Goal: Task Accomplishment & Management: Manage account settings

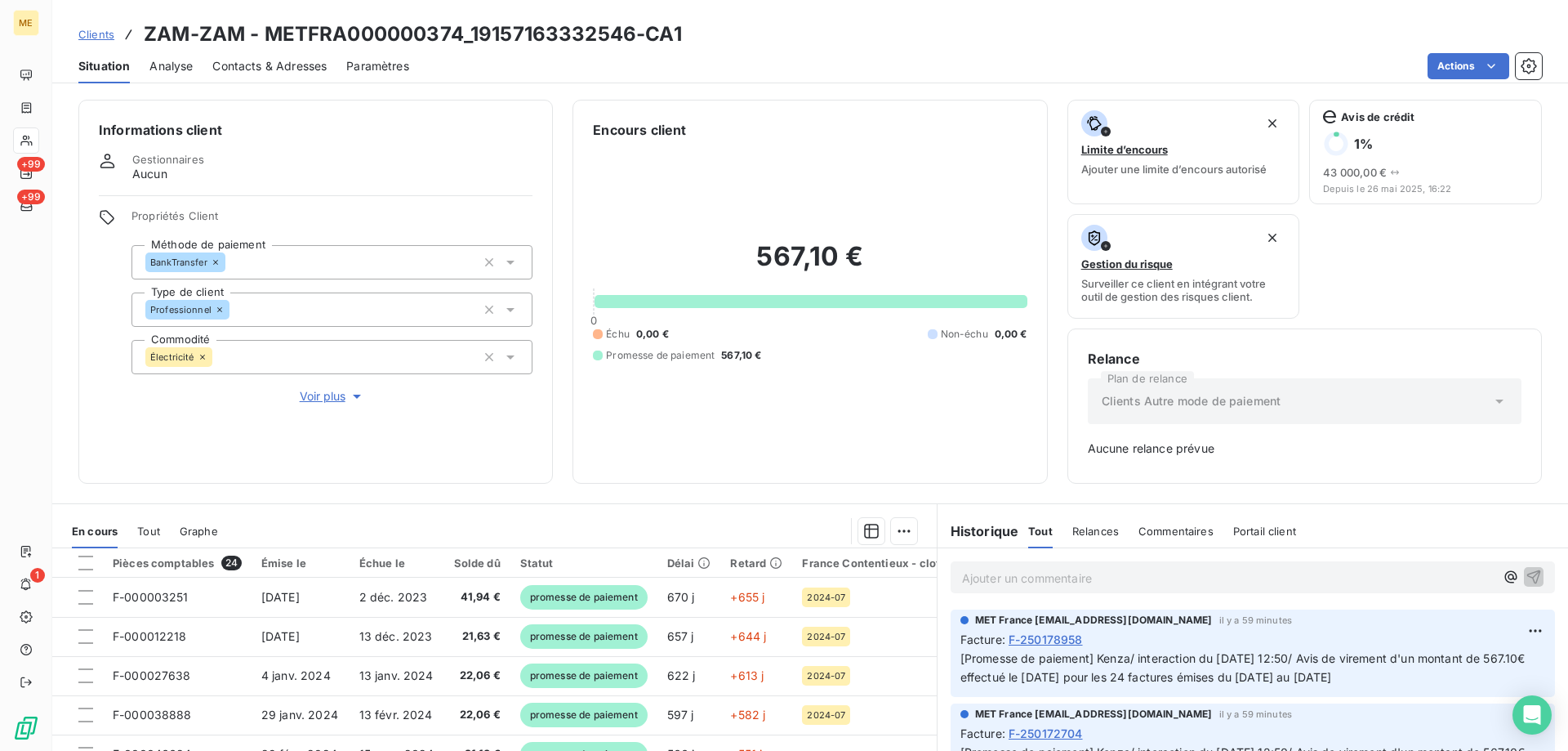
scroll to position [327, 0]
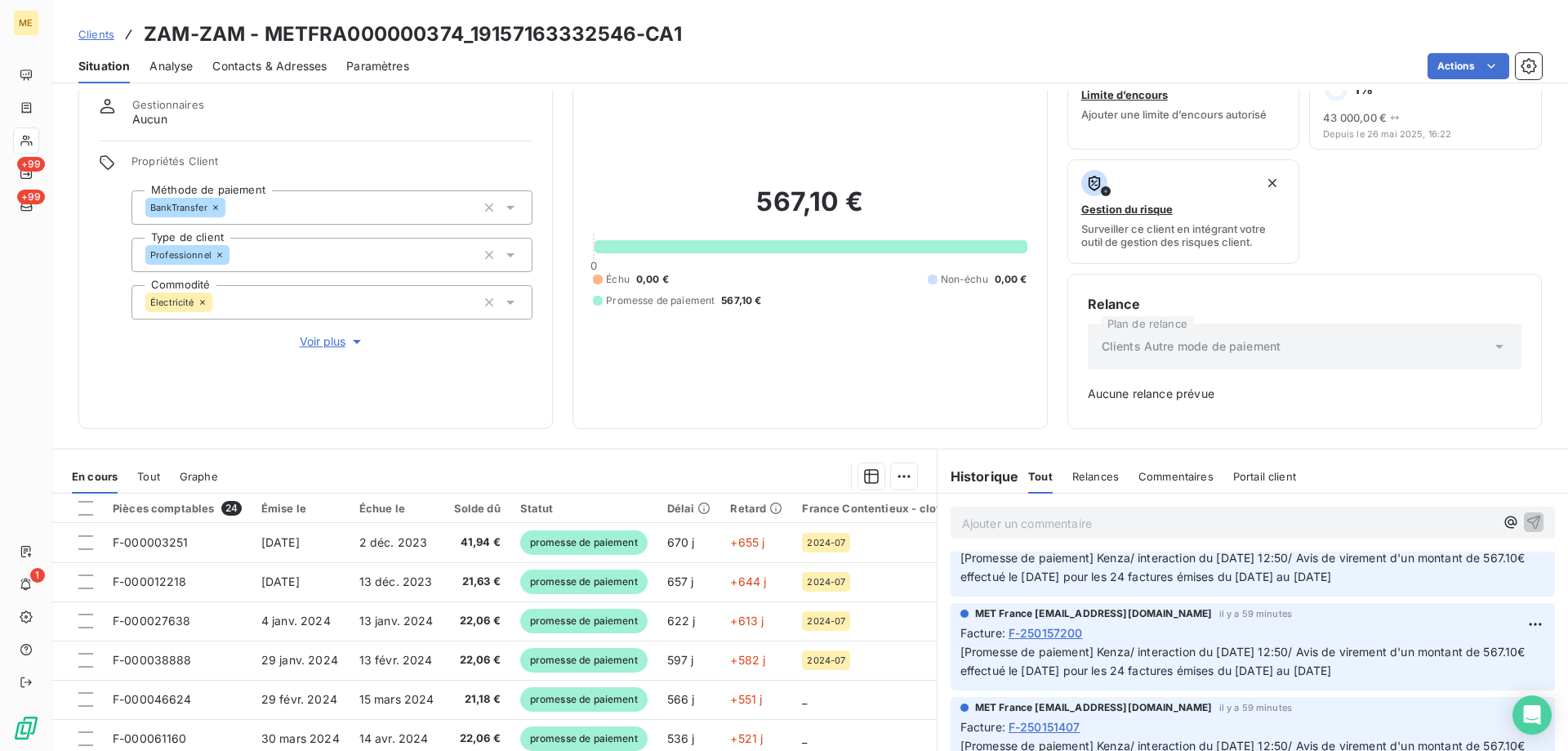
click at [982, 520] on p "Ajouter un commentaire ﻿" at bounding box center [1228, 523] width 532 height 21
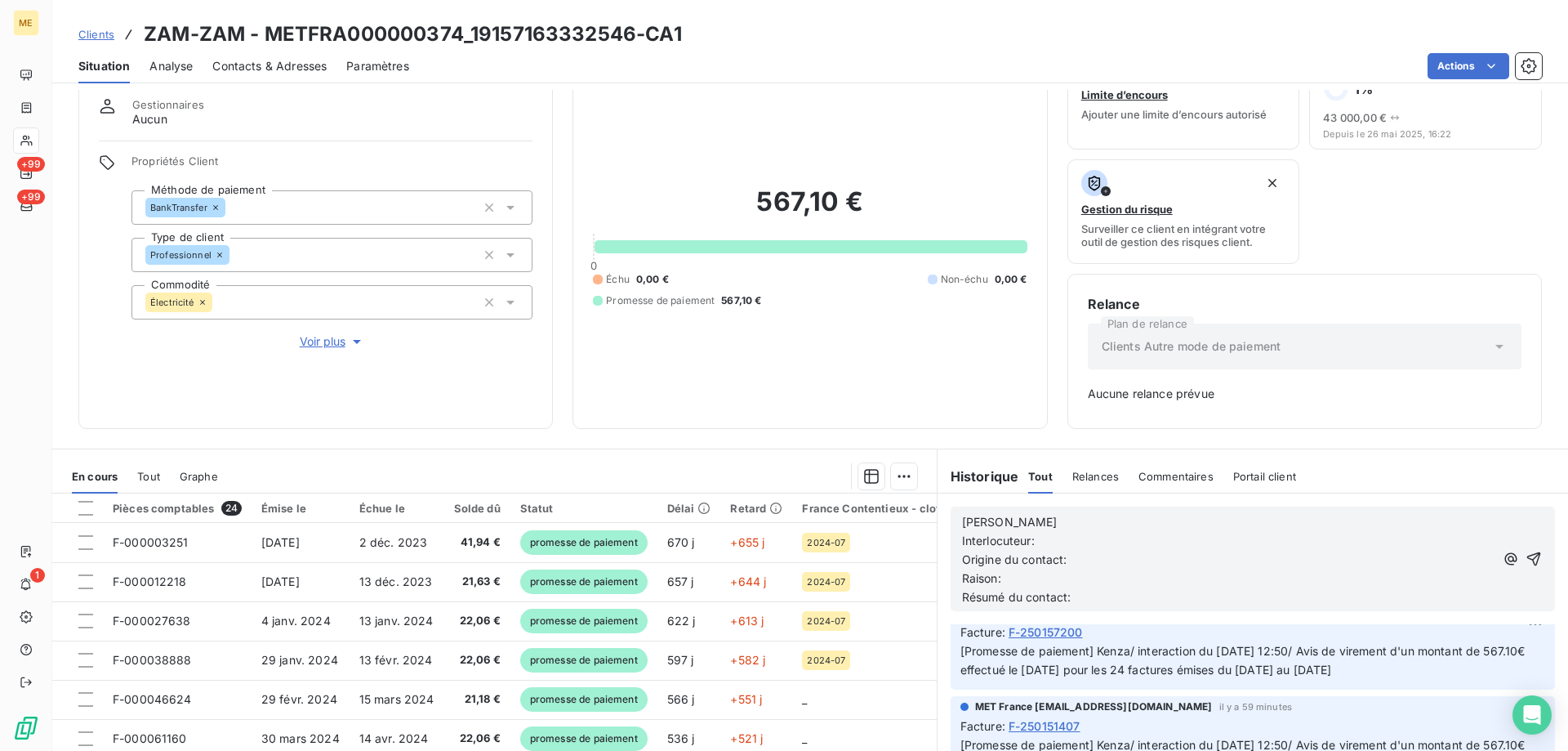
click at [1001, 520] on p "[PERSON_NAME]" at bounding box center [1228, 522] width 532 height 19
click at [1060, 540] on p "Interlocuteur:" at bounding box center [1228, 541] width 532 height 19
click at [1156, 538] on p "Interlocuteur: M MANSOURI" at bounding box center [1228, 541] width 532 height 19
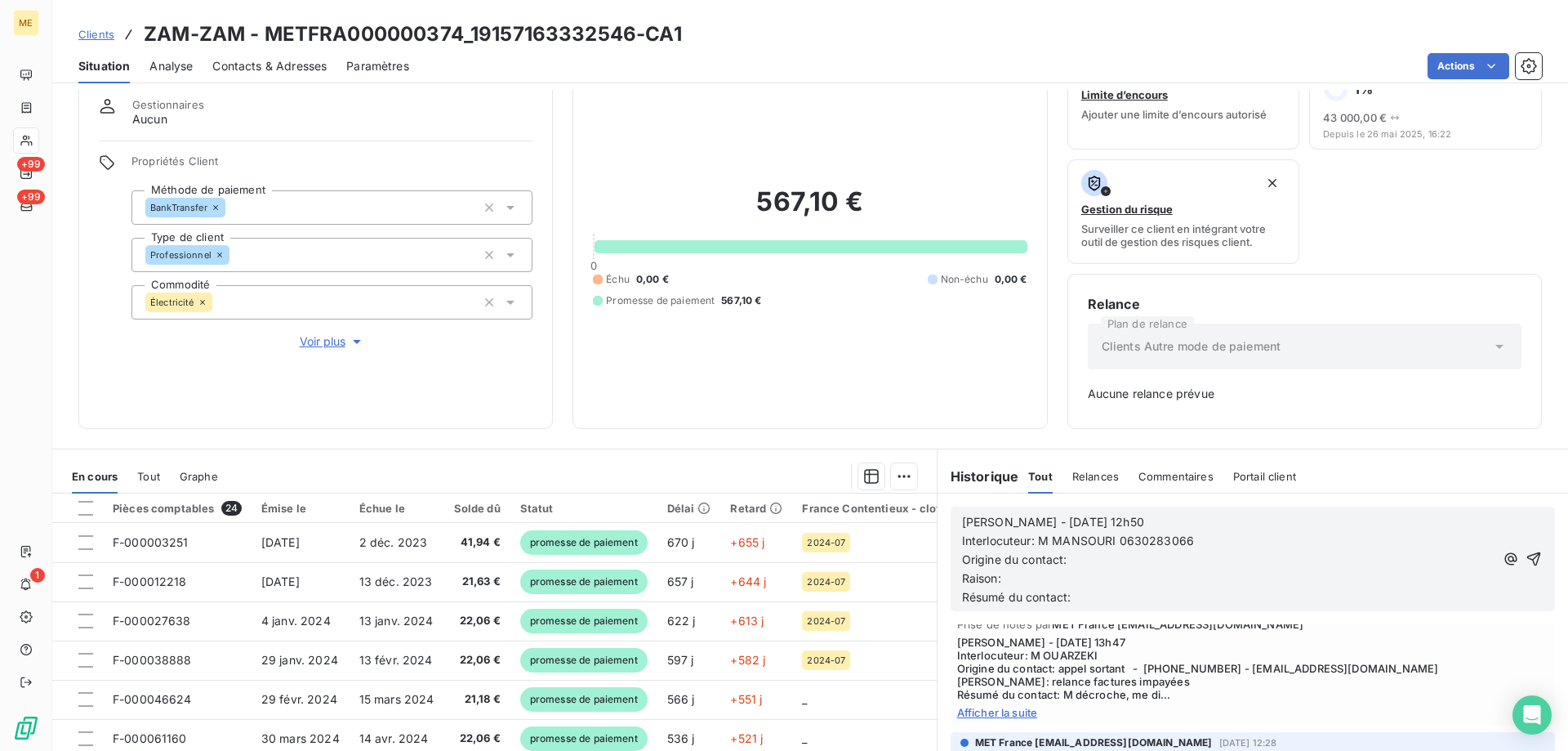
scroll to position [3505, 0]
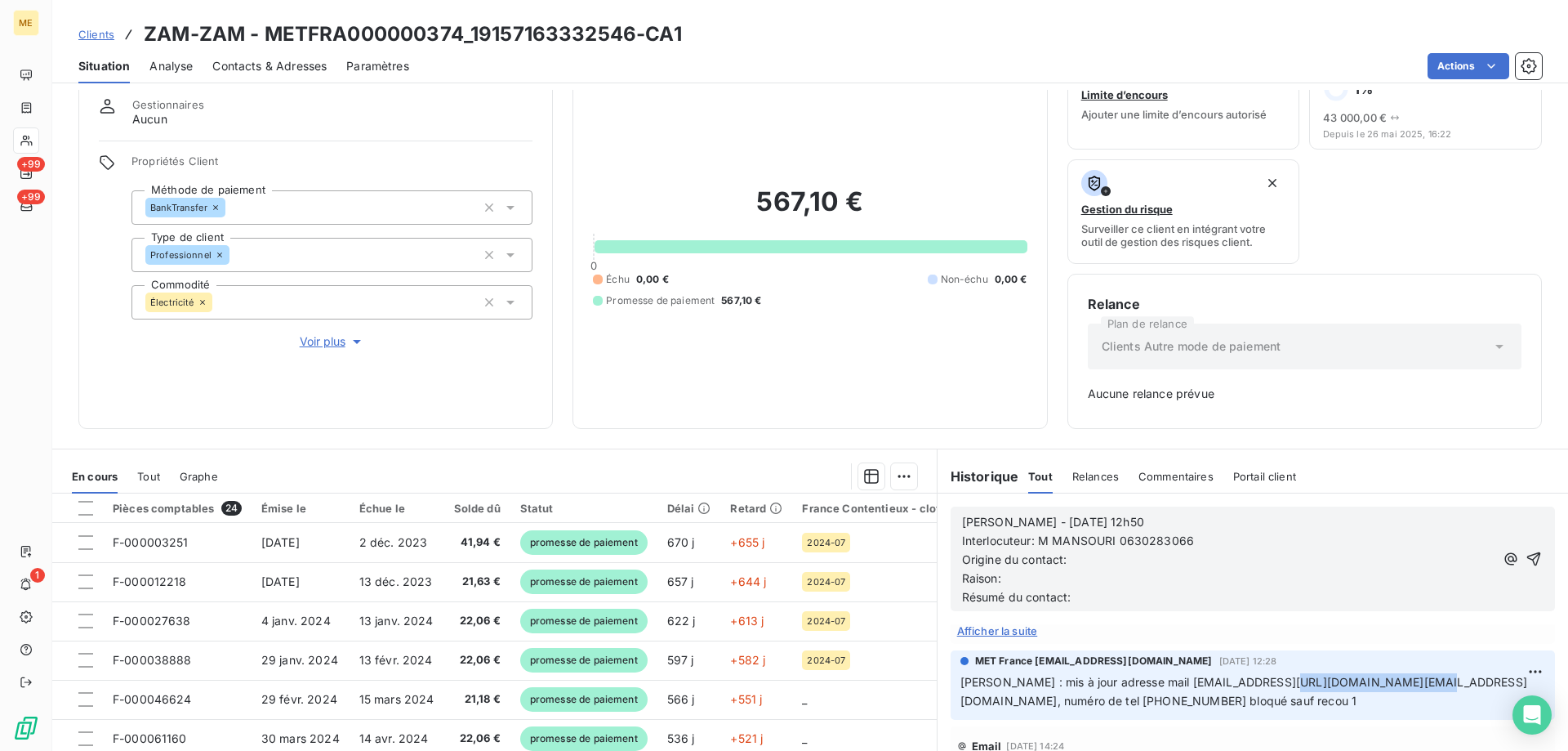
drag, startPoint x: 1290, startPoint y: 665, endPoint x: 1437, endPoint y: 666, distance: 147.0
click at [1437, 674] on span "Laurine : mis à jour adresse mail m0630283066@gmail.com/zamzamfrance@gmail.com,…" at bounding box center [1244, 691] width 567 height 32
copy span "zamzamfrance@gmail.com"
click at [1214, 547] on p "Interlocuteur: M MANSOURI 0630283066" at bounding box center [1228, 541] width 532 height 19
click at [1074, 566] on p "Origine du contact:" at bounding box center [1228, 559] width 532 height 19
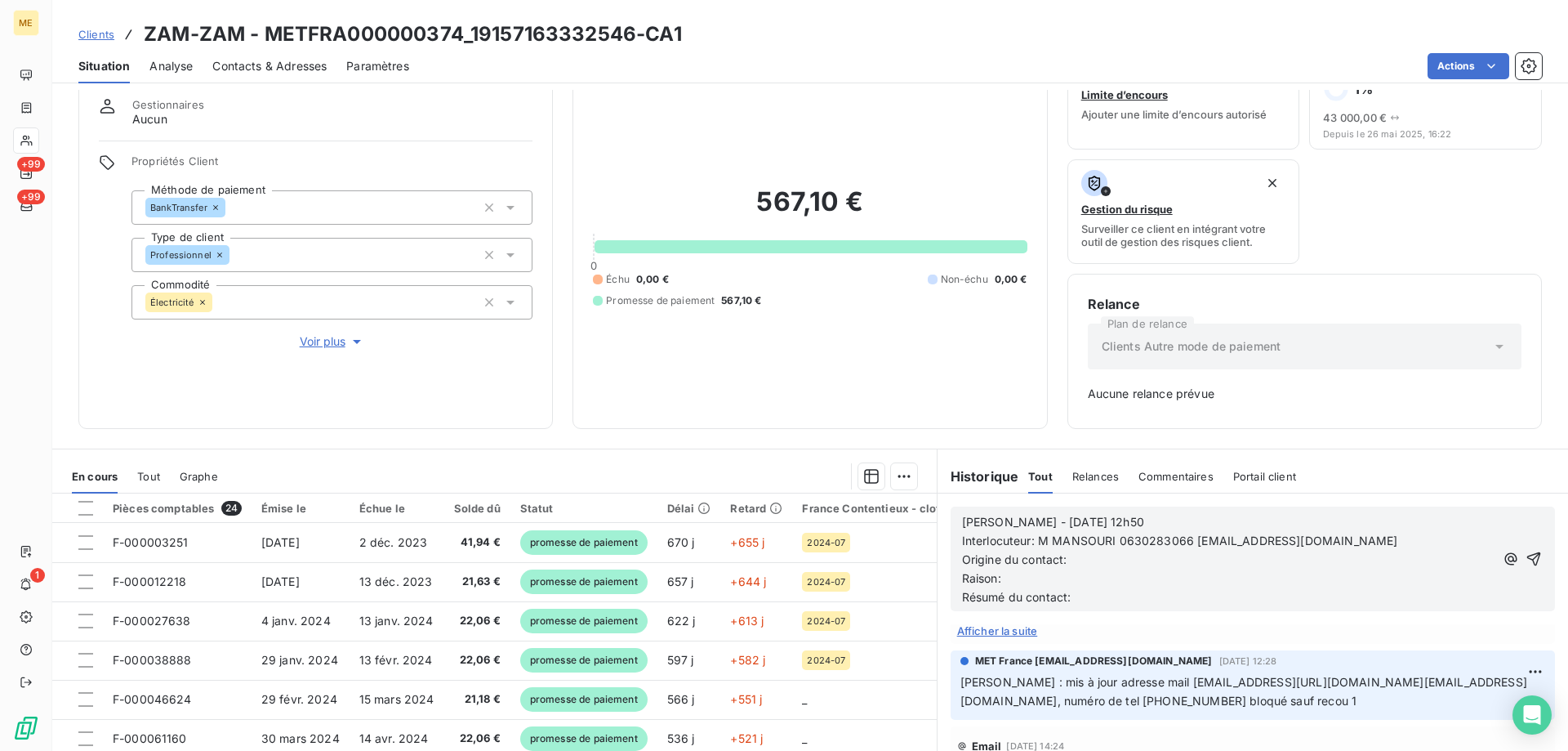
click at [1074, 567] on p "Origine du contact:" at bounding box center [1228, 559] width 532 height 19
click at [1147, 566] on p "Origine du contact: Appel entra" at bounding box center [1228, 559] width 532 height 19
click at [1046, 585] on p "Raison:" at bounding box center [1228, 578] width 532 height 19
click at [1068, 577] on span "Raison: reglement de facture" at bounding box center [1041, 577] width 158 height 14
click at [1134, 577] on p "Raison: reglement des facture" at bounding box center [1228, 578] width 532 height 19
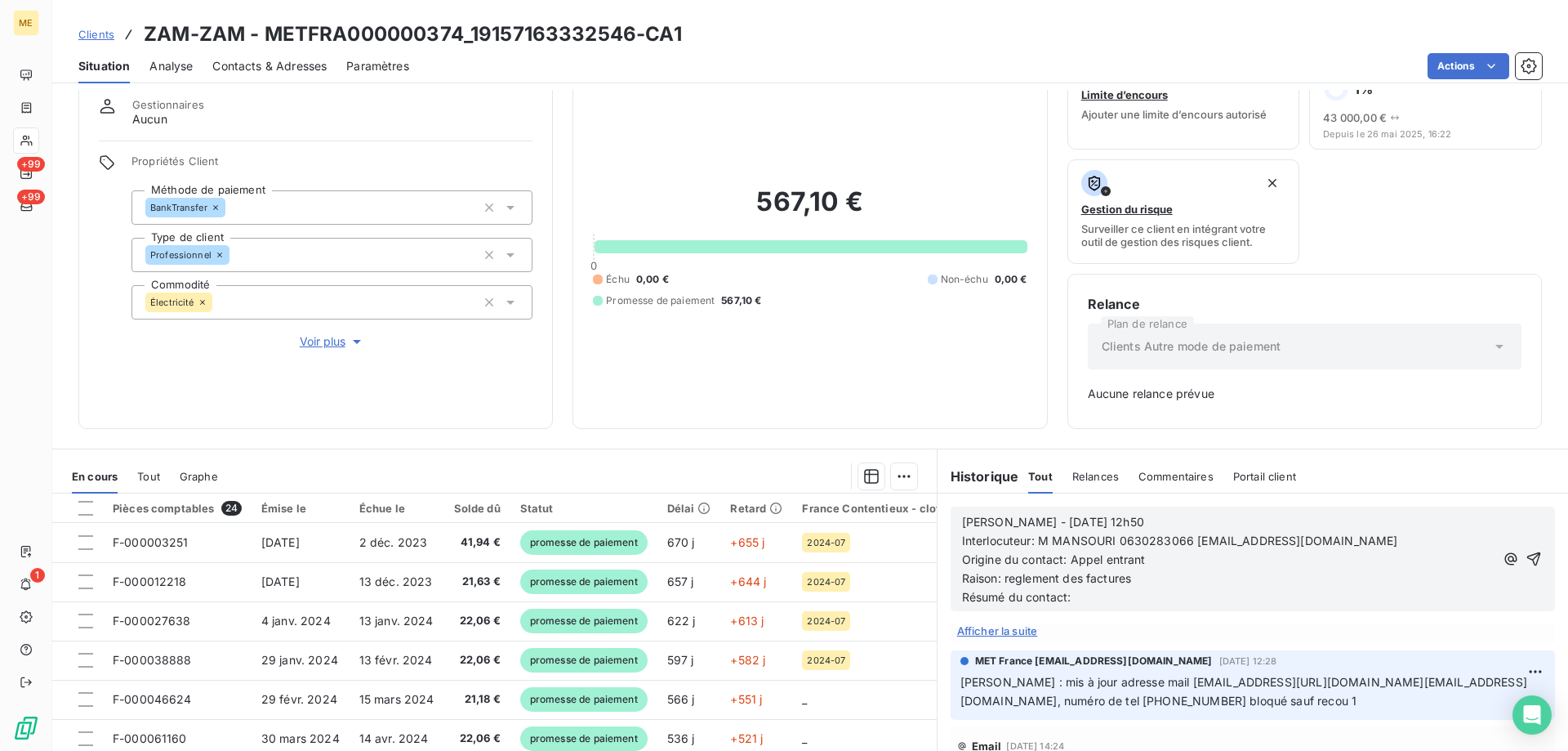
click at [1024, 575] on span "Raison: reglement des factures" at bounding box center [1047, 577] width 170 height 14
click at [0, 0] on lt-span "règlement" at bounding box center [0, 0] width 0 height 0
click at [1072, 600] on p "Résumé du contact:" at bounding box center [1228, 597] width 532 height 19
click at [1163, 602] on p "Résumé du contact:" at bounding box center [1228, 597] width 532 height 19
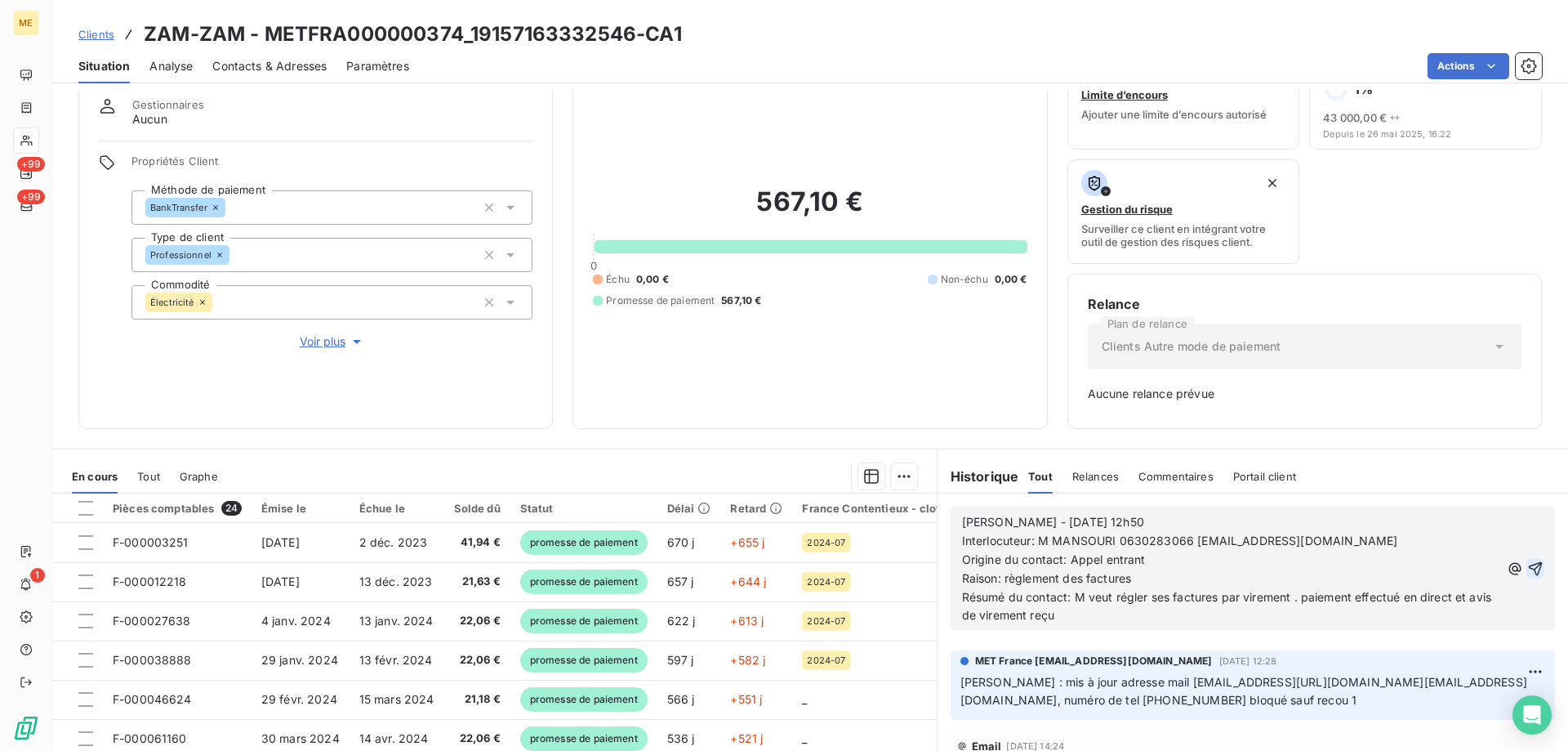
click at [1527, 572] on icon "button" at bounding box center [1535, 568] width 16 height 16
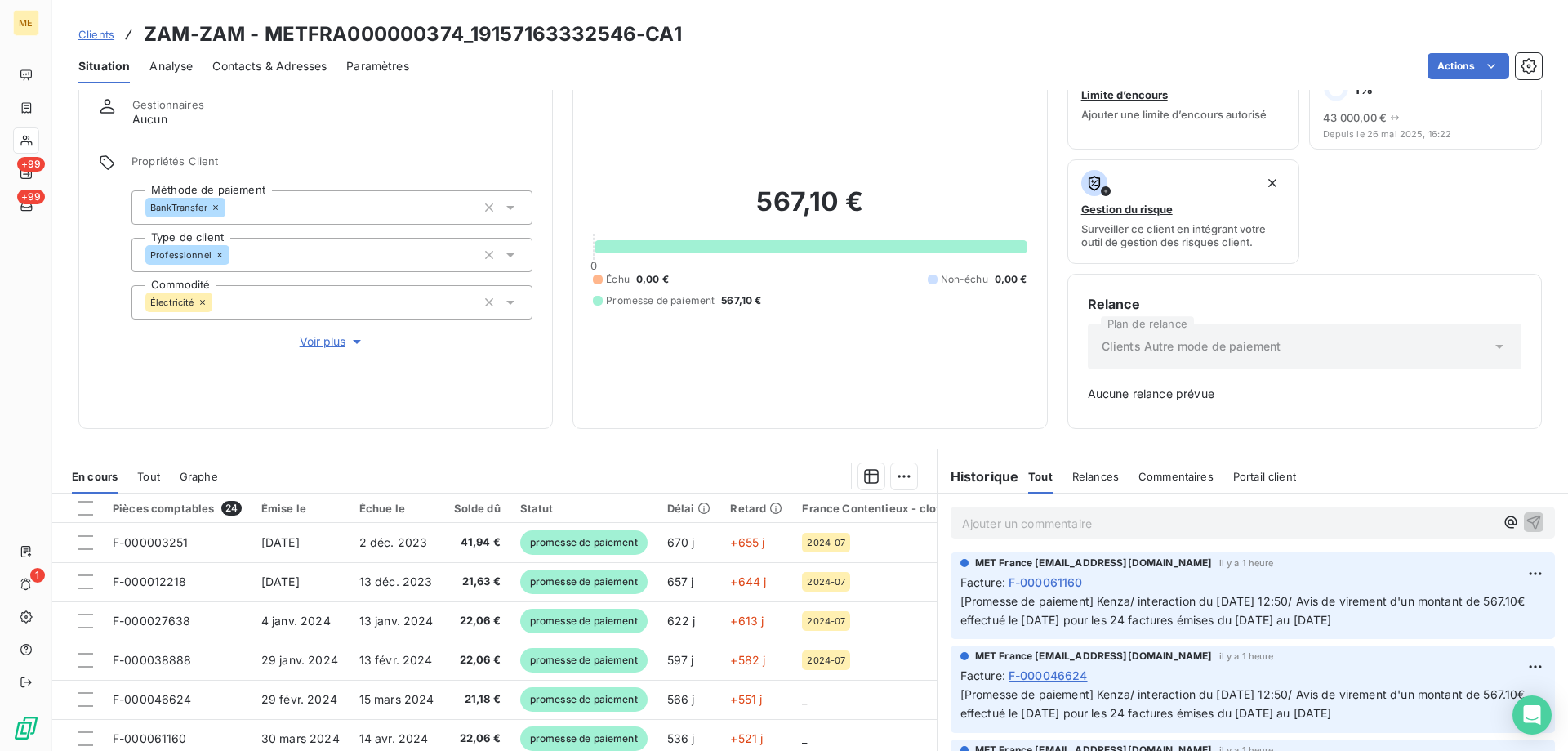
scroll to position [1623, 0]
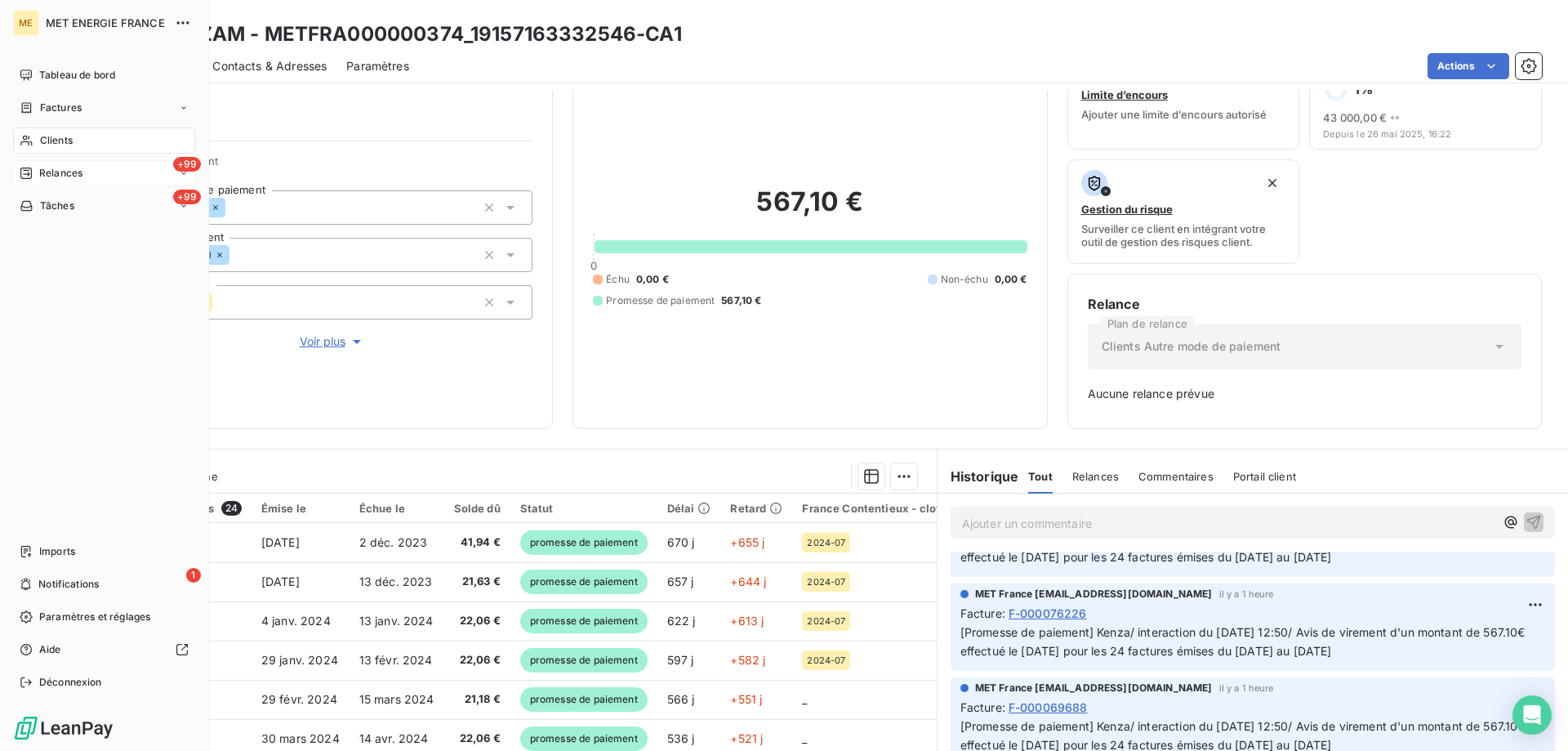
click at [34, 163] on div "+99 Relances" at bounding box center [104, 173] width 182 height 26
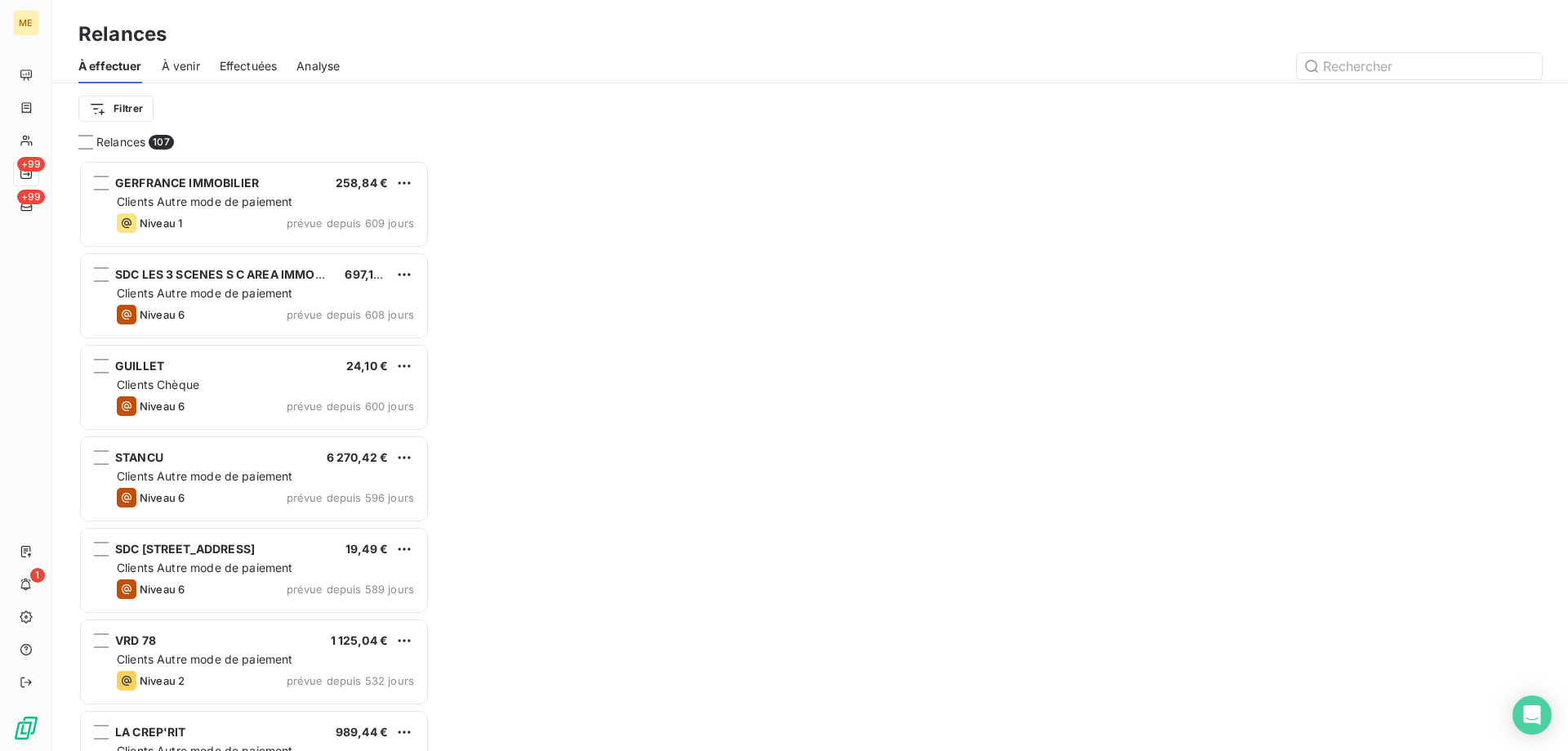
scroll to position [578, 338]
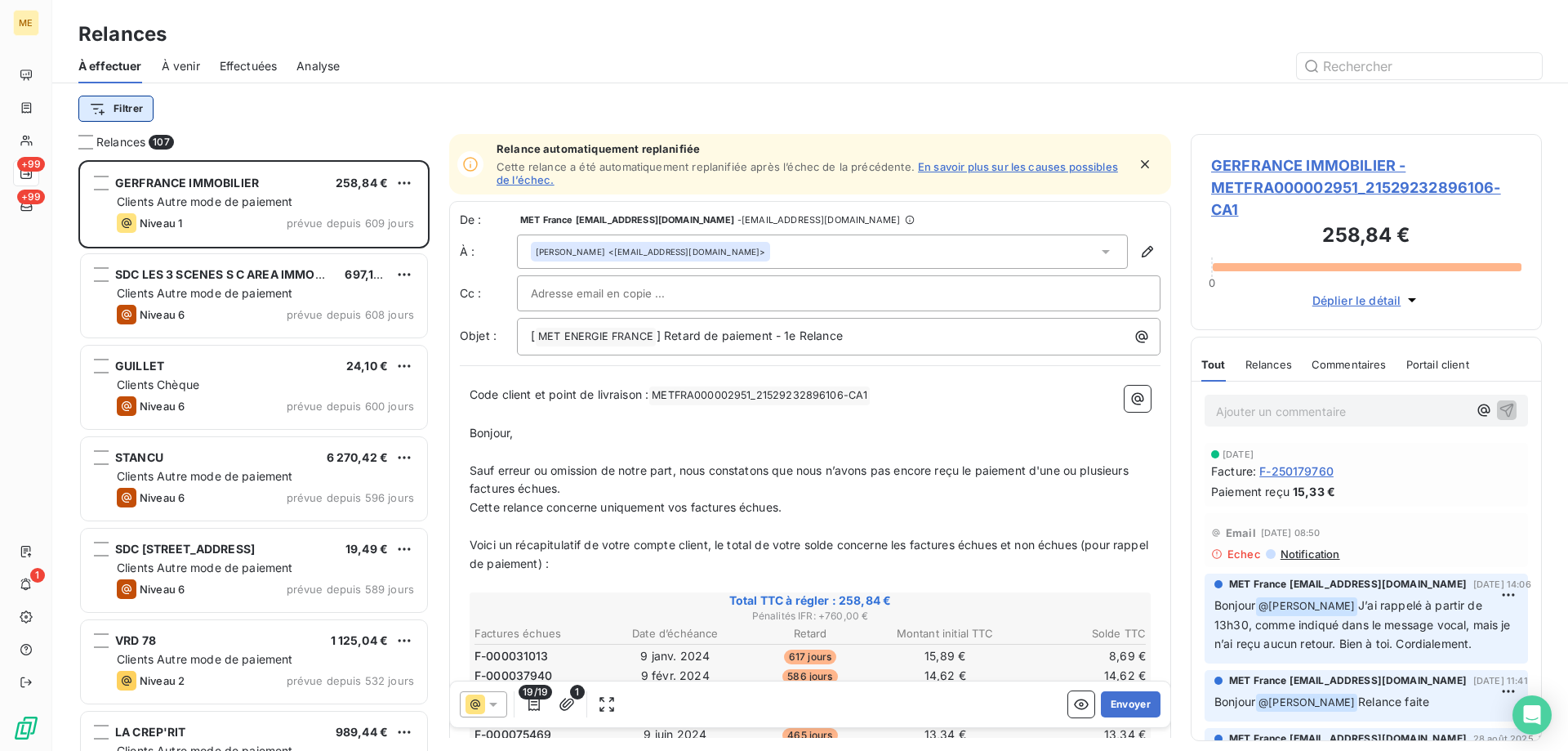
click at [118, 99] on html "ME +99 +99 1 Relances À effectuer À venir Effectuées Analyse Filtrer Relances 1…" at bounding box center [784, 457] width 1568 height 914
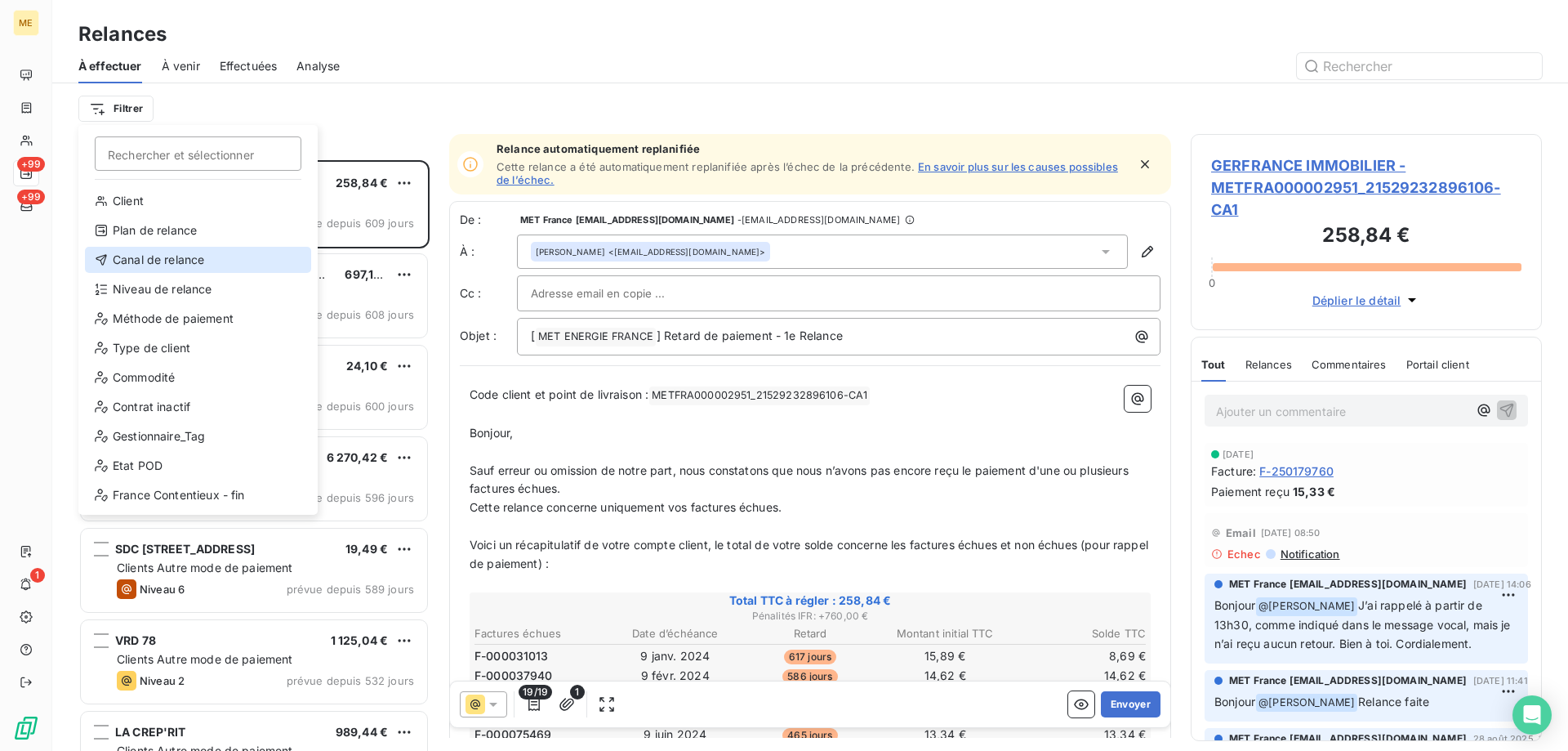
click at [147, 259] on div "Canal de relance" at bounding box center [197, 259] width 226 height 26
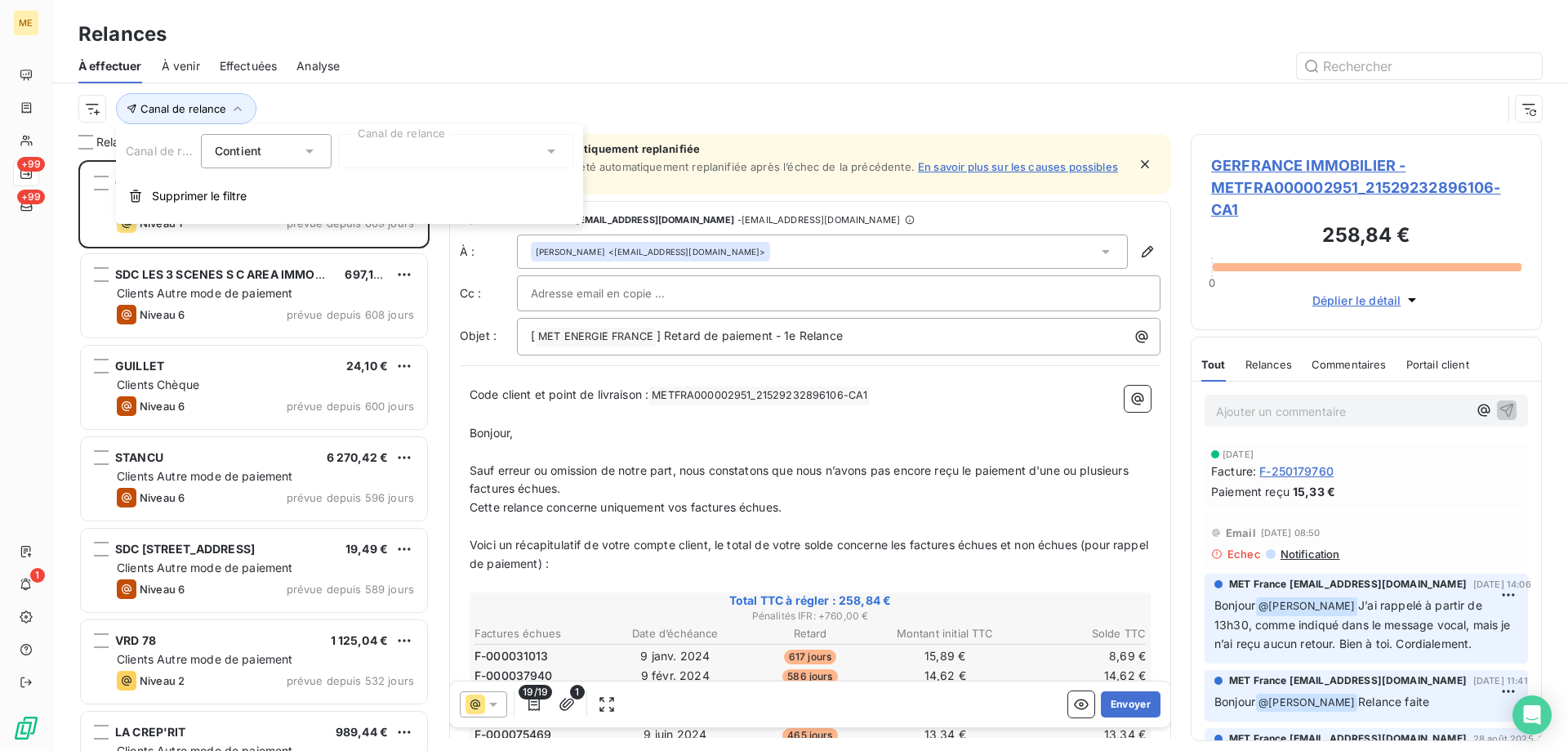
click at [442, 143] on div at bounding box center [455, 151] width 235 height 34
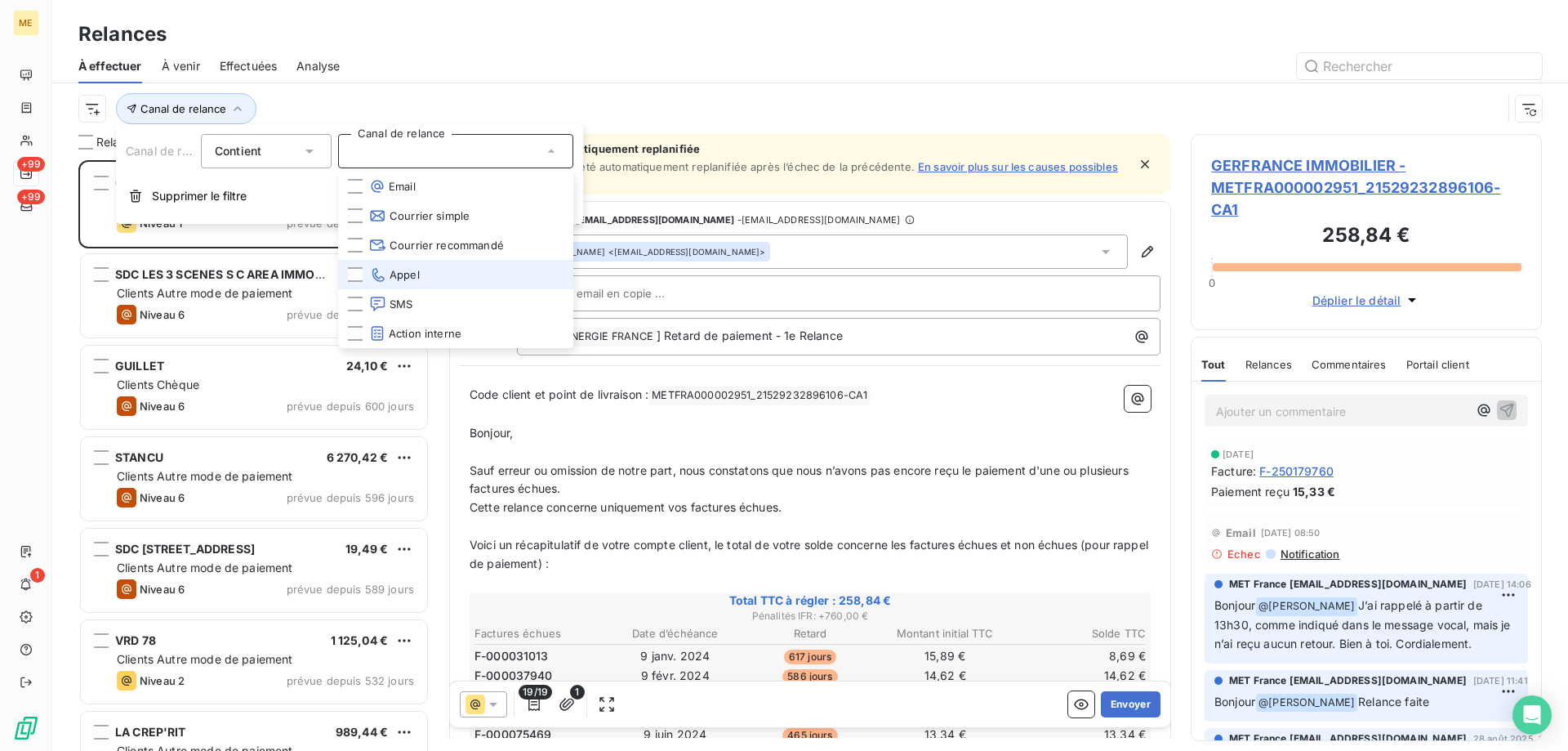
click at [427, 274] on li "Appel" at bounding box center [455, 274] width 235 height 30
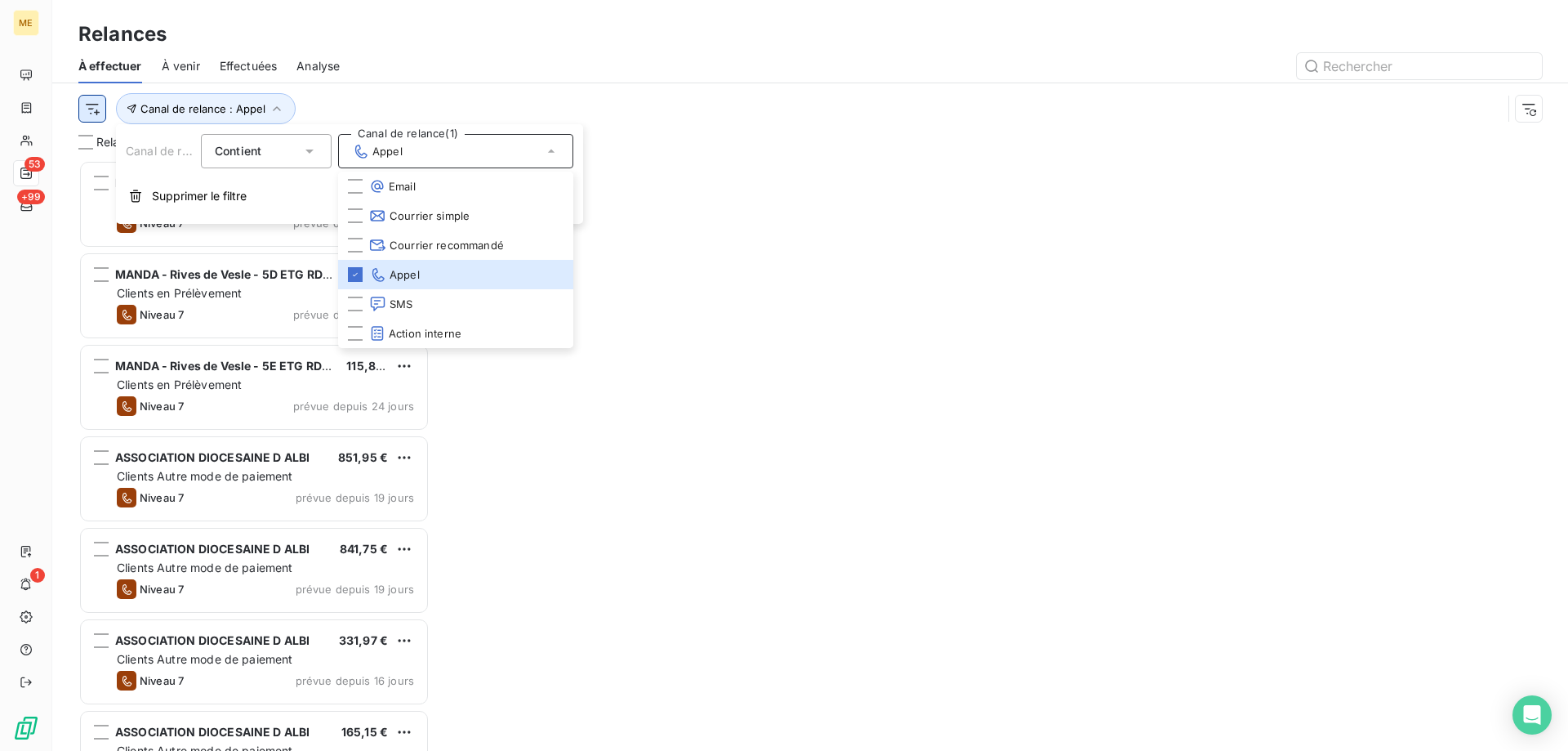
scroll to position [578, 338]
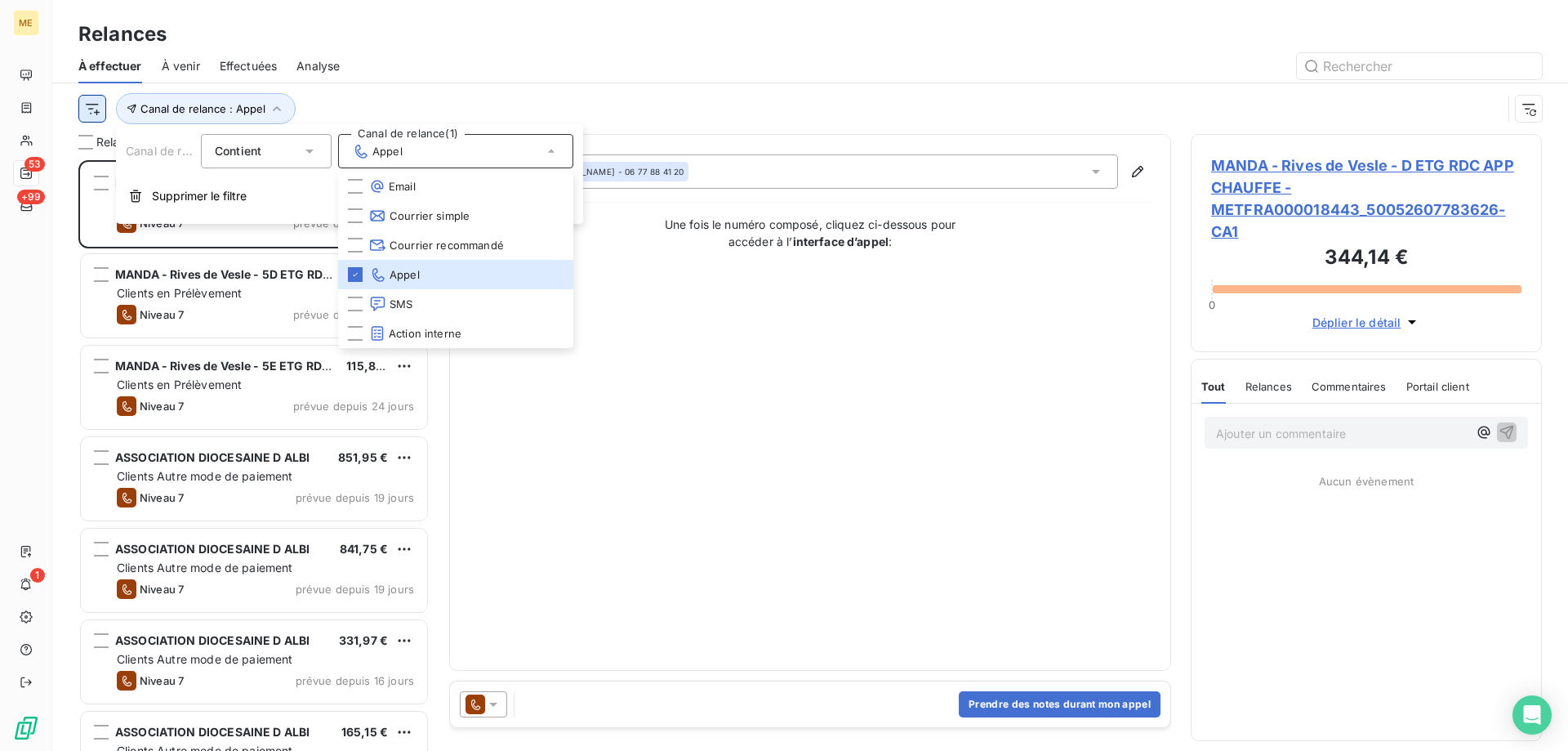
click at [93, 112] on html "ME 53 +99 1 Relances À effectuer À venir Effectuées Analyse Canal de relance : …" at bounding box center [784, 457] width 1568 height 914
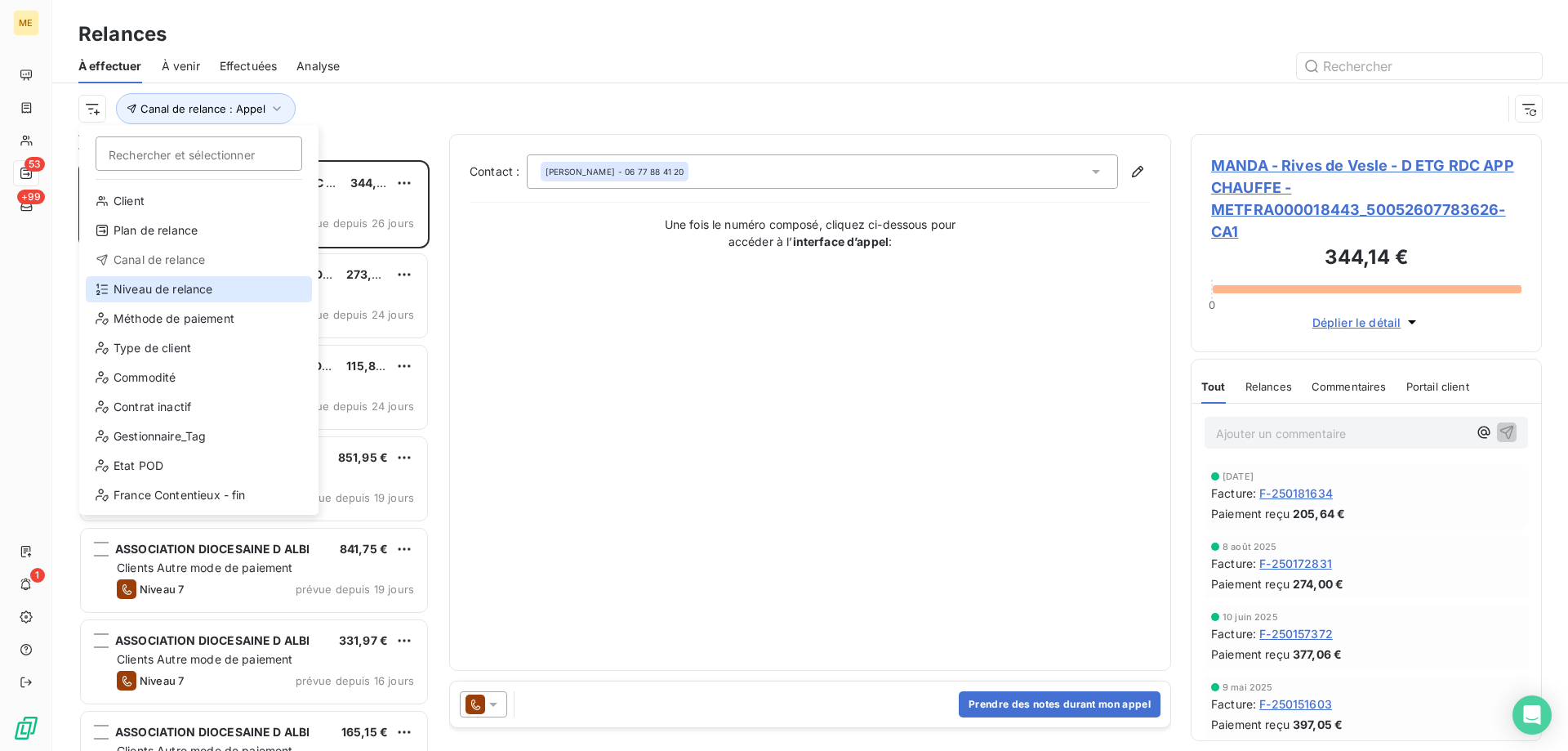
click at [158, 280] on div "Niveau de relance" at bounding box center [198, 289] width 226 height 26
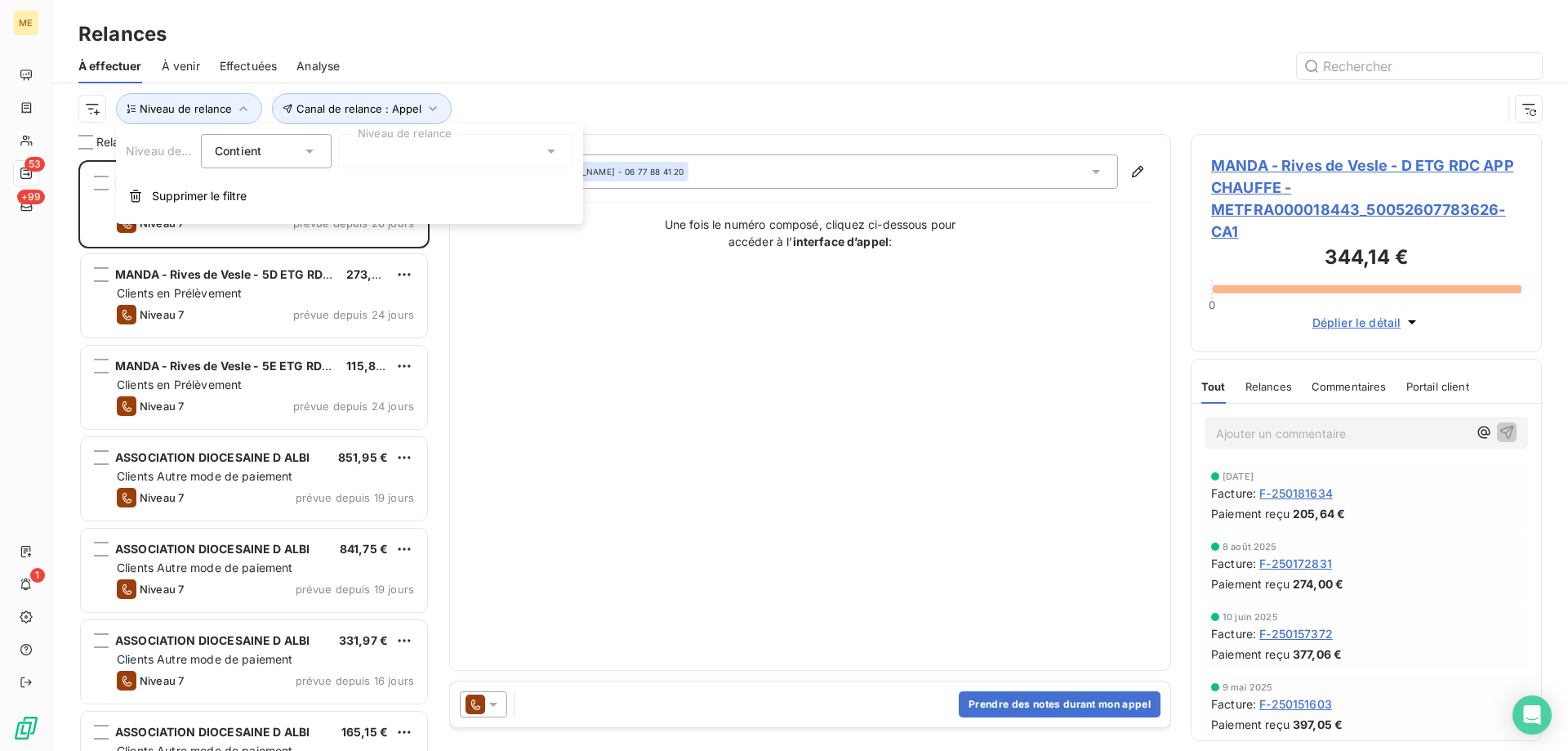
click at [445, 153] on div at bounding box center [455, 151] width 235 height 34
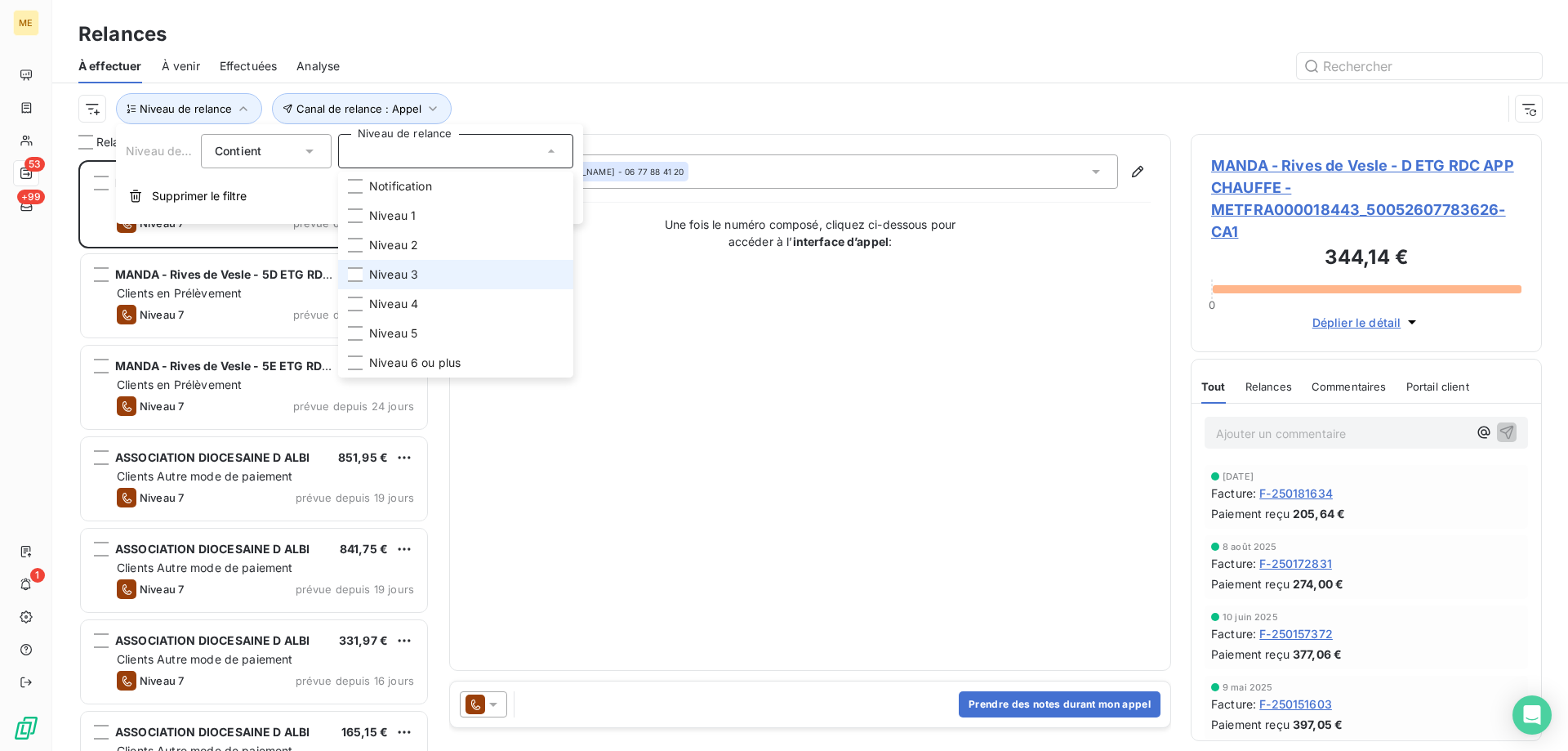
click at [439, 272] on li "Niveau 3" at bounding box center [455, 274] width 235 height 30
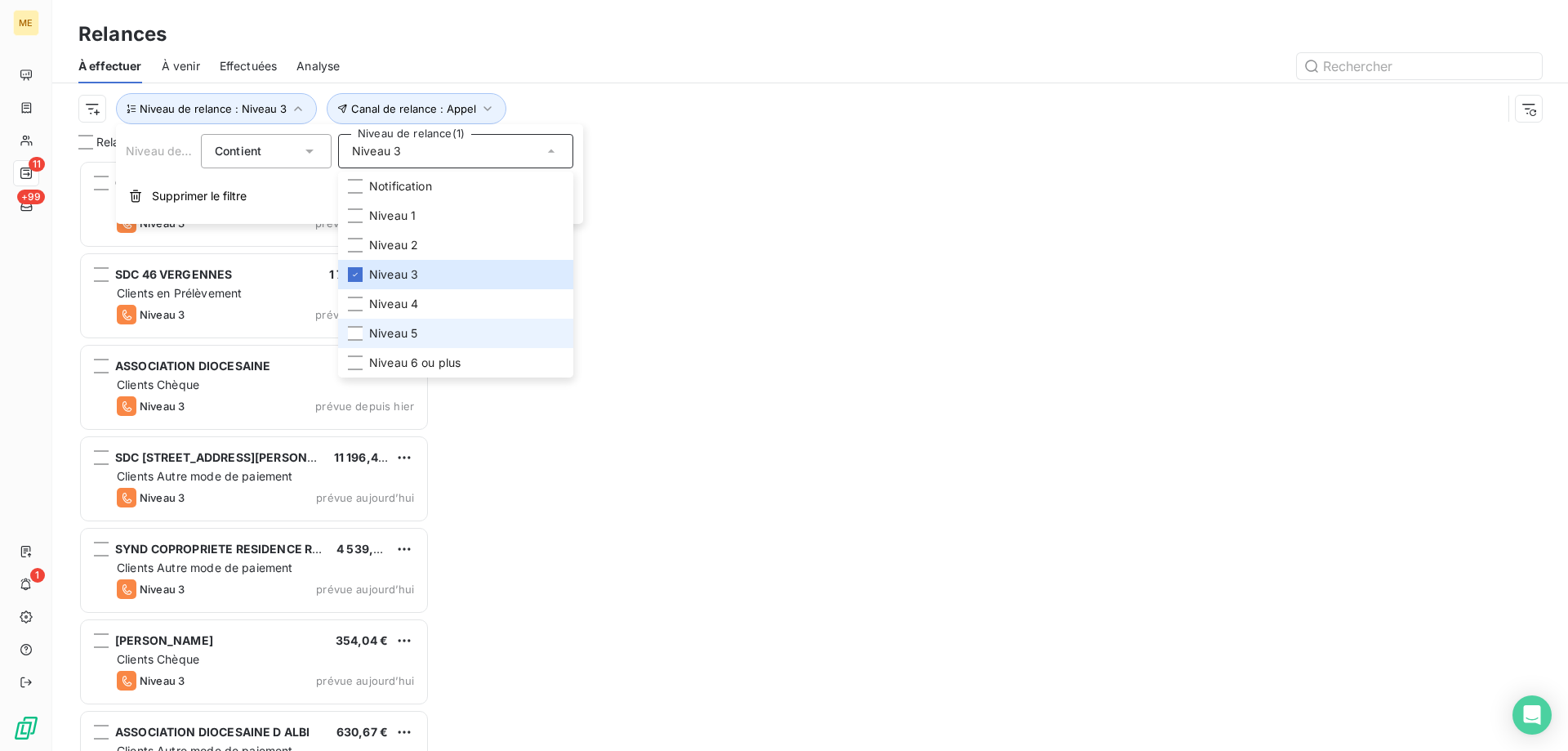
scroll to position [578, 338]
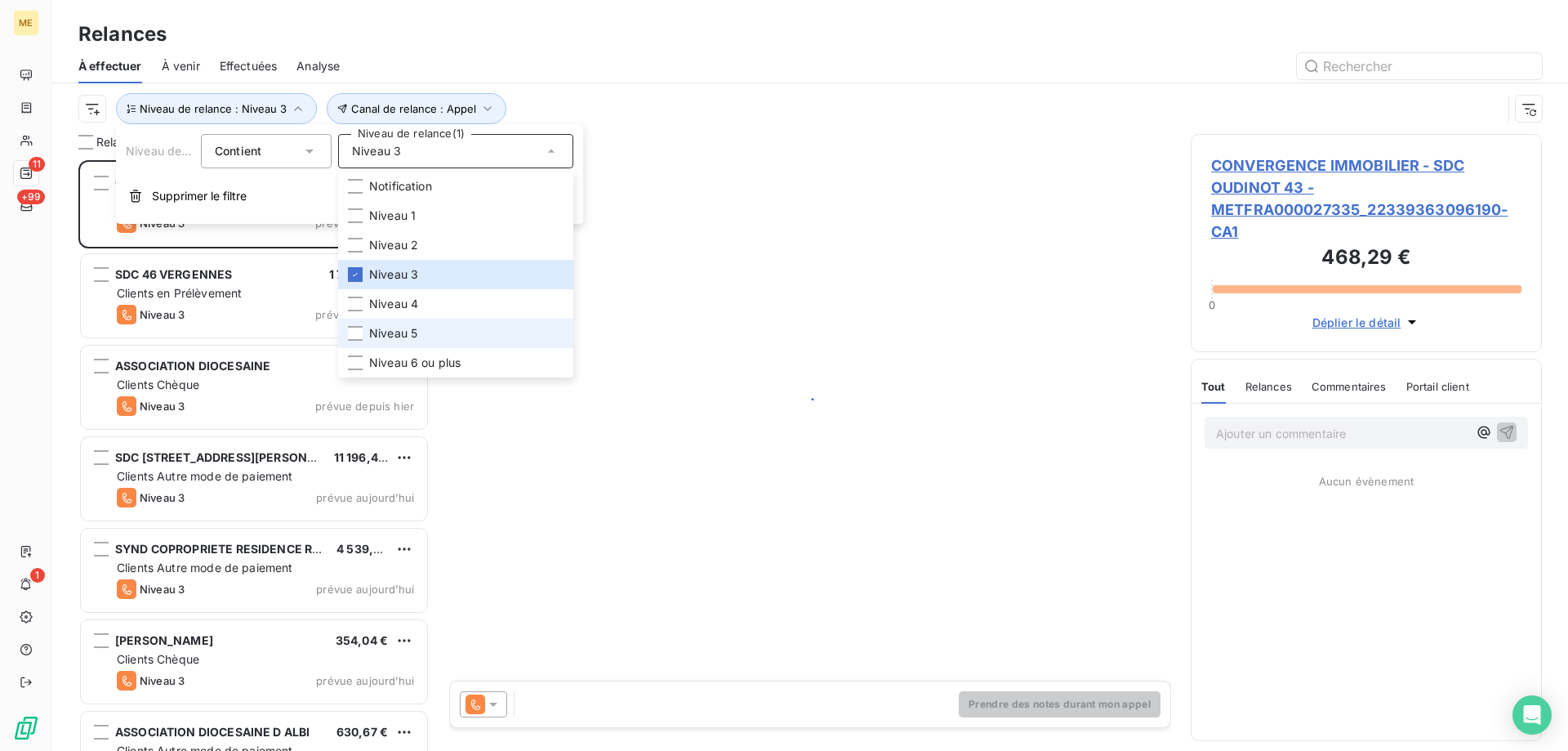
click at [436, 328] on li "Niveau 5" at bounding box center [455, 333] width 235 height 30
click at [446, 356] on span "Niveau 6 ou plus" at bounding box center [415, 363] width 92 height 16
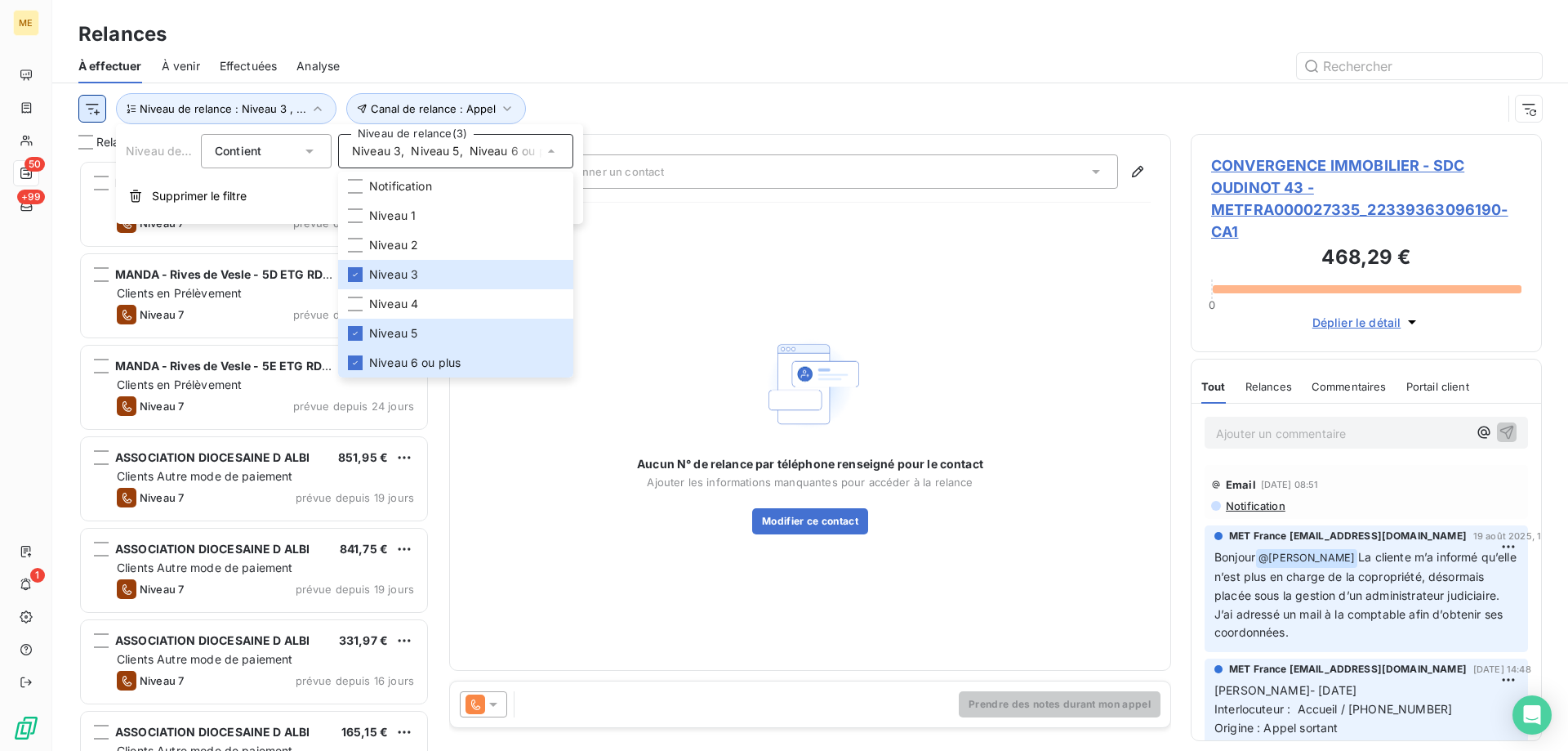
click at [88, 112] on html "ME 50 +99 1 Relances À effectuer À venir Effectuées Analyse Canal de relance : …" at bounding box center [784, 457] width 1568 height 914
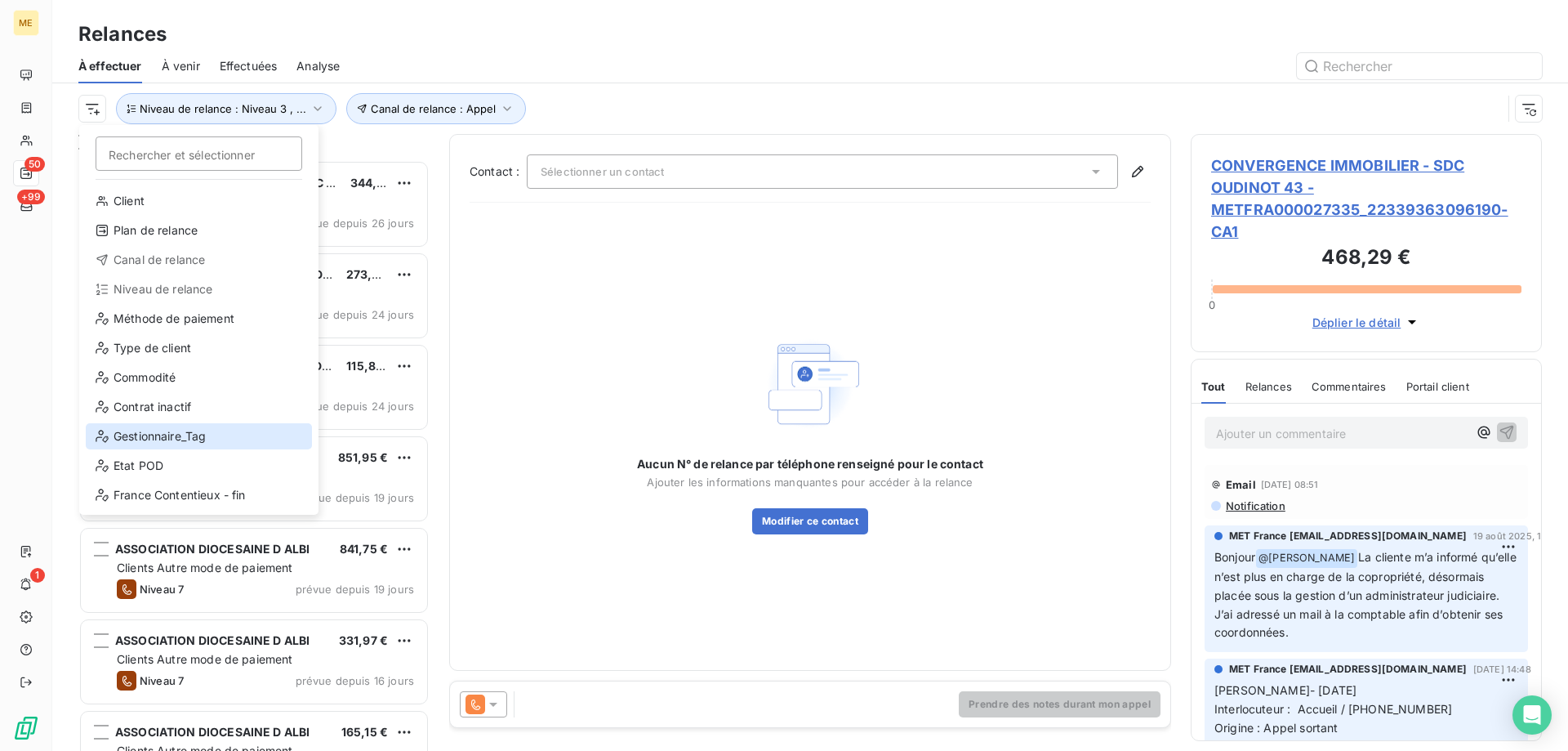
click at [149, 432] on div "Gestionnaire_Tag" at bounding box center [198, 436] width 226 height 26
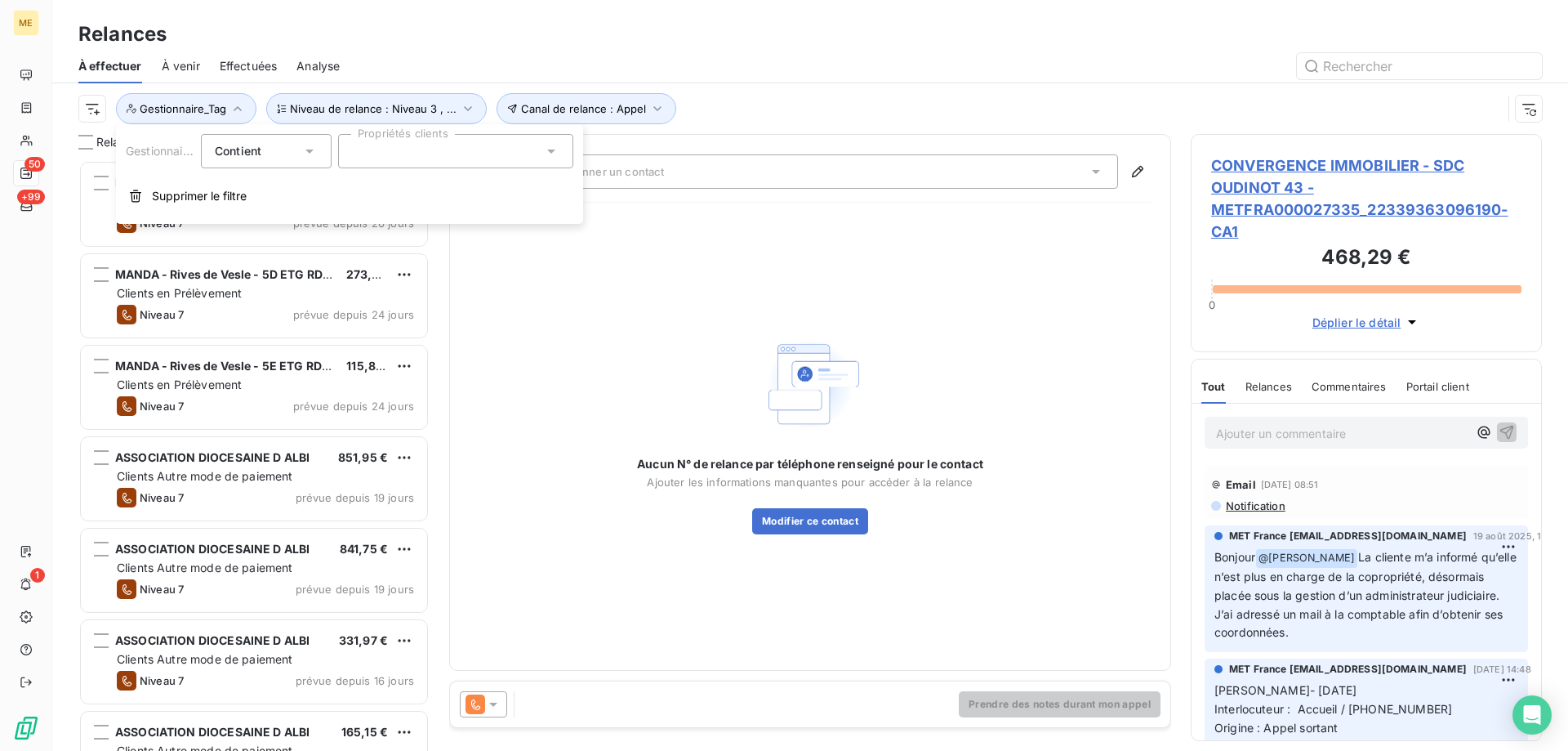
click at [482, 163] on div at bounding box center [455, 151] width 235 height 34
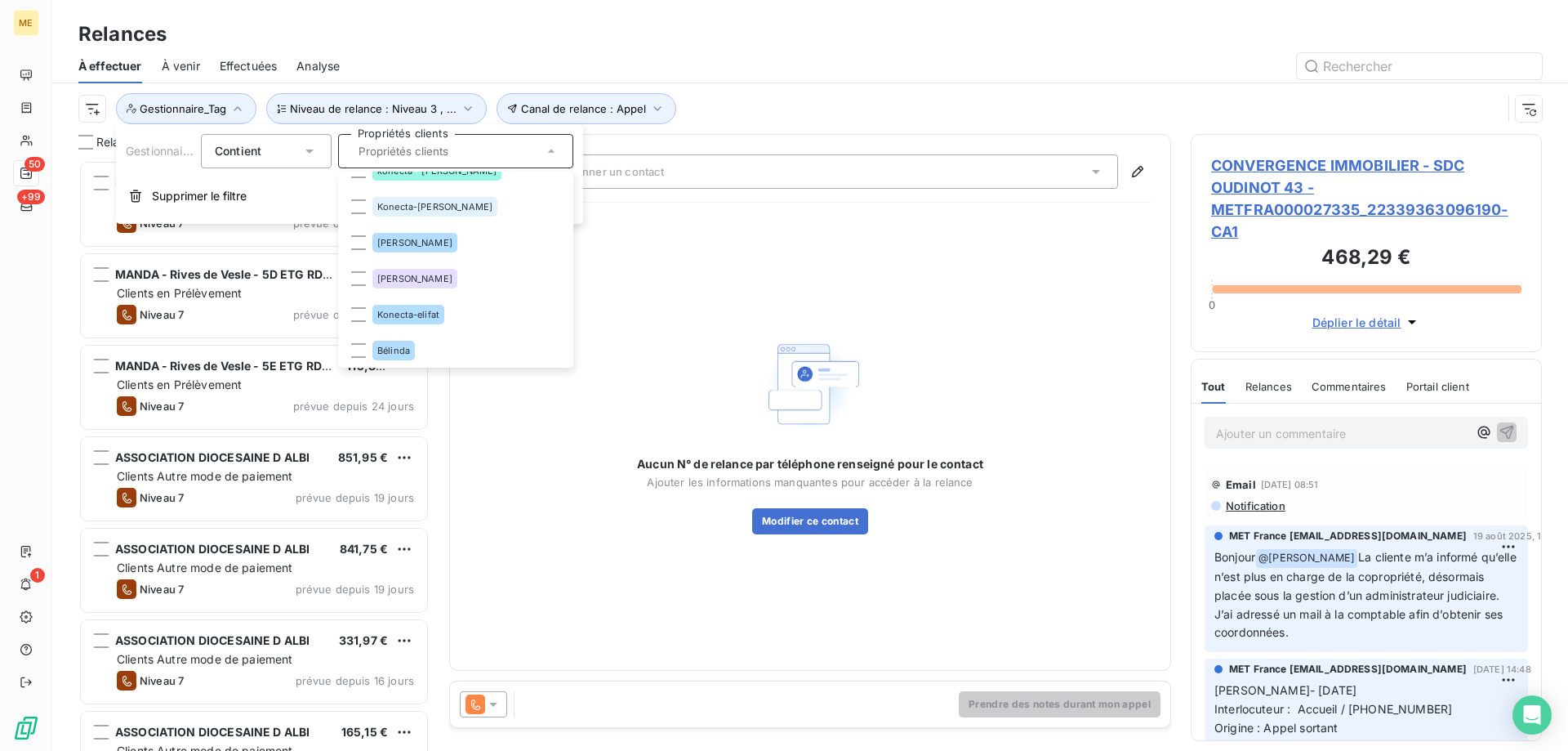
scroll to position [516, 0]
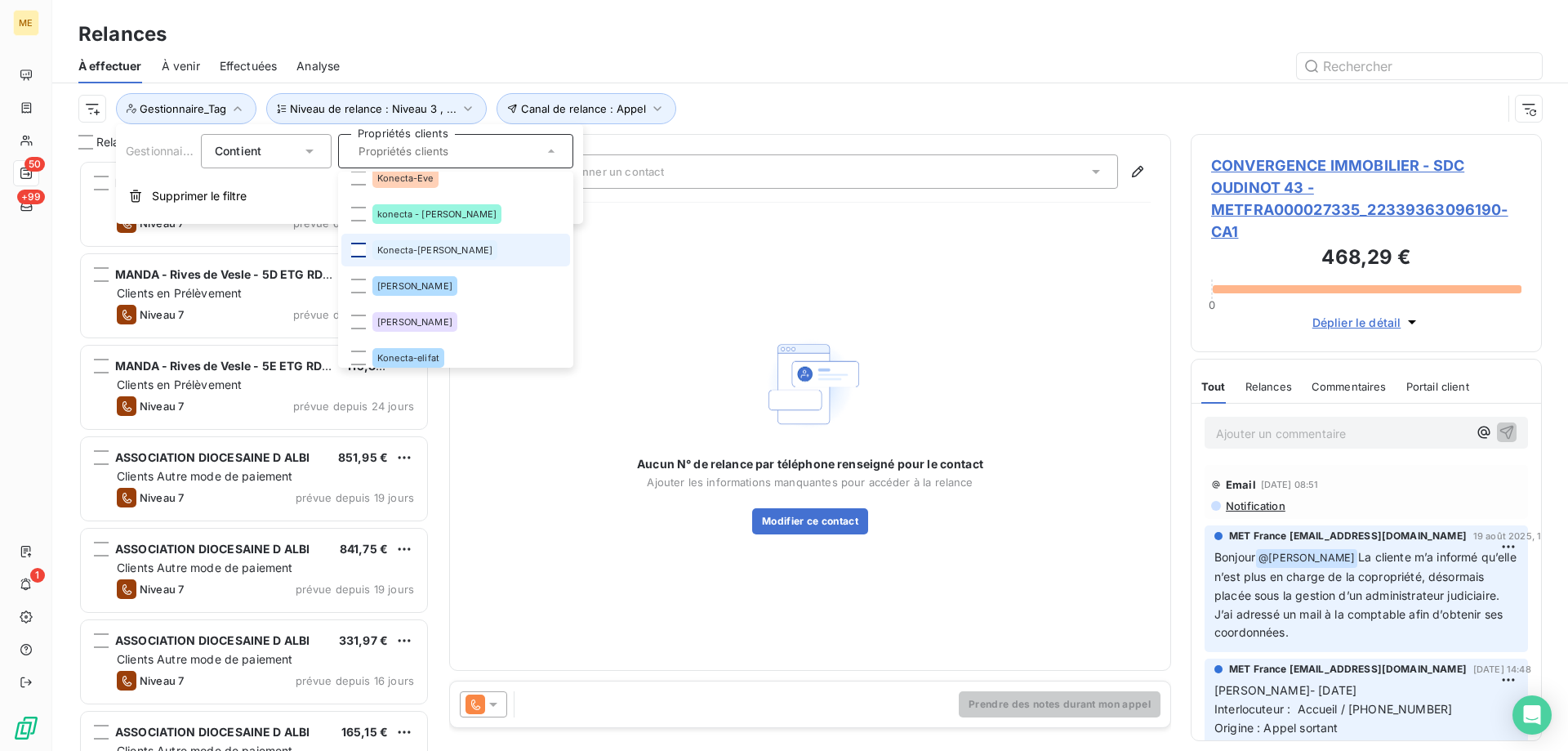
click at [359, 251] on div at bounding box center [358, 249] width 14 height 14
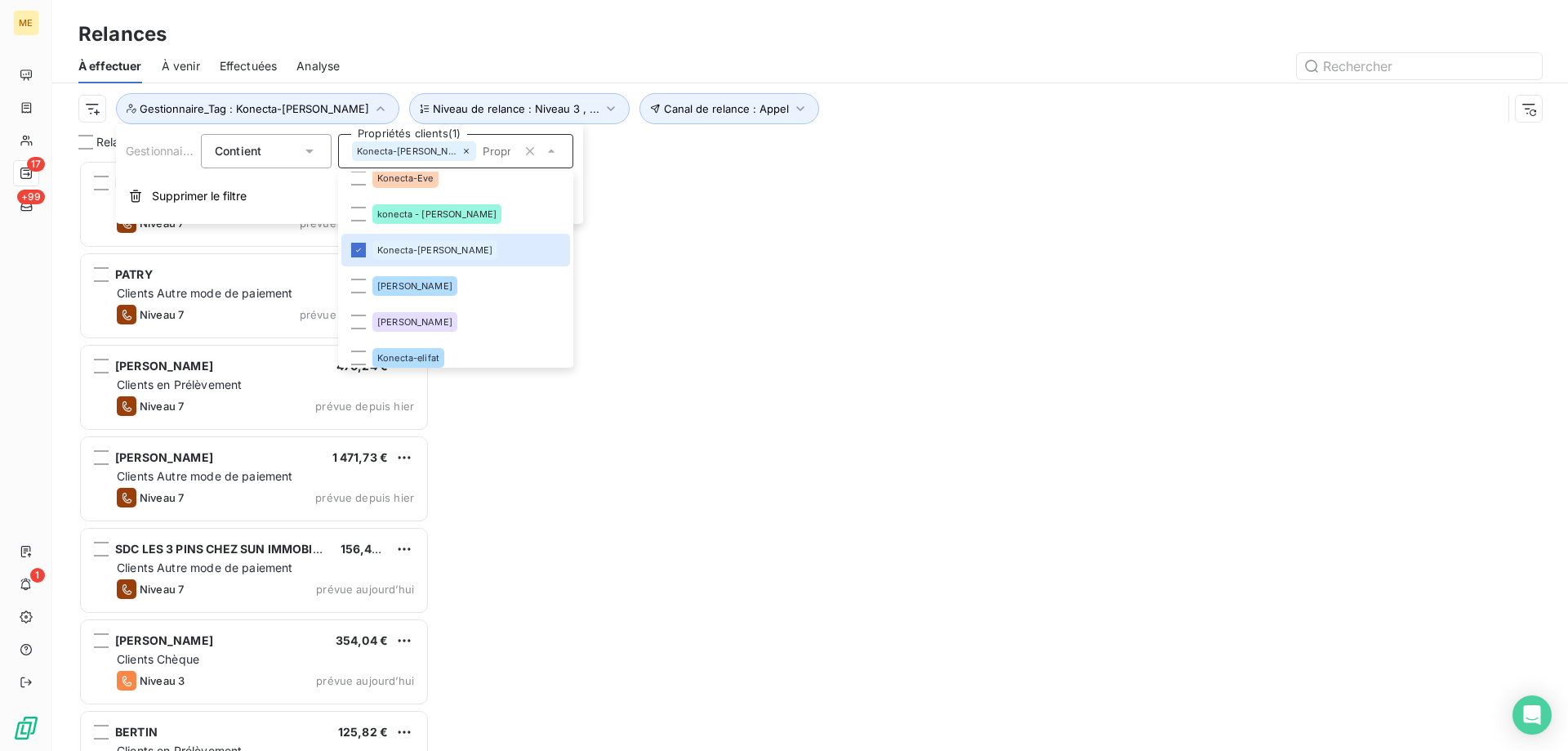
scroll to position [578, 338]
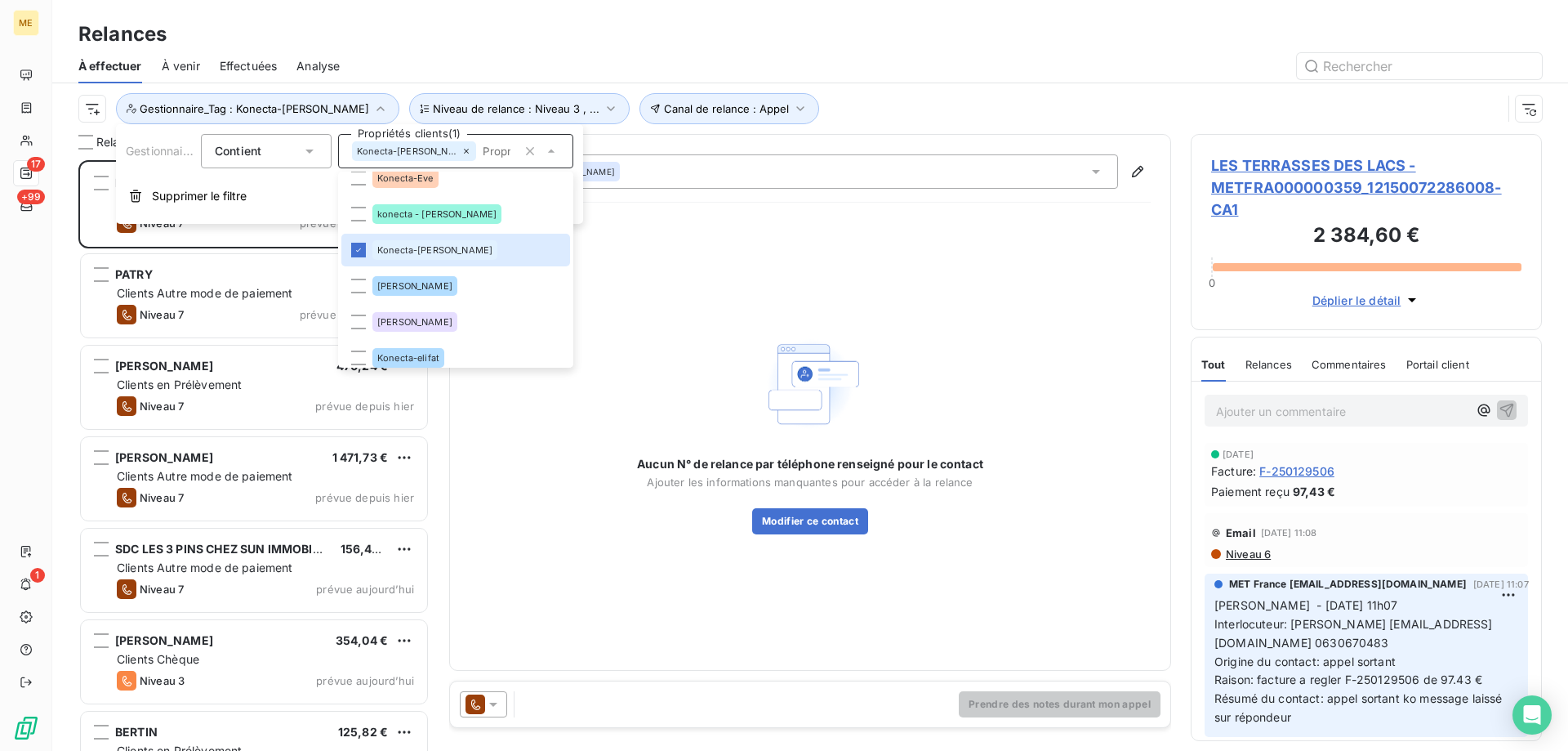
click at [807, 258] on div "Aucun N° de relance par téléphone renseigné pour le contact Ajouter les informa…" at bounding box center [810, 432] width 681 height 435
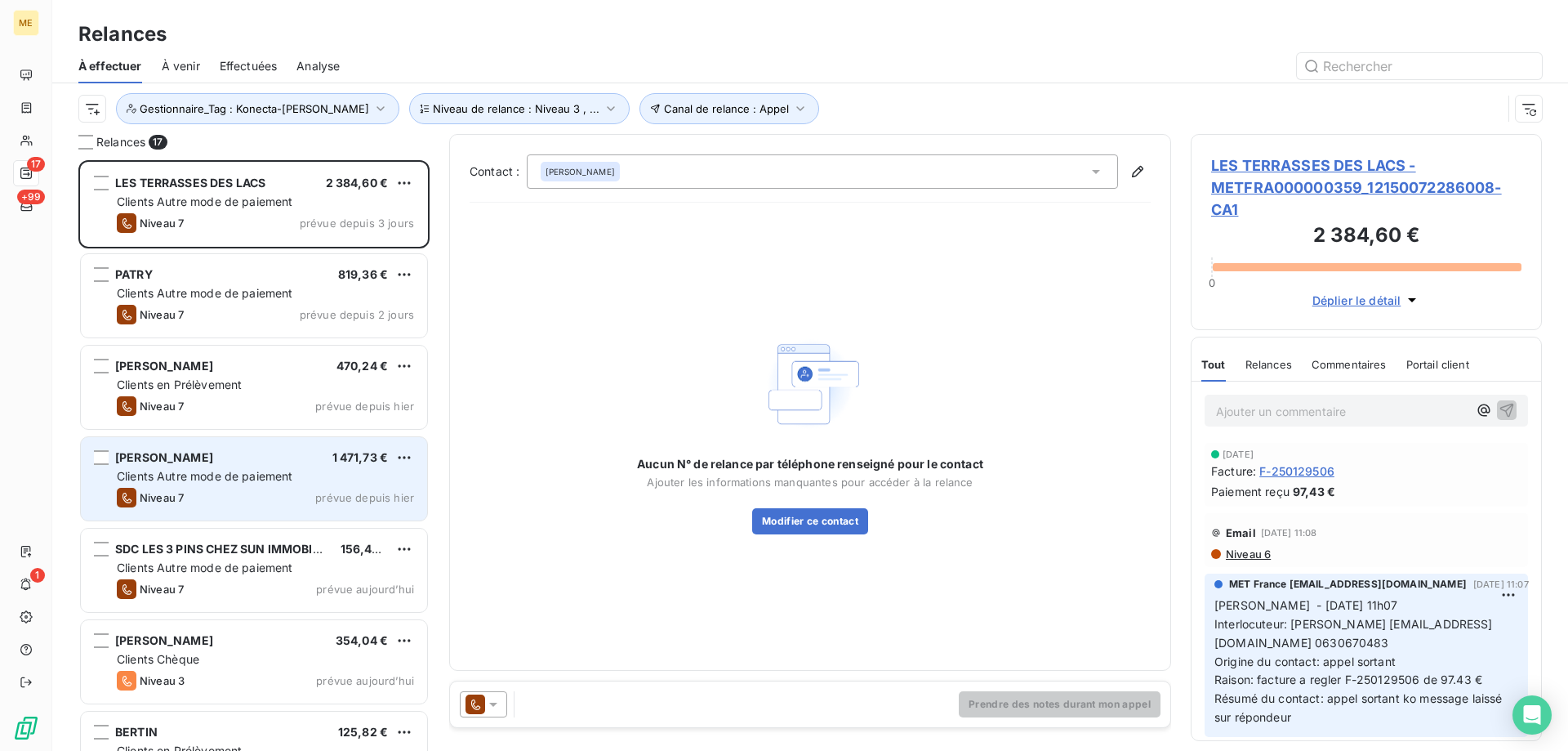
click at [292, 471] on span "Clients Autre mode de paiement" at bounding box center [205, 475] width 176 height 14
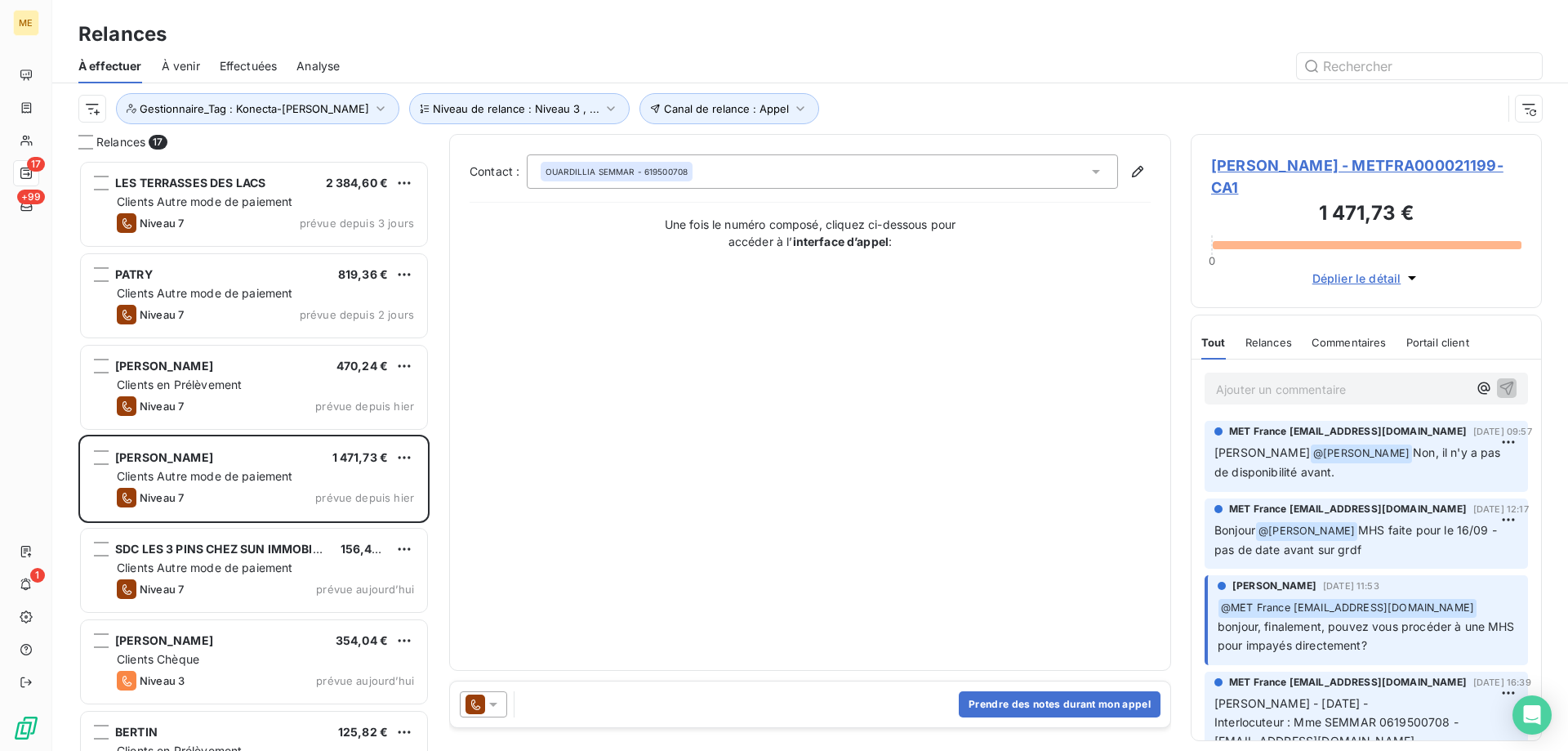
click at [1244, 167] on span "SEMMAR Vanessa - METFRA000021199-CA1" at bounding box center [1365, 176] width 311 height 44
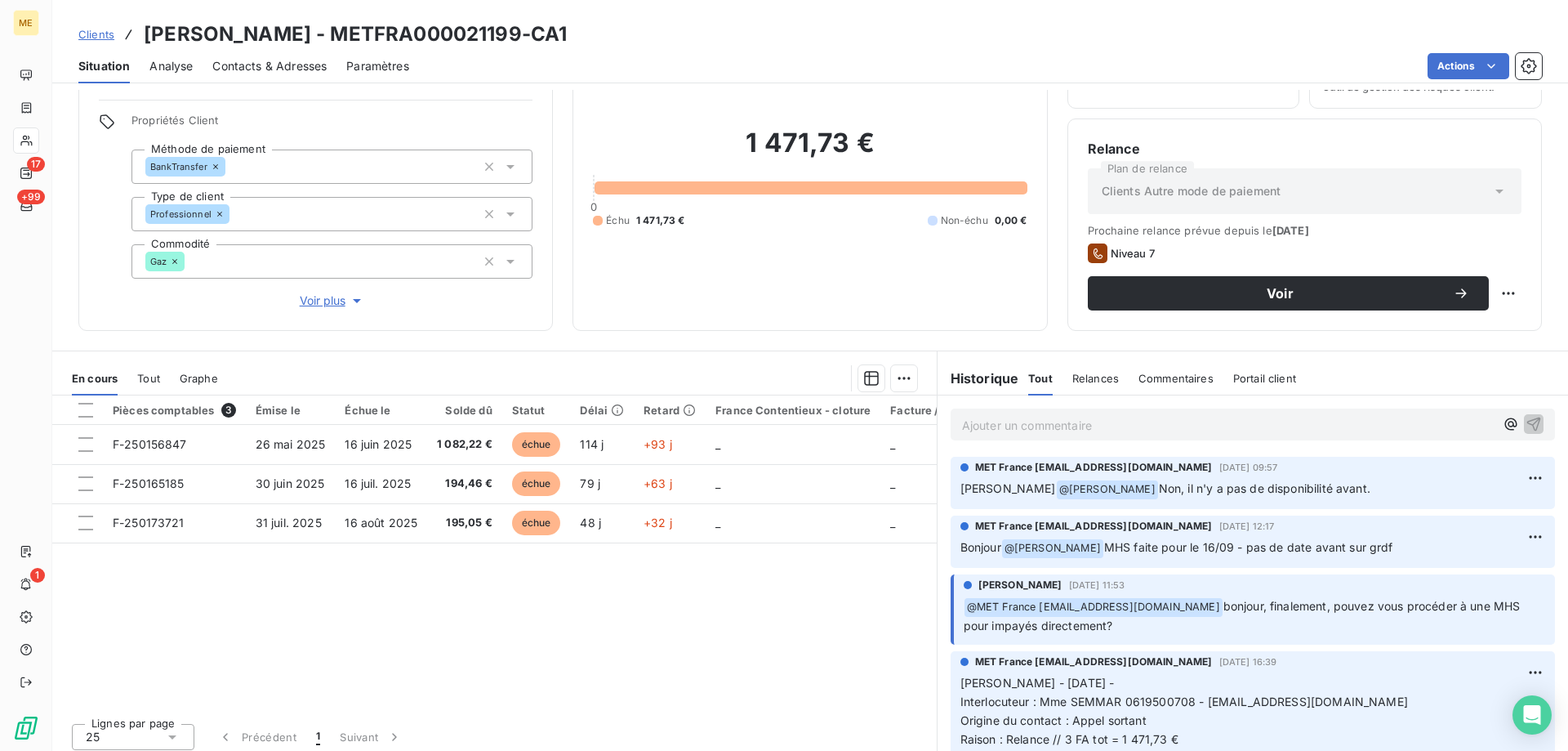
scroll to position [104, 0]
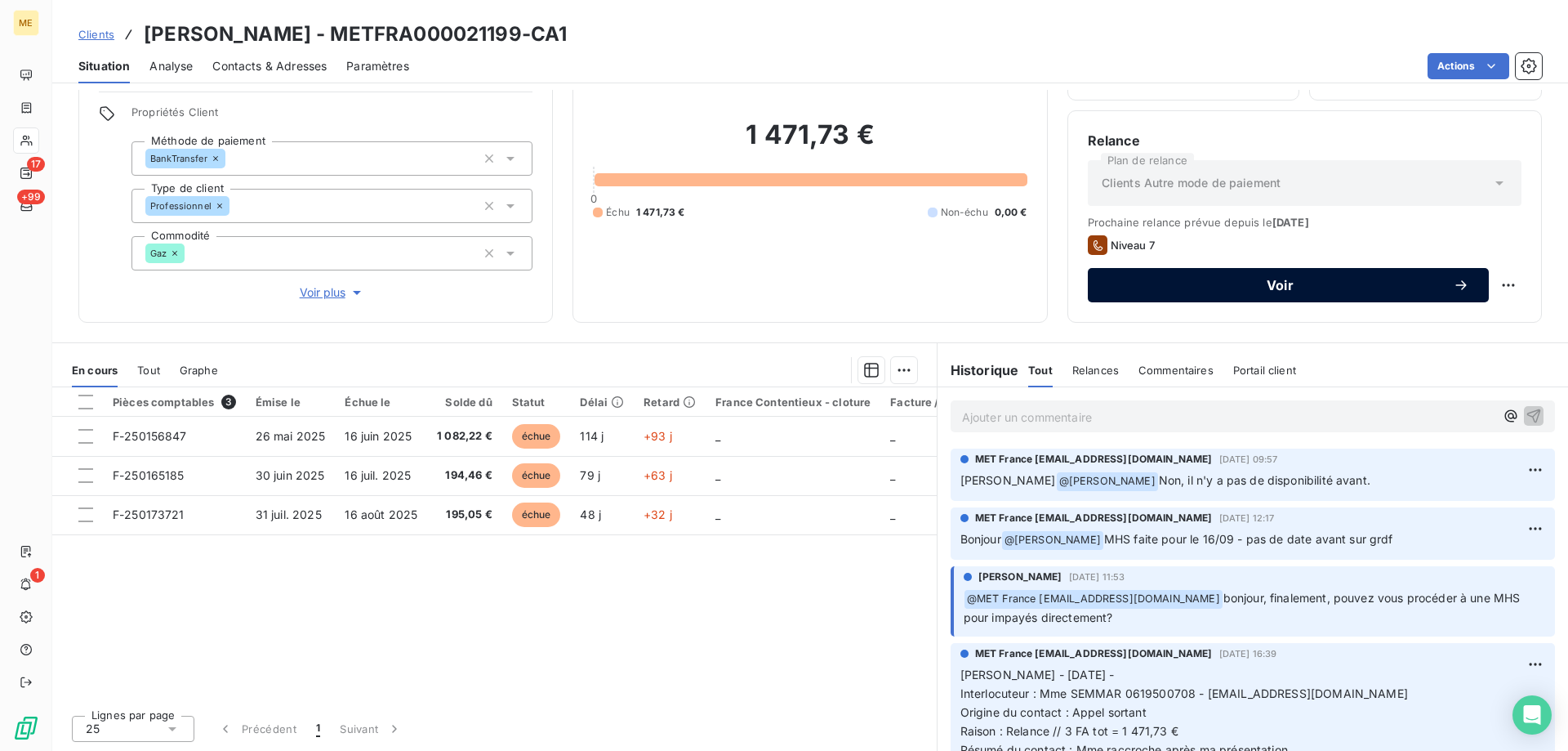
click at [1257, 291] on span "Voir" at bounding box center [1280, 285] width 346 height 14
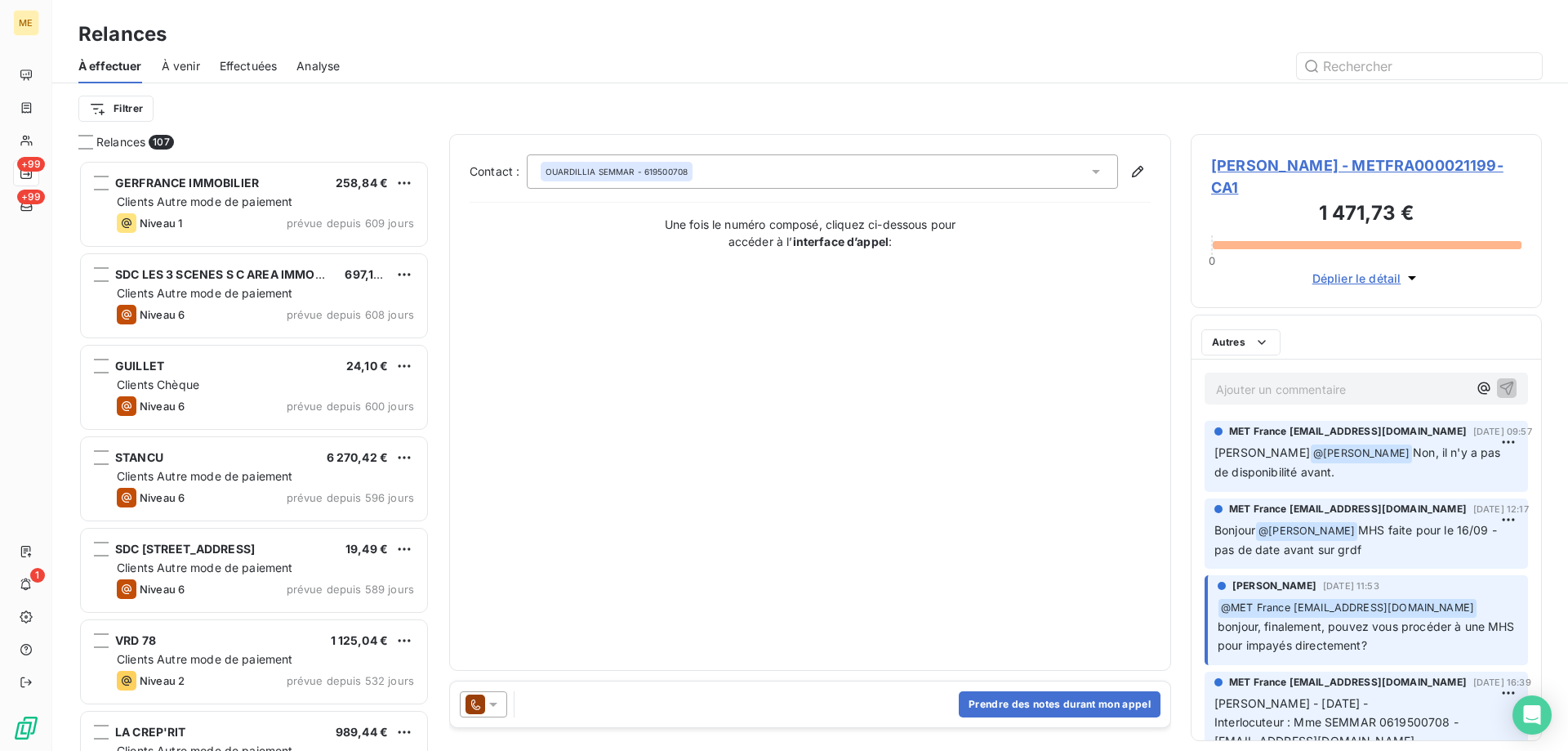
scroll to position [578, 338]
click at [489, 700] on icon at bounding box center [493, 704] width 16 height 16
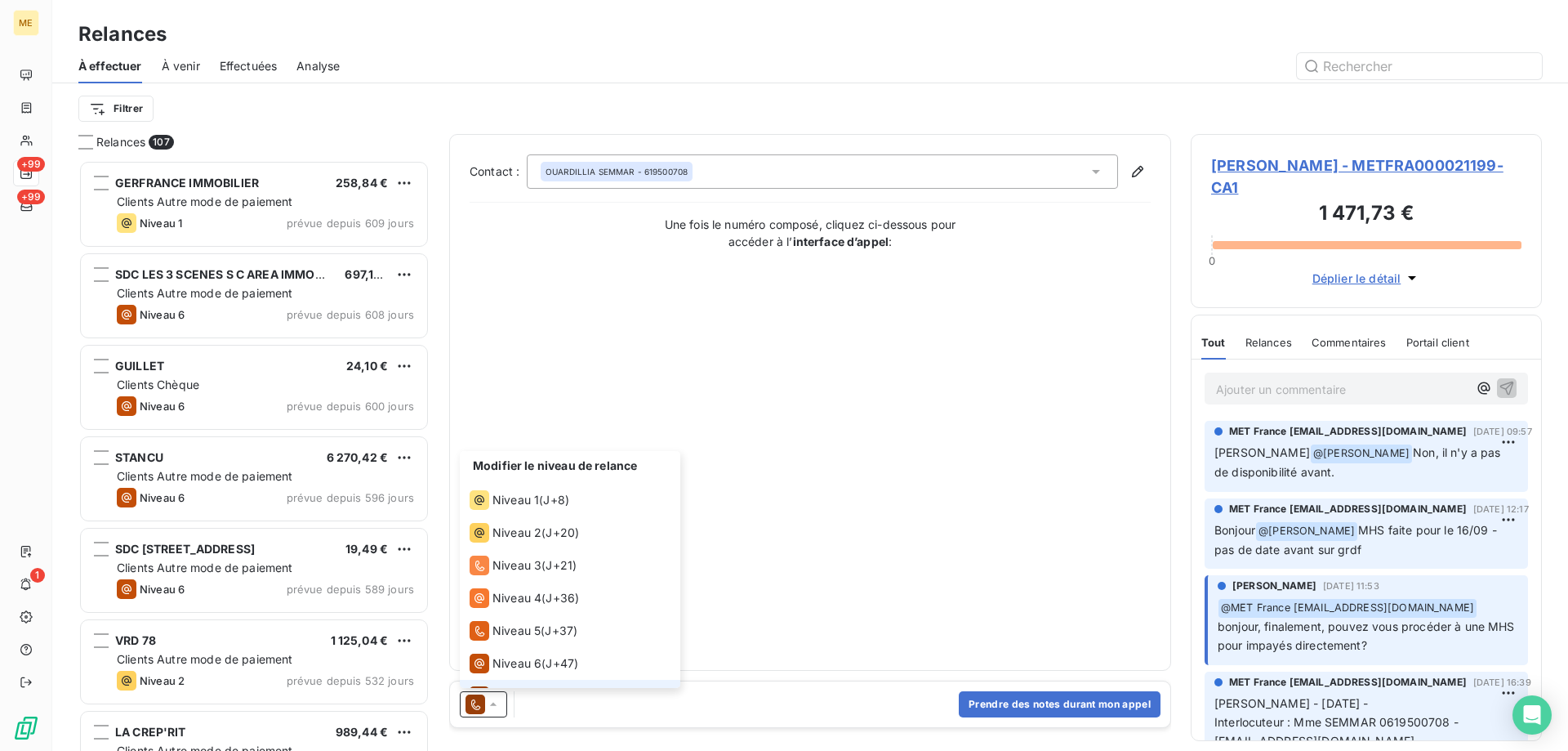
scroll to position [24, 0]
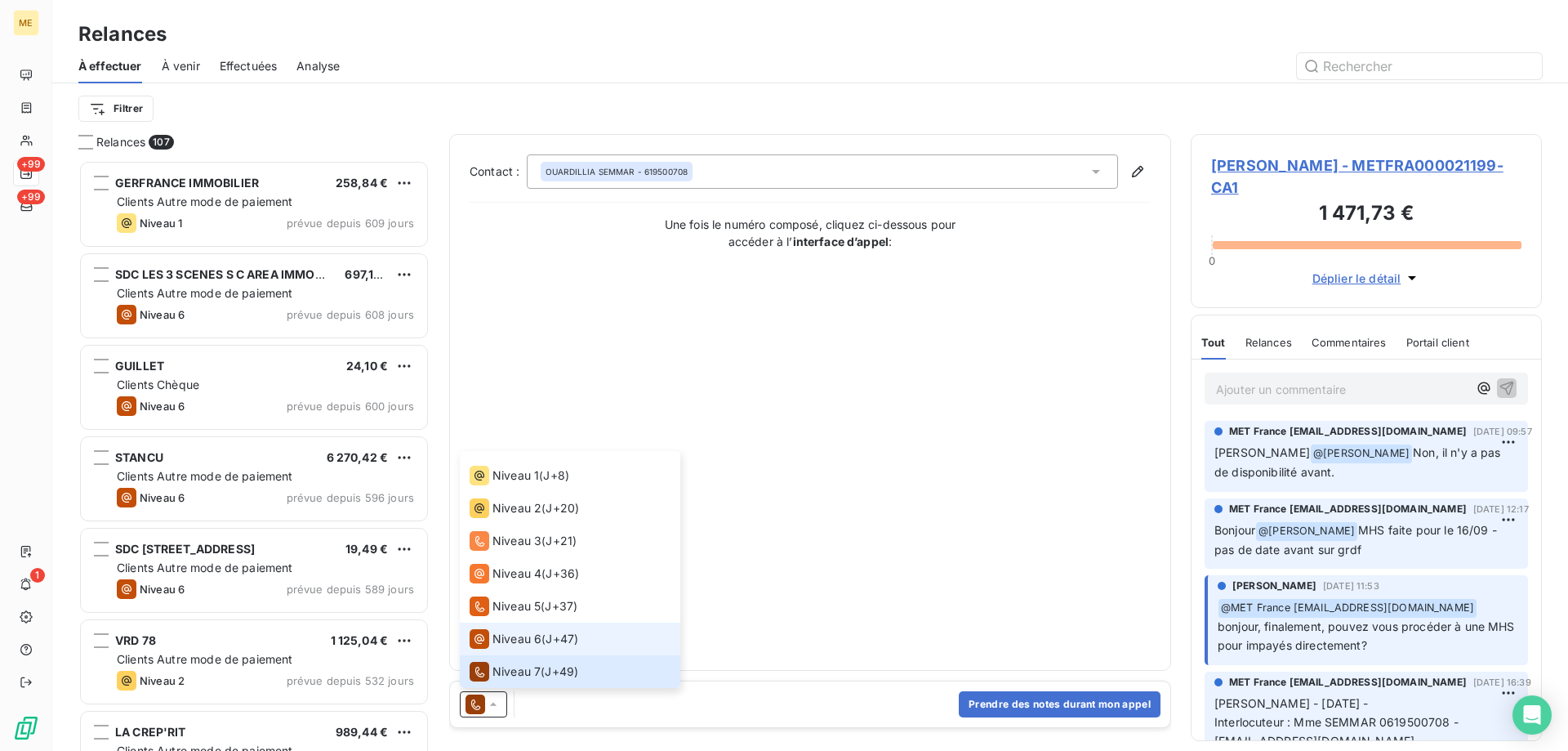
click at [502, 646] on span "Niveau 6" at bounding box center [517, 638] width 49 height 16
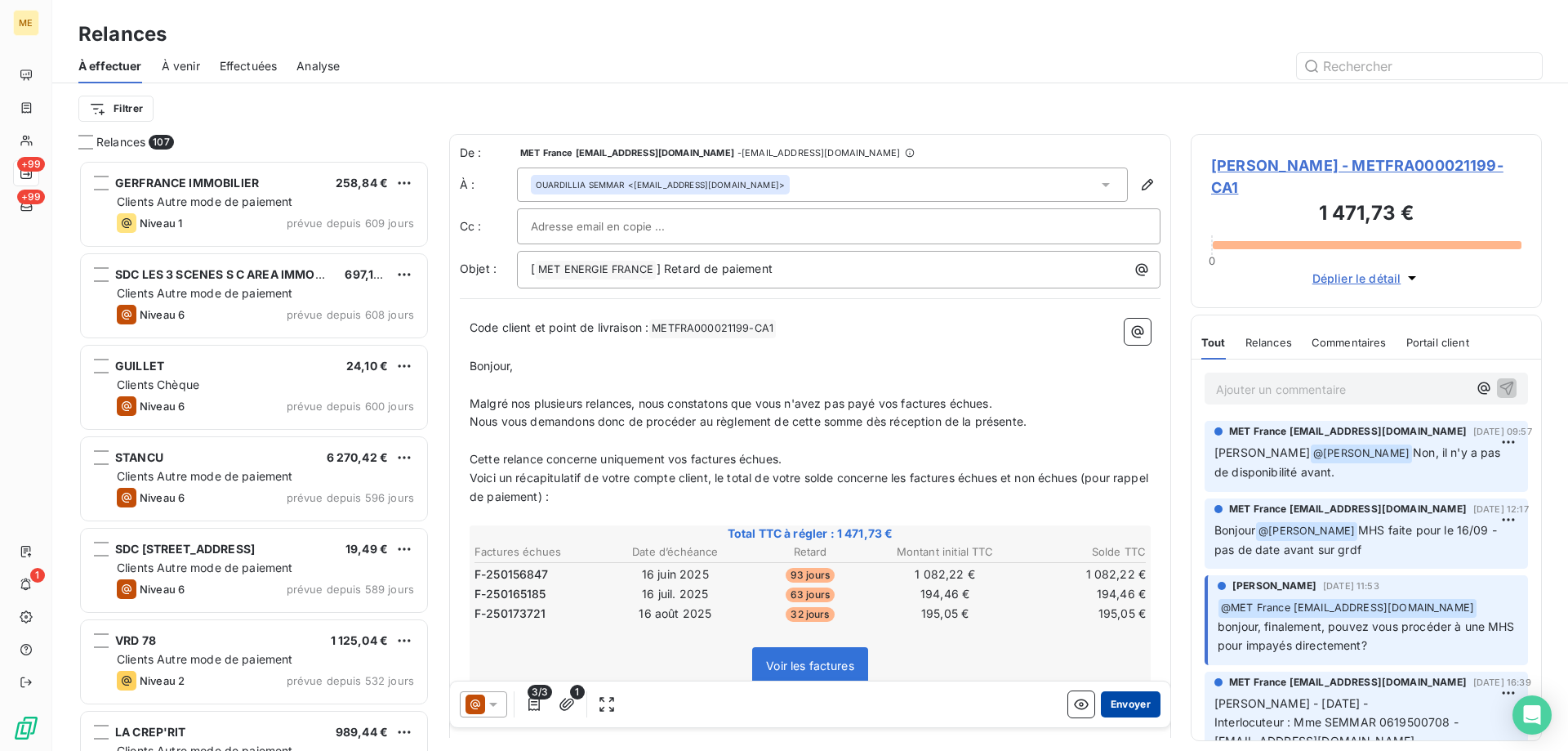
click at [1120, 699] on button "Envoyer" at bounding box center [1131, 703] width 59 height 26
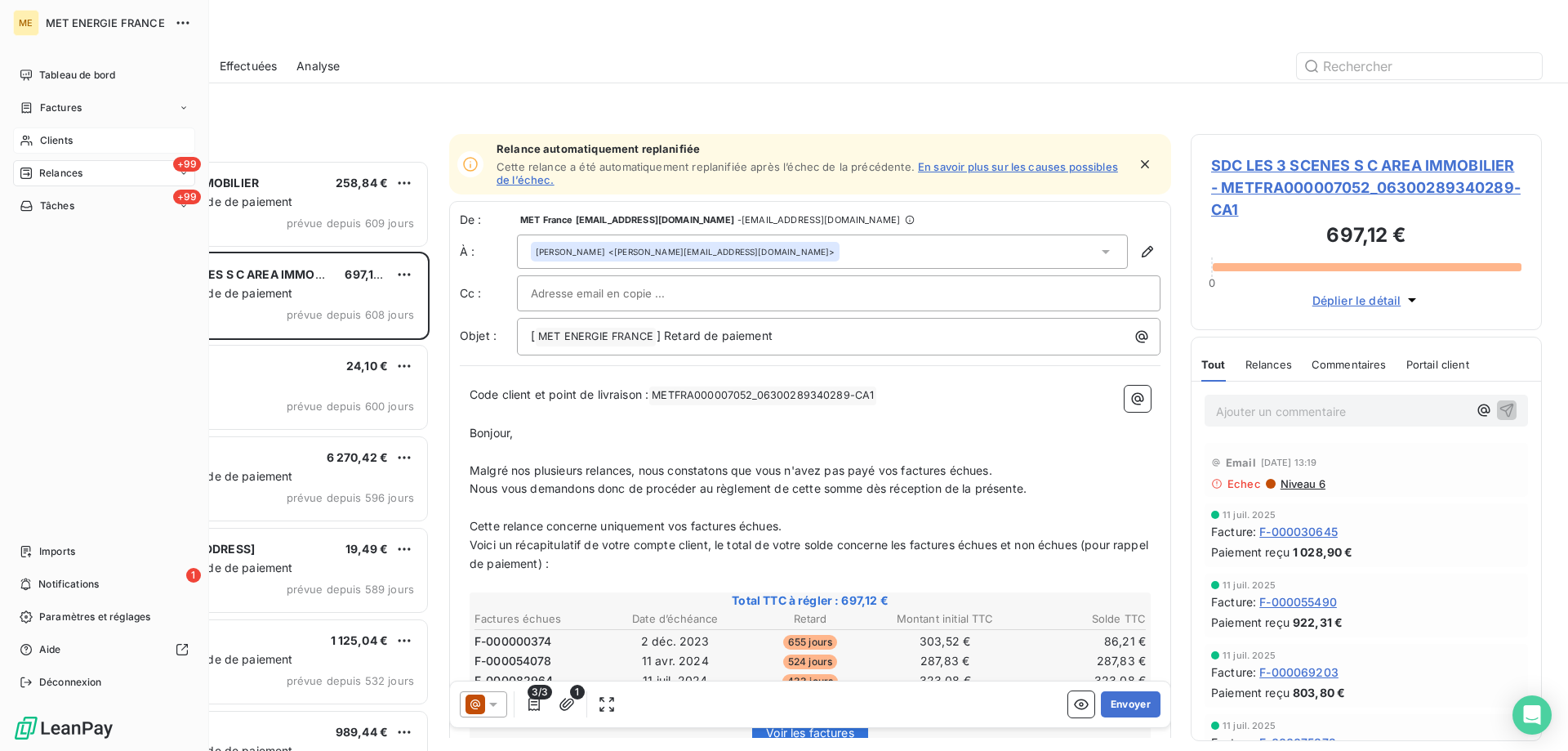
click at [46, 140] on span "Clients" at bounding box center [56, 140] width 32 height 14
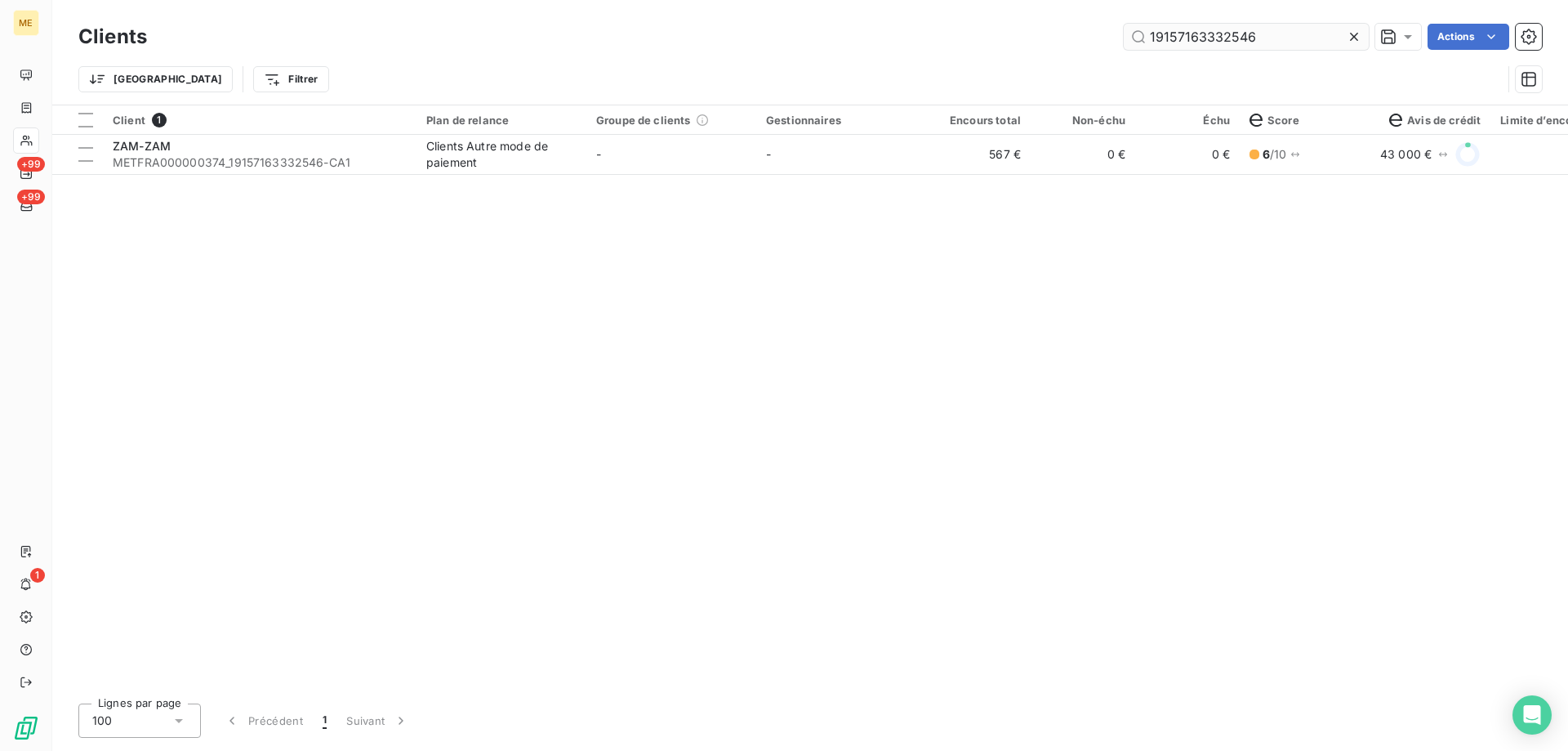
click at [1188, 48] on input "19157163332546" at bounding box center [1246, 36] width 245 height 26
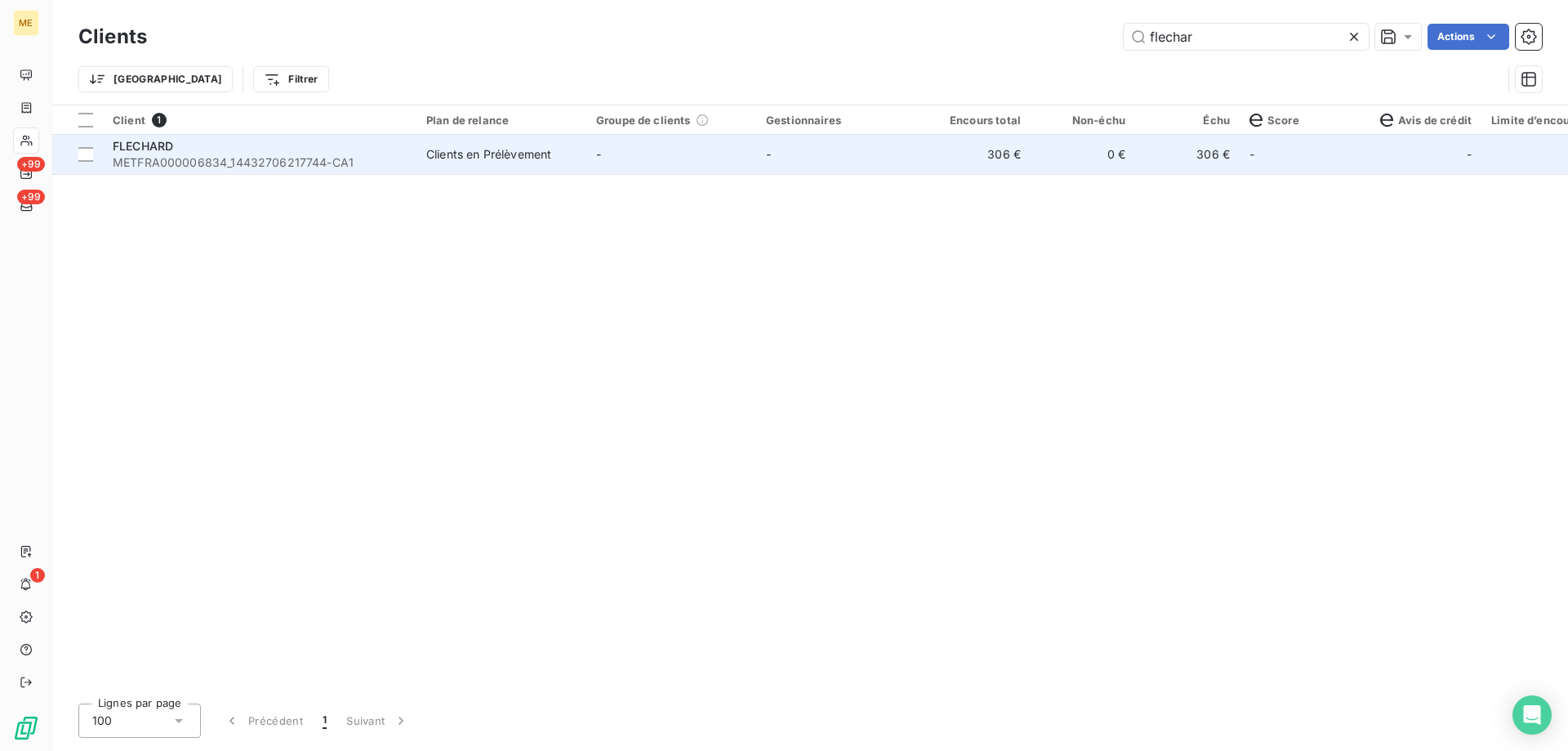
type input "flechar"
click at [176, 163] on span "METFRA000006834_14432706217744-CA1" at bounding box center [259, 162] width 294 height 16
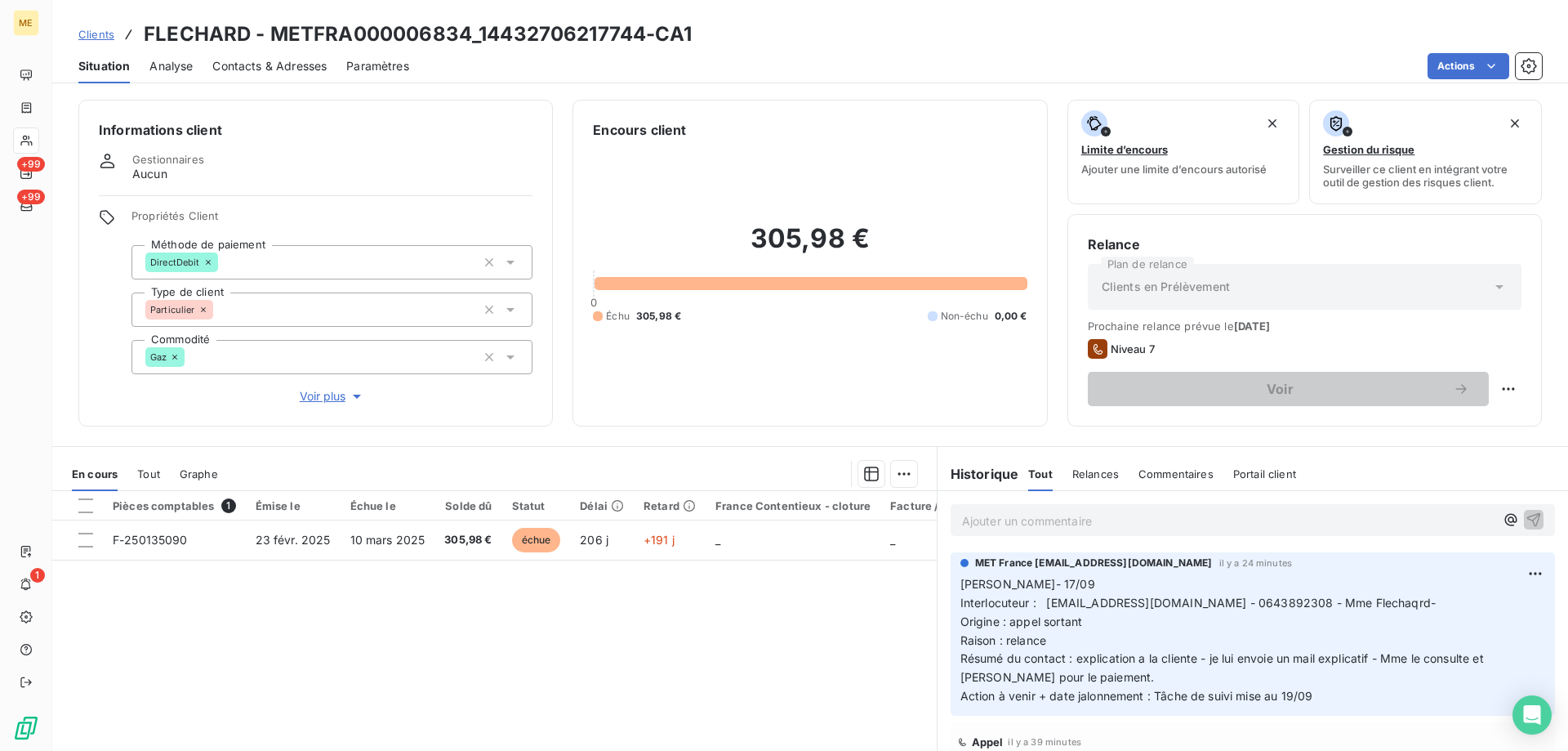
click at [91, 32] on span "Clients" at bounding box center [96, 34] width 36 height 14
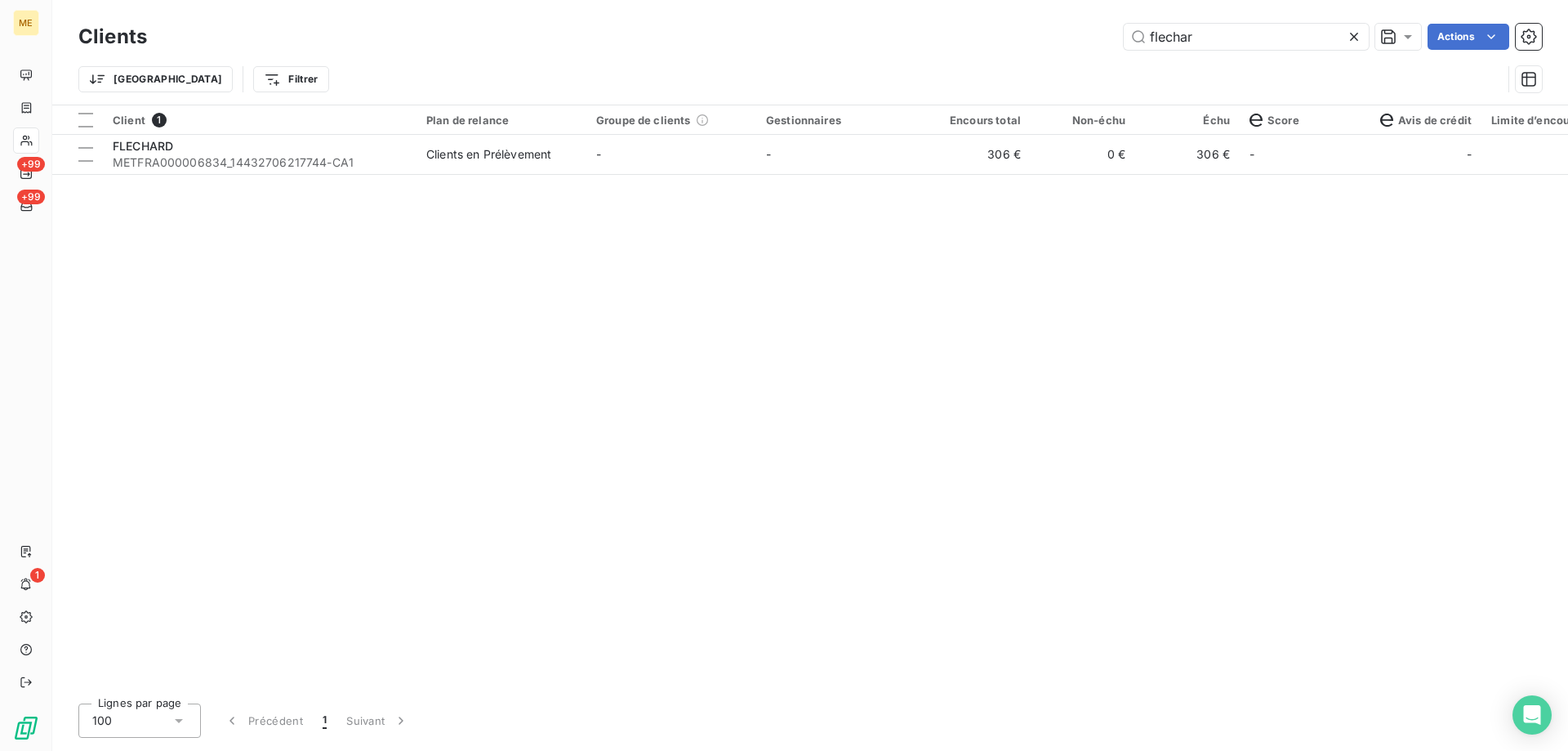
drag, startPoint x: 1214, startPoint y: 45, endPoint x: 1074, endPoint y: 27, distance: 141.2
click at [1074, 27] on div "flechar Actions" at bounding box center [854, 36] width 1375 height 26
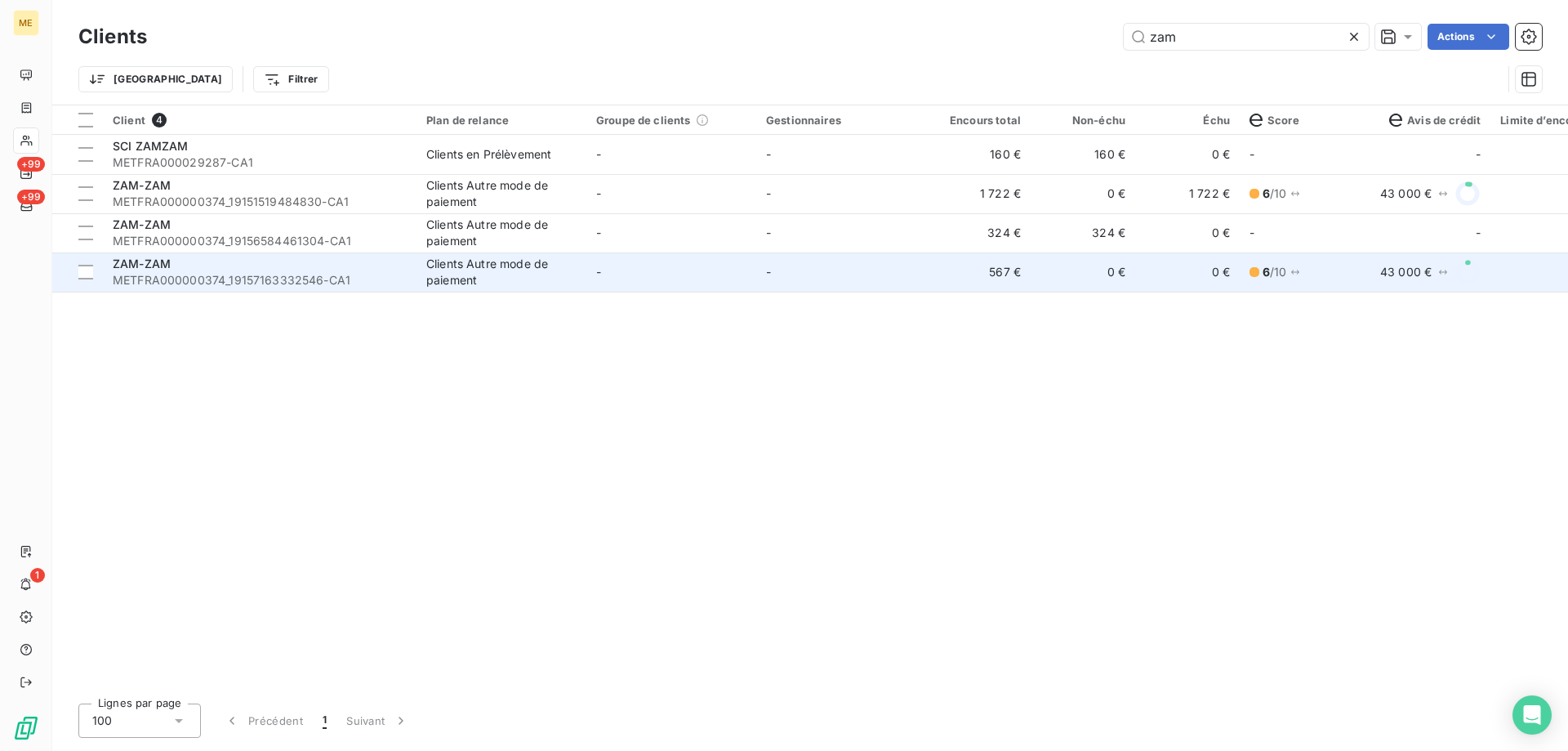
type input "zam"
click at [257, 263] on div "ZAM-ZAM" at bounding box center [259, 264] width 294 height 16
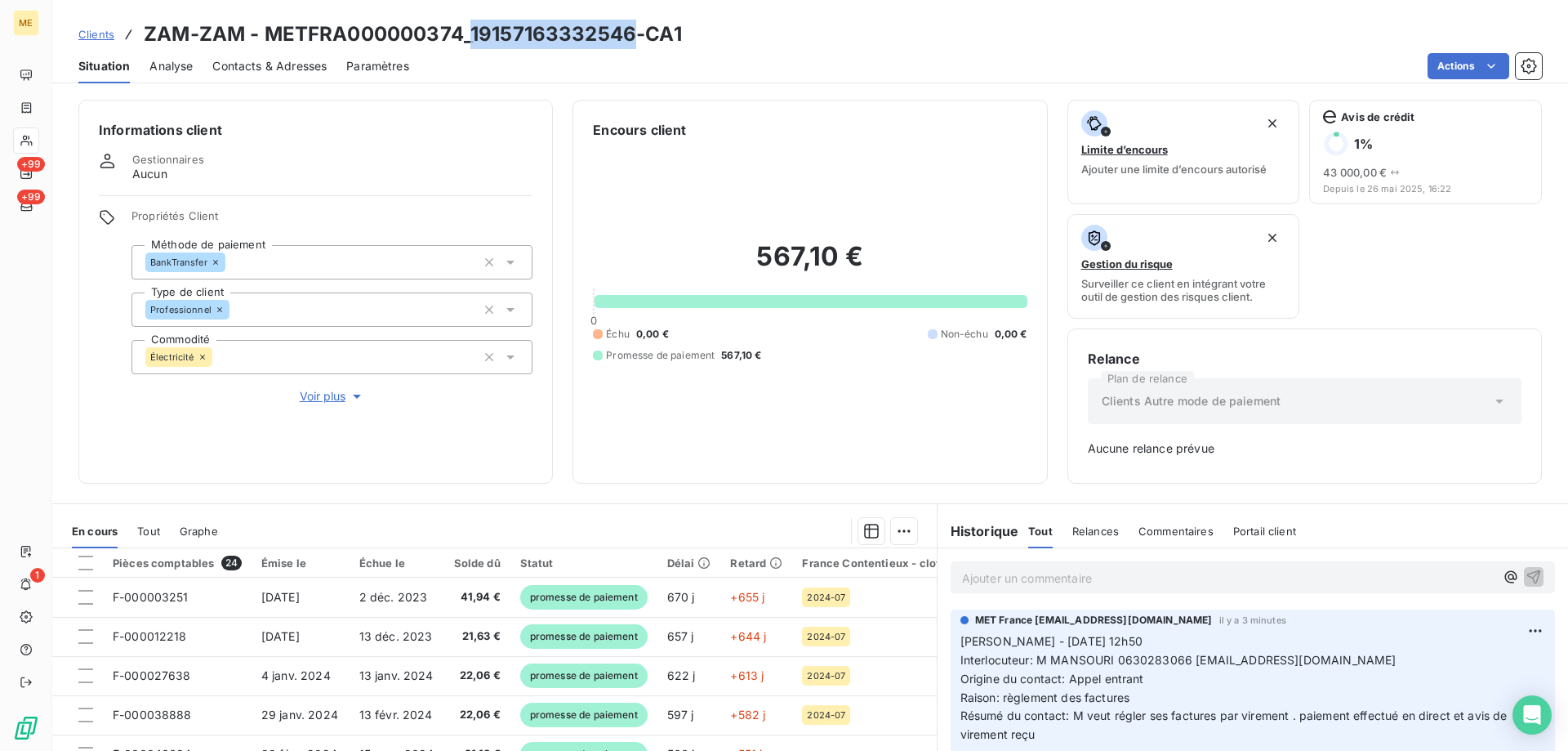
drag, startPoint x: 471, startPoint y: 38, endPoint x: 631, endPoint y: 35, distance: 160.0
click at [631, 35] on h3 "ZAM-ZAM - METFRA000000374_19157163332546-CA1" at bounding box center [413, 34] width 538 height 30
copy h3 "19157163332546"
click at [911, 430] on div "567,10 € 0 Échu 0,00 € Non-échu 0,00 € Promesse de paiement 567,10 €" at bounding box center [810, 301] width 434 height 323
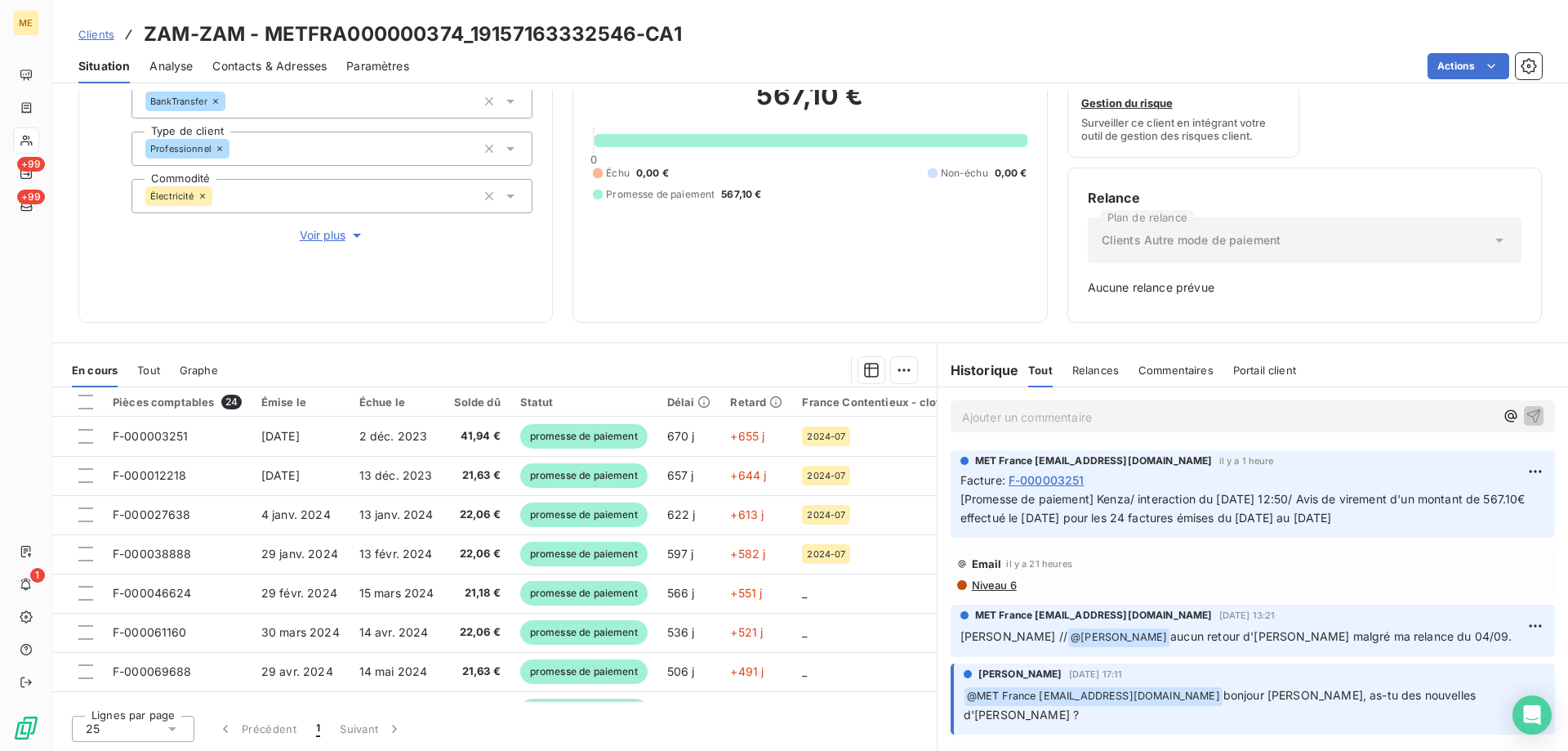
scroll to position [2369, 0]
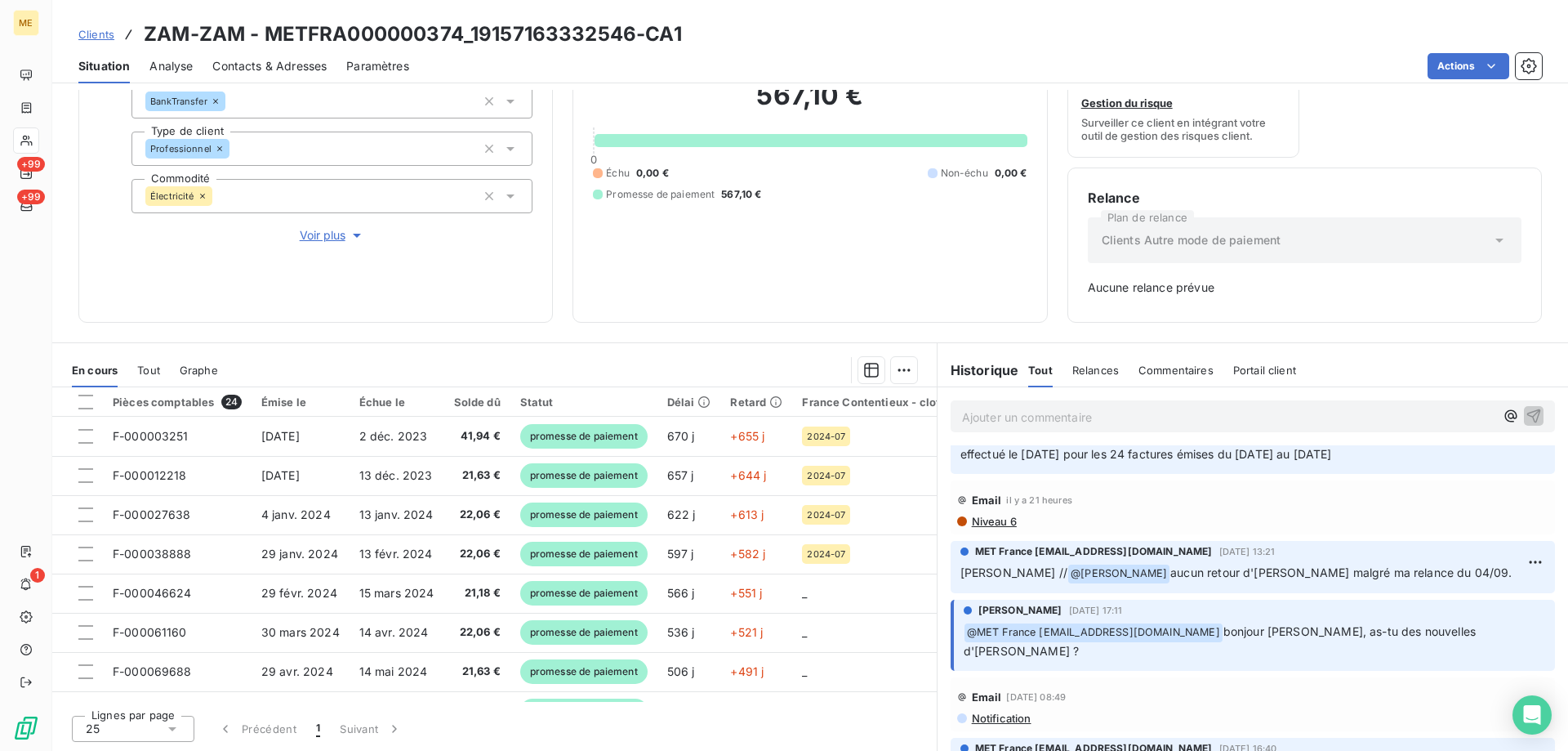
click at [986, 426] on p "Ajouter un commentaire ﻿" at bounding box center [1228, 417] width 532 height 21
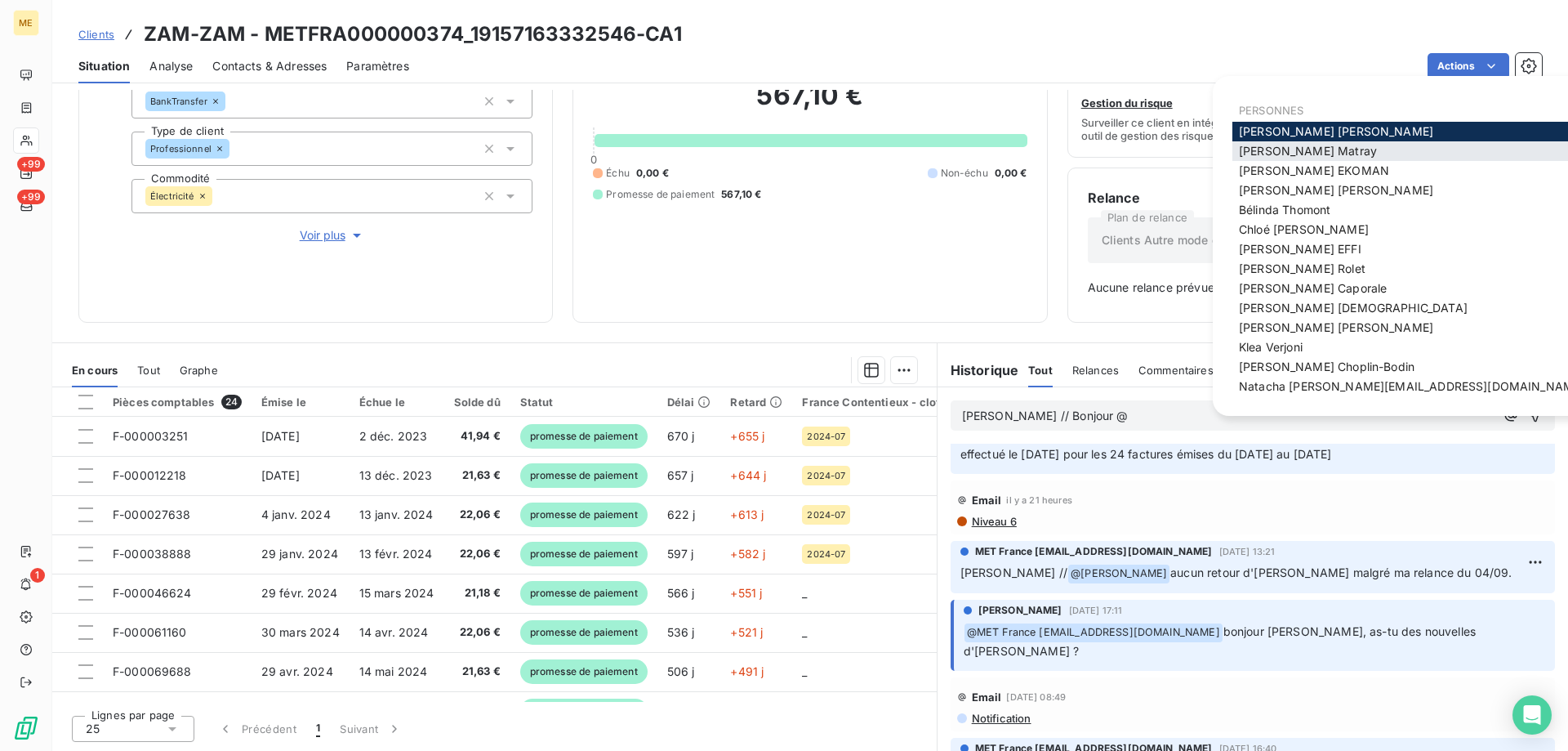
click at [1240, 150] on span "Amélie Matray" at bounding box center [1307, 150] width 138 height 14
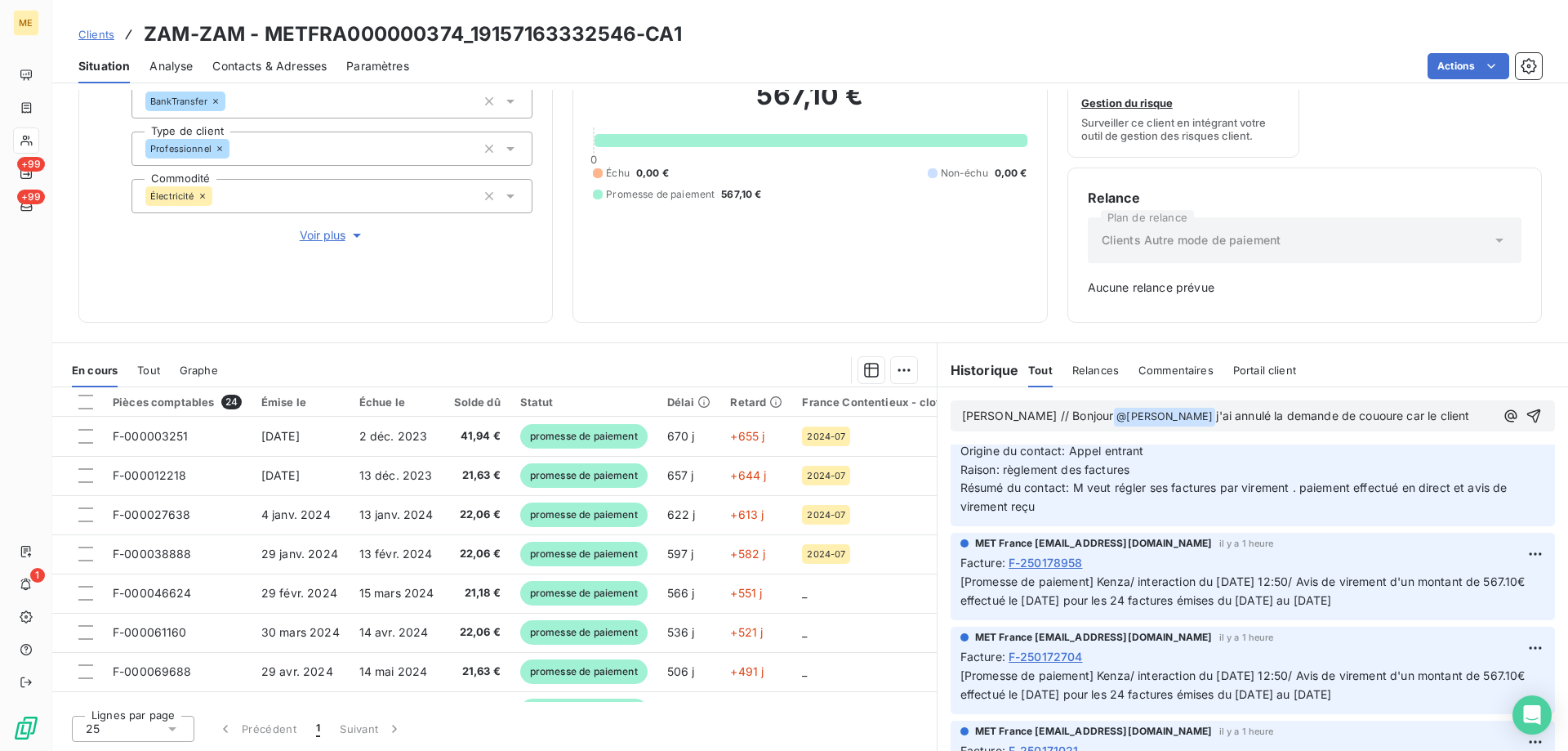
scroll to position [0, 0]
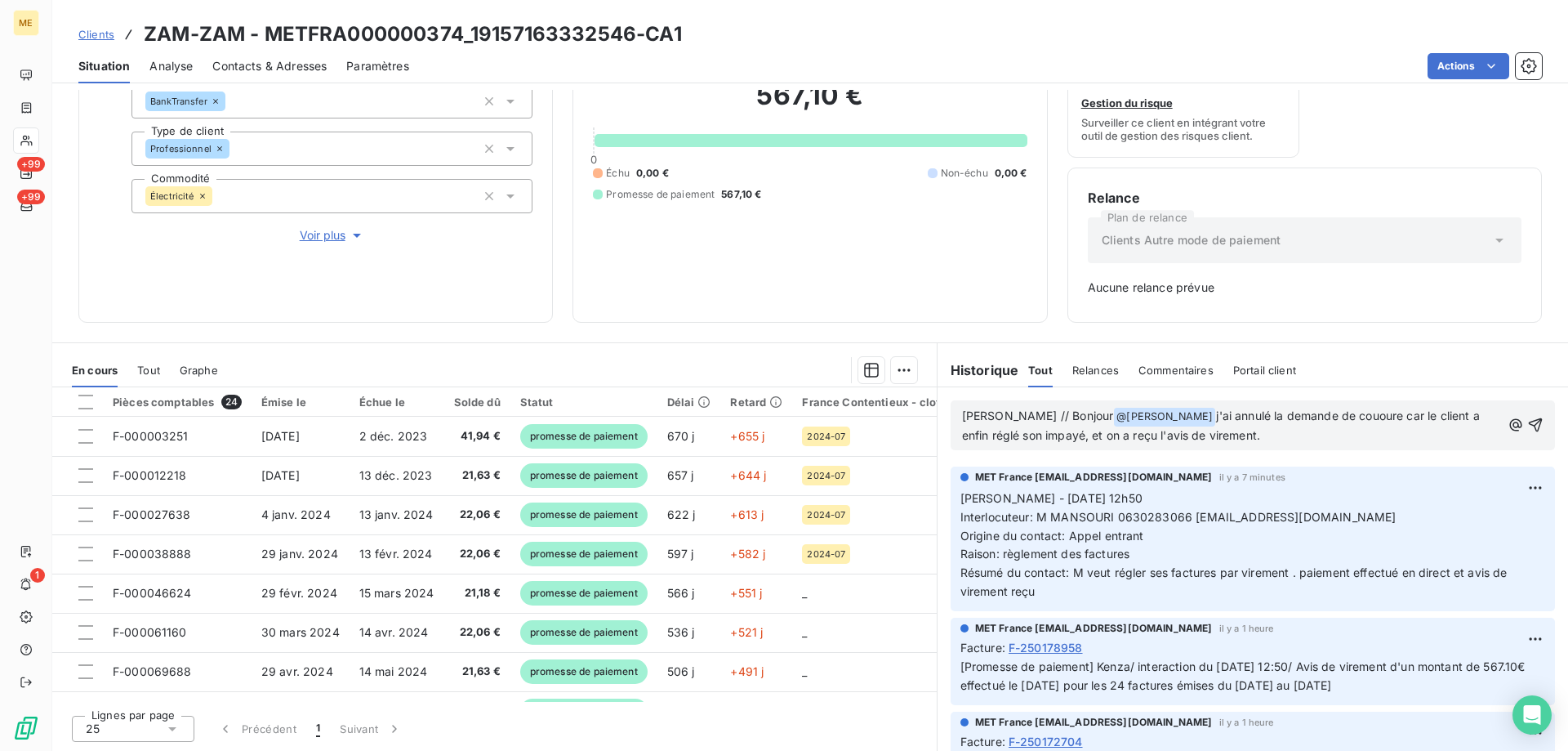
click at [1324, 416] on span "j'ai annulé la demande de cououre car le client a enfin réglé son impayé, et on…" at bounding box center [1222, 425] width 521 height 33
click at [0, 0] on lt-span "coupure" at bounding box center [0, 0] width 0 height 0
click at [1342, 418] on span "j'ai annulé la demande de coupure car le client a enfin réglé son impayé, et on…" at bounding box center [1223, 425] width 522 height 33
click at [0, 0] on lt-span ", car" at bounding box center [0, 0] width 0 height 0
click at [1527, 430] on icon "button" at bounding box center [1535, 425] width 16 height 16
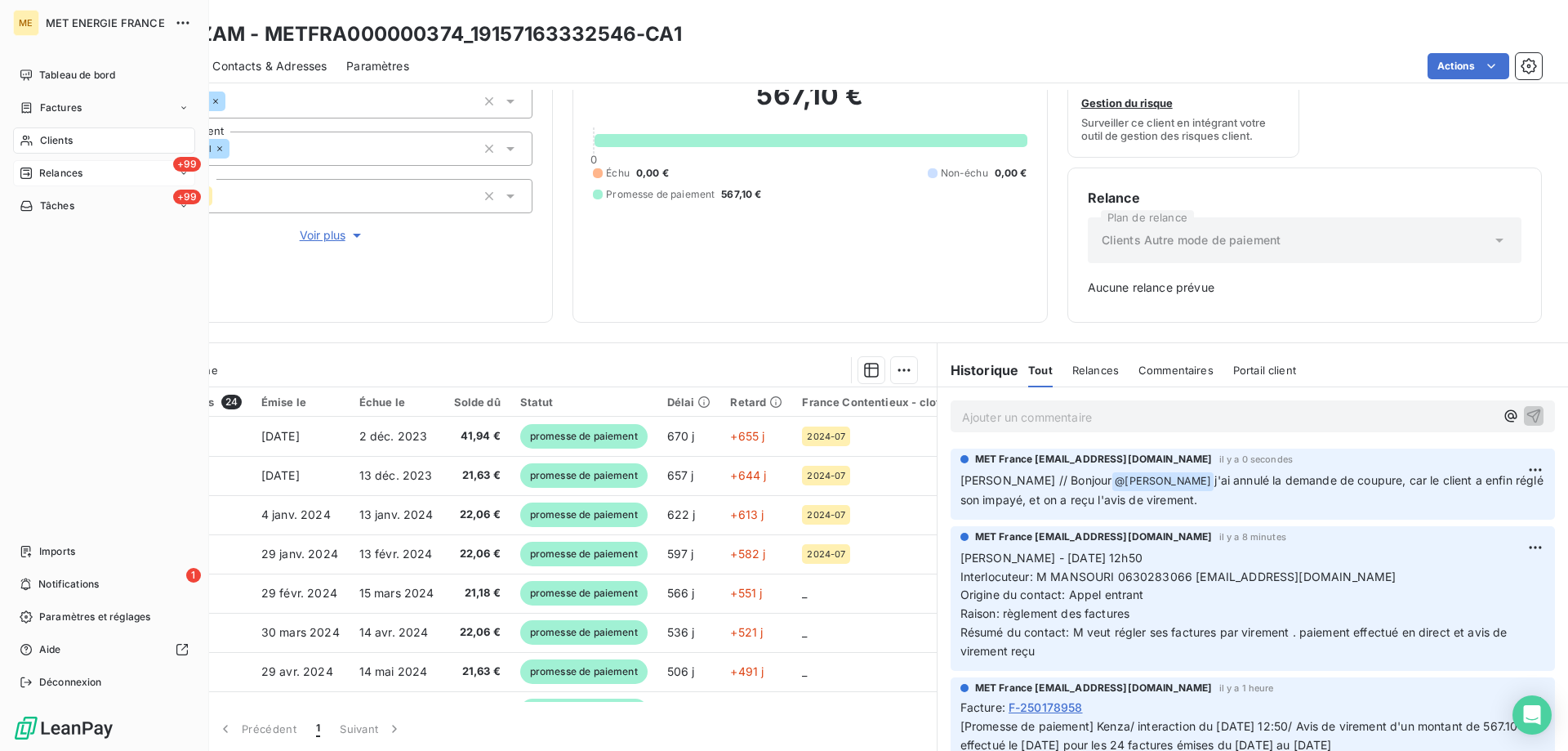
click at [64, 176] on span "Relances" at bounding box center [61, 173] width 43 height 14
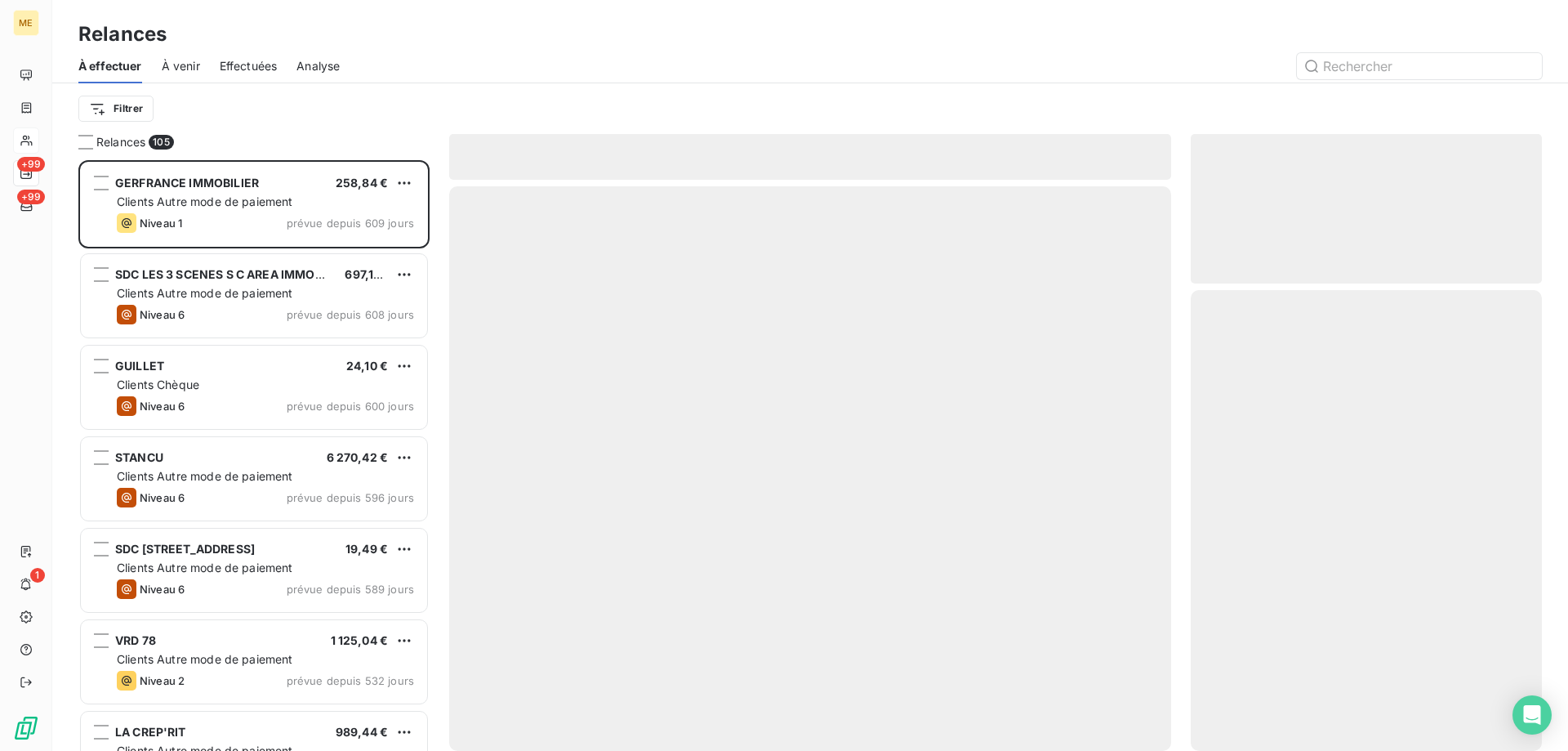
scroll to position [578, 338]
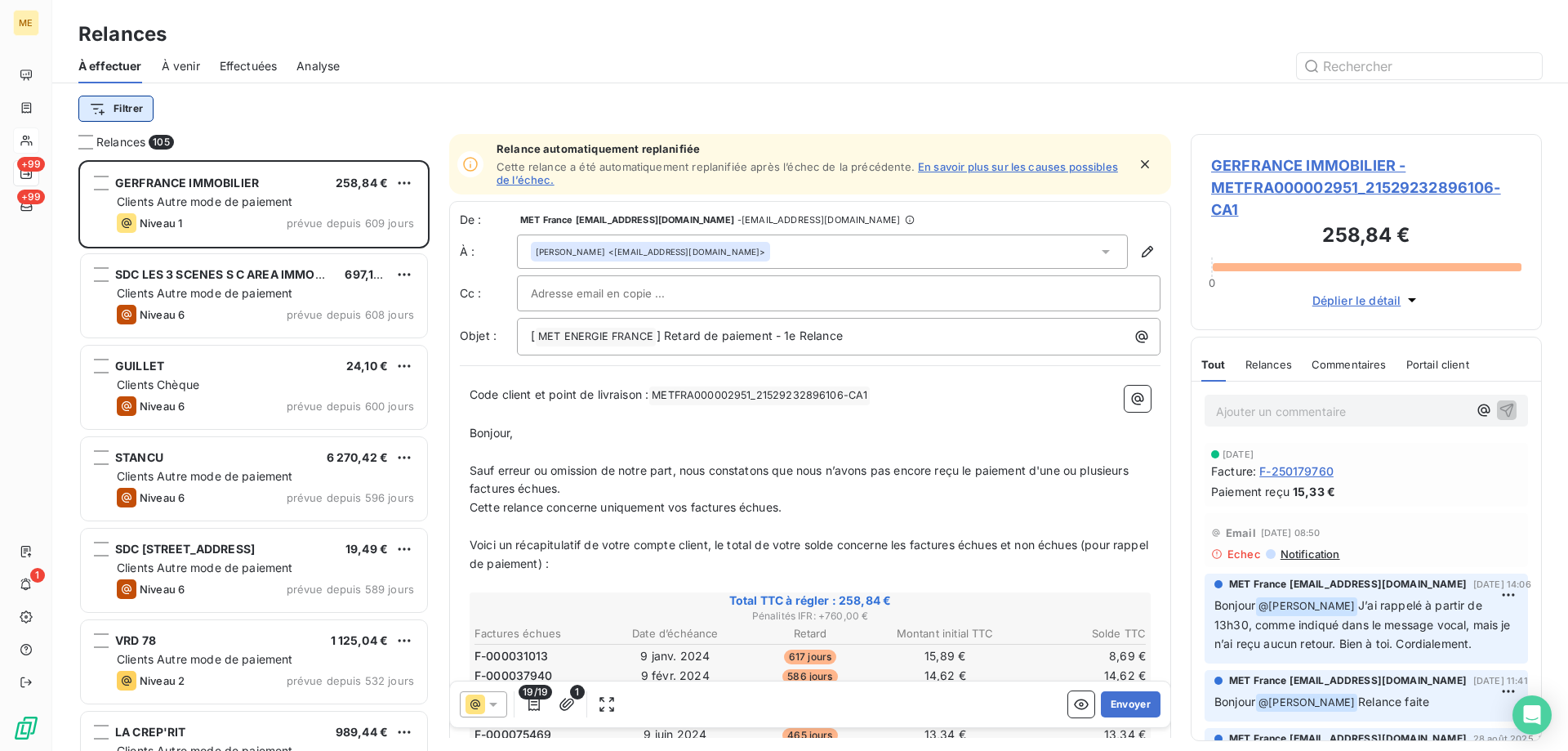
click at [88, 110] on html "ME +99 +99 1 Relances À effectuer À venir Effectuées Analyse Filtrer Relances 1…" at bounding box center [784, 457] width 1568 height 914
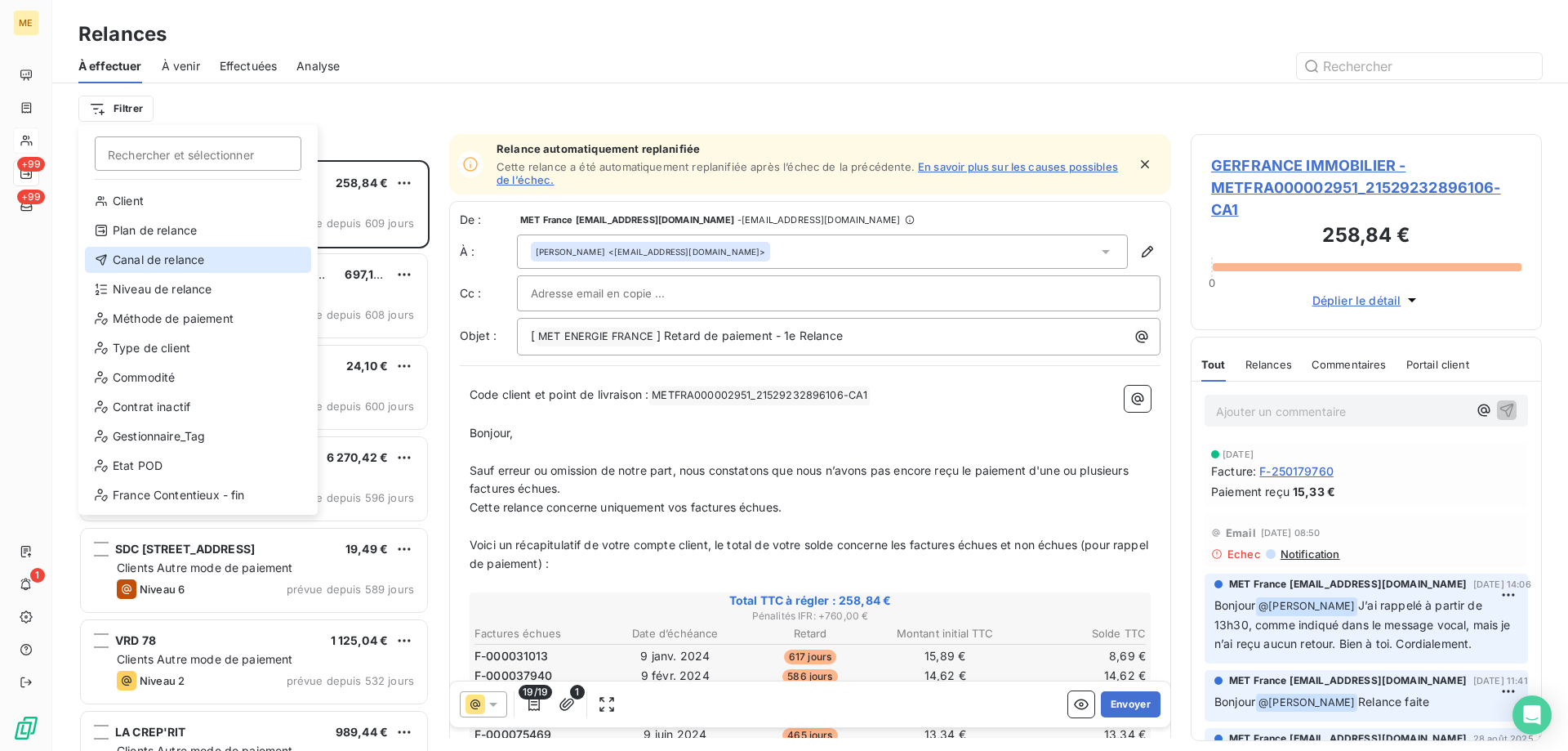
click at [127, 253] on div "Canal de relance" at bounding box center [197, 259] width 226 height 26
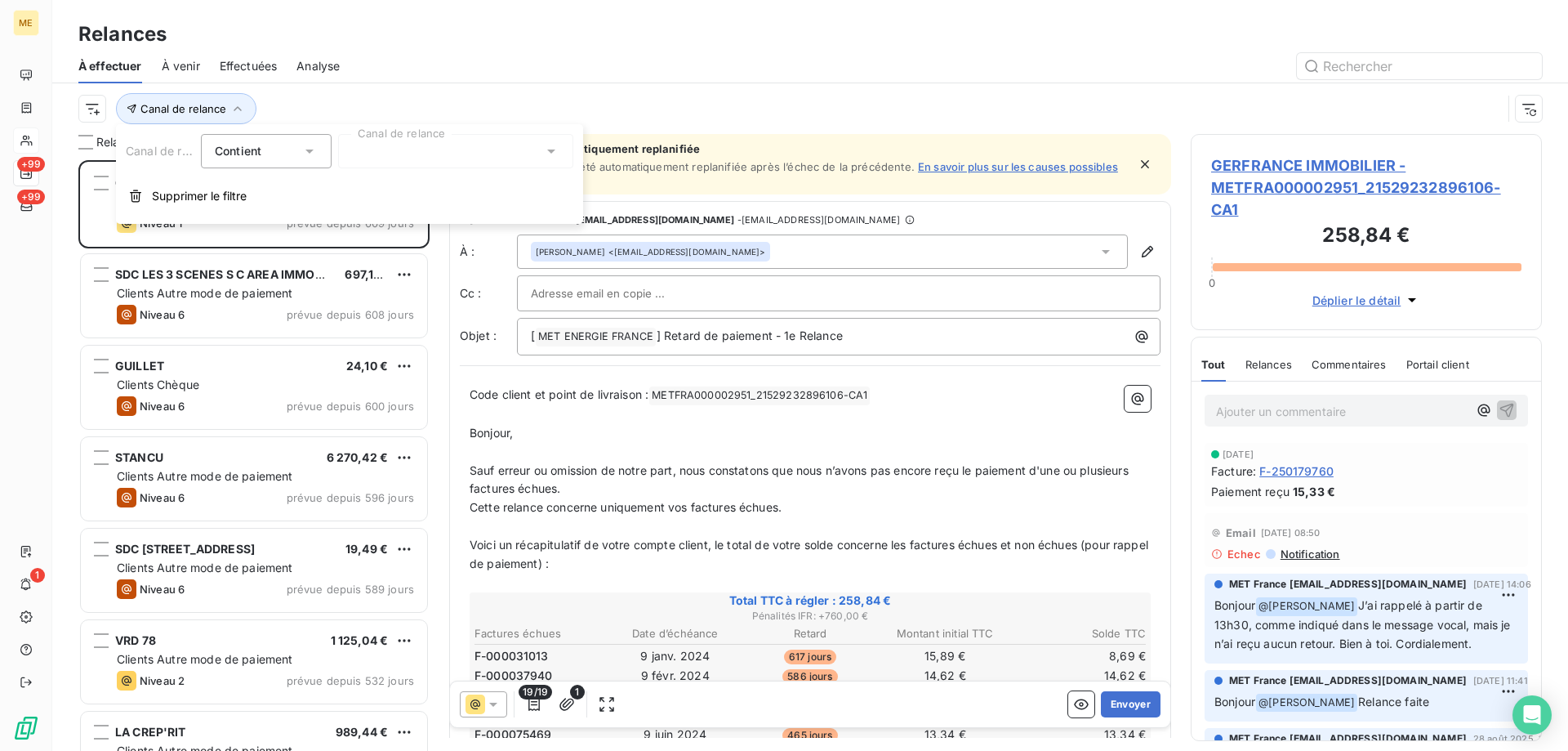
click at [446, 140] on div at bounding box center [455, 151] width 235 height 34
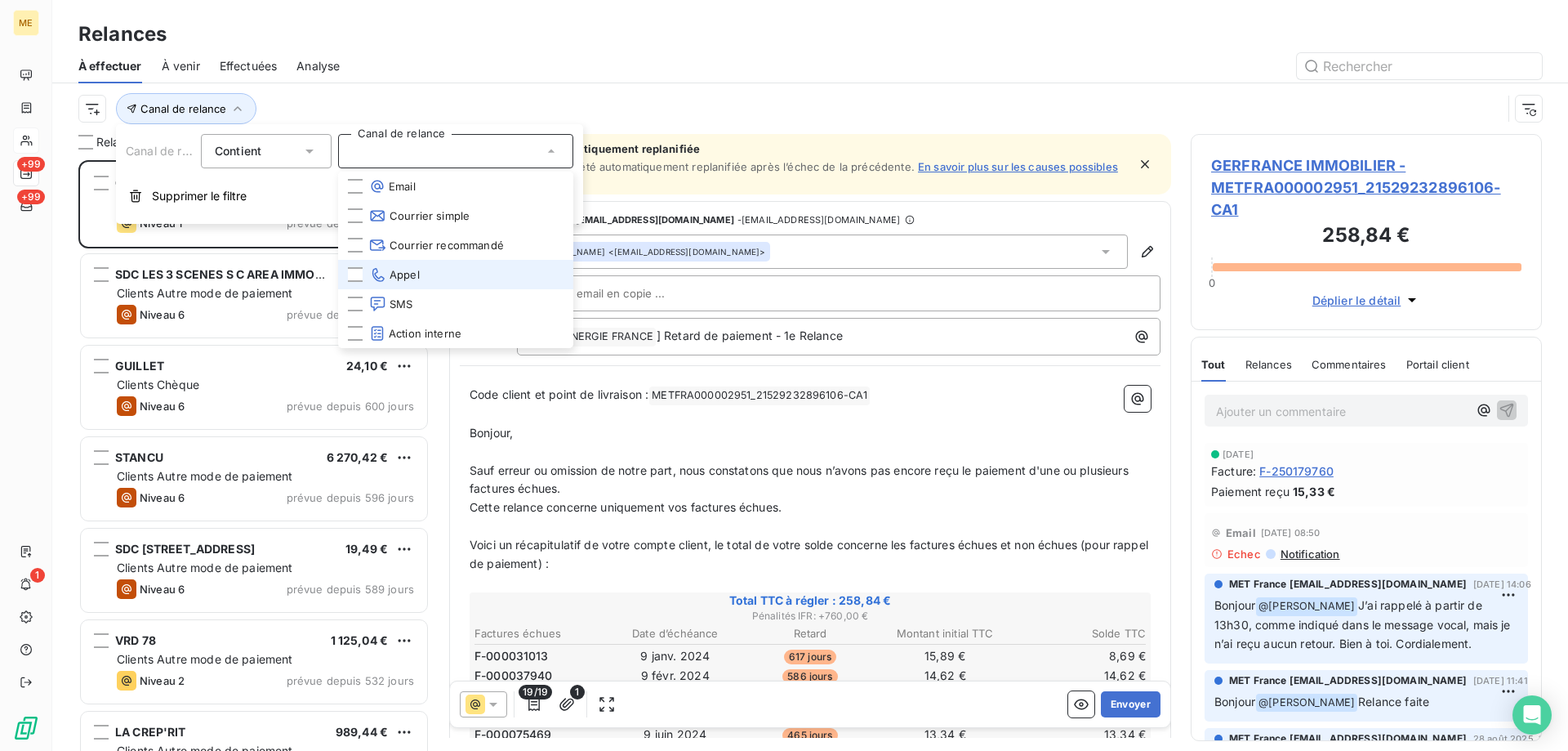
click at [421, 268] on li "Appel" at bounding box center [455, 274] width 235 height 30
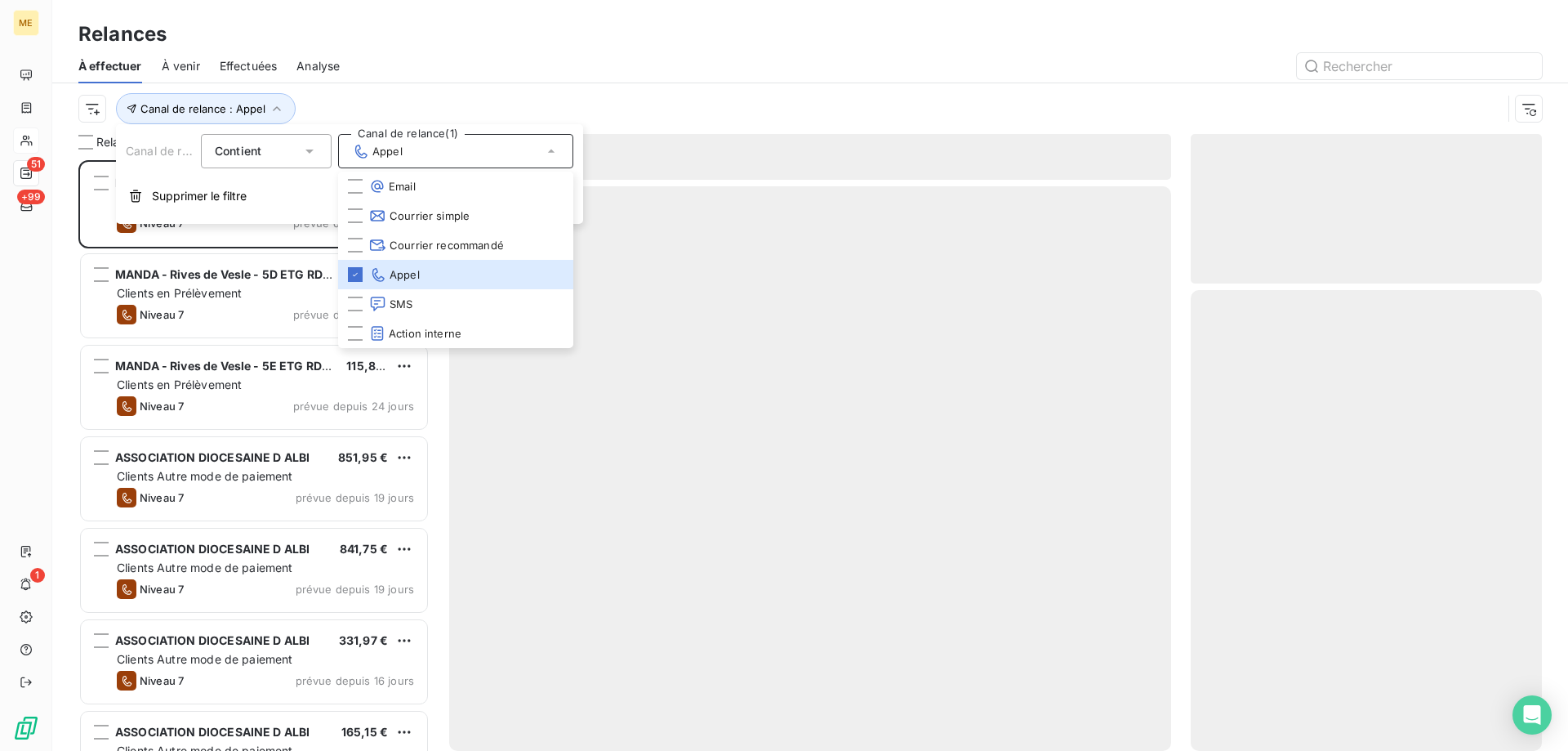
scroll to position [578, 338]
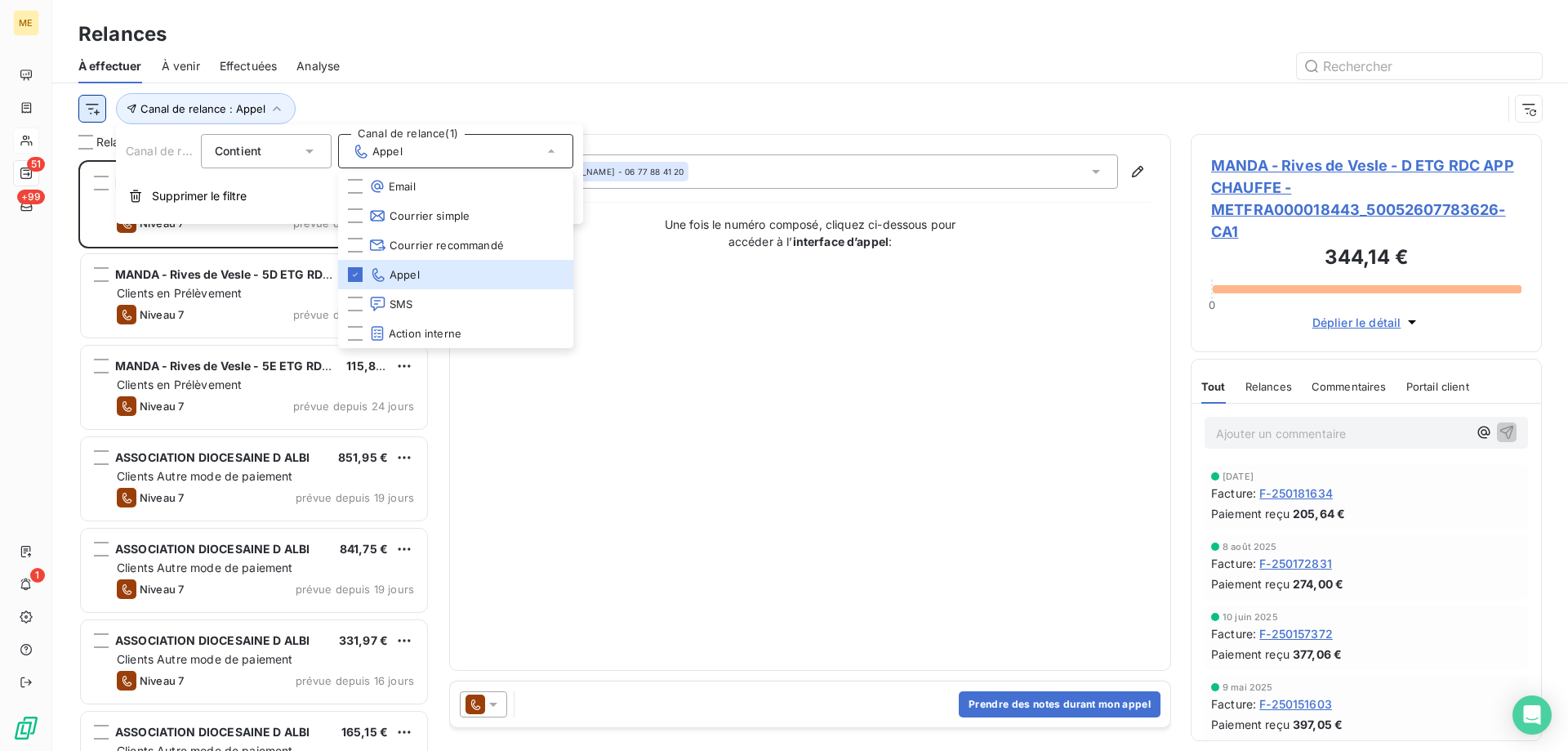
click at [96, 107] on html "ME 51 +99 1 Relances À effectuer À venir Effectuées Analyse Canal de relance : …" at bounding box center [784, 457] width 1568 height 914
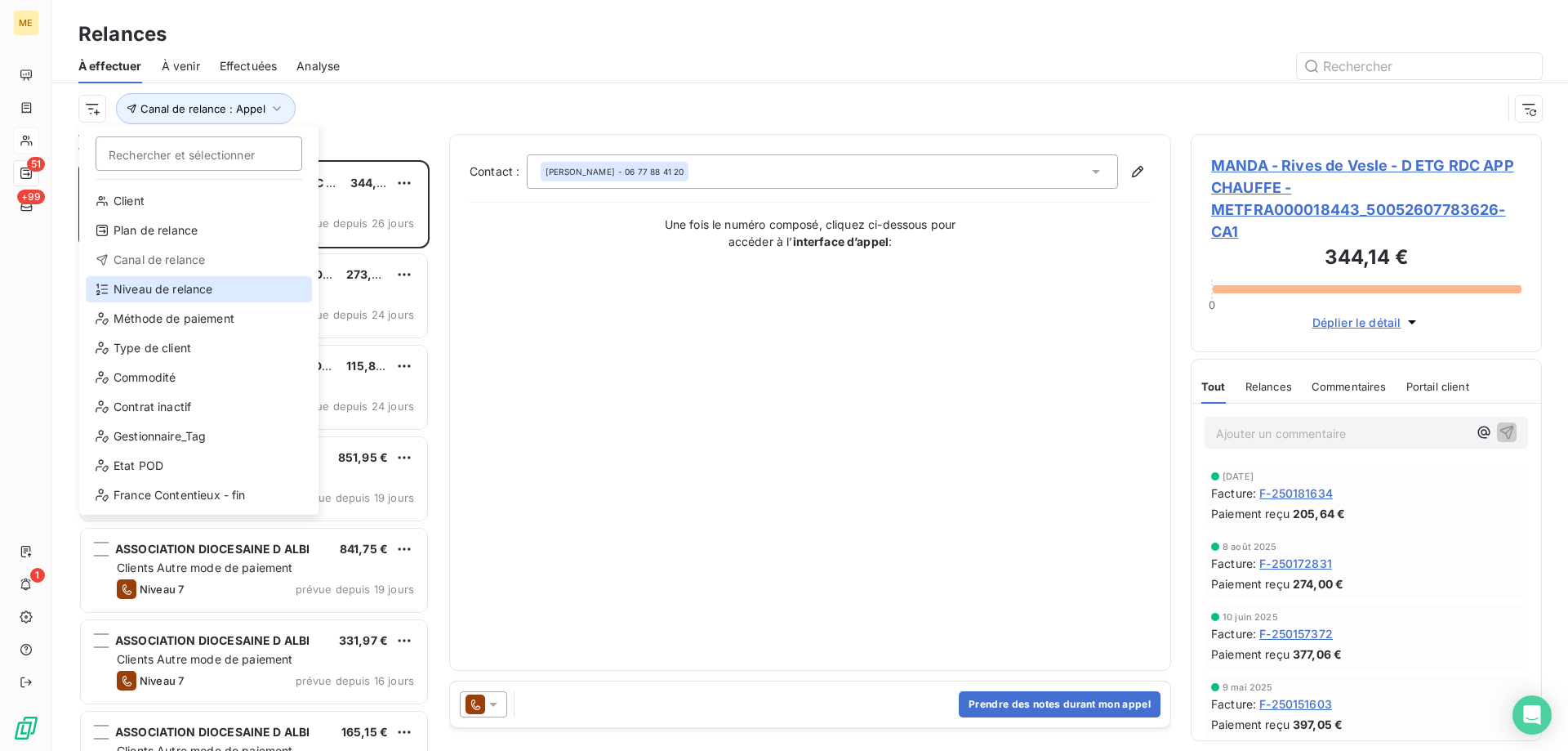
click at [113, 285] on div "Niveau de relance" at bounding box center [198, 289] width 226 height 26
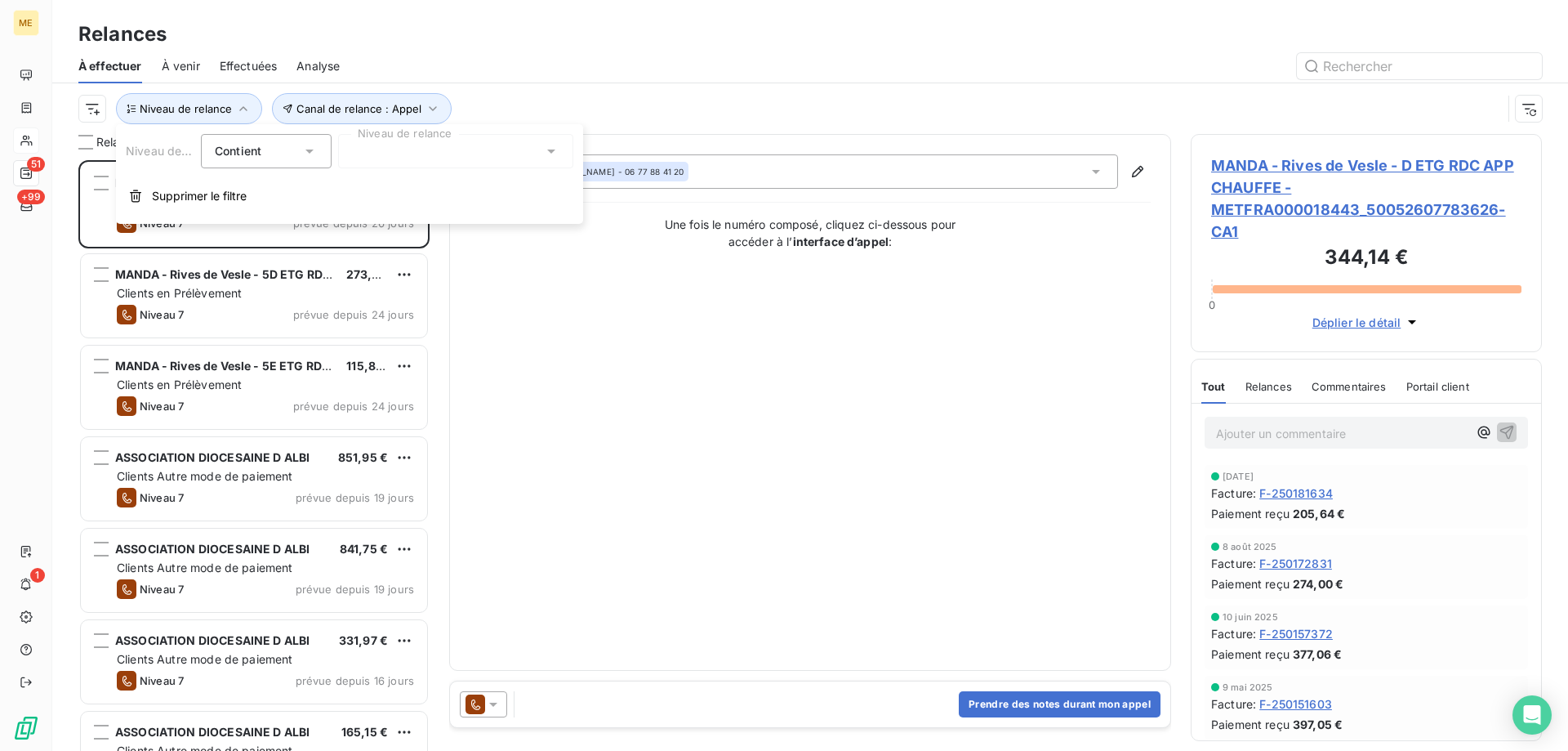
click at [439, 153] on div at bounding box center [455, 151] width 235 height 34
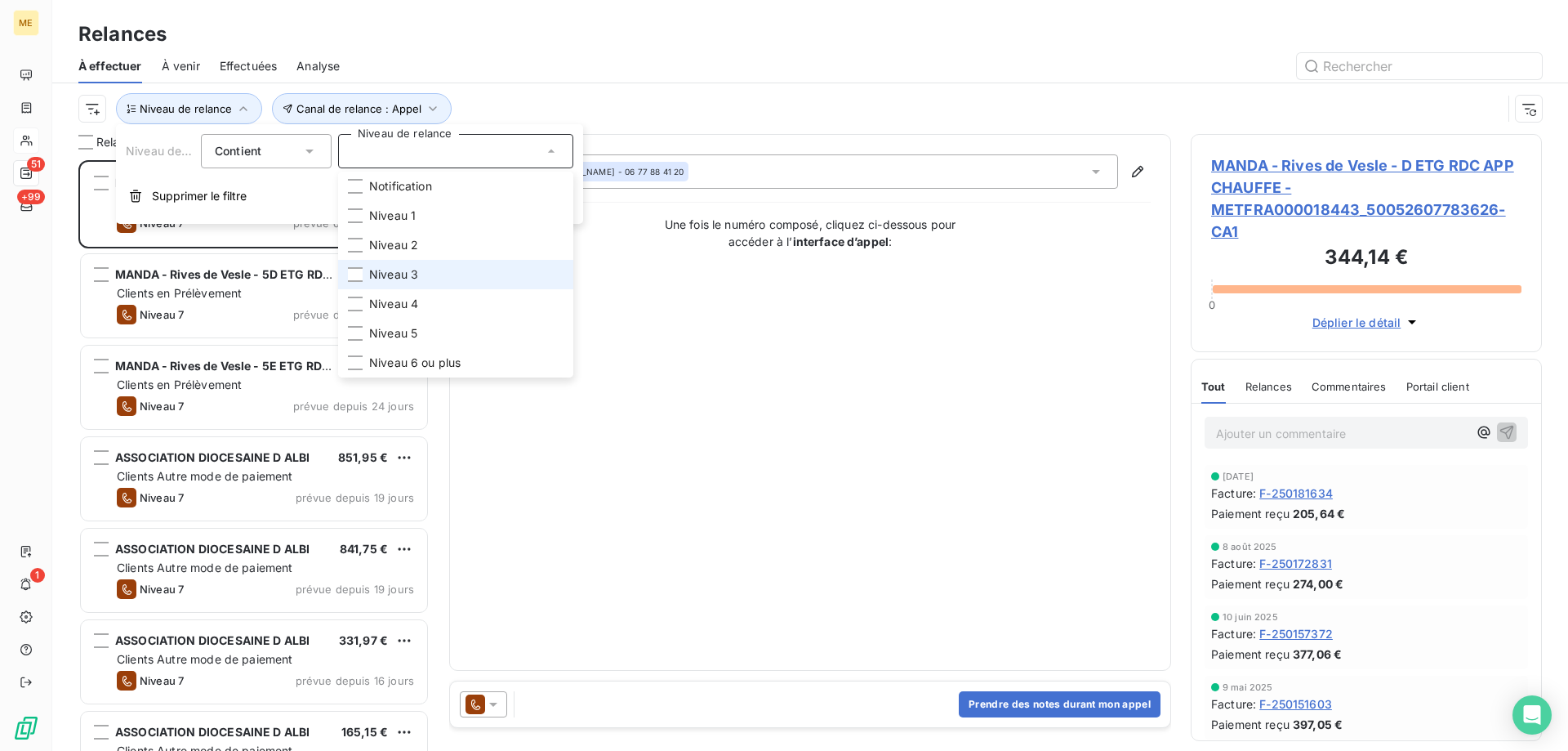
click at [442, 276] on li "Niveau 3" at bounding box center [455, 274] width 235 height 30
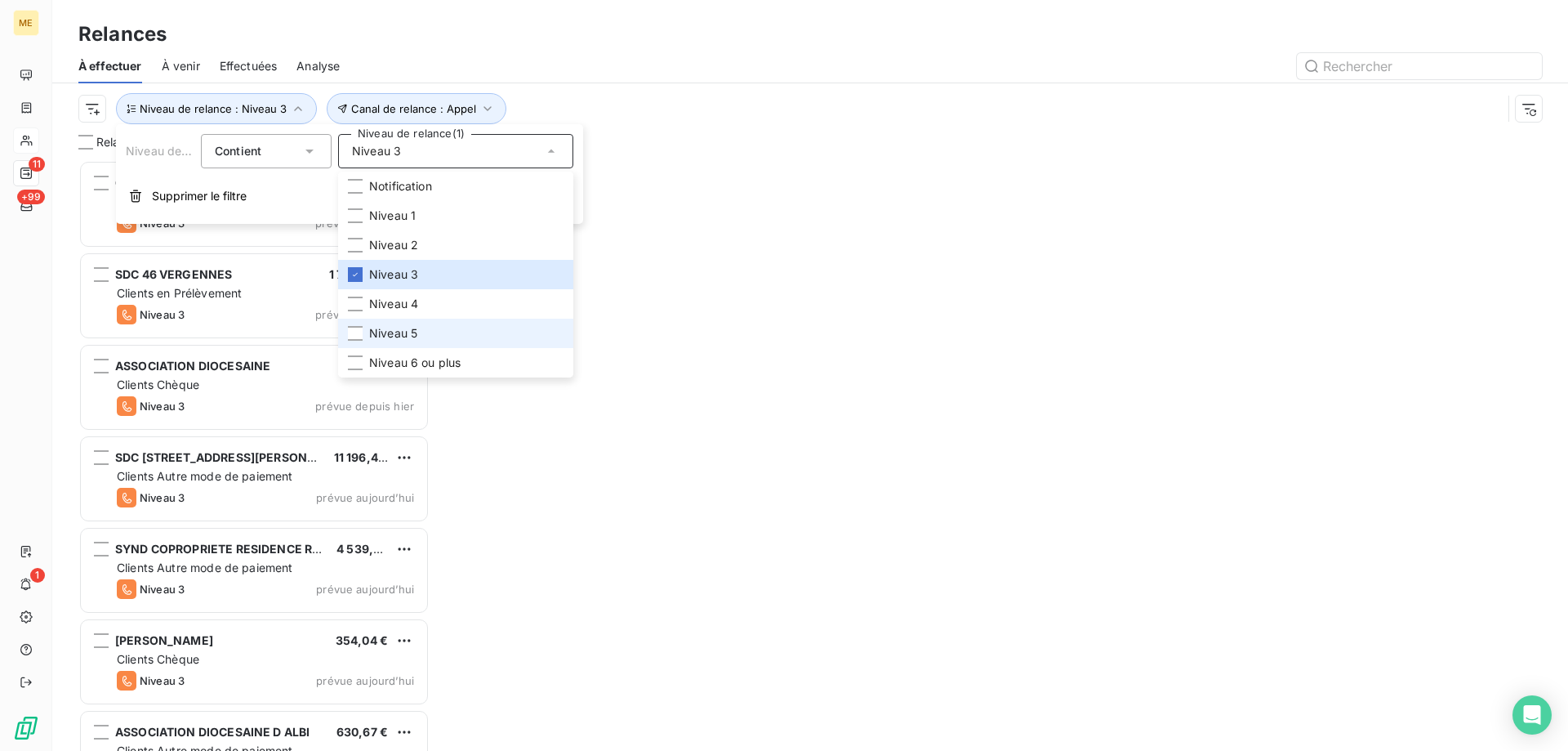
scroll to position [578, 338]
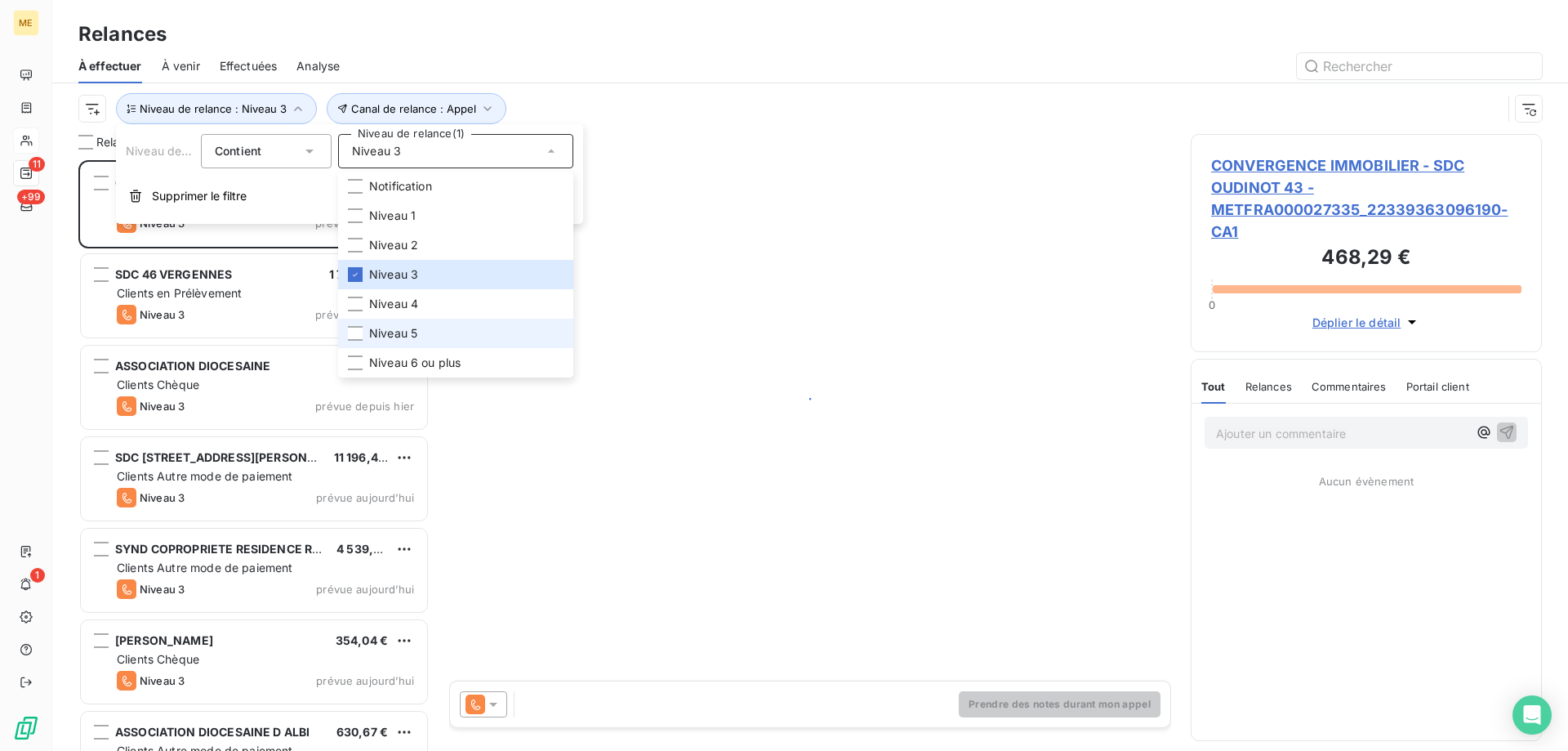
click at [446, 330] on li "Niveau 5" at bounding box center [455, 333] width 235 height 30
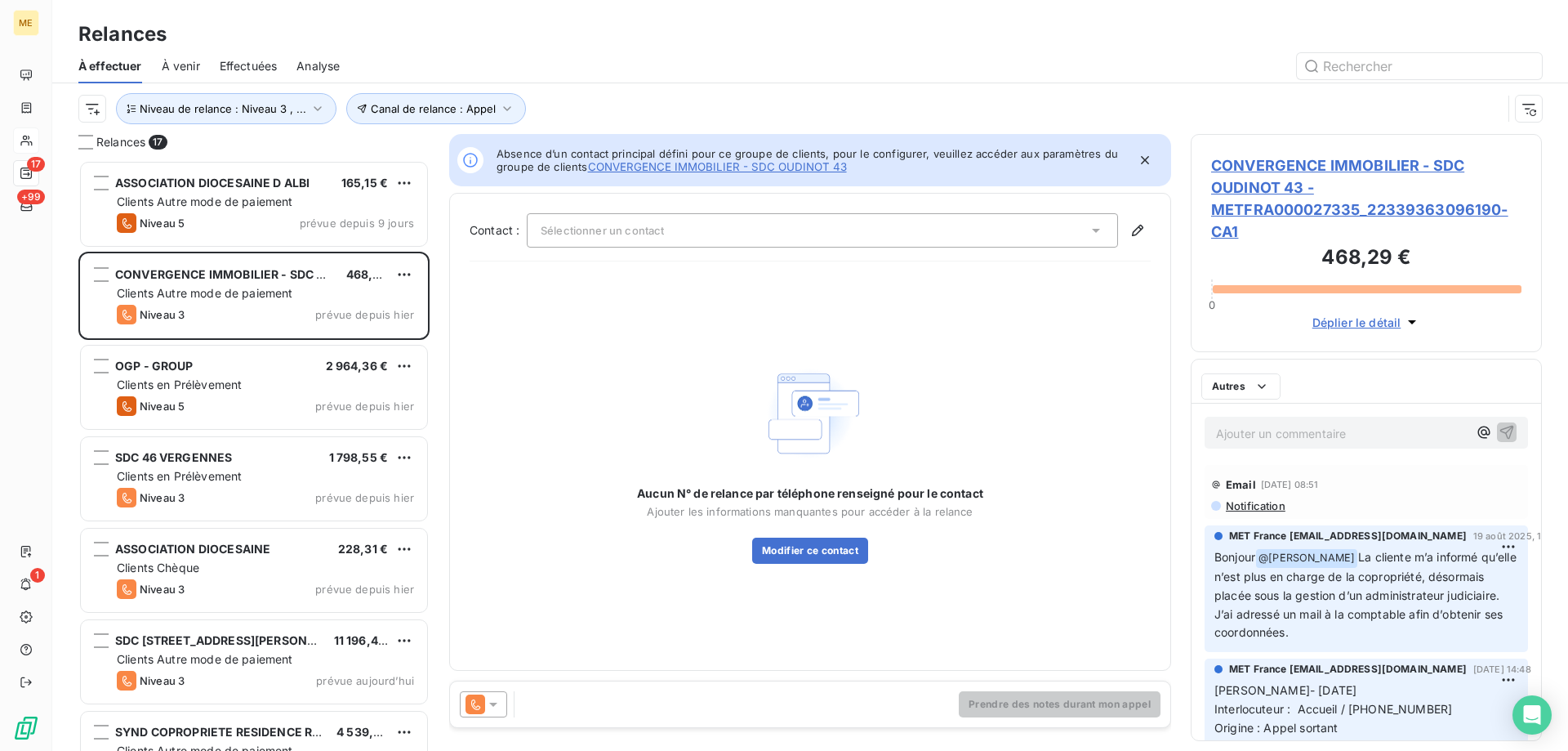
click at [455, 379] on div "Contact : Sélectionner un contact Aucun N° de relance par téléphone renseigné p…" at bounding box center [810, 431] width 722 height 478
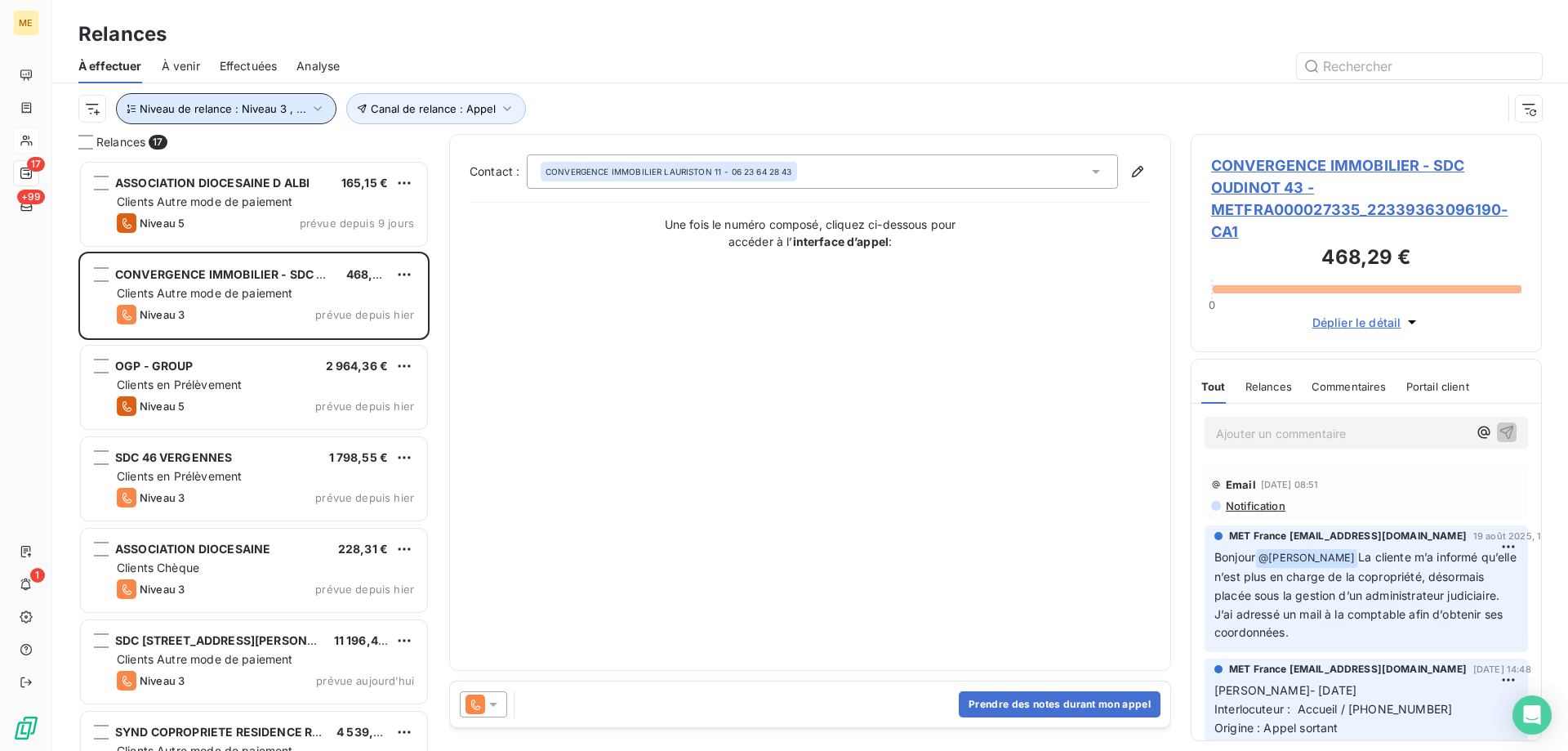
click at [277, 113] on span "Niveau de relance : Niveau 3 , ..." at bounding box center [222, 108] width 167 height 14
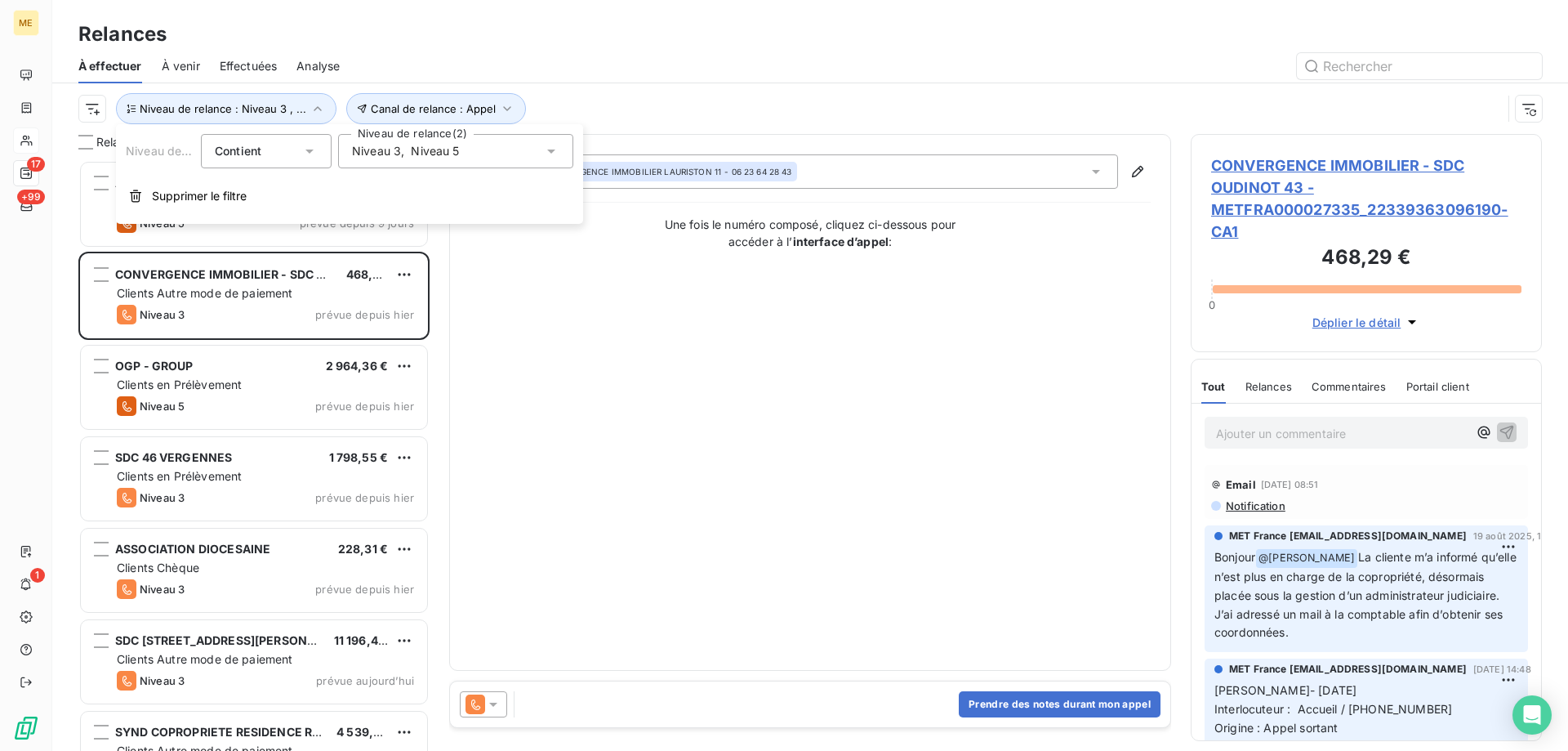
click at [403, 155] on span "," at bounding box center [402, 151] width 4 height 16
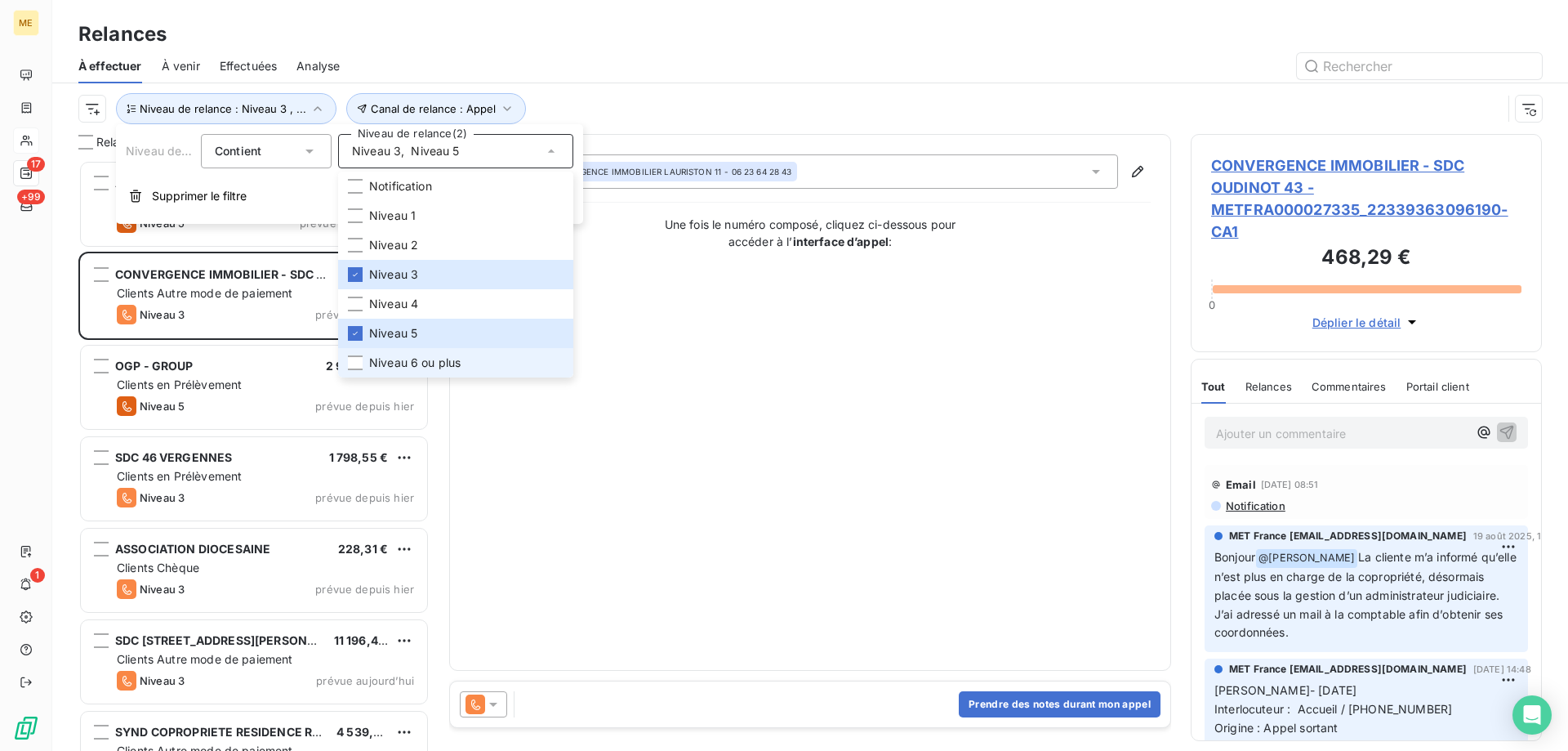
click at [405, 357] on span "Niveau 6 ou plus" at bounding box center [415, 363] width 92 height 16
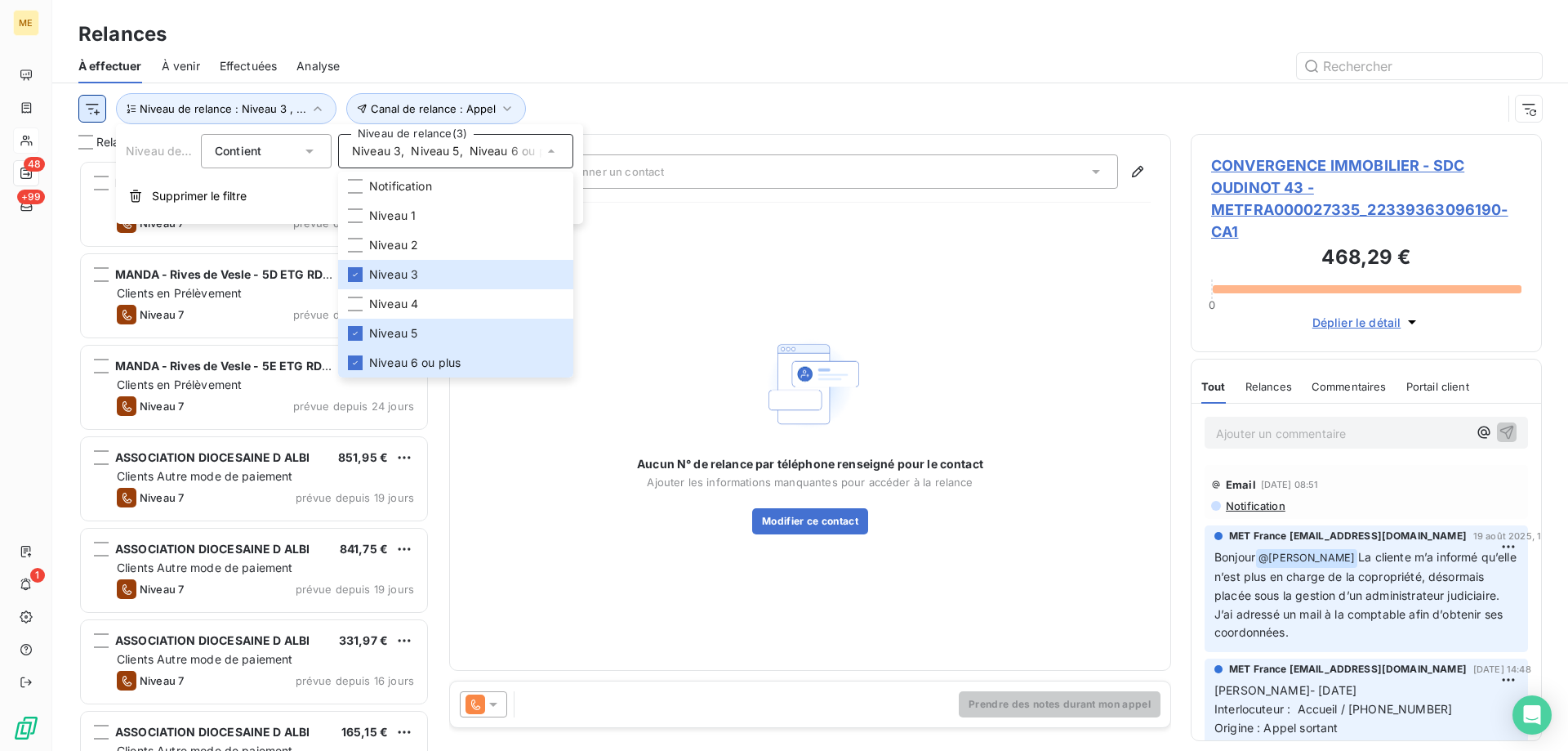
click at [87, 115] on html "ME 48 +99 1 Relances À effectuer À venir Effectuées Analyse Canal de relance : …" at bounding box center [784, 457] width 1568 height 914
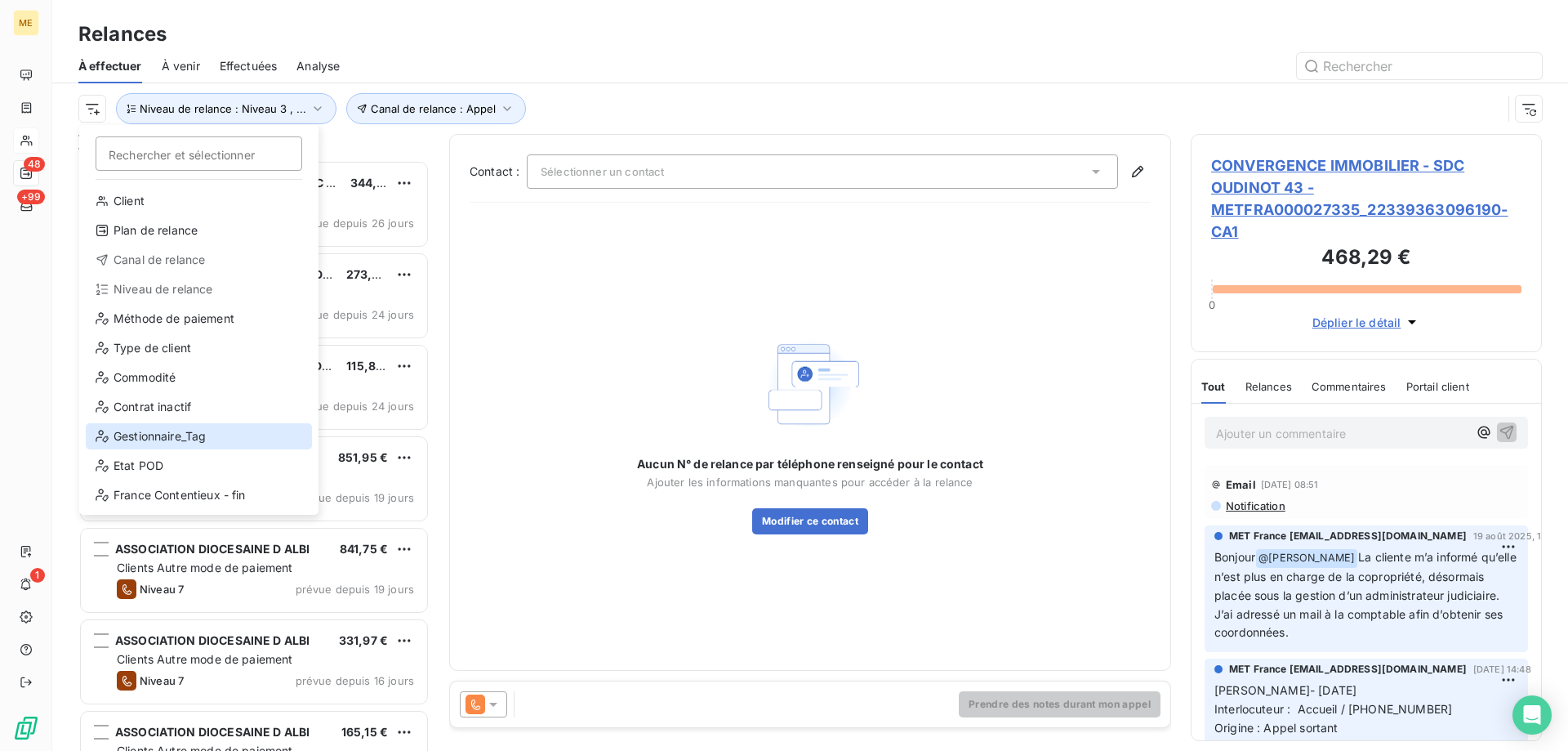
click at [163, 425] on div "Gestionnaire_Tag" at bounding box center [198, 436] width 226 height 26
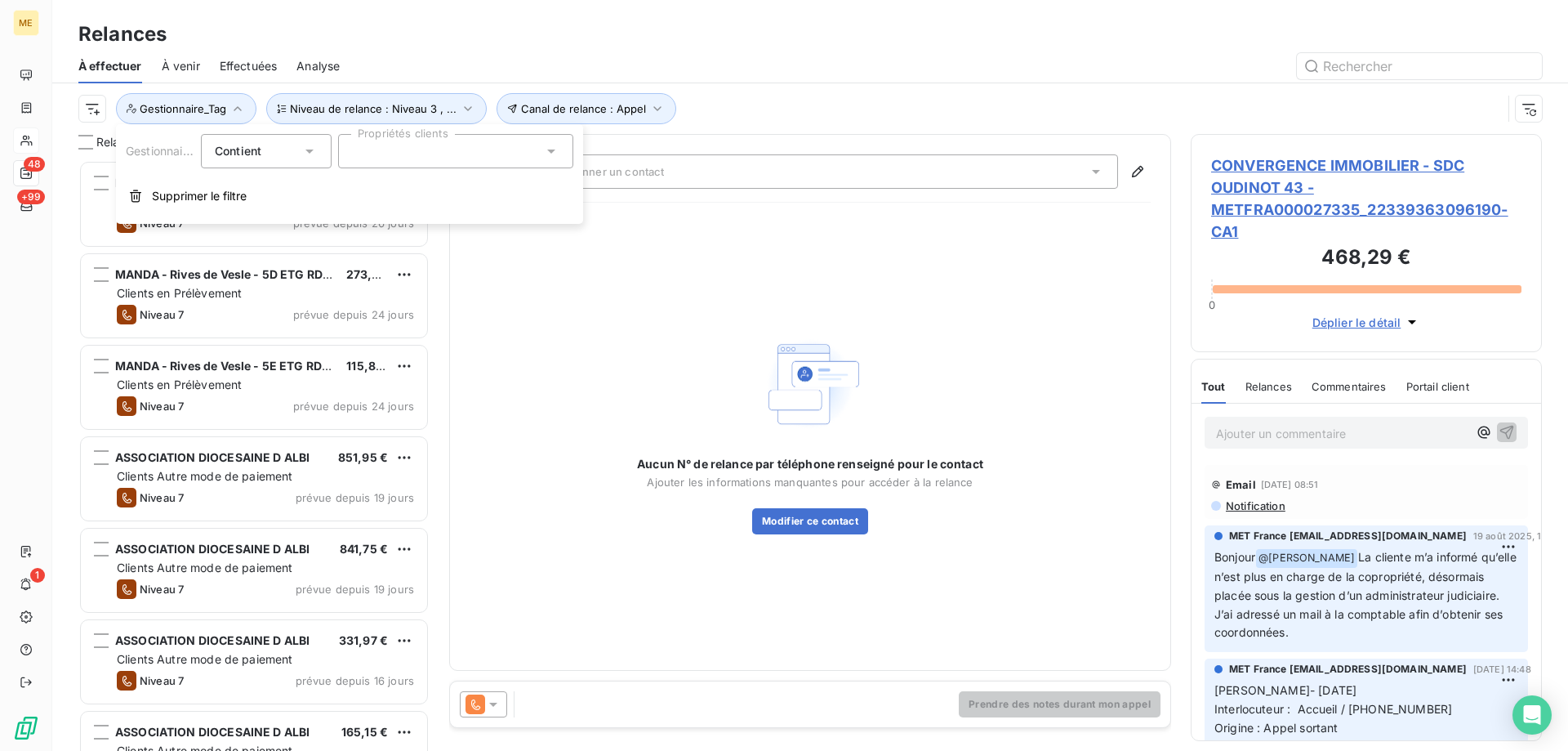
click at [424, 148] on div at bounding box center [455, 151] width 235 height 34
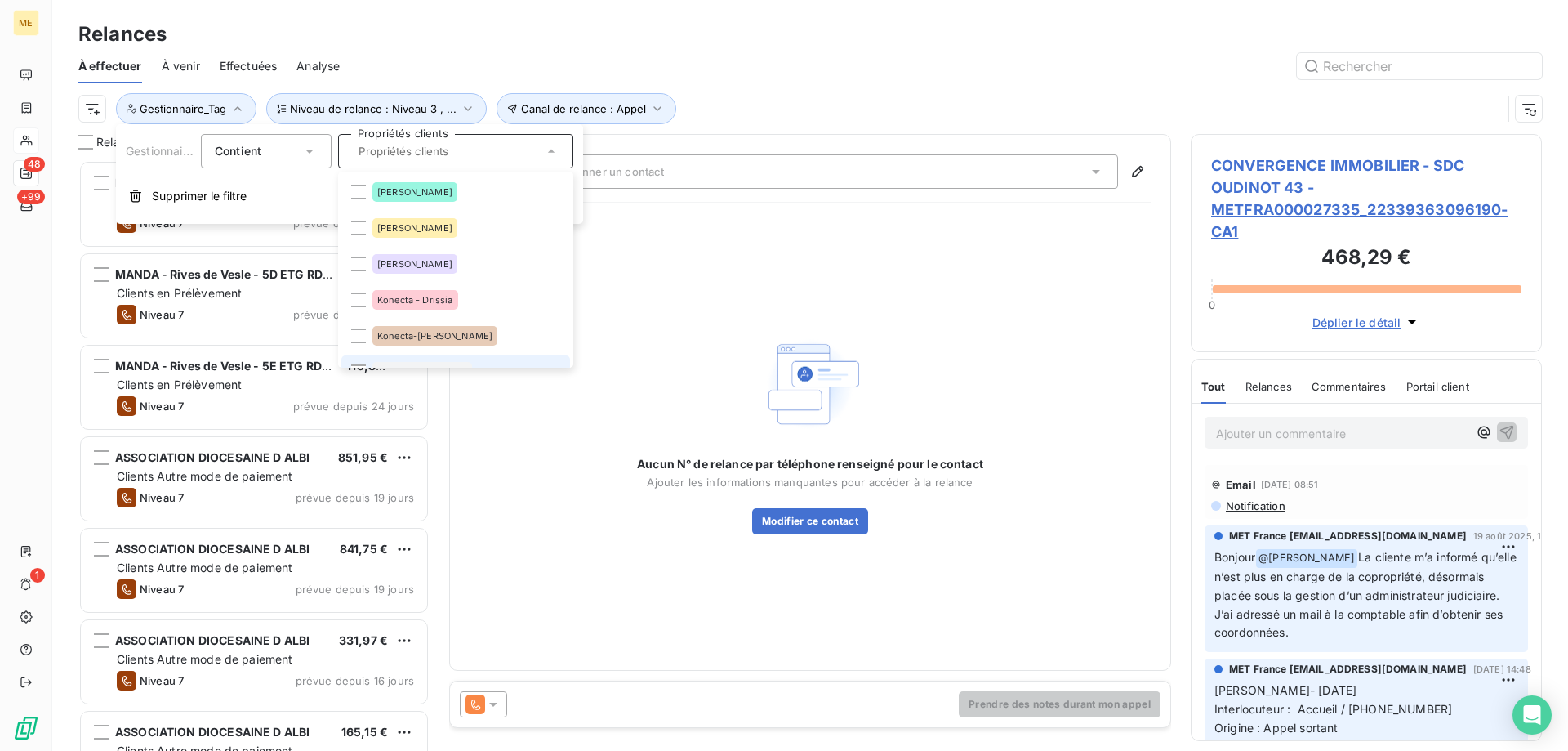
scroll to position [409, 0]
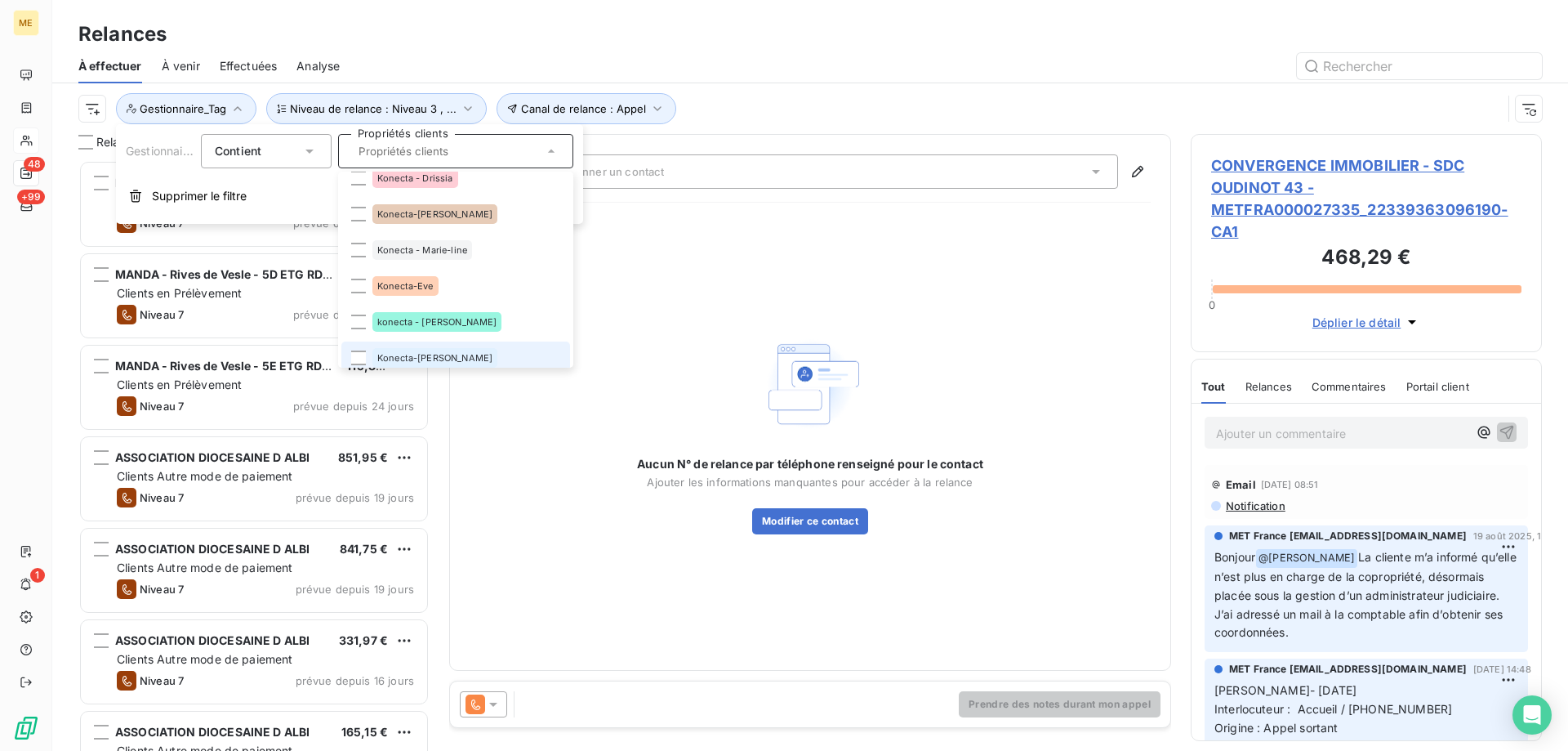
click at [444, 356] on span "Konecta-[PERSON_NAME]" at bounding box center [435, 357] width 115 height 10
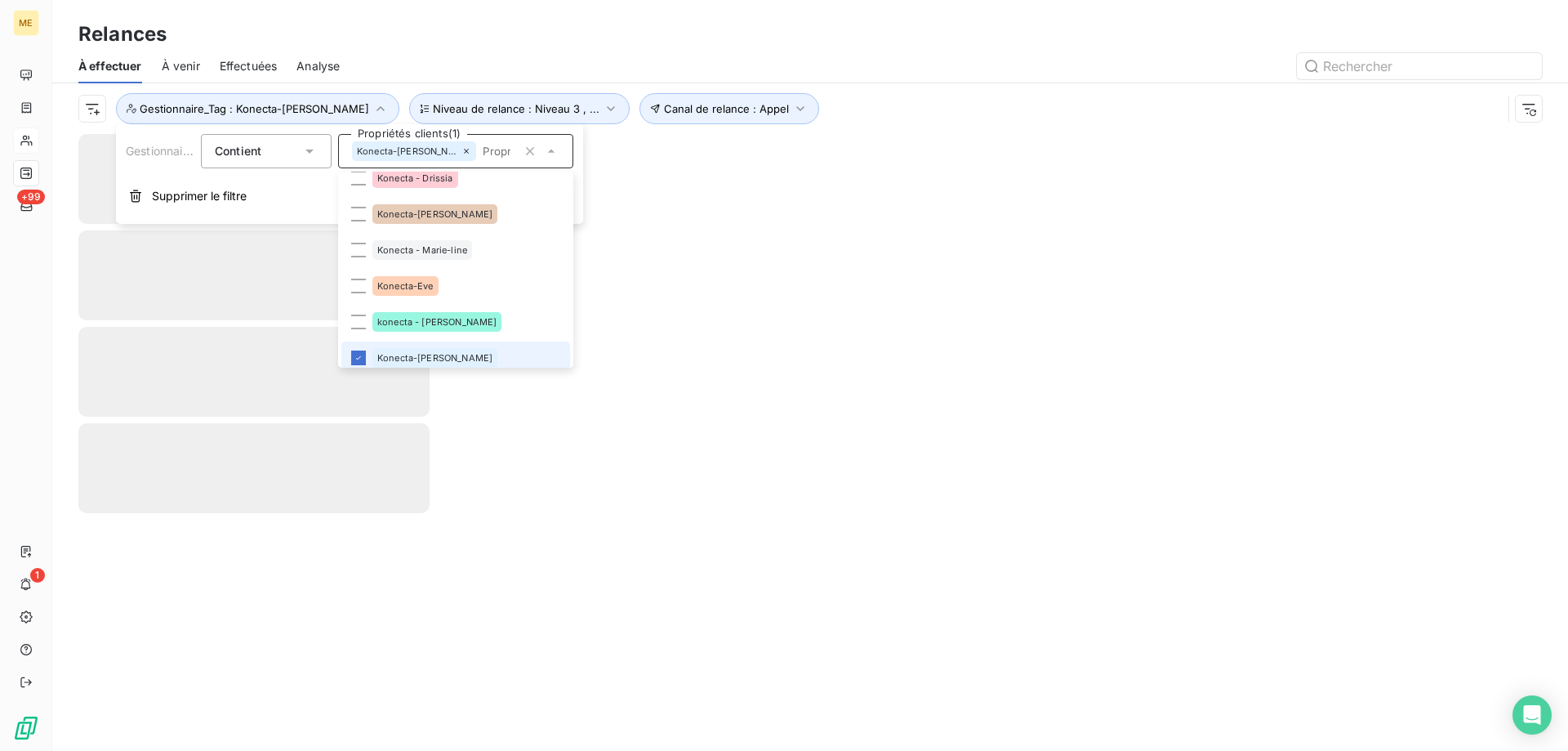
scroll to position [415, 0]
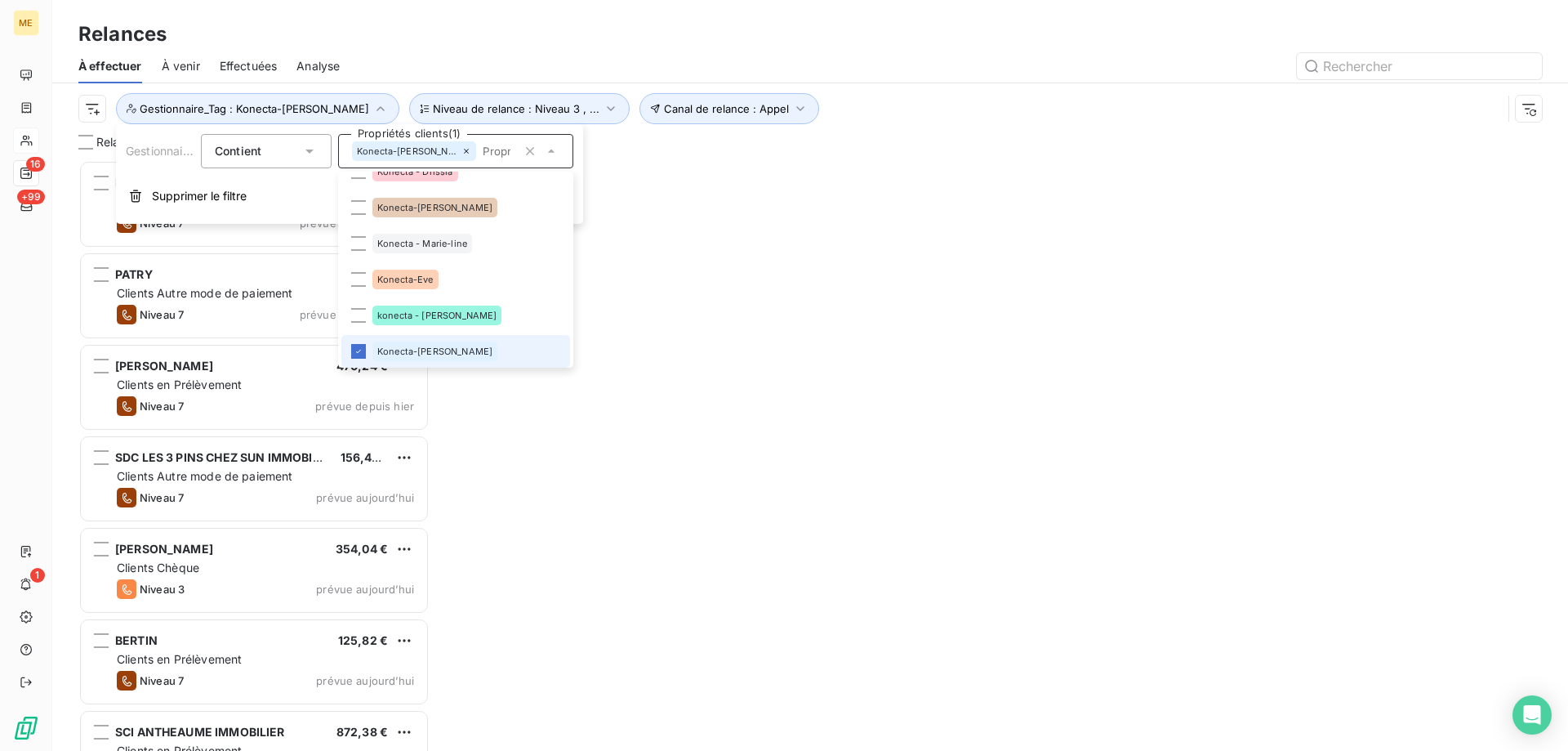
scroll to position [578, 338]
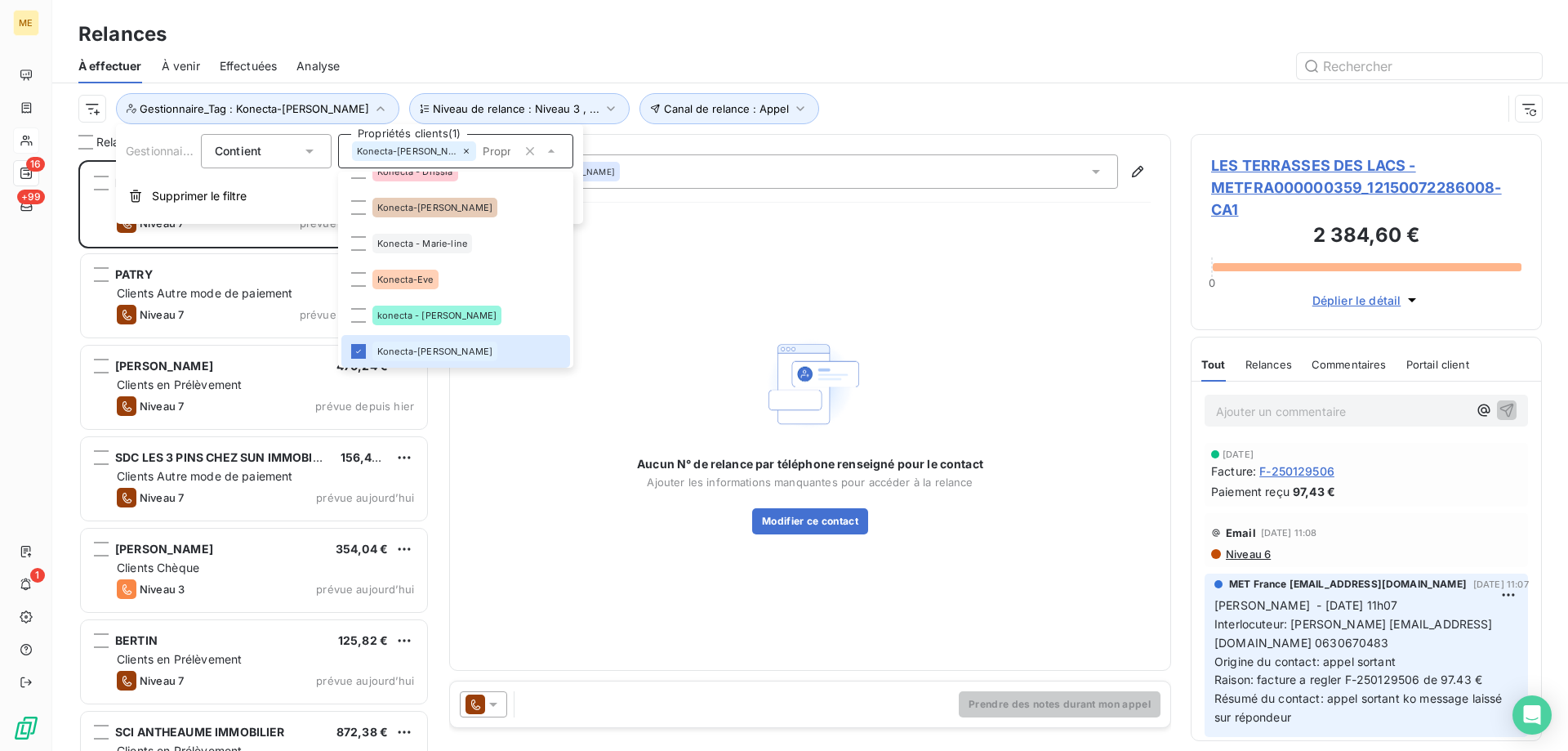
click at [506, 430] on div "Aucun N° de relance par téléphone renseigné pour le contact Ajouter les informa…" at bounding box center [810, 432] width 681 height 435
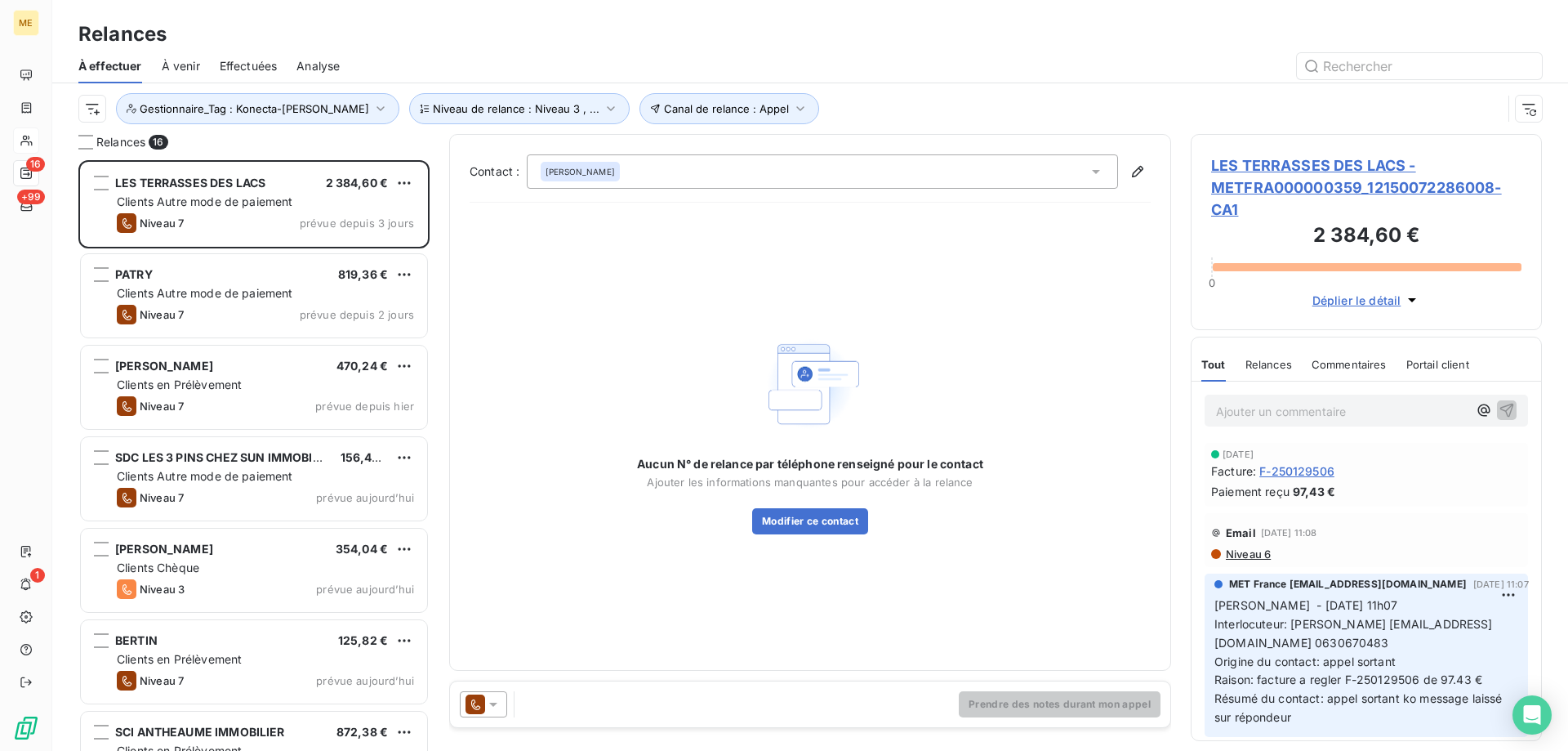
click at [182, 249] on div "LES TERRASSES DES LACS 2 384,60 € Clients Autre mode de paiement Niveau 7 prévu…" at bounding box center [254, 206] width 351 height 92
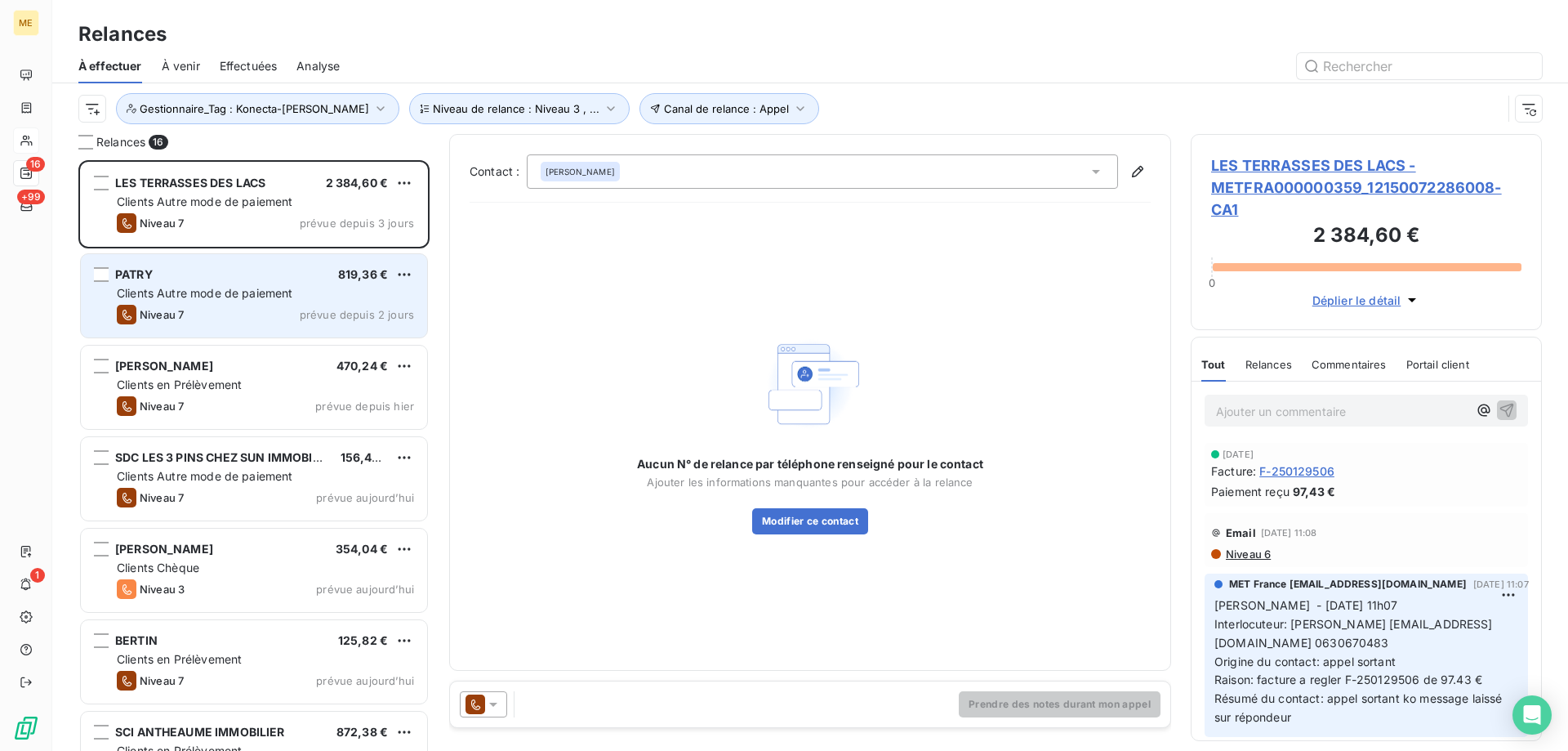
click at [191, 294] on span "Clients Autre mode de paiement" at bounding box center [205, 292] width 176 height 14
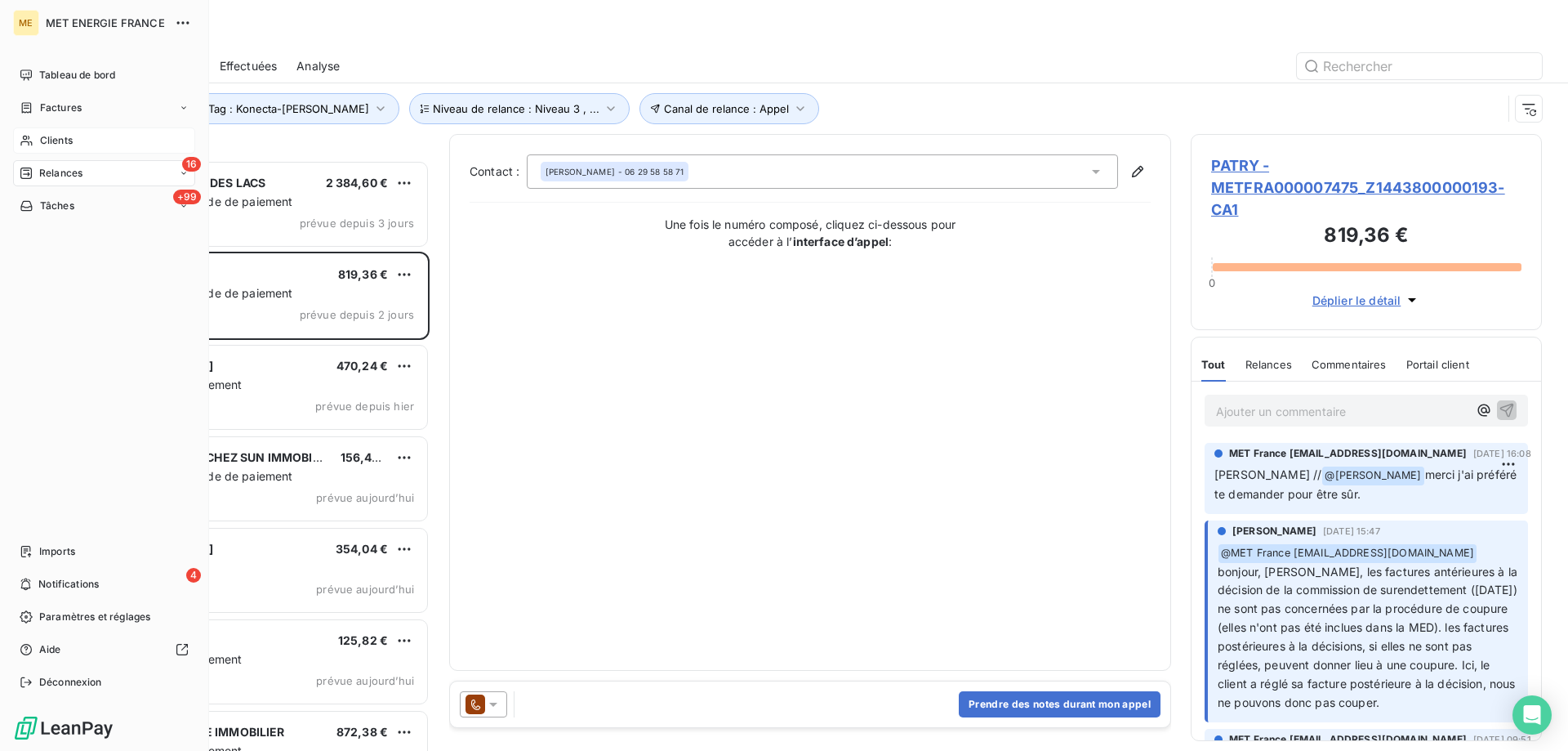
click at [50, 148] on div "Clients" at bounding box center [104, 140] width 182 height 26
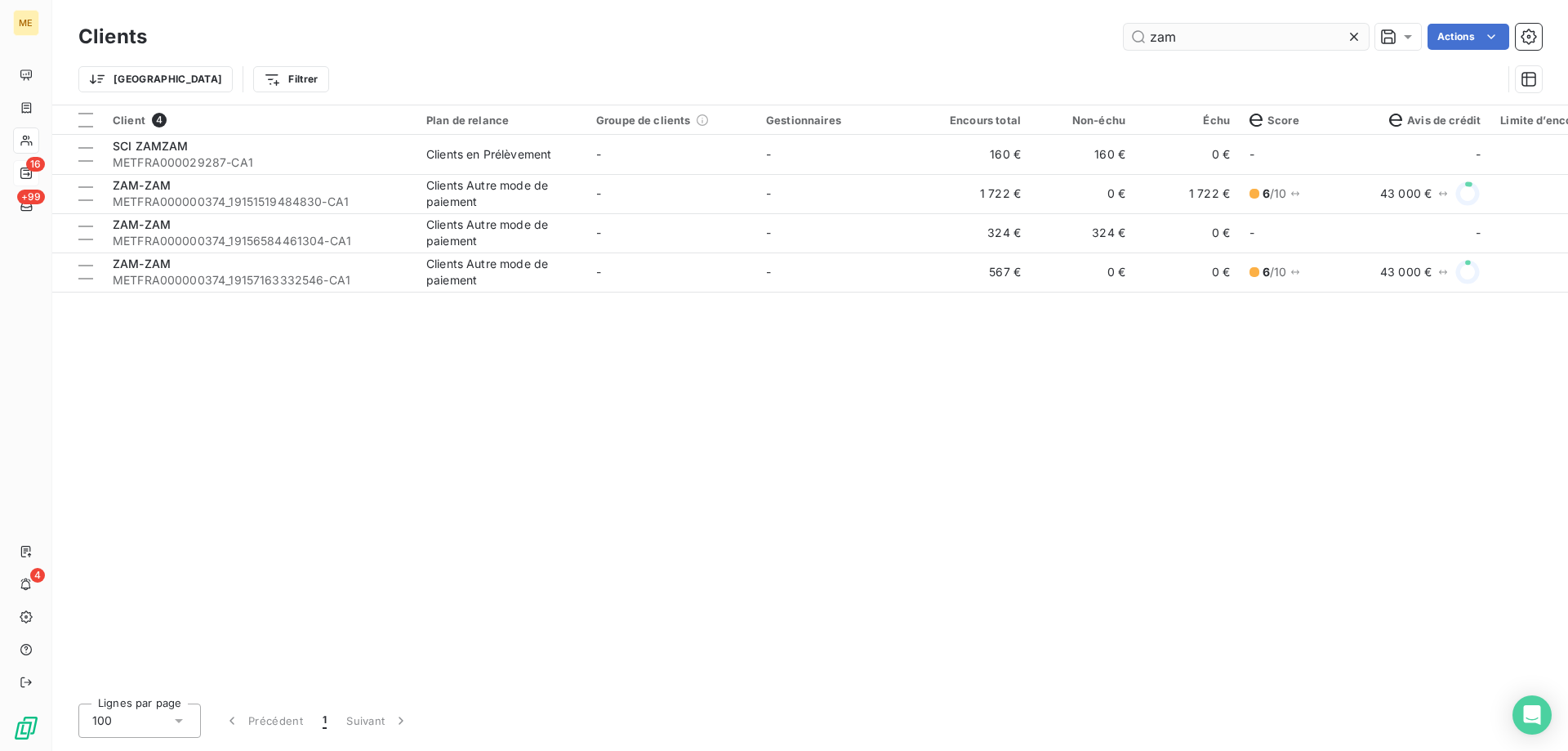
click at [1218, 45] on input "zam" at bounding box center [1246, 36] width 245 height 26
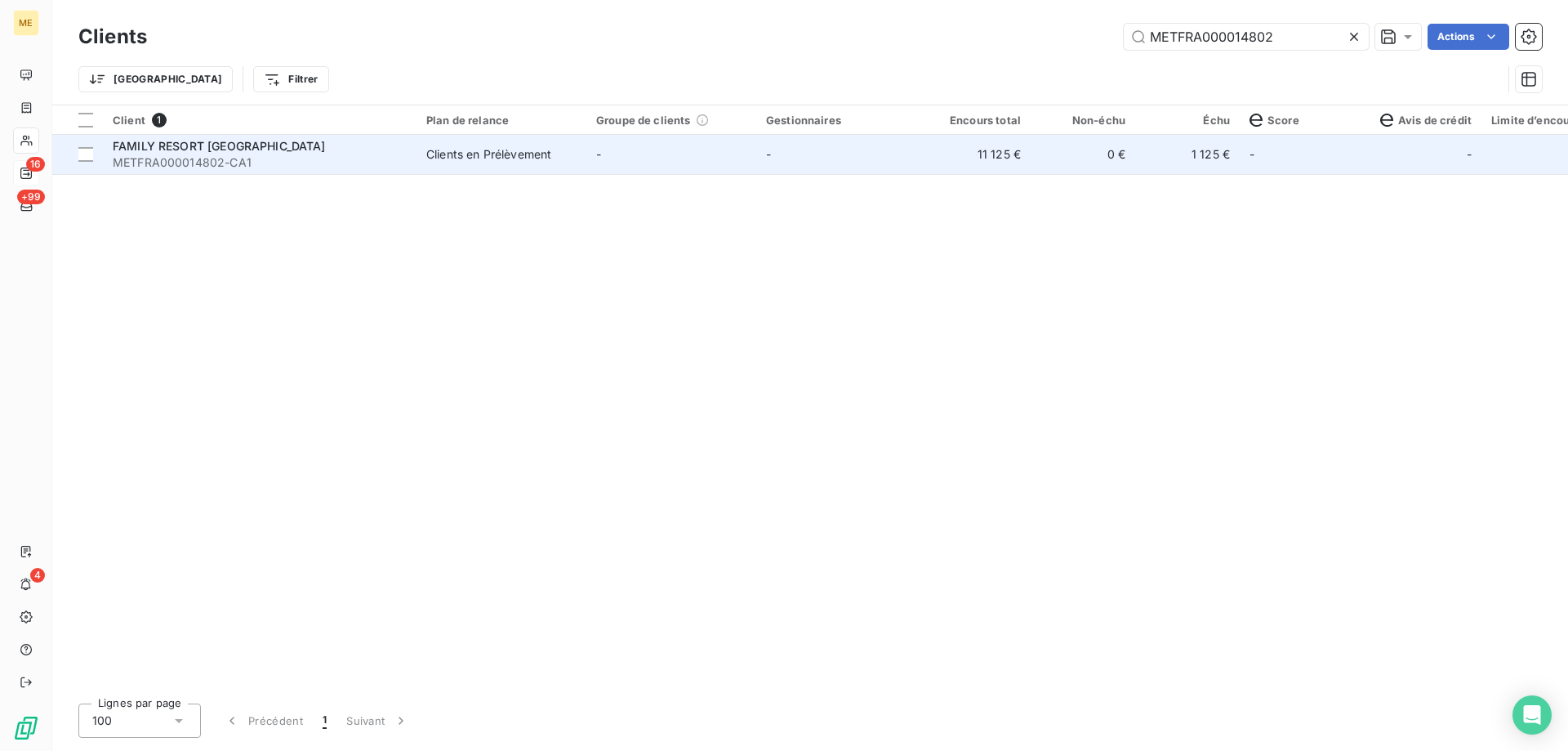
type input "METFRA000014802"
click at [204, 140] on span "FAMILY RESORT LA PERELLE" at bounding box center [219, 145] width 213 height 14
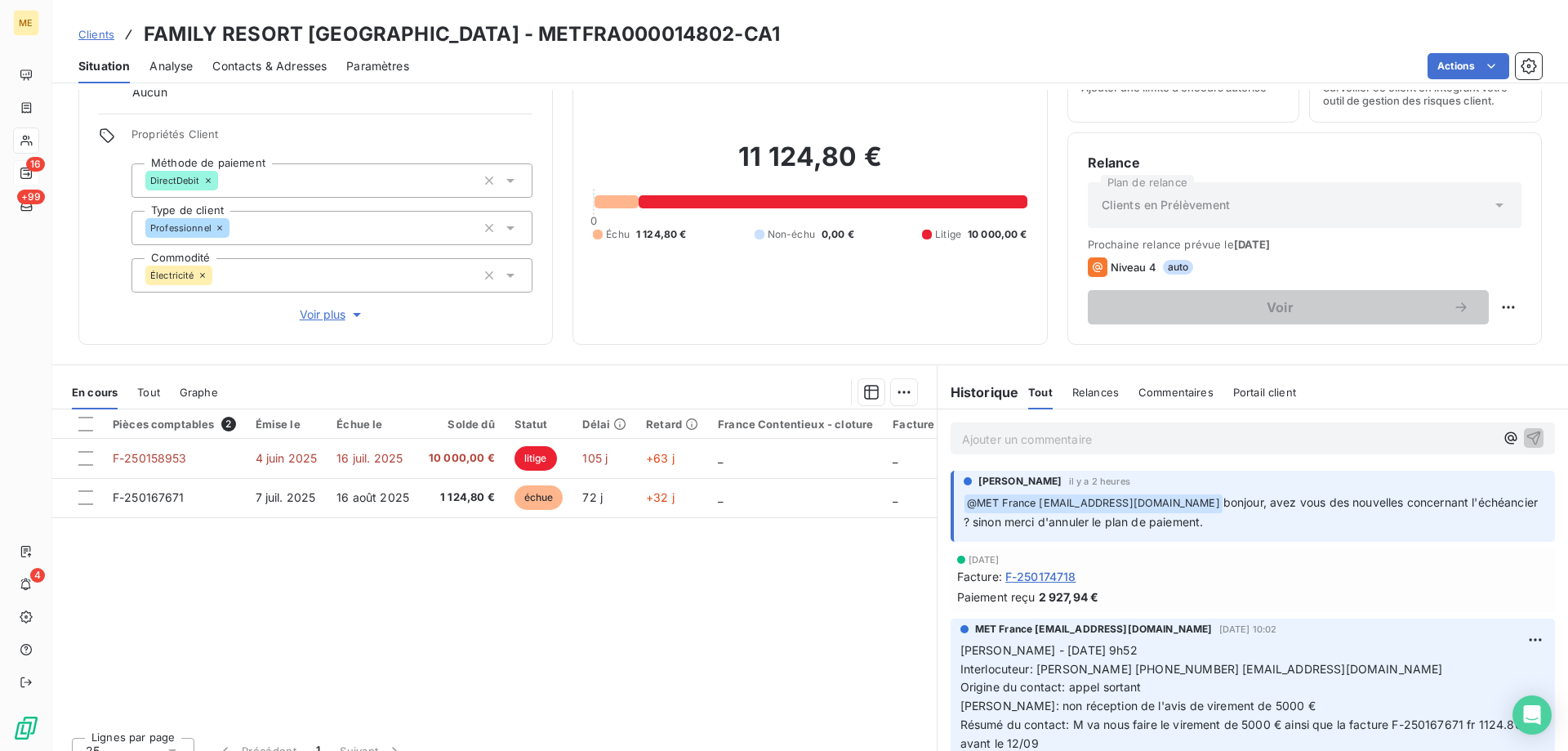
scroll to position [82, 0]
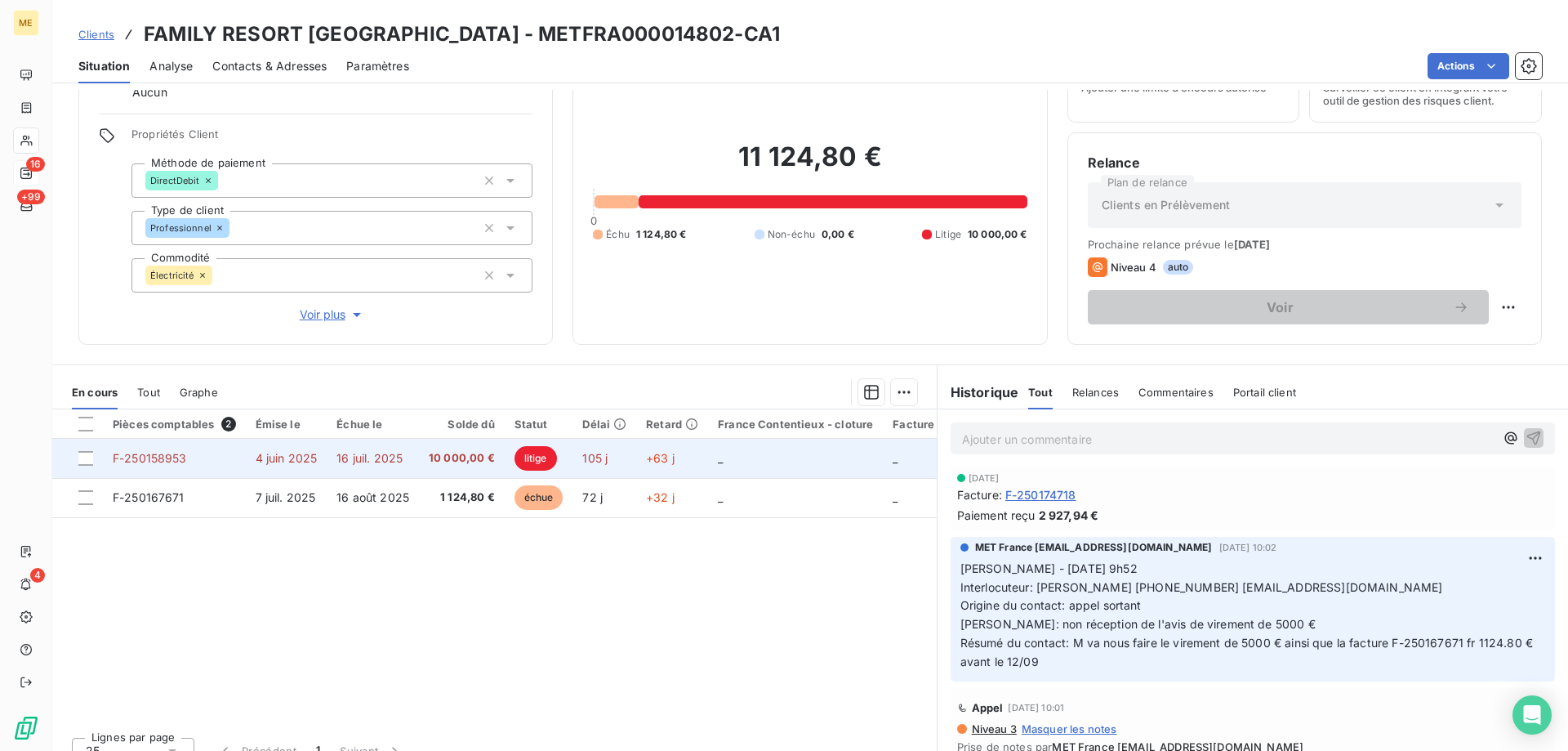
click at [152, 462] on span "F-250158953" at bounding box center [149, 457] width 75 height 14
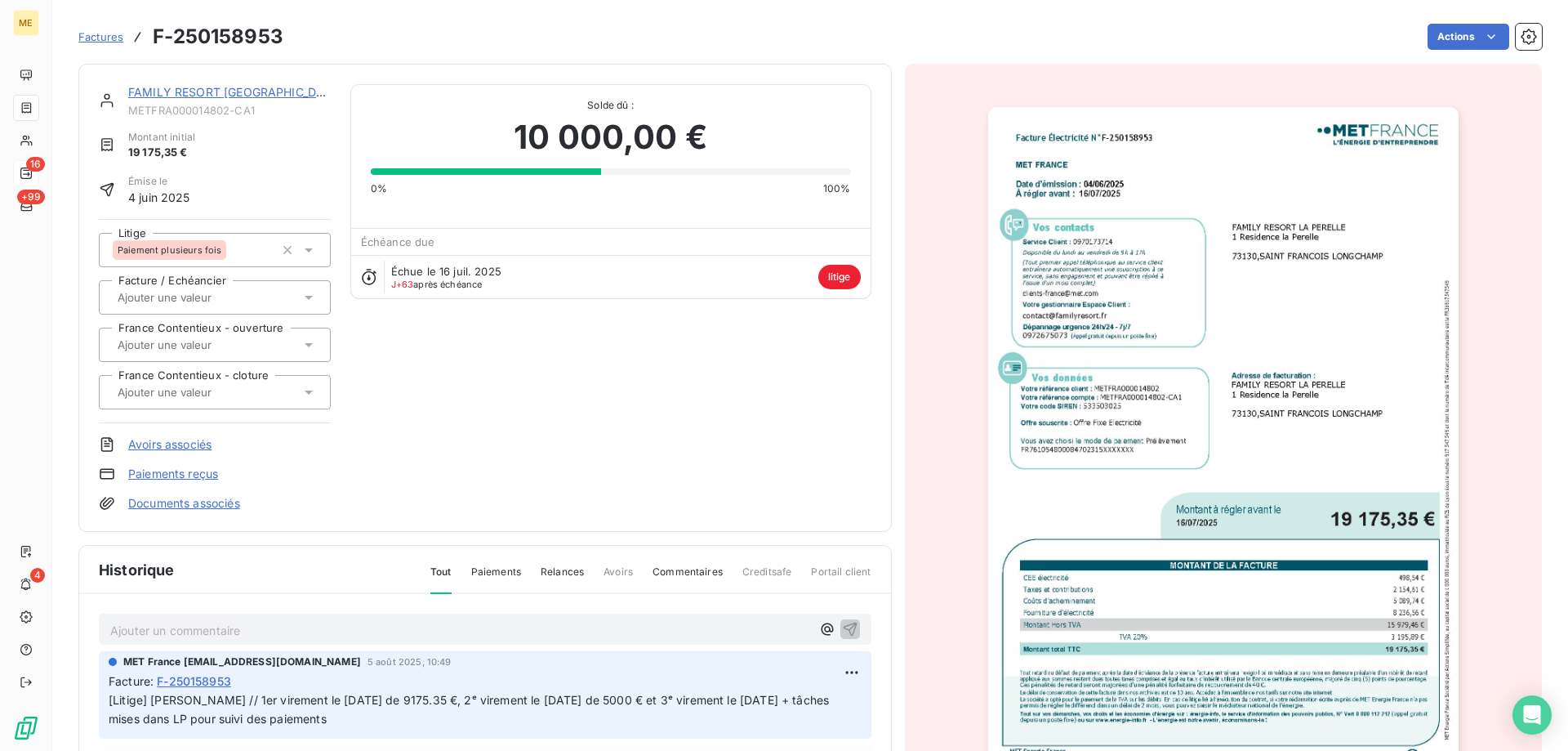
click at [258, 97] on link "FAMILY RESORT LA PERELLE" at bounding box center [235, 91] width 215 height 14
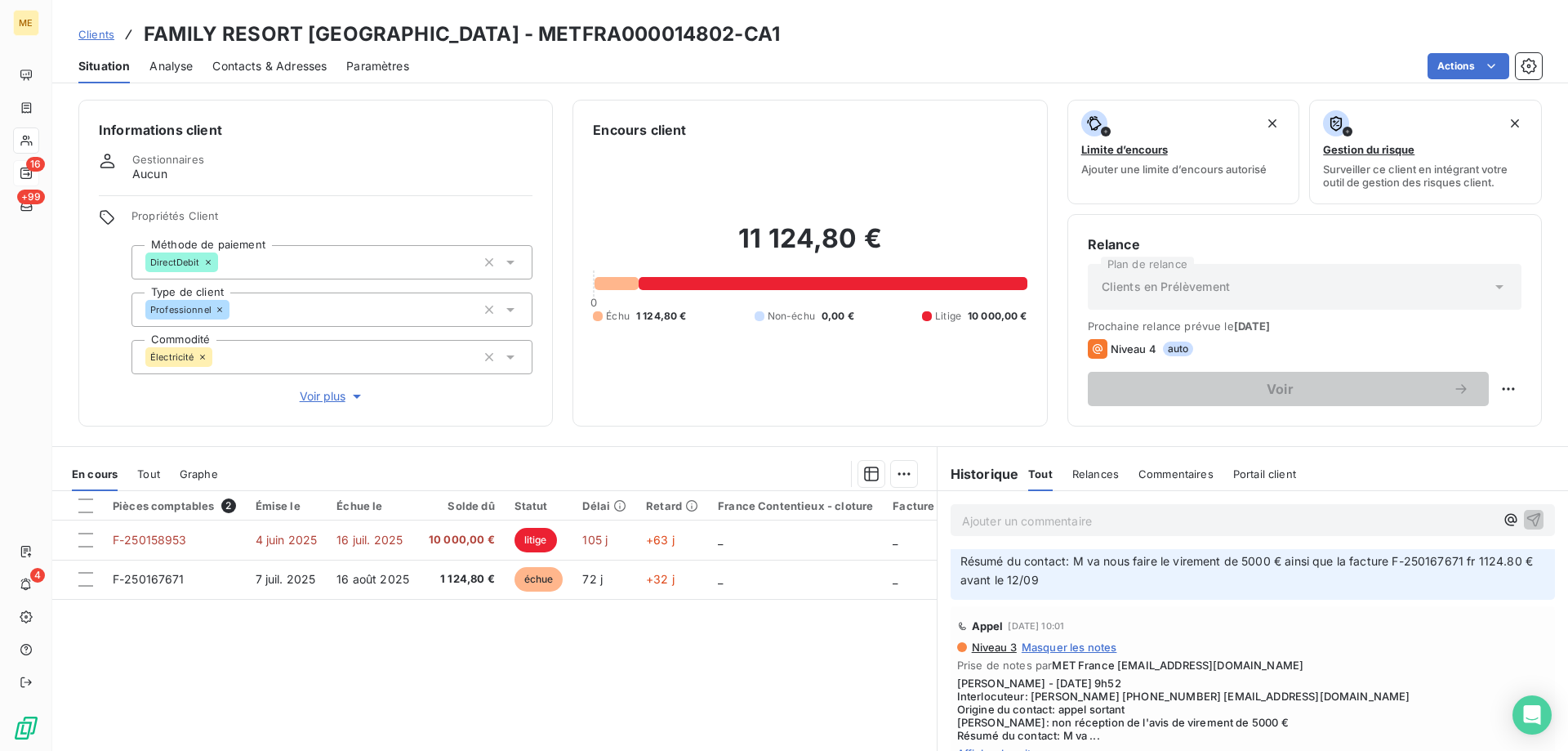
scroll to position [327, 0]
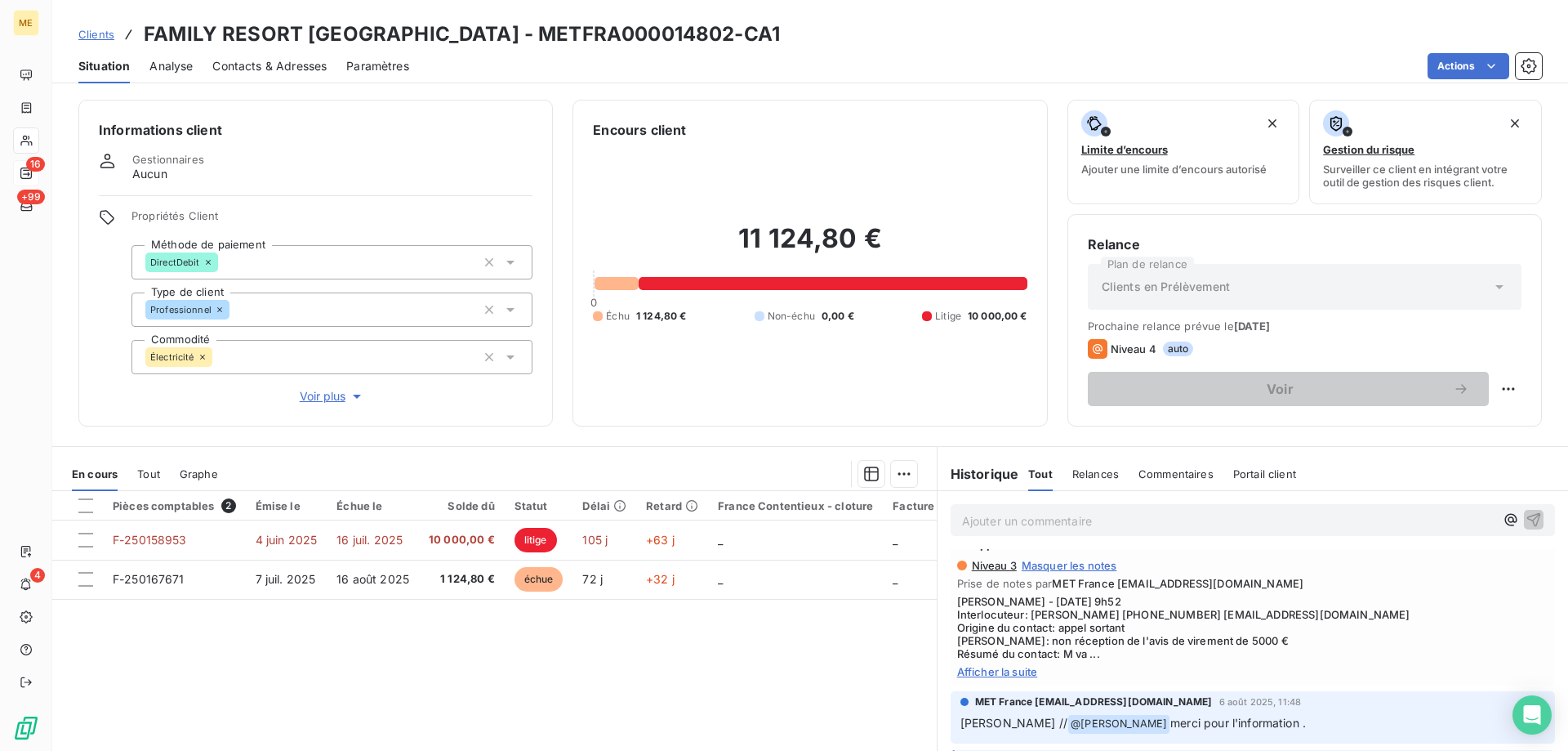
click at [980, 675] on span "Afficher la suite" at bounding box center [1252, 671] width 591 height 14
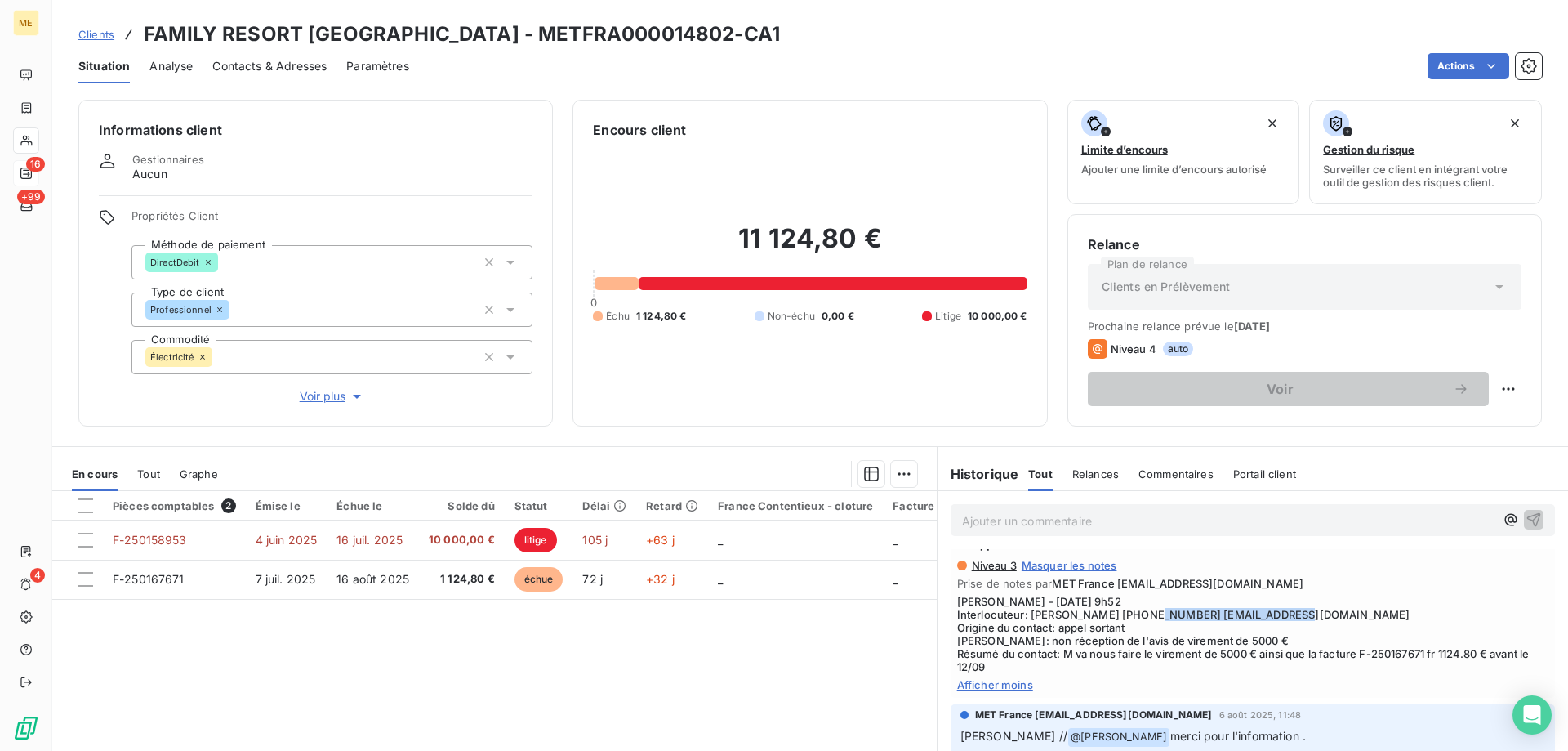
drag, startPoint x: 1152, startPoint y: 615, endPoint x: 1281, endPoint y: 613, distance: 129.0
click at [1281, 613] on span "Sylvain - 05/09/2025 - 9h52 Interlocuteur: M DUBOIS 0687327048 contact@familyre…" at bounding box center [1252, 633] width 591 height 78
copy span "contact@familyresort.fr"
drag, startPoint x: 1078, startPoint y: 619, endPoint x: 1147, endPoint y: 620, distance: 69.0
click at [1147, 620] on span "Sylvain - 05/09/2025 - 9h52 Interlocuteur: M DUBOIS 0687327048 contact@familyre…" at bounding box center [1252, 633] width 591 height 78
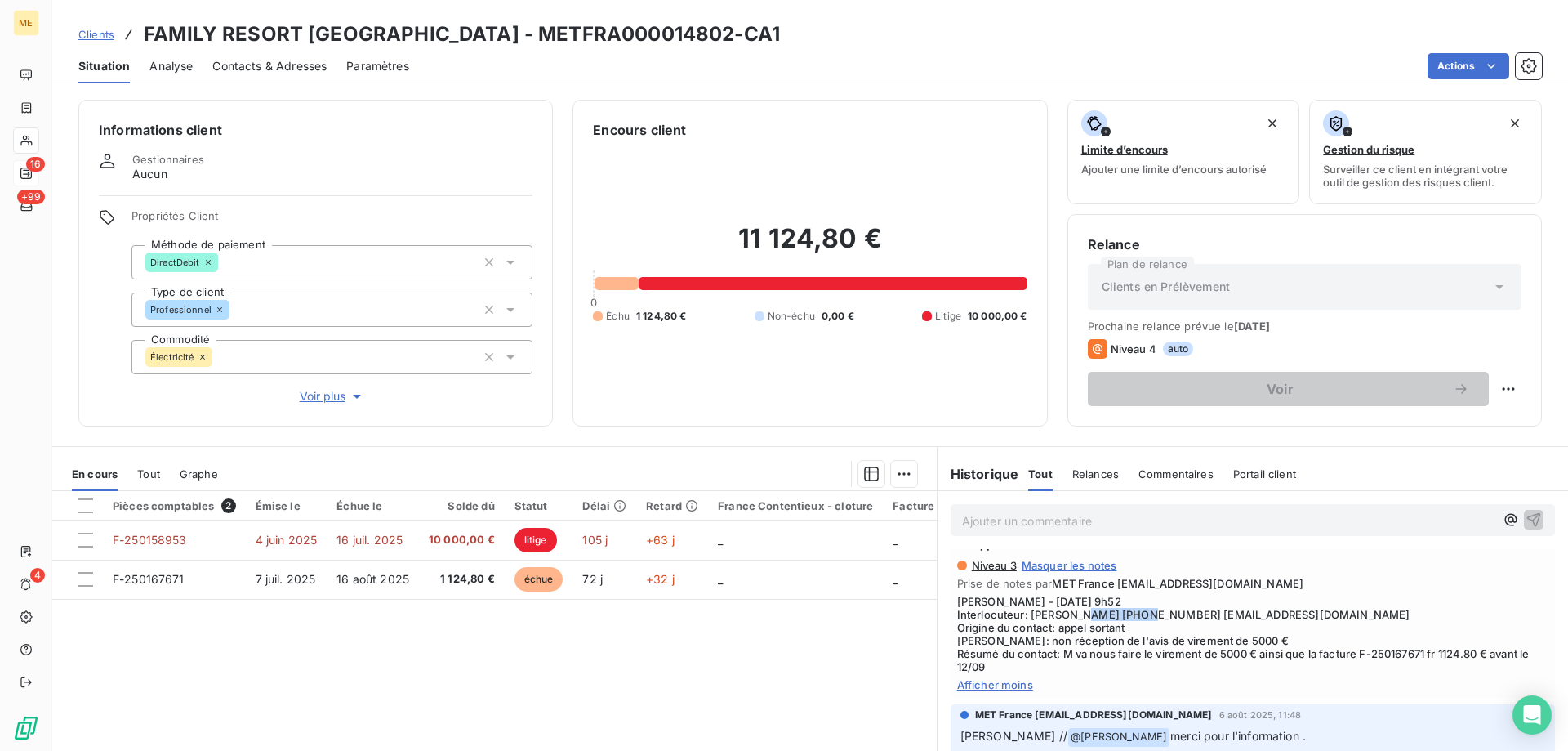
copy span "0687327048"
click at [145, 476] on span "Tout" at bounding box center [148, 474] width 23 height 14
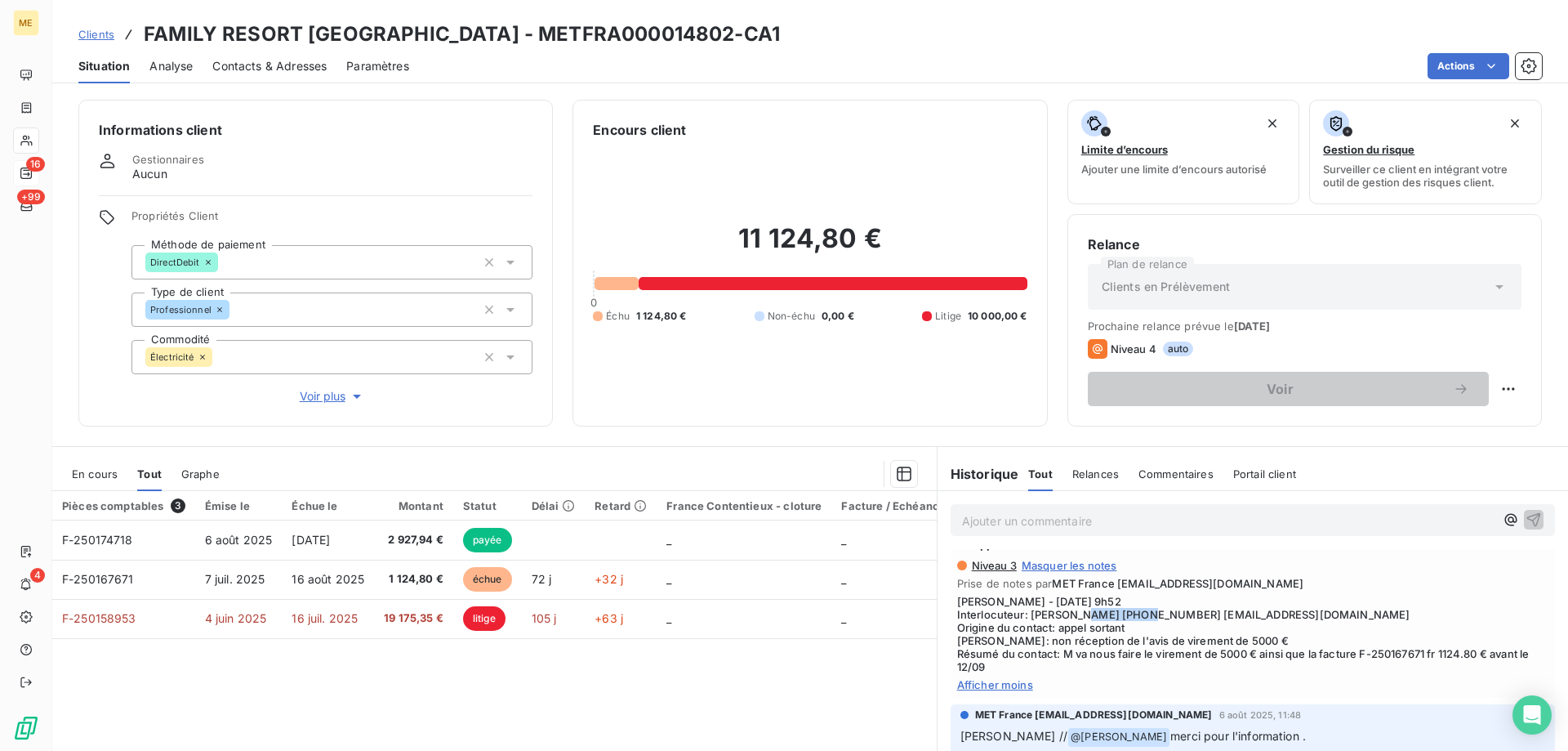
click at [104, 476] on span "En cours" at bounding box center [95, 474] width 46 height 14
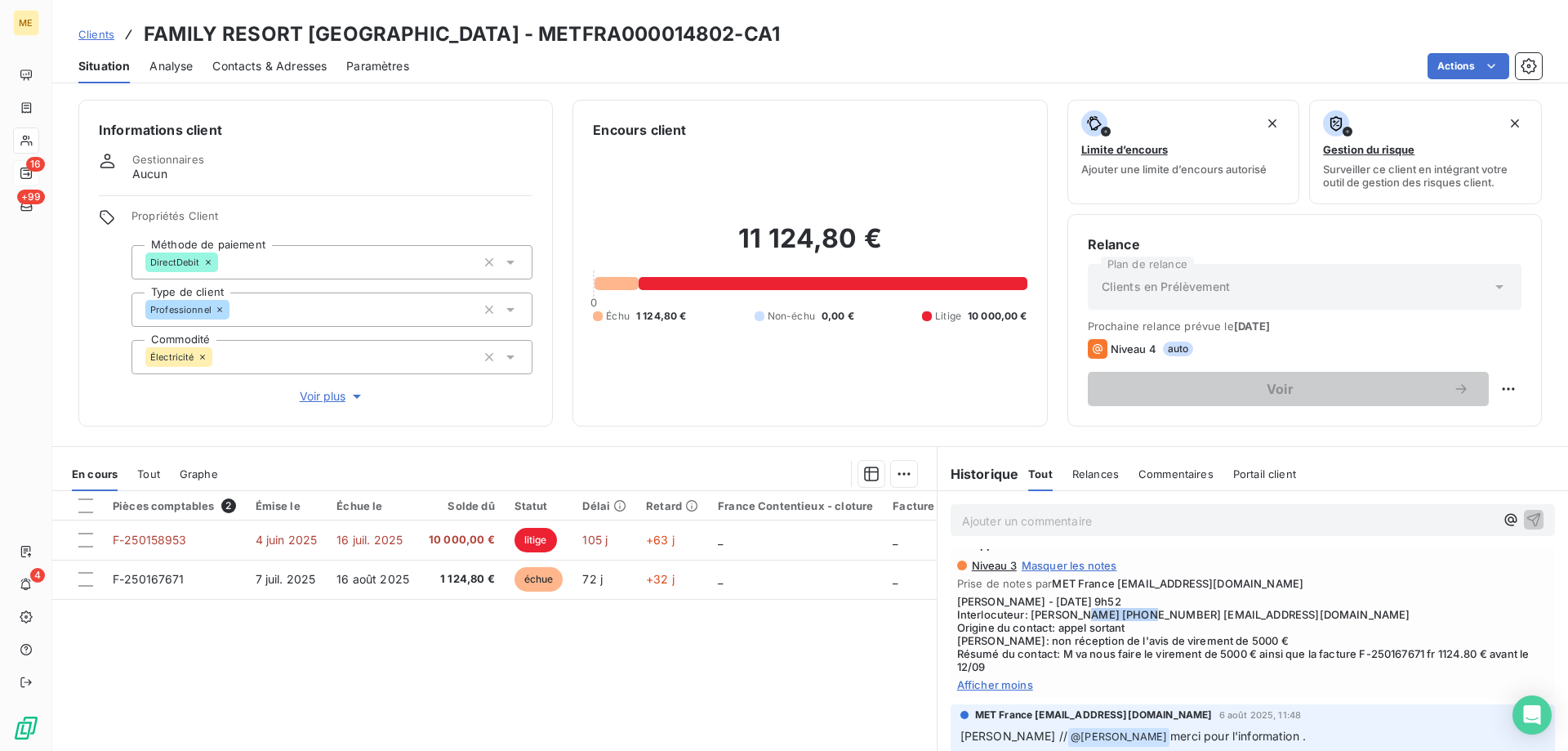
click at [145, 471] on span "Tout" at bounding box center [148, 474] width 23 height 14
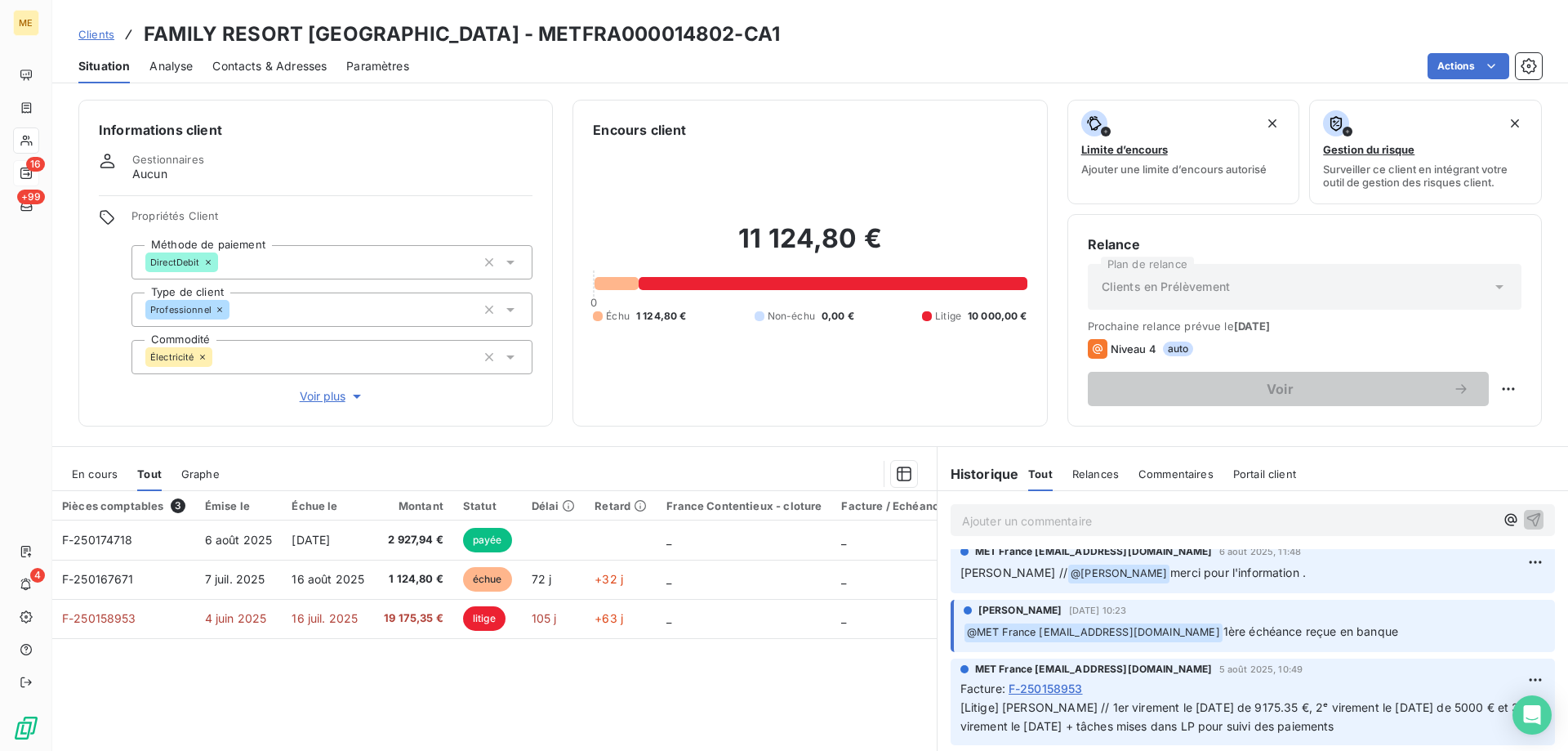
scroll to position [0, 0]
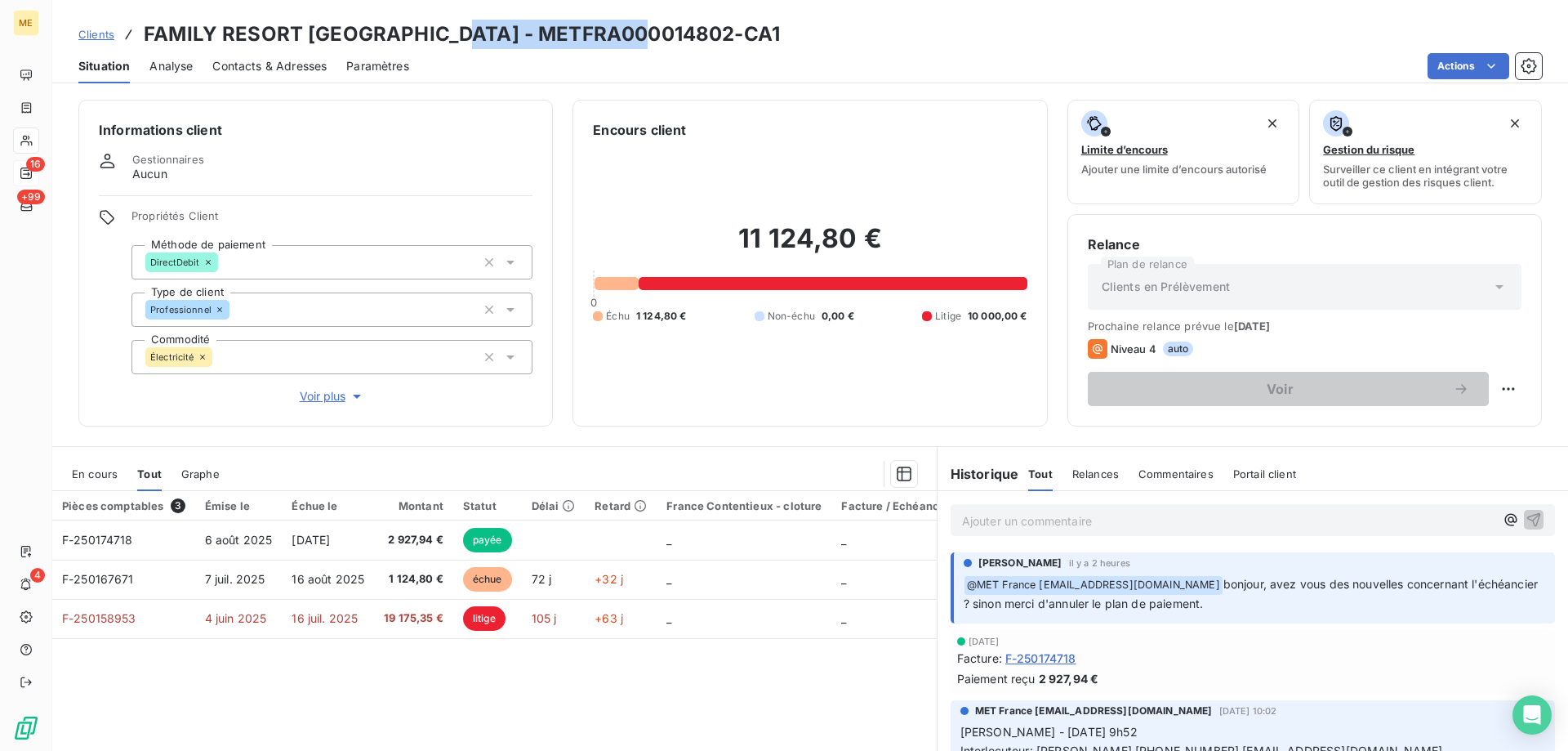
drag, startPoint x: 441, startPoint y: 31, endPoint x: 629, endPoint y: 40, distance: 188.2
click at [629, 40] on h3 "FAMILY RESORT LA PERELLE - METFRA000014802-CA1" at bounding box center [462, 34] width 636 height 30
copy h3 "METFRA000014802"
click at [93, 469] on span "En cours" at bounding box center [95, 474] width 46 height 14
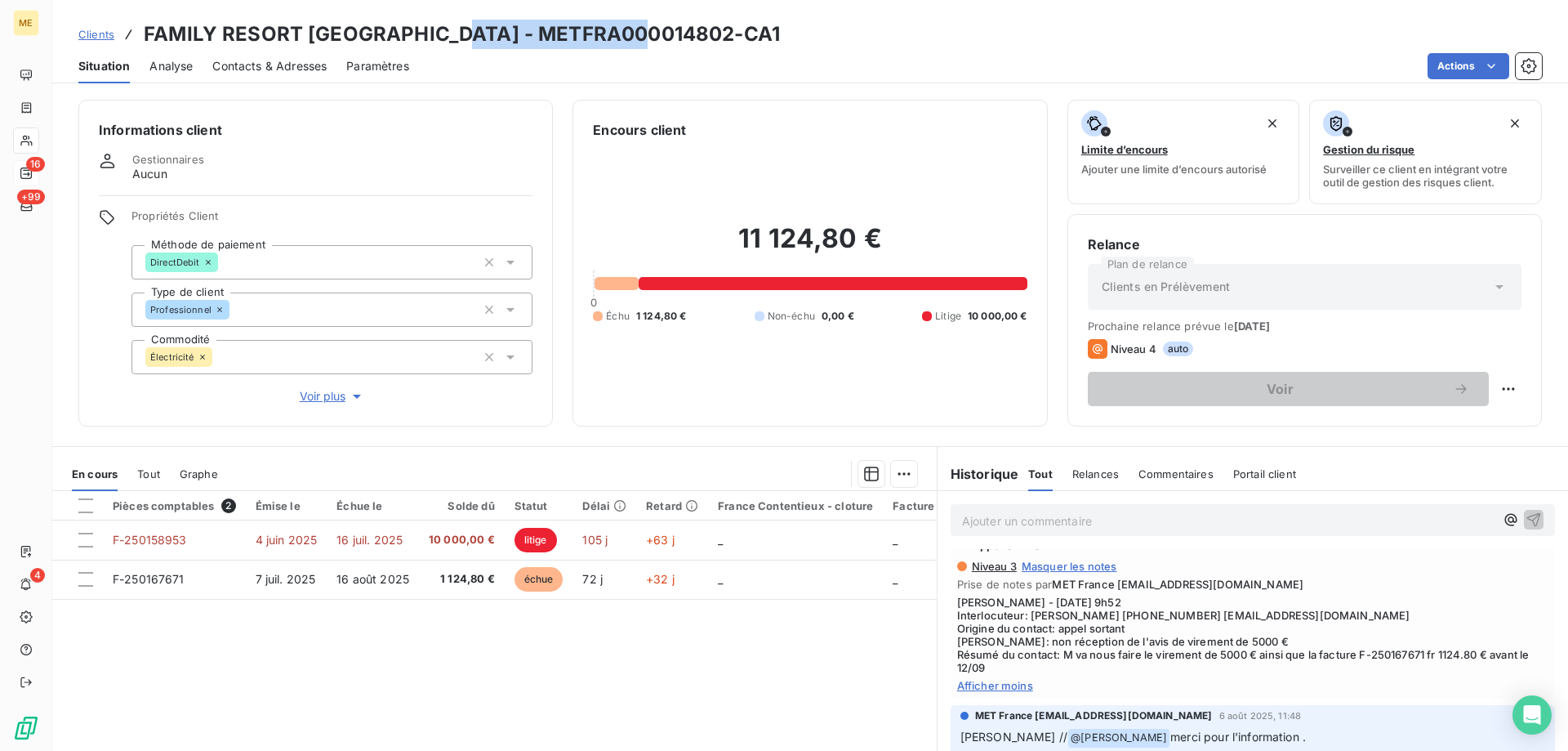
scroll to position [327, 0]
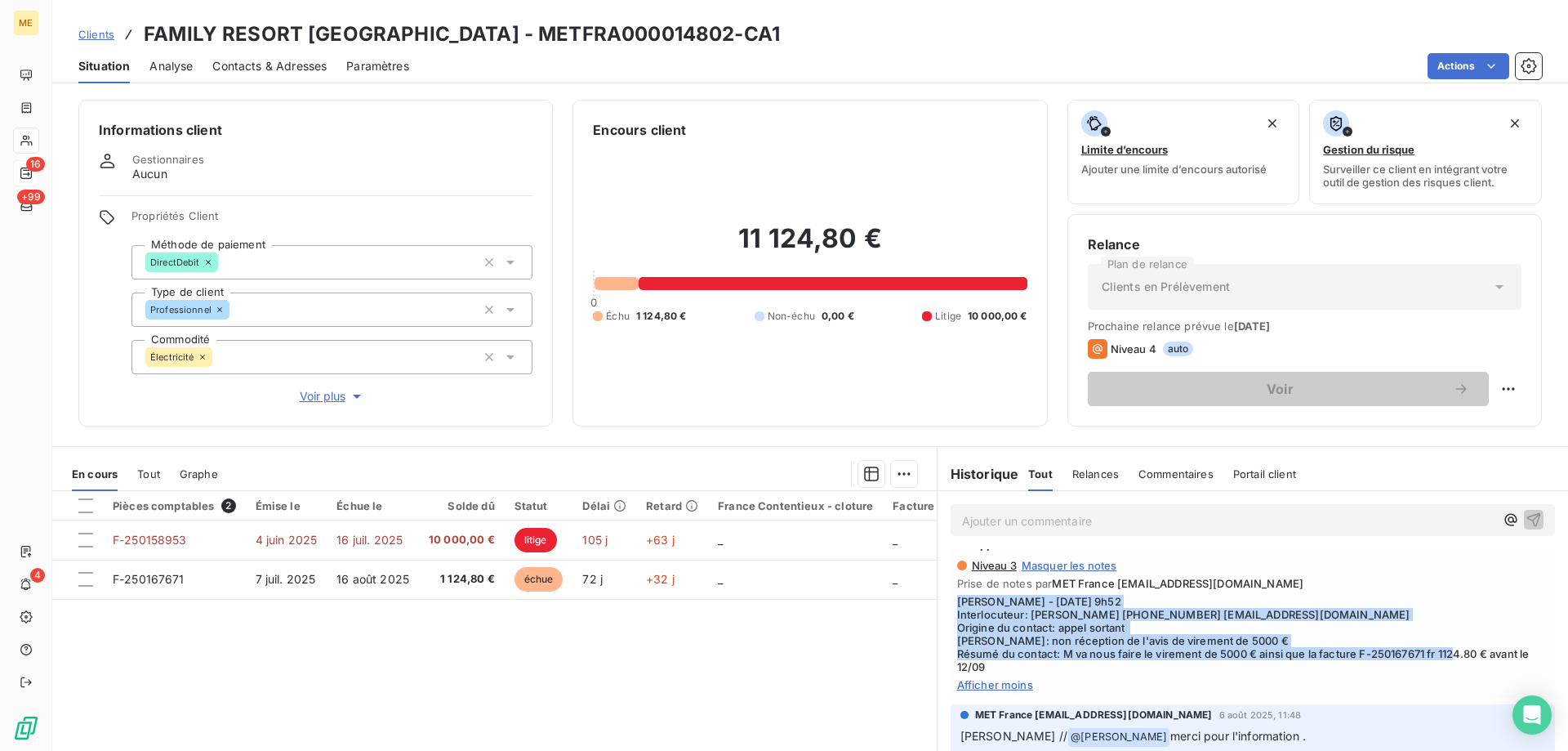
drag, startPoint x: 1005, startPoint y: 665, endPoint x: 937, endPoint y: 599, distance: 94.8
click at [937, 599] on div "Appel 8 sept. 2025, 10:01 Niveau 3 Masquer les notes Prise de notes par MET Fra…" at bounding box center [1252, 611] width 630 height 180
copy span "Sylvain - 05/09/2025 - 9h52 Interlocuteur: M DUBOIS 0687327048 contact@familyre…"
click at [1032, 514] on p "Ajouter un commentaire ﻿" at bounding box center [1228, 520] width 532 height 21
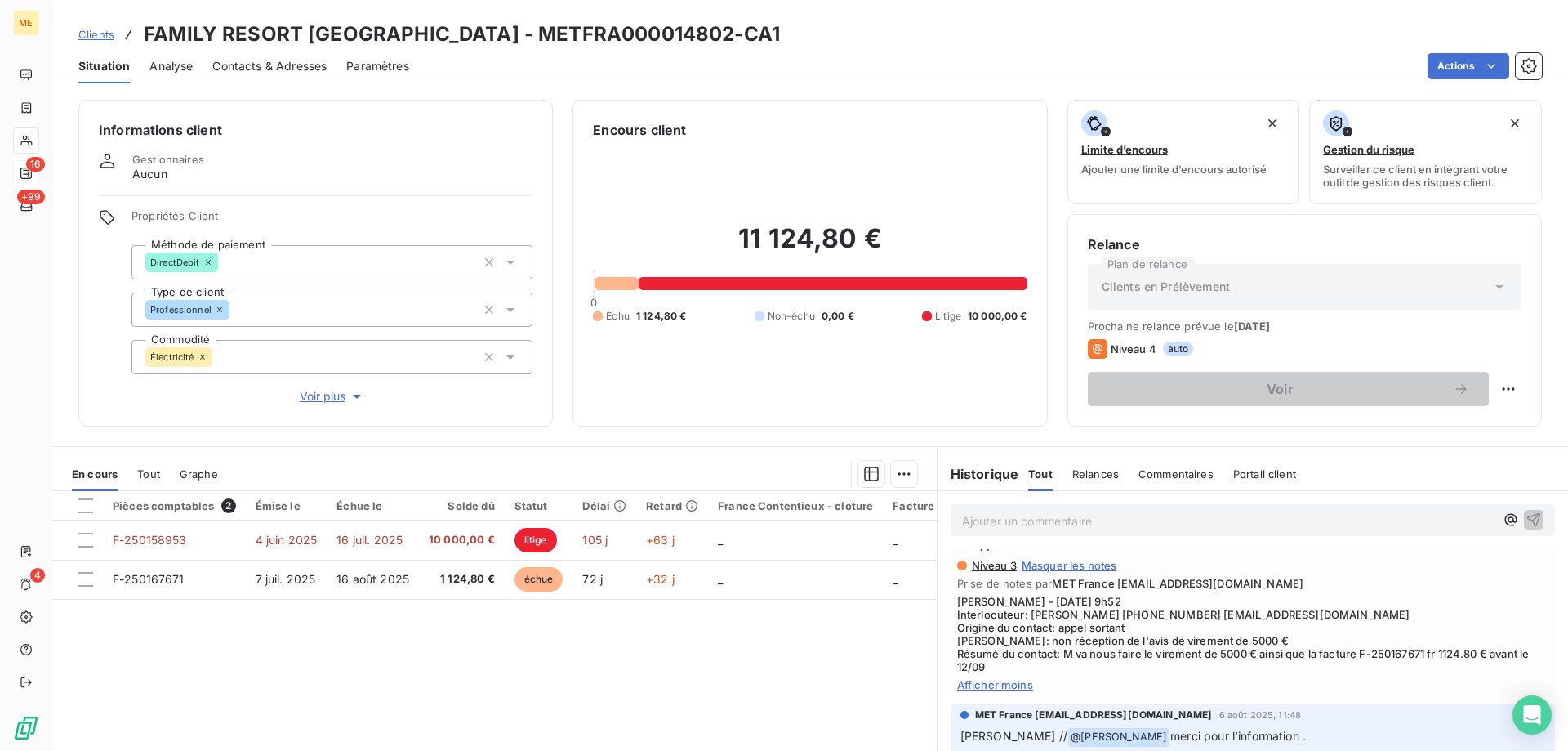
scroll to position [418, 0]
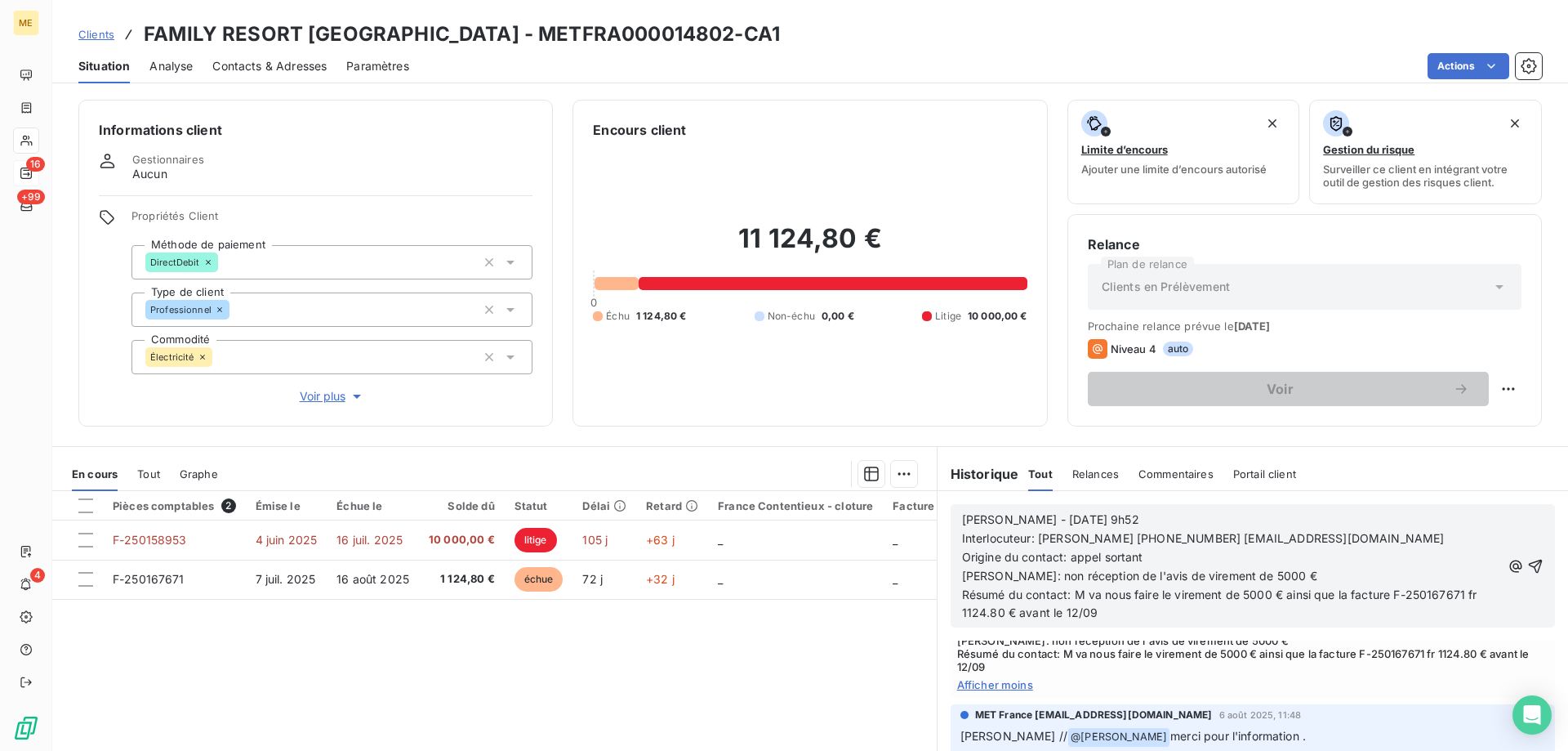
click at [1018, 517] on span "Sylvain - 05/09/2025 - 9h52" at bounding box center [1050, 519] width 177 height 14
click at [1131, 523] on p "Sylvain - 17/09/2025 - 9h52" at bounding box center [1231, 520] width 539 height 19
click at [1101, 615] on p "Résumé du contact: M va nous faire le virement de 5000 € ainsi que la facture F…" at bounding box center [1231, 604] width 539 height 38
click at [1528, 565] on icon "button" at bounding box center [1535, 565] width 14 height 14
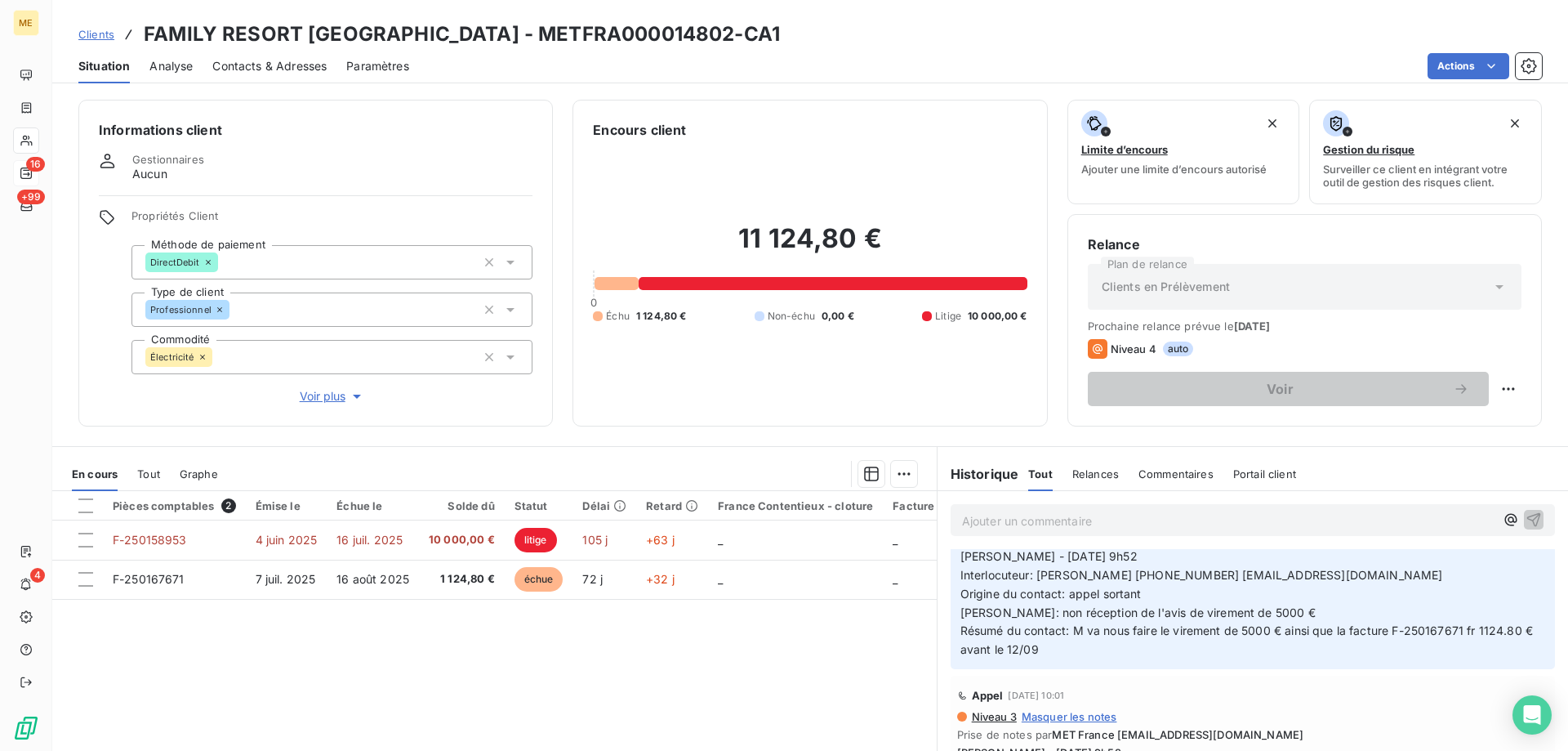
scroll to position [478, 0]
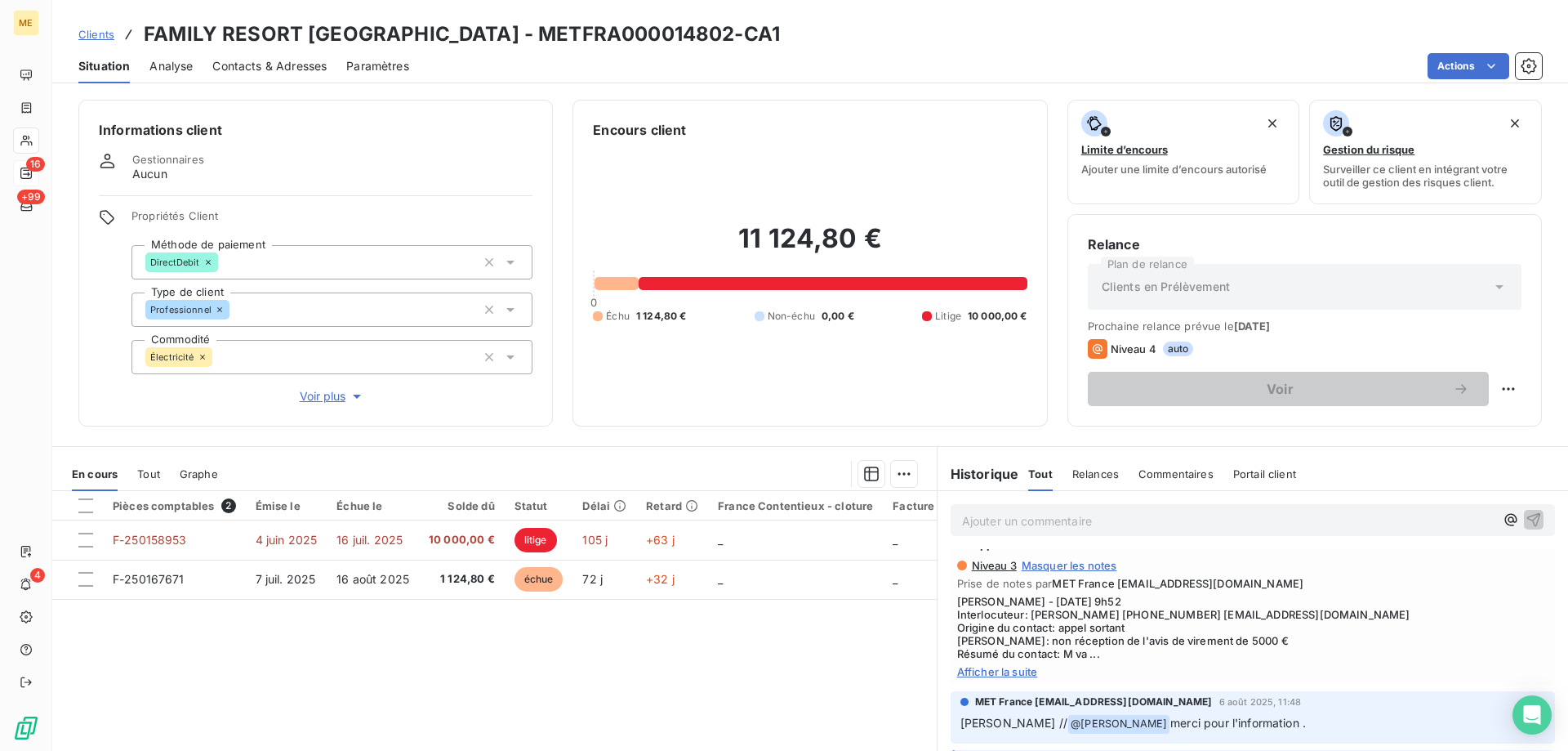
click at [1004, 683] on div "Appel 8 sept. 2025, 10:01 Niveau 3 Masquer les notes Prise de notes par MET Fra…" at bounding box center [1252, 604] width 604 height 160
click at [998, 673] on span "Afficher la suite" at bounding box center [1252, 671] width 591 height 14
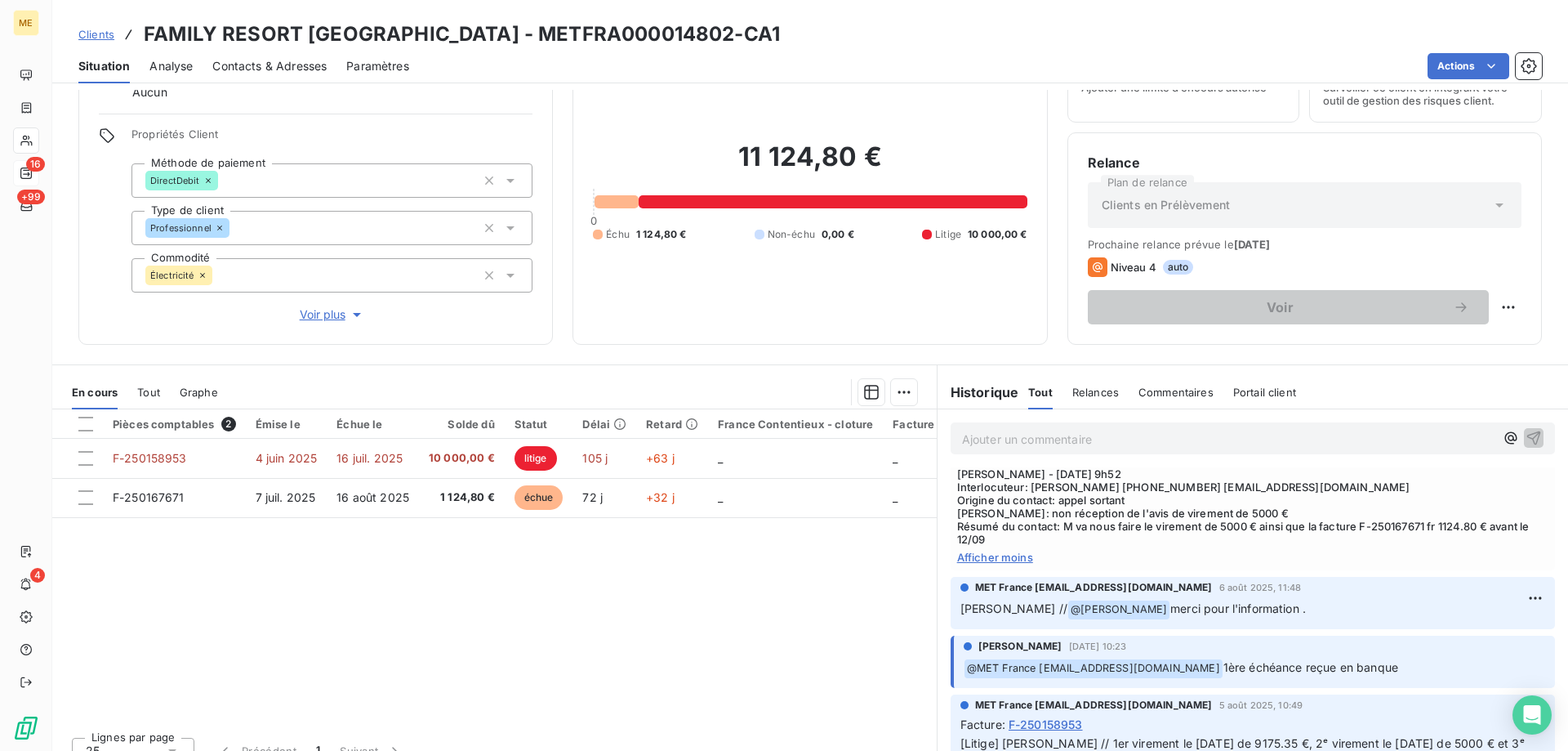
scroll to position [490, 0]
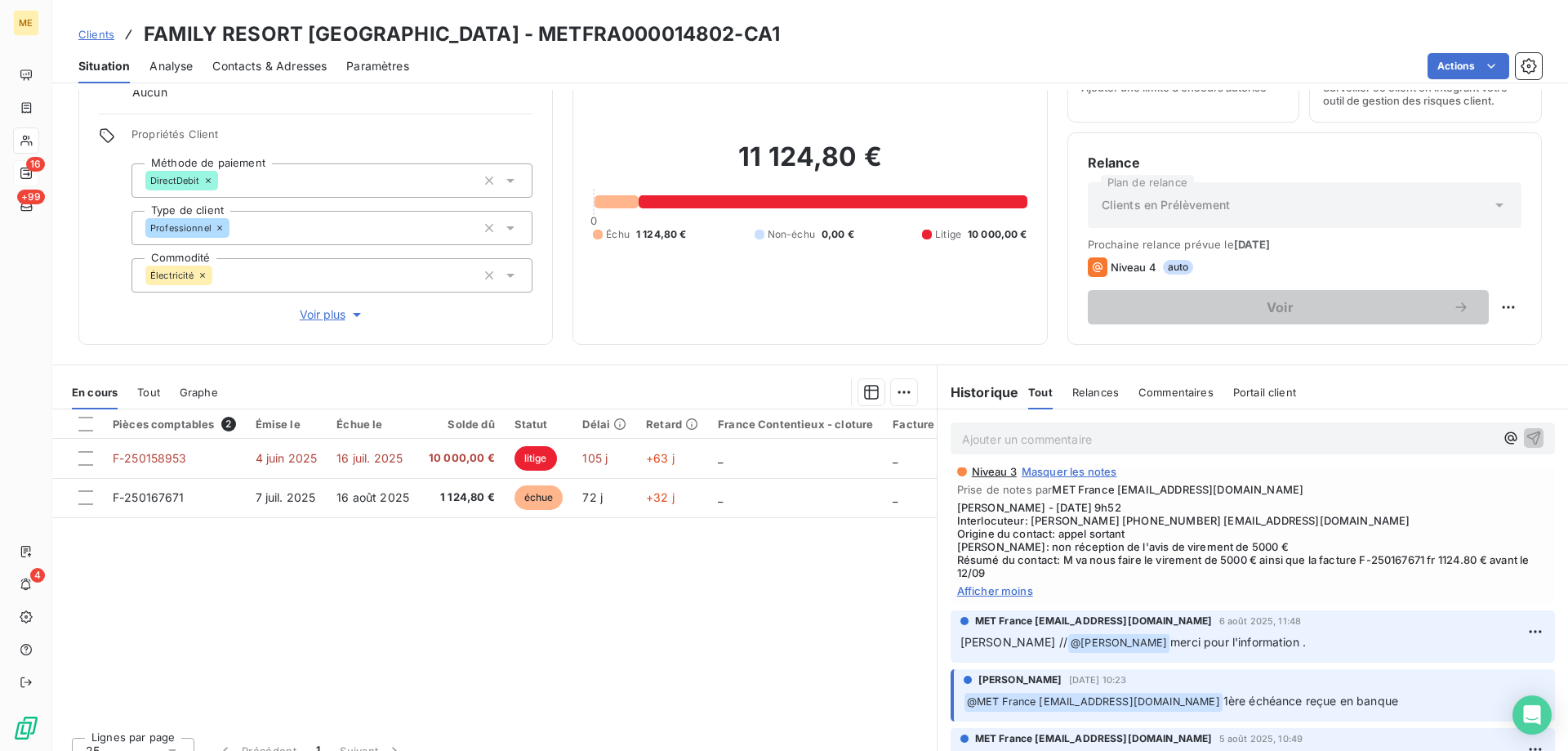
click at [1023, 591] on span "Afficher moins" at bounding box center [1252, 591] width 591 height 14
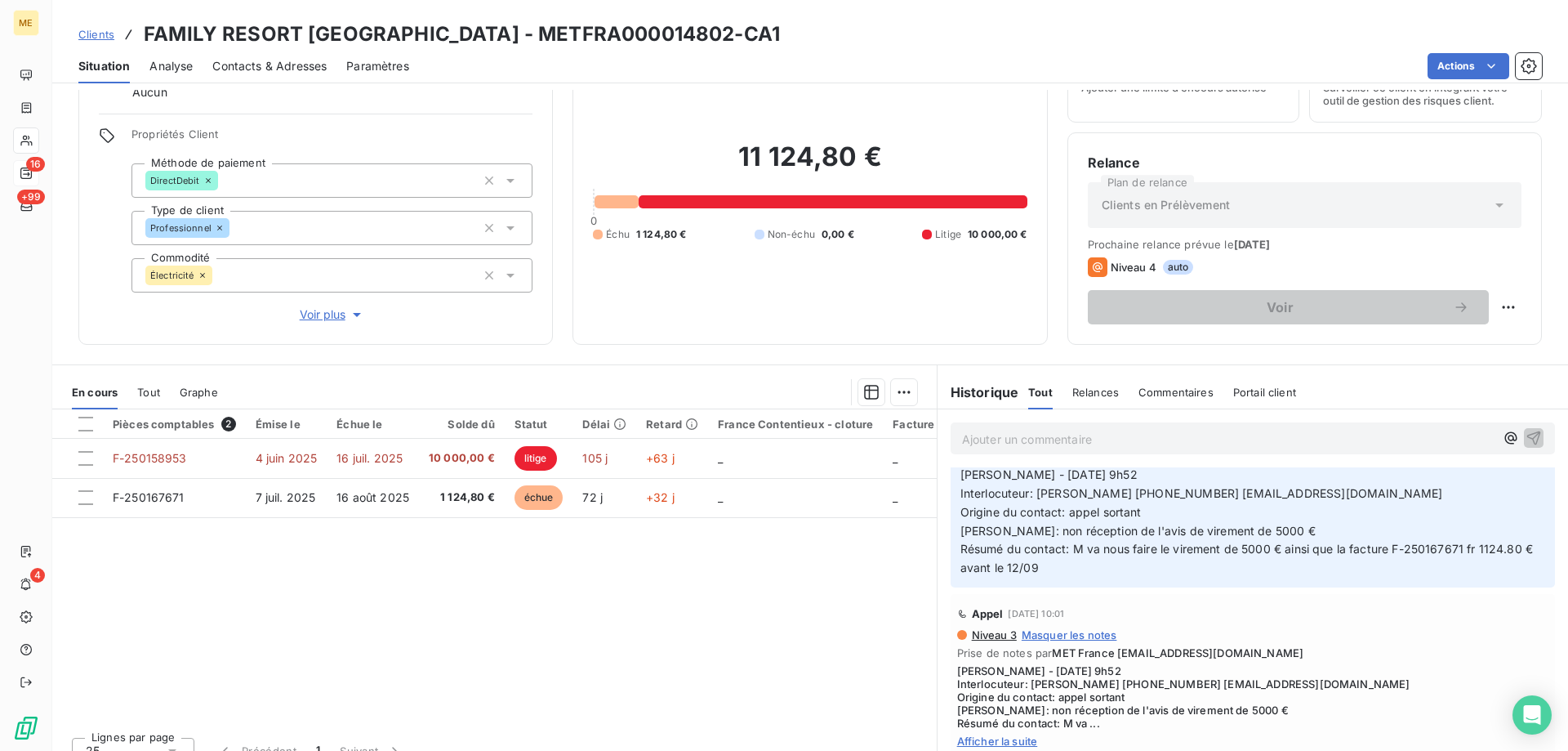
scroll to position [0, 0]
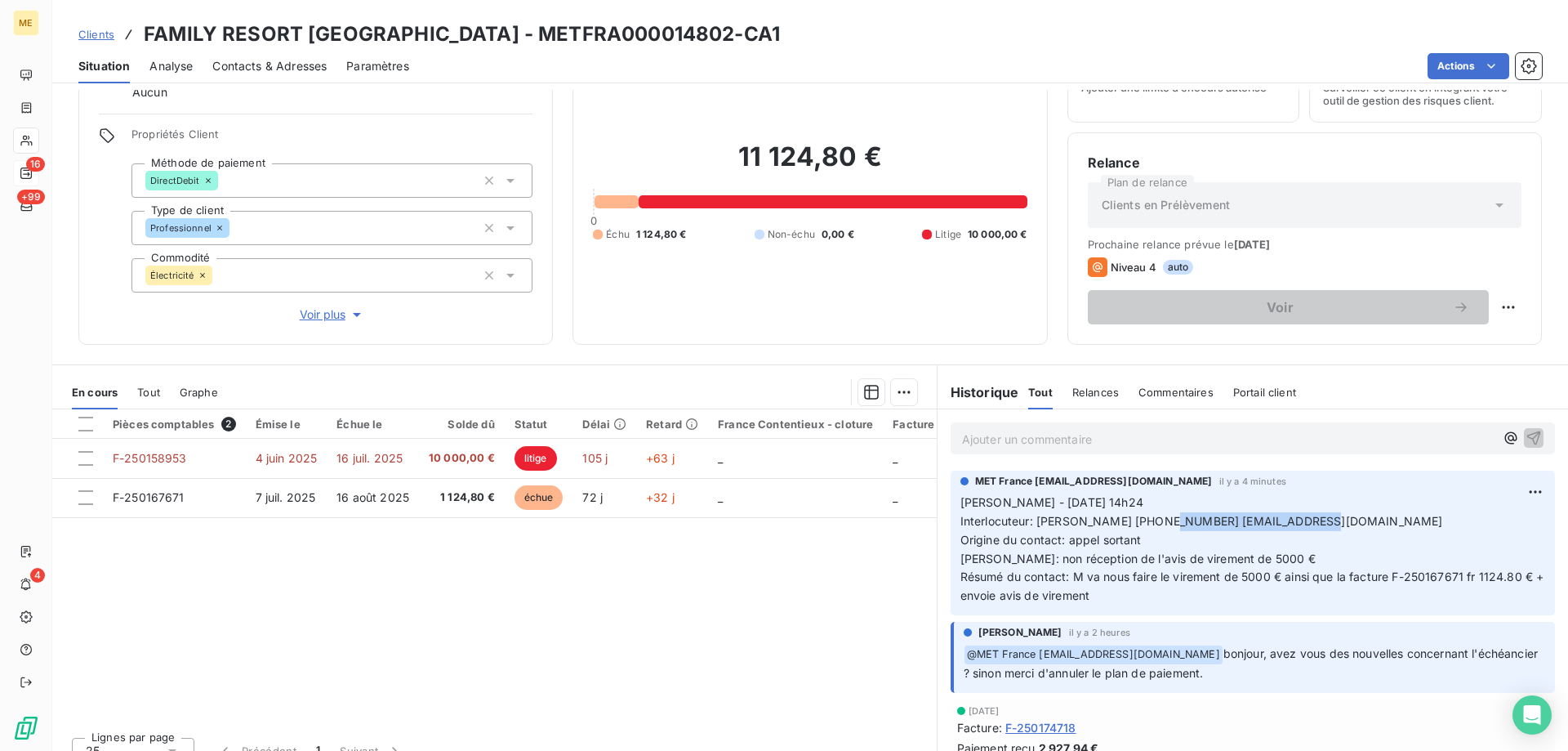
drag, startPoint x: 1167, startPoint y: 522, endPoint x: 1298, endPoint y: 516, distance: 131.1
click at [1298, 516] on p "Sylvain - 17/09/2025 - 14h24 Interlocuteur: M DUBOIS 0687327048 contact@familyr…" at bounding box center [1253, 549] width 585 height 112
copy span "contact@familyresort.fr"
drag, startPoint x: 439, startPoint y: 35, endPoint x: 637, endPoint y: 27, distance: 198.2
click at [637, 27] on h3 "FAMILY RESORT LA PERELLE - METFRA000014802-CA1" at bounding box center [462, 34] width 636 height 30
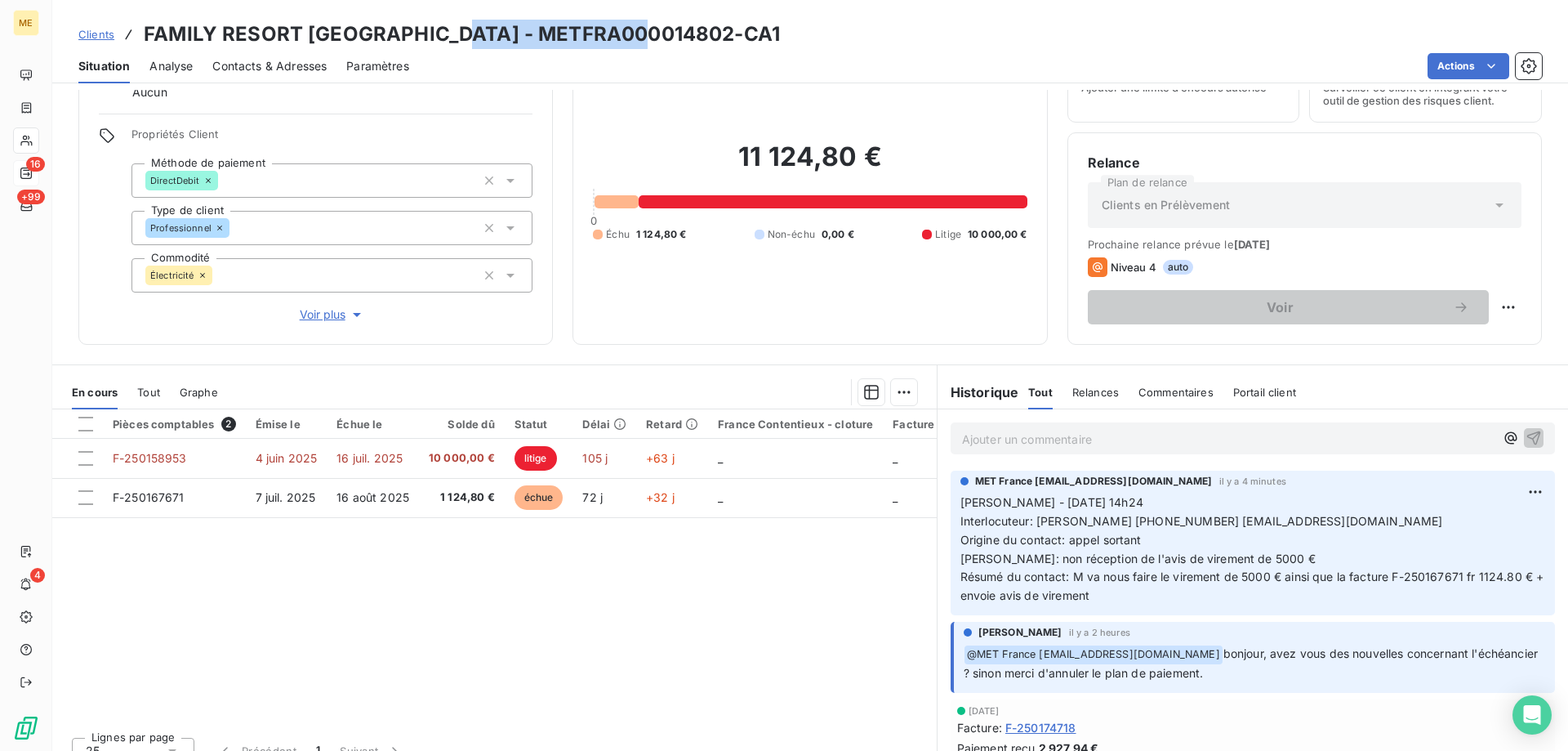
copy h3 "METFRA000014802"
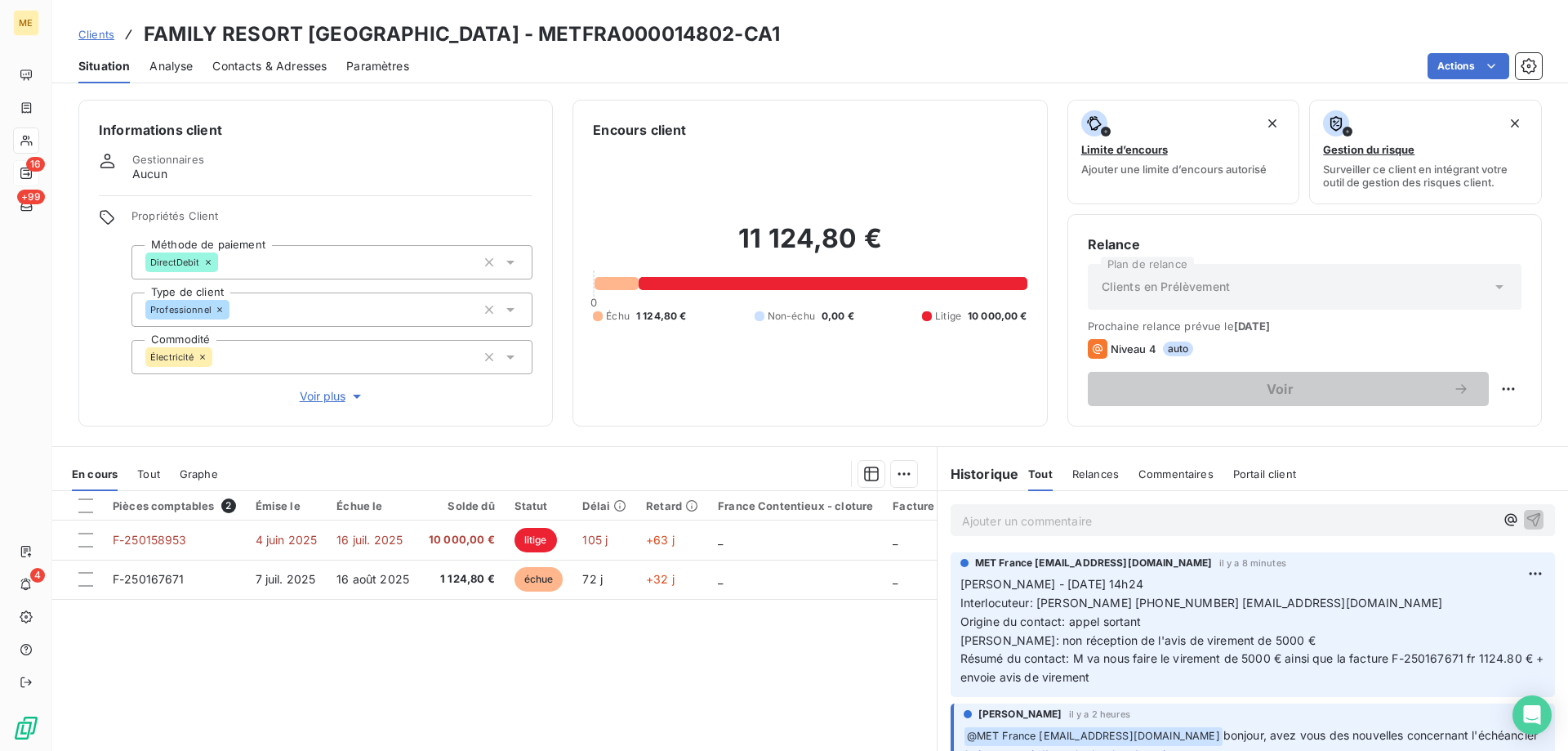
click at [969, 533] on div "Ajouter un commentaire ﻿" at bounding box center [1252, 520] width 604 height 32
click at [968, 526] on p "Ajouter un commentaire ﻿" at bounding box center [1228, 520] width 532 height 21
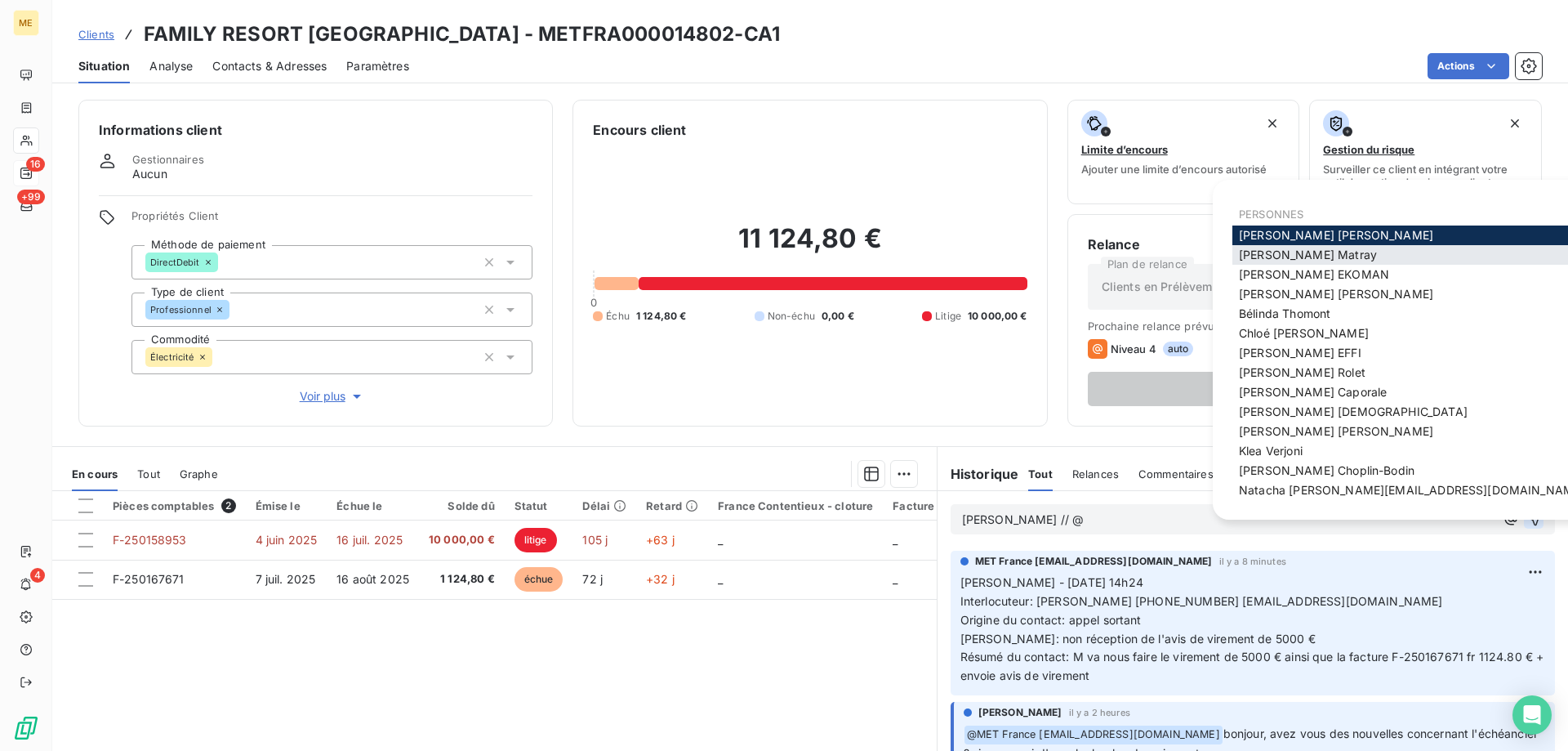
click at [1284, 251] on span "Amélie Matray" at bounding box center [1307, 254] width 138 height 14
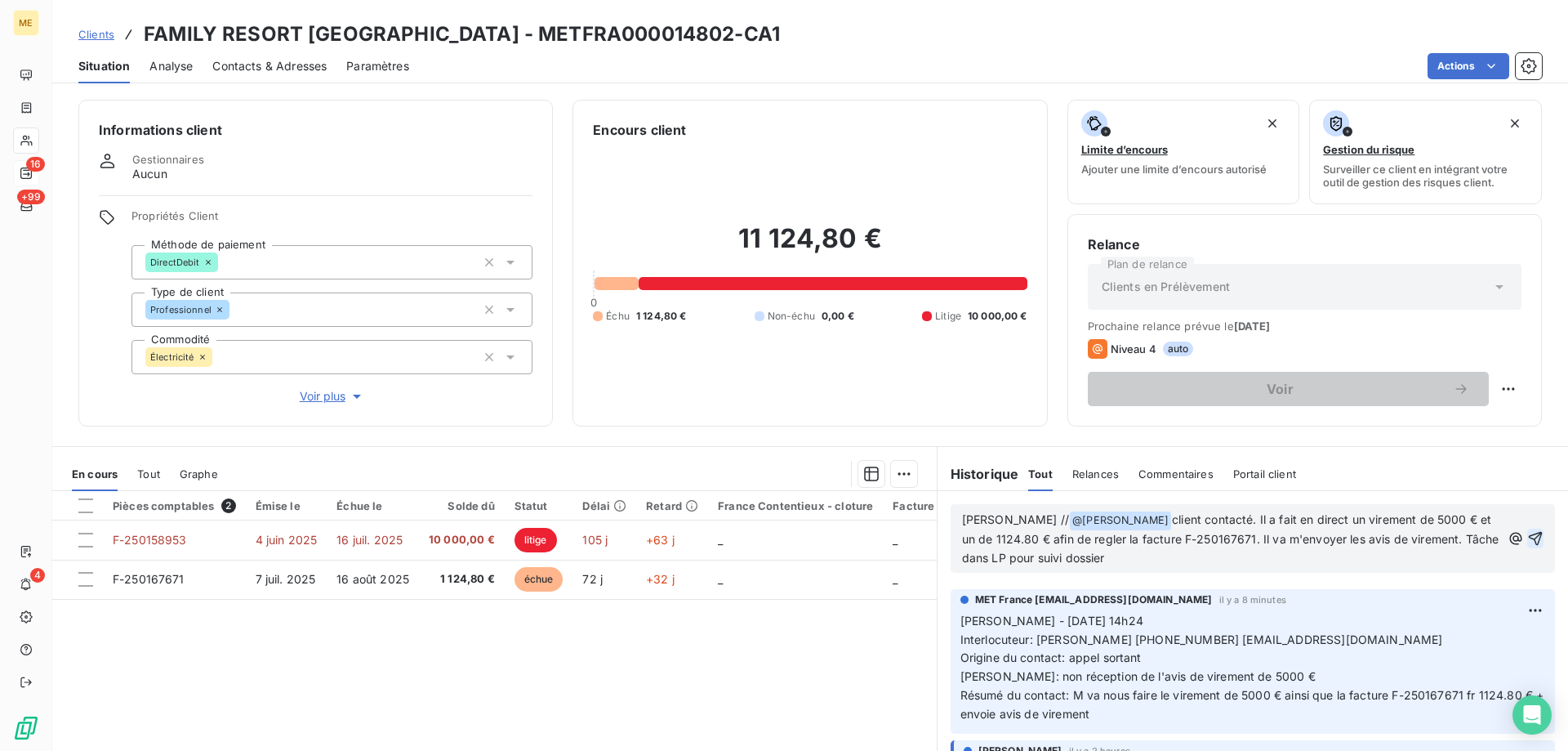
click at [1066, 542] on span "client contacté. Il a fait en direct un virement de 5000 € et un de 1124.80 € a…" at bounding box center [1232, 538] width 541 height 52
click at [0, 0] on lt-span "régler" at bounding box center [0, 0] width 0 height 0
click at [1122, 554] on p "Sylvain // @ Amélie Matray ﻿ client contacté. Il a fait en direct un virement d…" at bounding box center [1231, 538] width 539 height 57
click at [1528, 538] on icon "button" at bounding box center [1535, 538] width 14 height 14
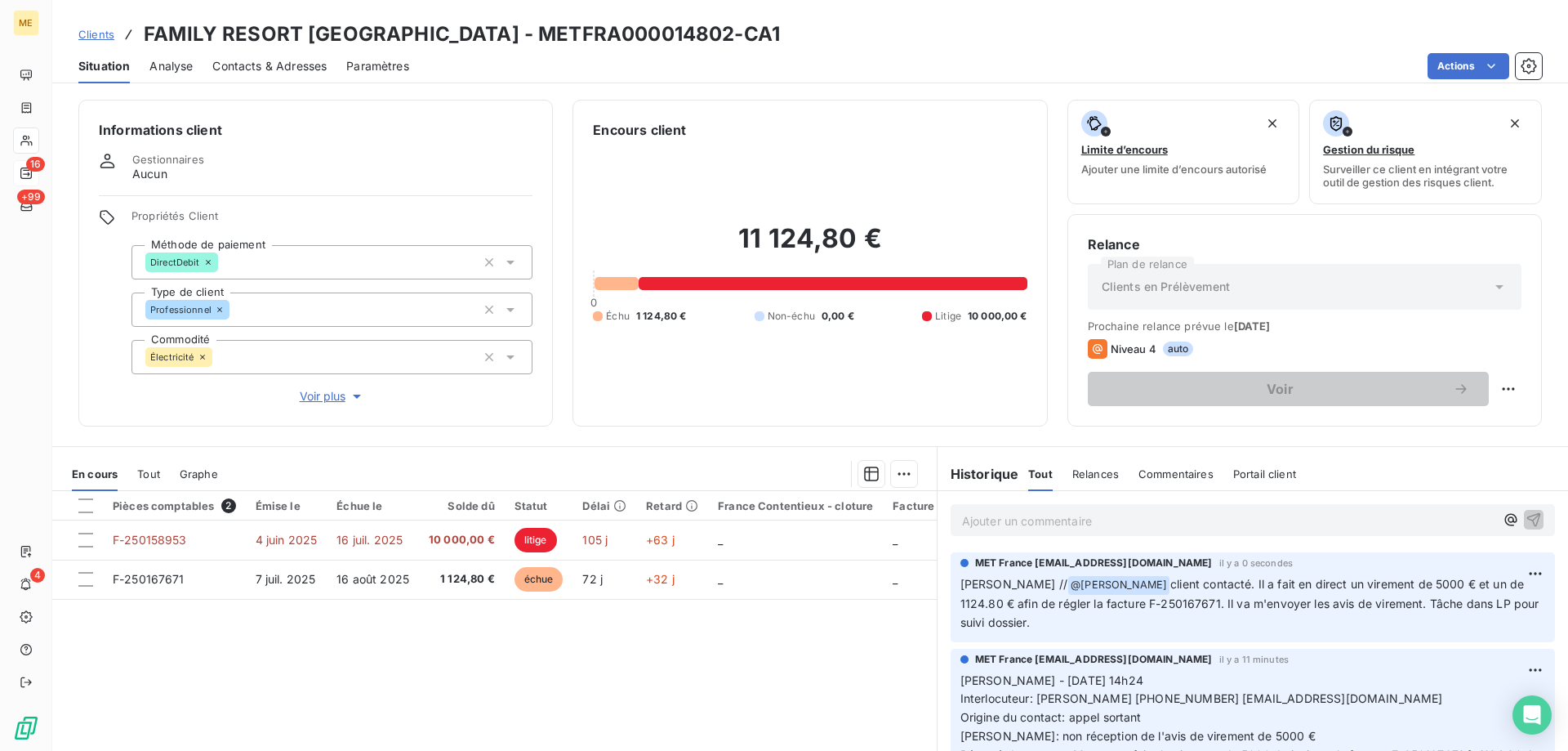
click at [1425, 64] on div "Actions" at bounding box center [985, 66] width 1113 height 26
click at [1436, 66] on html "ME 16 +99 4 Clients FAMILY RESORT LA PERELLE - METFRA000014802-CA1 Situation An…" at bounding box center [784, 457] width 1568 height 914
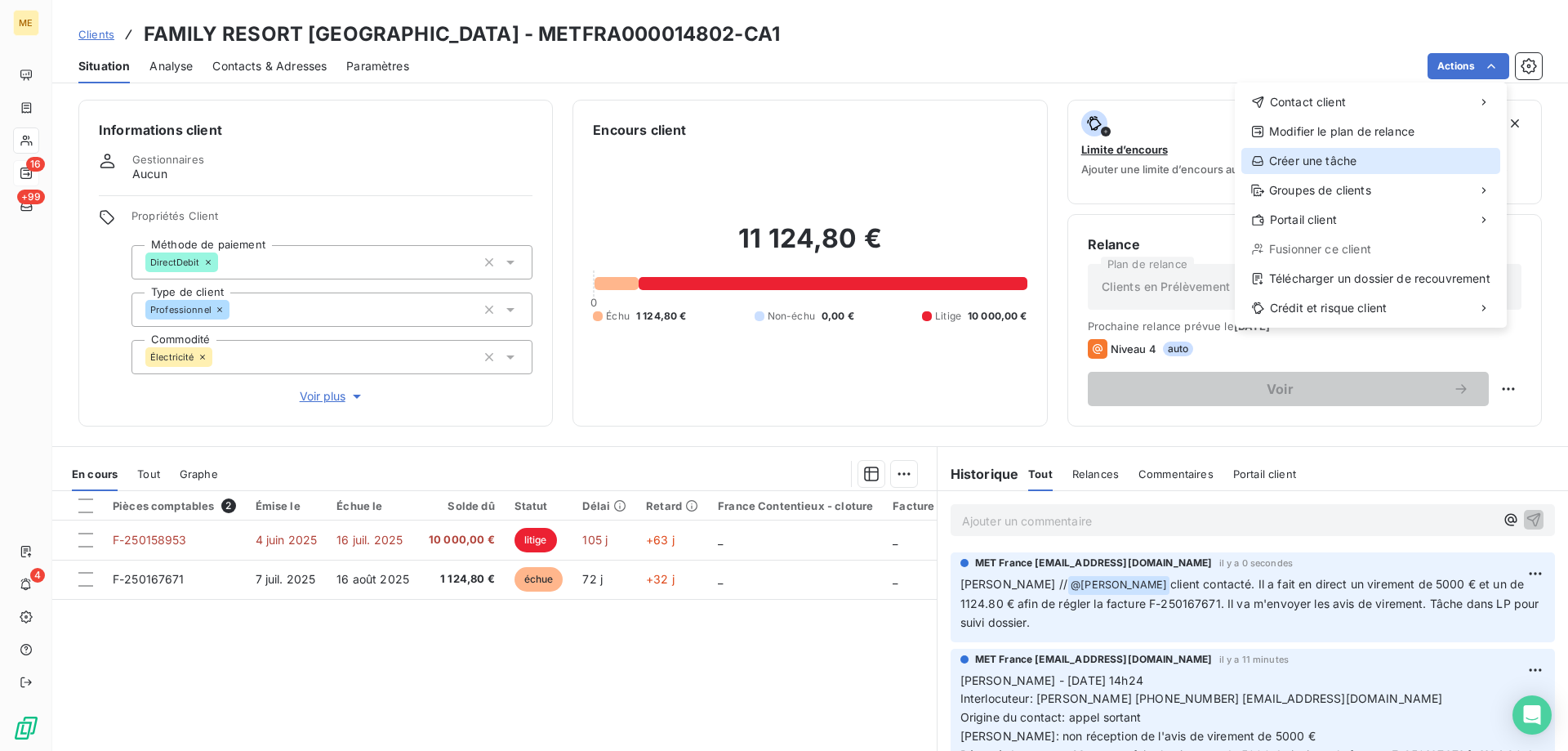
click at [1291, 150] on div "Créer une tâche" at bounding box center [1371, 160] width 259 height 26
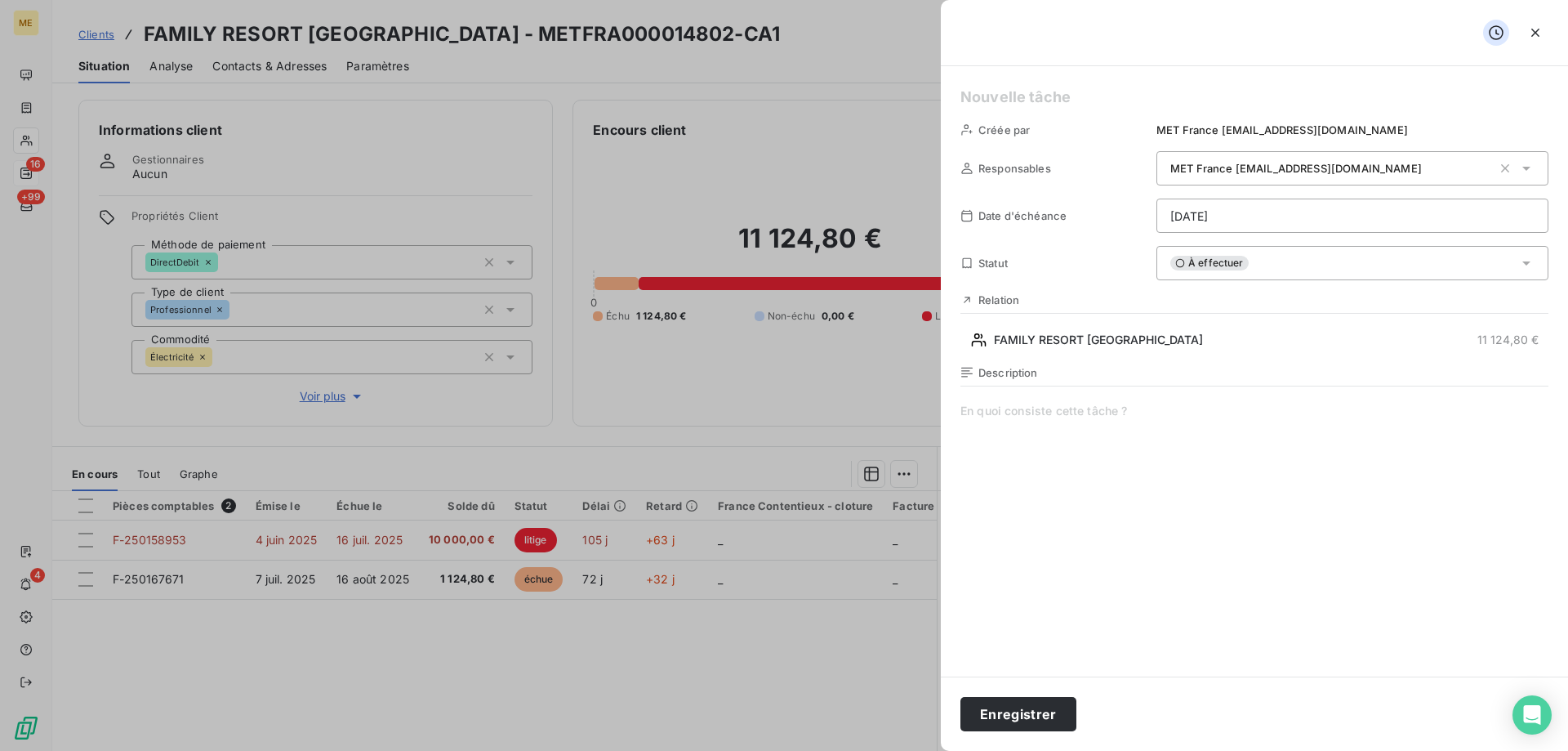
click at [1228, 217] on html "ME 16 +99 4 Clients FAMILY RESORT LA PERELLE - METFRA000014802-CA1 Situation An…" at bounding box center [784, 457] width 1568 height 914
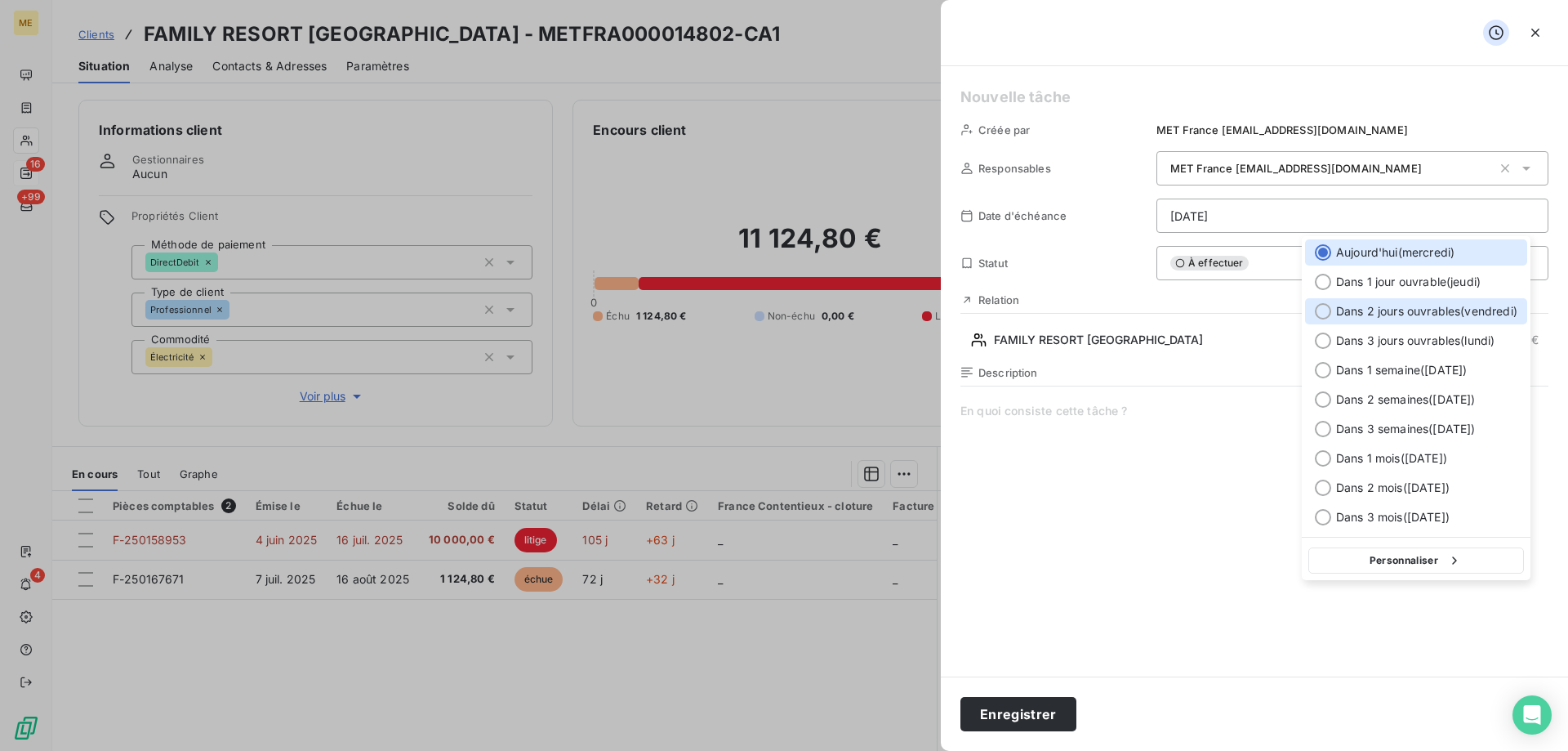
click at [1393, 315] on span "Dans 2 jours ouvrables ( vendredi )" at bounding box center [1426, 312] width 181 height 16
type input "19/09/2025"
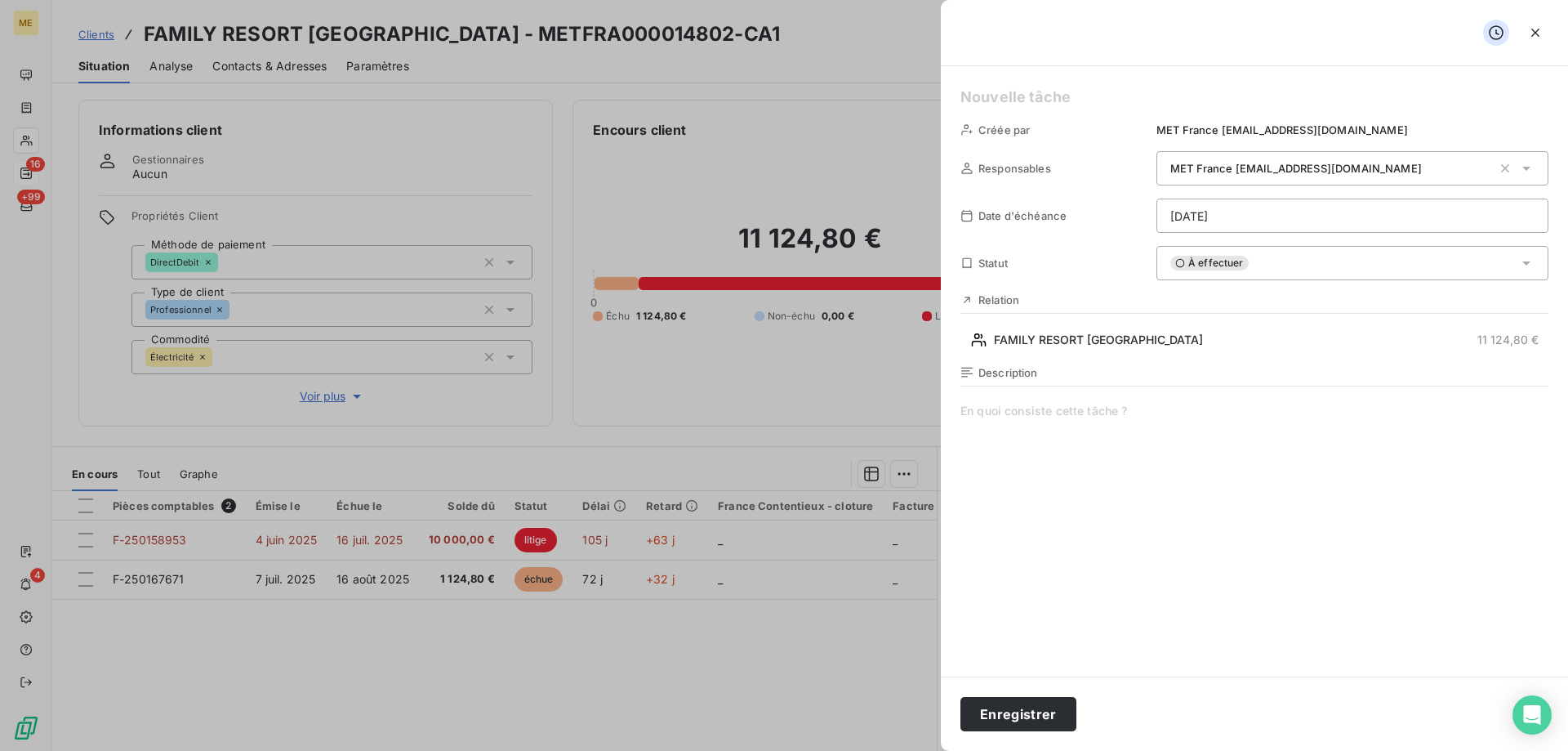
click at [1077, 107] on h5 at bounding box center [1254, 96] width 588 height 23
click at [1008, 422] on span at bounding box center [1254, 559] width 588 height 313
click at [1024, 419] on span "Vérifier reception avis de viremlent" at bounding box center [1254, 559] width 588 height 313
click at [1022, 407] on span "Vérifier reception avis de viremlent" at bounding box center [1254, 559] width 588 height 313
click at [0, 0] on lt-span "réception" at bounding box center [0, 0] width 0 height 0
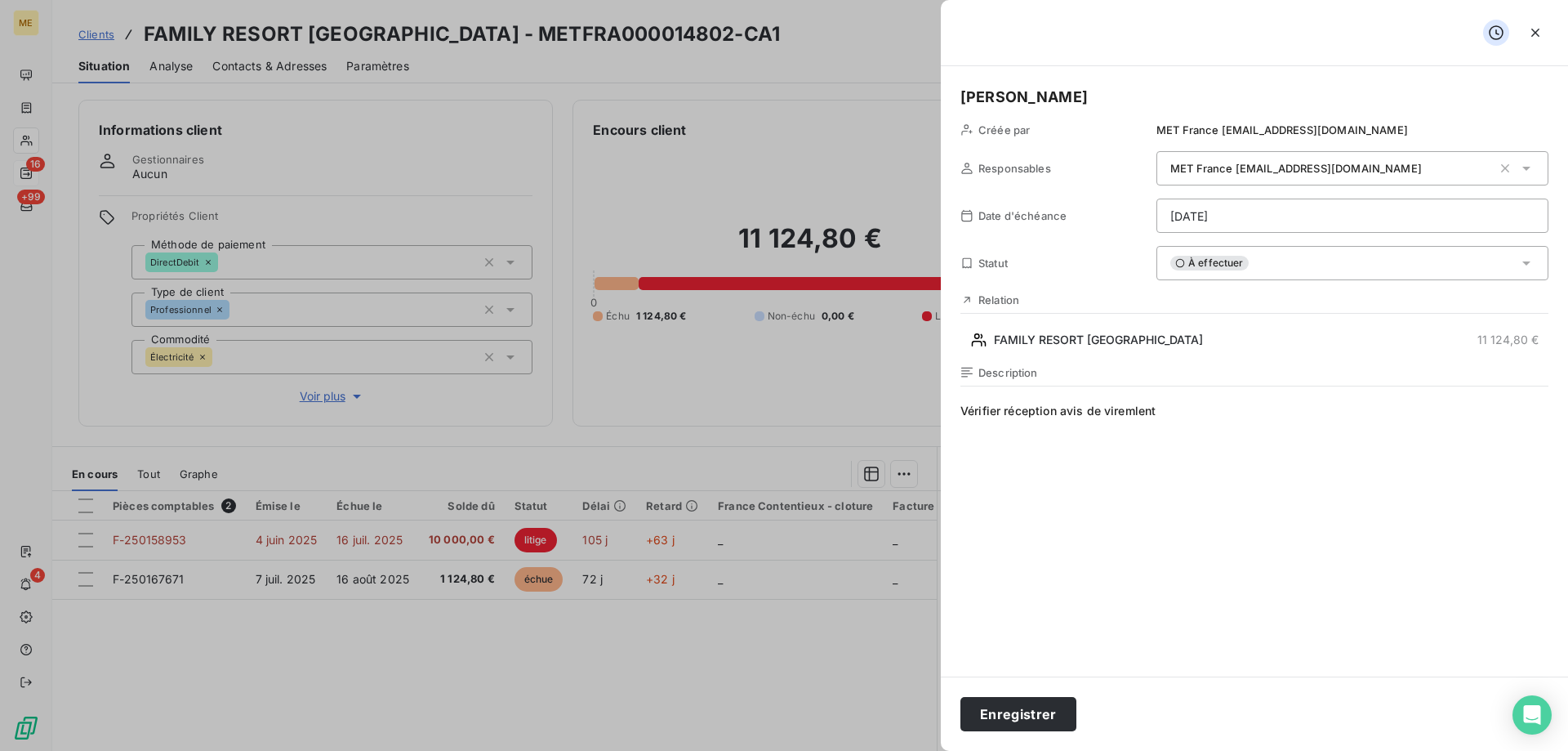
click at [1145, 412] on span "Vérifier réception avis de viremlent" at bounding box center [1254, 559] width 588 height 313
click at [0, 0] on lt-span "vire me nt" at bounding box center [0, 0] width 0 height 0
click at [1260, 444] on span "Vérifier réception avis de virement" at bounding box center [1254, 559] width 588 height 313
click at [1027, 712] on button "Enregistrer" at bounding box center [1018, 714] width 116 height 34
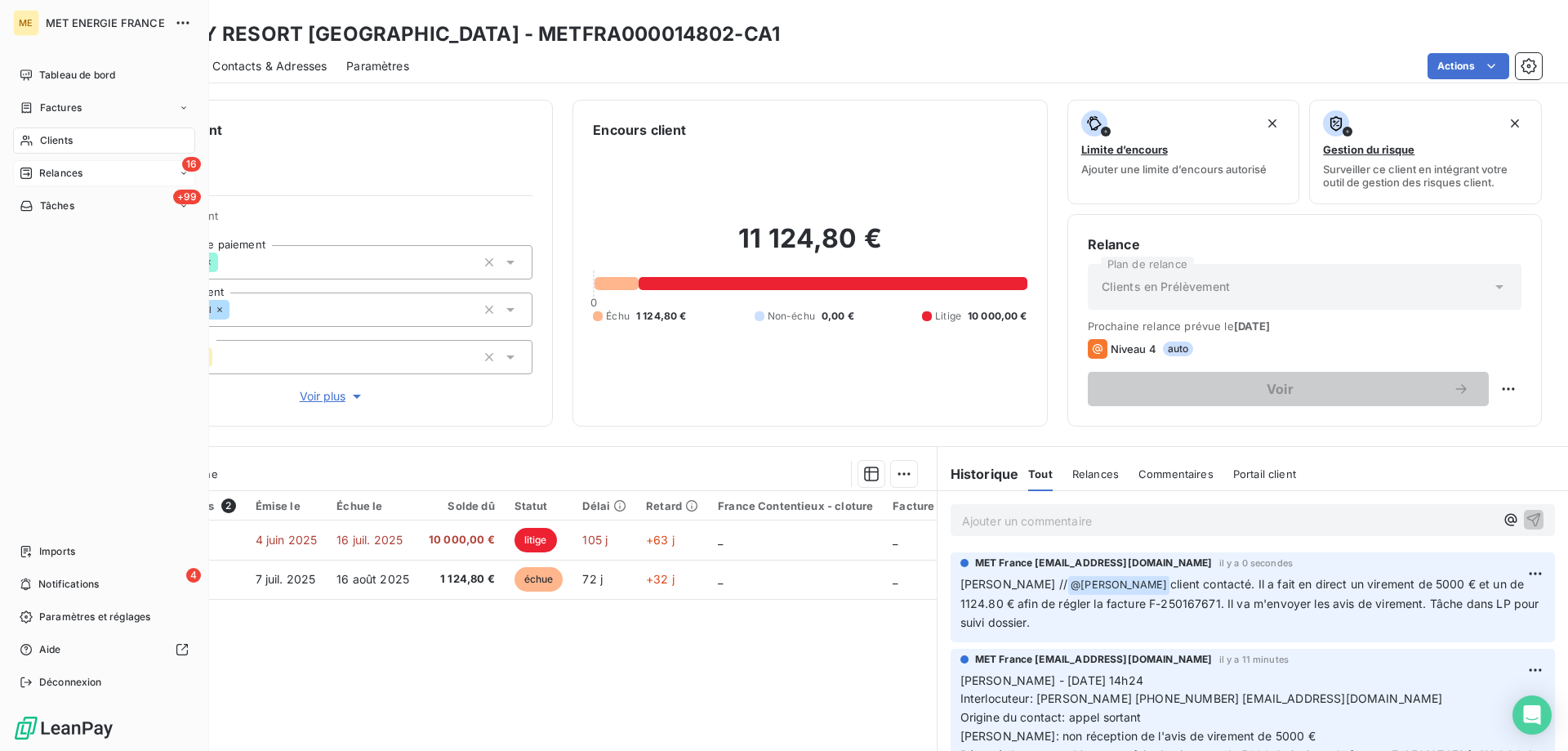
click at [31, 174] on icon at bounding box center [26, 173] width 14 height 14
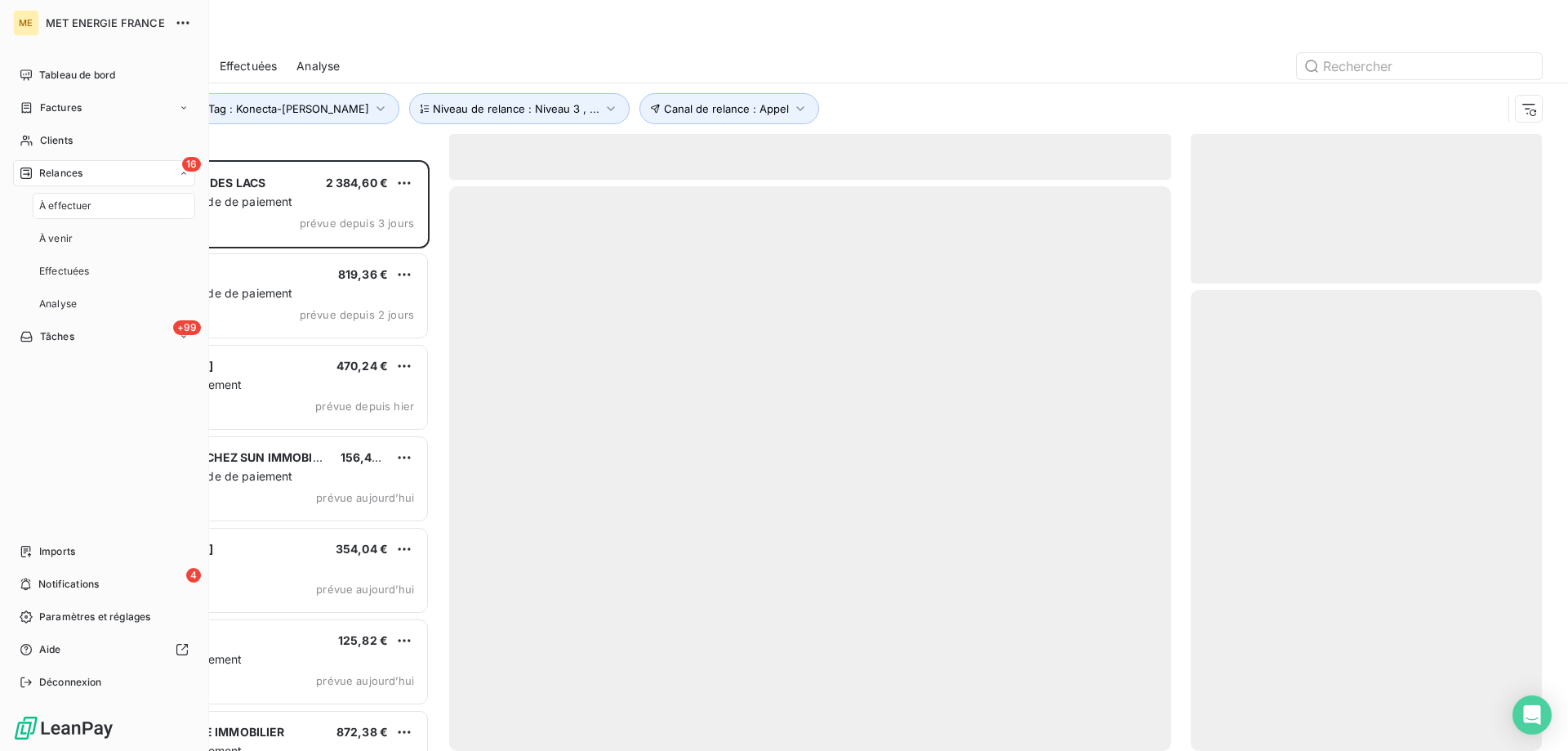
scroll to position [578, 338]
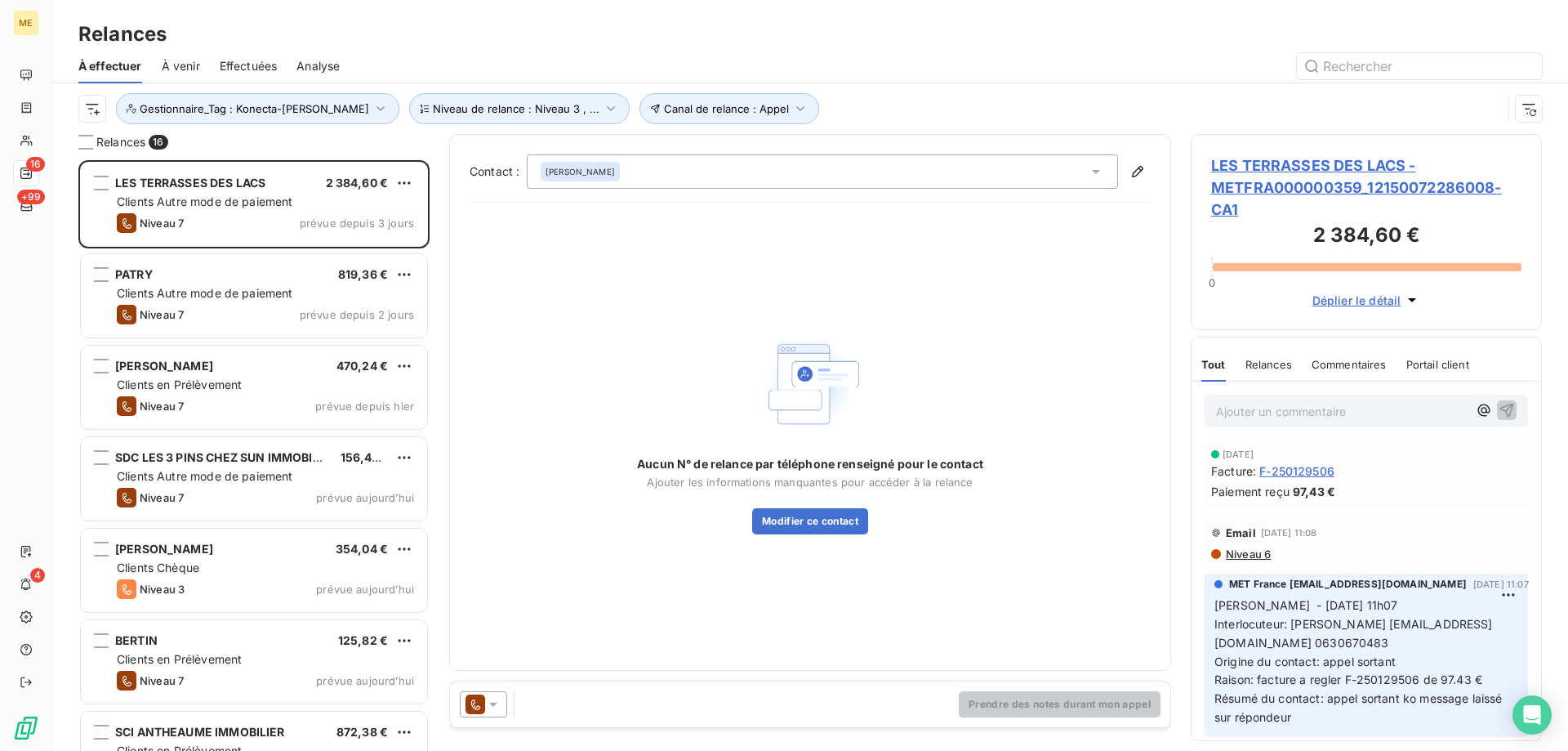
click at [1270, 171] on span "LES TERRASSES DES LACS - METFRA000000359_12150072286008-CA1" at bounding box center [1365, 186] width 311 height 66
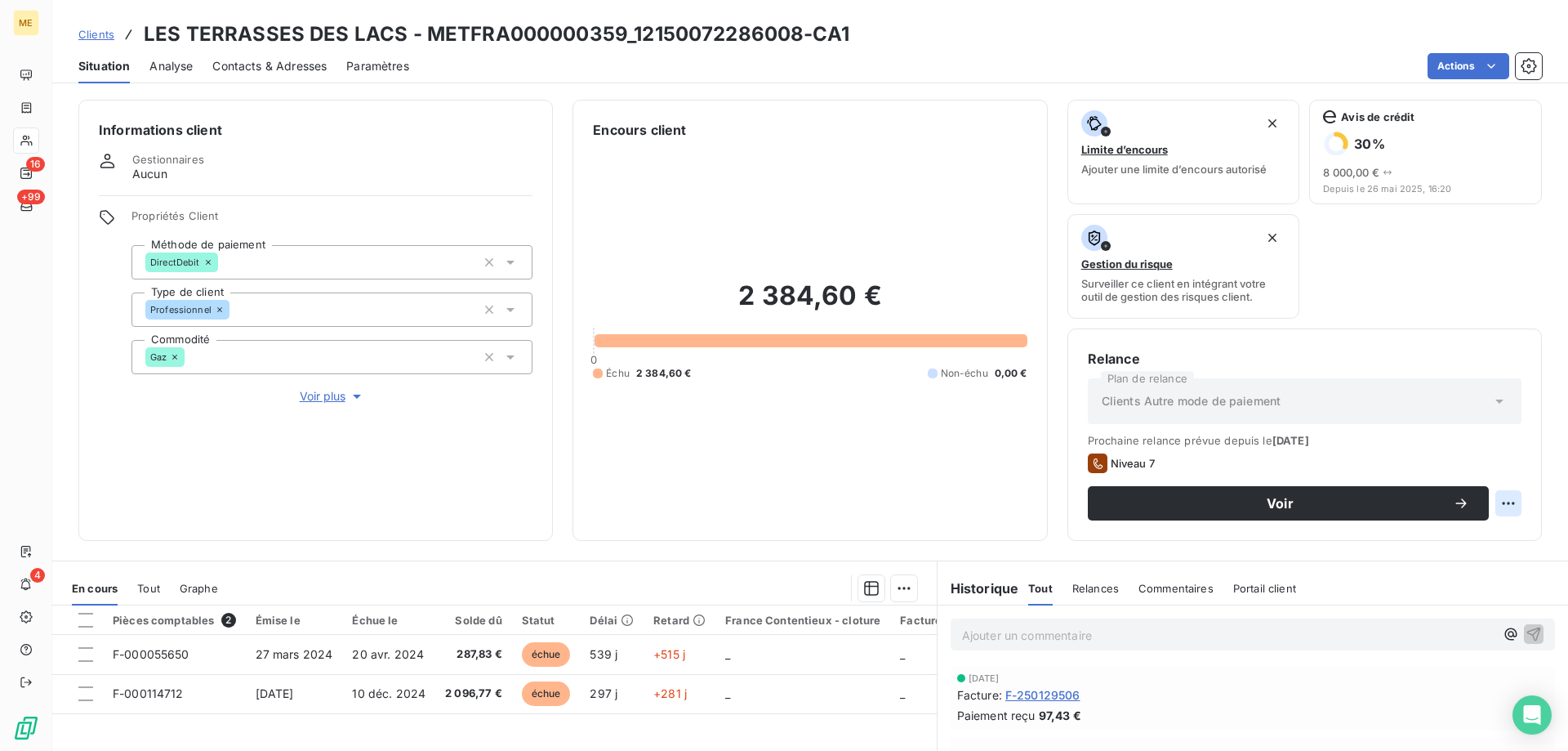
click at [1487, 505] on html "ME 16 +99 4 Clients LES TERRASSES DES LACS - METFRA000000359_12150072286008-CA1…" at bounding box center [784, 457] width 1568 height 914
click at [1440, 527] on div "Replanifier cette action" at bounding box center [1428, 538] width 146 height 26
select select "8"
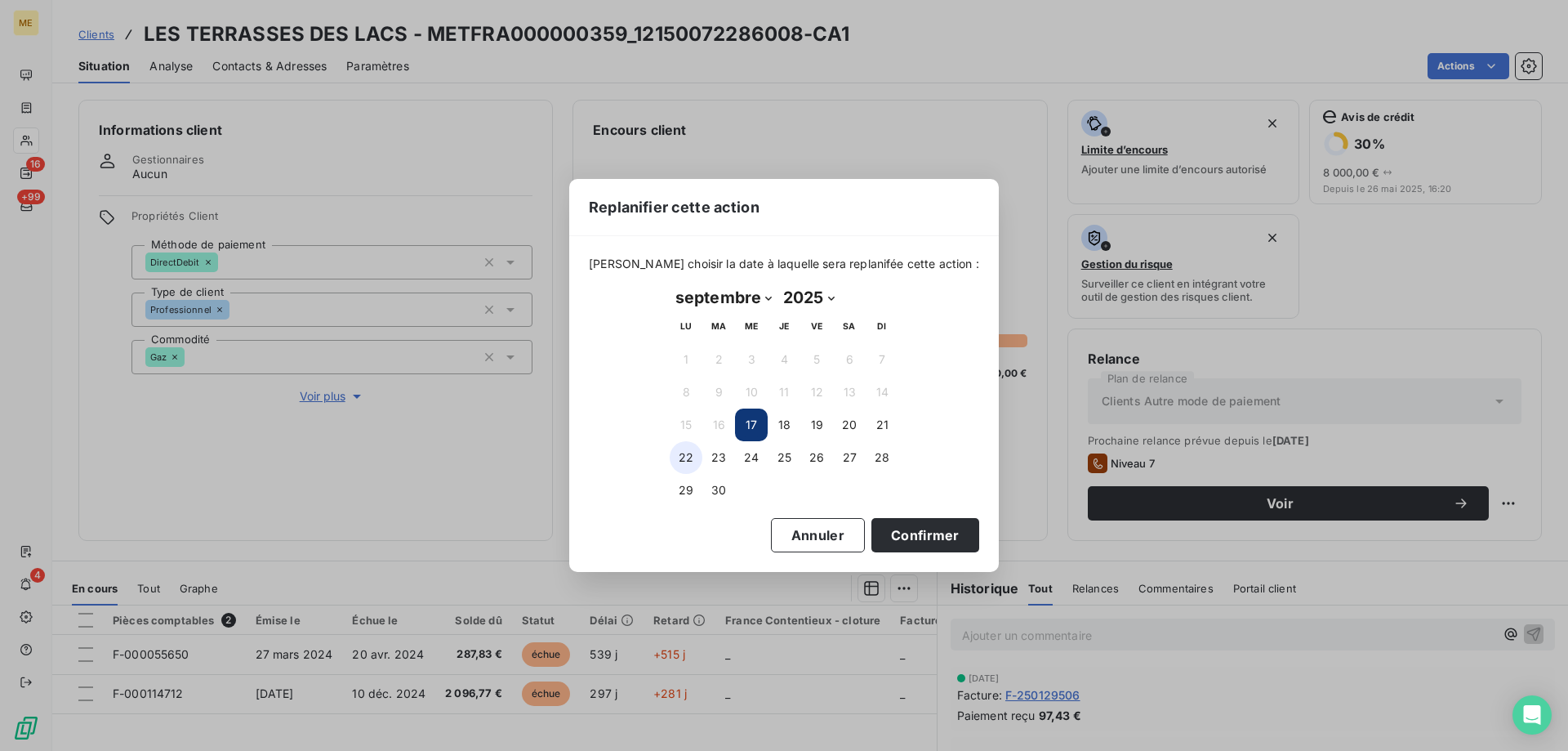
click at [682, 459] on button "22" at bounding box center [686, 457] width 32 height 32
click at [901, 545] on button "Confirmer" at bounding box center [925, 535] width 108 height 34
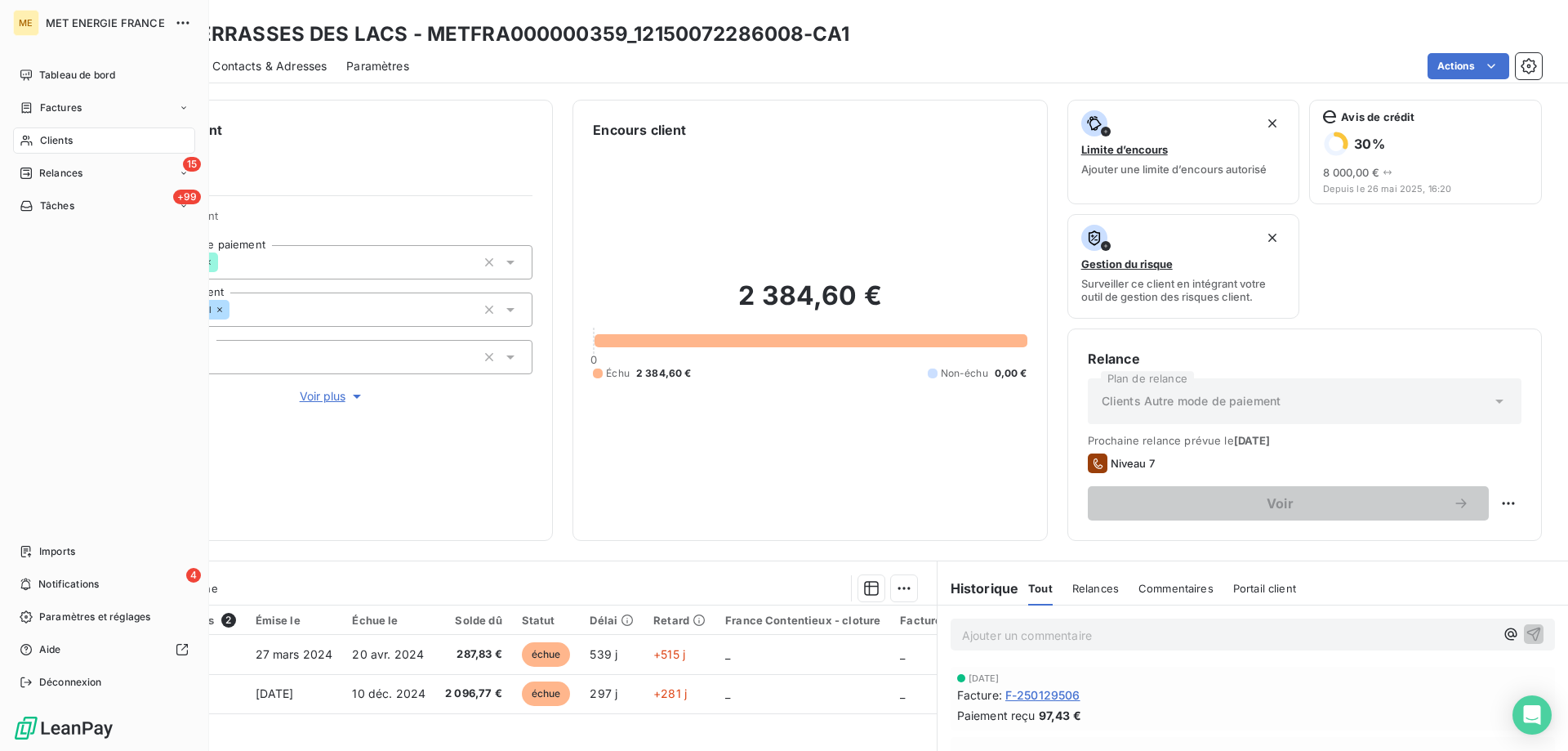
click at [14, 182] on div "15 Relances" at bounding box center [104, 173] width 182 height 26
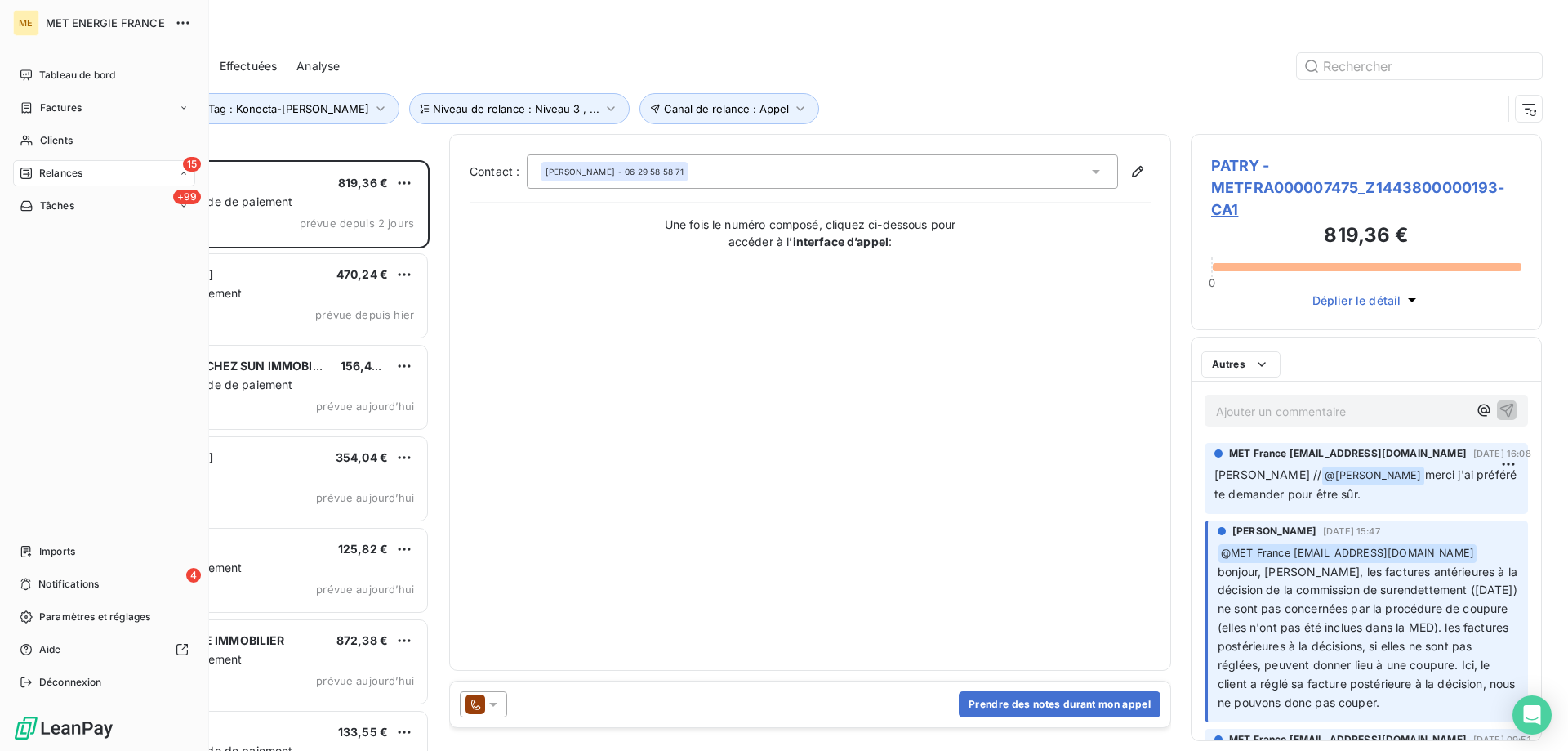
scroll to position [578, 338]
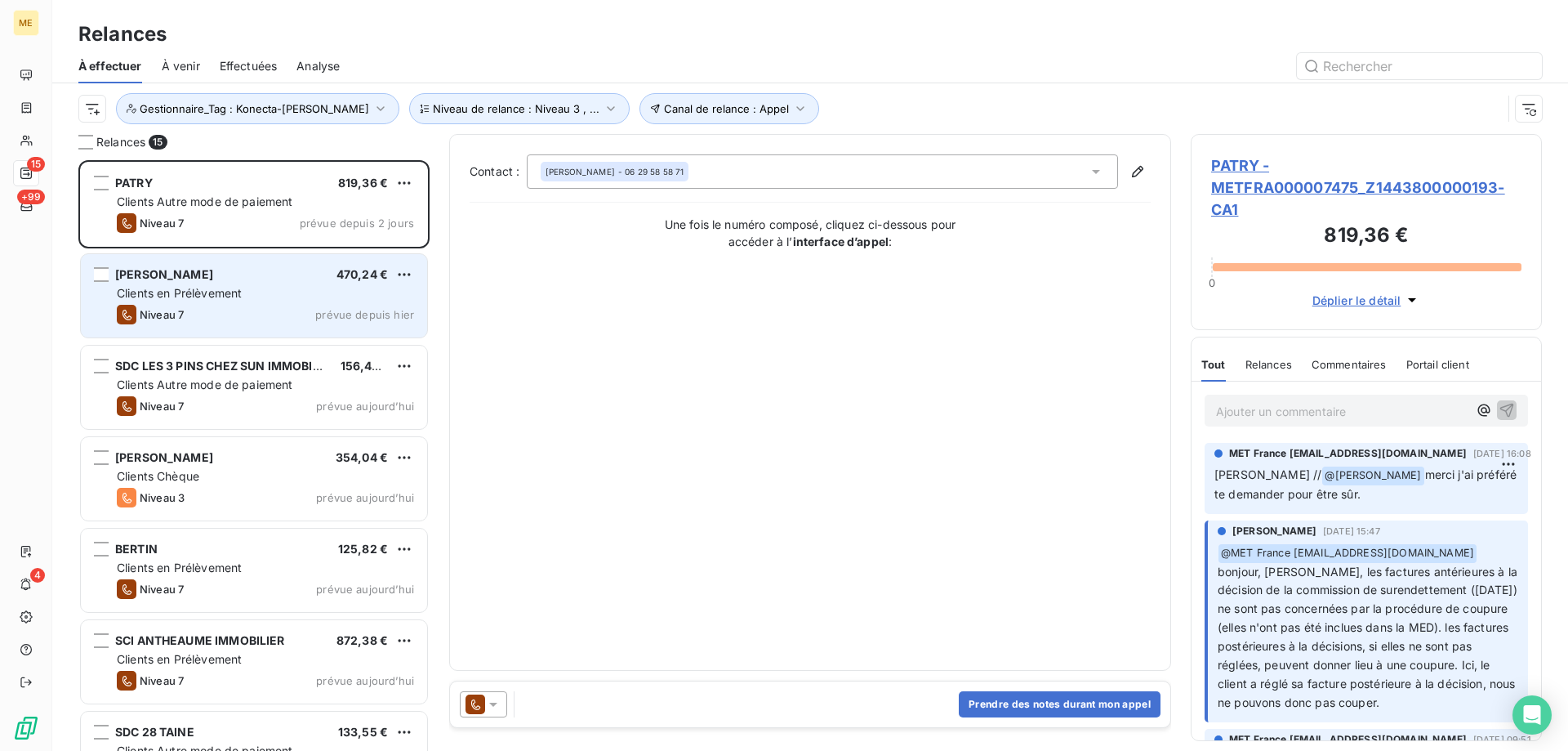
click at [257, 285] on div "Clients en Prélèvement" at bounding box center [266, 294] width 297 height 16
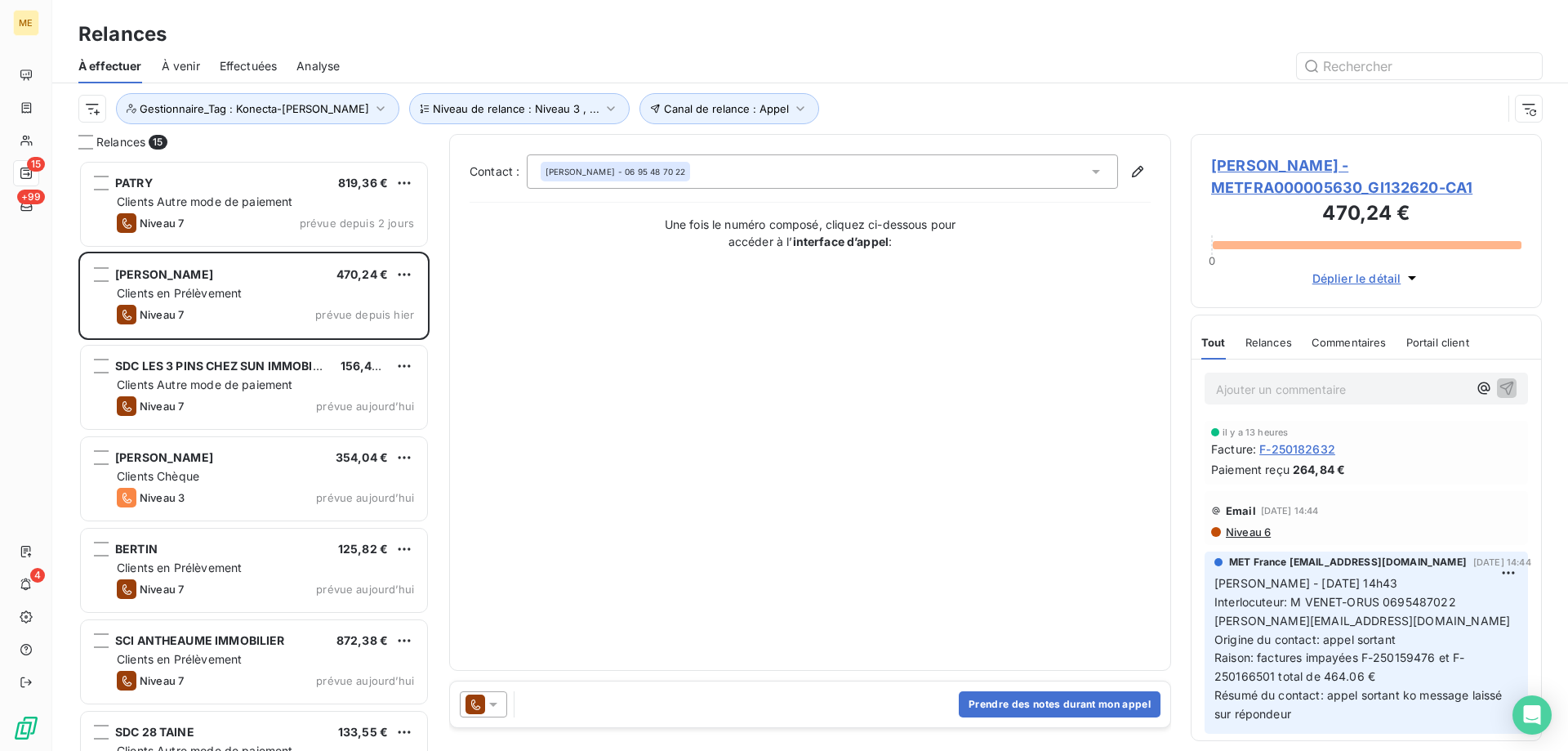
click at [1292, 171] on span "VENET-ORUS PHILIPPE - METFRA000005630_GI132620-CA1" at bounding box center [1365, 176] width 311 height 44
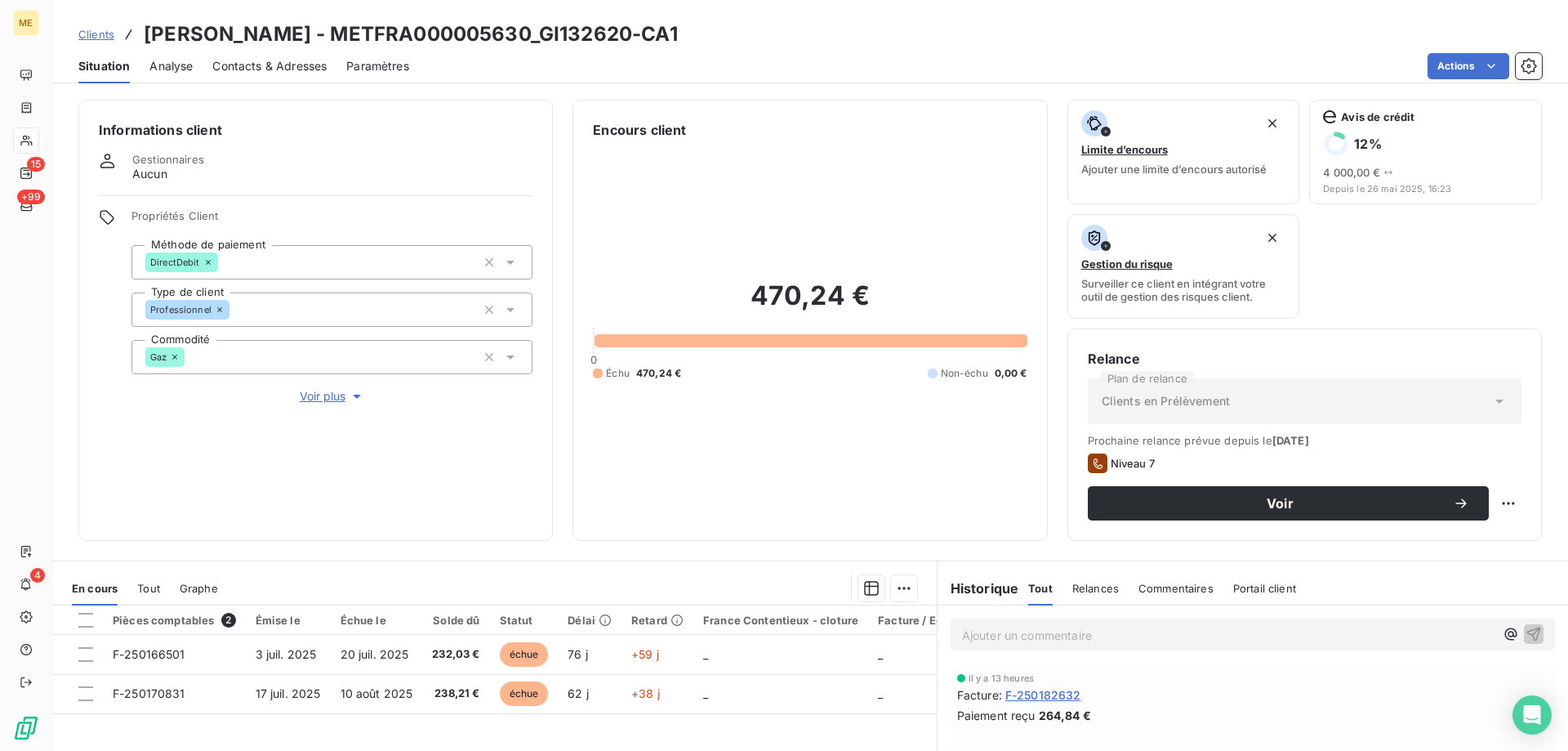
click at [320, 393] on span "Voir plus" at bounding box center [332, 396] width 66 height 16
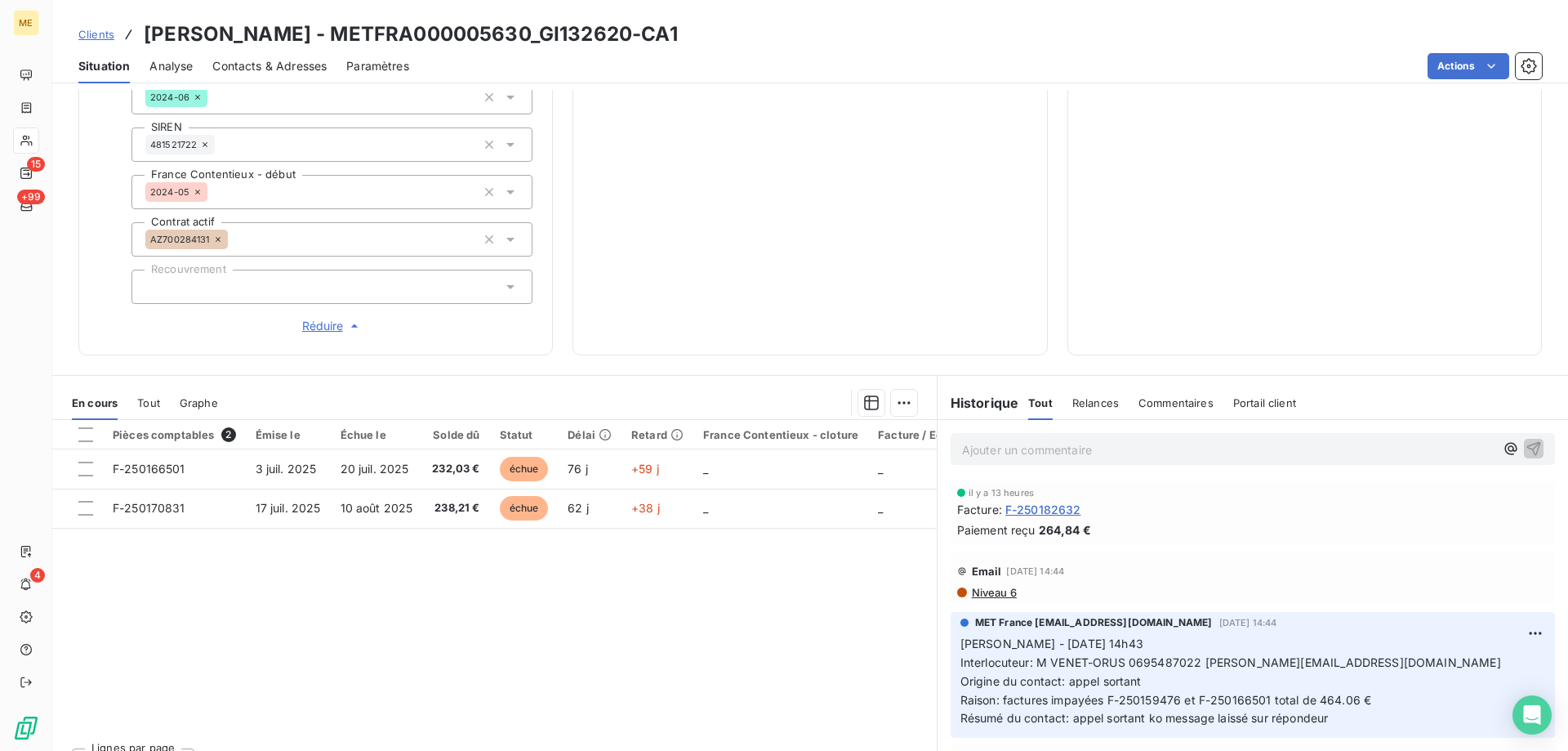
scroll to position [472, 0]
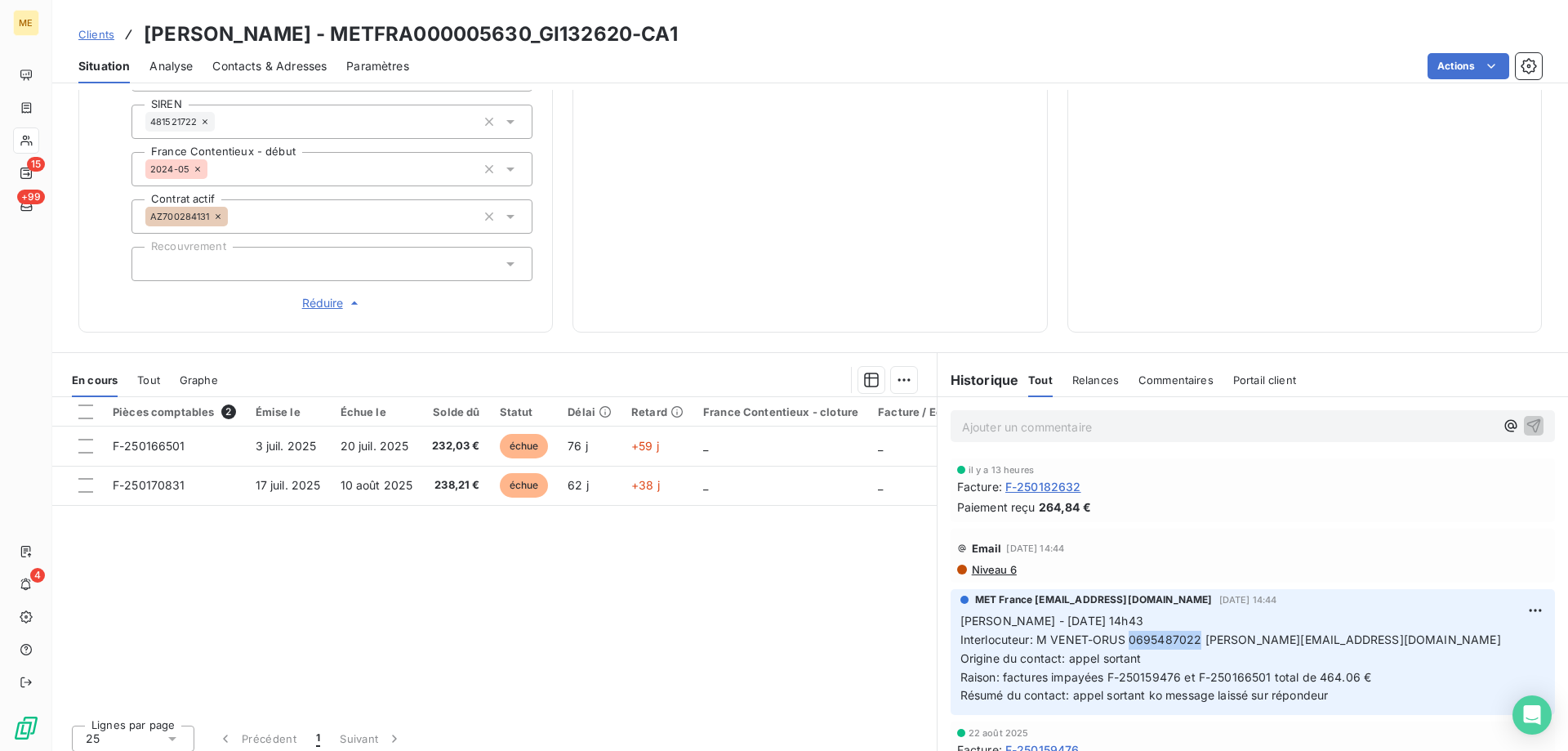
drag, startPoint x: 1121, startPoint y: 632, endPoint x: 1194, endPoint y: 629, distance: 73.1
click at [1194, 632] on span "Interlocuteur: M VENET-ORUS 0695487022 philippe.venet.orus@gmail.com" at bounding box center [1230, 638] width 541 height 14
copy span "0695487022"
click at [1001, 421] on p "Ajouter un commentaire ﻿" at bounding box center [1228, 427] width 532 height 21
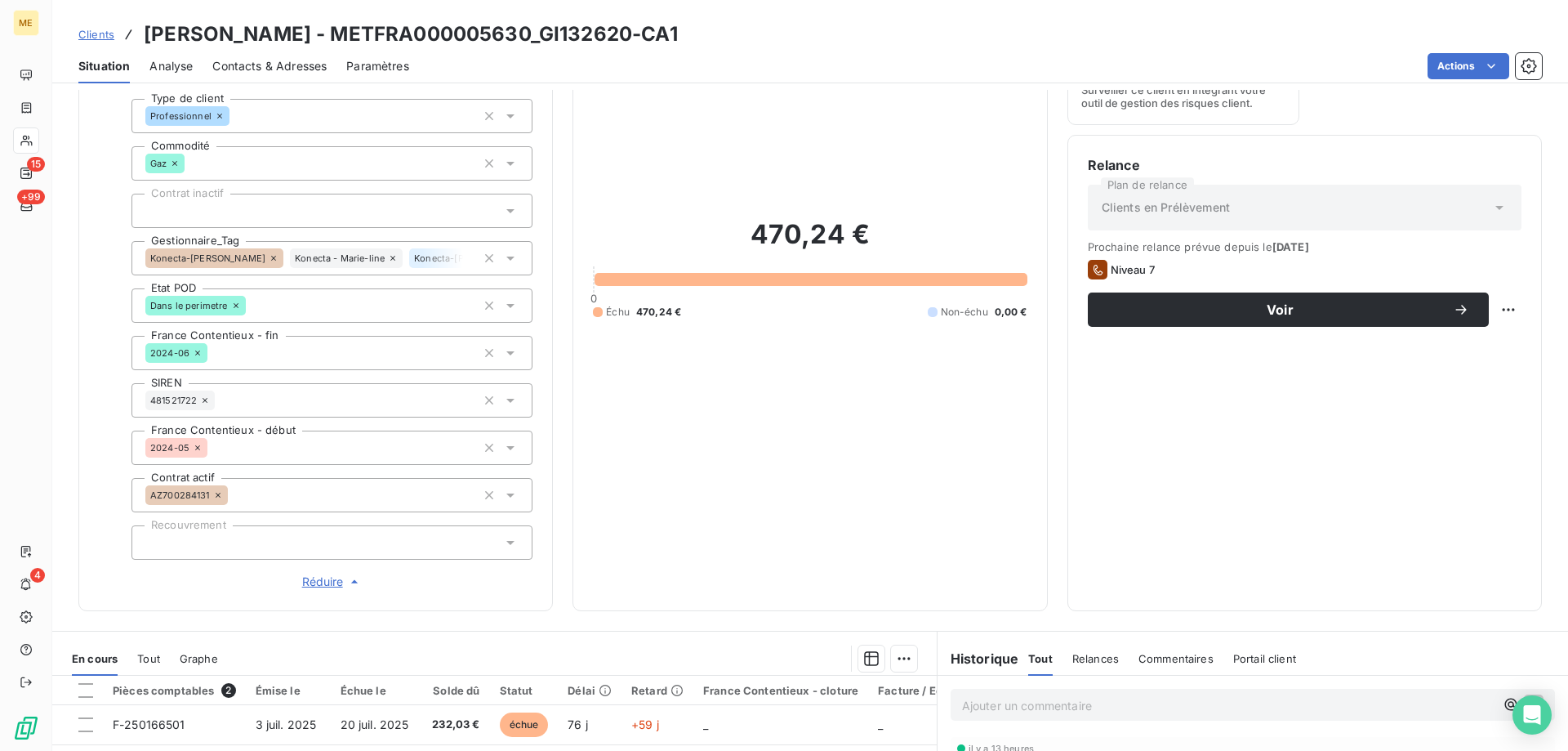
scroll to position [0, 0]
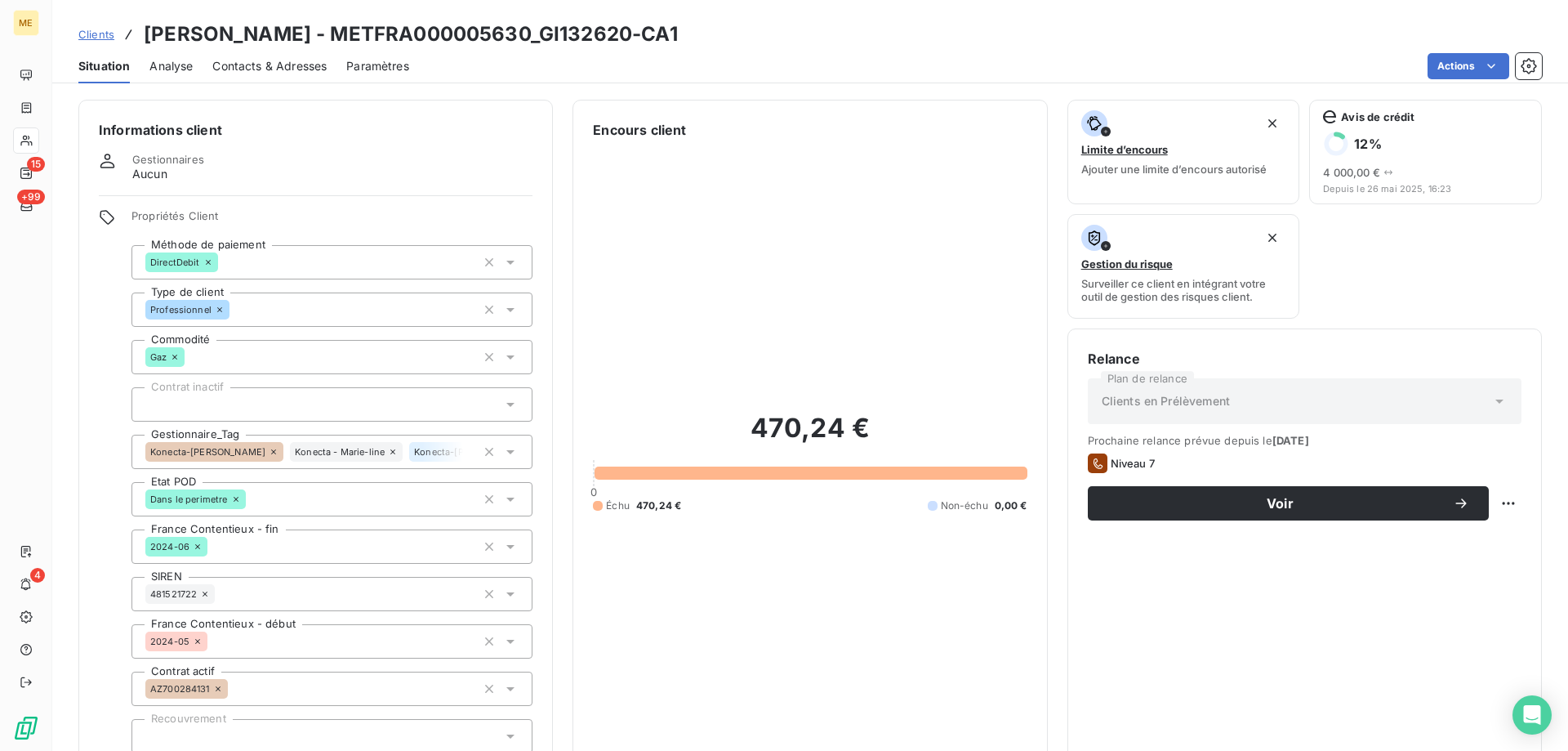
drag, startPoint x: 599, startPoint y: 35, endPoint x: 682, endPoint y: 35, distance: 83.0
click at [678, 35] on h3 "VENET-ORUS PHILIPPE - METFRA000005630_GI132620-CA1" at bounding box center [410, 34] width 534 height 30
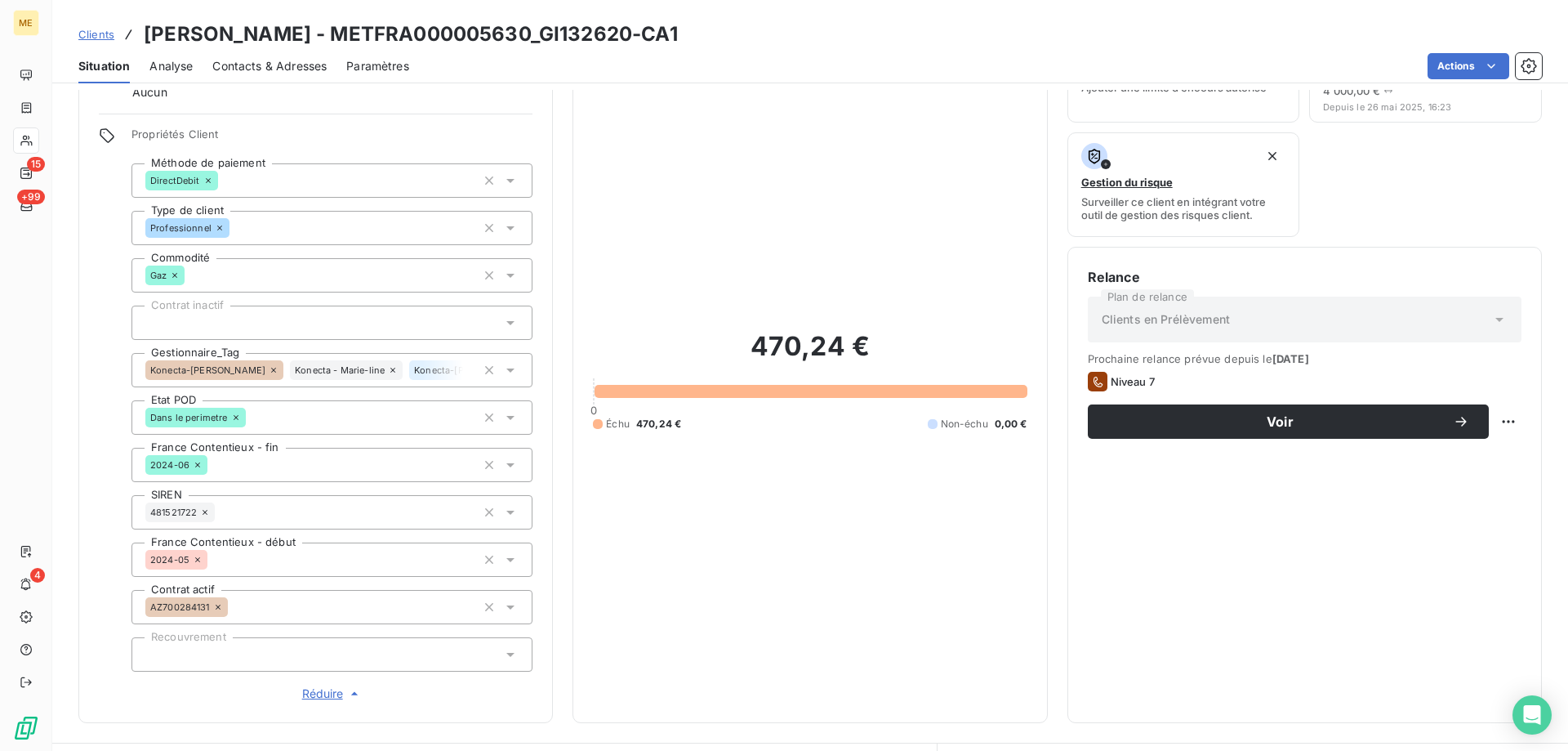
scroll to position [472, 0]
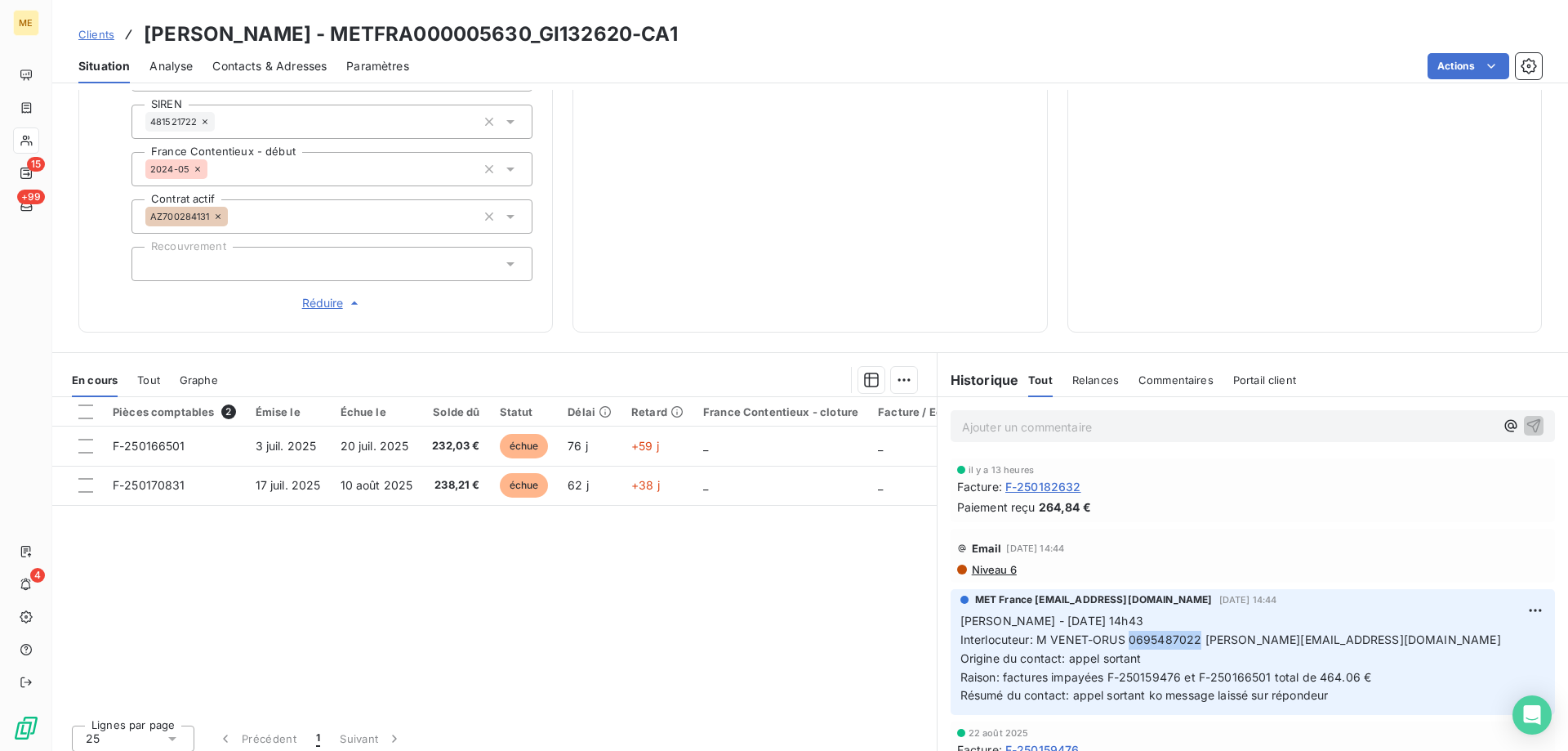
drag, startPoint x: 1122, startPoint y: 634, endPoint x: 1193, endPoint y: 634, distance: 71.0
click at [1193, 634] on span "Interlocuteur: M VENET-ORUS 0695487022 philippe.venet.orus@gmail.com" at bounding box center [1230, 638] width 541 height 14
drag, startPoint x: 597, startPoint y: 35, endPoint x: 681, endPoint y: 38, distance: 84.1
click at [678, 38] on h3 "VENET-ORUS PHILIPPE - METFRA000005630_GI132620-CA1" at bounding box center [410, 34] width 534 height 30
drag, startPoint x: 1124, startPoint y: 627, endPoint x: 1191, endPoint y: 629, distance: 67.0
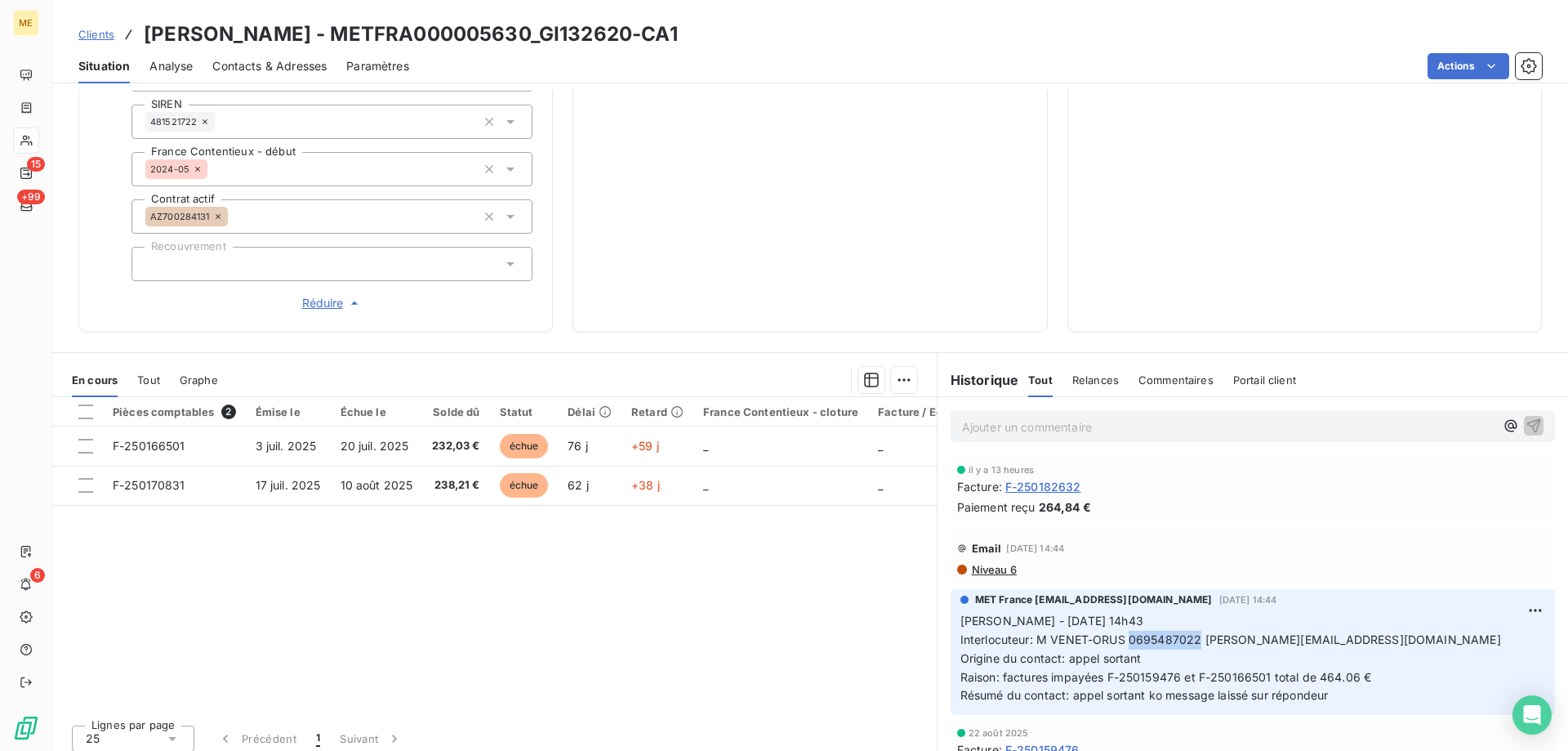
click at [1191, 632] on span "Interlocuteur: M VENET-ORUS 0695487022 philippe.venet.orus@gmail.com" at bounding box center [1230, 638] width 541 height 14
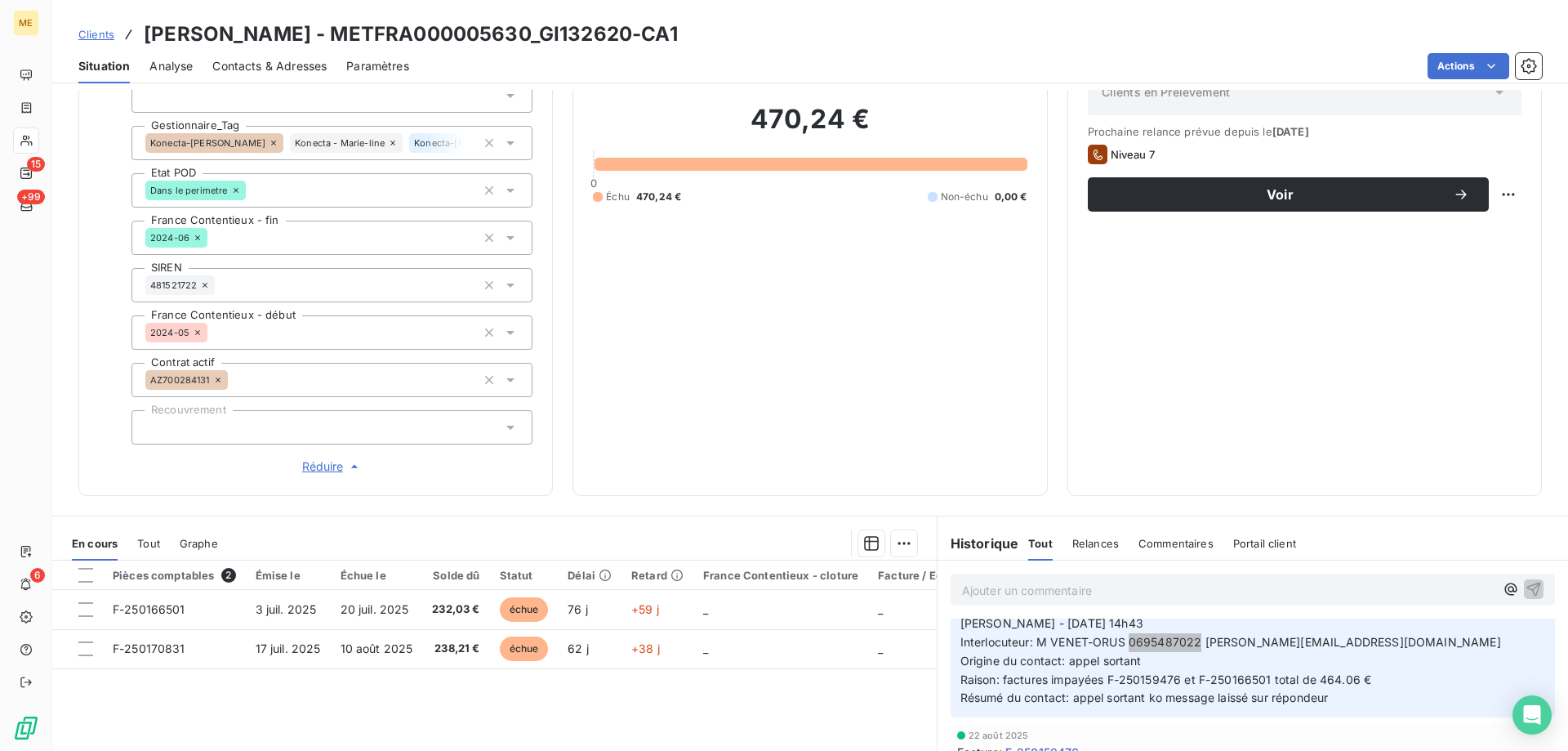
scroll to position [163, 0]
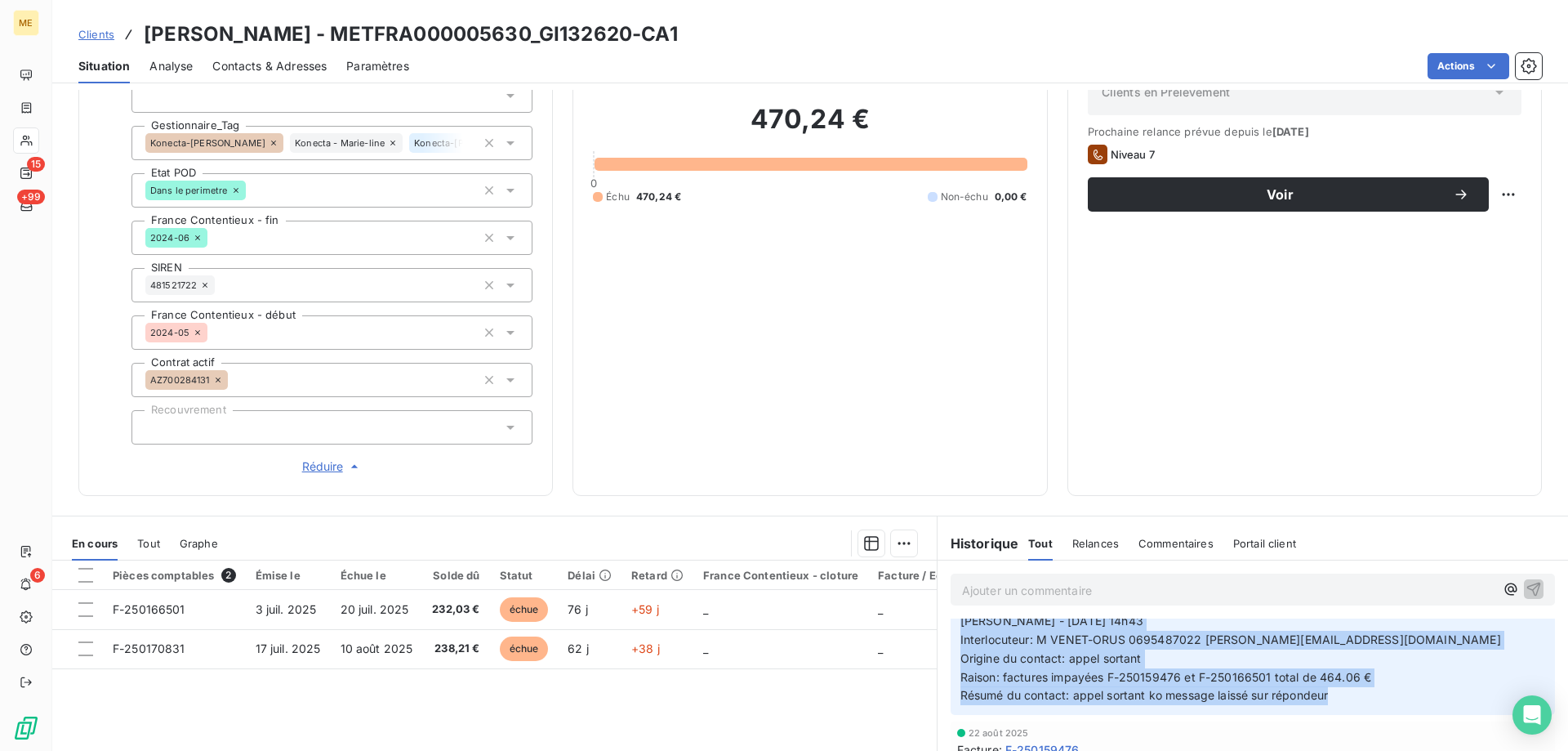
drag, startPoint x: 1388, startPoint y: 696, endPoint x: 954, endPoint y: 610, distance: 442.4
click at [954, 610] on div "MET France met-france@recouvrement.met.com 1 sept. 2025, 14:44 Sylvain - 01/09/…" at bounding box center [1252, 652] width 604 height 126
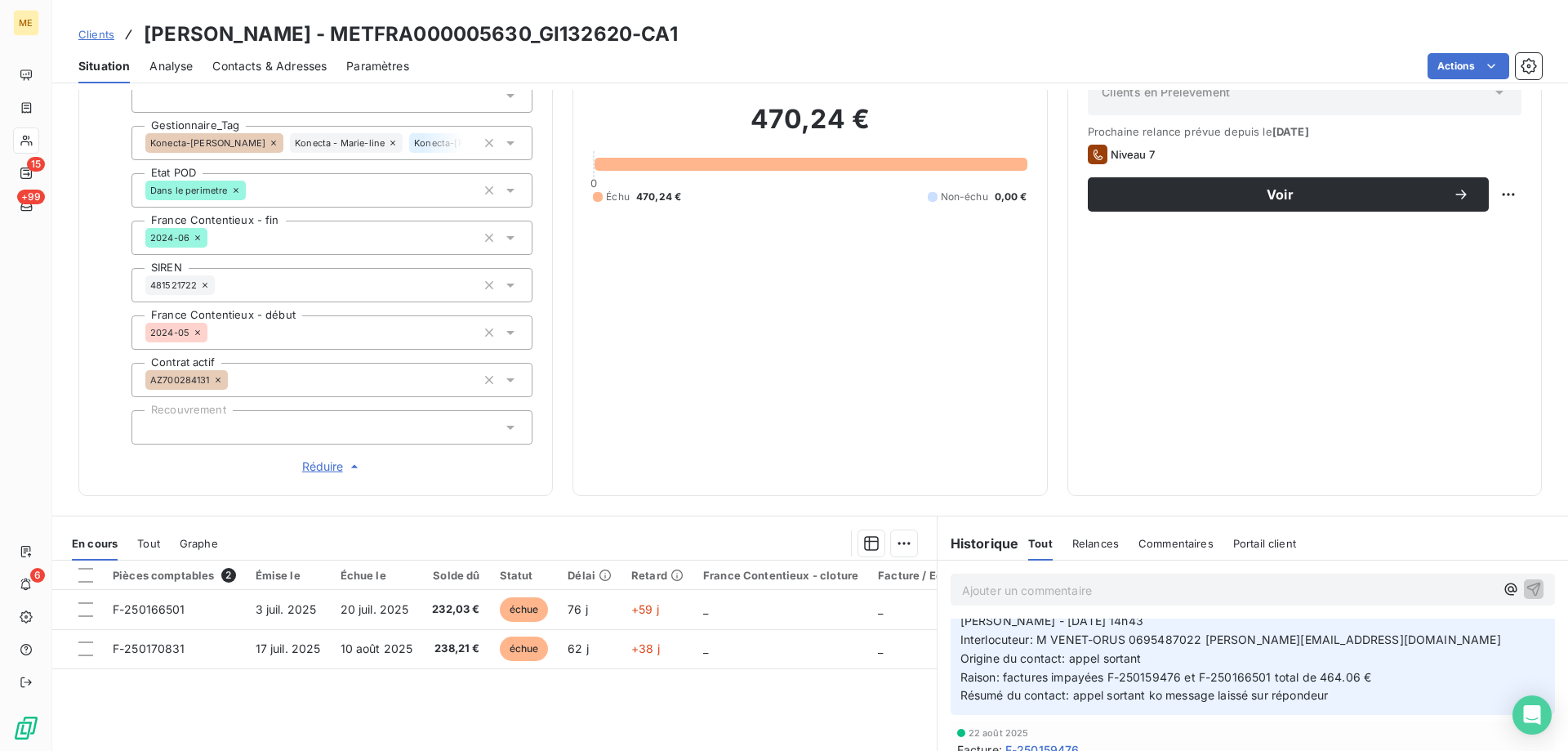
click at [978, 586] on p "Ajouter un commentaire ﻿" at bounding box center [1228, 590] width 532 height 21
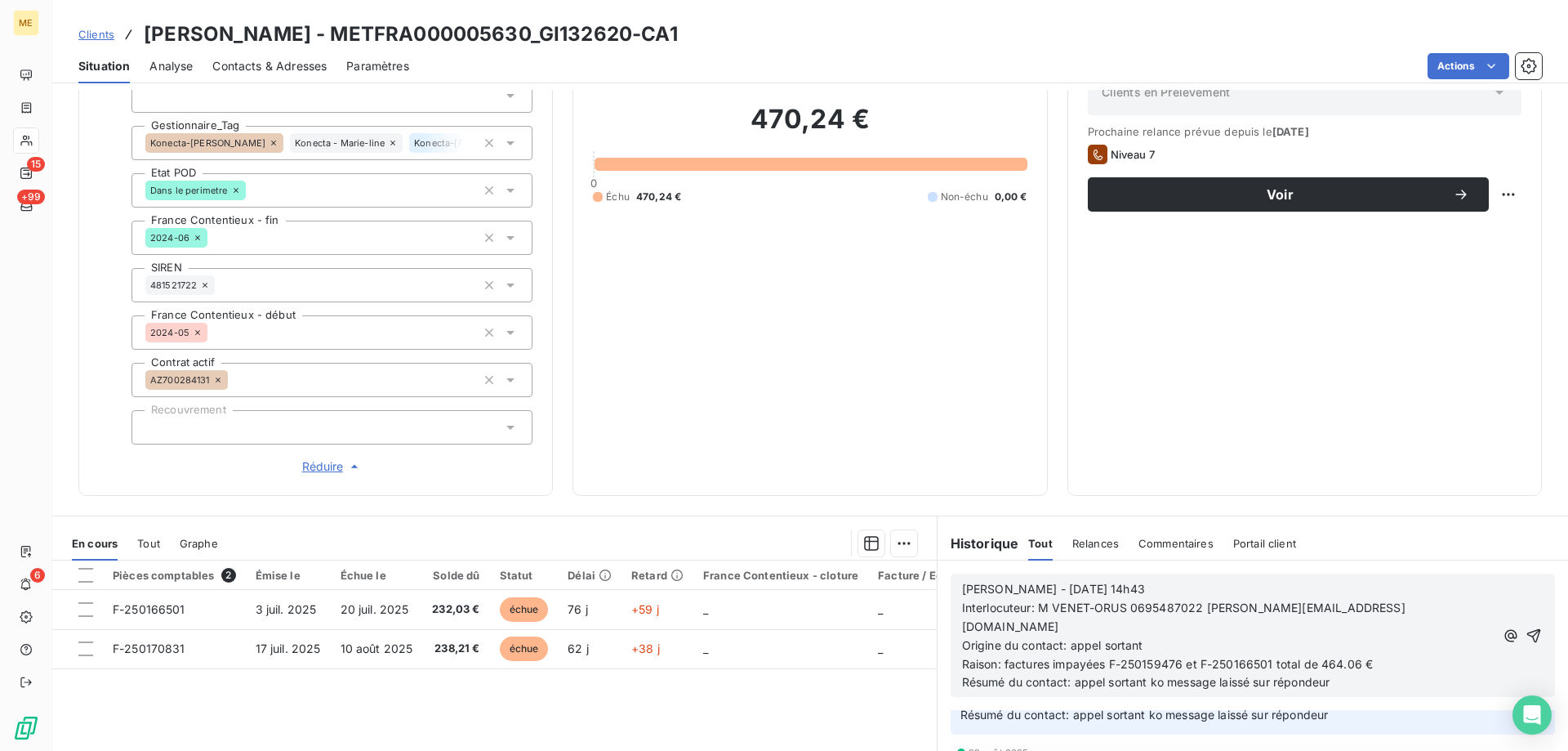
click at [1015, 582] on span "Sylvain - 01/09/2025 - 14h43" at bounding box center [1053, 588] width 183 height 14
click at [1123, 580] on p "Sylvain - 17/09/2025 - 14h43" at bounding box center [1229, 589] width 533 height 19
drag, startPoint x: 1101, startPoint y: 637, endPoint x: 1413, endPoint y: 621, distance: 312.4
click at [1387, 656] on p "Raison: factures impayées F-250159476 et F-250166501 total de 464.06 €" at bounding box center [1229, 665] width 533 height 19
click at [997, 673] on p "Résumé du contact: appel sortant ko message laissé sur répondeur" at bounding box center [1229, 682] width 533 height 19
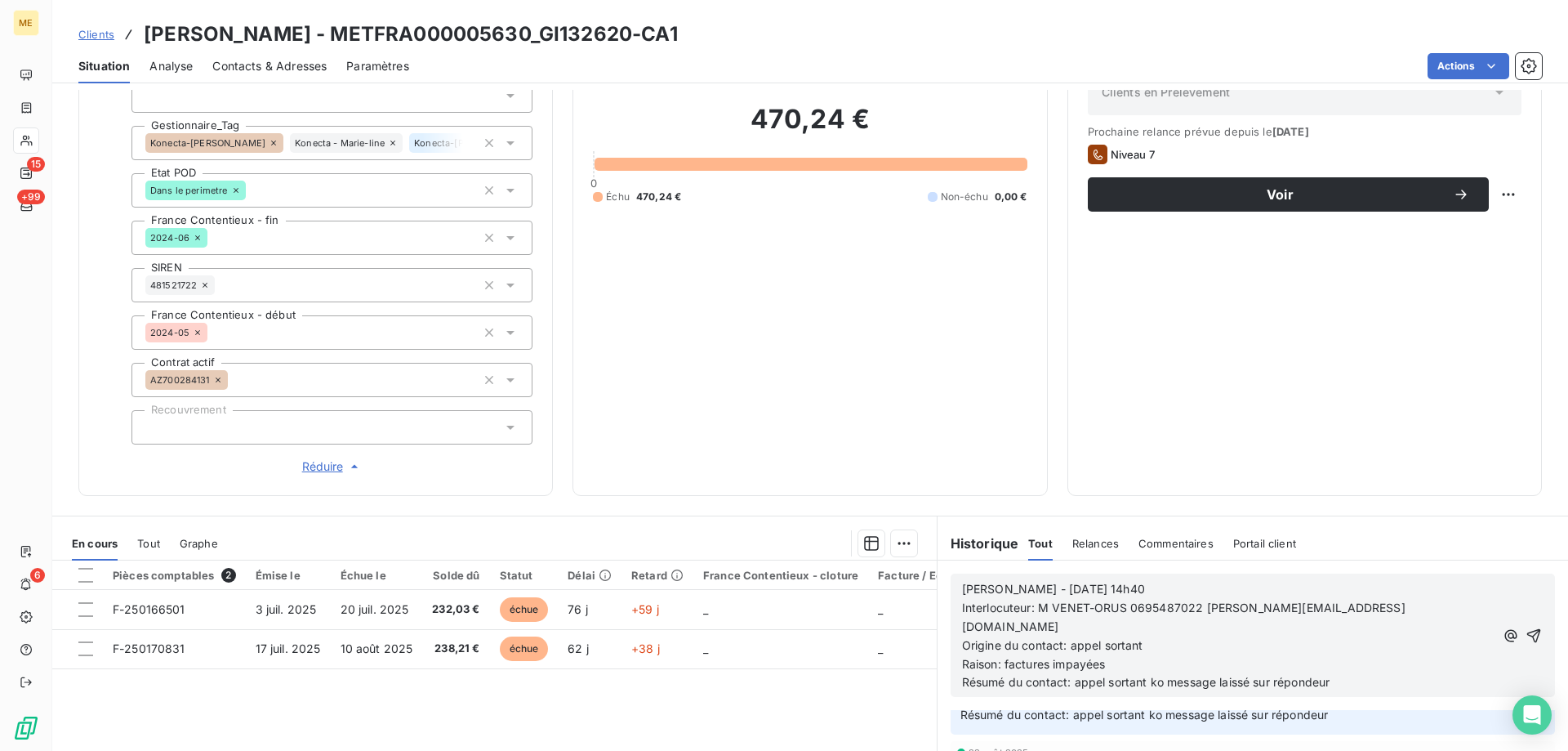
click at [998, 656] on span "Raison: factures impayées" at bounding box center [1034, 663] width 144 height 14
click at [1246, 656] on p "Raison: 12 factures impayées" at bounding box center [1229, 665] width 533 height 19
click at [1526, 628] on icon "button" at bounding box center [1534, 636] width 16 height 16
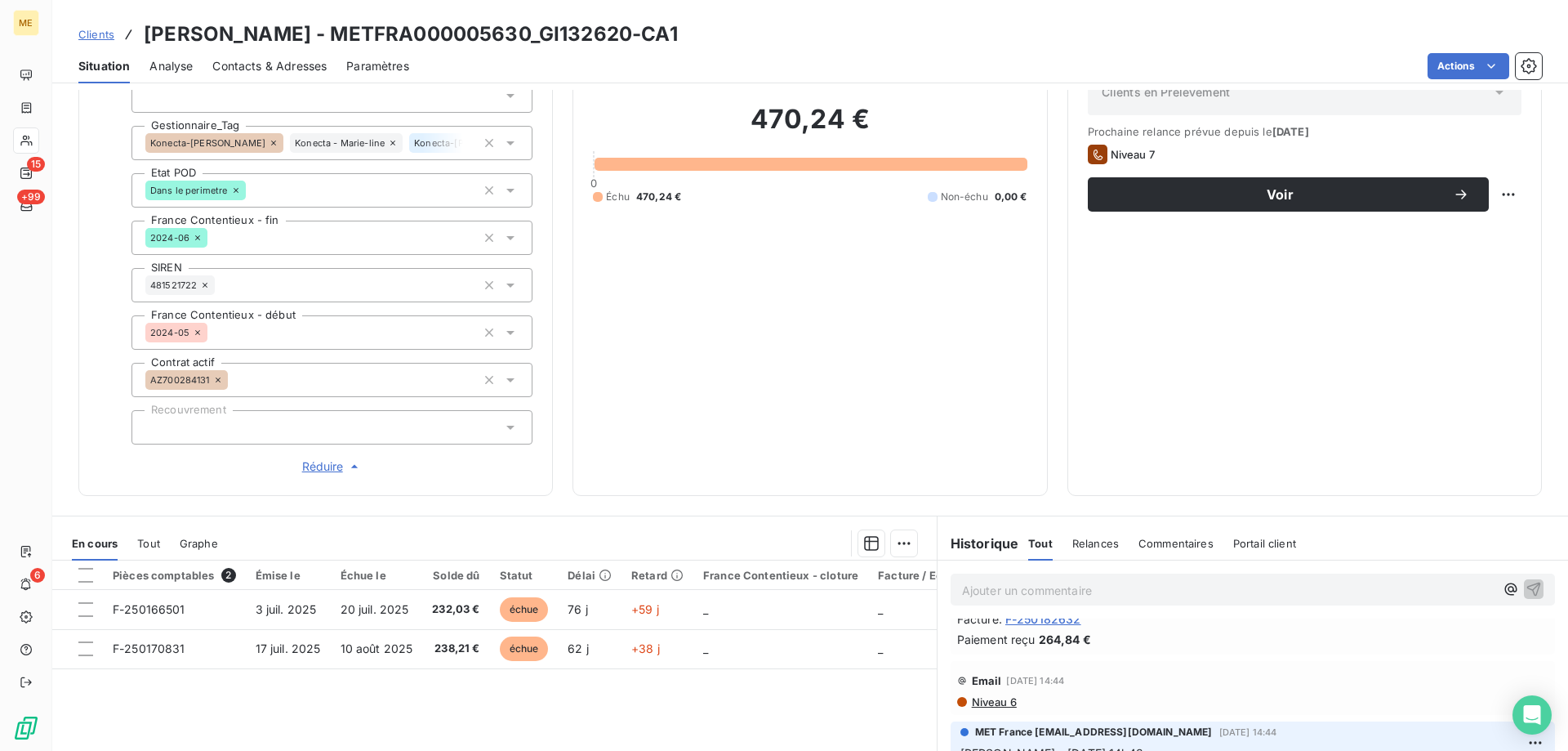
scroll to position [295, 0]
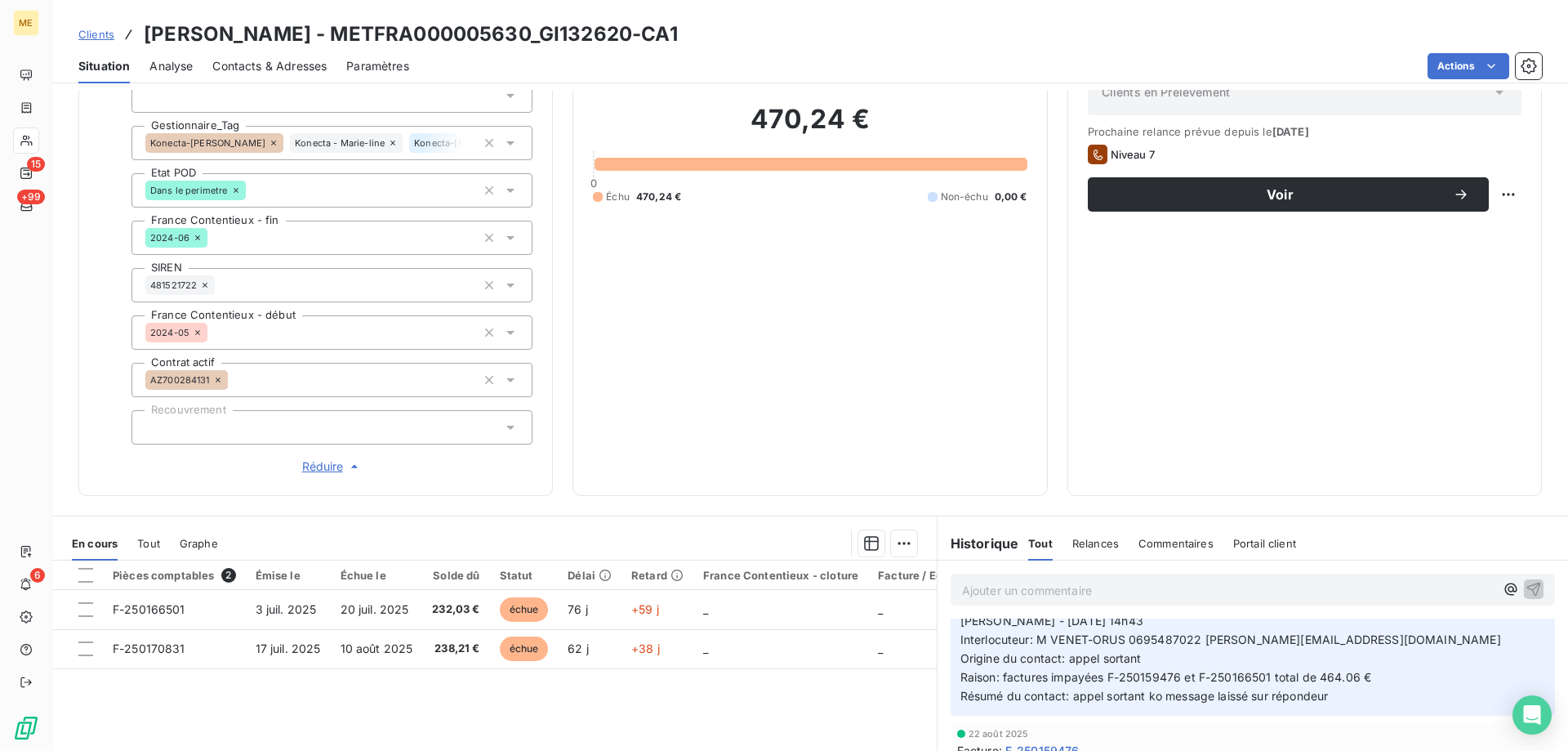
drag, startPoint x: 342, startPoint y: 69, endPoint x: 202, endPoint y: 69, distance: 140.0
click at [340, 69] on div "Situation Analyse Contacts & Adresses Paramètres Actions" at bounding box center [810, 66] width 1516 height 34
click at [264, 63] on span "Contacts & Adresses" at bounding box center [269, 66] width 114 height 16
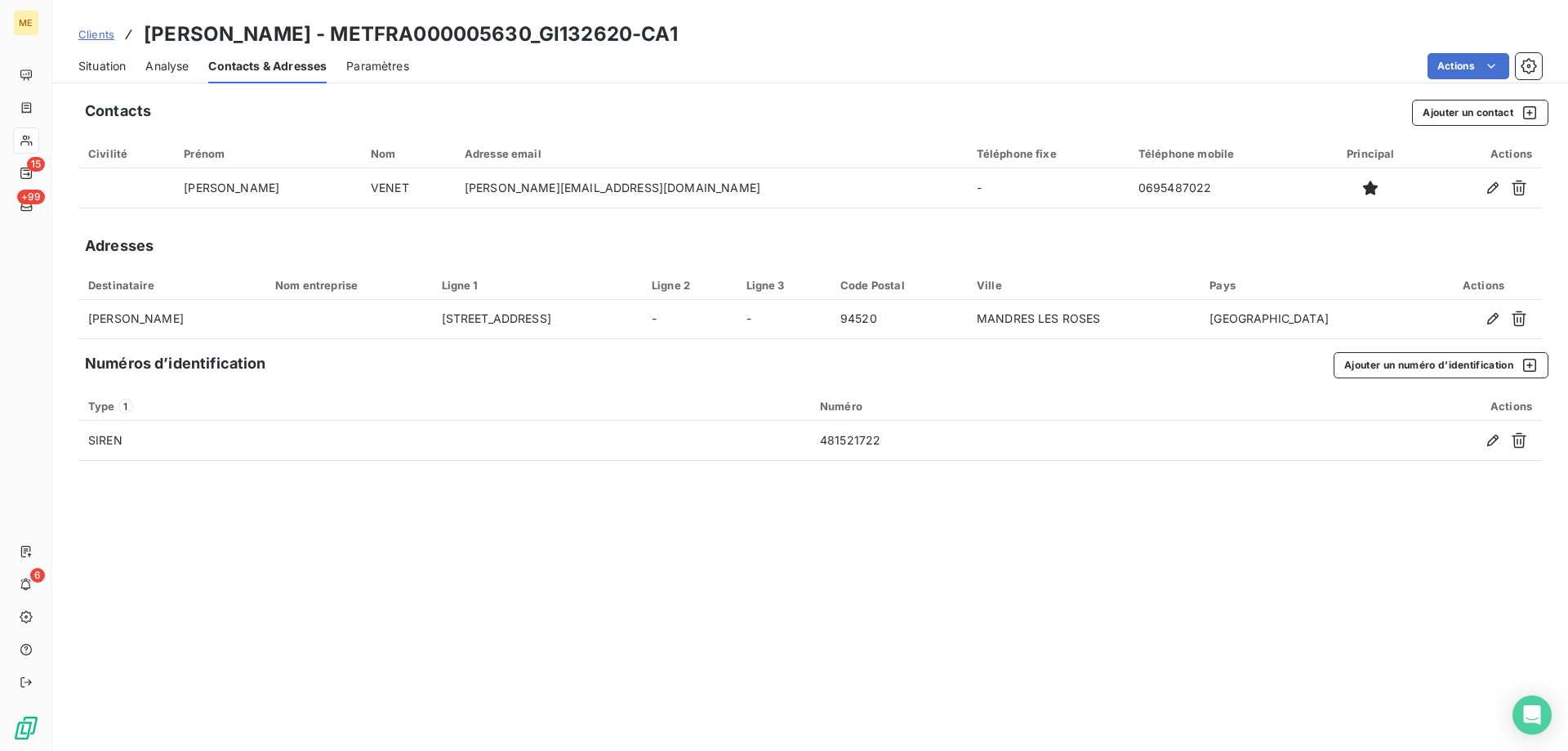
click at [104, 68] on span "Situation" at bounding box center [102, 66] width 48 height 16
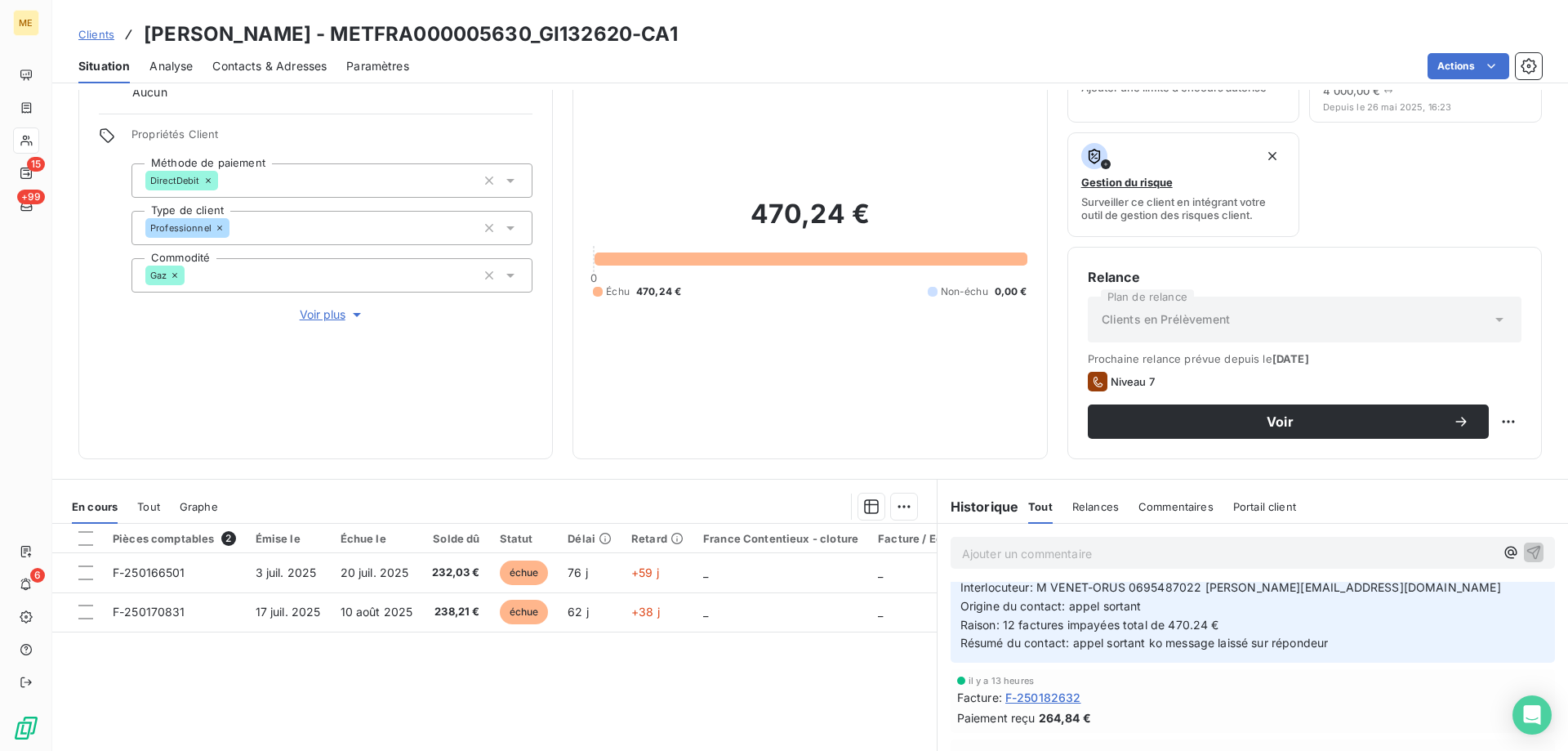
scroll to position [82, 0]
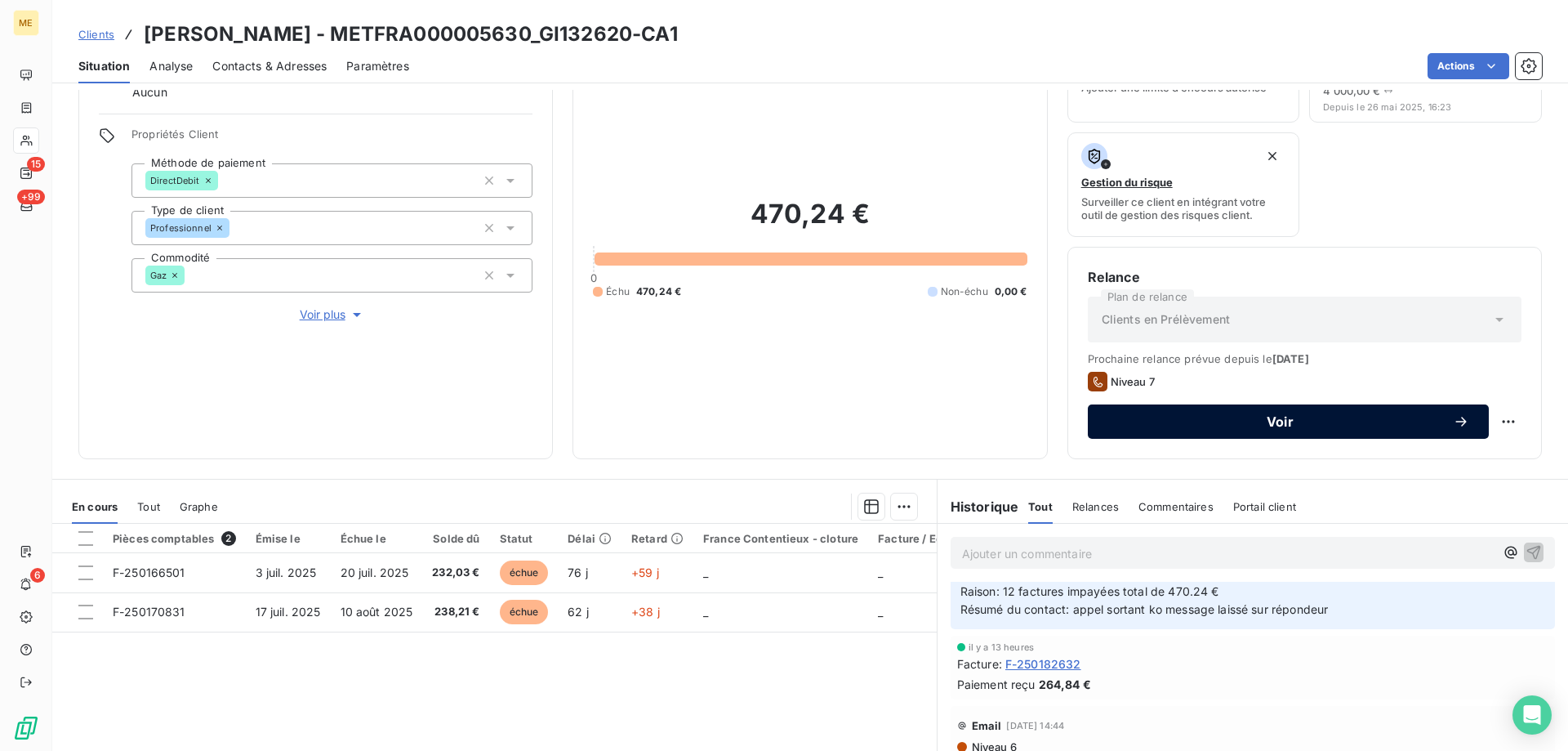
click at [1247, 417] on span "Voir" at bounding box center [1280, 421] width 346 height 14
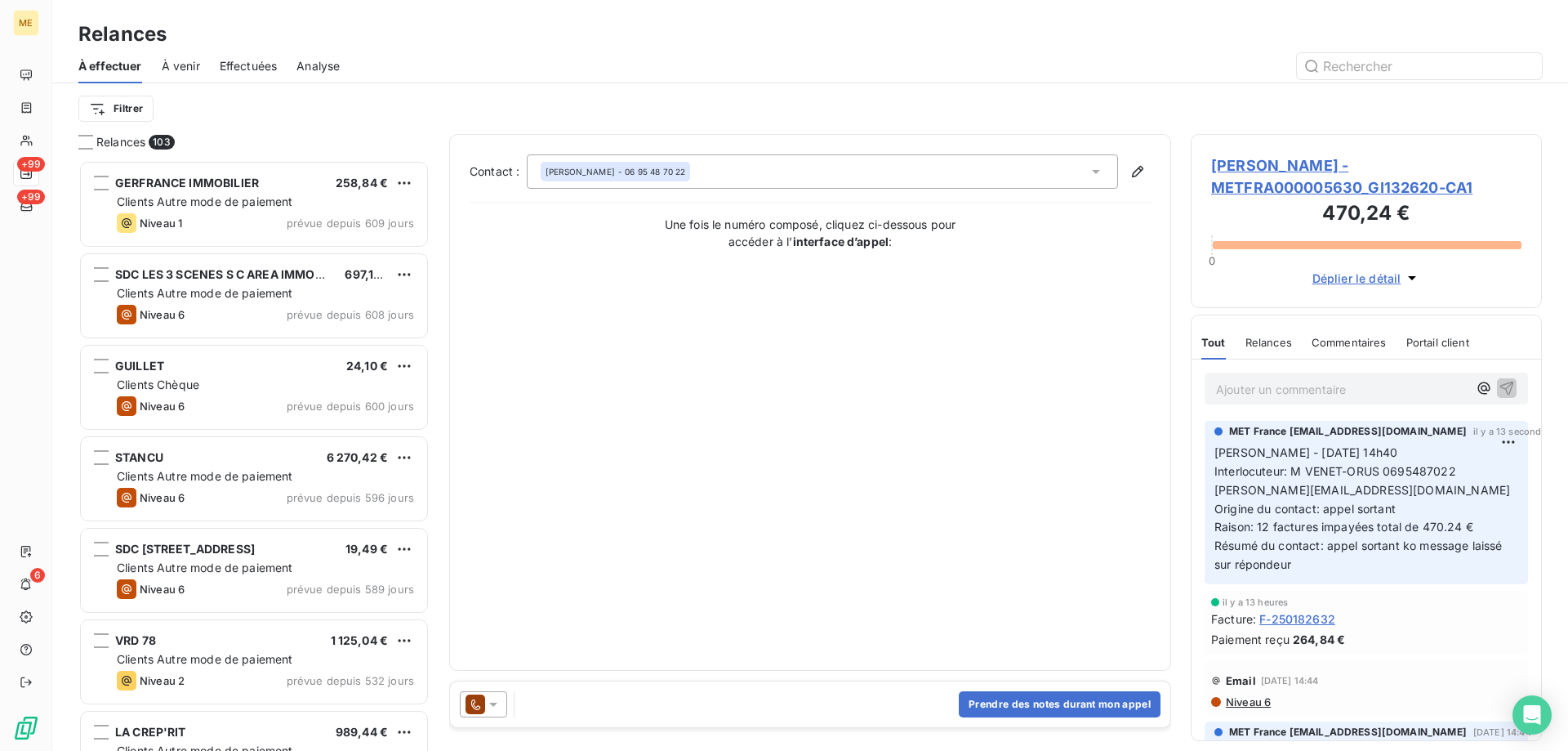
scroll to position [578, 338]
click at [491, 703] on icon at bounding box center [492, 704] width 8 height 5
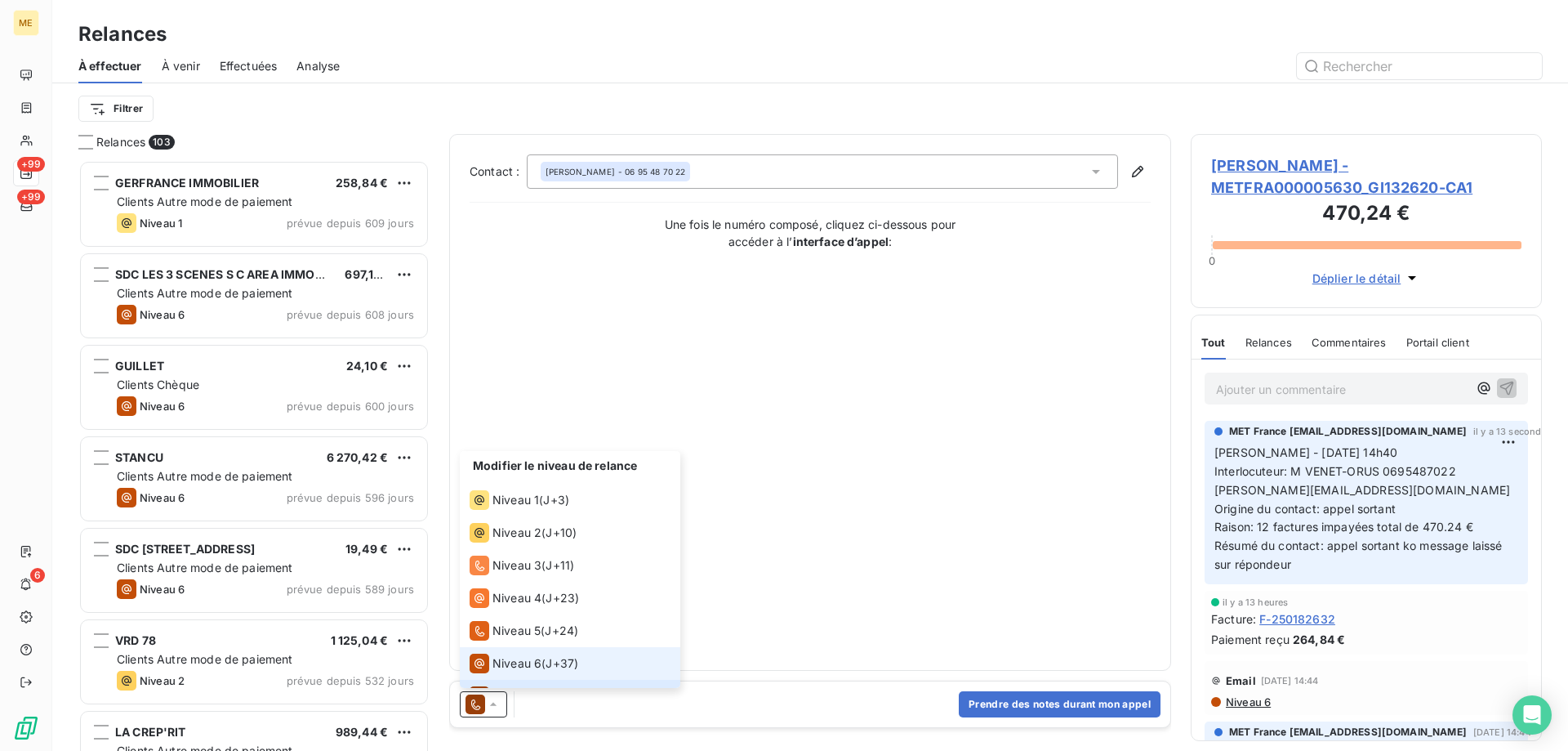
scroll to position [24, 0]
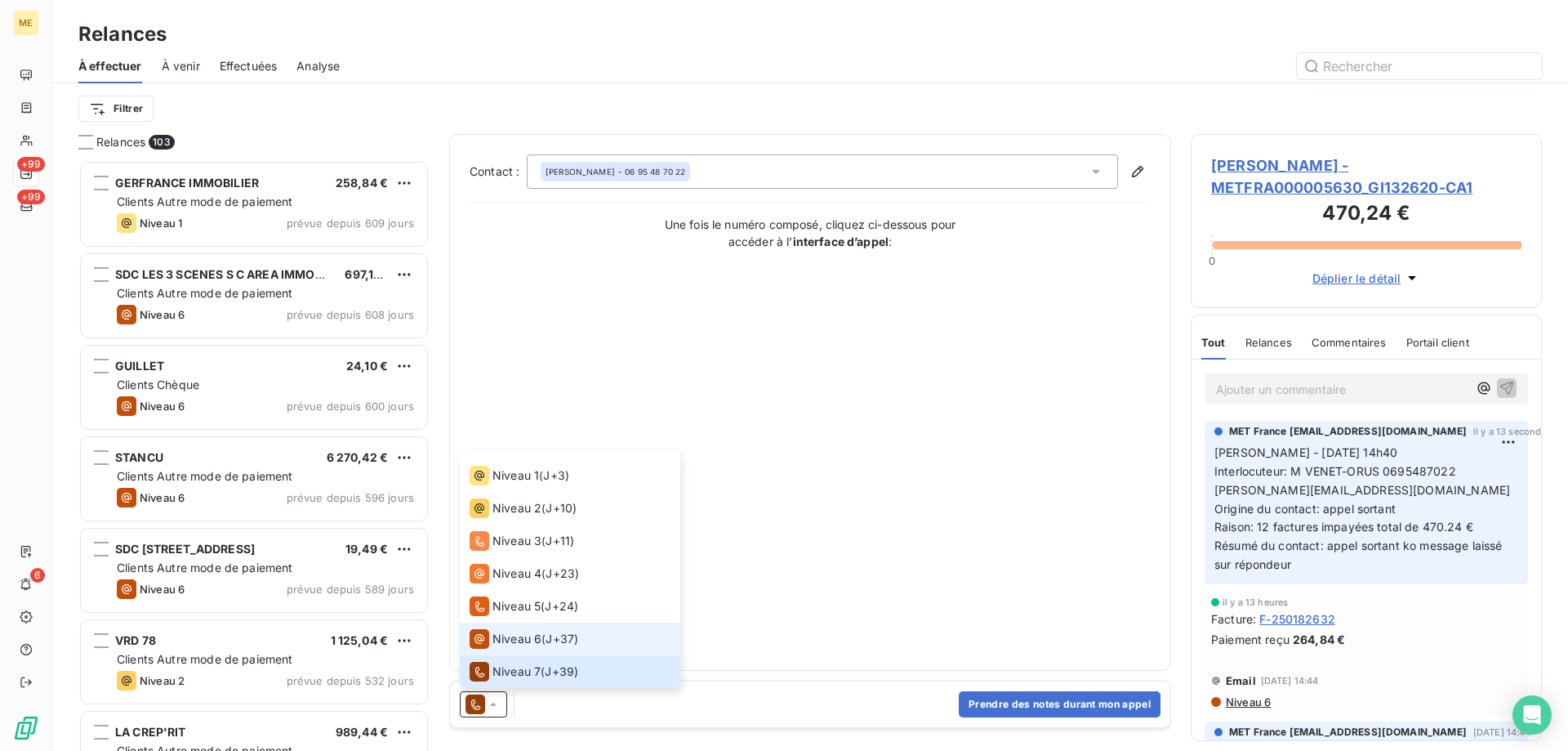
click at [502, 639] on span "Niveau 6" at bounding box center [517, 638] width 49 height 16
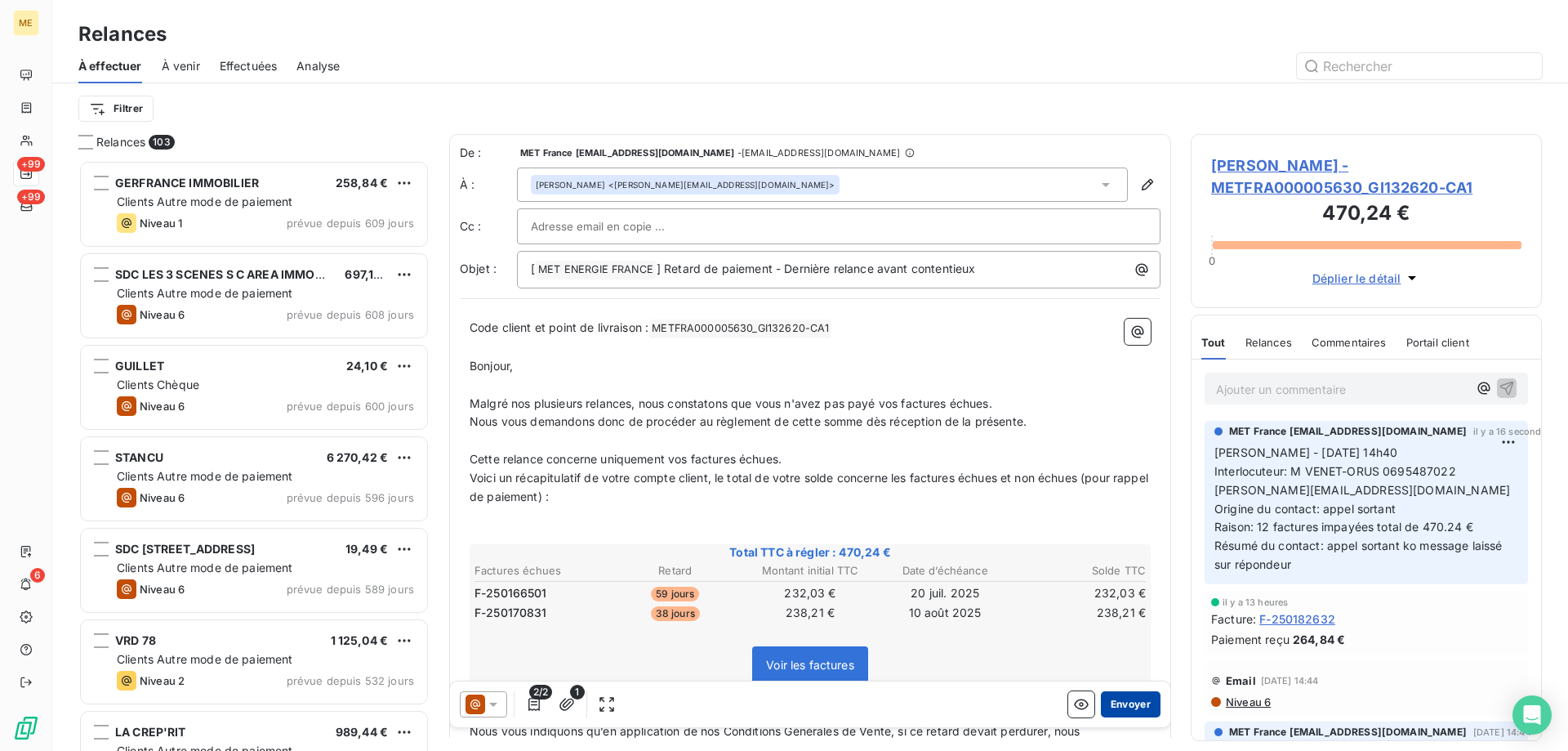
click at [1113, 708] on button "Envoyer" at bounding box center [1131, 703] width 59 height 26
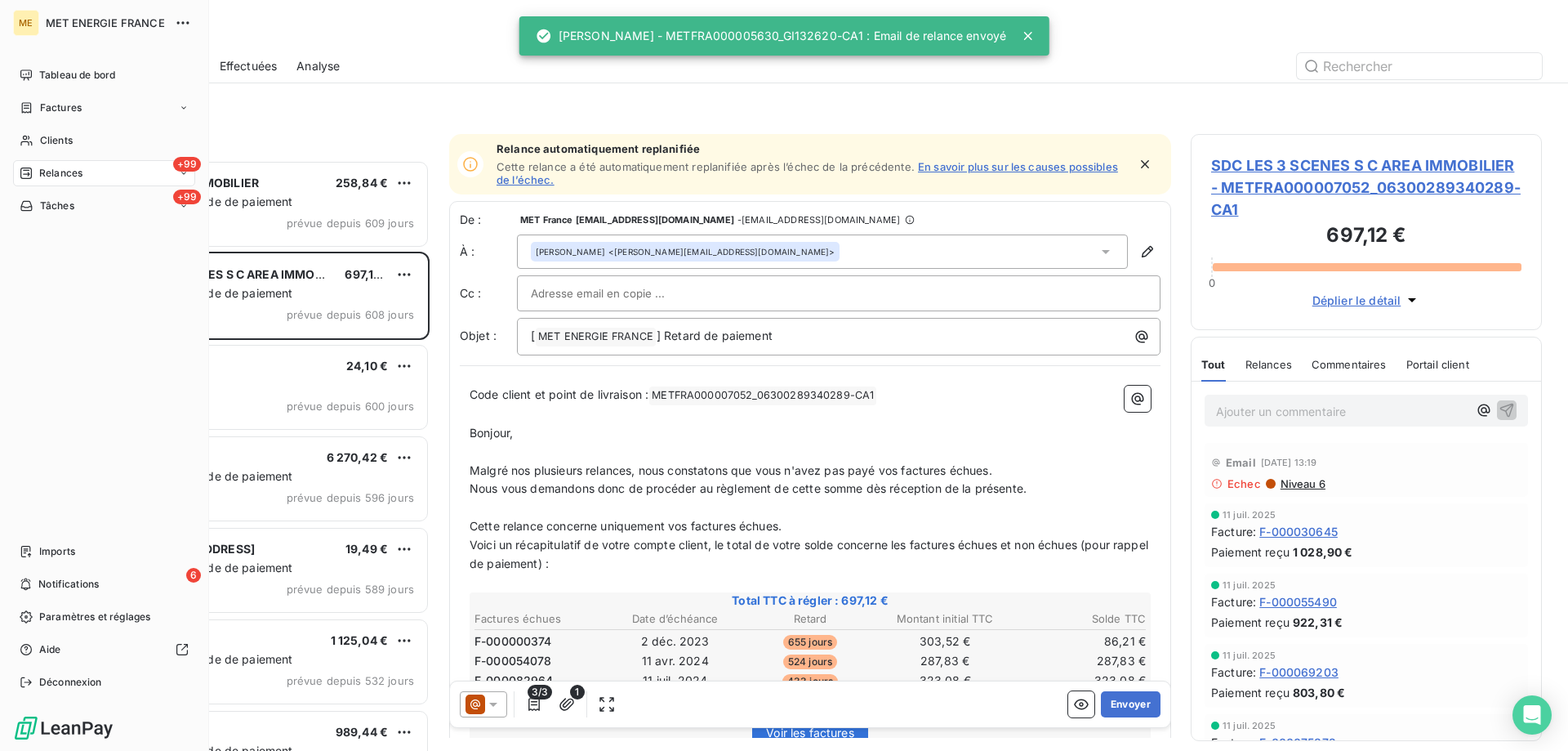
click at [78, 171] on span "Relances" at bounding box center [61, 173] width 43 height 14
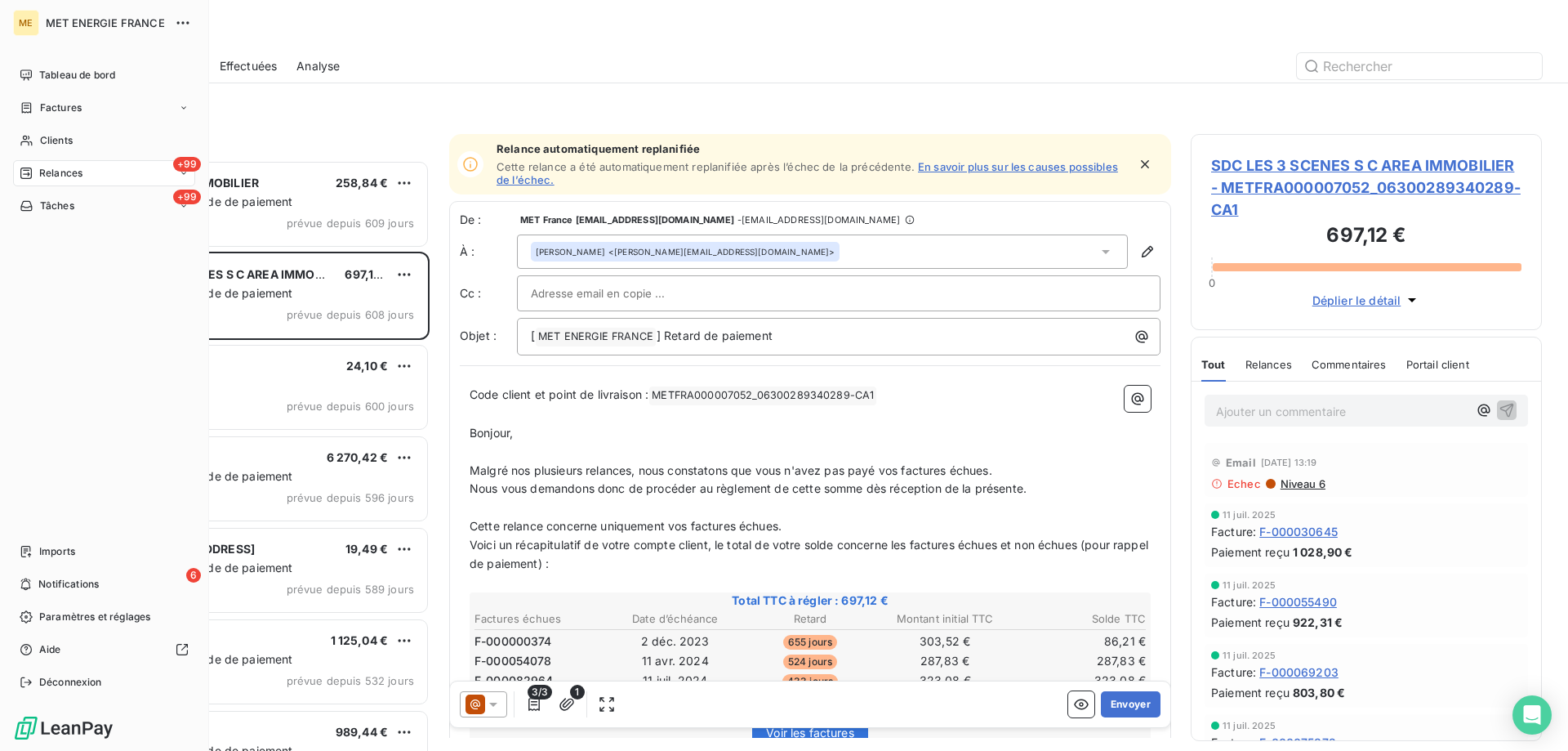
click at [46, 584] on span "Notifications" at bounding box center [68, 584] width 60 height 14
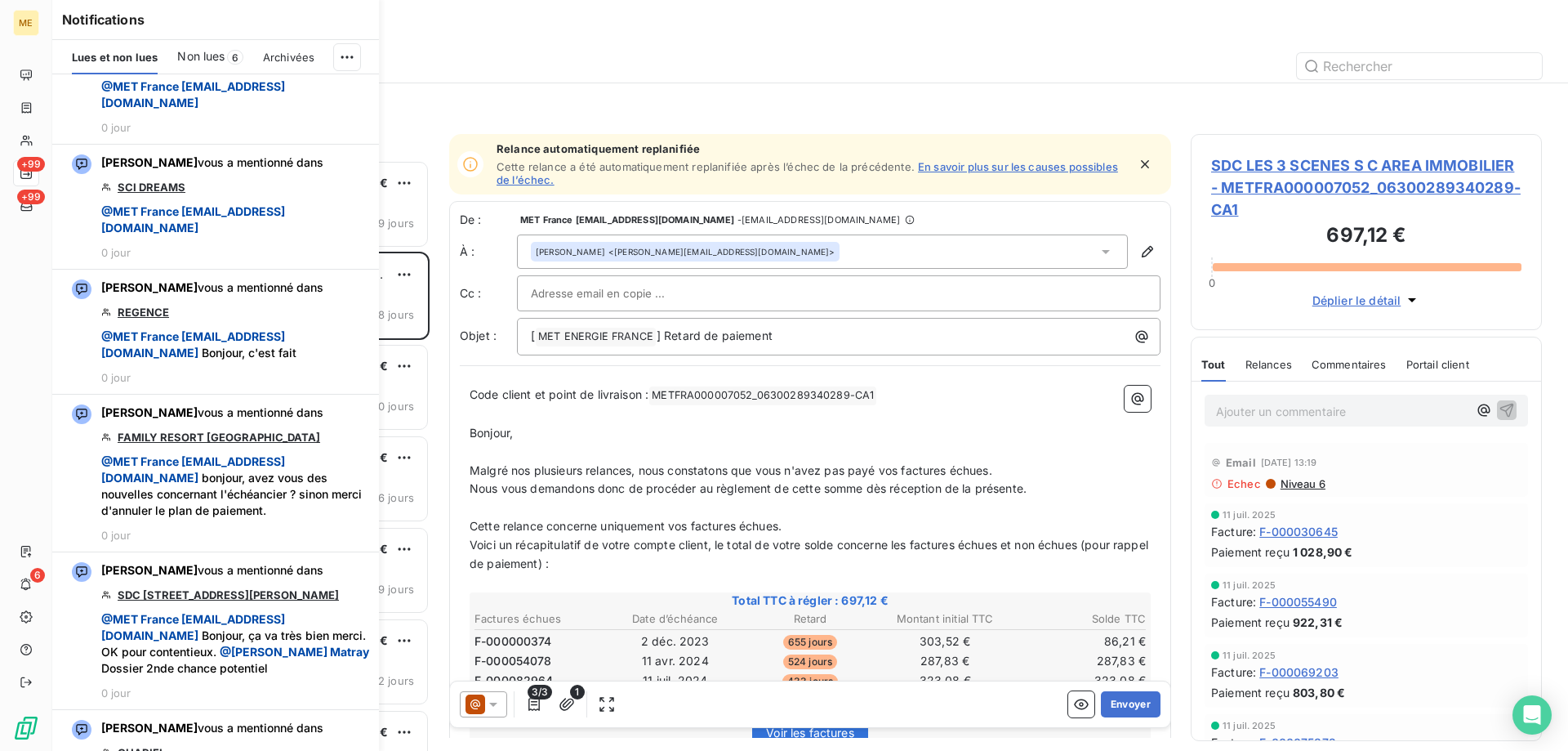
scroll to position [899, 0]
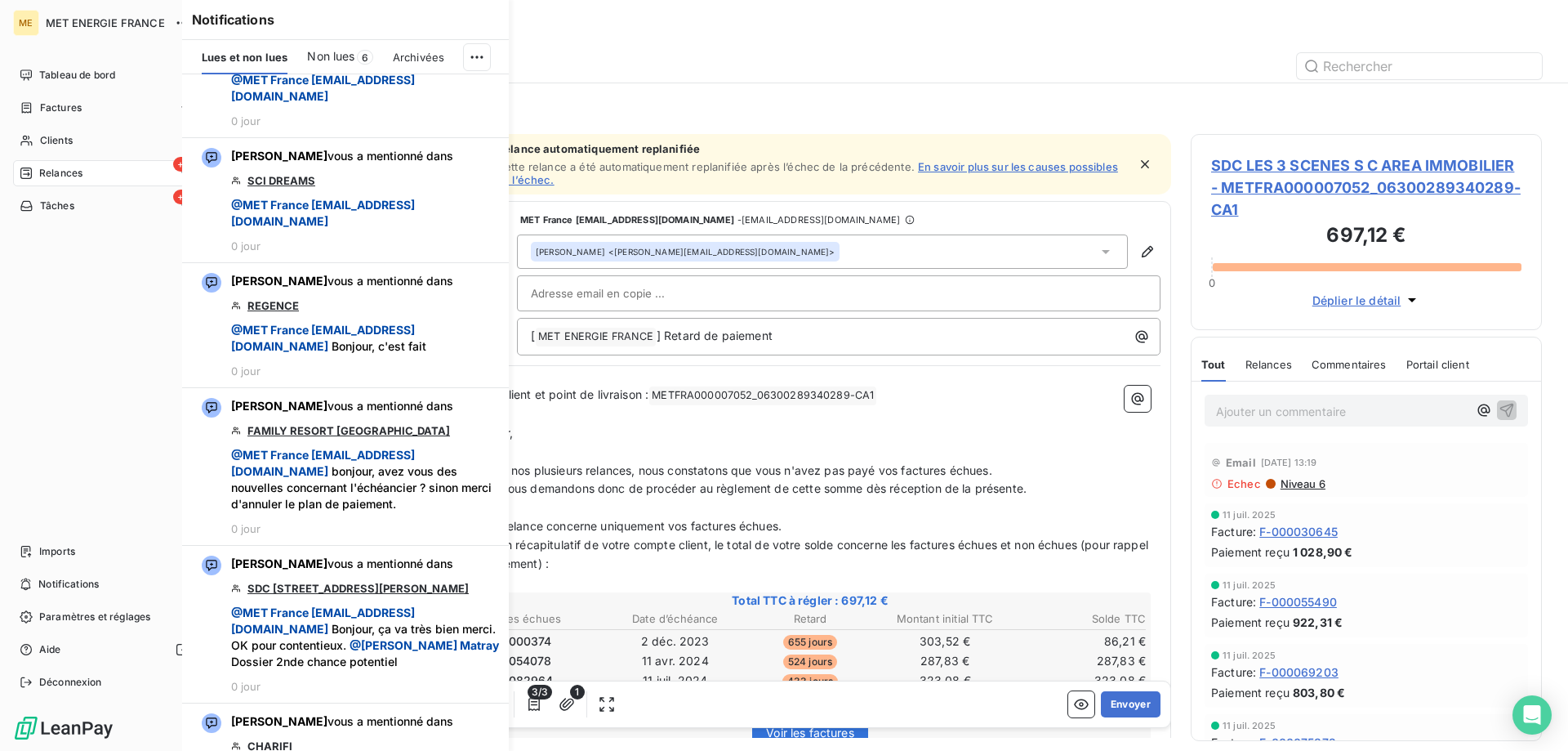
click at [24, 173] on icon at bounding box center [26, 173] width 14 height 14
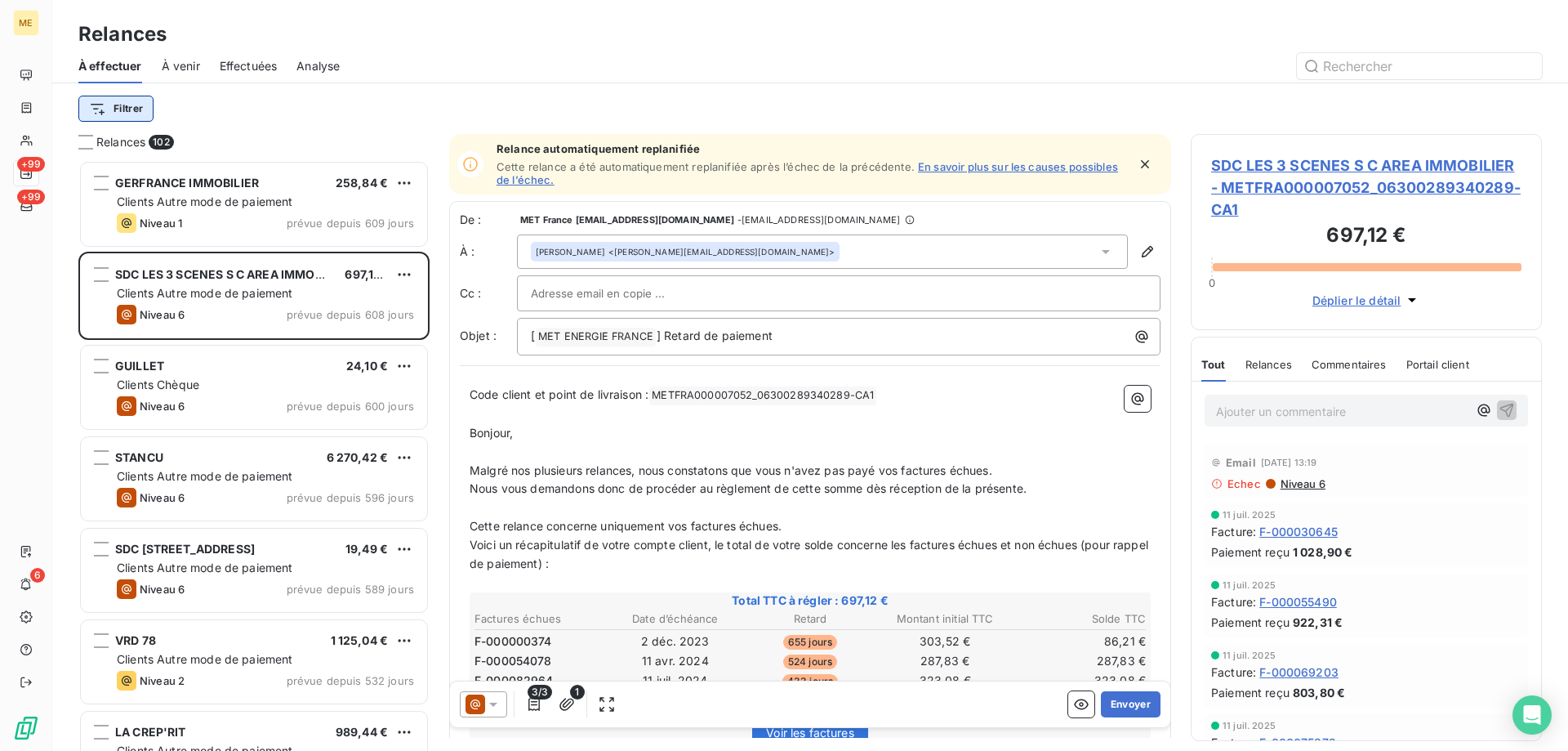
click at [128, 105] on html "ME +99 +99 6 Relances À effectuer À venir Effectuées Analyse Filtrer Relances 1…" at bounding box center [784, 457] width 1568 height 914
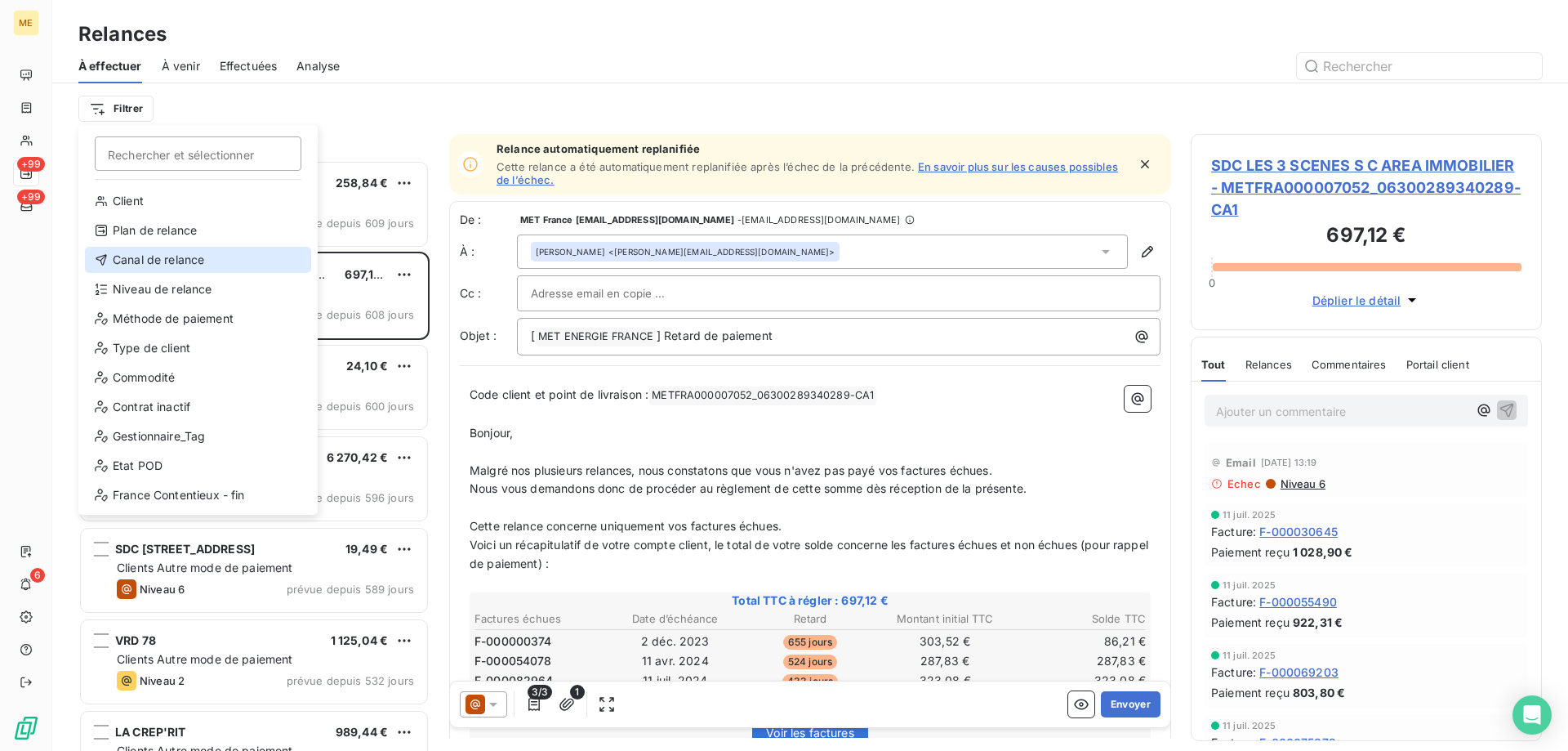
click at [167, 261] on div "Canal de relance" at bounding box center [197, 259] width 226 height 26
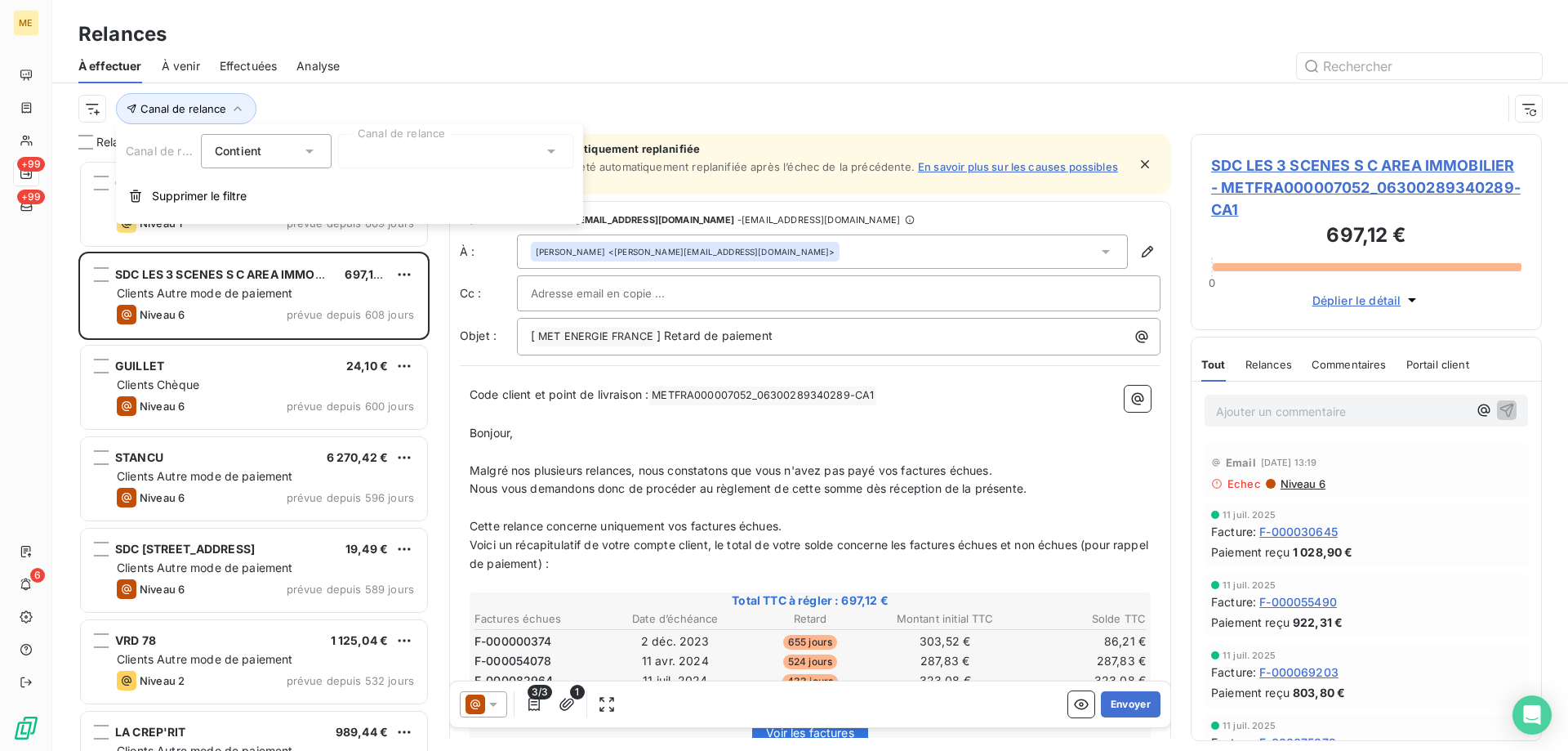
click at [399, 163] on div at bounding box center [455, 151] width 235 height 34
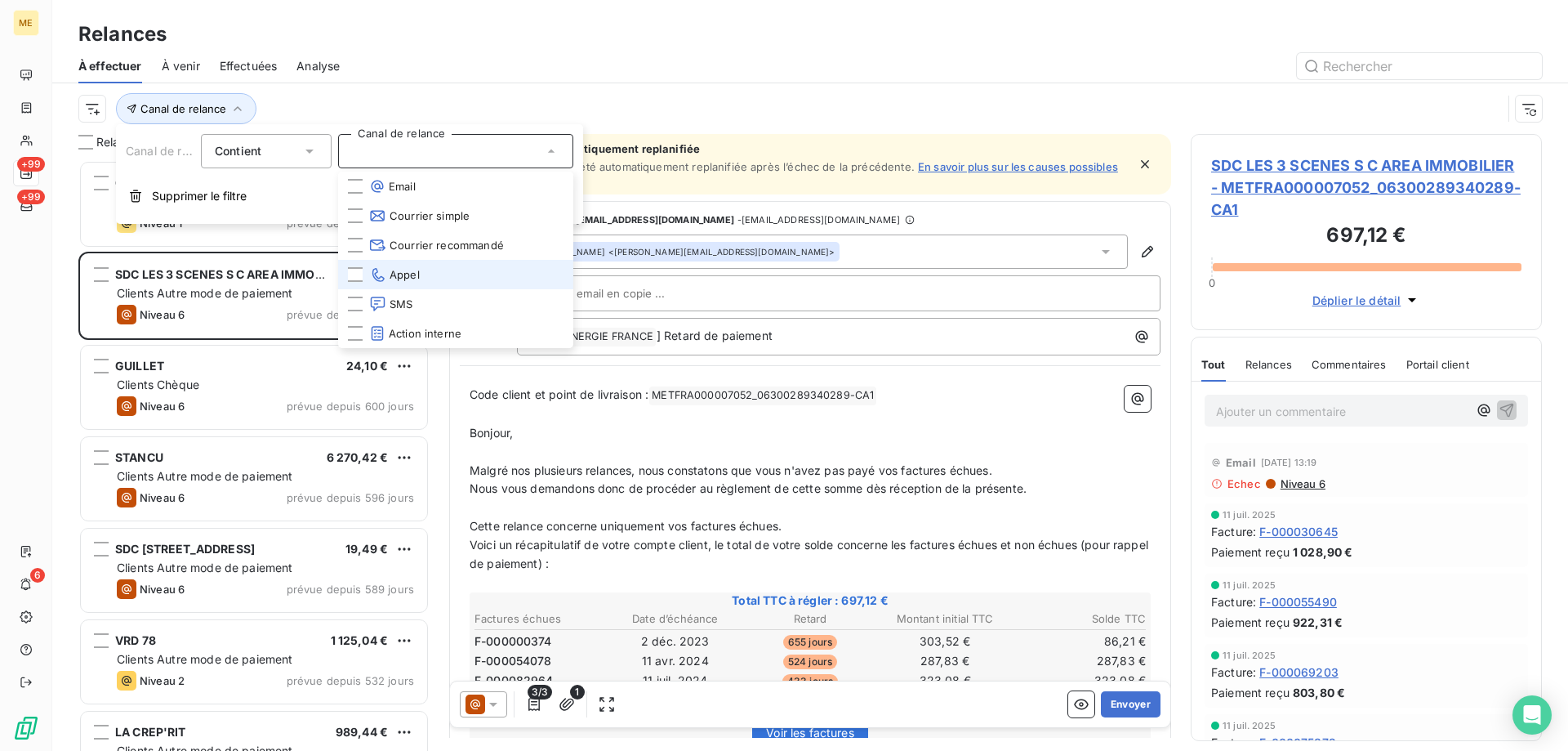
click at [400, 268] on span "Appel" at bounding box center [394, 275] width 50 height 16
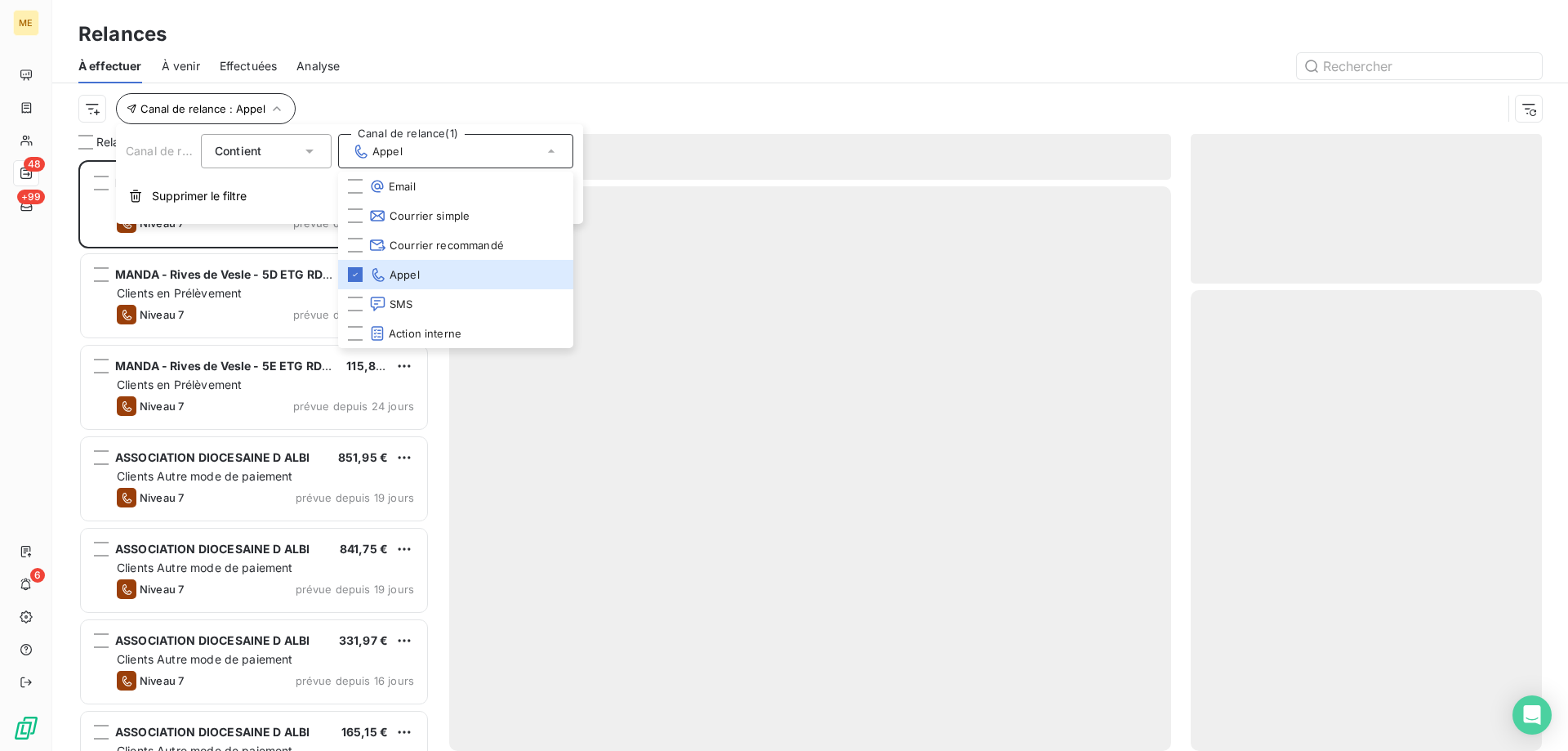
scroll to position [578, 338]
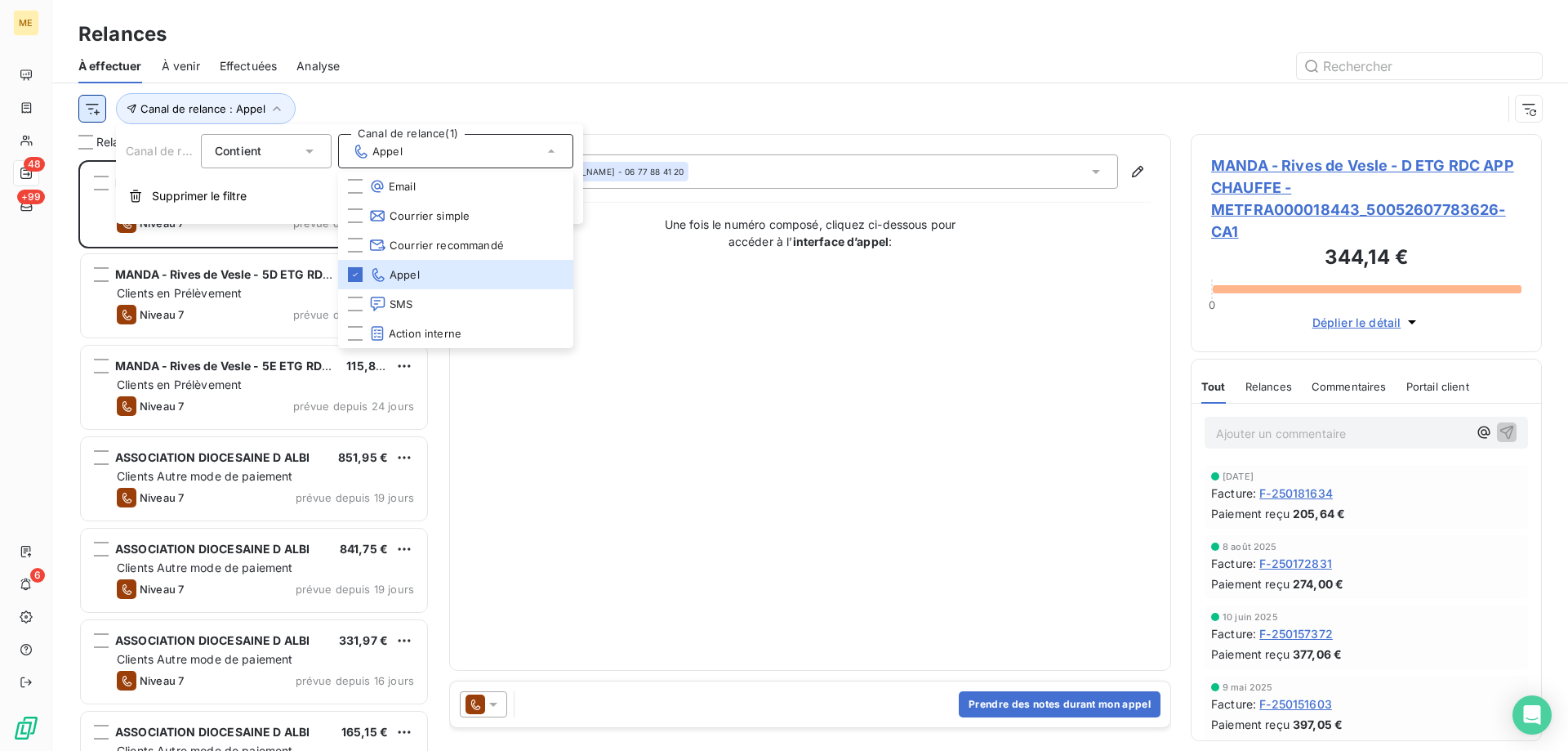
click at [93, 110] on html "ME 48 +99 6 Relances À effectuer À venir Effectuées Analyse Canal de relance : …" at bounding box center [784, 457] width 1568 height 914
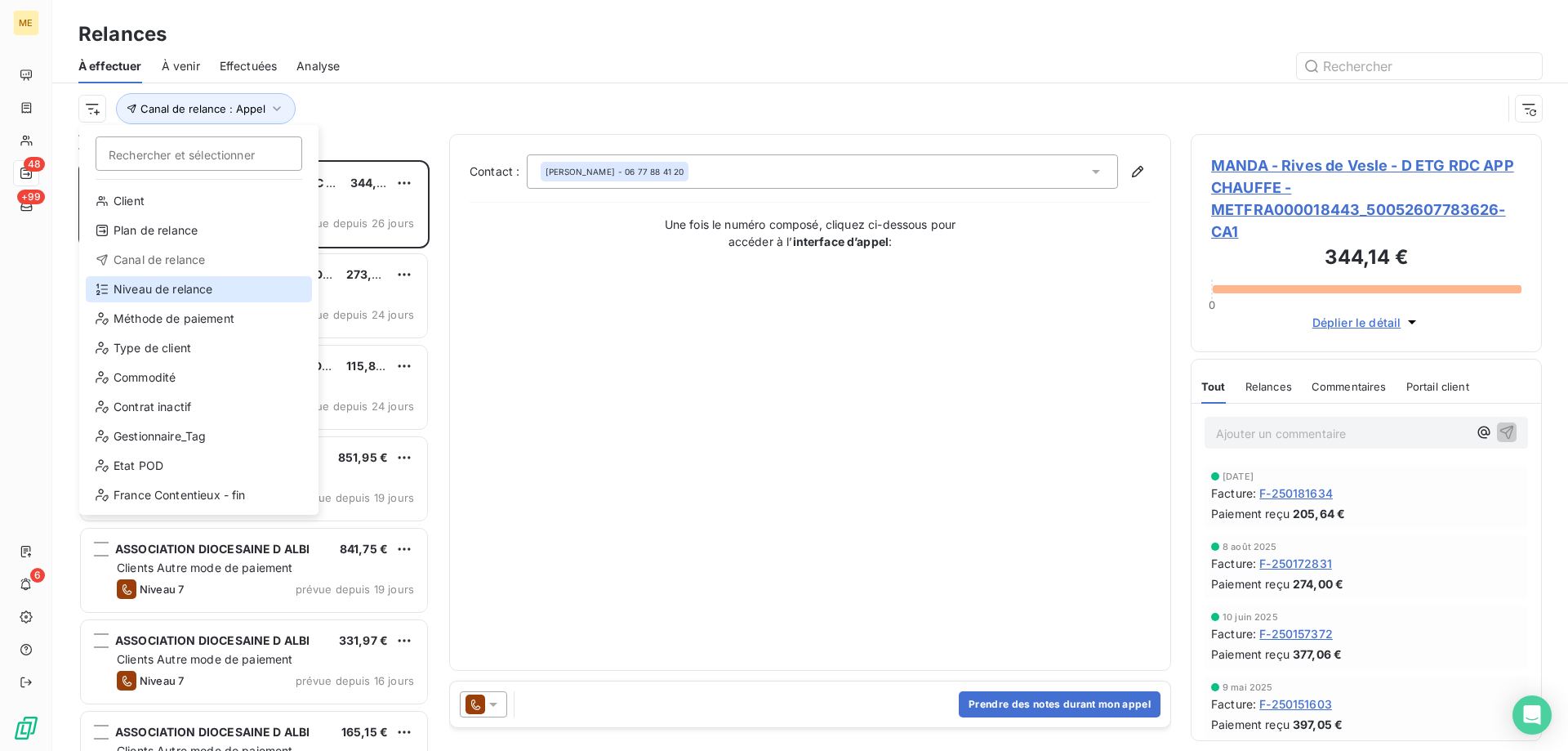
click at [180, 282] on div "Niveau de relance" at bounding box center [198, 289] width 226 height 26
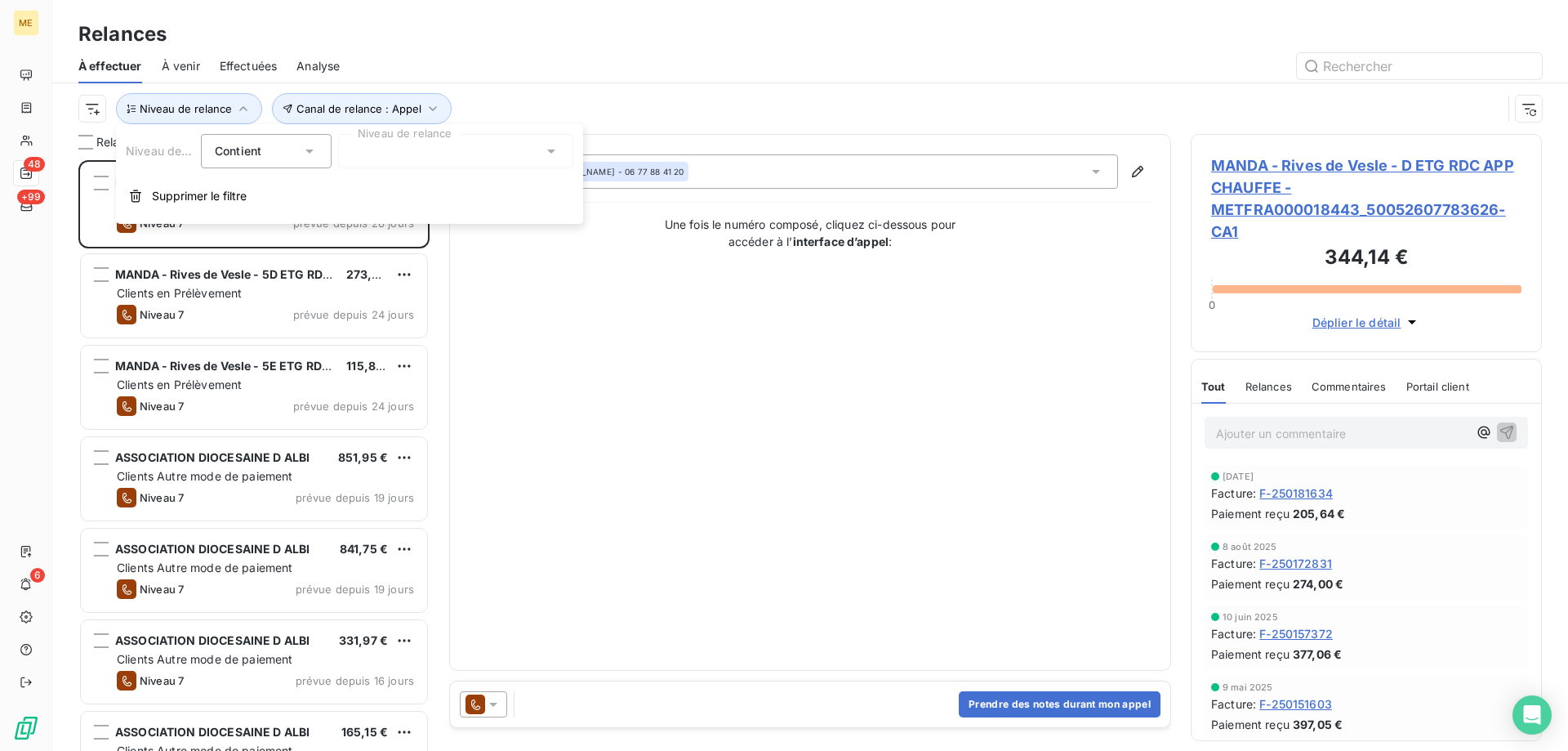
click at [382, 155] on div at bounding box center [455, 151] width 235 height 34
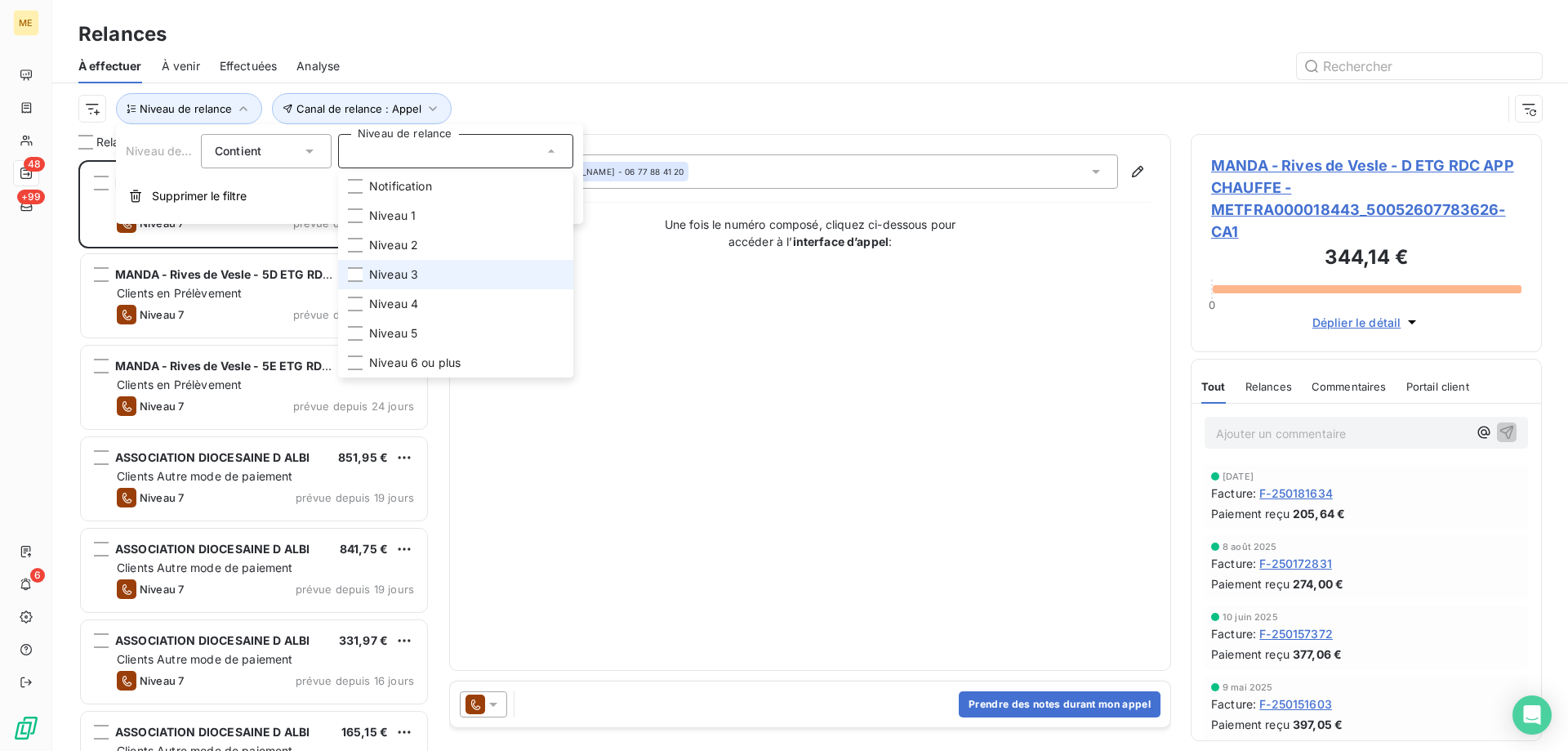
click at [423, 271] on li "Niveau 3" at bounding box center [455, 274] width 235 height 30
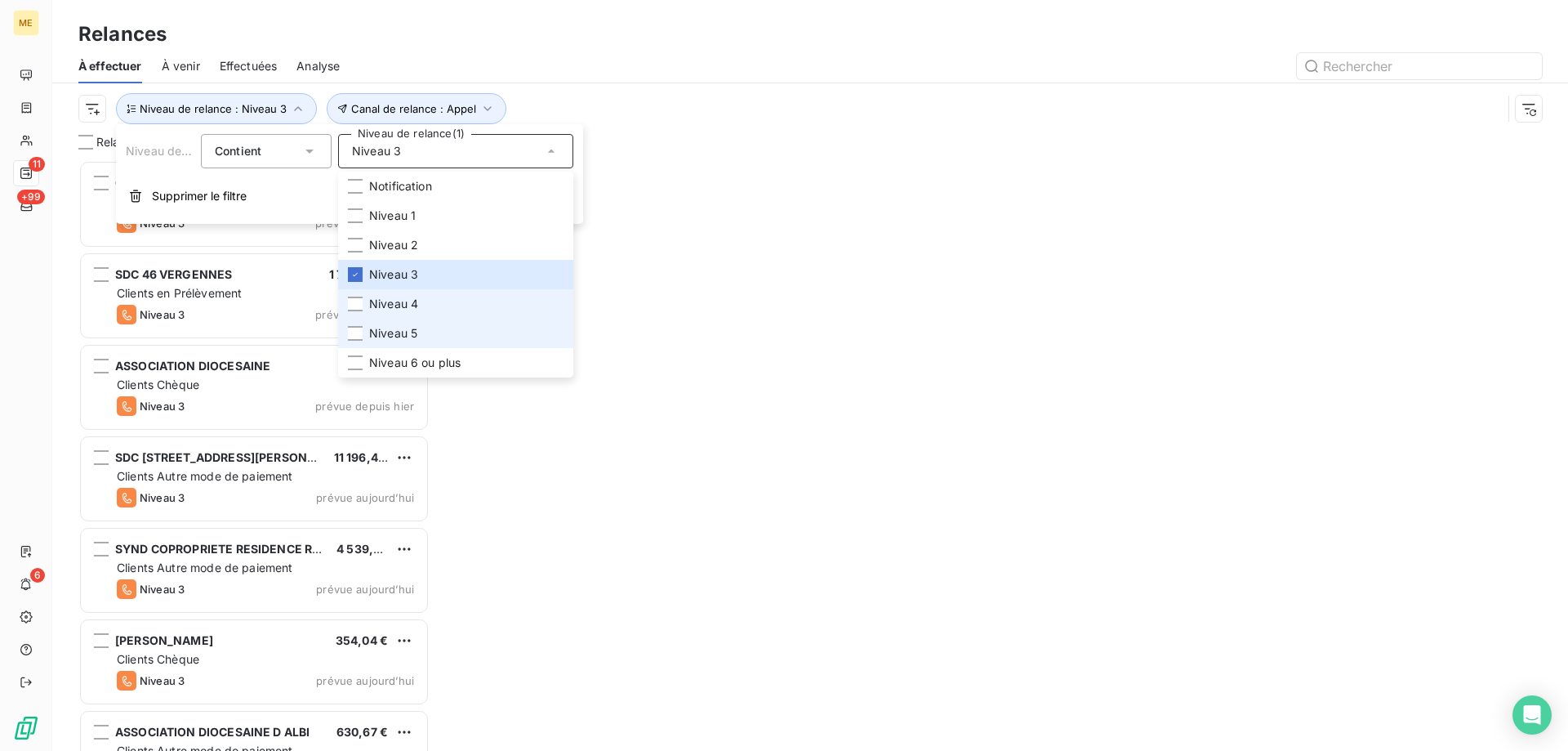
scroll to position [578, 338]
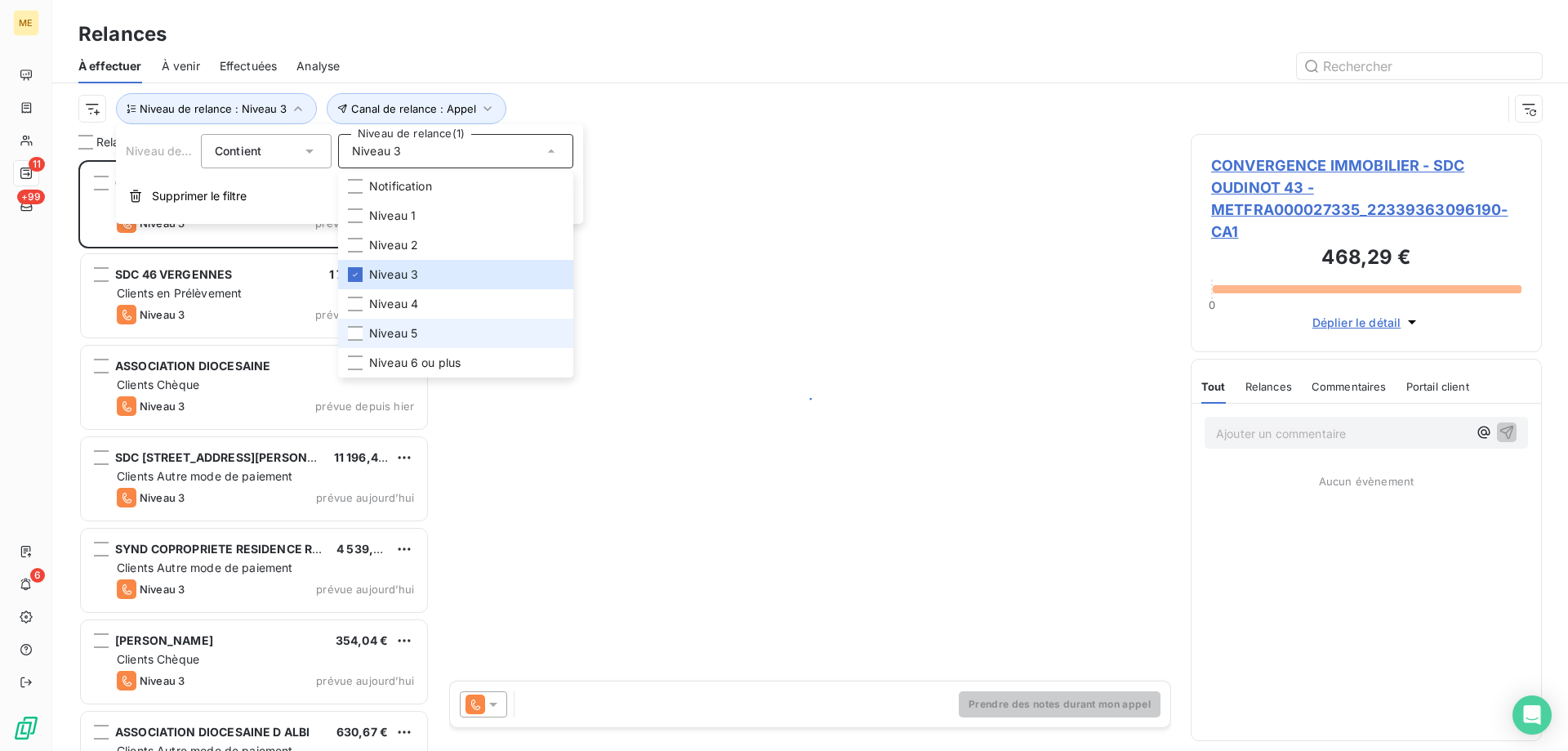
click at [418, 328] on li "Niveau 5" at bounding box center [455, 333] width 235 height 30
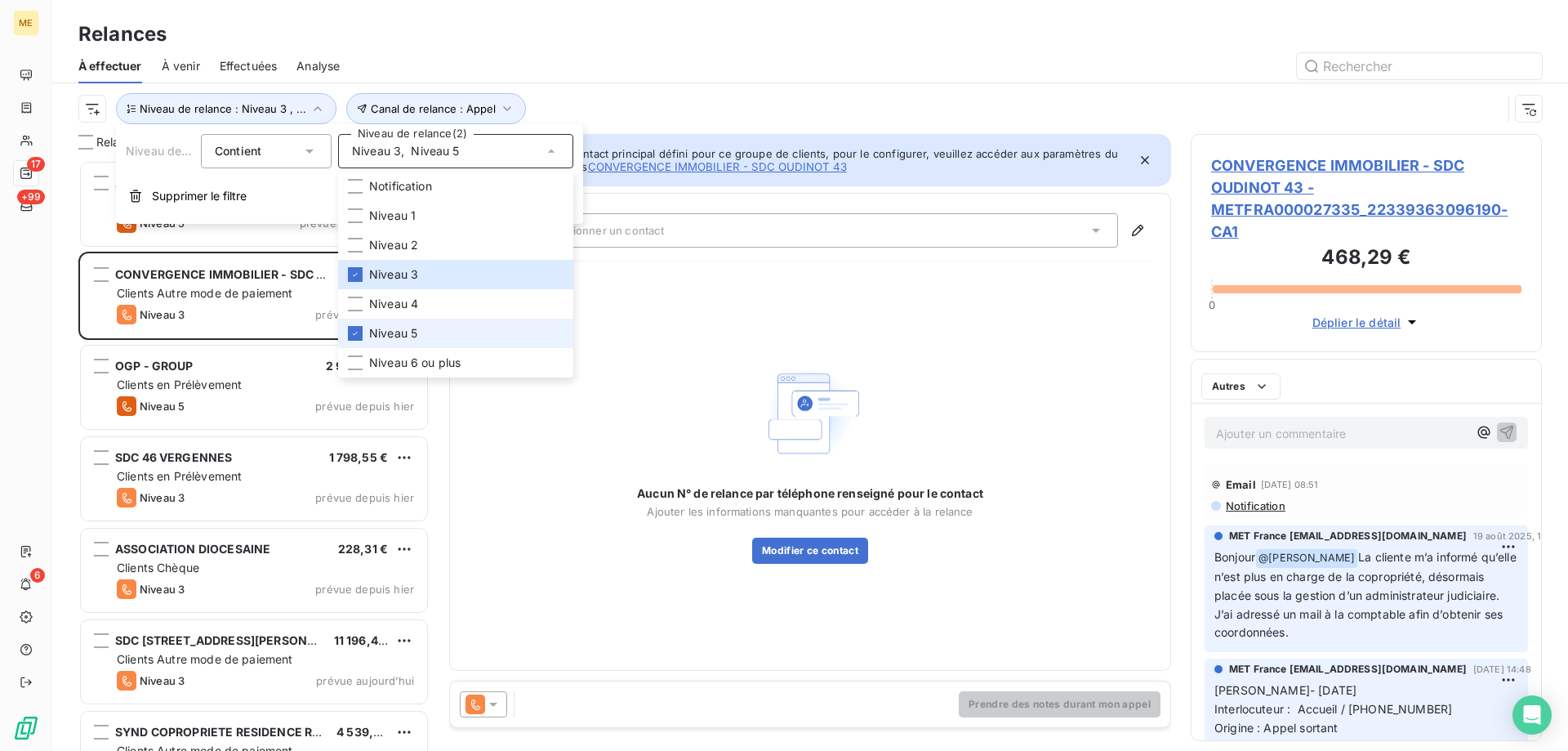
click at [430, 346] on li "Niveau 5" at bounding box center [455, 333] width 235 height 30
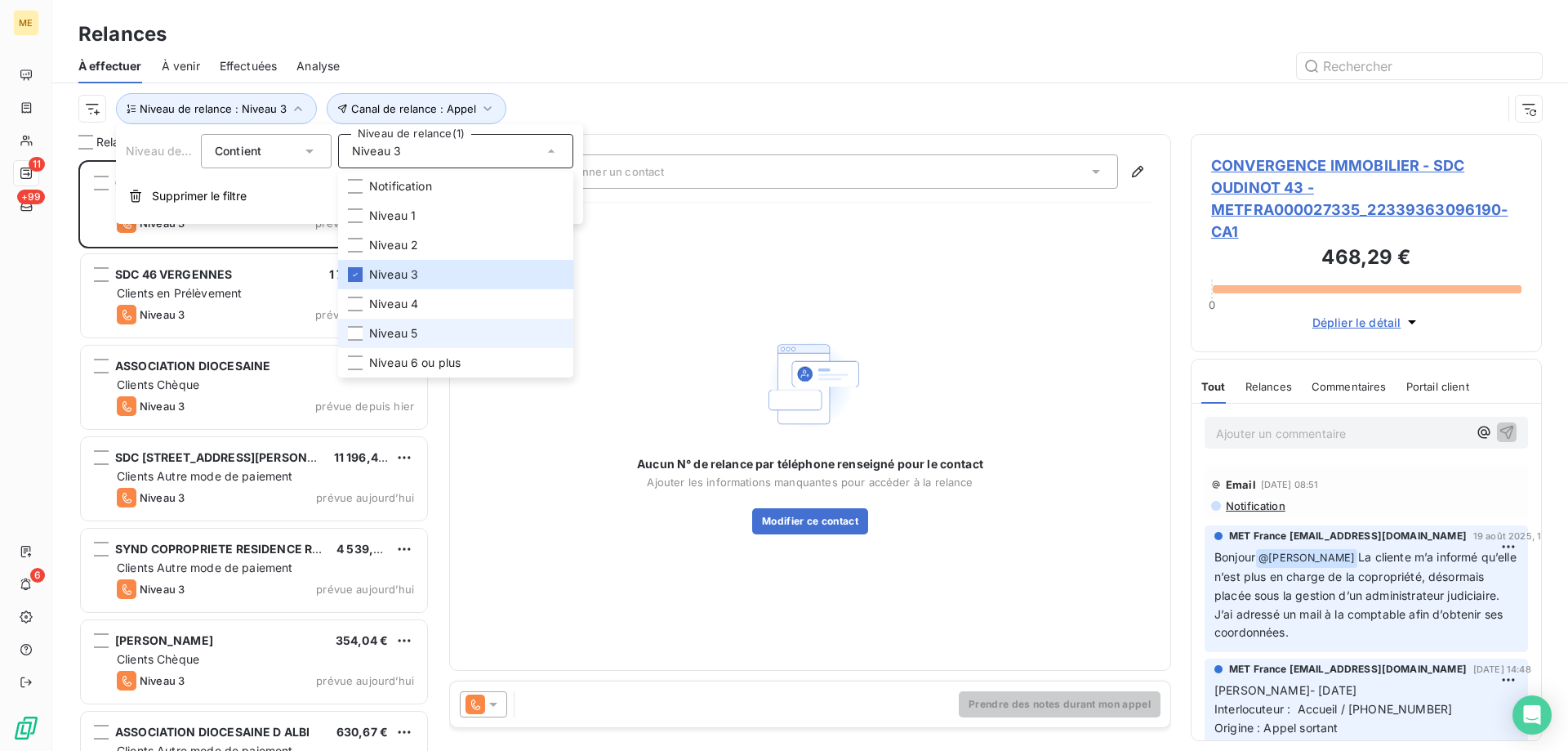
click at [423, 330] on li "Niveau 5" at bounding box center [455, 333] width 235 height 30
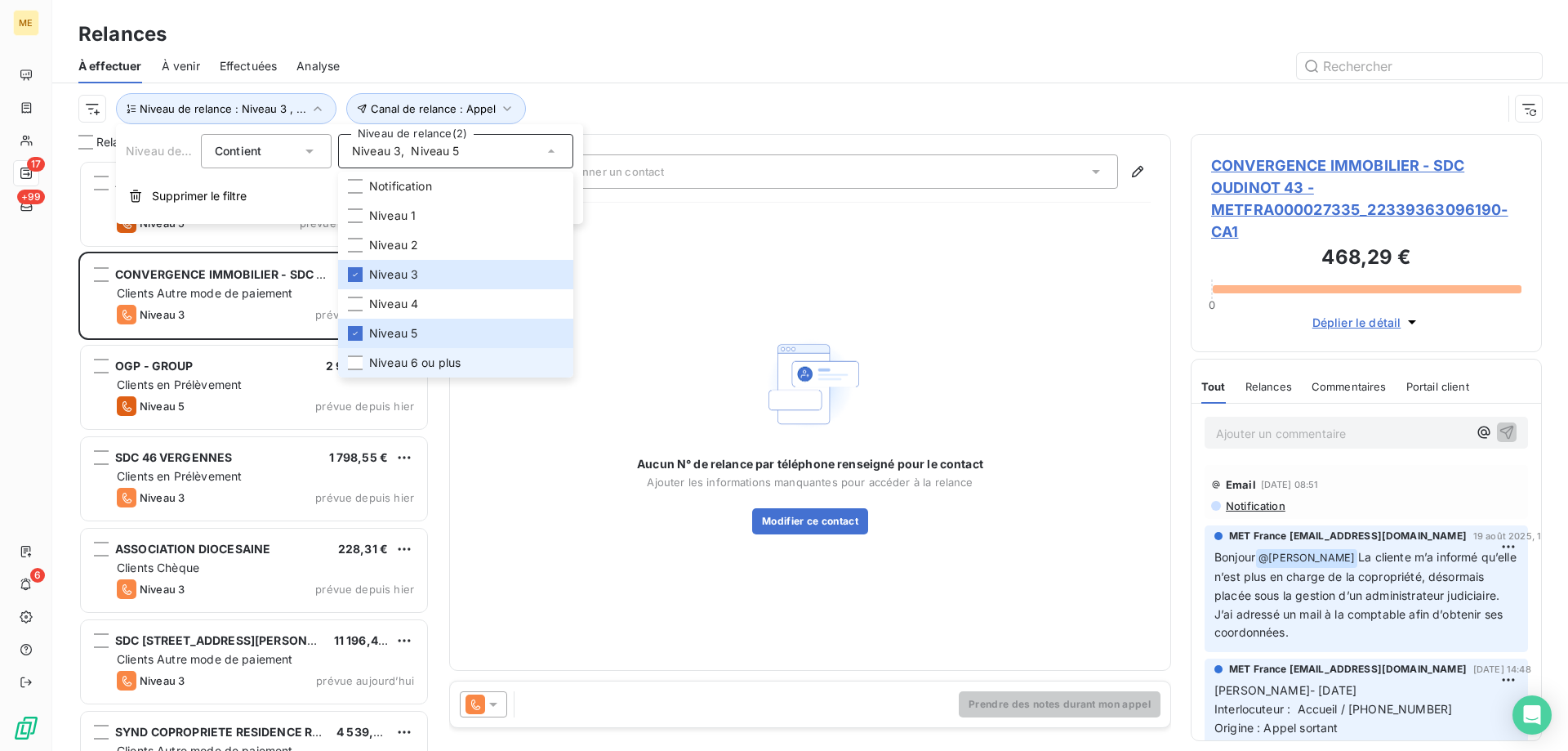
click at [435, 357] on span "Niveau 6 ou plus" at bounding box center [415, 363] width 92 height 16
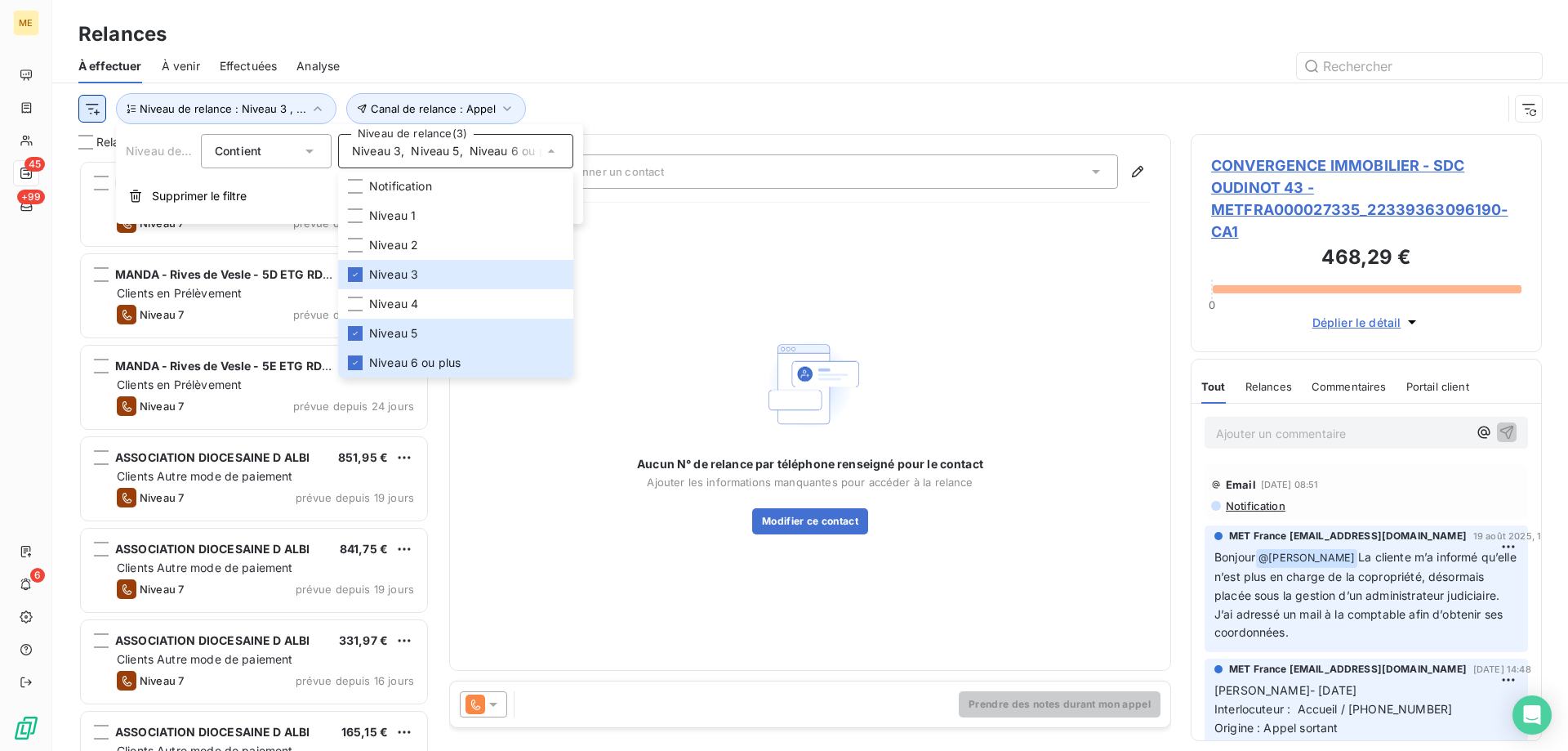
click at [95, 104] on html "ME 45 +99 6 Relances À effectuer À venir Effectuées Analyse Canal de relance : …" at bounding box center [784, 457] width 1568 height 914
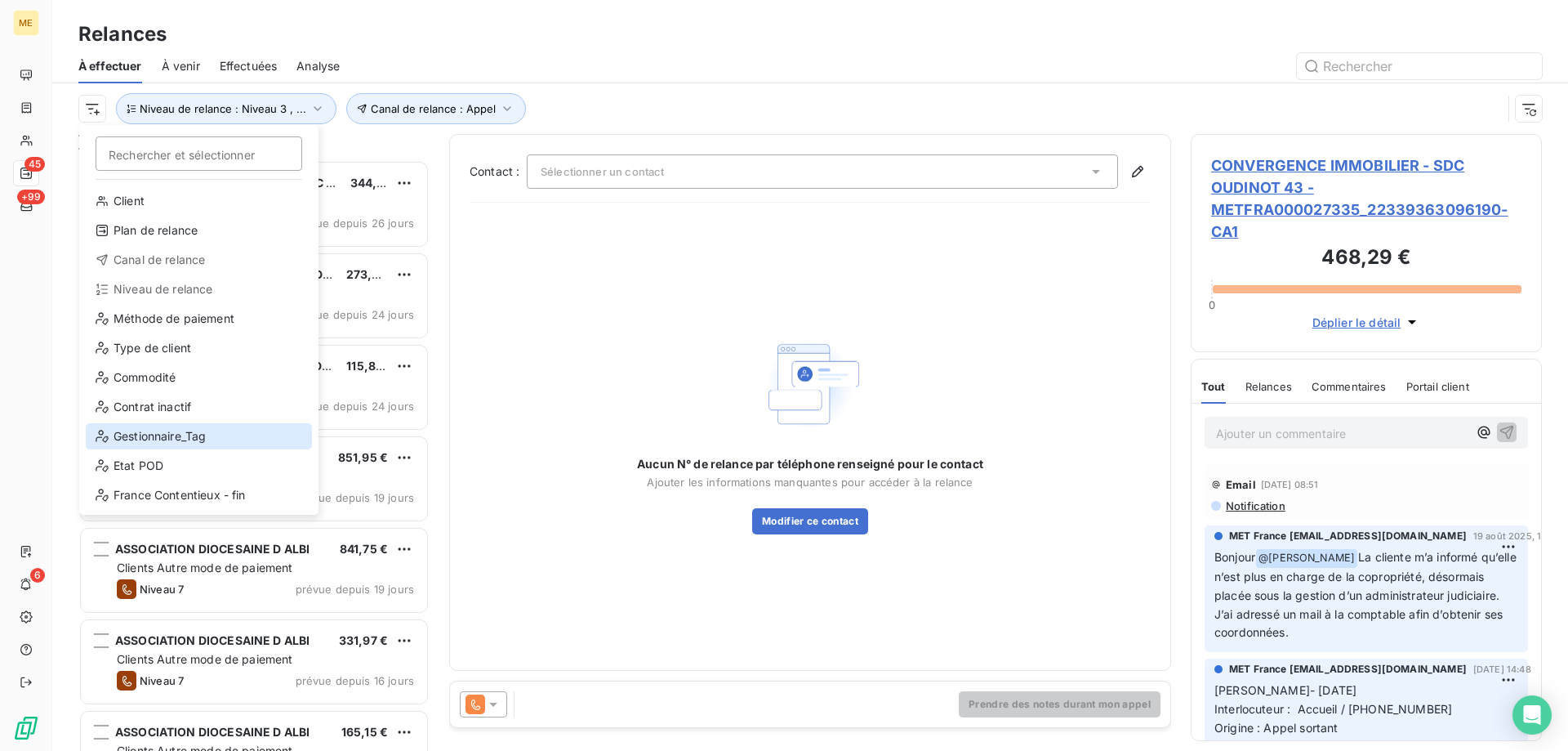
click at [174, 433] on div "Gestionnaire_Tag" at bounding box center [198, 436] width 226 height 26
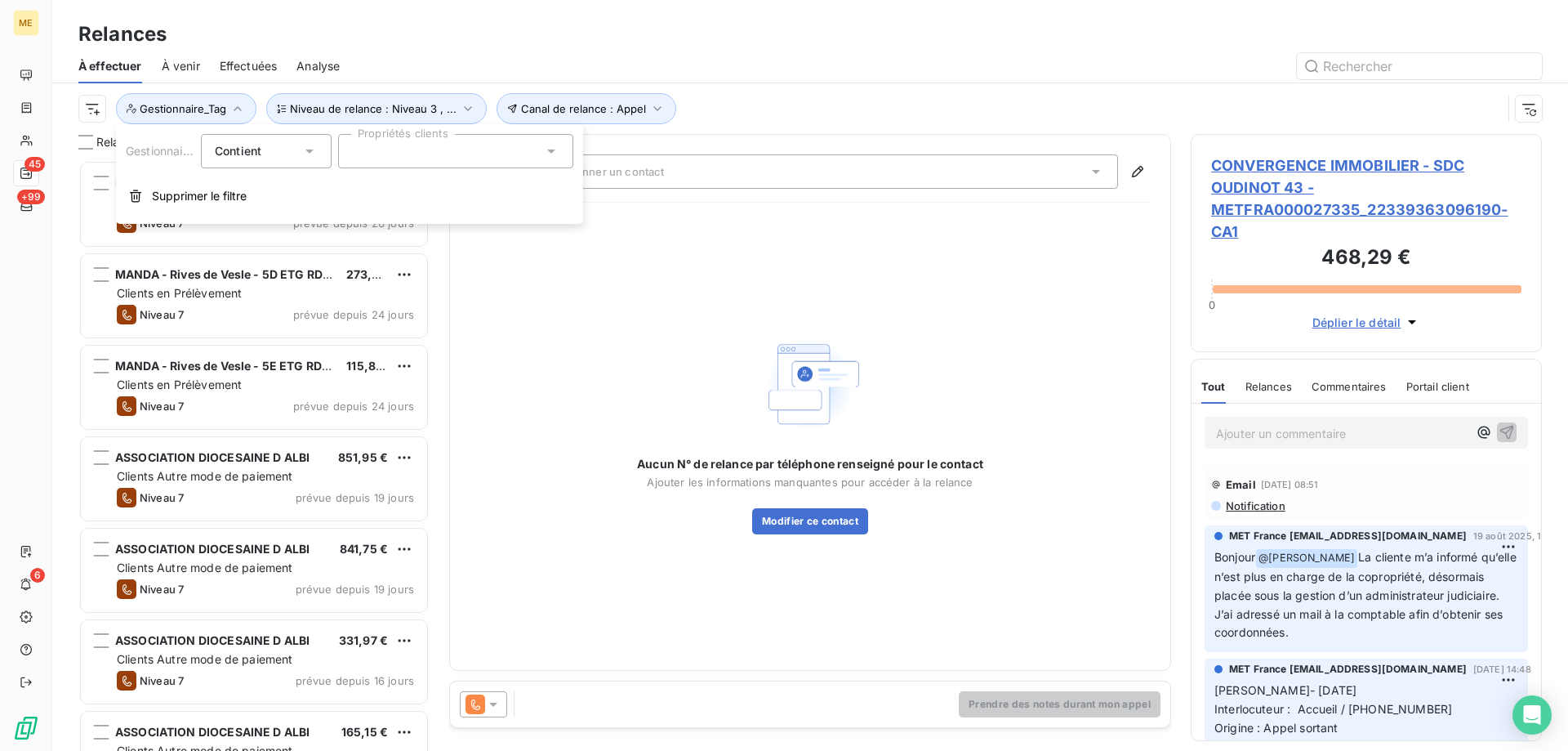
click at [455, 150] on div at bounding box center [455, 151] width 235 height 34
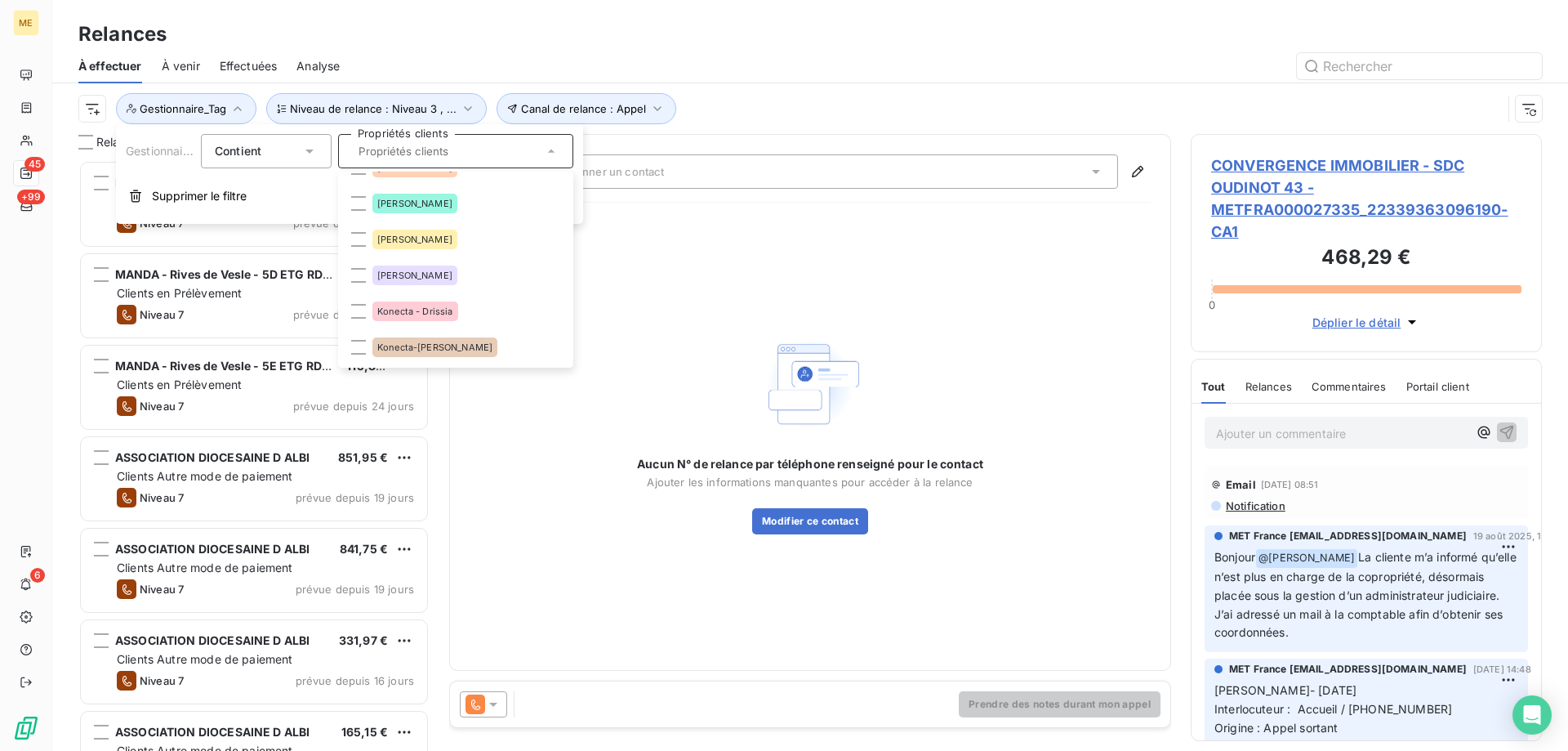
scroll to position [409, 0]
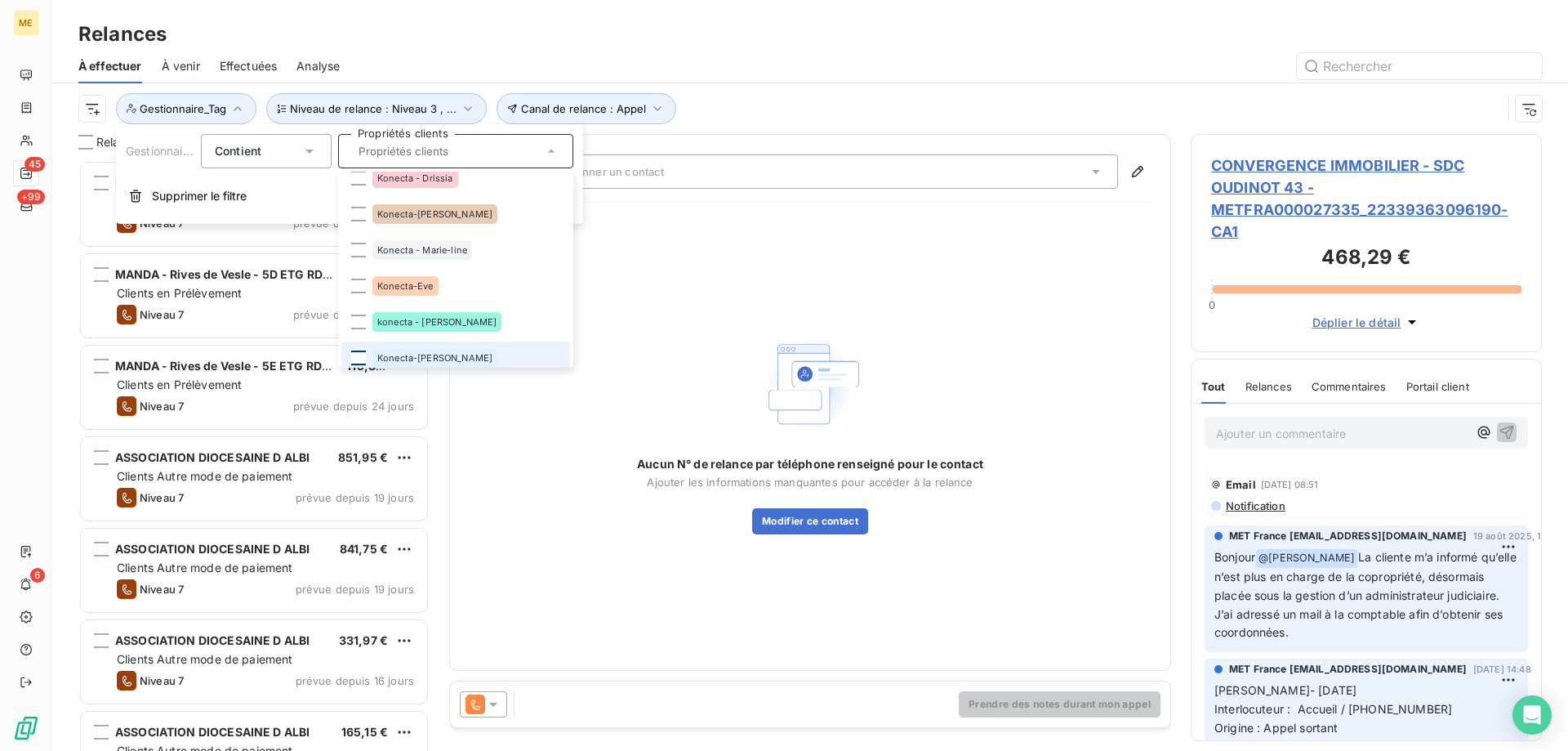
click at [364, 360] on li "Konecta-[PERSON_NAME]" at bounding box center [455, 357] width 229 height 32
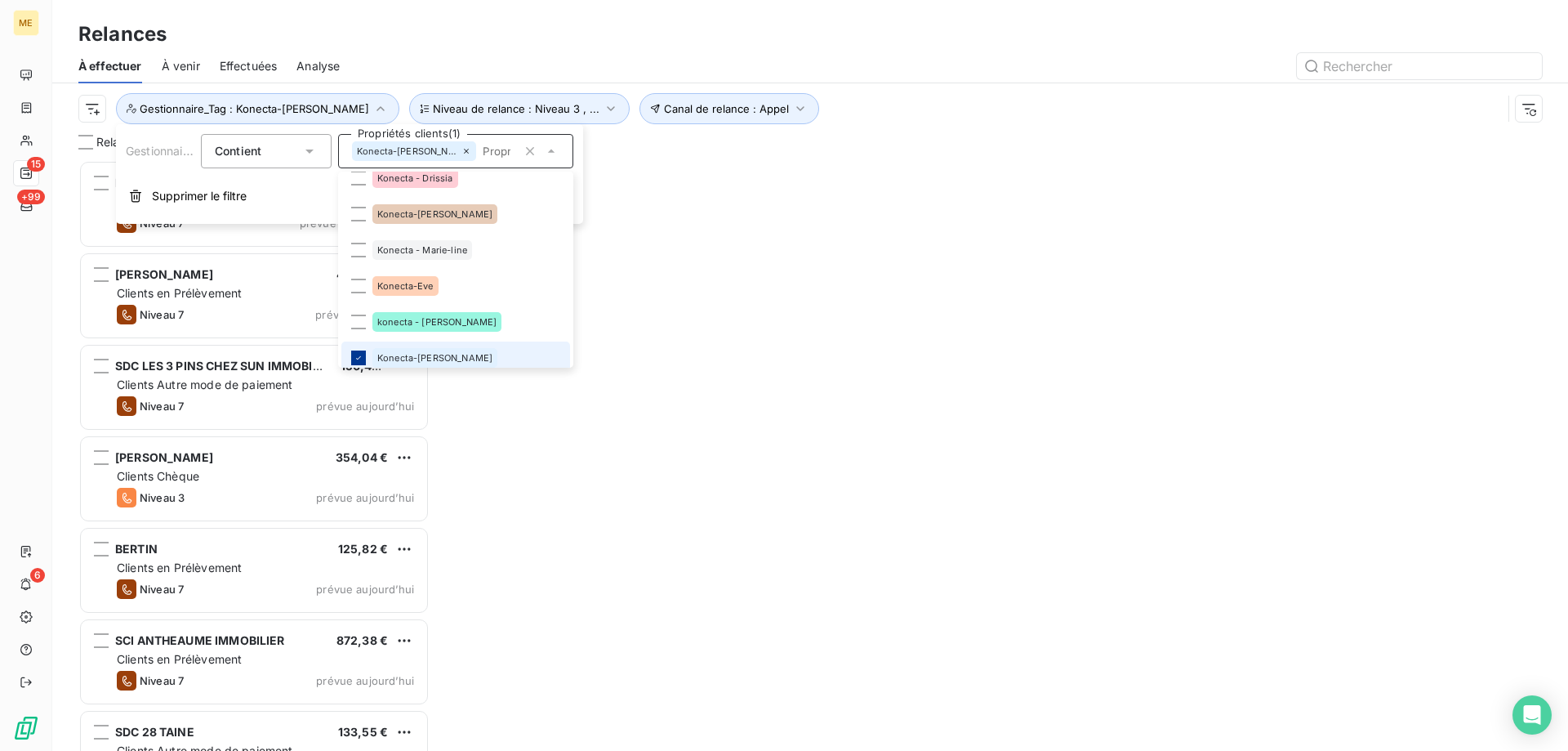
scroll to position [415, 0]
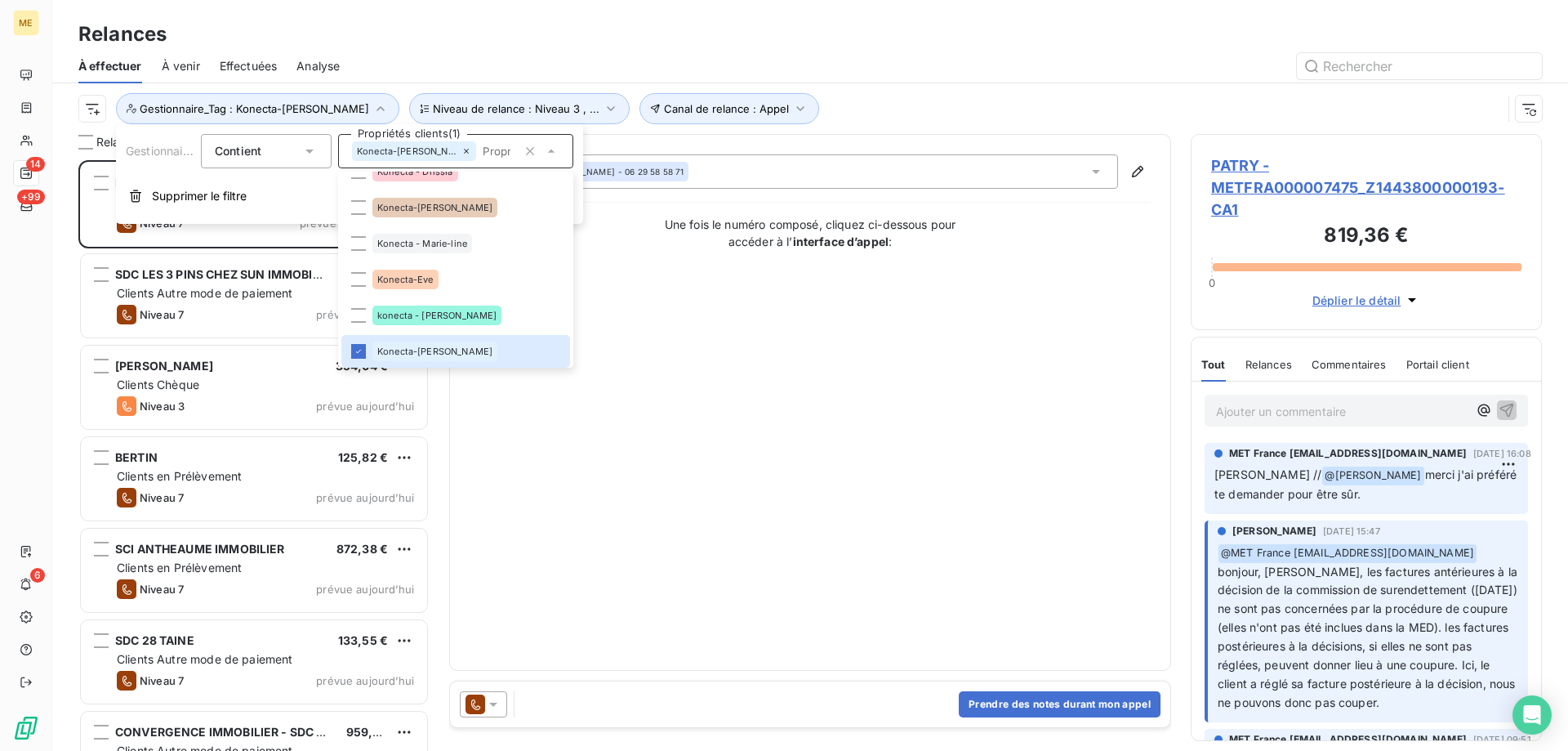
click at [803, 511] on div "Contact : ALAIN PATRY - 06 29 58 58 71 Une fois le numéro composé, cliquez ci-d…" at bounding box center [810, 402] width 681 height 496
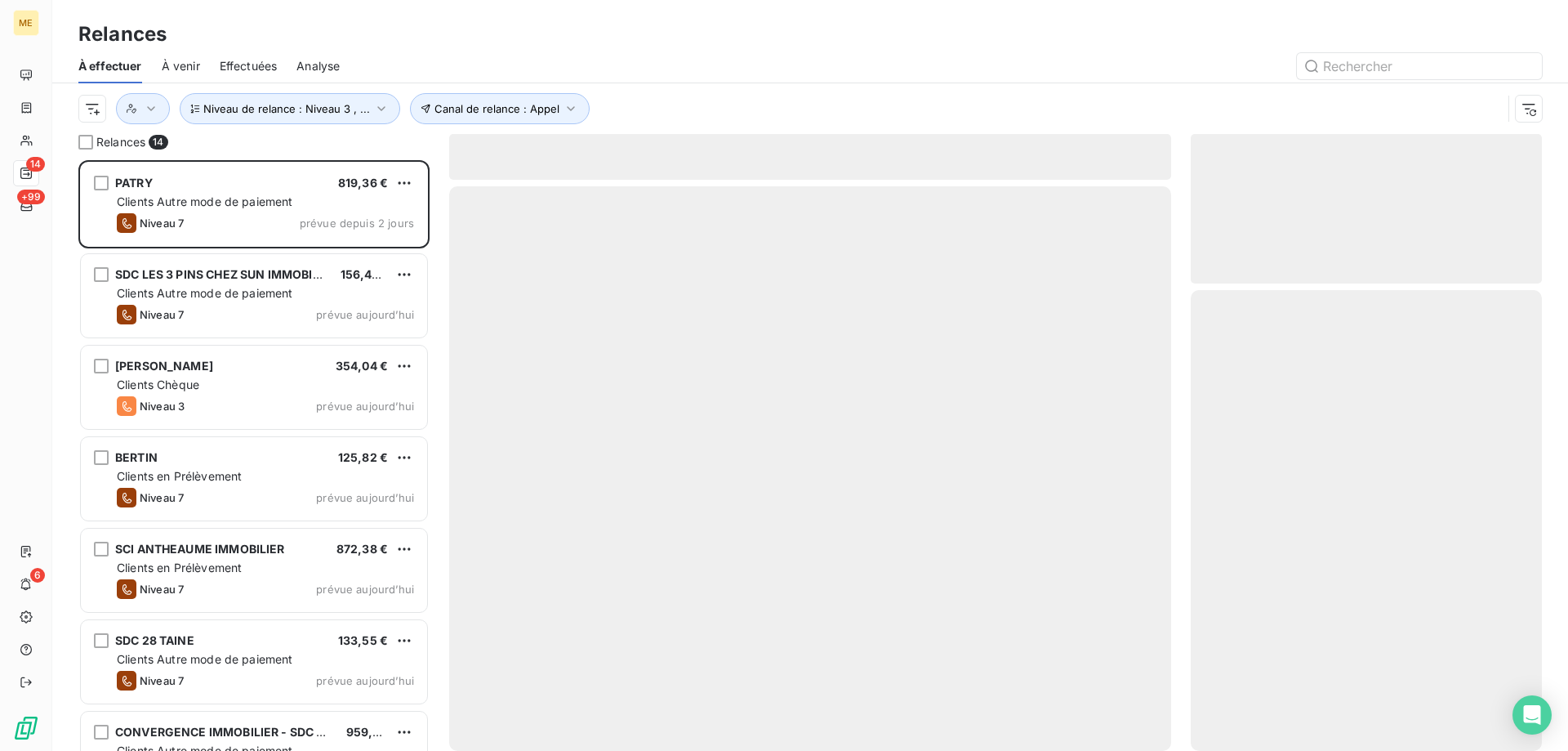
scroll to position [578, 338]
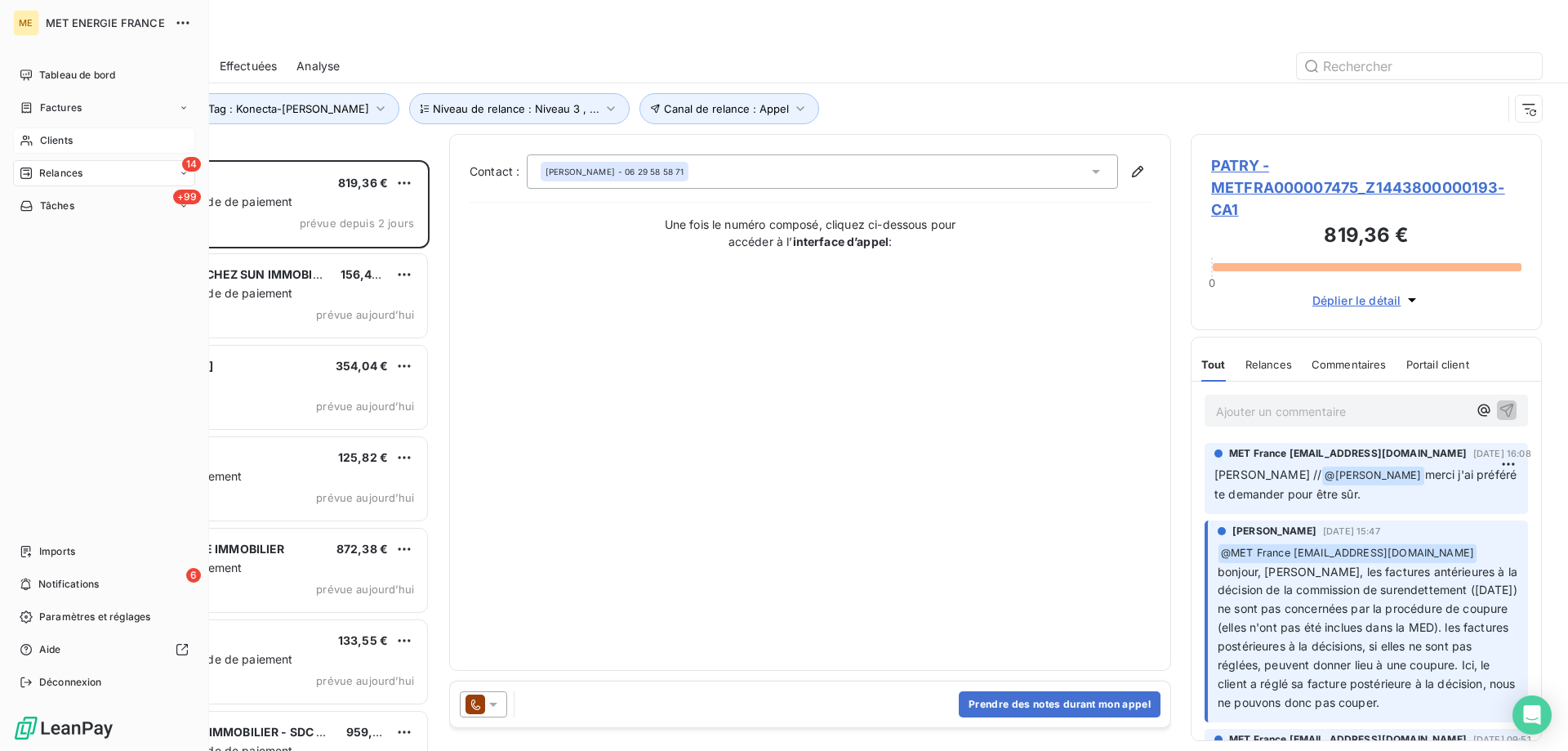
click at [49, 146] on span "Clients" at bounding box center [56, 140] width 32 height 14
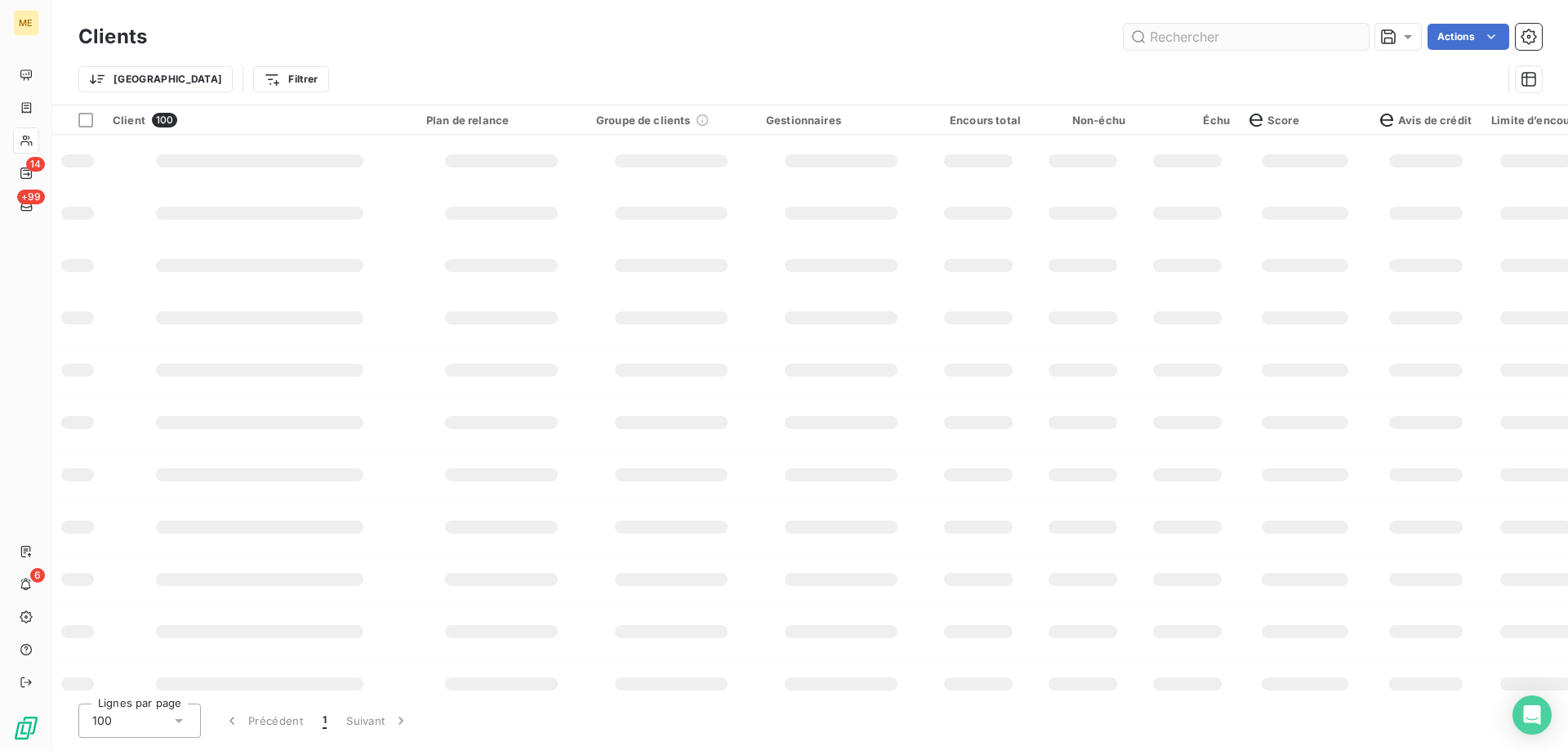
click at [1178, 32] on input "text" at bounding box center [1246, 36] width 245 height 26
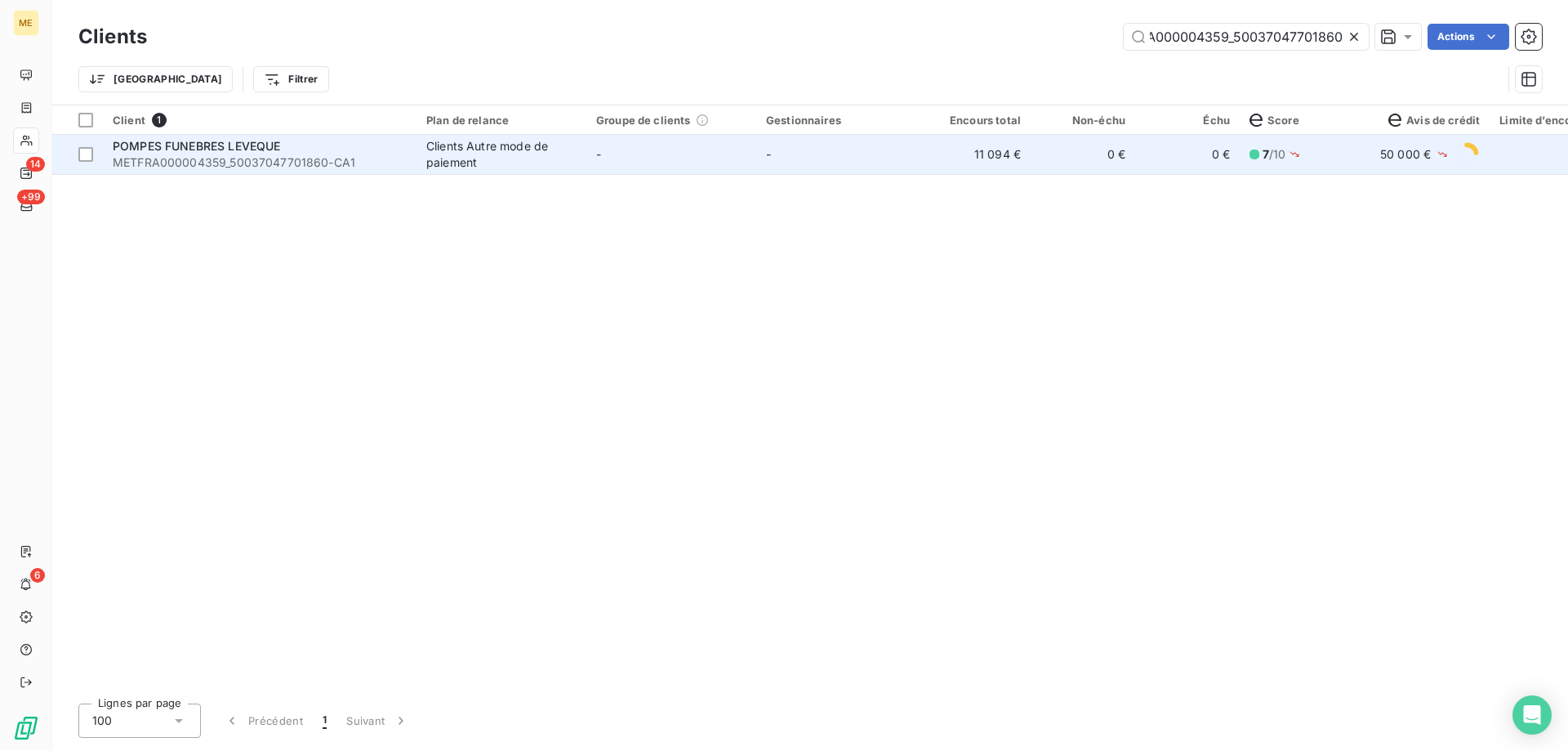
type input "METFRA000004359_50037047701860"
click at [182, 153] on div "POMPES FUNEBRES LEVEQUE" at bounding box center [259, 146] width 294 height 16
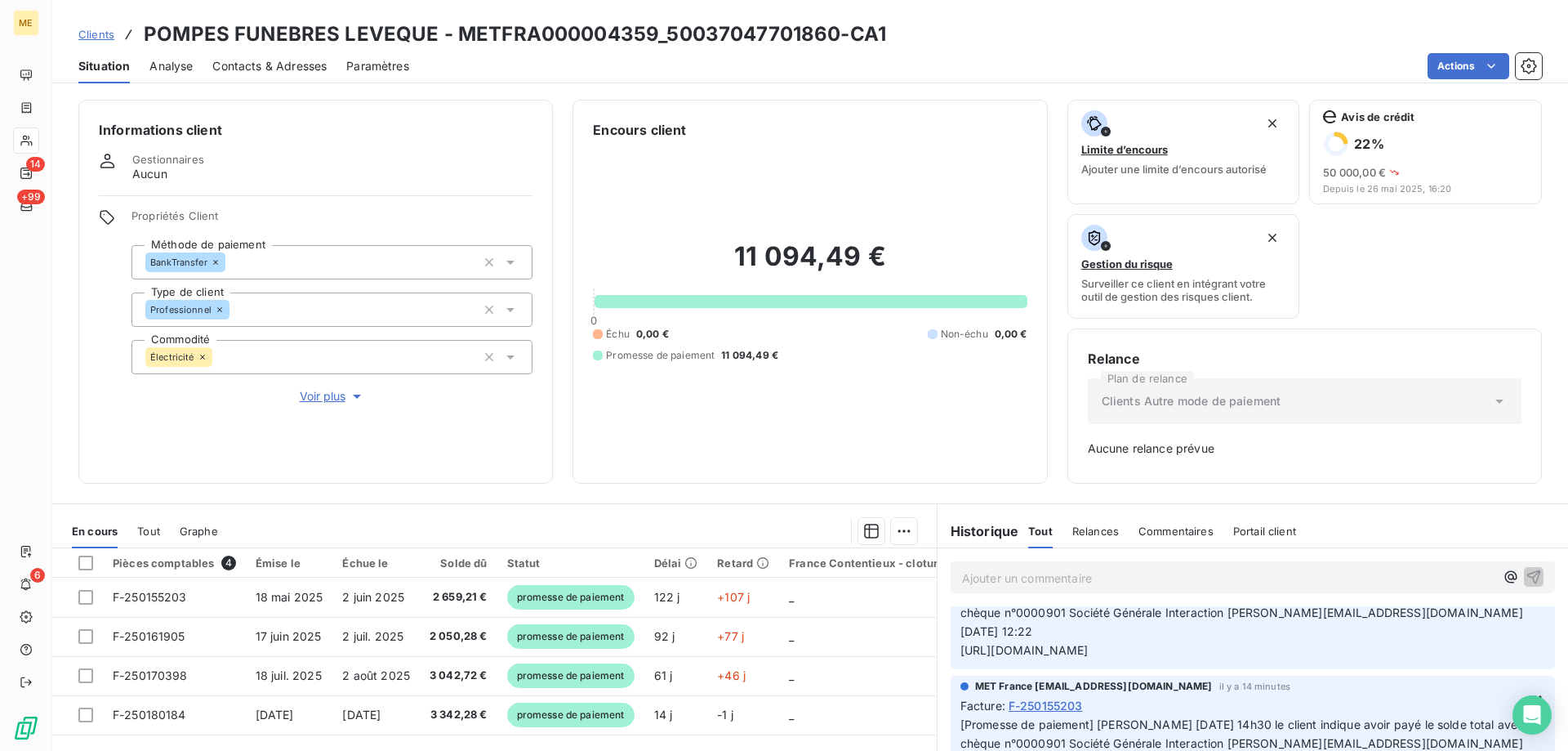
scroll to position [0, 73]
copy span "[URL][DOMAIN_NAME]"
drag, startPoint x: 951, startPoint y: 704, endPoint x: -1534, endPoint y: 704, distance: 2485.0
click at [0, 704] on html "ME 14 +99 6 Clients POMPES FUNEBRES LEVEQUE - METFRA000004359_50037047701860-CA…" at bounding box center [784, 457] width 1568 height 914
drag, startPoint x: 662, startPoint y: 35, endPoint x: 834, endPoint y: 31, distance: 172.0
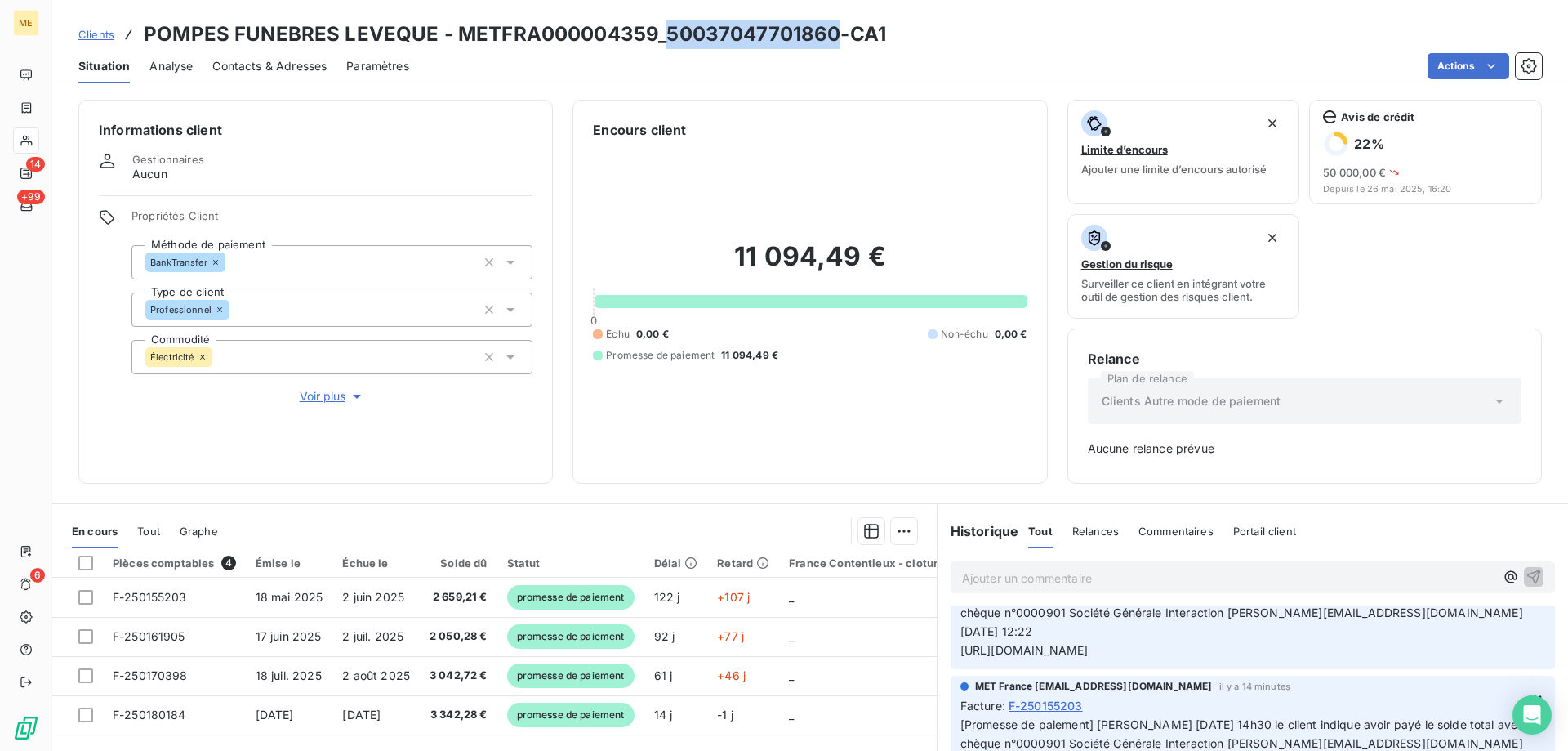
click at [834, 31] on h3 "POMPES FUNEBRES LEVEQUE - METFRA000004359_50037047701860-CA1" at bounding box center [515, 34] width 743 height 30
copy h3 "50037047701860"
click at [949, 418] on div "11 094,49 € 0 Échu 0,00 € Non-échu 0,00 € Promesse de paiement 11 094,49 €" at bounding box center [810, 301] width 434 height 323
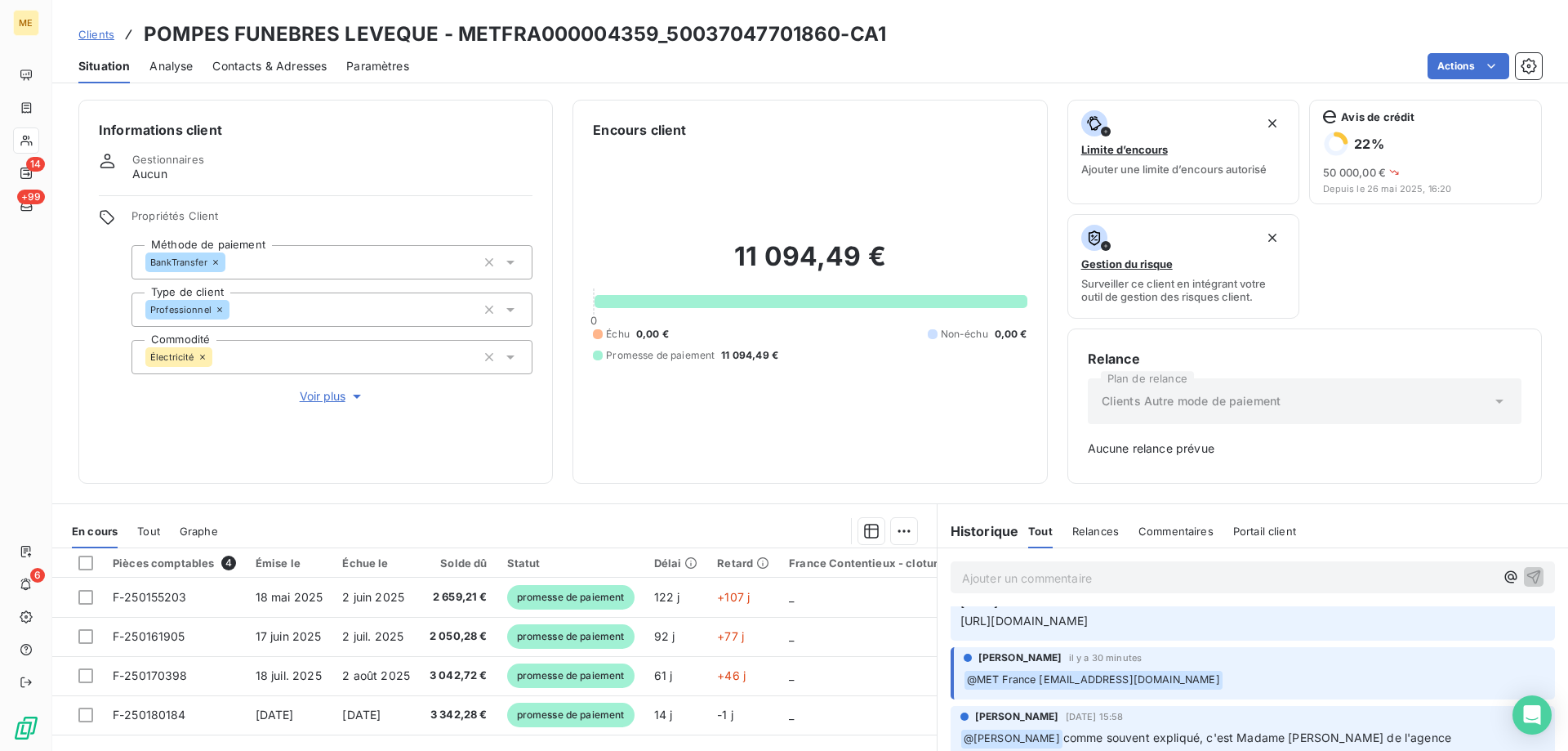
scroll to position [490, 0]
click at [1275, 702] on div "Géraldine Moutafis 15 sept. 2025, 15:58 ﻿ @ Xavier Ruez comme souvent expliqué,…" at bounding box center [1252, 737] width 604 height 71
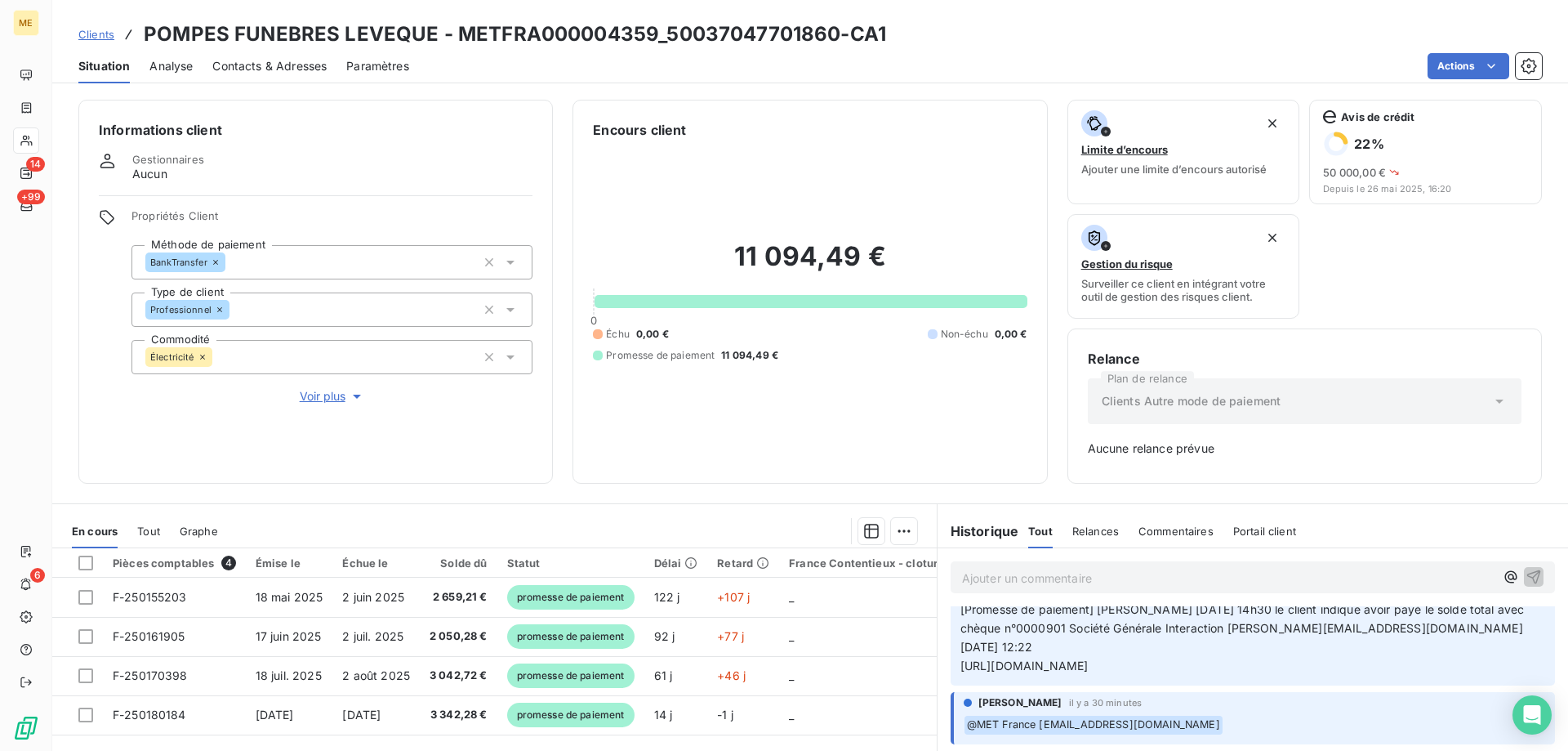
scroll to position [409, 0]
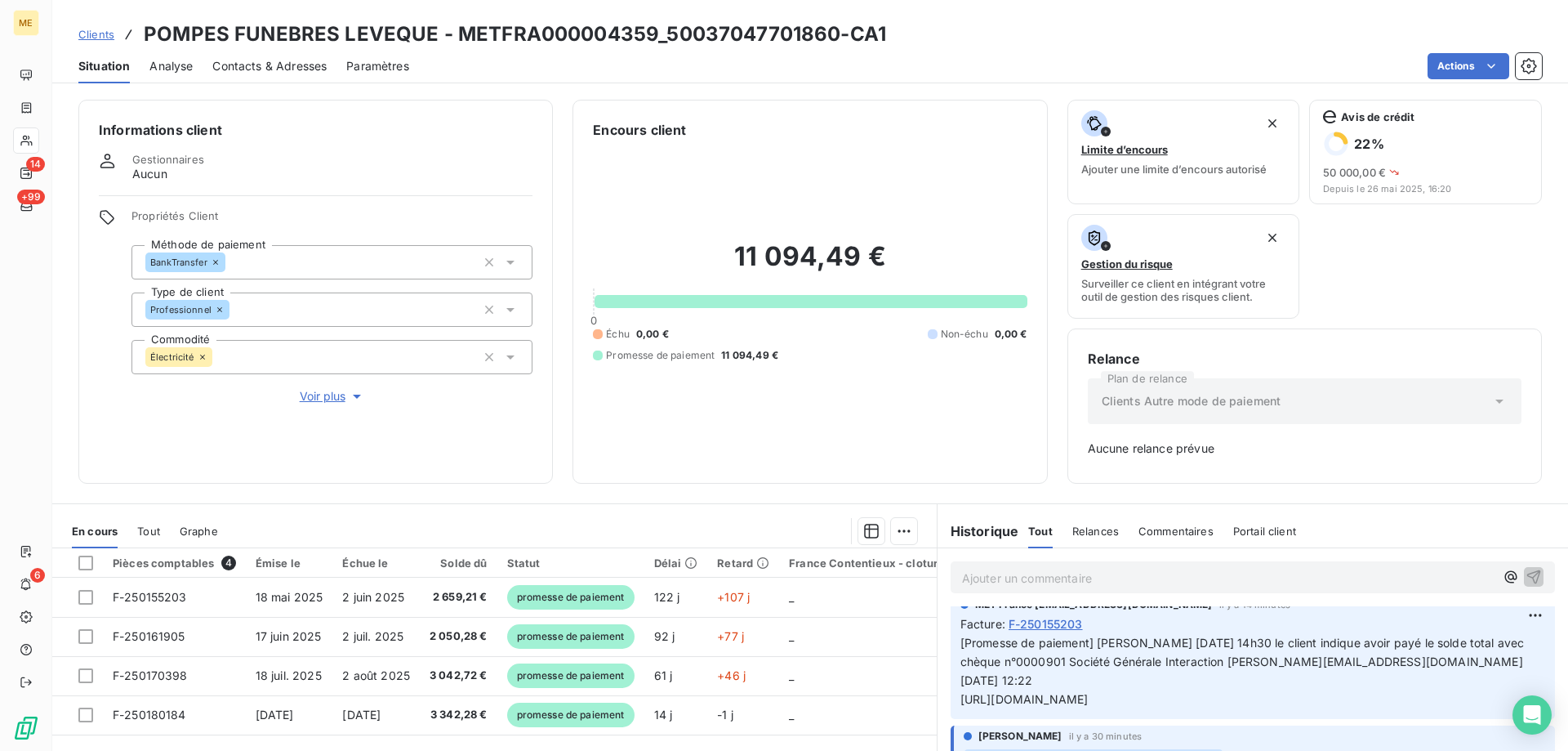
click at [1076, 728] on div "Xavier Ruez il y a 30 minutes" at bounding box center [1254, 736] width 581 height 14
click at [1452, 466] on div "Relance Plan de relance Clients Autre mode de paiement Aucune relance prévue" at bounding box center [1304, 406] width 474 height 155
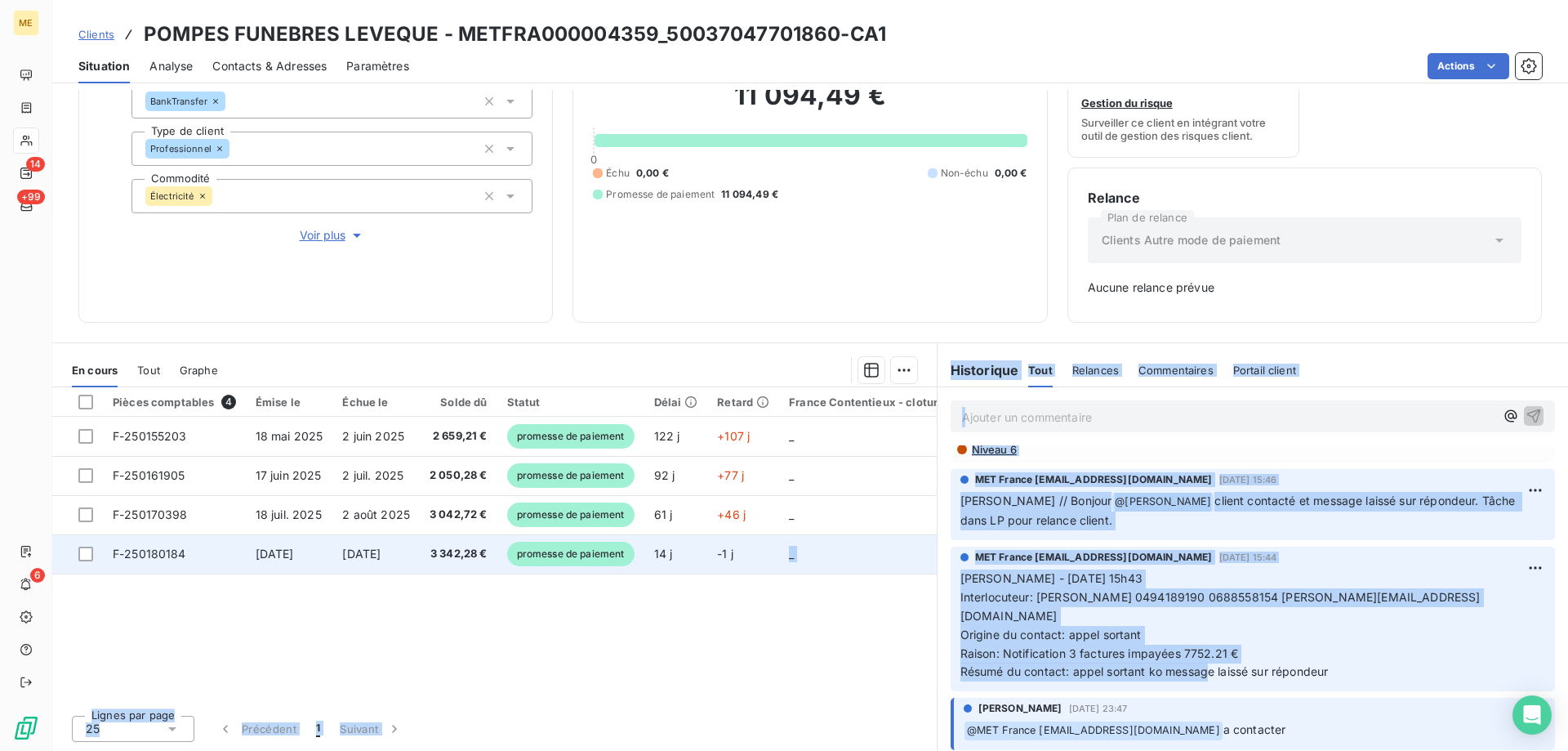
scroll to position [0, 0]
drag, startPoint x: 1130, startPoint y: 569, endPoint x: 757, endPoint y: 547, distance: 373.6
click at [757, 547] on div "En cours Tout Graphe Pièces comptables 4 Émise le Échue le Solde dû Statut Déla…" at bounding box center [810, 547] width 1516 height 409
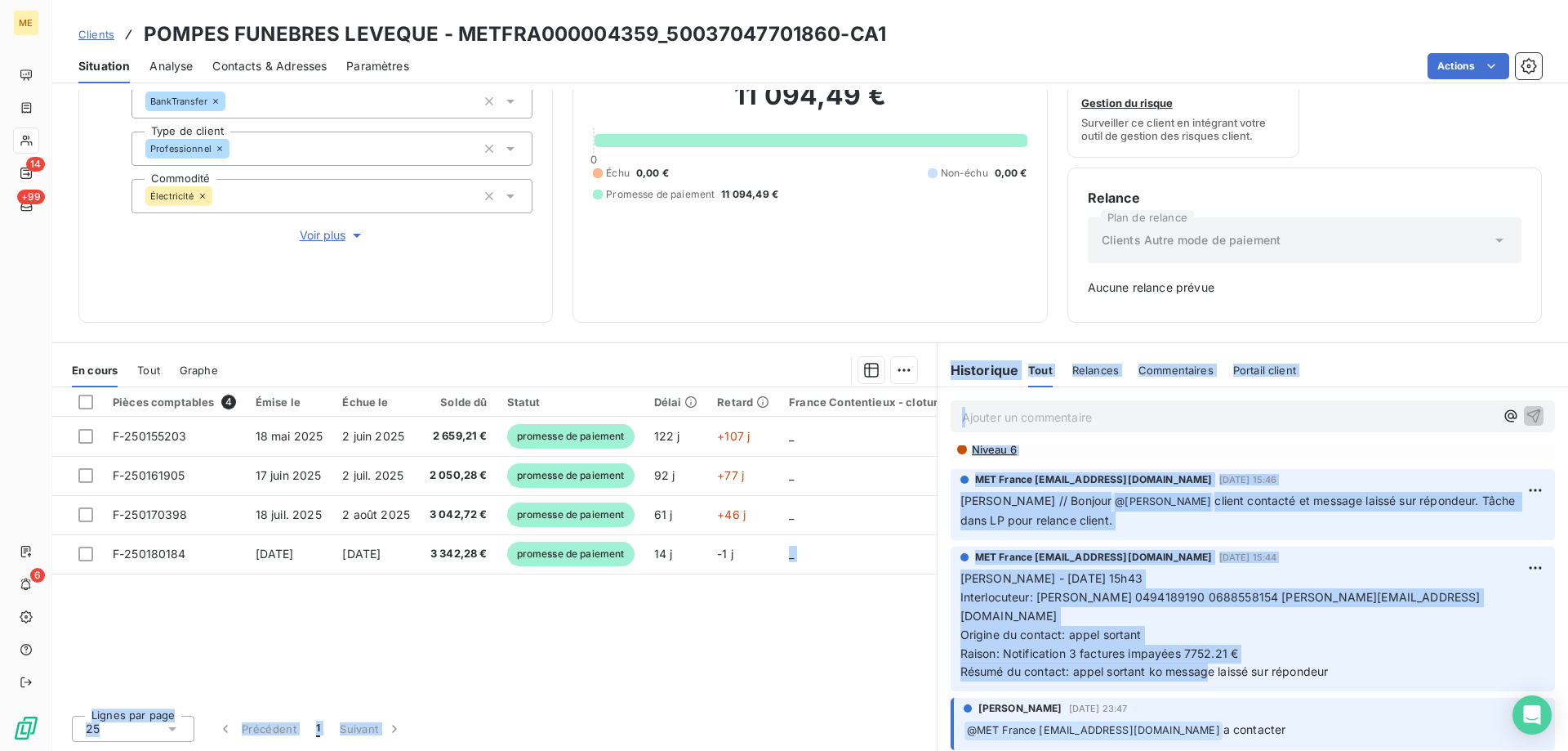
scroll to position [735, 0]
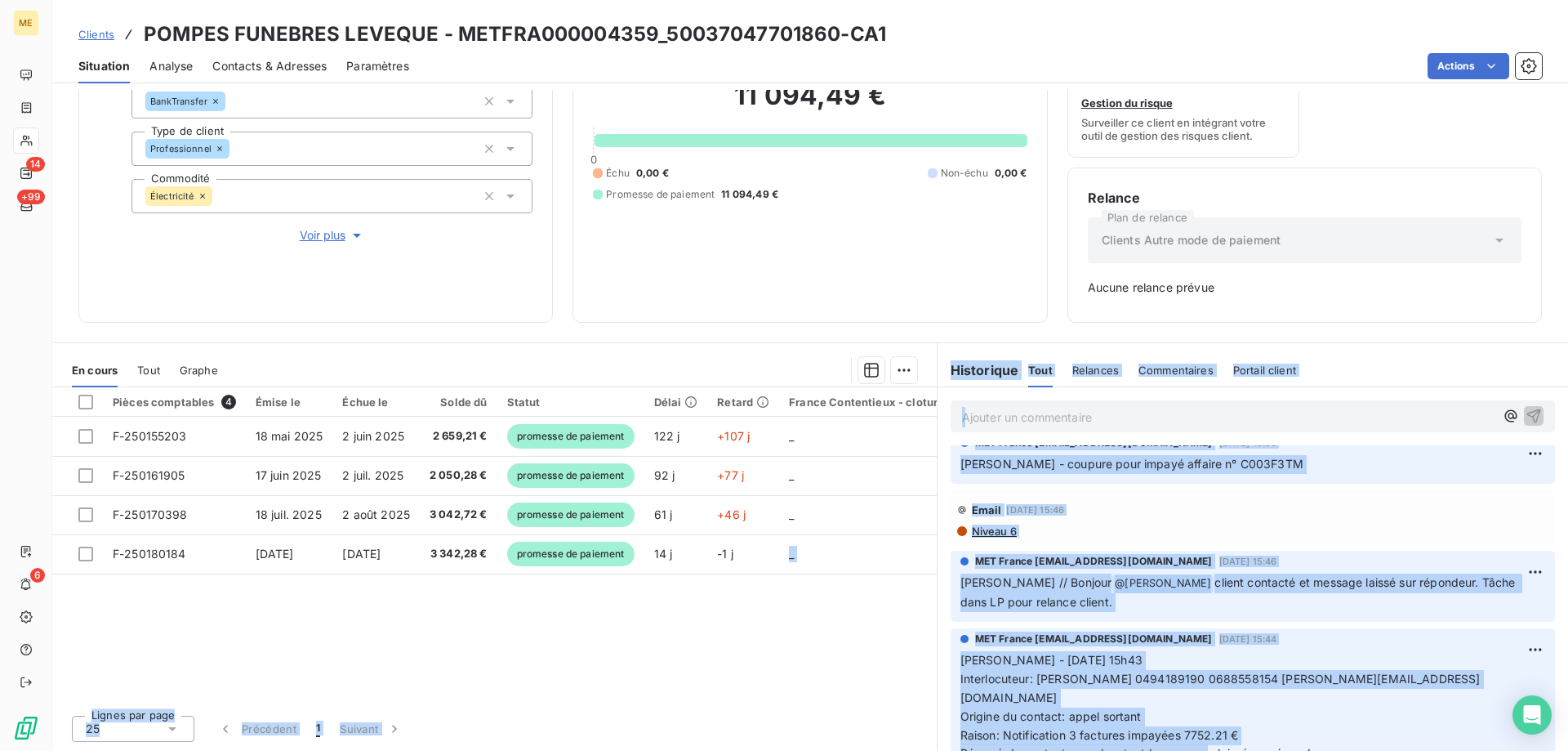
click at [1393, 672] on span "Interlocuteur: Mme BARTOLI 0494189190 0688558154 MAGALI.BARTOLI@DELESSE.FR" at bounding box center [1221, 688] width 520 height 32
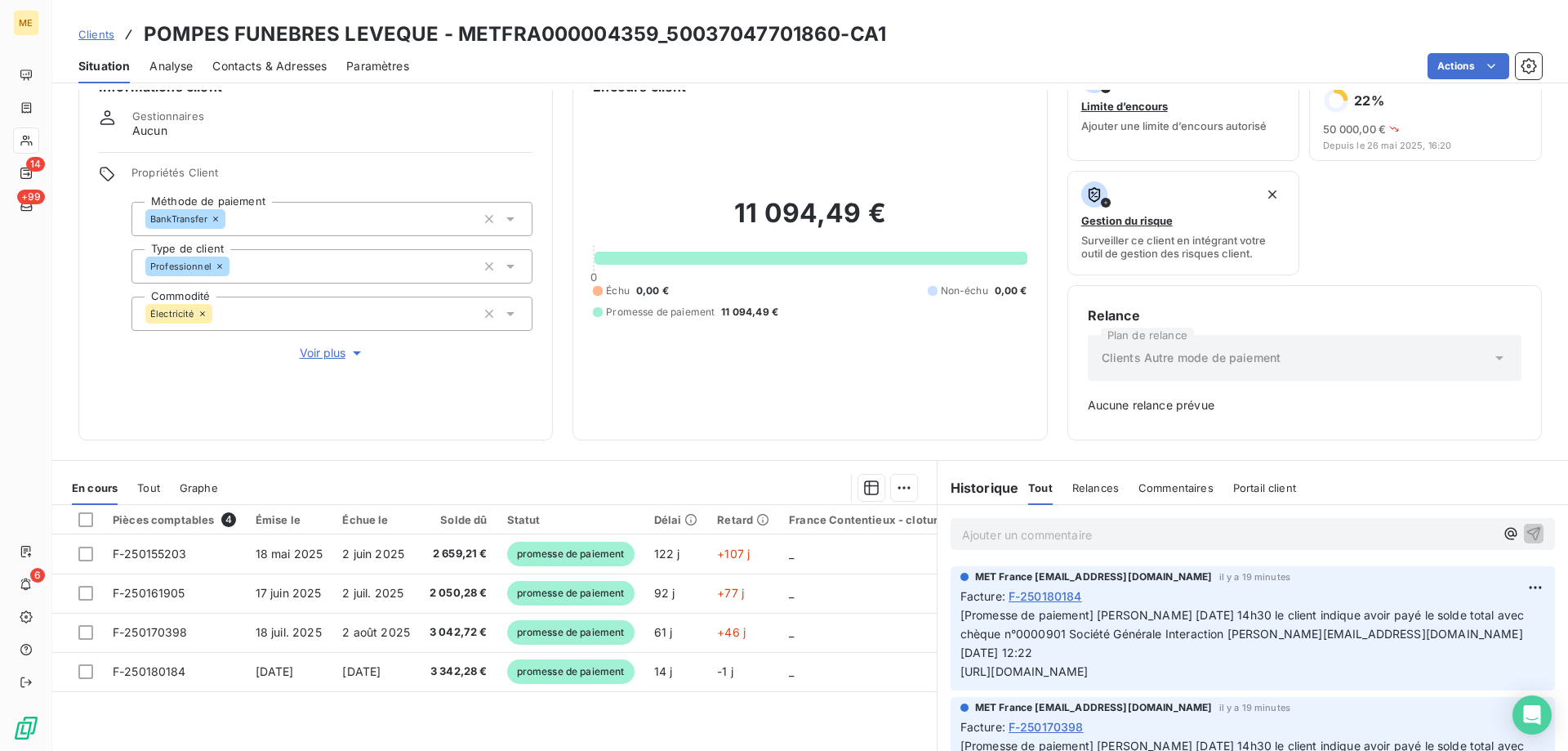
scroll to position [0, 0]
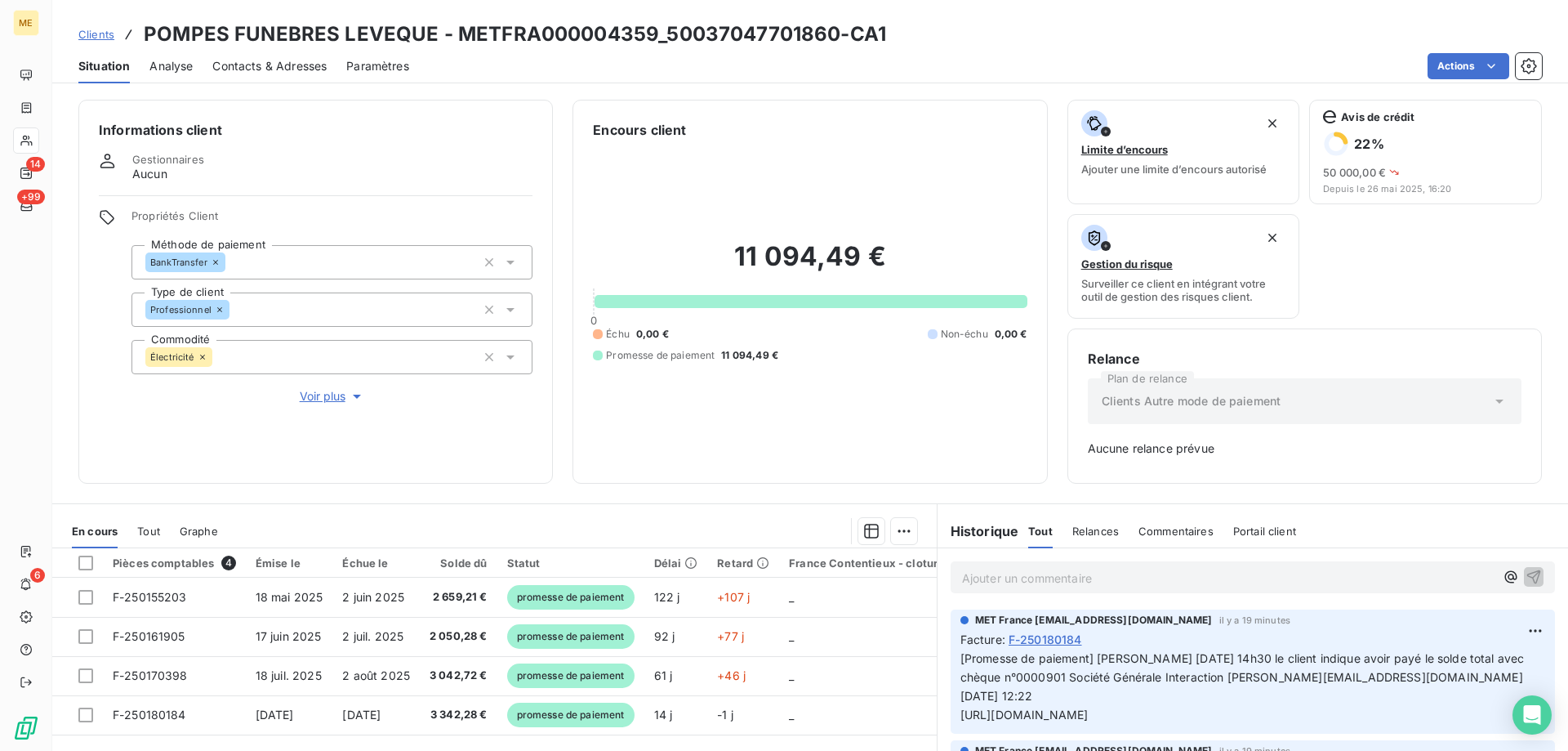
click at [963, 575] on p "Ajouter un commentaire ﻿" at bounding box center [1228, 577] width 532 height 21
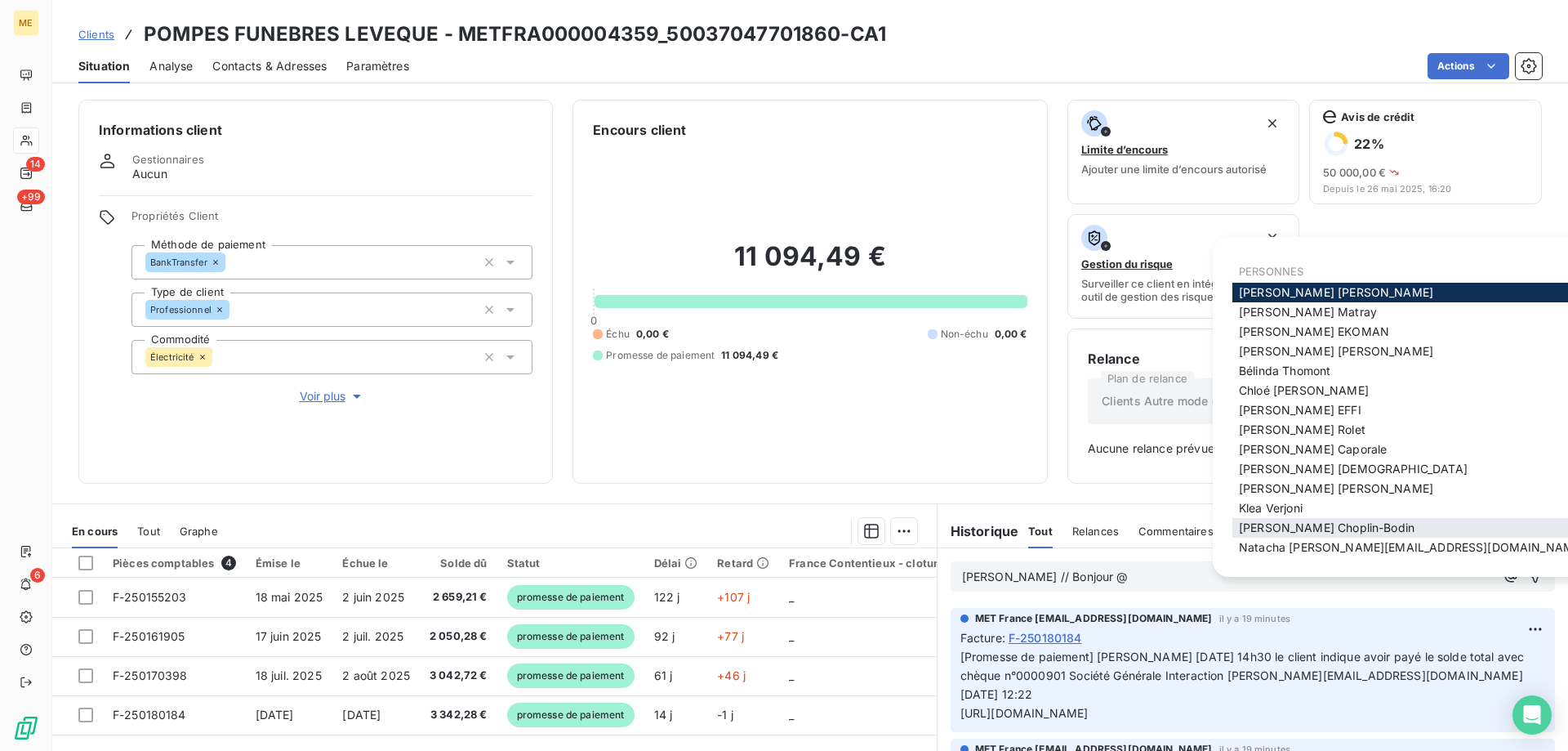
scroll to position [23, 0]
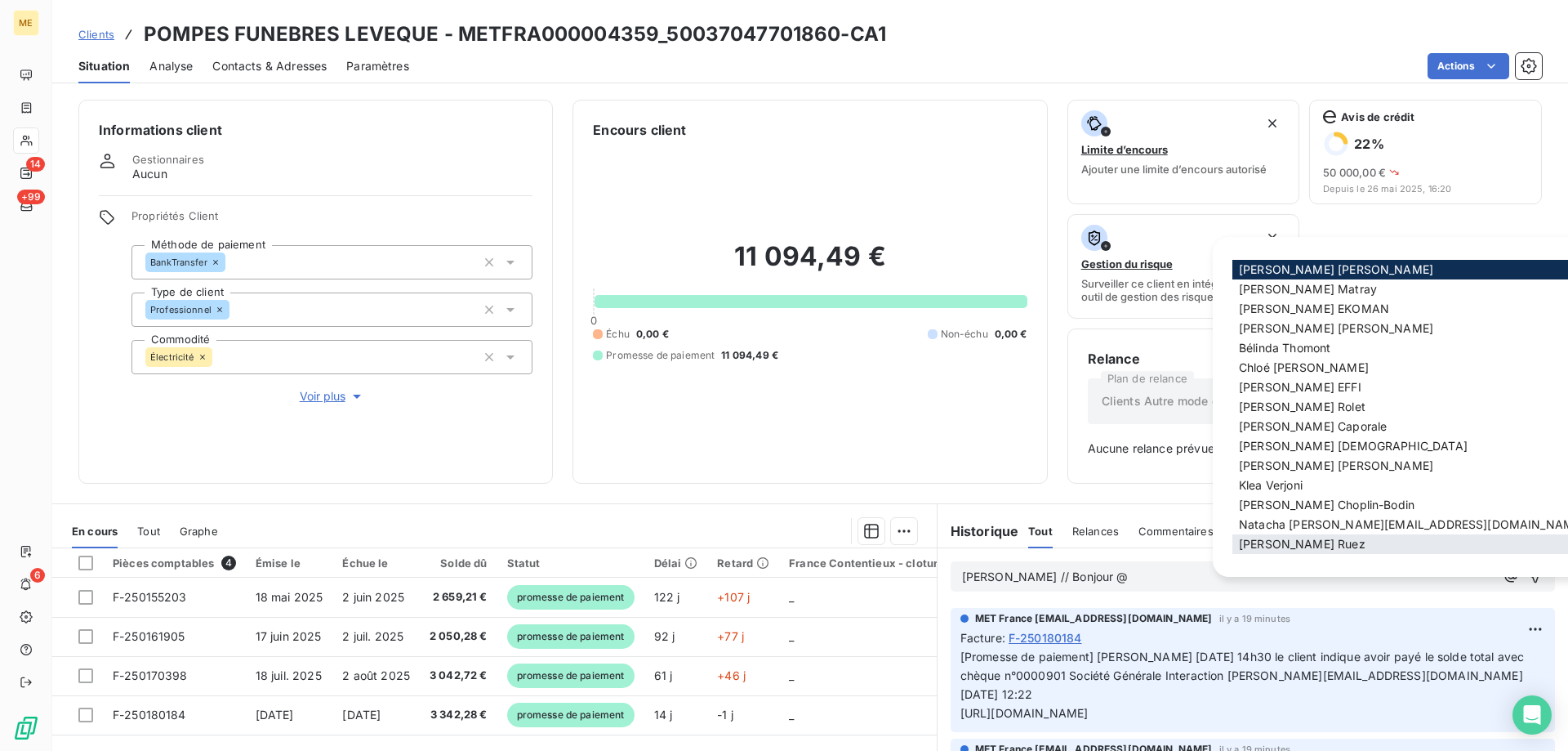
click at [1271, 540] on span "Xavier Ruez" at bounding box center [1302, 543] width 127 height 14
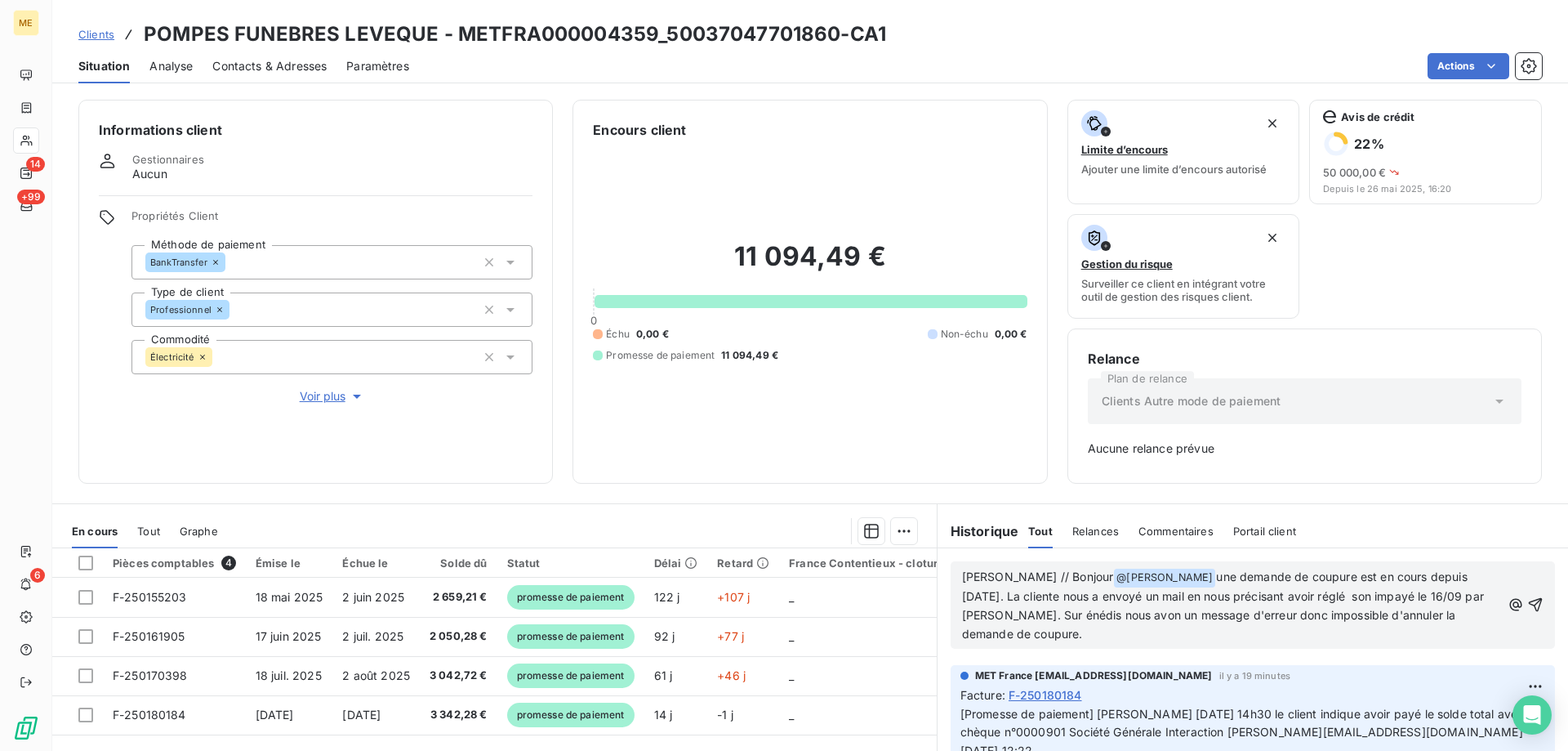
click at [1050, 616] on span "une demande de coupure est en cours depuis hier. La cliente nous a envoyé un ma…" at bounding box center [1224, 604] width 525 height 71
click at [962, 616] on span "une demande de coupure est en cours depuis hier. La cliente nous a envoyé un ma…" at bounding box center [1224, 604] width 525 height 71
click at [0, 0] on lt-div at bounding box center [0, 0] width 0 height 0
click at [1374, 619] on span "une demande de coupure est en cours depuis hier. La cliente nous a envoyé un ma…" at bounding box center [1224, 604] width 525 height 71
click at [1527, 603] on icon "button" at bounding box center [1535, 604] width 16 height 16
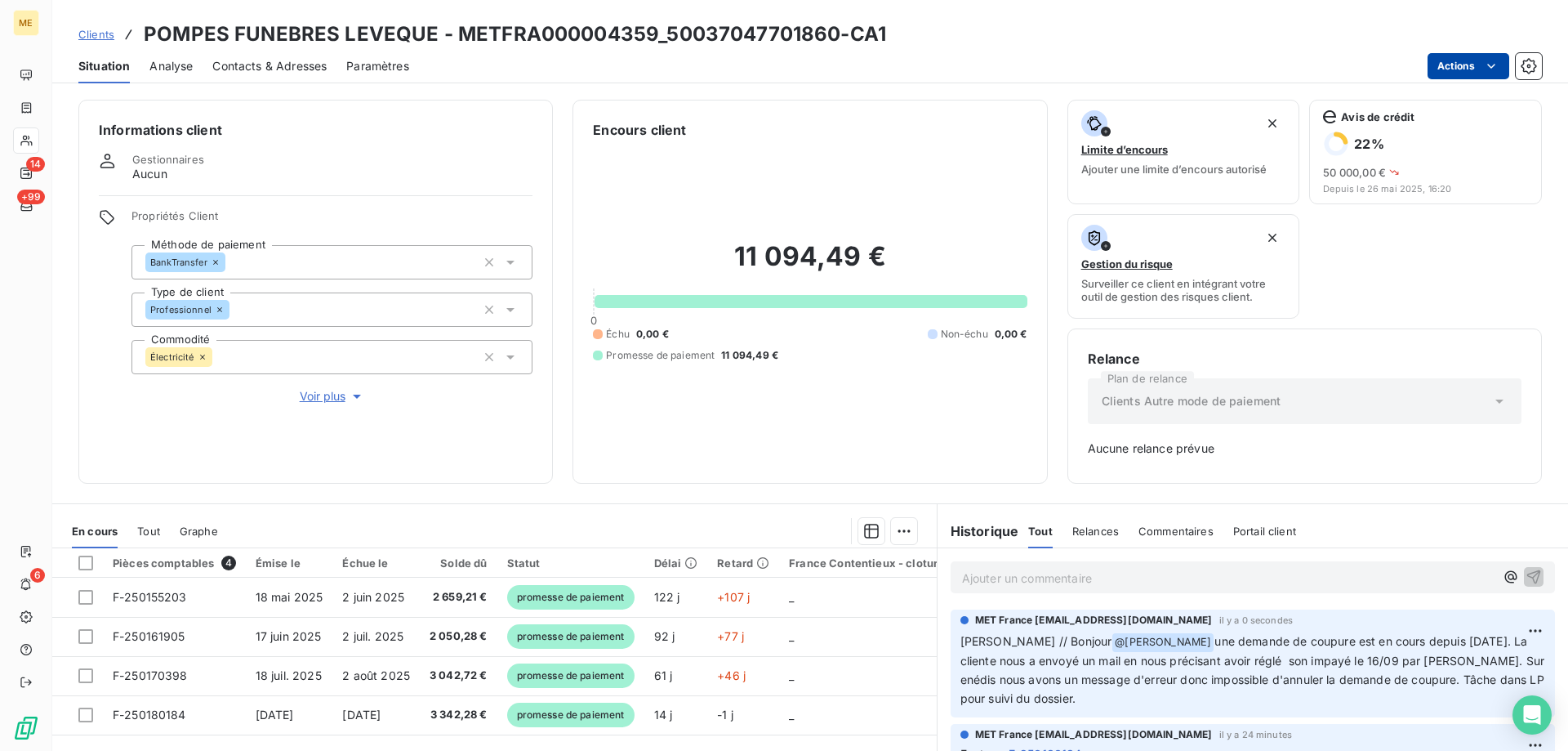
click at [1442, 71] on html "ME 14 +99 6 Clients POMPES FUNEBRES LEVEQUE - METFRA000004359_50037047701860-CA…" at bounding box center [784, 457] width 1568 height 914
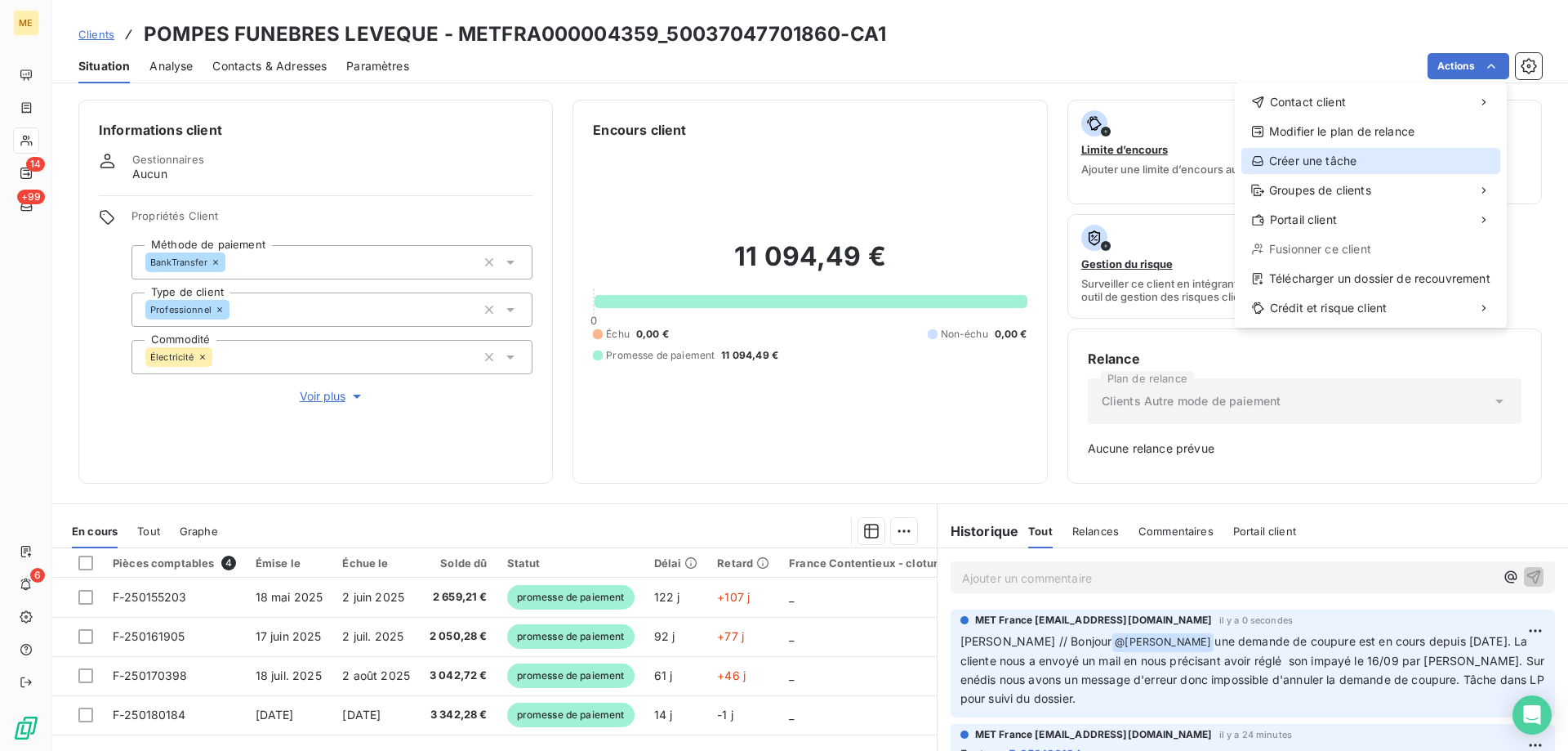
click at [1397, 166] on div "Créer une tâche" at bounding box center [1371, 160] width 259 height 26
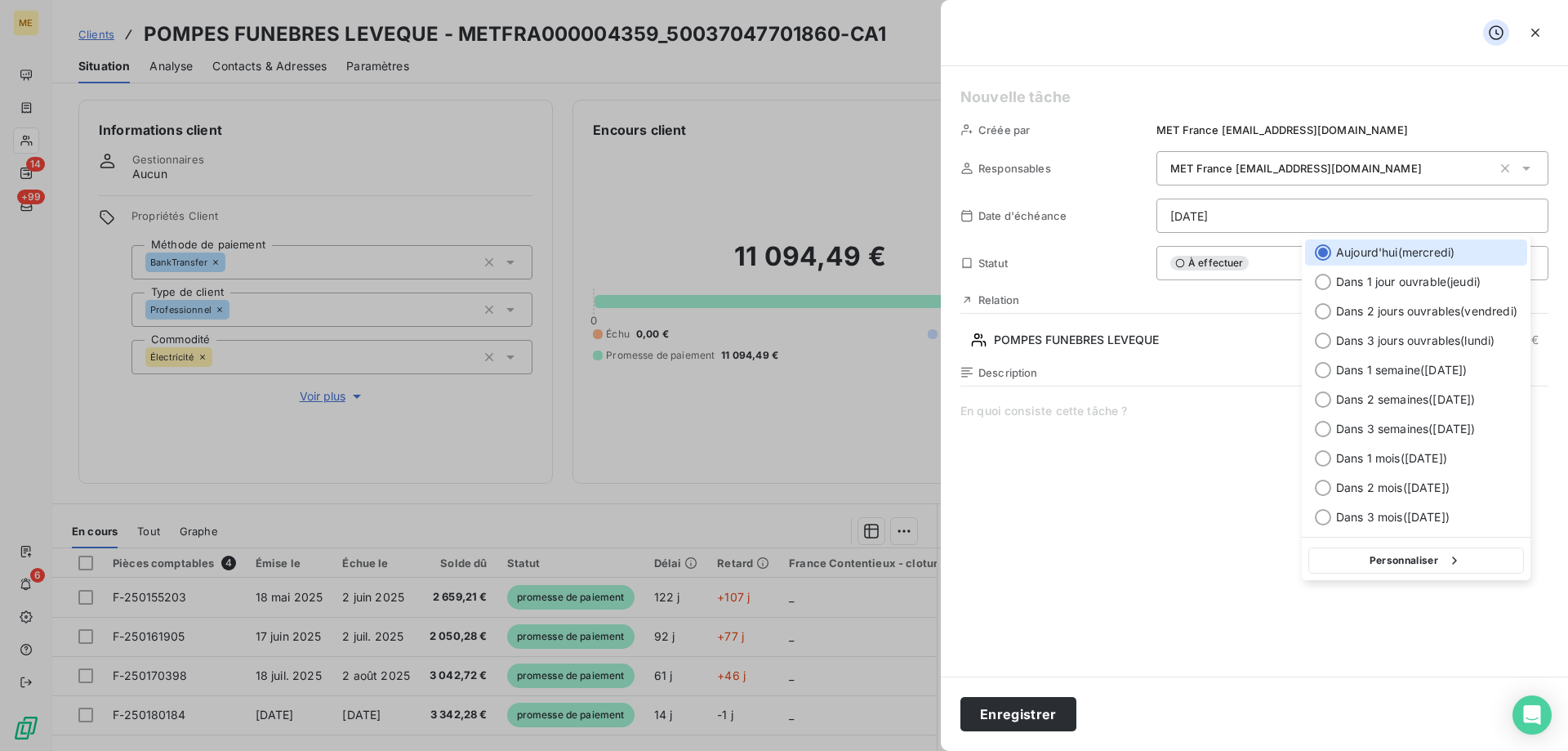
click at [1217, 219] on html "ME 14 +99 6 Clients POMPES FUNEBRES LEVEQUE - METFRA000004359_50037047701860-CA…" at bounding box center [784, 457] width 1568 height 914
click at [1321, 284] on div at bounding box center [1322, 282] width 16 height 16
type input "18/09/2025"
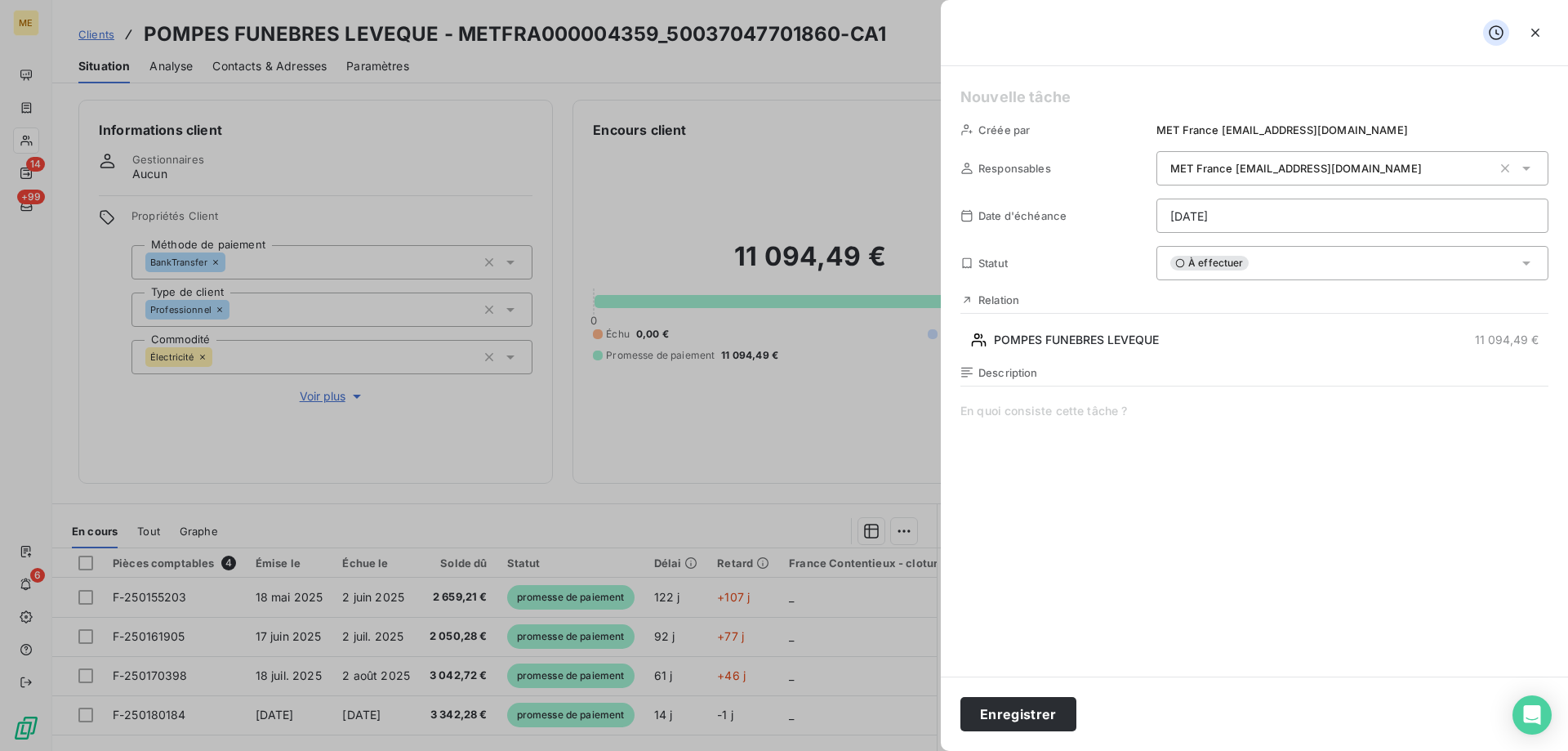
click at [980, 96] on h5 at bounding box center [1254, 96] width 588 height 23
click at [988, 409] on span at bounding box center [1254, 559] width 588 height 313
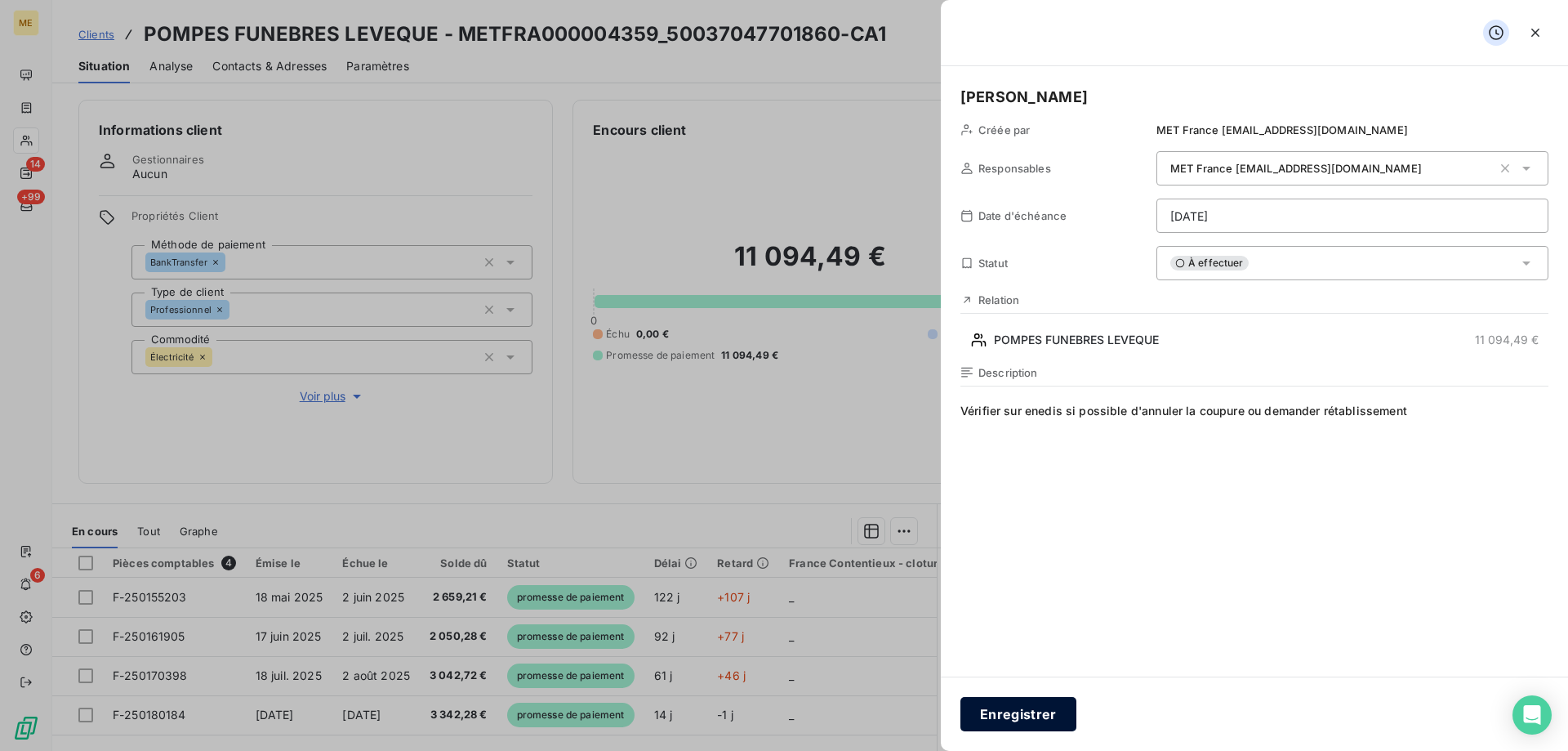
click at [995, 716] on button "Enregistrer" at bounding box center [1018, 714] width 116 height 34
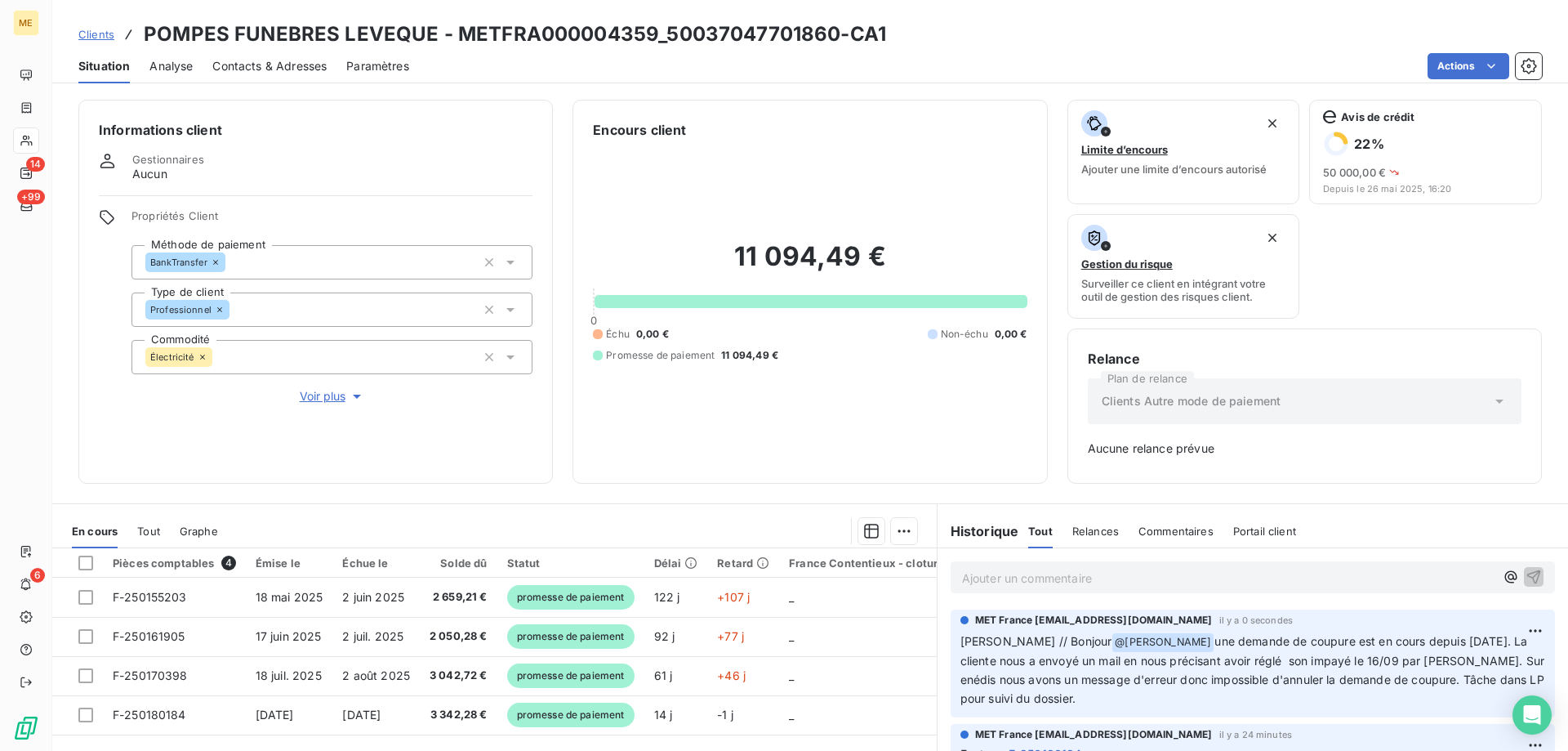
click at [95, 33] on span "Clients" at bounding box center [96, 34] width 36 height 14
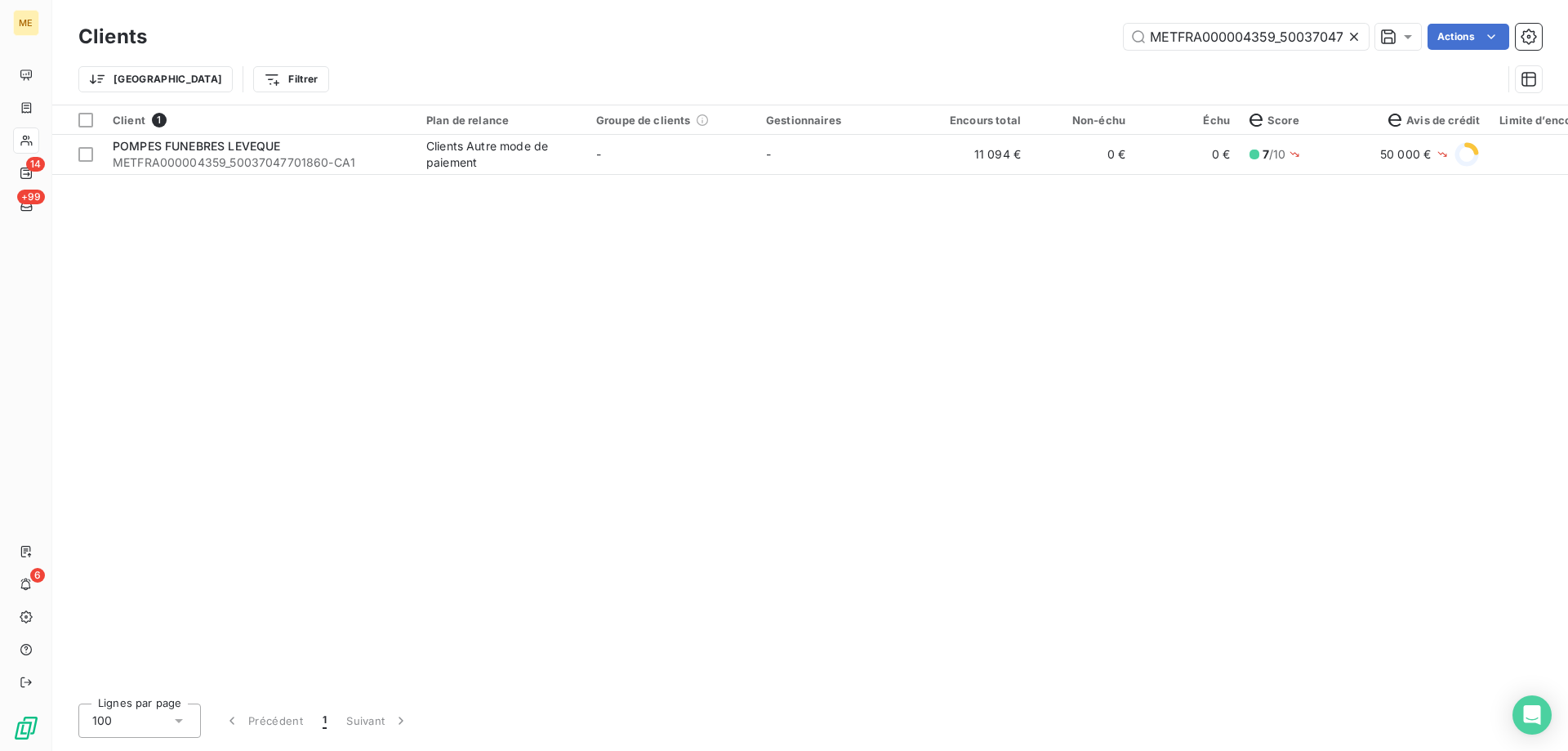
scroll to position [0, 49]
click at [1189, 35] on input "METFRA000004359_50037047701860" at bounding box center [1246, 36] width 245 height 26
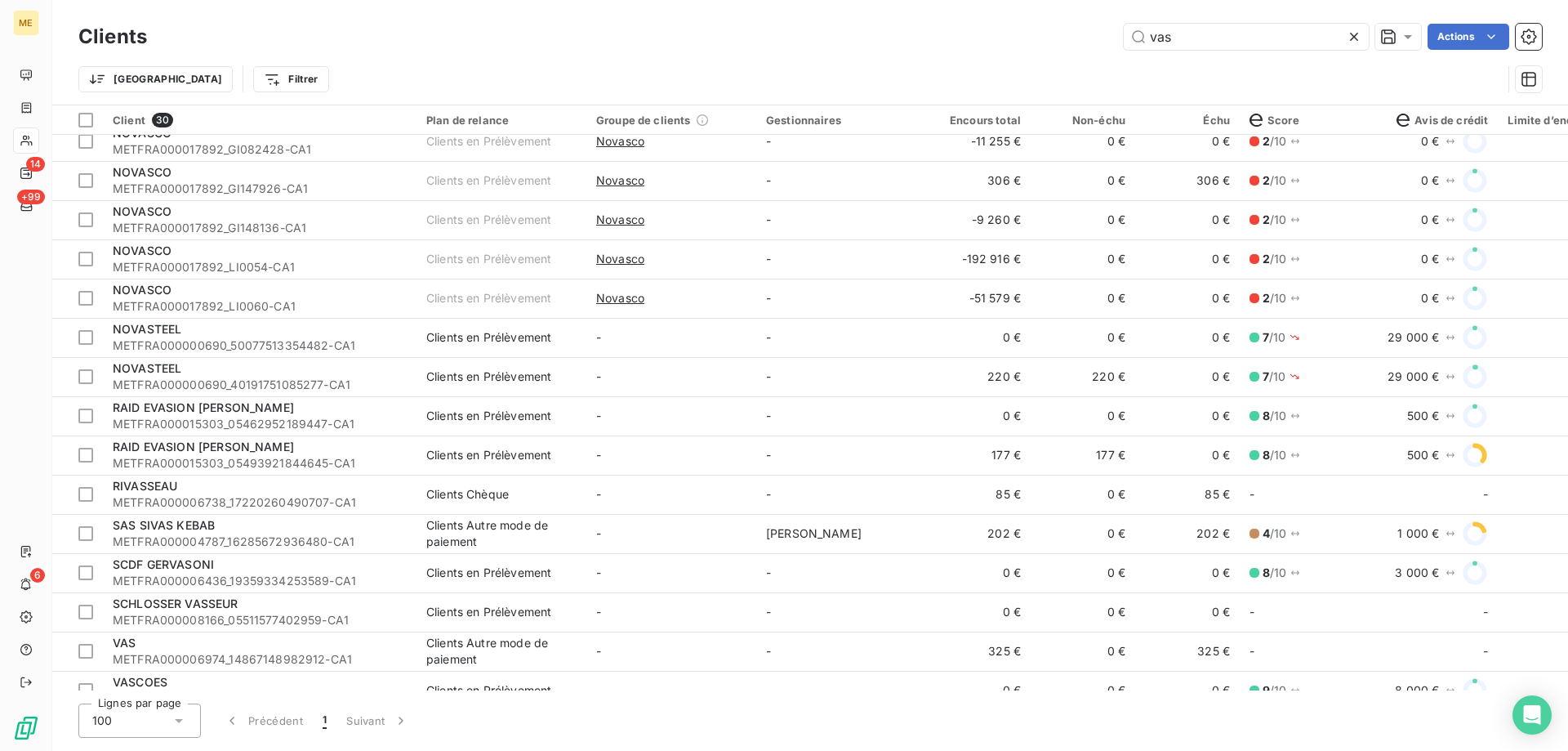
scroll to position [409, 0]
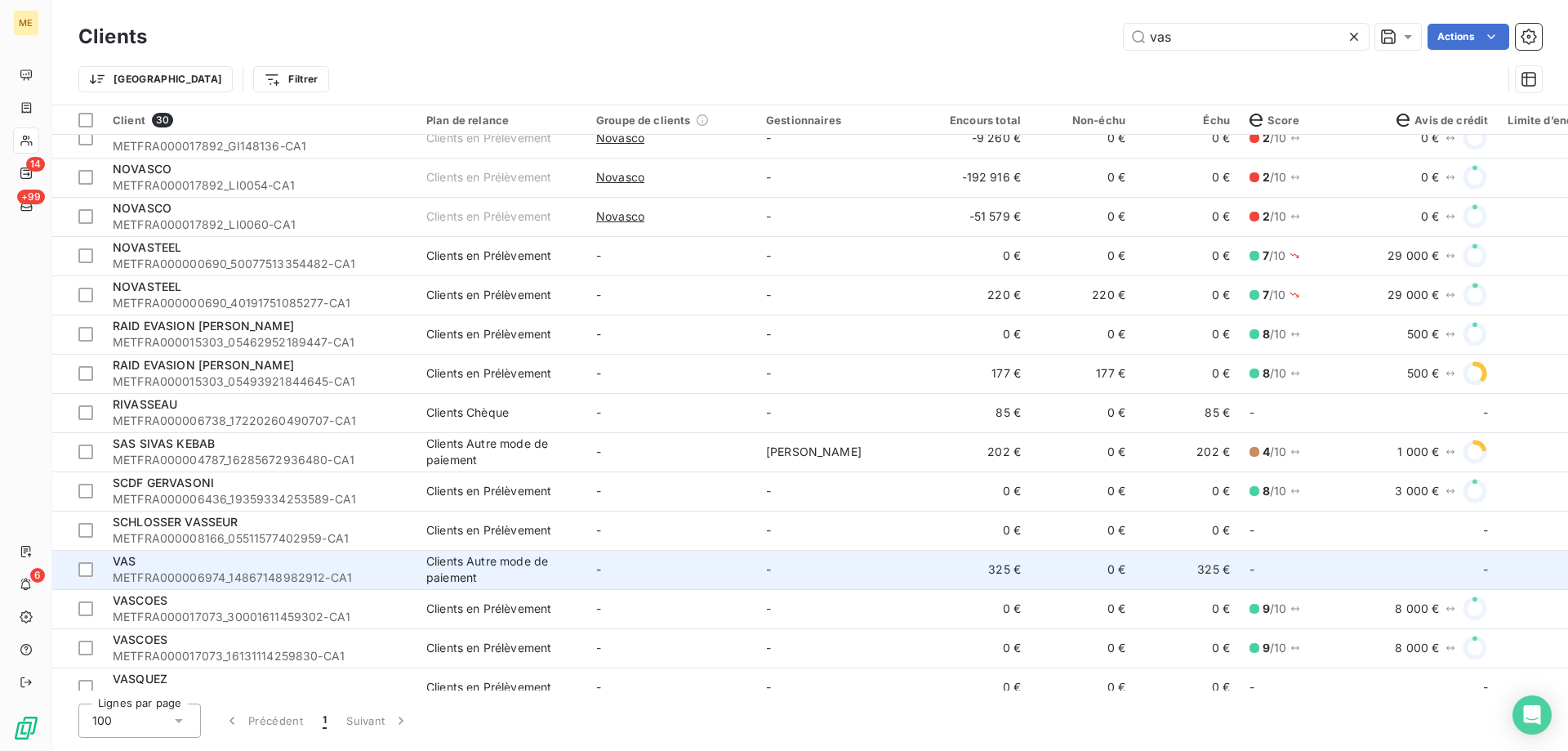
type input "vas"
click at [152, 573] on span "METFRA000006974_14867148982912-CA1" at bounding box center [259, 577] width 294 height 16
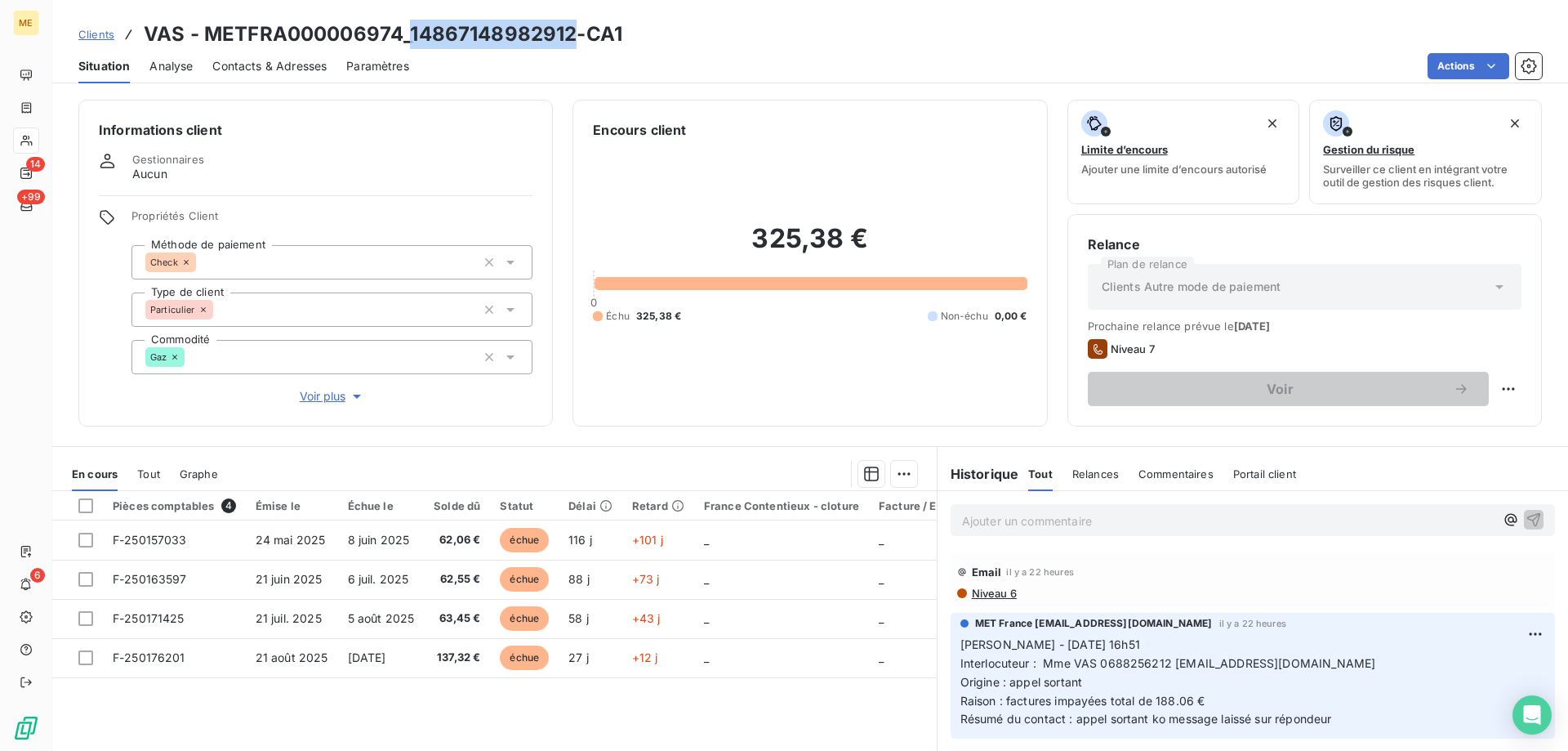
drag, startPoint x: 410, startPoint y: 35, endPoint x: 573, endPoint y: 39, distance: 163.0
click at [573, 39] on h3 "VAS - METFRA000006974_14867148982912-CA1" at bounding box center [383, 34] width 479 height 30
copy h3 "14867148982912"
click at [154, 473] on span "Tout" at bounding box center [148, 474] width 23 height 14
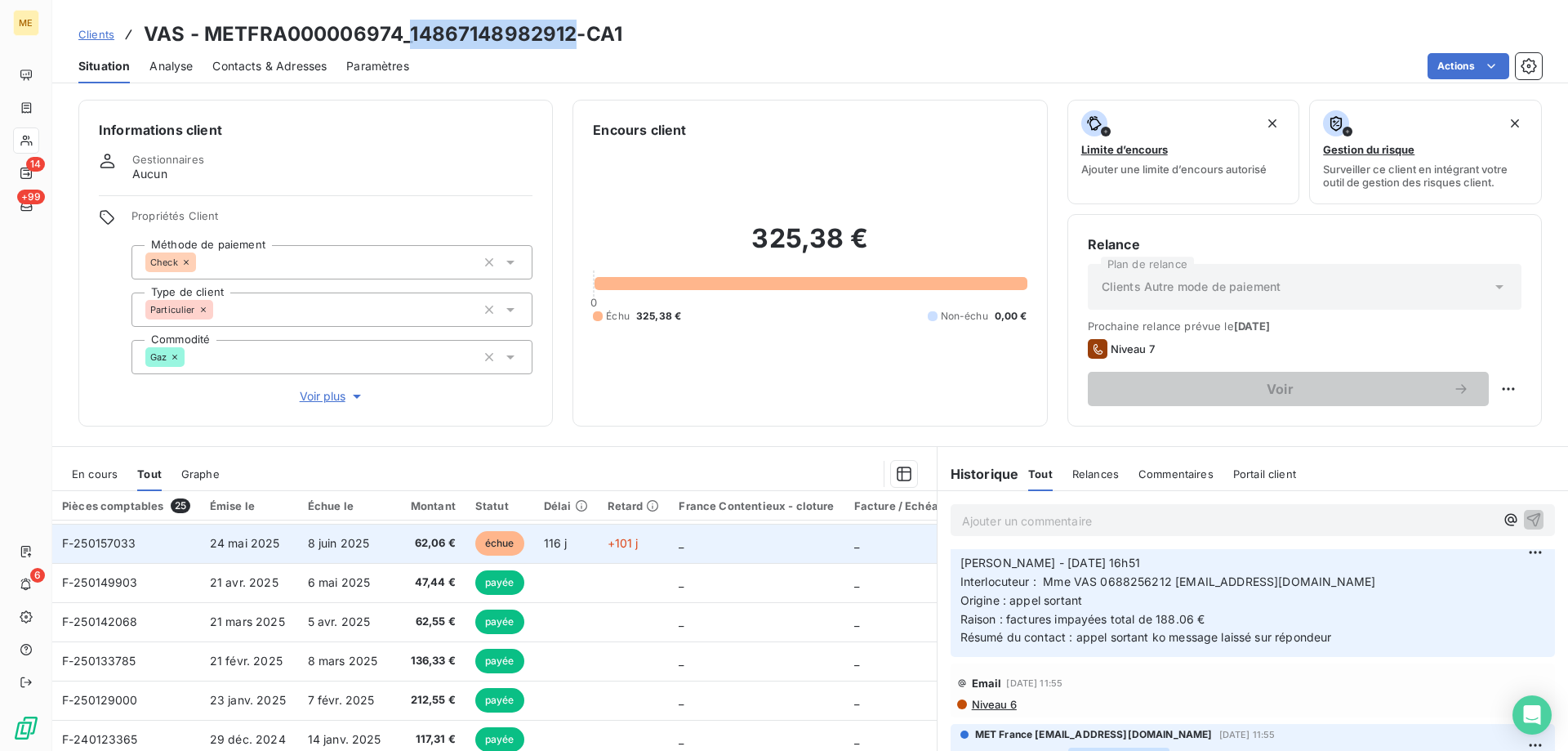
scroll to position [82, 0]
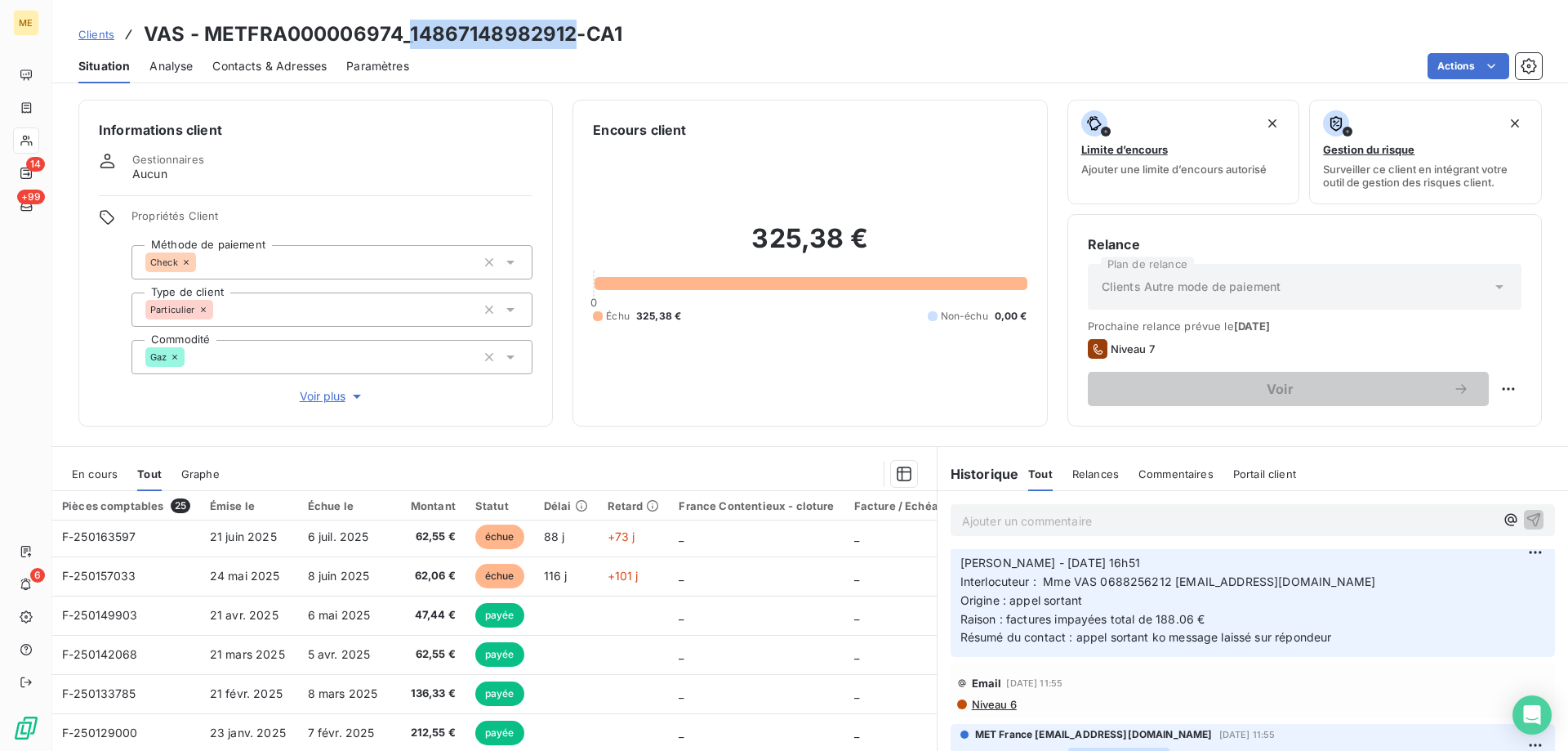
click at [97, 478] on span "En cours" at bounding box center [95, 474] width 46 height 14
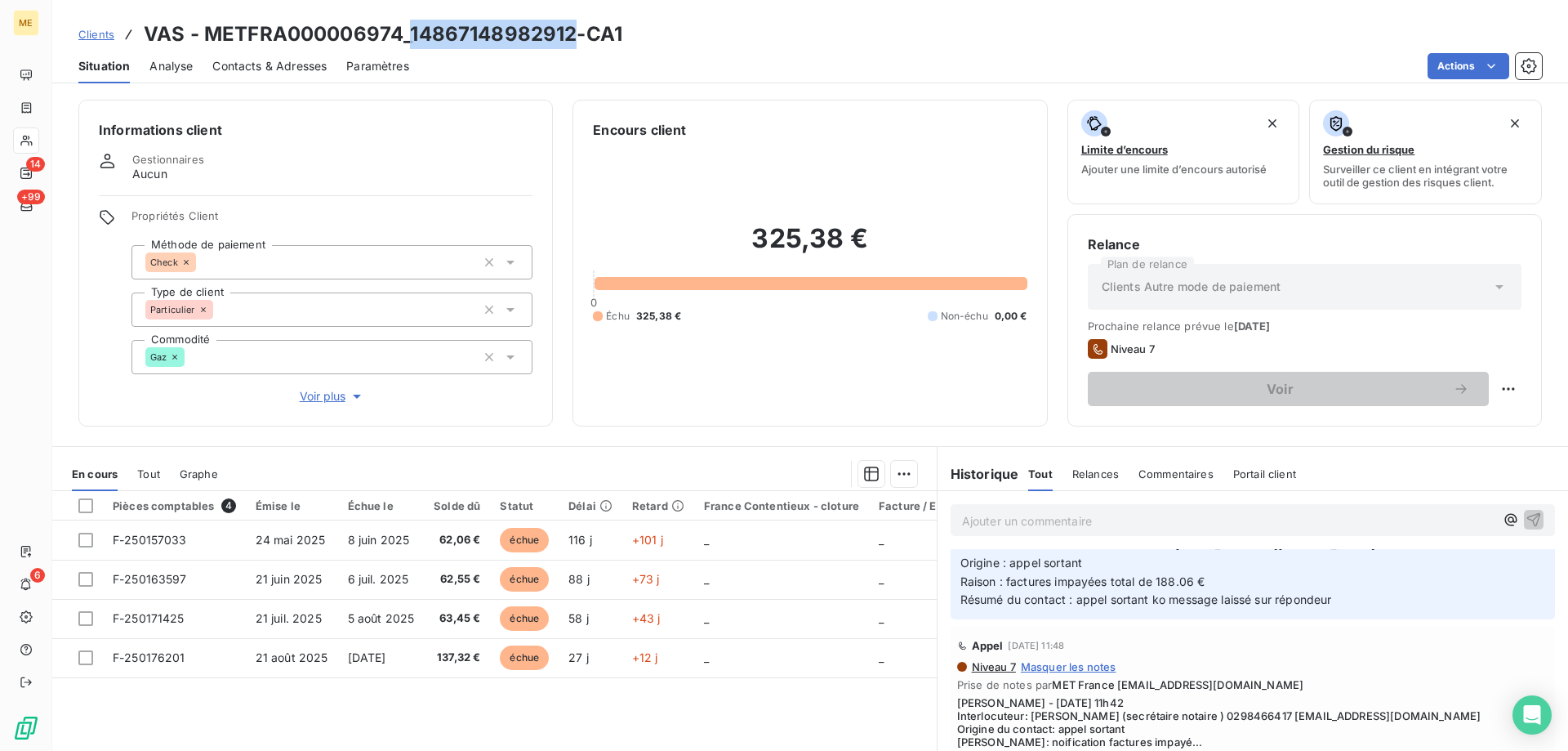
scroll to position [490, 0]
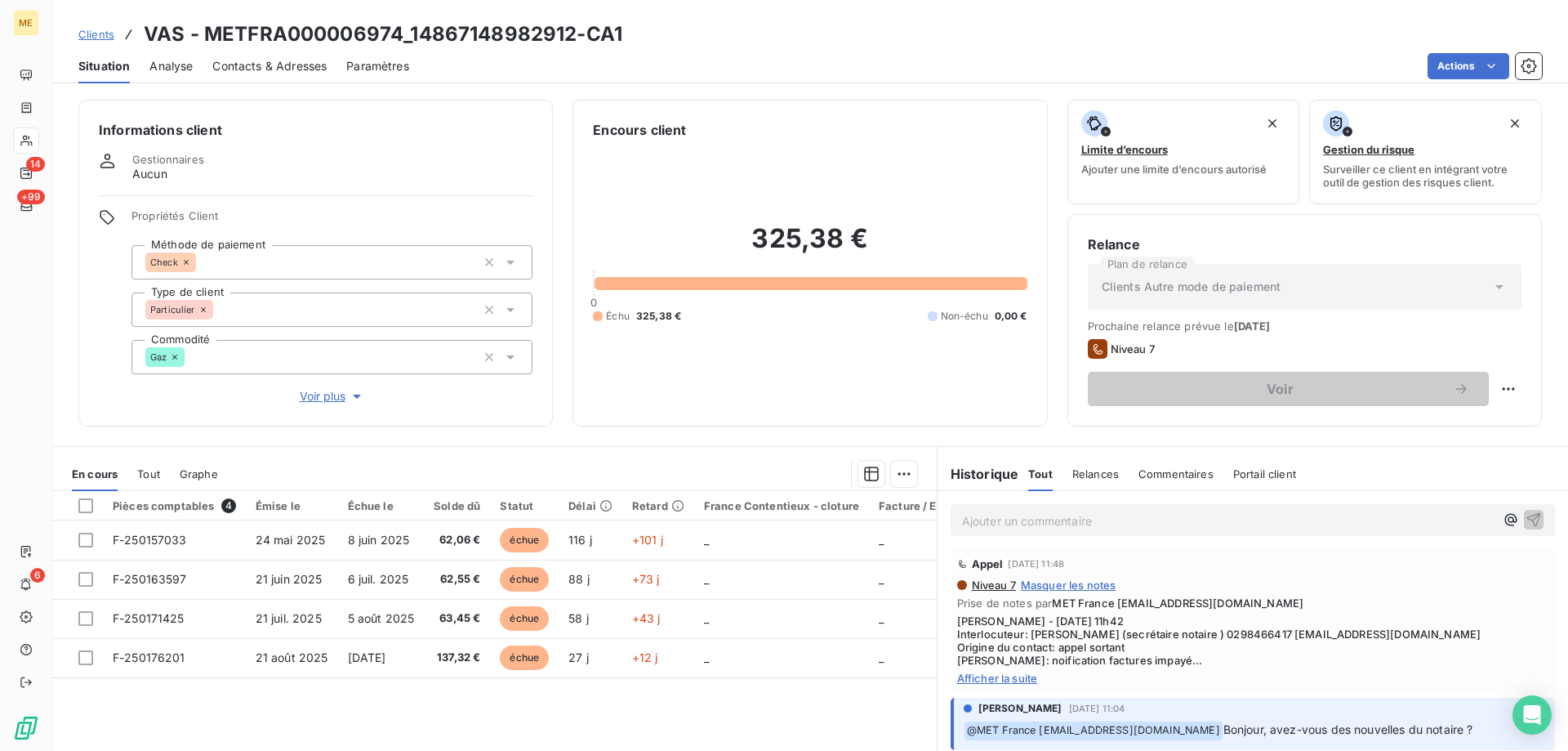
click at [976, 680] on span "Afficher la suite" at bounding box center [1252, 678] width 591 height 14
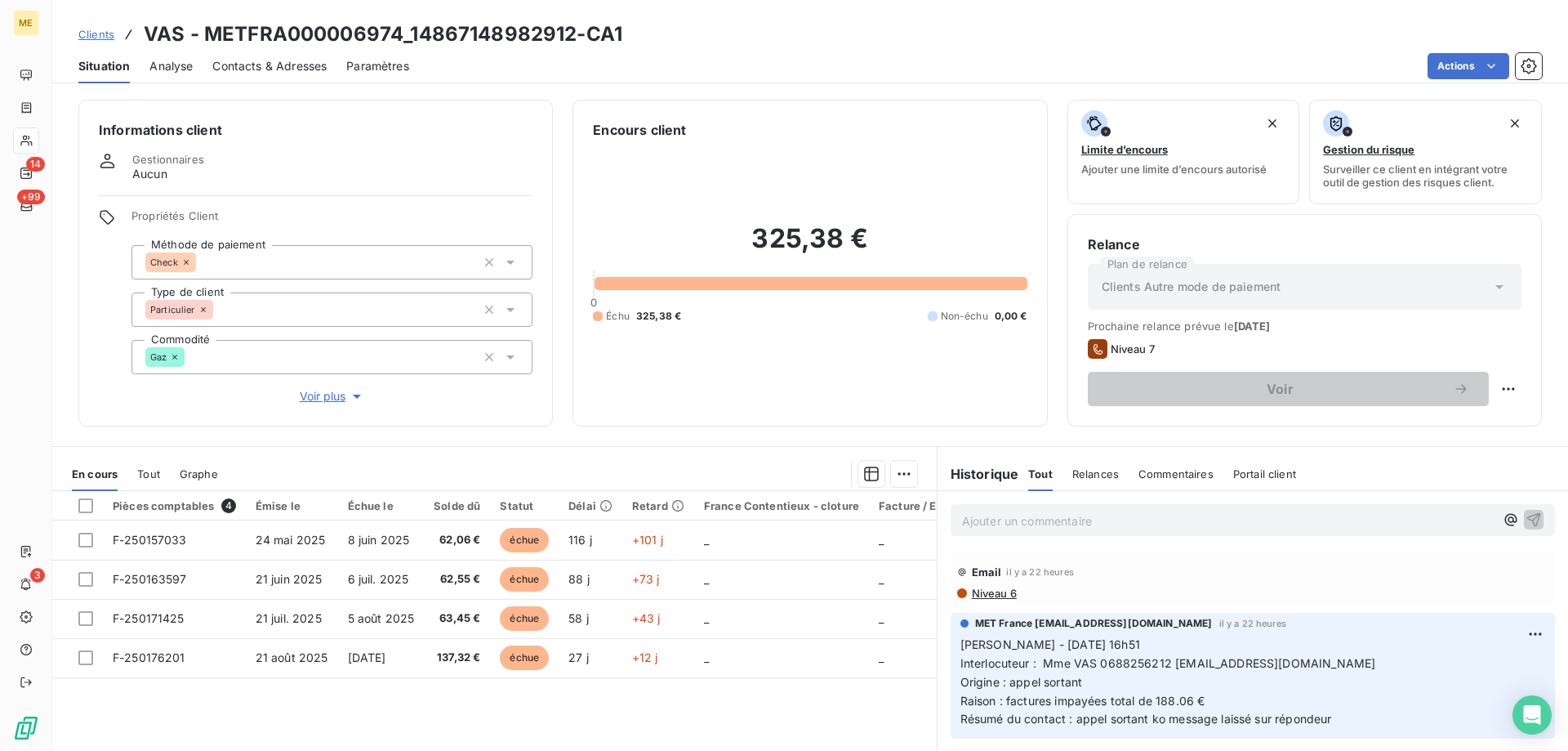
scroll to position [82, 0]
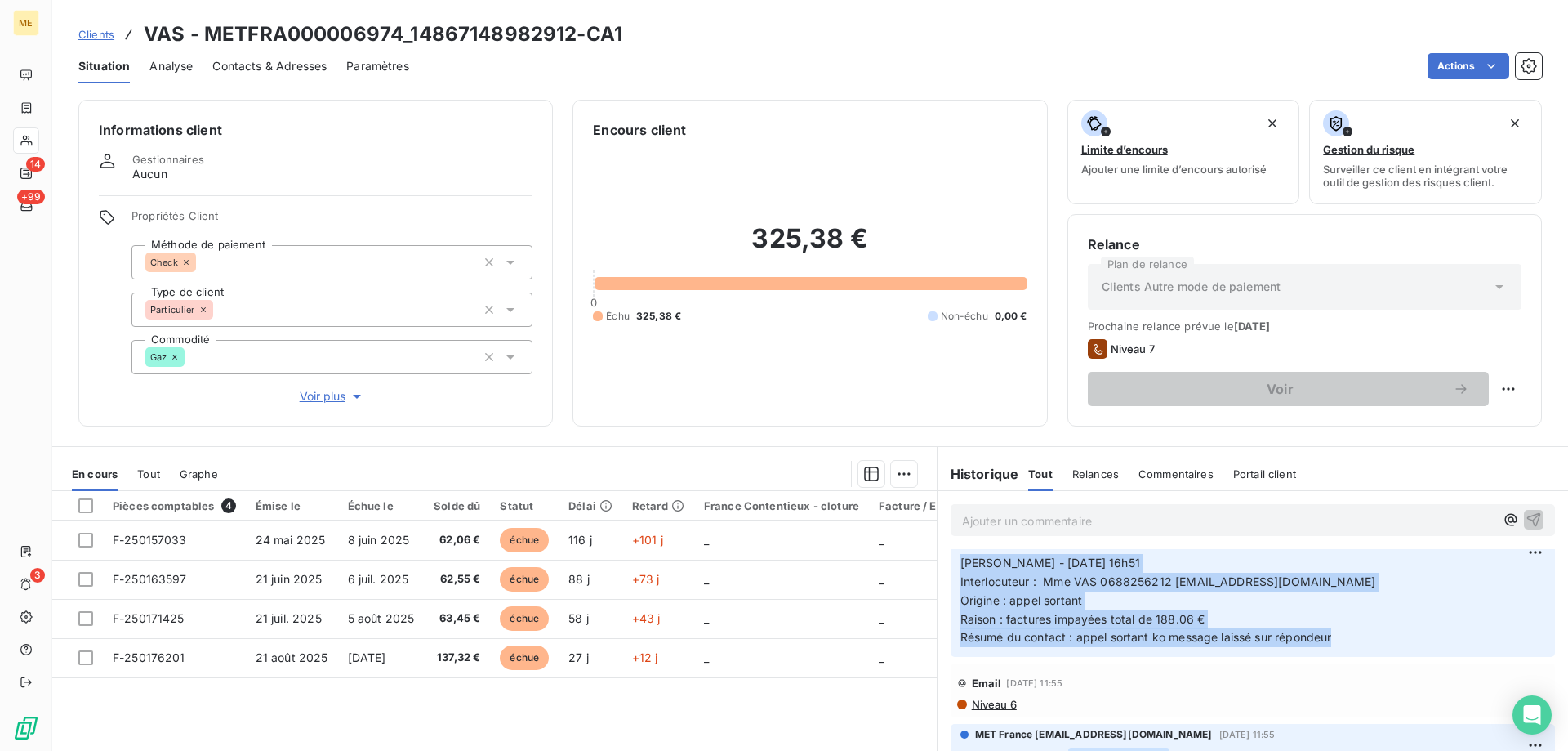
drag, startPoint x: 1363, startPoint y: 651, endPoint x: 936, endPoint y: 560, distance: 436.6
click at [937, 560] on div "MET France met-france@recouvrement.met.com il y a 22 heures Sylvain - 16/09/202…" at bounding box center [1252, 593] width 630 height 132
copy p "Sylvain - 16/09/2025 - 16h51 Interlocuteur : Mme VAS 0688256212 VASIZA@YAHOO.FR…"
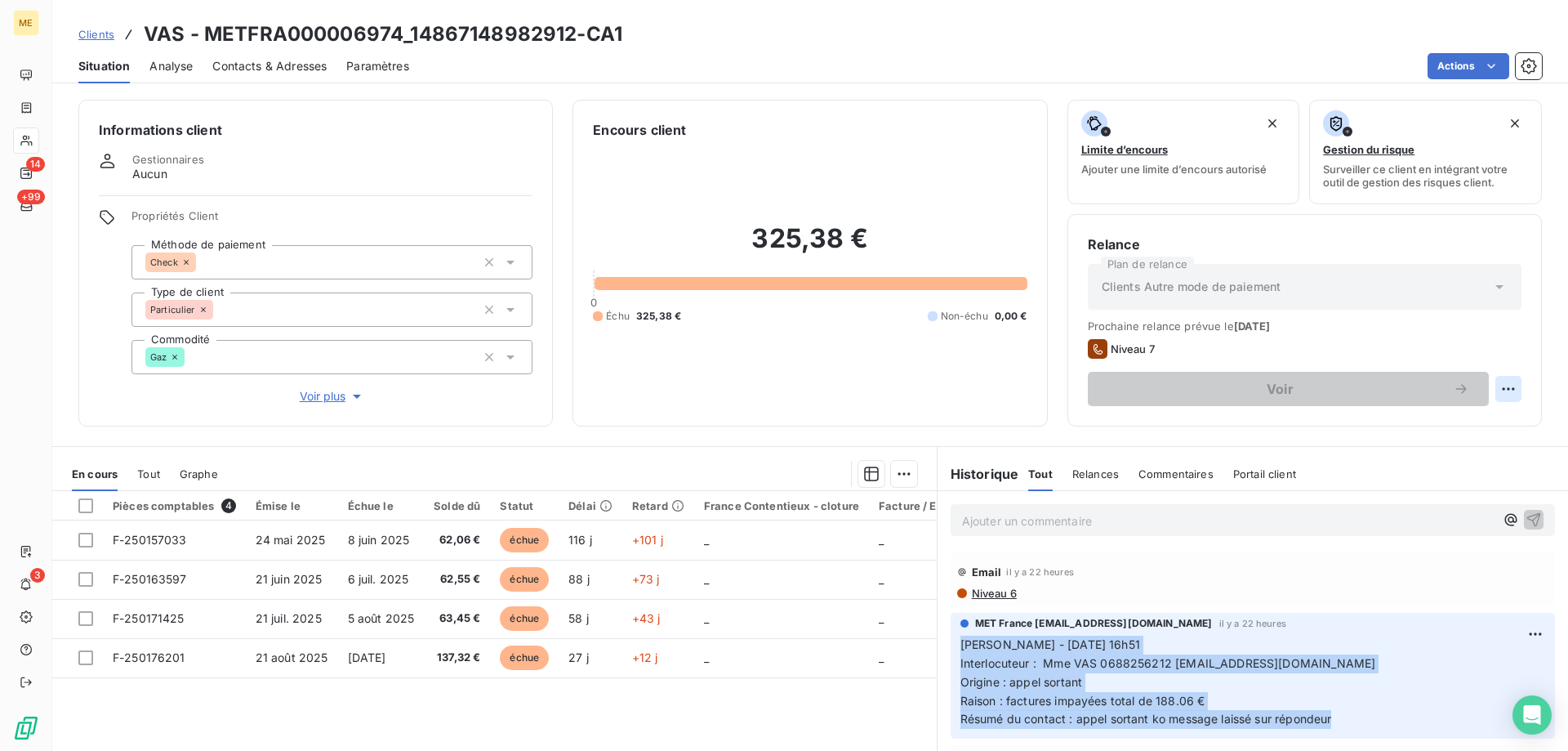
click at [1500, 377] on html "ME 14 +99 3 Clients VAS - METFRA000006974_14867148982912-CA1 Situation Analyse …" at bounding box center [784, 457] width 1568 height 914
click at [1383, 424] on div "Replanifier cette action" at bounding box center [1428, 424] width 146 height 26
select select "8"
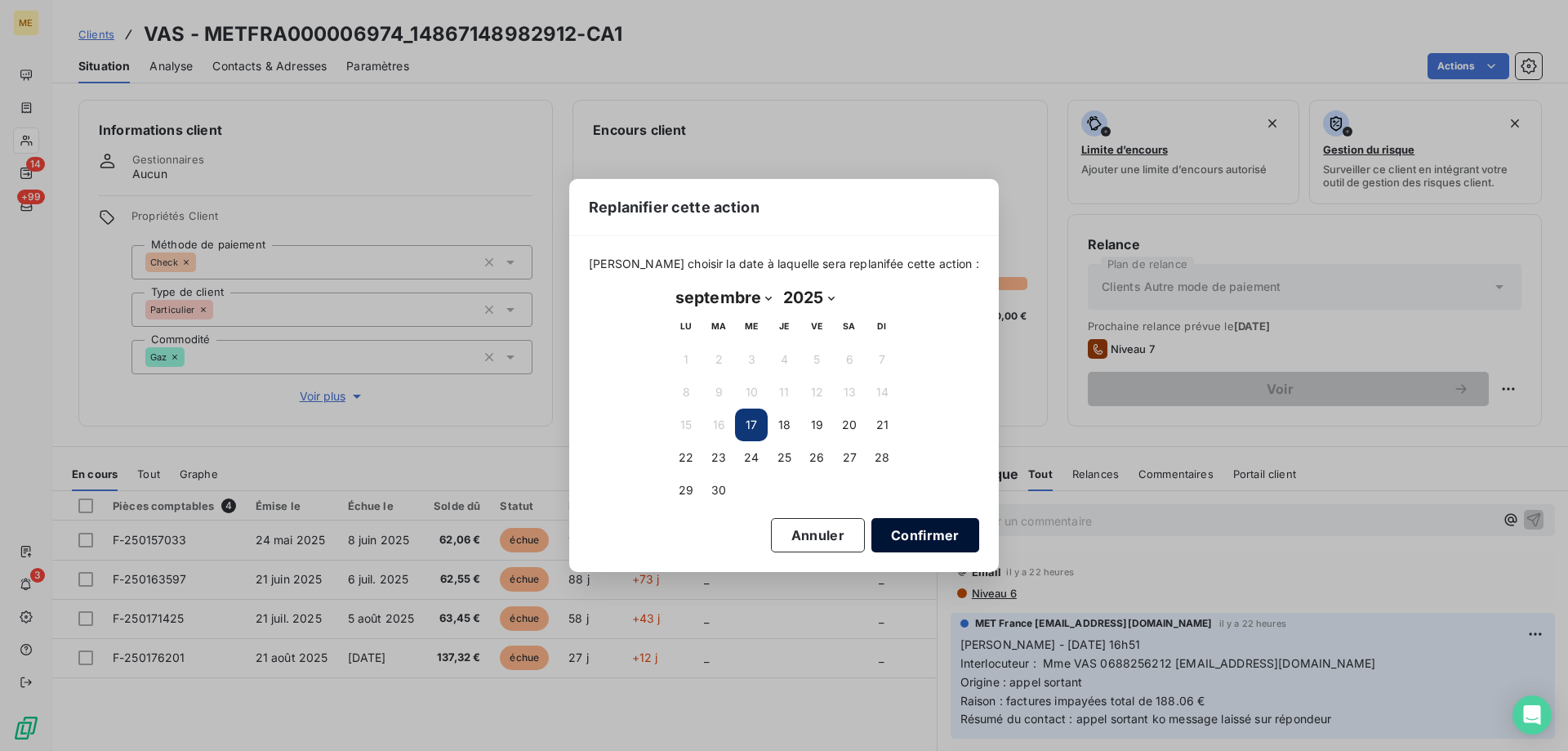
click at [893, 532] on button "Confirmer" at bounding box center [925, 535] width 108 height 34
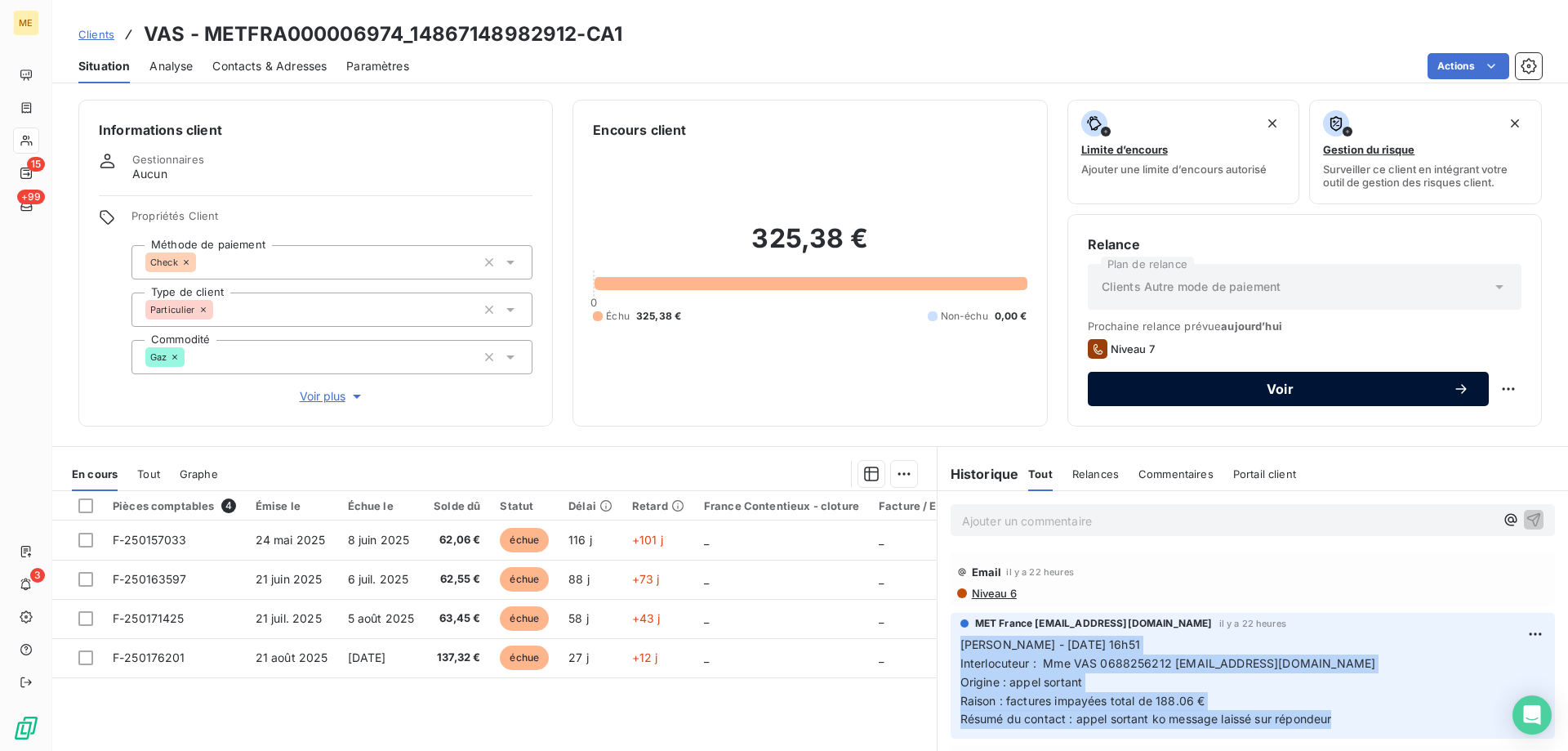
click at [1218, 389] on span "Voir" at bounding box center [1280, 389] width 346 height 14
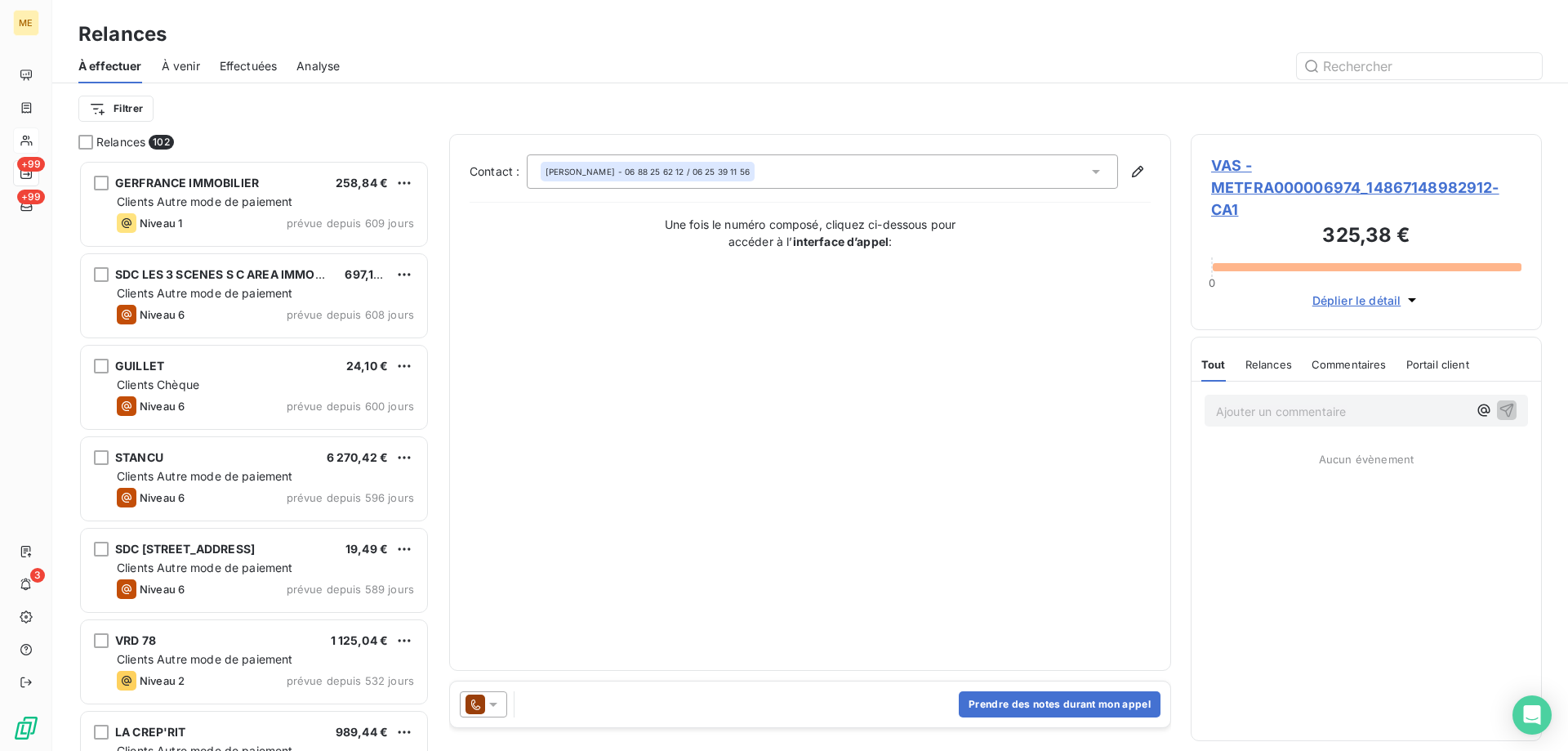
scroll to position [578, 338]
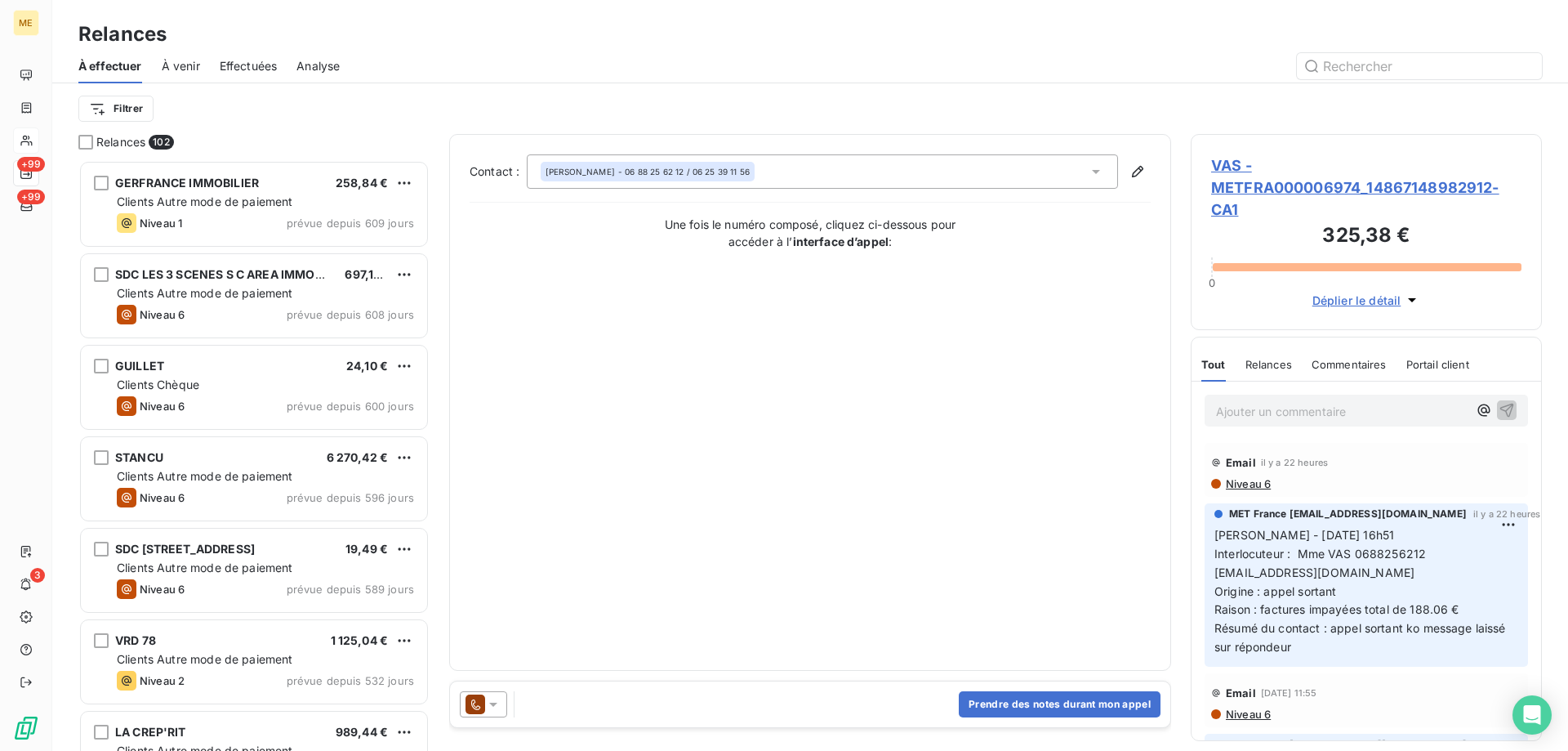
click at [498, 709] on icon at bounding box center [493, 704] width 16 height 16
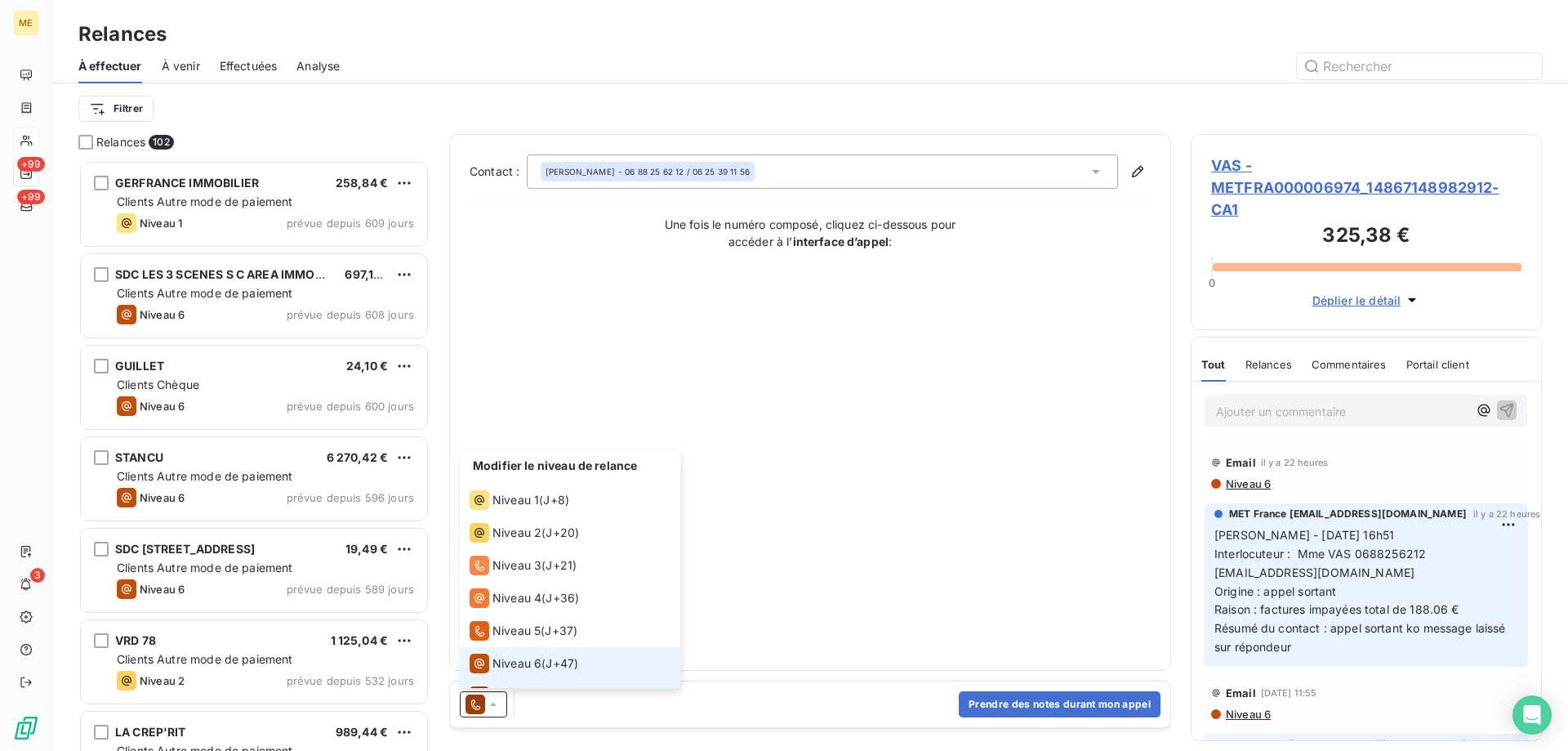
scroll to position [24, 0]
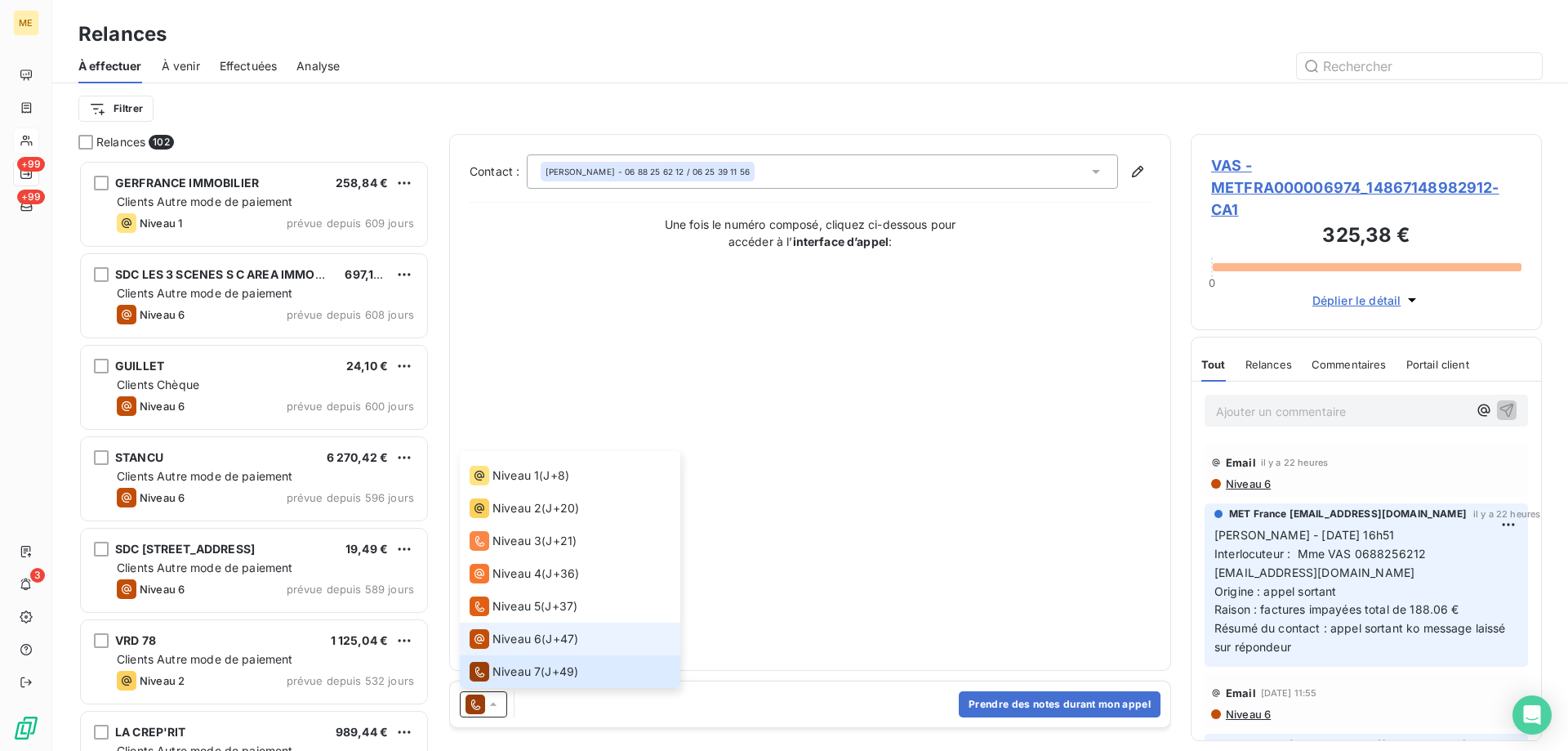
click at [500, 636] on span "Niveau 6" at bounding box center [517, 638] width 49 height 16
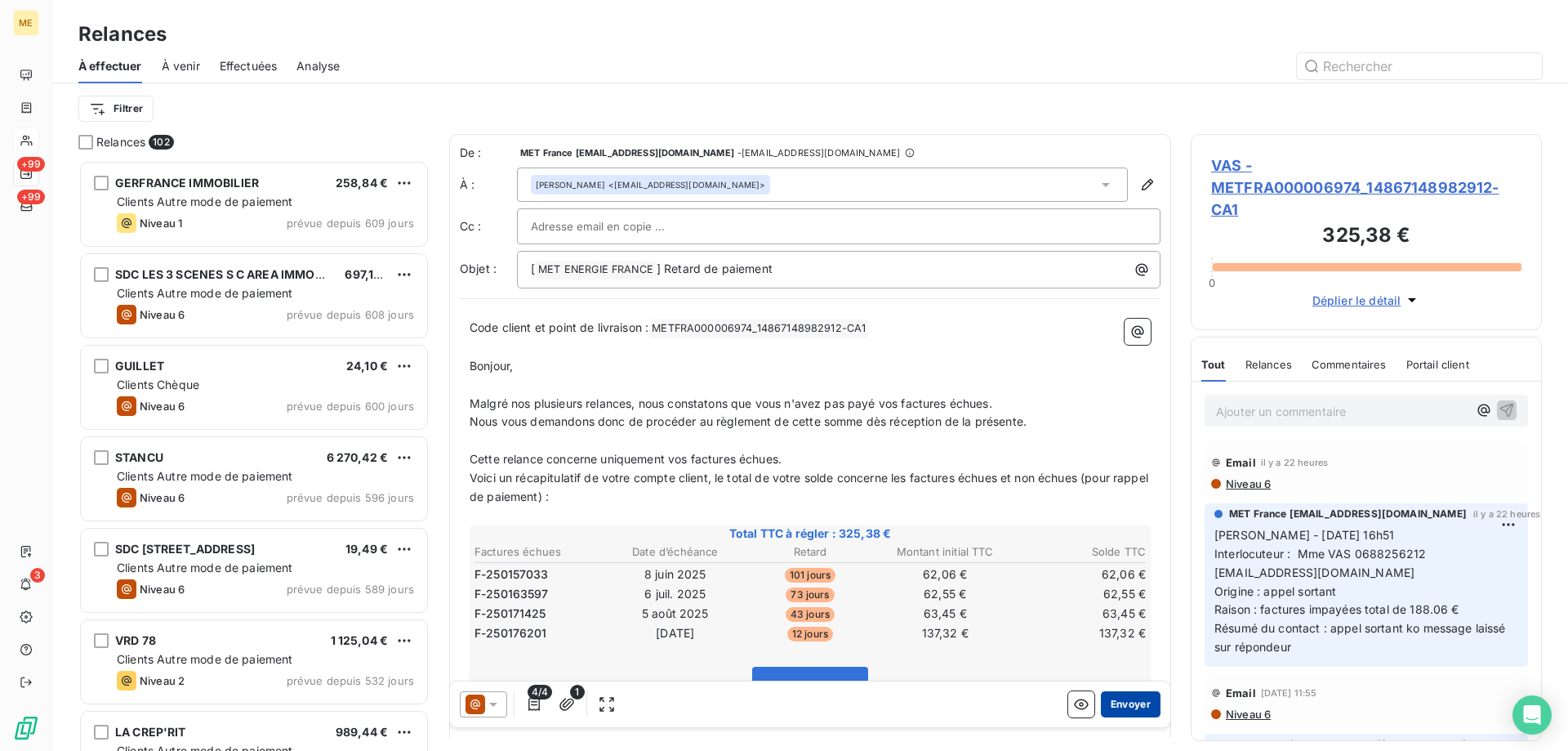
click at [1131, 709] on button "Envoyer" at bounding box center [1131, 703] width 59 height 26
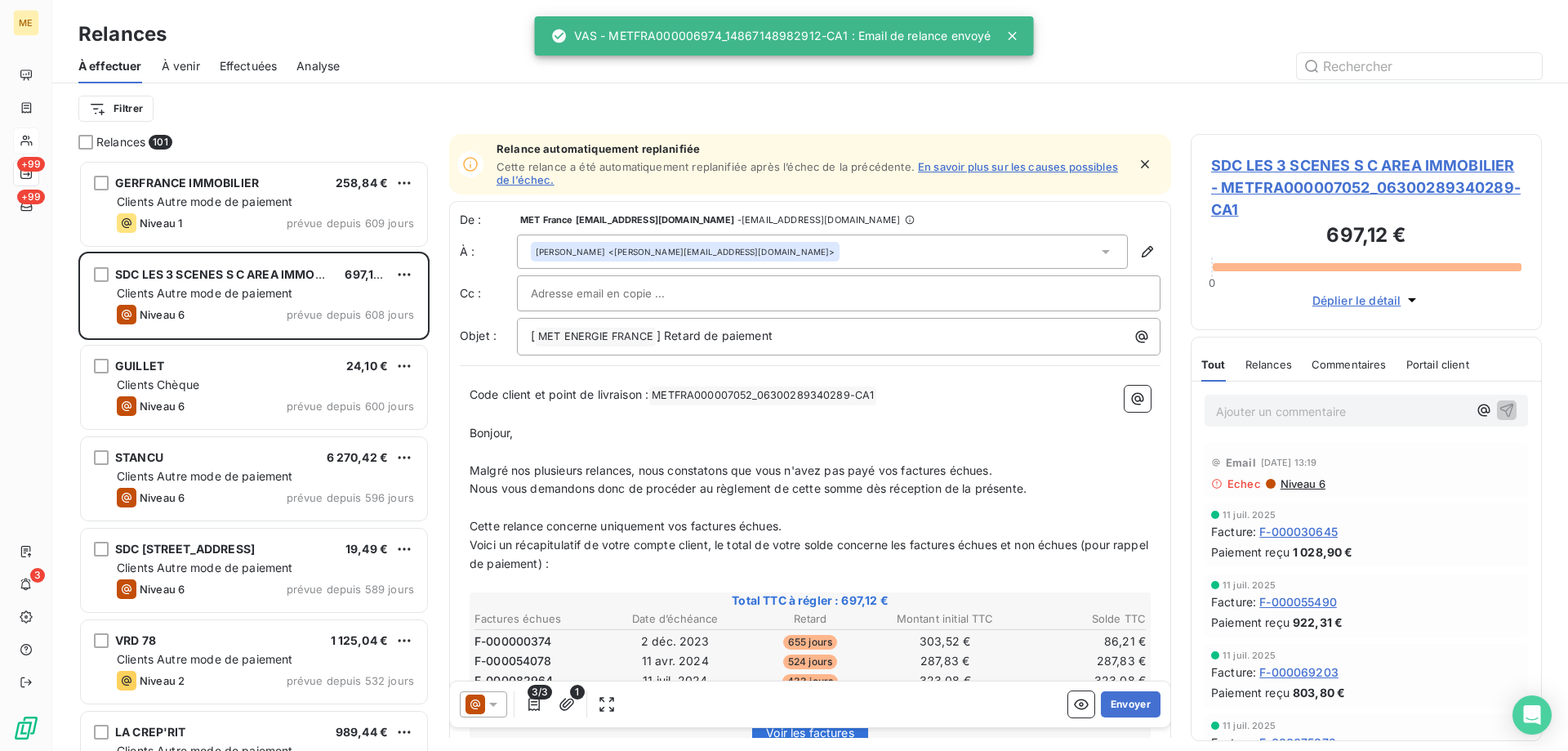
click at [232, 66] on span "Effectuées" at bounding box center [248, 66] width 58 height 16
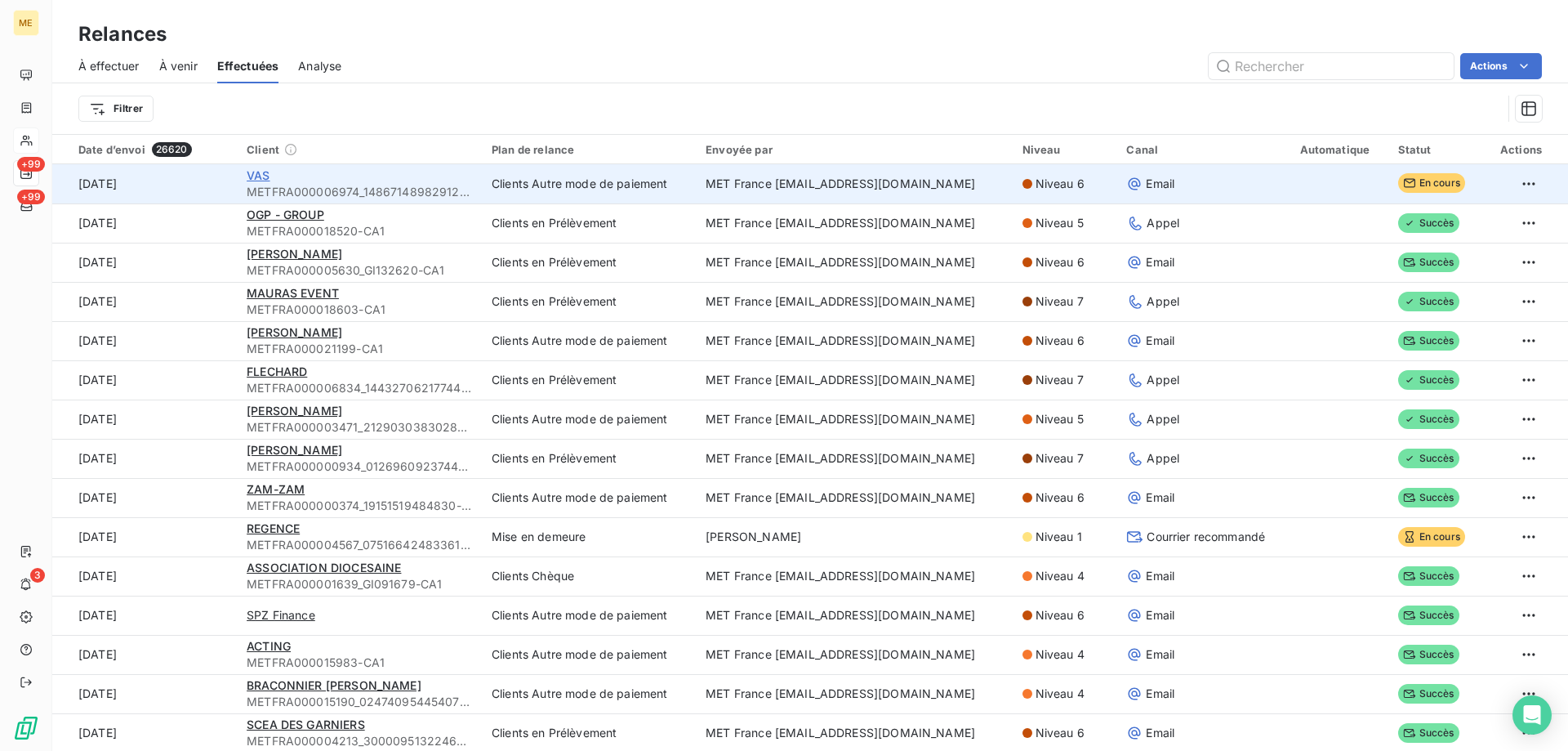
click at [265, 176] on span "VAS" at bounding box center [257, 175] width 23 height 14
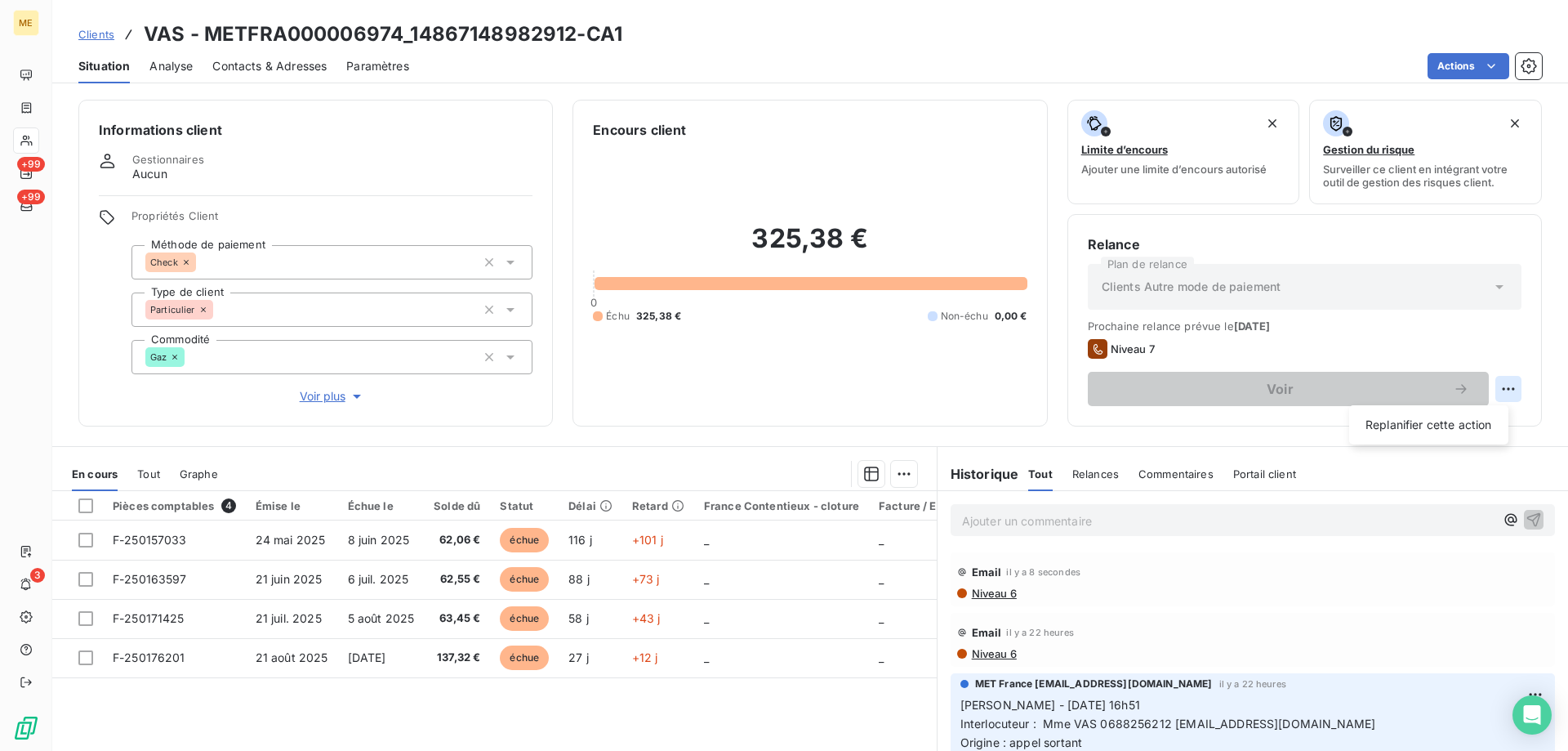
click at [1500, 387] on html "ME +99 +99 3 Clients VAS - METFRA000006974_14867148982912-CA1 Situation Analyse…" at bounding box center [784, 457] width 1568 height 914
click at [1468, 420] on div "Replanifier cette action" at bounding box center [1428, 424] width 146 height 26
select select "8"
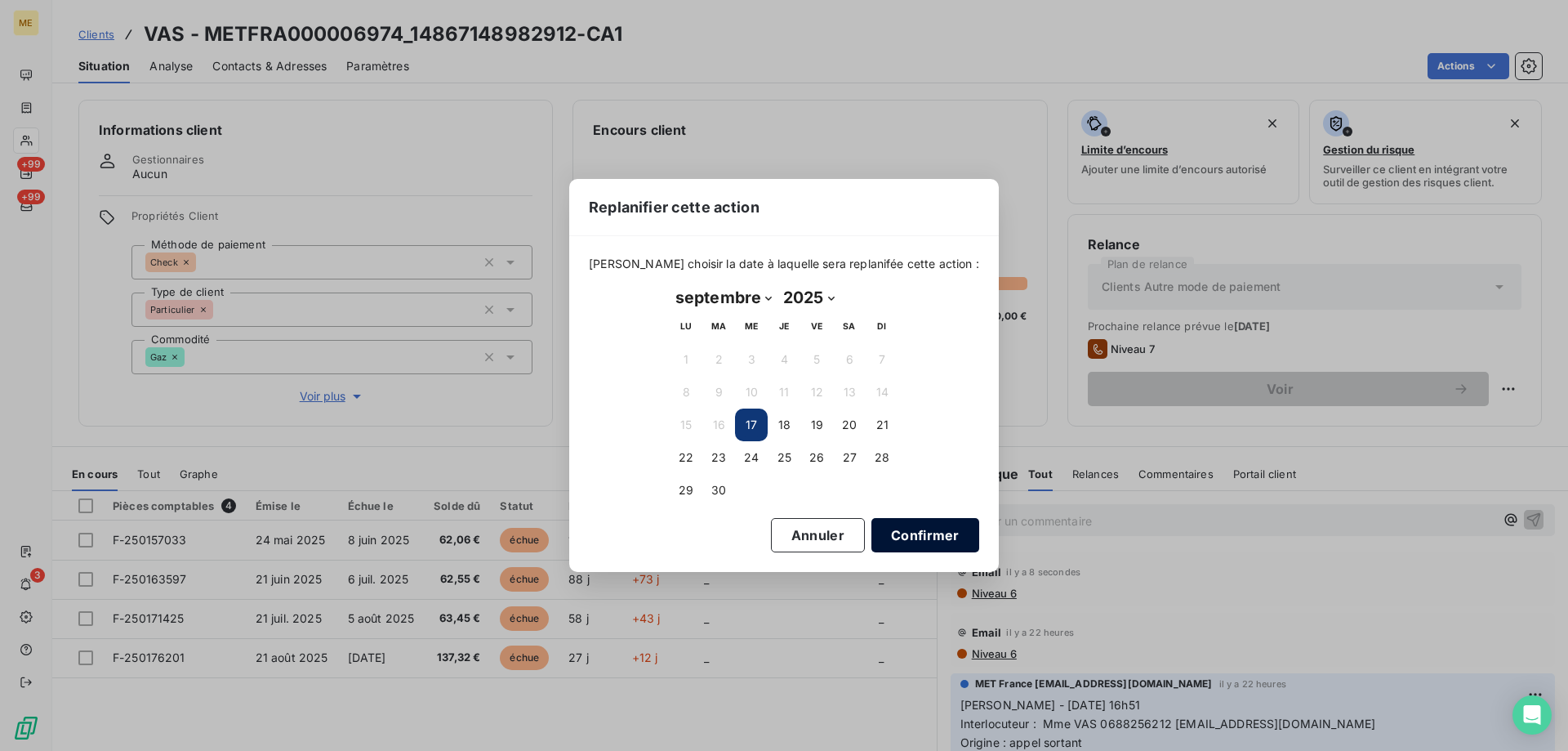
click at [891, 537] on button "Confirmer" at bounding box center [925, 535] width 108 height 34
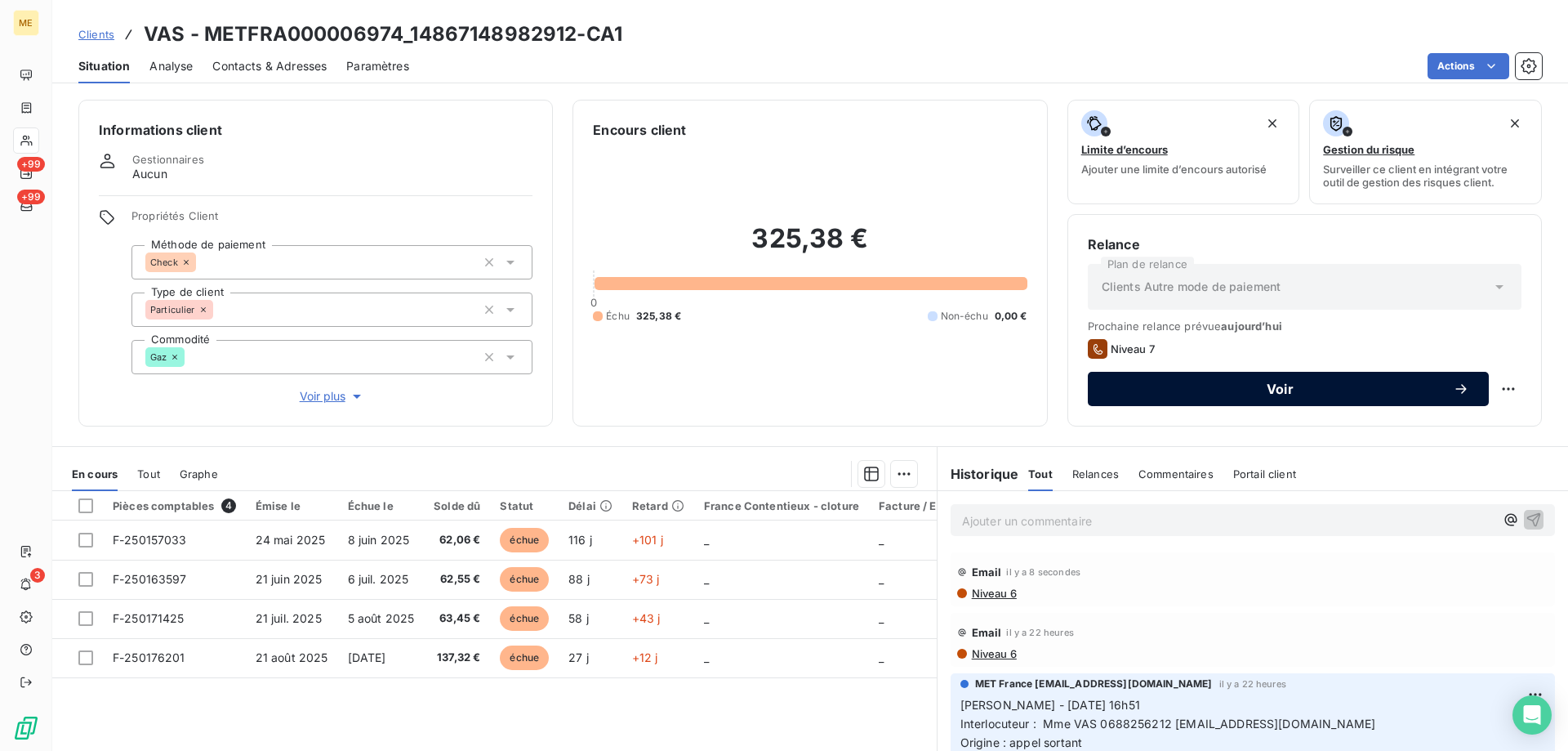
click at [1190, 392] on span "Voir" at bounding box center [1280, 389] width 346 height 14
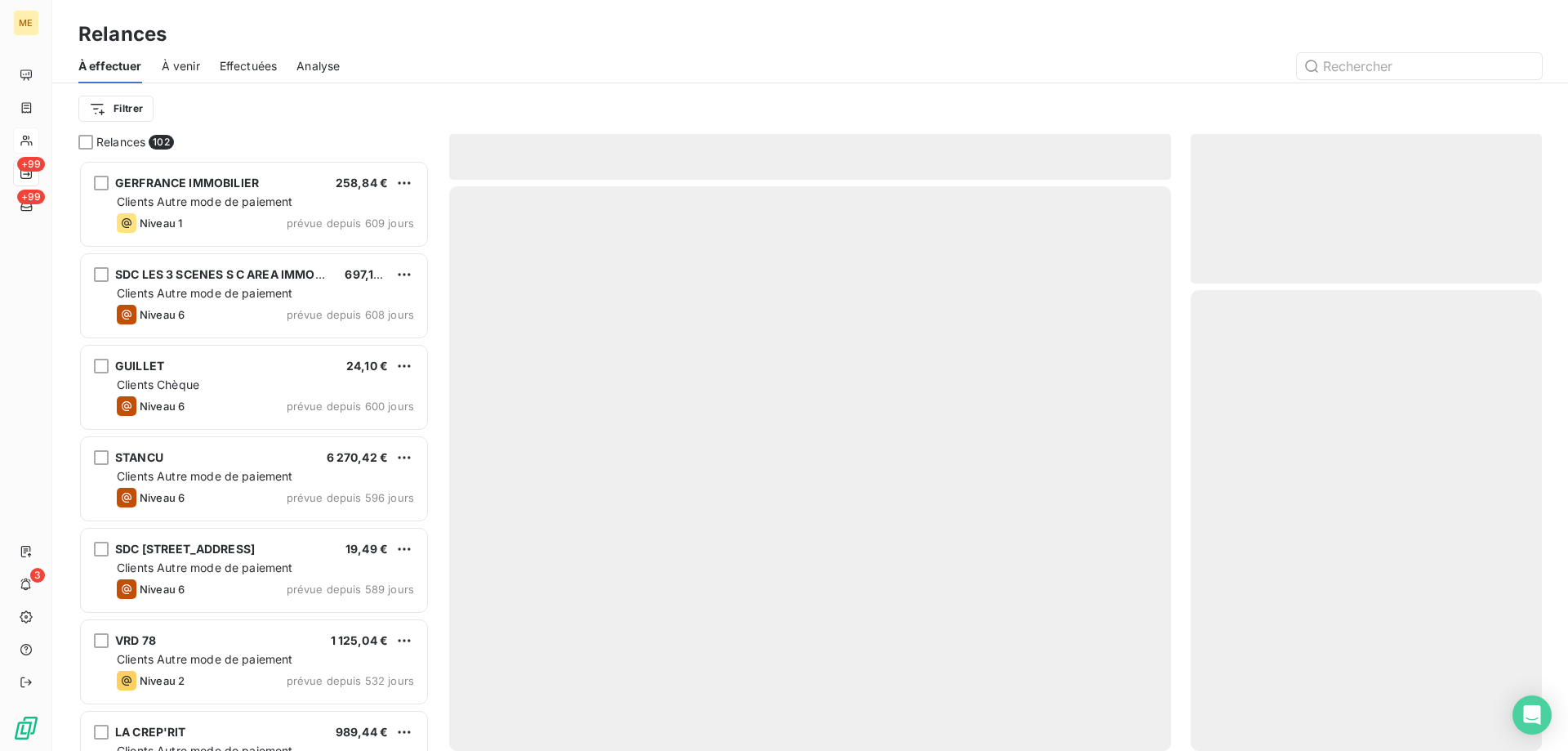
scroll to position [578, 338]
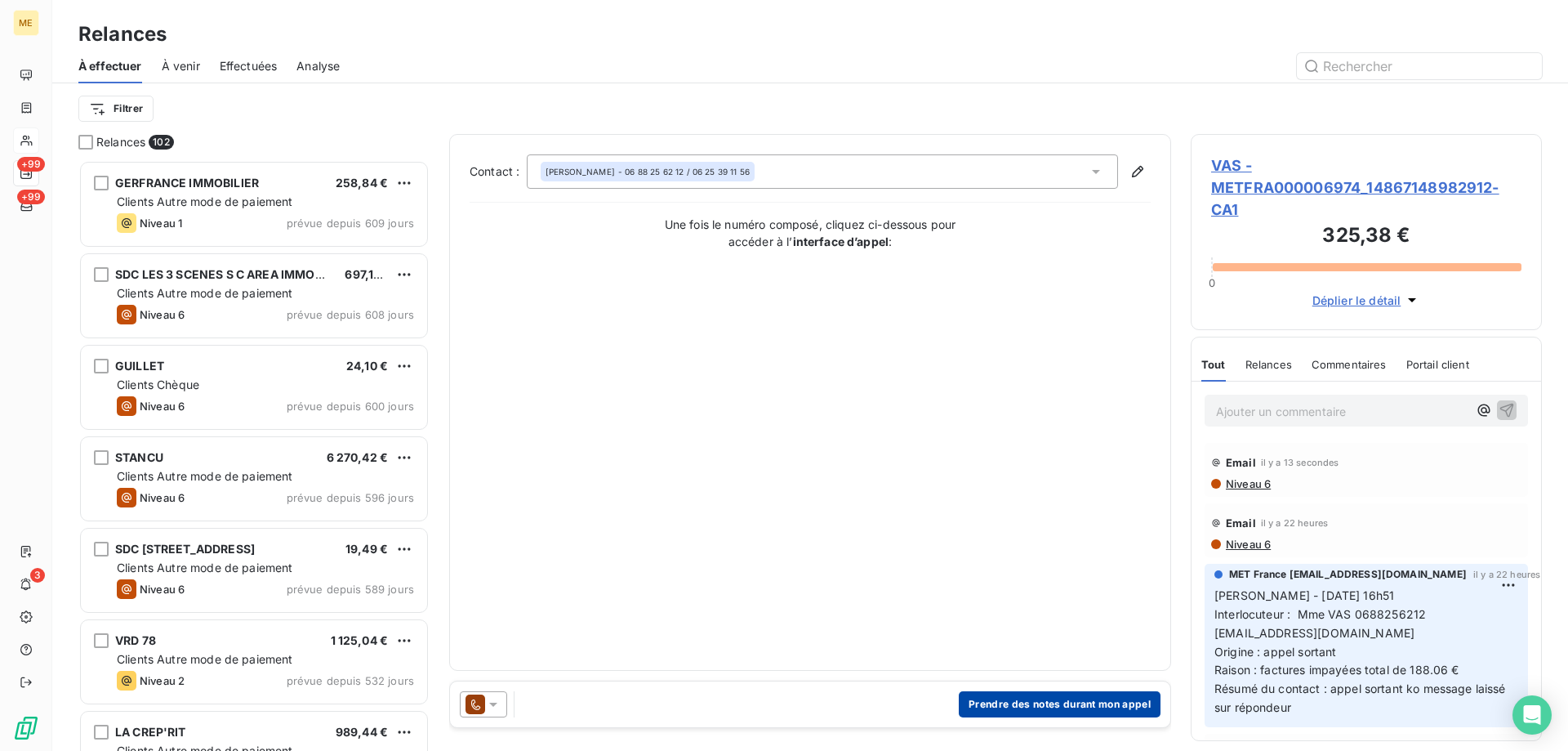
click at [1059, 703] on button "Prendre des notes durant mon appel" at bounding box center [1059, 703] width 202 height 26
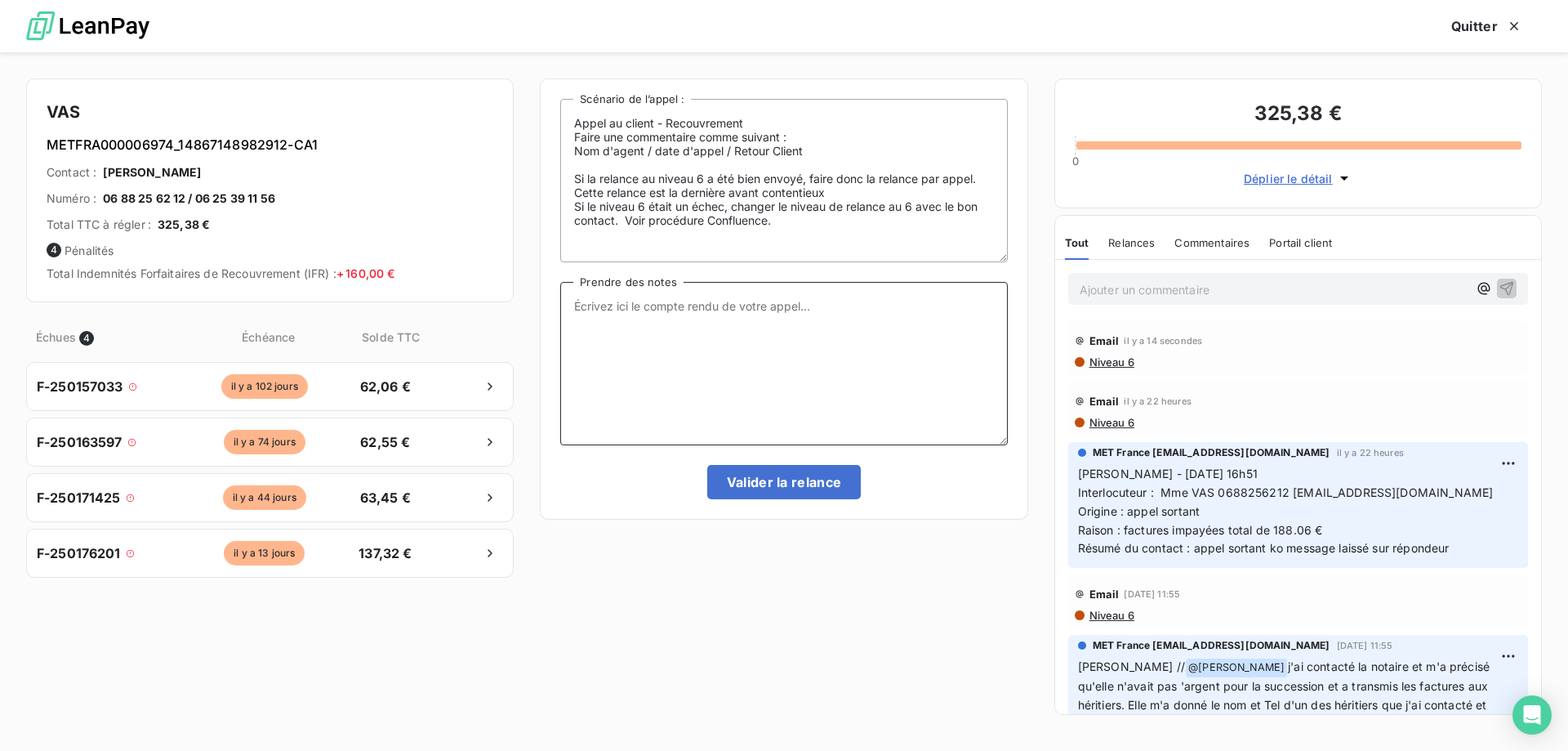
click at [741, 321] on textarea "Prendre des notes" at bounding box center [783, 363] width 446 height 163
paste textarea "Sylvain - 16/09/2025 - 16h51 Interlocuteur : Mme VAS 0688256212 VASIZA@YAHOO.FR…"
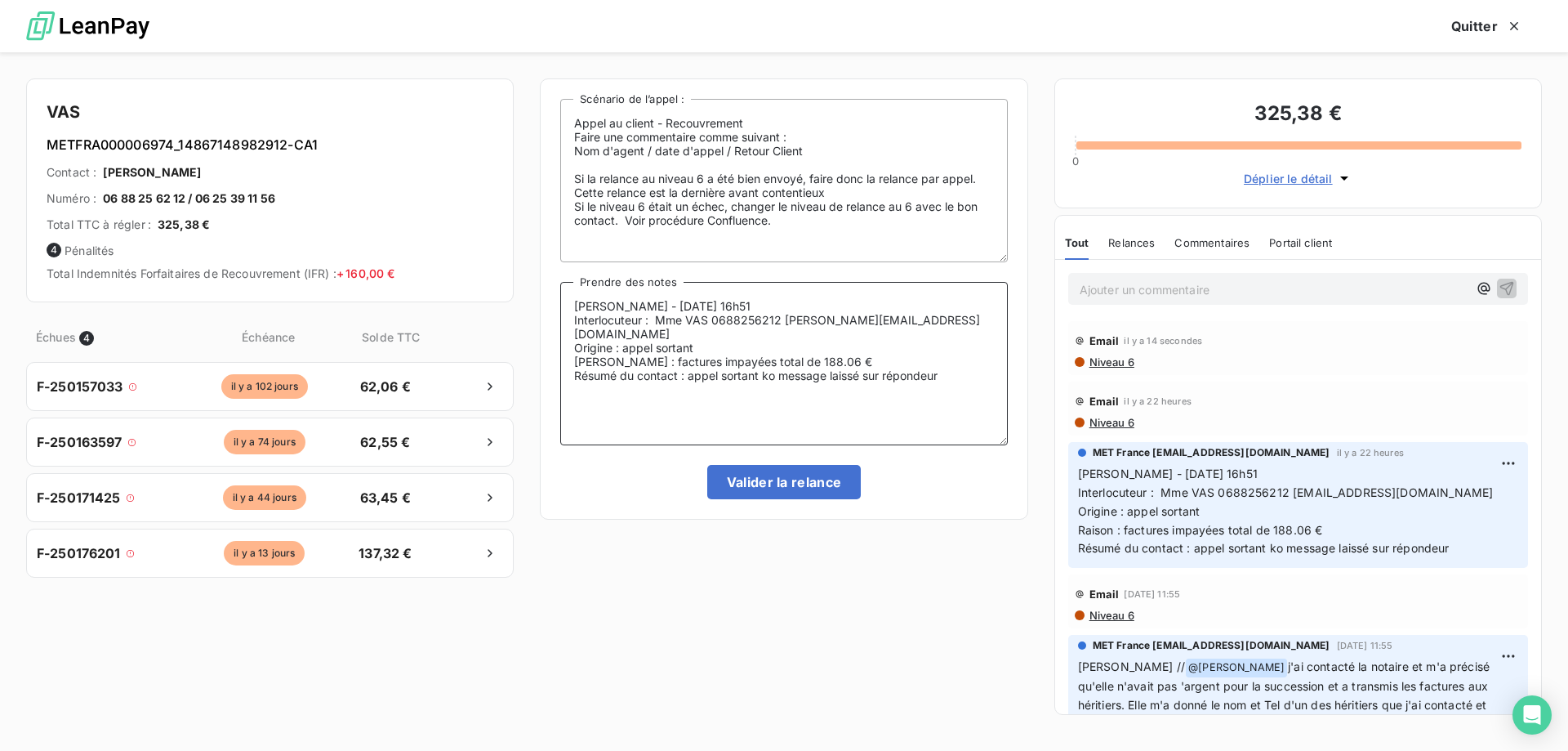
click at [632, 310] on textarea "Sylvain - 16/09/2025 - 16h51 Interlocuteur : Mme VAS 0688256212 VASIZA@YAHOO.FR…" at bounding box center [783, 363] width 446 height 163
click at [637, 312] on textarea "Sylvain - 16/09/2025 - 16h51 Interlocuteur : Mme VAS 0688256212 VASIZA@YAHOO.FR…" at bounding box center [783, 363] width 446 height 163
click at [726, 302] on textarea "Sylvain - 17/09/2025 - 16h51 Interlocuteur : Mme VAS 0688256212 VASIZA@YAHOO.FR…" at bounding box center [783, 363] width 446 height 163
click at [716, 330] on textarea "Sylvain - 17/09/2025 - 15h07 Interlocuteur : Mme VAS 0688256212 VASIZA@YAHOO.FR…" at bounding box center [783, 363] width 446 height 163
drag, startPoint x: 687, startPoint y: 366, endPoint x: 942, endPoint y: 370, distance: 255.0
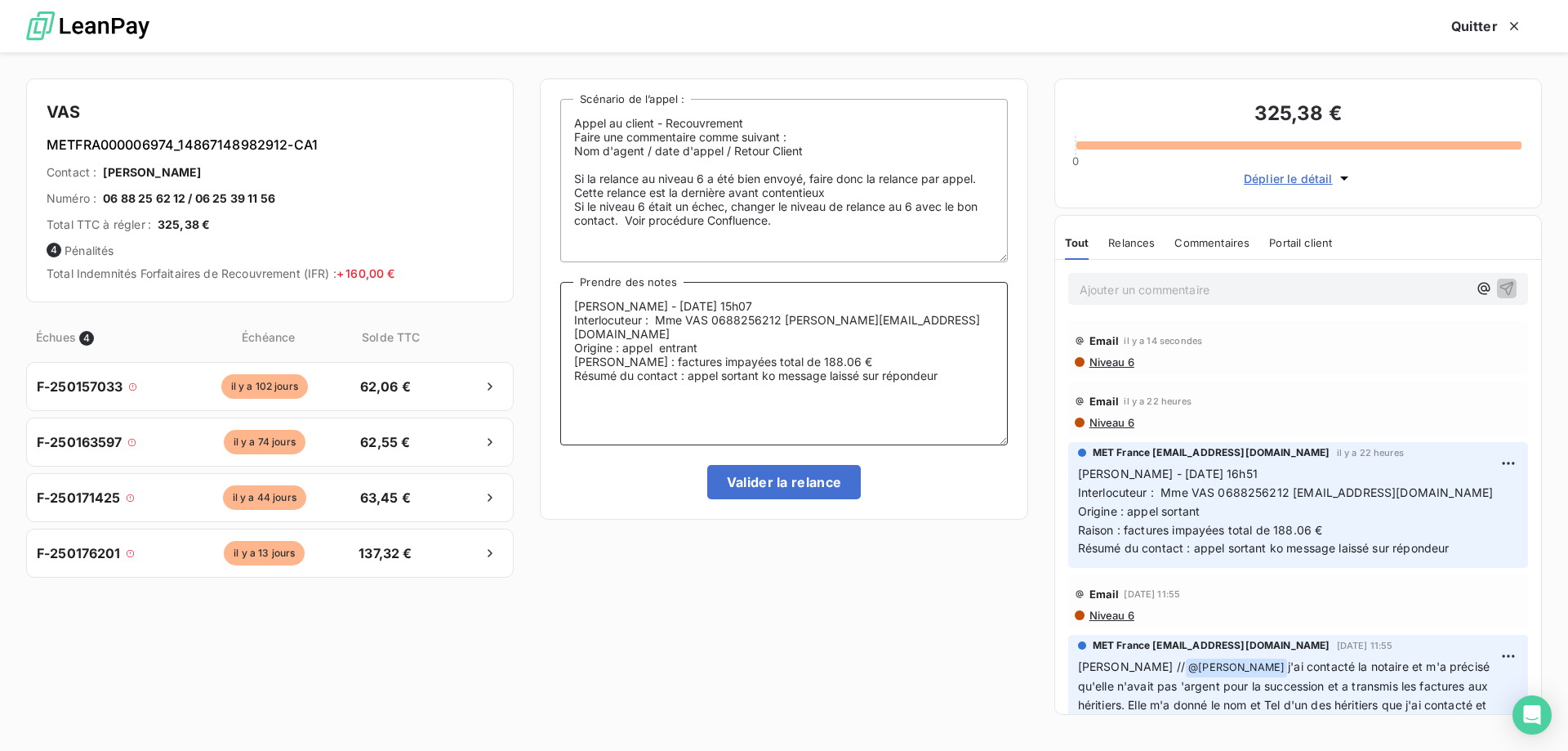
click at [942, 370] on textarea "Sylvain - 17/09/2025 - 15h07 Interlocuteur : Mme VAS 0688256212 VASIZA@YAHOO.FR…" at bounding box center [783, 363] width 446 height 163
click at [782, 375] on textarea "Sylvain - 17/09/2025 - 15h07 Interlocuteur : Mme VAS 0688256212 VASIZA@YAHOO.FR…" at bounding box center [783, 363] width 446 height 163
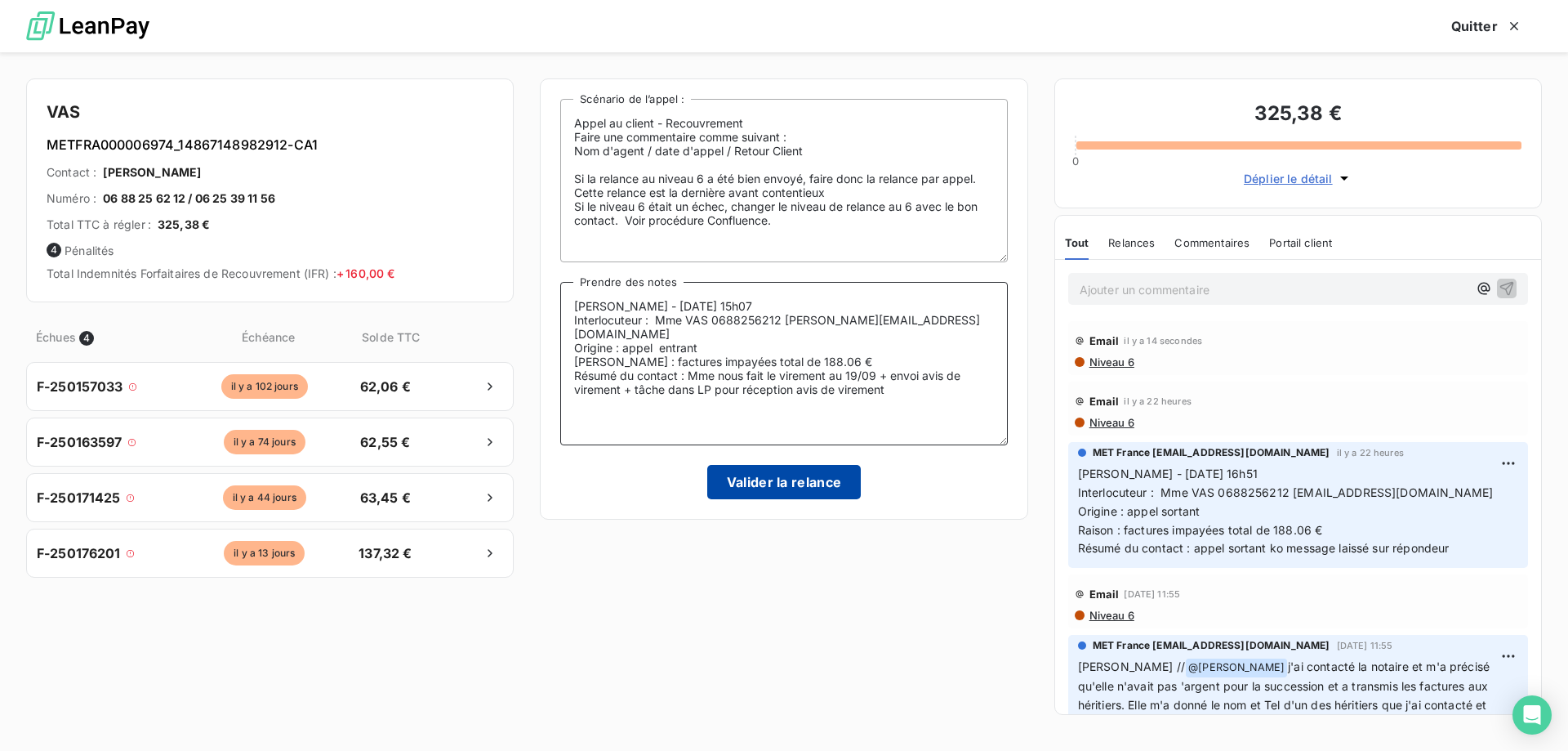
type textarea "Sylvain - 17/09/2025 - 15h07 Interlocuteur : Mme VAS 0688256212 VASIZA@YAHOO.FR…"
click at [770, 484] on button "Valider la relance" at bounding box center [784, 482] width 154 height 34
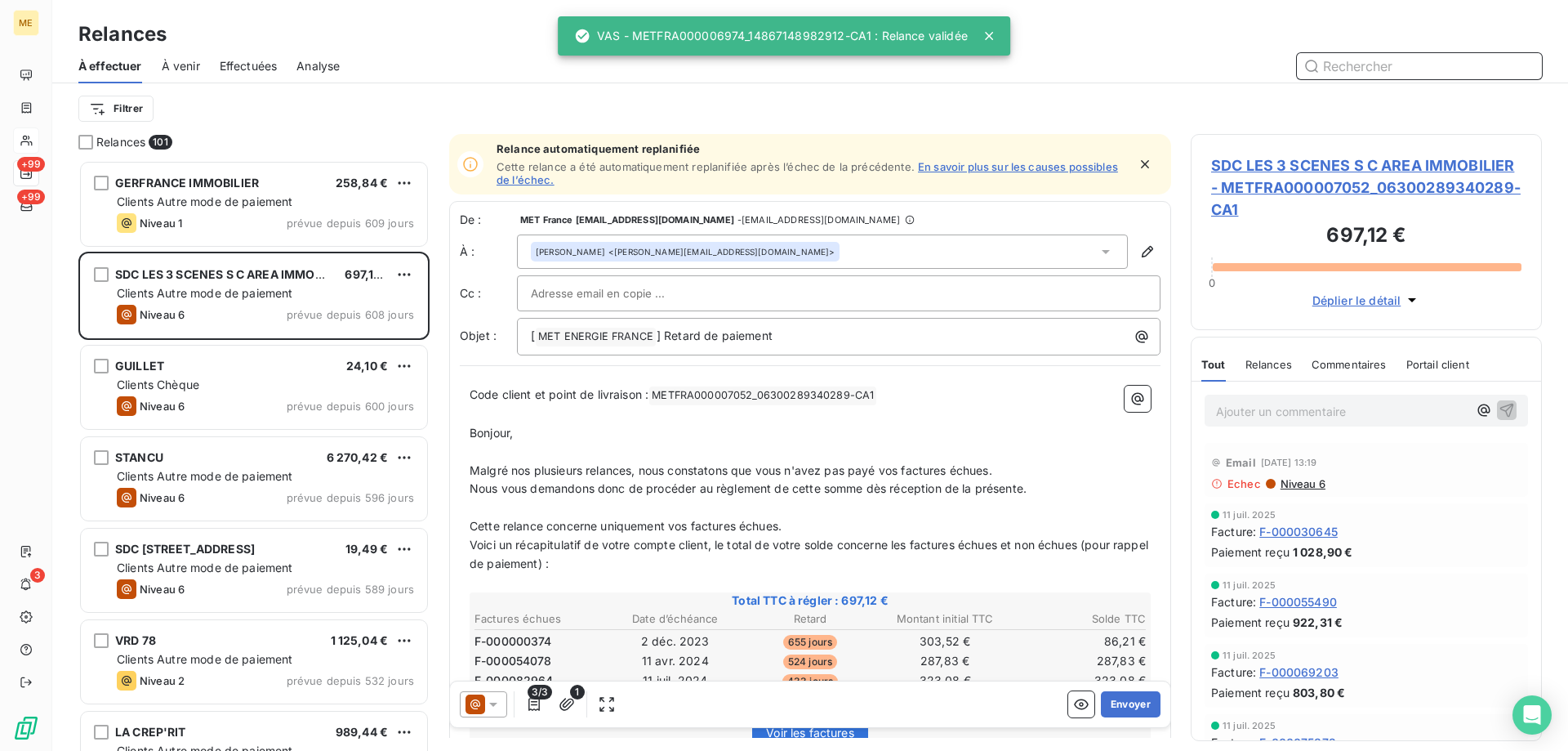
click at [234, 66] on span "Effectuées" at bounding box center [248, 66] width 58 height 16
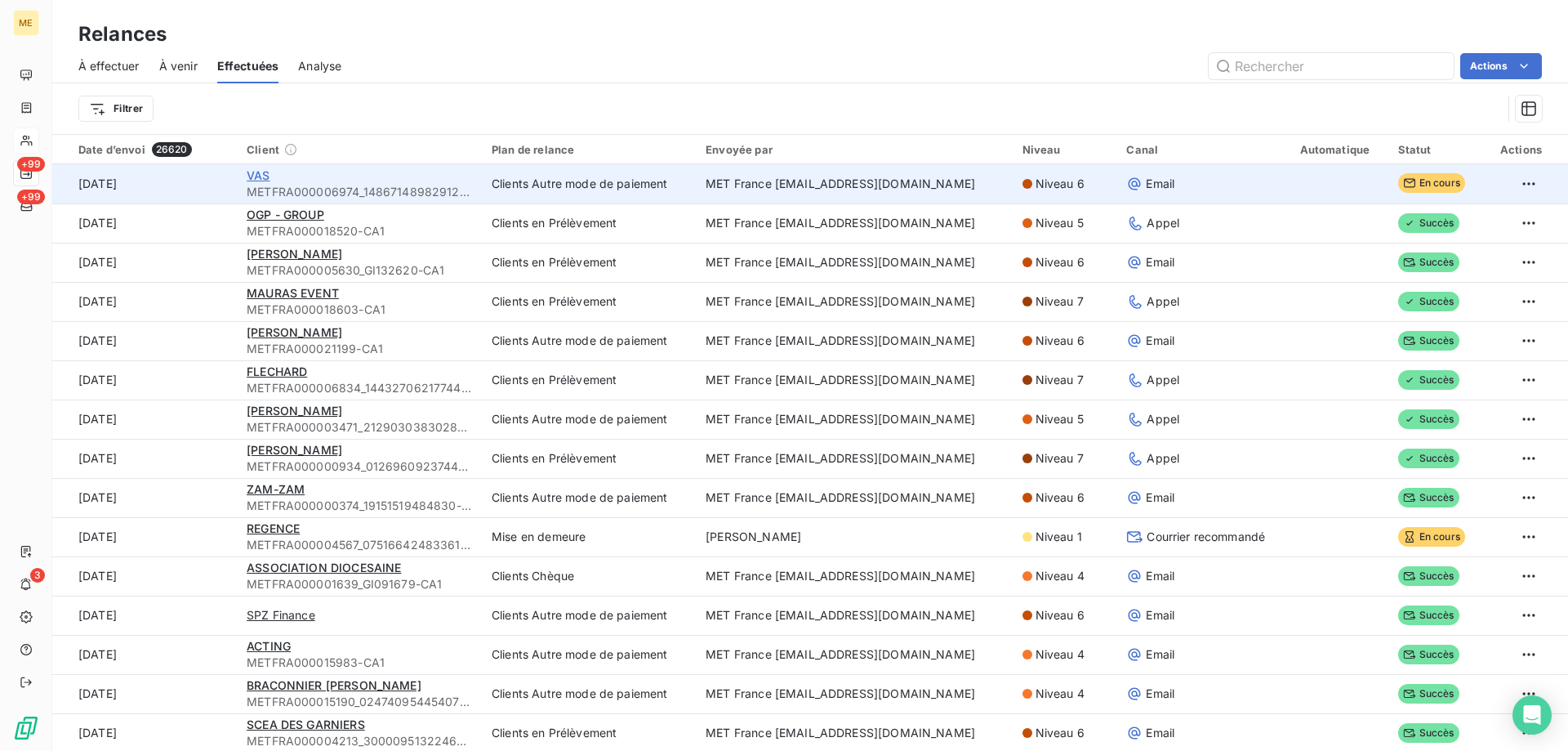
click at [249, 176] on span "VAS" at bounding box center [257, 175] width 23 height 14
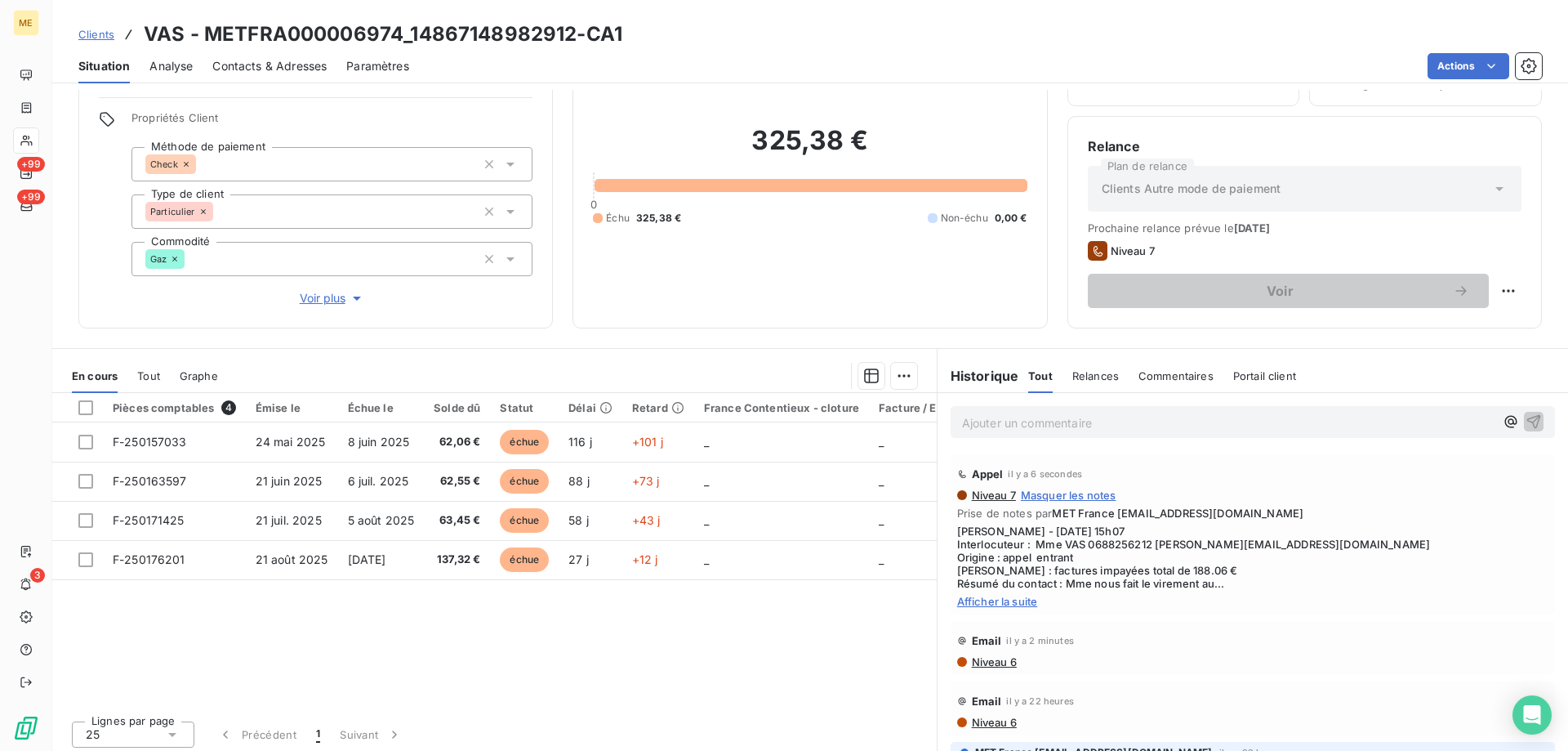
scroll to position [104, 0]
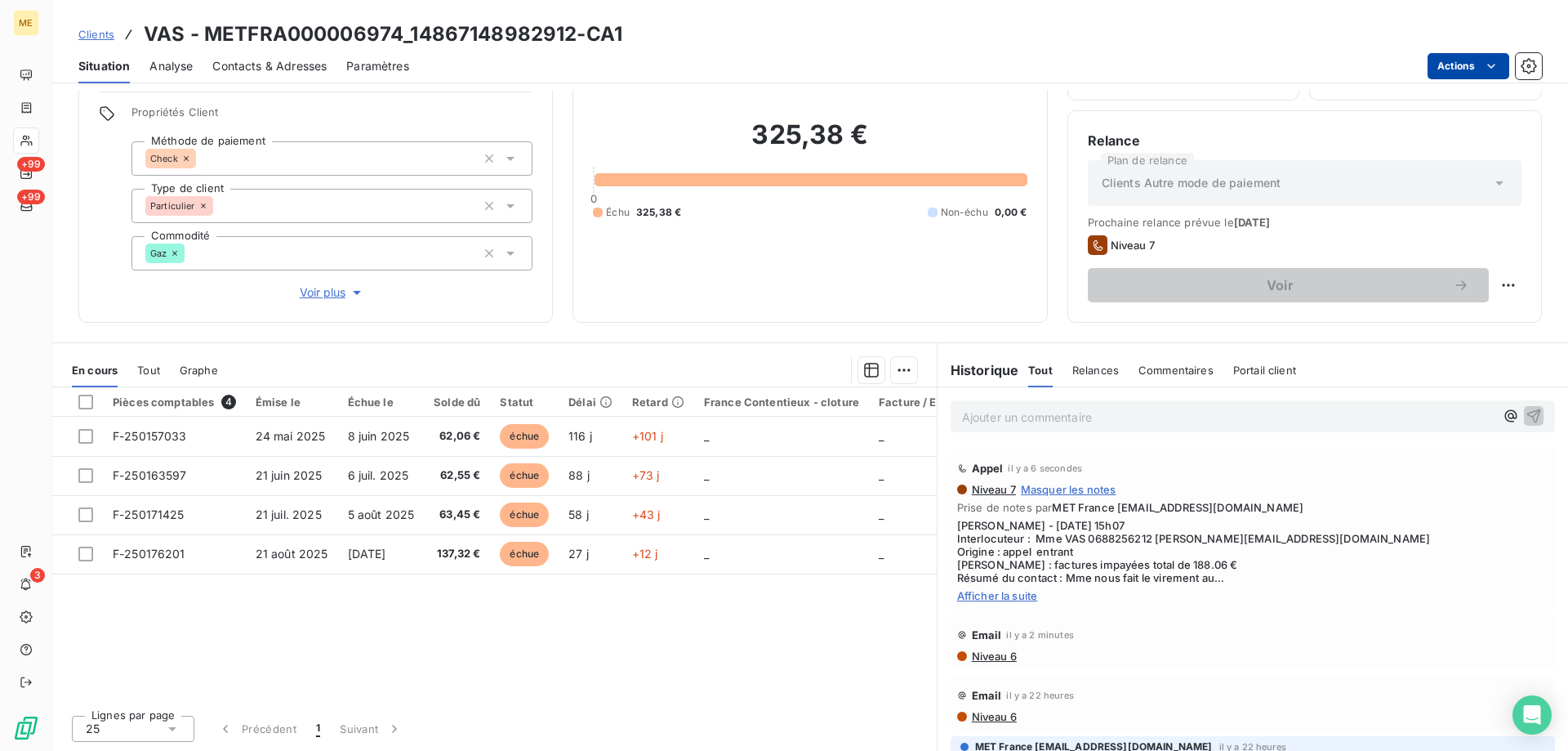
click at [1457, 74] on html "ME +99 +99 3 Clients VAS - METFRA000006974_14867148982912-CA1 Situation Analyse…" at bounding box center [784, 457] width 1568 height 914
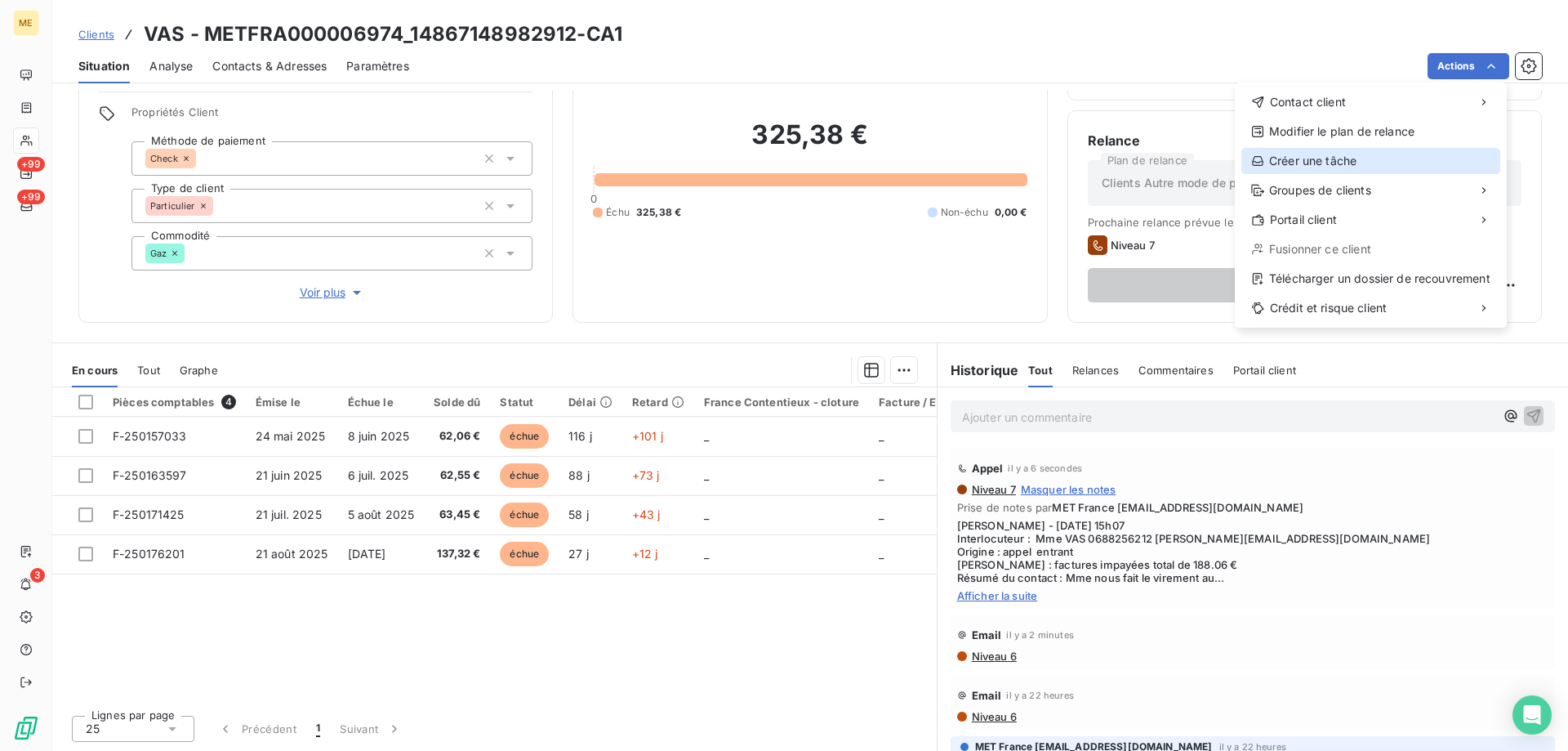
click at [1301, 159] on div "Créer une tâche" at bounding box center [1371, 160] width 259 height 26
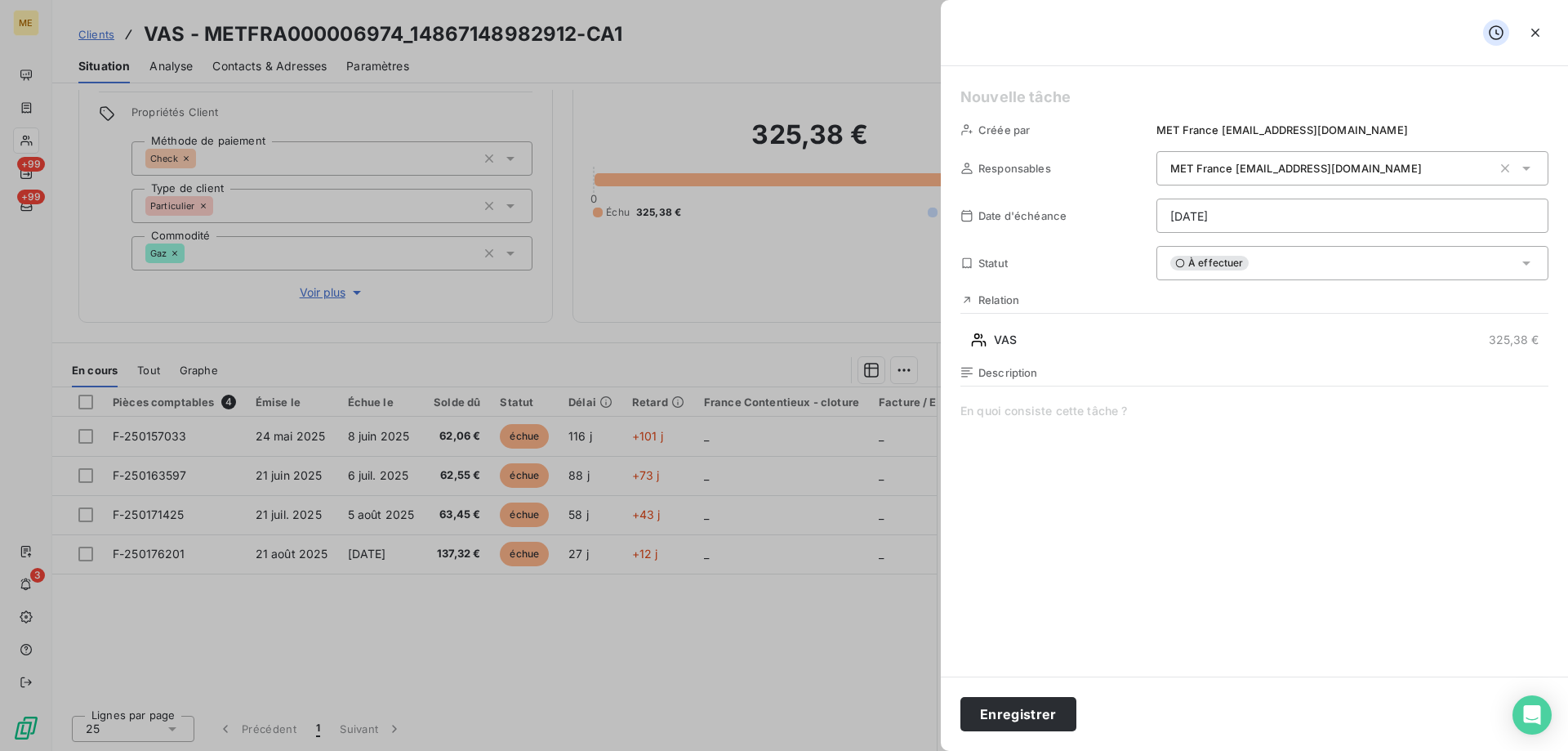
click at [1265, 219] on html "ME +99 +99 3 Clients VAS - METFRA000006974_14867148982912-CA1 Situation Analyse…" at bounding box center [784, 457] width 1568 height 914
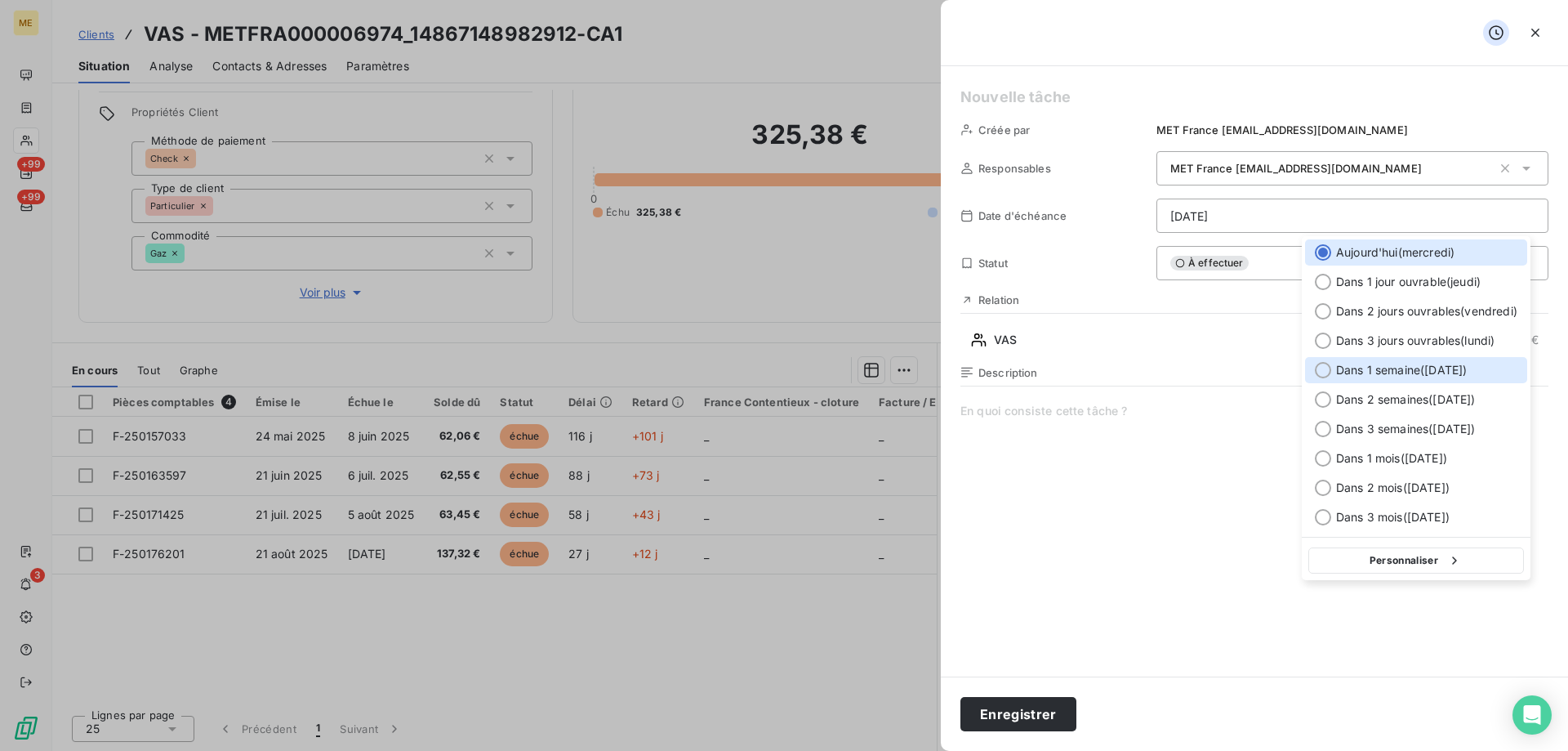
click at [1320, 374] on div at bounding box center [1322, 370] width 16 height 16
type input "24/09/2025"
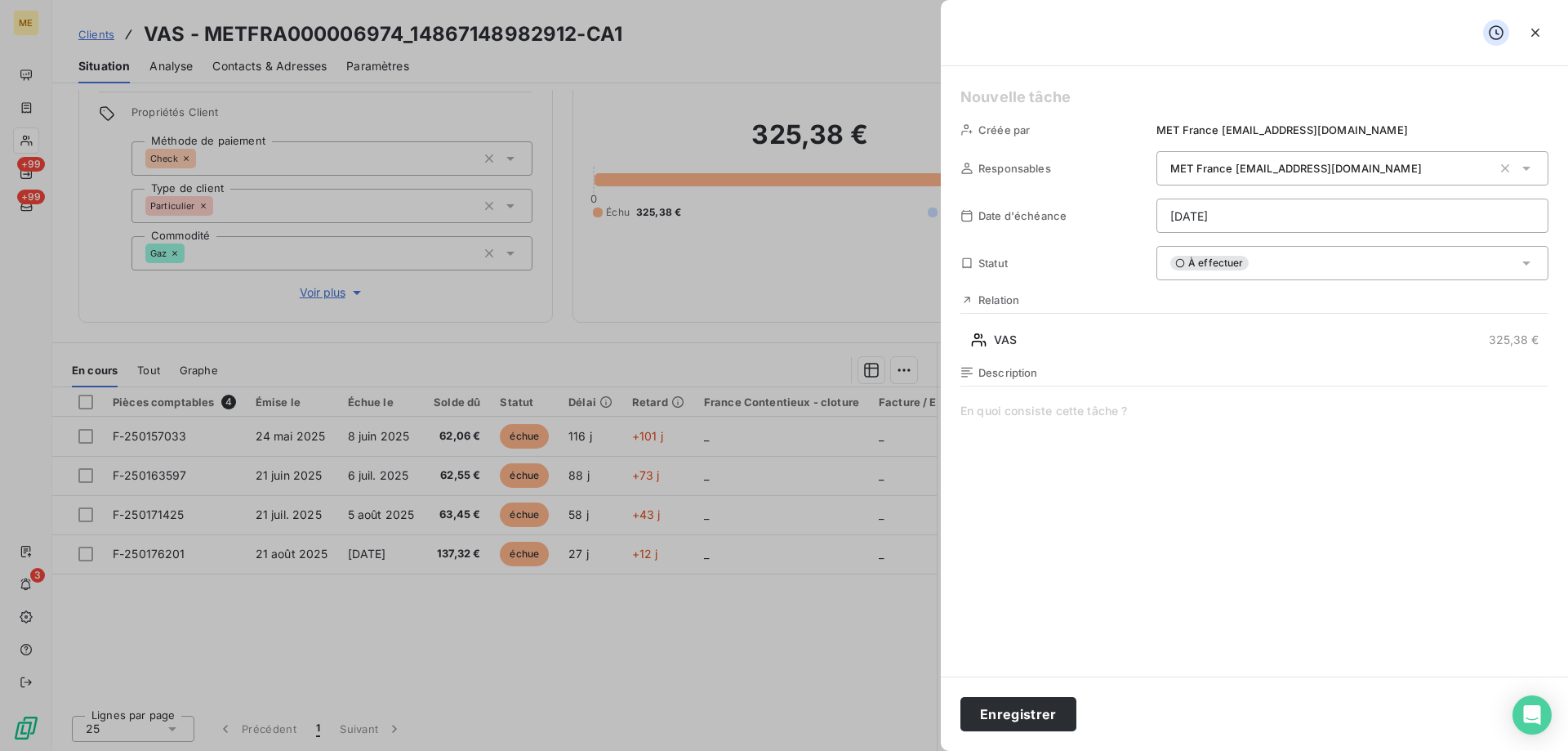
click at [995, 101] on h5 at bounding box center [1254, 96] width 588 height 23
click at [1045, 416] on span at bounding box center [1254, 559] width 588 height 313
click at [1023, 723] on button "Enregistrer" at bounding box center [1018, 714] width 116 height 34
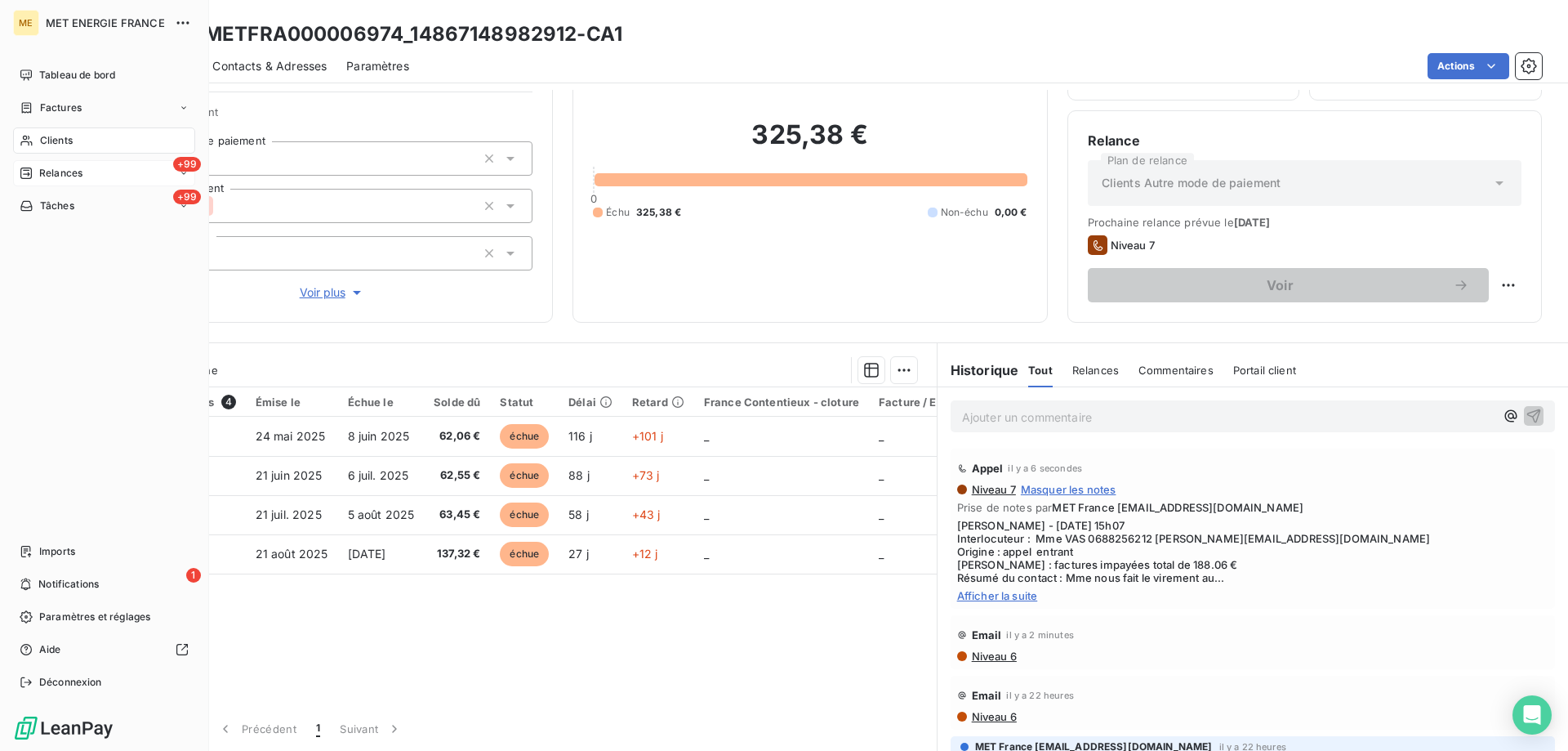
click at [79, 168] on span "Relances" at bounding box center [61, 173] width 43 height 14
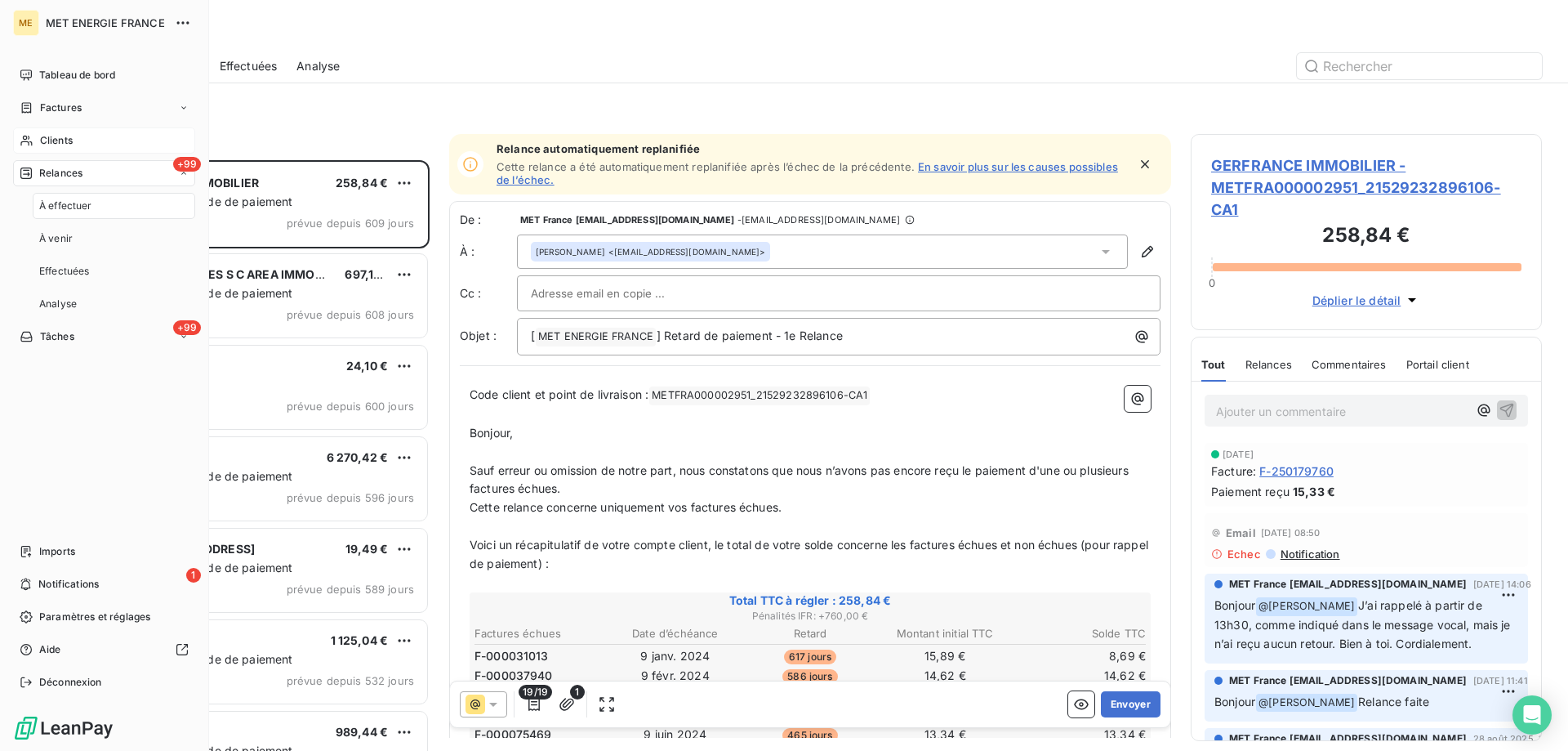
scroll to position [578, 338]
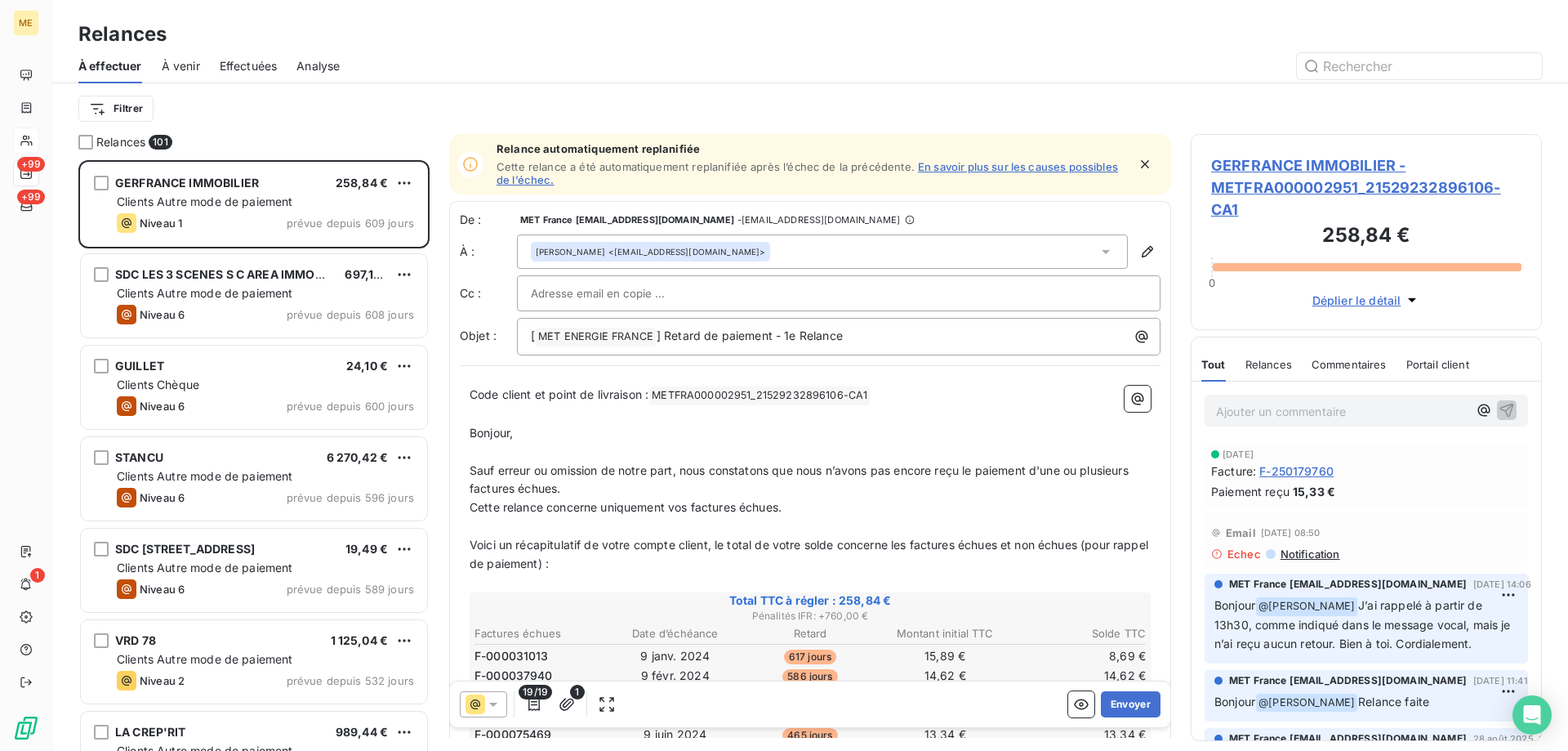
click at [132, 99] on html "ME +99 +99 1 Relances À effectuer À venir Effectuées Analyse Filtrer Relances 1…" at bounding box center [784, 457] width 1568 height 914
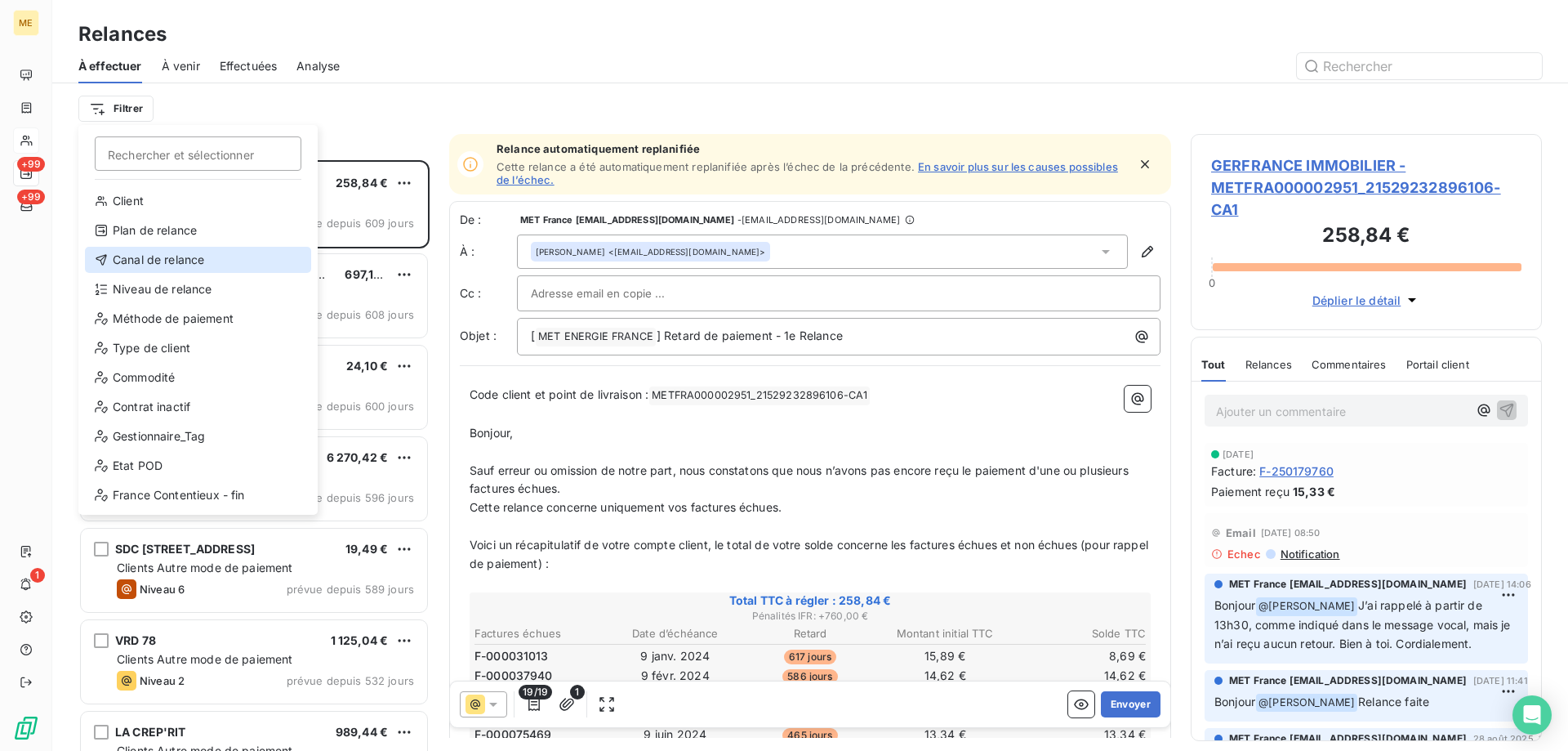
click at [170, 264] on div "Canal de relance" at bounding box center [197, 259] width 226 height 26
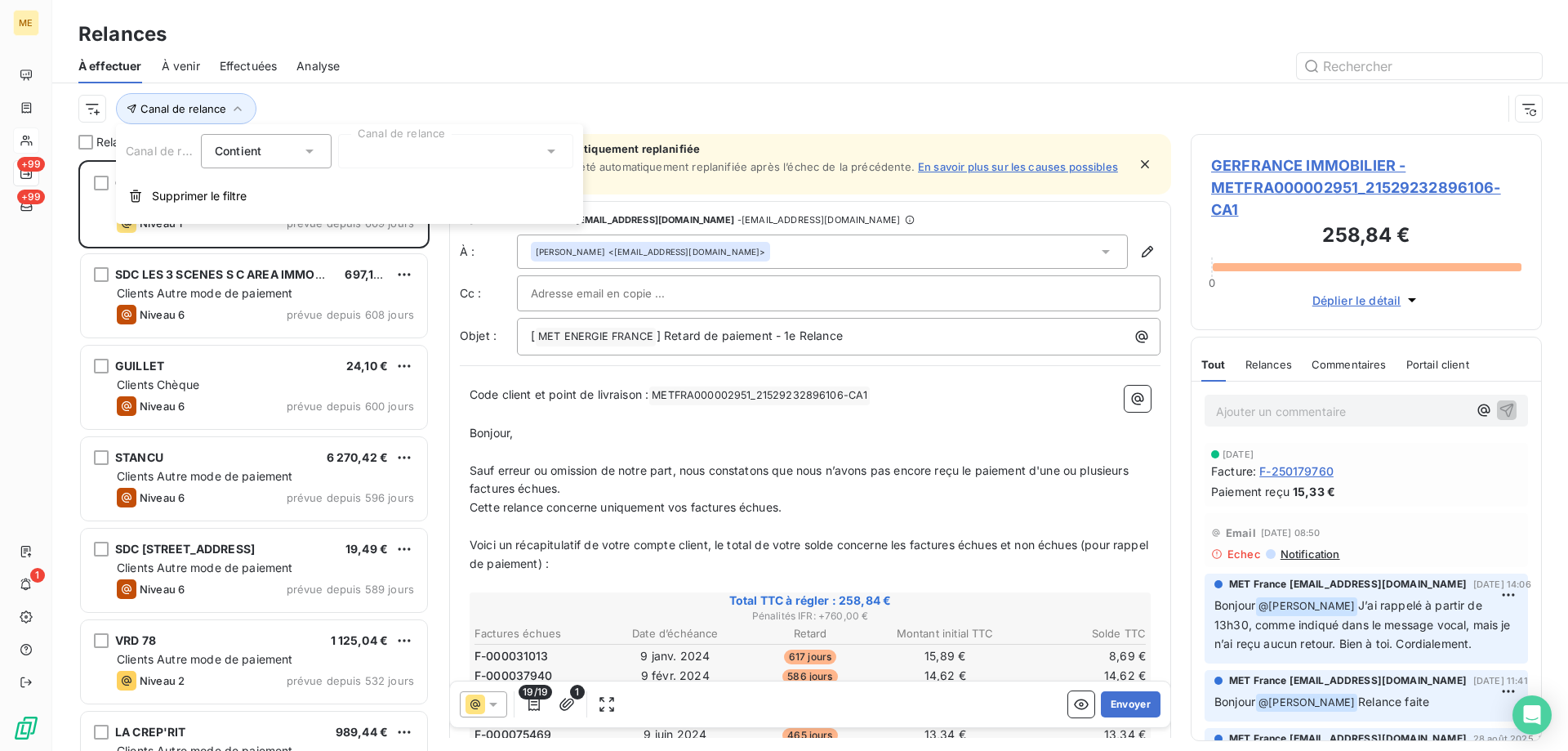
click at [359, 146] on div at bounding box center [455, 151] width 235 height 34
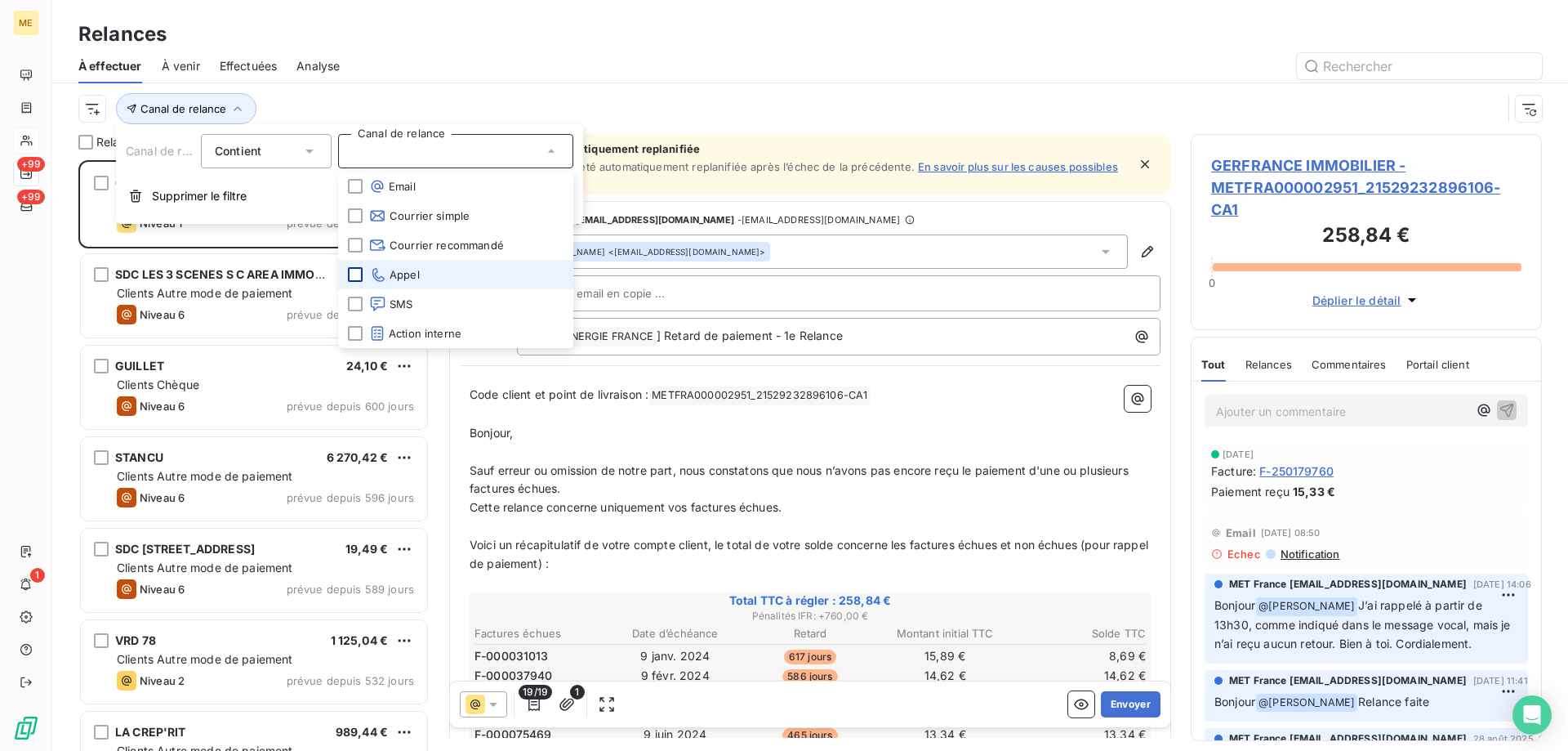
click at [353, 277] on div at bounding box center [355, 275] width 14 height 14
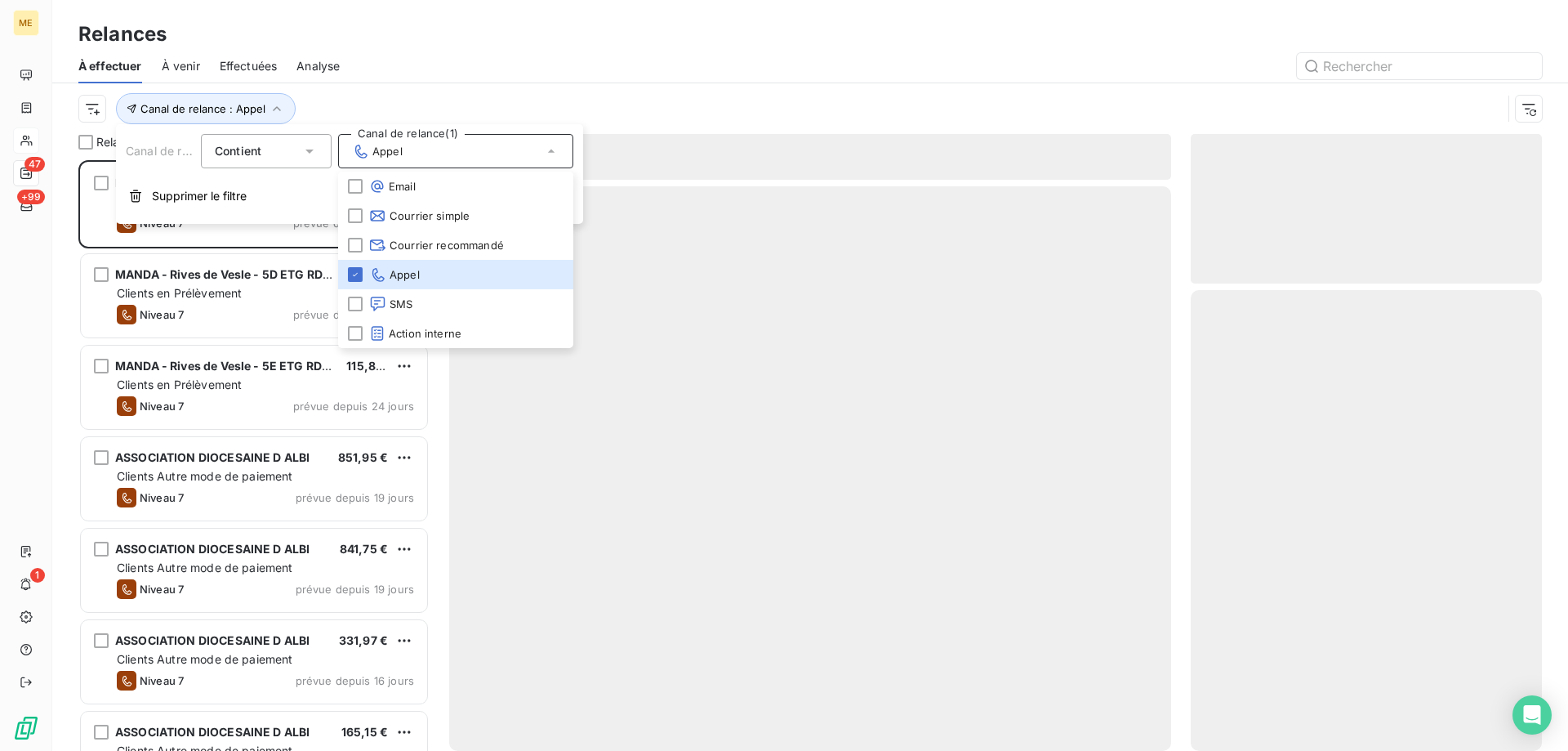
scroll to position [578, 338]
click at [95, 114] on html "ME 47 +99 1 Relances À effectuer À venir Effectuées Analyse Canal de relance : …" at bounding box center [784, 457] width 1568 height 914
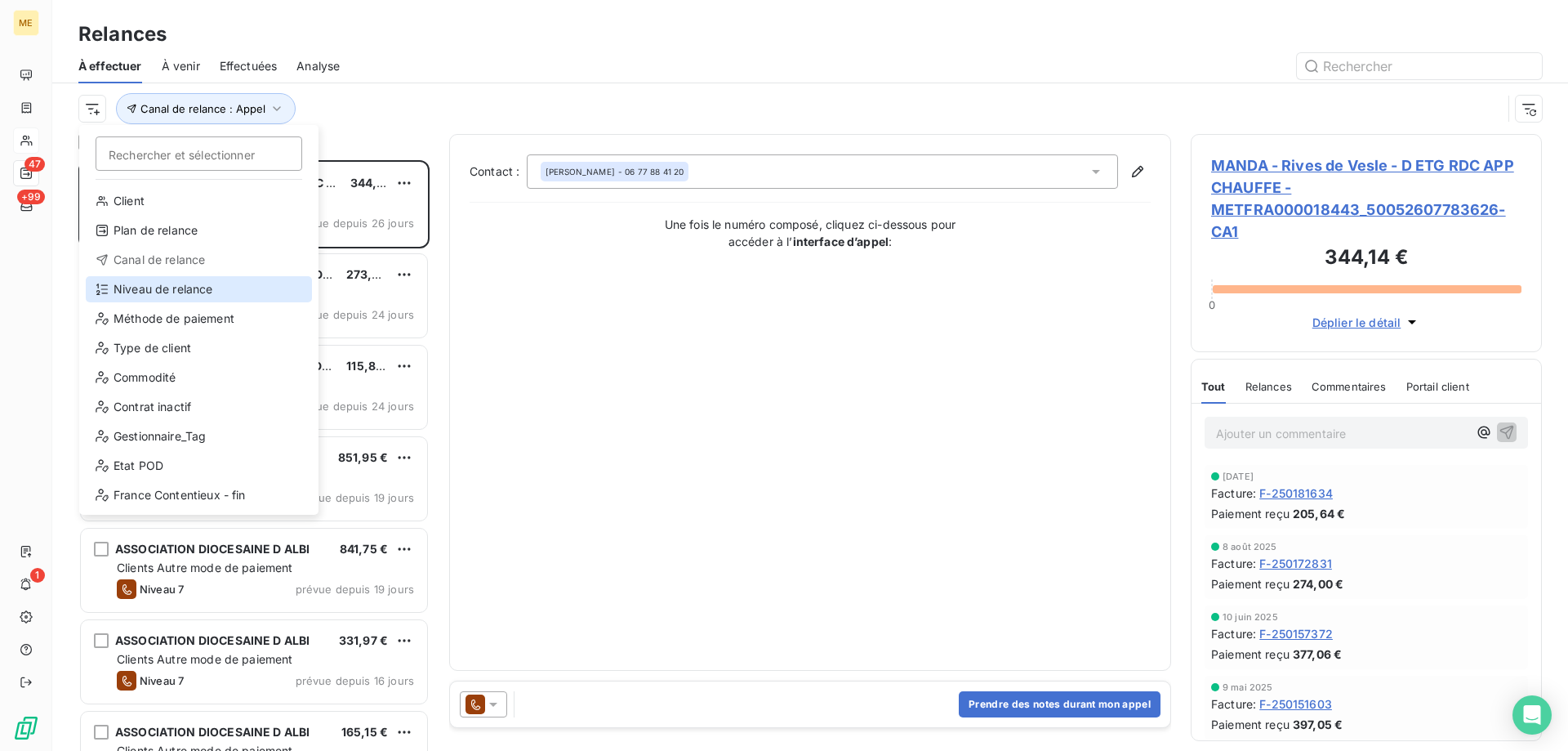
click at [183, 286] on div "Niveau de relance" at bounding box center [198, 289] width 226 height 26
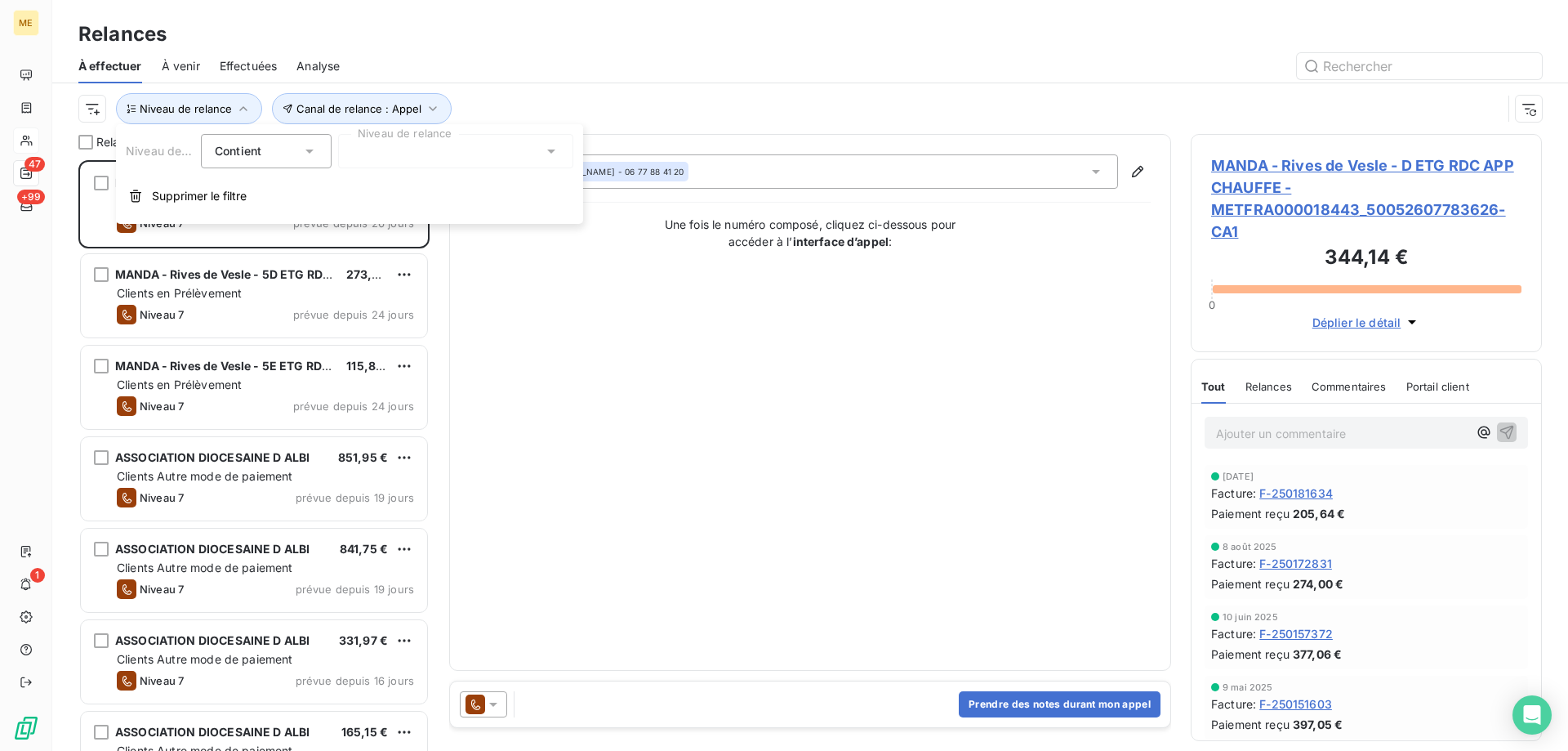
click at [386, 142] on div at bounding box center [455, 151] width 235 height 34
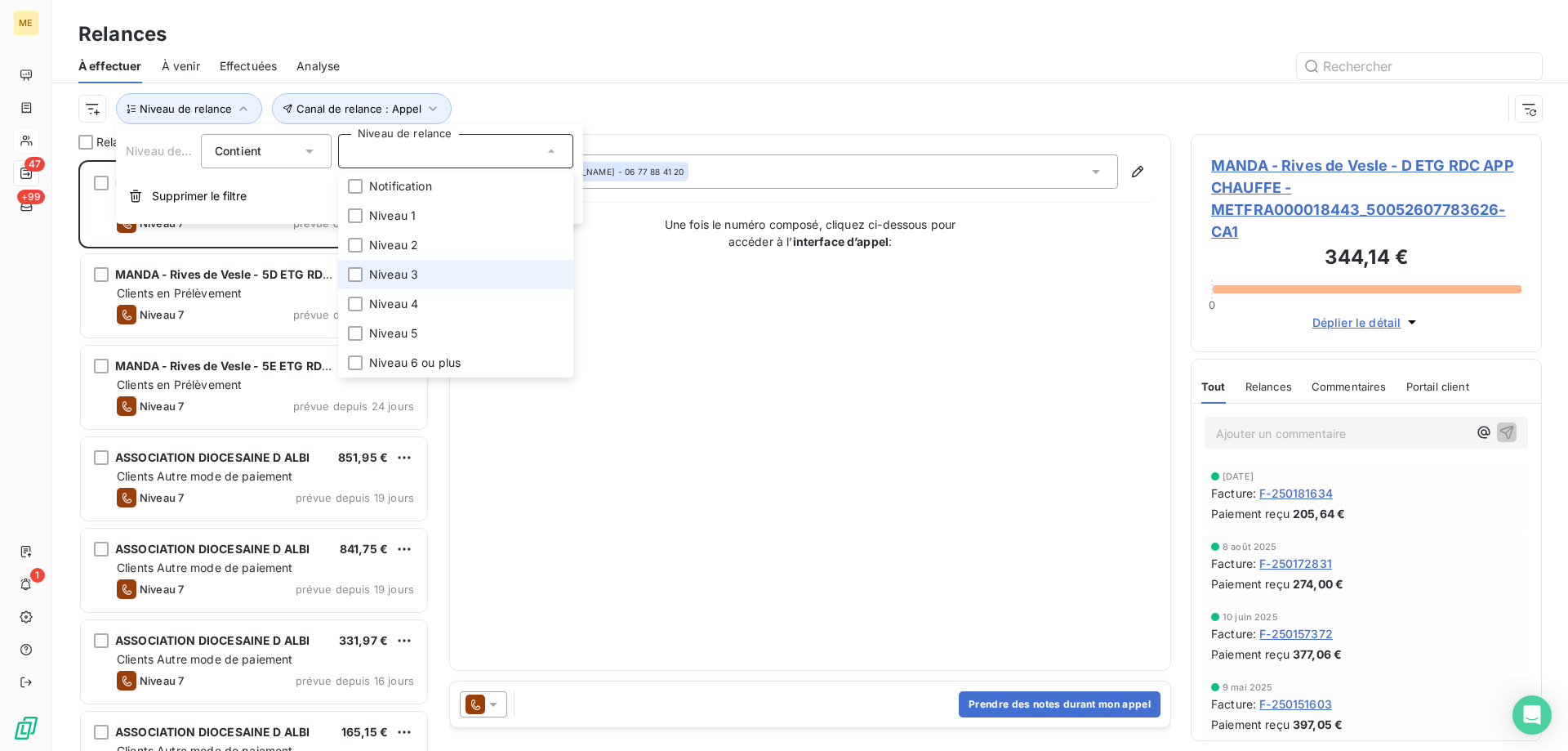
click at [418, 276] on li "Niveau 3" at bounding box center [455, 274] width 235 height 30
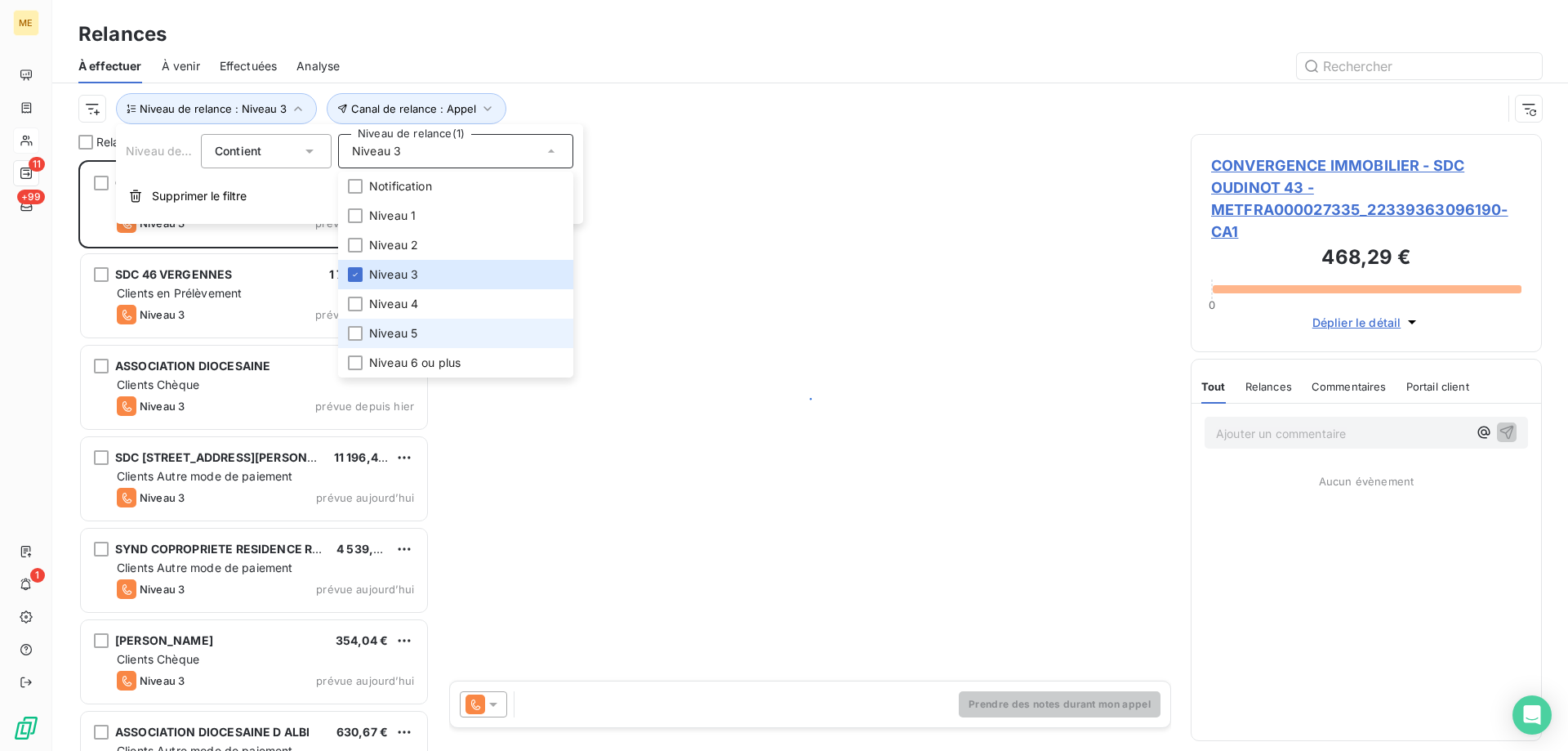
scroll to position [578, 338]
click at [411, 333] on span "Niveau 5" at bounding box center [393, 333] width 49 height 16
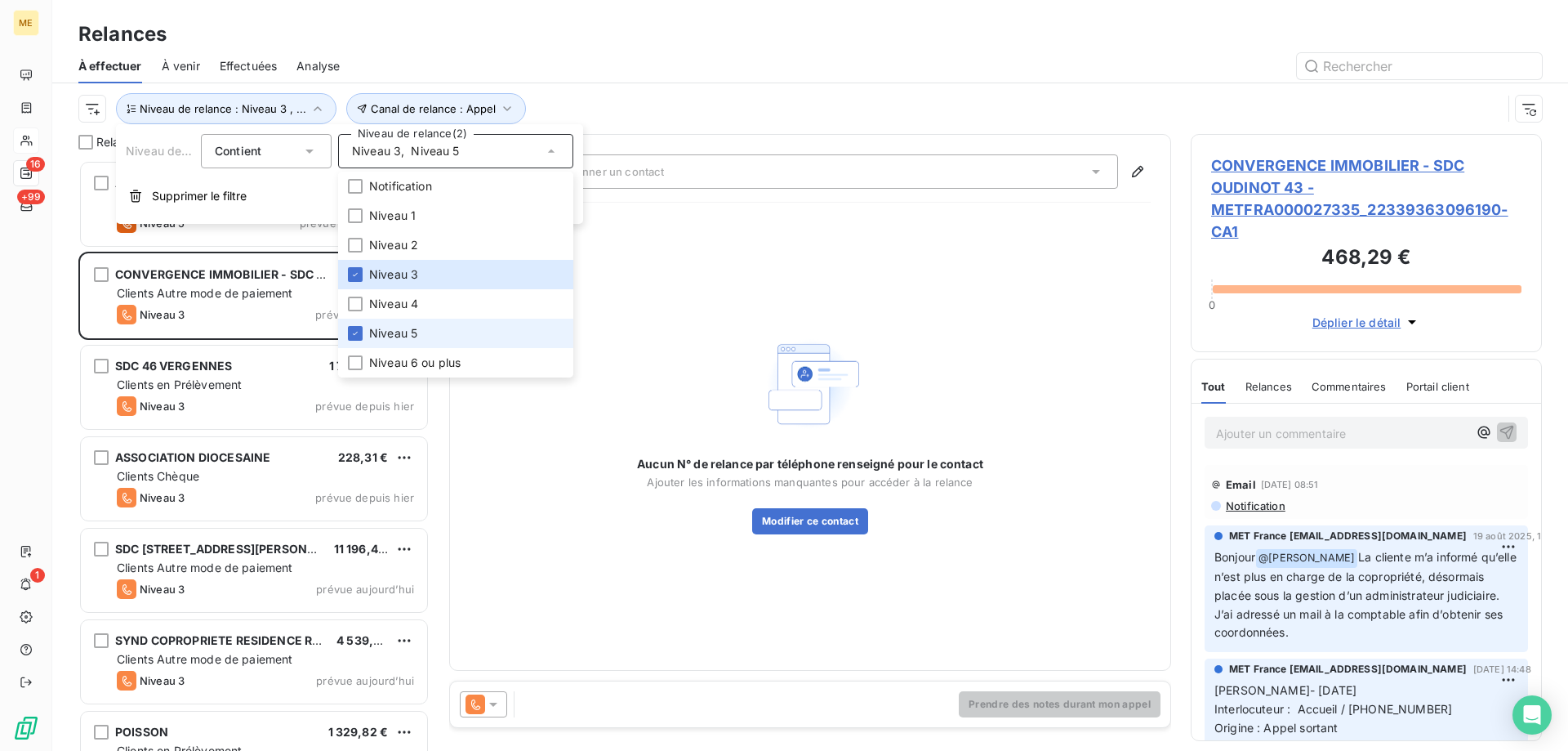
click at [413, 379] on div "Clients en Prélèvement" at bounding box center [266, 385] width 297 height 16
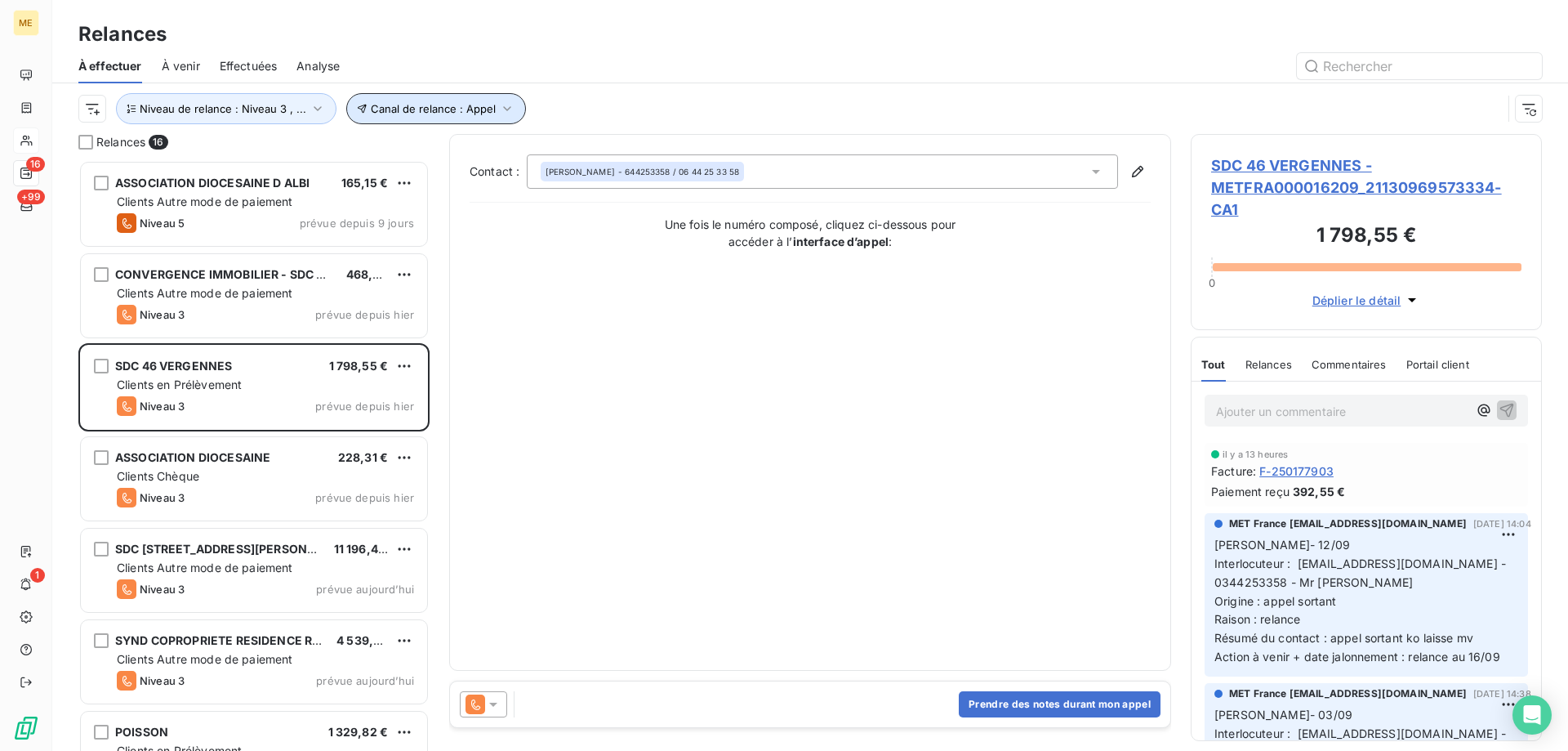
click at [435, 105] on span "Canal de relance : Appel" at bounding box center [433, 108] width 125 height 14
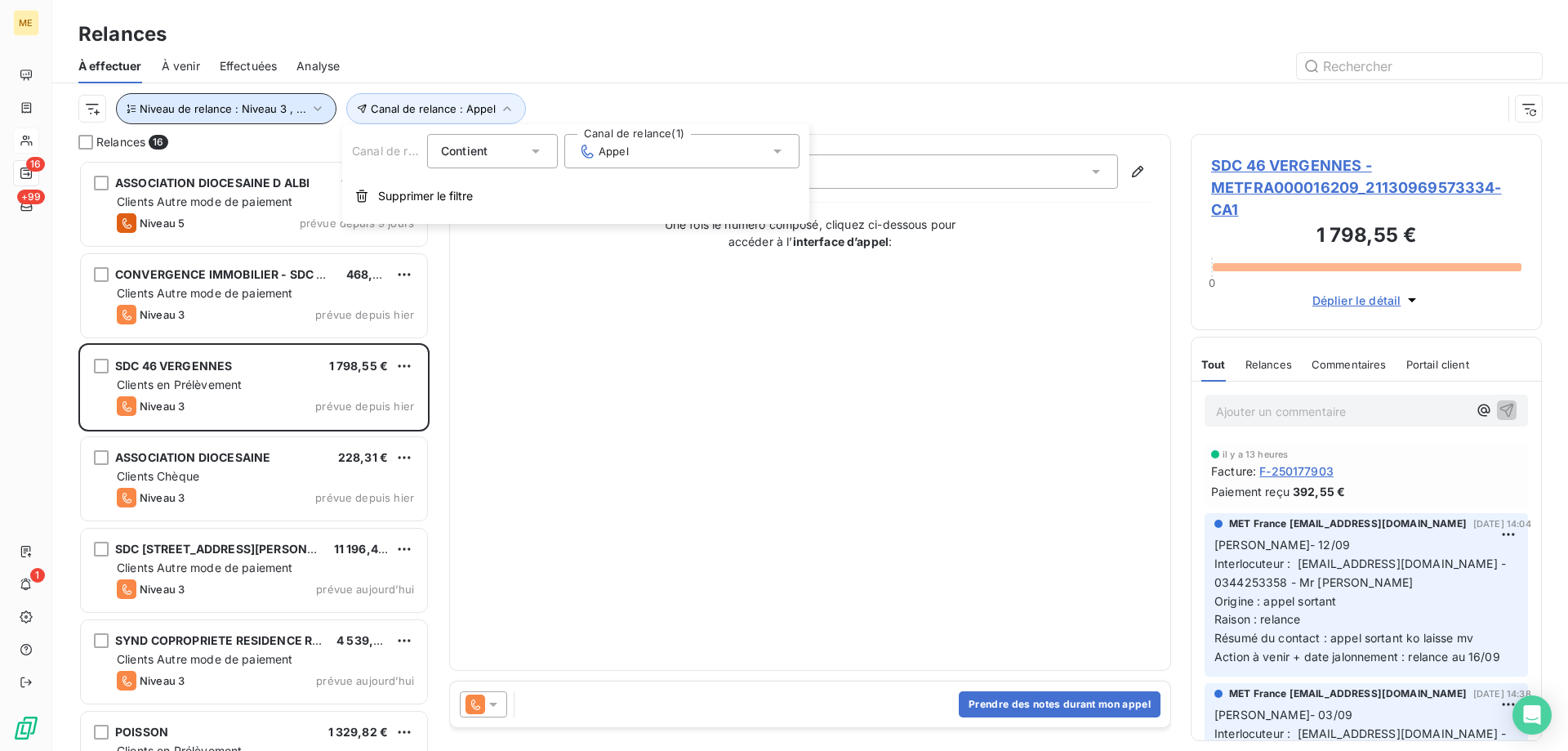
click at [240, 110] on span "Niveau de relance : Niveau 3 , ..." at bounding box center [222, 108] width 167 height 14
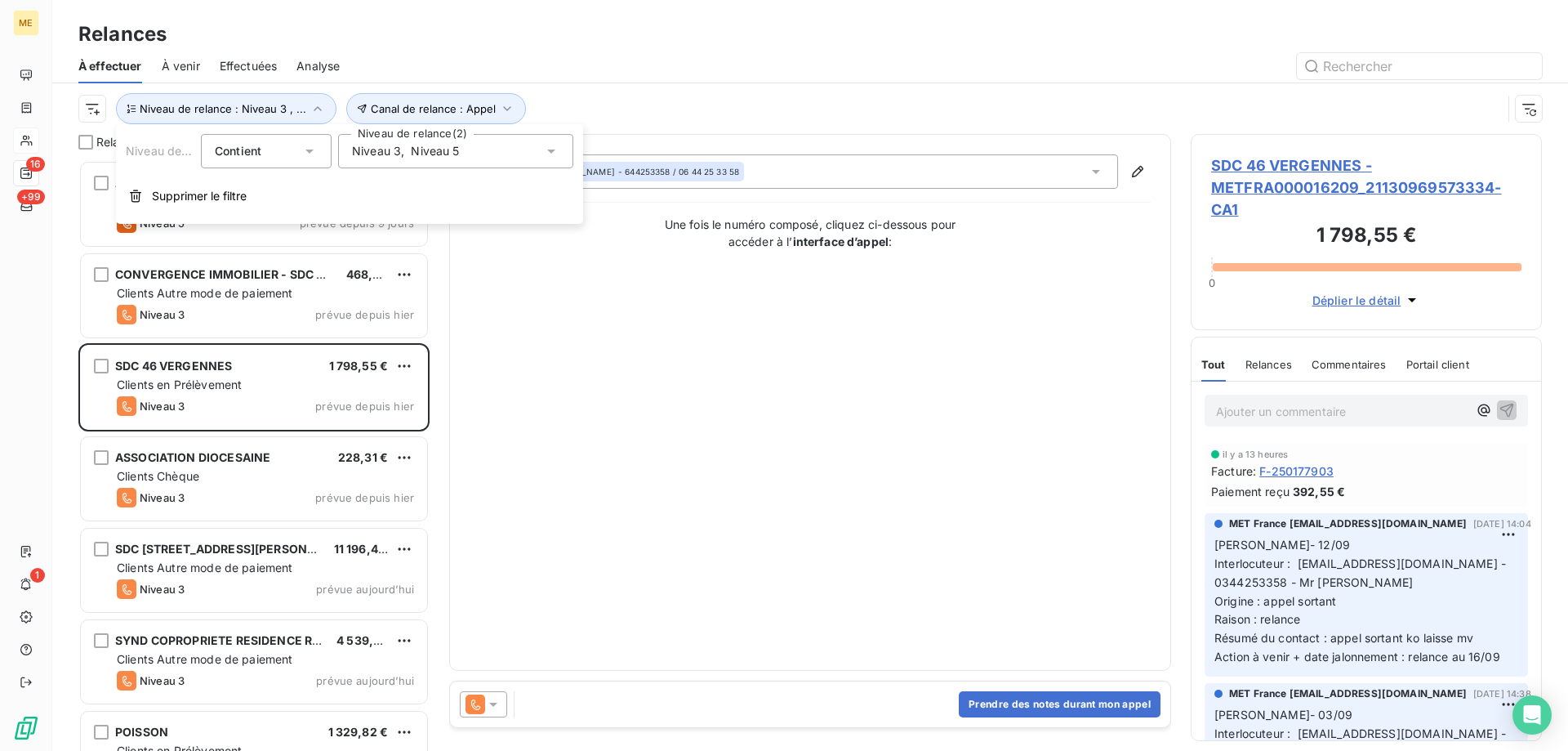
click at [469, 155] on div "Niveau 3 , Niveau 5" at bounding box center [455, 151] width 235 height 34
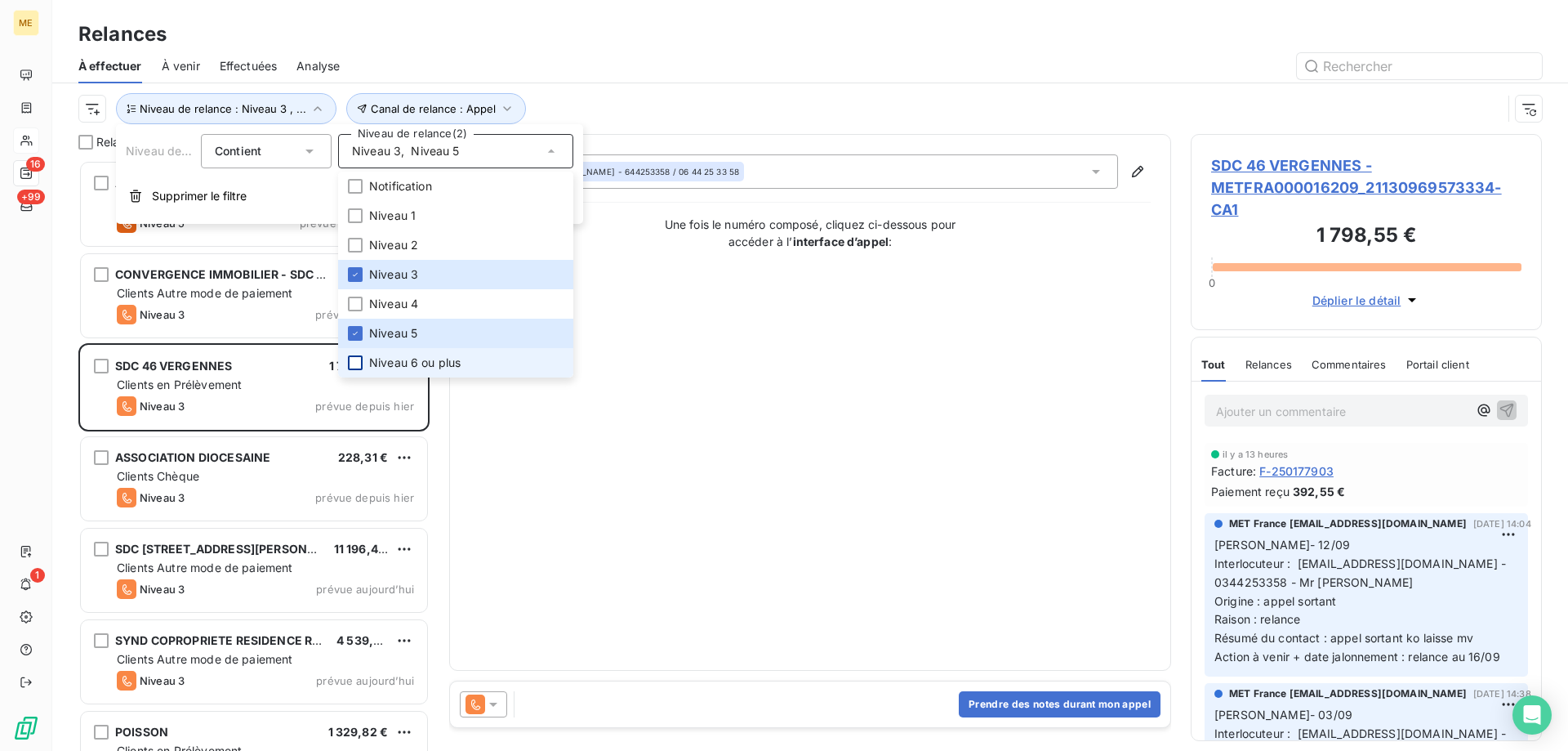
click at [357, 365] on div at bounding box center [355, 363] width 14 height 14
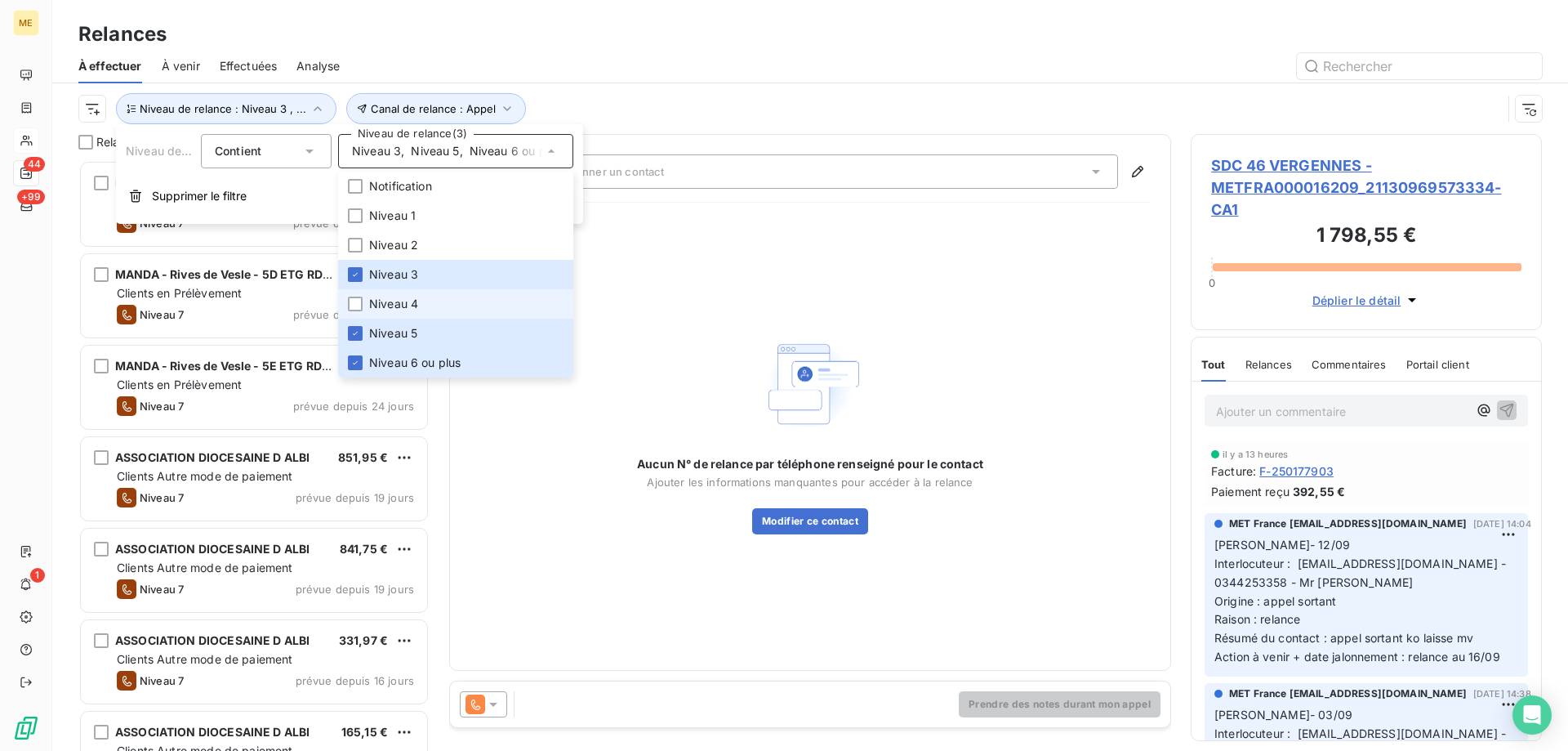
scroll to position [578, 338]
click at [744, 287] on div "Aucun N° de relance par téléphone renseigné pour le contact Ajouter les informa…" at bounding box center [810, 432] width 681 height 435
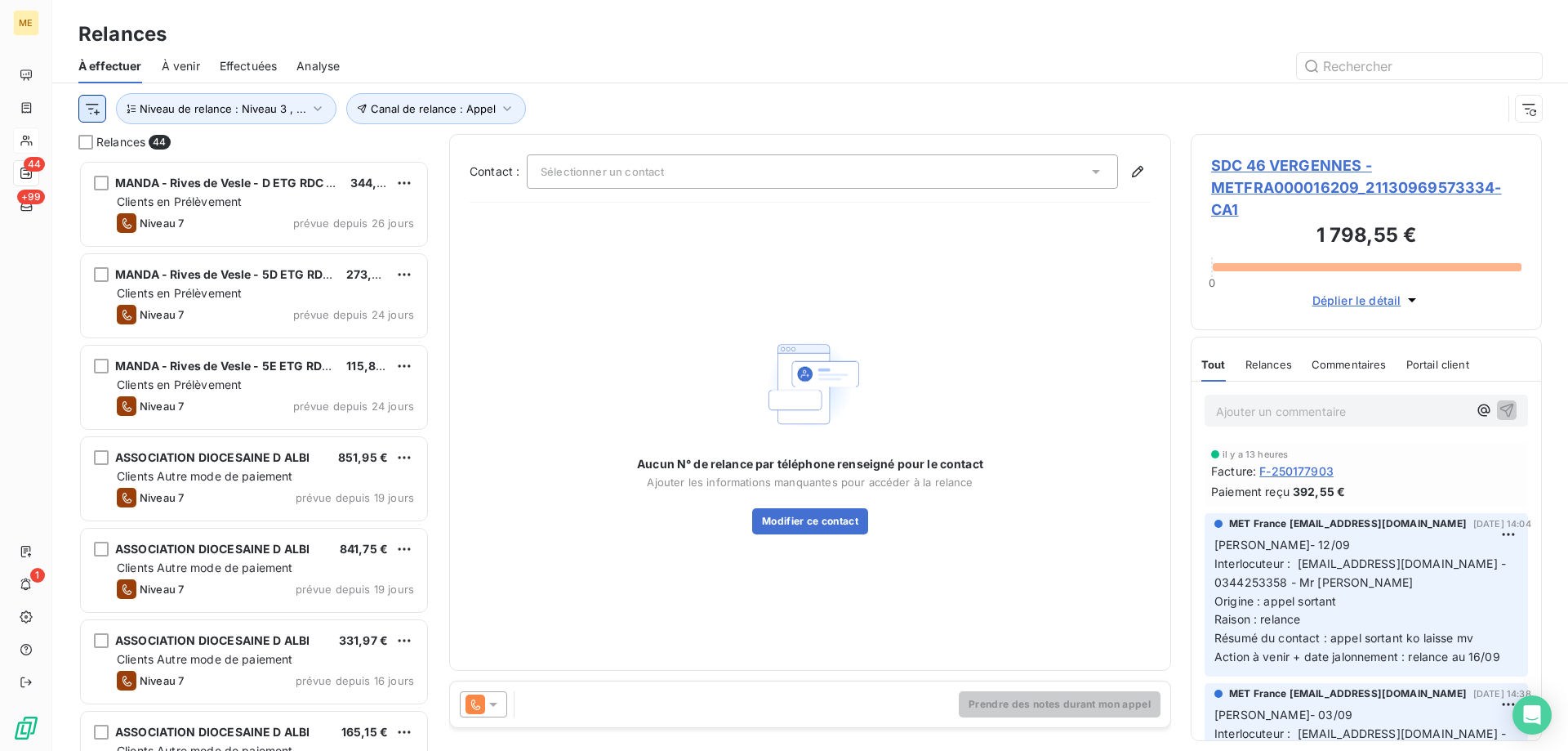
click at [97, 108] on html "ME 44 +99 1 Relances À effectuer À venir Effectuées Analyse Canal de relance : …" at bounding box center [784, 457] width 1568 height 914
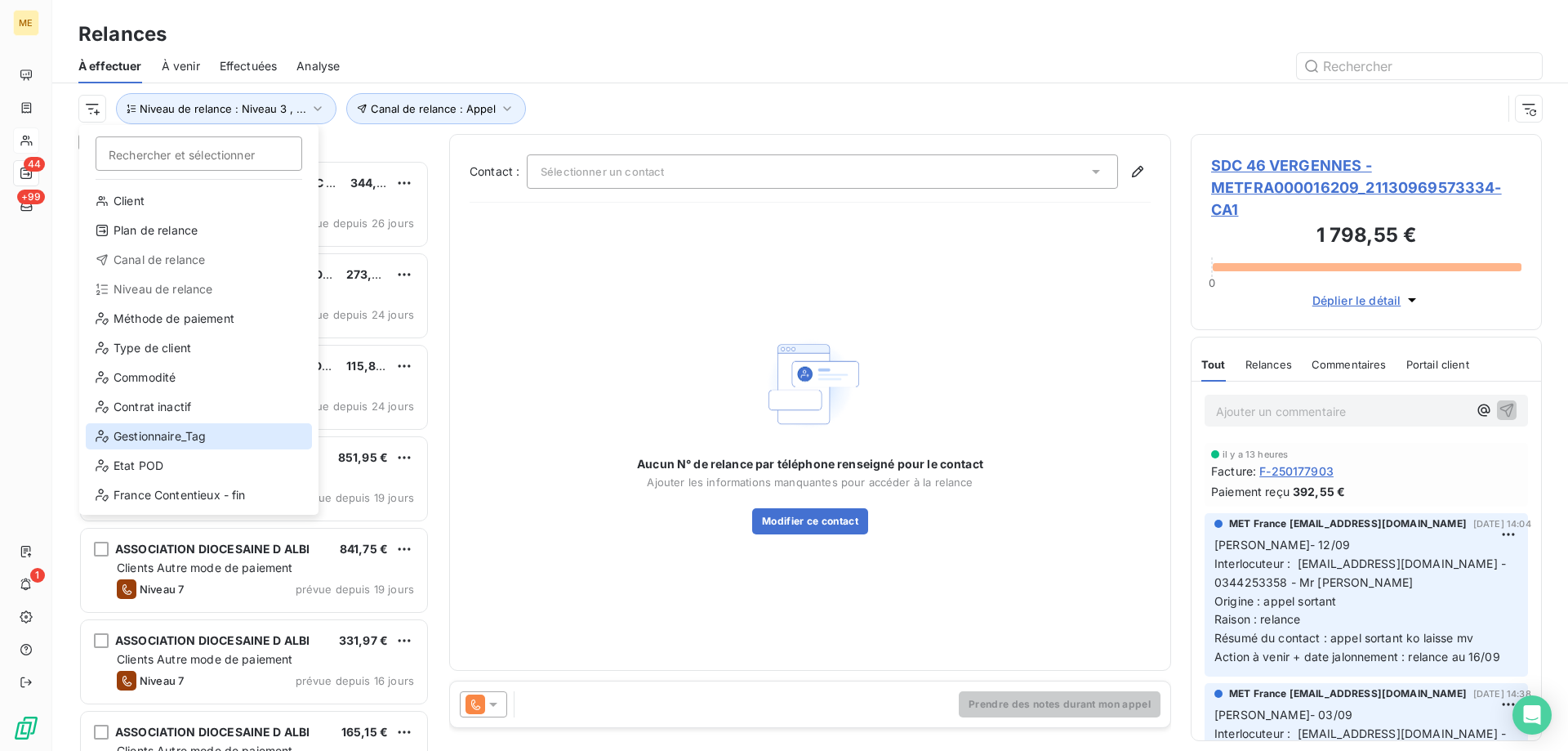
click at [180, 432] on div "Gestionnaire_Tag" at bounding box center [198, 436] width 226 height 26
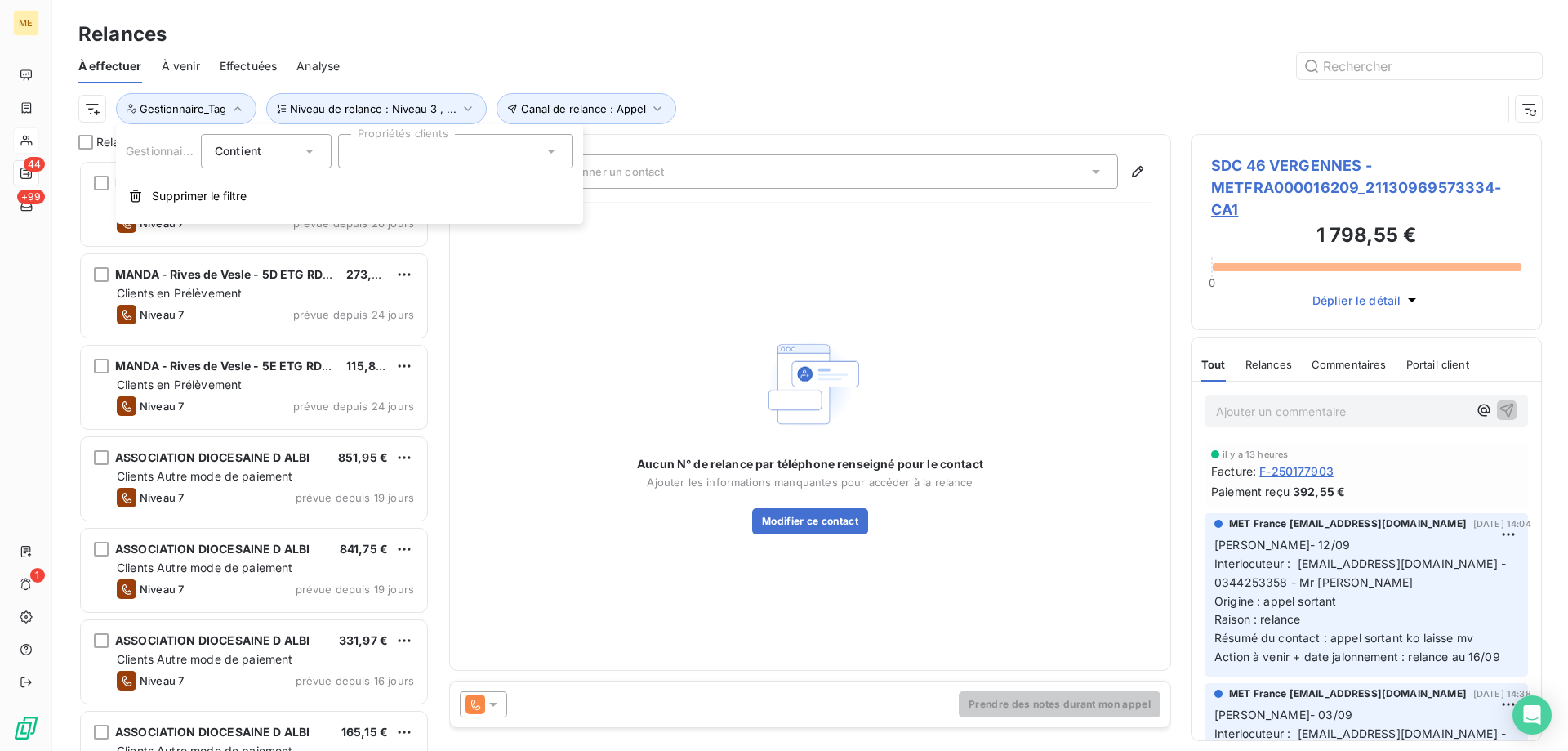
click at [436, 156] on div at bounding box center [455, 151] width 235 height 34
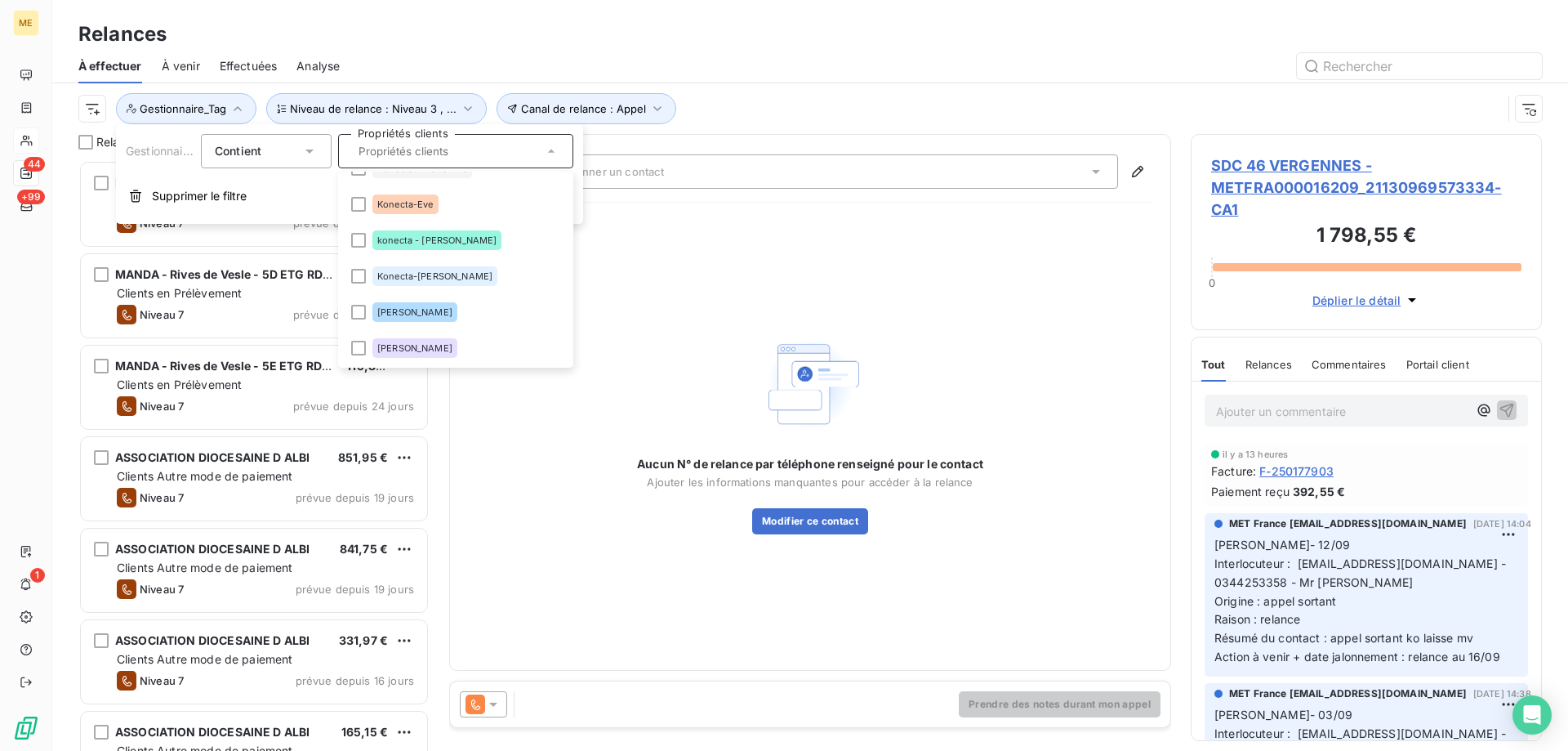
scroll to position [572, 0]
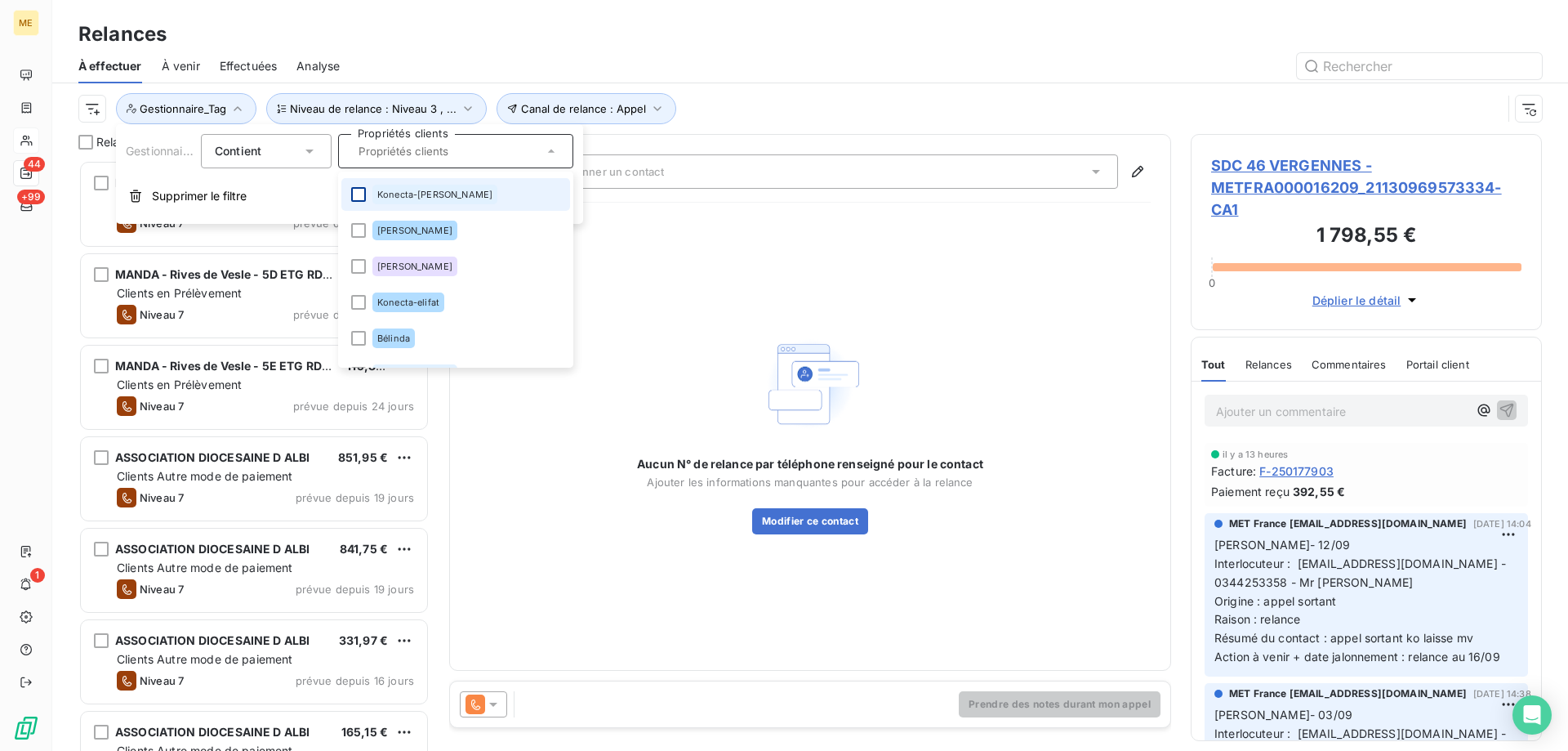
click at [356, 198] on div at bounding box center [358, 195] width 14 height 14
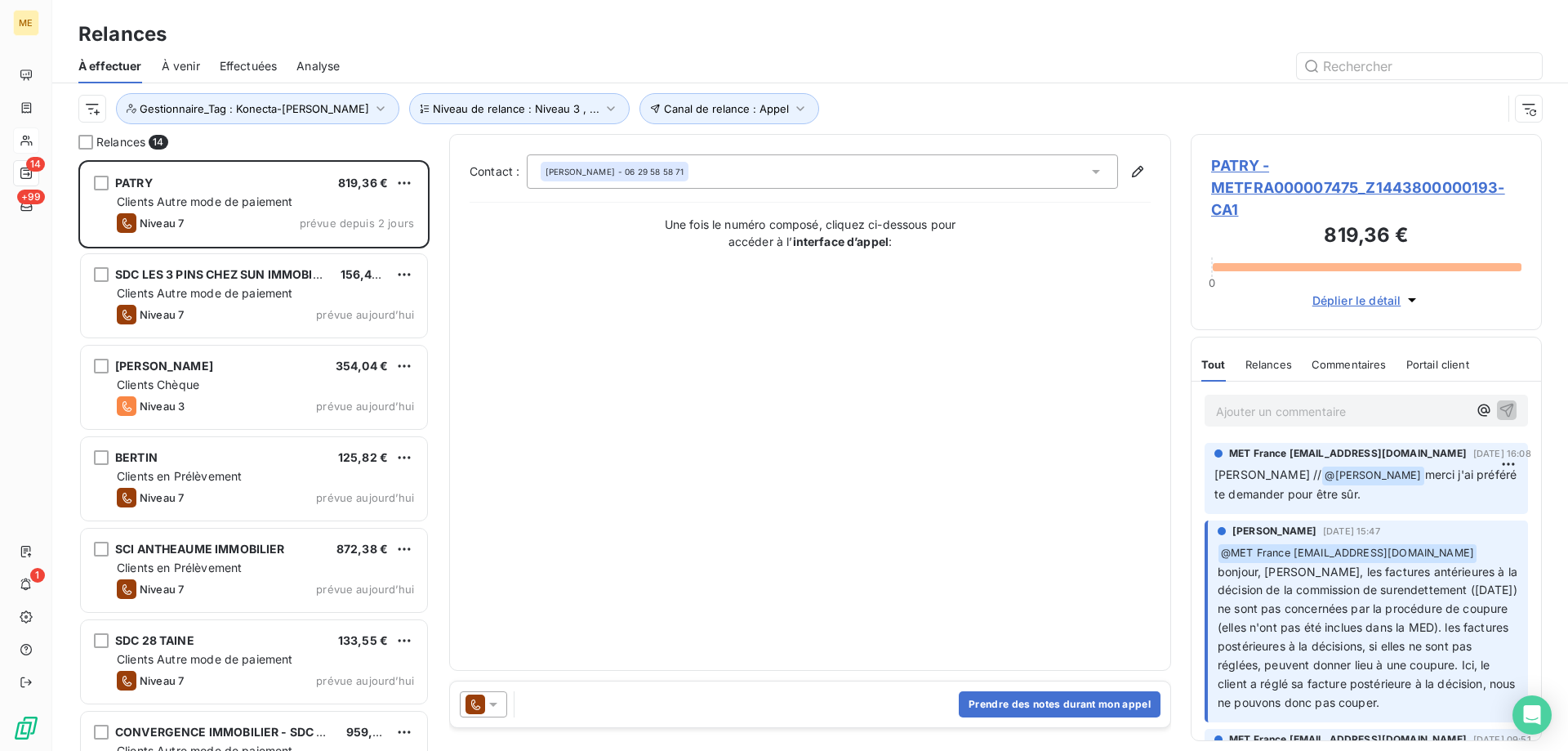
click at [872, 288] on div "Contact : ALAIN PATRY - 06 29 58 58 71 Une fois le numéro composé, cliquez ci-d…" at bounding box center [810, 402] width 681 height 496
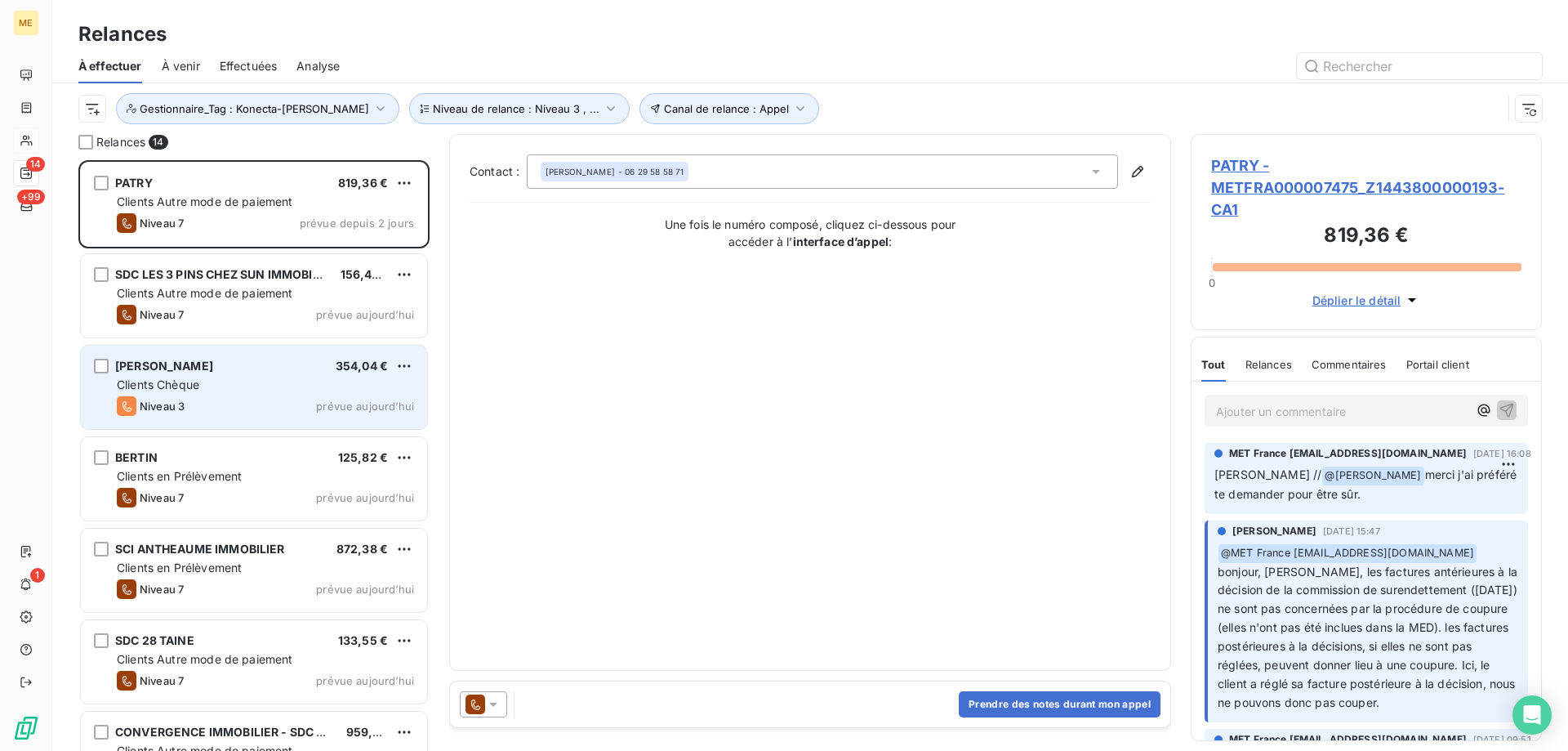
click at [258, 394] on div "ELLAPEN DEVADASEN 354,04 € Clients Chèque Niveau 3 prévue aujourd’hui" at bounding box center [254, 387] width 347 height 84
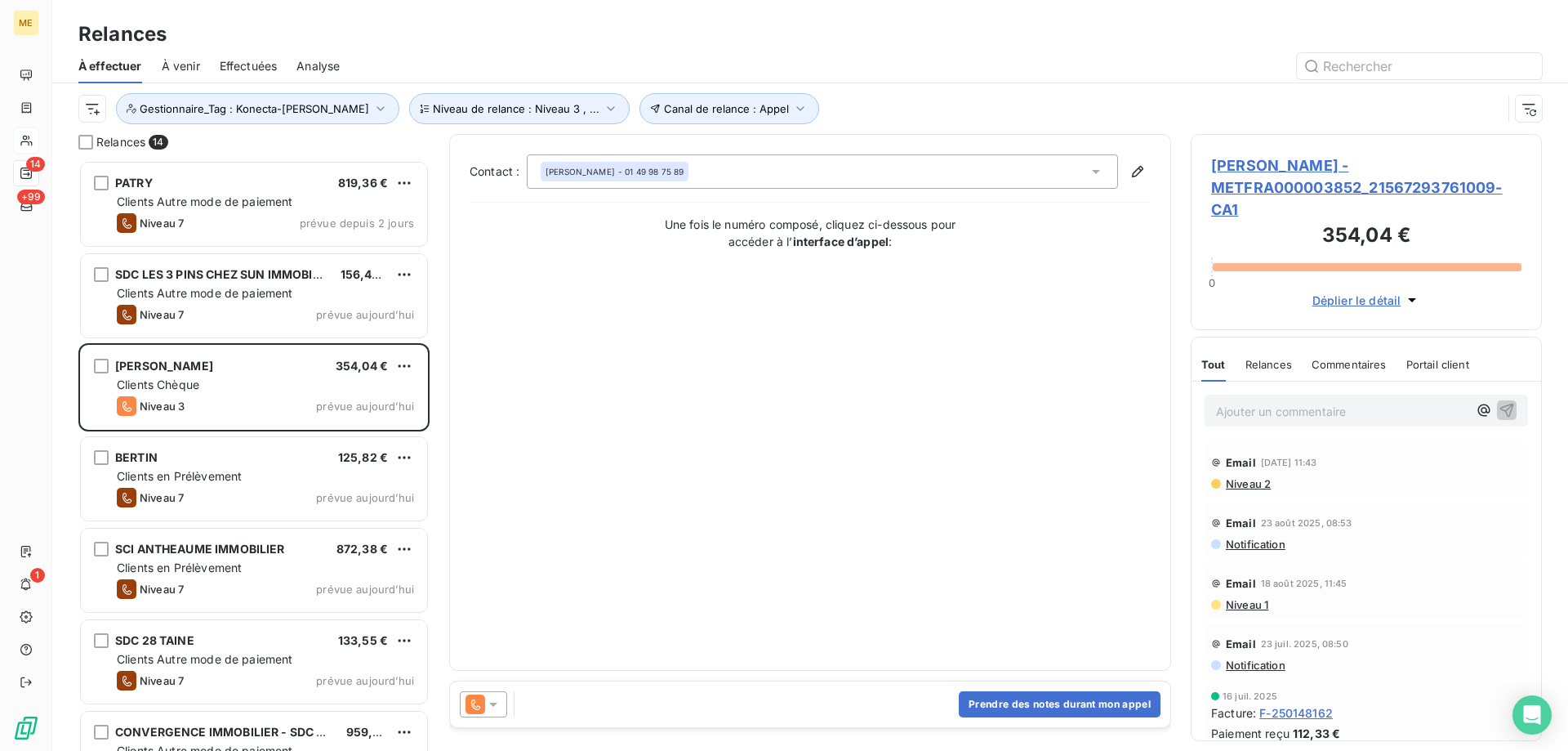
click at [1272, 166] on span "ELLAPEN DEVADASEN - METFRA000003852_21567293761009-CA1" at bounding box center [1365, 186] width 311 height 66
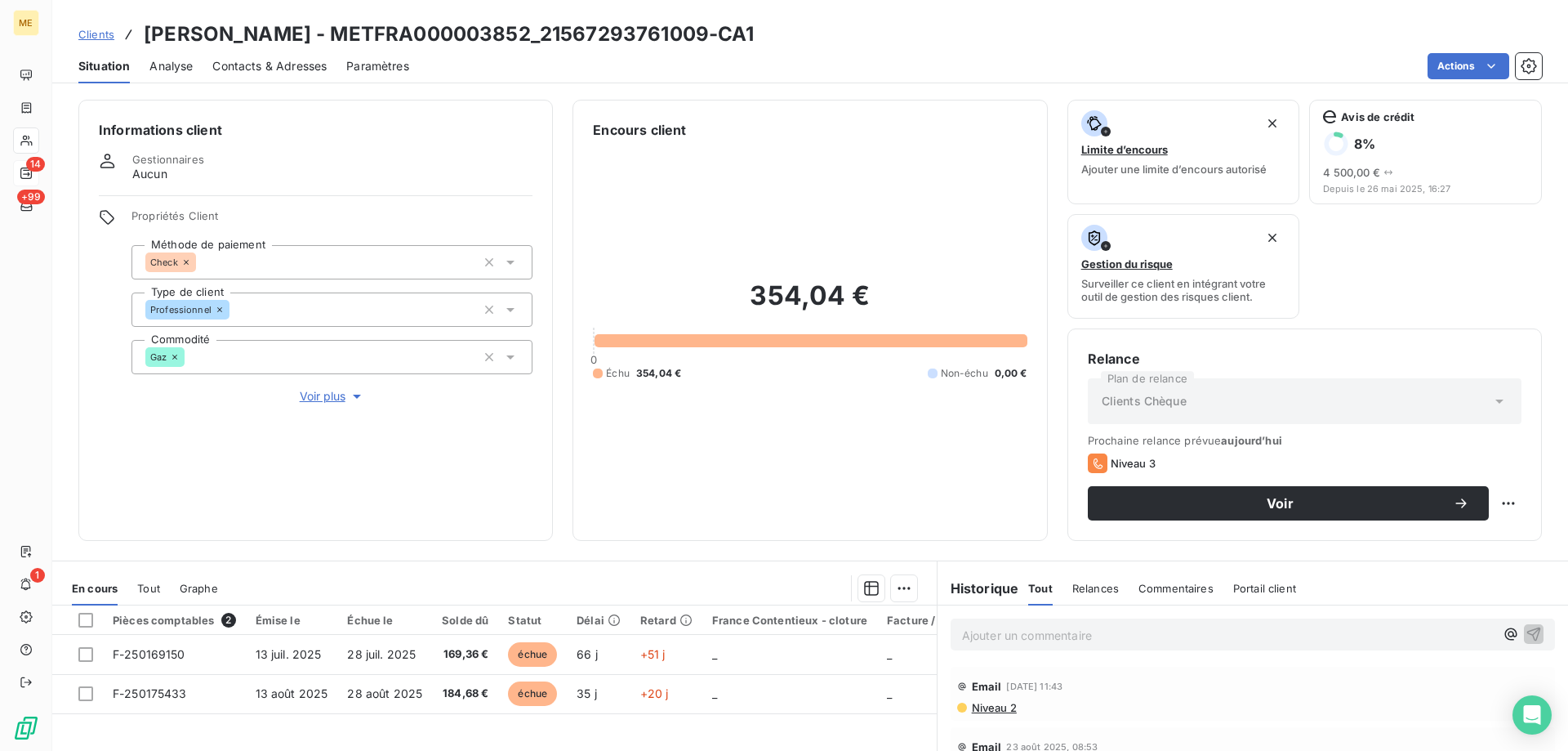
click at [317, 388] on span "Voir plus" at bounding box center [332, 396] width 66 height 16
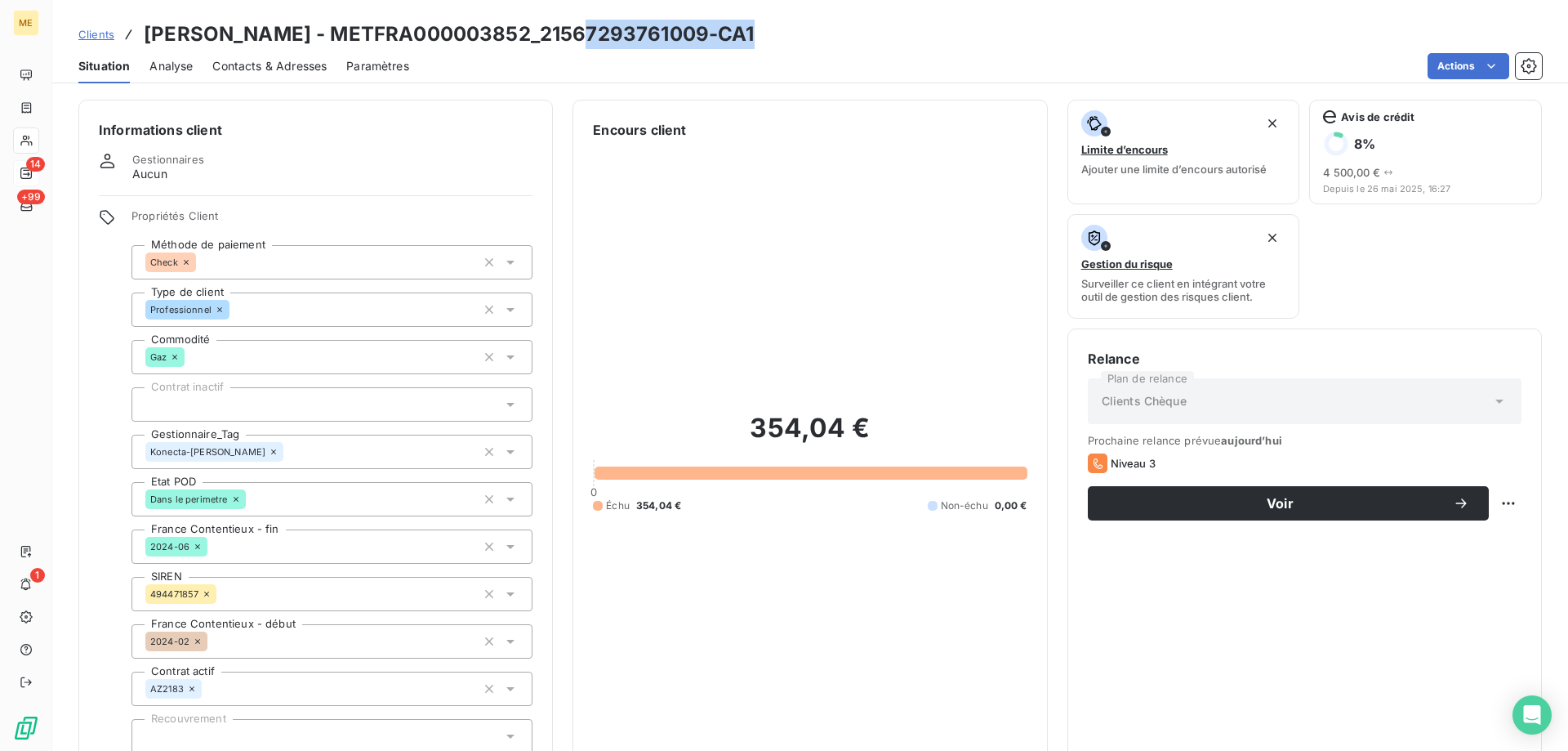
drag, startPoint x: 590, startPoint y: 38, endPoint x: 760, endPoint y: 31, distance: 170.1
click at [754, 31] on h3 "ELLAPEN DEVADASEN - METFRA000003852_21567293761009-CA1" at bounding box center [449, 34] width 611 height 30
copy h3 "21567293761009"
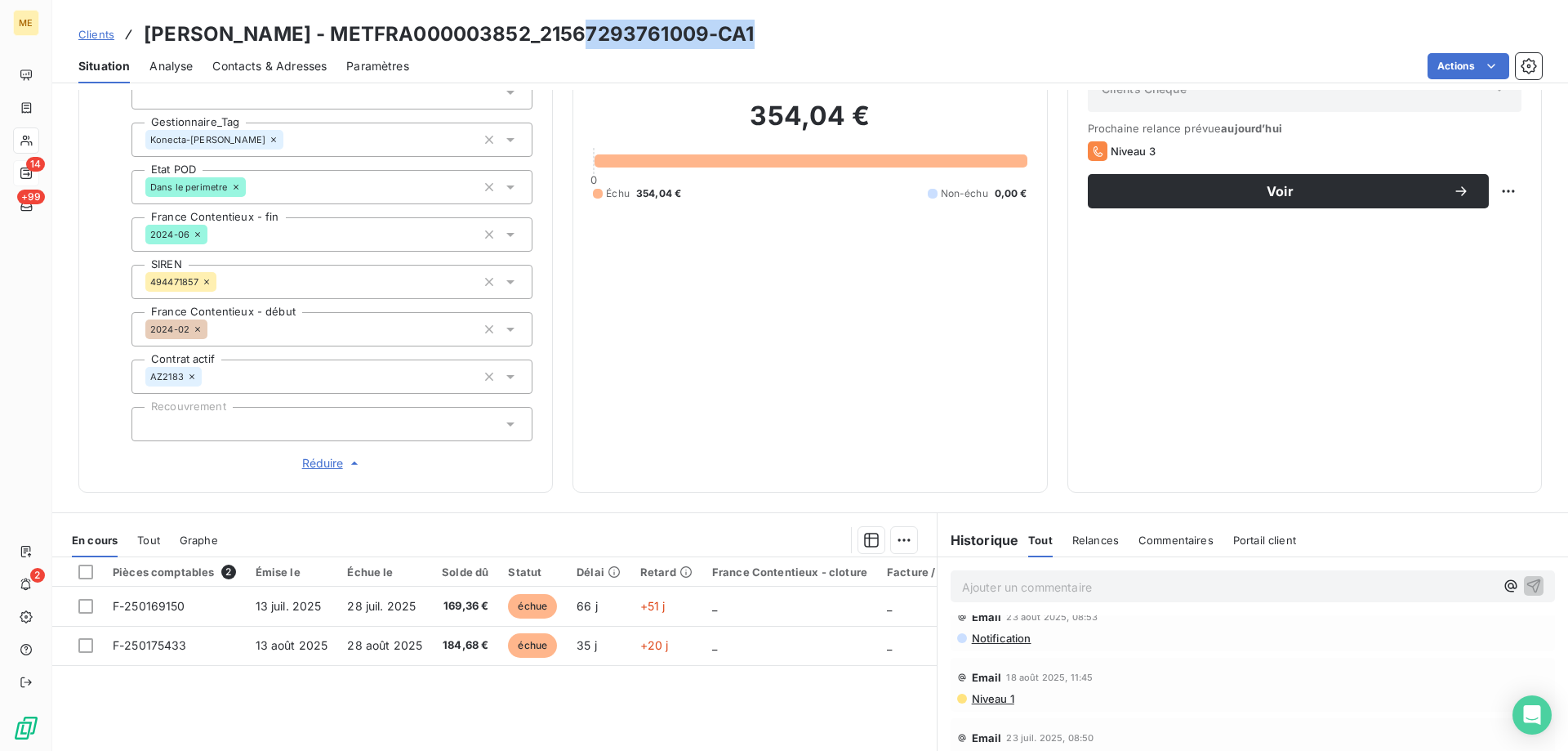
scroll to position [472, 0]
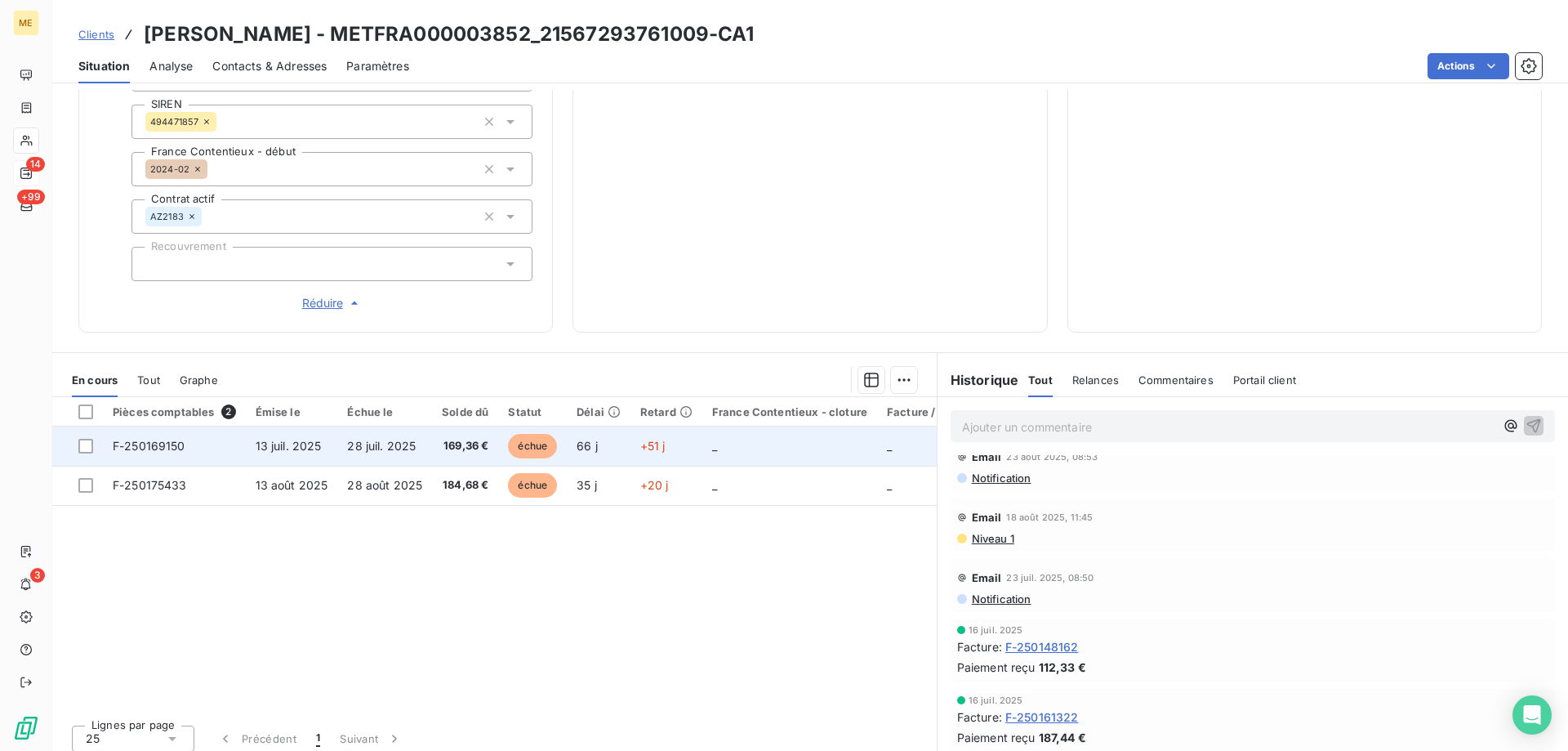
click at [159, 439] on span "F-250169150" at bounding box center [149, 445] width 73 height 14
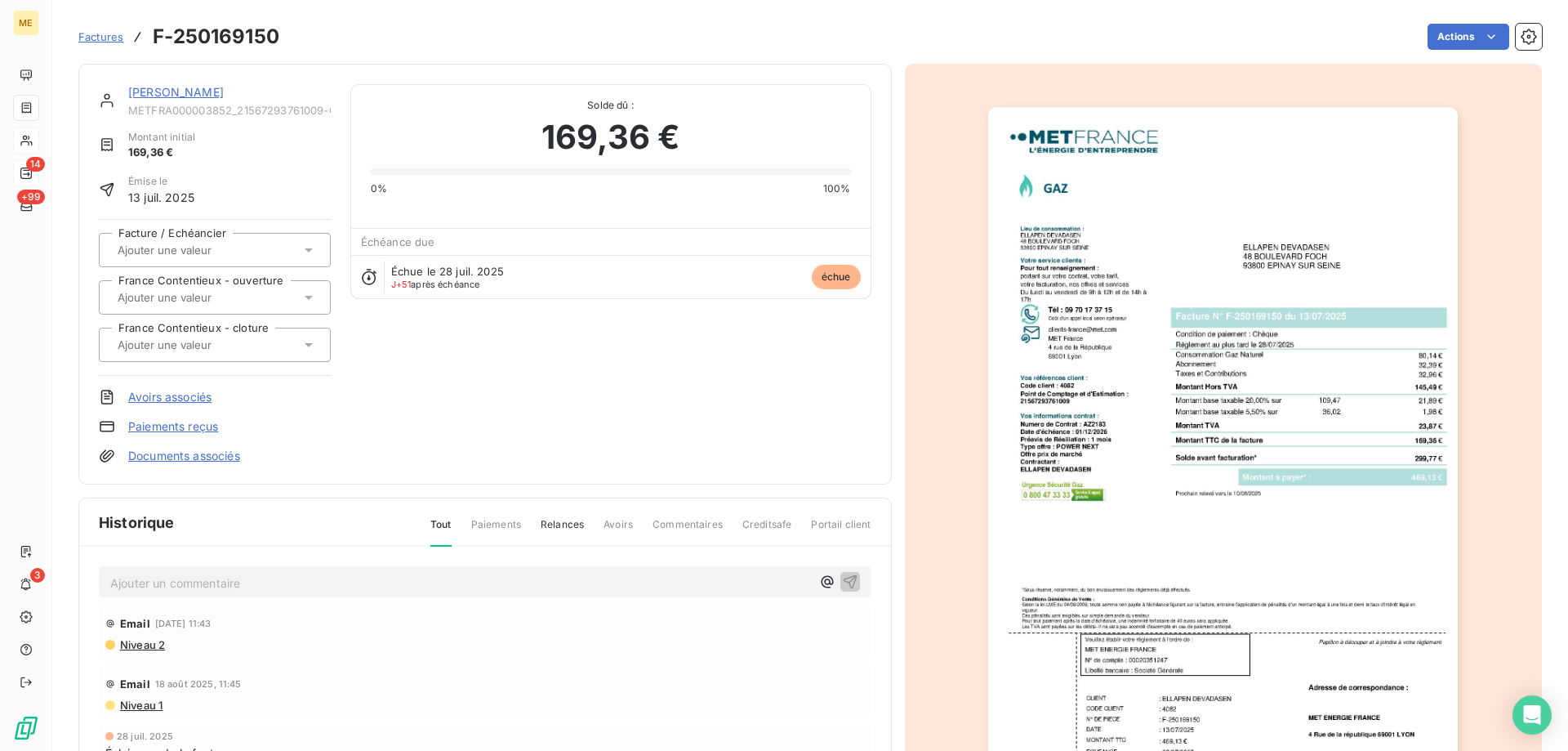
click at [223, 96] on link "ELLAPEN DEVADASEN" at bounding box center [176, 91] width 95 height 14
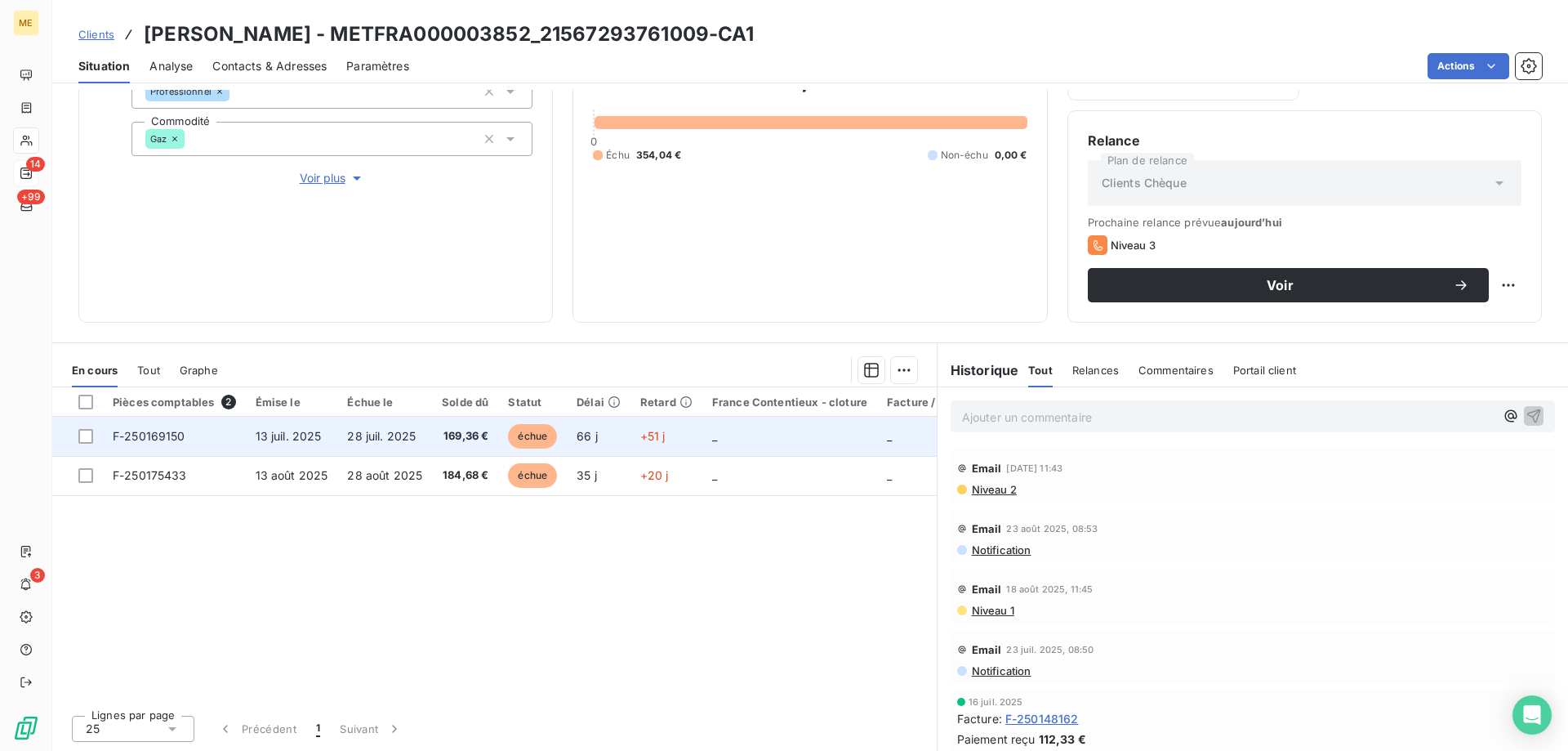
click at [156, 429] on span "F-250169150" at bounding box center [149, 435] width 73 height 14
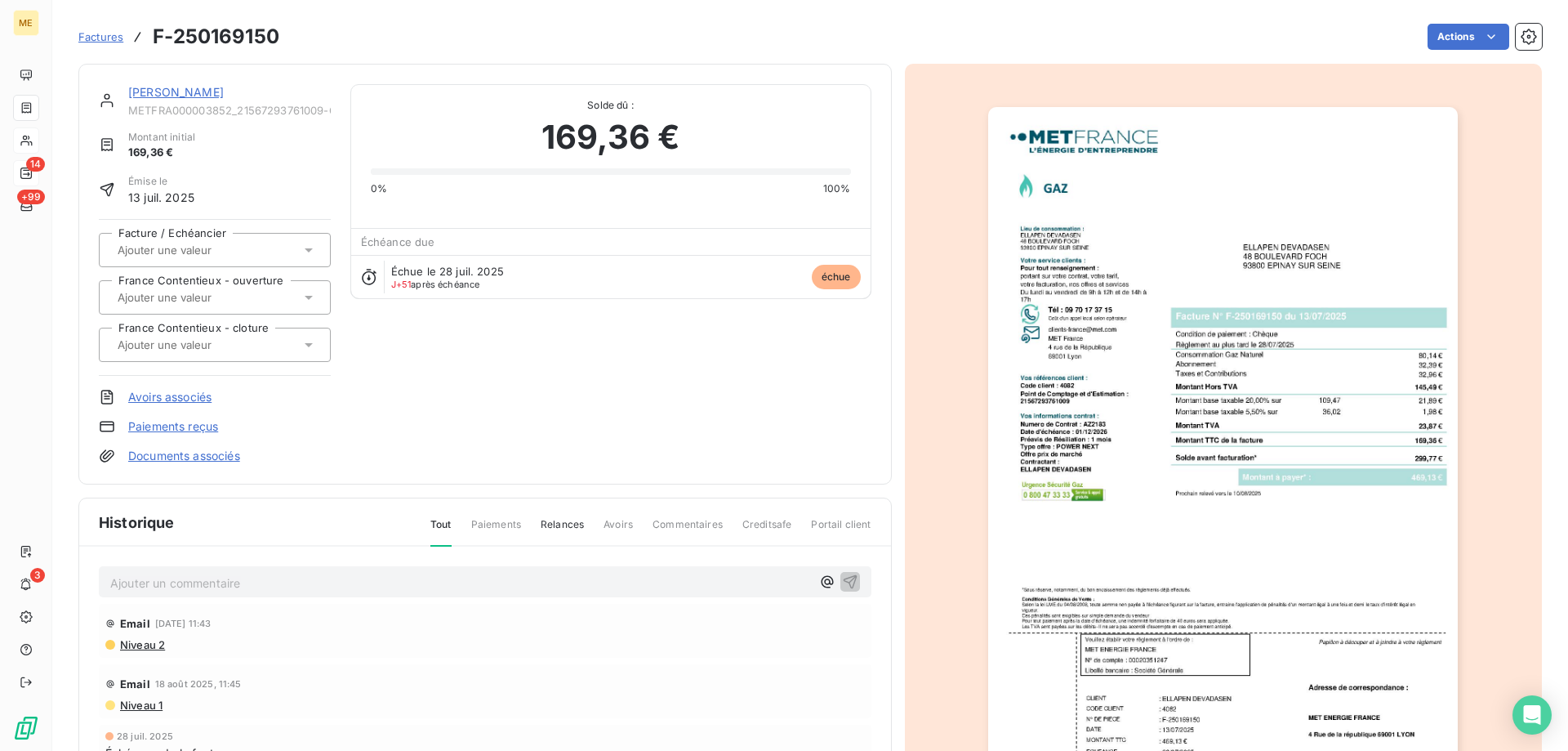
click at [1101, 252] on img "button" at bounding box center [1223, 439] width 470 height 665
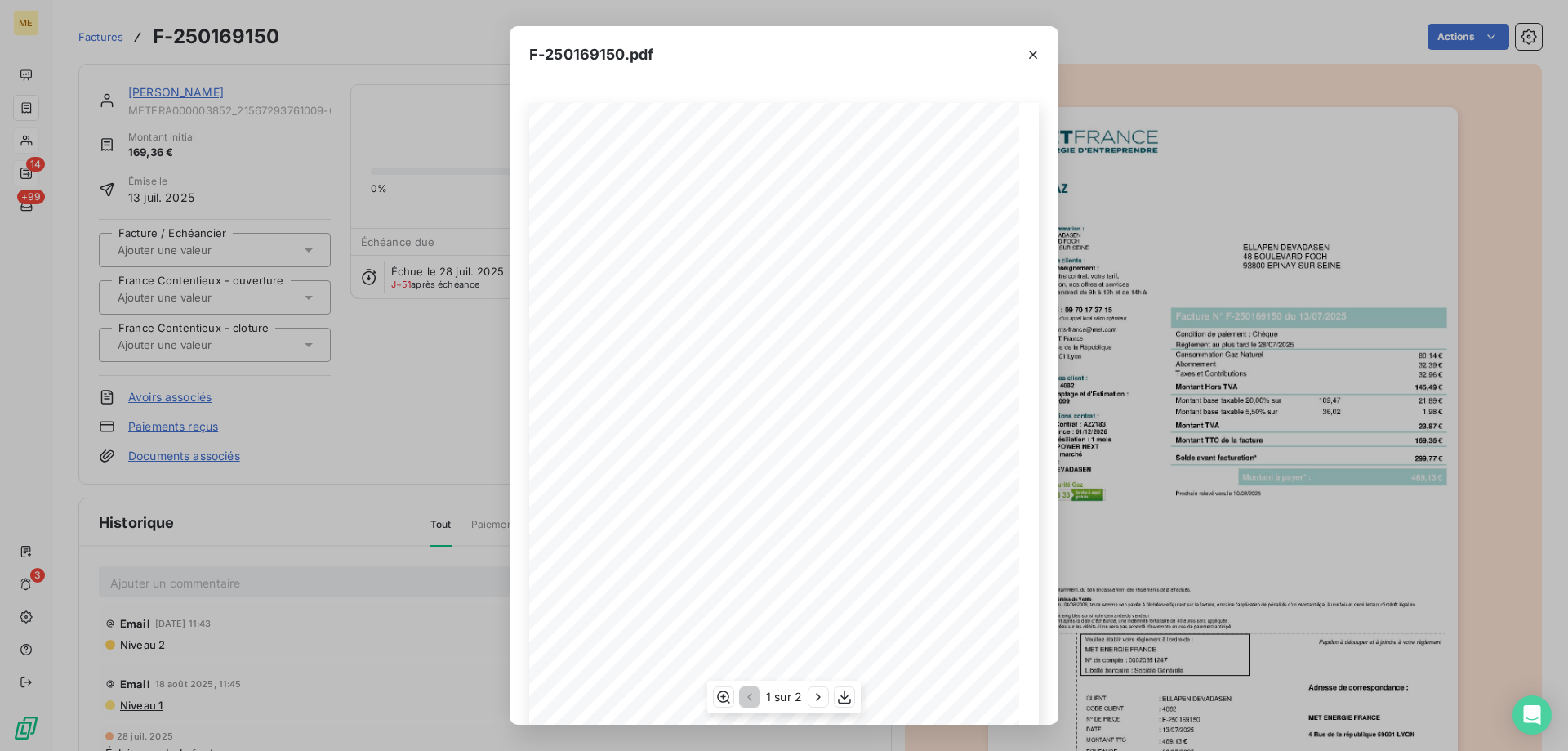
scroll to position [91, 0]
click at [1033, 56] on icon "button" at bounding box center [1032, 54] width 8 height 8
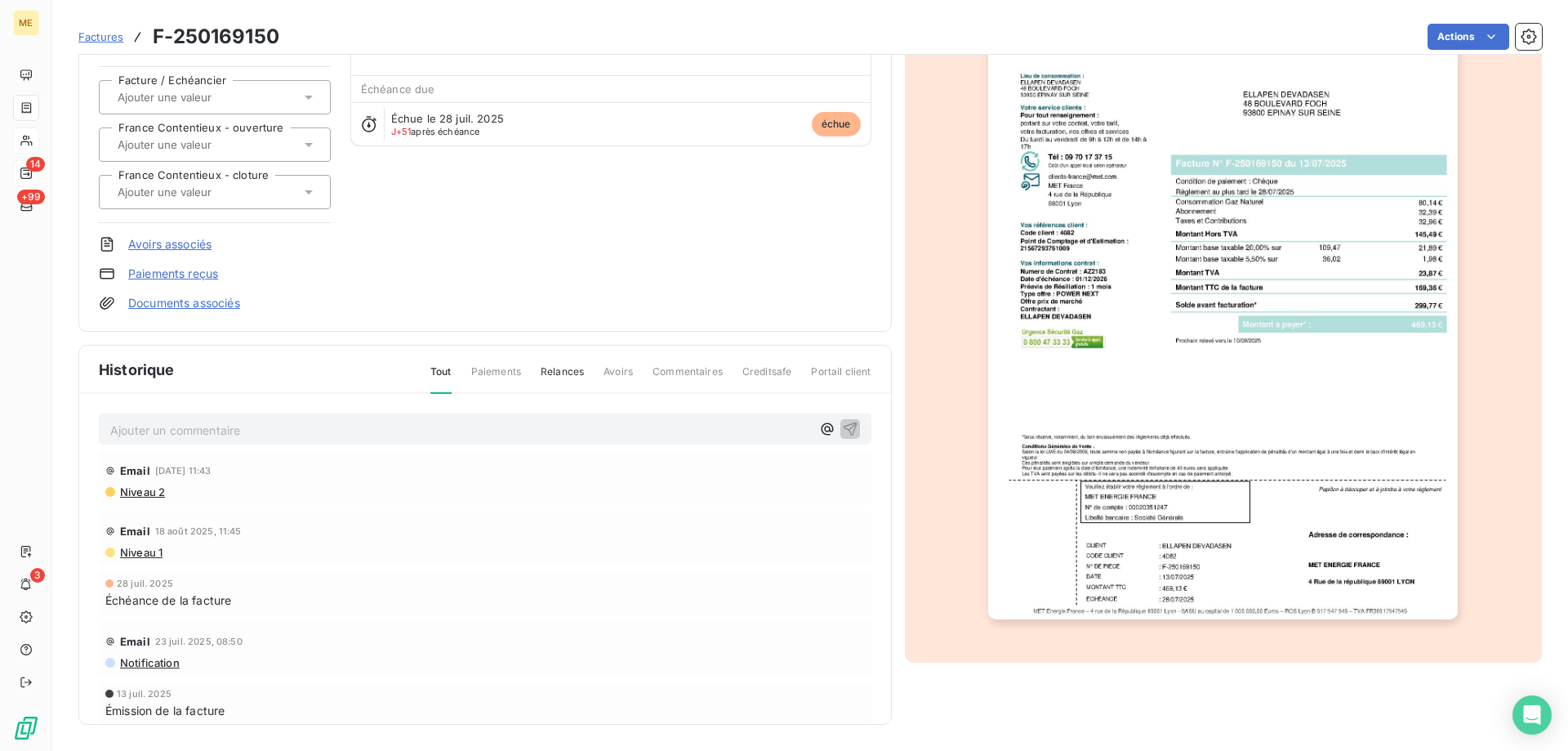
scroll to position [0, 0]
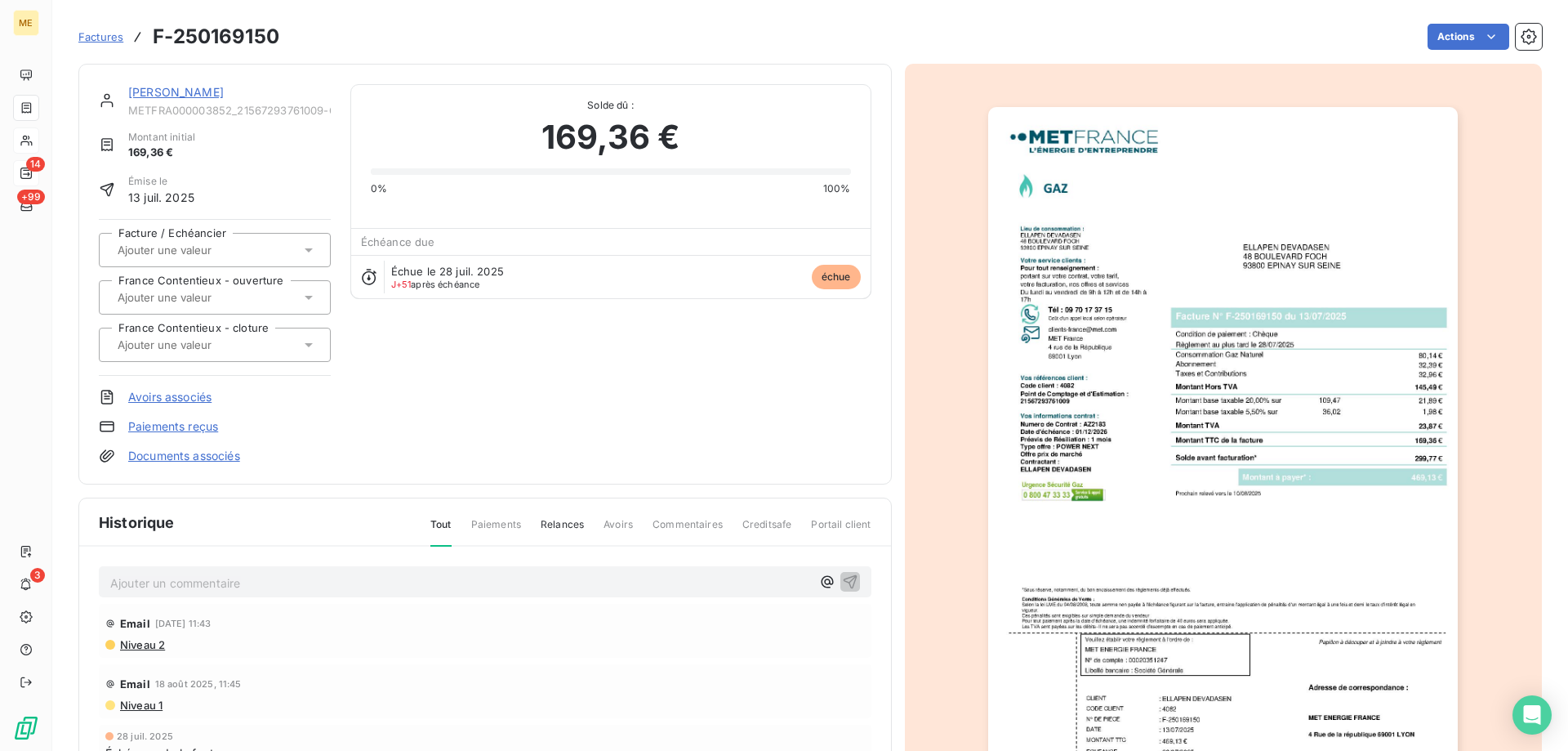
click at [253, 95] on div "ELLAPEN DEVADASEN" at bounding box center [229, 92] width 203 height 16
click at [224, 94] on link "ELLAPEN DEVADASEN" at bounding box center [176, 91] width 95 height 14
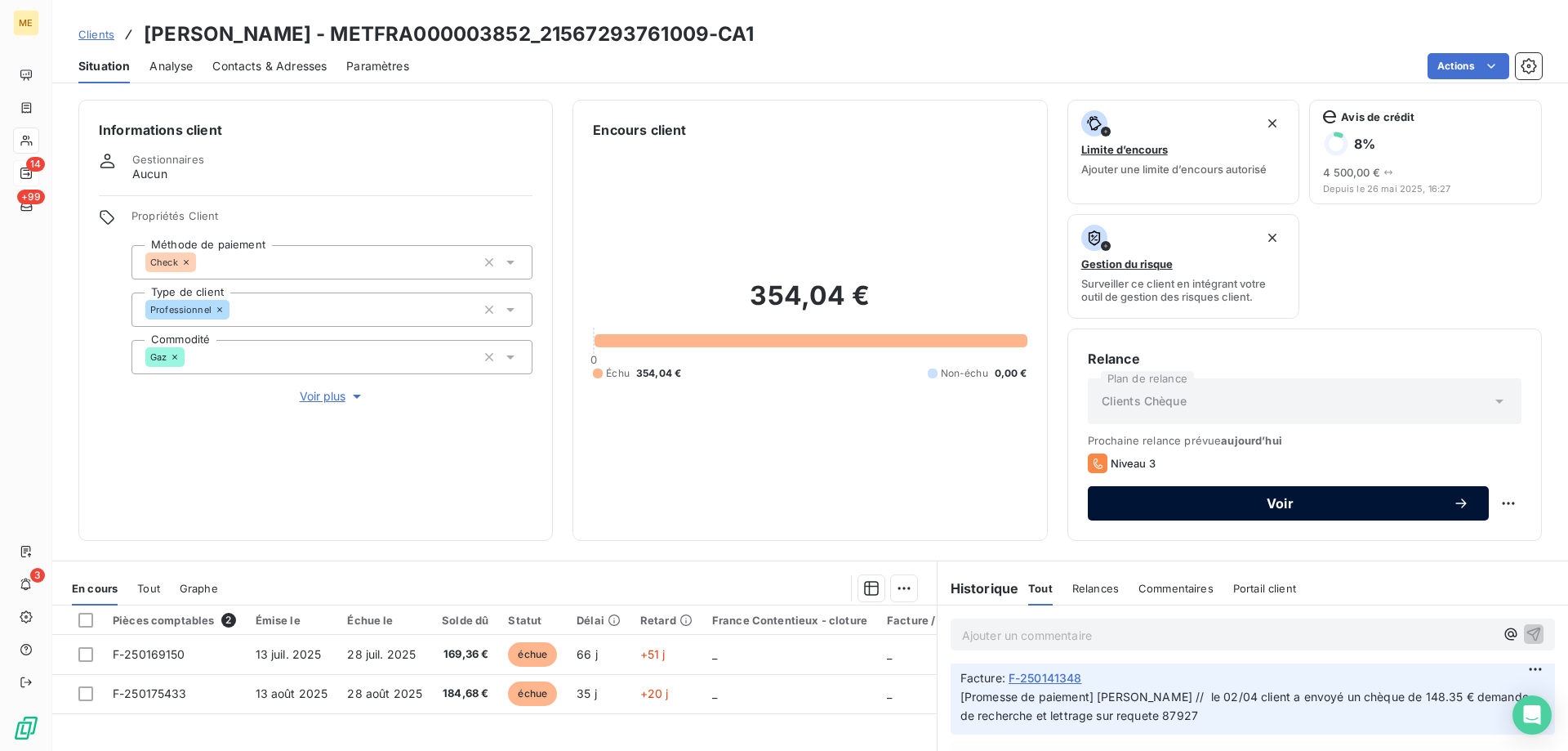
click at [1251, 507] on span "Voir" at bounding box center [1280, 503] width 346 height 14
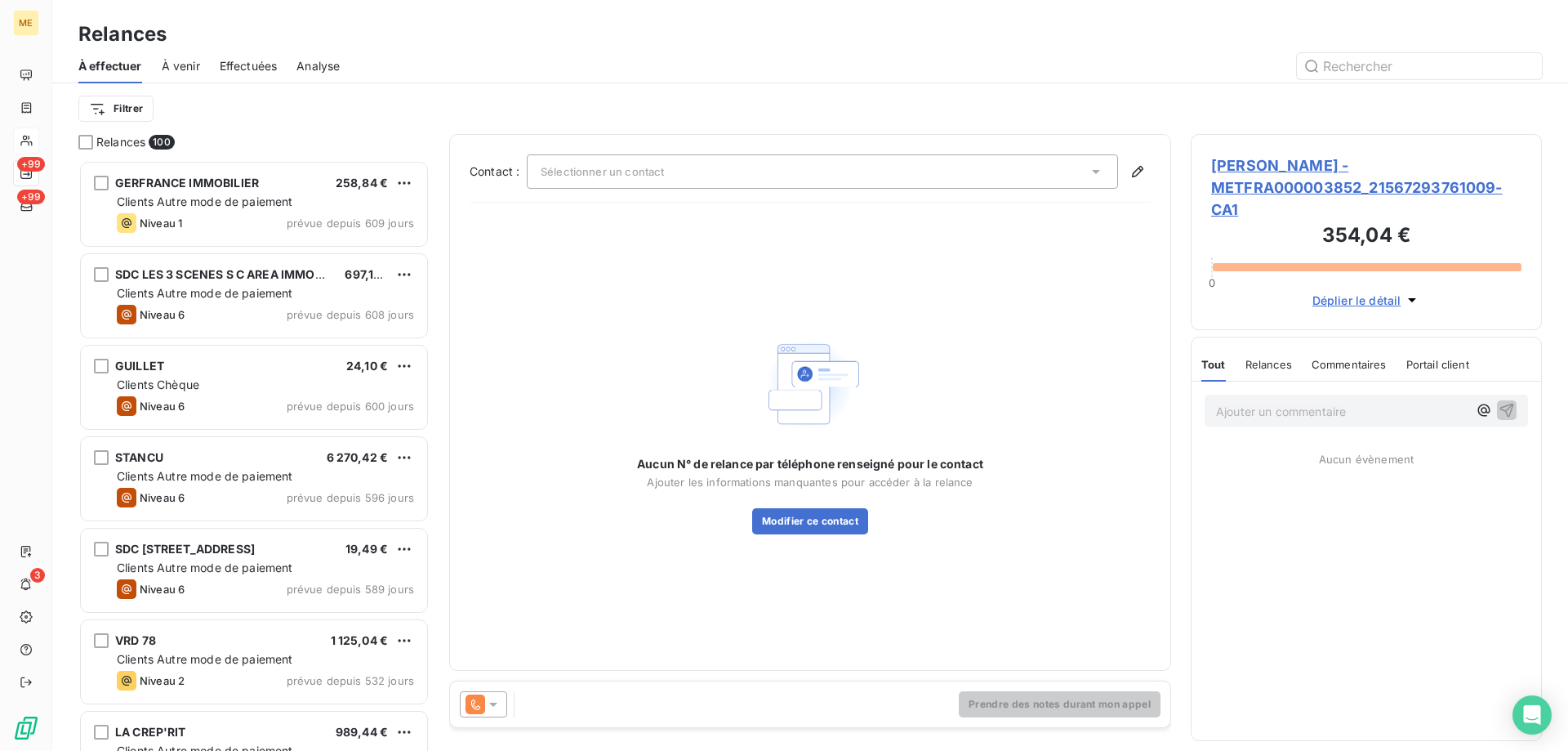
scroll to position [578, 338]
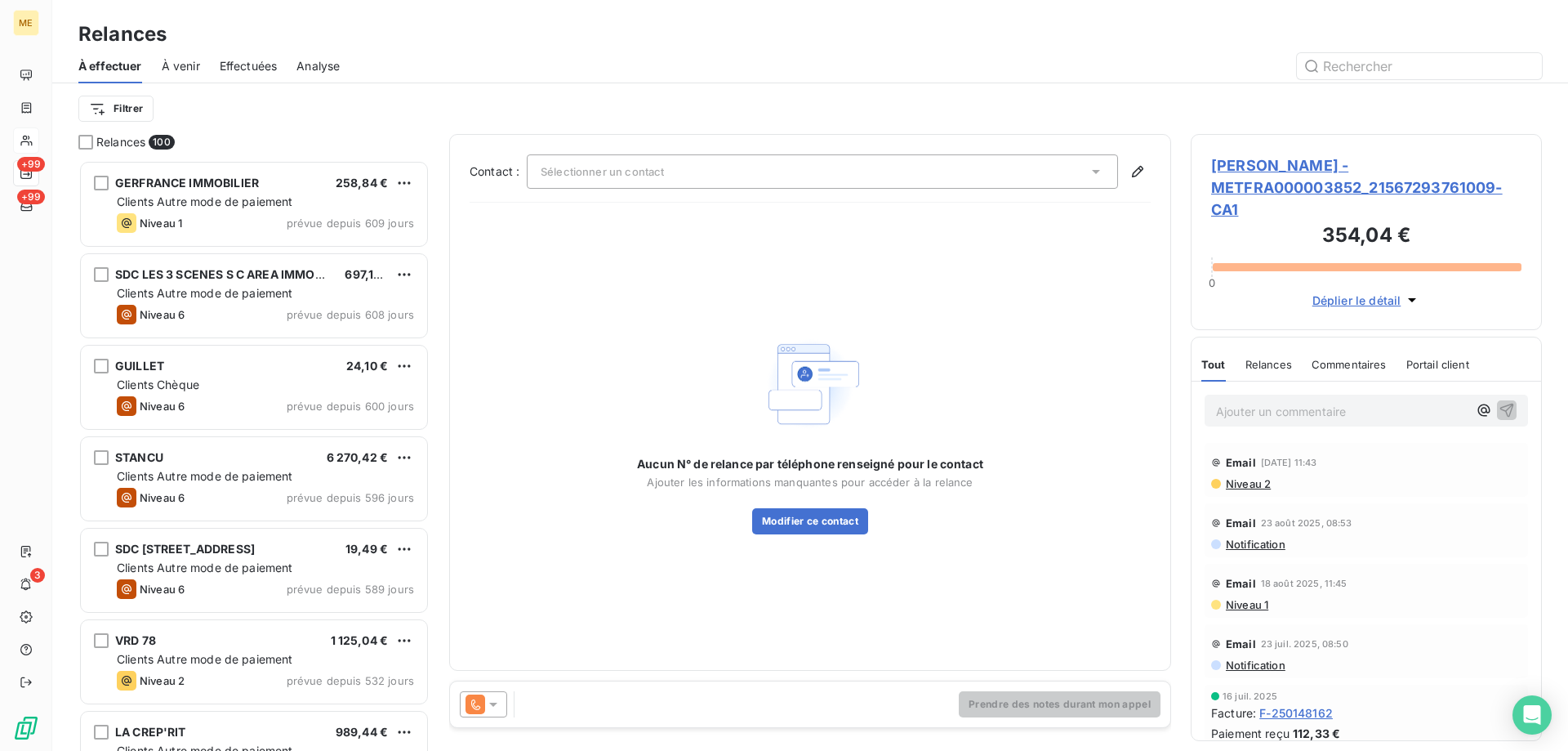
click at [632, 171] on span "Sélectionner un contact" at bounding box center [602, 171] width 123 height 14
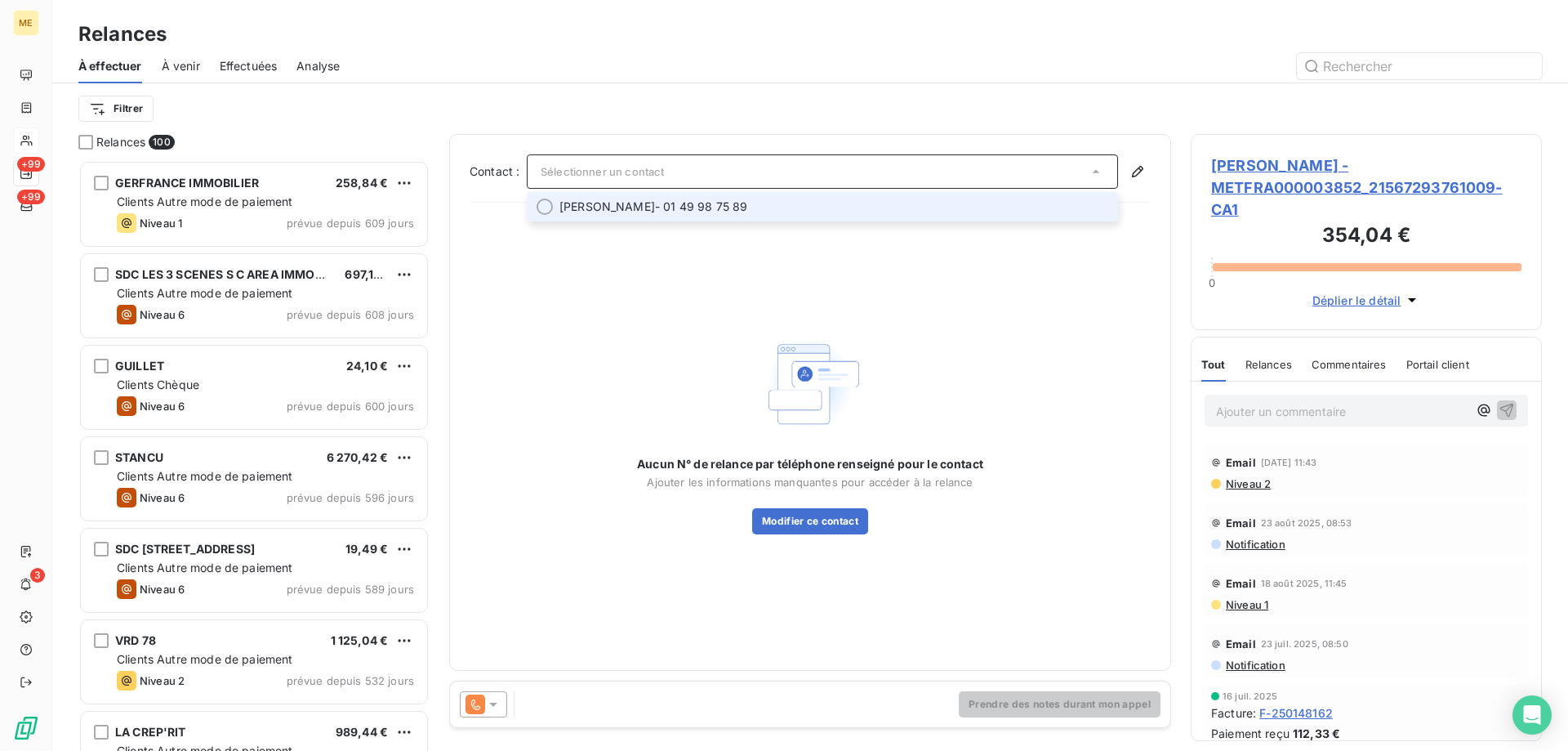
click at [624, 199] on span "ELLAPEN DEVADASEN" at bounding box center [607, 206] width 95 height 16
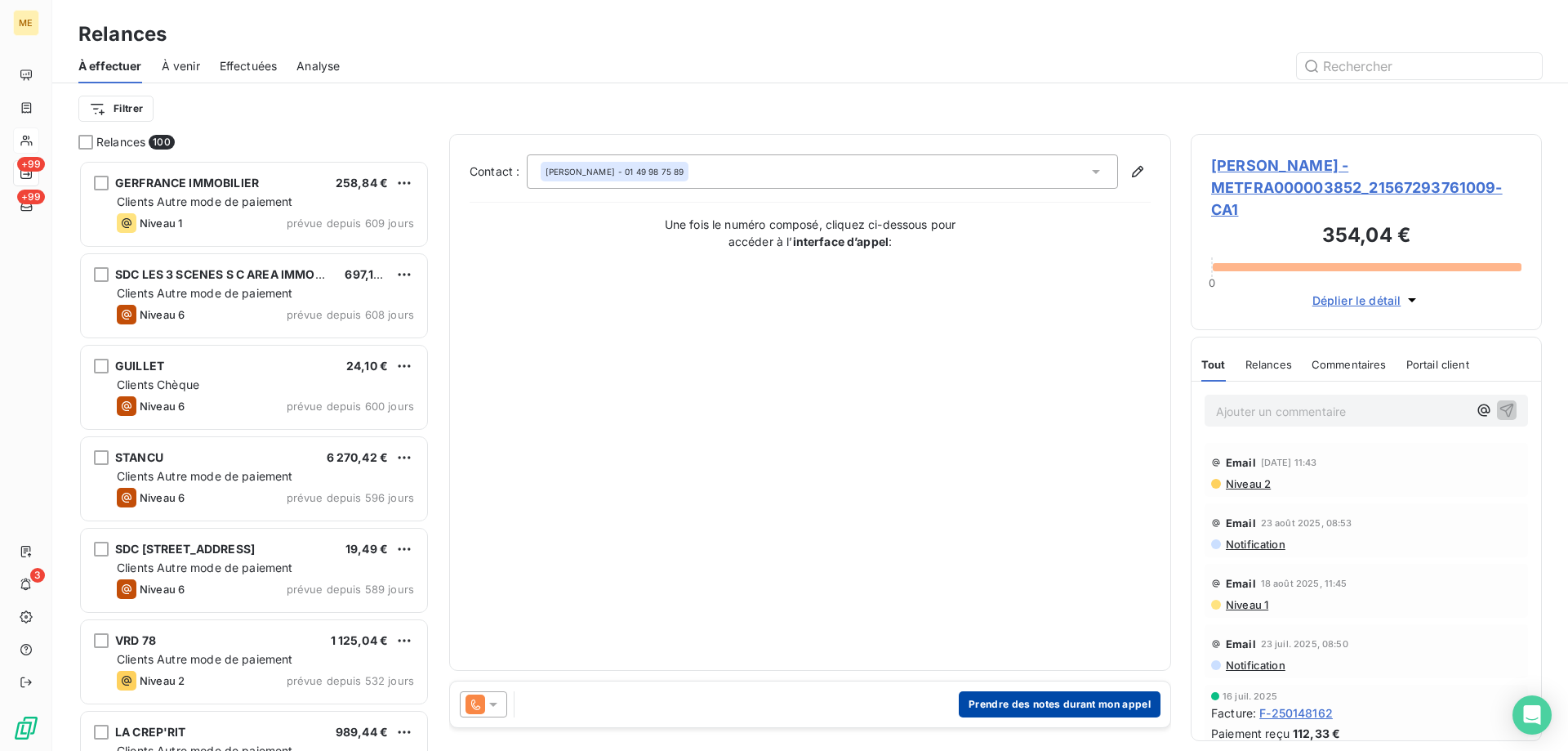
click at [998, 699] on button "Prendre des notes durant mon appel" at bounding box center [1059, 703] width 202 height 26
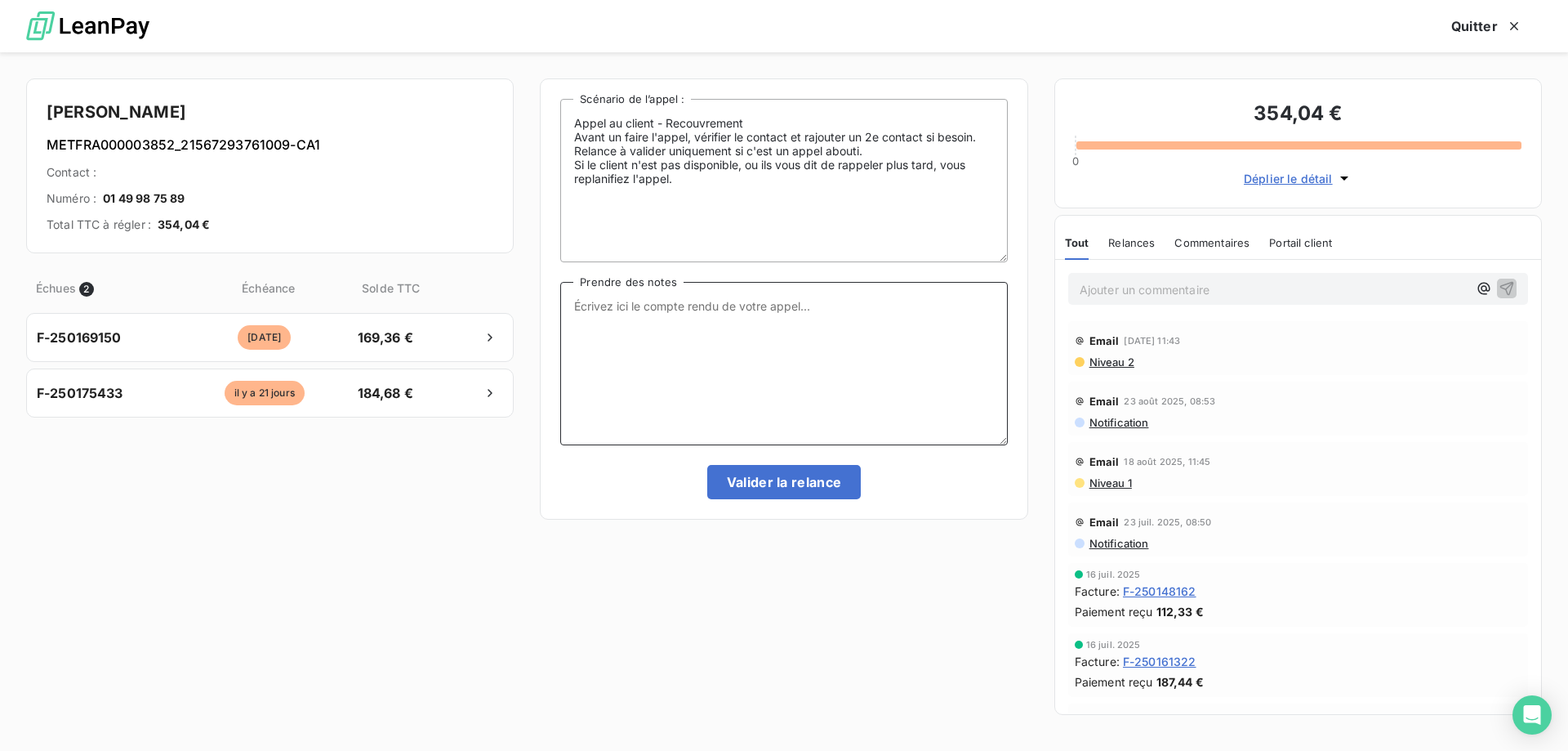
click at [627, 315] on textarea "Prendre des notes" at bounding box center [783, 363] width 446 height 163
paste textarea "Sylvain Interlocuteur: Origine du contact: Raison: Résumé du contact:"
click at [671, 305] on textarea "Sylvain Interlocuteur: Origine du contact: Raison: Résumé du contact:" at bounding box center [783, 363] width 446 height 163
click at [682, 322] on textarea "Sylvain 17/09/2025 - 15.23 Interlocuteur: Origine du contact: Raison: Résumé du…" at bounding box center [783, 363] width 446 height 163
click at [680, 328] on textarea "Sylvain 17/09/2025 - 15.23 Interlocuteur: M ELLPEN Origine du contact: Raison: …" at bounding box center [783, 363] width 446 height 163
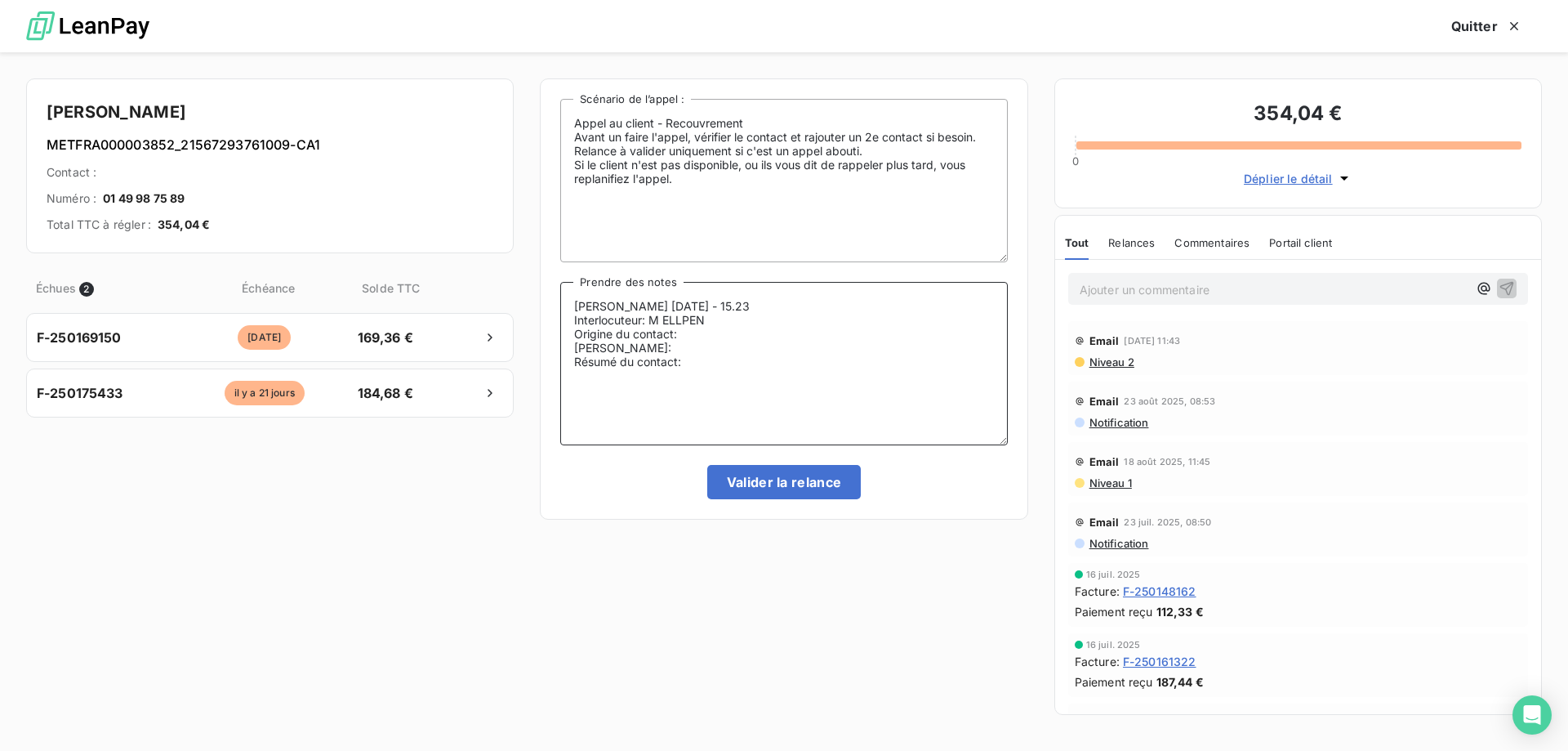
click at [681, 321] on textarea "Sylvain 17/09/2025 - 15.23 Interlocuteur: M ELLPEN Origine du contact: Raison: …" at bounding box center [783, 363] width 446 height 163
click at [734, 323] on textarea "Sylvain 17/09/2025 - 15.23 Interlocuteur: M ELLAPEN Origine du contact: Raison:…" at bounding box center [783, 363] width 446 height 163
paste textarea "0149987589"
paste textarea "DEVADASENELLAPEN24@GMAIL.COM"
click at [717, 350] on textarea "Sylvain 17/09/2025 - 15.23 Interlocuteur: M ELLAPEN 0149987589 DEVADASENELLAPEN…" at bounding box center [783, 363] width 446 height 163
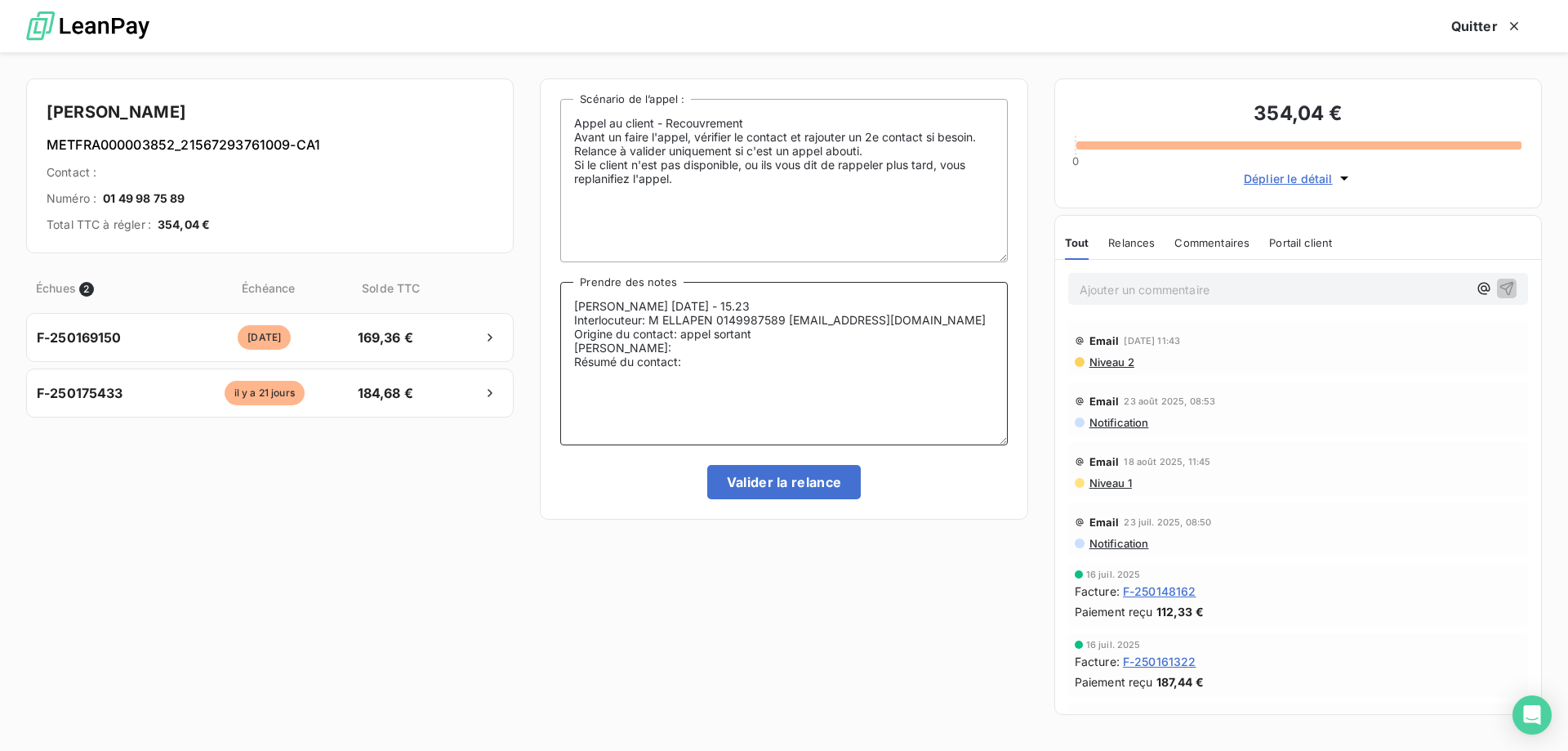
click at [686, 357] on textarea "Sylvain 17/09/2025 - 15.23 Interlocuteur: M ELLAPEN 0149987589 DEVADASENELLAPEN…" at bounding box center [783, 363] width 446 height 163
click at [732, 370] on textarea "Sylvain 17/09/2025 - 15.23 Interlocuteur: M ELLAPEN 0149987589 DEVADASENELLAPEN…" at bounding box center [783, 363] width 446 height 163
click at [729, 364] on textarea "Sylvain 17/09/2025 - 15.23 Interlocuteur: M ELLAPEN 0149987589 DEVADASENELLAPEN…" at bounding box center [783, 363] width 446 height 163
click at [724, 378] on textarea "Sylvain 17/09/2025 - 15.23 Interlocuteur: M ELLAPEN 0149987589 DEVADASENELLAPEN…" at bounding box center [783, 363] width 446 height 163
click at [742, 375] on textarea "Sylvain 17/09/2025 - 15.23 Interlocuteur: M ELLAPEN 0149987589 DEVADASENELLAPEN…" at bounding box center [783, 363] width 446 height 163
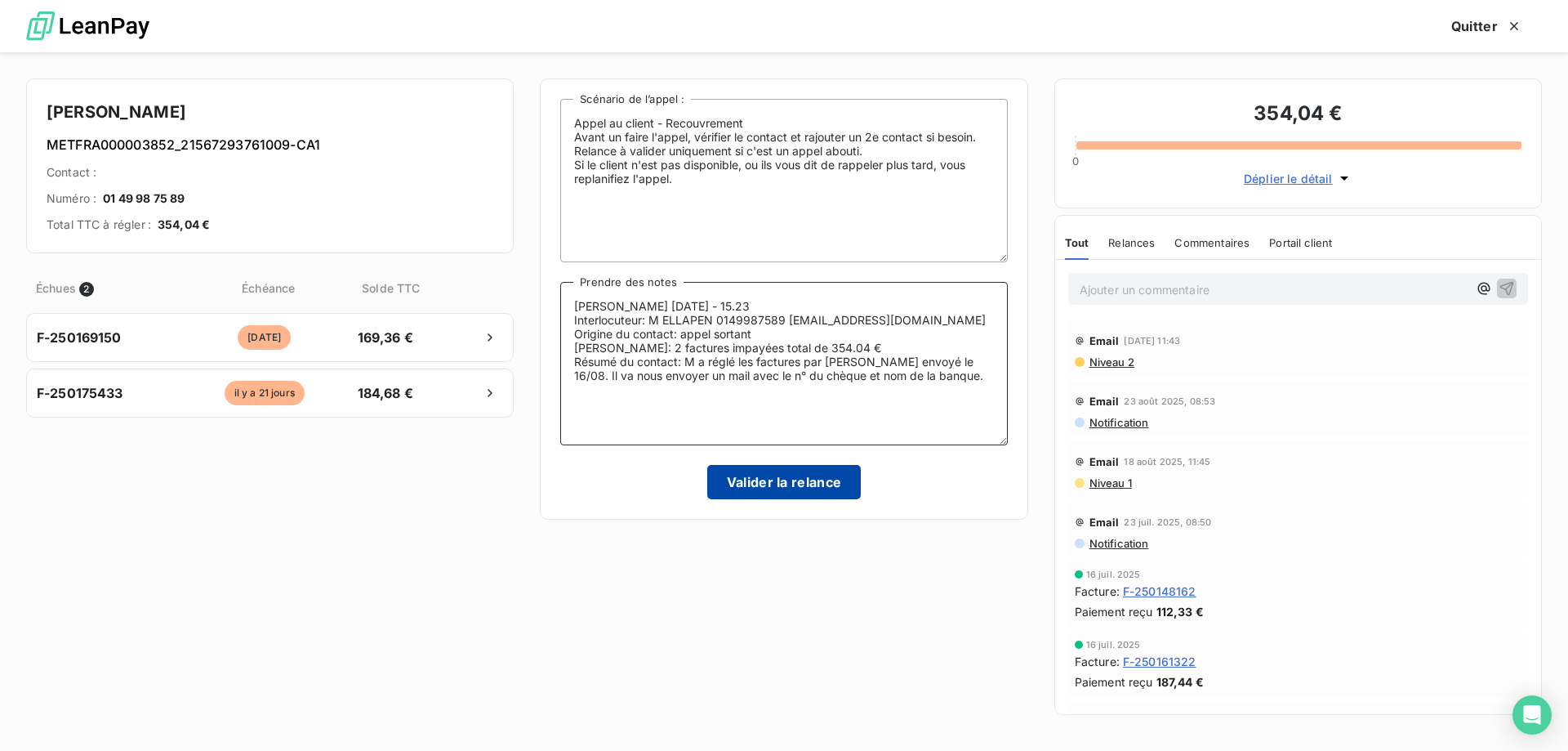
type textarea "Sylvain 17/09/2025 - 15.23 Interlocuteur: M ELLAPEN 0149987589 DEVADASENELLAPEN…"
click at [777, 486] on button "Valider la relance" at bounding box center [784, 482] width 154 height 34
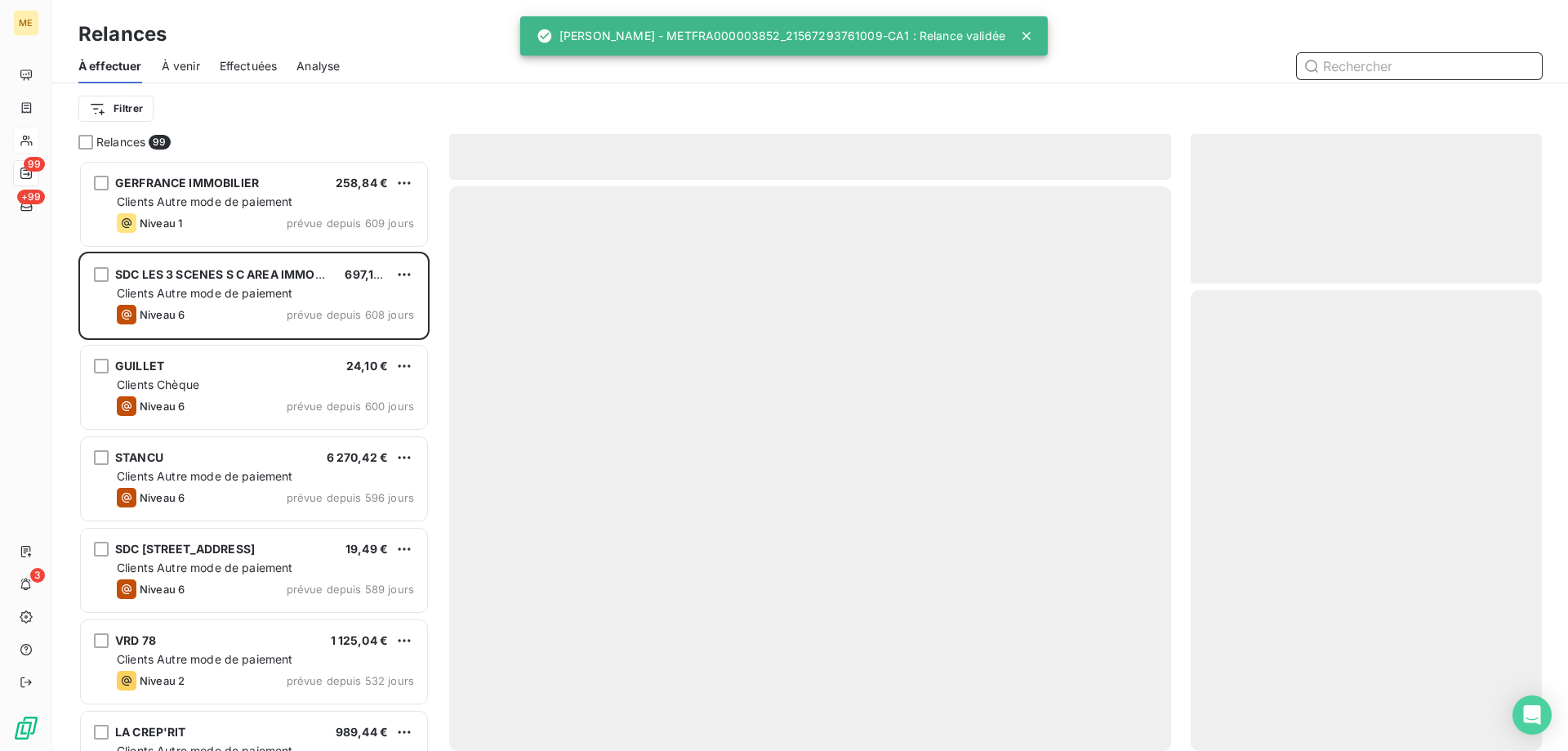
click at [264, 68] on span "Effectuées" at bounding box center [248, 66] width 58 height 16
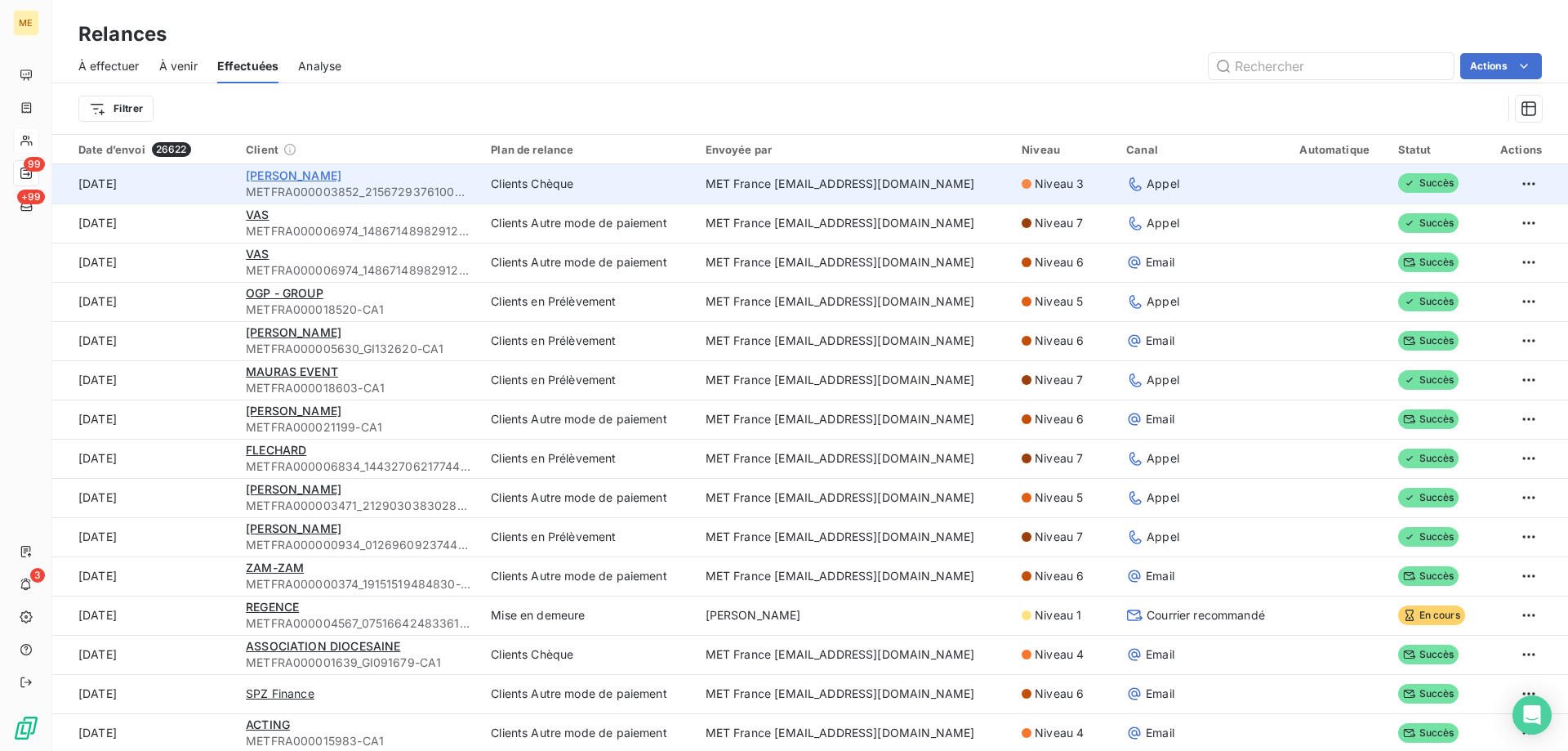
click at [285, 177] on span "ELLAPEN DEVADASEN" at bounding box center [293, 175] width 95 height 14
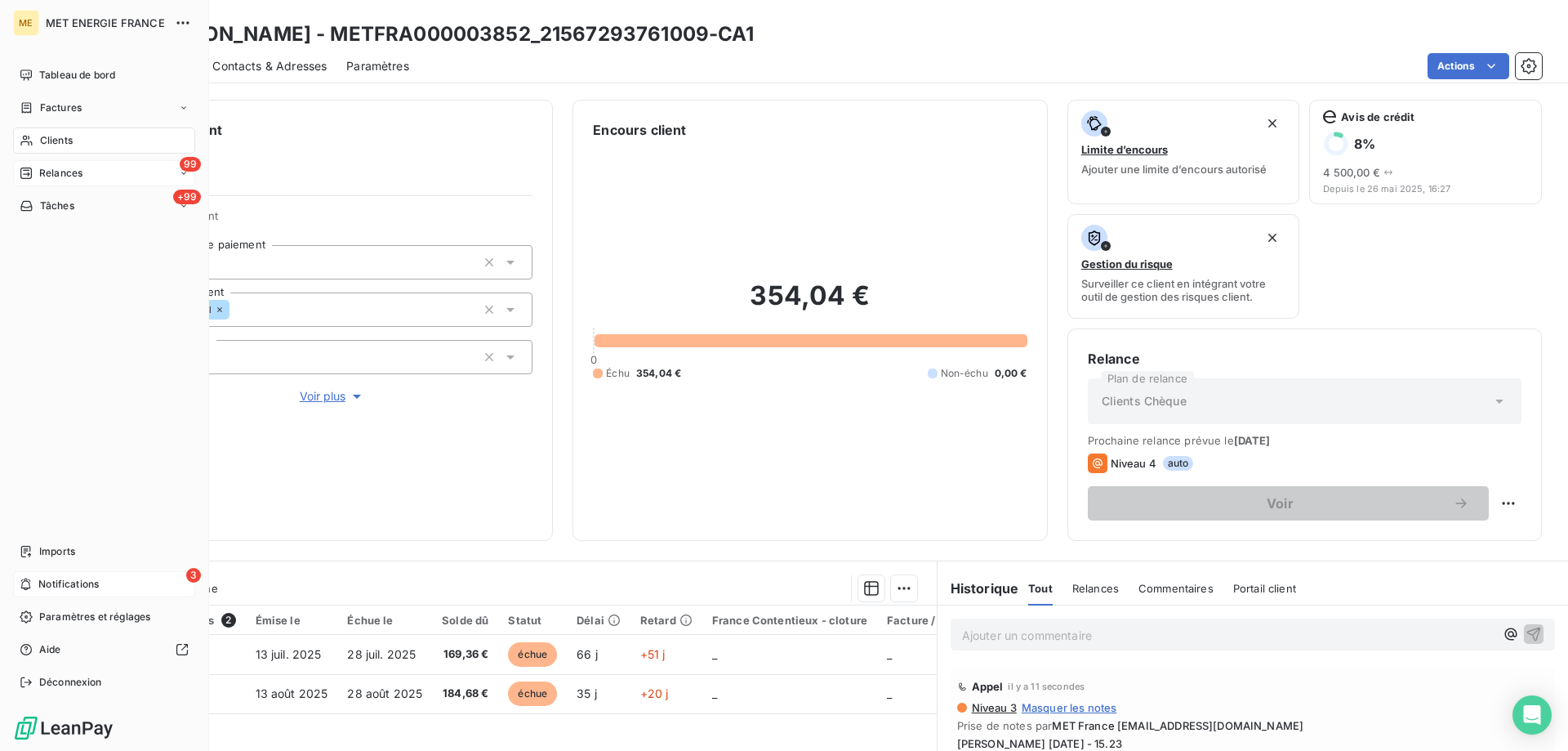
click at [44, 585] on span "Notifications" at bounding box center [68, 584] width 60 height 14
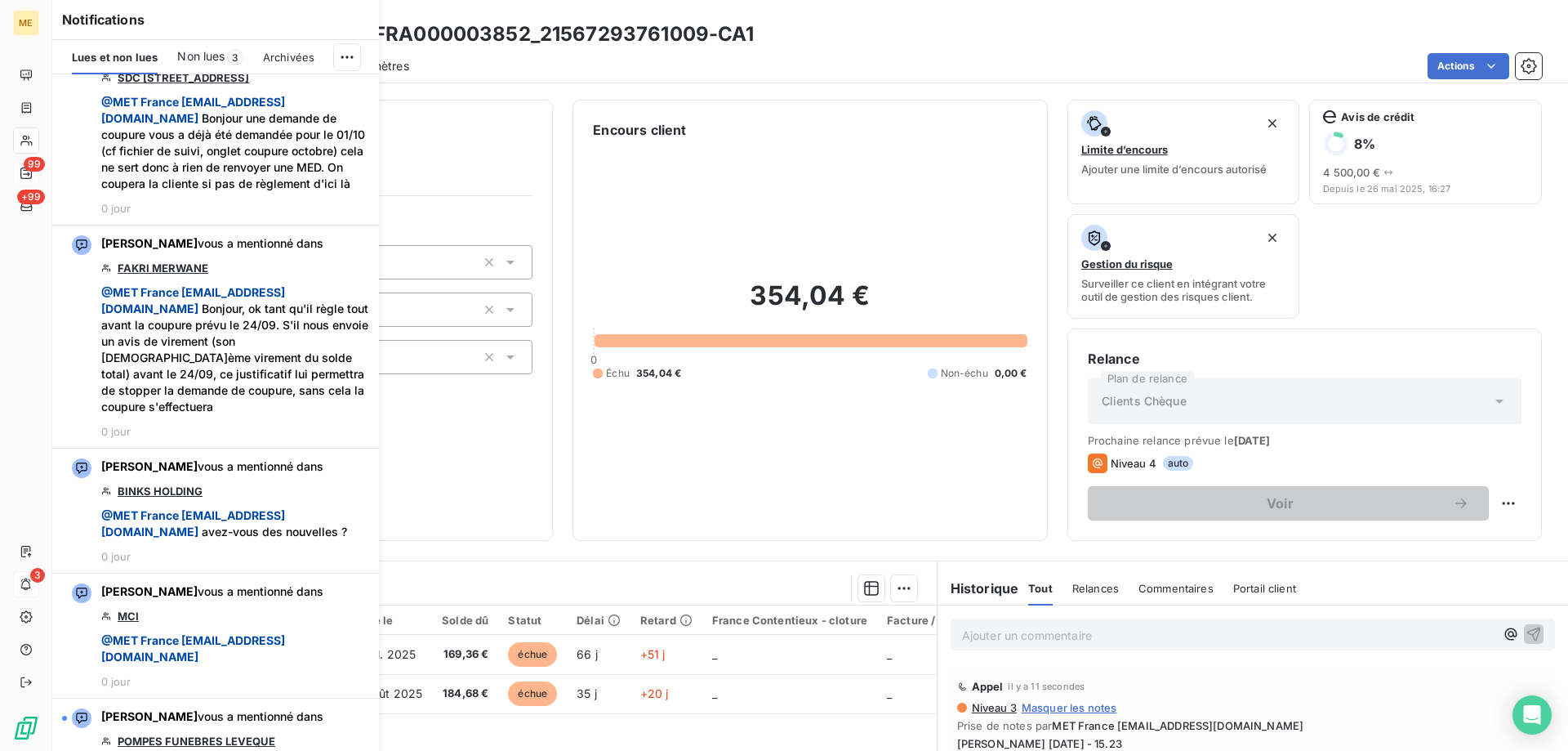
scroll to position [899, 0]
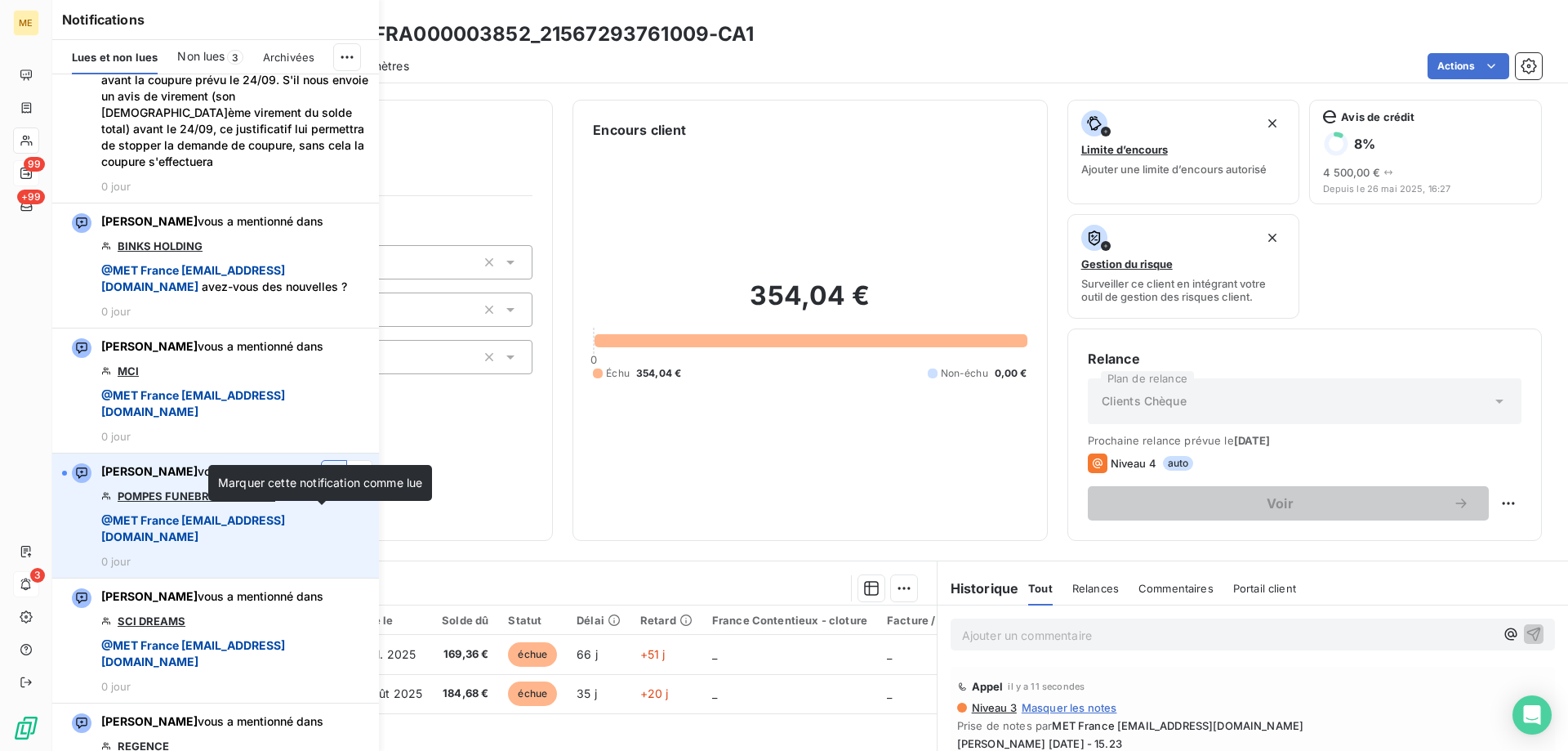
click at [327, 481] on icon "button" at bounding box center [334, 473] width 14 height 16
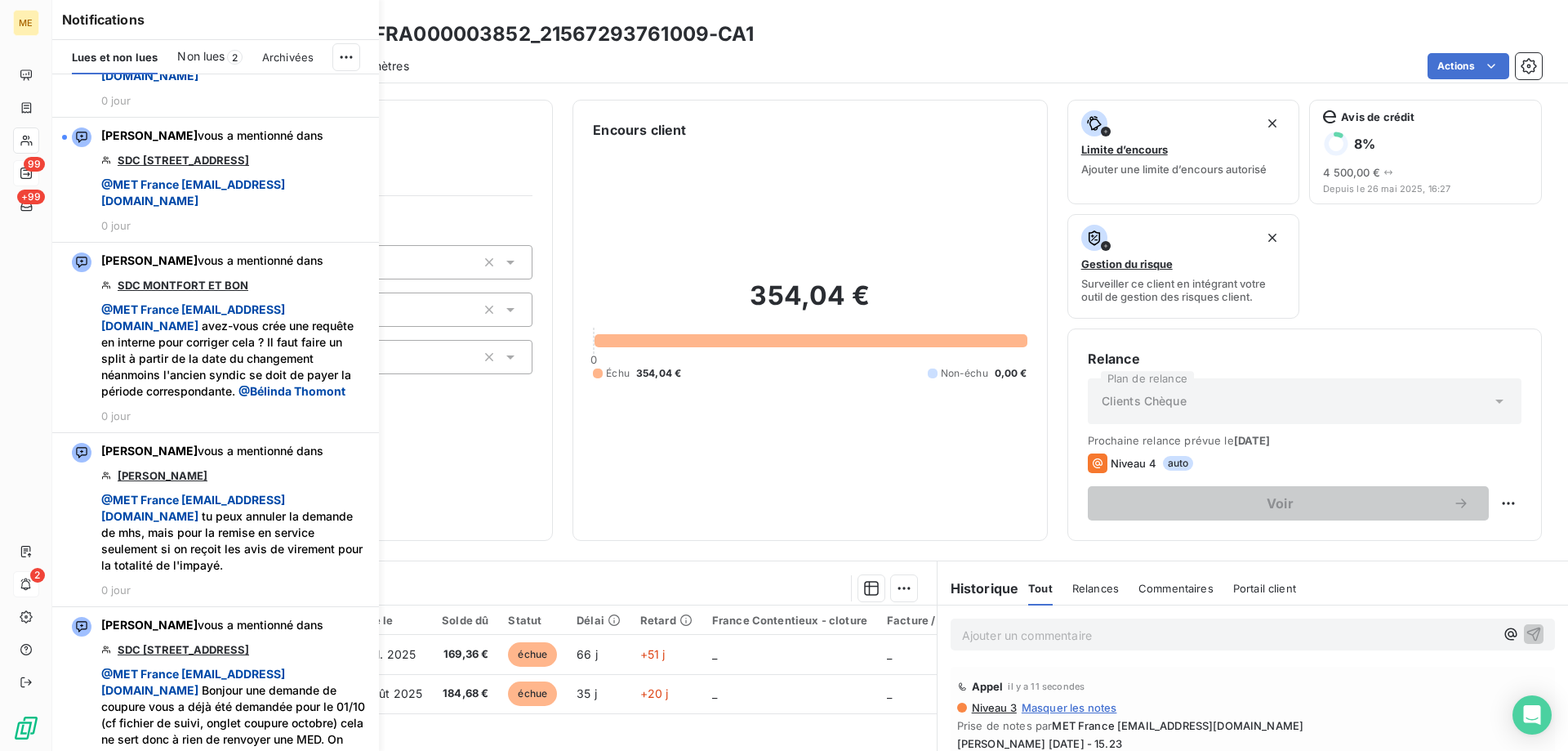
scroll to position [0, 0]
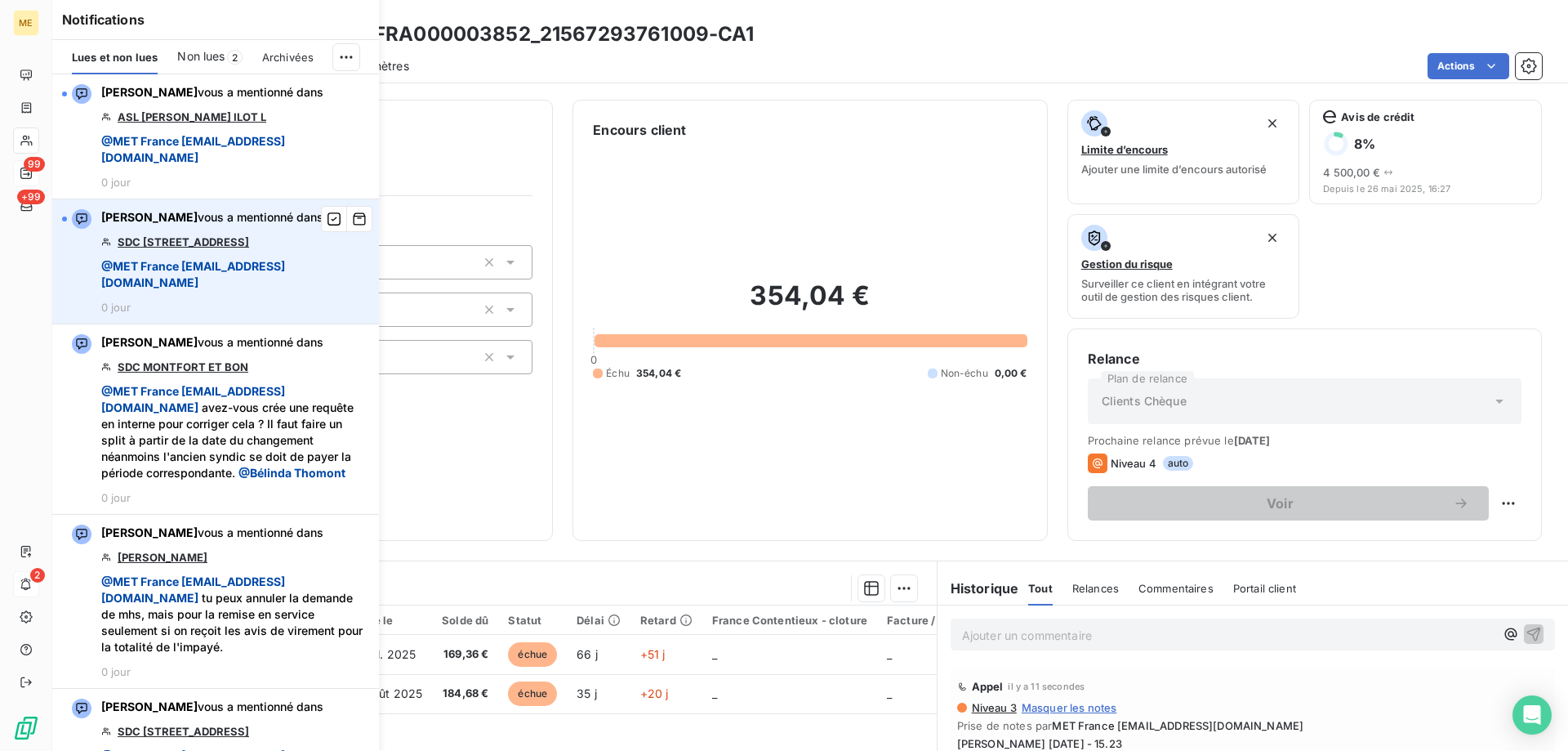
click at [157, 241] on link "SDC 41 RUE VITAL" at bounding box center [184, 241] width 131 height 14
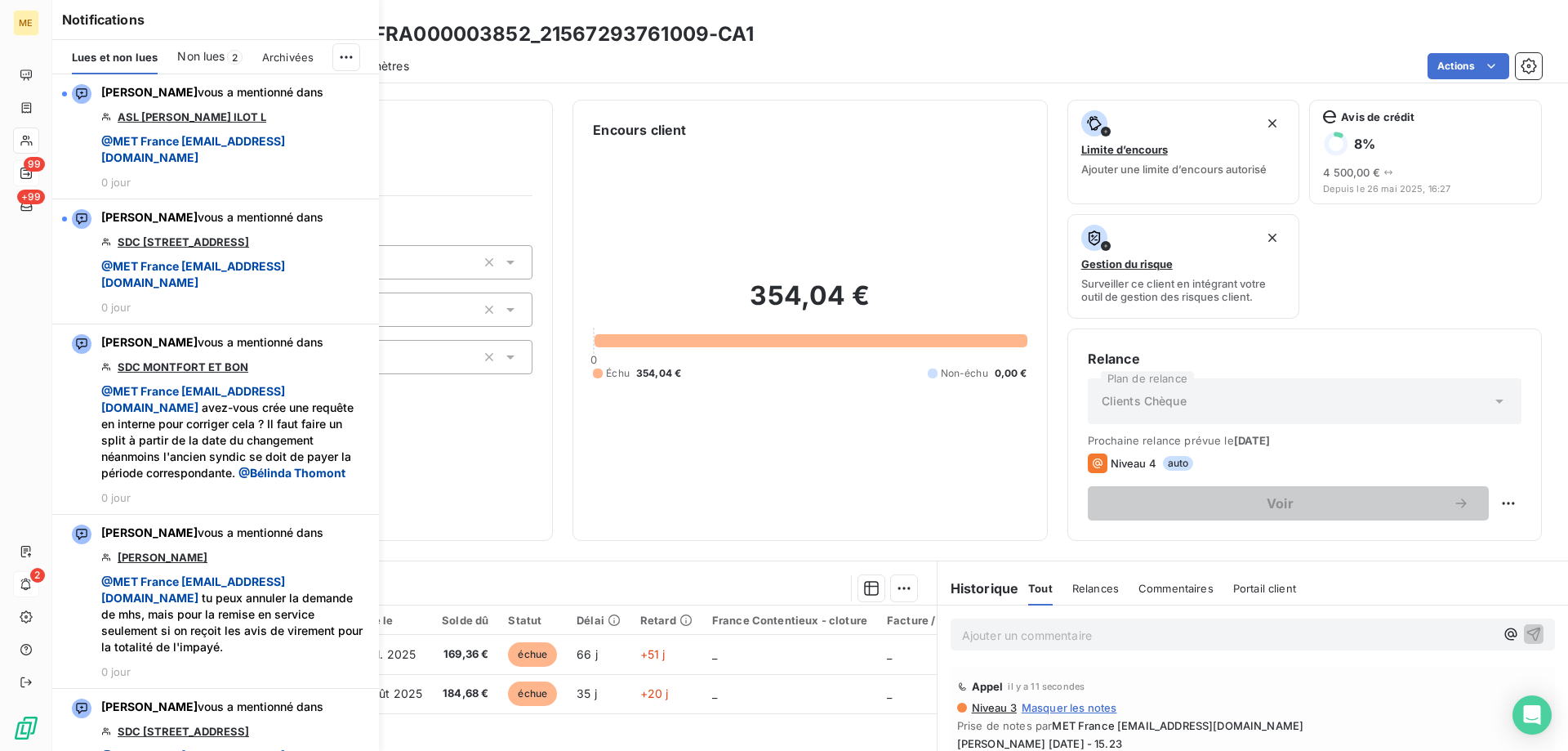
click at [585, 32] on h3 "ELLAPEN DEVADASEN - METFRA000003852_21567293761009-CA1" at bounding box center [449, 34] width 611 height 30
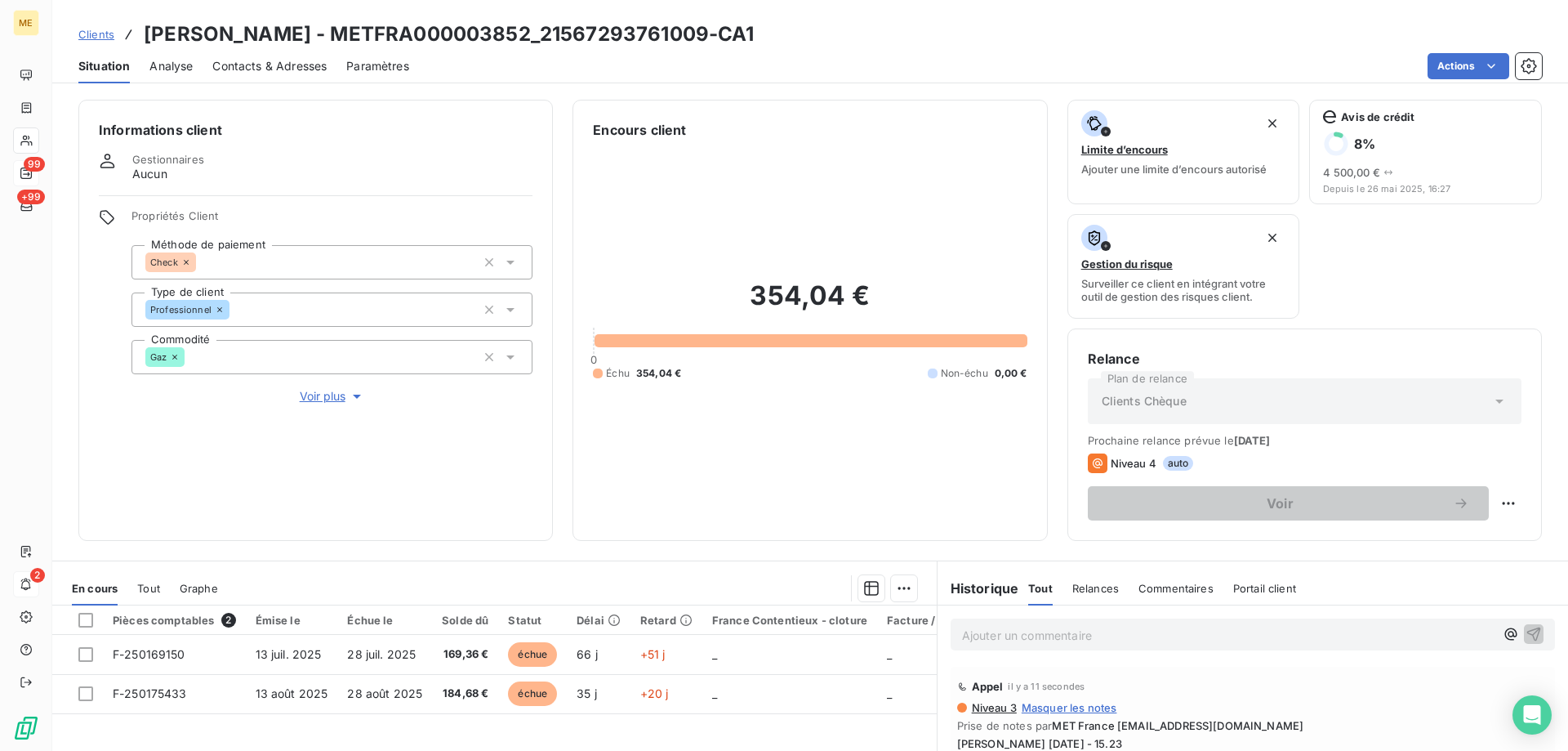
click at [95, 32] on span "Clients" at bounding box center [96, 34] width 36 height 14
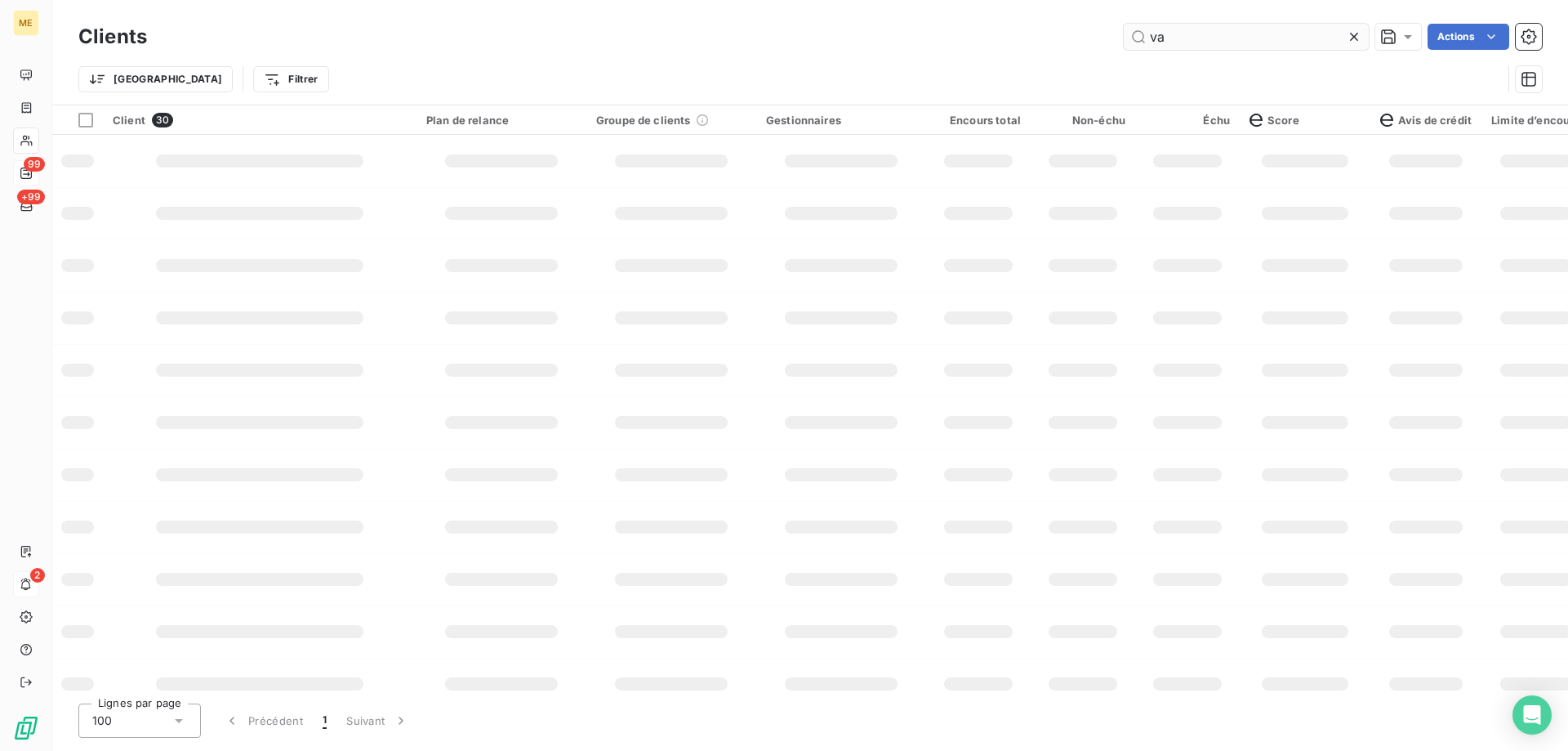
type input "v"
type input "z"
type input "a"
click at [1212, 41] on input "zaml" at bounding box center [1246, 36] width 245 height 26
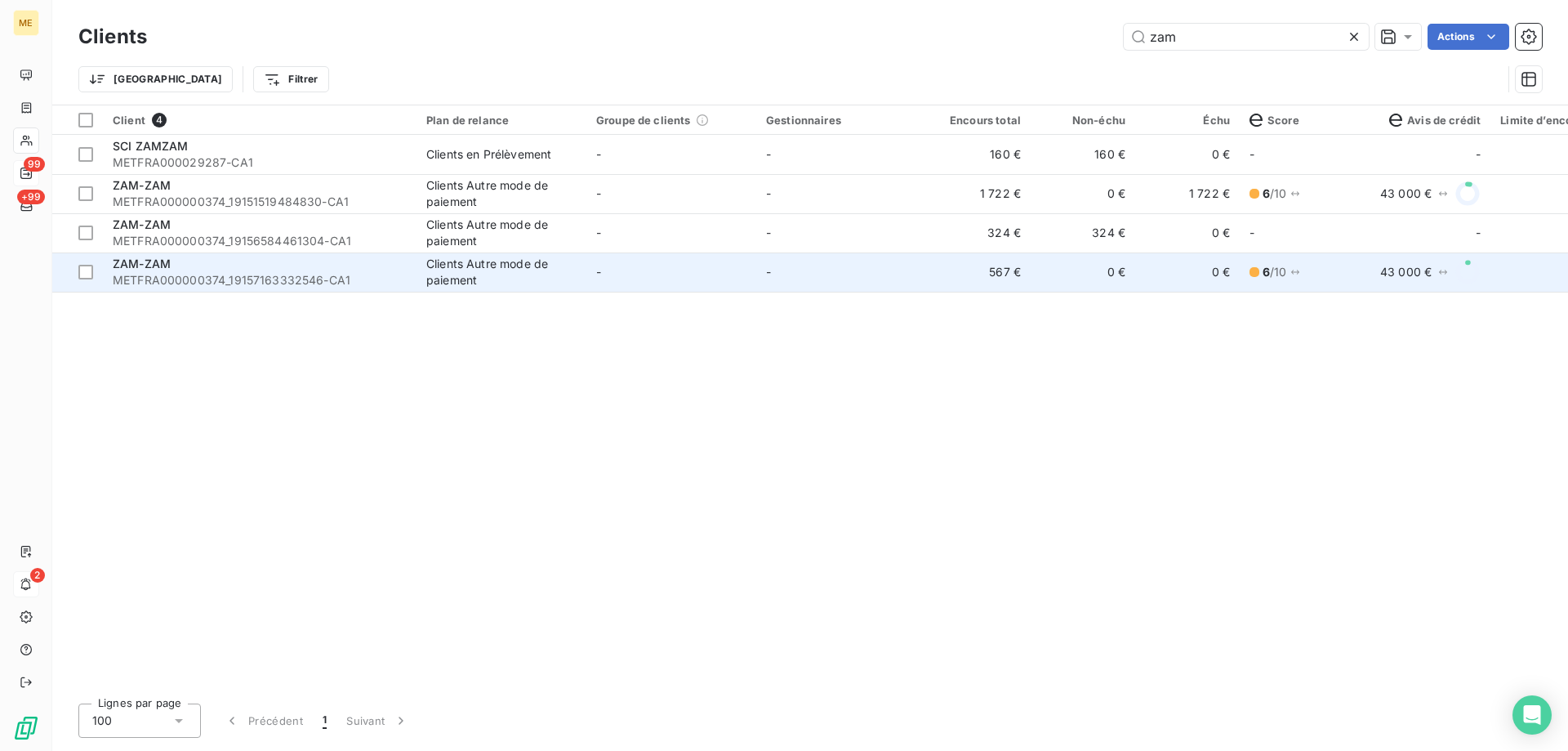
type input "zam"
click at [270, 272] on span "METFRA000000374_19157163332546-CA1" at bounding box center [259, 280] width 294 height 16
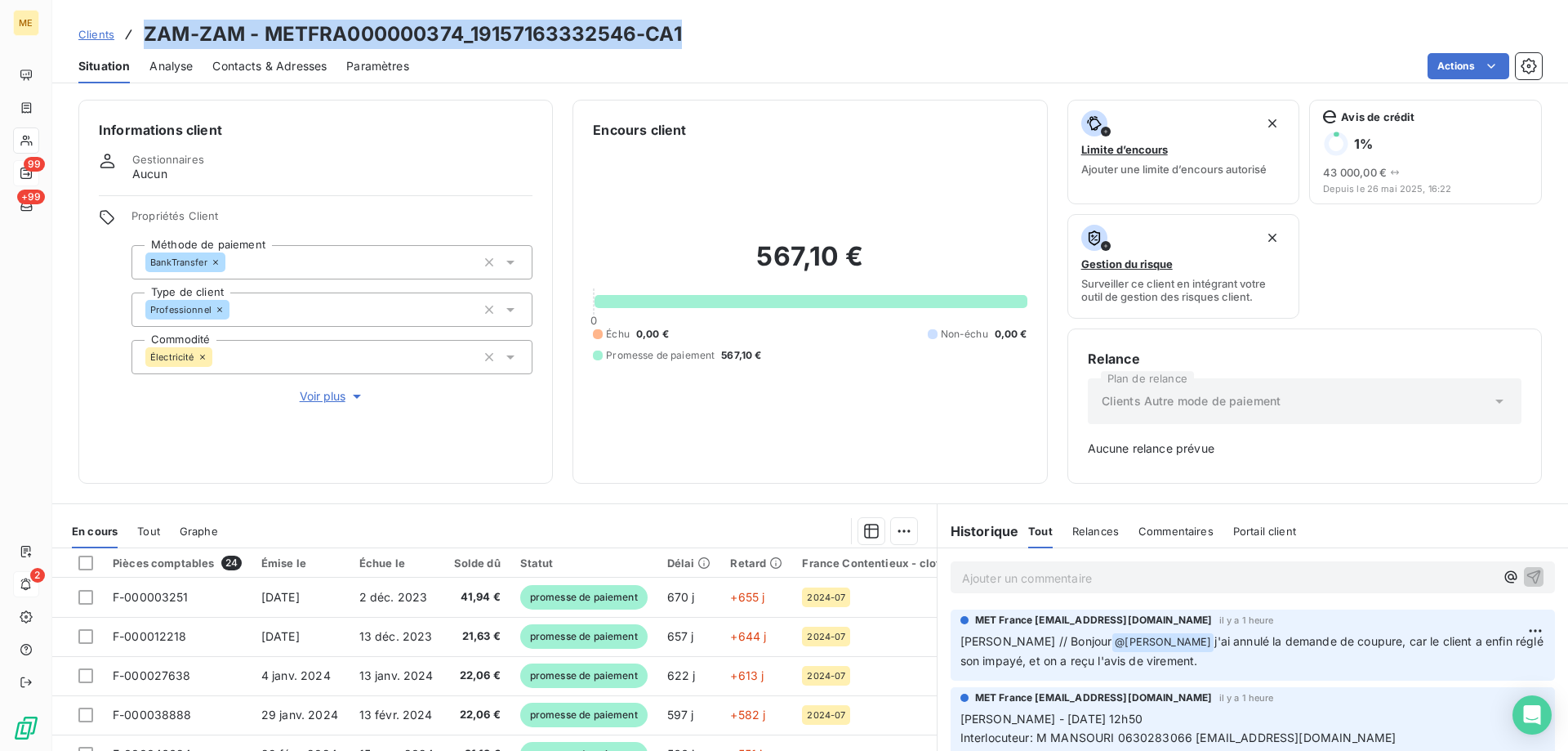
drag, startPoint x: 143, startPoint y: 31, endPoint x: 752, endPoint y: 39, distance: 609.1
click at [752, 39] on div "Clients ZAM-ZAM - METFRA000000374_19157163332546-CA1" at bounding box center [810, 34] width 1516 height 30
copy h3 "ZAM-ZAM - METFRA000000374_19157163332546-CA1"
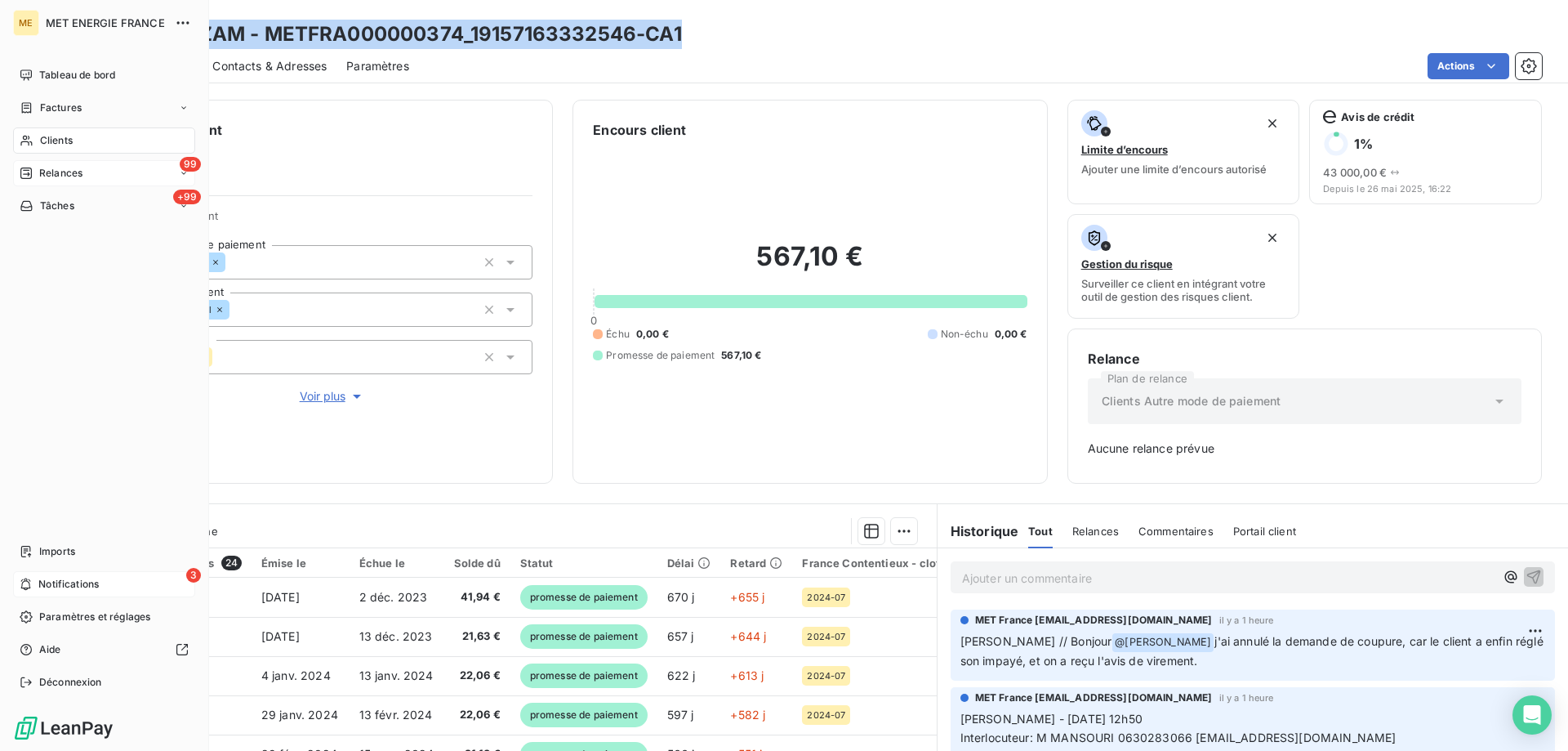
click at [65, 176] on span "Relances" at bounding box center [61, 173] width 43 height 14
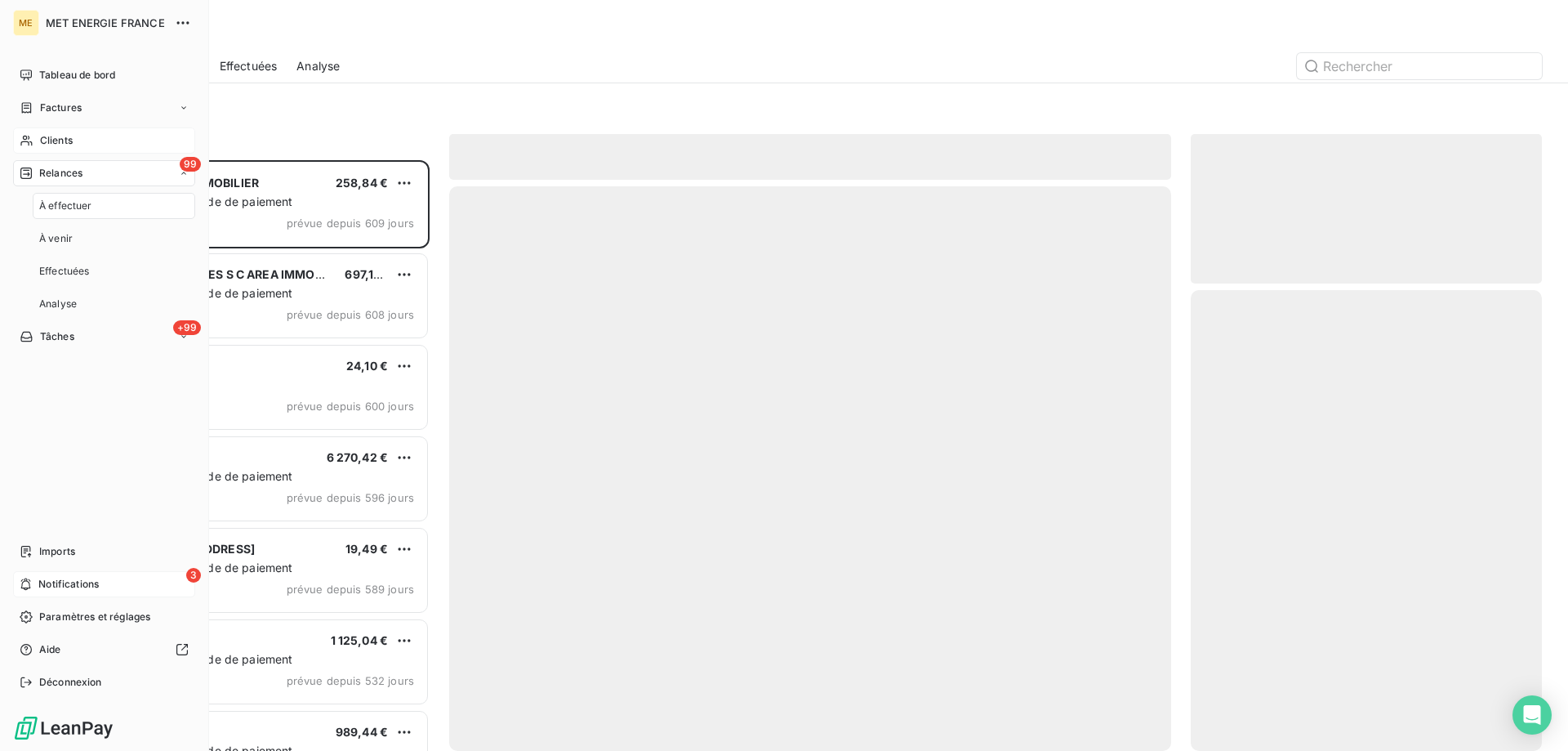
scroll to position [578, 338]
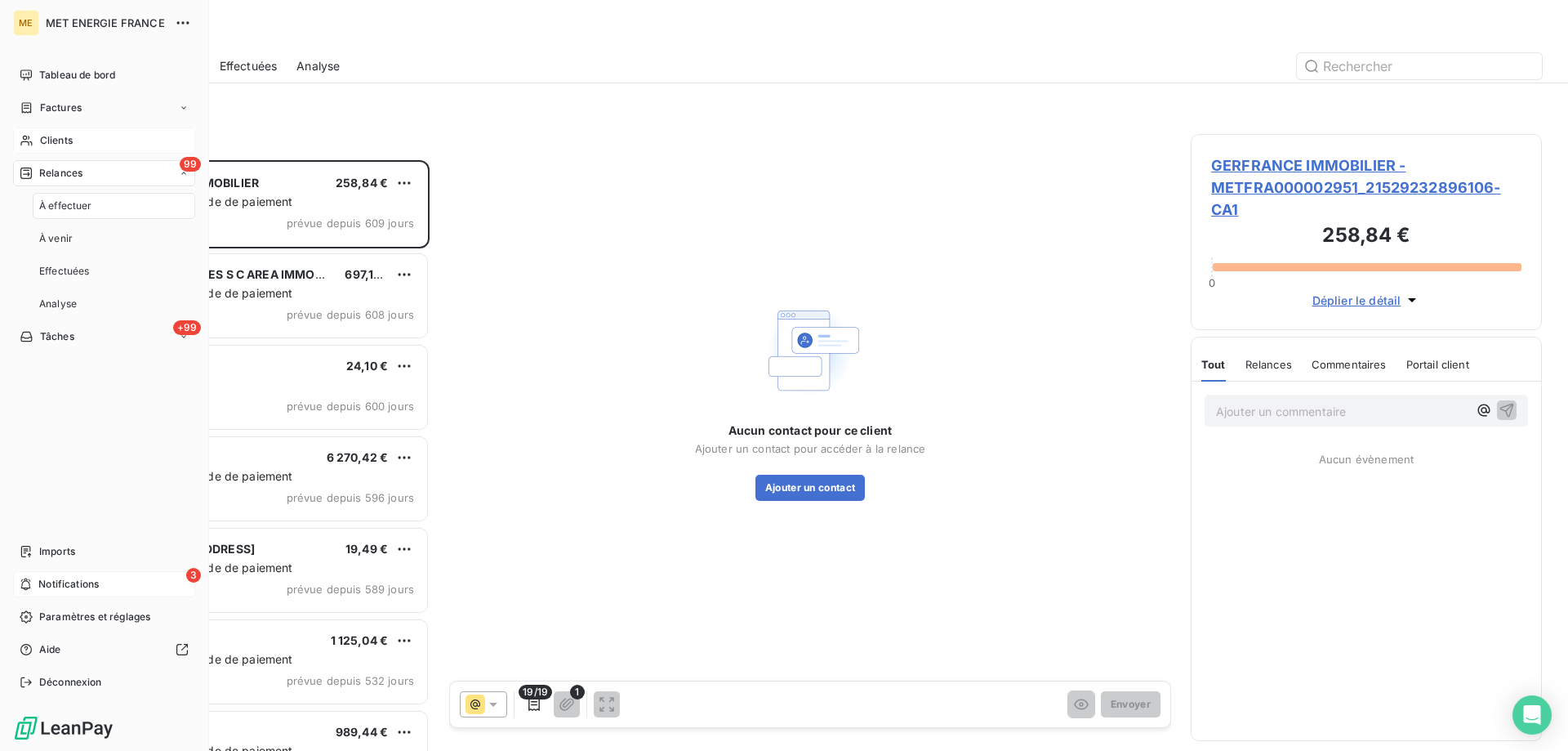
click at [71, 144] on span "Clients" at bounding box center [56, 140] width 32 height 14
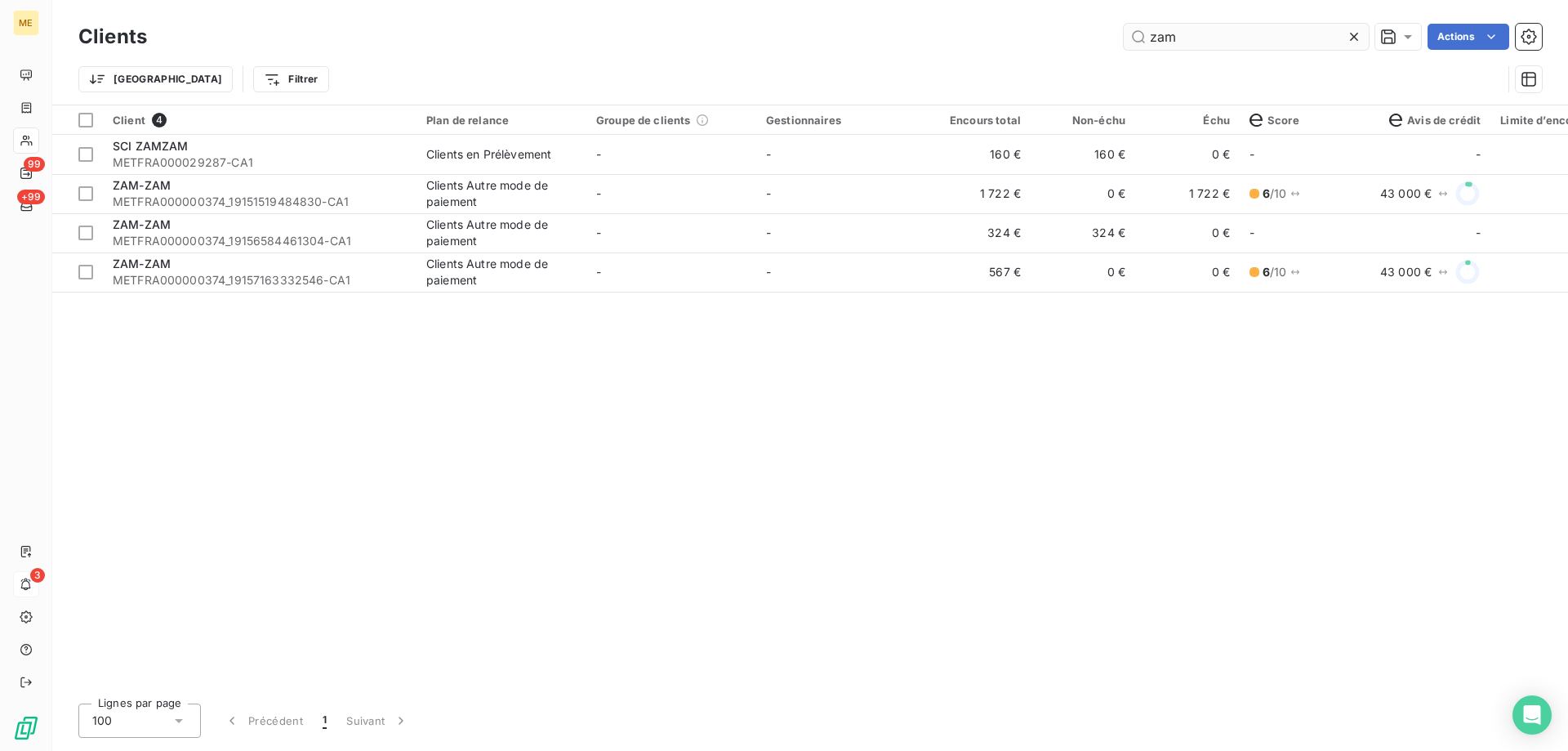
click at [1206, 32] on input "zam" at bounding box center [1246, 36] width 245 height 26
click at [1205, 32] on input "zam" at bounding box center [1246, 36] width 245 height 26
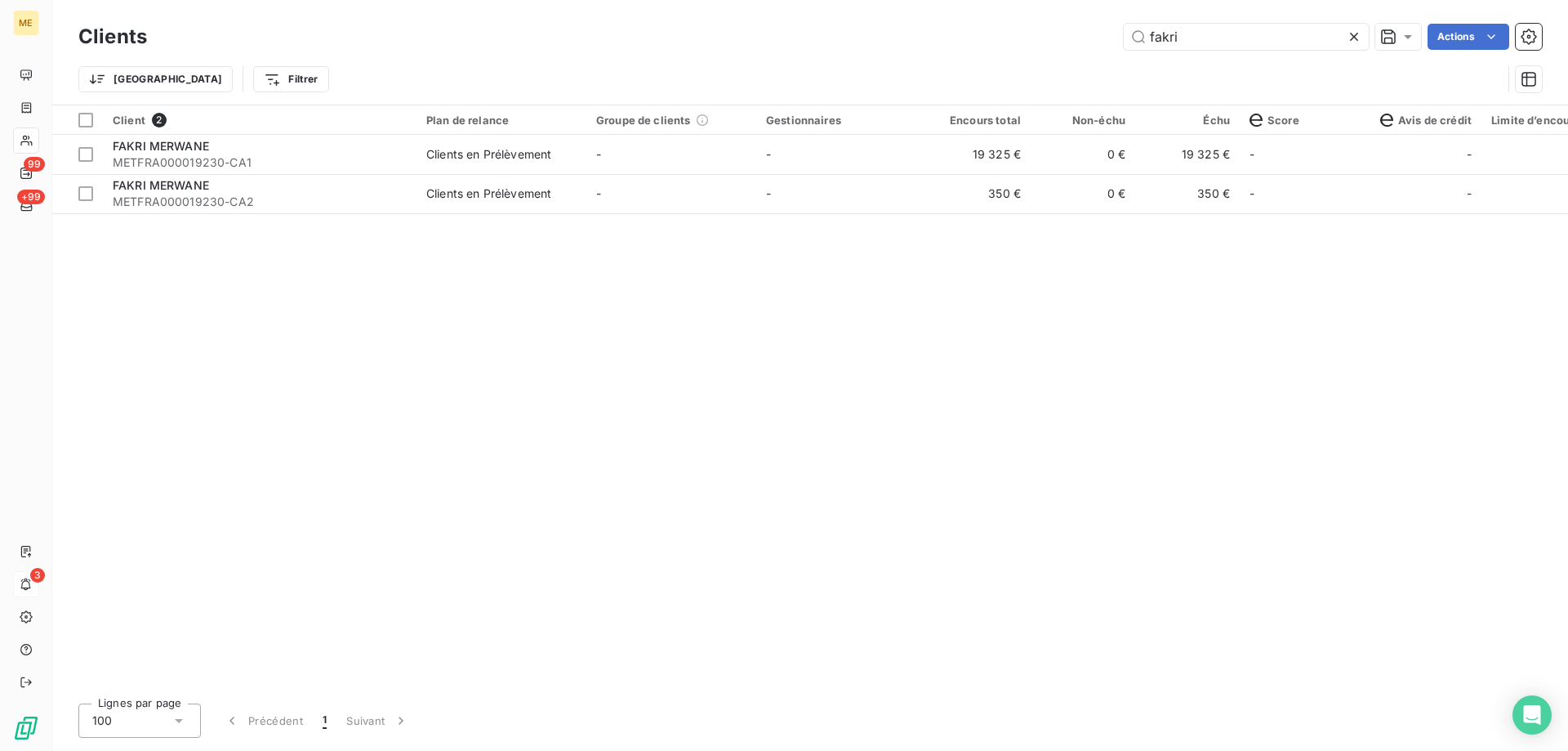
type input "fakri"
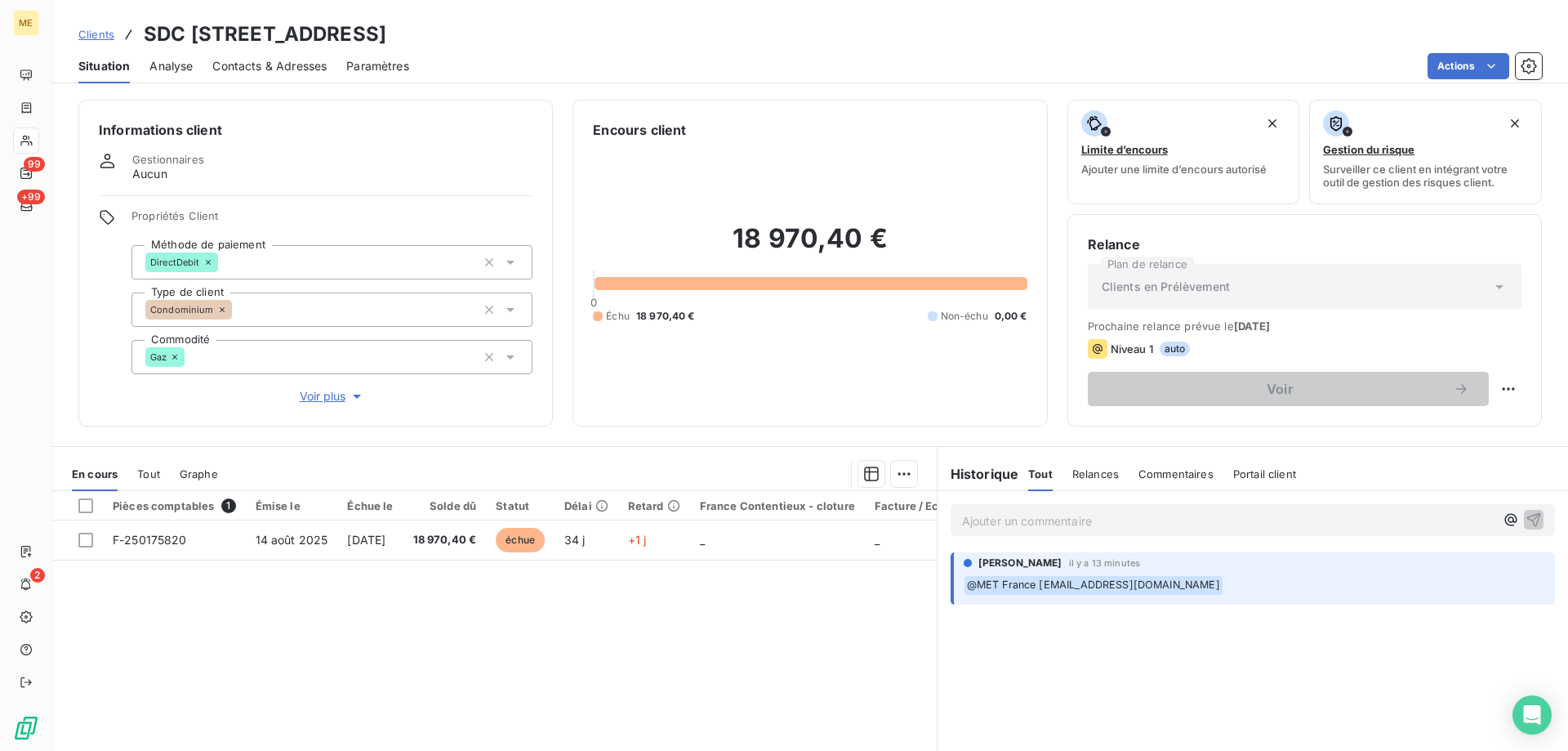
click at [327, 394] on button "Voir plus" at bounding box center [331, 396] width 401 height 18
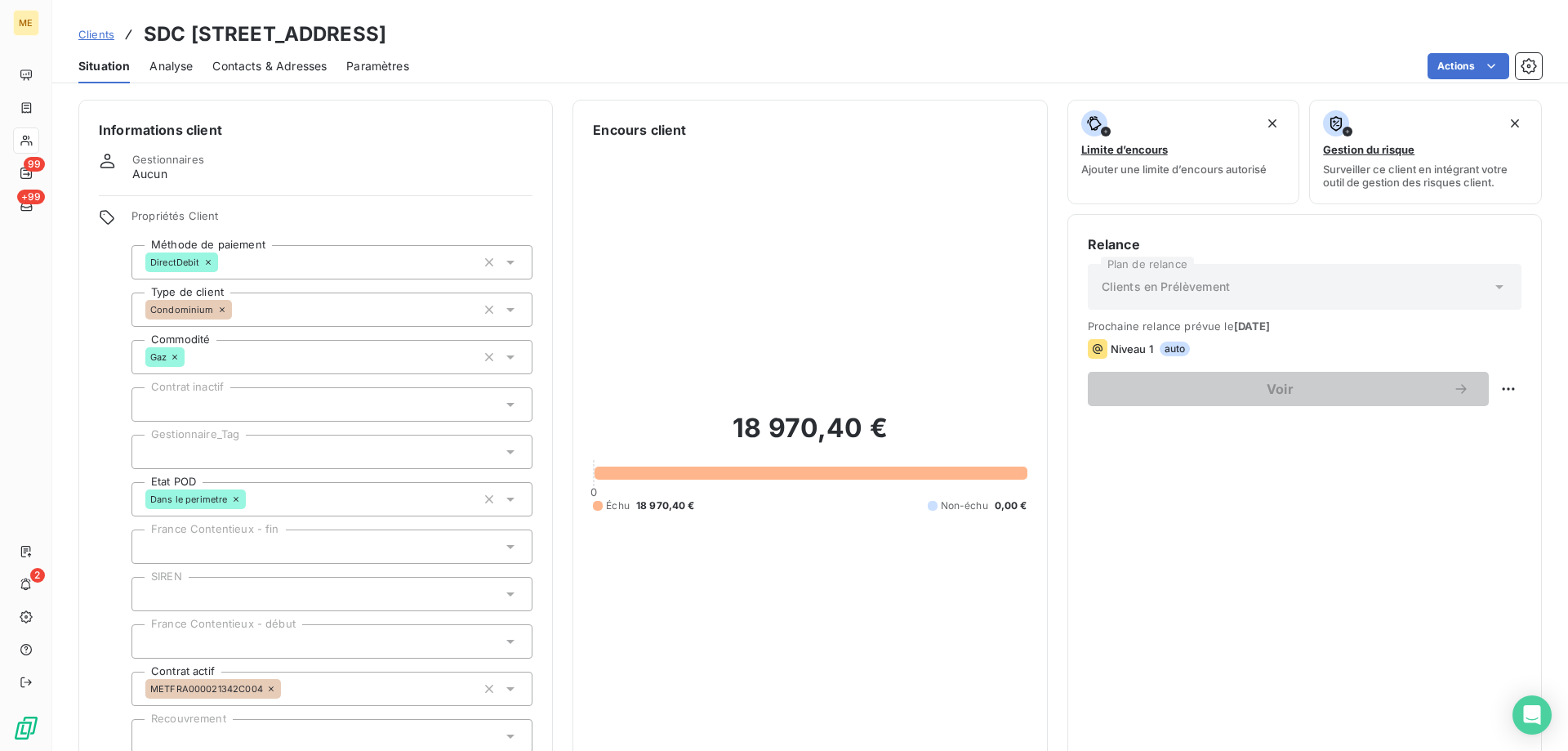
drag, startPoint x: 338, startPoint y: 32, endPoint x: 528, endPoint y: 46, distance: 190.5
click at [386, 46] on h3 "SDC 41 RUE VITAL - METFRA000021342-CA1" at bounding box center [265, 34] width 242 height 30
copy h3 "METFRA000021342"
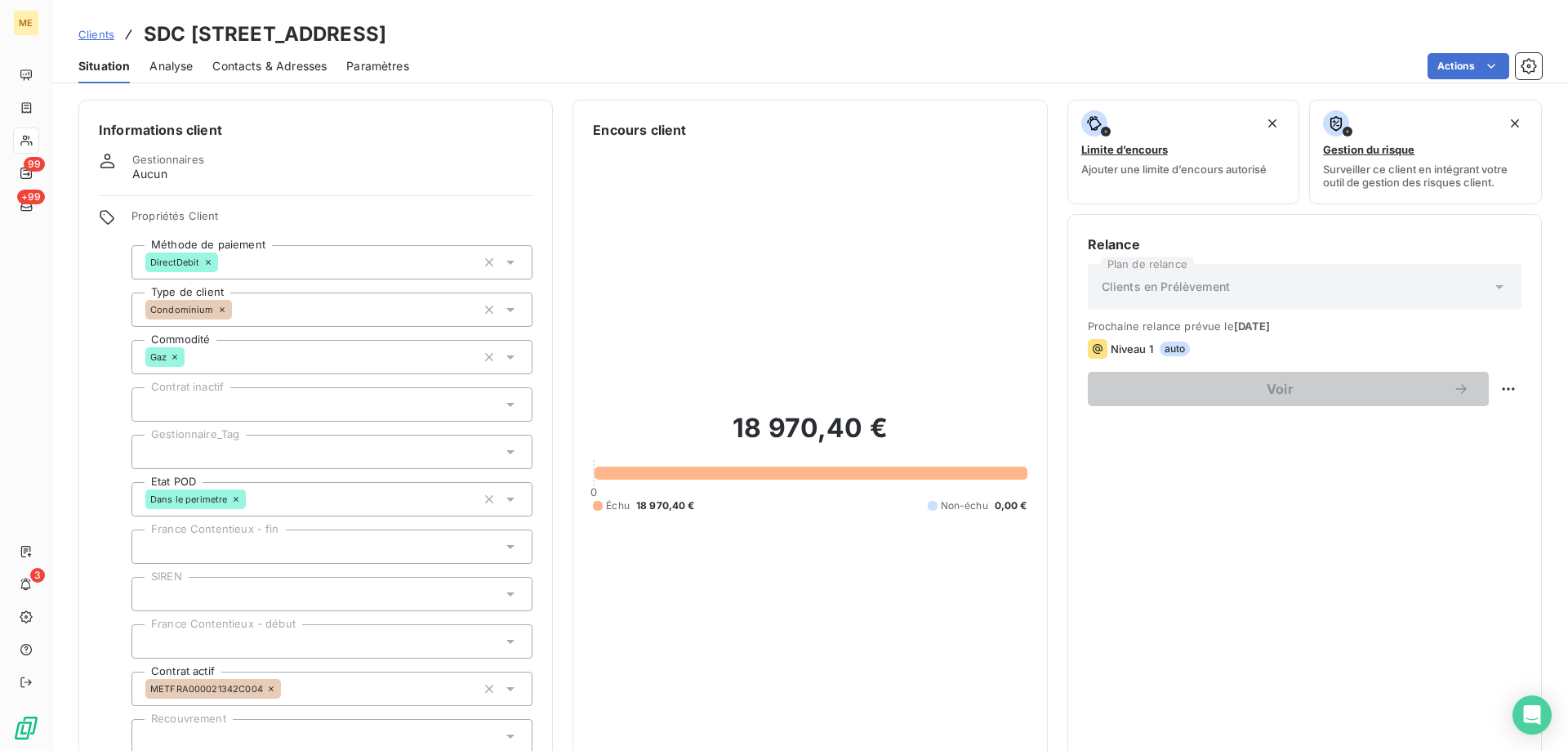
scroll to position [472, 0]
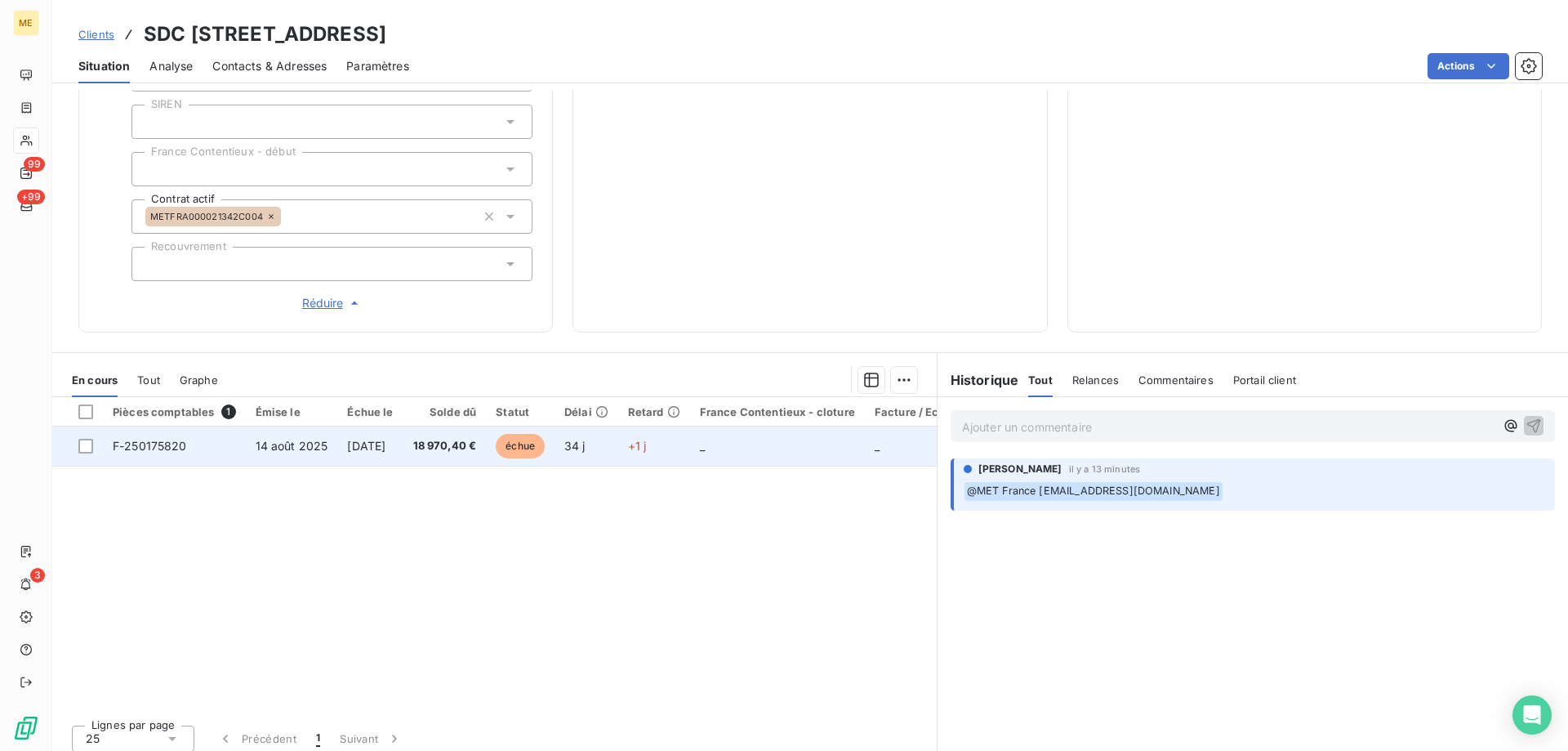
click at [153, 439] on span "F-250175820" at bounding box center [149, 445] width 75 height 14
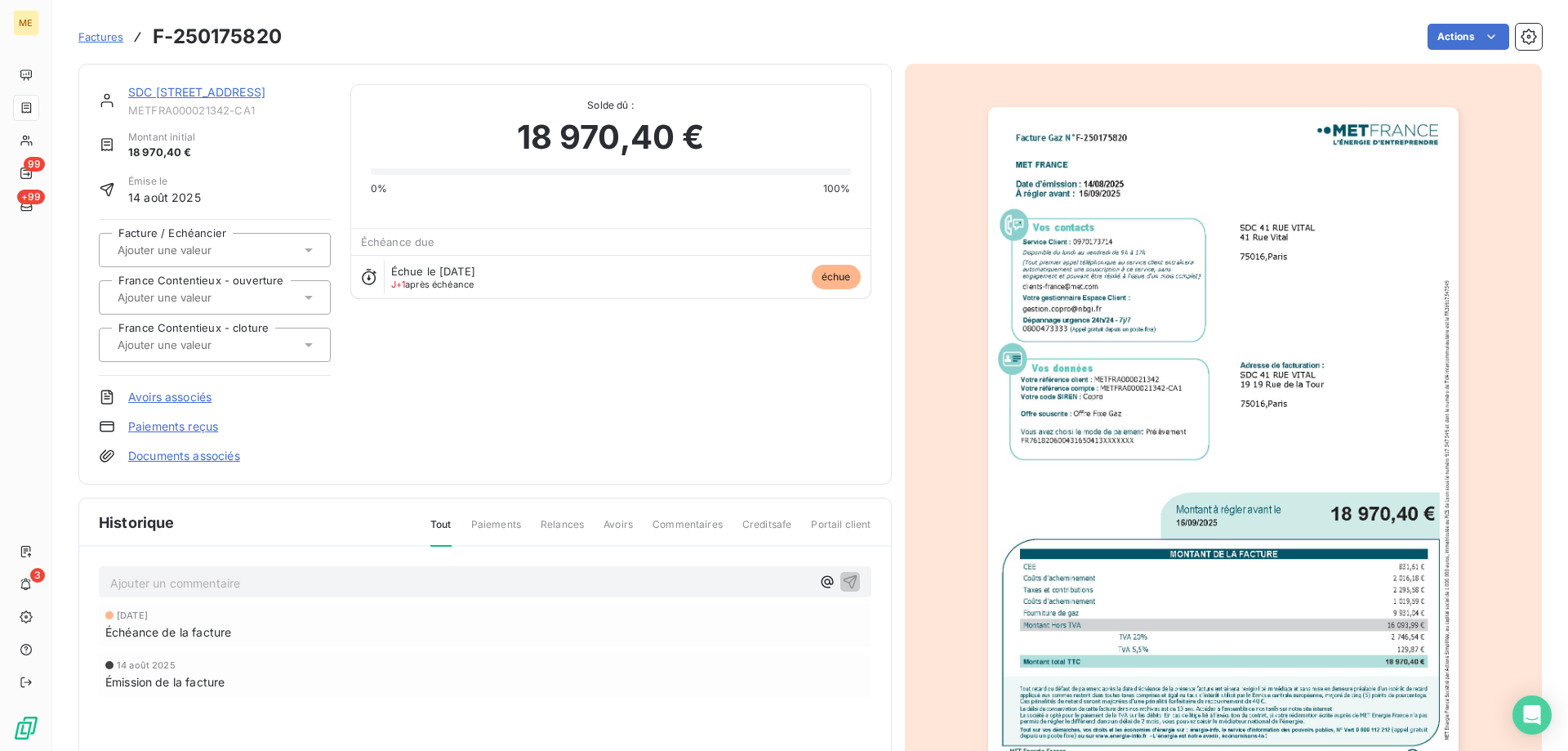
click at [1302, 496] on img "button" at bounding box center [1223, 439] width 471 height 665
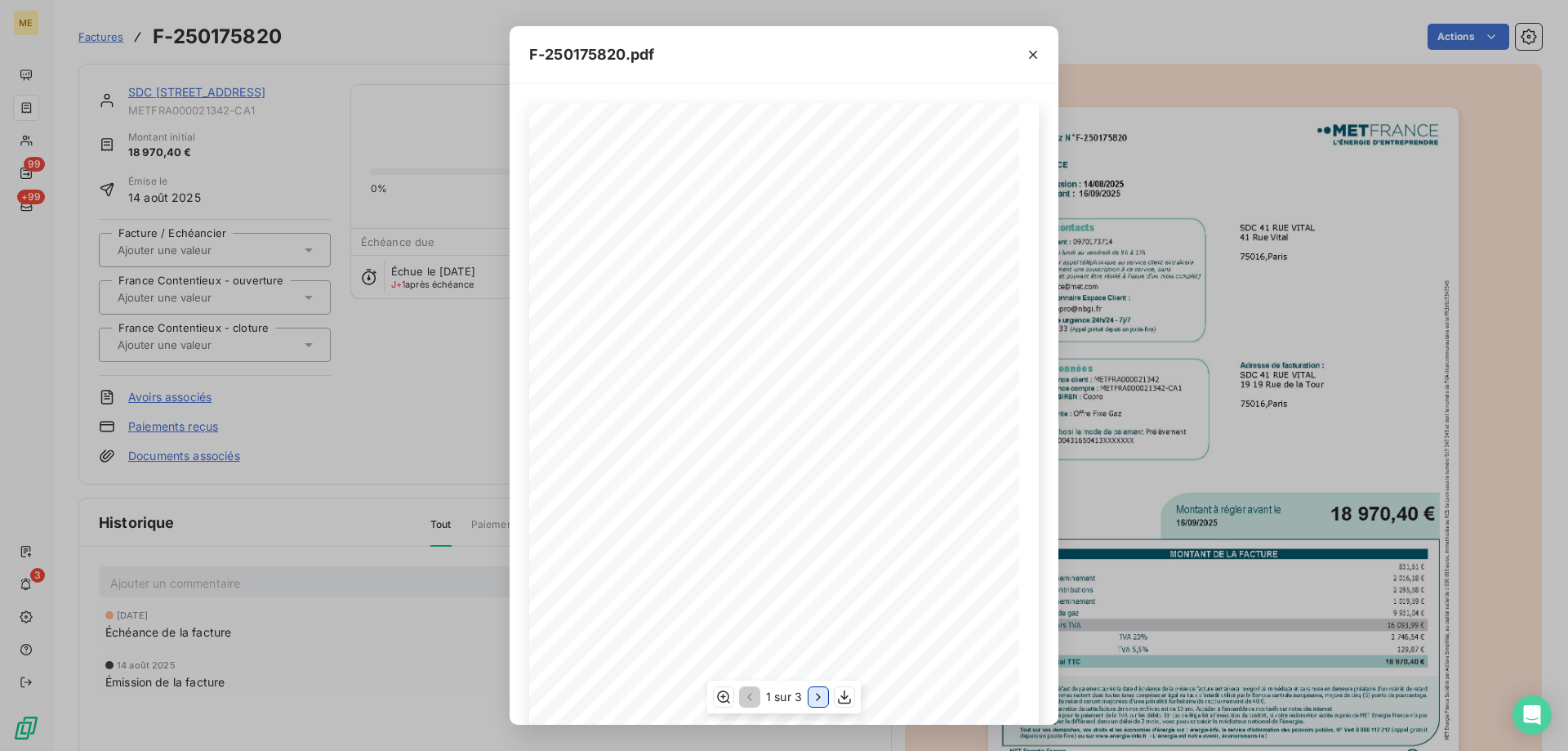
click at [814, 701] on icon "button" at bounding box center [818, 697] width 16 height 16
drag, startPoint x: 1025, startPoint y: 50, endPoint x: 162, endPoint y: 94, distance: 864.1
click at [1025, 50] on icon "button" at bounding box center [1032, 55] width 16 height 16
click at [162, 94] on div "F-250175820.pdf Facture Gaz N° F-250175820 MET Energie France 4, rue de la Répu…" at bounding box center [784, 376] width 1568 height 751
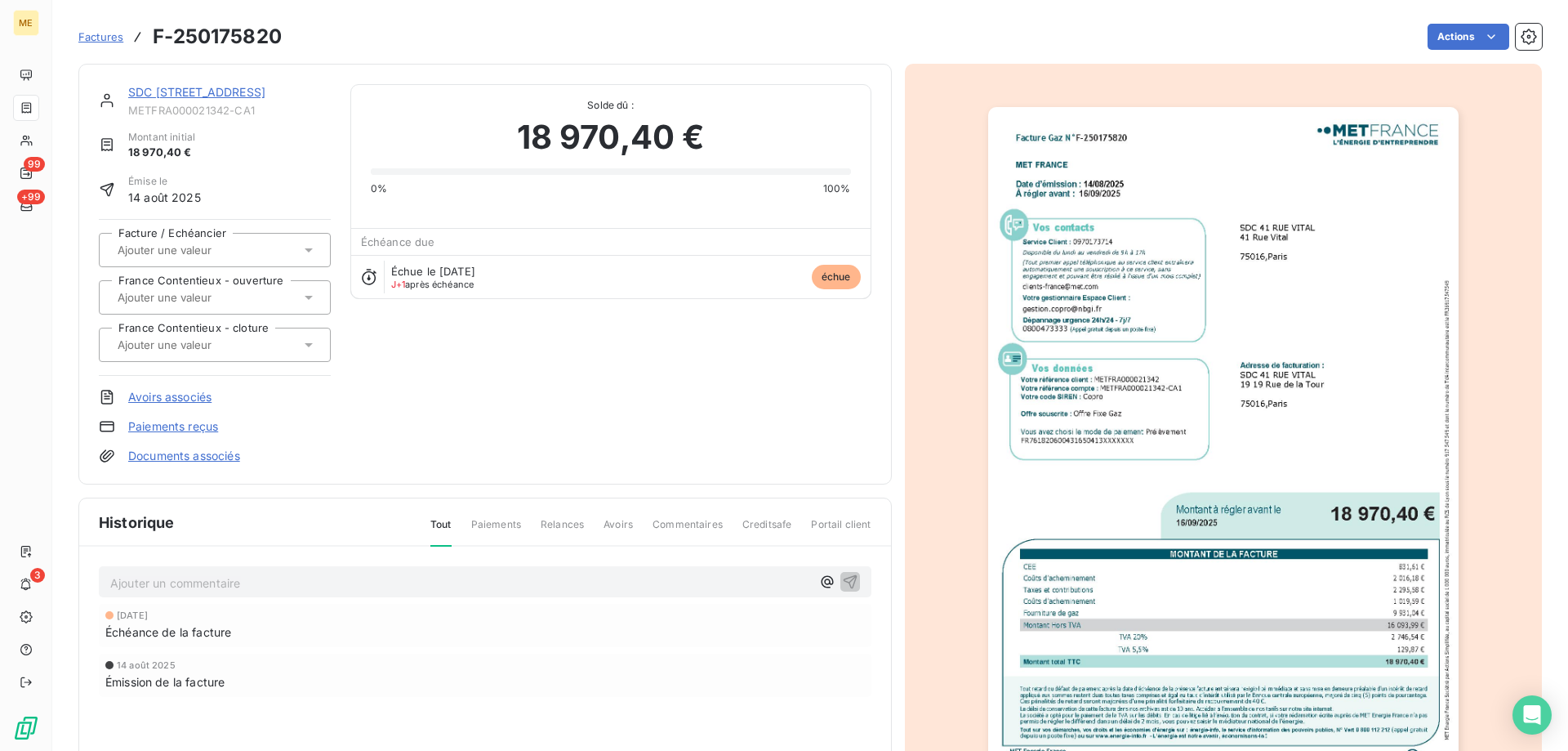
click at [218, 94] on link "SDC [STREET_ADDRESS]" at bounding box center [196, 91] width 137 height 14
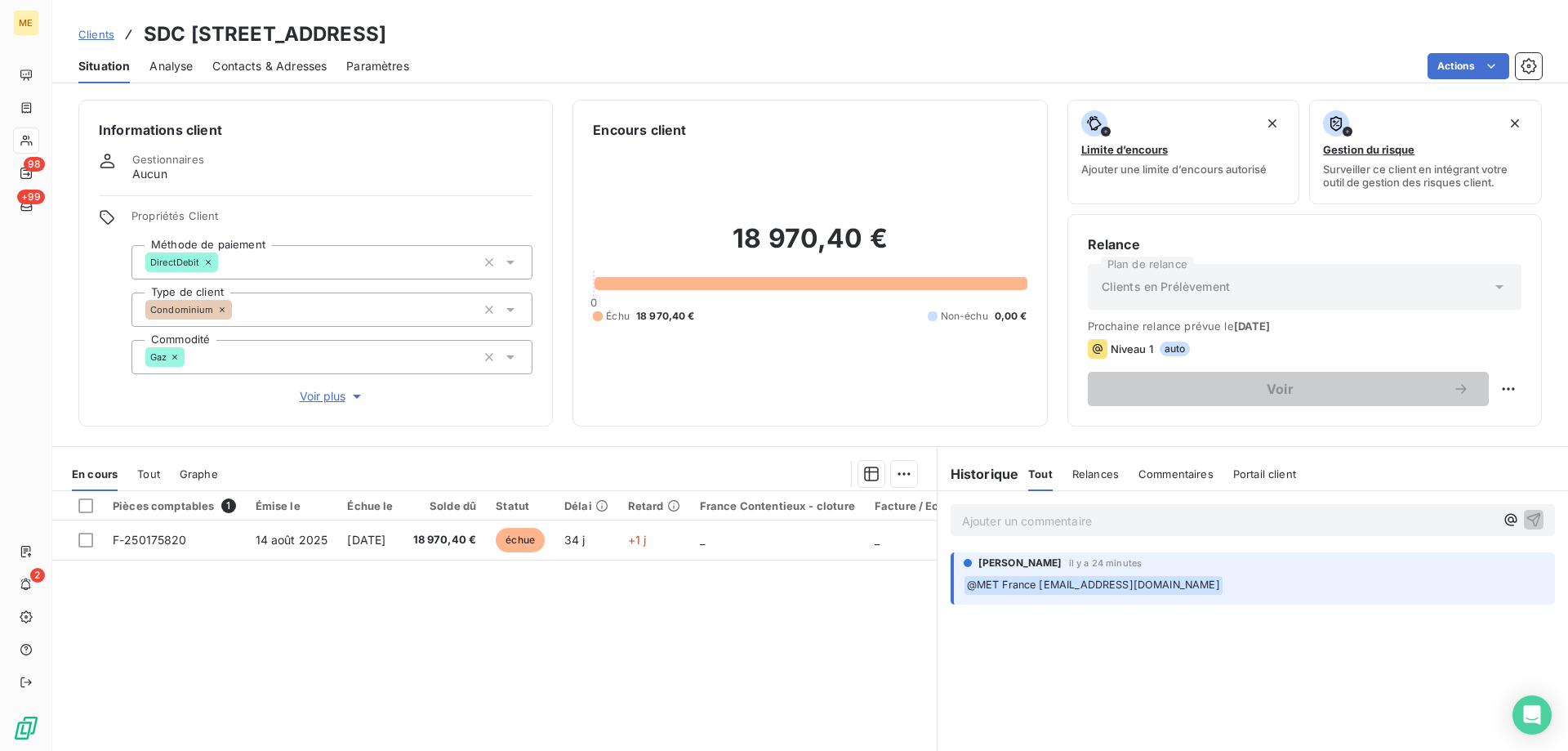
click at [962, 514] on p "Ajouter un commentaire ﻿" at bounding box center [1228, 520] width 532 height 21
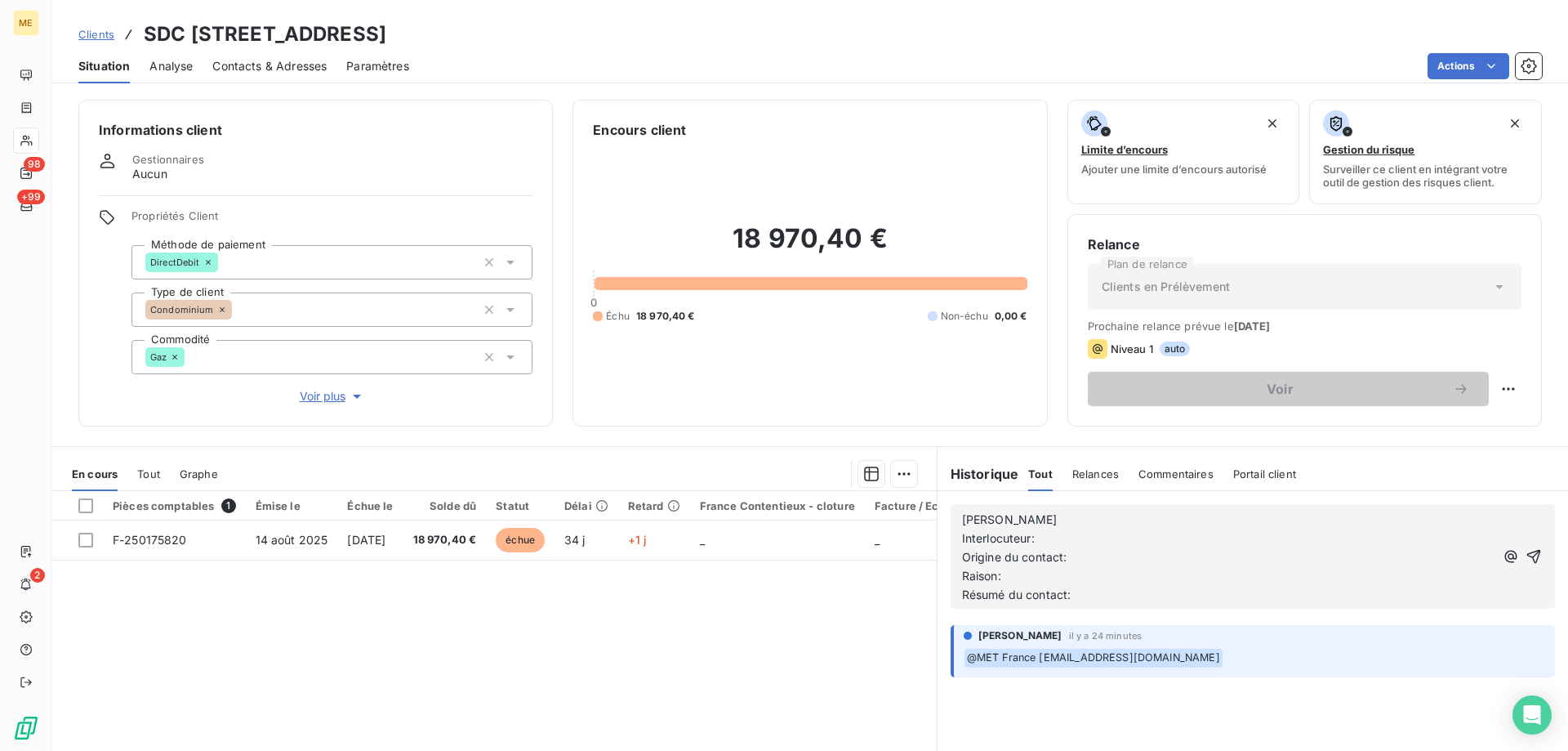
click at [1027, 514] on p "[PERSON_NAME]" at bounding box center [1228, 520] width 532 height 19
click at [1056, 544] on p "Interlocuteur:" at bounding box center [1228, 538] width 532 height 19
click at [1079, 532] on p "Interlocuteur:" at bounding box center [1228, 538] width 532 height 19
click at [1151, 538] on p "Interlocuteur: M HOFLACK" at bounding box center [1228, 538] width 532 height 19
click at [1204, 538] on p "Interlocuteur: M HOFLACK 0651698925" at bounding box center [1228, 538] width 532 height 19
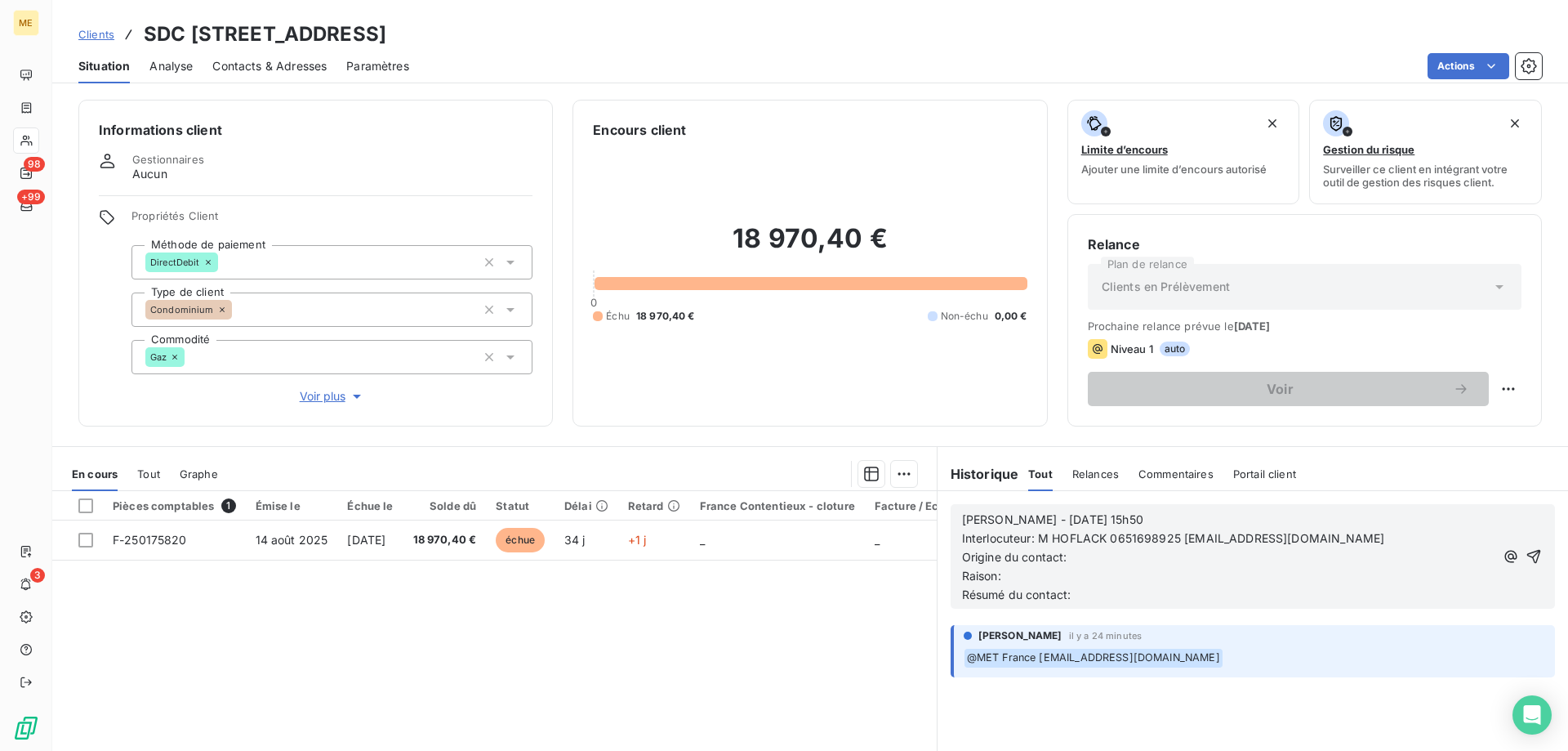
click at [1086, 562] on p "Origine du contact:" at bounding box center [1228, 557] width 532 height 19
click at [1041, 573] on p "Raison:" at bounding box center [1228, 576] width 532 height 19
click at [1100, 587] on p "Résumé du contact:" at bounding box center [1228, 594] width 532 height 19
click at [1184, 593] on span "Résumé du contact: appel sortant ko mesage laissé sur répondeur" at bounding box center [1143, 593] width 362 height 14
click at [1367, 574] on p "Raison: notification 1 facture impayée de 18970.40 €" at bounding box center [1228, 576] width 532 height 19
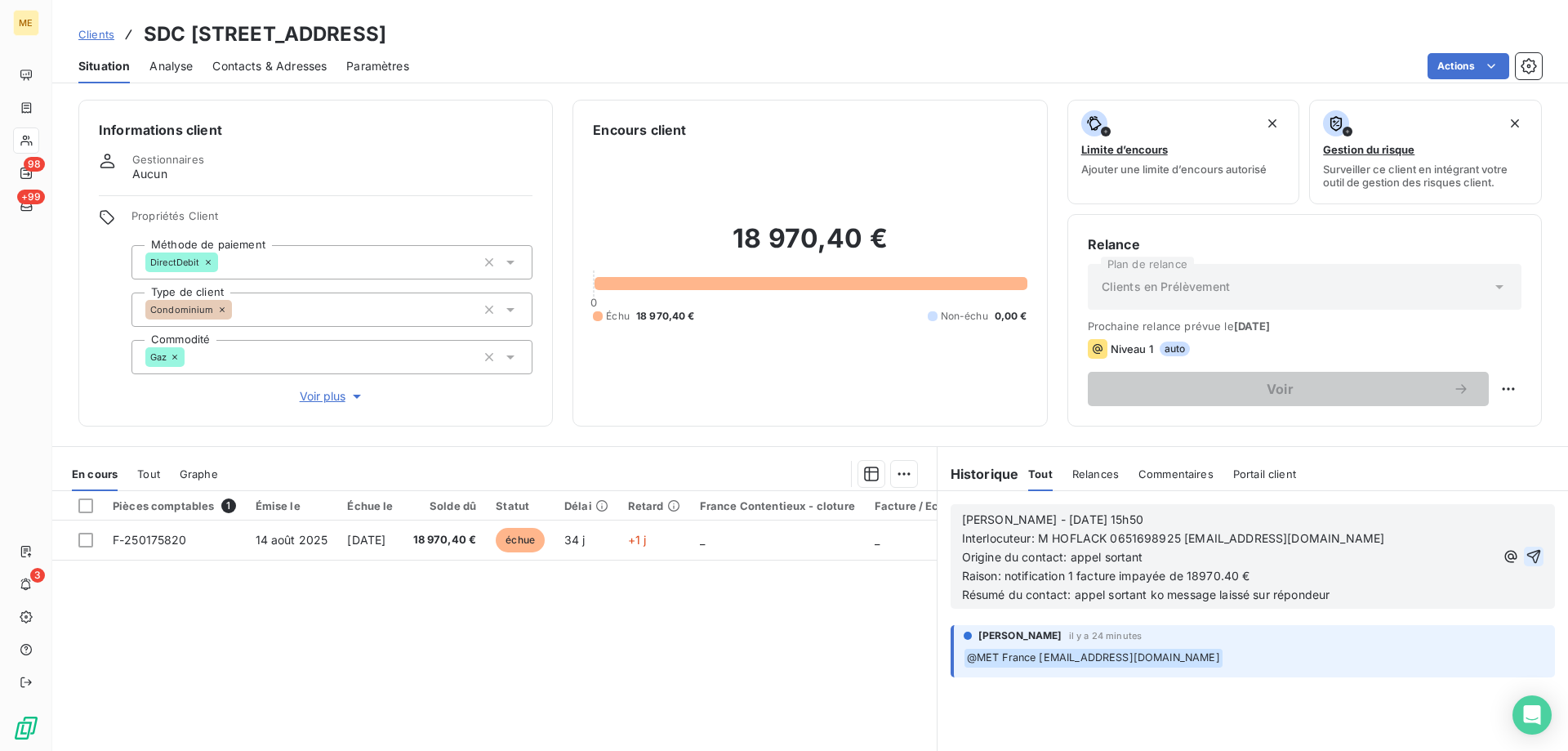
click at [1526, 557] on icon "button" at bounding box center [1534, 556] width 16 height 16
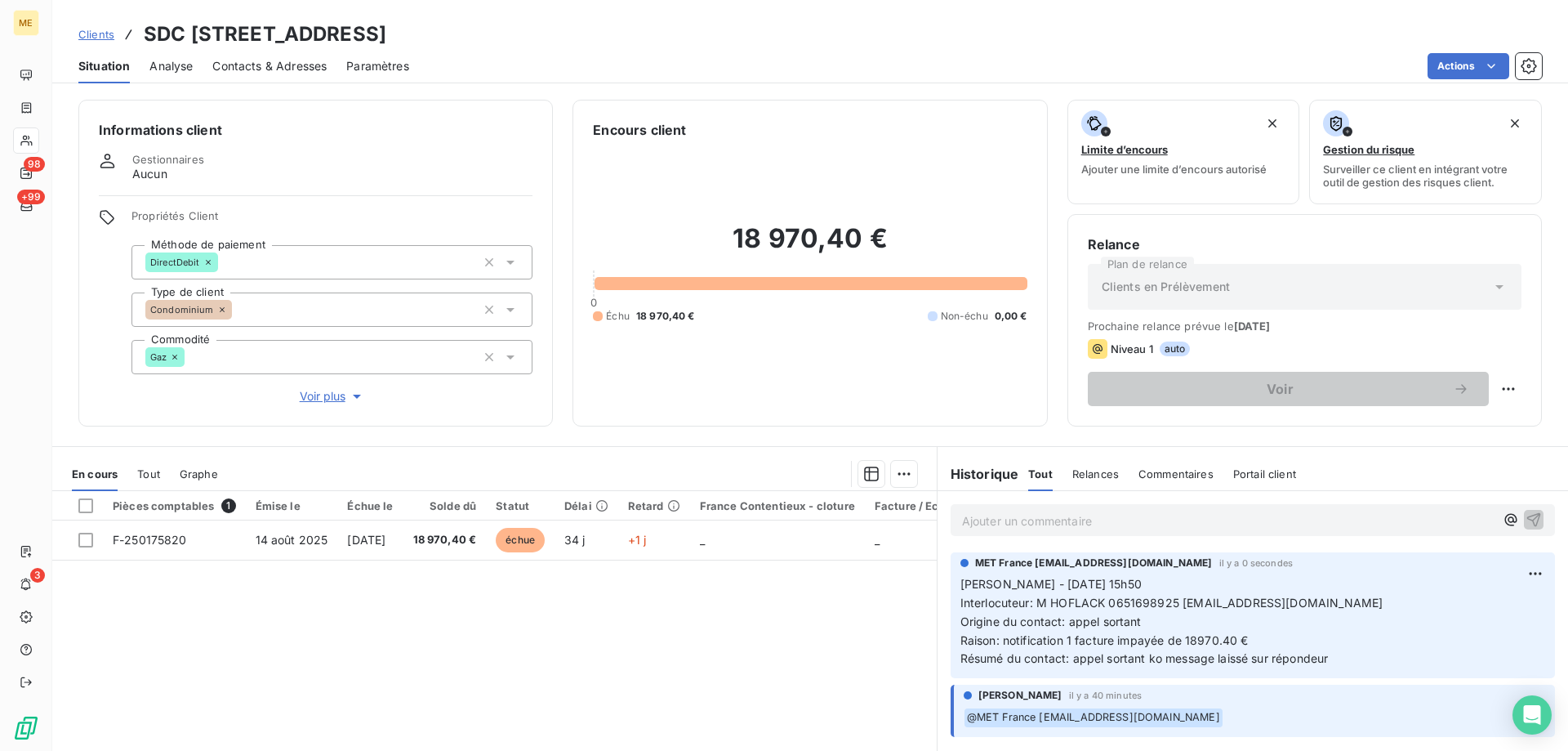
click at [1016, 516] on p "Ajouter un commentaire ﻿" at bounding box center [1228, 520] width 532 height 21
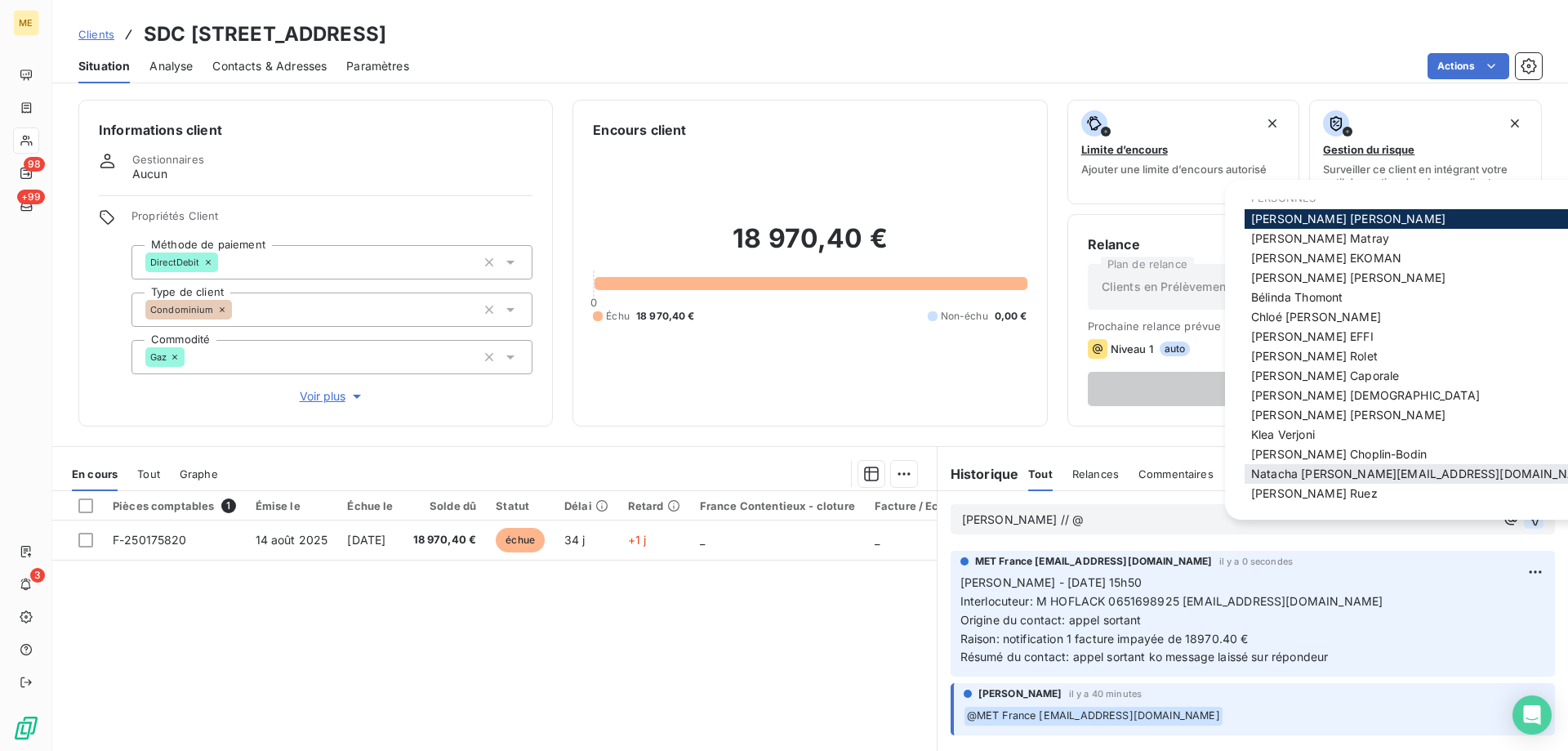
scroll to position [23, 0]
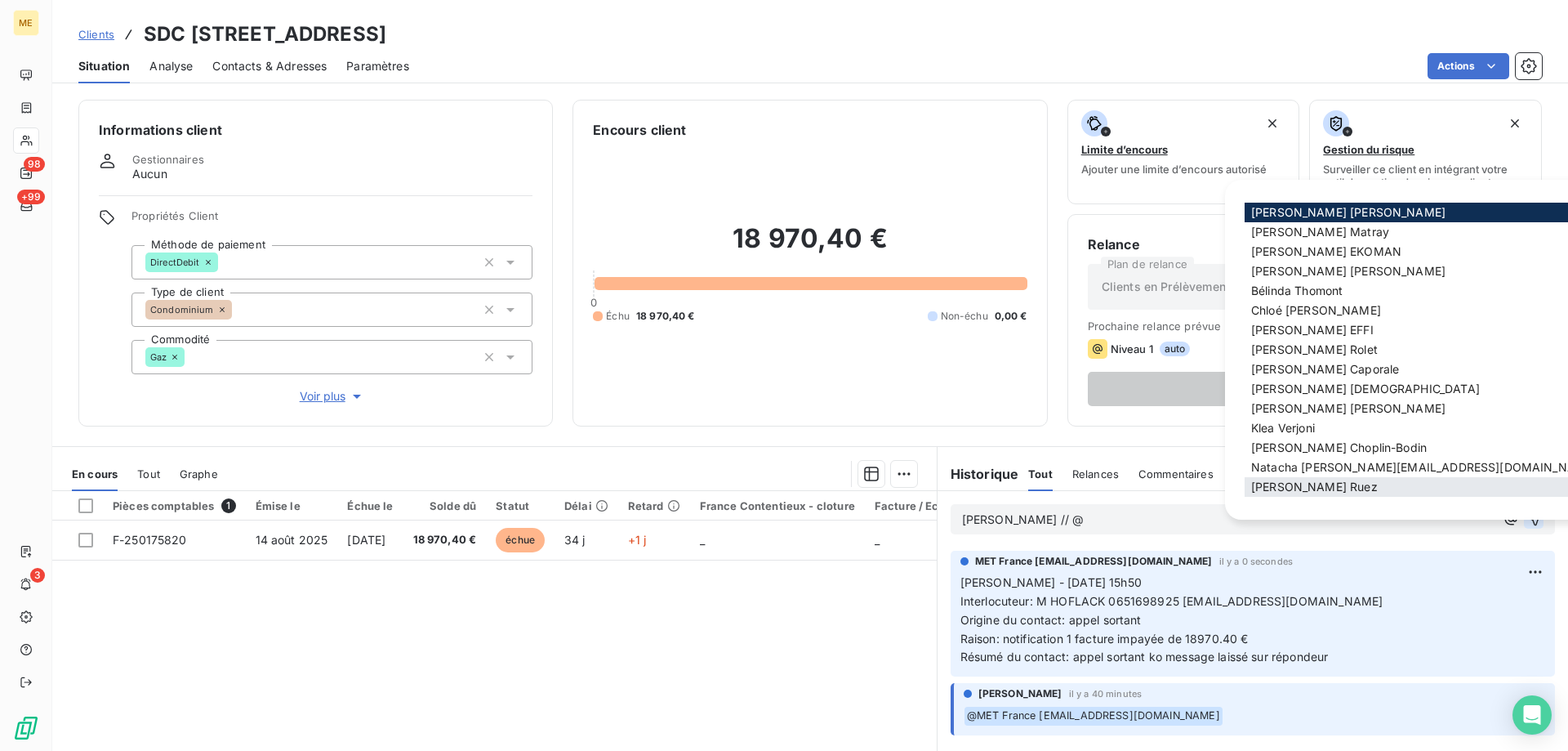
click at [1297, 487] on span "Xavier Ruez" at bounding box center [1314, 485] width 127 height 14
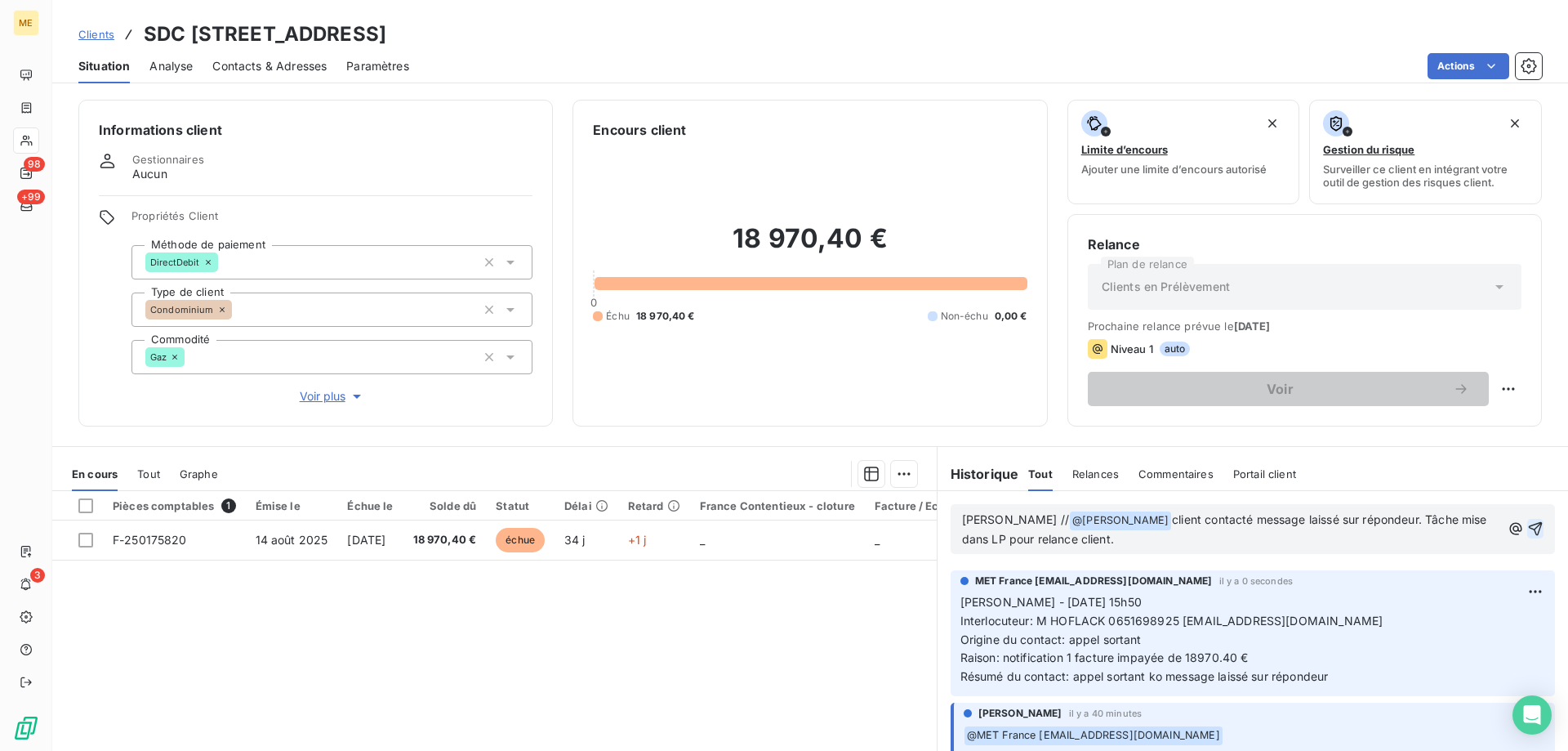
click at [1527, 530] on icon "button" at bounding box center [1535, 529] width 16 height 16
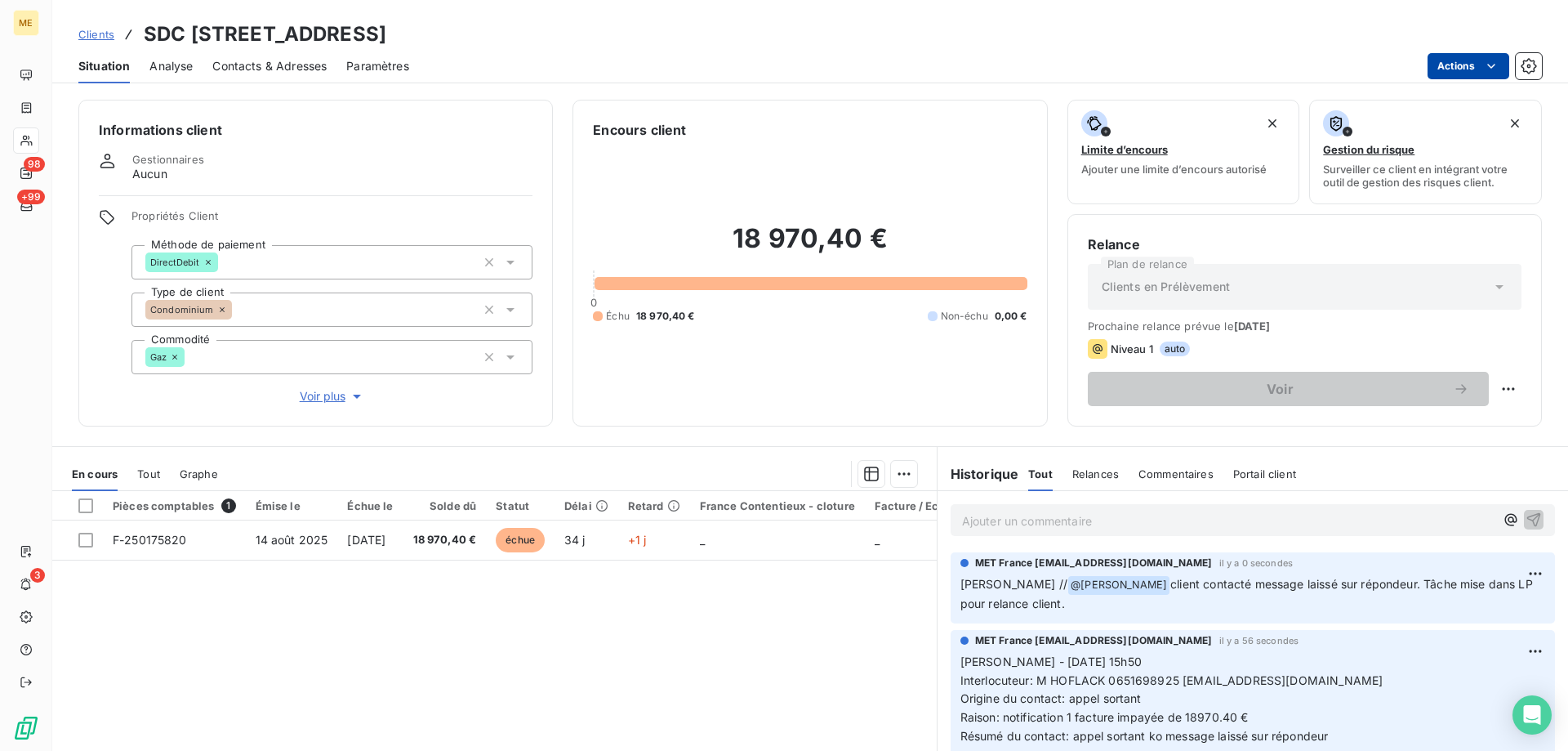
click at [1454, 76] on html "ME 98 +99 3 Clients SDC 41 RUE VITAL - METFRA000021342-CA1 Situation Analyse Co…" at bounding box center [784, 457] width 1568 height 914
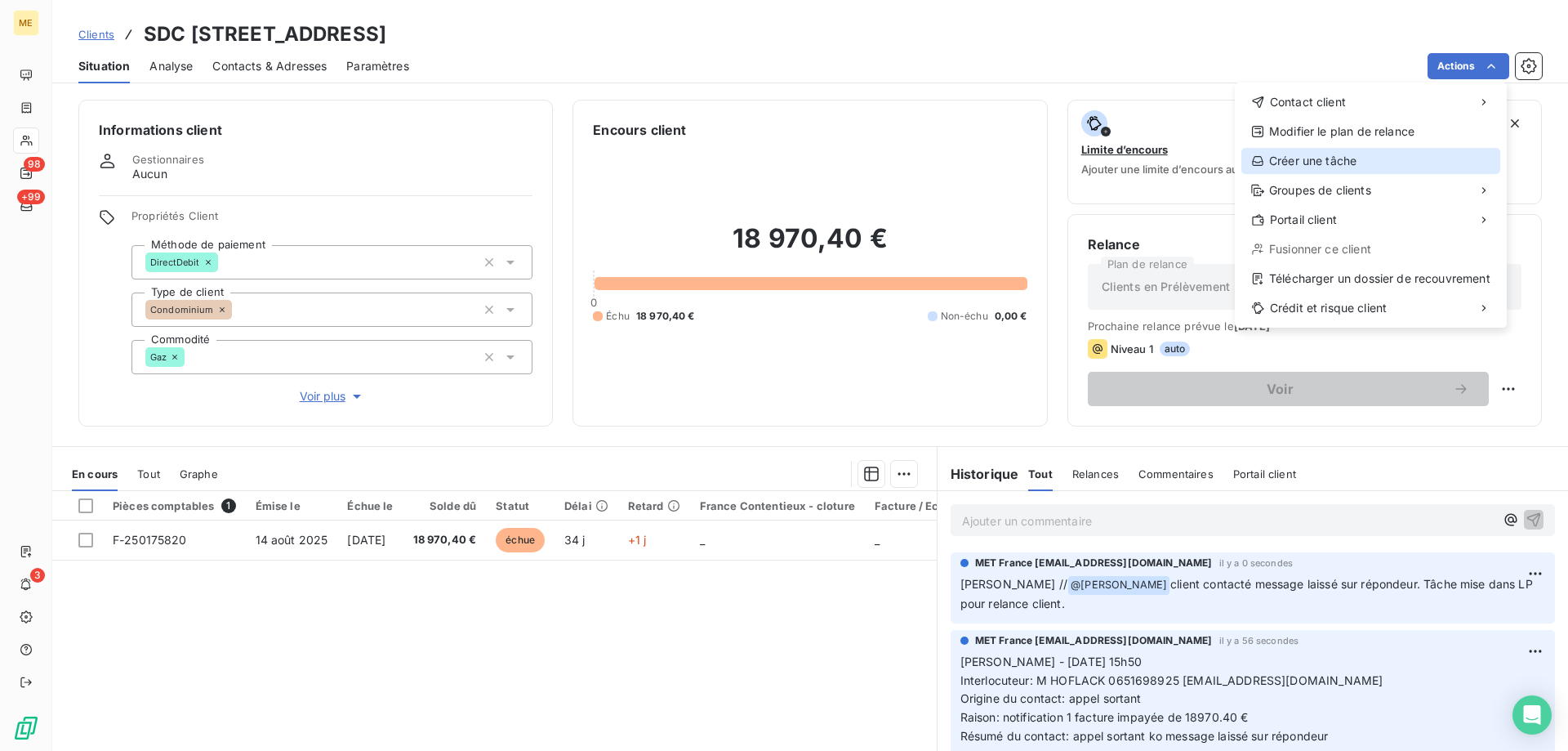
click at [1354, 161] on div "Créer une tâche" at bounding box center [1371, 160] width 259 height 26
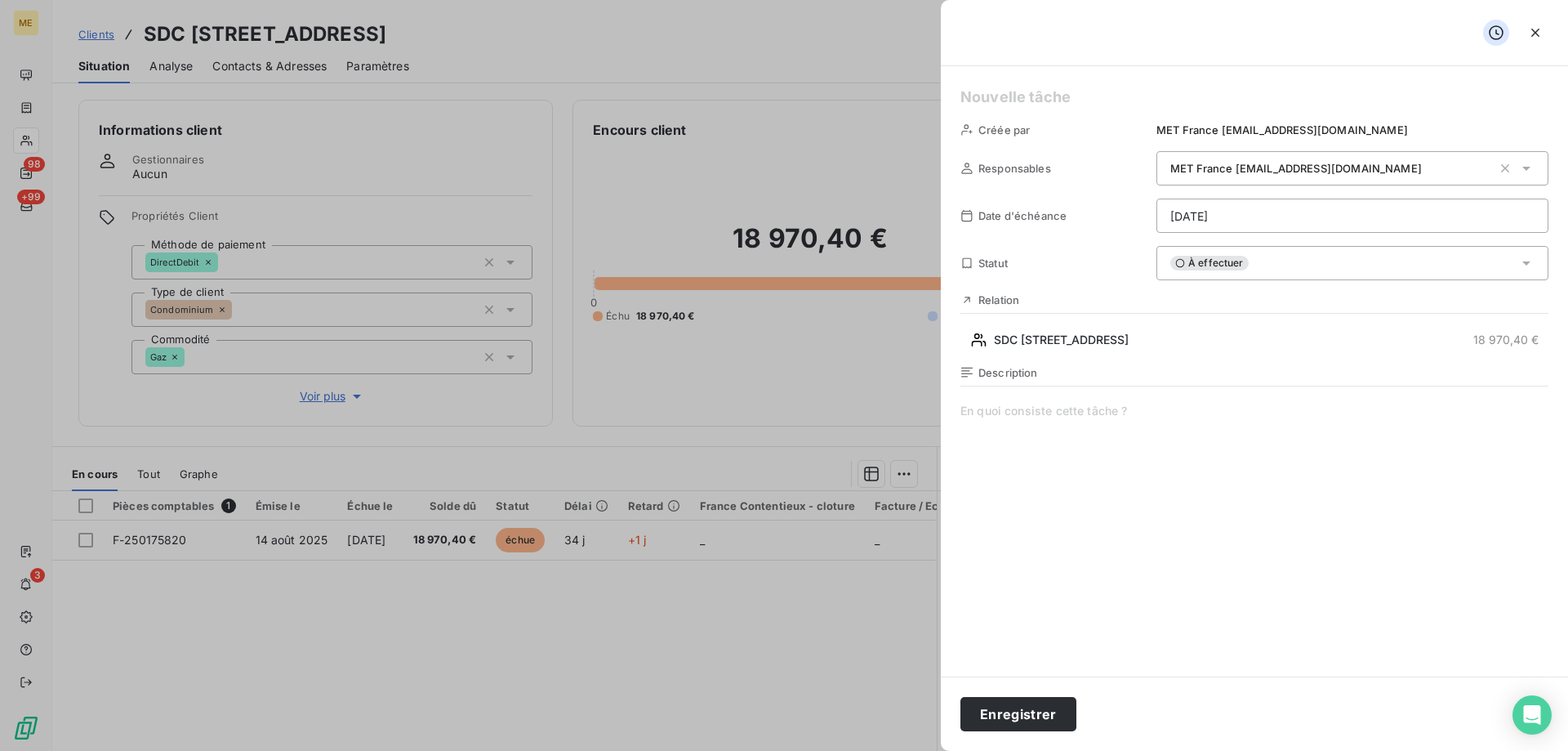
click at [1278, 224] on html "ME 98 +99 3 Clients SDC 41 RUE VITAL - METFRA000021342-CA1 Situation Analyse Co…" at bounding box center [784, 457] width 1568 height 914
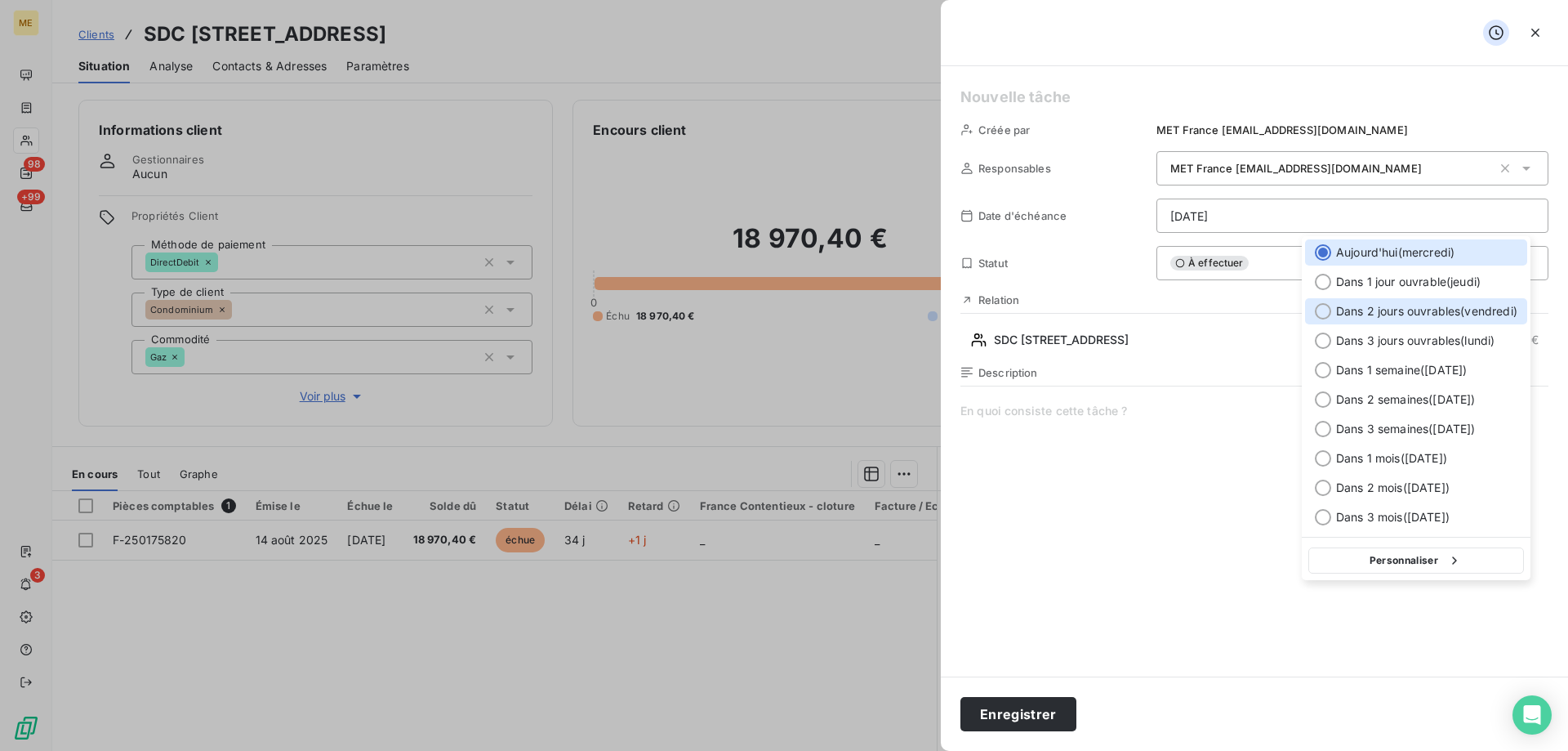
click at [1323, 307] on div at bounding box center [1322, 312] width 16 height 16
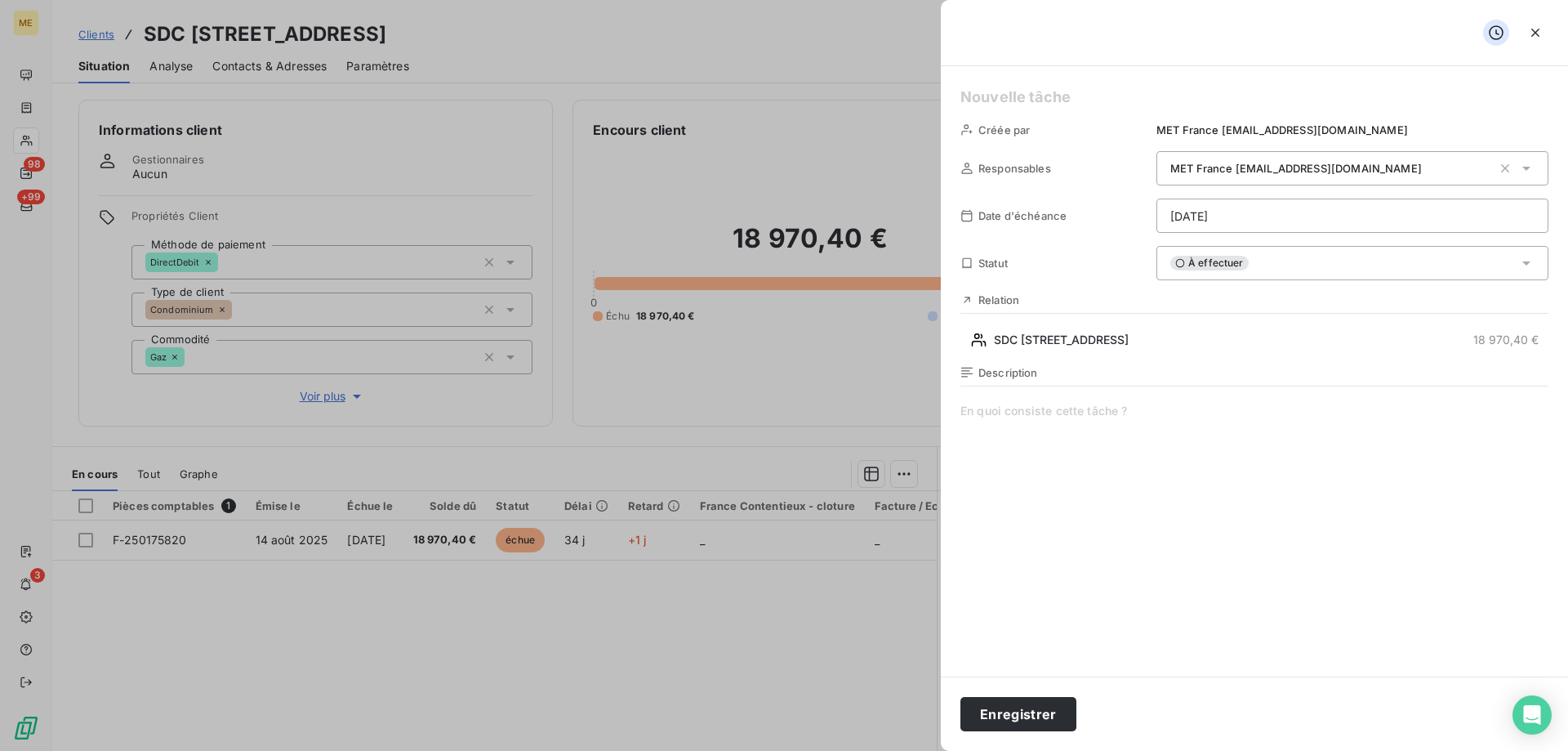
type input "[DATE]"
click at [991, 95] on h5 at bounding box center [1254, 96] width 588 height 23
click at [1048, 403] on span at bounding box center [1254, 559] width 588 height 313
click at [1032, 713] on button "Enregistrer" at bounding box center [1018, 714] width 116 height 34
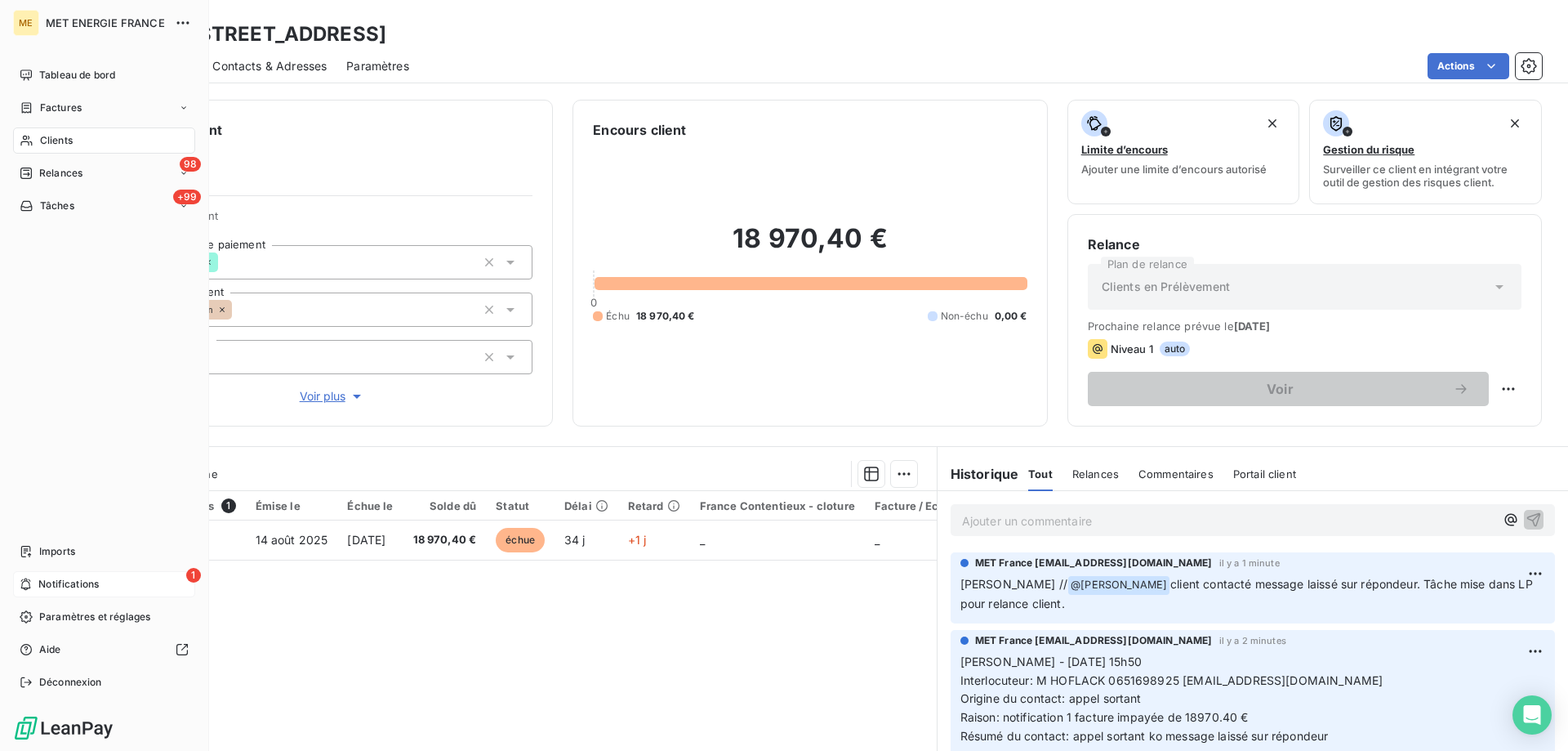
click at [70, 590] on span "Notifications" at bounding box center [68, 584] width 60 height 14
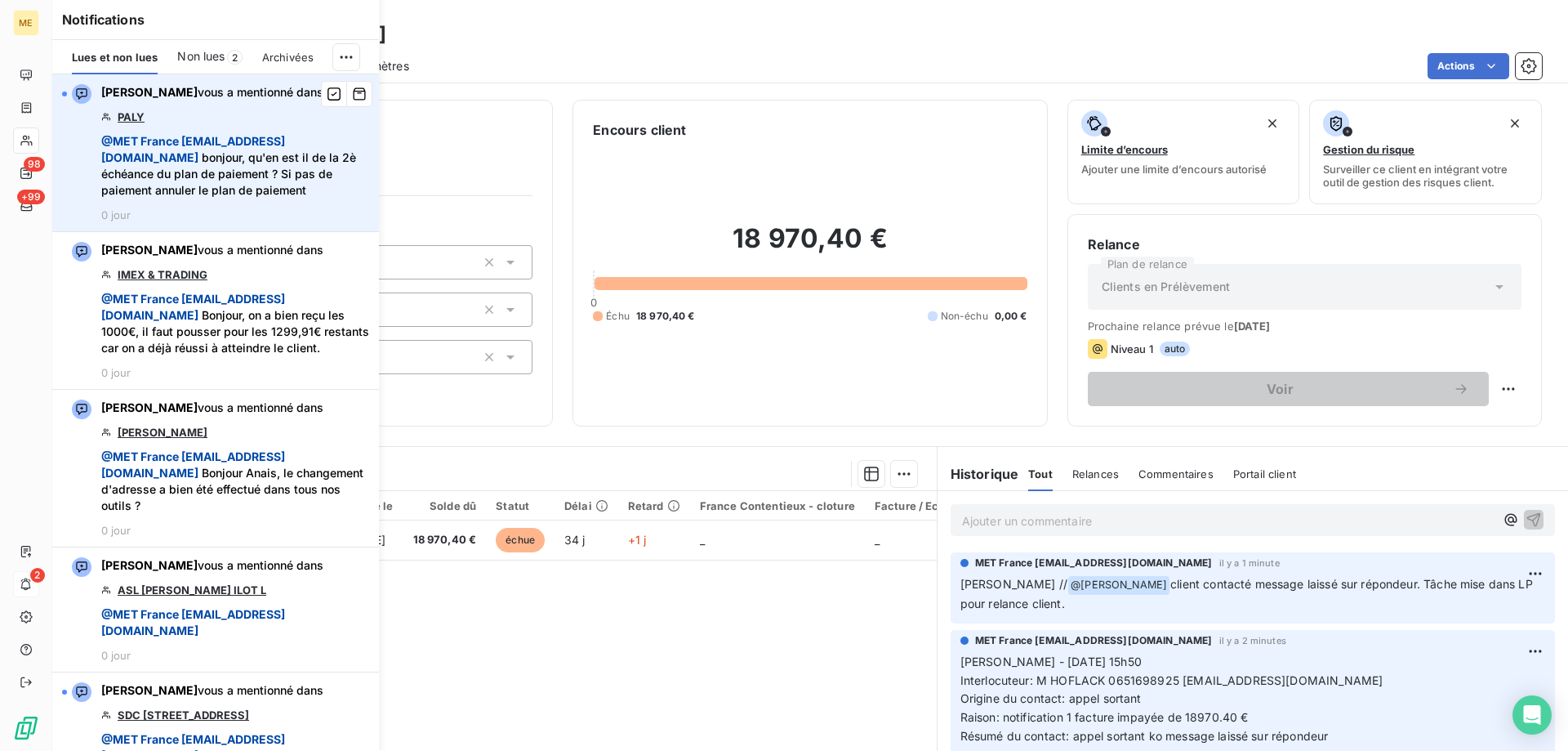
click at [129, 119] on link "PALY" at bounding box center [131, 116] width 27 height 14
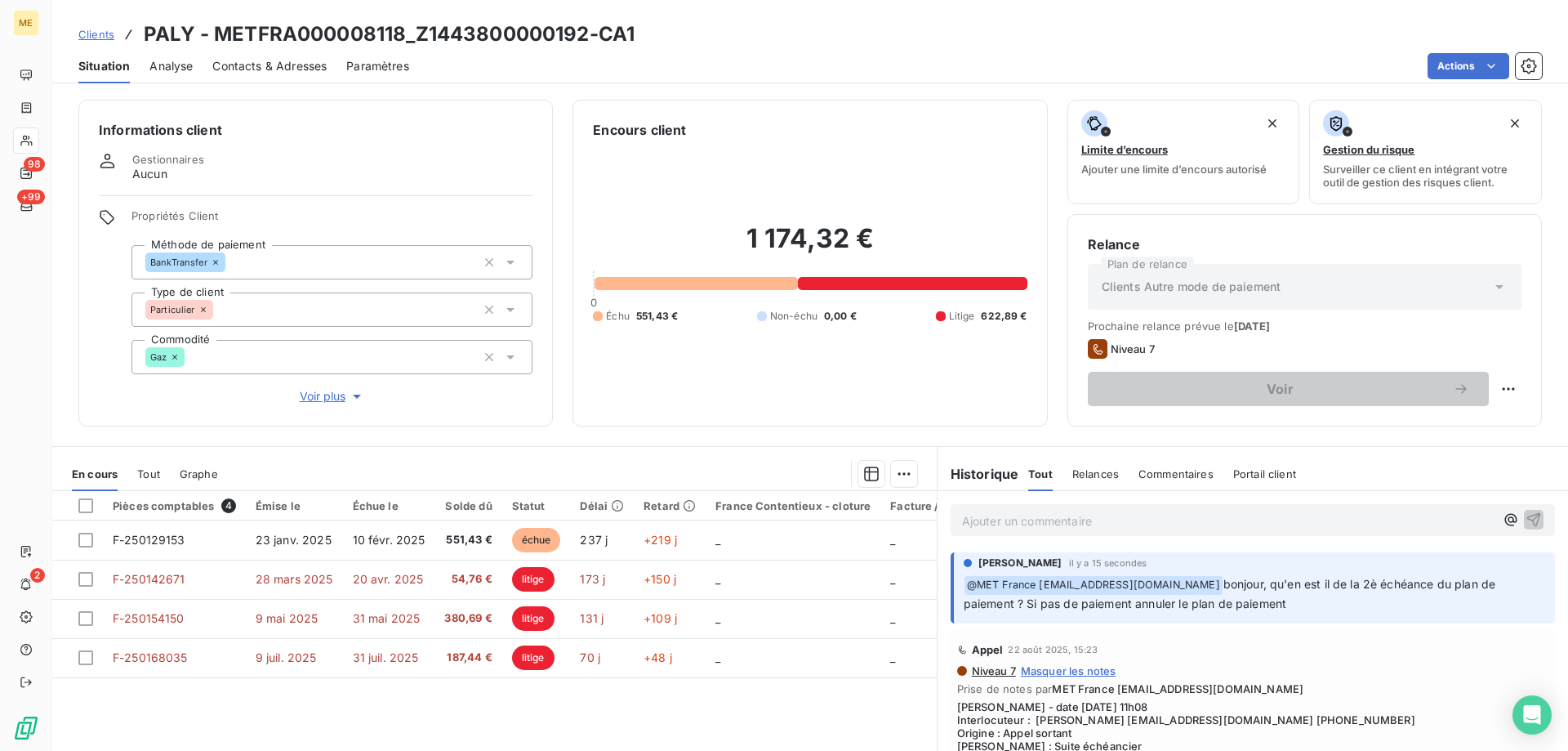
click at [332, 389] on span "Voir plus" at bounding box center [332, 396] width 66 height 16
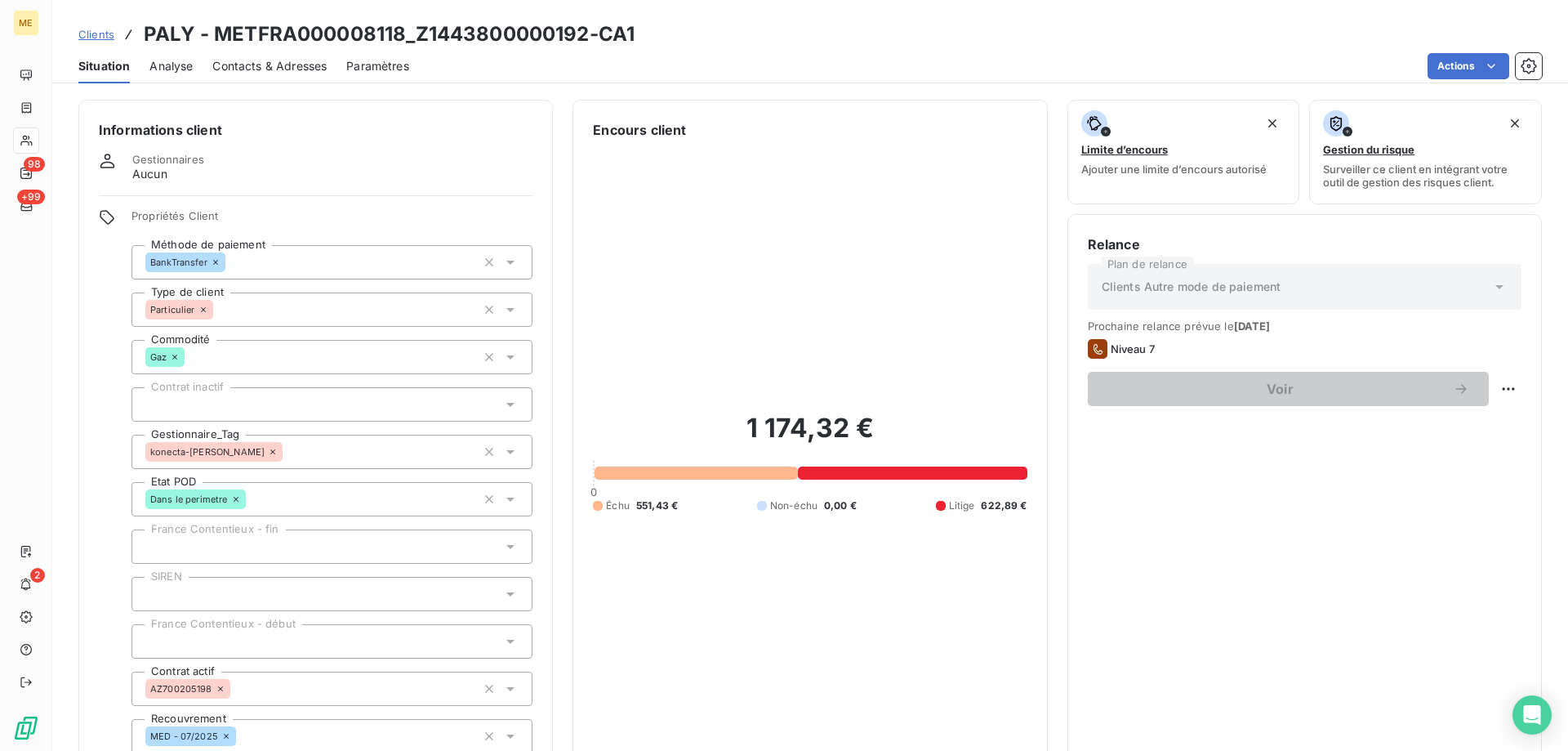
click at [327, 439] on div "konecta-[PERSON_NAME]" at bounding box center [331, 452] width 401 height 34
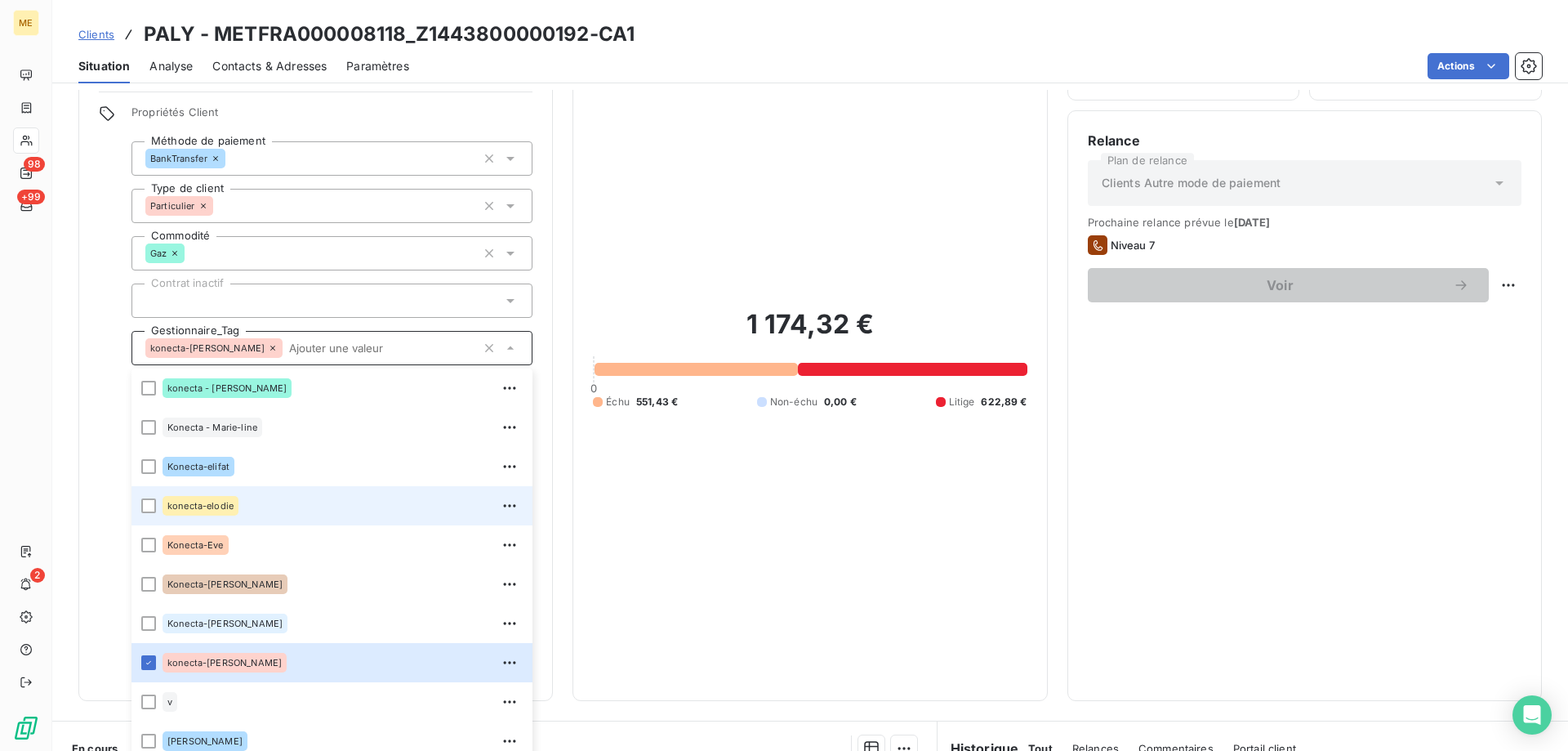
scroll to position [307, 0]
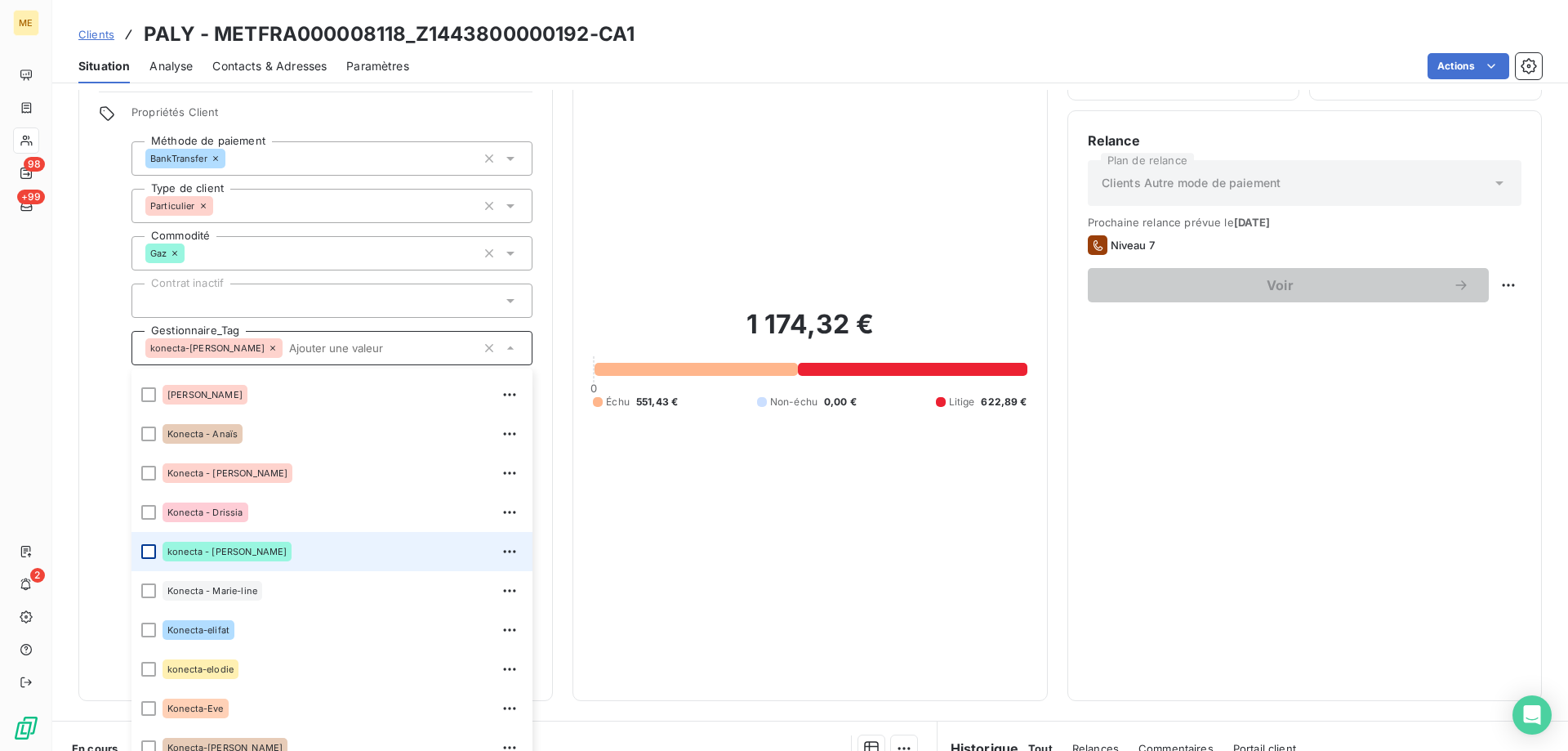
click at [148, 544] on div at bounding box center [149, 551] width 14 height 14
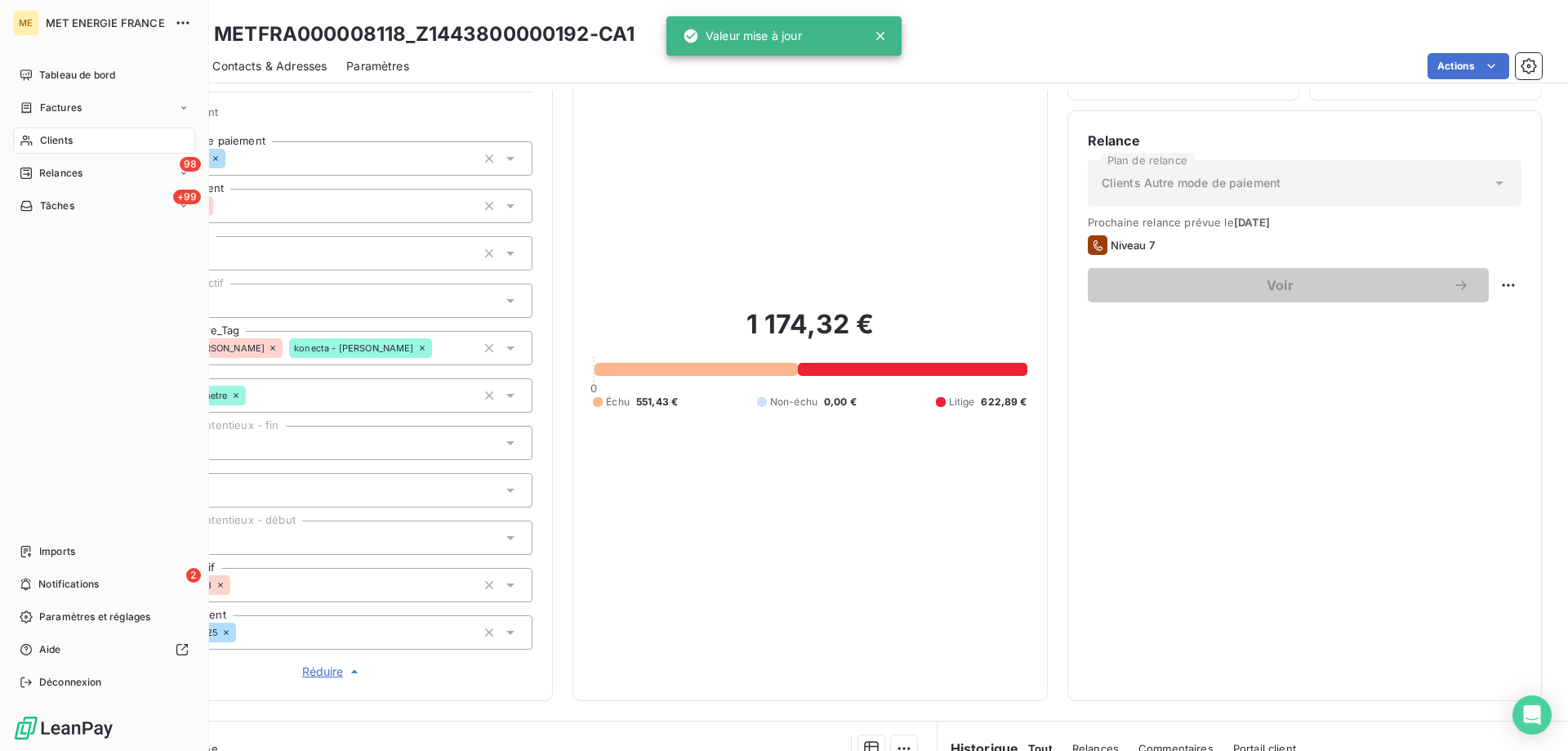
drag, startPoint x: 77, startPoint y: 589, endPoint x: 85, endPoint y: 483, distance: 106.3
click at [77, 589] on span "Notifications" at bounding box center [68, 584] width 60 height 14
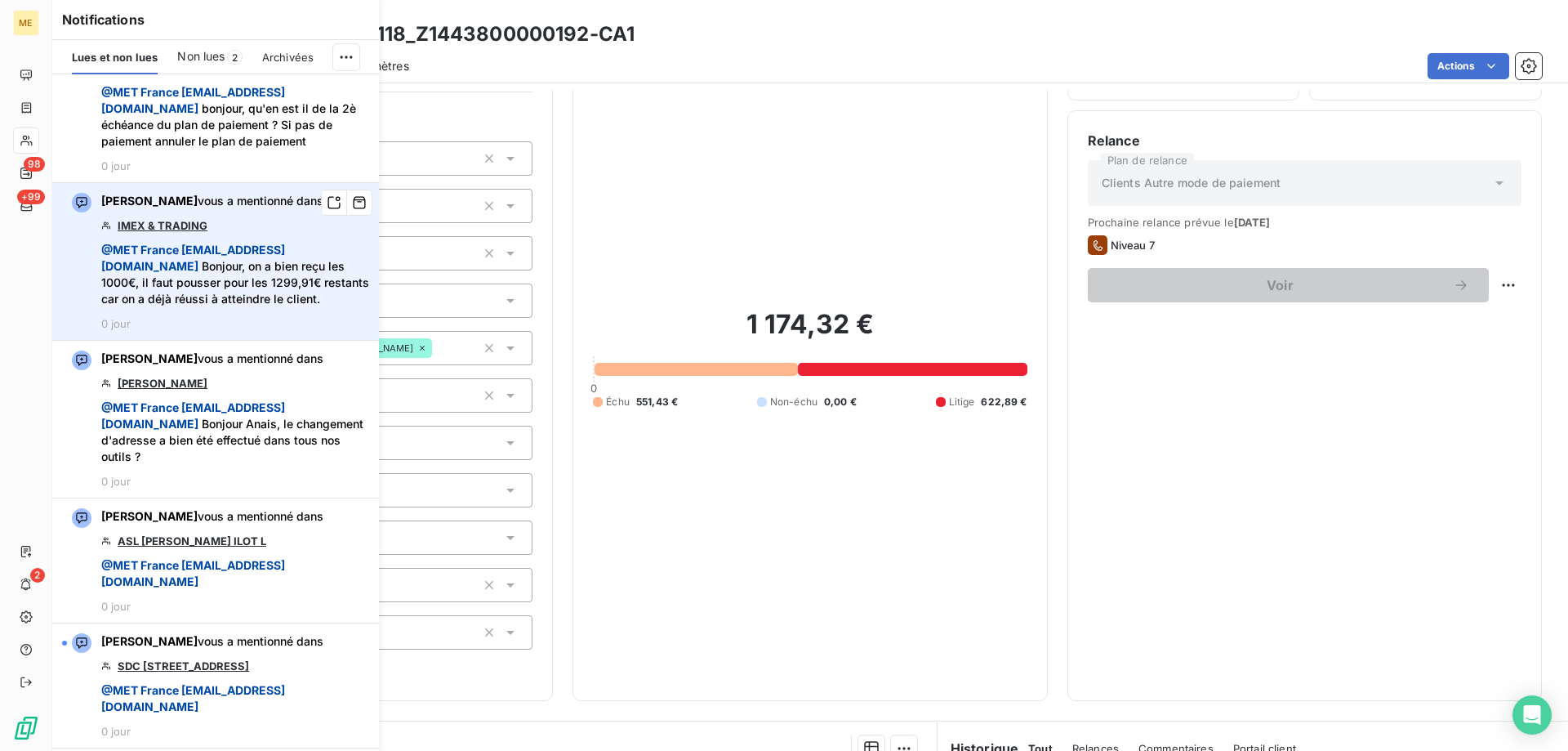
scroll to position [82, 0]
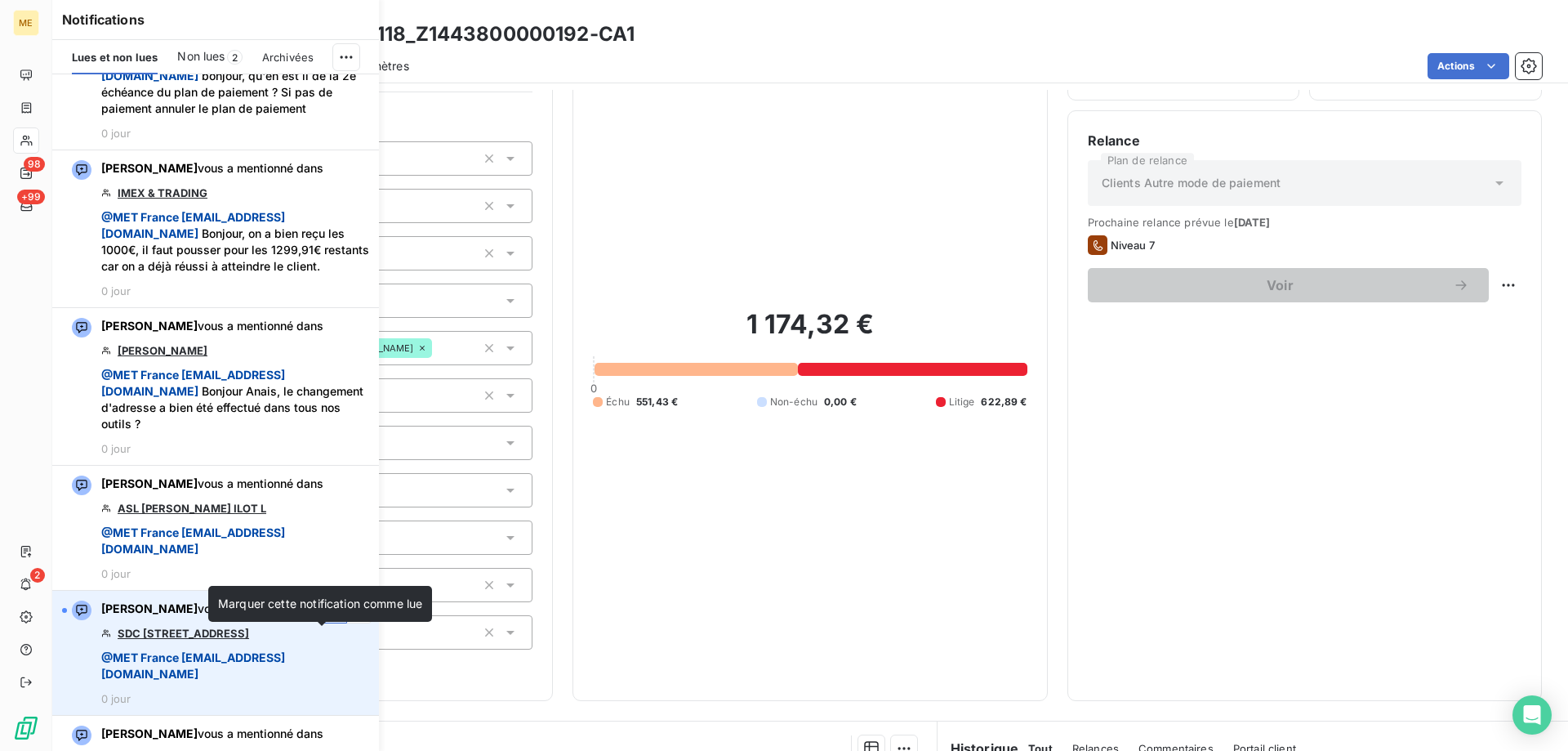
click at [327, 619] on icon "button" at bounding box center [334, 611] width 14 height 16
click at [763, 506] on div "1 174,32 € 0 Échu 551,43 € Non-échu 0,00 € Litige 622,89 €" at bounding box center [810, 358] width 434 height 645
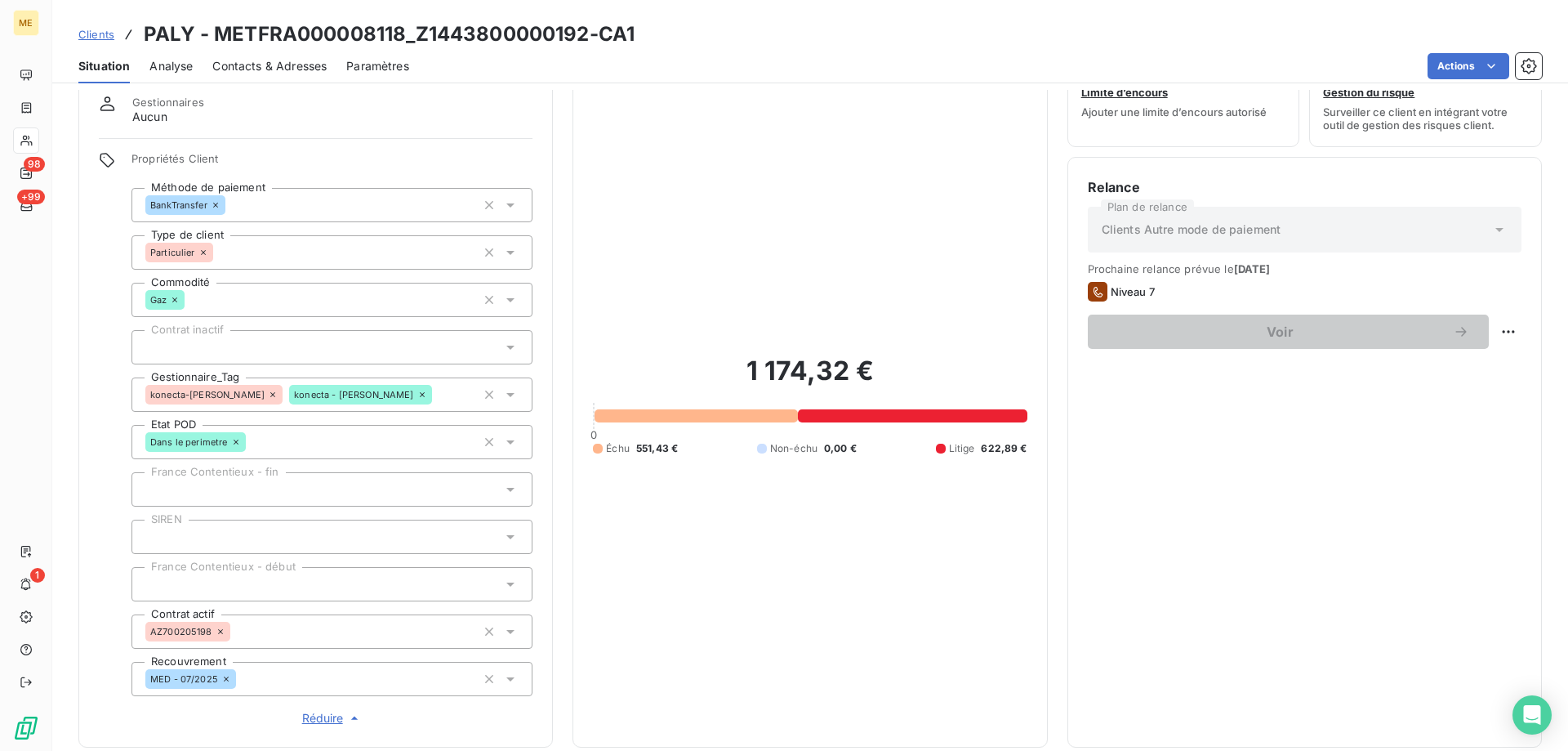
scroll to position [0, 0]
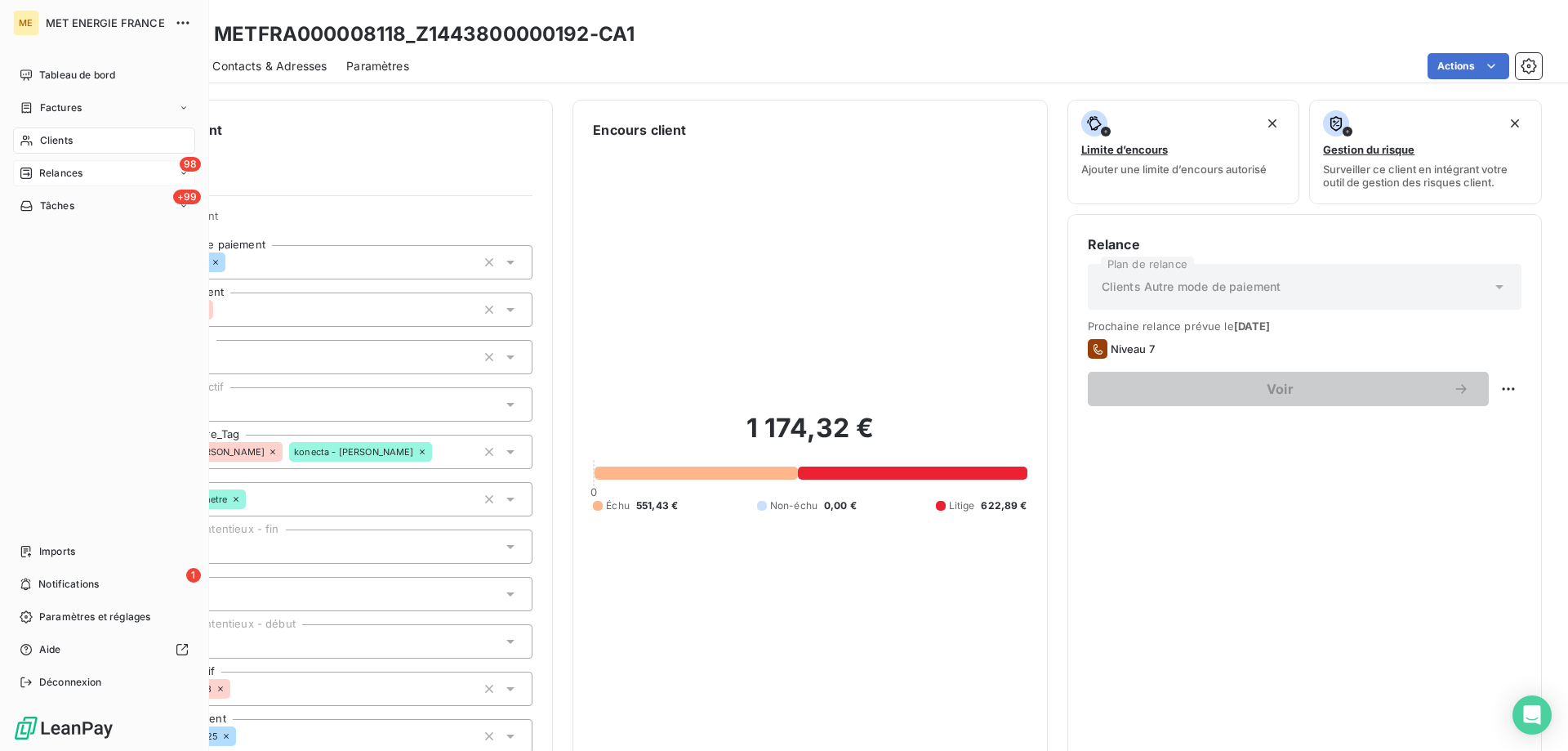
click at [40, 168] on span "Relances" at bounding box center [61, 173] width 43 height 14
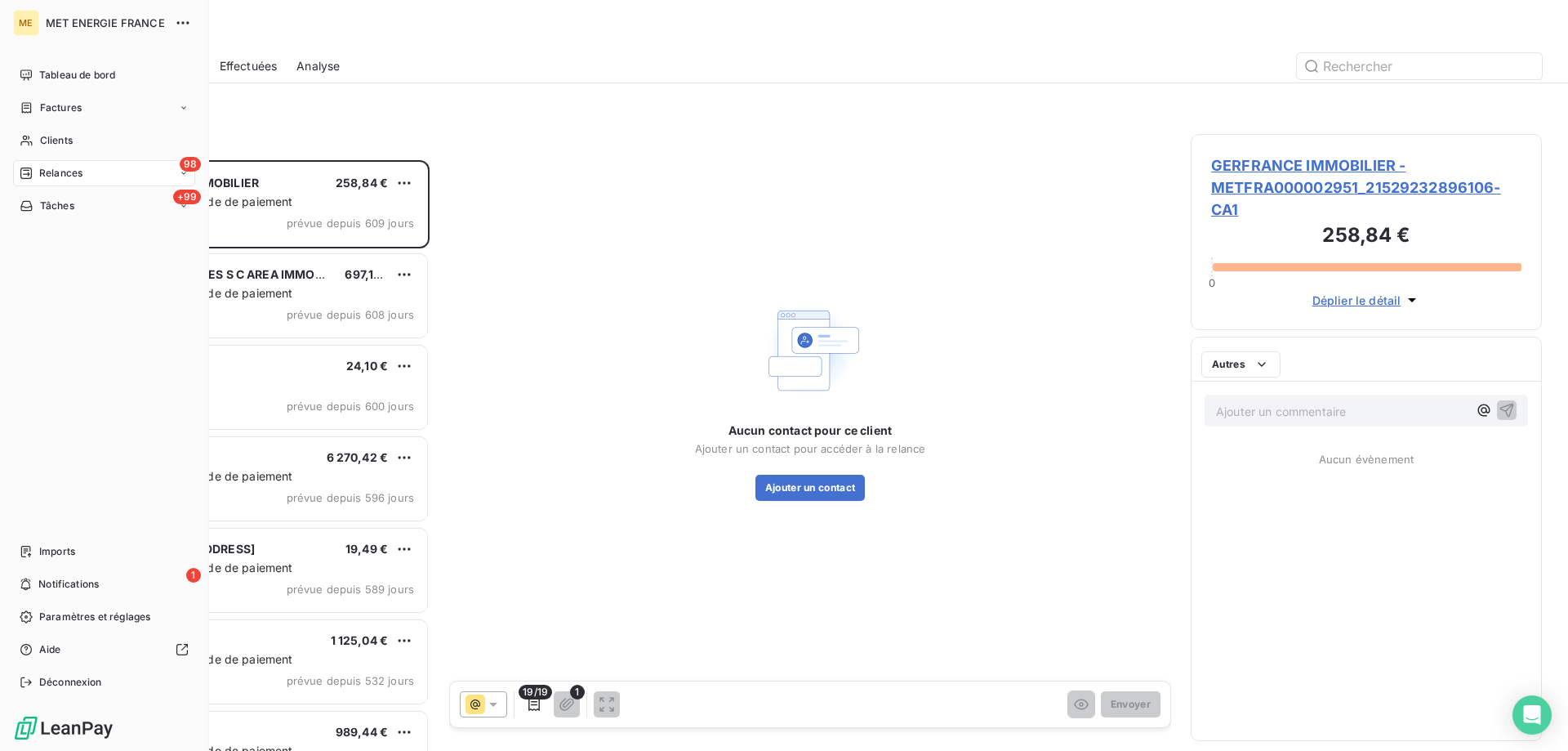
scroll to position [578, 338]
click at [77, 173] on span "Relances" at bounding box center [61, 173] width 43 height 14
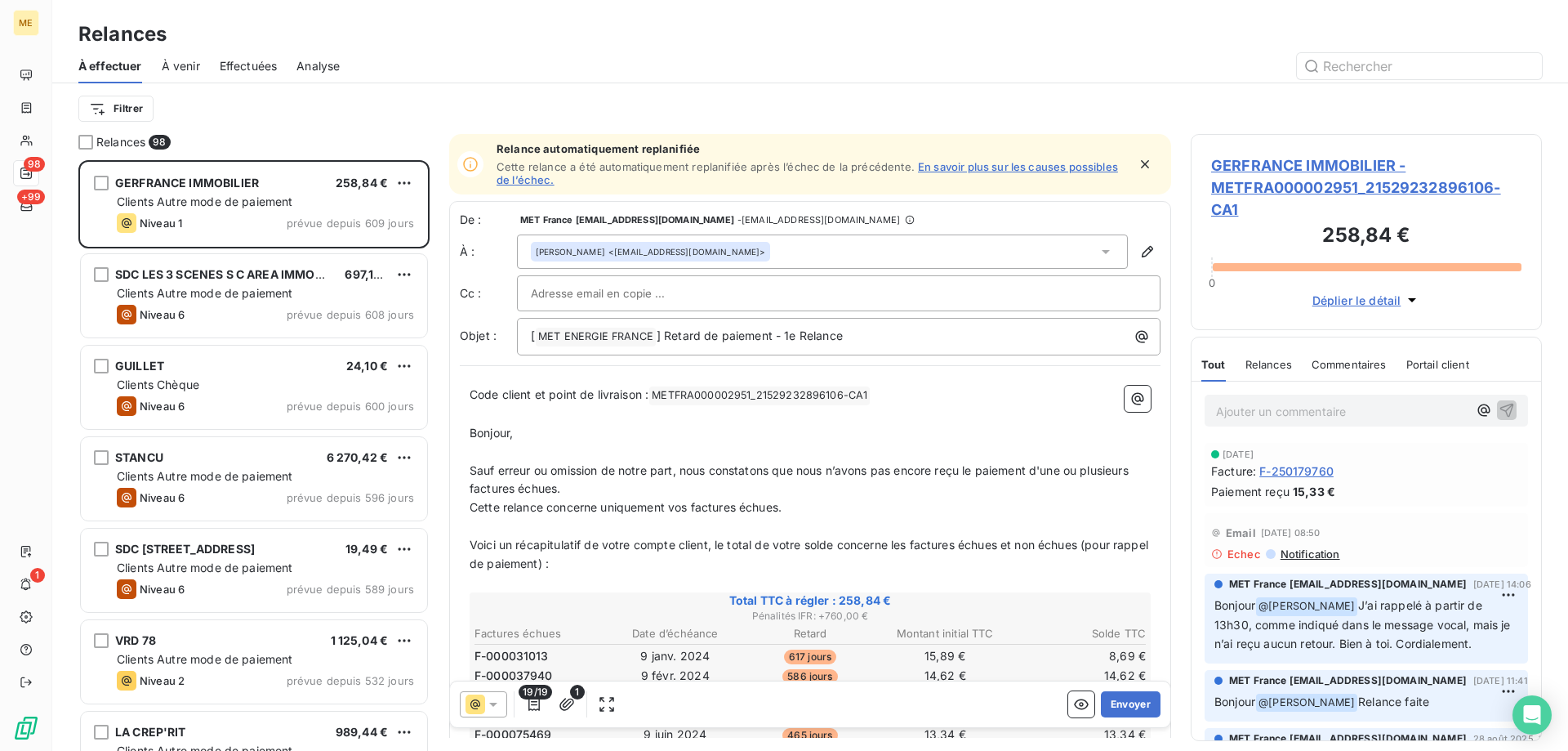
click at [129, 105] on html "ME 98 +99 1 Relances À effectuer À venir Effectuées Analyse Filtrer Relances 98…" at bounding box center [784, 457] width 1568 height 914
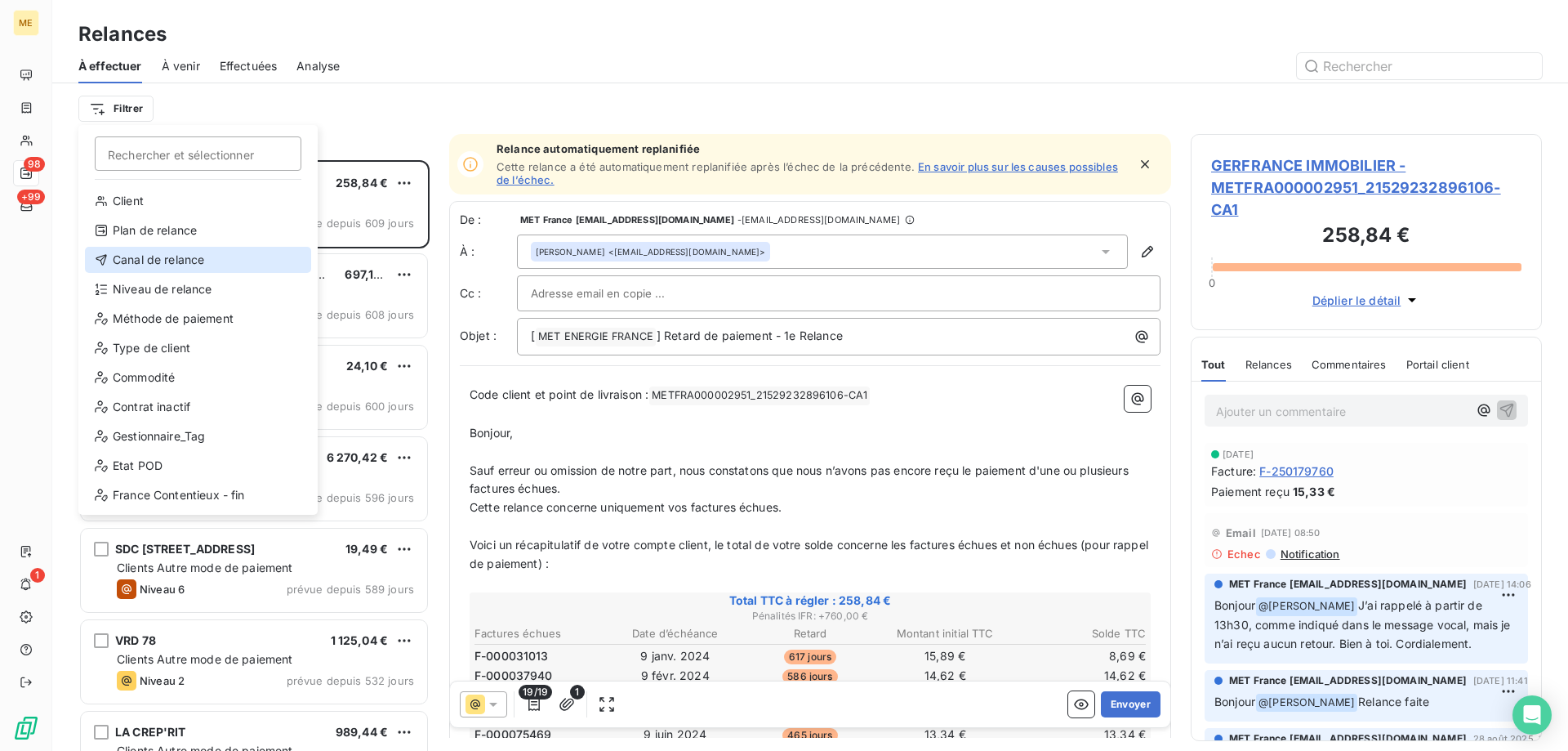
click at [140, 257] on div "Canal de relance" at bounding box center [197, 259] width 226 height 26
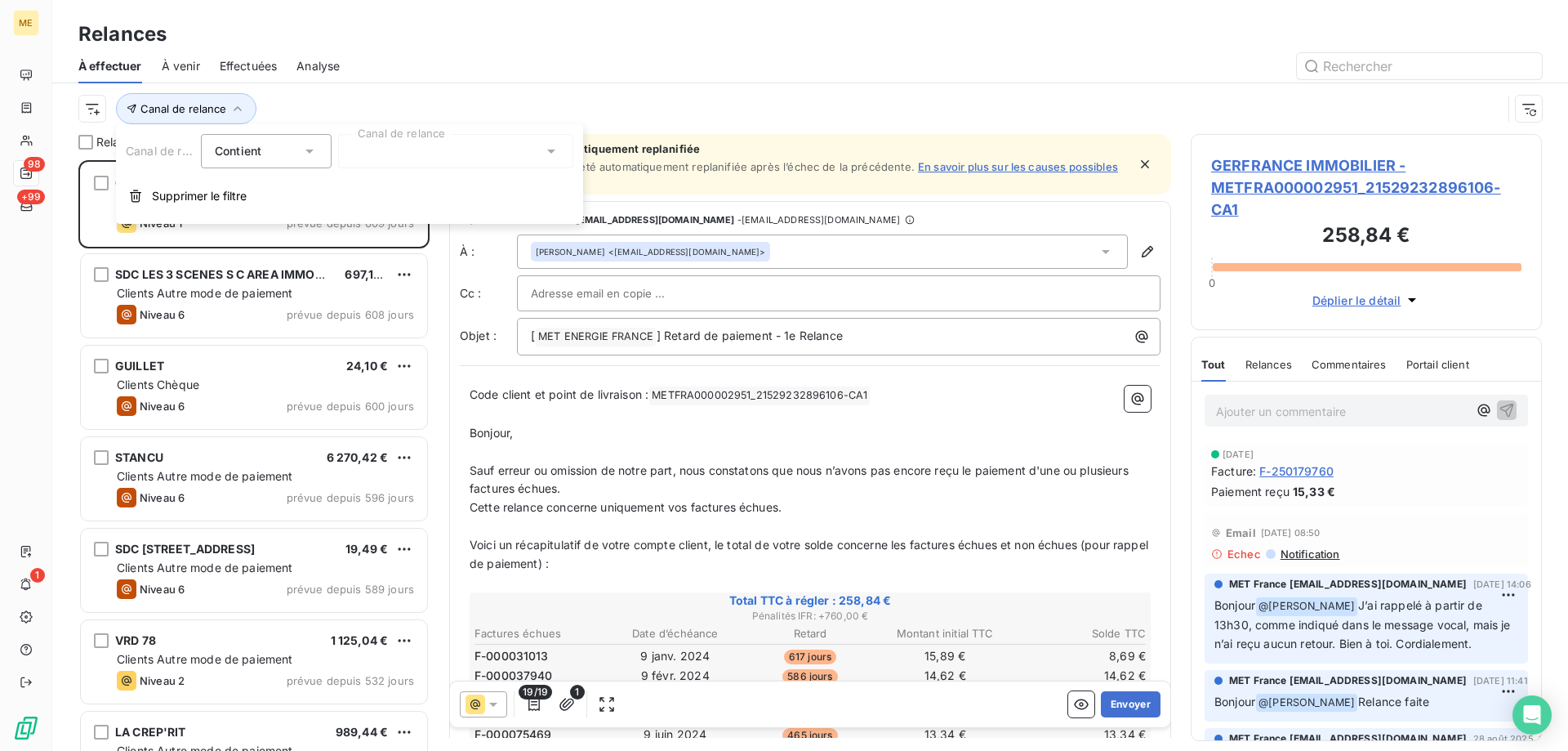
click at [374, 159] on div at bounding box center [455, 151] width 235 height 34
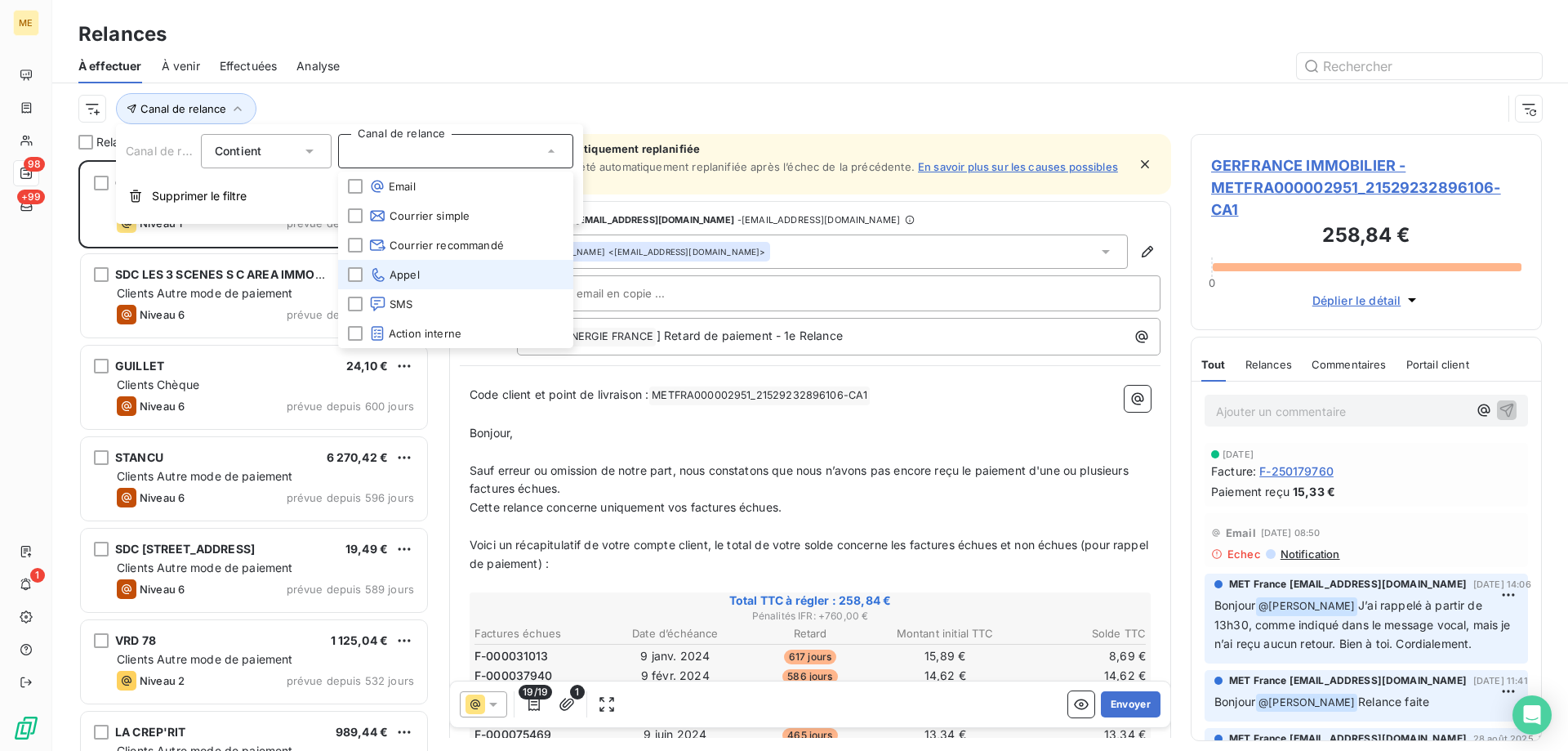
click at [428, 269] on li "Appel" at bounding box center [455, 274] width 235 height 30
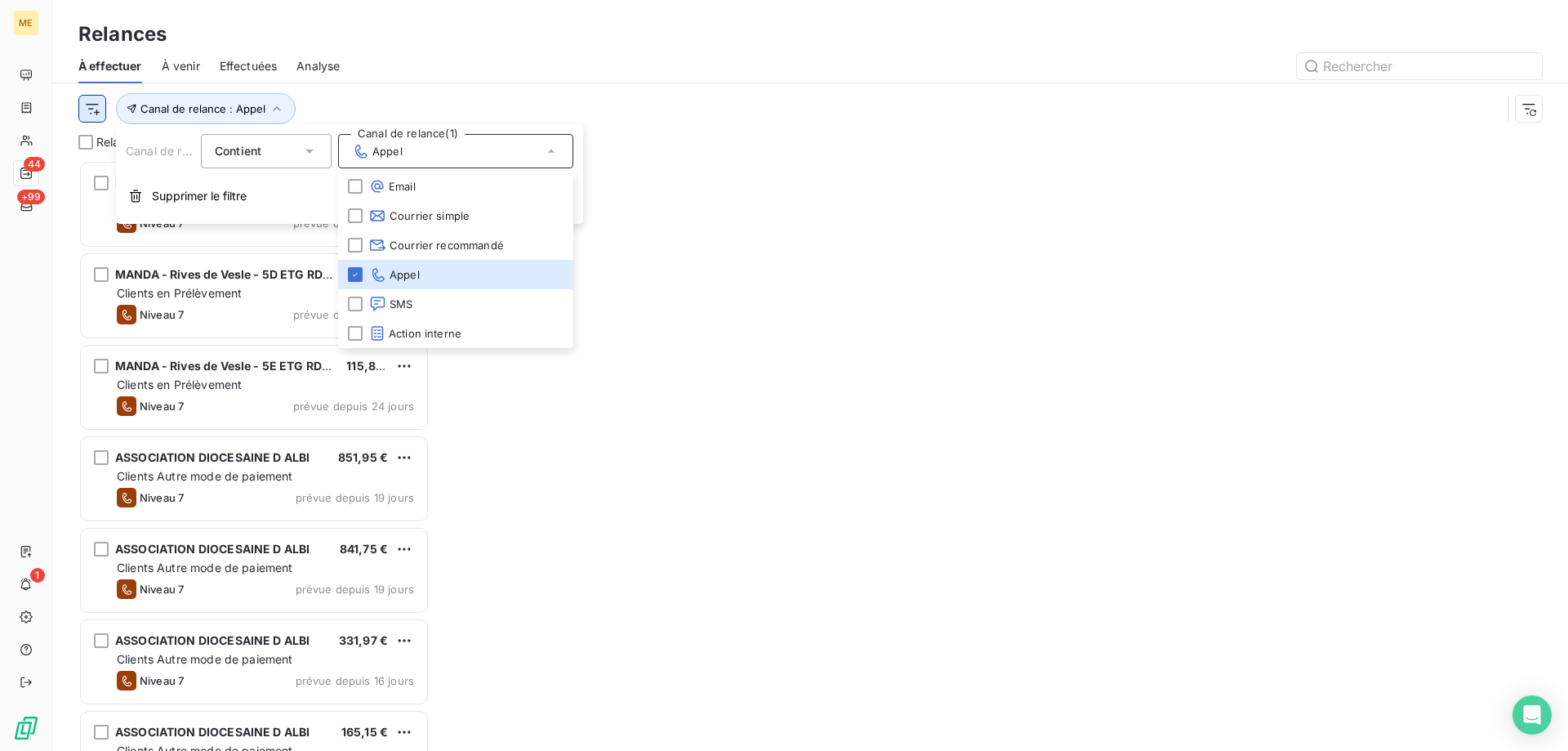
scroll to position [578, 338]
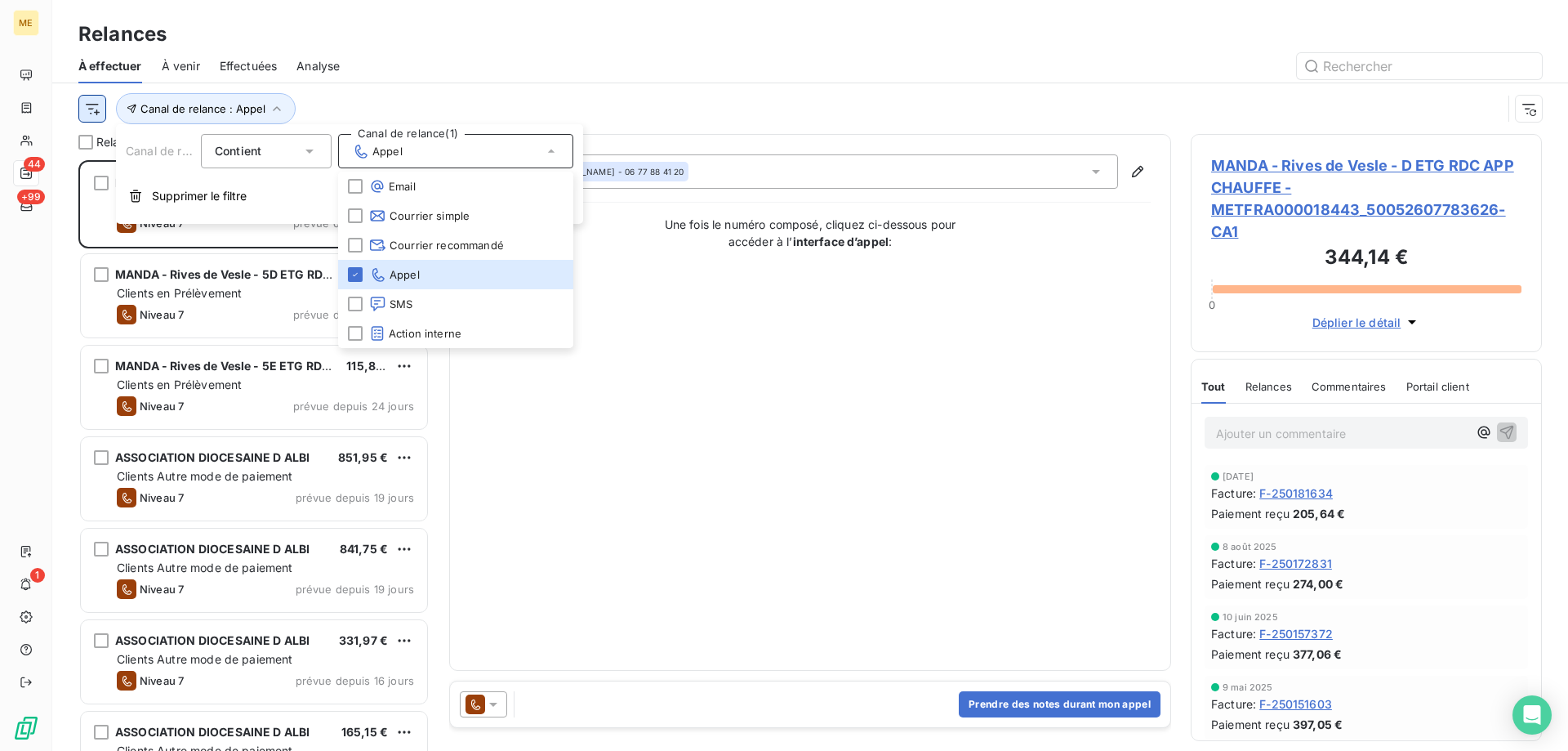
click at [91, 112] on html "ME 44 +99 1 Relances À effectuer À venir Effectuées Analyse Canal de relance : …" at bounding box center [784, 457] width 1568 height 914
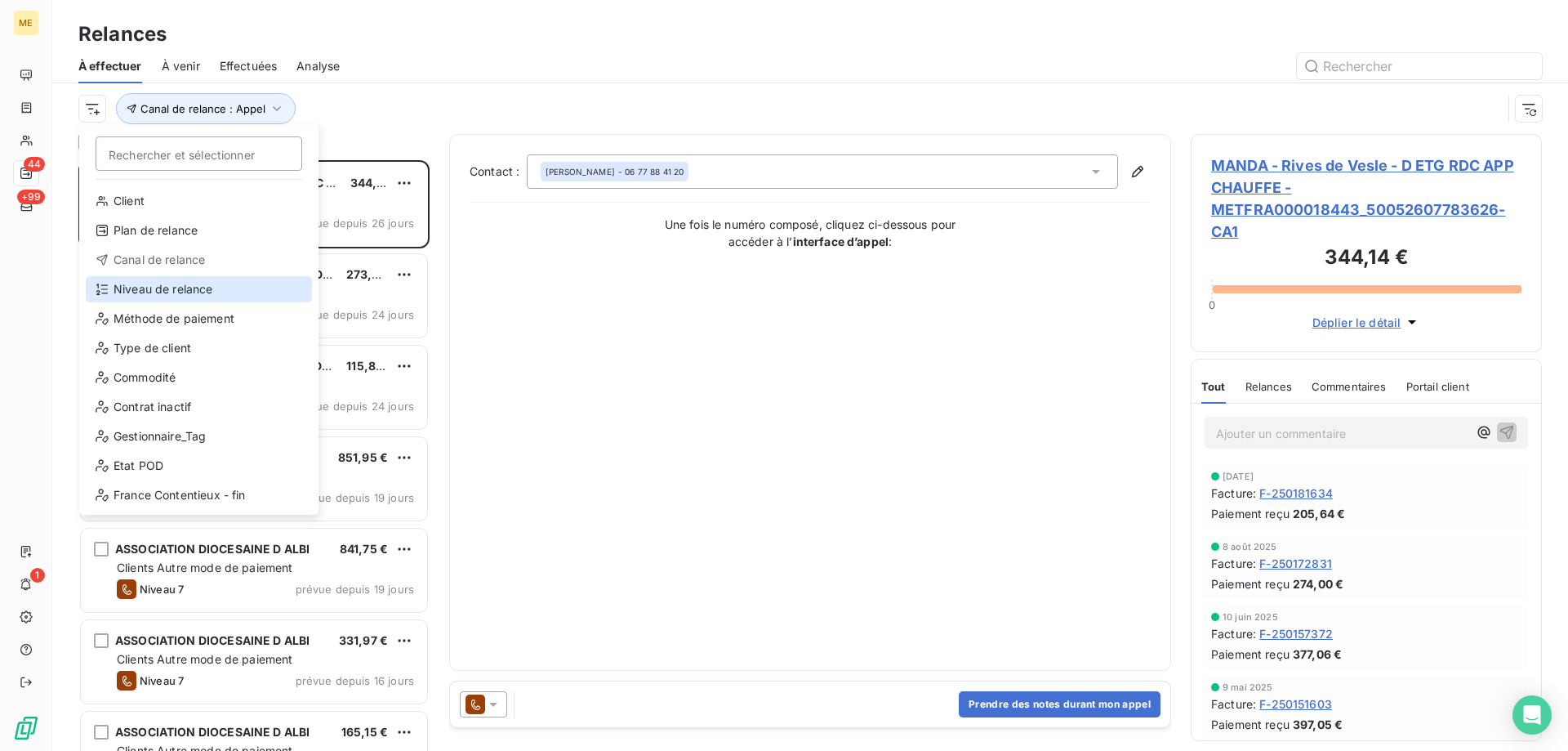
click at [145, 290] on div "Niveau de relance" at bounding box center [198, 289] width 226 height 26
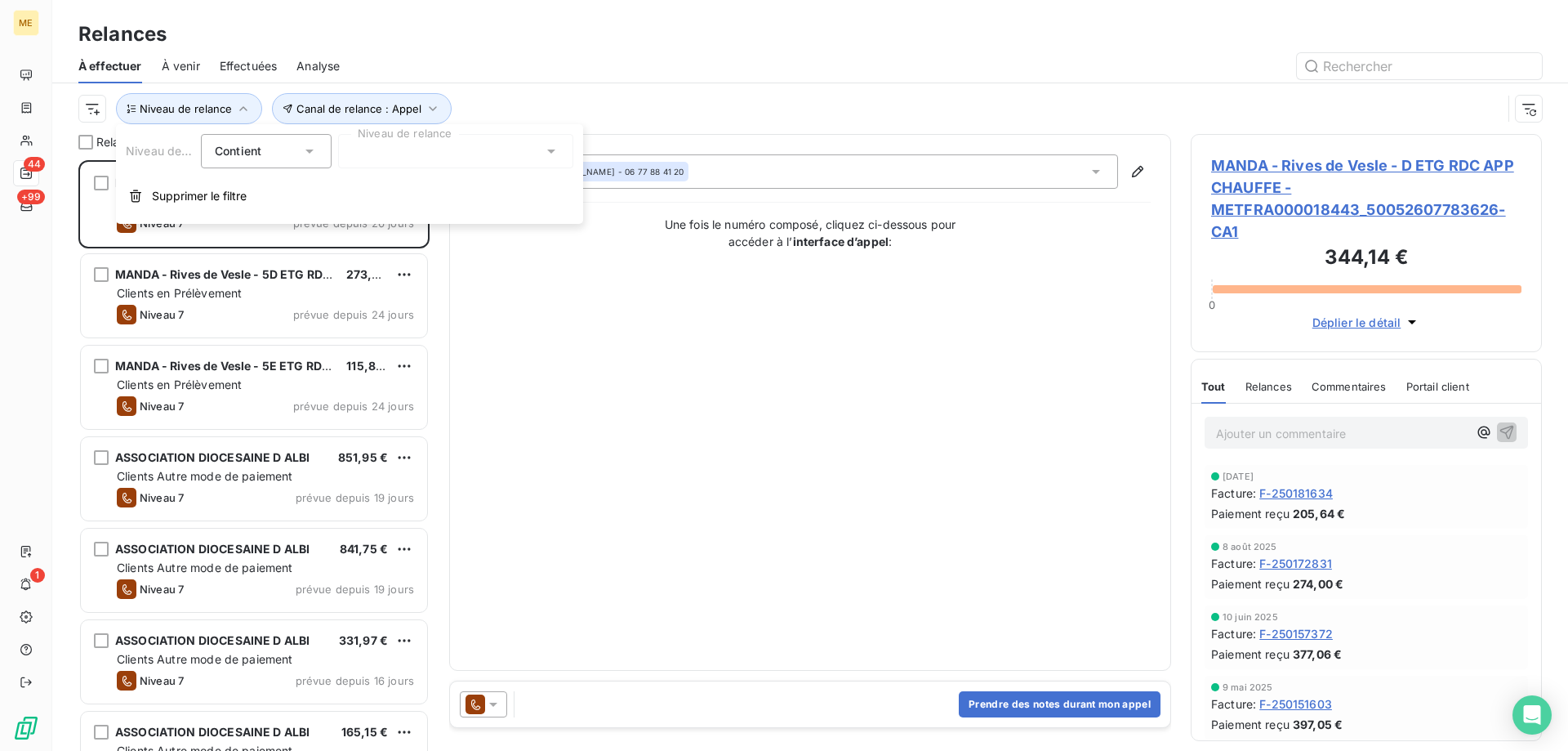
click at [418, 159] on div at bounding box center [455, 151] width 235 height 34
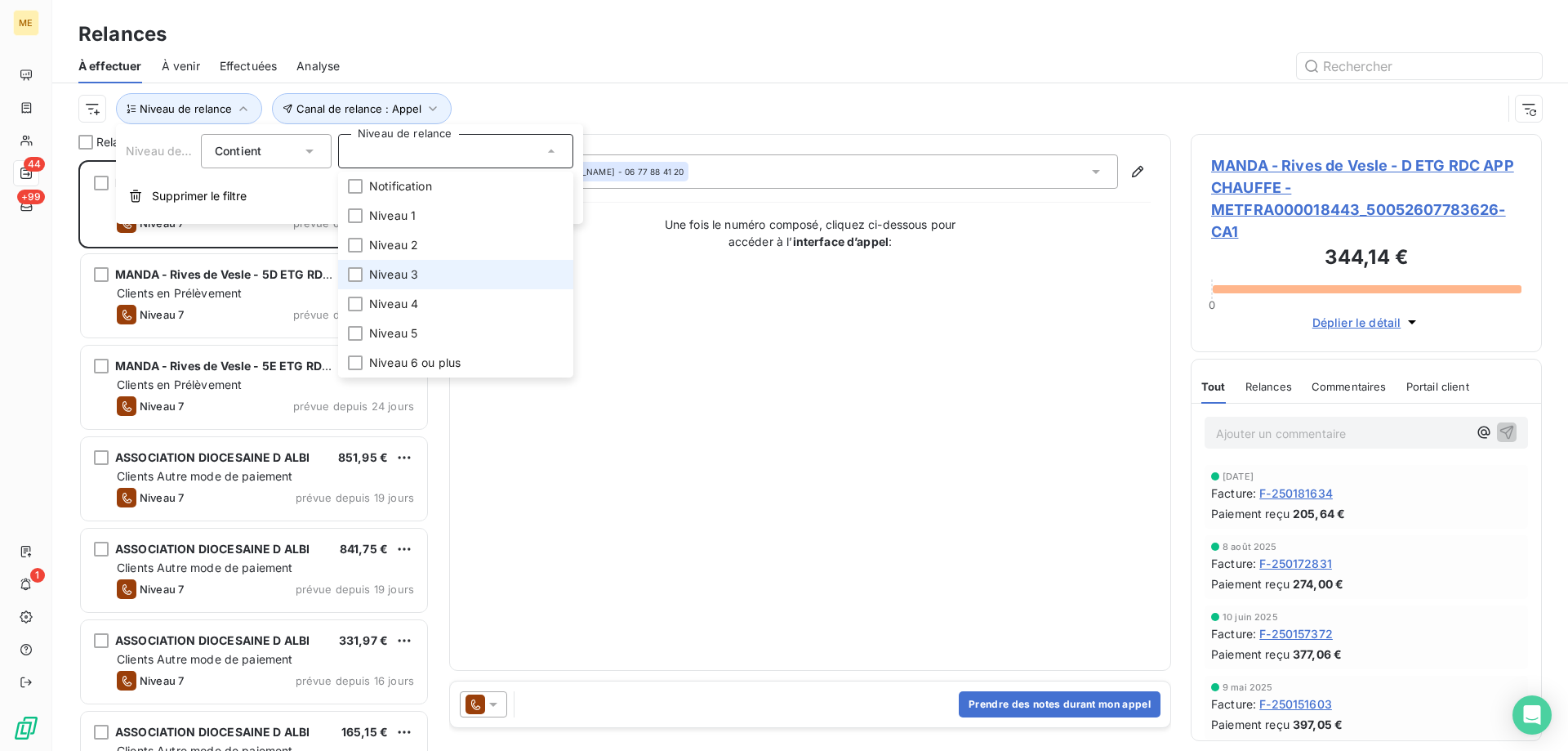
click at [427, 271] on li "Niveau 3" at bounding box center [455, 274] width 235 height 30
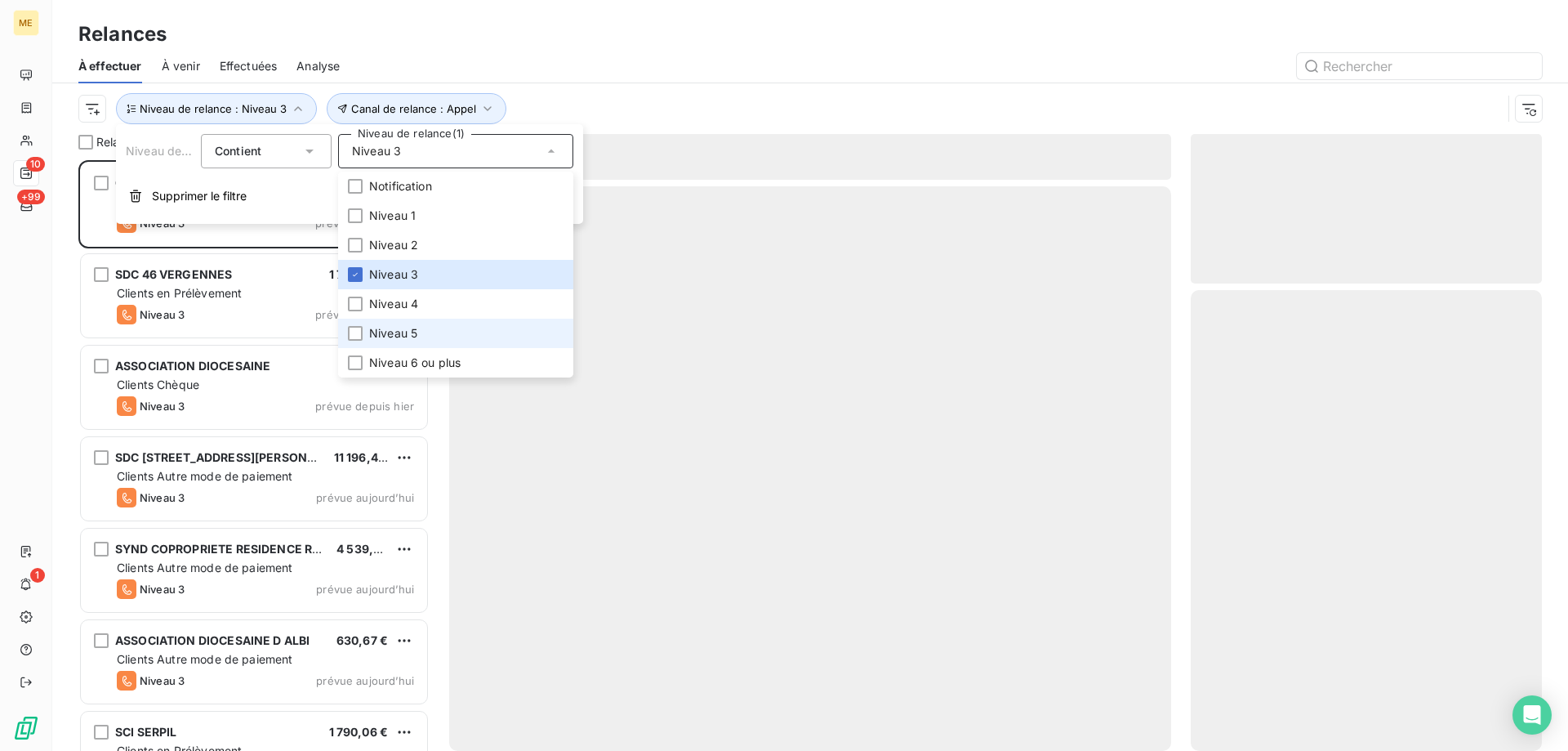
scroll to position [578, 338]
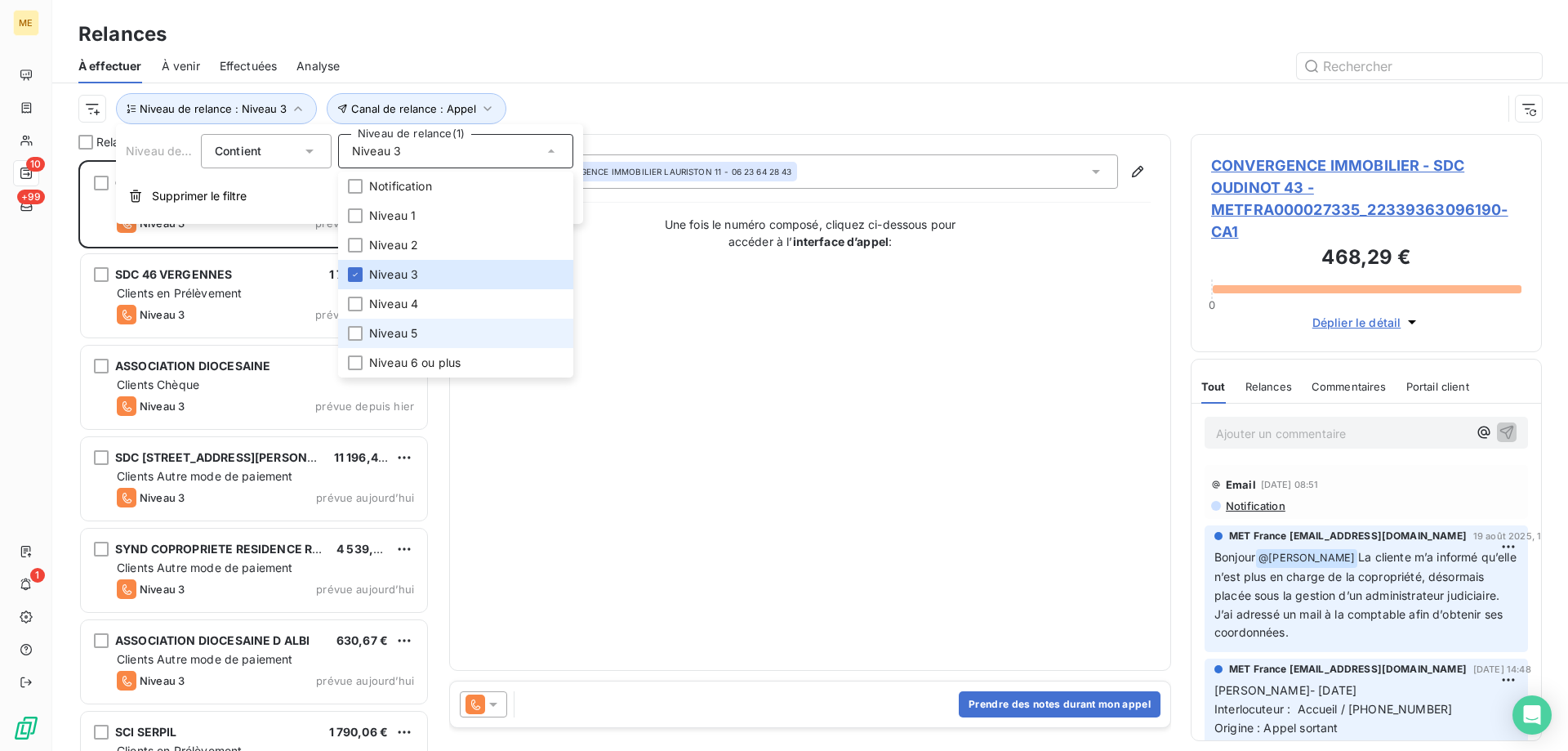
click at [444, 330] on li "Niveau 5" at bounding box center [455, 333] width 235 height 30
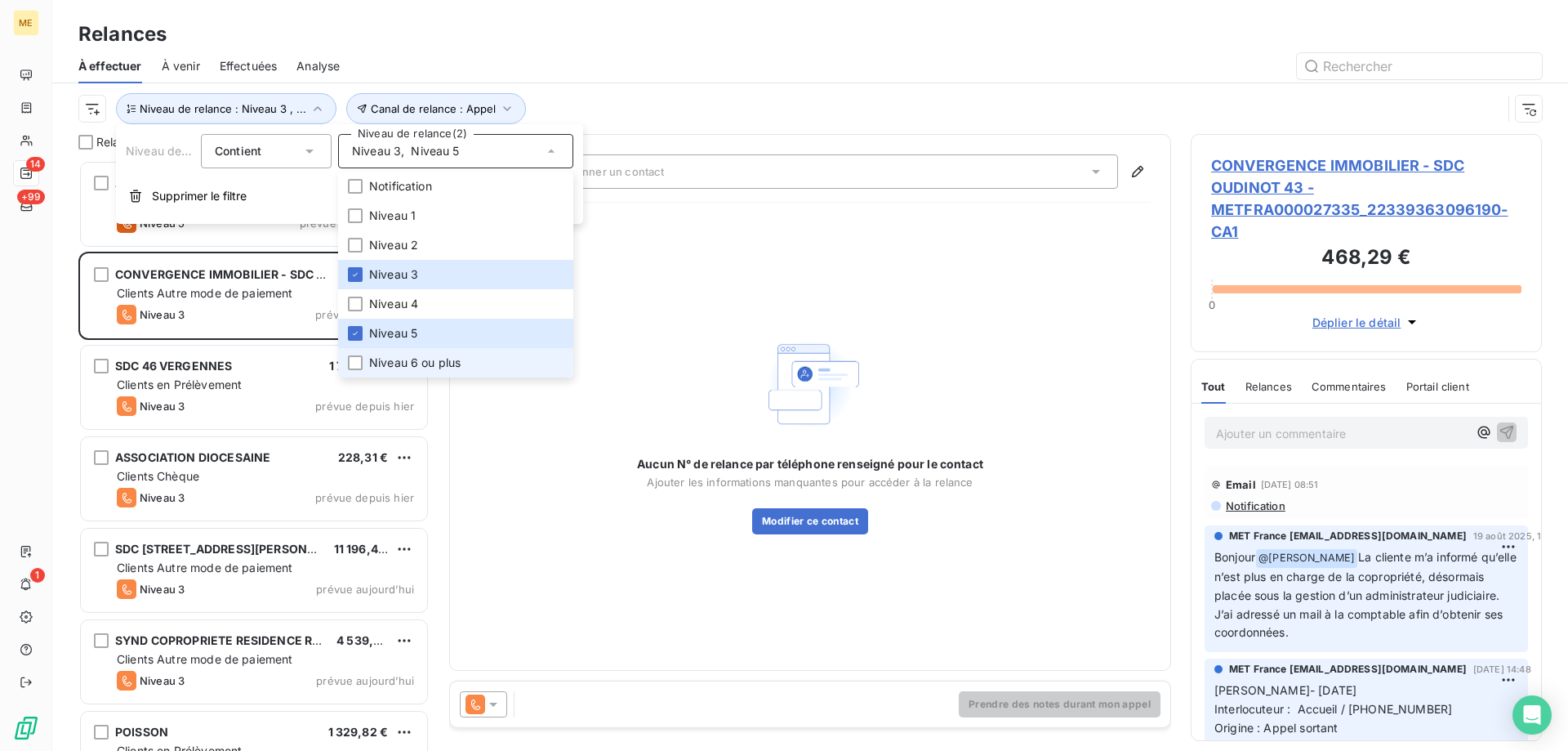
click at [462, 357] on li "Niveau 6 ou plus" at bounding box center [455, 362] width 235 height 30
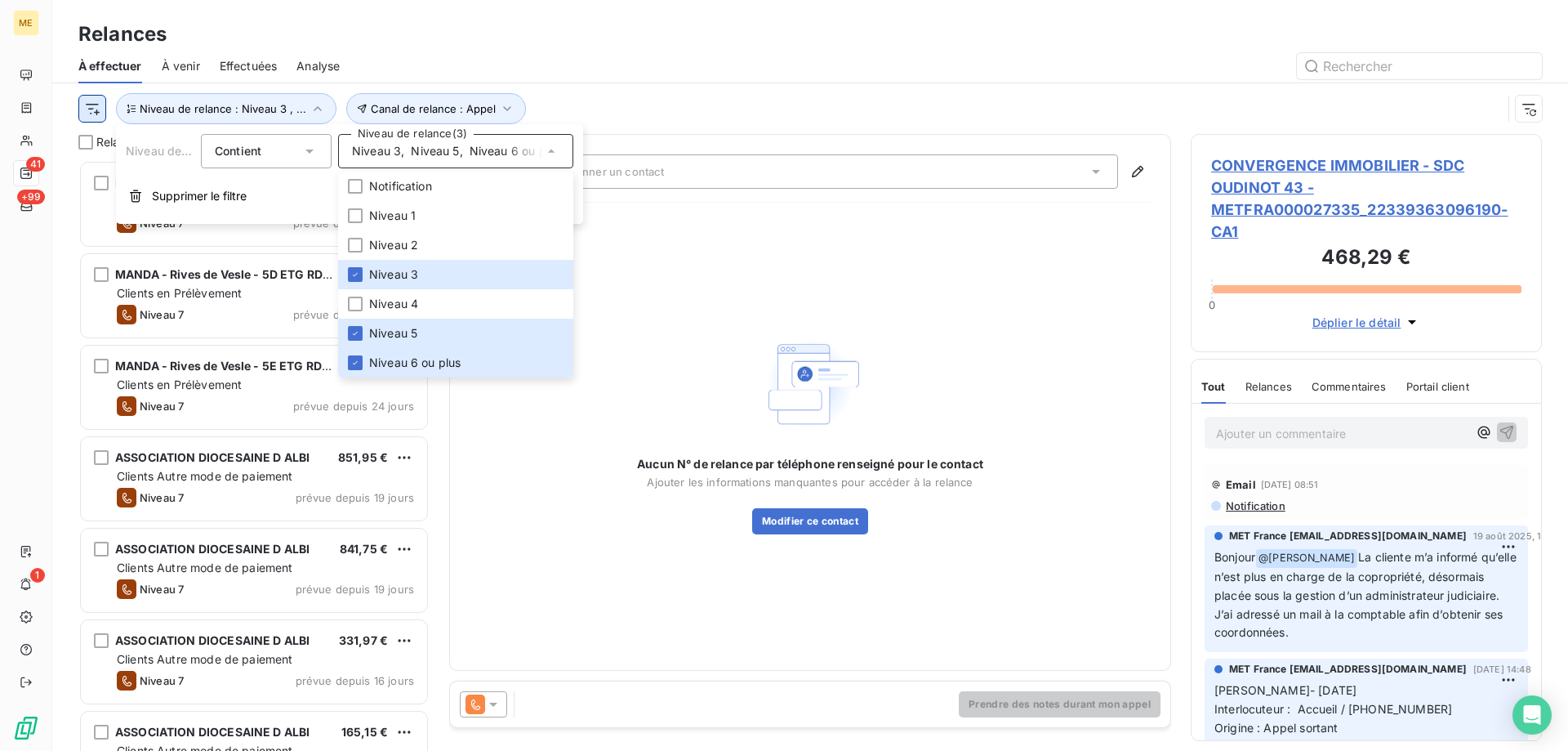
click at [90, 107] on html "ME 41 +99 1 Relances À effectuer À venir Effectuées Analyse Canal de relance : …" at bounding box center [784, 457] width 1568 height 914
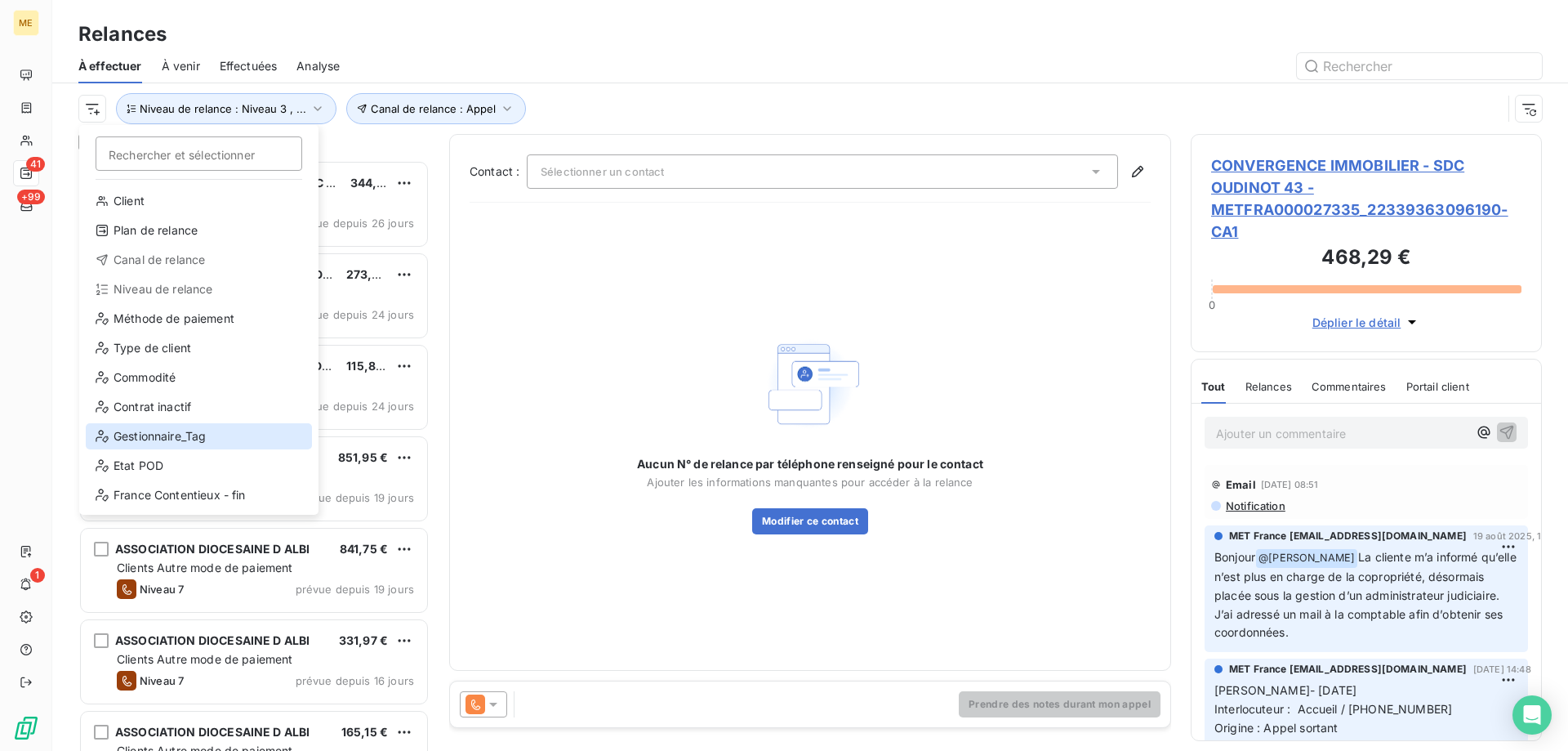
click at [168, 431] on div "Gestionnaire_Tag" at bounding box center [198, 436] width 226 height 26
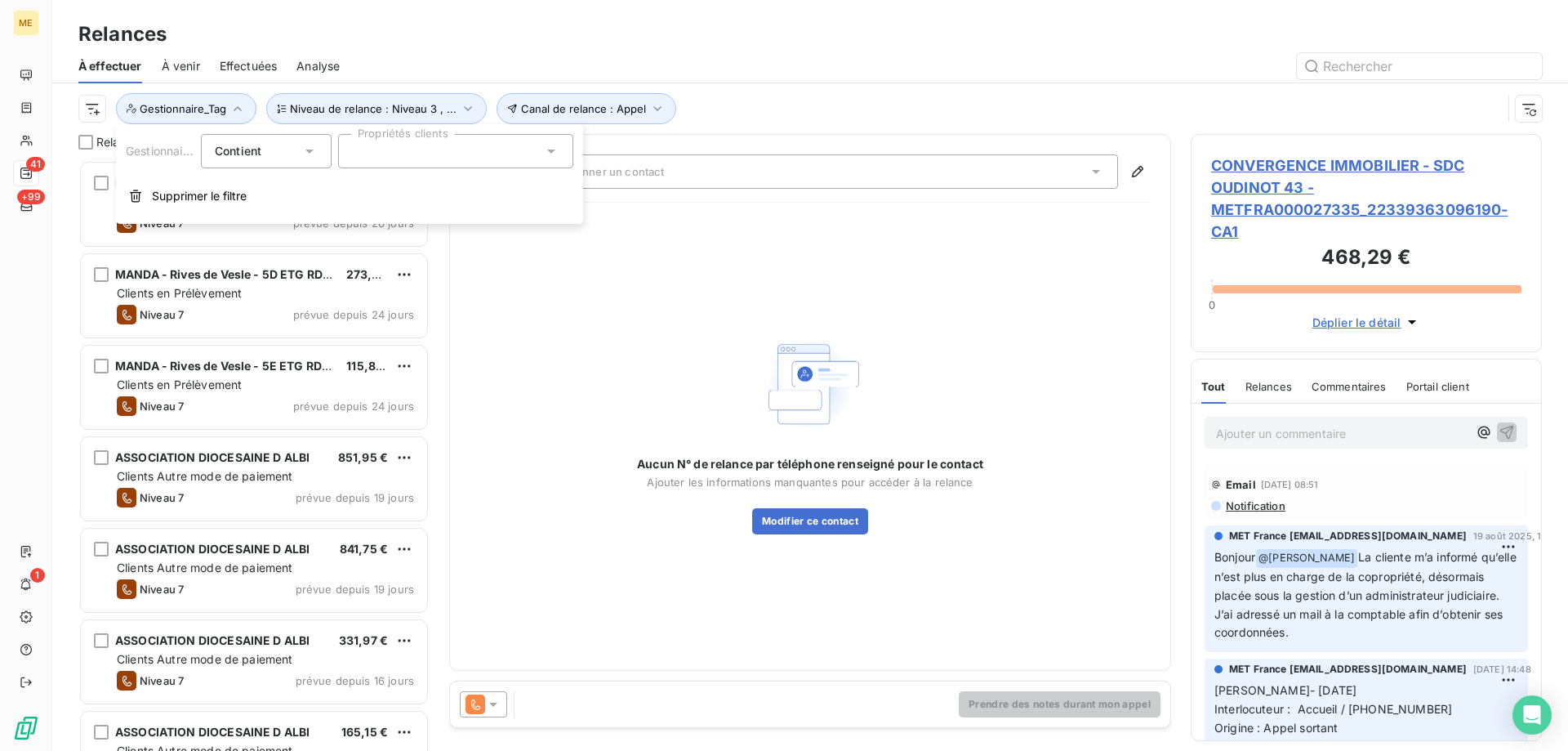
click at [394, 150] on div at bounding box center [455, 151] width 235 height 34
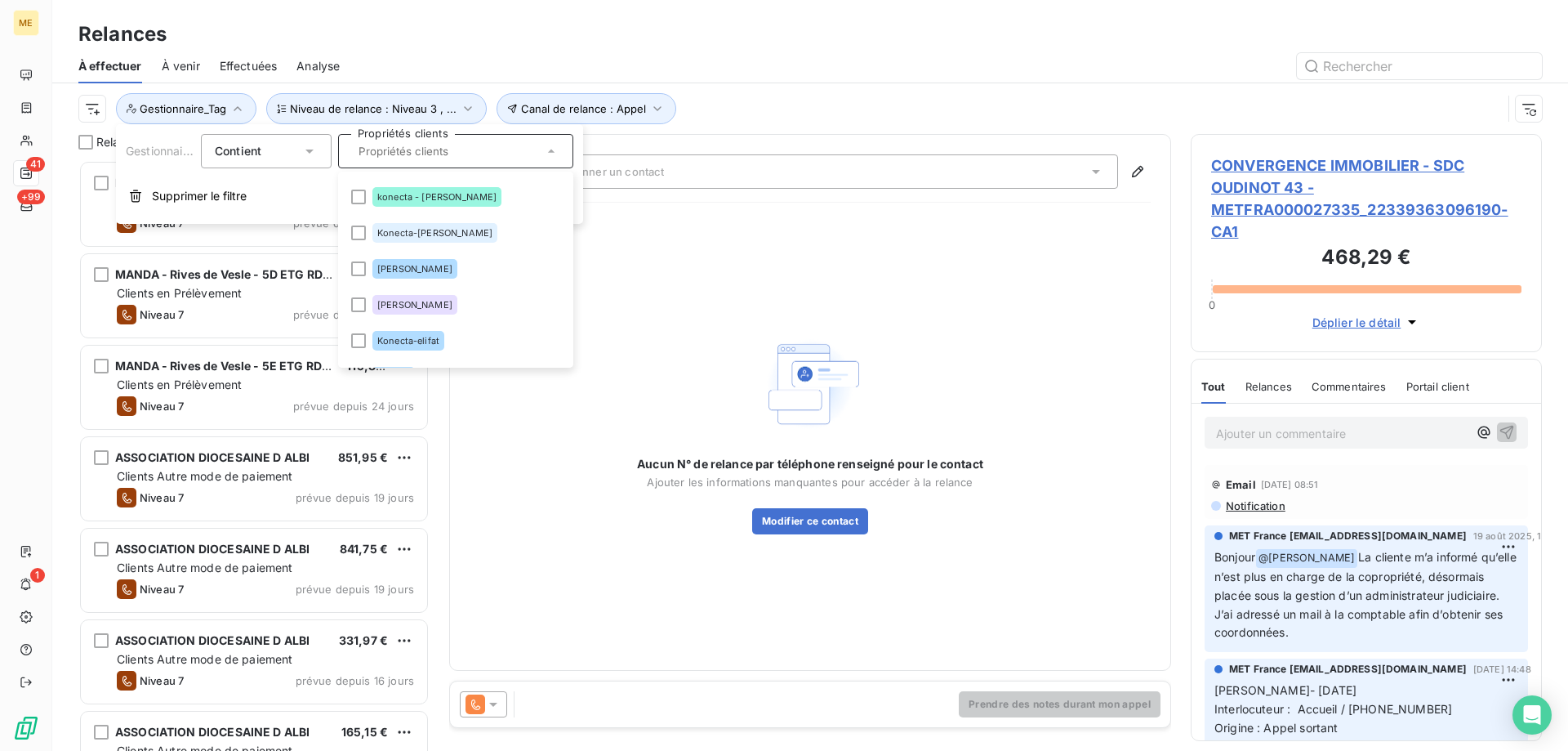
scroll to position [572, 0]
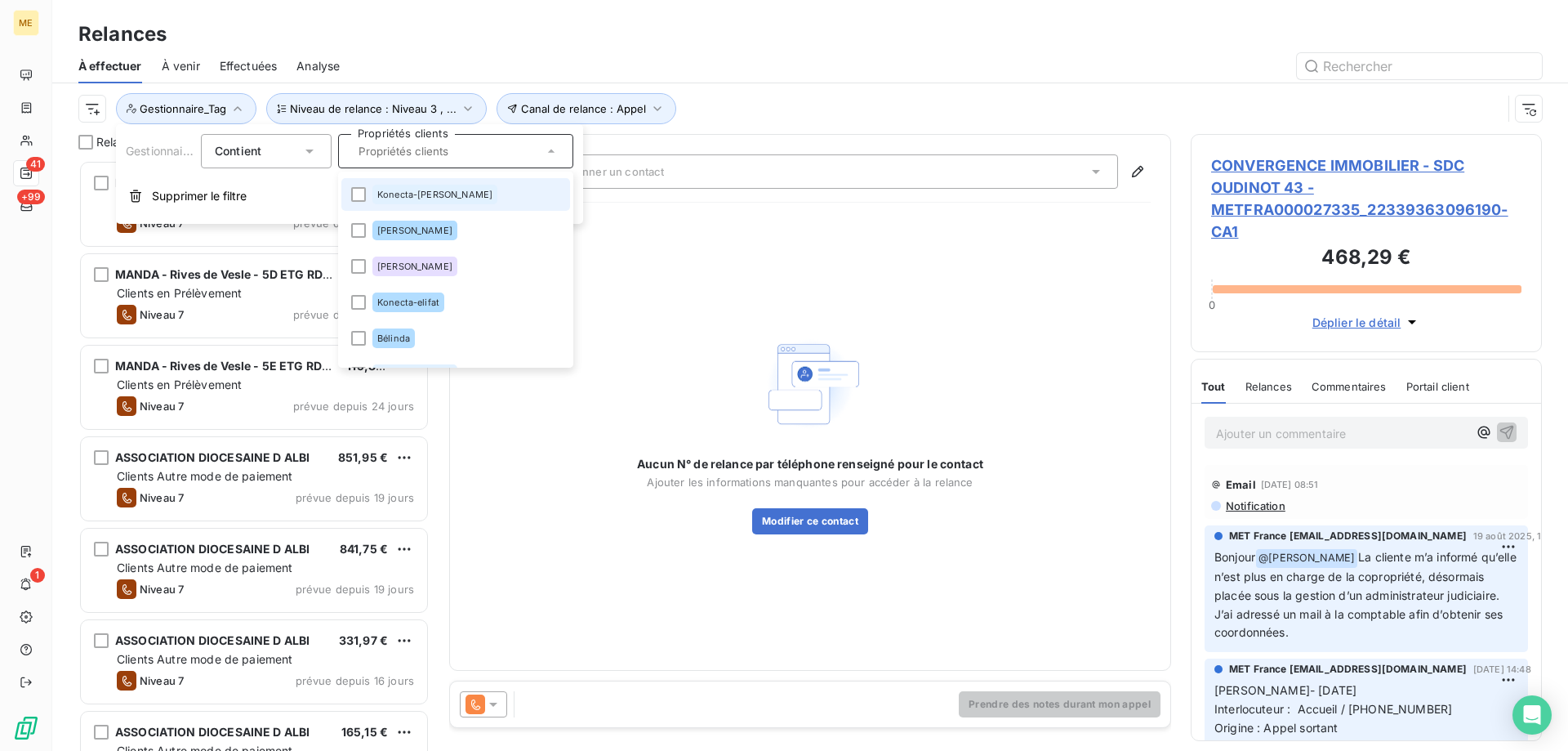
click at [423, 200] on div "Konecta-[PERSON_NAME]" at bounding box center [435, 195] width 125 height 20
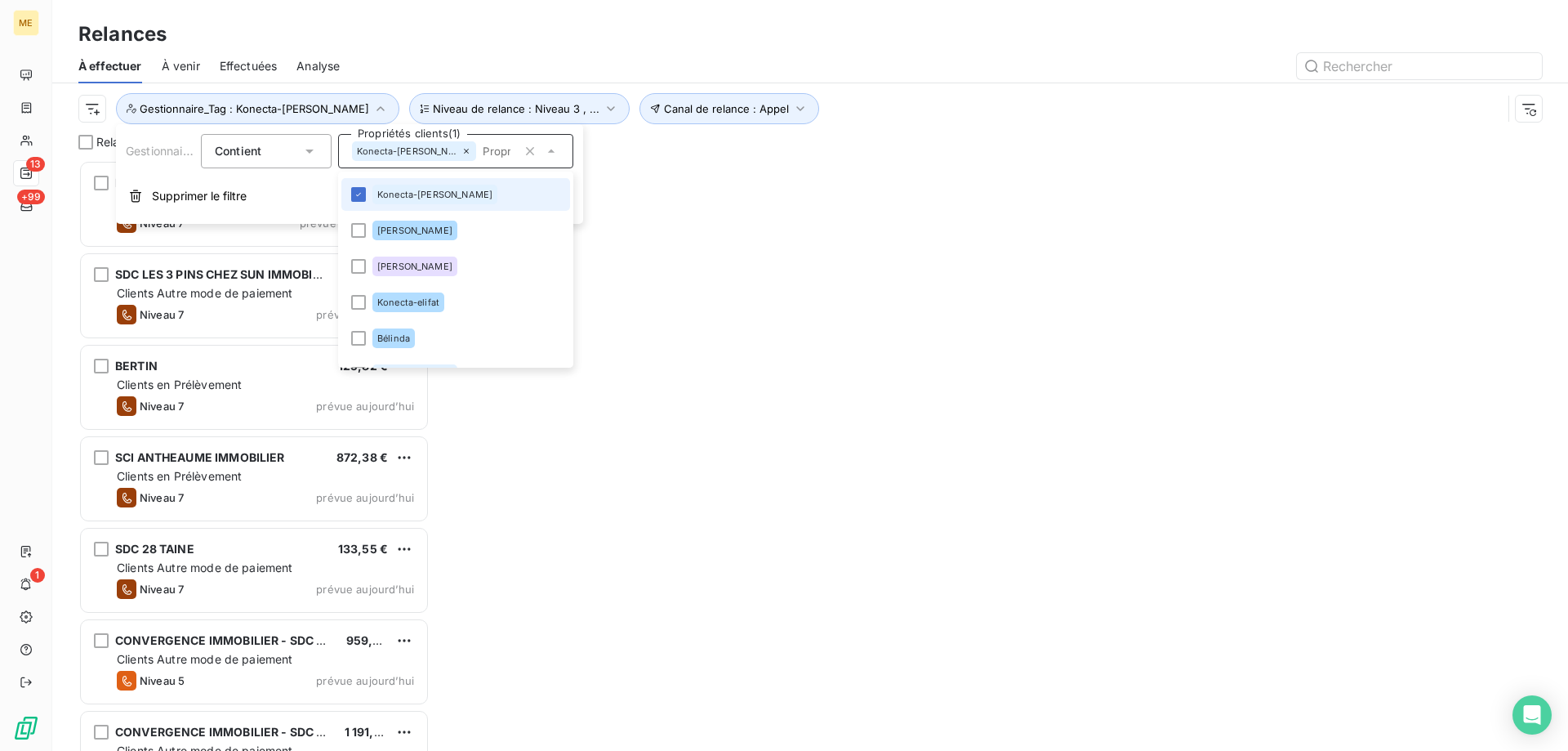
scroll to position [578, 338]
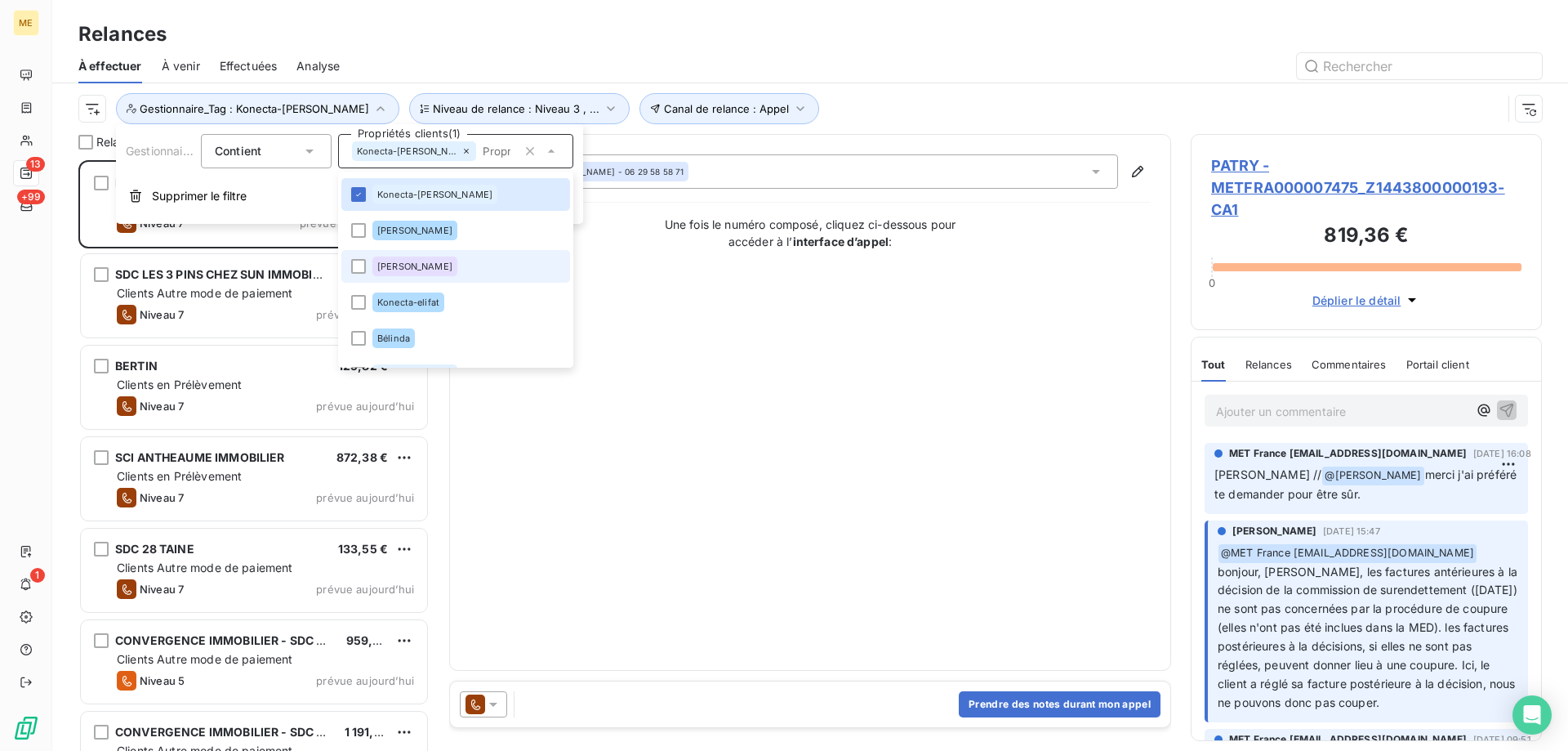
click at [794, 380] on div "Contact : [PERSON_NAME] - 06 29 58 58 71 Une fois le numéro composé, cliquez ci…" at bounding box center [810, 402] width 681 height 496
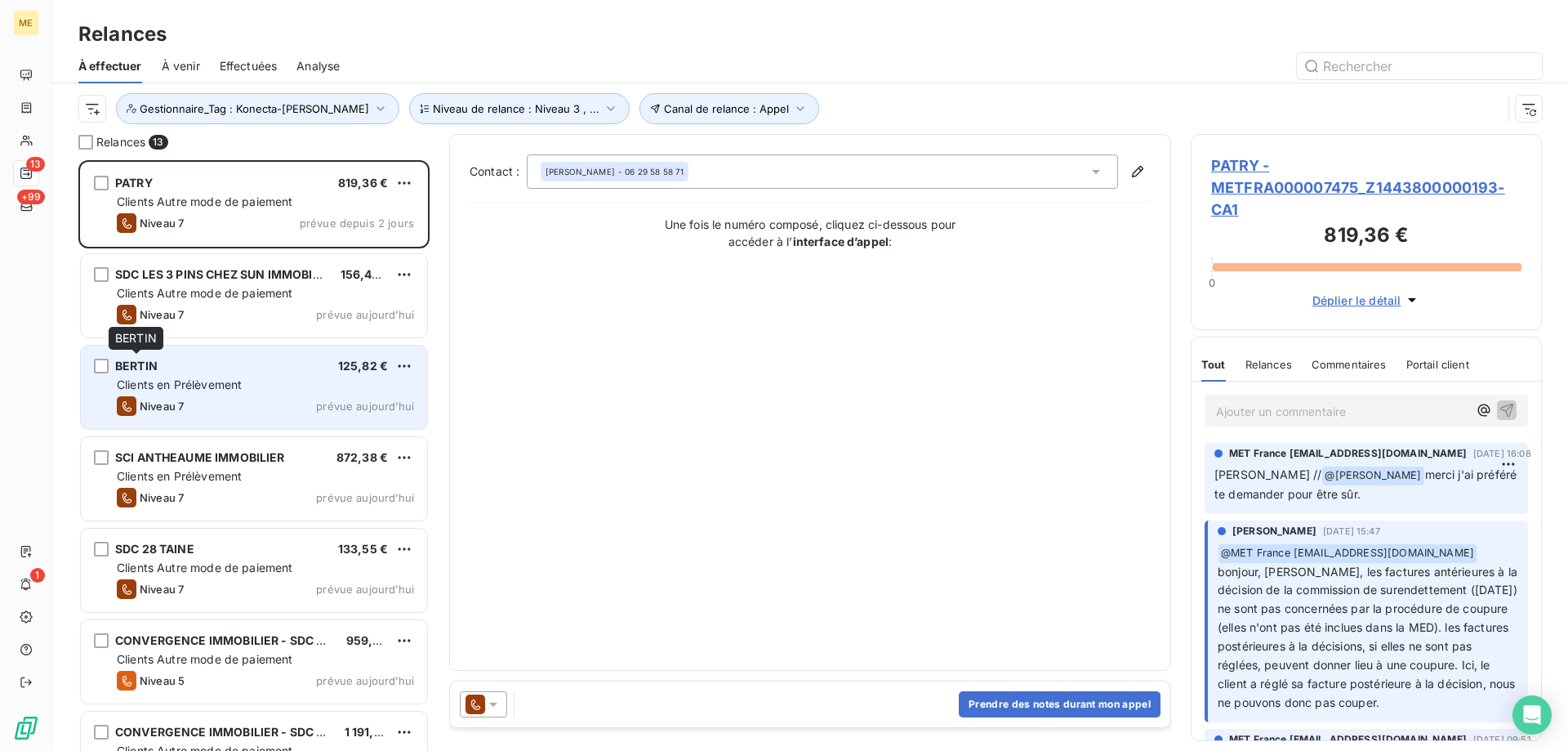
click at [158, 374] on div "BERTIN 125,82 € Clients en Prélèvement Niveau 7 prévue aujourd’hui" at bounding box center [254, 387] width 347 height 84
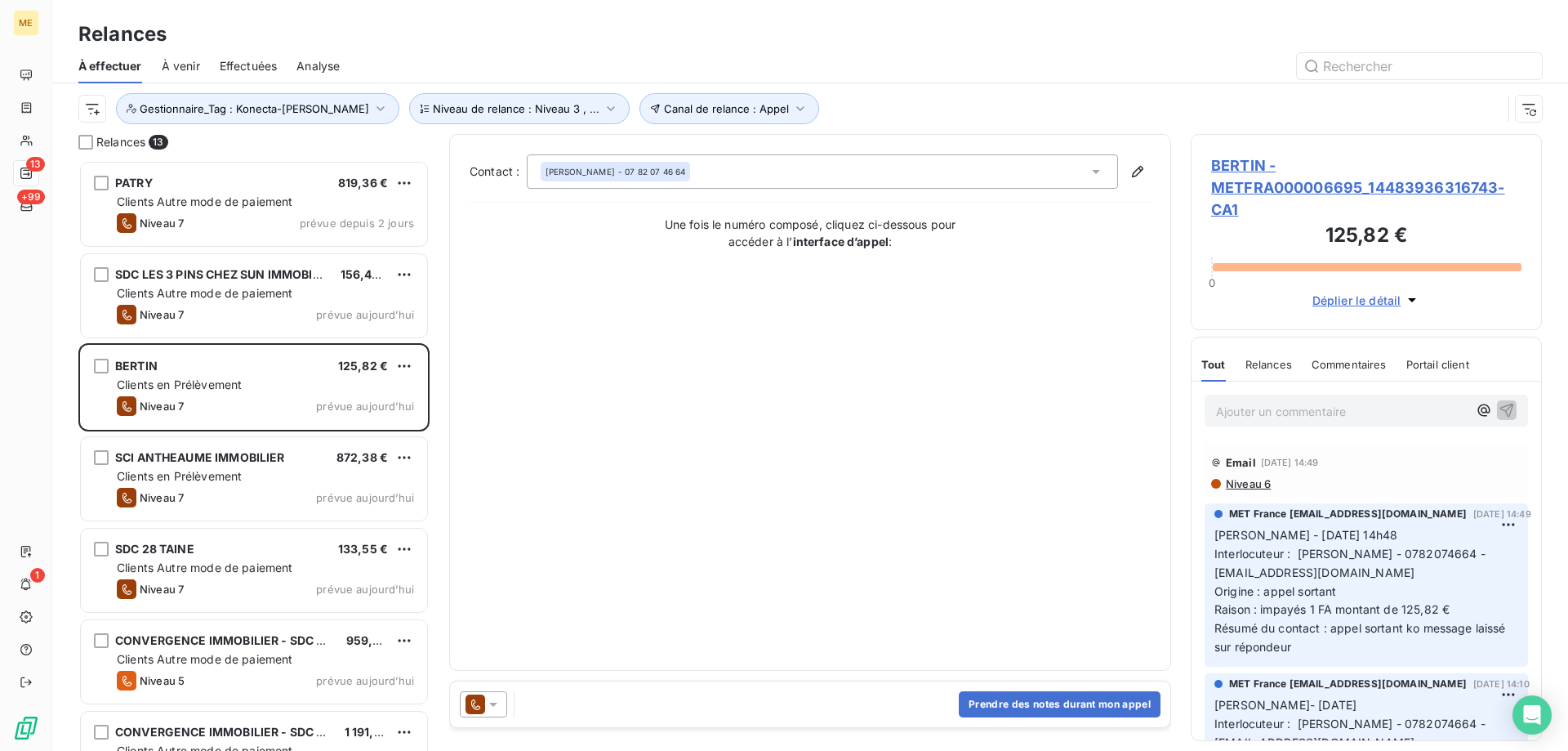
click at [1251, 164] on span "BERTIN - METFRA000006695_14483936316743-CA1" at bounding box center [1365, 186] width 311 height 66
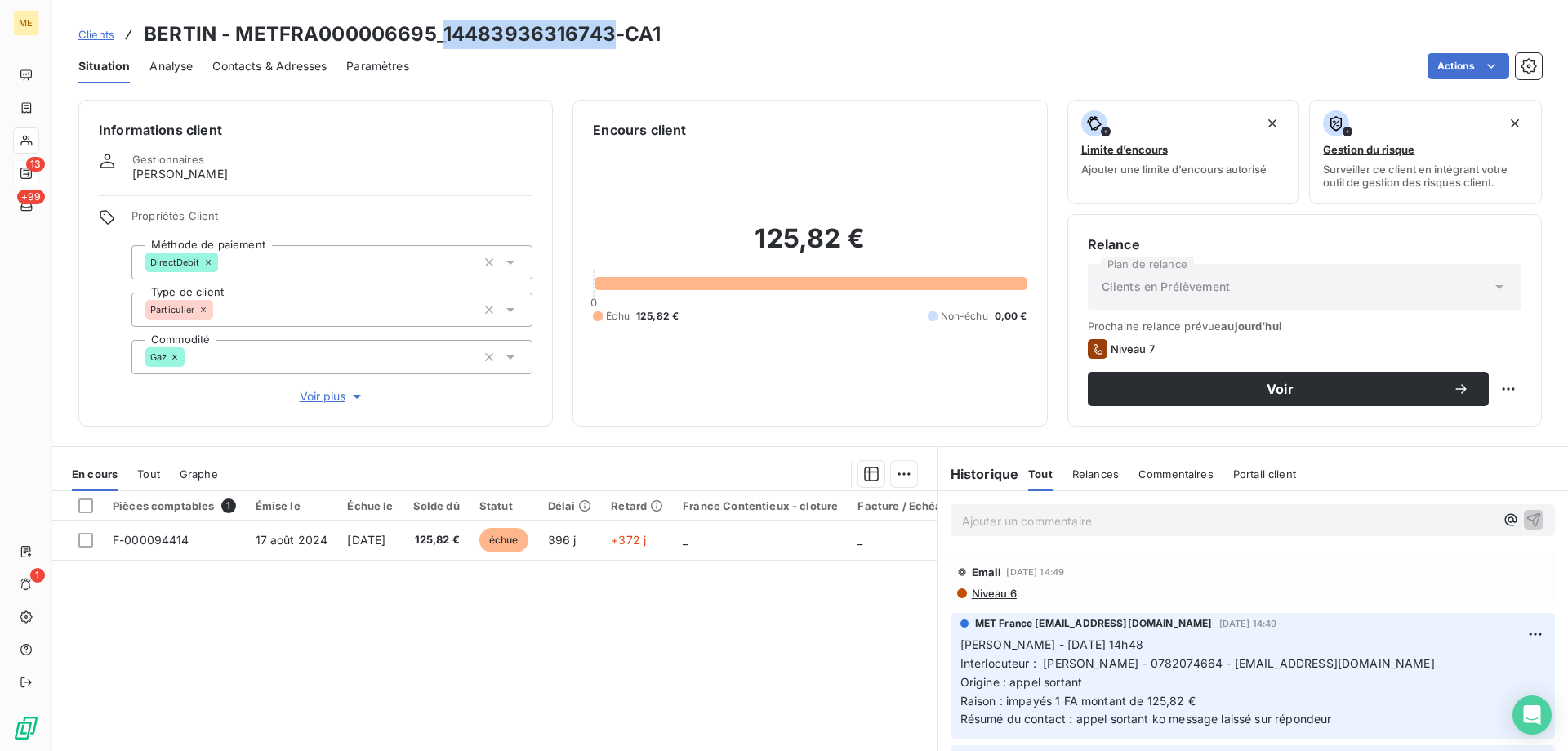
drag, startPoint x: 445, startPoint y: 36, endPoint x: 613, endPoint y: 40, distance: 168.0
click at [613, 40] on h3 "BERTIN - METFRA000006695_14483936316743-CA1" at bounding box center [402, 34] width 517 height 30
copy h3 "14483936316743"
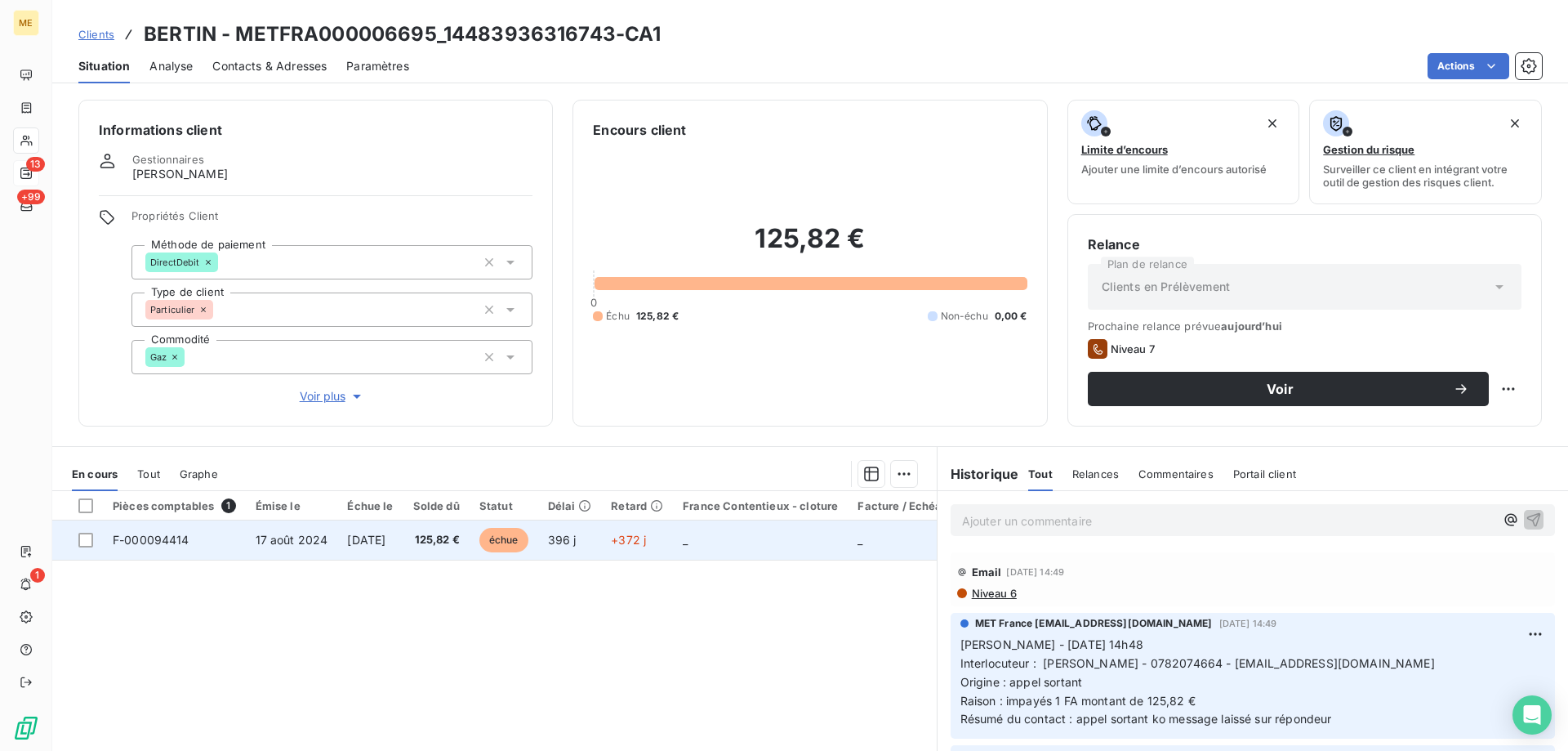
click at [149, 541] on span "F-000094414" at bounding box center [150, 538] width 77 height 14
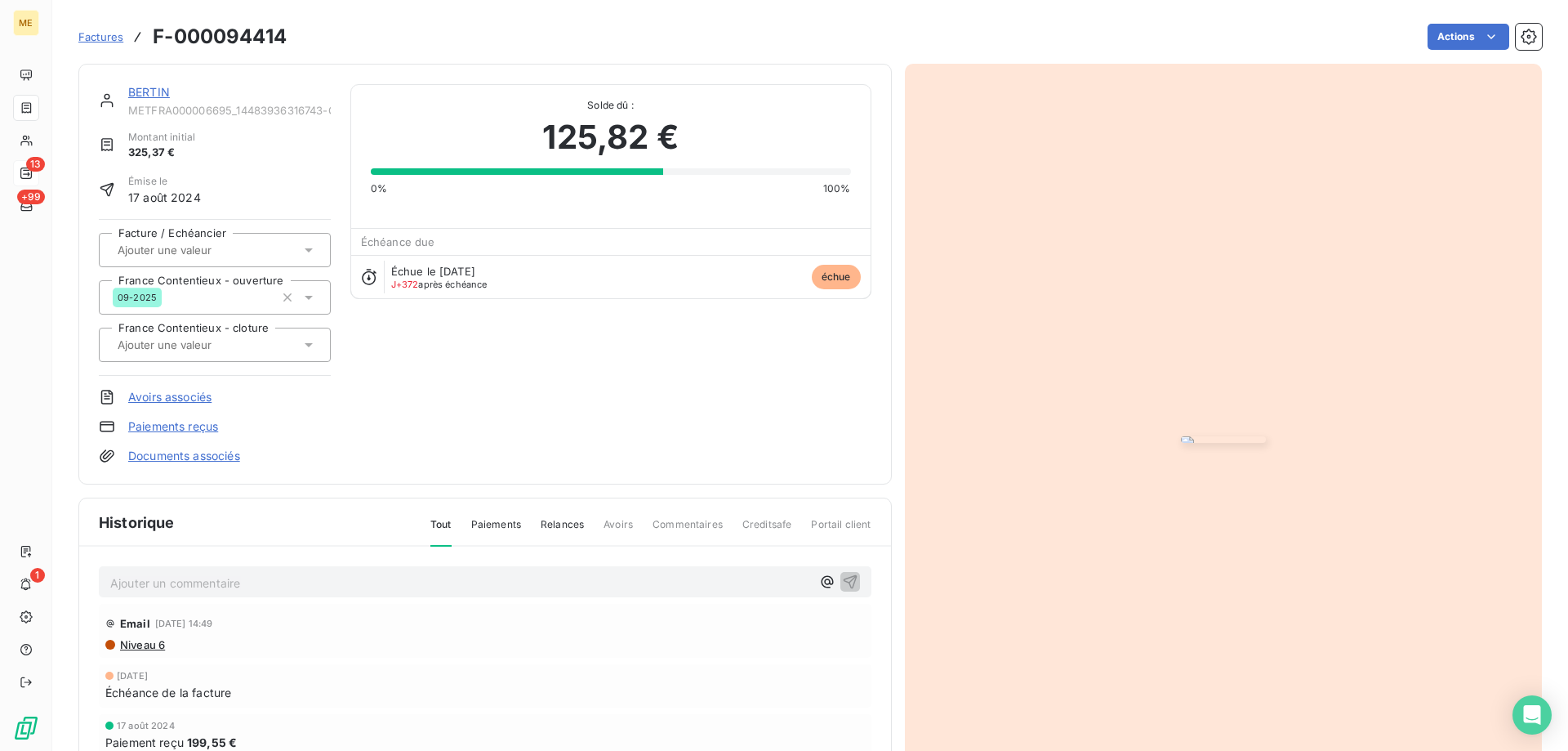
click at [145, 92] on link "BERTIN" at bounding box center [149, 91] width 41 height 14
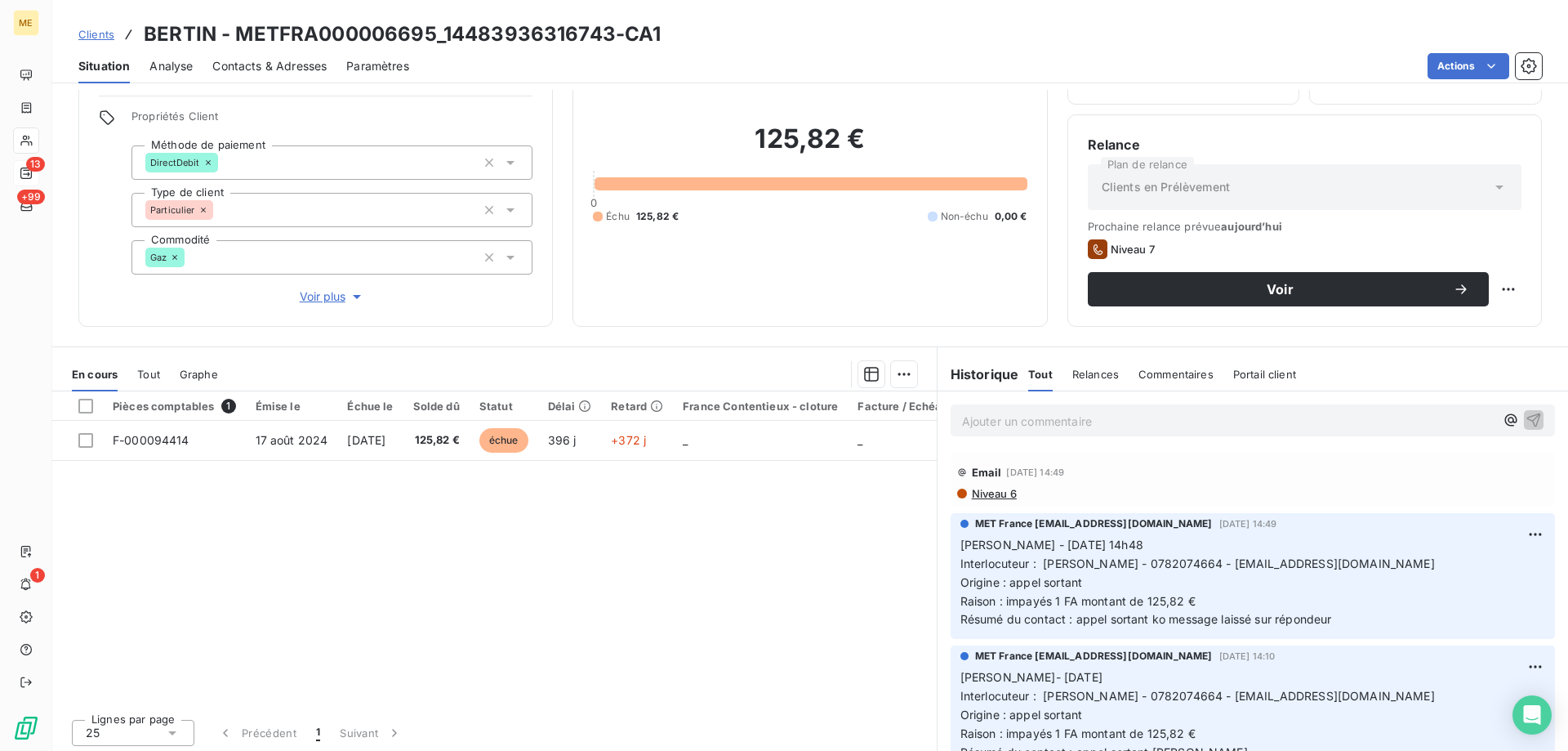
scroll to position [104, 0]
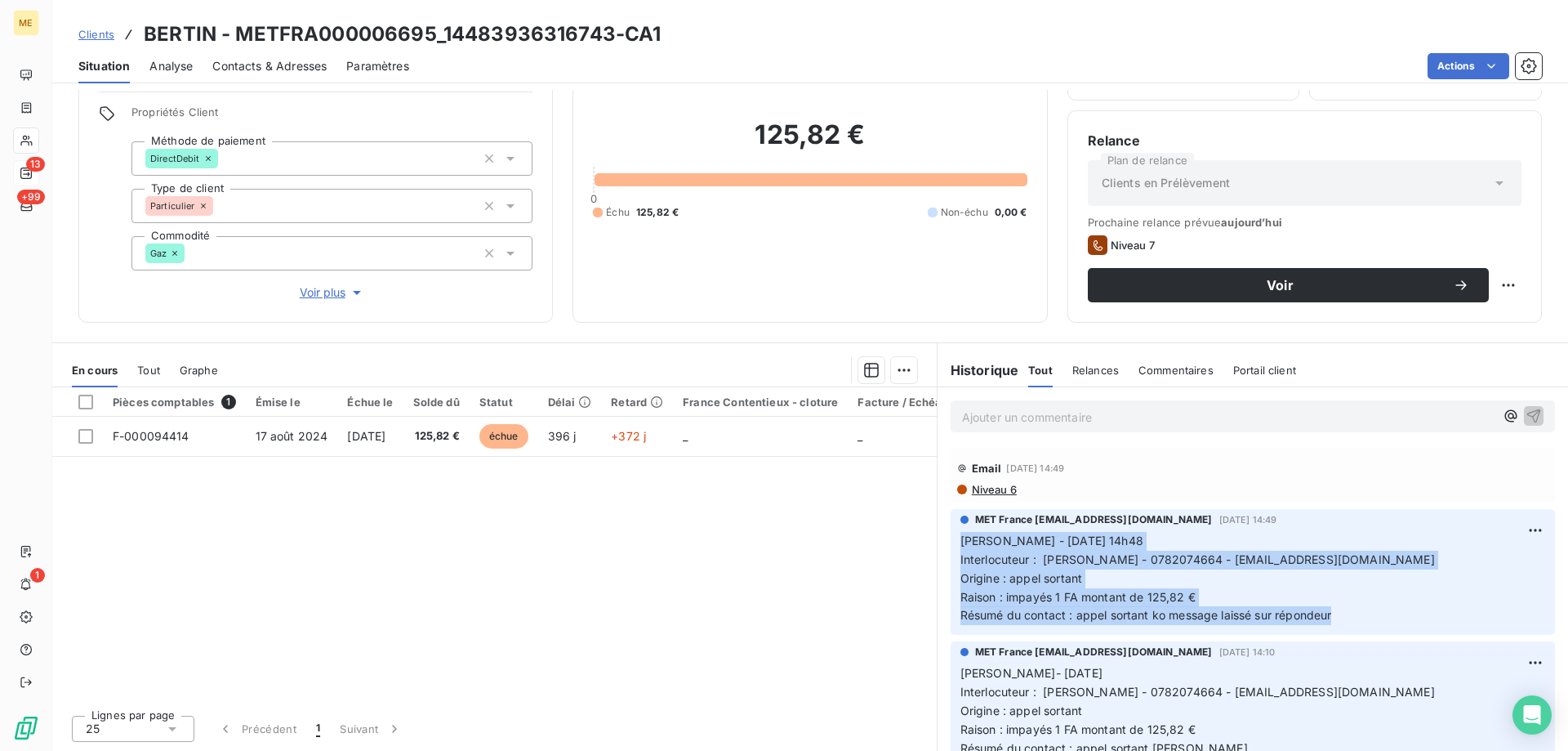
drag, startPoint x: 1368, startPoint y: 614, endPoint x: 933, endPoint y: 533, distance: 442.5
click at [937, 533] on div "MET France met-france@recouvrement.met.com 2 sept. 2025, 14:49 Sylvain - 02/09/…" at bounding box center [1252, 572] width 630 height 132
copy p "Sylvain - 02/09/2025 - 14h48 Interlocuteur : Mr Bertin - 0782074664 - bertin.je…"
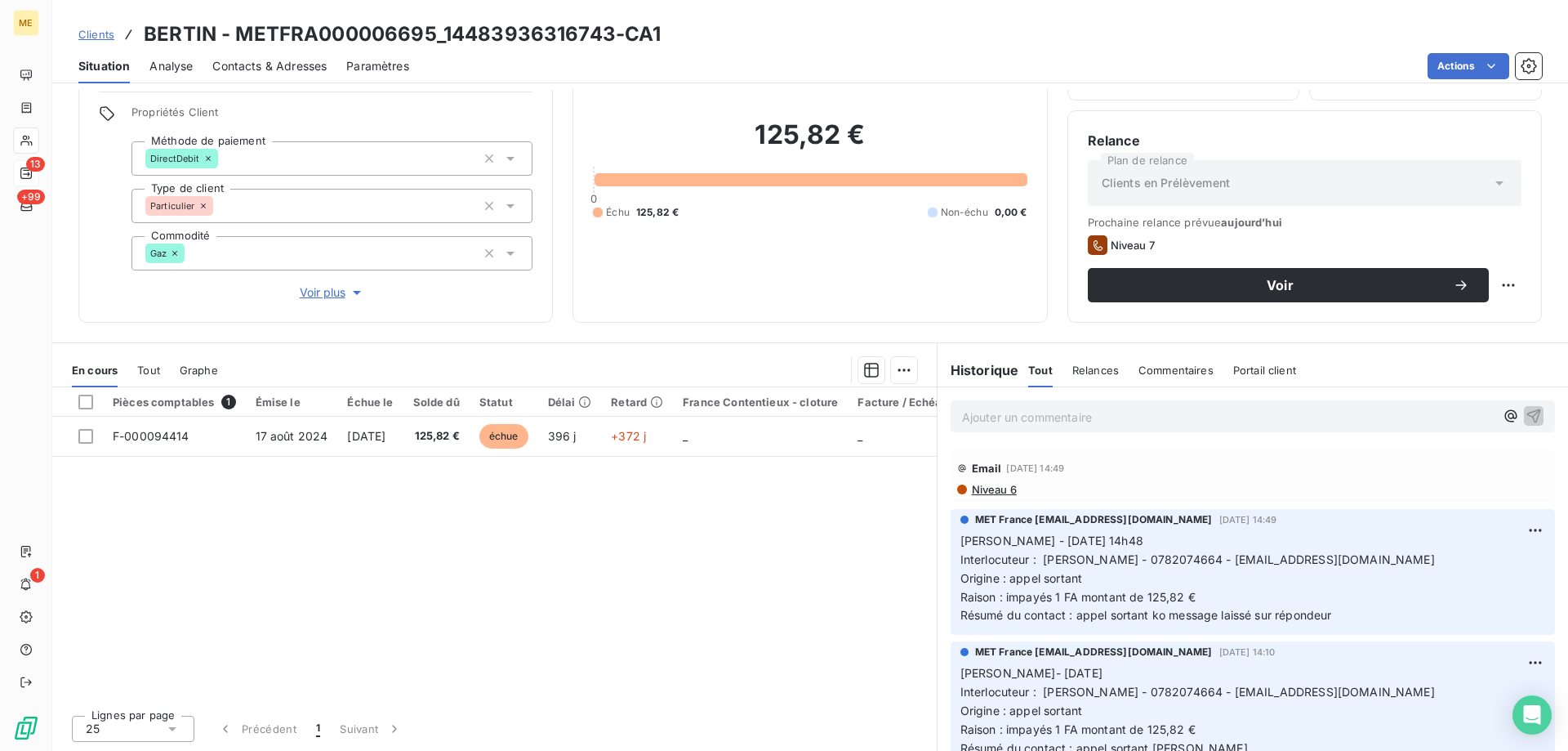
click at [968, 420] on p "Ajouter un commentaire ﻿" at bounding box center [1228, 417] width 532 height 21
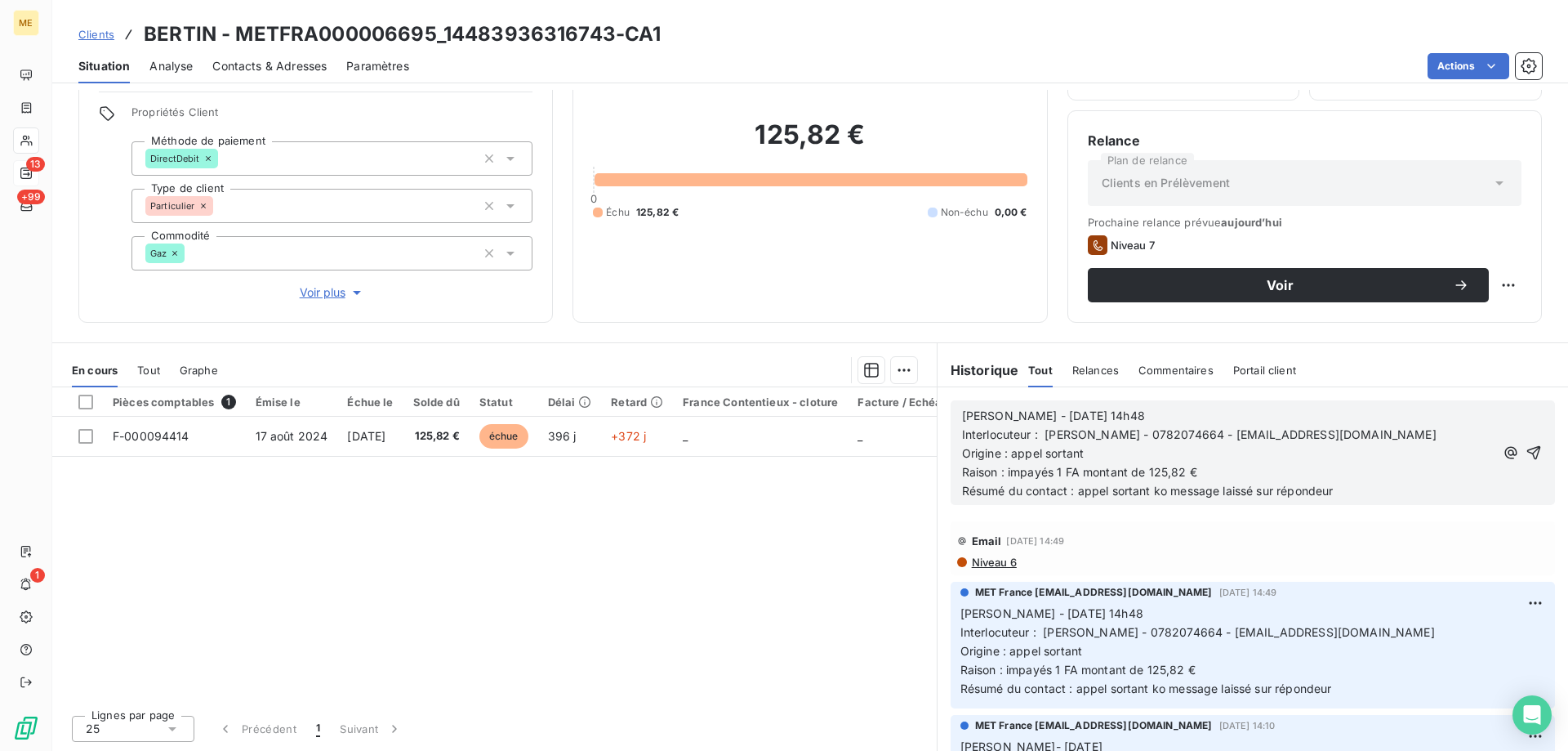
click at [1014, 409] on span "Sylvain - 02/09/2025 - 14h48" at bounding box center [1053, 415] width 183 height 14
click at [1139, 415] on p "Sylvain - 17/09/2025 - 14h48" at bounding box center [1228, 416] width 532 height 19
click at [1527, 447] on icon "button" at bounding box center [1533, 452] width 14 height 14
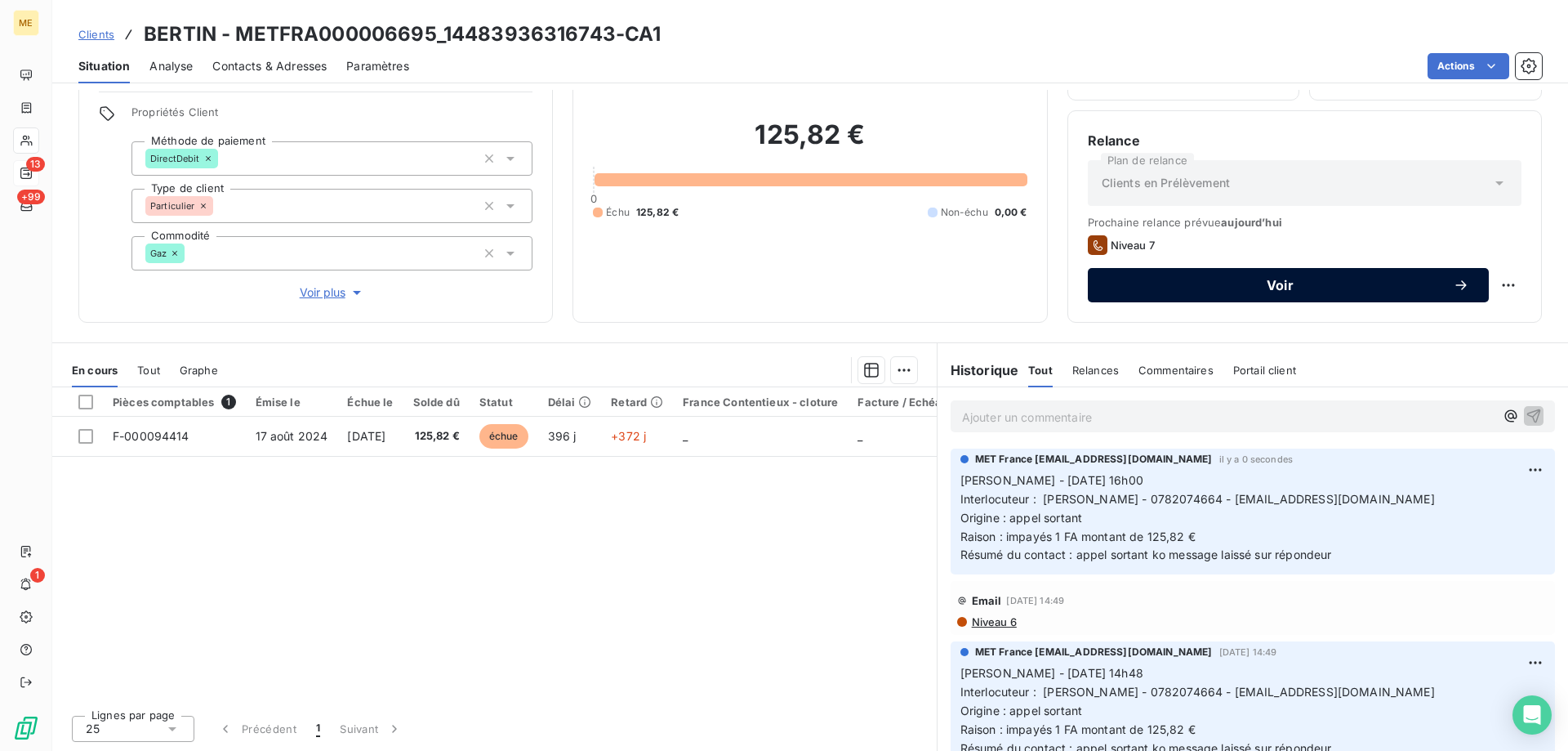
click at [1144, 279] on span "Voir" at bounding box center [1280, 285] width 346 height 14
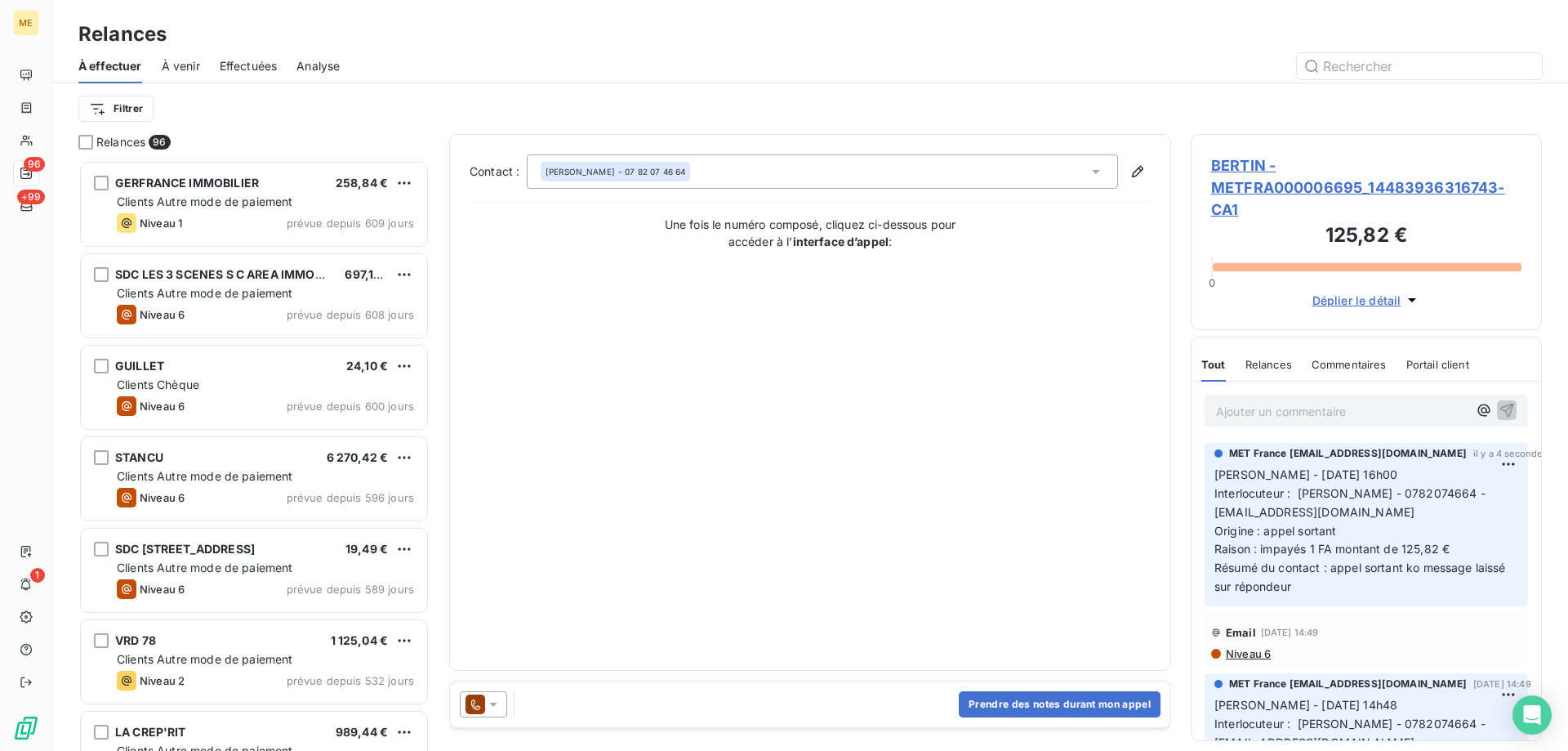
scroll to position [578, 338]
click at [481, 708] on icon at bounding box center [475, 704] width 20 height 20
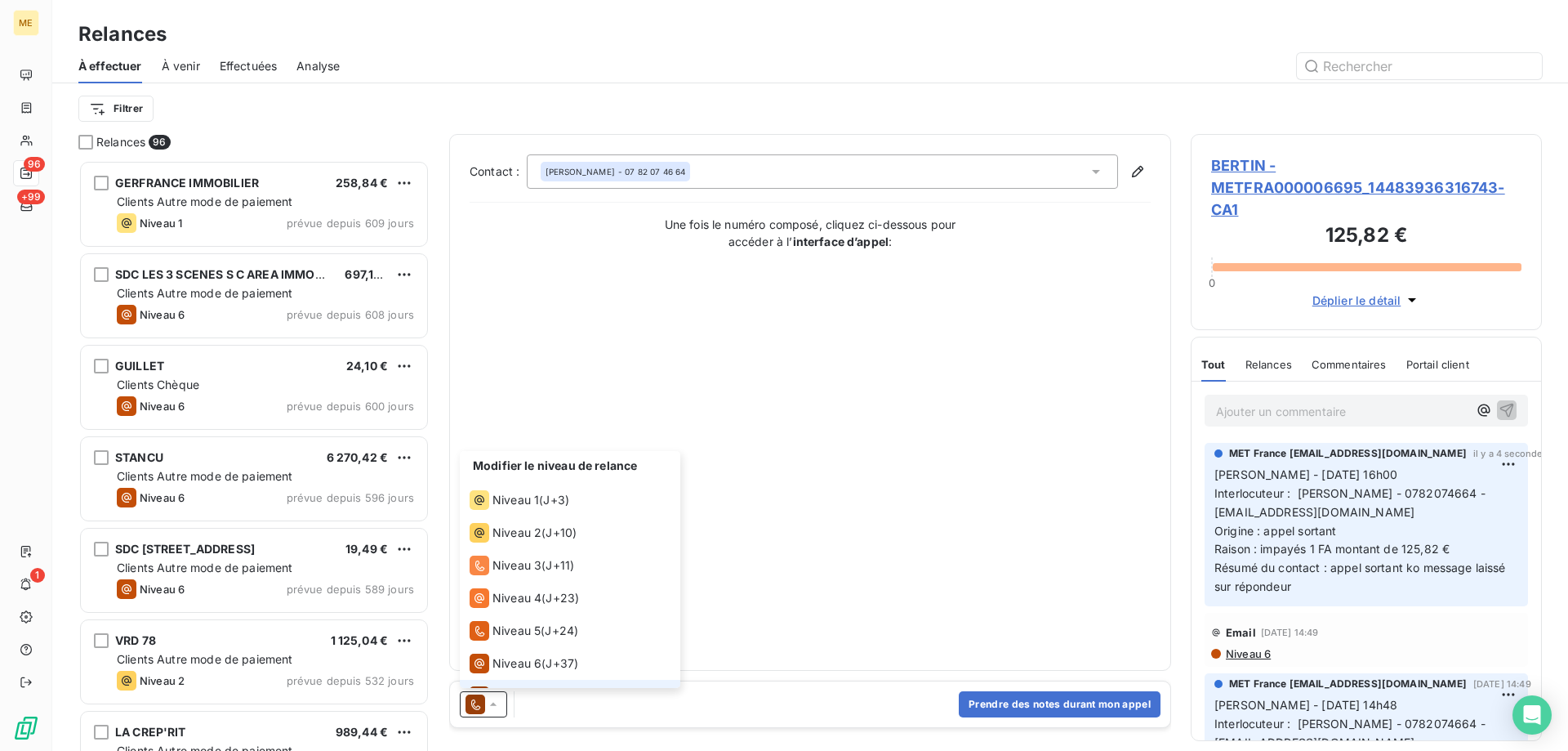
scroll to position [24, 0]
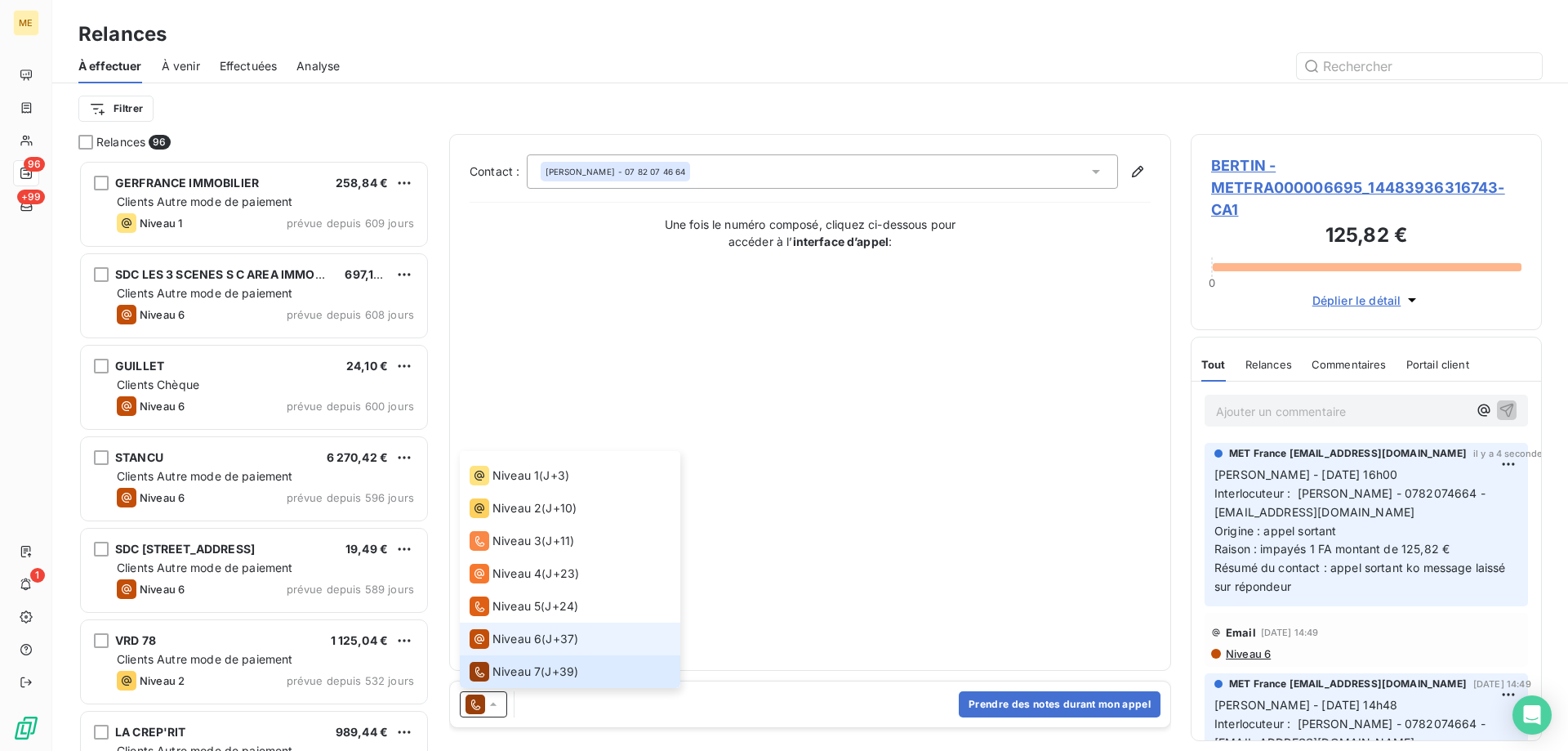
click at [514, 638] on span "Niveau 6" at bounding box center [517, 638] width 49 height 16
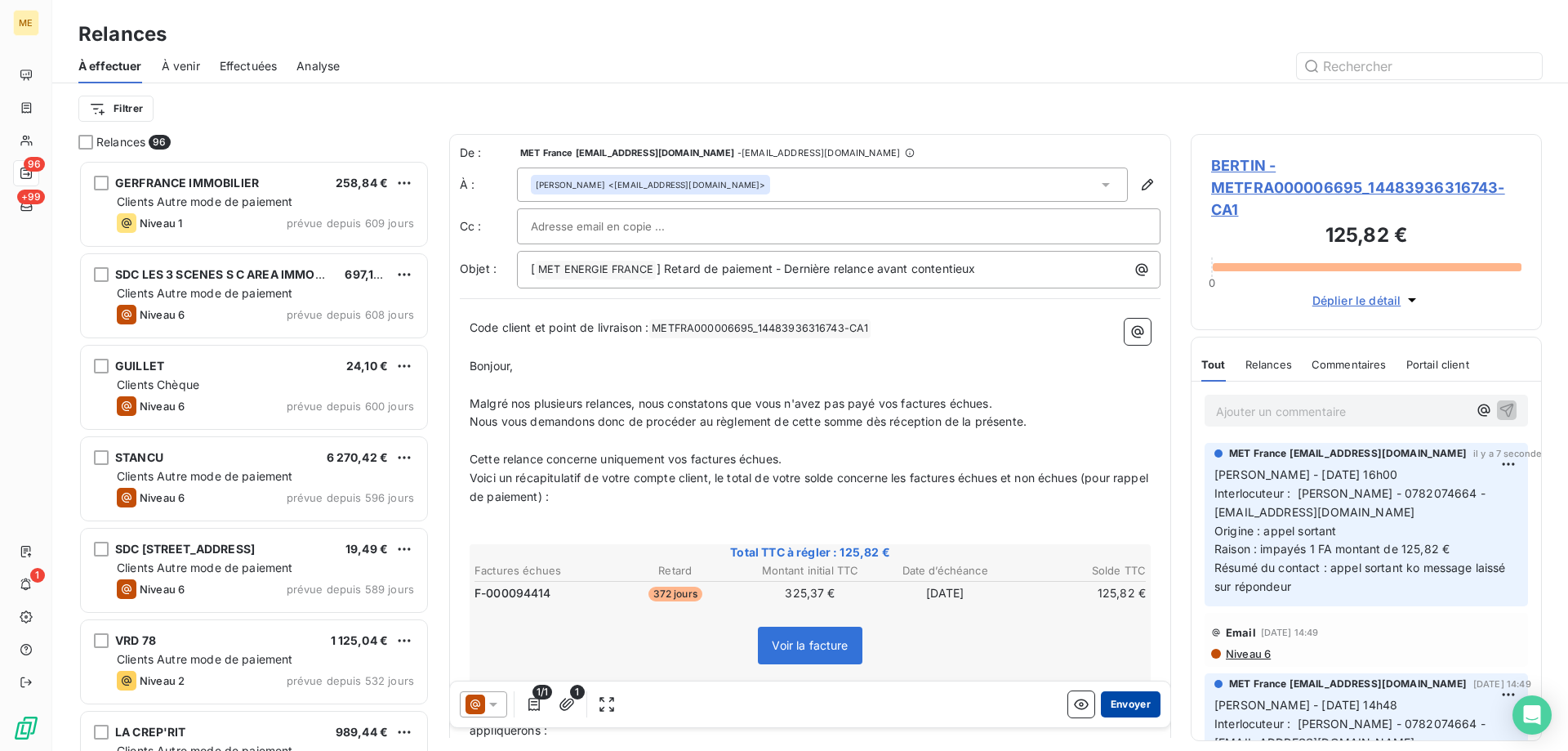
click at [1113, 706] on button "Envoyer" at bounding box center [1131, 703] width 59 height 26
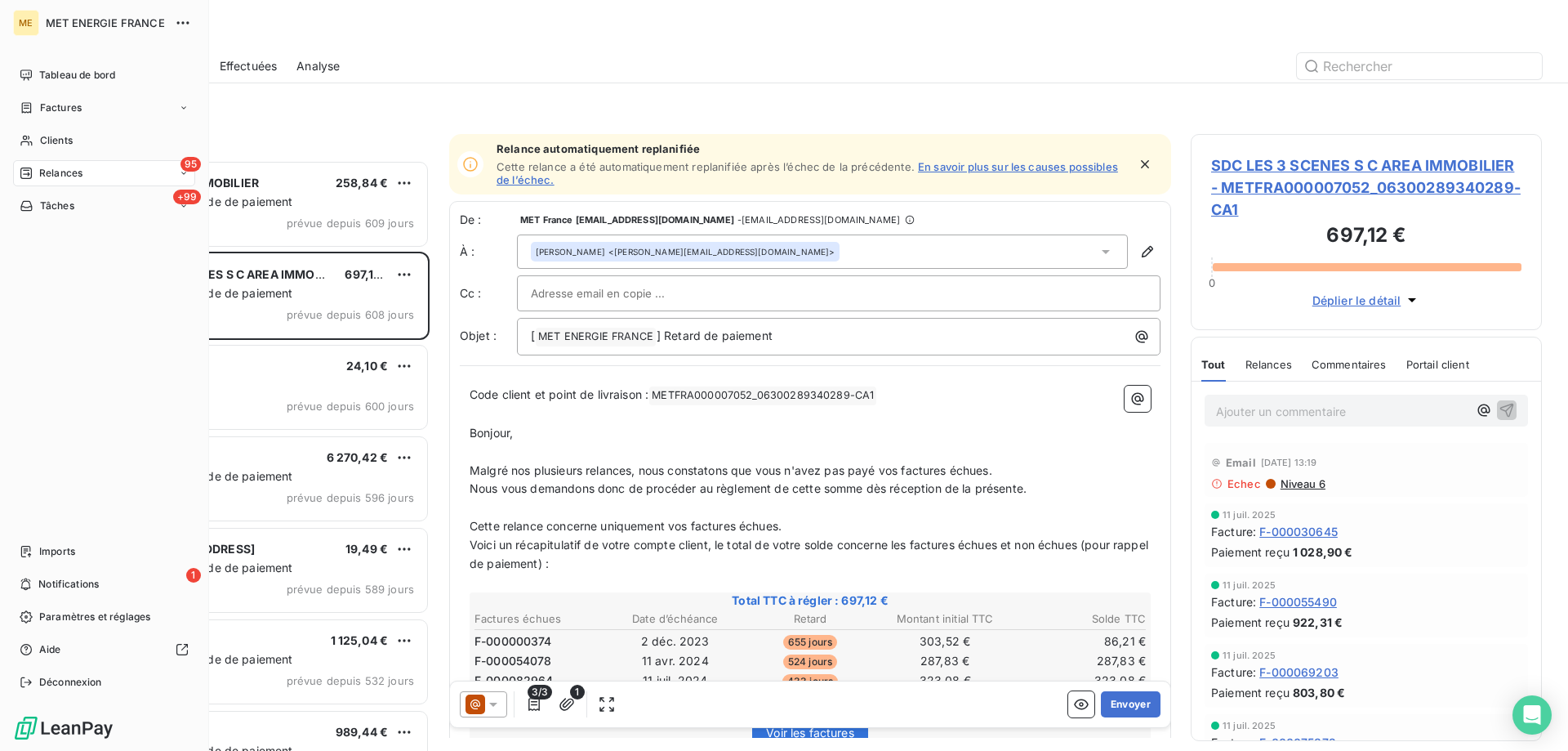
click at [42, 173] on span "Relances" at bounding box center [61, 173] width 43 height 14
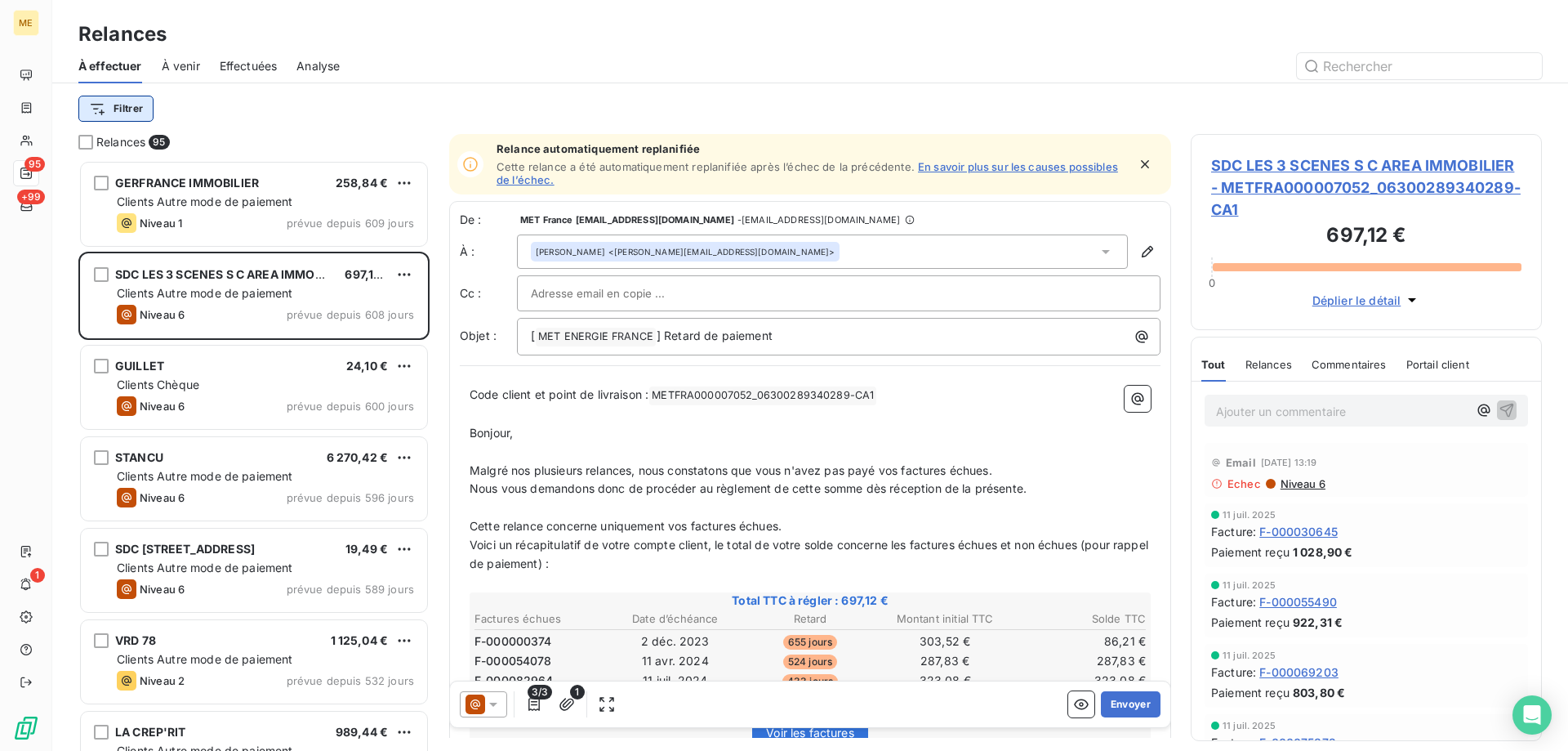
click at [125, 114] on html "ME 95 +99 1 Relances À effectuer À venir Effectuées Analyse Filtrer Relances 95…" at bounding box center [784, 457] width 1568 height 914
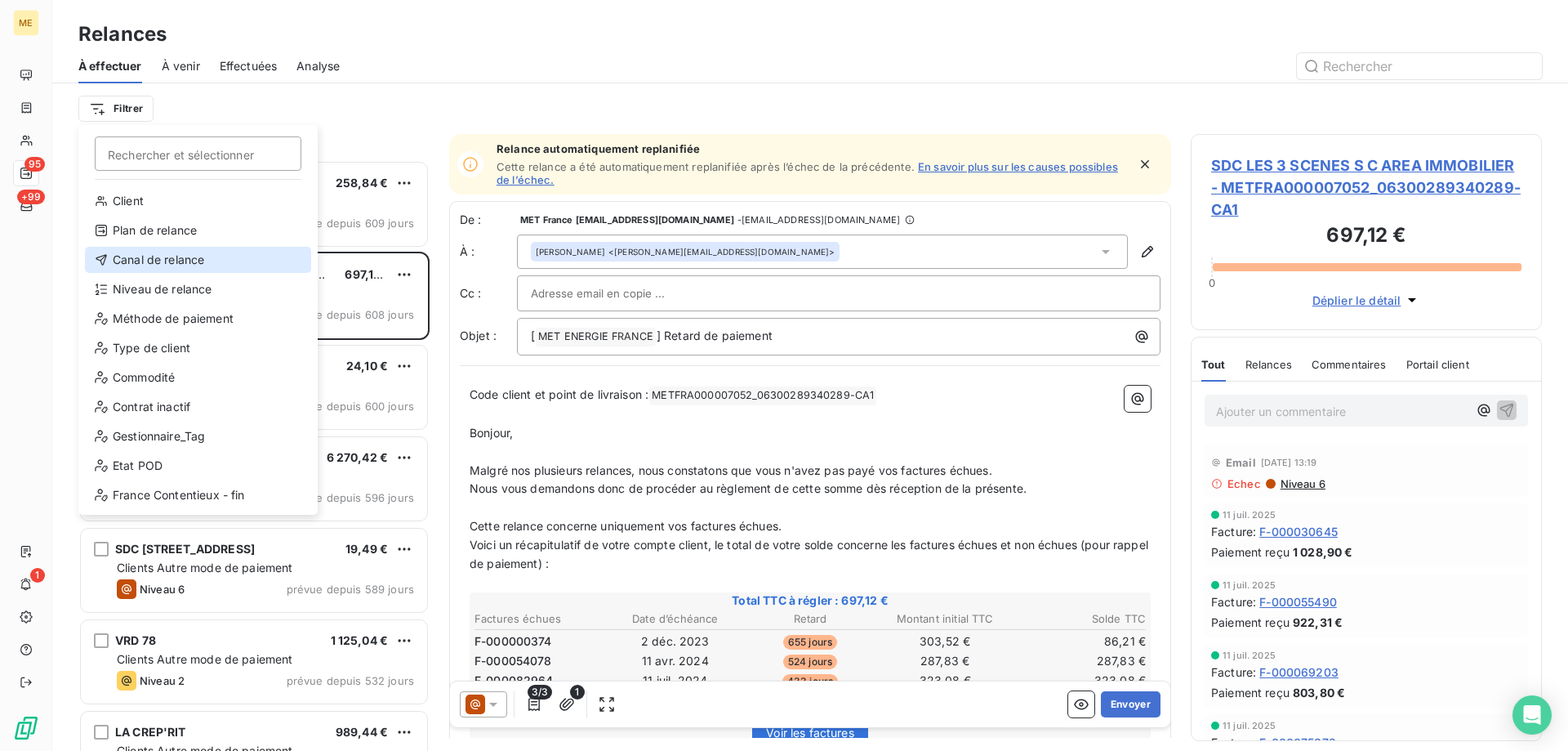
click at [178, 258] on div "Canal de relance" at bounding box center [197, 259] width 226 height 26
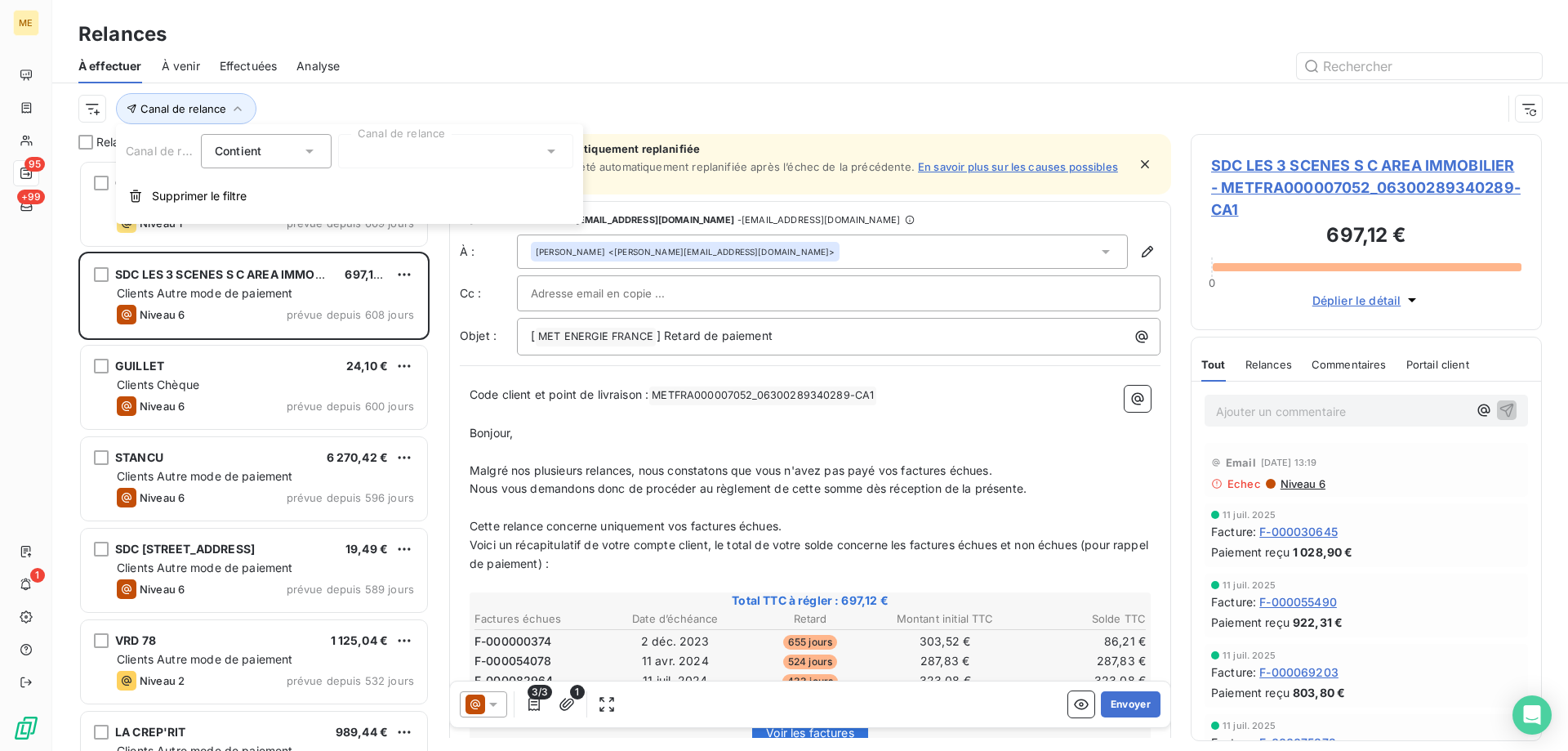
click at [382, 140] on div at bounding box center [455, 151] width 235 height 34
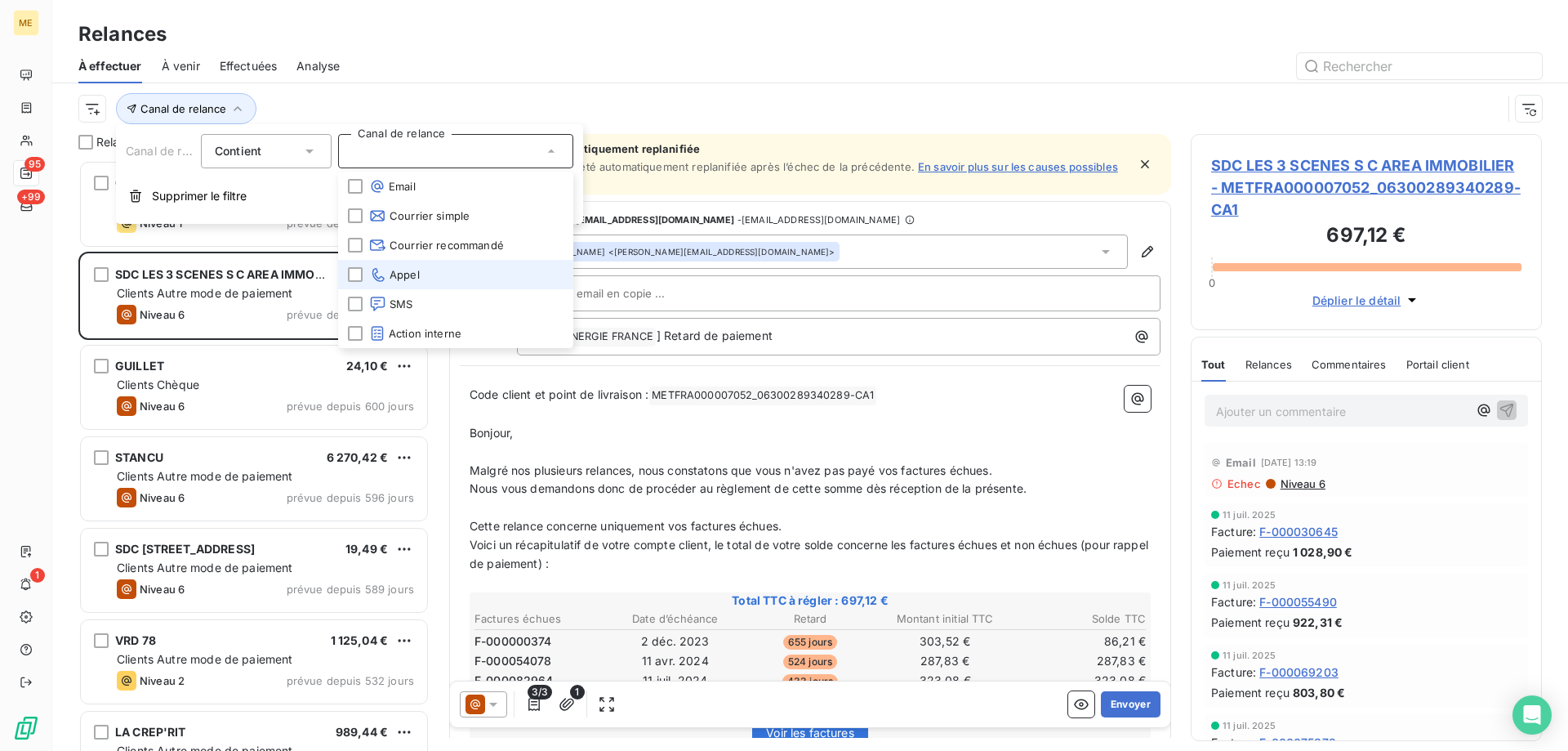
click at [448, 277] on li "Appel" at bounding box center [455, 274] width 235 height 30
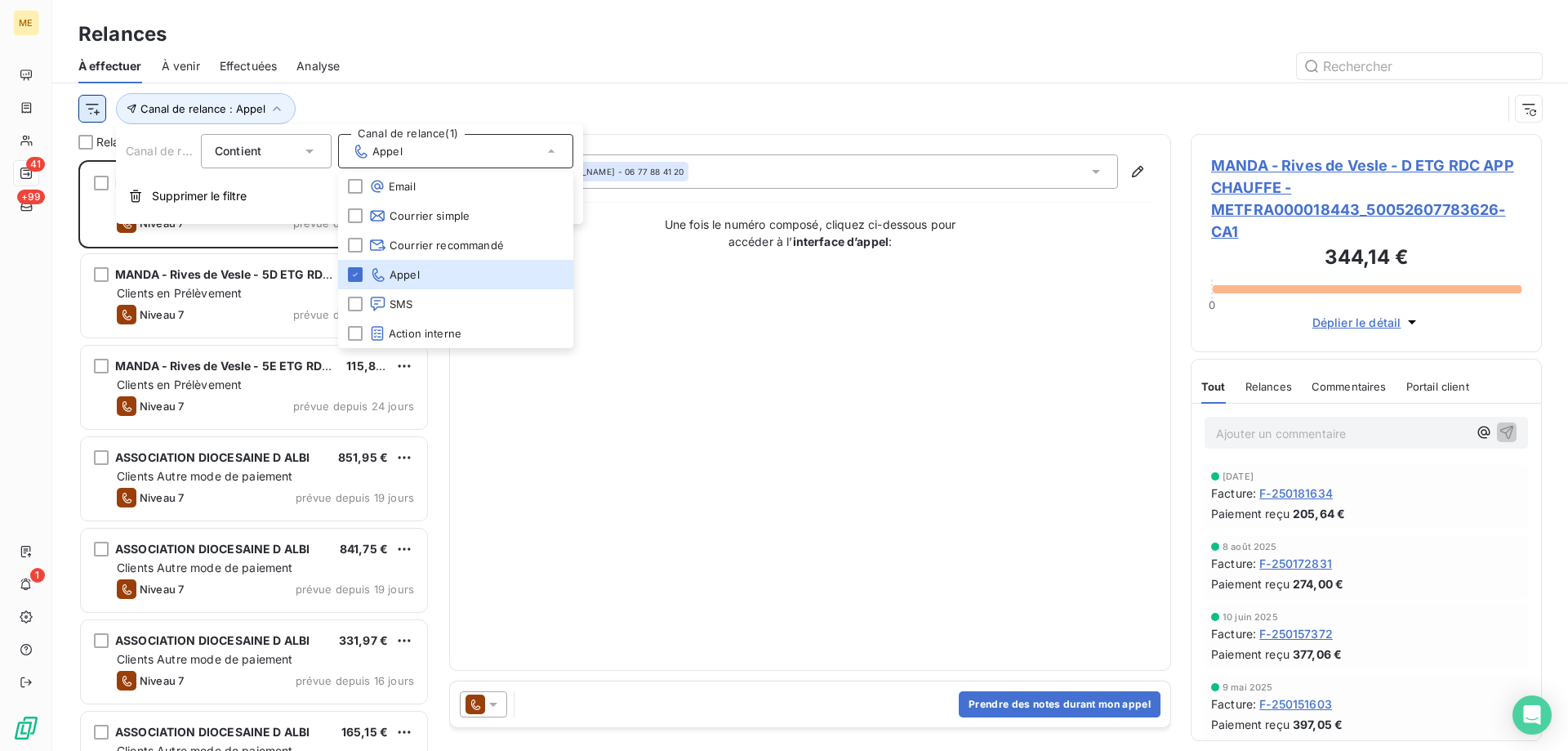
click at [101, 103] on html "ME 41 +99 1 Relances À effectuer À venir Effectuées Analyse Canal de relance : …" at bounding box center [784, 457] width 1568 height 914
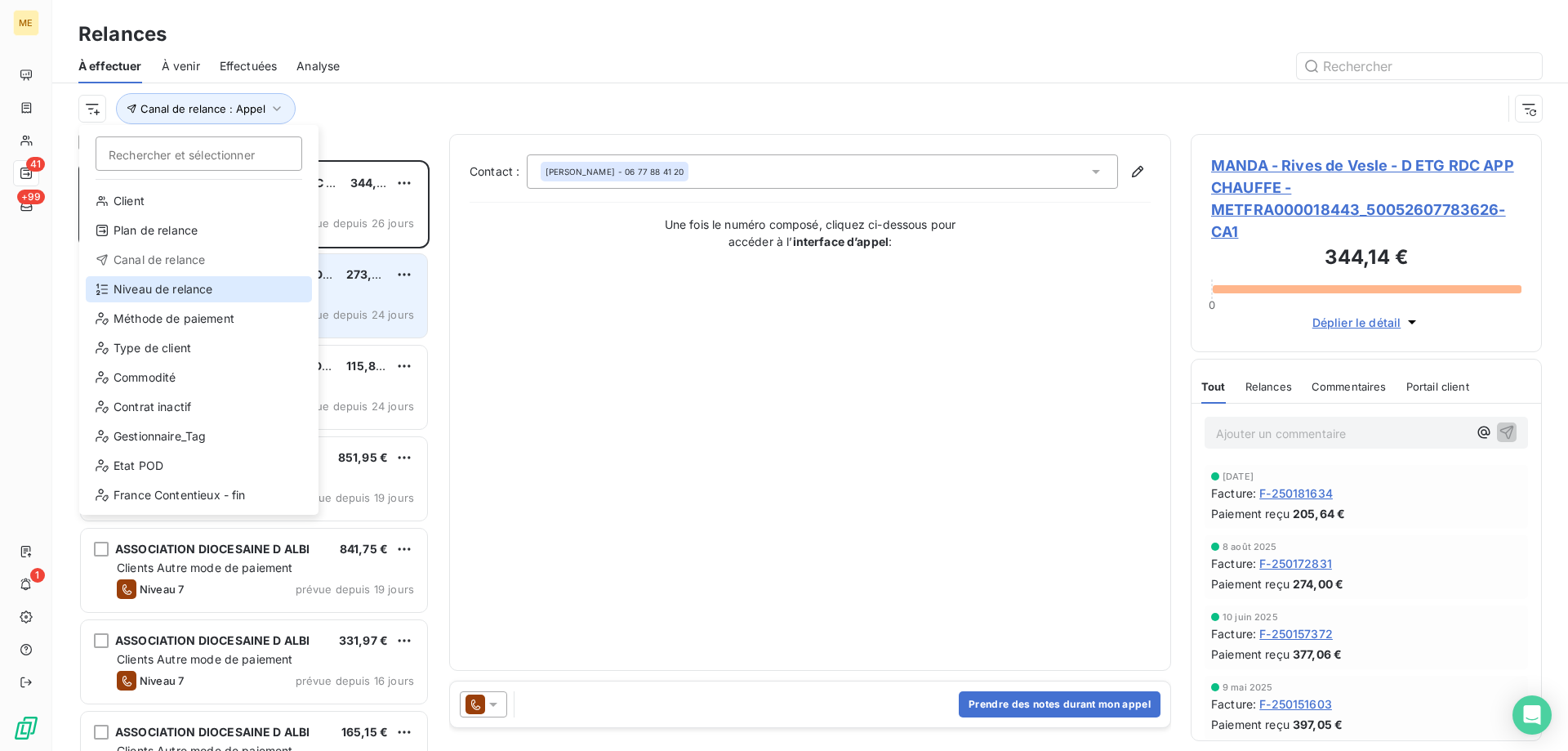
click at [200, 294] on div "Niveau de relance" at bounding box center [198, 289] width 226 height 26
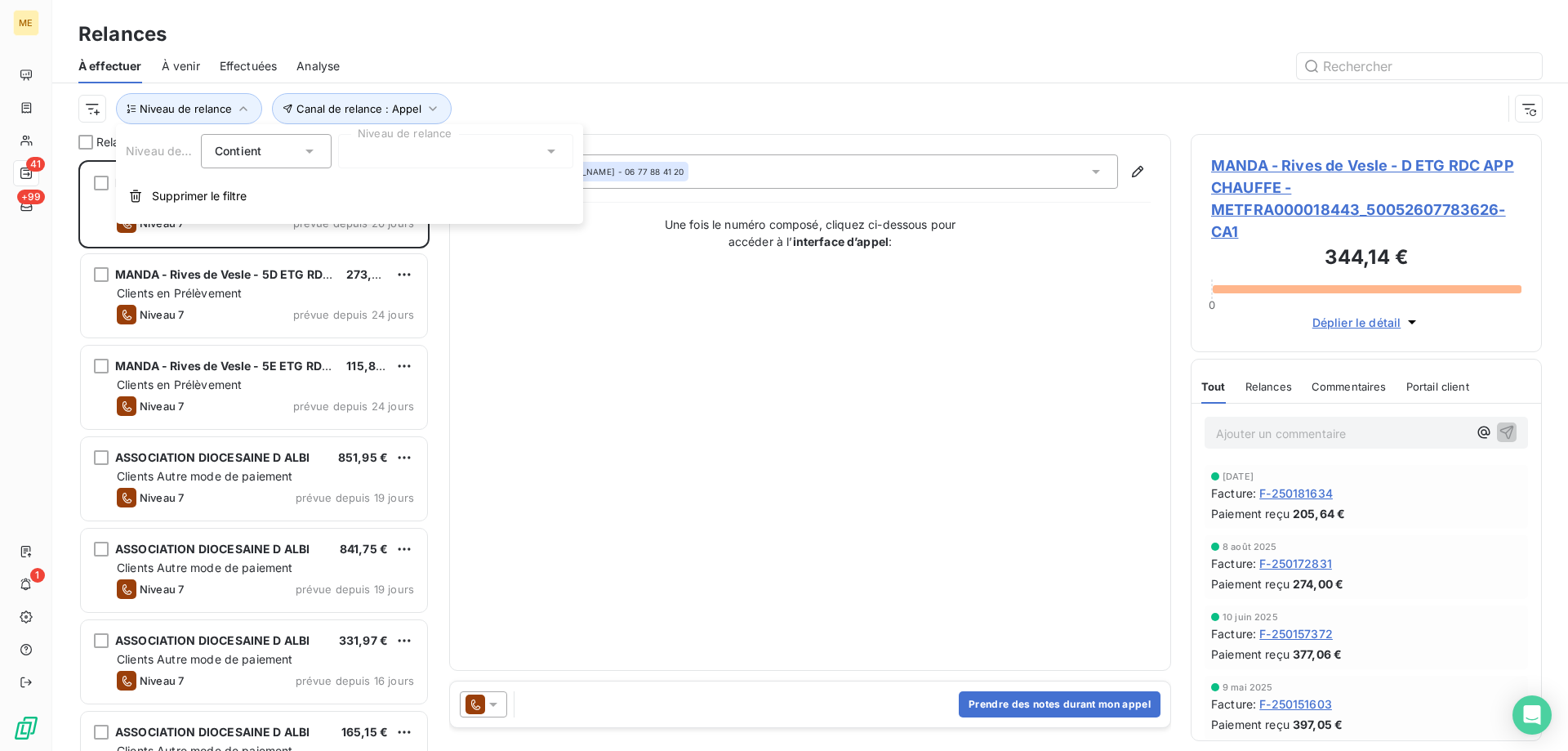
click at [422, 150] on div at bounding box center [455, 151] width 235 height 34
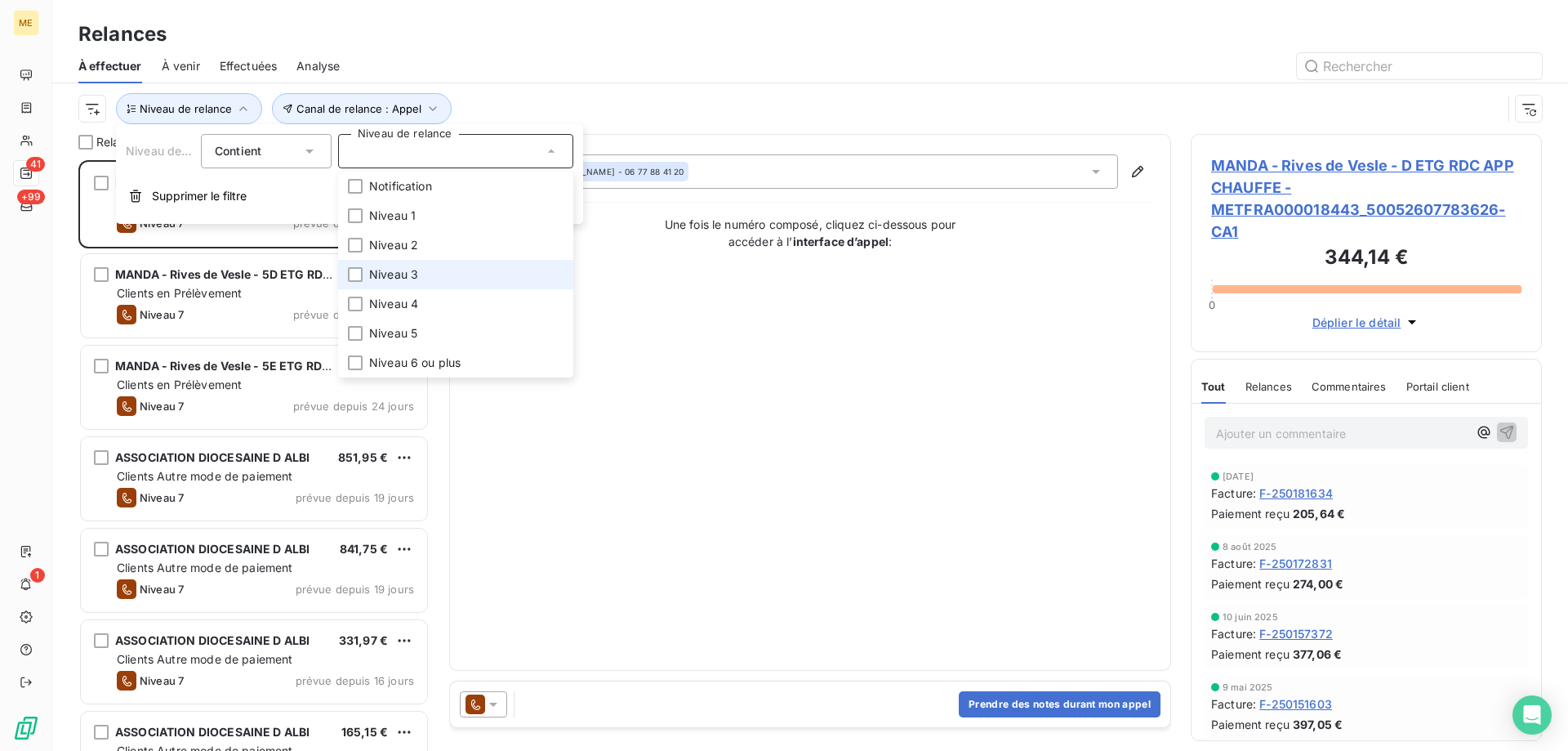
click at [425, 276] on li "Niveau 3" at bounding box center [455, 274] width 235 height 30
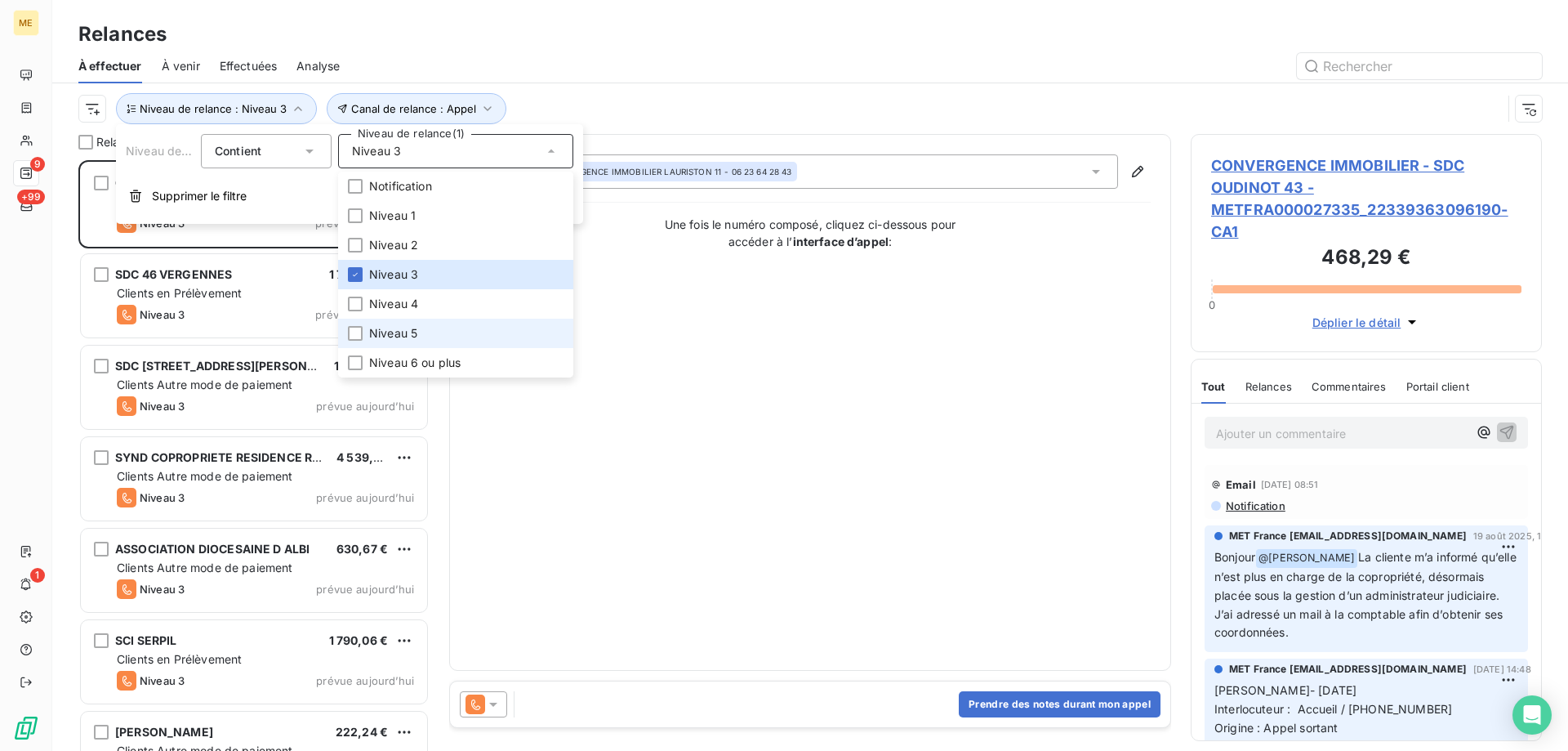
click at [431, 326] on li "Niveau 5" at bounding box center [455, 333] width 235 height 30
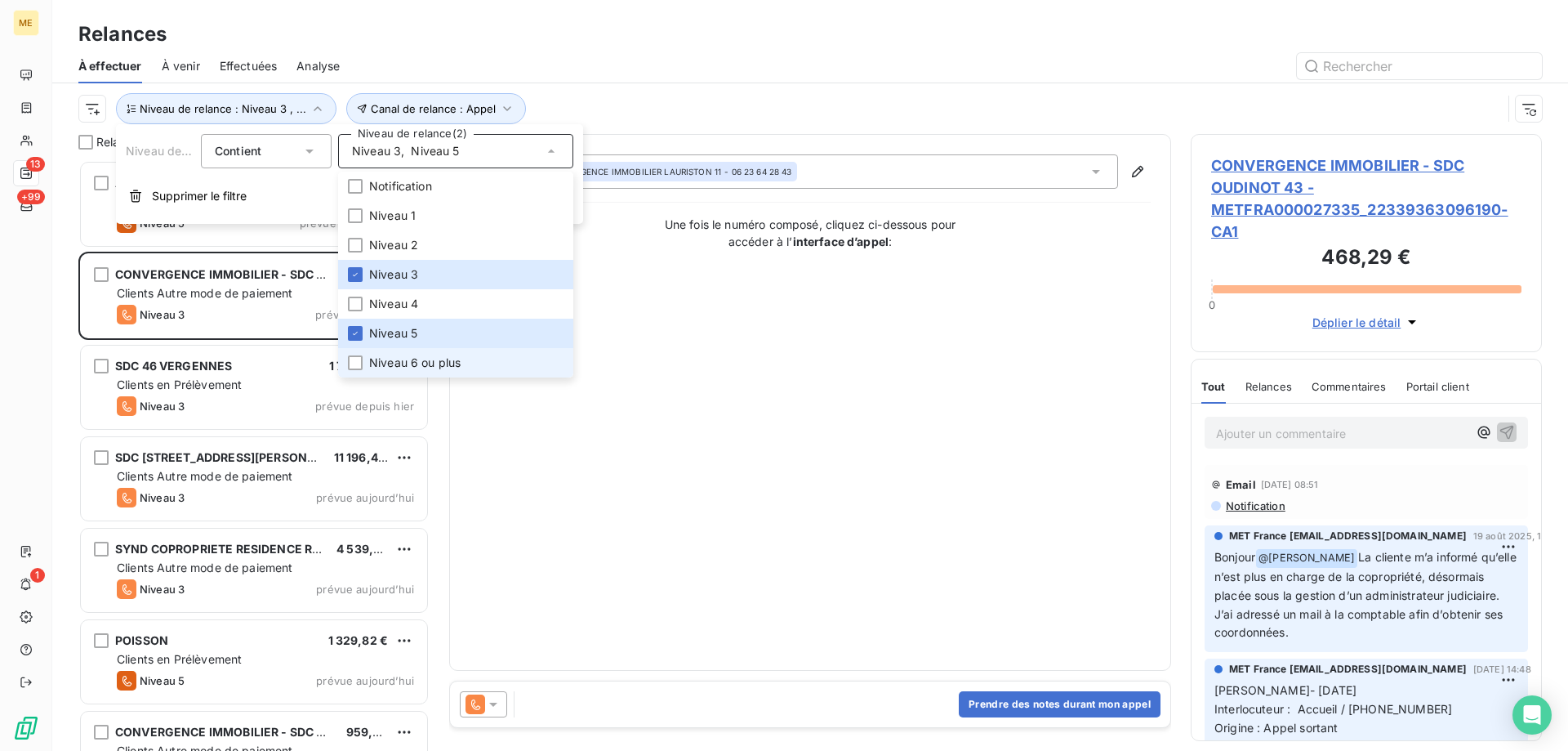
click at [464, 359] on li "Niveau 6 ou plus" at bounding box center [455, 362] width 235 height 30
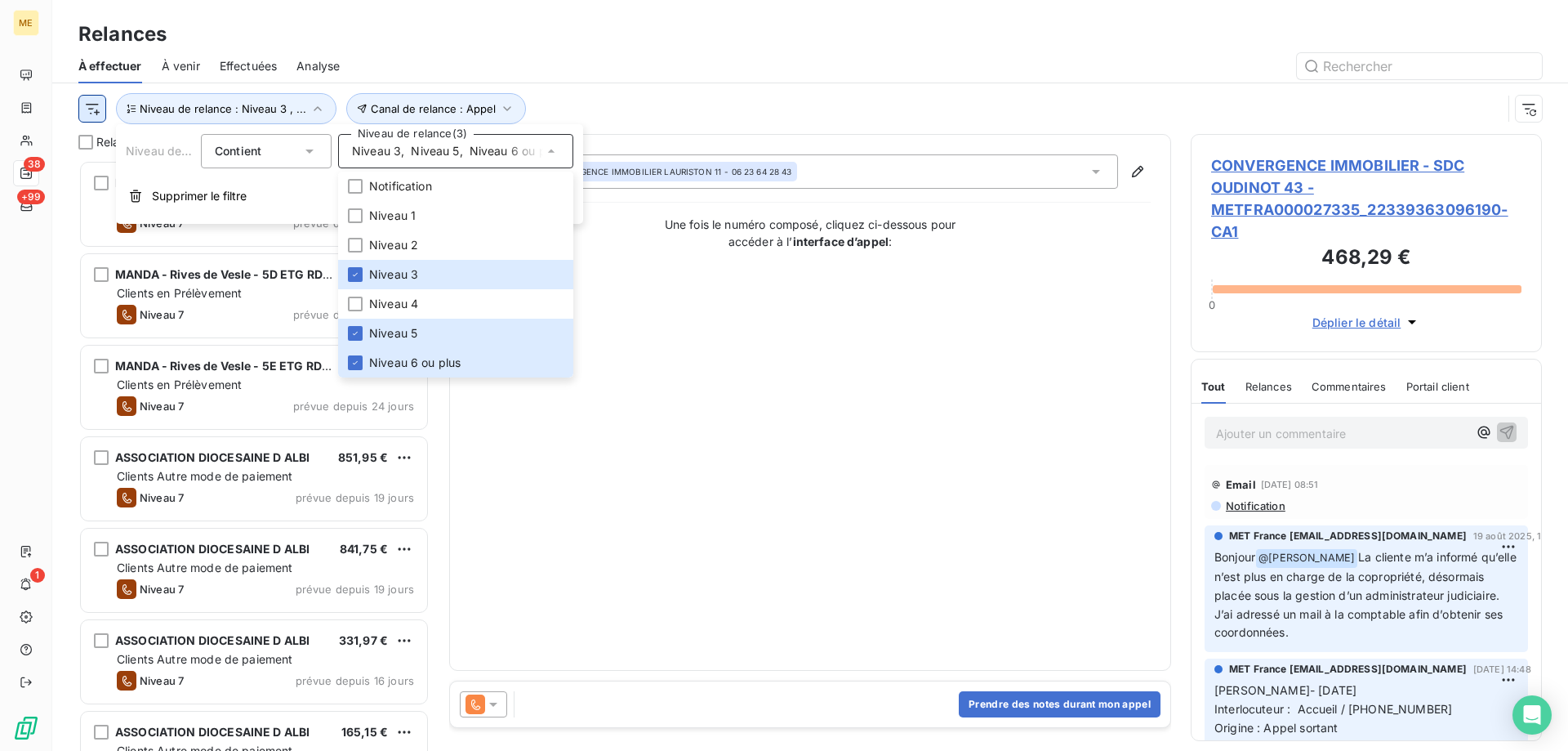
click at [95, 107] on html "ME 38 +99 1 Relances À effectuer À venir Effectuées Analyse Canal de relance : …" at bounding box center [784, 457] width 1568 height 914
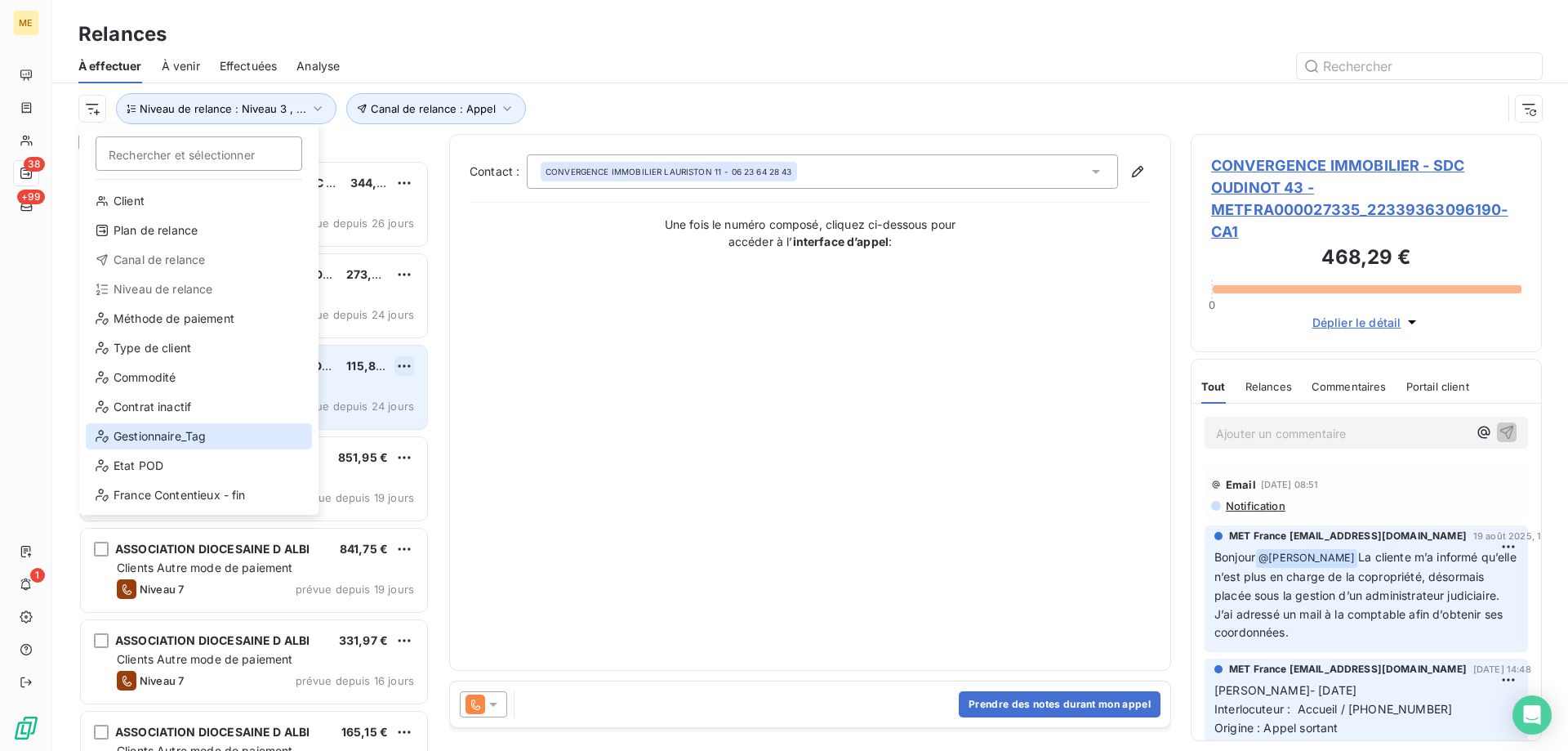
drag, startPoint x: 186, startPoint y: 430, endPoint x: 409, endPoint y: 373, distance: 230.2
click at [187, 430] on div "Gestionnaire_Tag" at bounding box center [198, 436] width 226 height 26
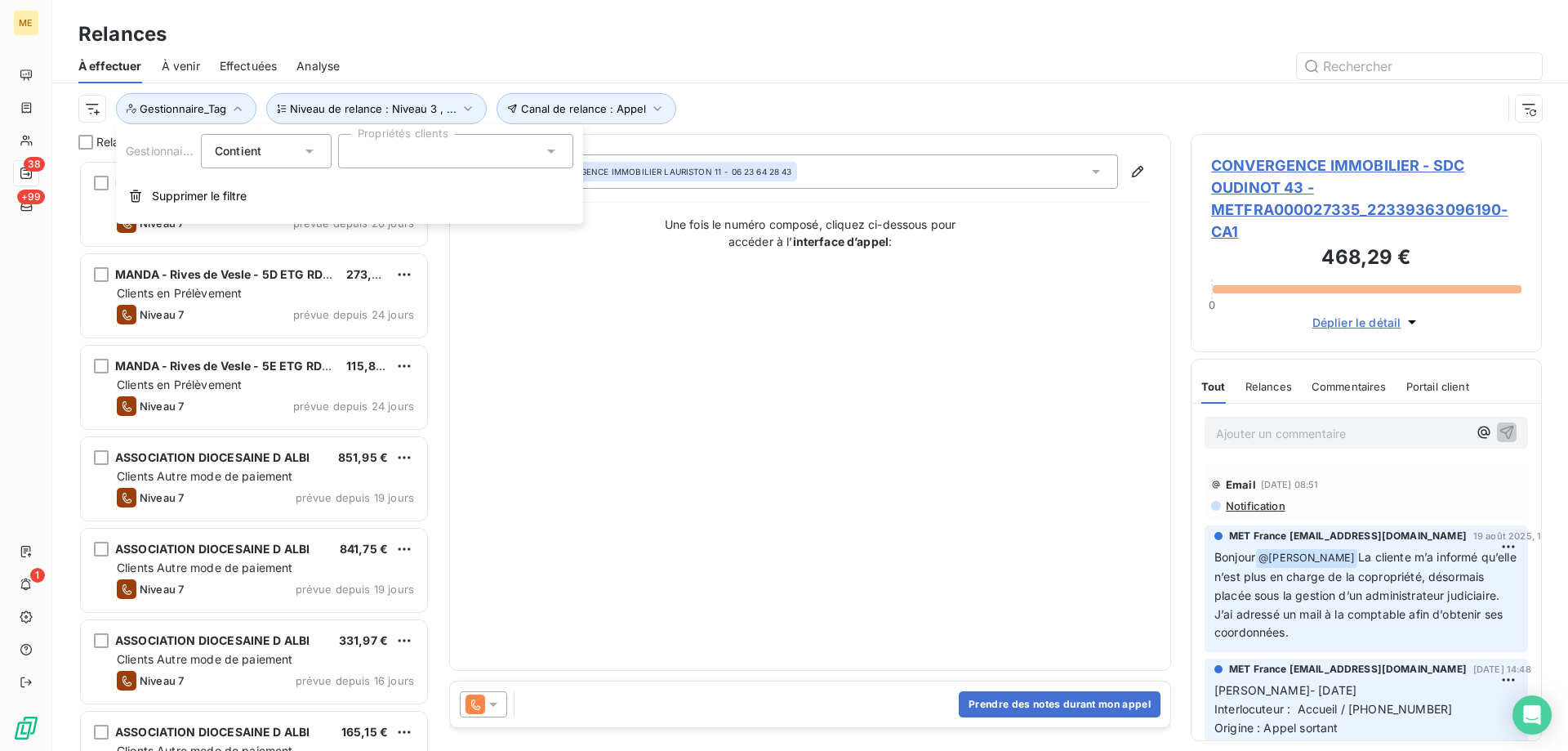
click at [508, 158] on div at bounding box center [455, 151] width 235 height 34
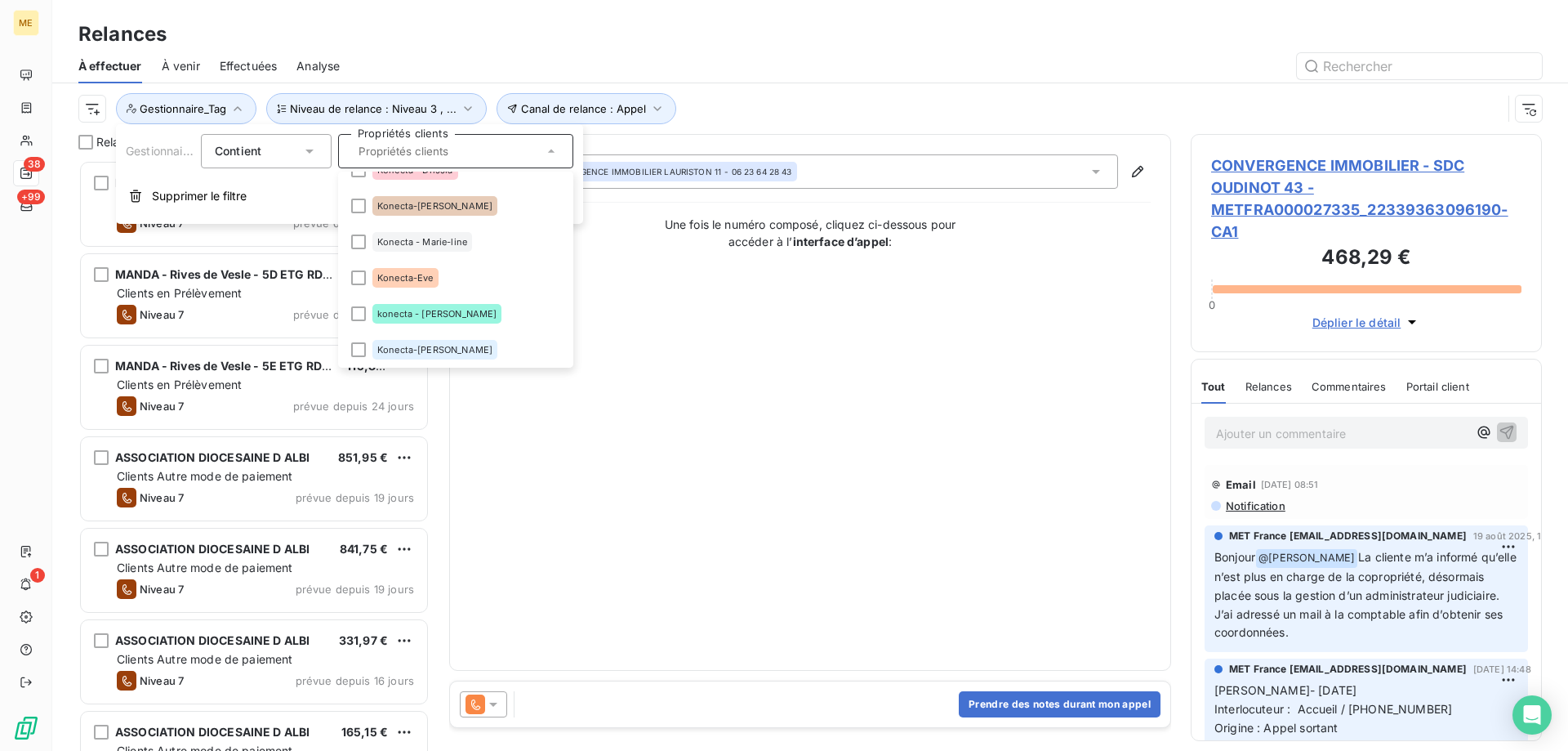
scroll to position [490, 0]
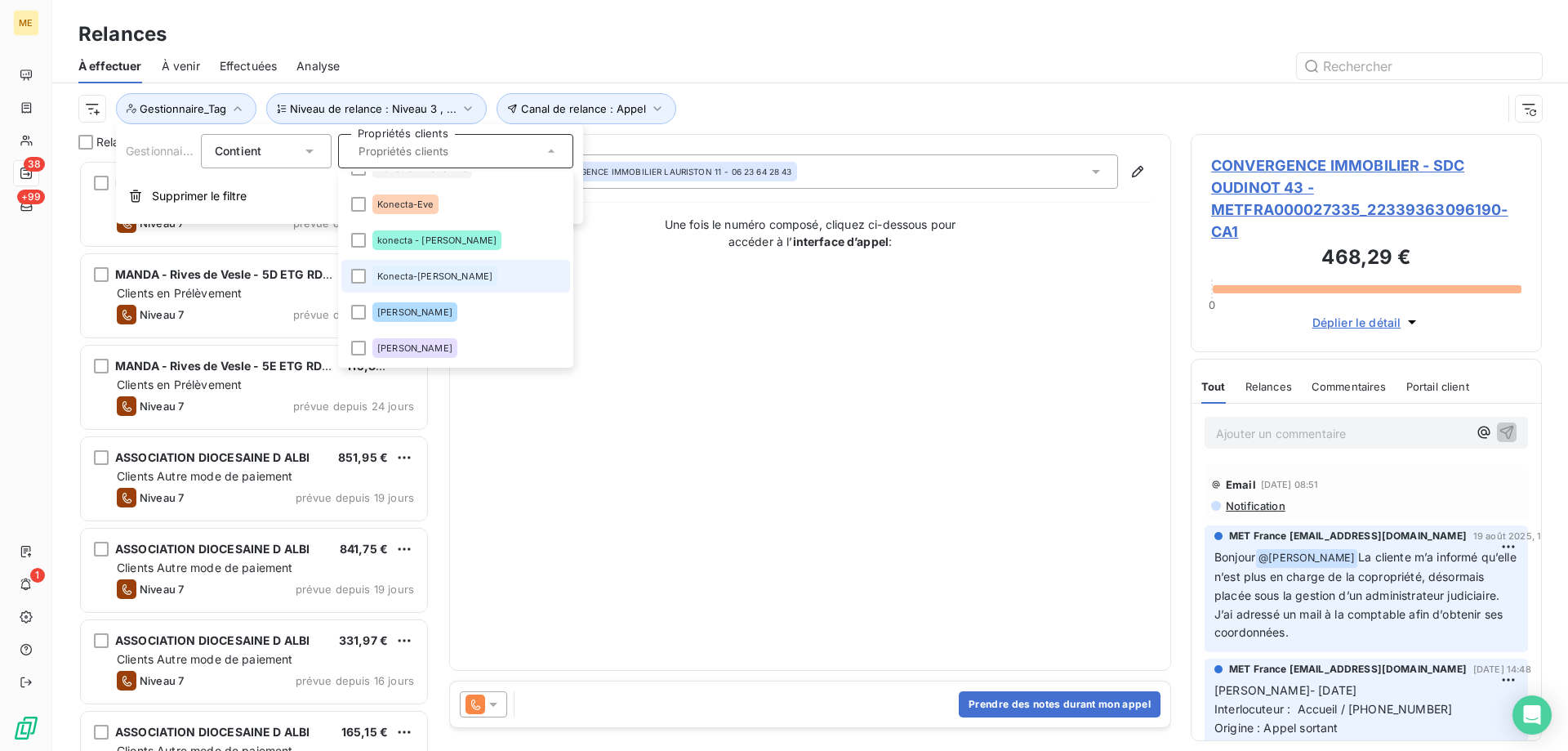
click at [407, 268] on div "Konecta-[PERSON_NAME]" at bounding box center [435, 276] width 125 height 20
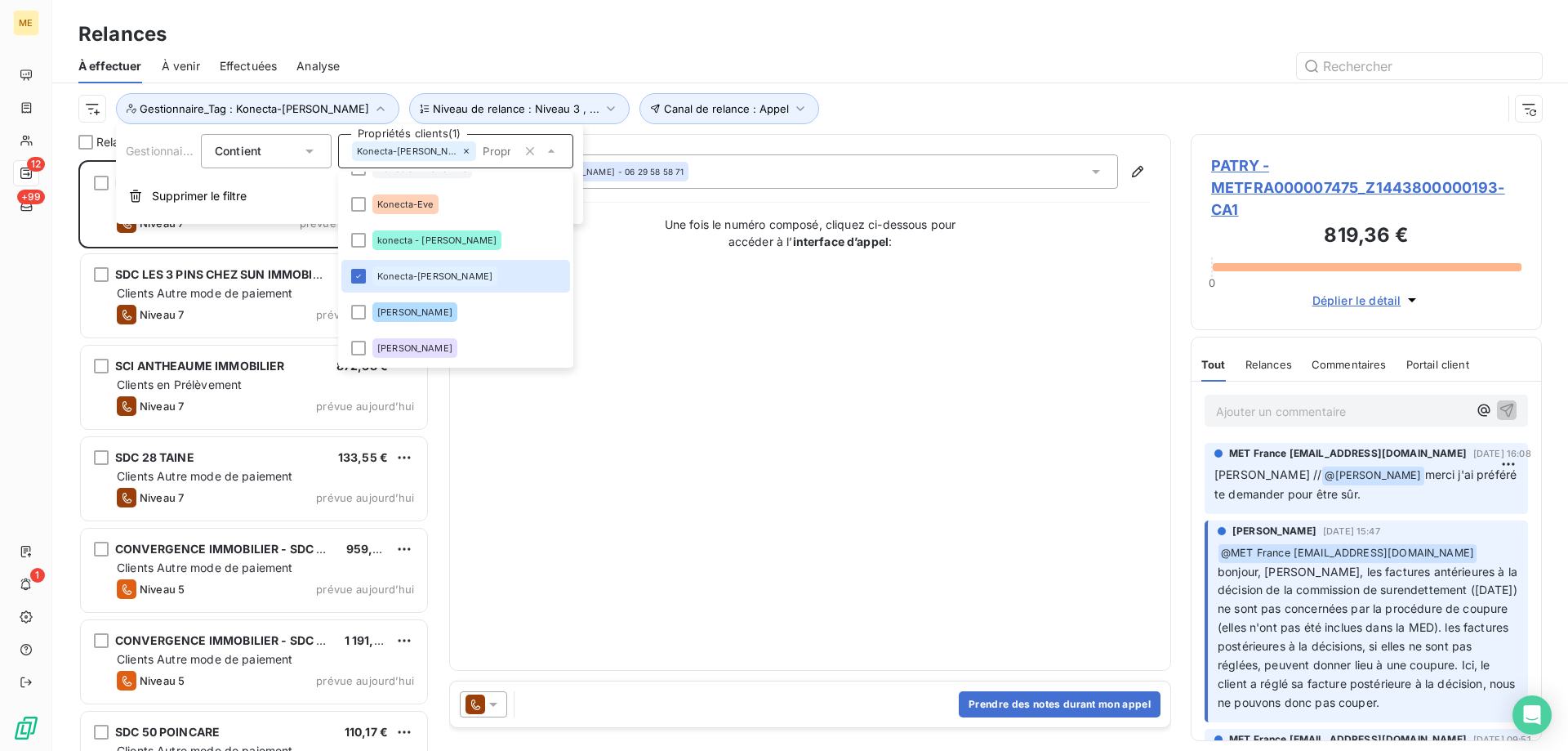
click at [575, 582] on div "Contact : ALAIN PATRY - 06 29 58 58 71 Une fois le numéro composé, cliquez ci-d…" at bounding box center [810, 402] width 681 height 496
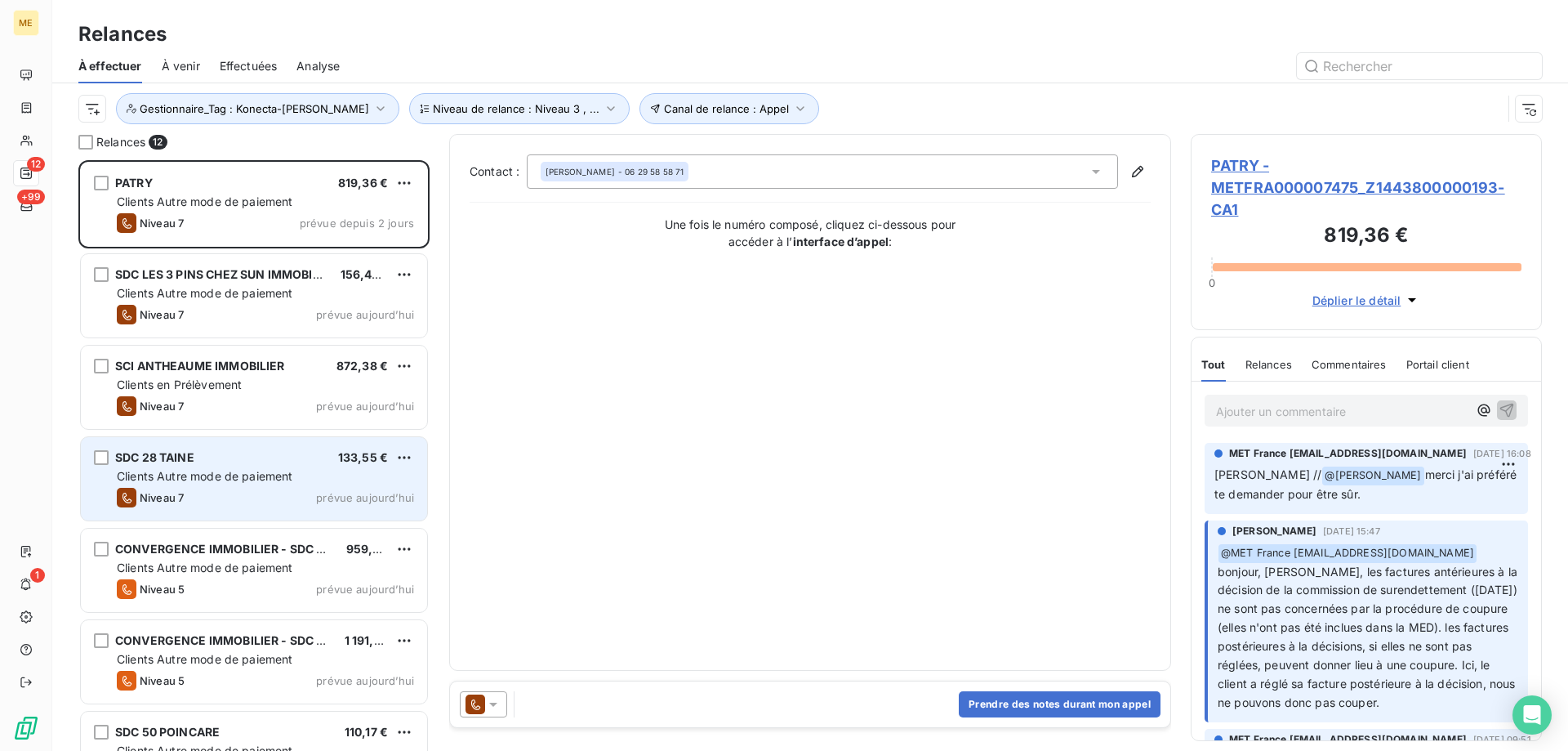
click at [201, 469] on span "Clients Autre mode de paiement" at bounding box center [205, 475] width 176 height 14
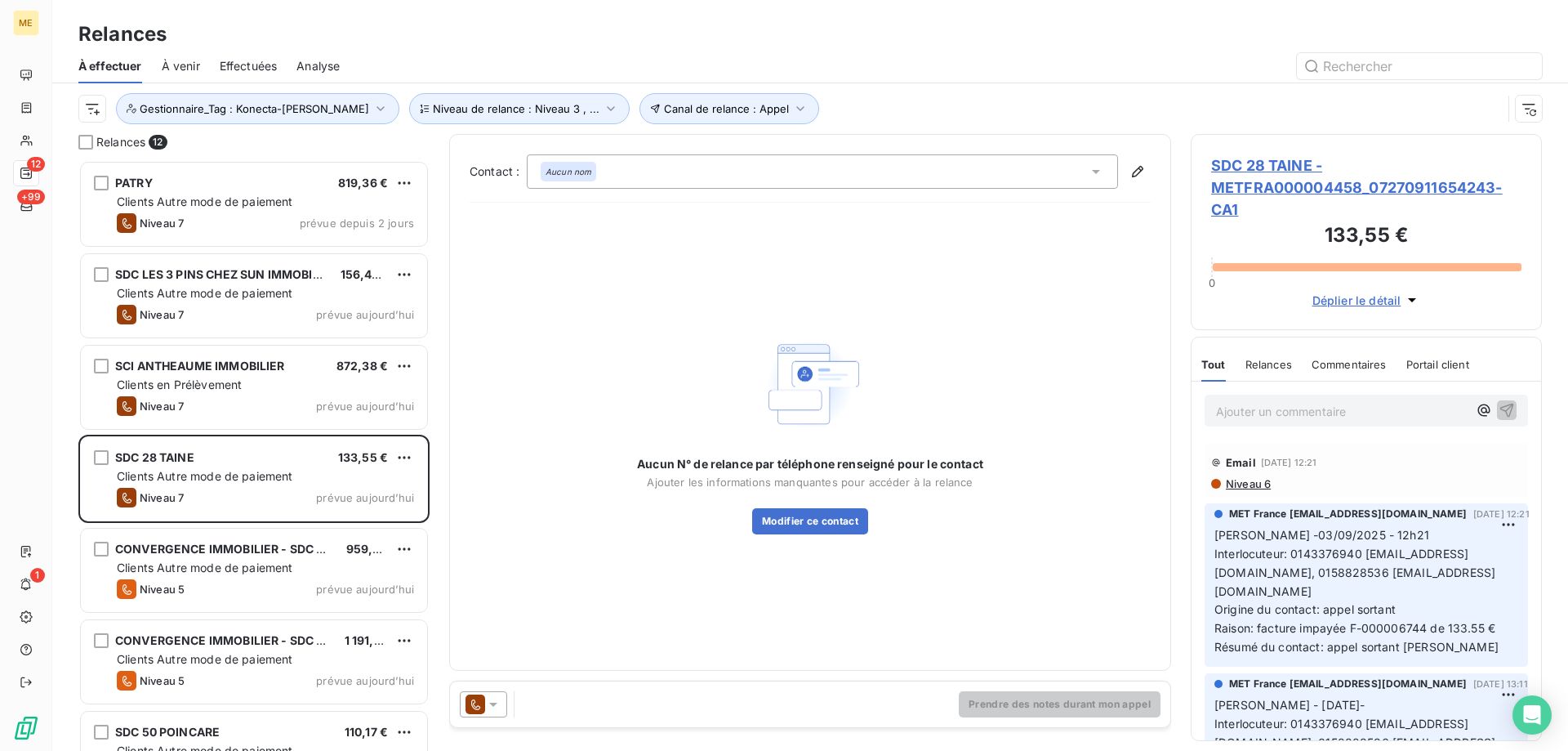
click at [1221, 202] on span "SDC 28 TAINE - METFRA000004458_07270911654243-CA1" at bounding box center [1365, 186] width 311 height 66
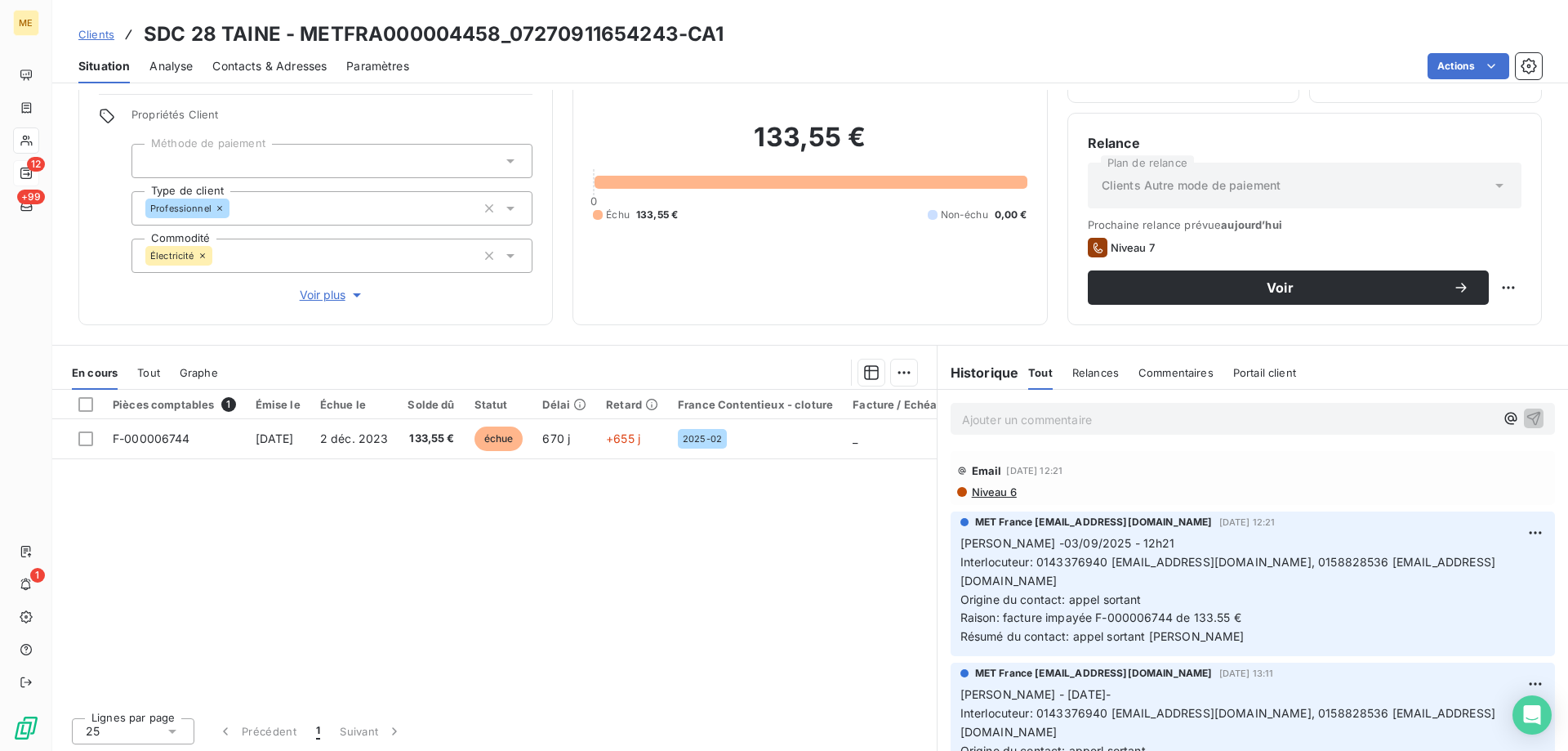
scroll to position [104, 0]
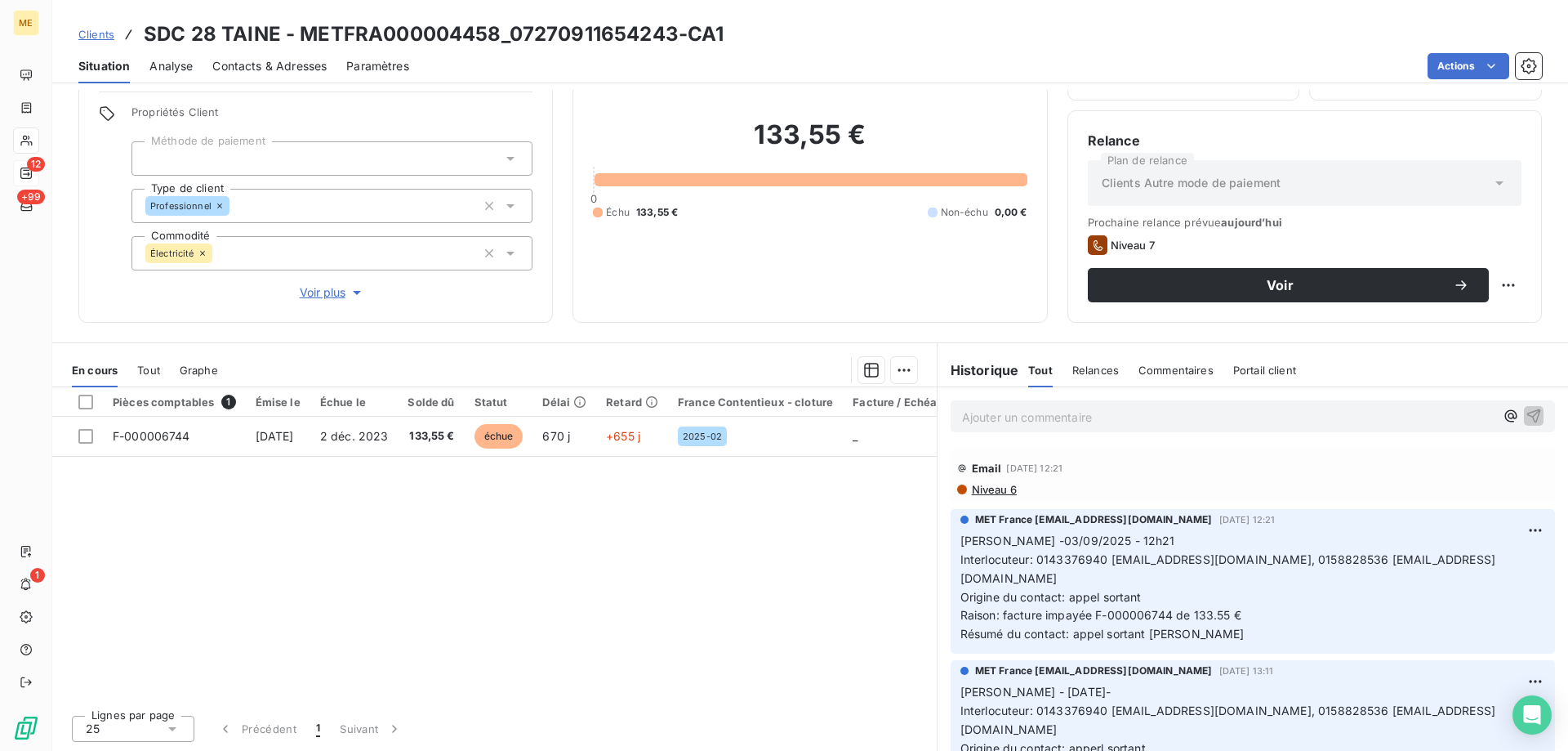
click at [255, 66] on span "Contacts & Adresses" at bounding box center [269, 66] width 114 height 16
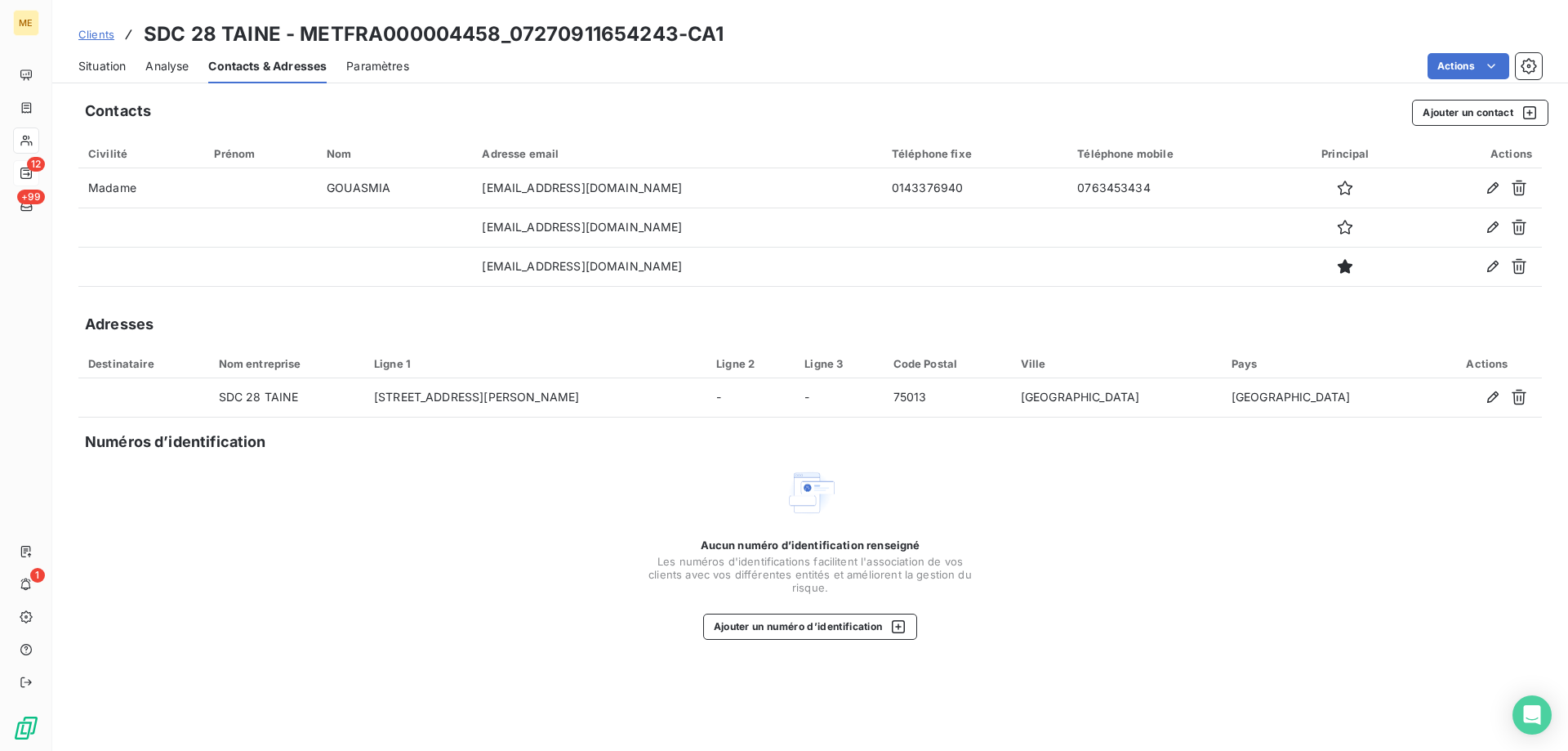
click at [87, 74] on span "Situation" at bounding box center [102, 66] width 48 height 16
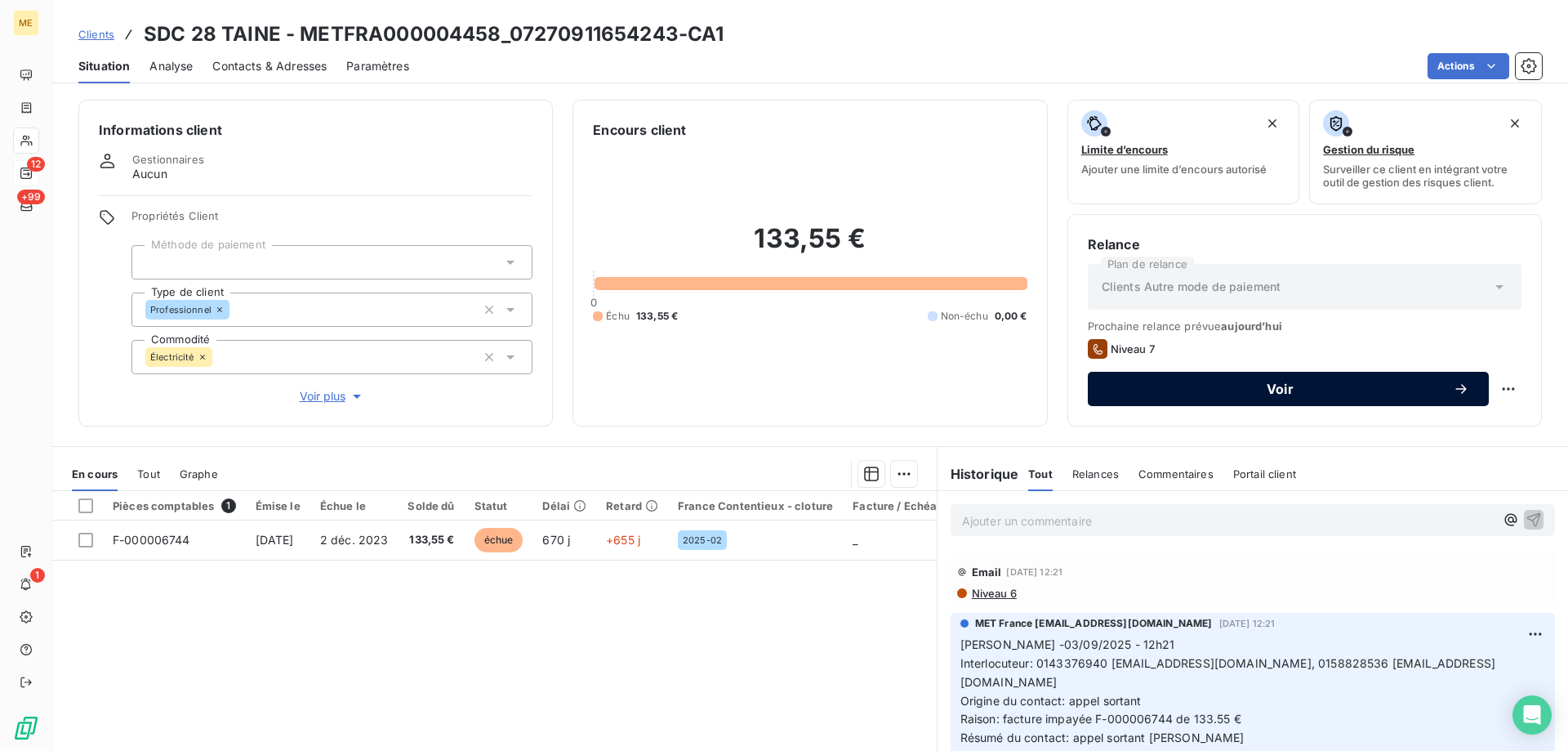
click at [1205, 392] on span "Voir" at bounding box center [1280, 389] width 346 height 14
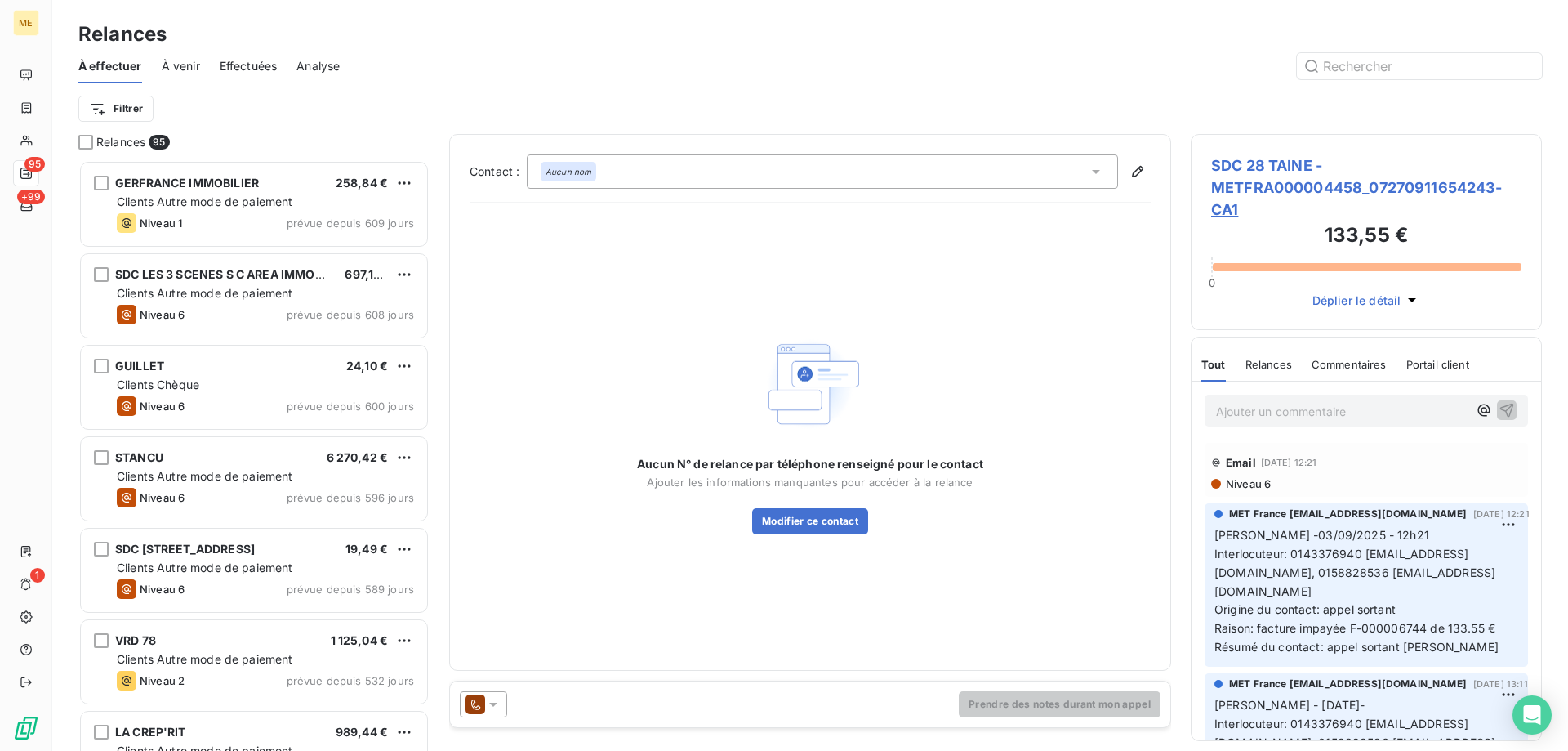
scroll to position [578, 338]
click at [487, 708] on icon at bounding box center [493, 704] width 16 height 16
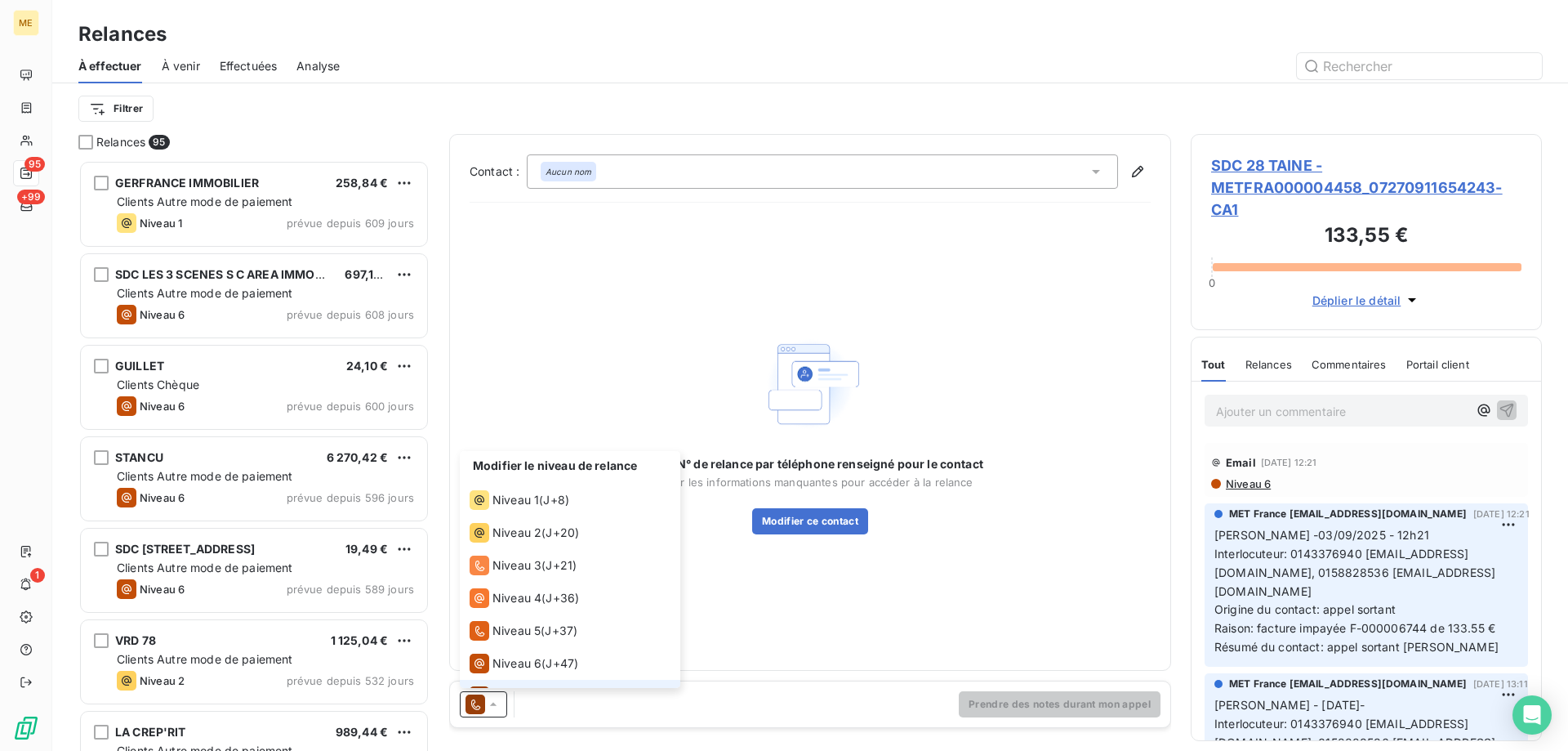
scroll to position [24, 0]
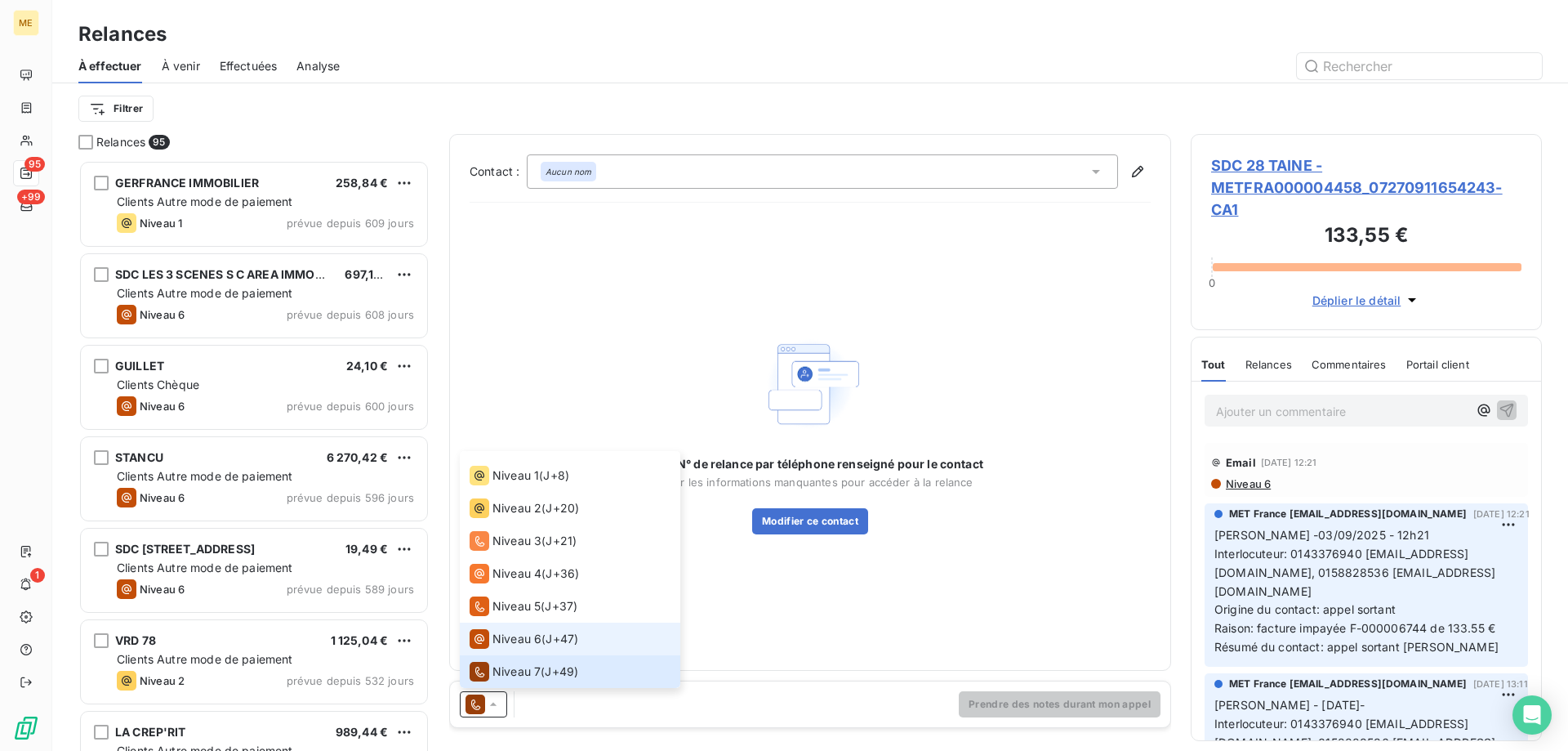
click at [506, 647] on div "Niveau 6" at bounding box center [506, 638] width 72 height 20
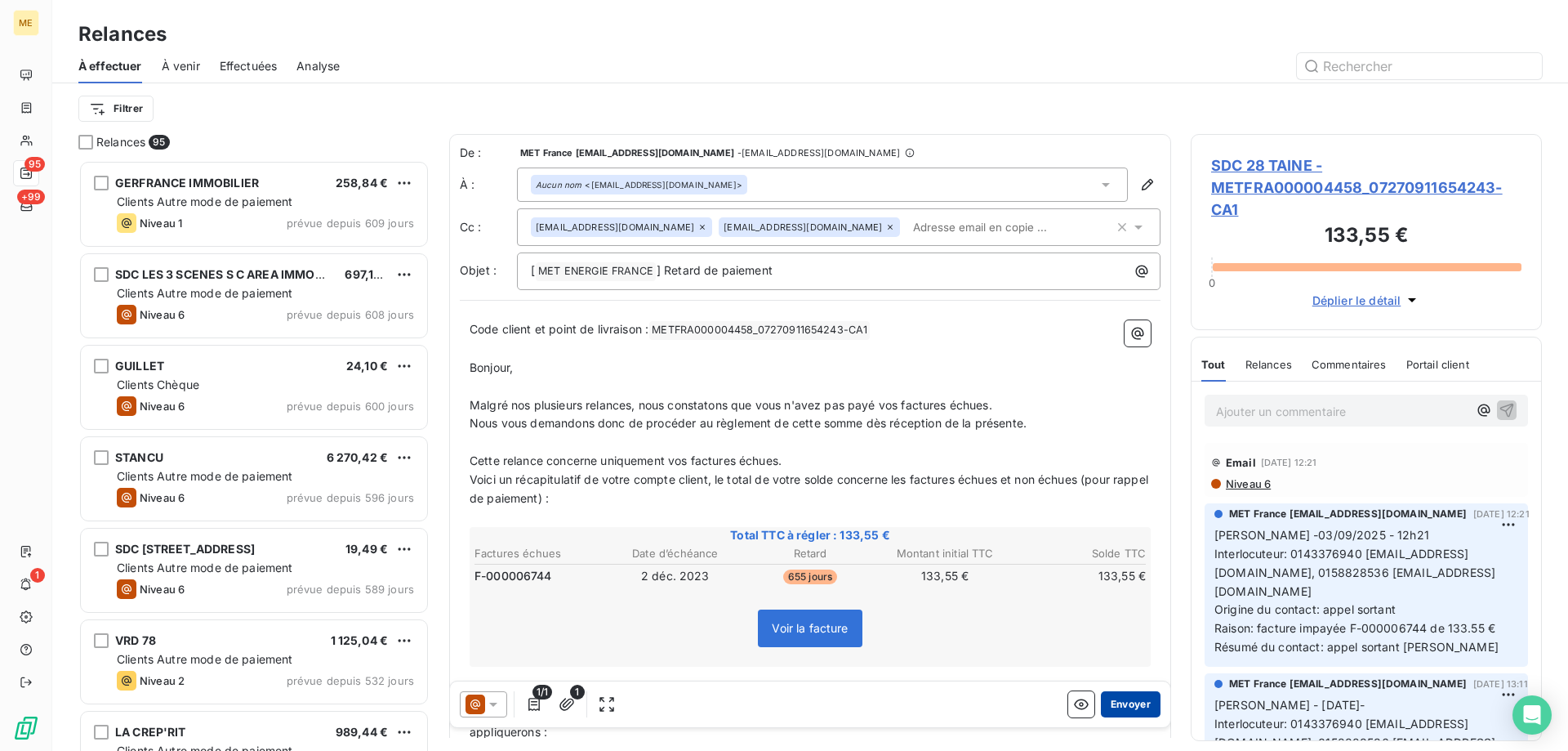
click at [1111, 698] on button "Envoyer" at bounding box center [1131, 703] width 59 height 26
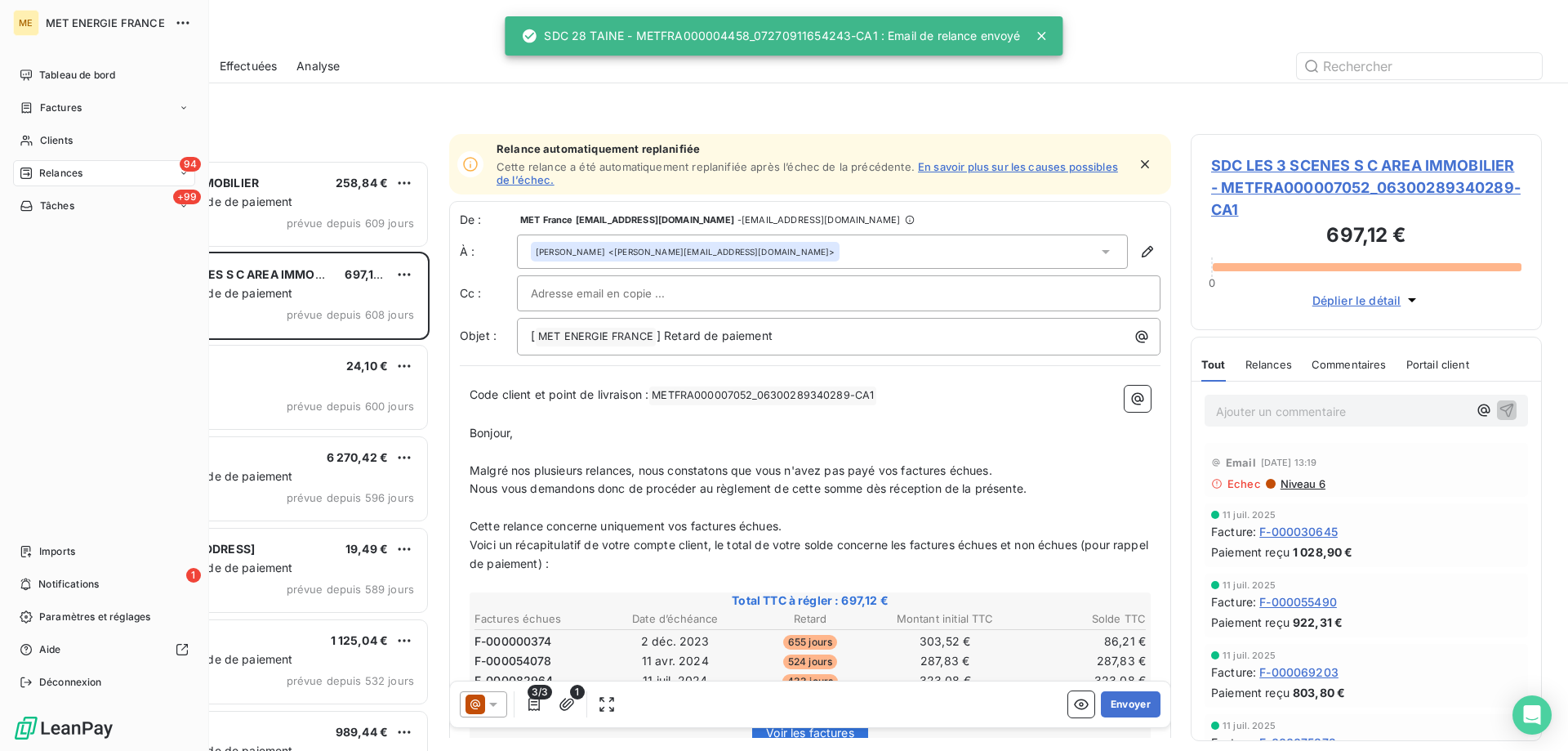
click at [66, 176] on span "Relances" at bounding box center [61, 173] width 43 height 14
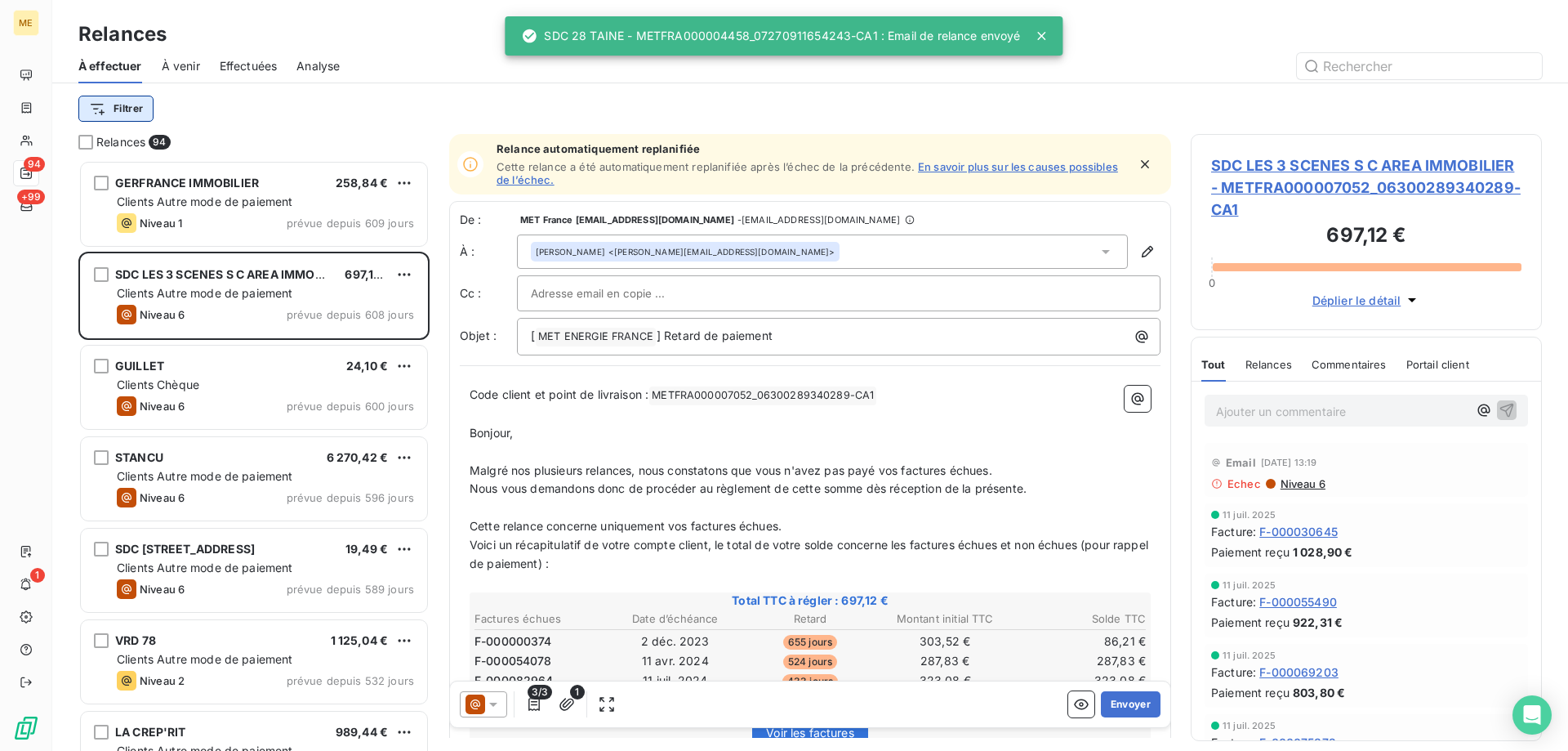
click at [128, 110] on html "ME 94 +99 1 Relances À effectuer À venir Effectuées Analyse Filtrer Relances 94…" at bounding box center [784, 457] width 1568 height 914
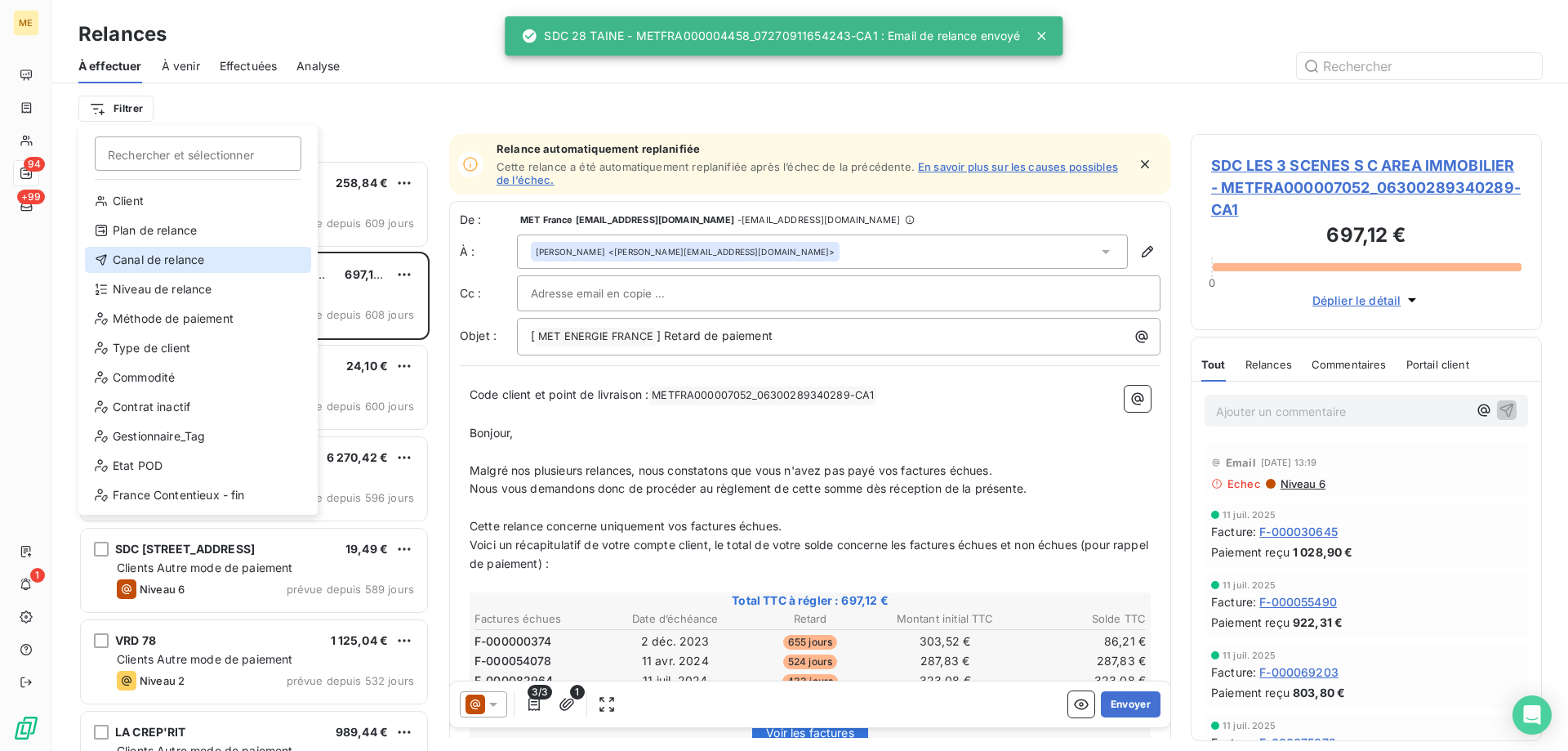
click at [218, 250] on div "Canal de relance" at bounding box center [197, 259] width 226 height 26
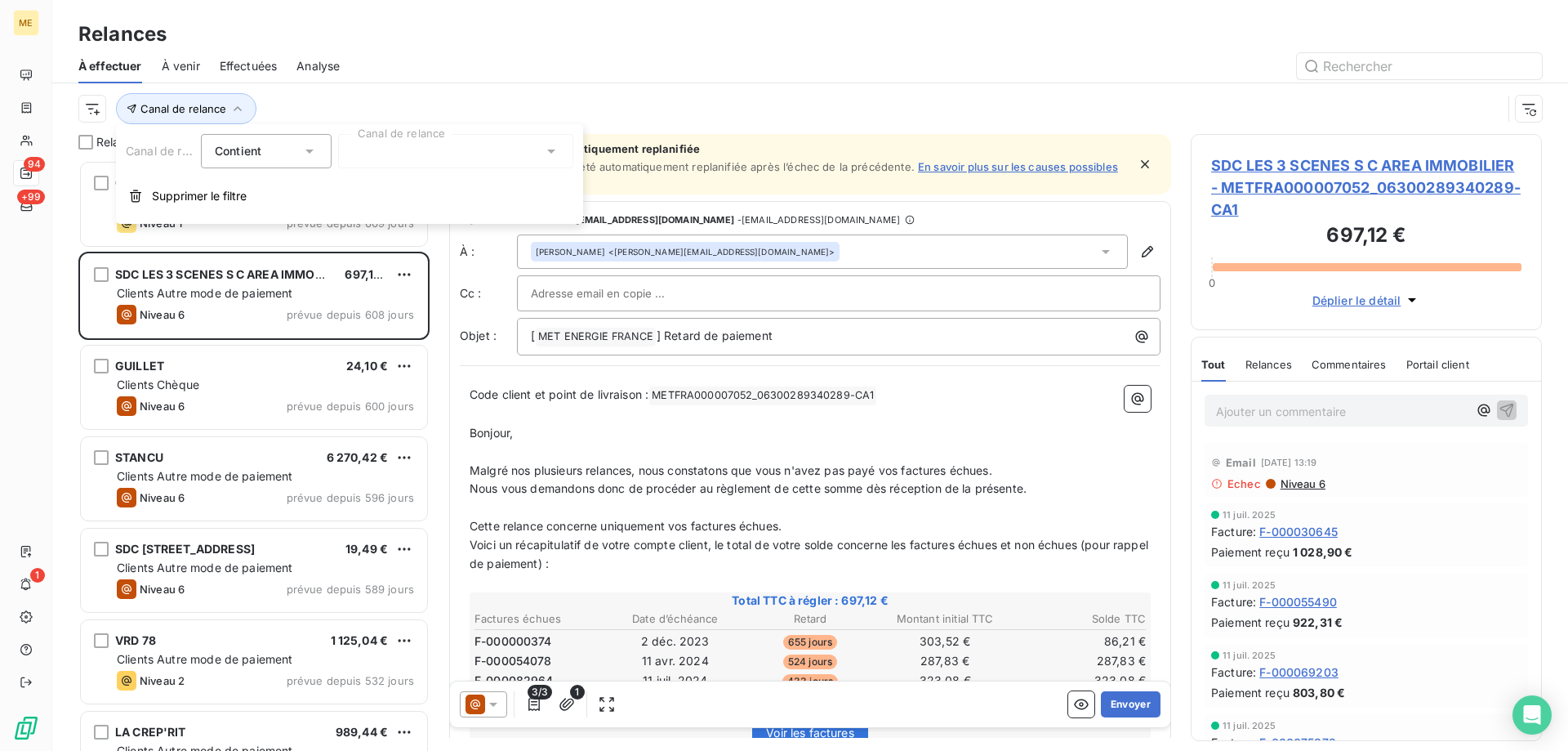
click at [392, 158] on div at bounding box center [455, 151] width 235 height 34
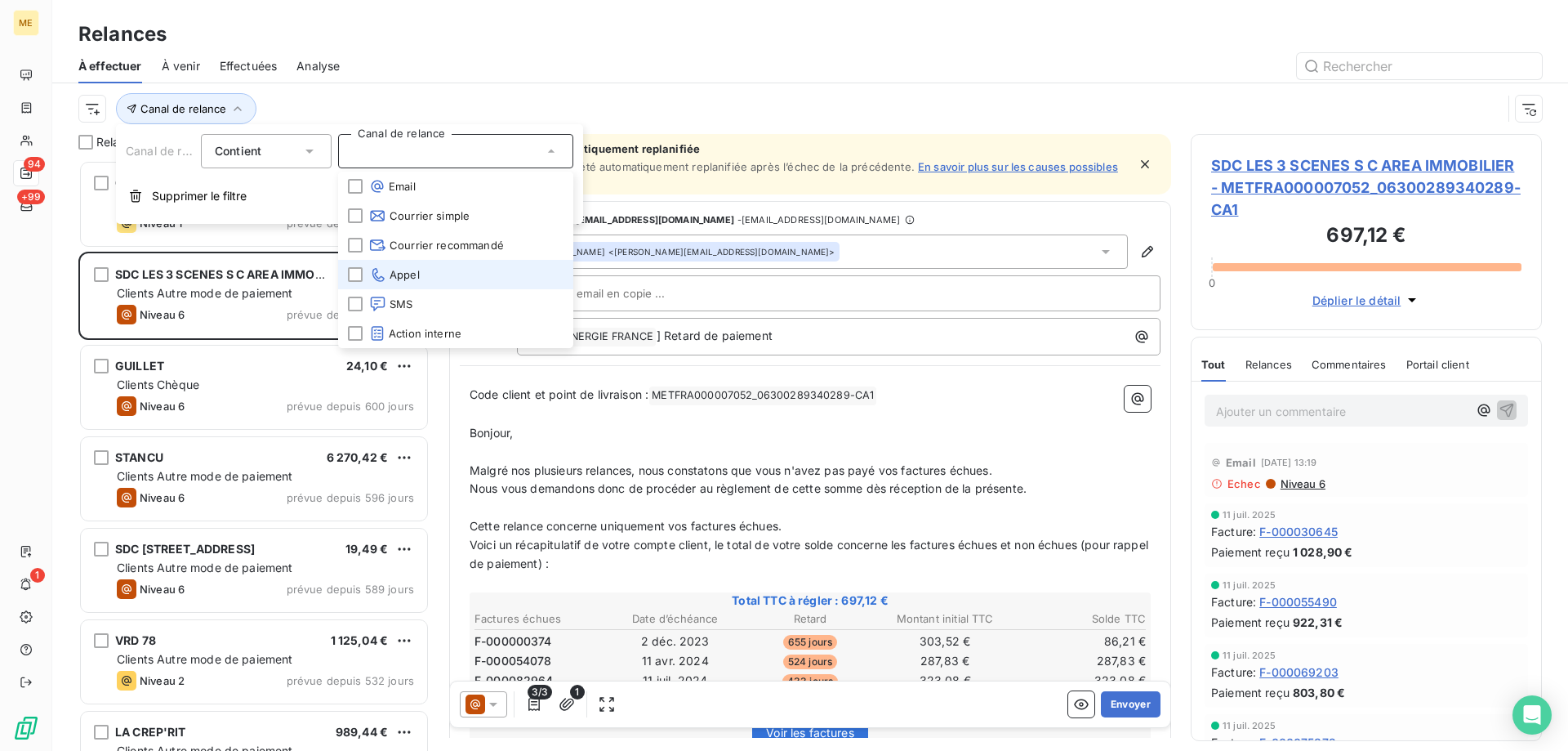
click at [412, 271] on span "Appel" at bounding box center [394, 275] width 50 height 16
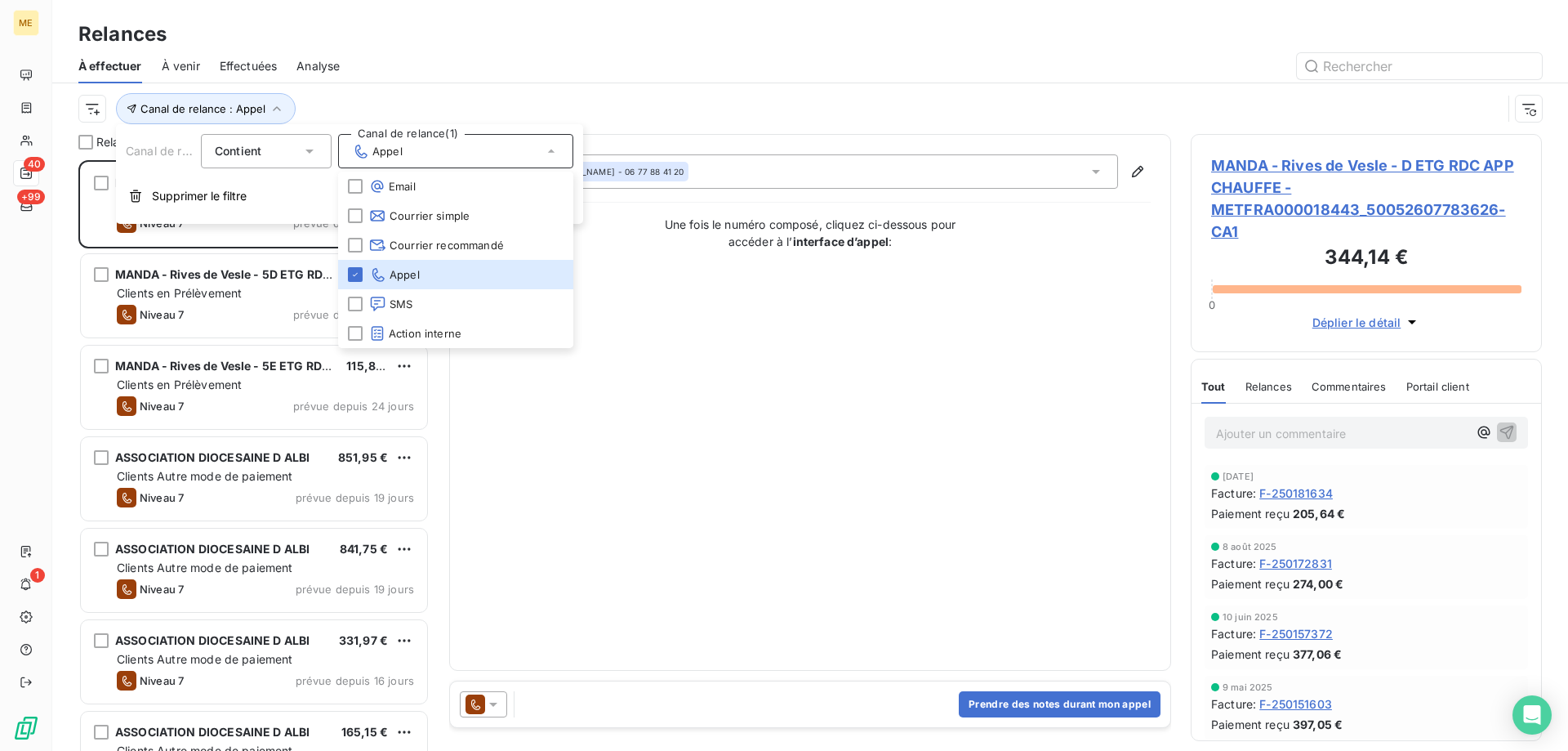
click at [77, 100] on div "Canal de relance : Appel" at bounding box center [810, 109] width 1516 height 50
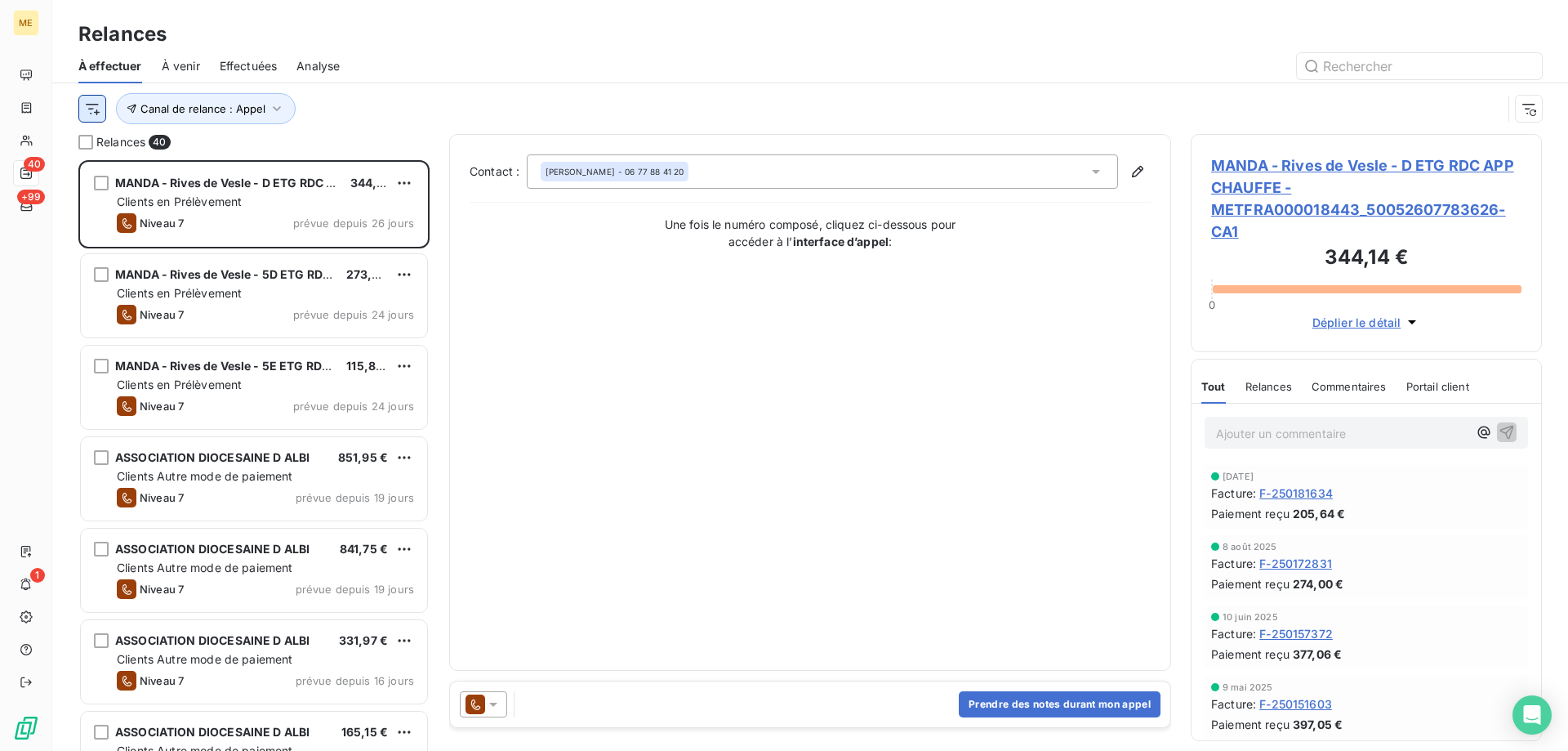
click at [83, 103] on html "ME 40 +99 1 Relances À effectuer À venir Effectuées Analyse Canal de relance : …" at bounding box center [784, 457] width 1568 height 914
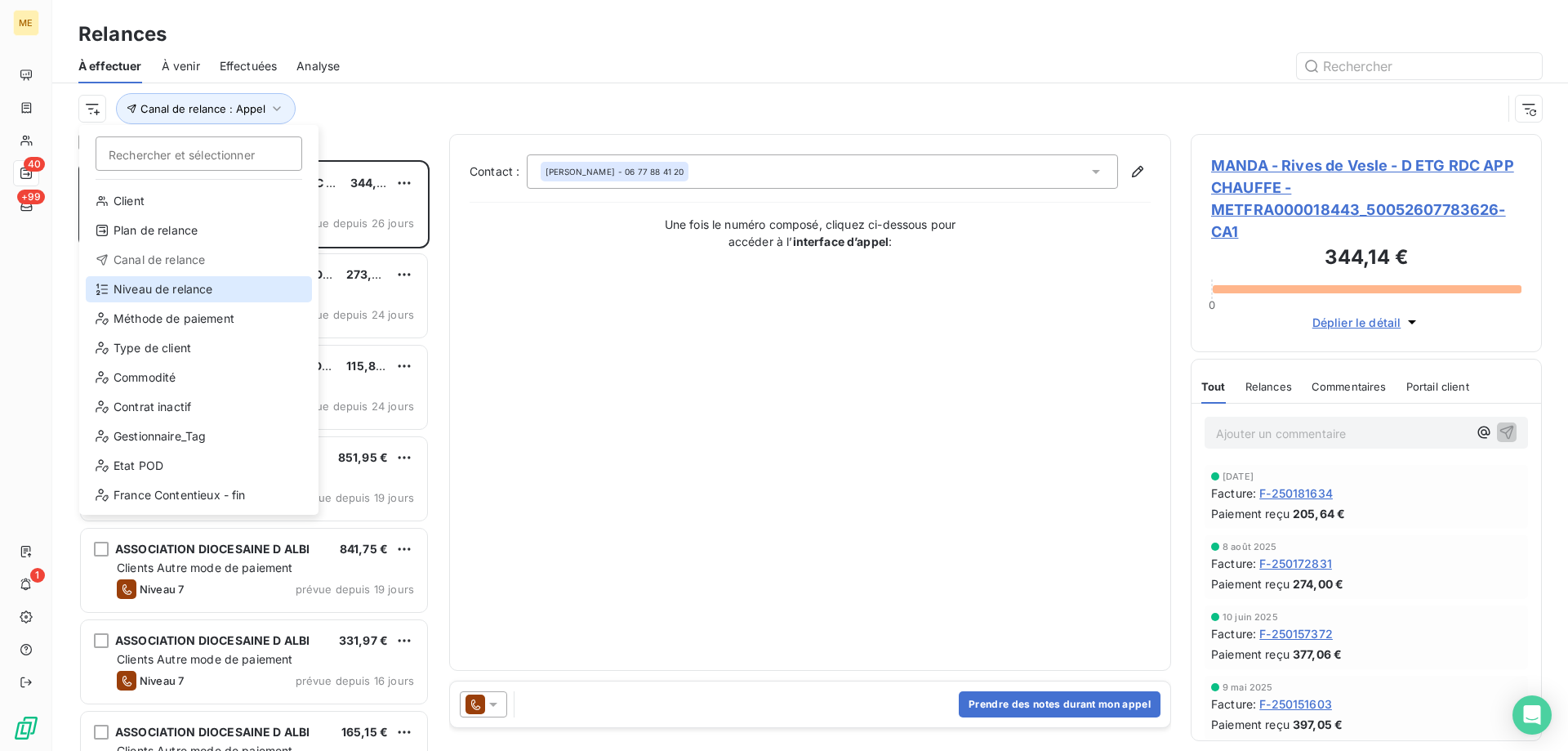
click at [143, 293] on div "Niveau de relance" at bounding box center [198, 289] width 226 height 26
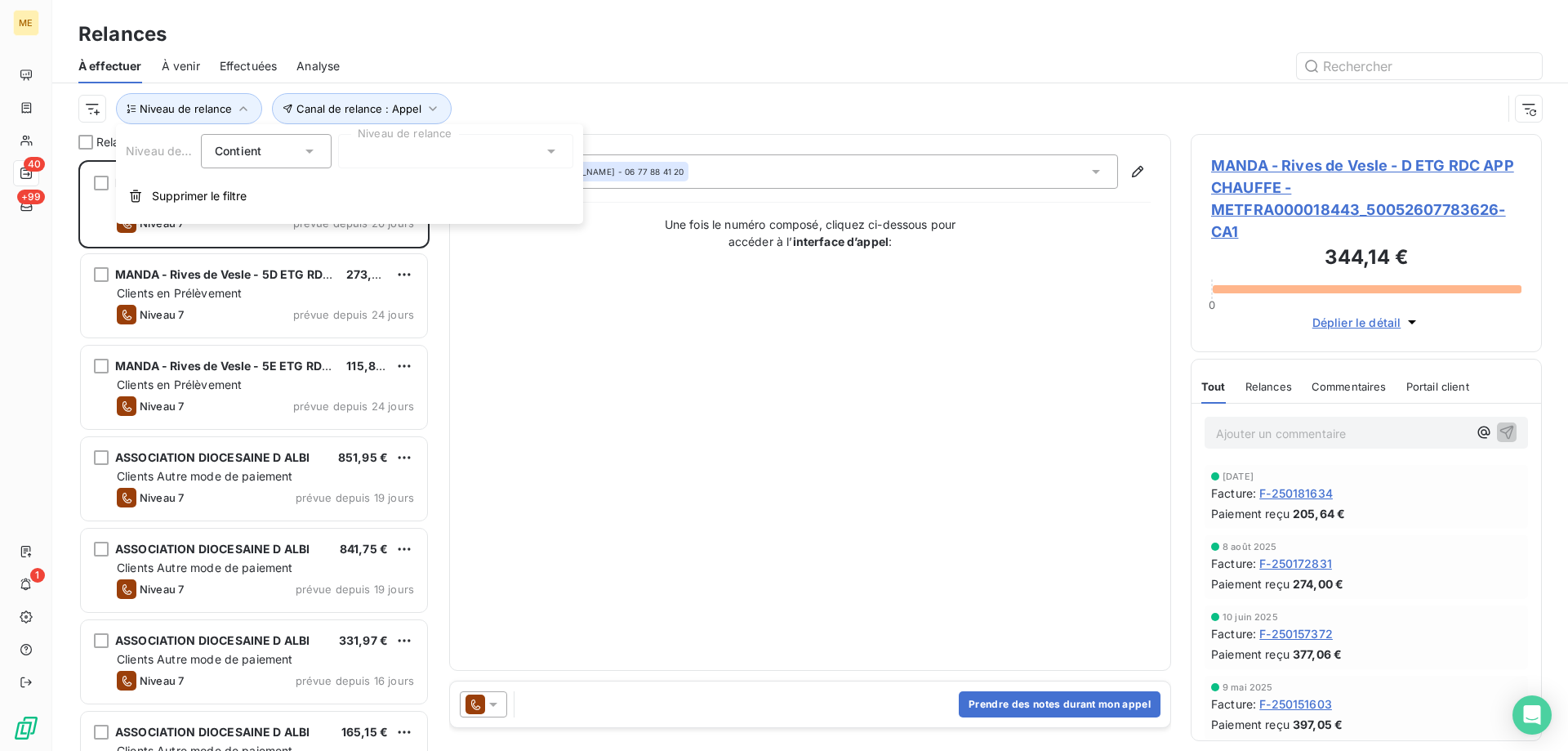
click at [444, 153] on div at bounding box center [455, 151] width 235 height 34
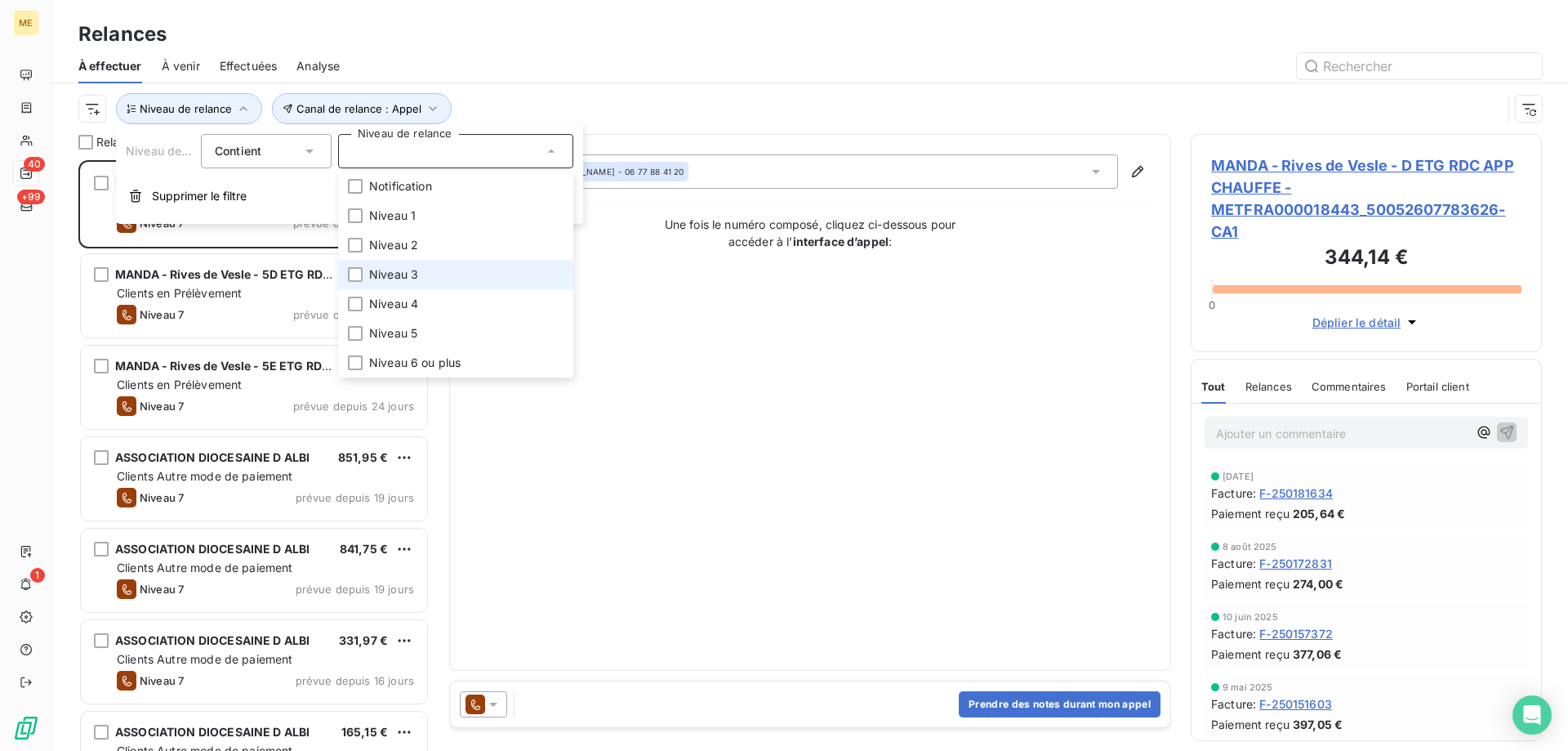
click at [443, 270] on li "Niveau 3" at bounding box center [455, 274] width 235 height 30
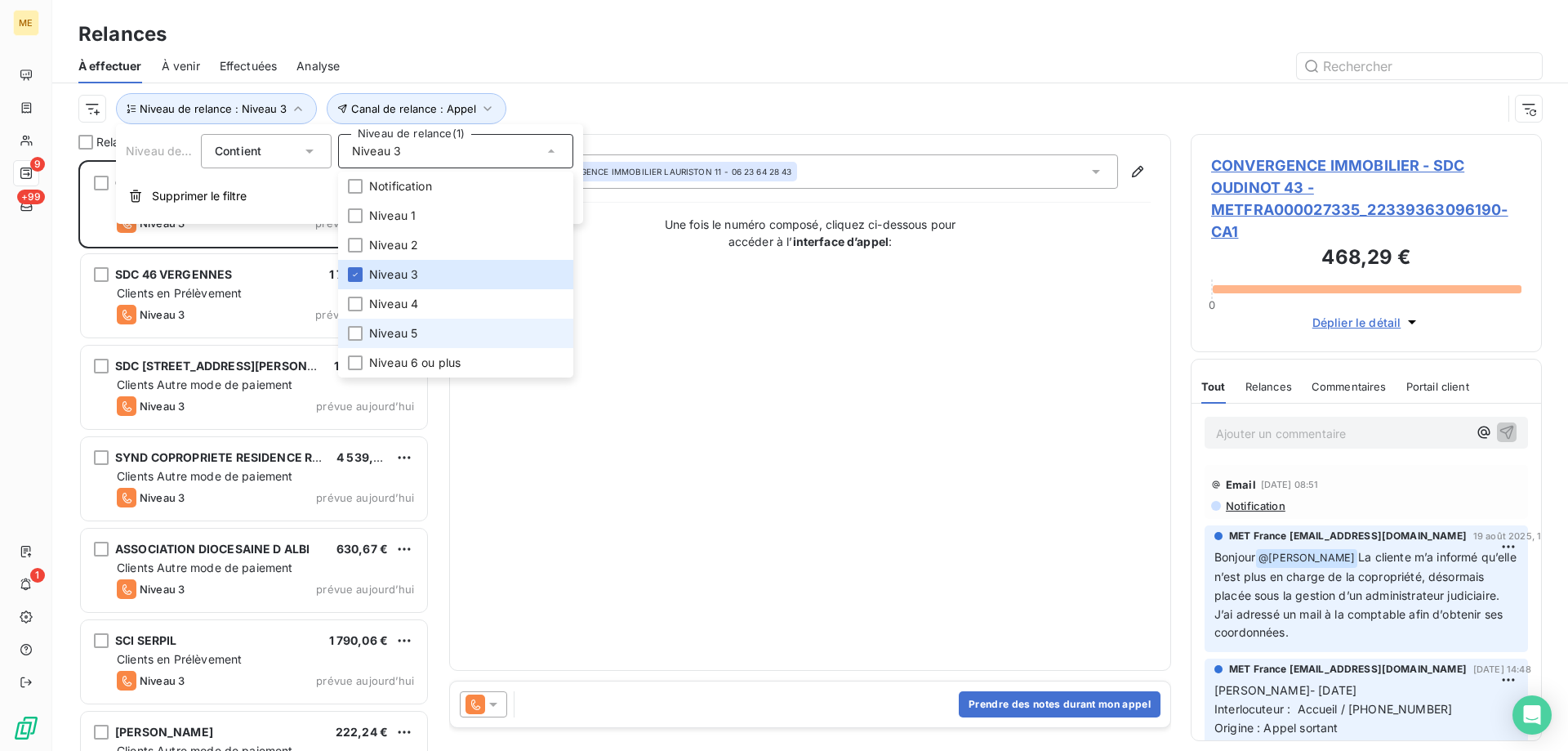
click at [441, 331] on li "Niveau 5" at bounding box center [455, 333] width 235 height 30
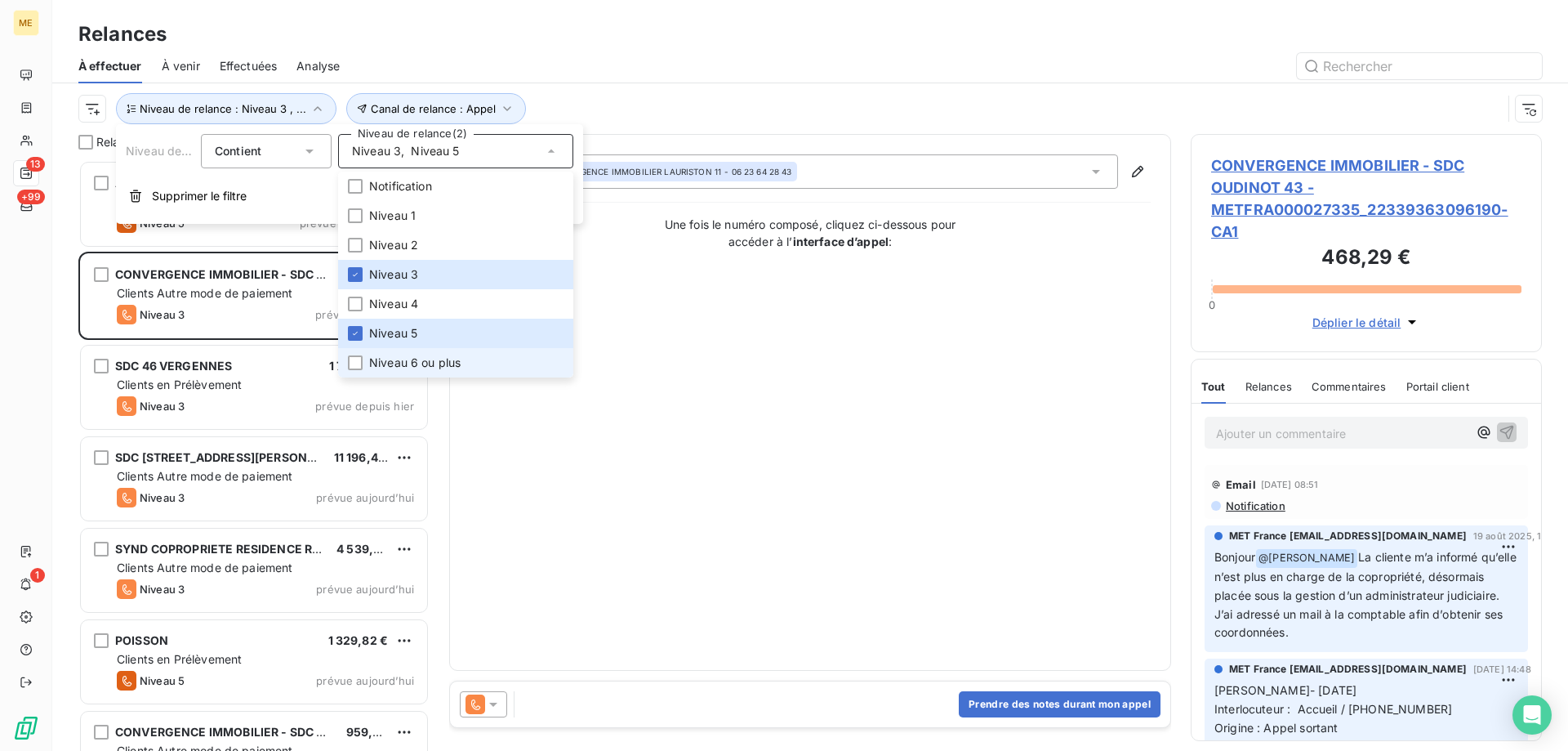
click at [446, 364] on span "Niveau 6 ou plus" at bounding box center [415, 363] width 92 height 16
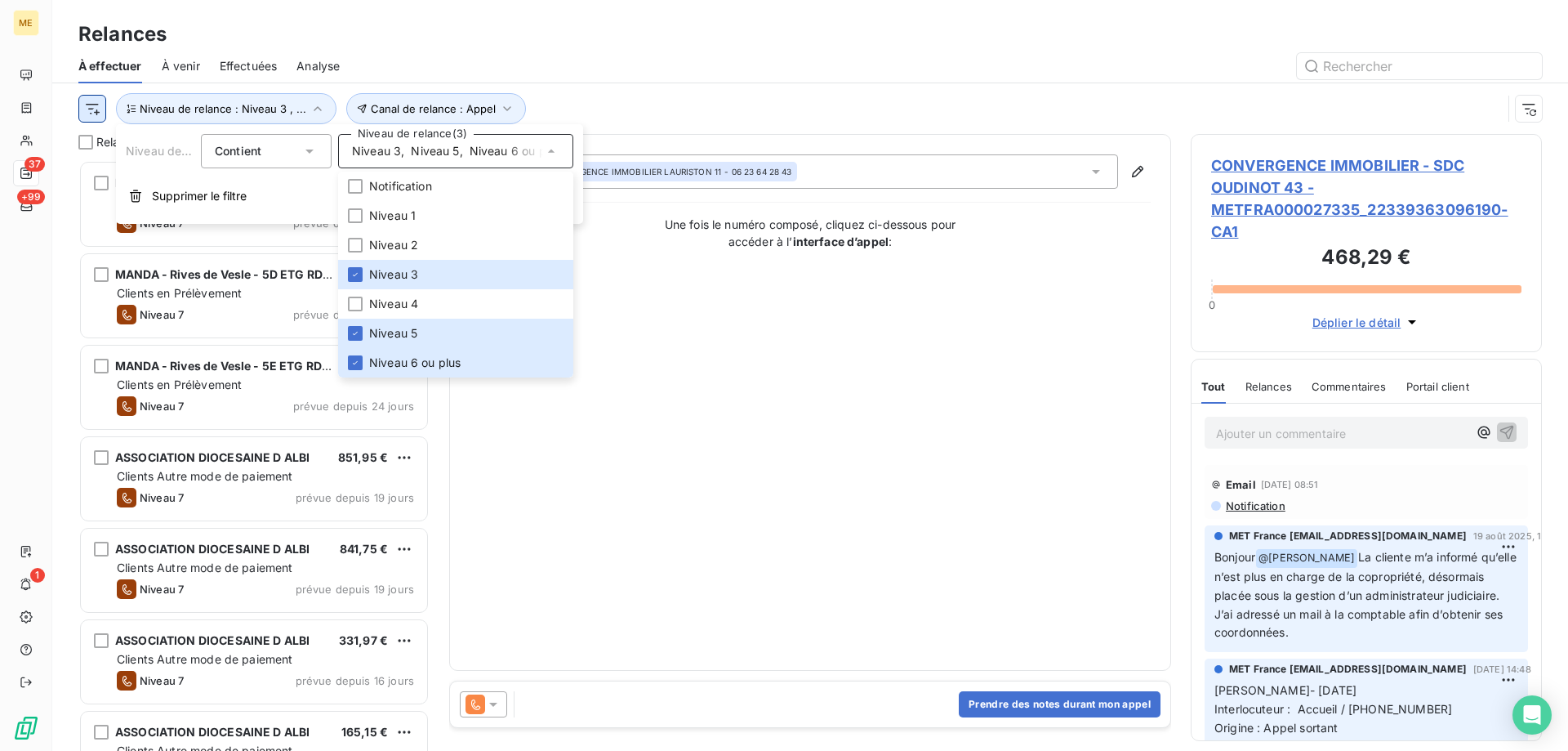
click at [97, 110] on html "ME 37 +99 1 Relances À effectuer À venir Effectuées Analyse Canal de relance : …" at bounding box center [784, 457] width 1568 height 914
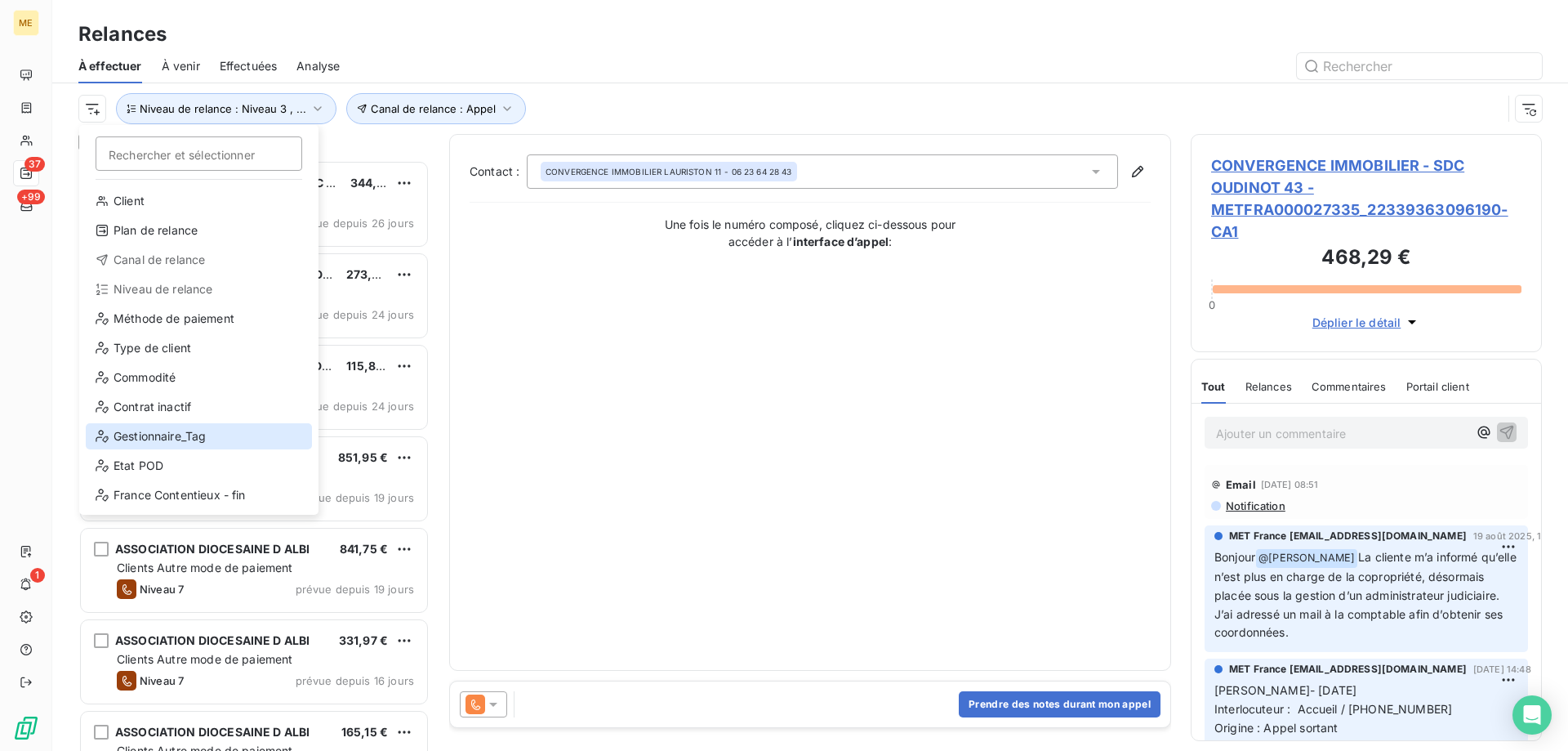
click at [159, 435] on div "Gestionnaire_Tag" at bounding box center [198, 436] width 226 height 26
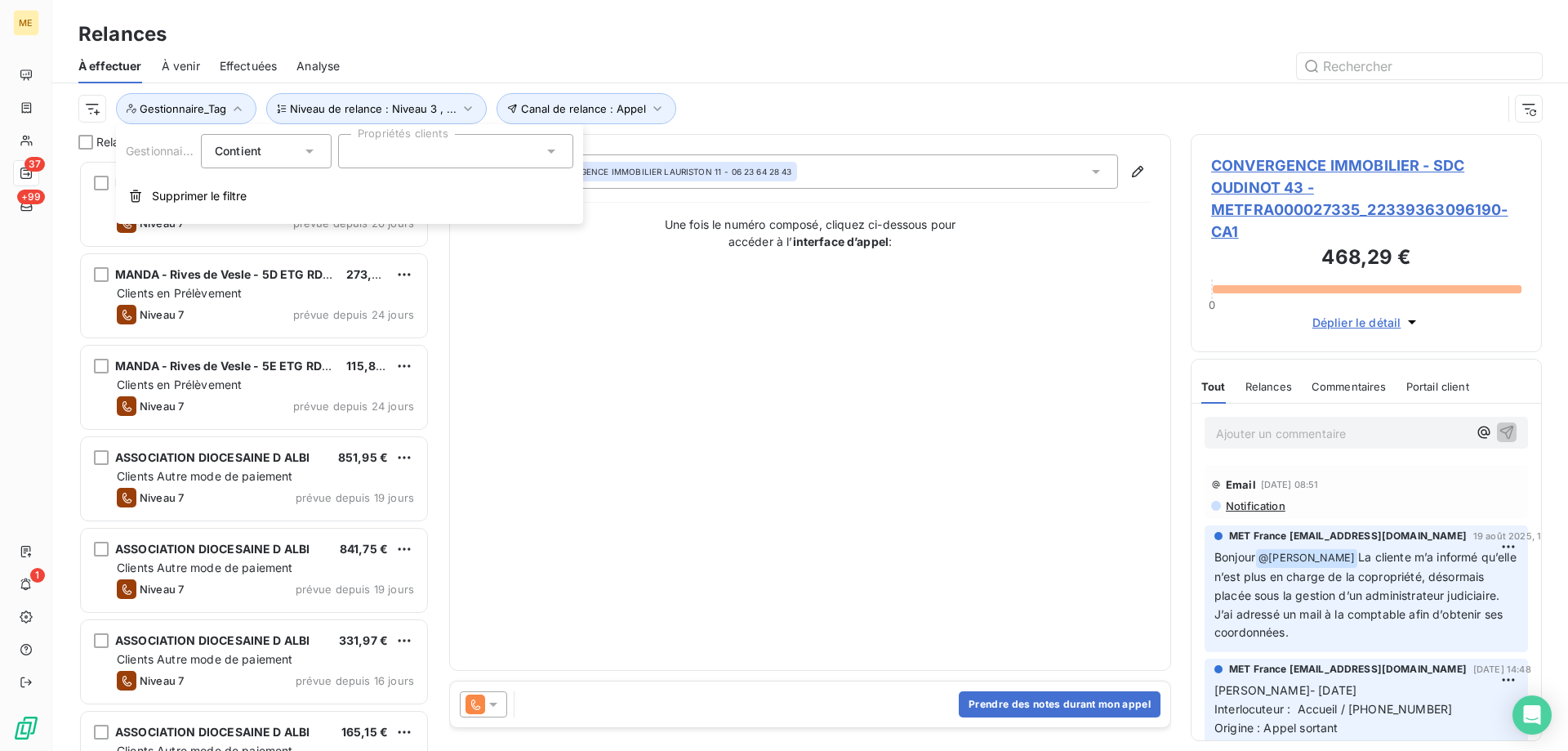
click at [405, 153] on div at bounding box center [455, 151] width 235 height 34
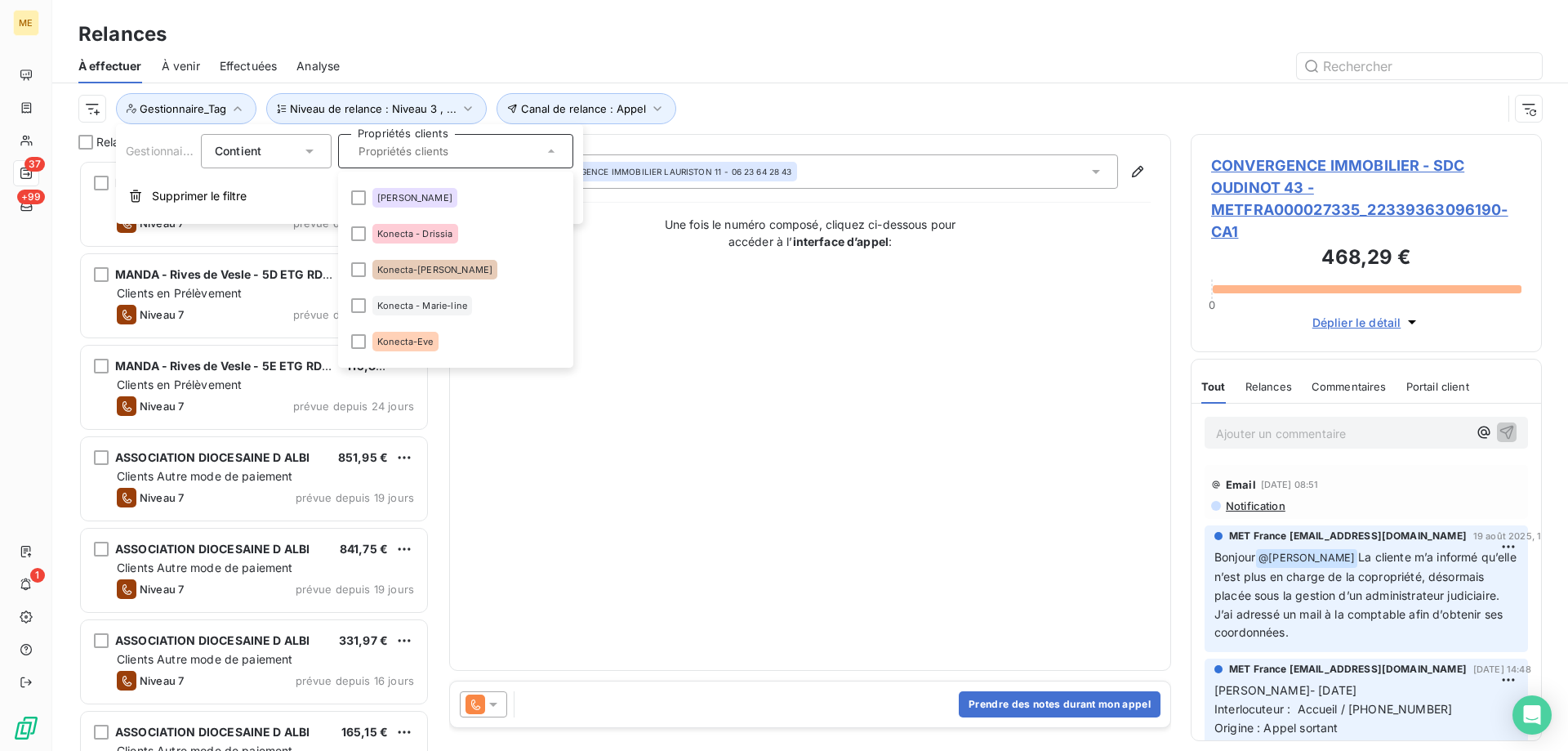
scroll to position [409, 0]
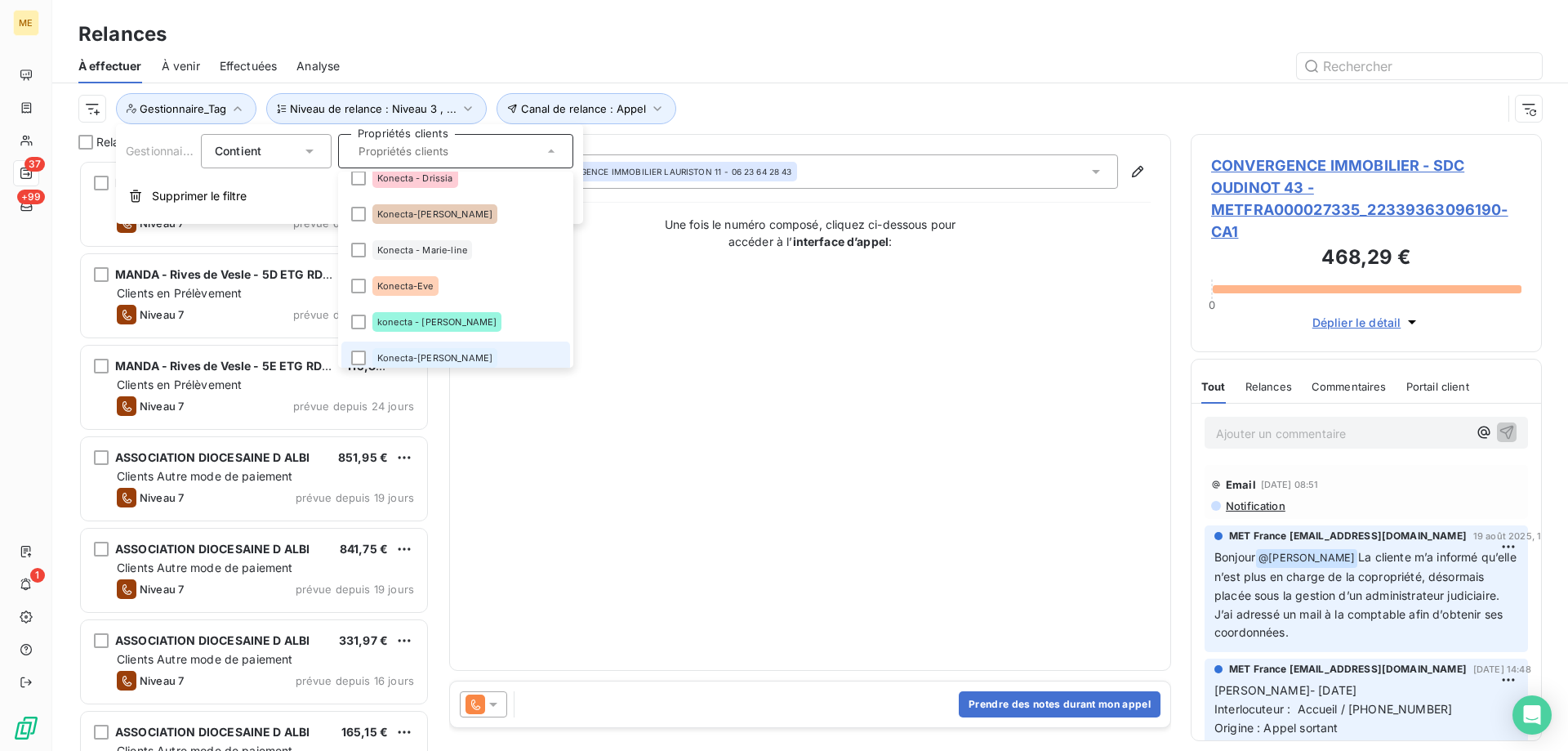
click at [354, 357] on div at bounding box center [358, 357] width 14 height 14
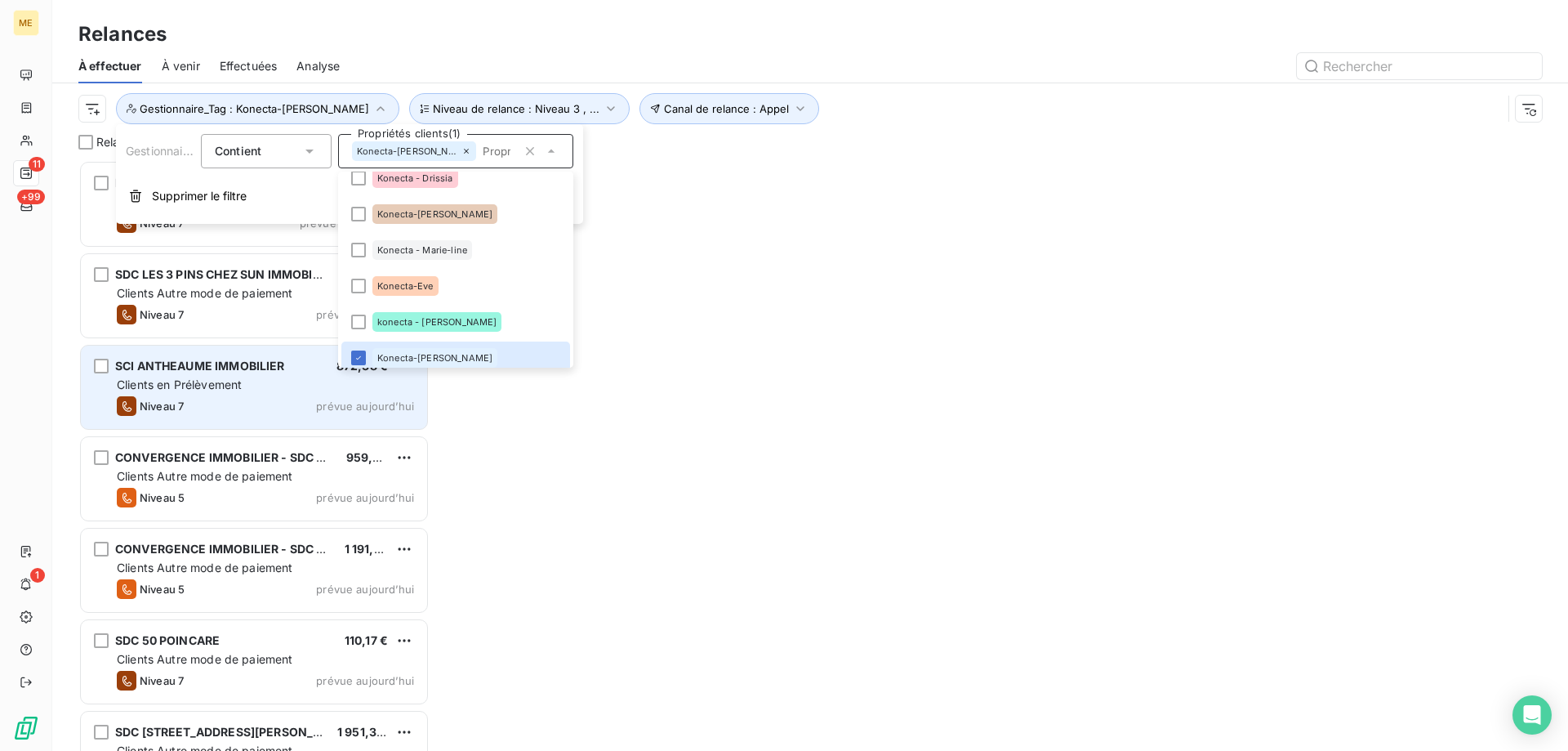
scroll to position [415, 0]
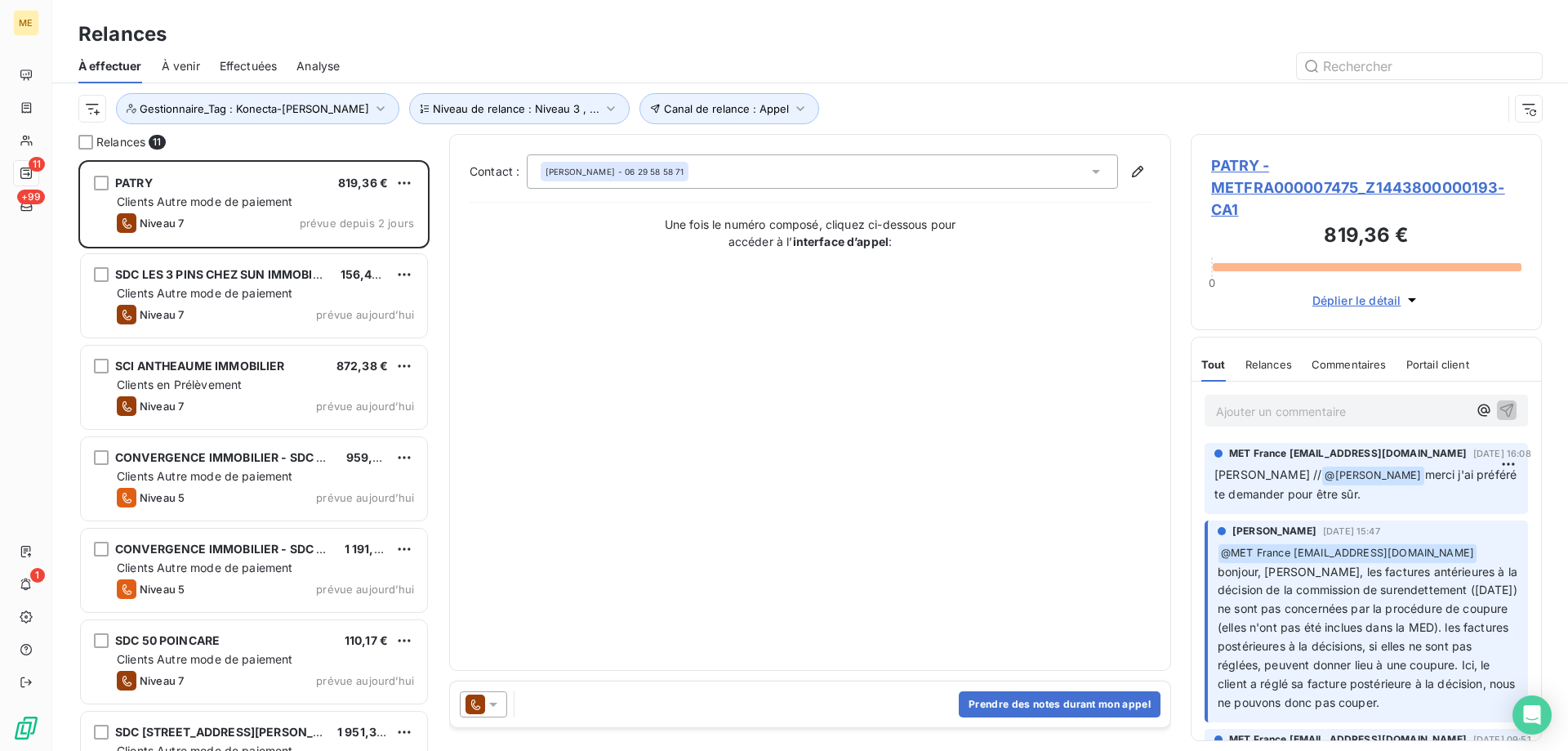
click at [752, 525] on div "Contact : ALAIN PATRY - 06 29 58 58 71 Une fois le numéro composé, cliquez ci-d…" at bounding box center [810, 402] width 681 height 496
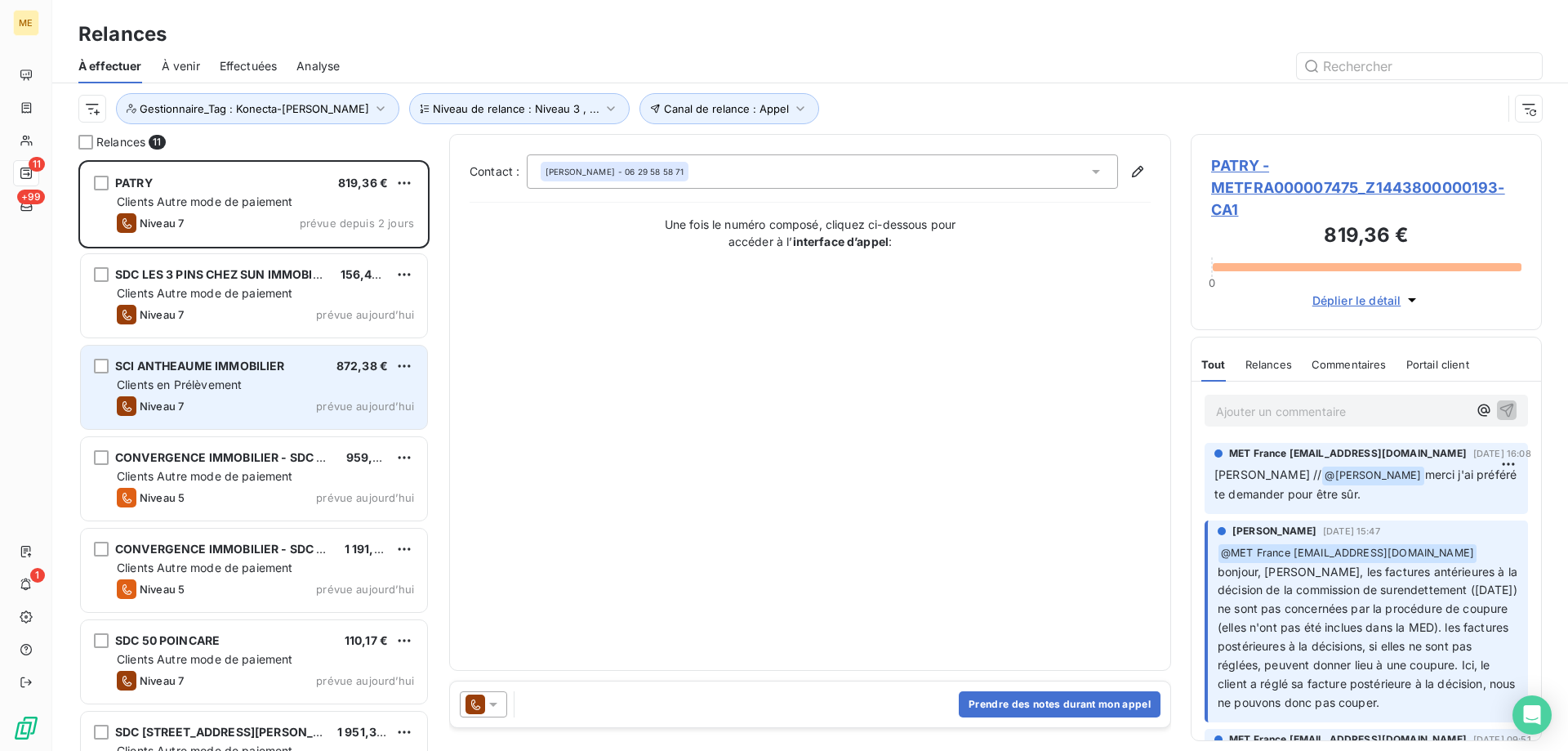
click at [175, 384] on span "Clients en Prélèvement" at bounding box center [179, 384] width 125 height 14
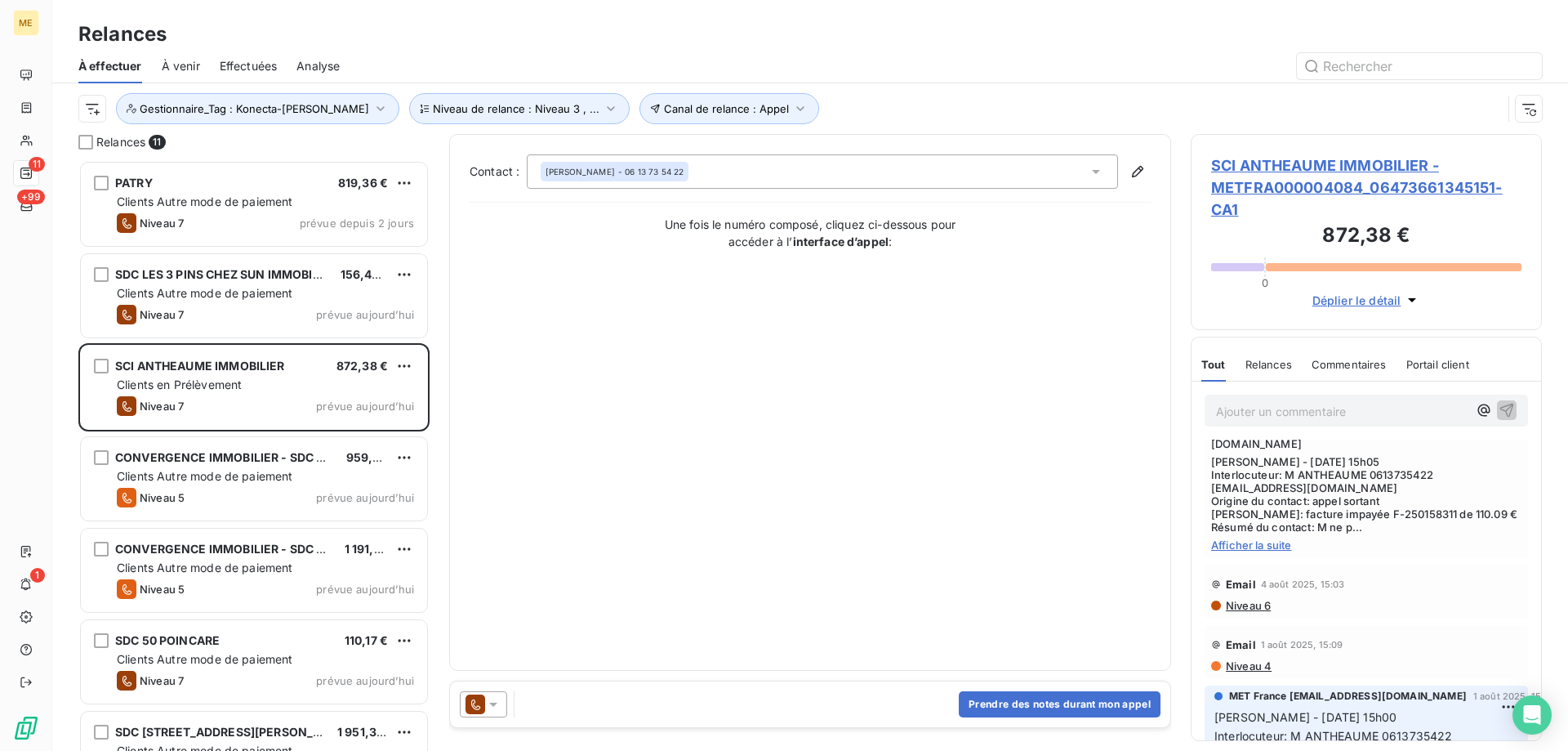
scroll to position [409, 0]
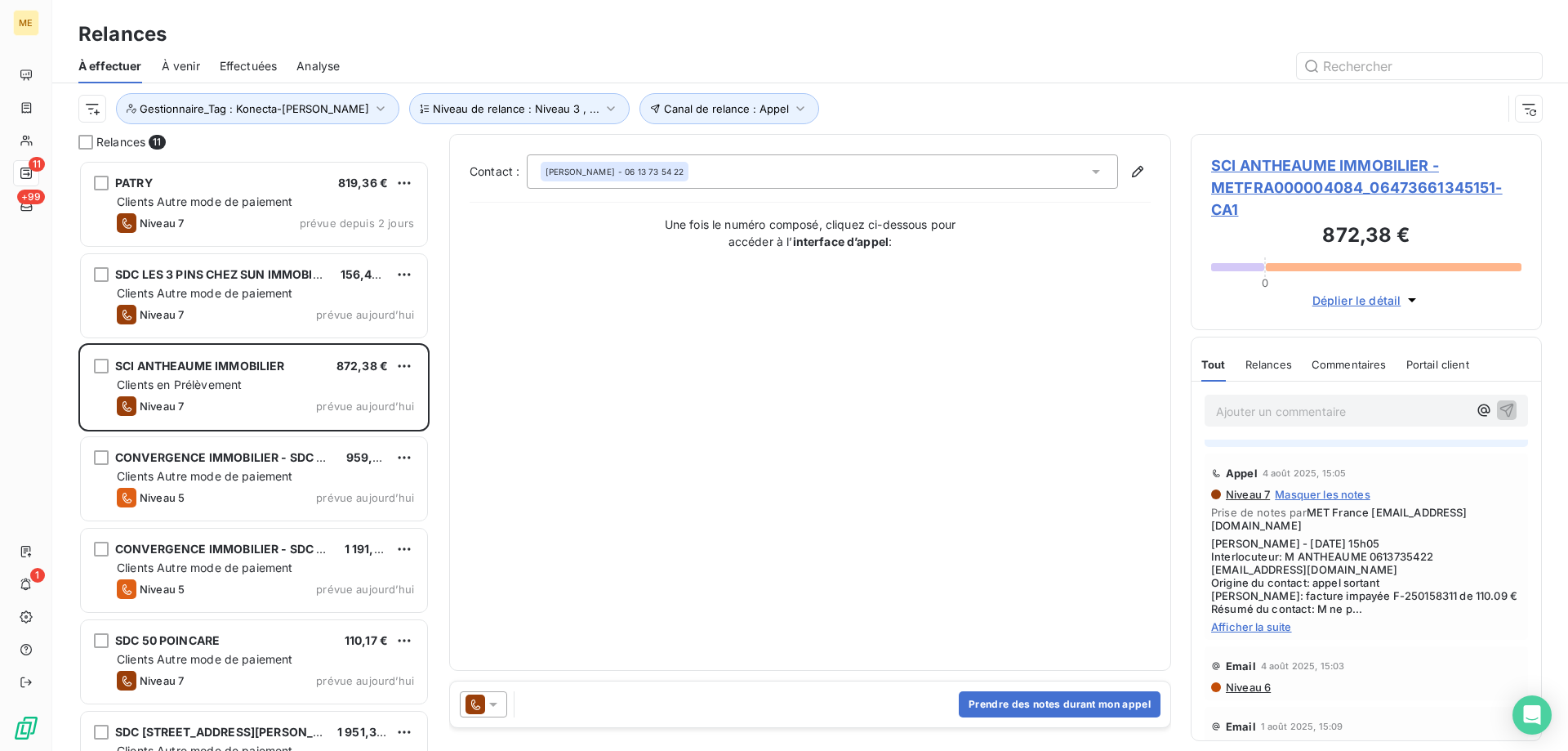
click at [1284, 629] on span "Afficher la suite" at bounding box center [1365, 627] width 311 height 14
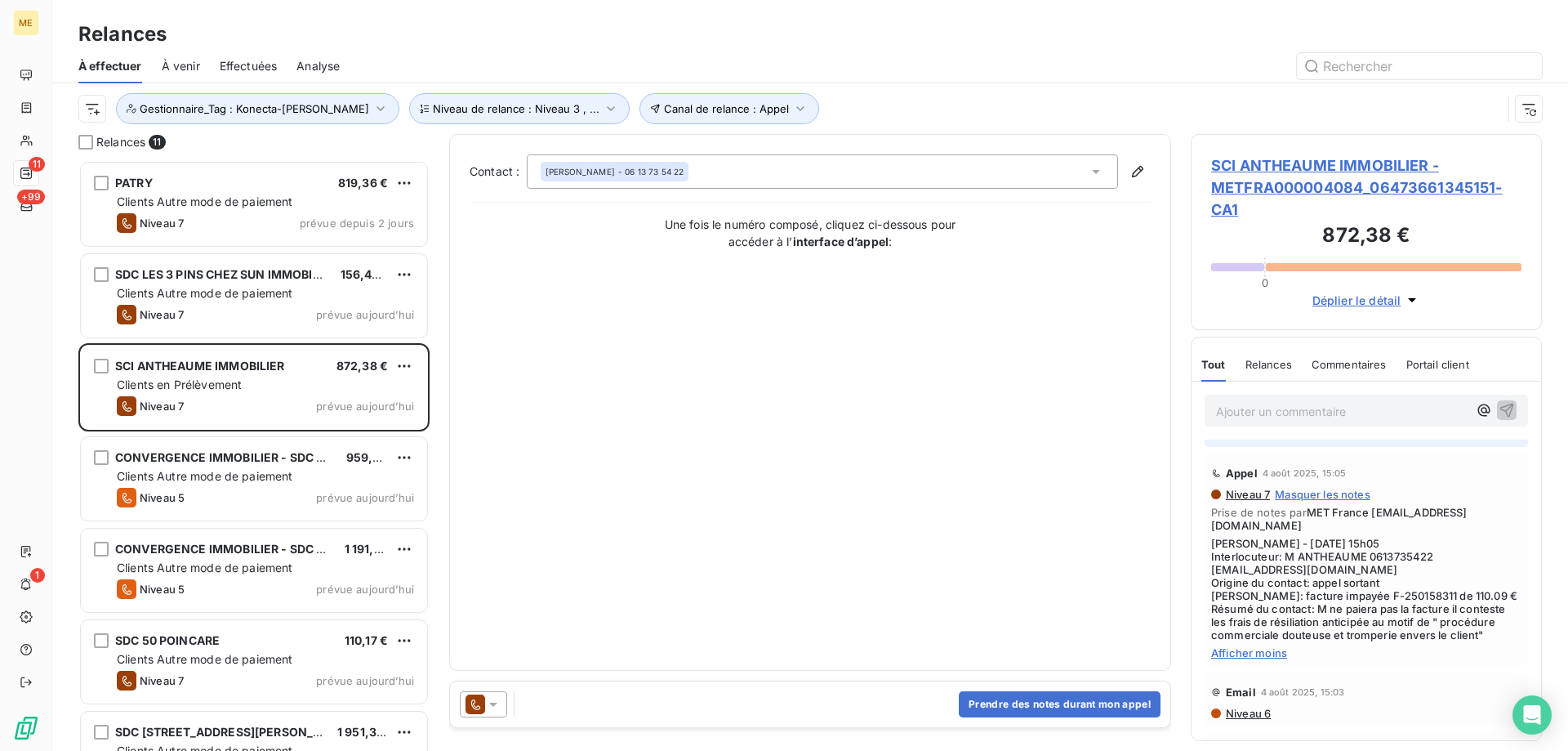
click at [1262, 199] on span "SCI ANTHEAUME IMMOBILIER - METFRA000004084_06473661345151-CA1" at bounding box center [1365, 186] width 311 height 66
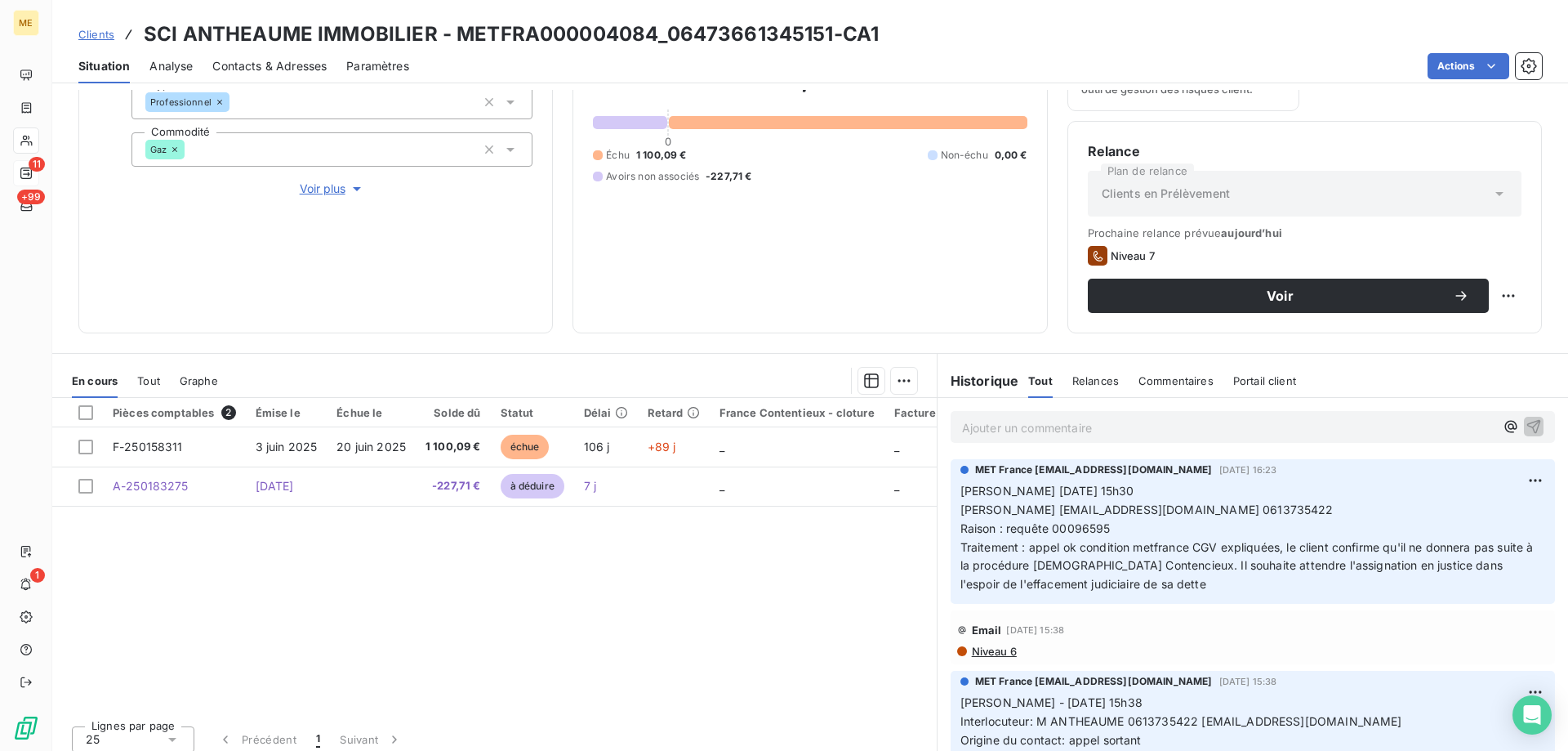
scroll to position [218, 0]
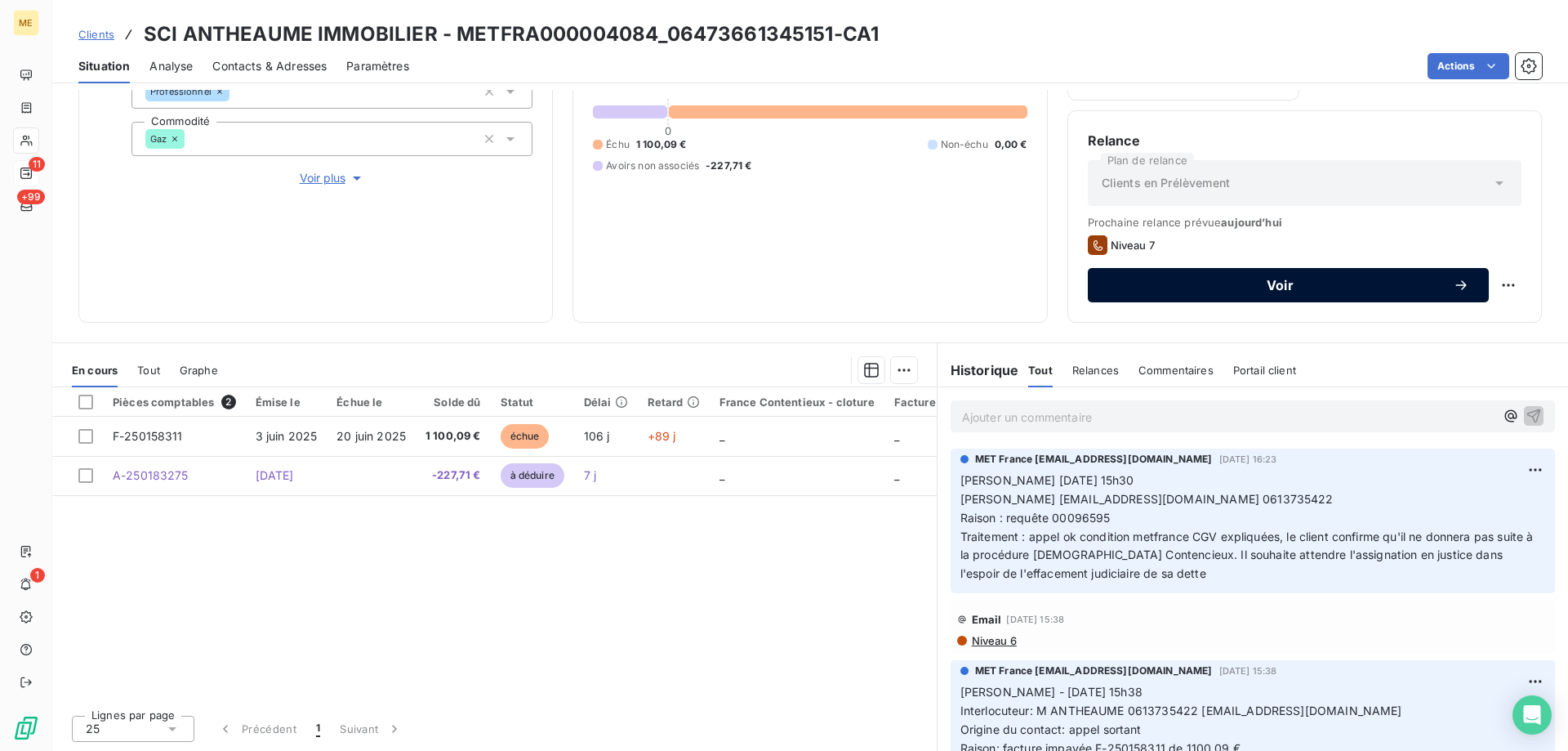
click at [1177, 284] on span "Voir" at bounding box center [1280, 285] width 346 height 14
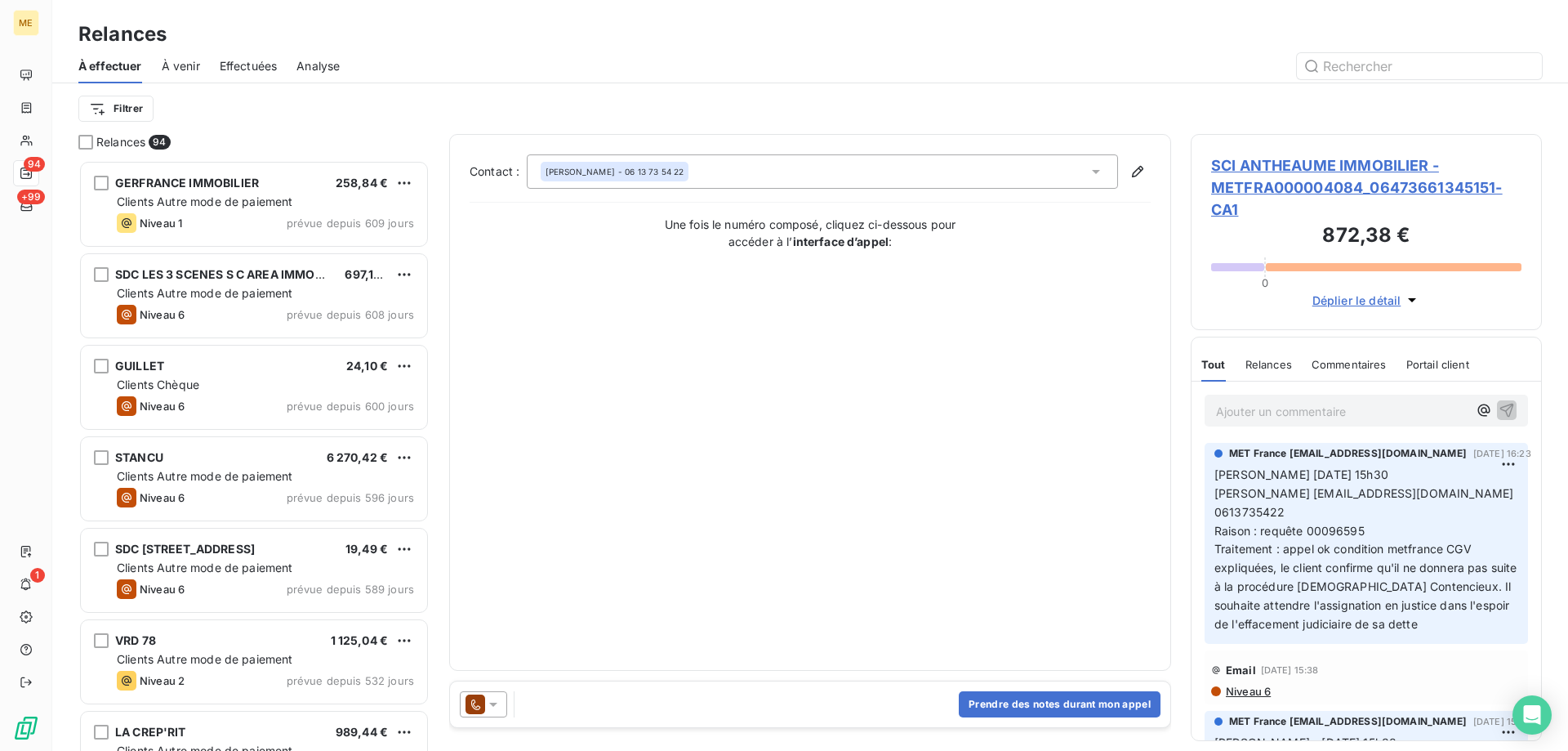
scroll to position [578, 338]
click at [489, 706] on icon at bounding box center [493, 704] width 16 height 16
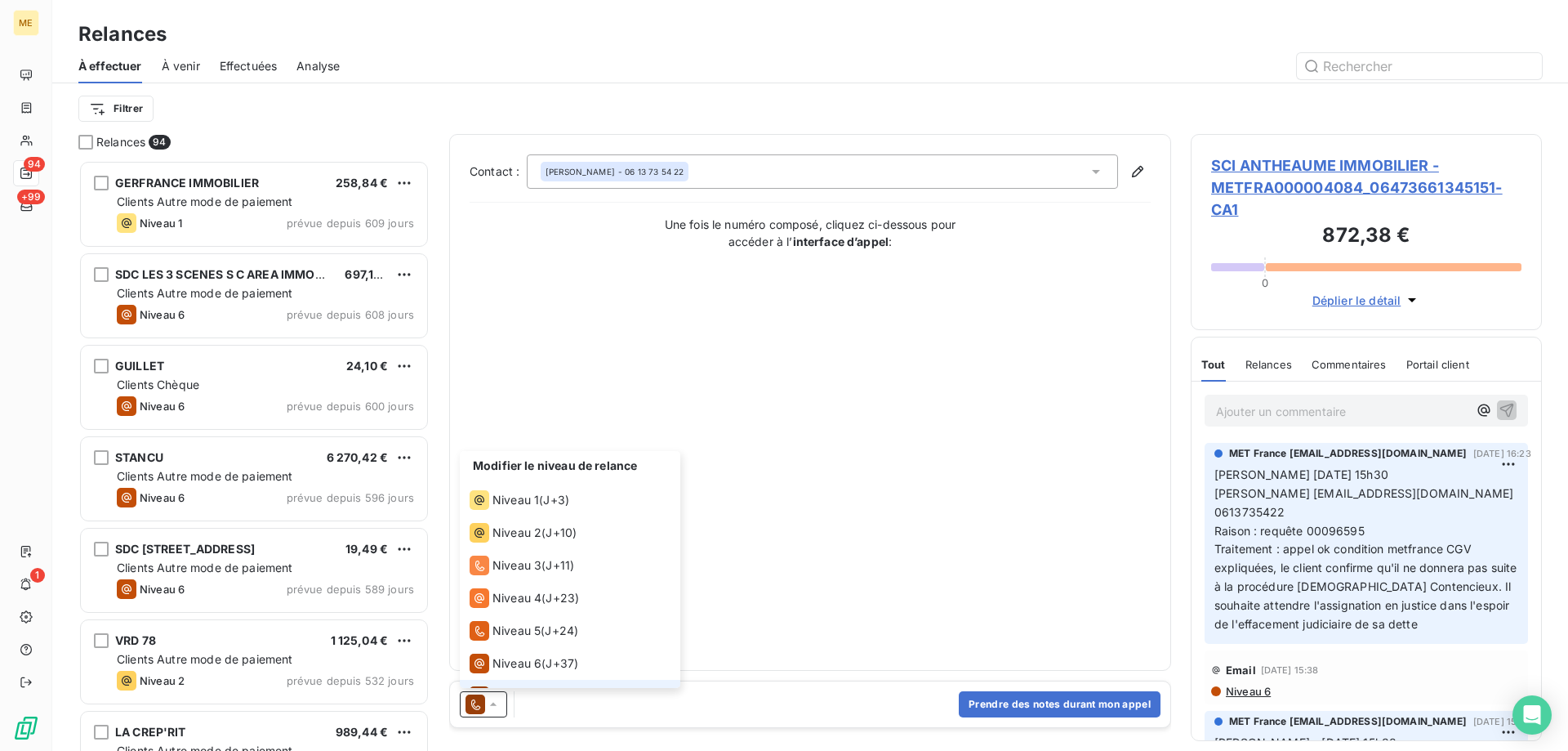
scroll to position [24, 0]
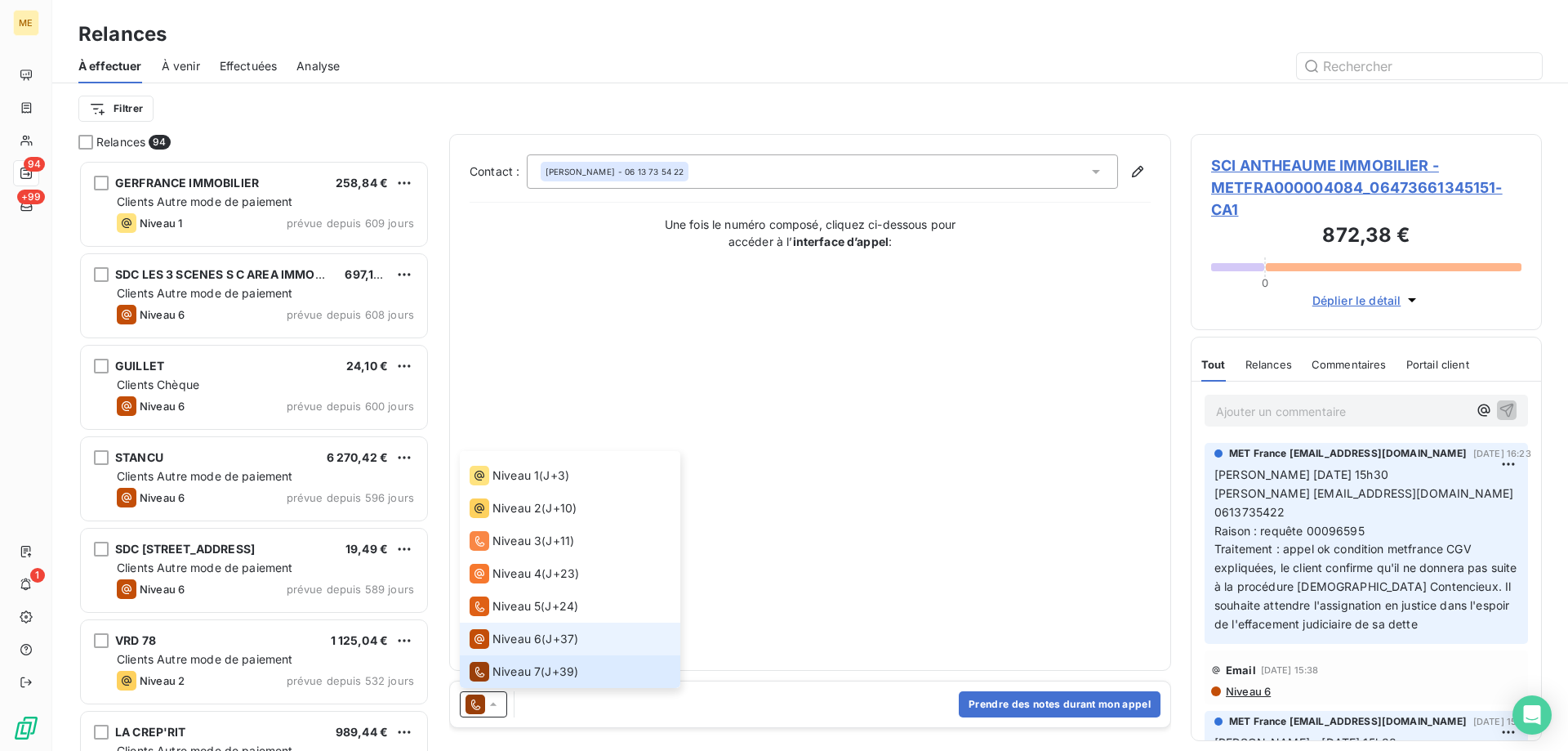
click at [496, 646] on span "Niveau 6" at bounding box center [517, 638] width 49 height 16
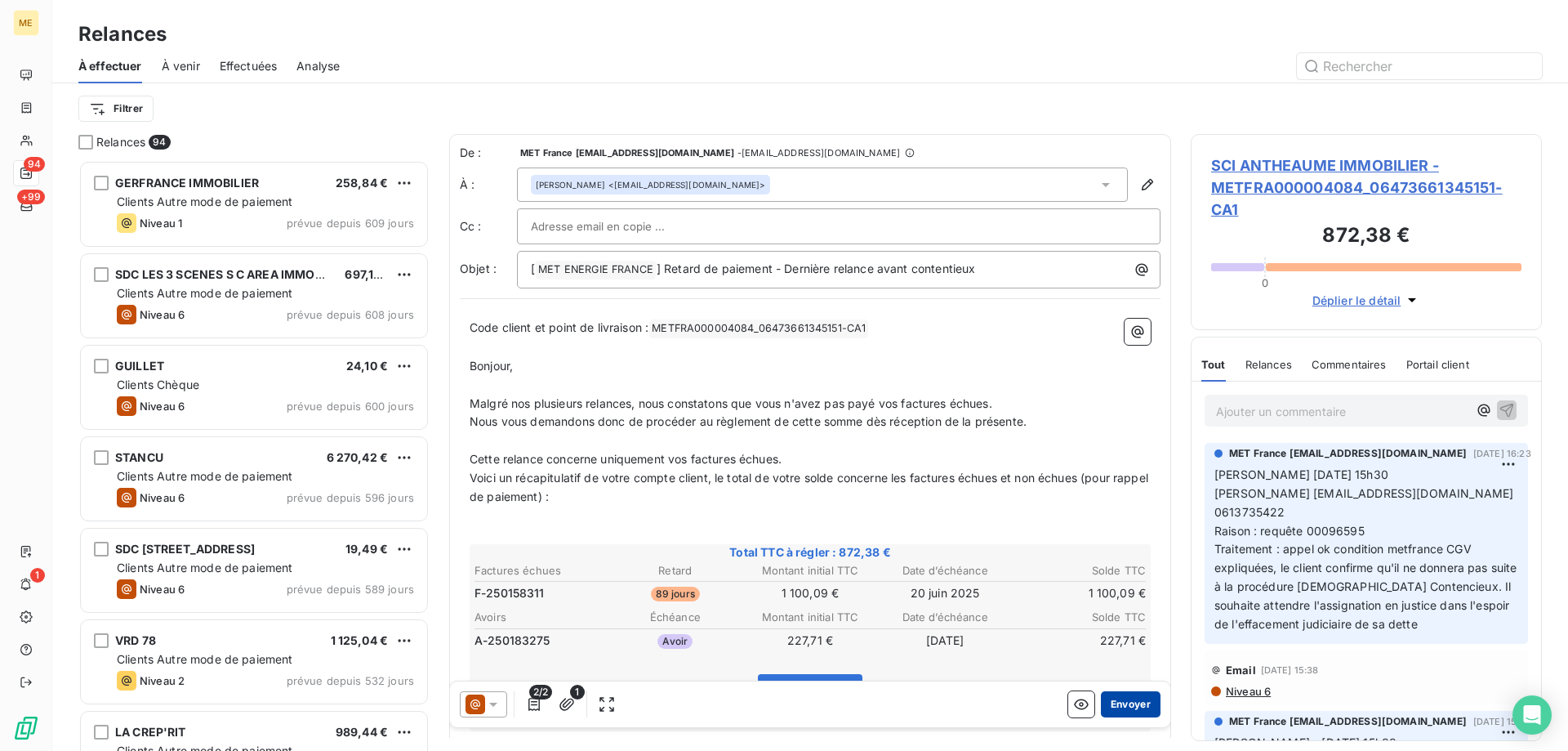
click at [1121, 703] on button "Envoyer" at bounding box center [1131, 703] width 59 height 26
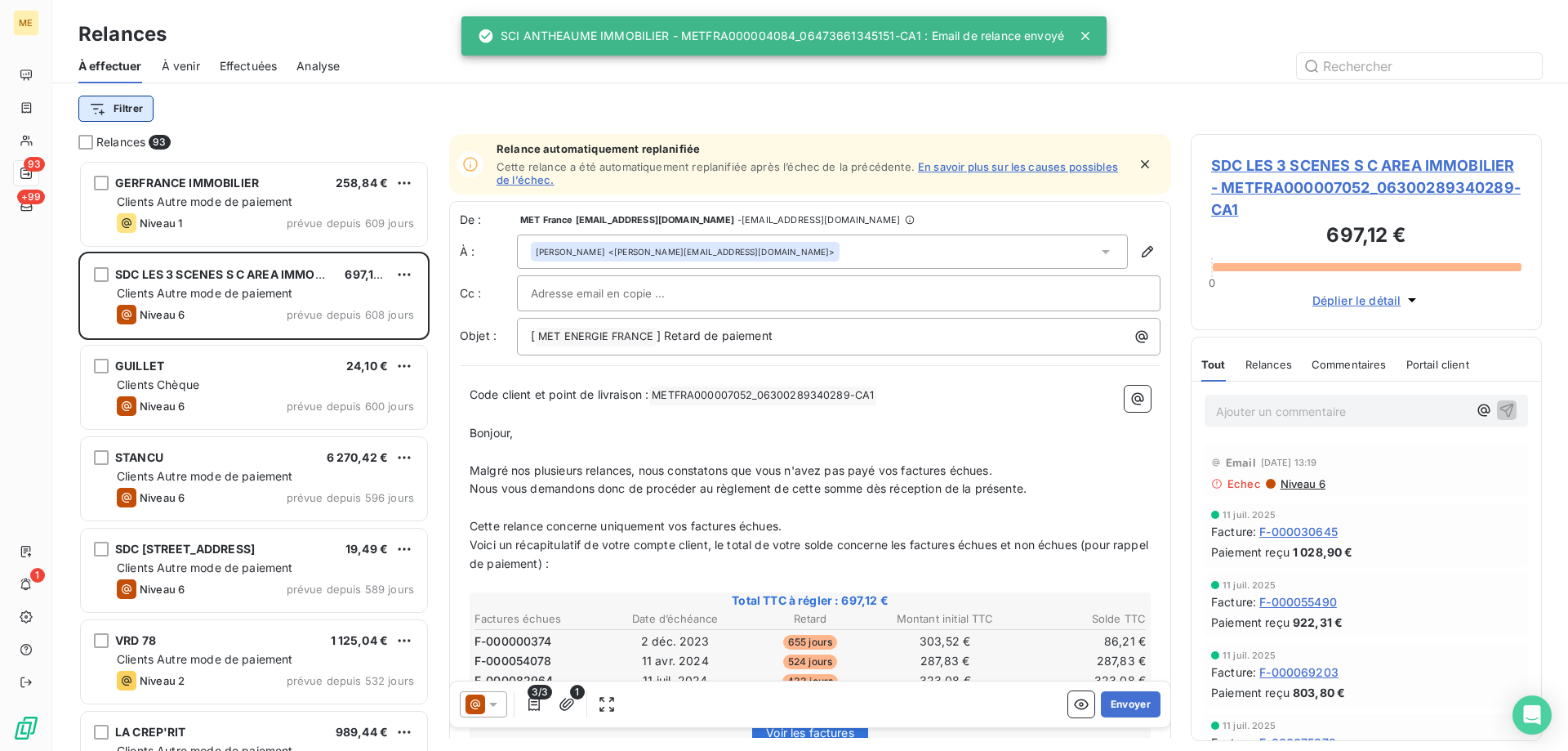
click at [128, 96] on html "ME 93 +99 1 Relances À effectuer À venir Effectuées Analyse Filtrer Relances 93…" at bounding box center [784, 457] width 1568 height 914
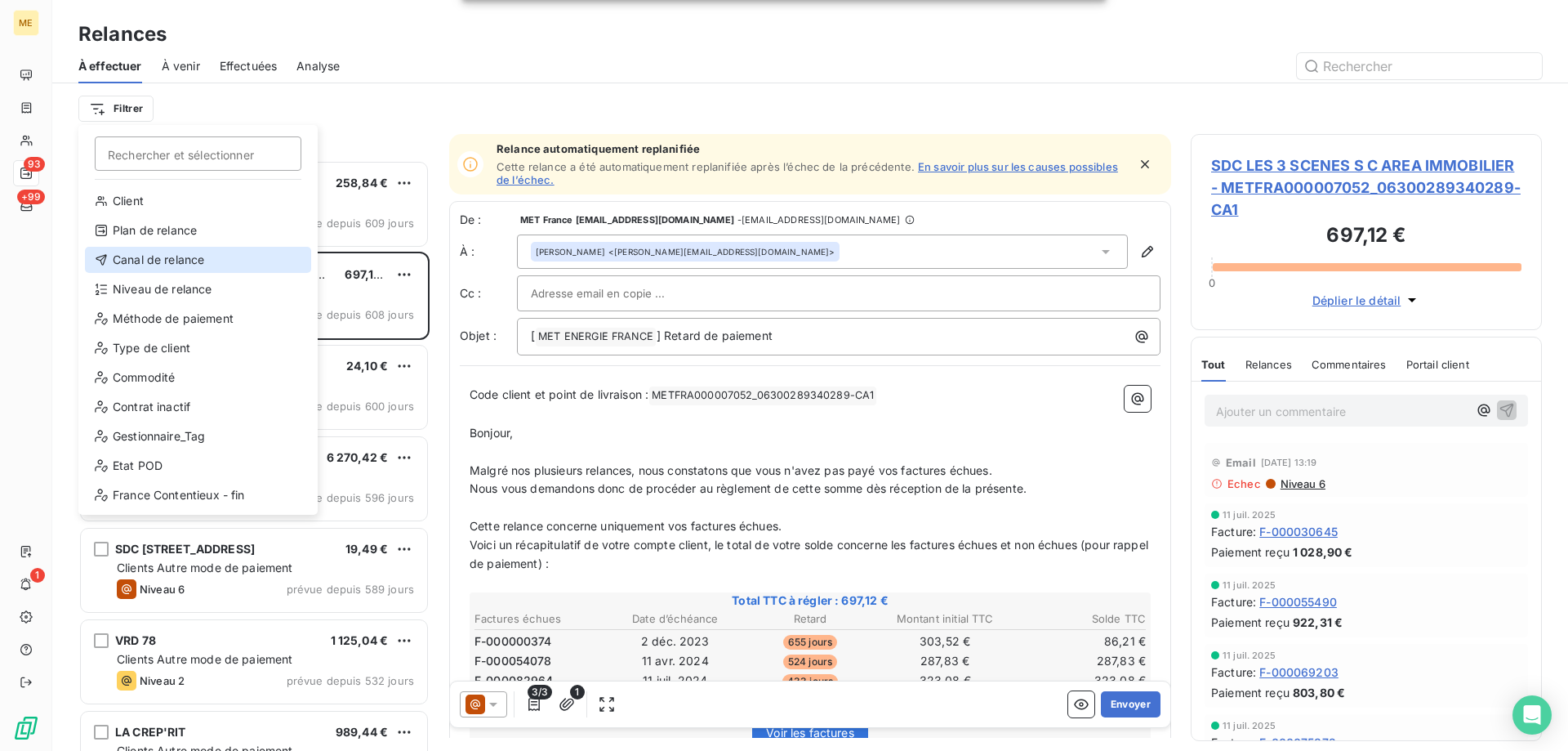
click at [140, 258] on div "Canal de relance" at bounding box center [197, 259] width 226 height 26
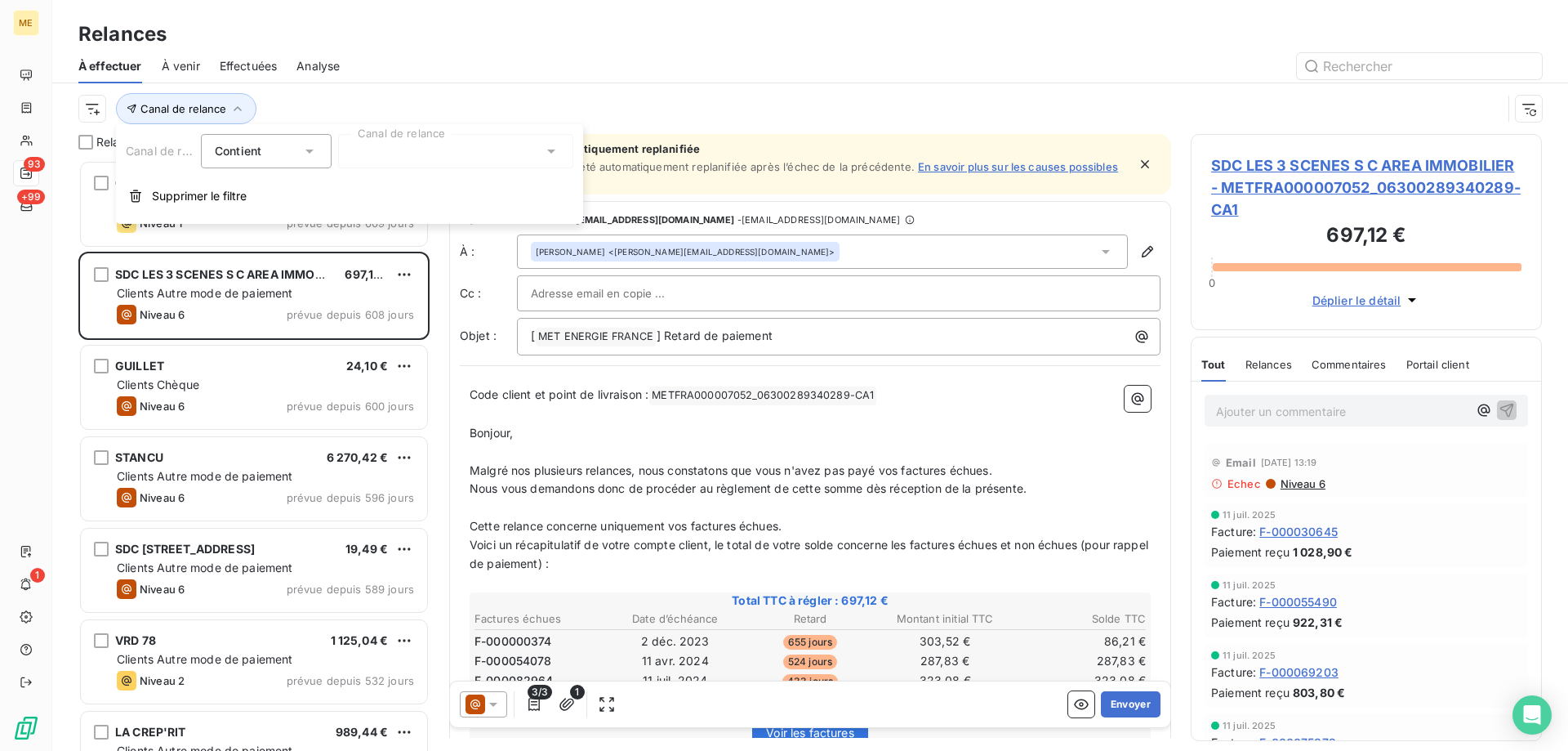
click at [401, 148] on div at bounding box center [455, 151] width 235 height 34
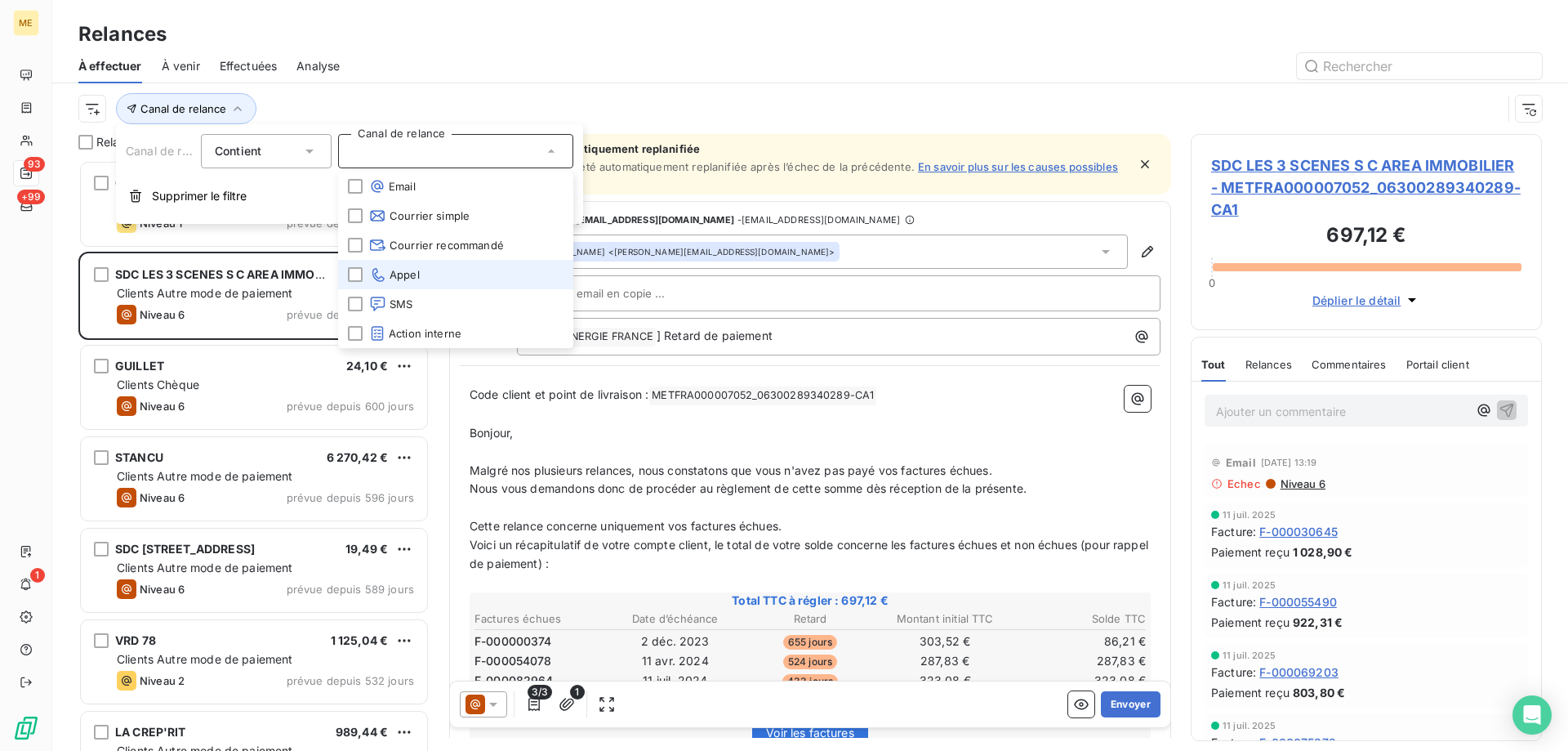
click at [442, 276] on li "Appel" at bounding box center [455, 274] width 235 height 30
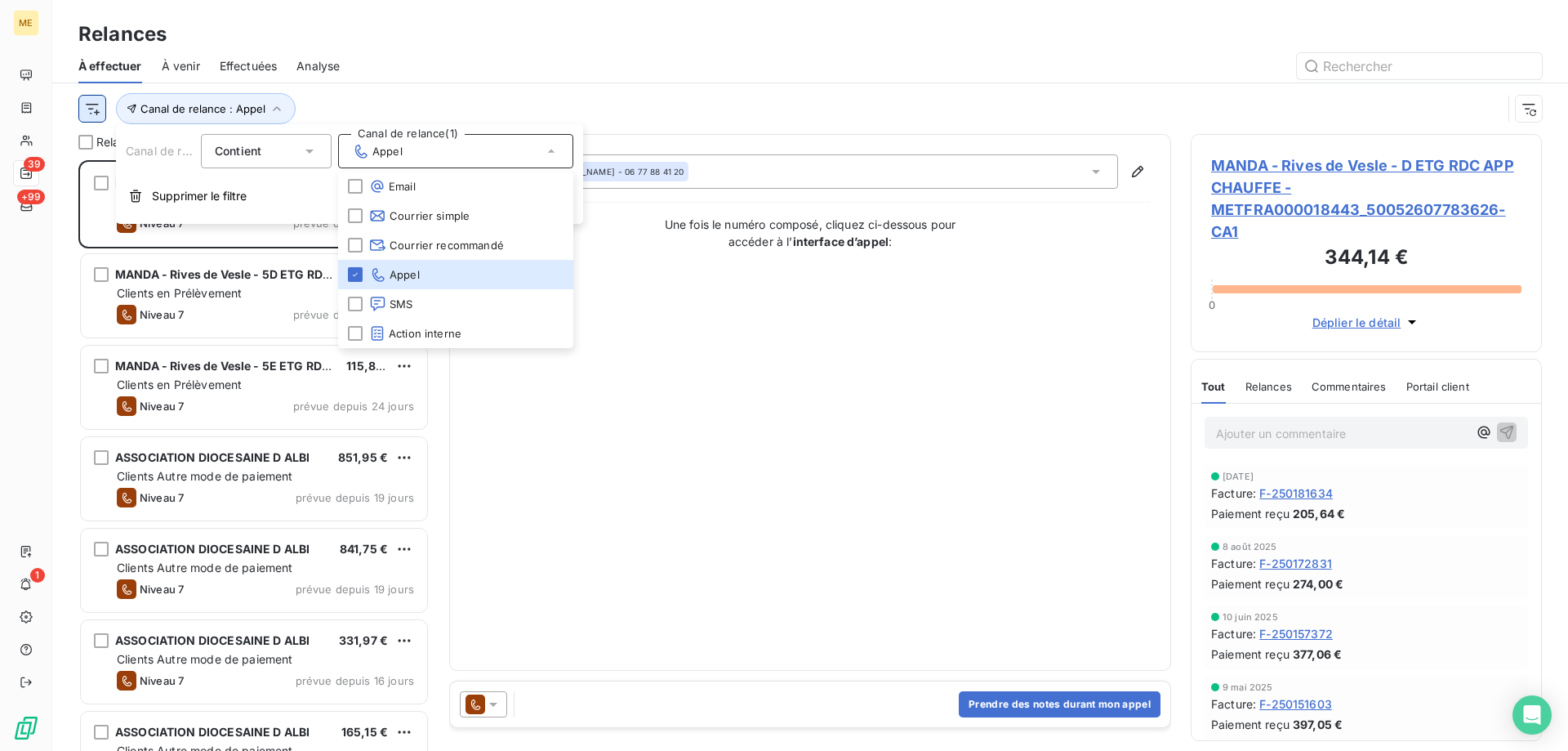
click at [93, 110] on html "ME 39 +99 1 Relances À effectuer À venir Effectuées Analyse Canal de relance : …" at bounding box center [784, 457] width 1568 height 914
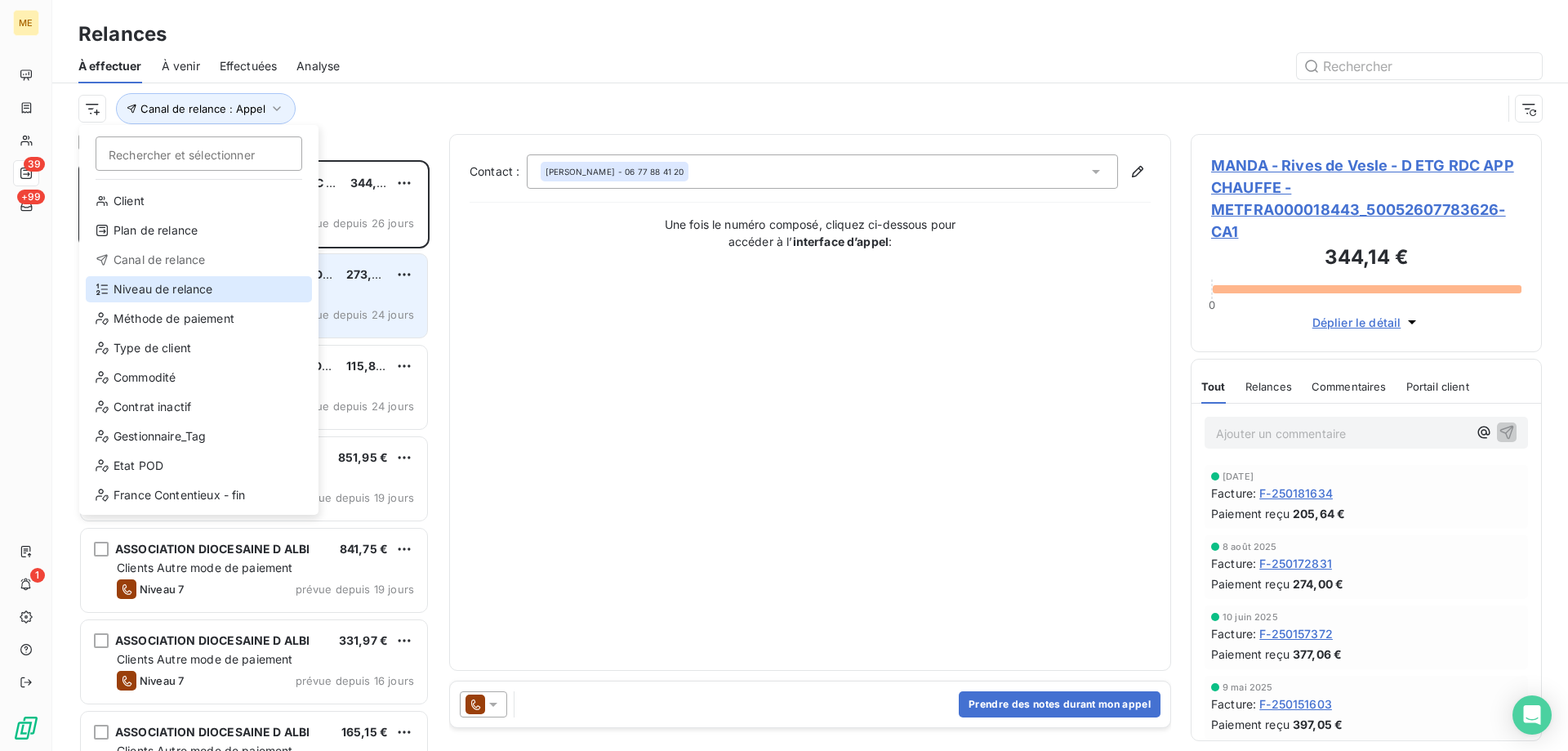
drag, startPoint x: 155, startPoint y: 286, endPoint x: 321, endPoint y: 316, distance: 168.7
click at [155, 287] on div "Niveau de relance" at bounding box center [198, 289] width 226 height 26
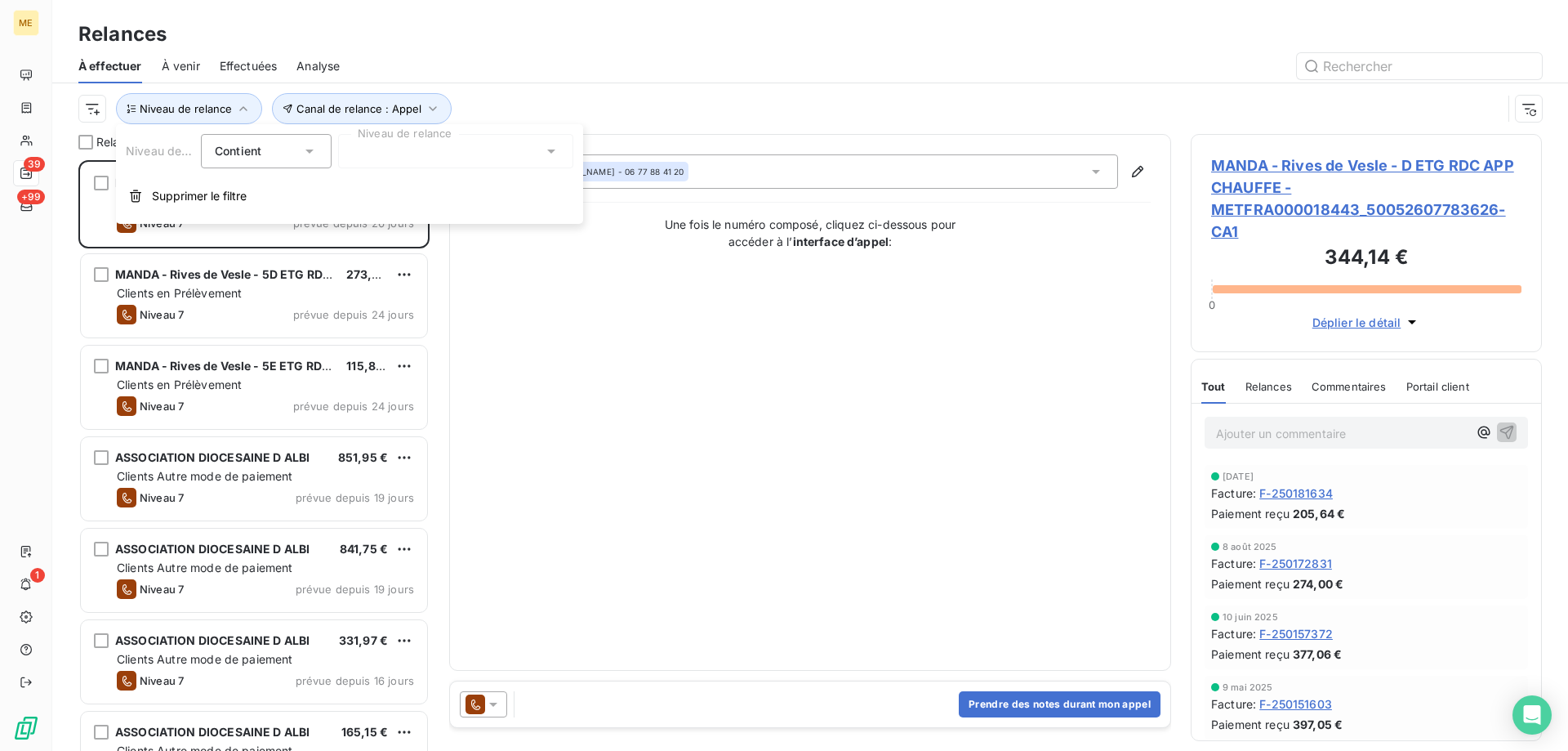
click at [428, 150] on div at bounding box center [455, 151] width 235 height 34
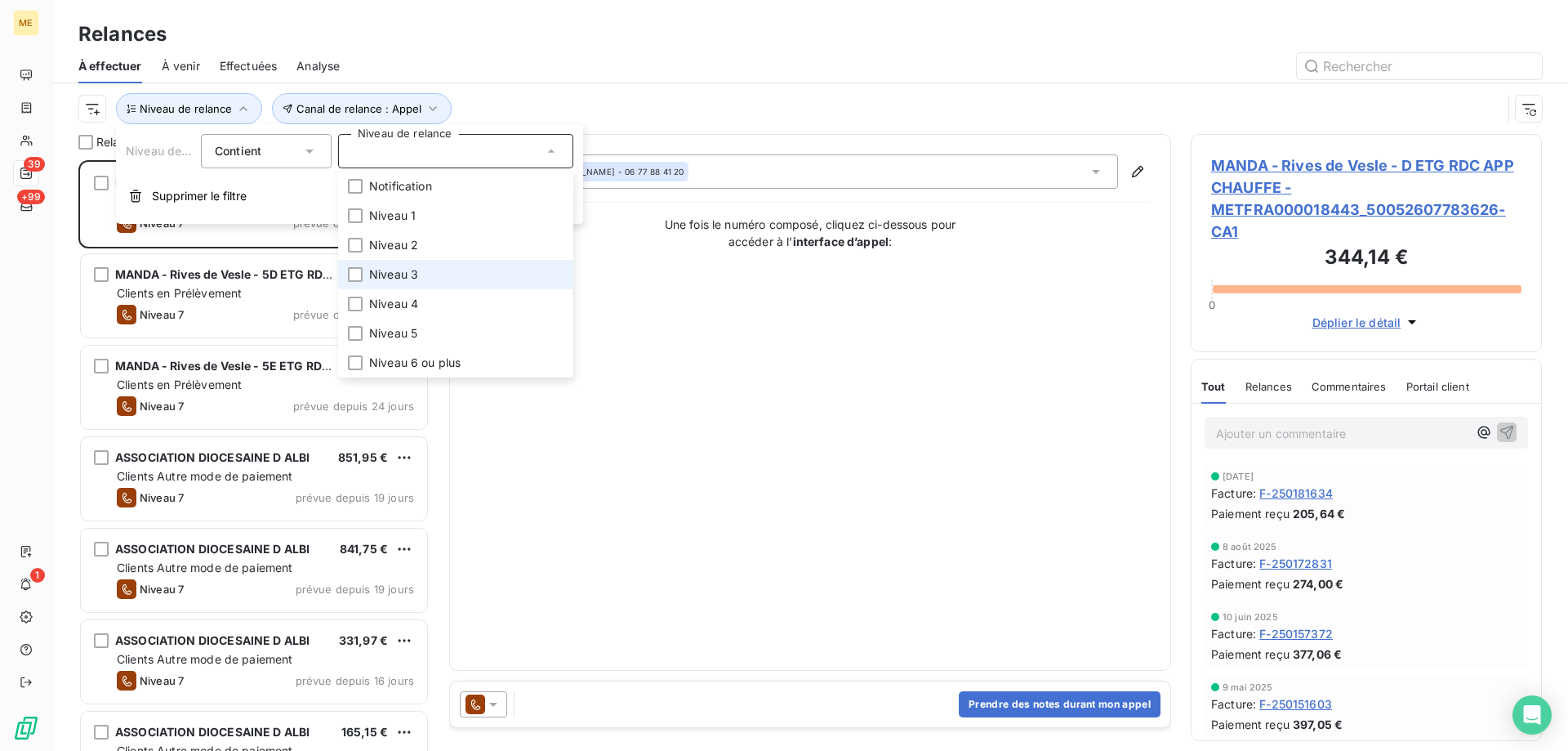
click at [440, 272] on li "Niveau 3" at bounding box center [455, 274] width 235 height 30
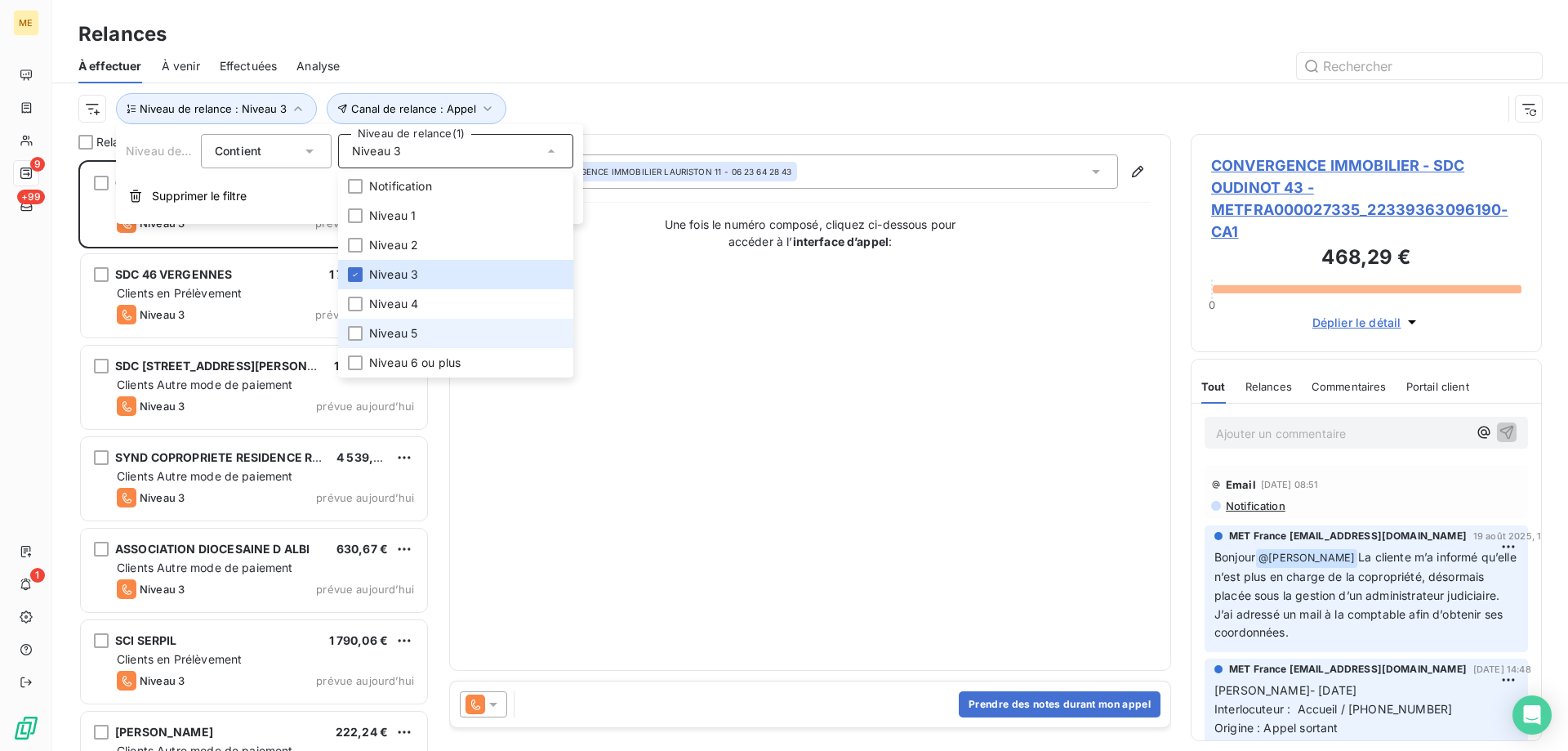
click at [425, 327] on li "Niveau 5" at bounding box center [455, 333] width 235 height 30
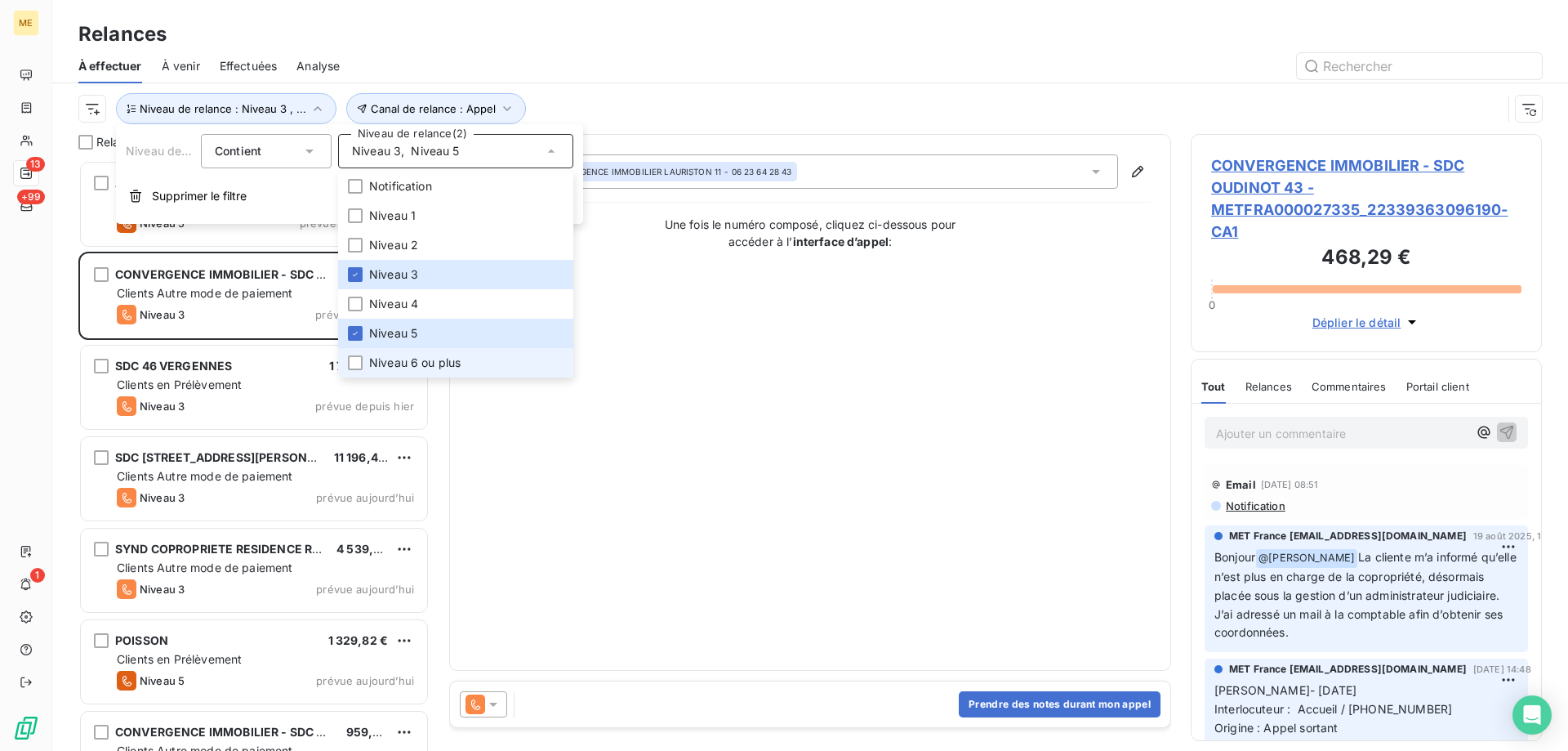
click at [454, 366] on span "Niveau 6 ou plus" at bounding box center [415, 363] width 92 height 16
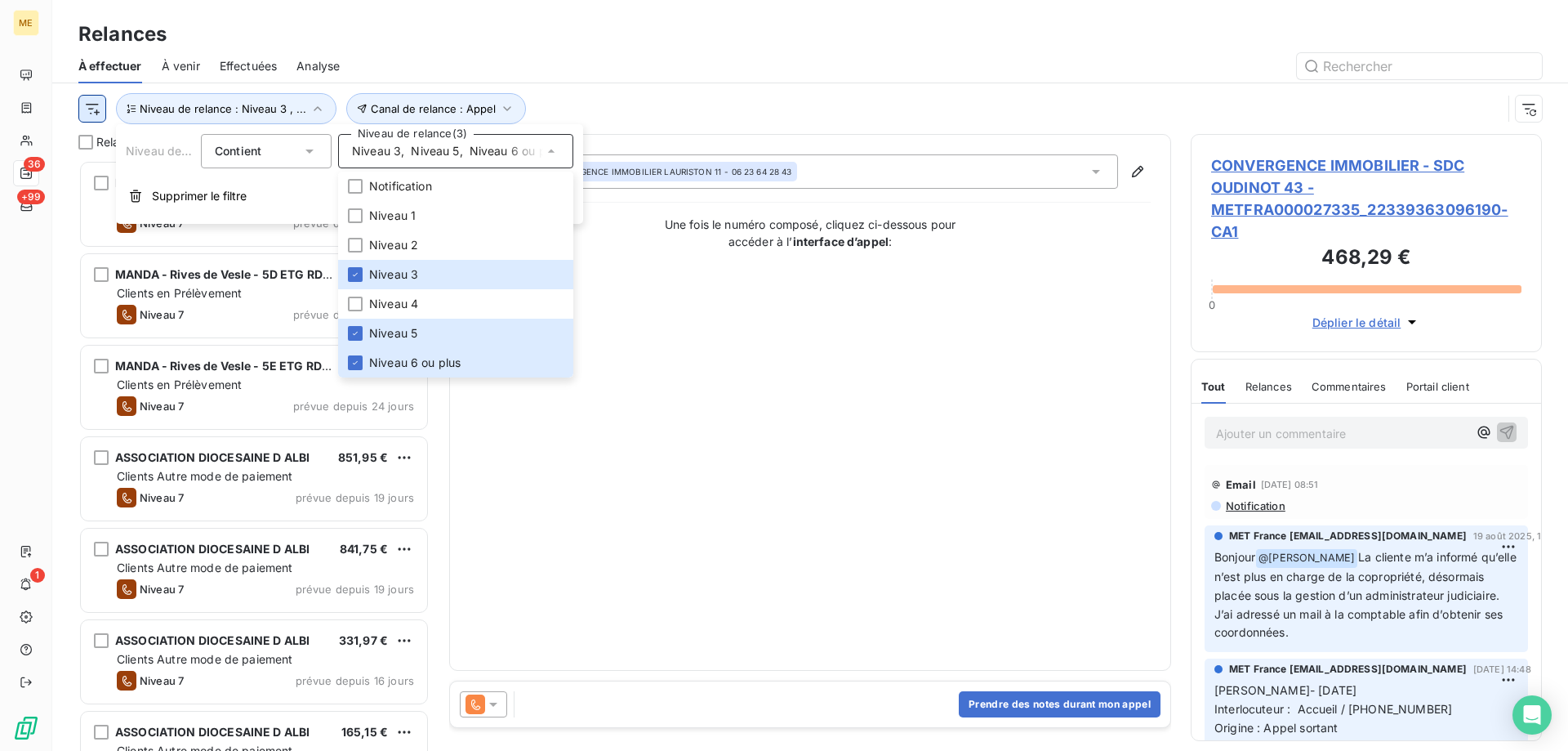
click at [95, 105] on html "ME 36 +99 1 Relances À effectuer À venir Effectuées Analyse Canal de relance : …" at bounding box center [784, 457] width 1568 height 914
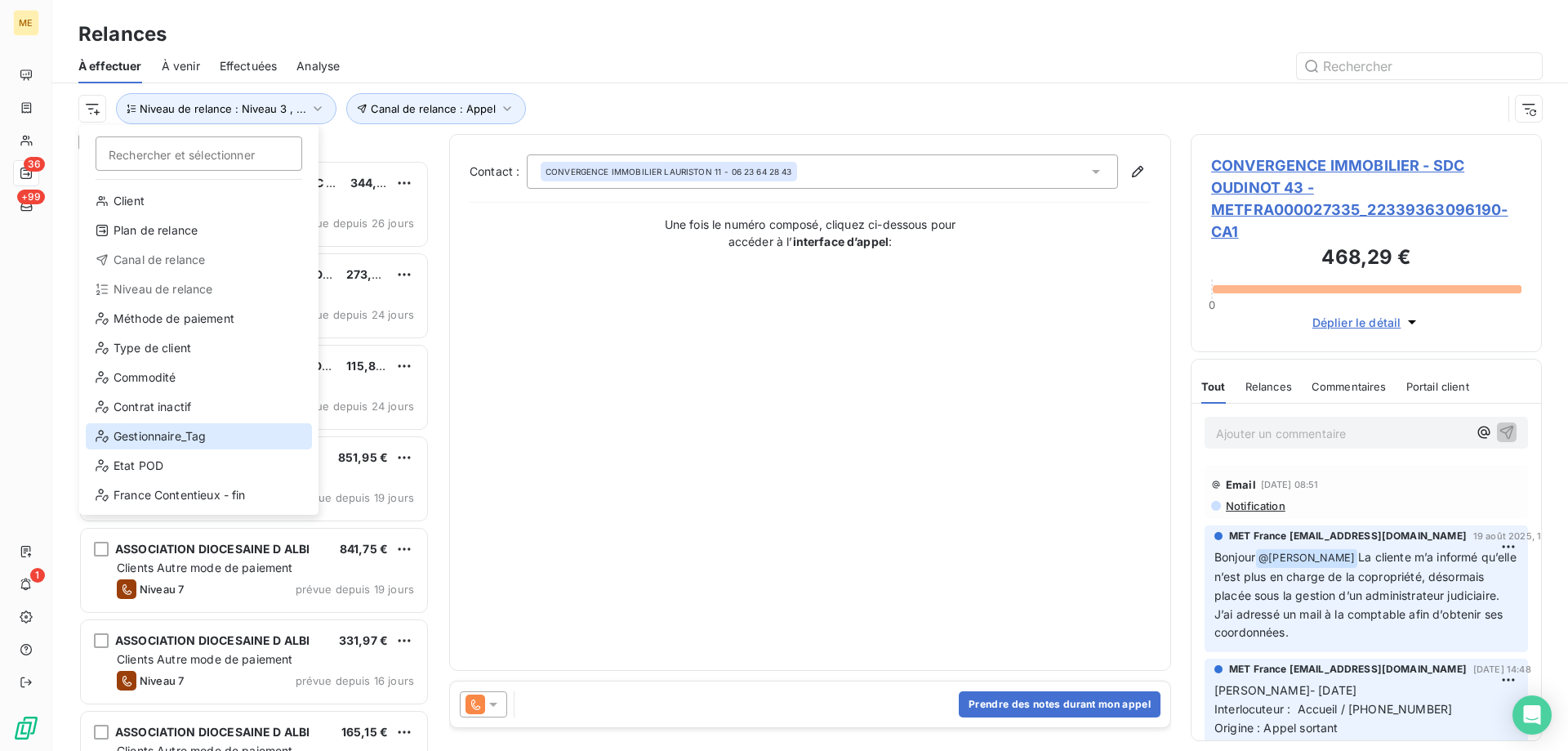
click at [171, 439] on div "Gestionnaire_Tag" at bounding box center [198, 436] width 226 height 26
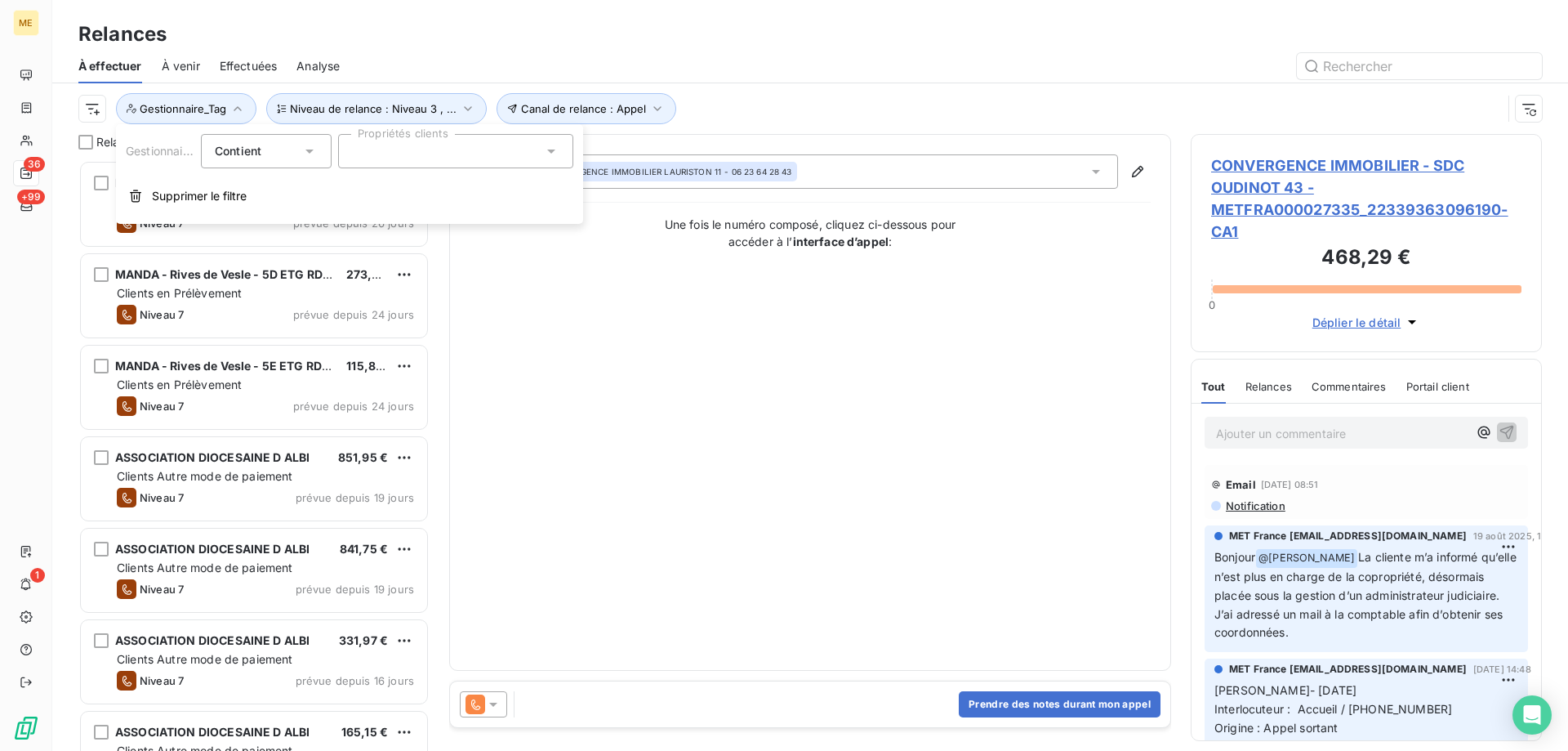
click at [381, 155] on div at bounding box center [455, 151] width 235 height 34
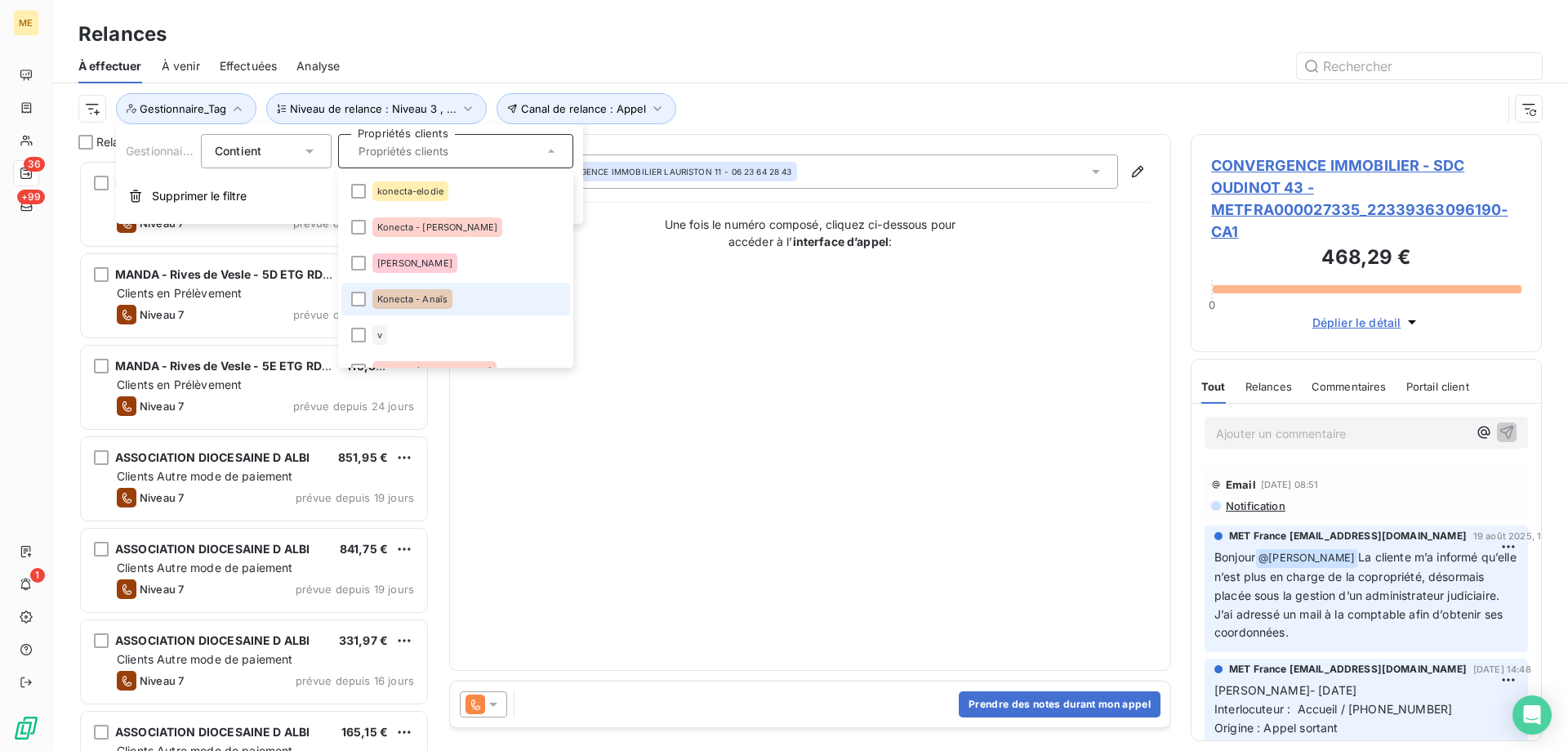
scroll to position [409, 0]
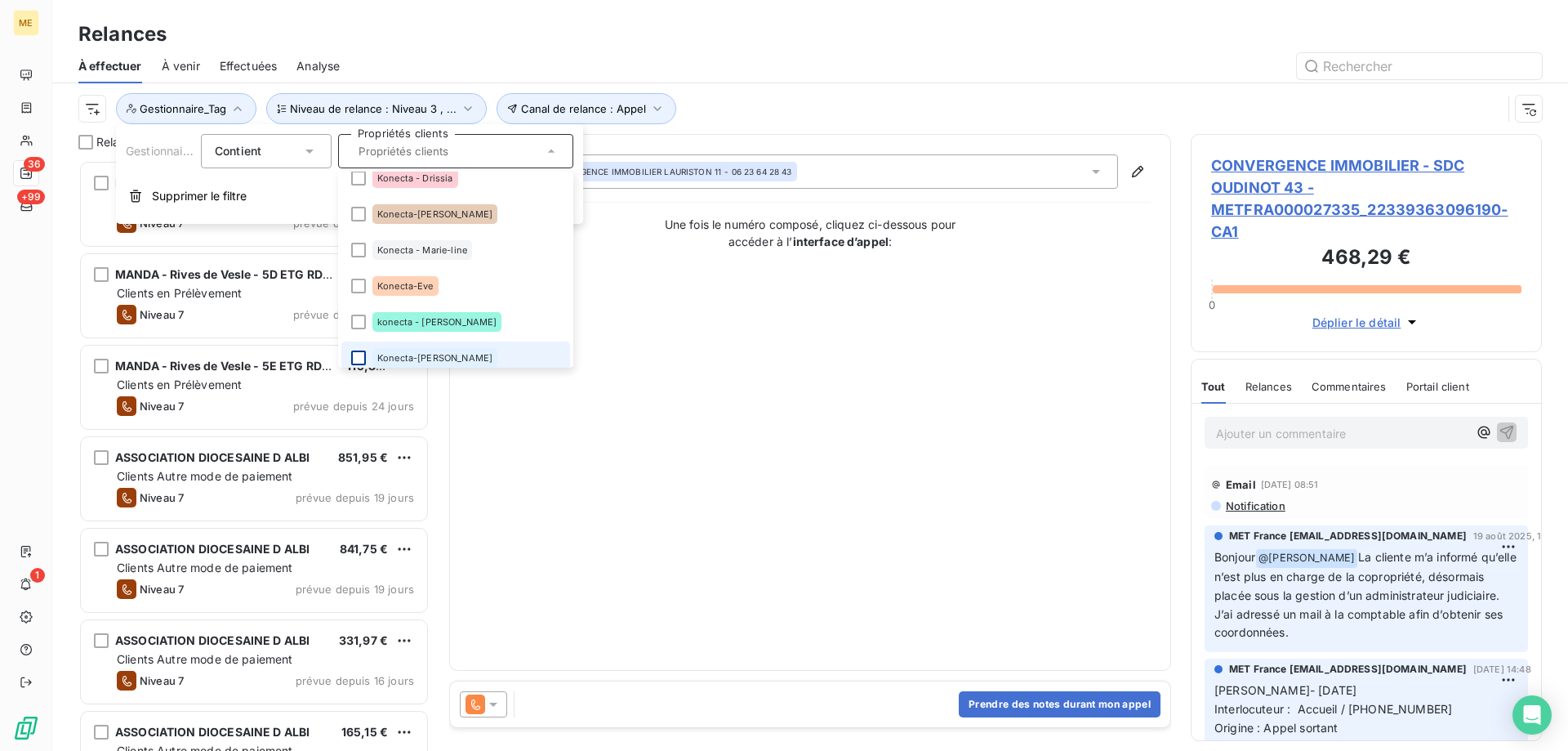
click at [361, 354] on div at bounding box center [358, 357] width 14 height 14
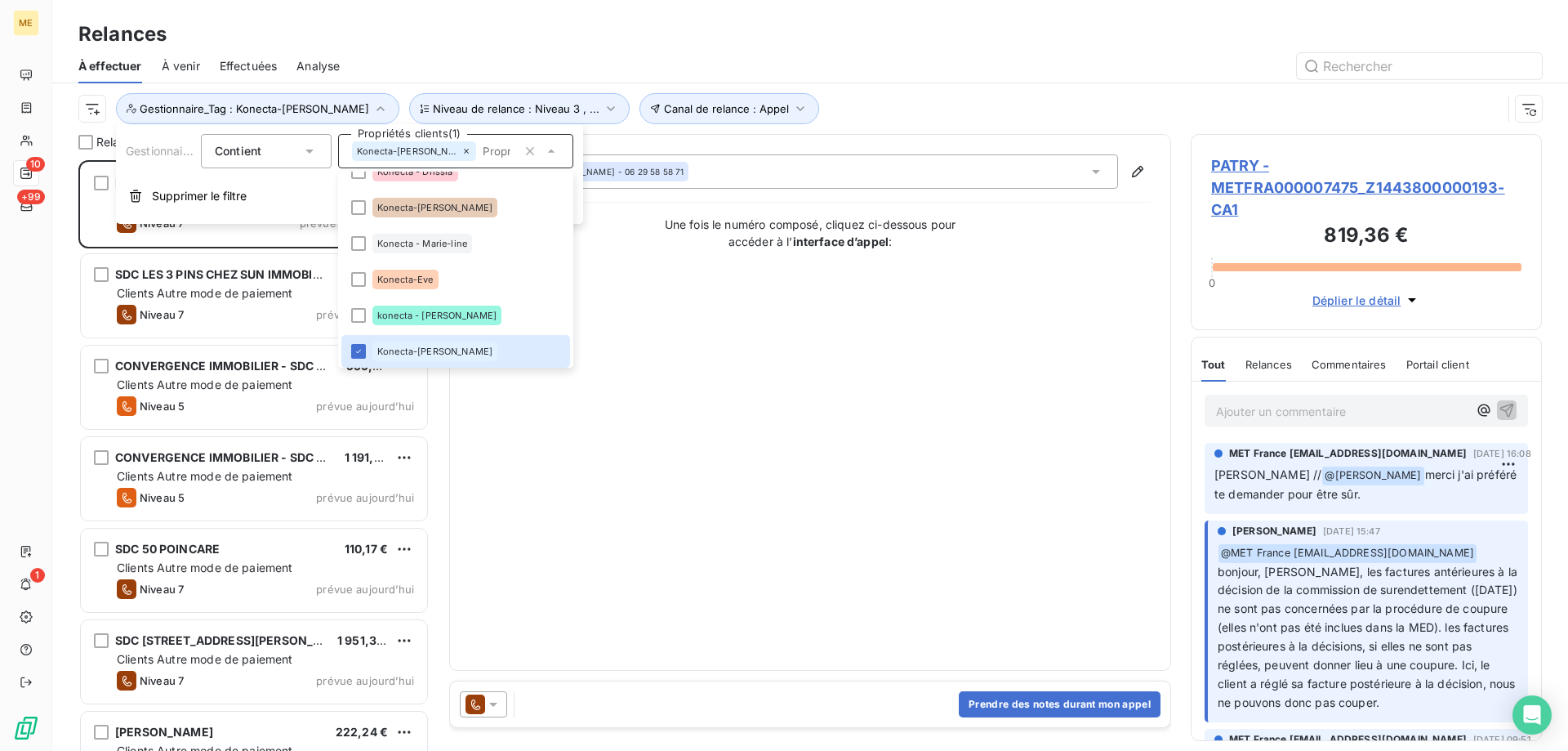
click at [787, 366] on div "Contact : ALAIN PATRY - 06 29 58 58 71 Une fois le numéro composé, cliquez ci-d…" at bounding box center [810, 402] width 681 height 496
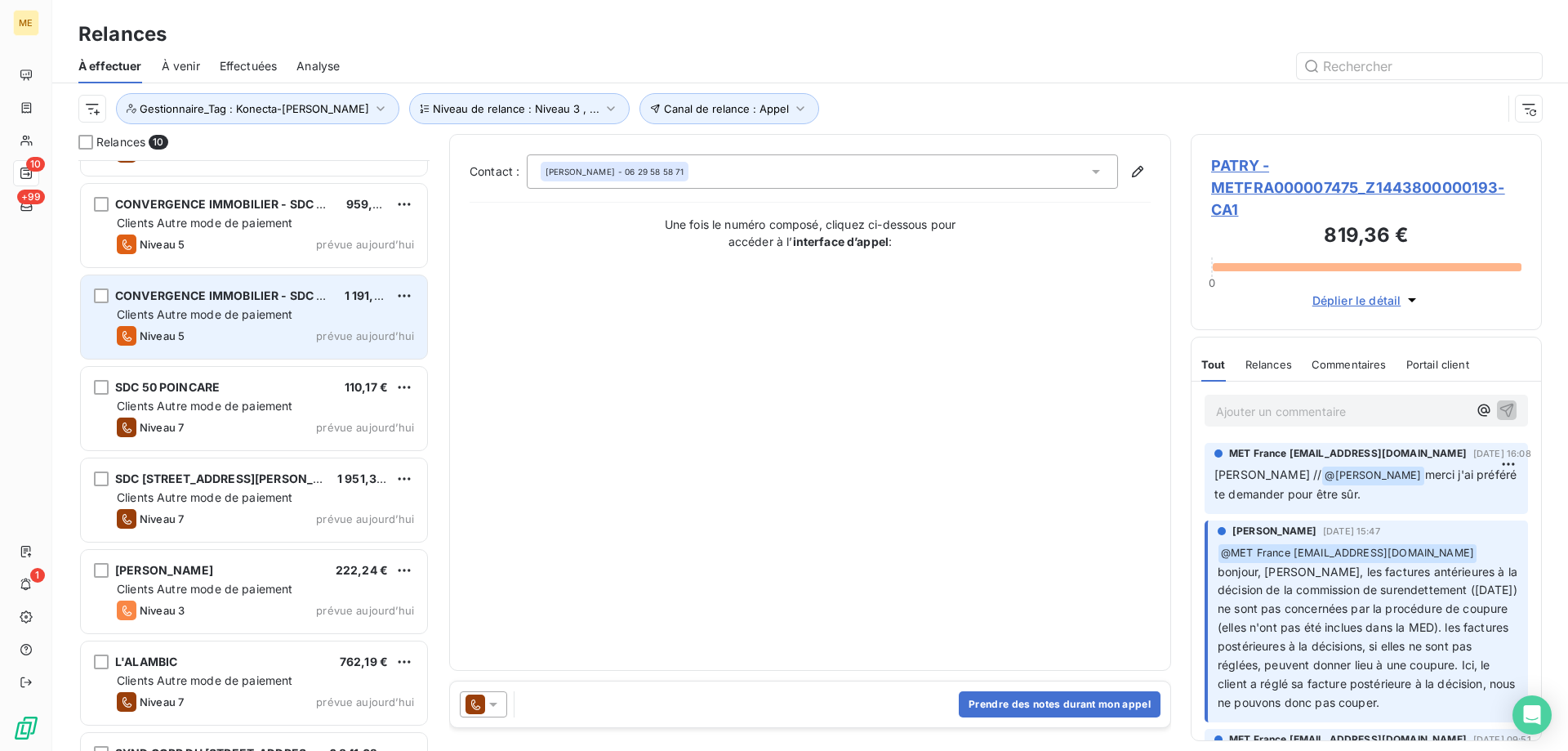
scroll to position [325, 0]
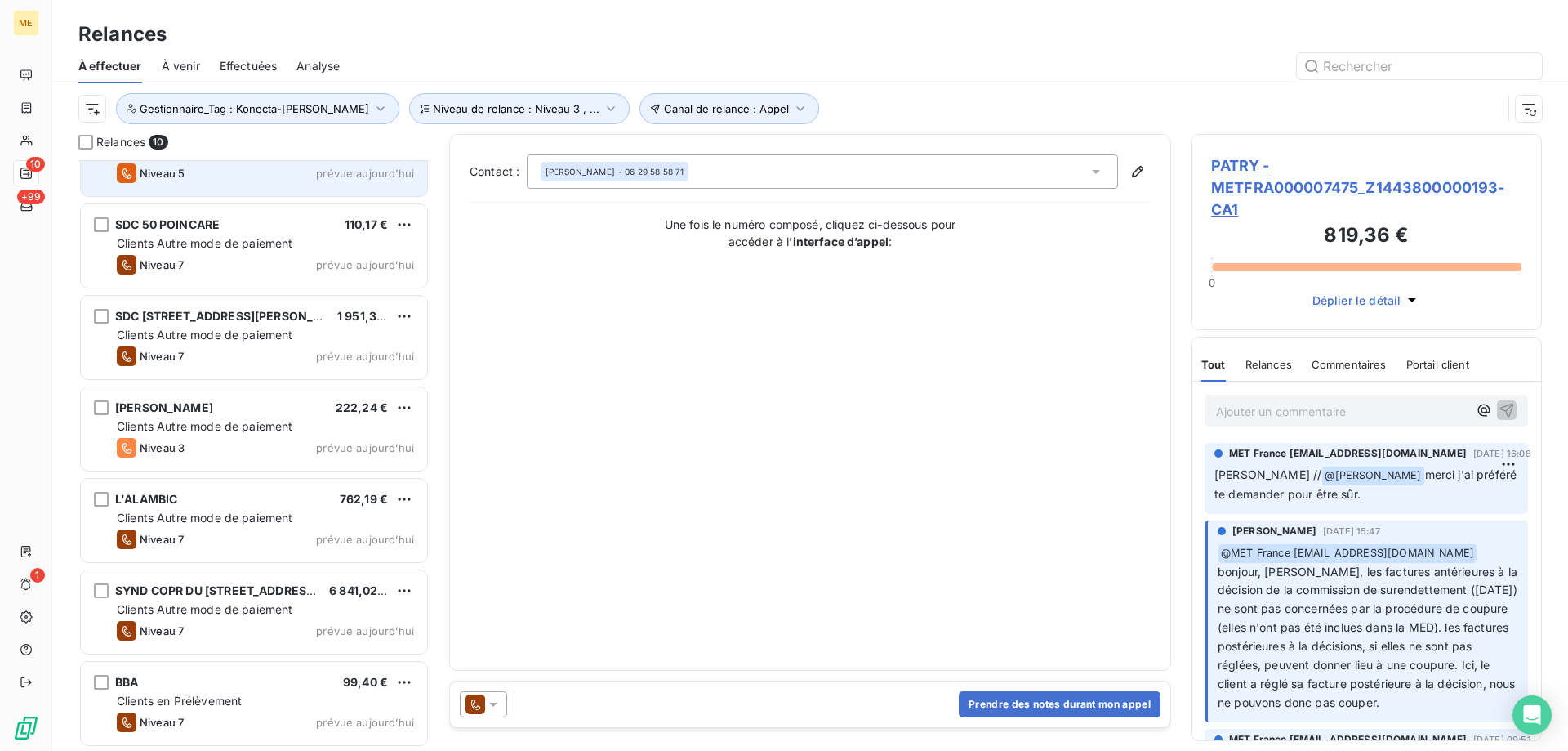
click at [254, 449] on div "Niveau 3 prévue aujourd’hui" at bounding box center [266, 448] width 297 height 20
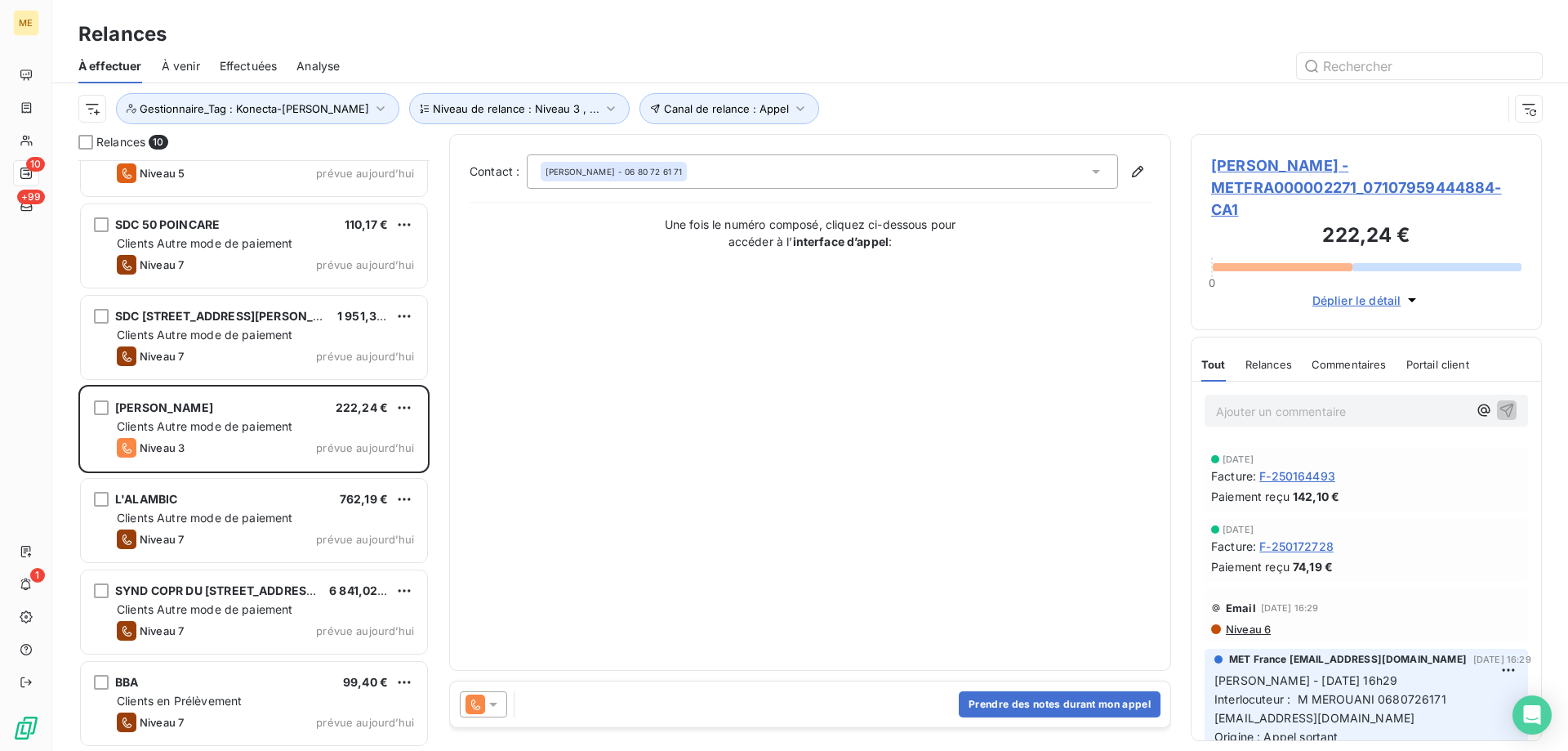
scroll to position [245, 0]
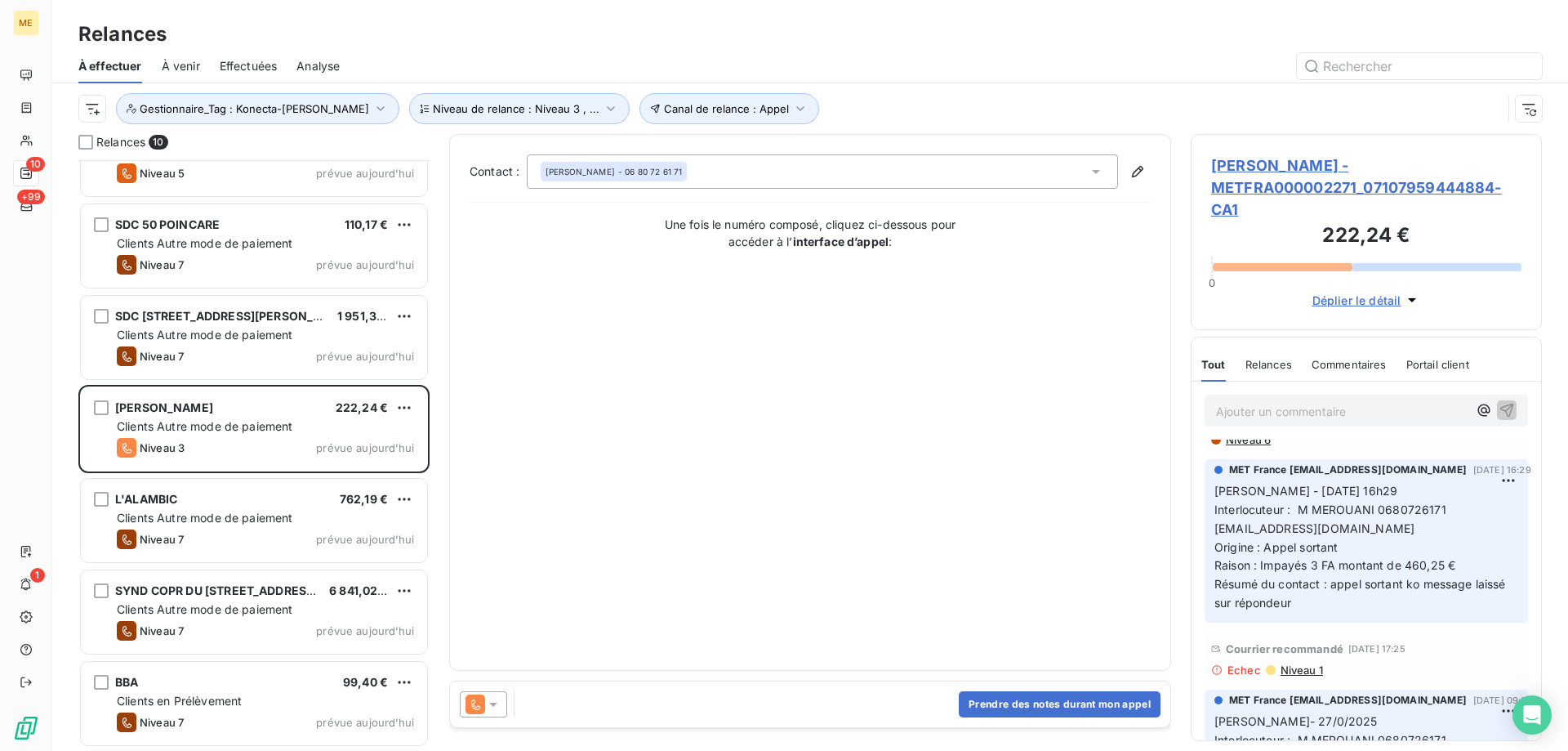
click at [1246, 182] on span "SARL EDOUARD VII - METFRA000002271_07107959444884-CA1" at bounding box center [1365, 186] width 311 height 66
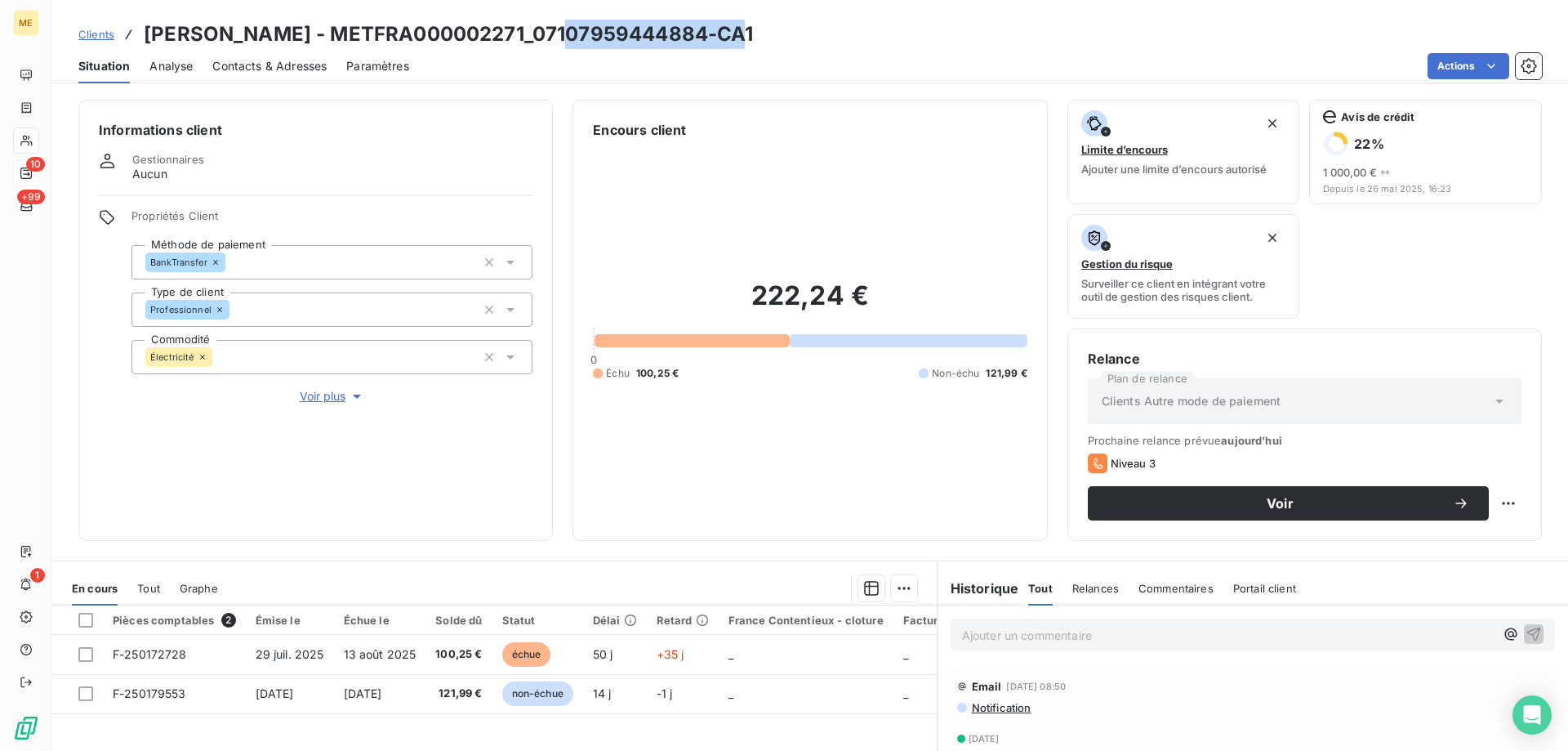
drag, startPoint x: 549, startPoint y: 31, endPoint x: 725, endPoint y: 42, distance: 176.3
click at [725, 42] on h3 "SARL EDOUARD VII - METFRA000002271_07107959444884-CA1" at bounding box center [449, 34] width 610 height 30
copy h3 "07107959444884"
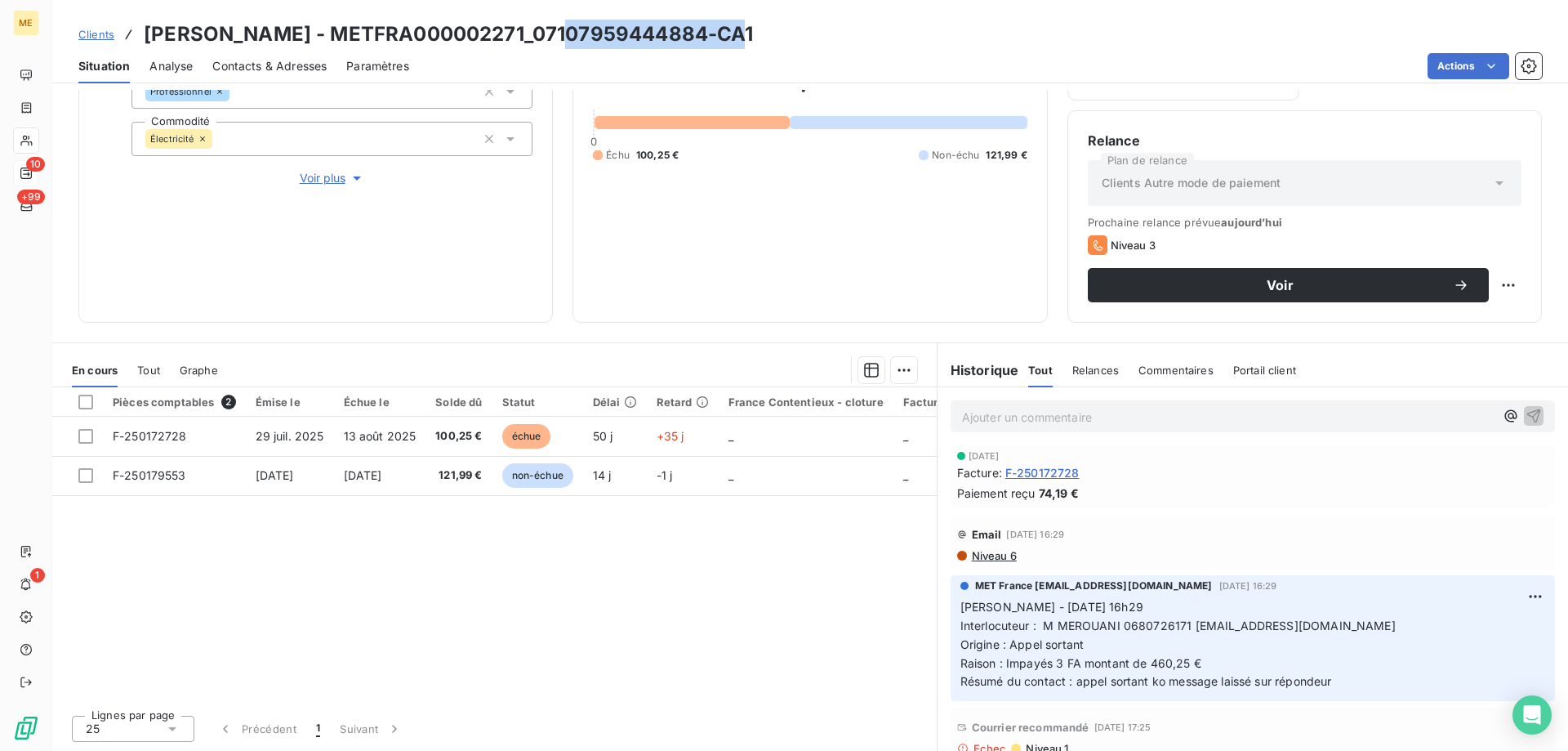
scroll to position [245, 0]
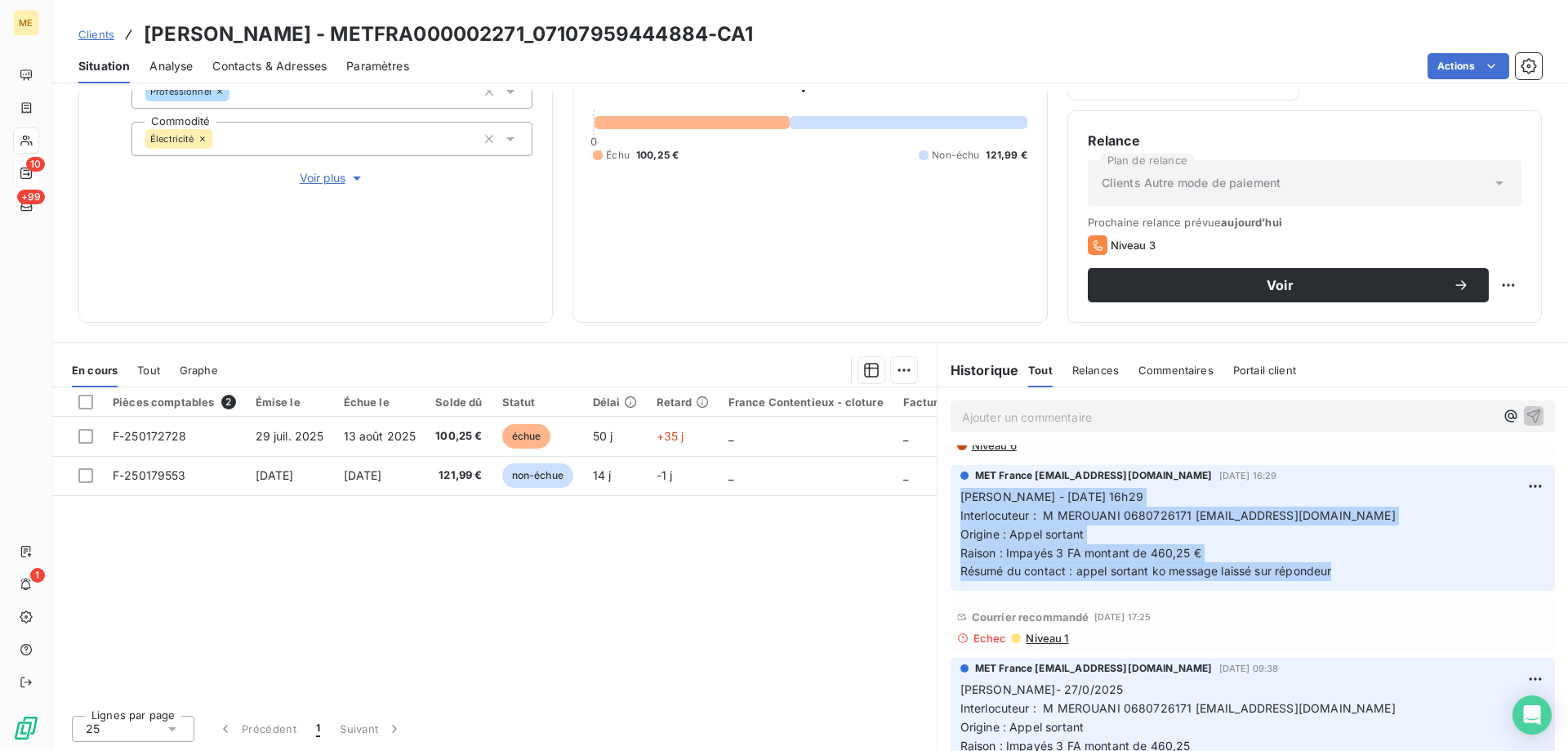
drag, startPoint x: 1330, startPoint y: 566, endPoint x: 940, endPoint y: 494, distance: 396.6
click at [940, 494] on div "MET France met-france@recouvrement.met.com 5 sept. 2025, 16:29 Sylvain - 05/09/…" at bounding box center [1252, 528] width 630 height 132
click at [1198, 532] on p "Sylvain - 05/09/2025 - 16h29 Interlocuteur : M MEROUANI 0680726171 cafe.edouard…" at bounding box center [1253, 534] width 585 height 93
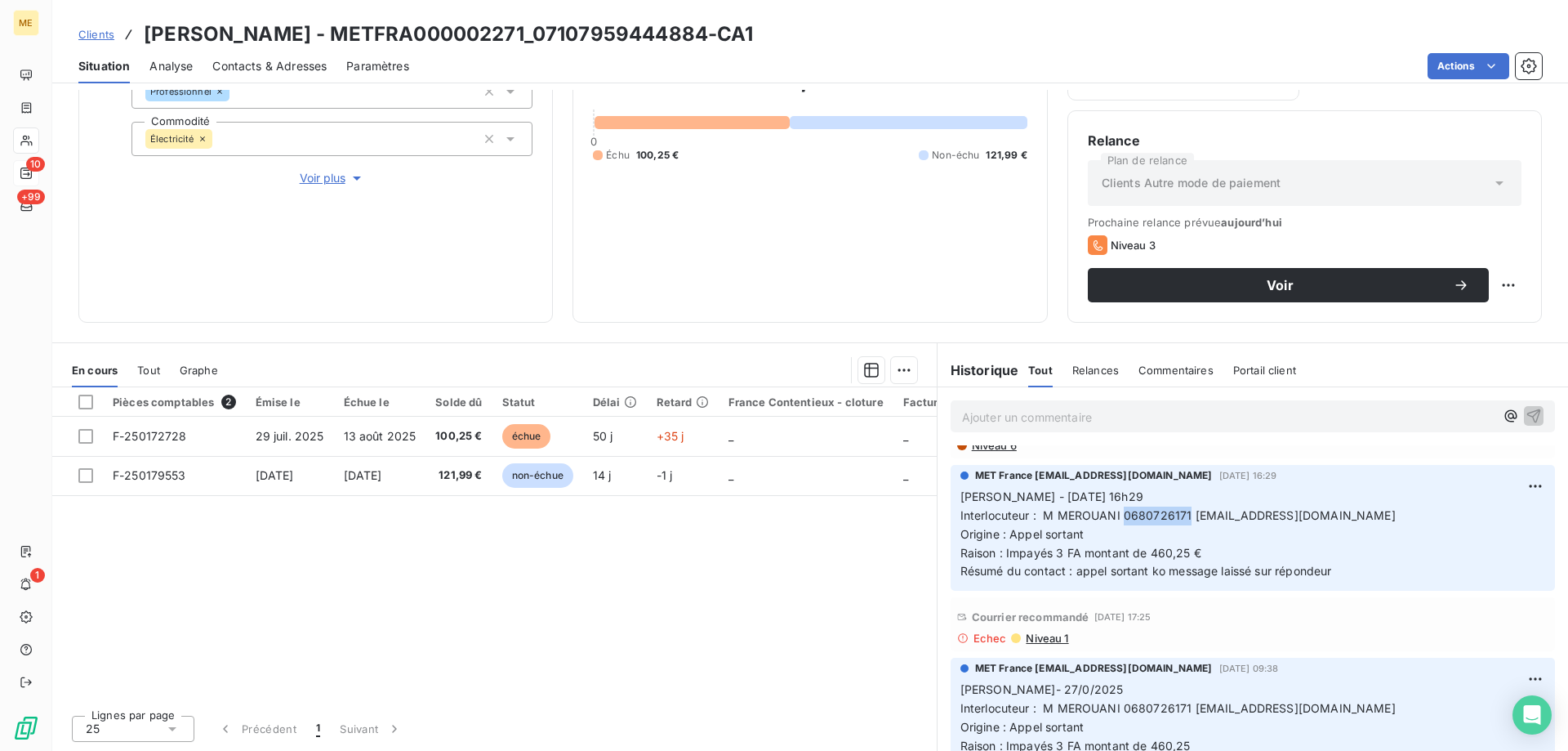
drag, startPoint x: 1115, startPoint y: 513, endPoint x: 1181, endPoint y: 514, distance: 66.0
click at [1181, 514] on span "Interlocuteur : M MEROUANI 0680726171 cafe.edouardVII@gmail.com" at bounding box center [1177, 514] width 435 height 14
copy span "0680726171"
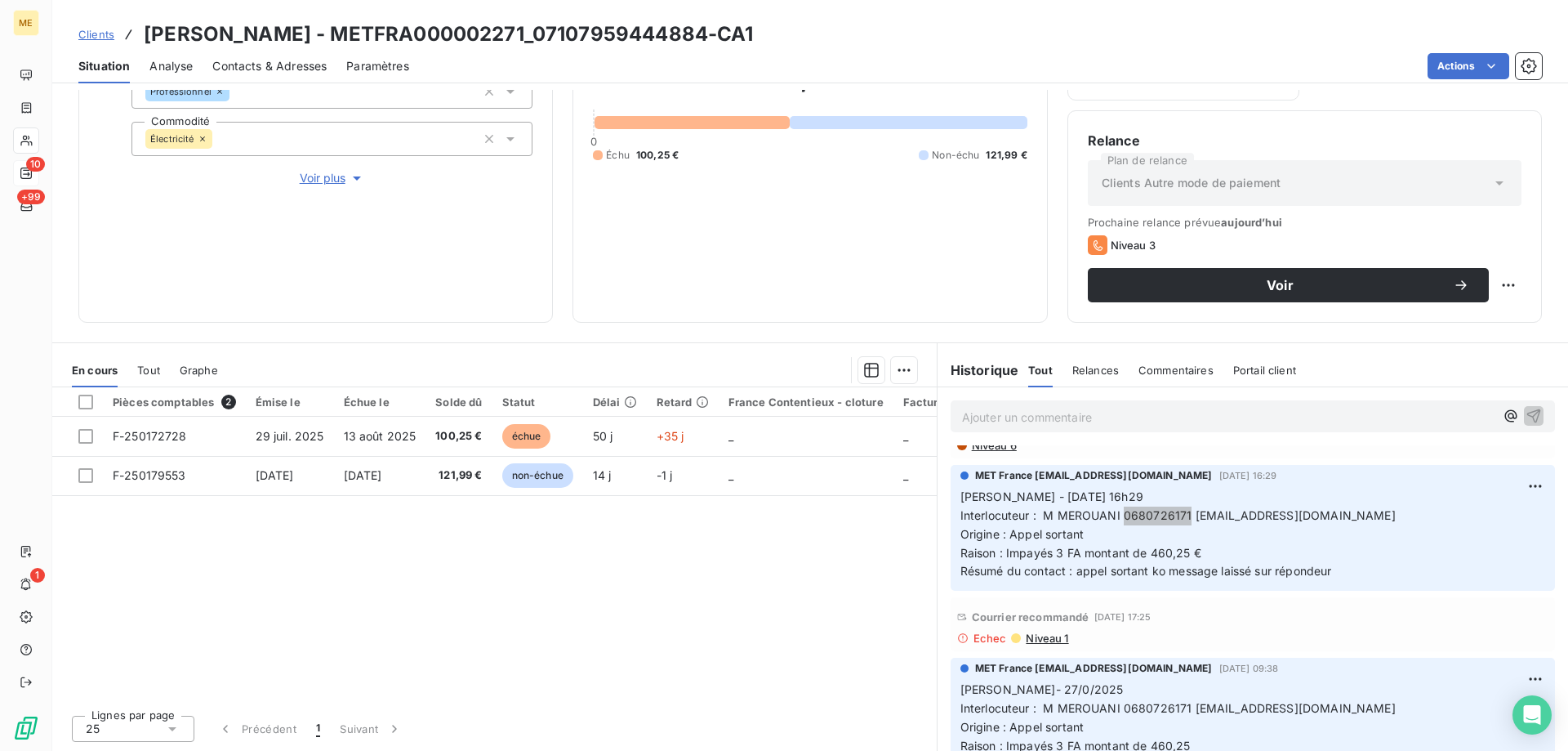
scroll to position [0, 0]
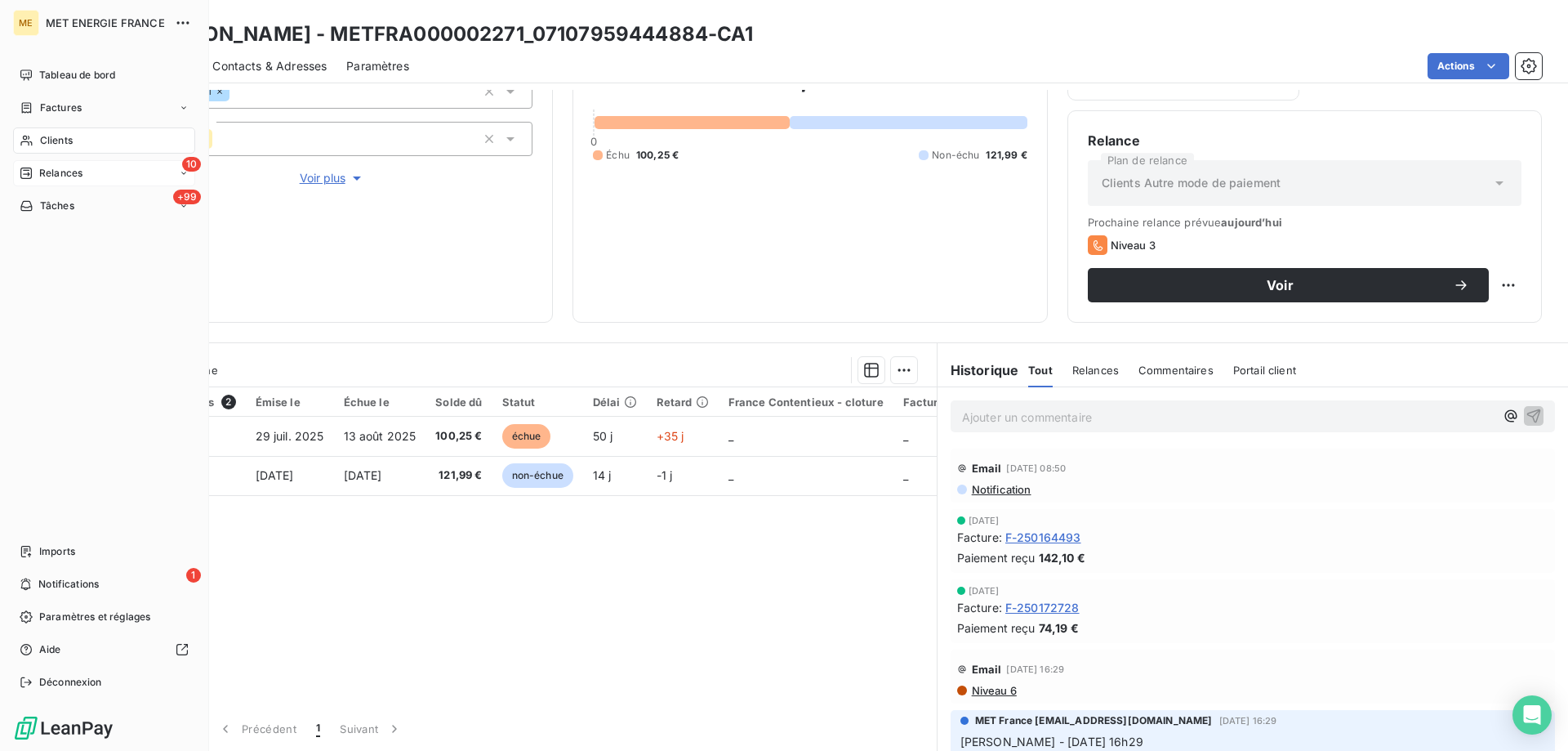
click at [71, 179] on span "Relances" at bounding box center [61, 173] width 43 height 14
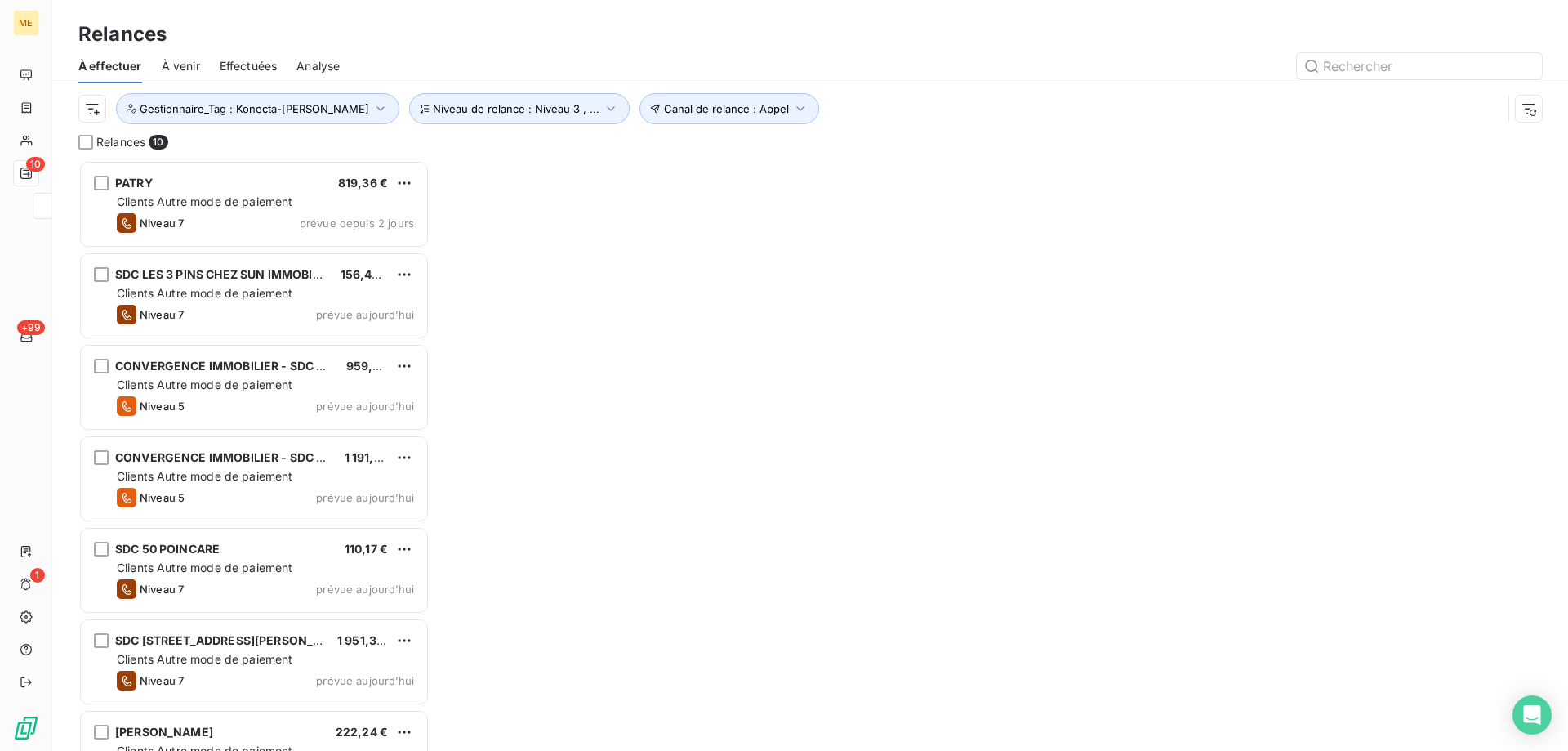
scroll to position [578, 338]
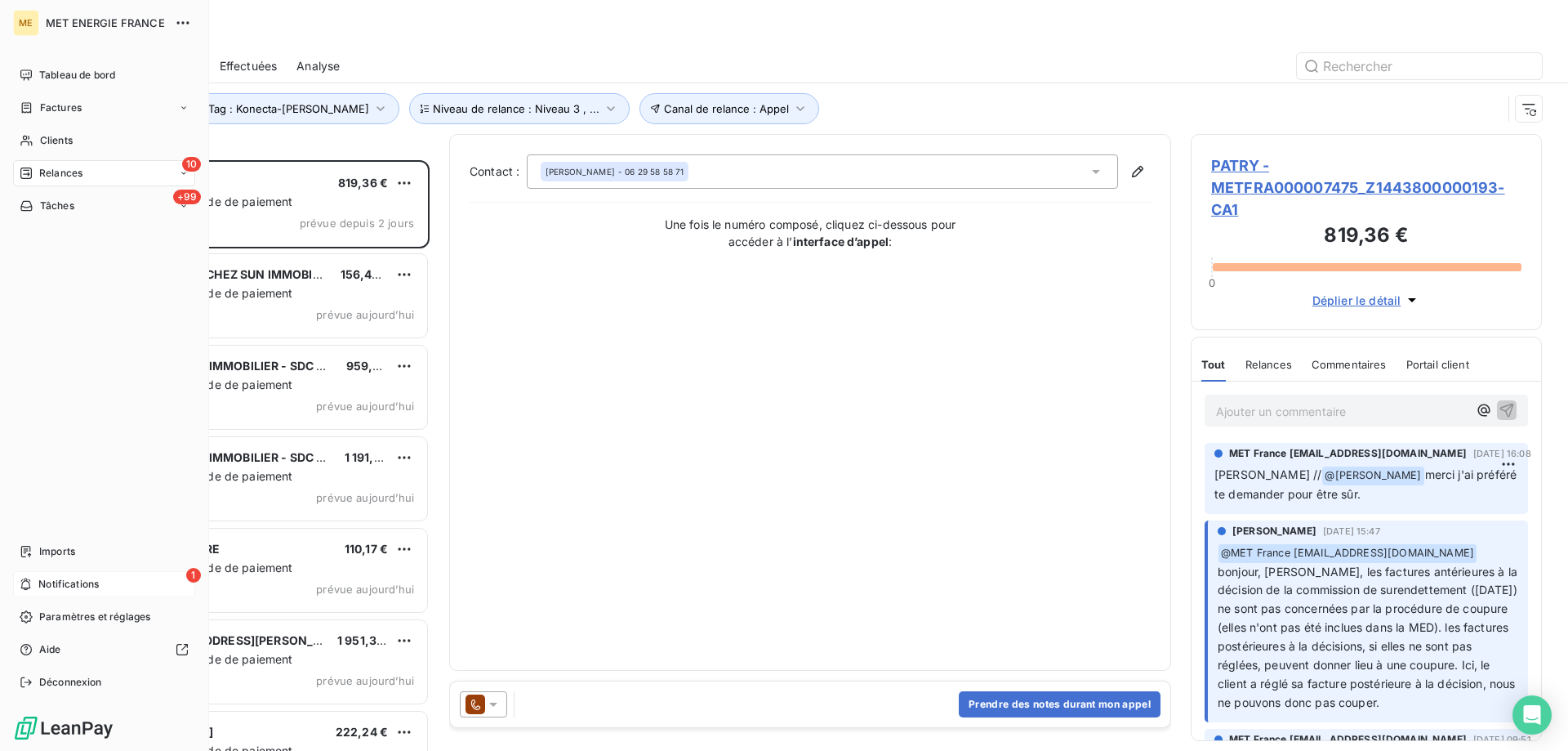
click at [39, 581] on span "Notifications" at bounding box center [68, 584] width 60 height 14
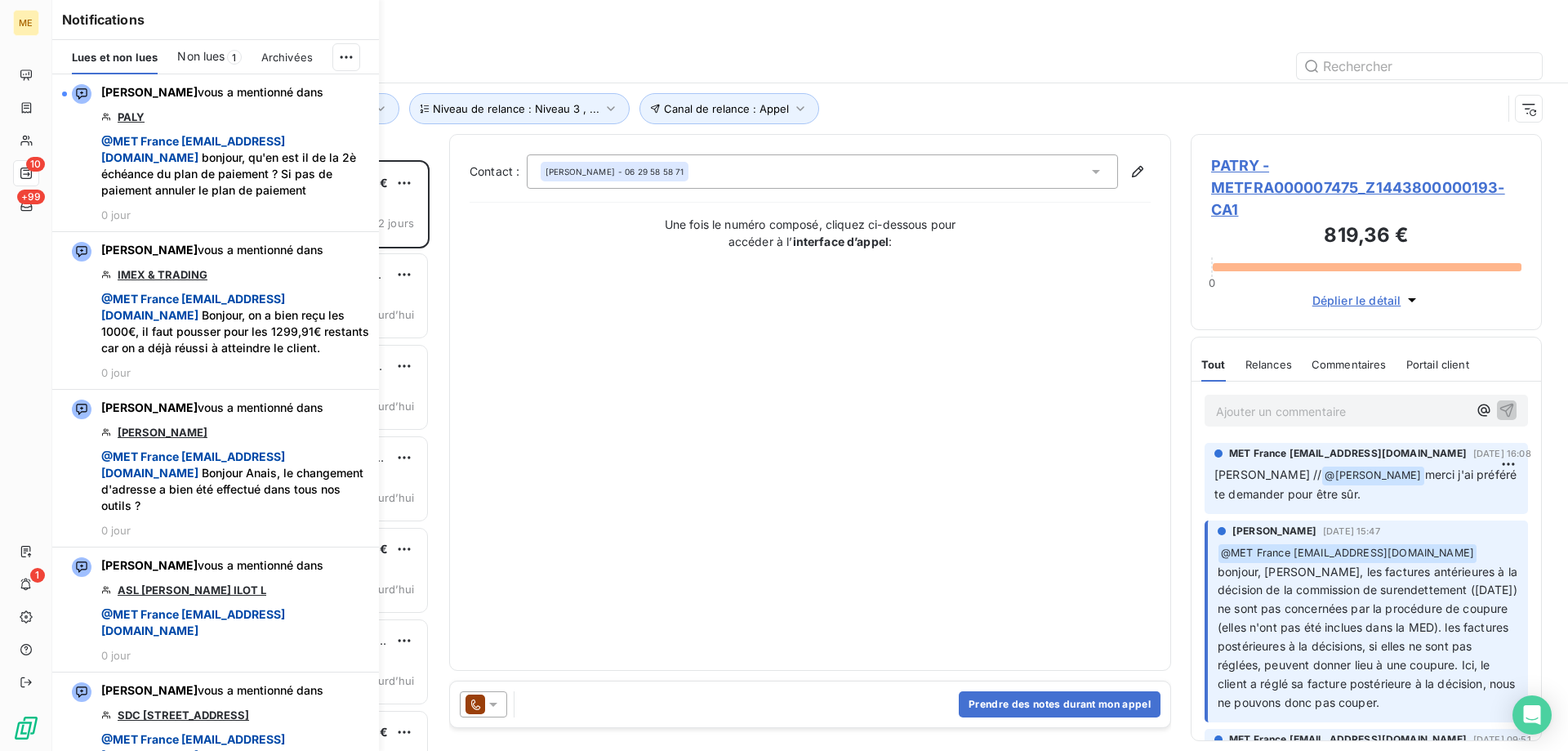
click at [802, 471] on div "Contact : ALAIN PATRY - 06 29 58 58 71 Une fois le numéro composé, cliquez ci-d…" at bounding box center [810, 402] width 681 height 496
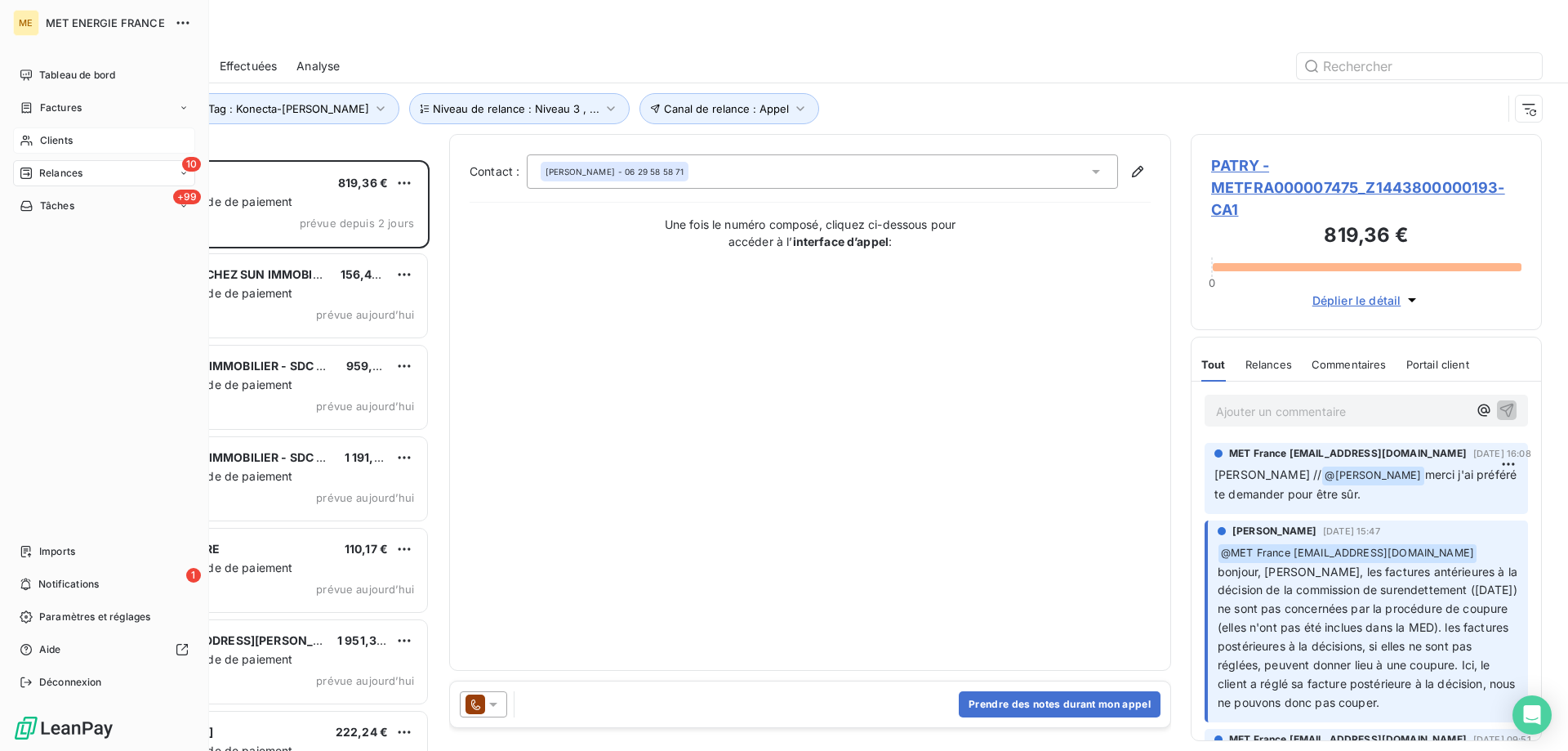
click at [23, 146] on icon at bounding box center [26, 140] width 14 height 14
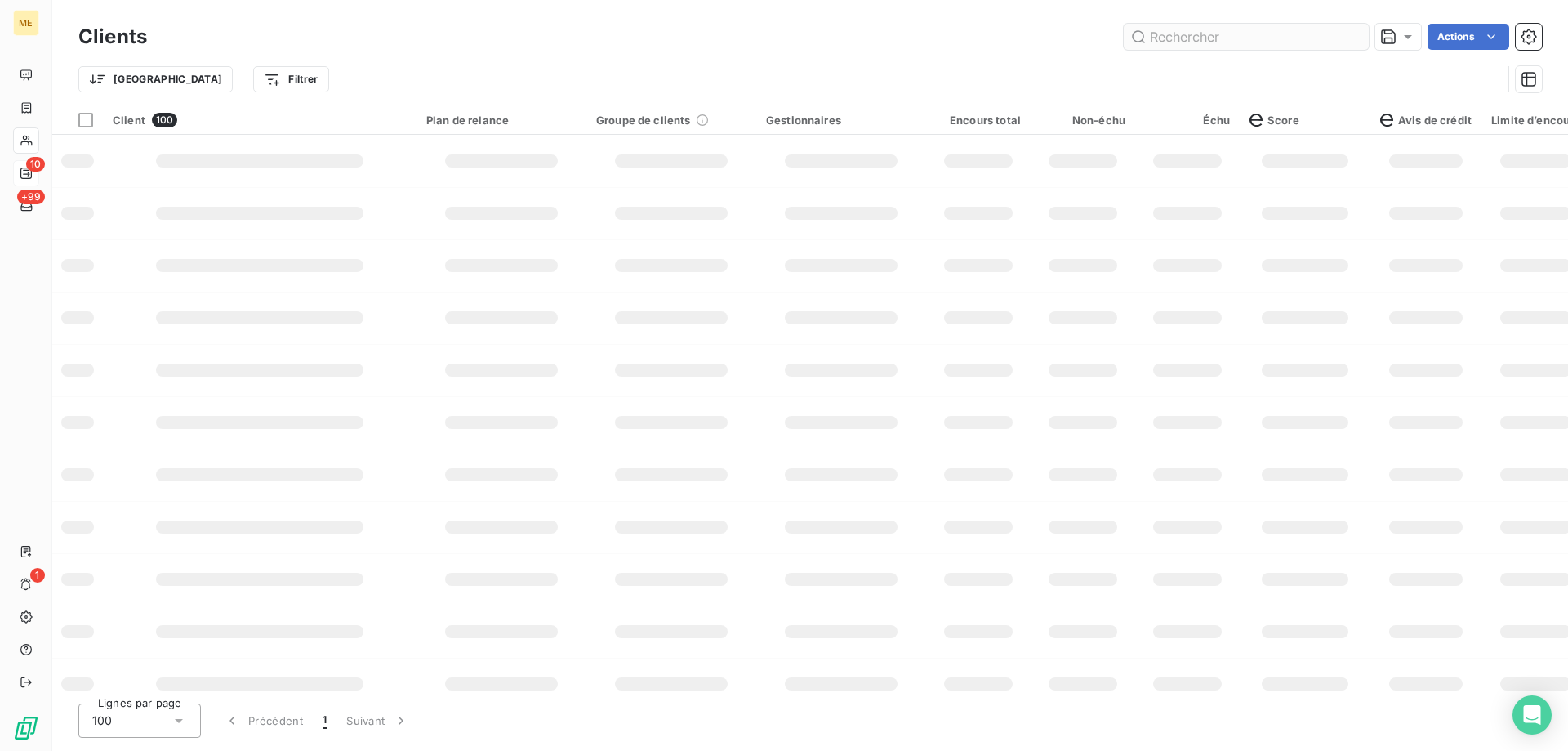
click at [1257, 36] on input "text" at bounding box center [1246, 36] width 245 height 26
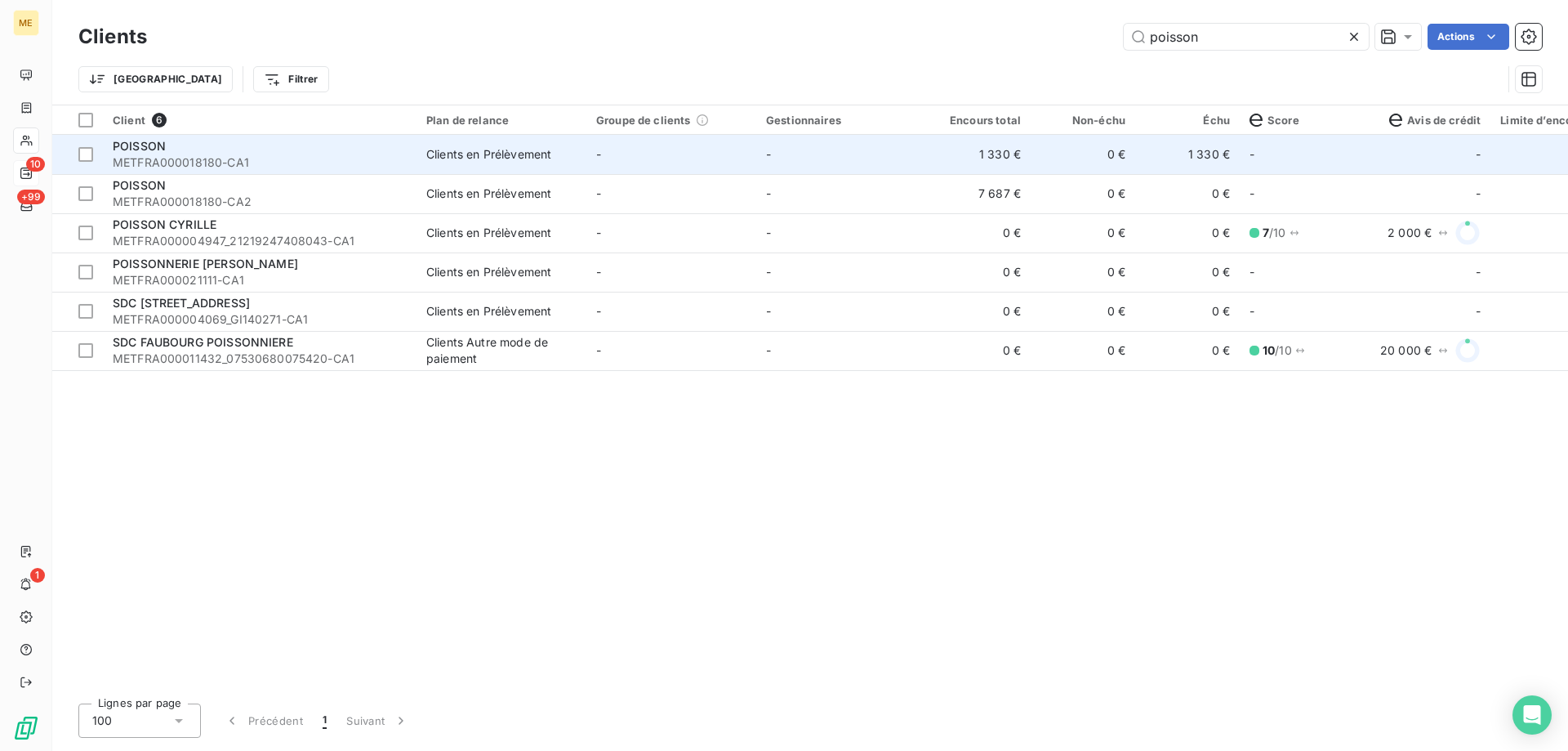
type input "poisson"
click at [173, 158] on span "METFRA000018180-CA1" at bounding box center [259, 162] width 294 height 16
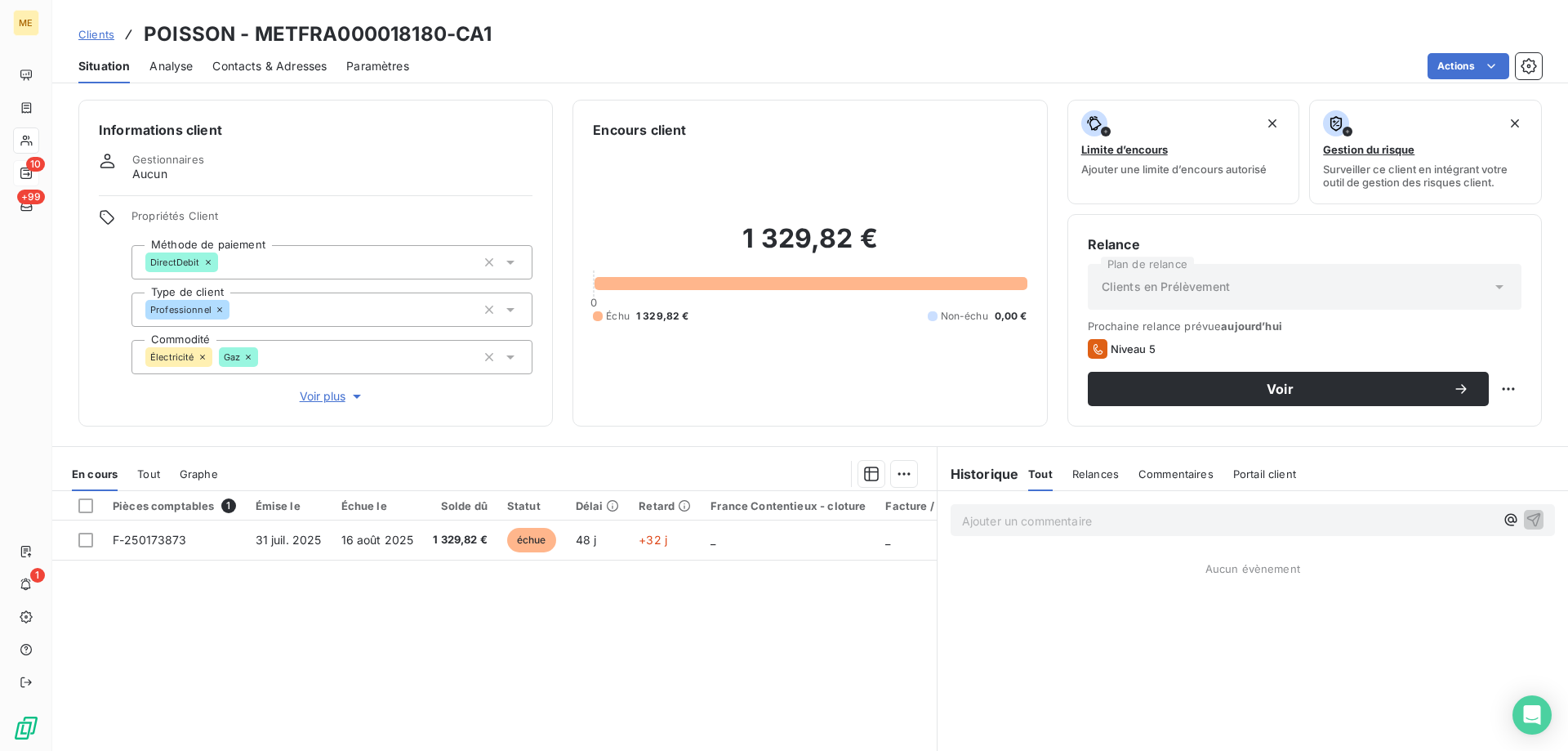
scroll to position [104, 0]
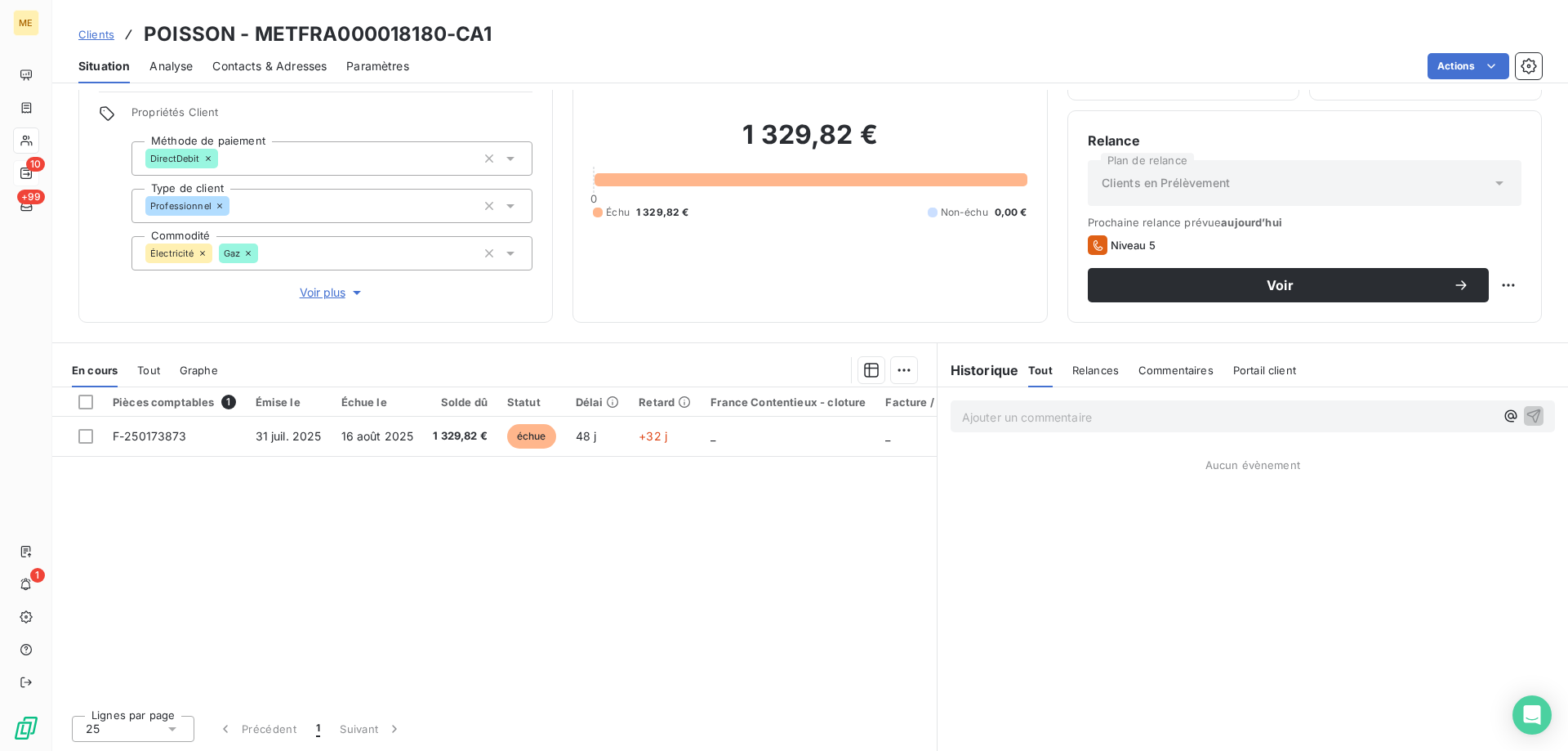
click at [321, 288] on span "Voir plus" at bounding box center [332, 293] width 66 height 16
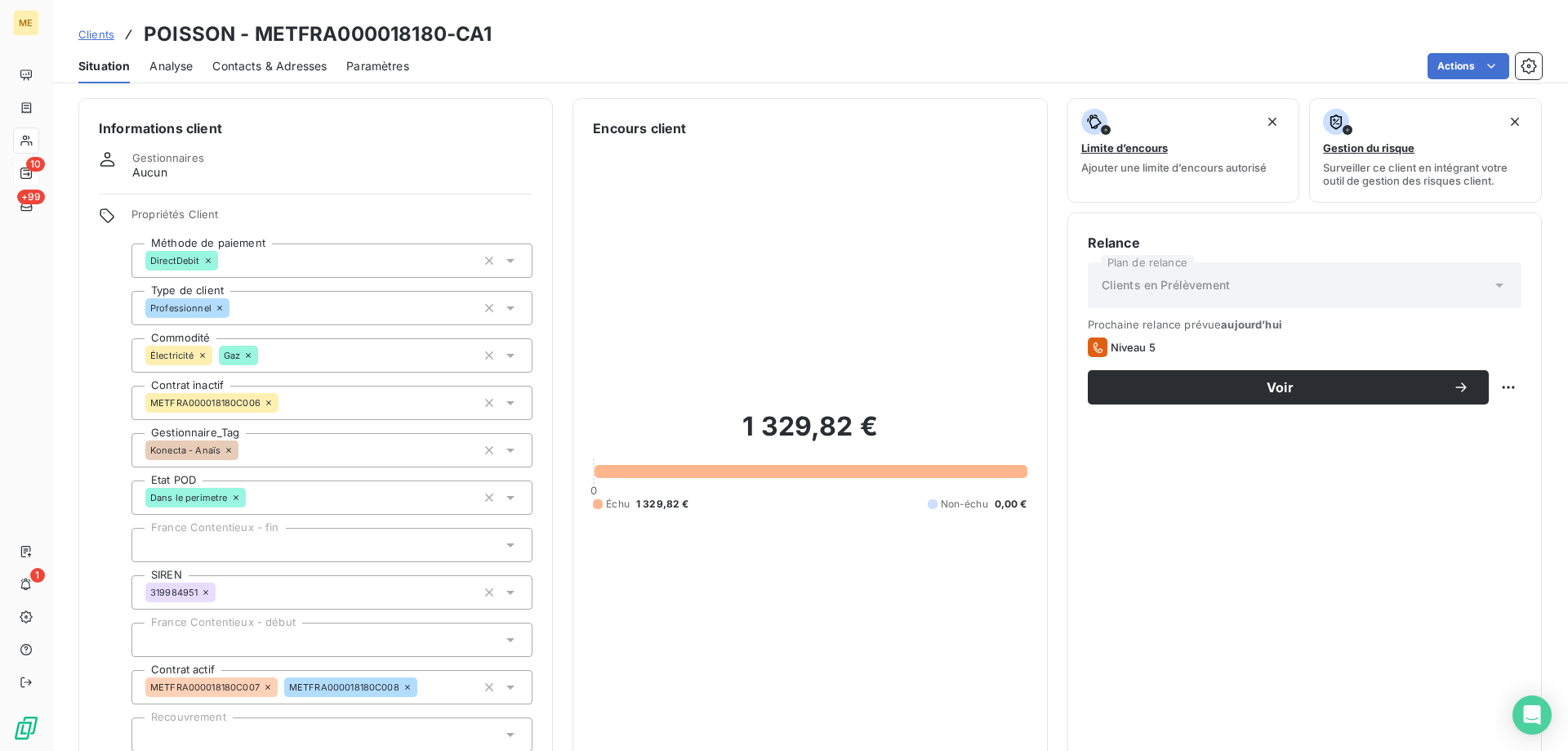
scroll to position [0, 0]
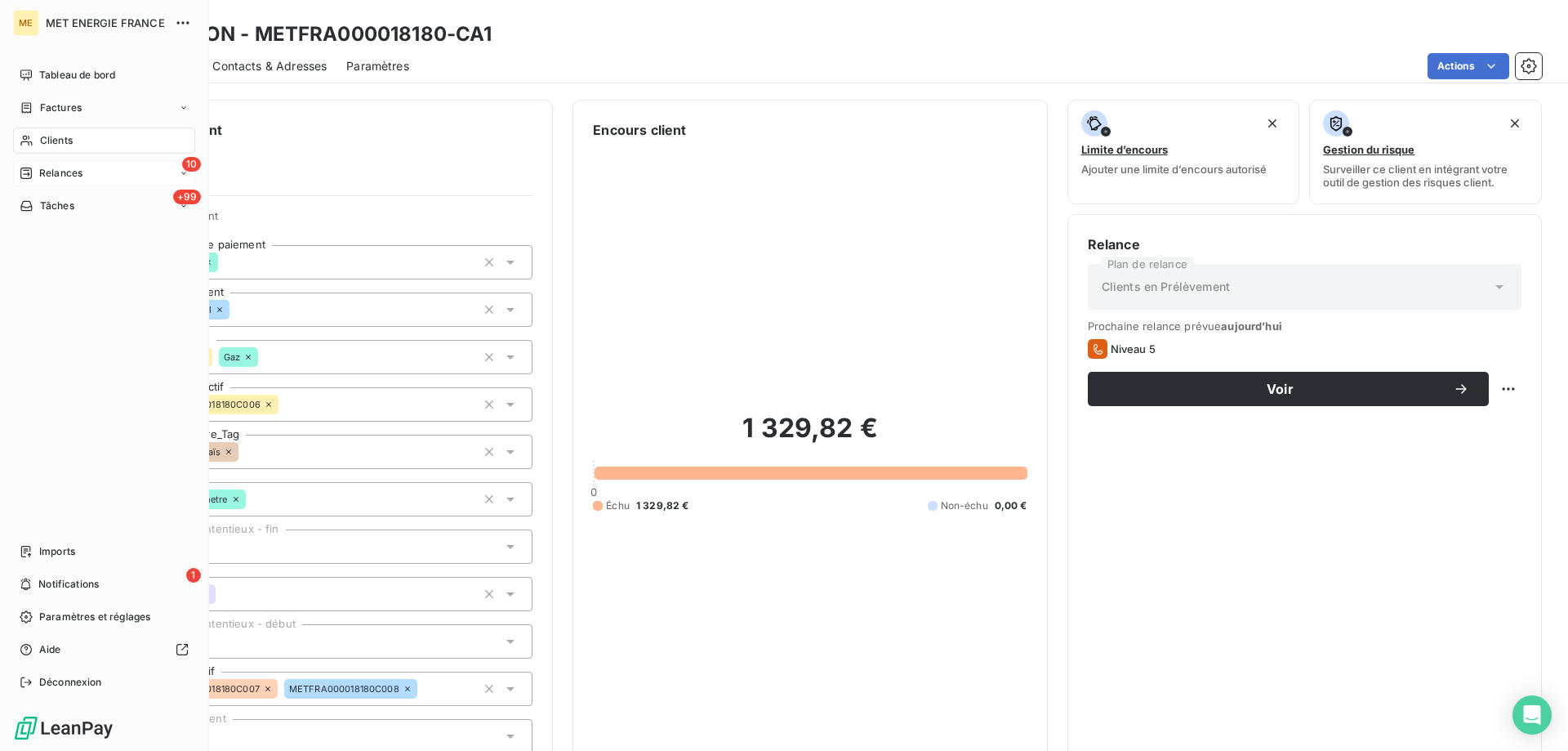
click at [77, 177] on span "Relances" at bounding box center [61, 173] width 43 height 14
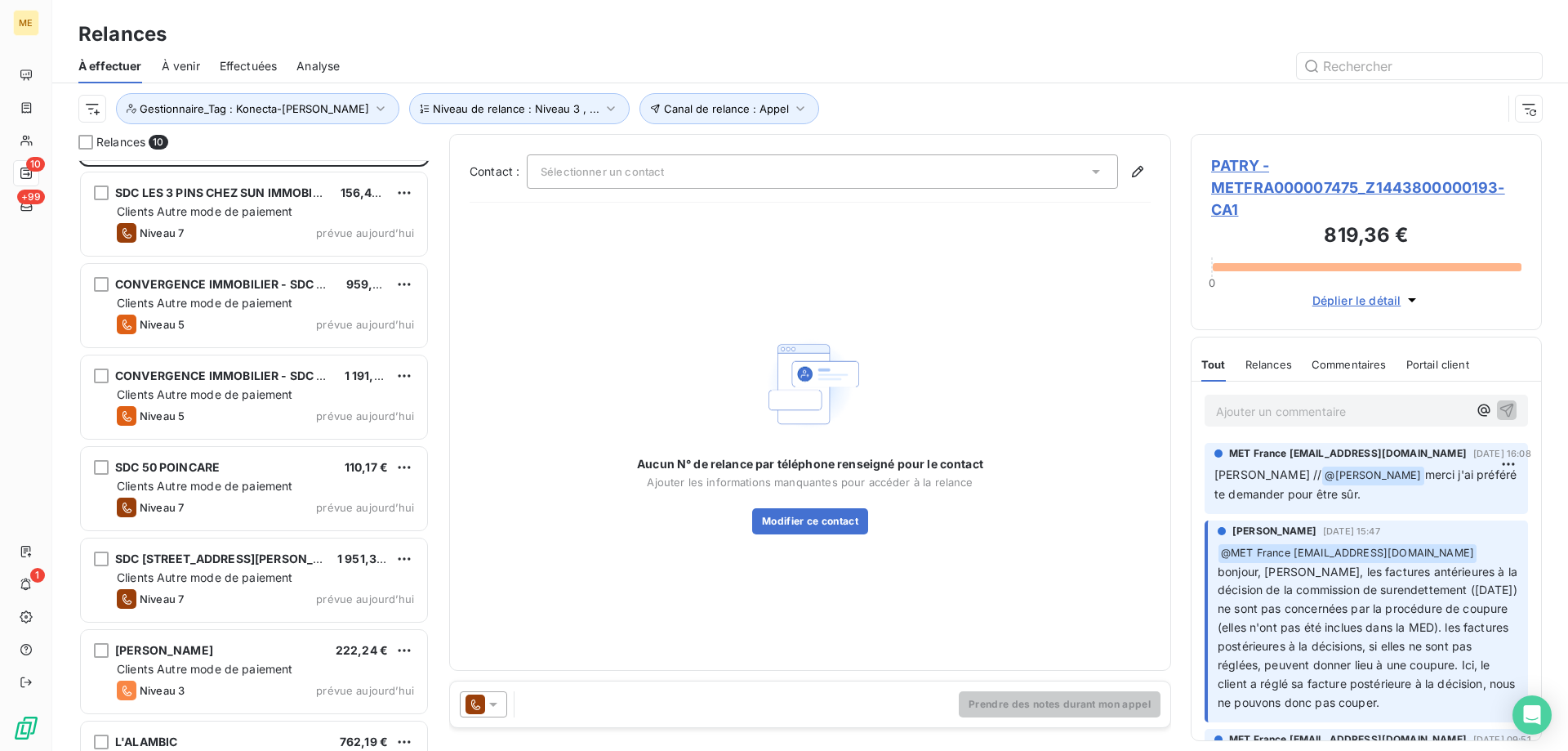
scroll to position [164, 0]
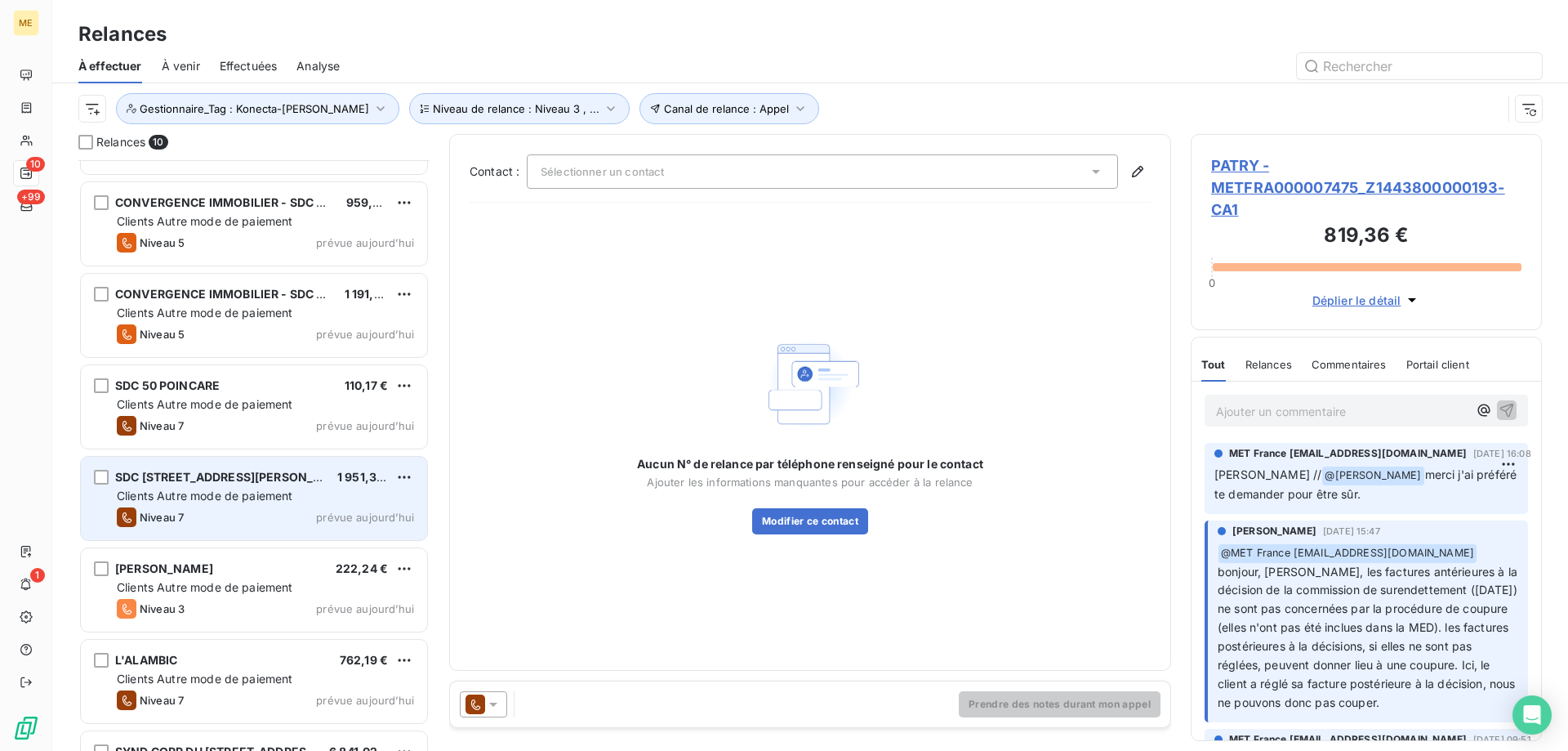
click at [179, 505] on div "SDC 56 RUE LOUIS AUGUSTE BLANQUI 1 951,33 € Clients Autre mode de paiement Nive…" at bounding box center [254, 498] width 347 height 84
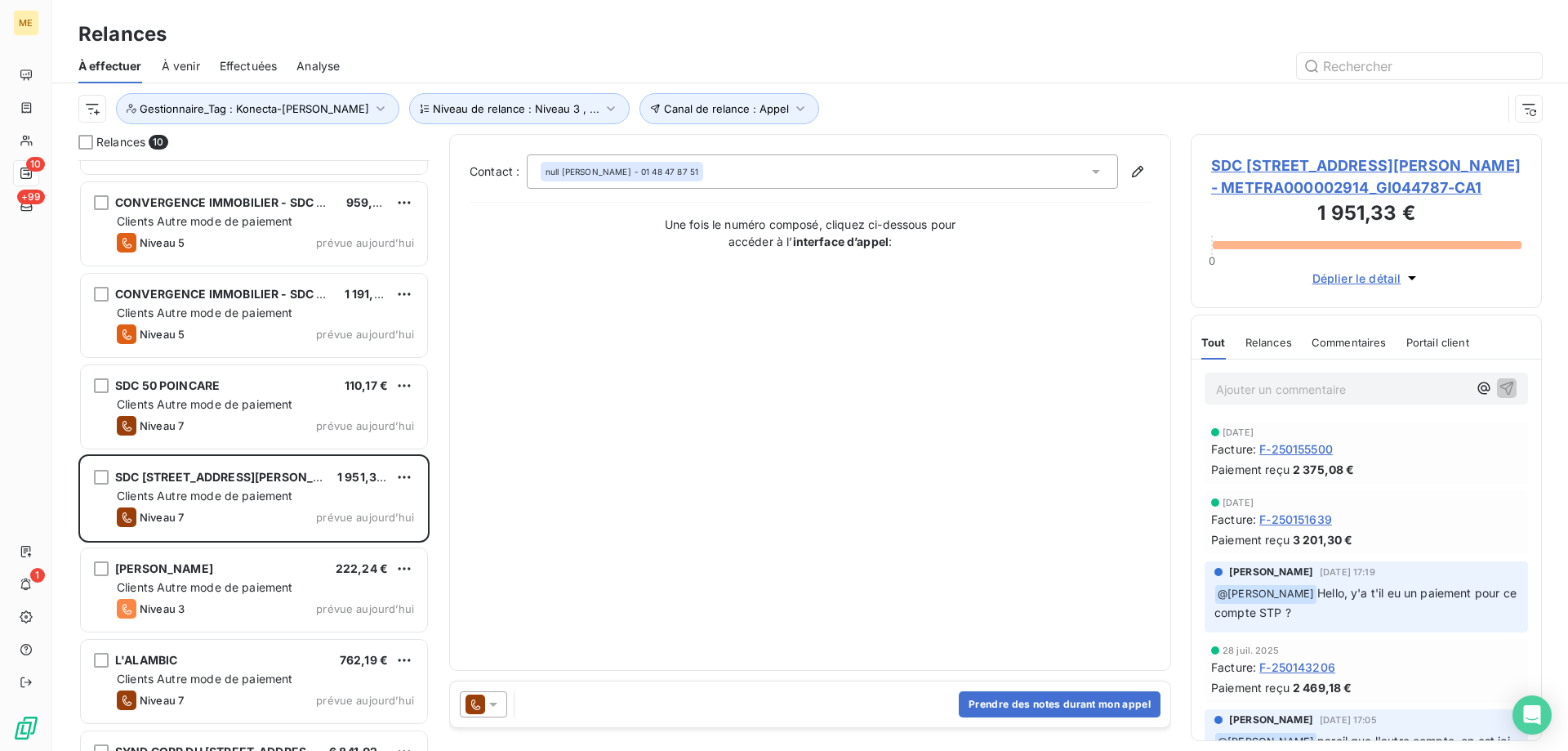
click at [1294, 166] on span "SDC 56 RUE LOUIS AUGUSTE BLANQUI - METFRA000002914_GI044787-CA1" at bounding box center [1365, 176] width 311 height 44
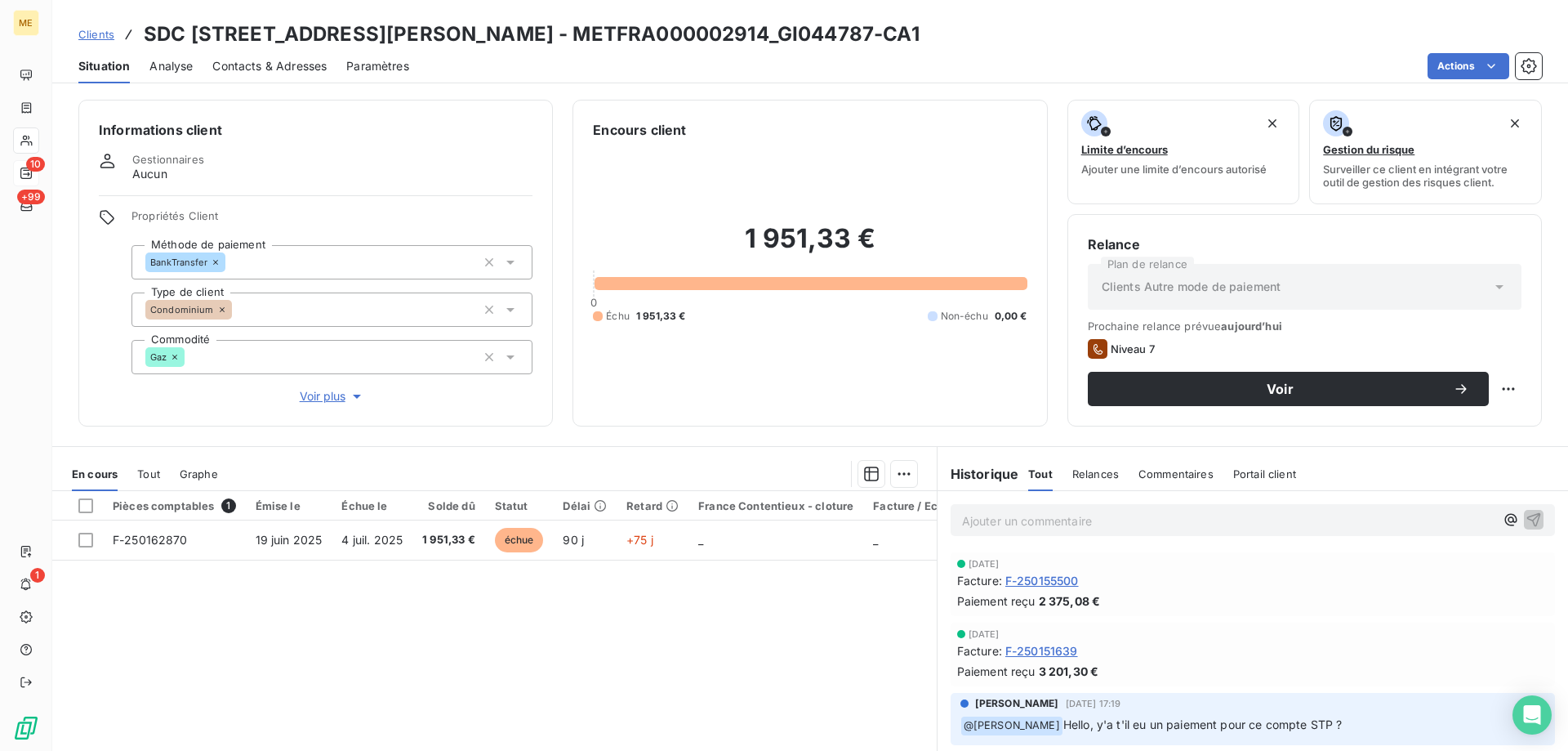
click at [325, 389] on span "Voir plus" at bounding box center [332, 396] width 66 height 16
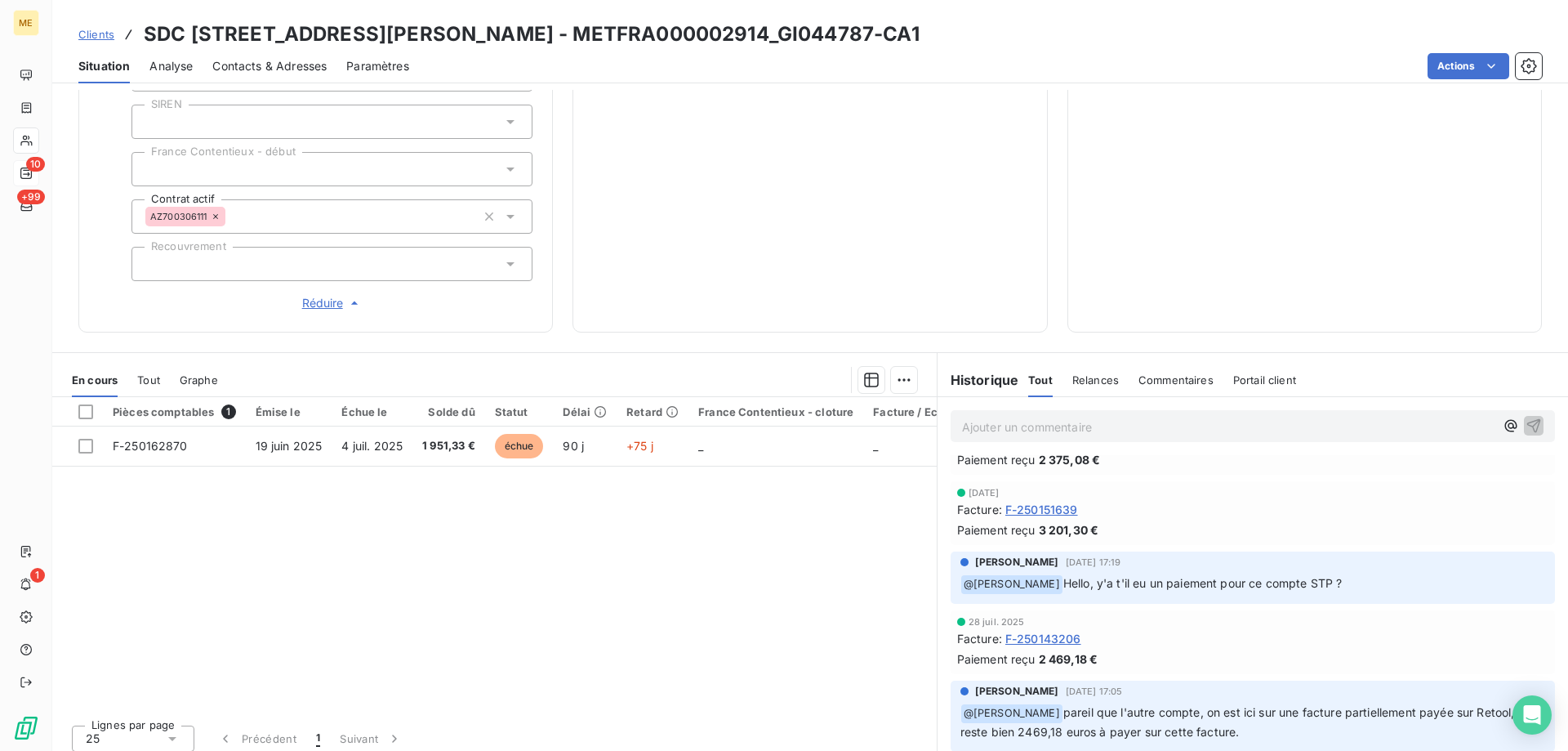
scroll to position [82, 0]
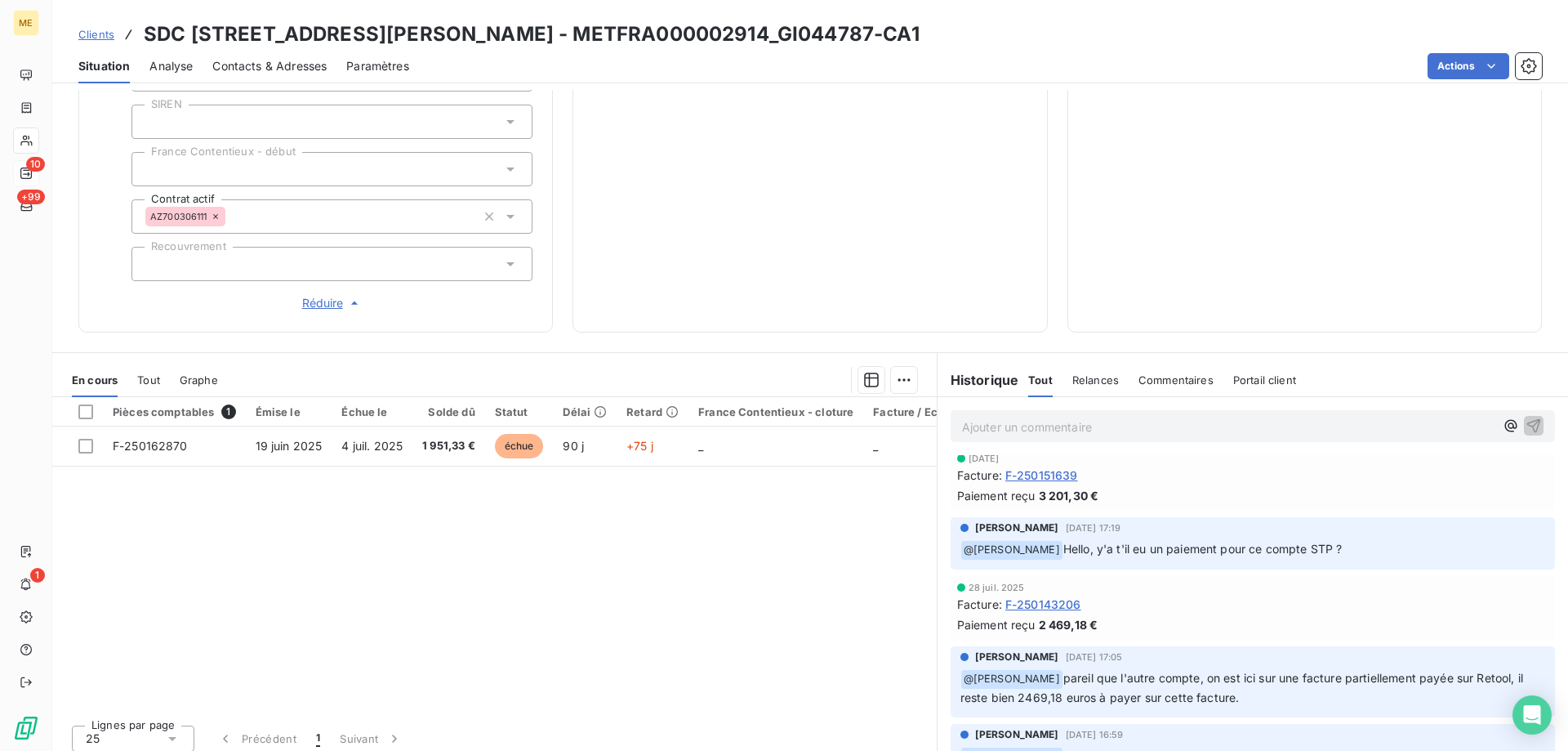
click at [152, 375] on span "Tout" at bounding box center [148, 380] width 23 height 14
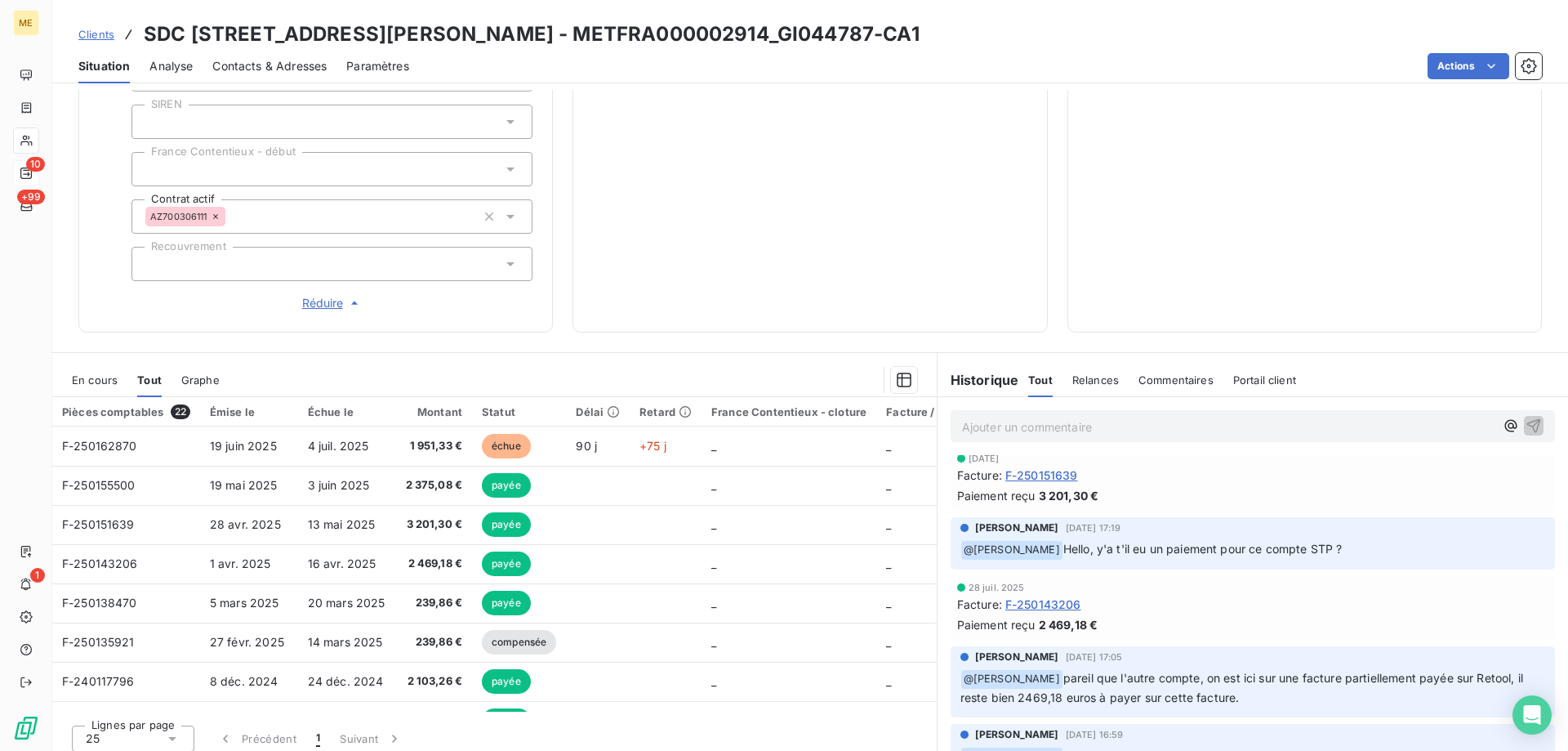
click at [94, 374] on span "En cours" at bounding box center [95, 380] width 46 height 14
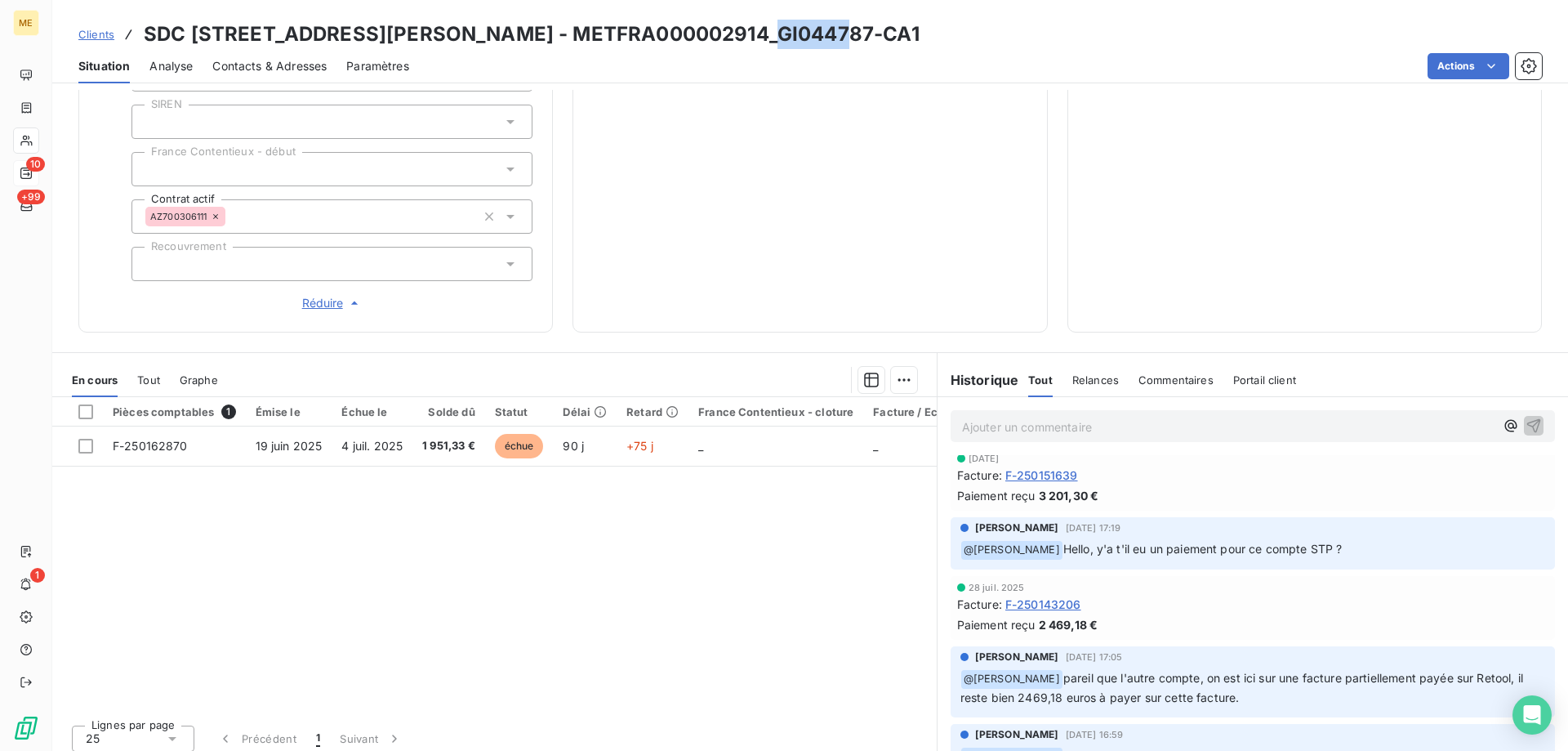
drag, startPoint x: 752, startPoint y: 35, endPoint x: 824, endPoint y: 33, distance: 72.0
click at [824, 33] on h3 "SDC 56 RUE LOUIS AUGUSTE BLANQUI - METFRA000002914_GI044787-CA1" at bounding box center [532, 34] width 776 height 30
drag, startPoint x: 742, startPoint y: 30, endPoint x: 840, endPoint y: 39, distance: 98.4
click at [840, 39] on h3 "SDC 56 RUE LOUIS AUGUSTE BLANQUI - METFRA000002914_GI044787-CA1" at bounding box center [532, 34] width 776 height 30
copy h3 "GI044787"
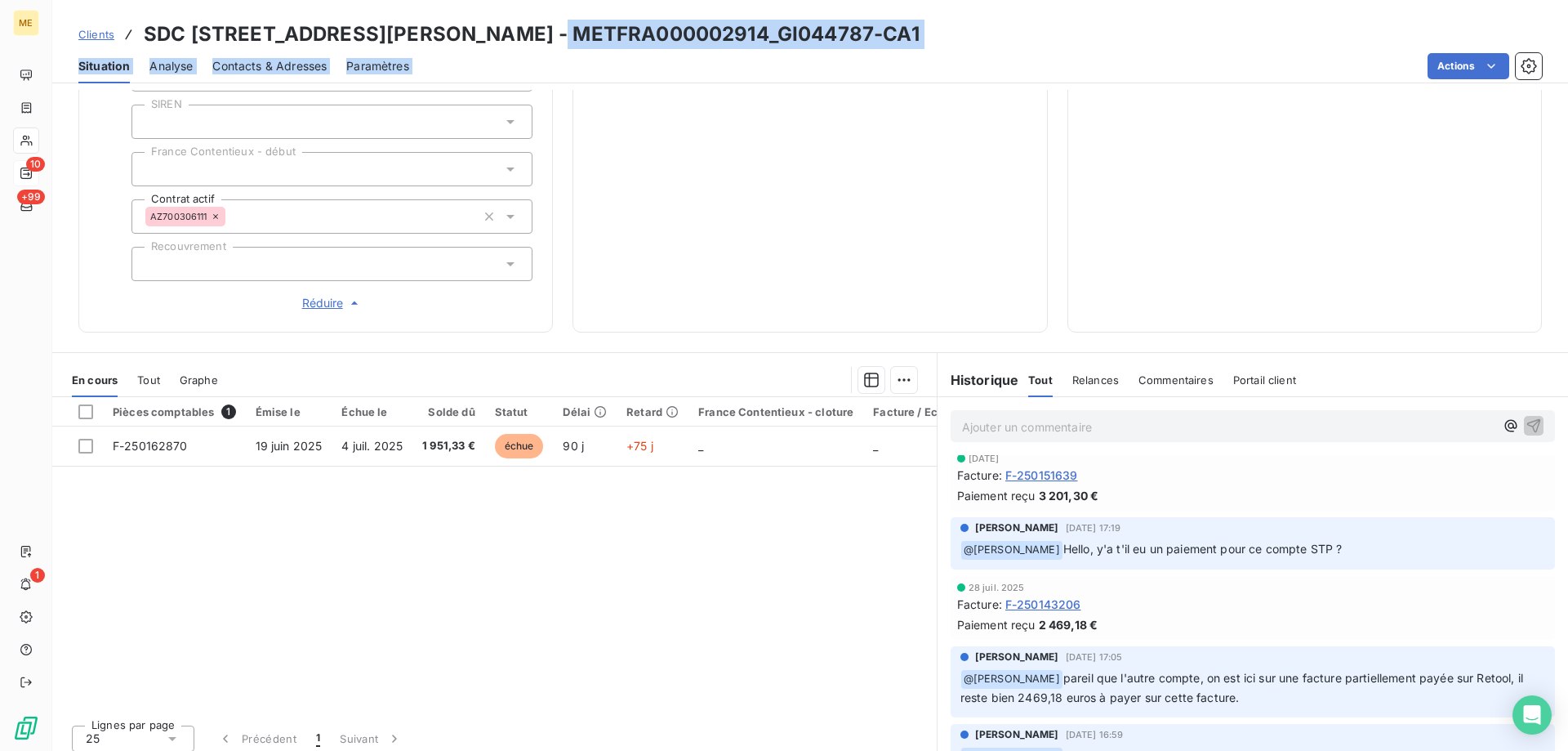
drag, startPoint x: 541, startPoint y: 31, endPoint x: 729, endPoint y: 49, distance: 188.9
click at [729, 49] on div "Clients SDC 56 RUE LOUIS AUGUSTE BLANQUI - METFRA000002914_GI044787-CA1 Situati…" at bounding box center [810, 41] width 1516 height 84
click at [729, 49] on div "Situation Analyse Contacts & Adresses Paramètres Actions" at bounding box center [810, 66] width 1516 height 34
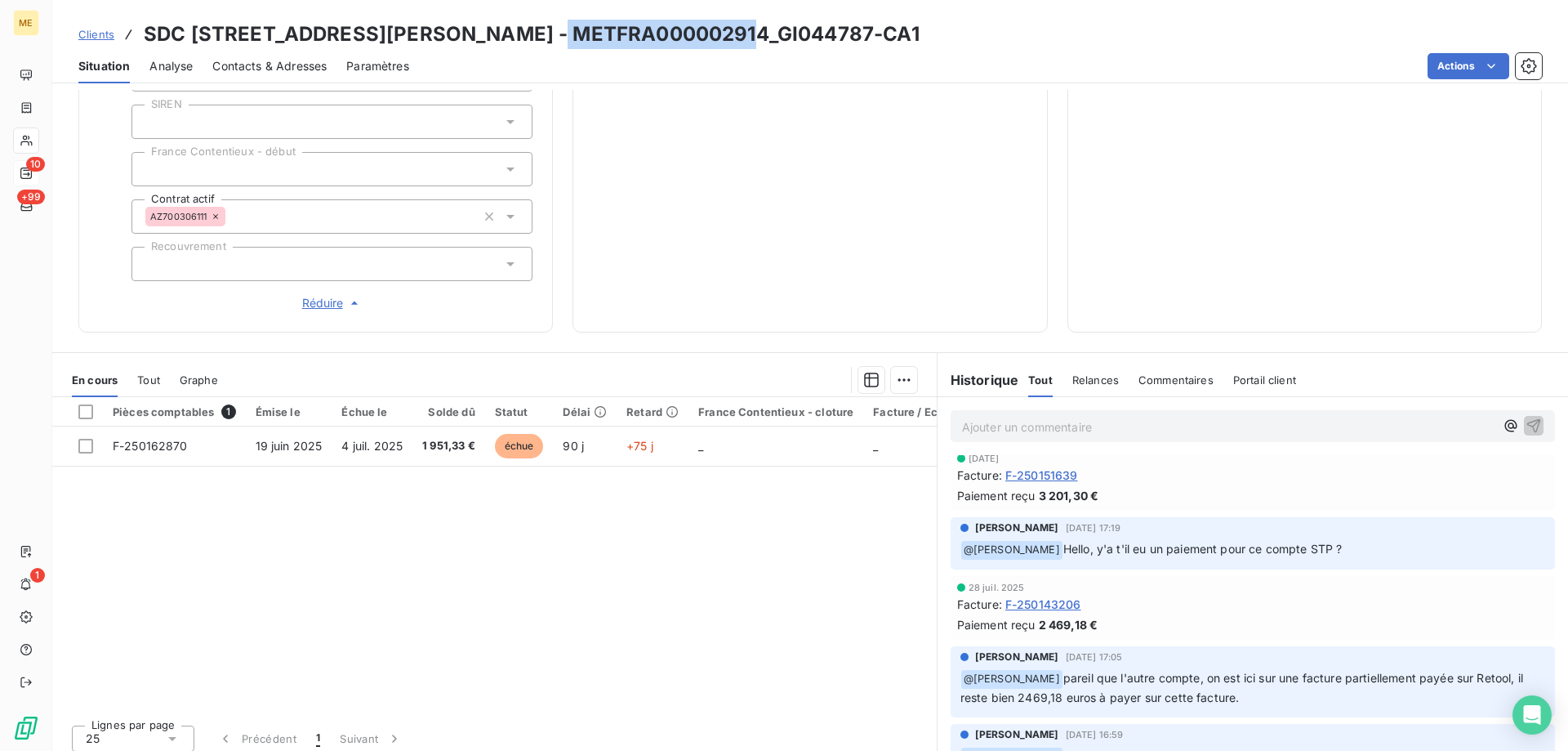
drag, startPoint x: 536, startPoint y: 33, endPoint x: 729, endPoint y: 49, distance: 193.7
click at [729, 49] on h3 "SDC 56 RUE LOUIS AUGUSTE BLANQUI - METFRA000002914_GI044787-CA1" at bounding box center [532, 34] width 776 height 30
copy h3 "METFRA000002914"
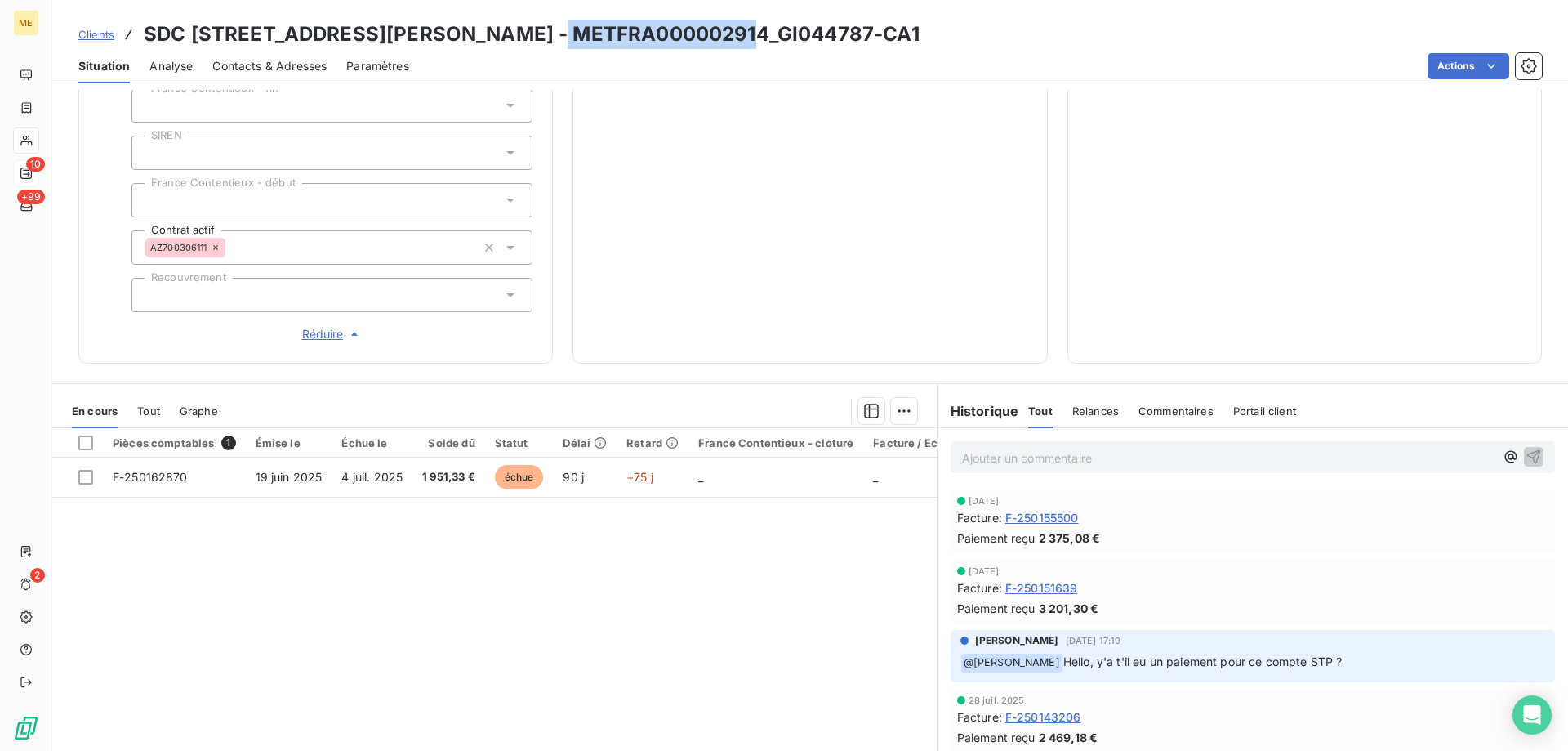
scroll to position [472, 0]
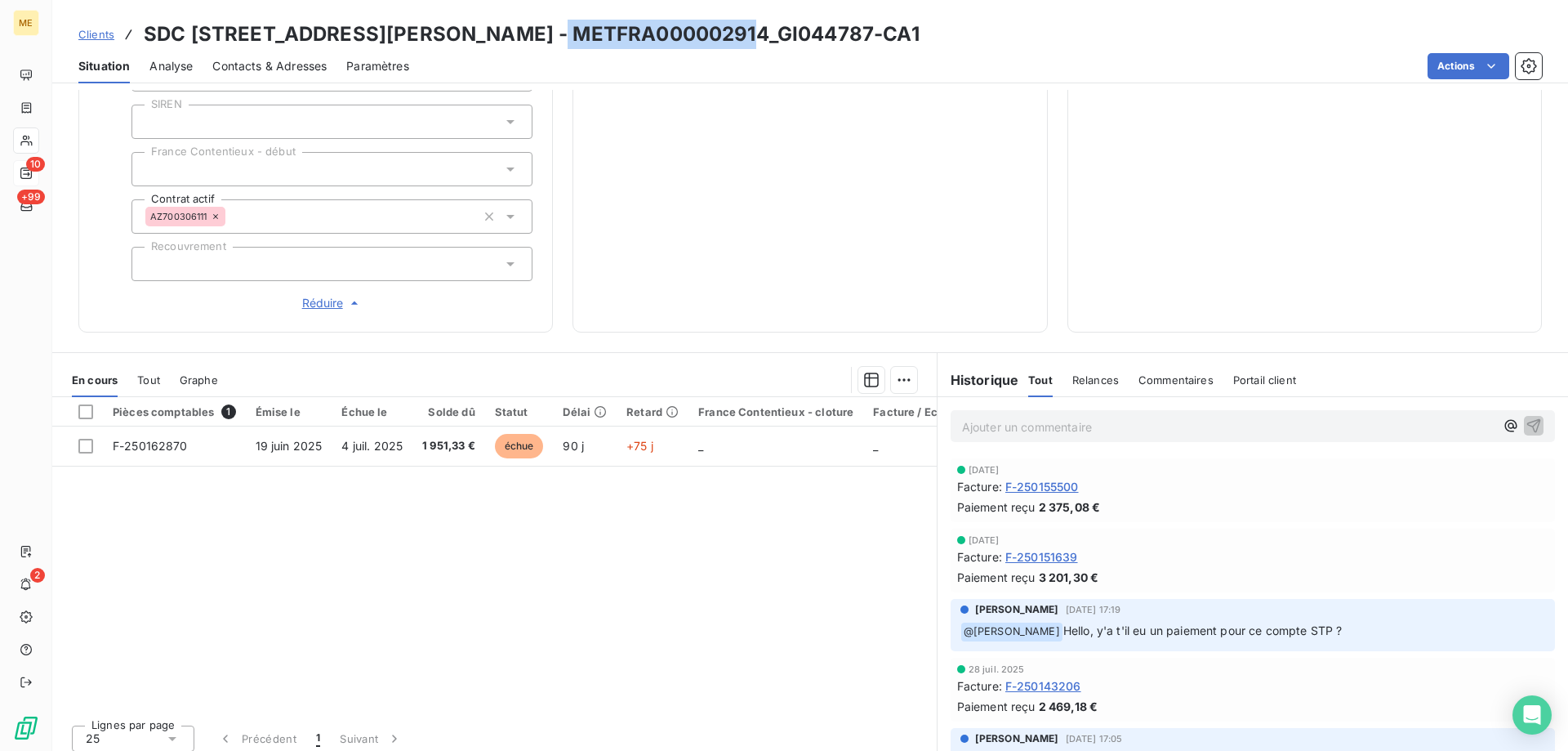
click at [246, 71] on span "Contacts & Adresses" at bounding box center [269, 66] width 114 height 16
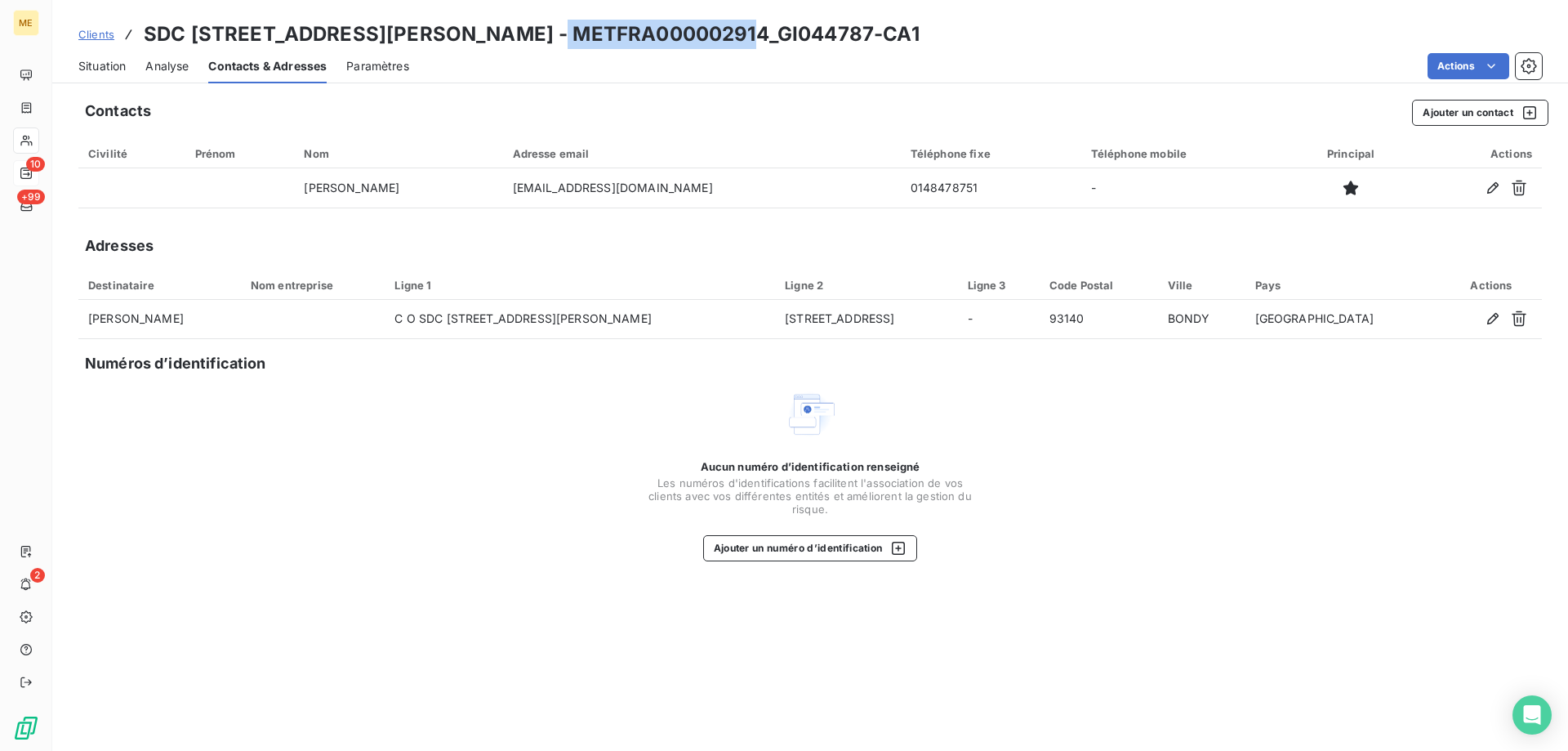
click at [85, 60] on span "Situation" at bounding box center [102, 66] width 48 height 16
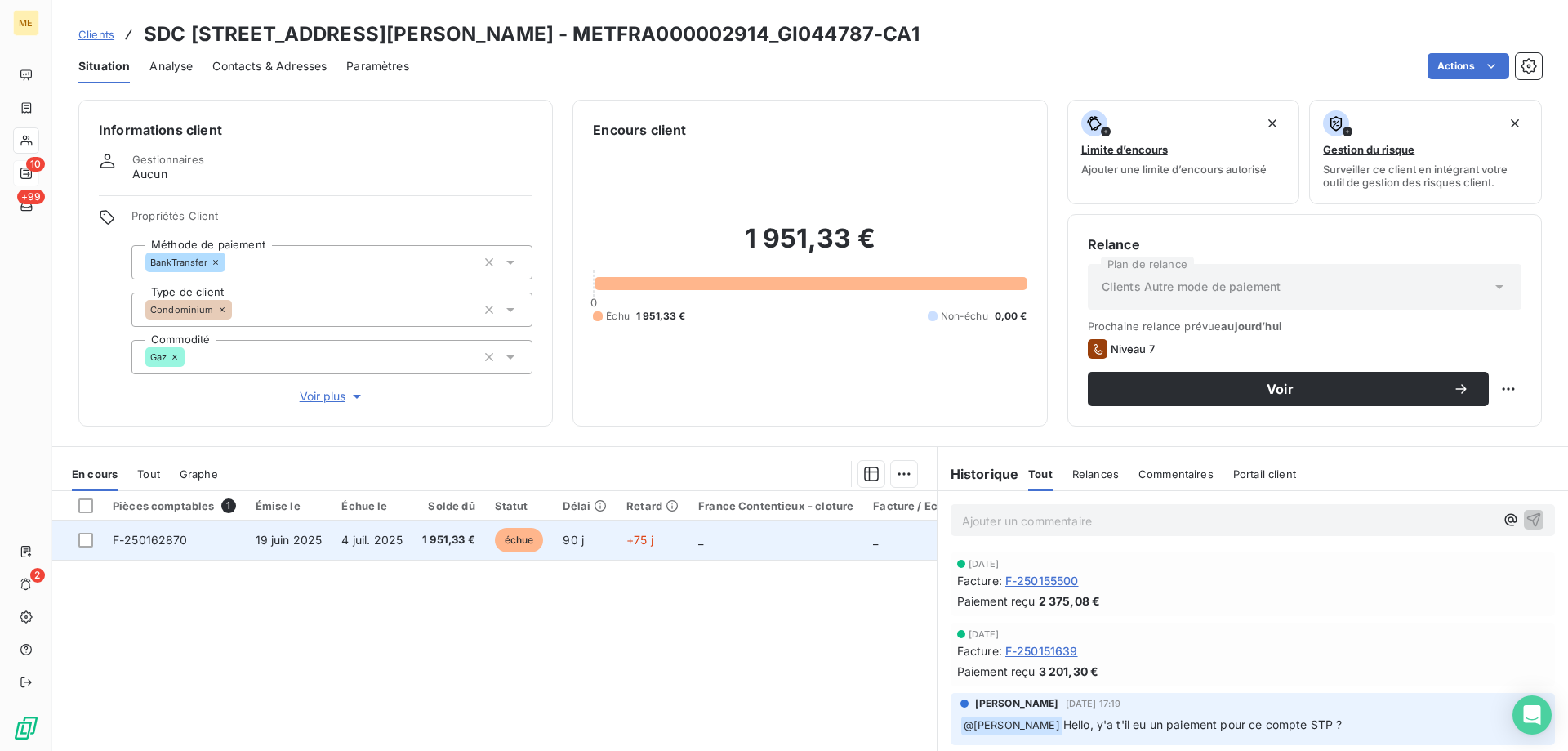
click at [93, 534] on td at bounding box center [77, 540] width 50 height 40
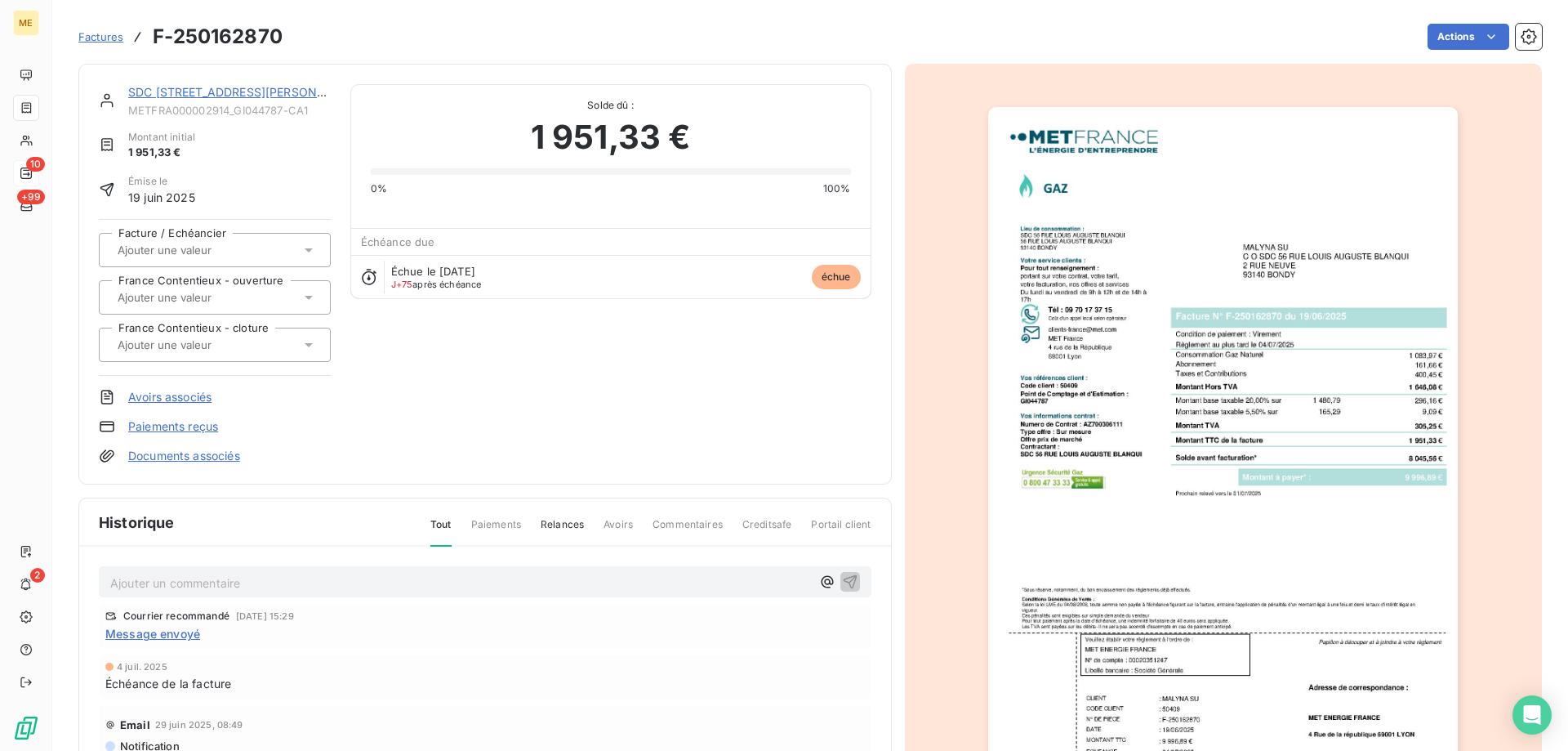
click at [158, 85] on link "SDC 56 RUE LOUIS AUGUSTE BLANQUI" at bounding box center [244, 91] width 233 height 14
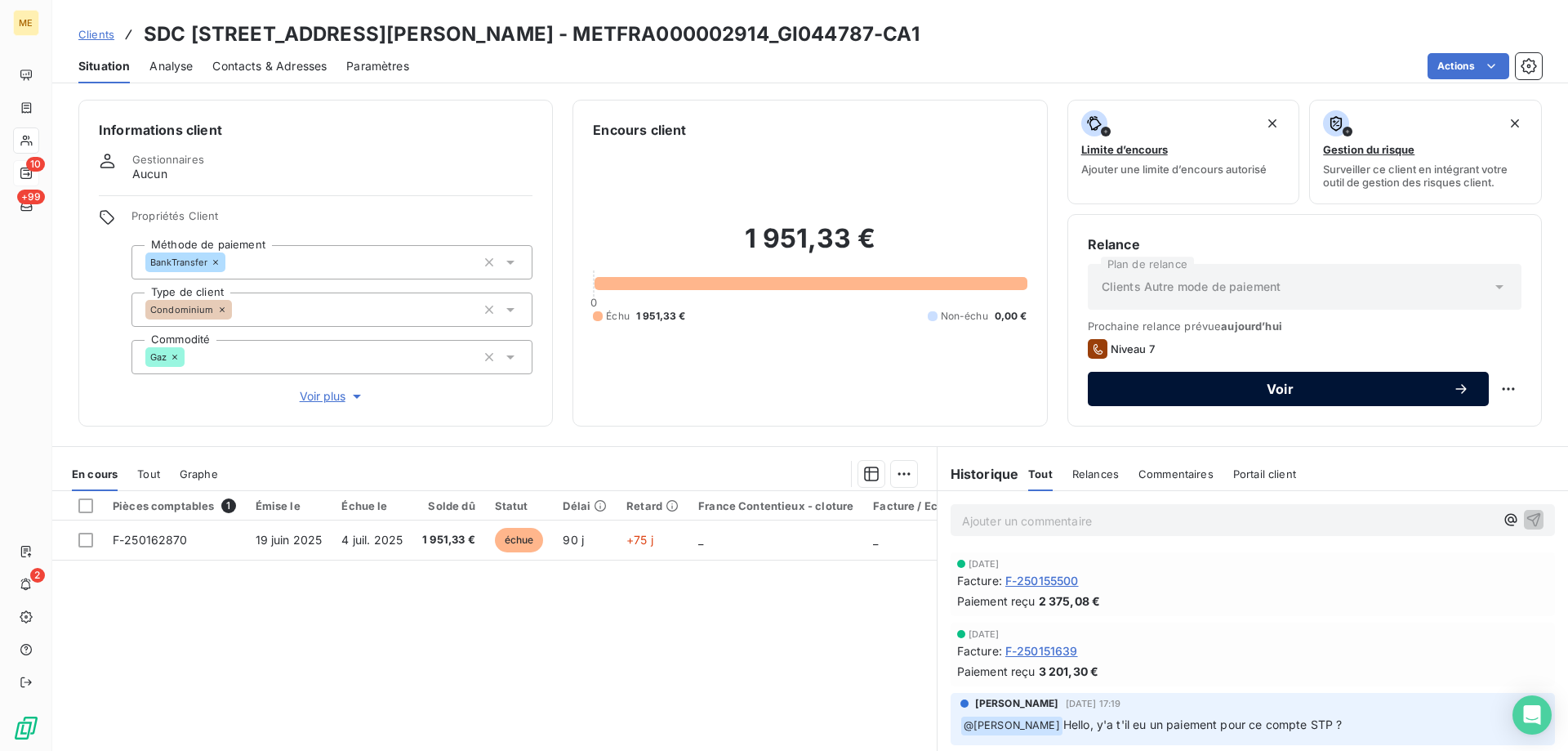
click at [1280, 397] on button "Voir" at bounding box center [1287, 389] width 401 height 34
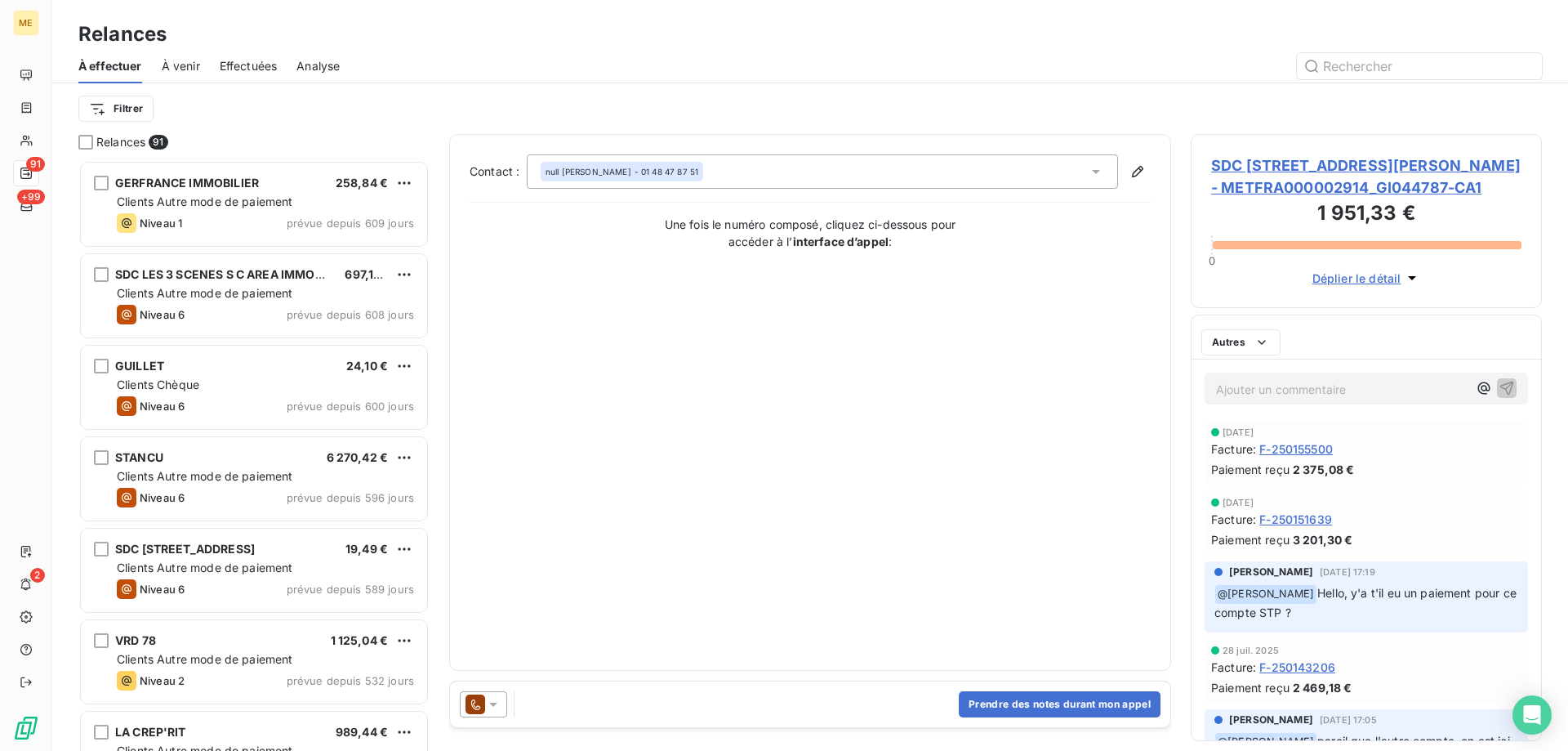
scroll to position [578, 338]
click at [498, 701] on icon at bounding box center [493, 704] width 16 height 16
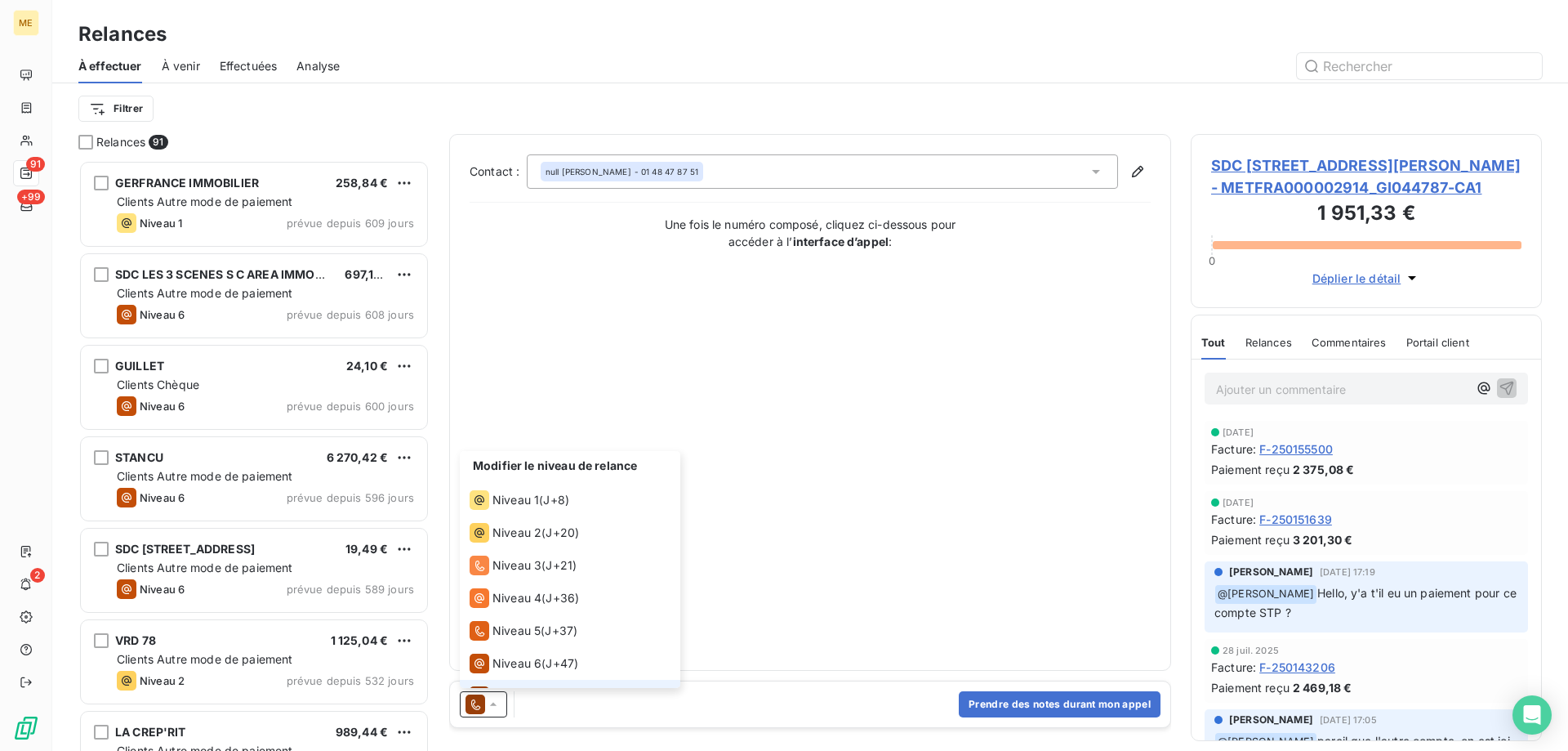
scroll to position [24, 0]
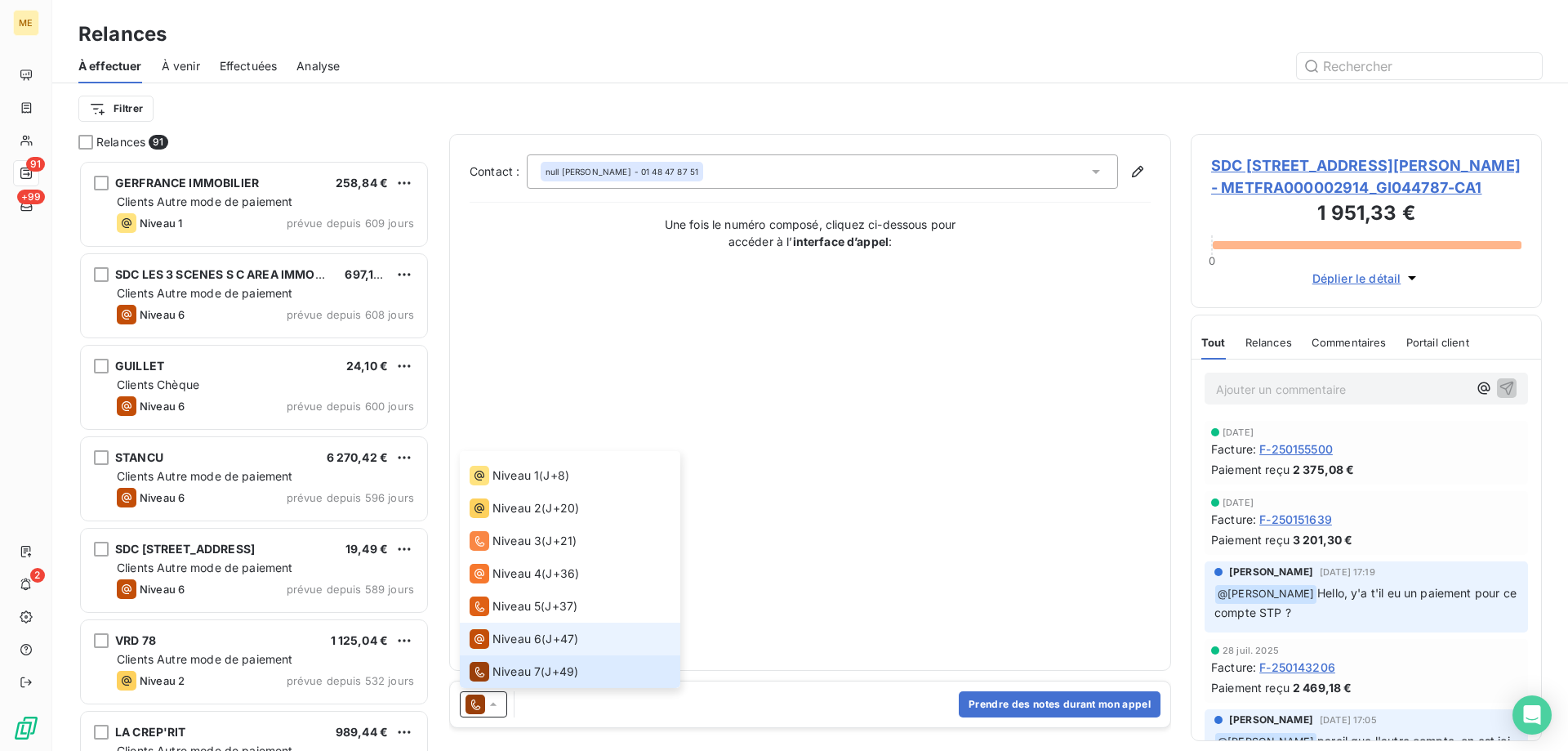
click at [504, 641] on span "Niveau 6" at bounding box center [517, 638] width 49 height 16
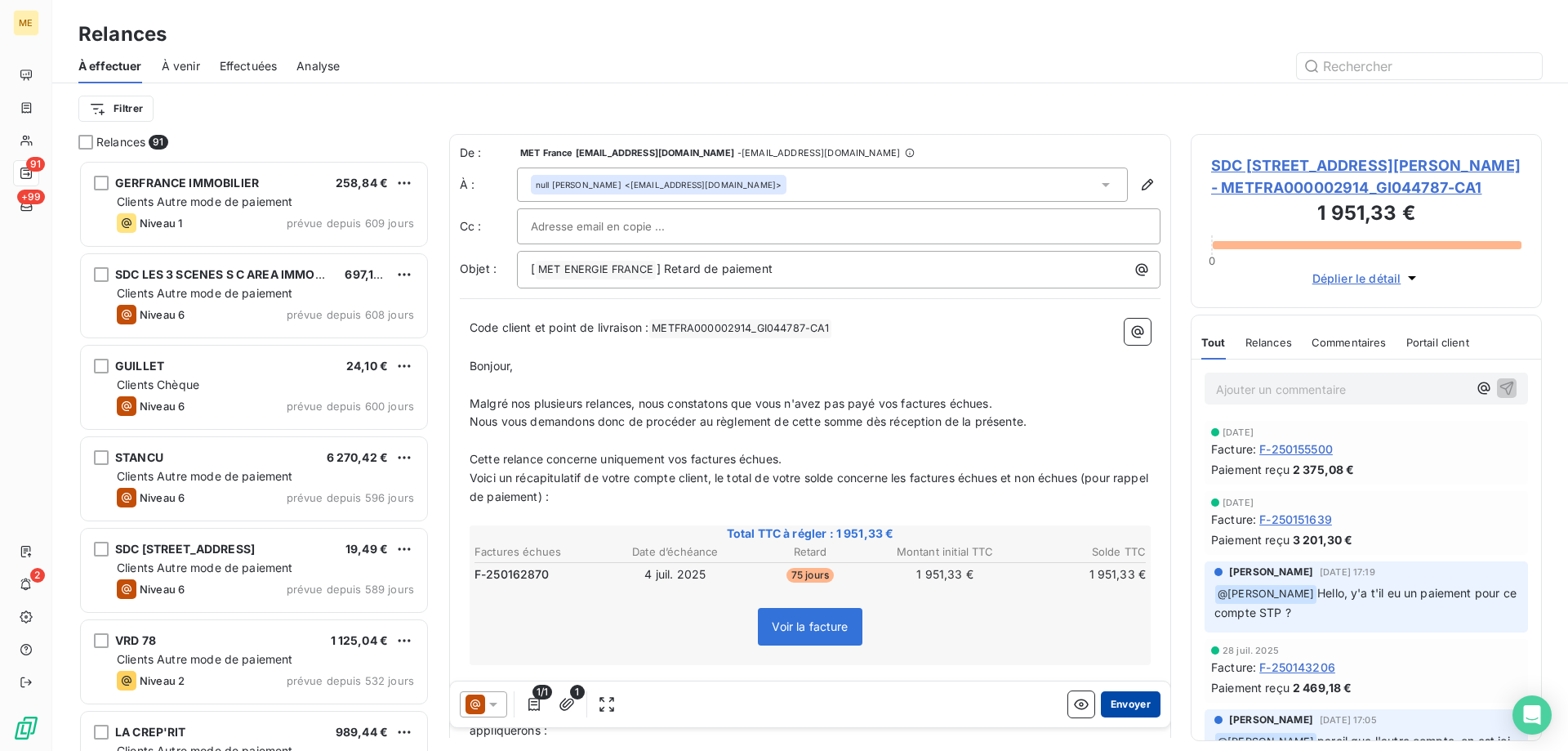
click at [1119, 694] on button "Envoyer" at bounding box center [1131, 703] width 59 height 26
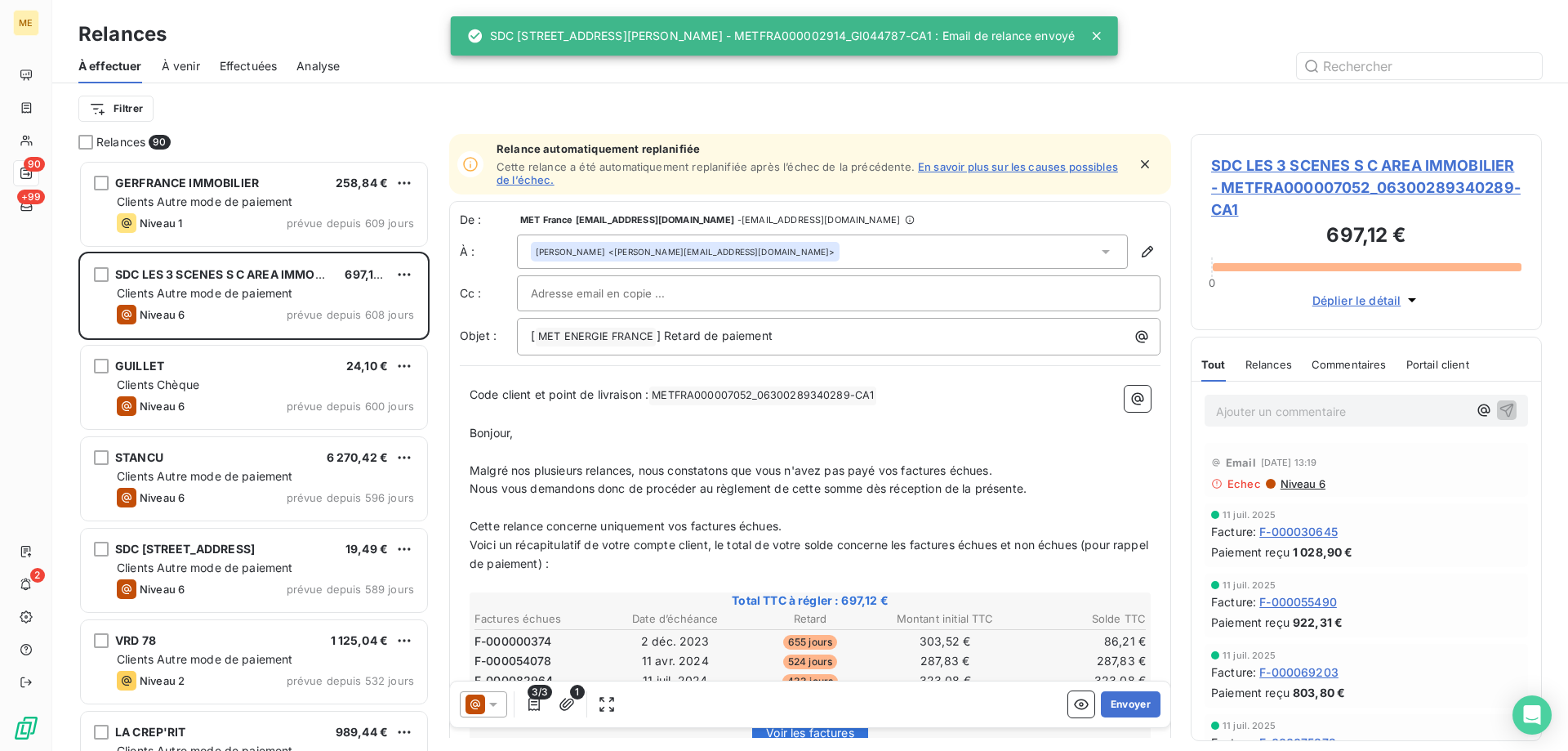
click at [254, 69] on span "Effectuées" at bounding box center [248, 66] width 58 height 16
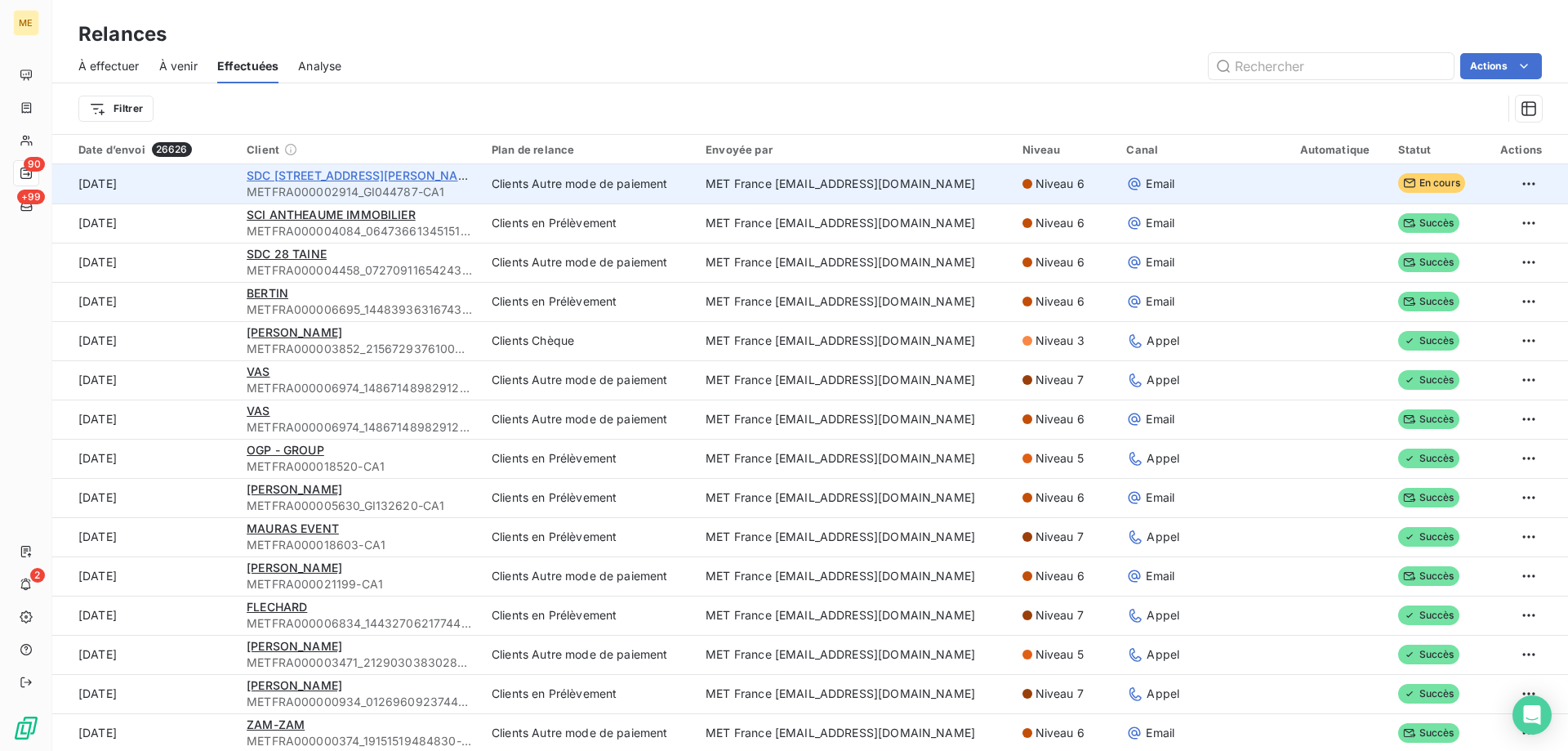
click at [338, 174] on span "SDC 56 RUE LOUIS AUGUSTE BLANQUI" at bounding box center [363, 175] width 233 height 14
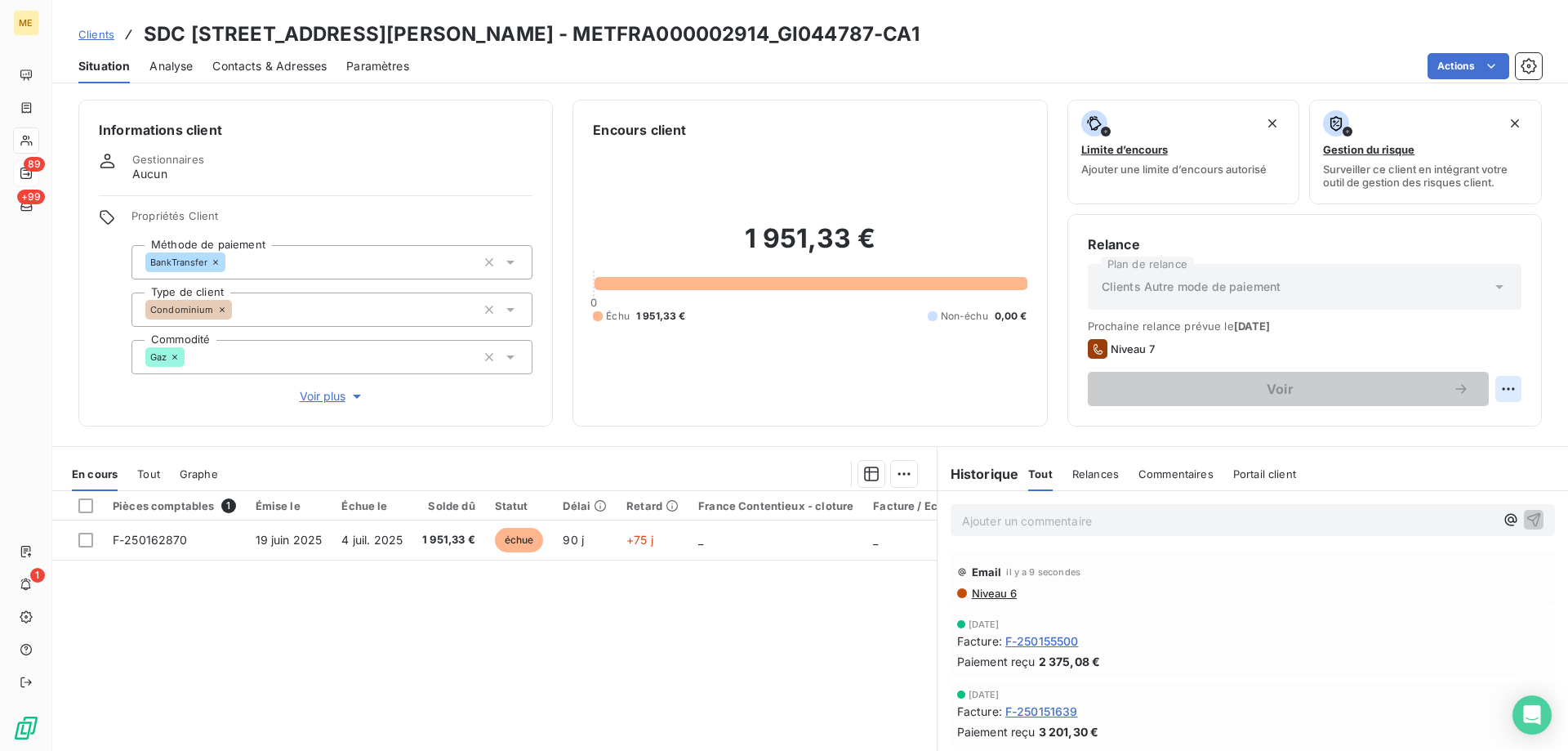
click at [1493, 376] on html "ME 89 +99 1 Clients SDC 56 RUE LOUIS AUGUSTE BLANQUI - METFRA000002914_GI044787…" at bounding box center [784, 457] width 1568 height 914
click at [1410, 420] on div "Replanifier cette action" at bounding box center [1428, 424] width 146 height 26
select select "8"
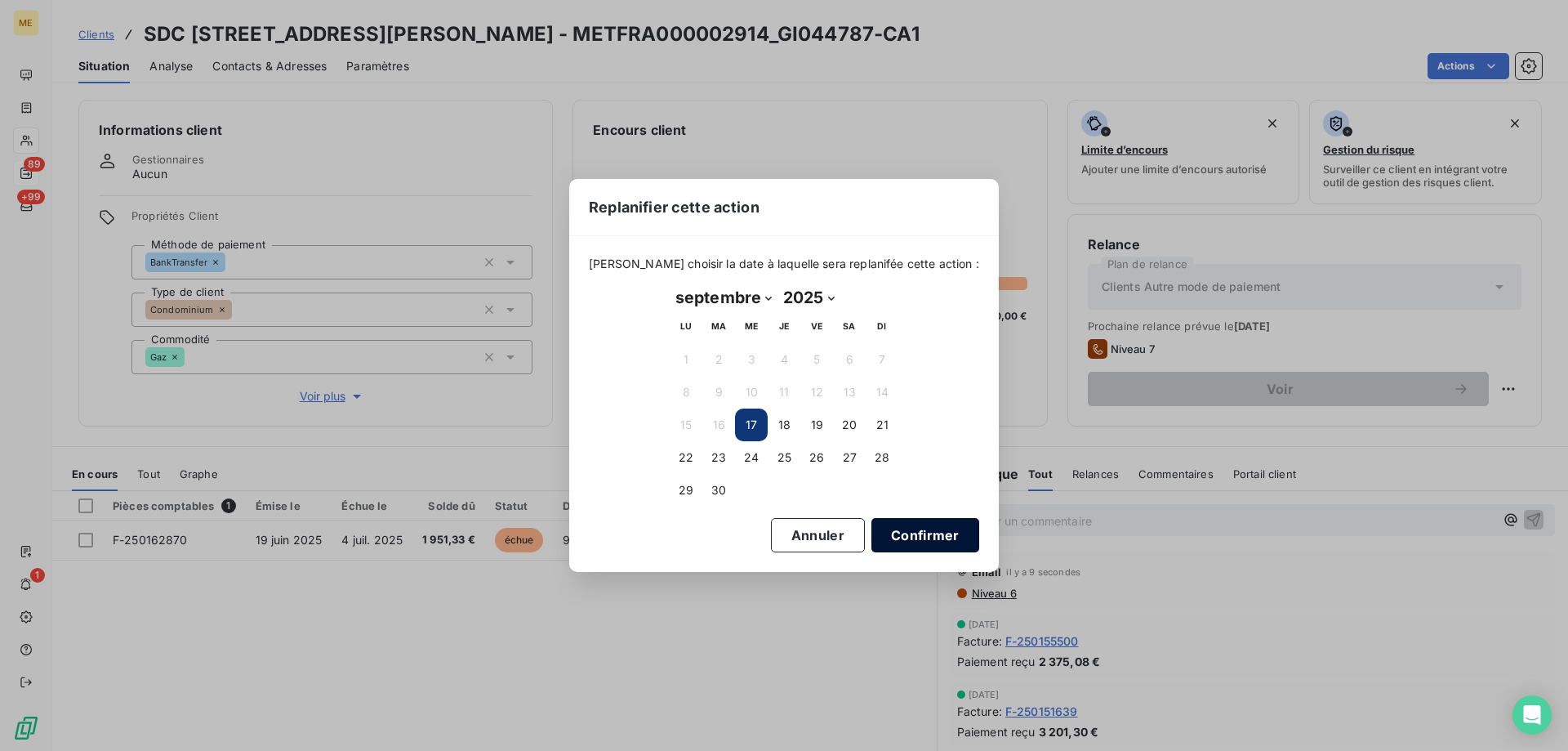
click at [874, 519] on button "Confirmer" at bounding box center [925, 535] width 108 height 34
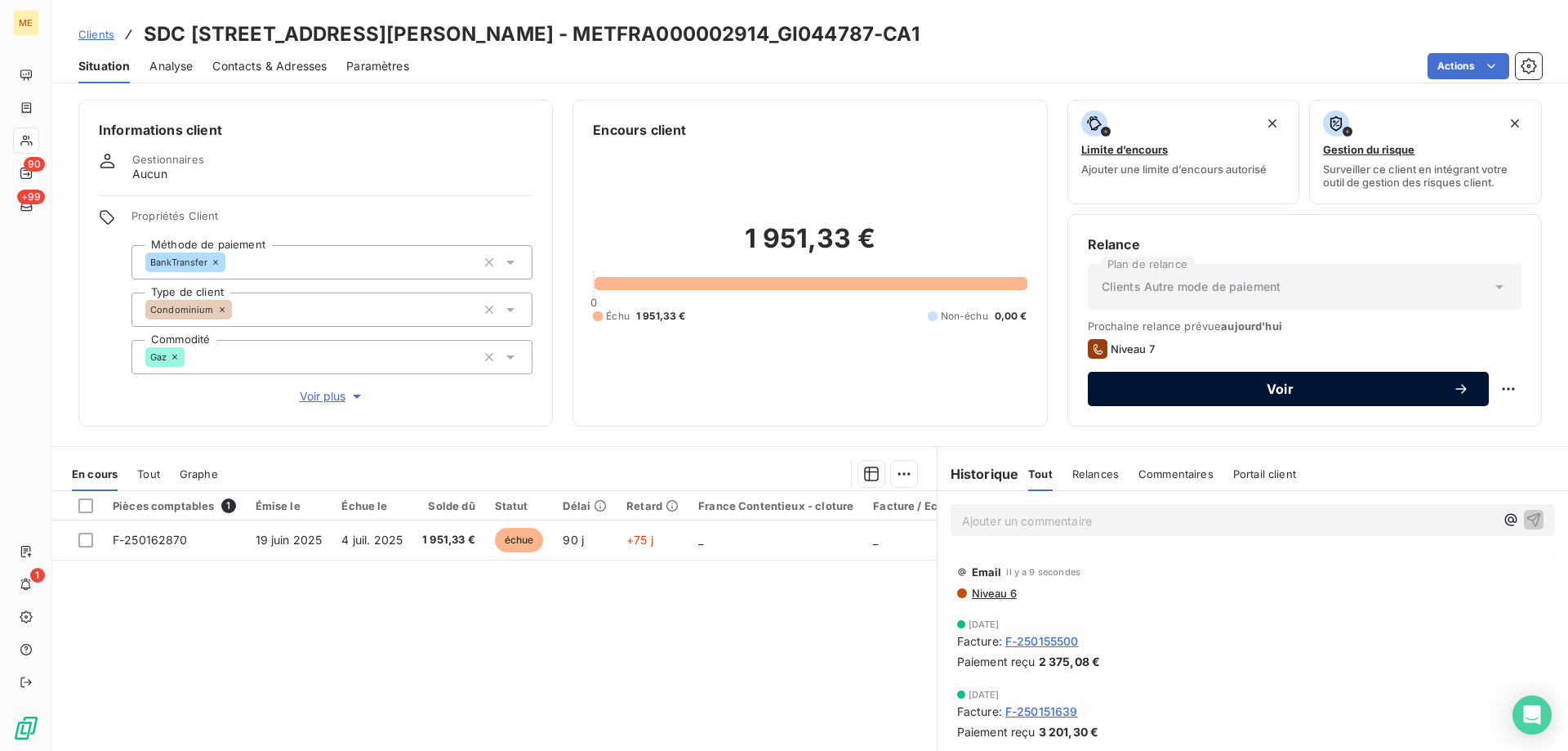
click at [1295, 398] on button "Voir" at bounding box center [1287, 389] width 401 height 34
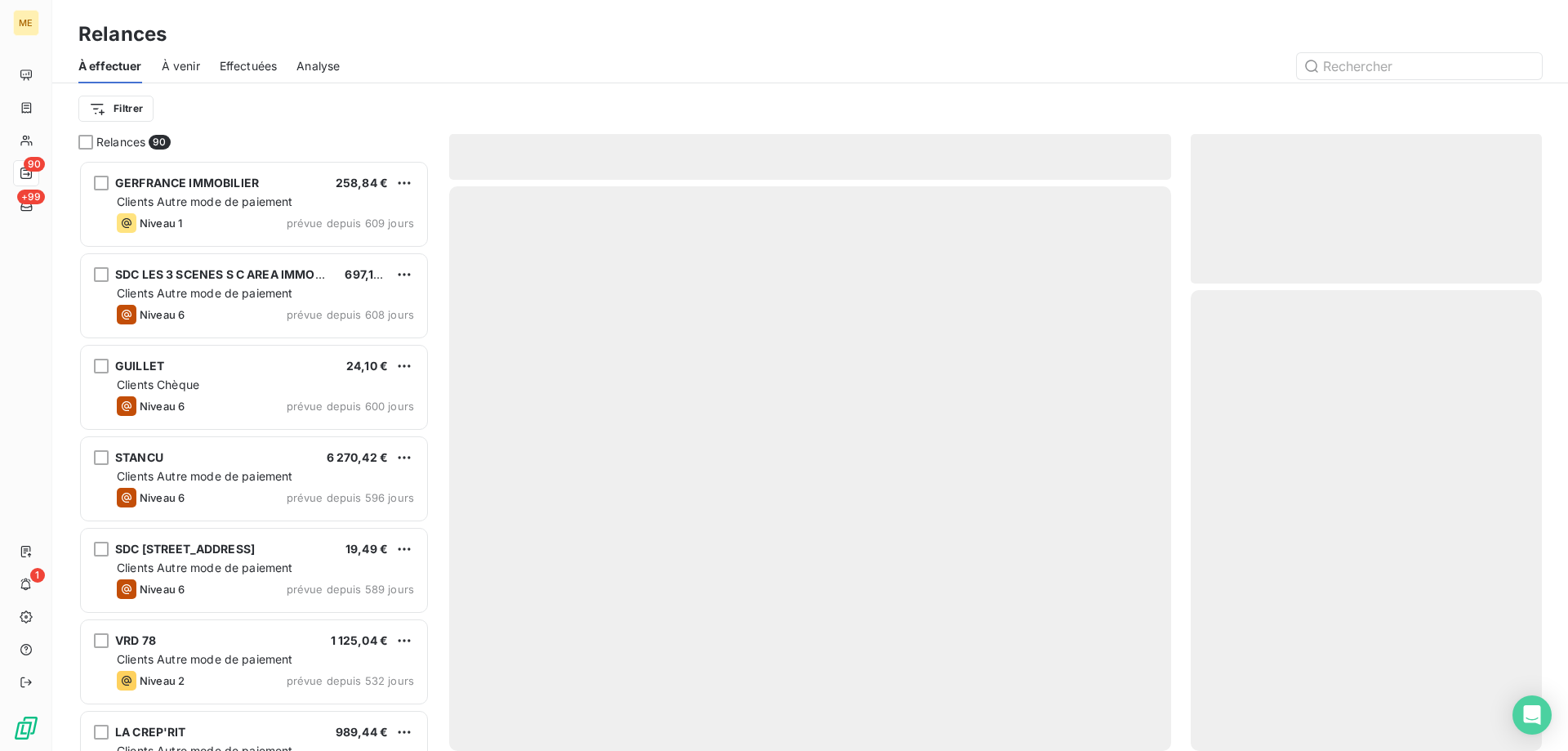
scroll to position [578, 338]
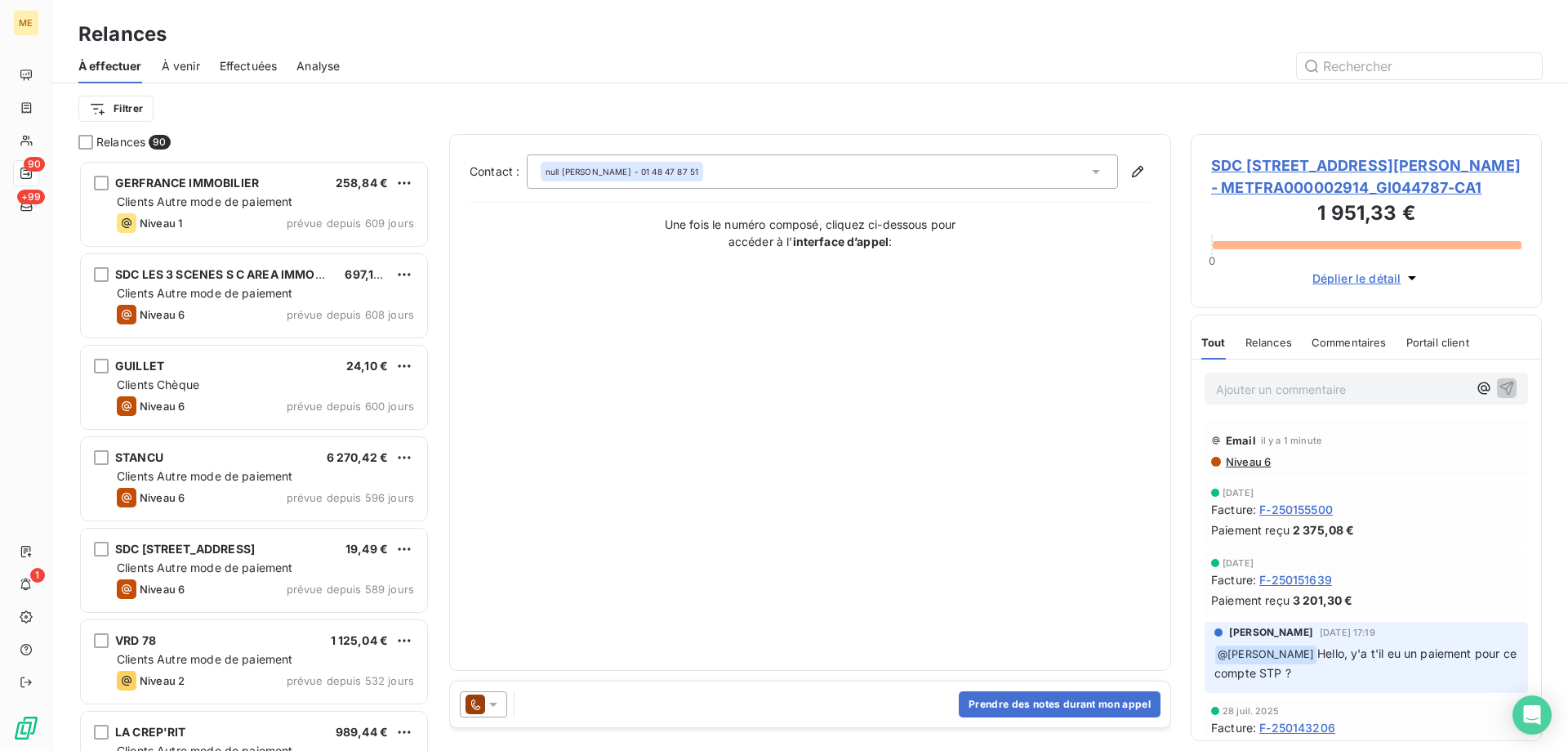
click at [498, 703] on icon at bounding box center [493, 704] width 16 height 16
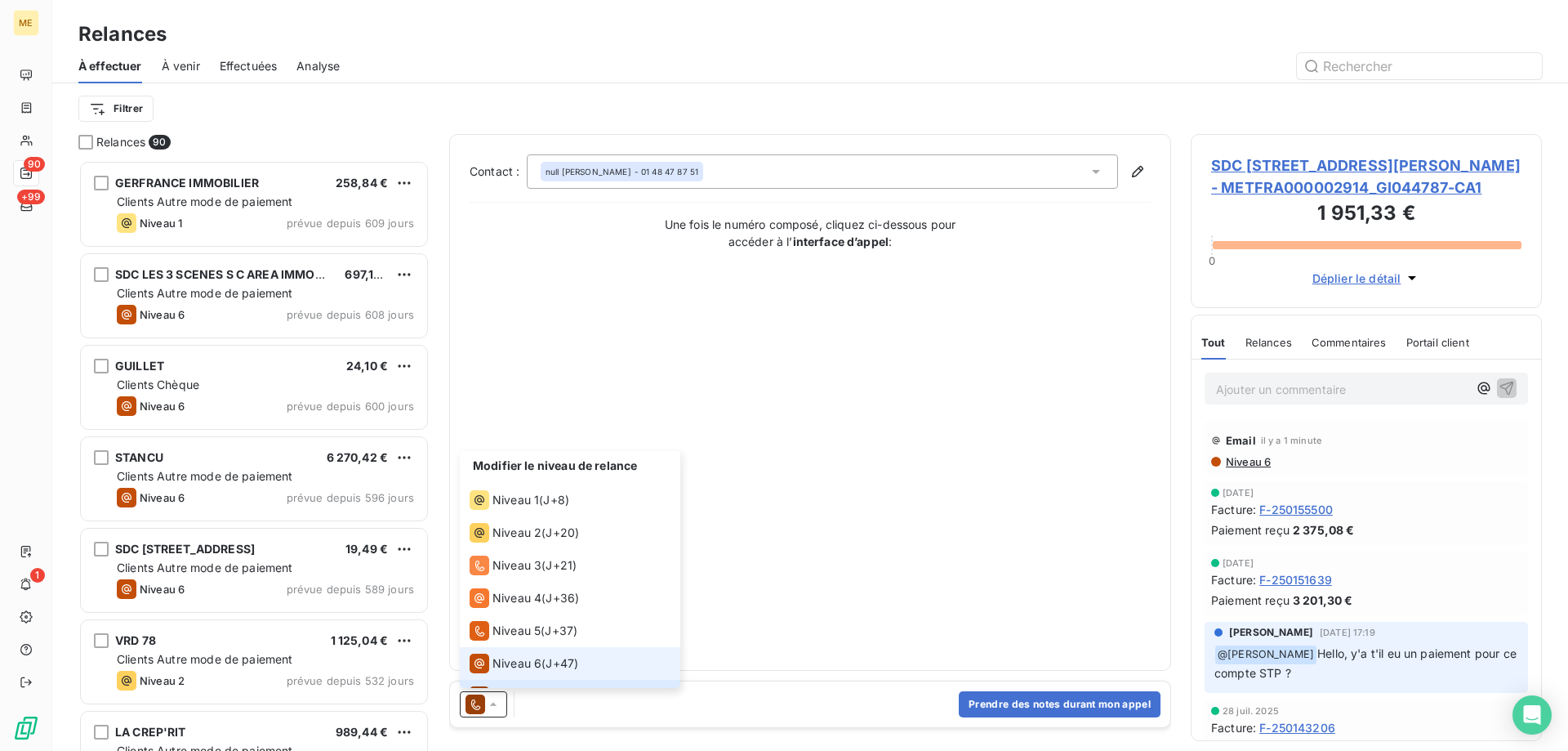
scroll to position [24, 0]
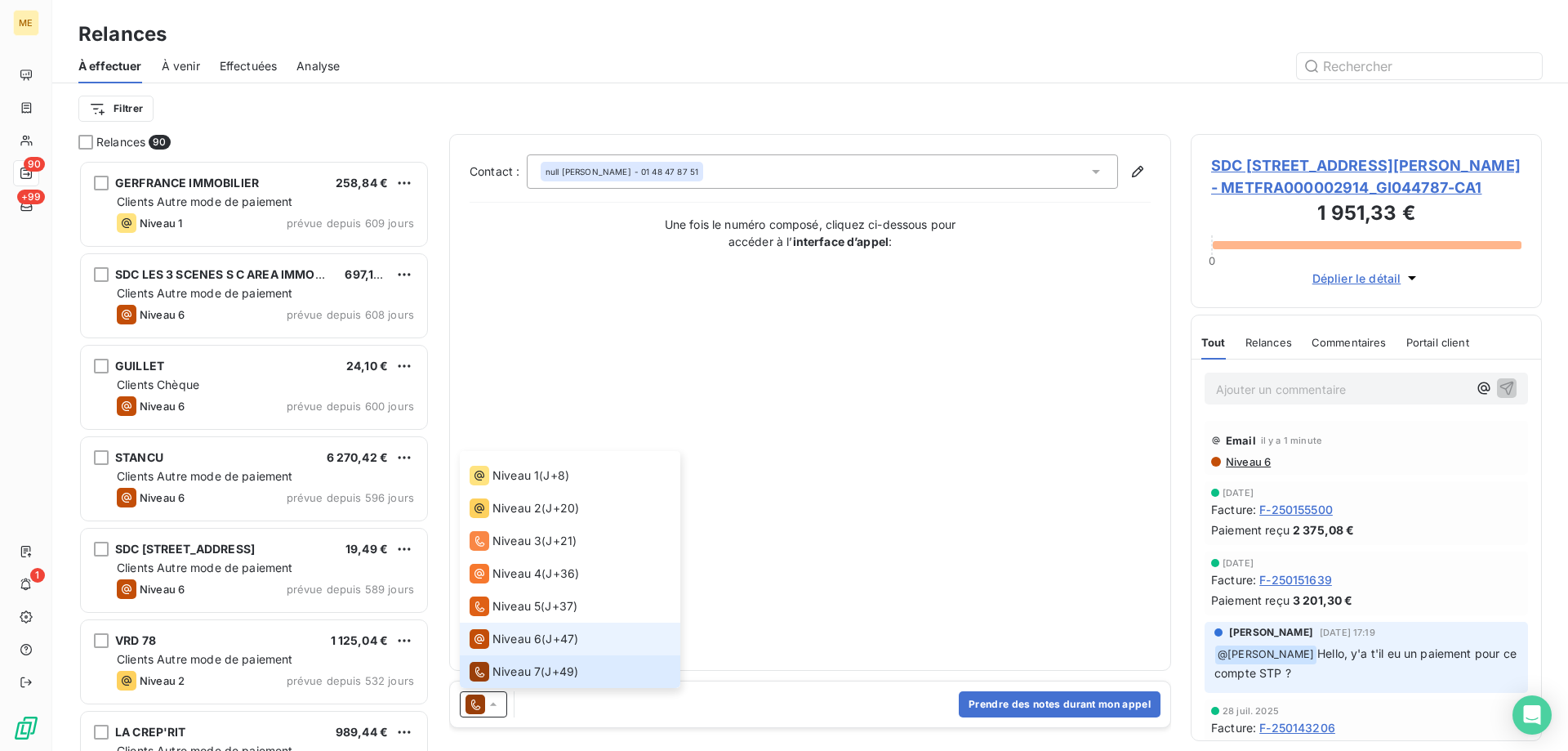
click at [516, 627] on li "Niveau 6 ( J+47 )" at bounding box center [570, 638] width 221 height 32
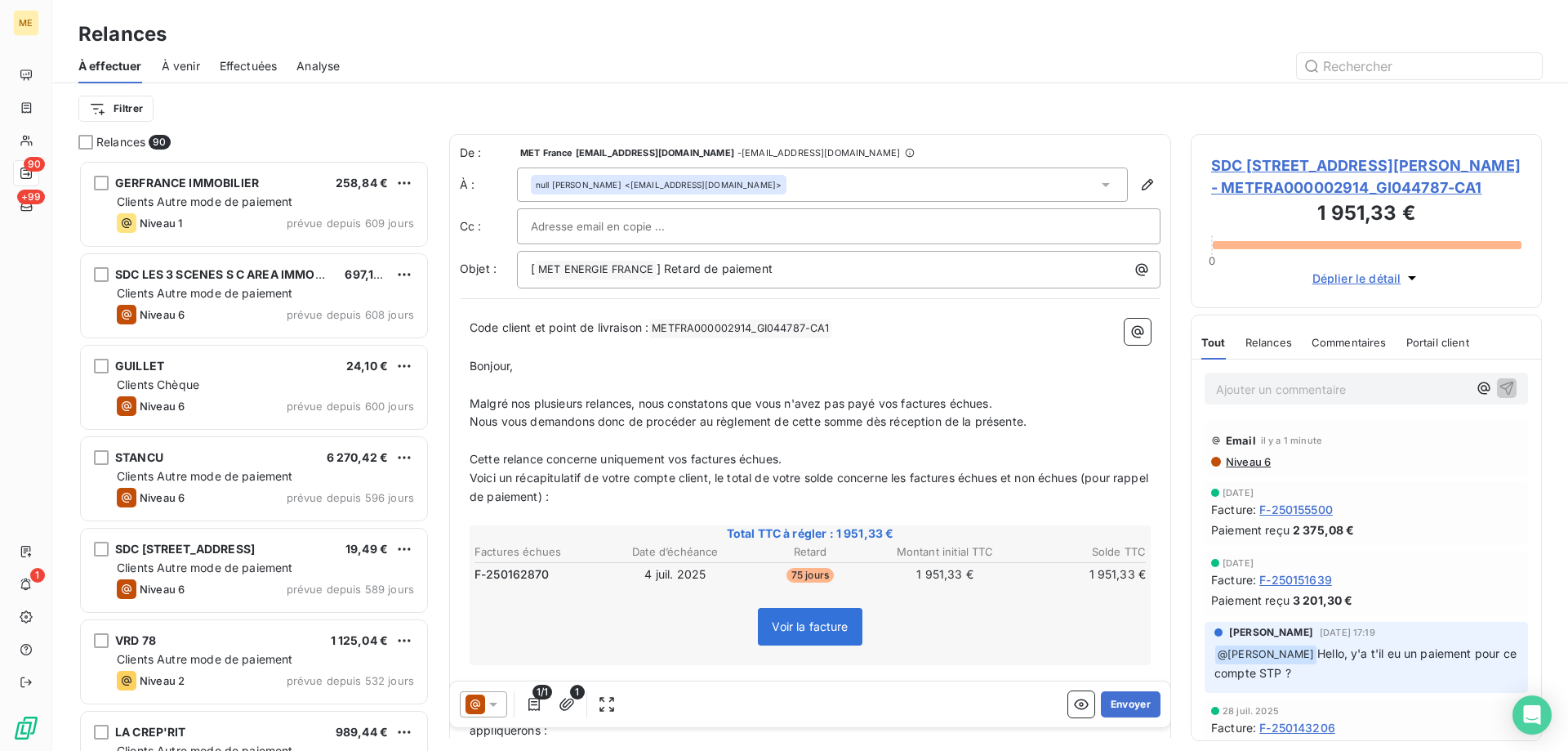
click at [478, 710] on icon at bounding box center [475, 704] width 20 height 20
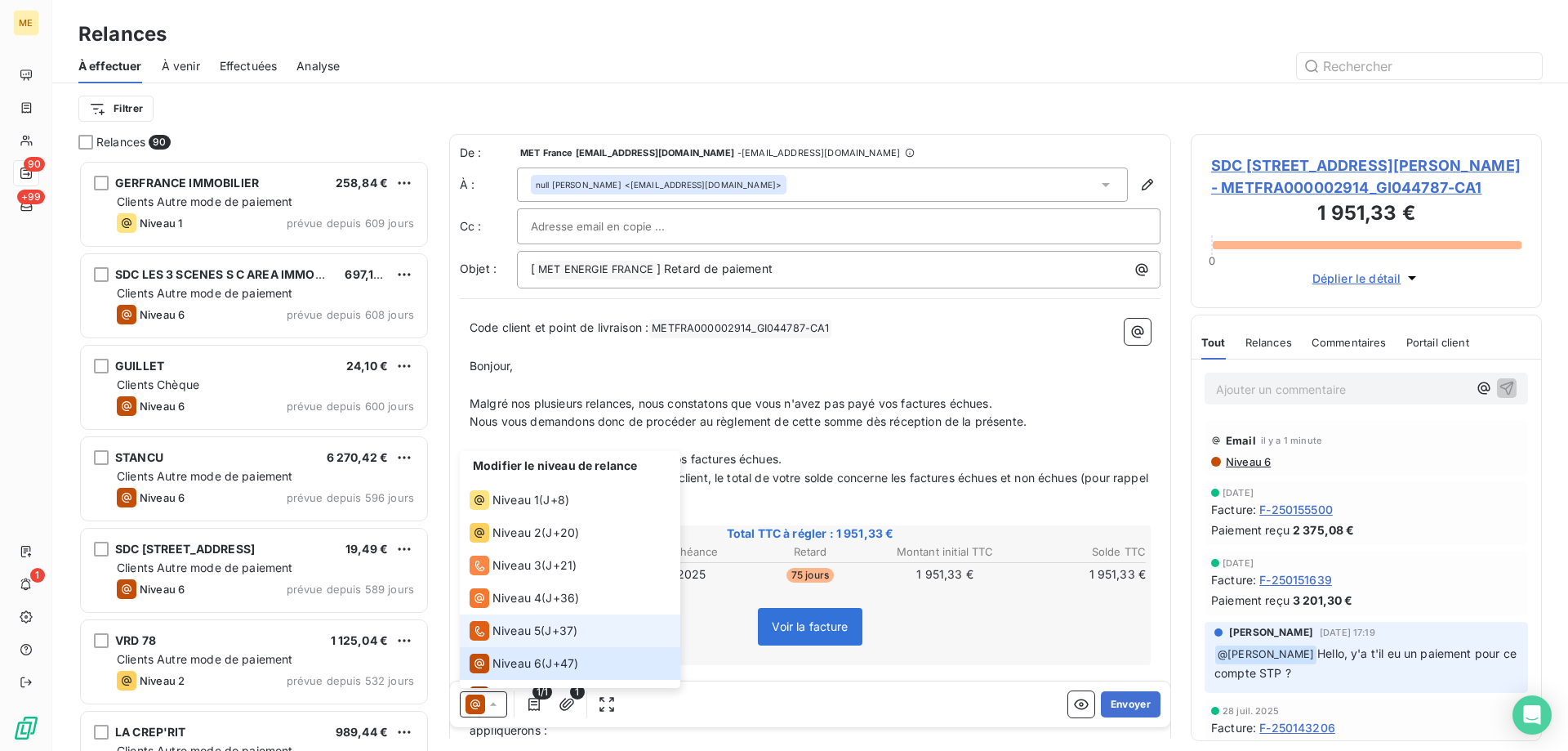
click at [490, 637] on div "Niveau 5" at bounding box center [505, 630] width 71 height 20
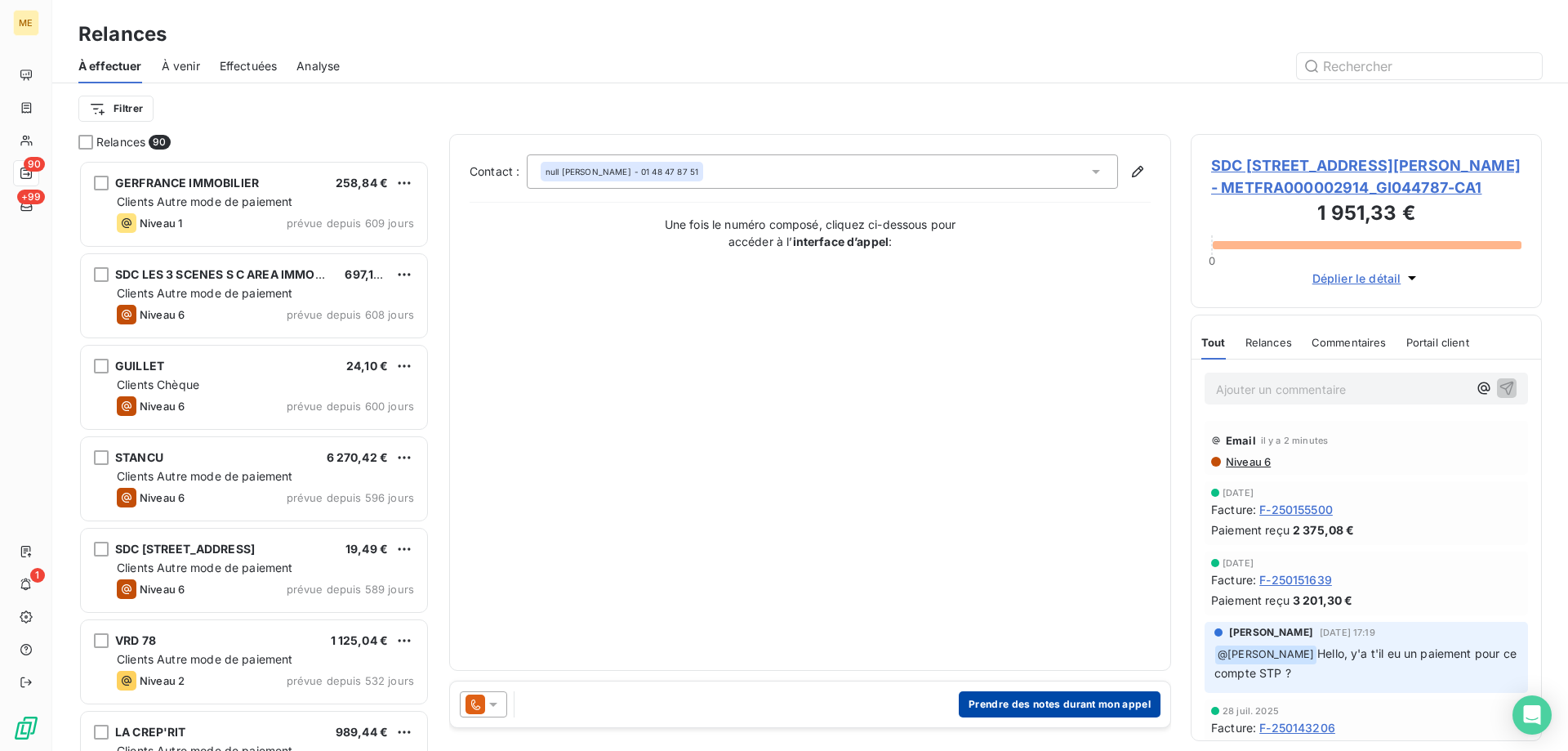
click at [1088, 706] on button "Prendre des notes durant mon appel" at bounding box center [1059, 703] width 202 height 26
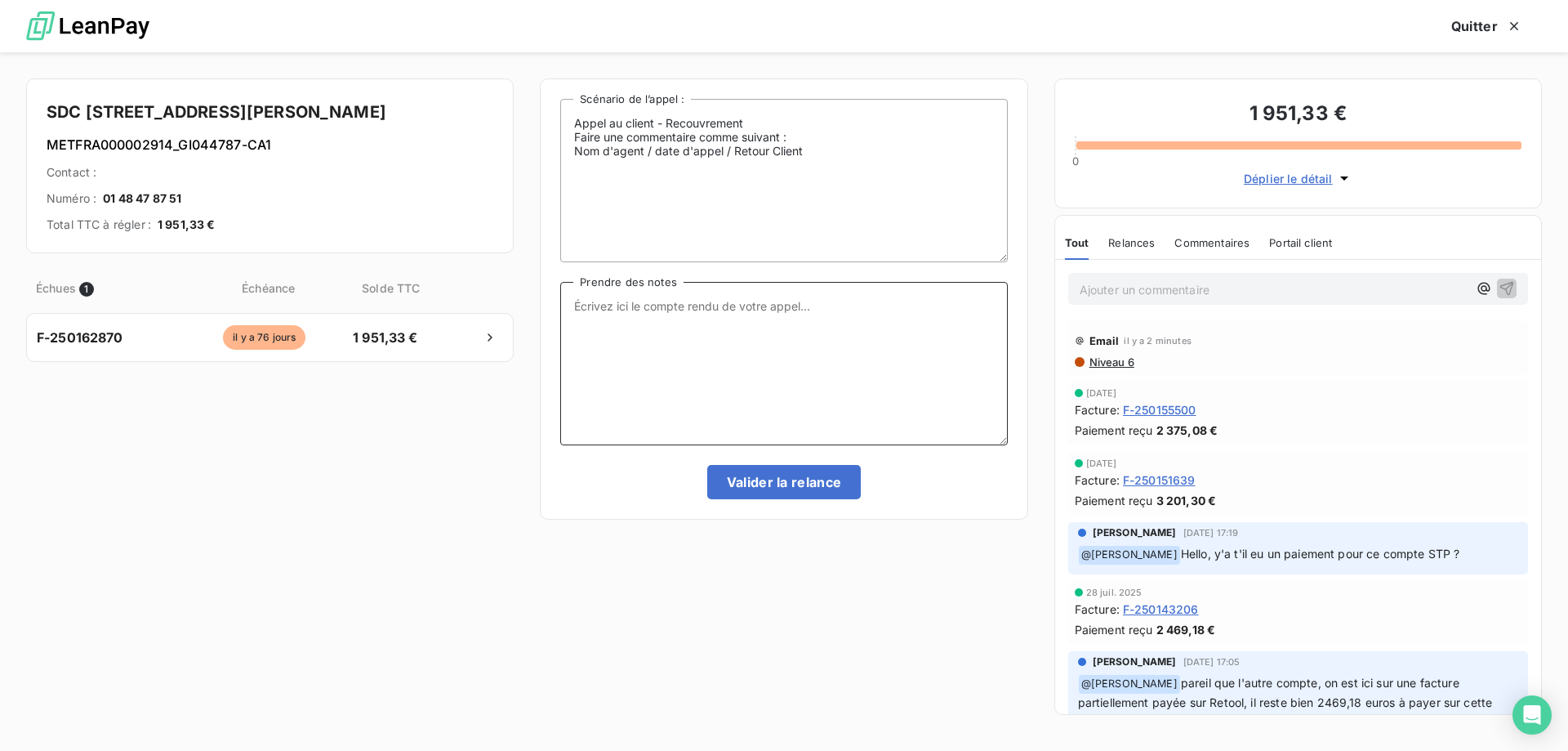
click at [743, 312] on textarea "Prendre des notes" at bounding box center [783, 363] width 446 height 163
paste textarea "Sylvain Interlocuteur: Origine du contact: Raison: Résumé du contact:"
click at [732, 303] on textarea "Sylvain Interlocuteur: Origine du contact: Raison: Résumé du contact:" at bounding box center [783, 363] width 446 height 163
click at [698, 328] on textarea "Sylvain - 17/09/2025 - 16h22 Interlocuteur: Origine du contact: Raison: Résumé …" at bounding box center [783, 363] width 446 height 163
click at [696, 326] on textarea "Sylvain - 17/09/2025 - 16h22 Interlocuteur: Origine du contact: Raison: Résumé …" at bounding box center [783, 363] width 446 height 163
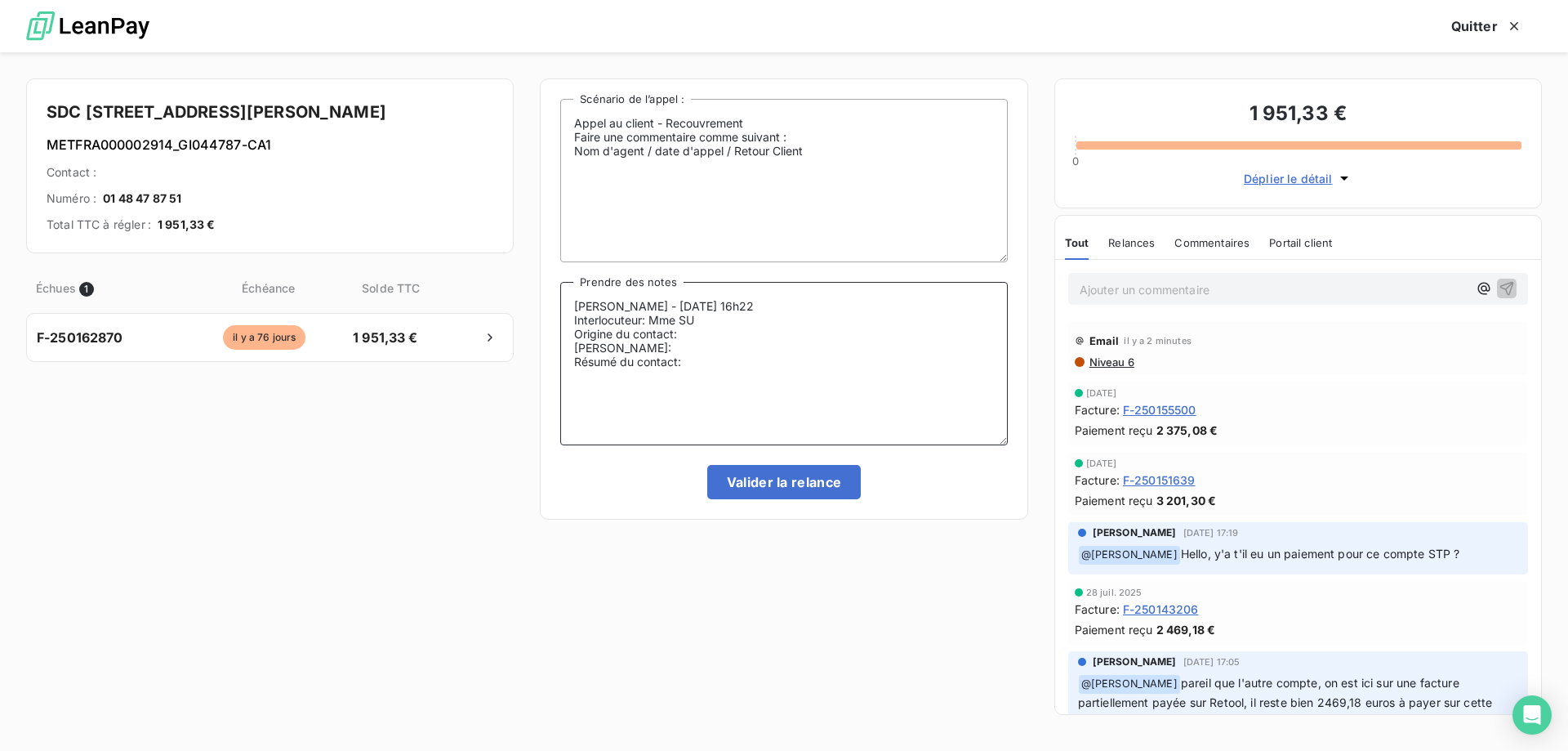
paste textarea "0750837983"
paste textarea "SYNDIC.56BLANQUI@OUTLOOK.COM"
click at [726, 332] on textarea "Sylvain - 17/09/2025 - 16h22 Interlocuteur: Mme SU 0750837983 SYNDIC.56BLANQUI@…" at bounding box center [783, 363] width 446 height 163
click at [699, 348] on textarea "Sylvain - 17/09/2025 - 16h22 Interlocuteur: Mme SU 0750837983 SYNDIC.56BLANQUI@…" at bounding box center [783, 363] width 446 height 163
click at [759, 366] on textarea "Sylvain - 17/09/2025 - 16h22 Interlocuteur: Mme SU 0750837983 SYNDIC.56BLANQUI@…" at bounding box center [783, 363] width 446 height 163
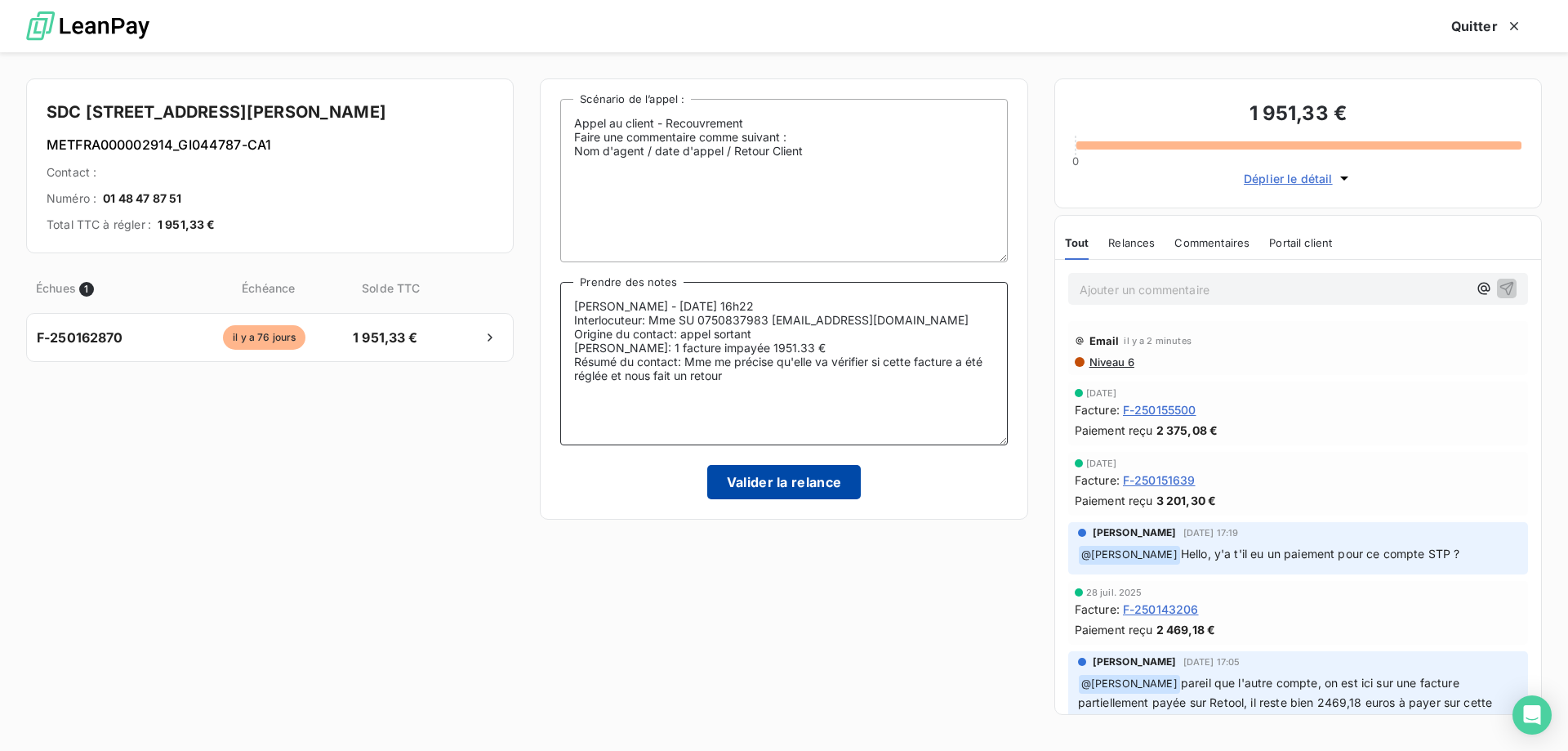
type textarea "Sylvain - 17/09/2025 - 16h22 Interlocuteur: Mme SU 0750837983 SYNDIC.56BLANQUI@…"
click at [770, 478] on button "Valider la relance" at bounding box center [784, 482] width 154 height 34
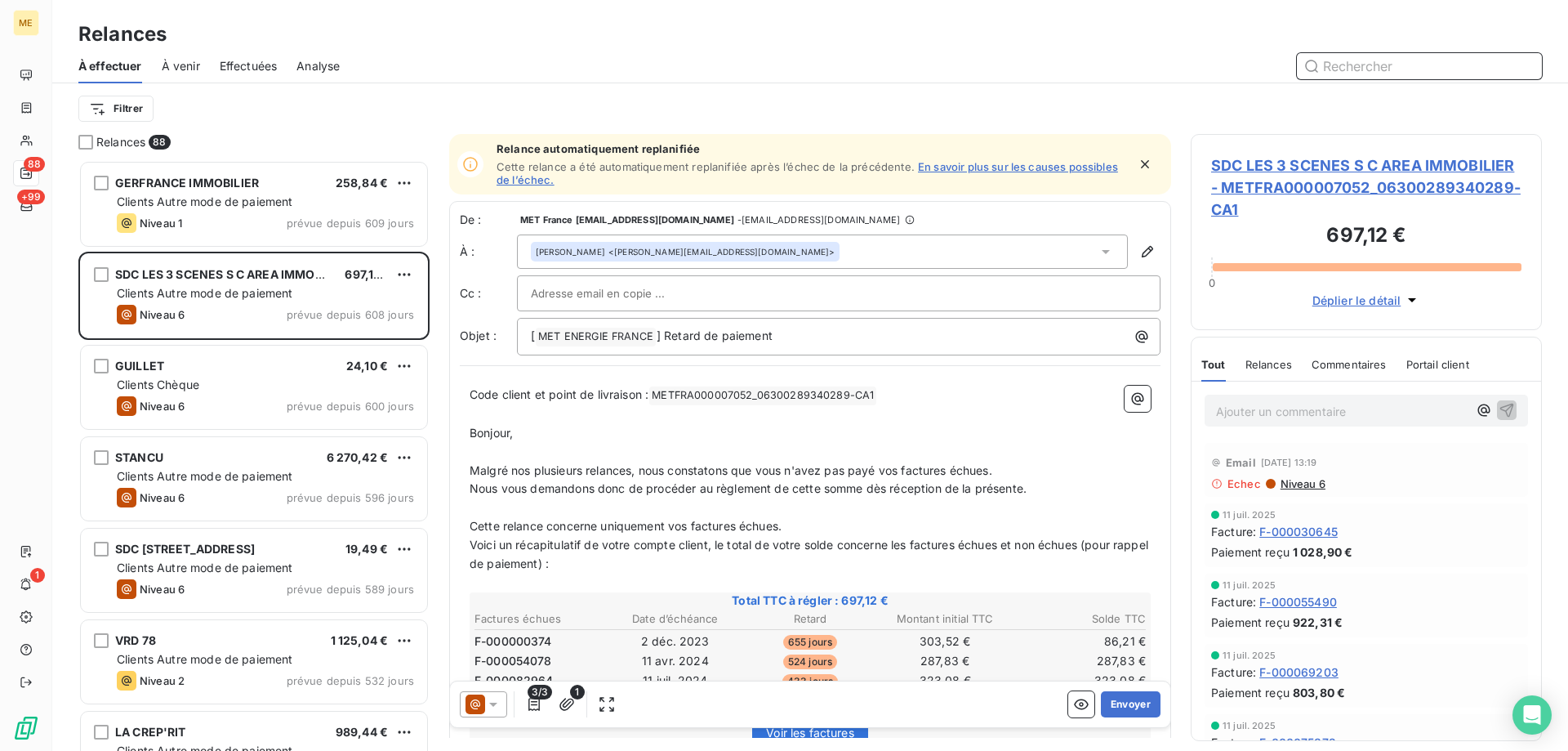
click at [244, 60] on span "Effectuées" at bounding box center [248, 66] width 58 height 16
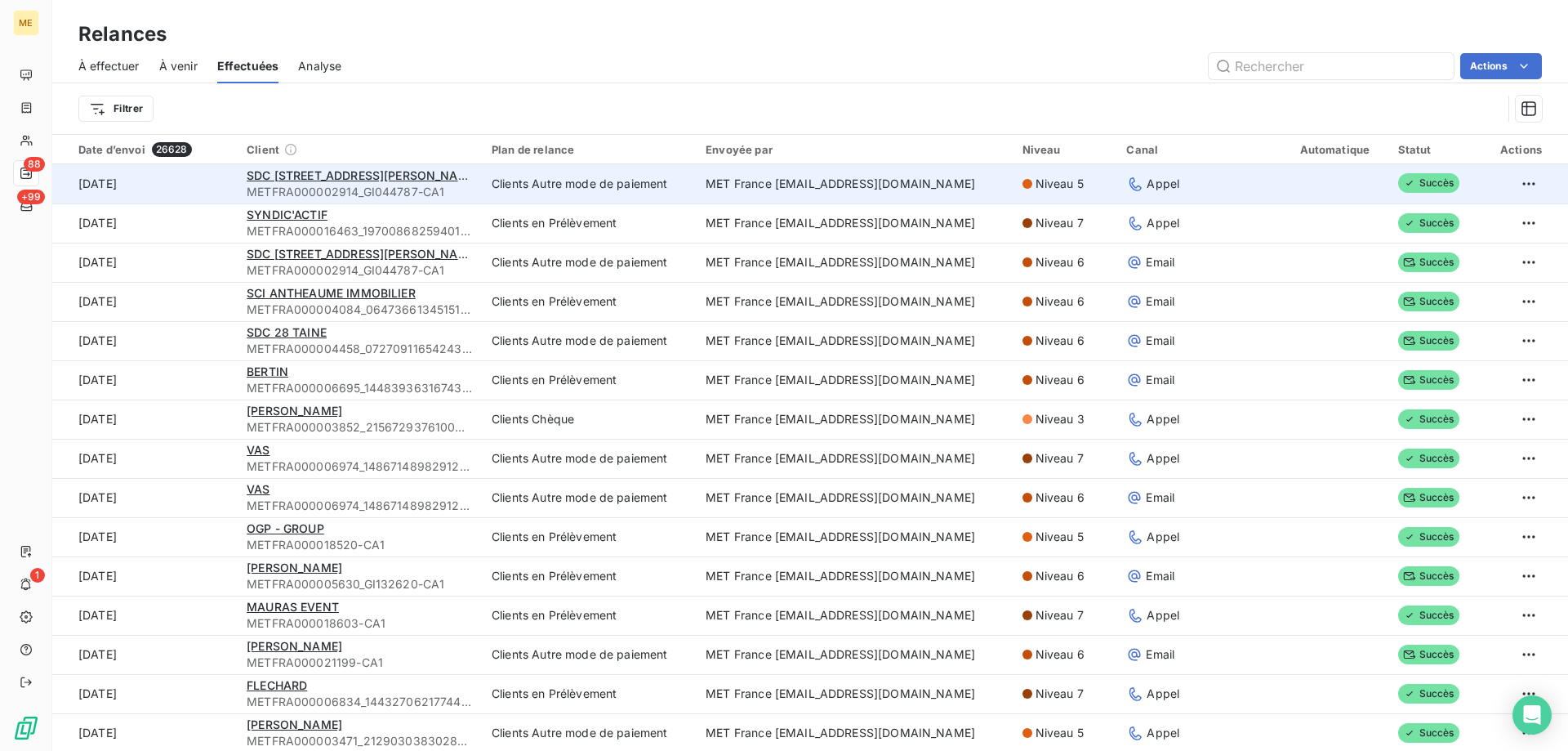
click at [367, 167] on div "SDC 56 RUE LOUIS AUGUSTE BLANQUI" at bounding box center [359, 176] width 225 height 16
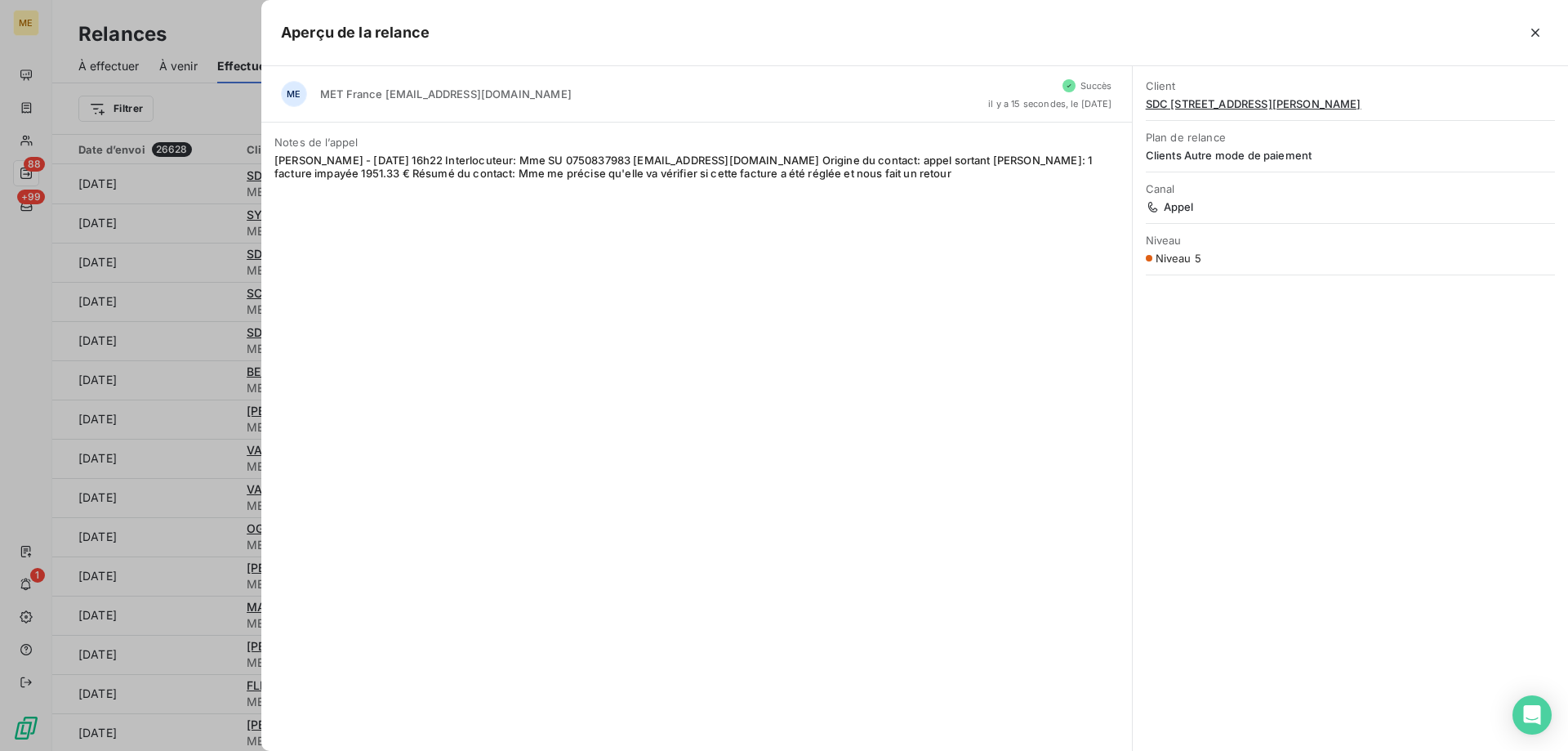
click at [1172, 94] on div "Client SDC 56 RUE LOUIS AUGUSTE BLANQUI" at bounding box center [1350, 95] width 409 height 50
click at [1172, 101] on span "SDC 56 RUE LOUIS AUGUSTE BLANQUI" at bounding box center [1350, 104] width 409 height 14
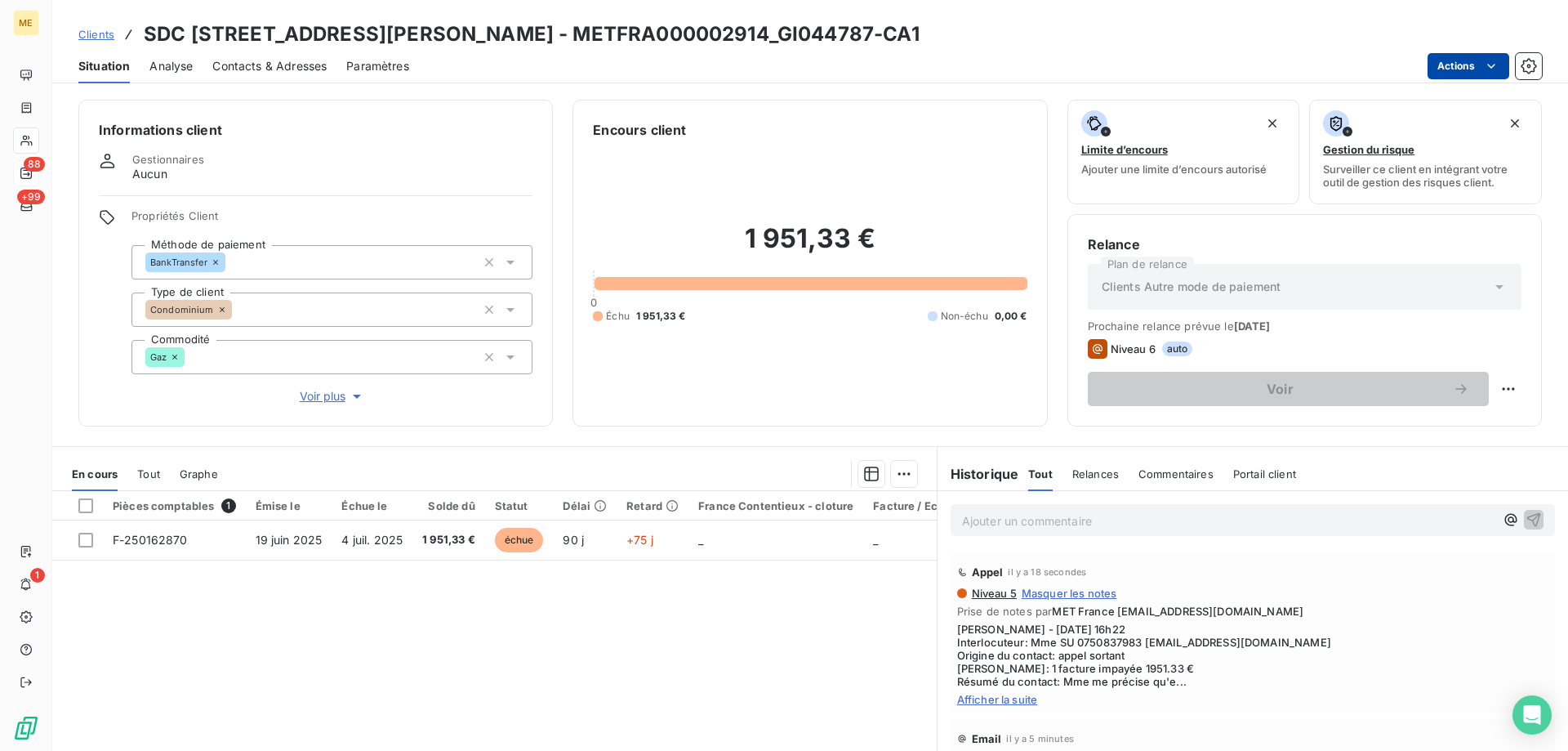
click at [1453, 69] on html "ME 88 +99 1 Clients SDC 56 RUE LOUIS AUGUSTE BLANQUI - METFRA000002914_GI044787…" at bounding box center [784, 457] width 1568 height 914
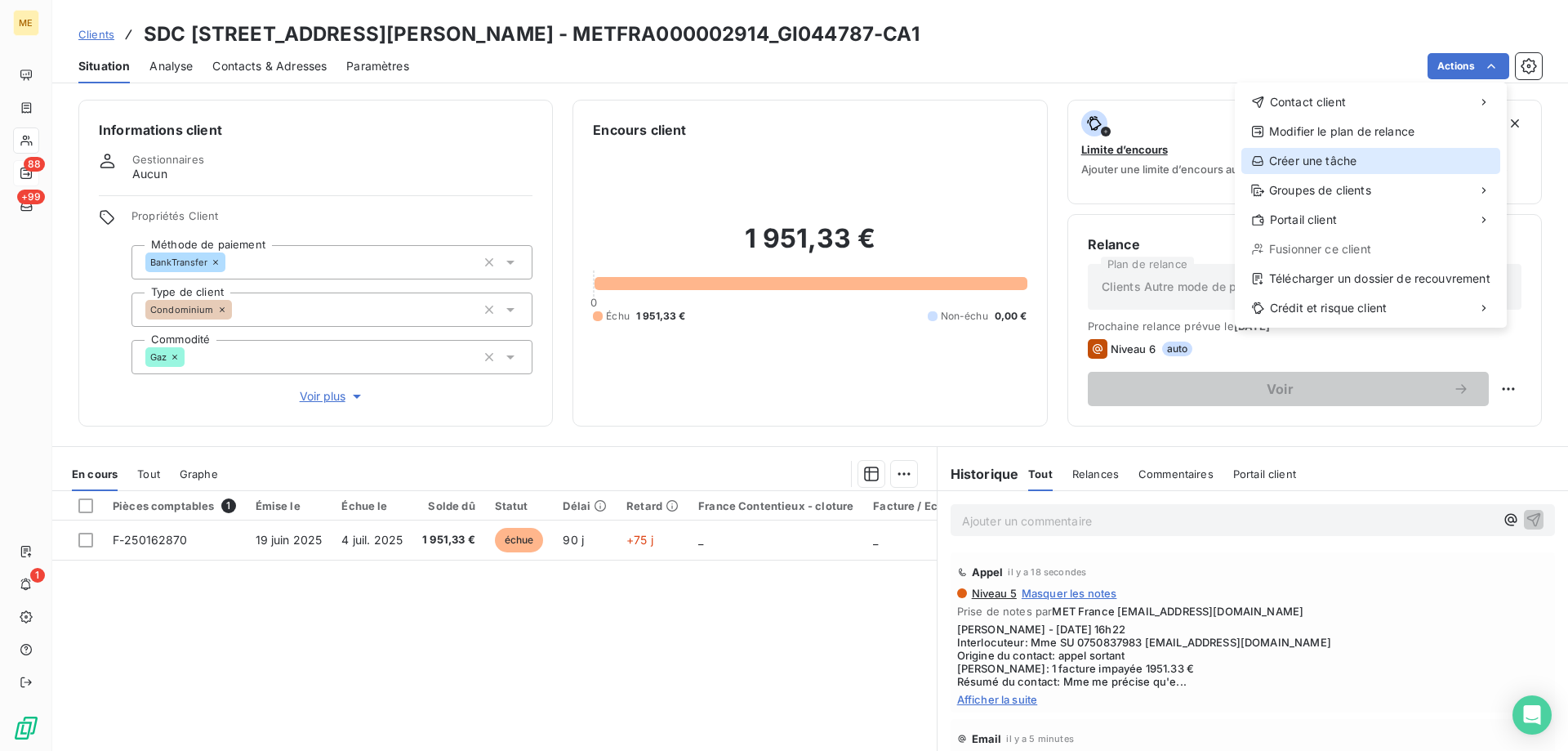
click at [1305, 158] on div "Créer une tâche" at bounding box center [1371, 160] width 259 height 26
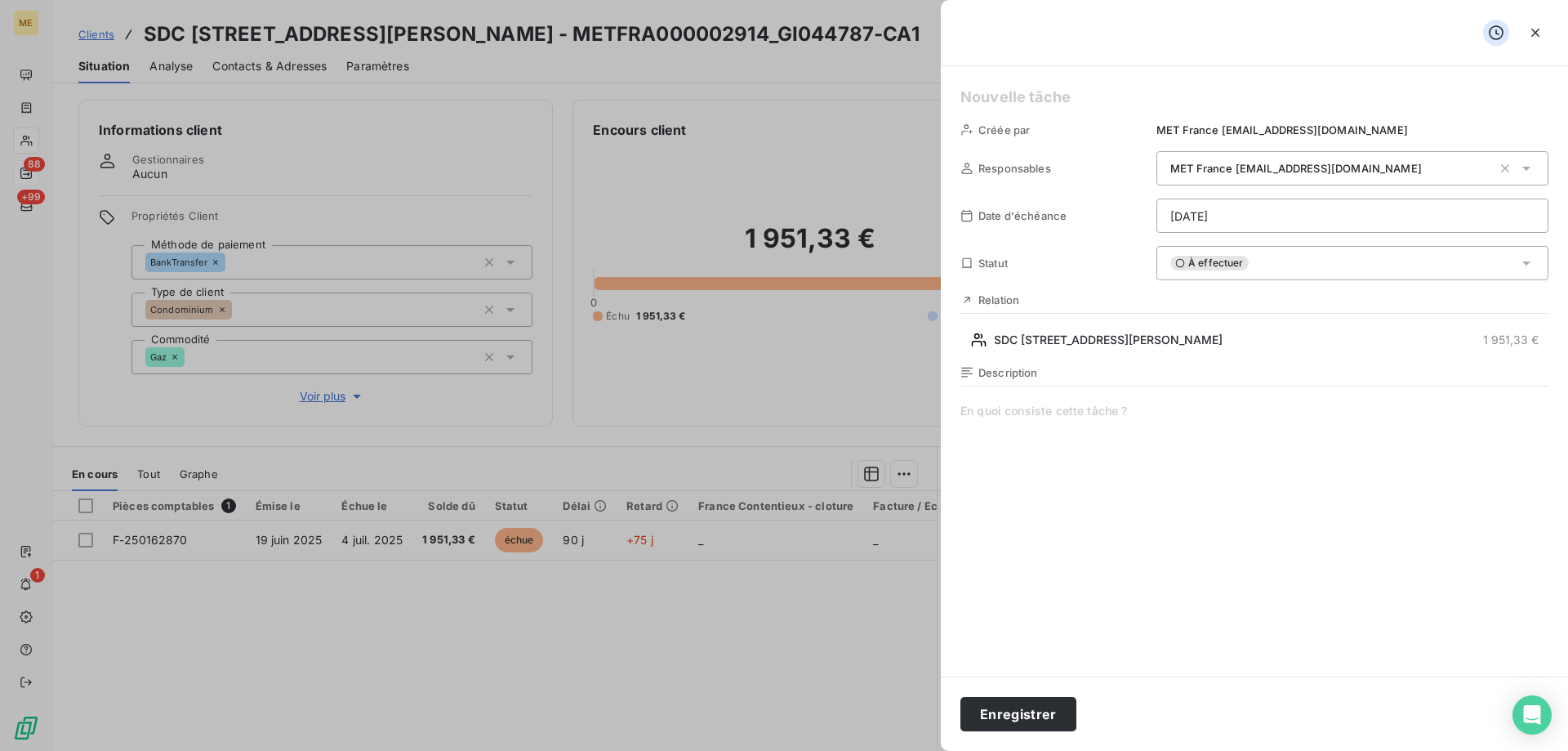
click at [1158, 99] on h5 at bounding box center [1254, 96] width 588 height 23
click at [1203, 224] on html "ME 88 +99 1 Clients SDC 56 RUE LOUIS AUGUSTE BLANQUI - METFRA000002914_GI044787…" at bounding box center [784, 457] width 1568 height 914
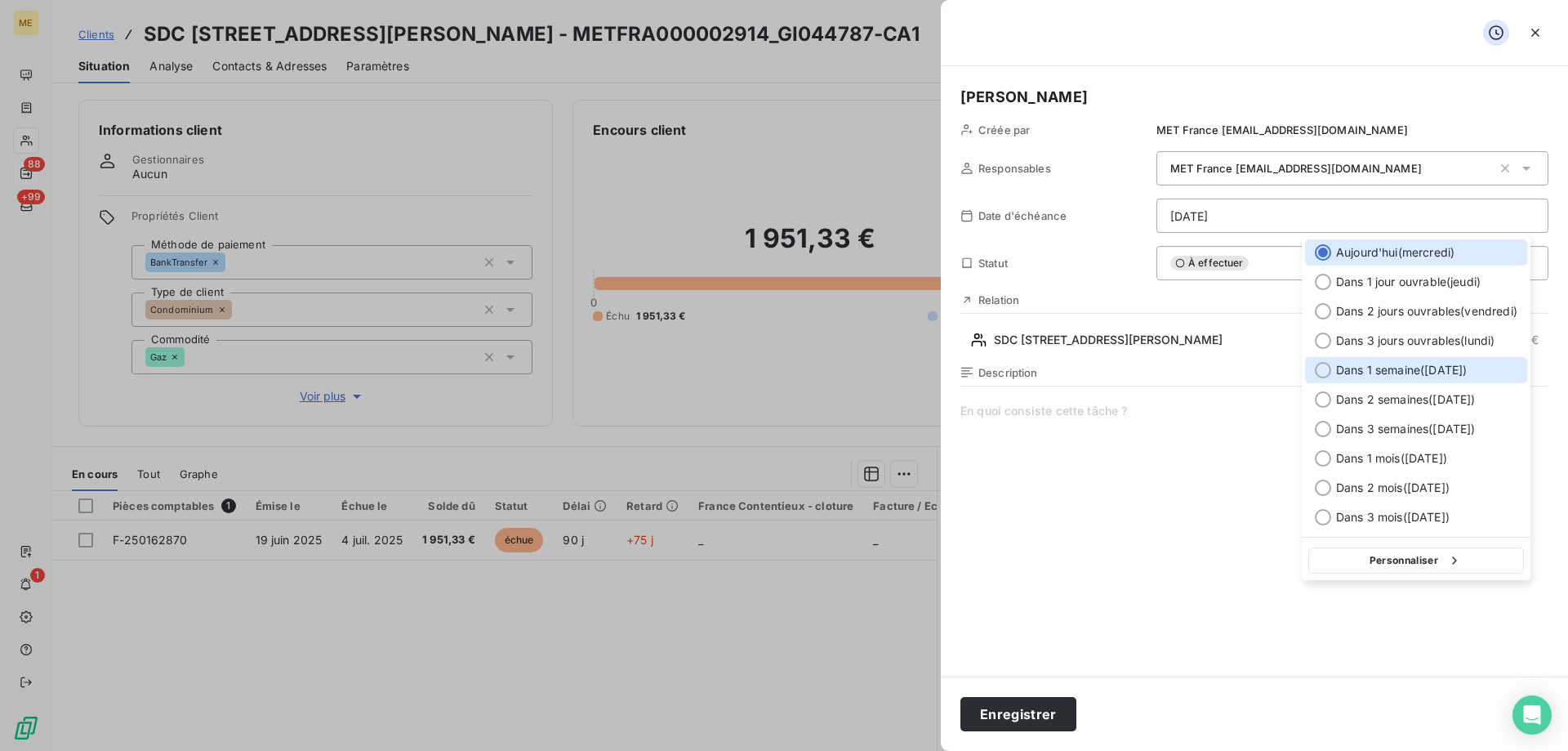
click at [1456, 371] on span "Dans 1 semaine ( 24 sept. )" at bounding box center [1401, 370] width 131 height 16
type input "24/09/2025"
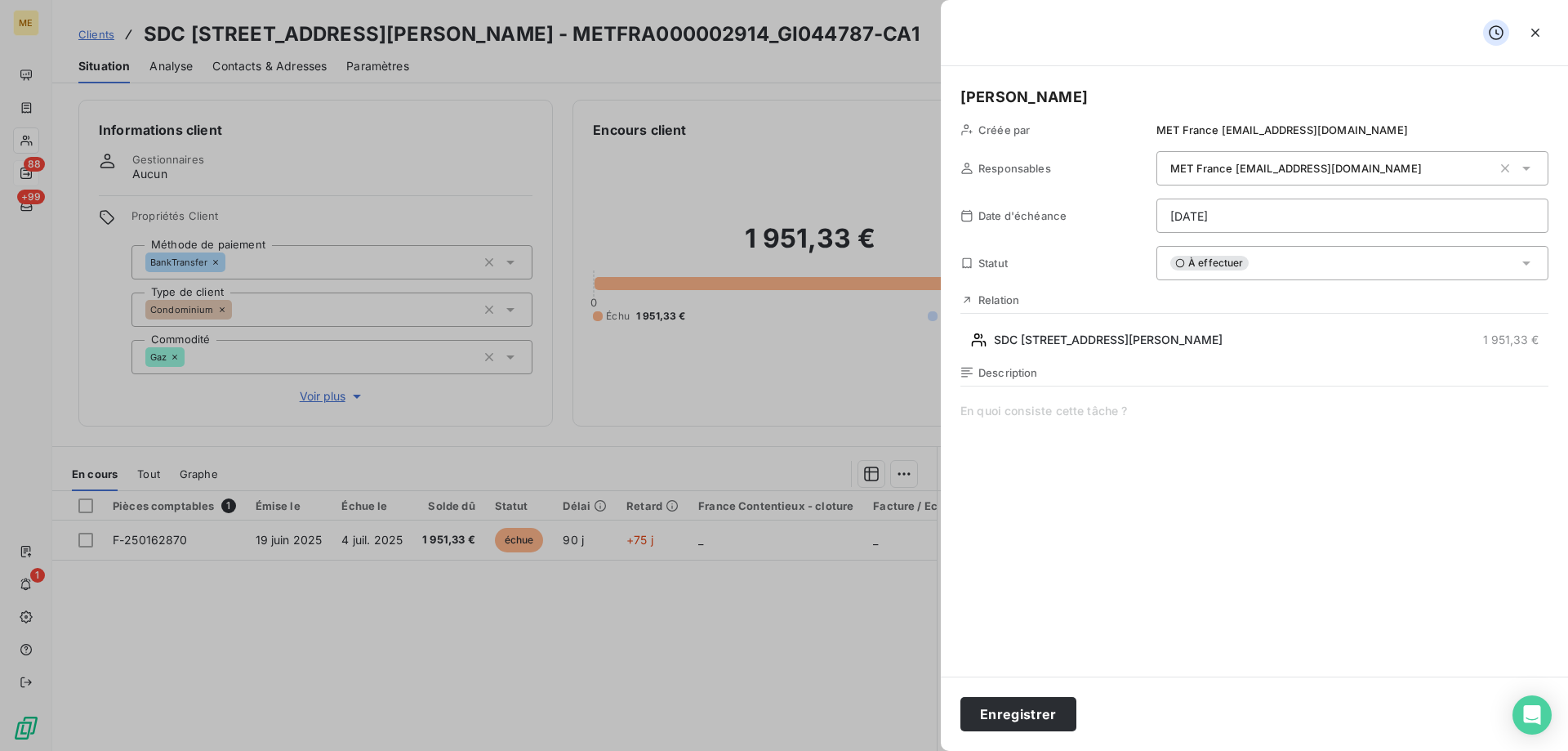
click at [1012, 437] on span at bounding box center [1254, 559] width 588 height 313
click at [1006, 719] on button "Enregistrer" at bounding box center [1018, 714] width 116 height 34
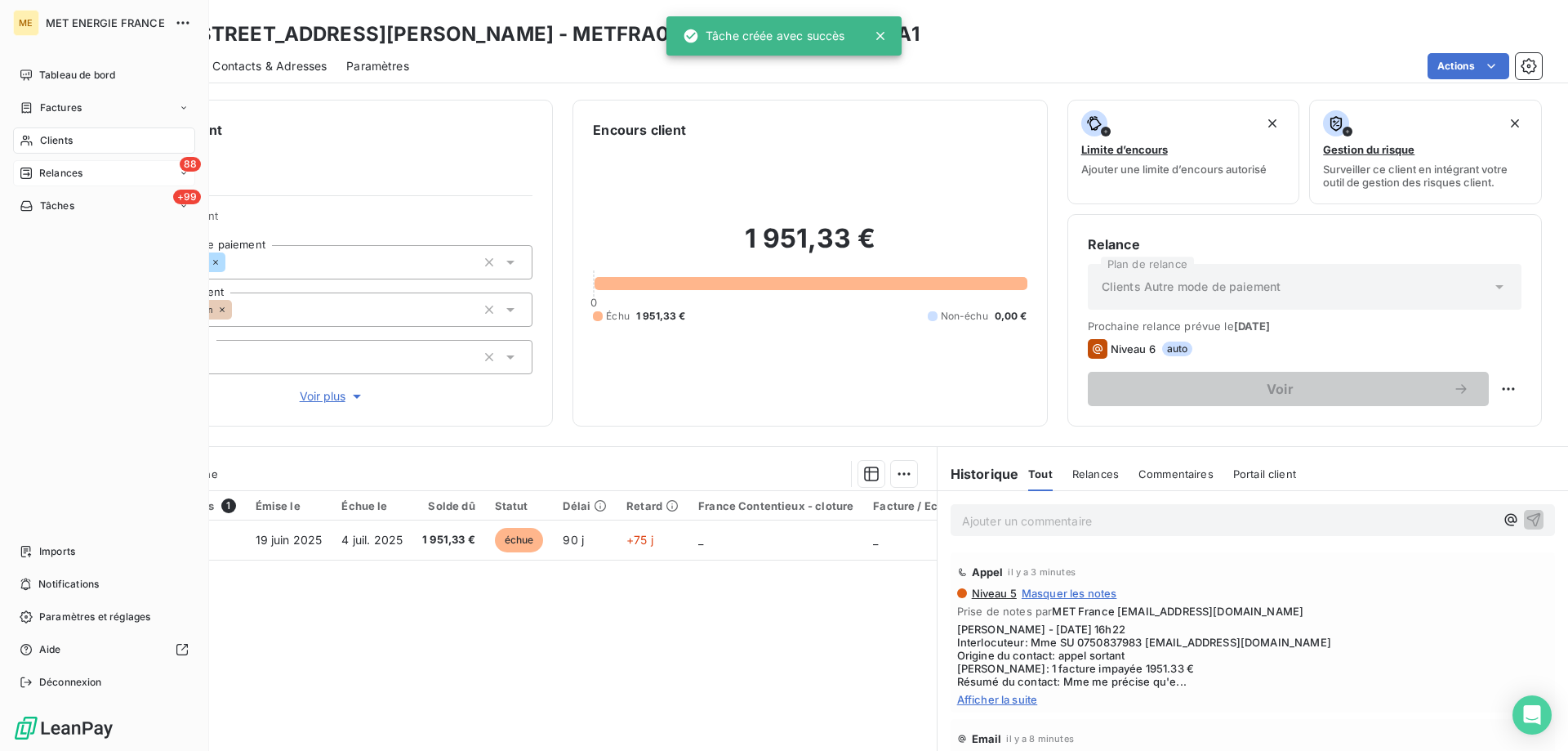
click at [30, 174] on icon at bounding box center [26, 173] width 12 height 12
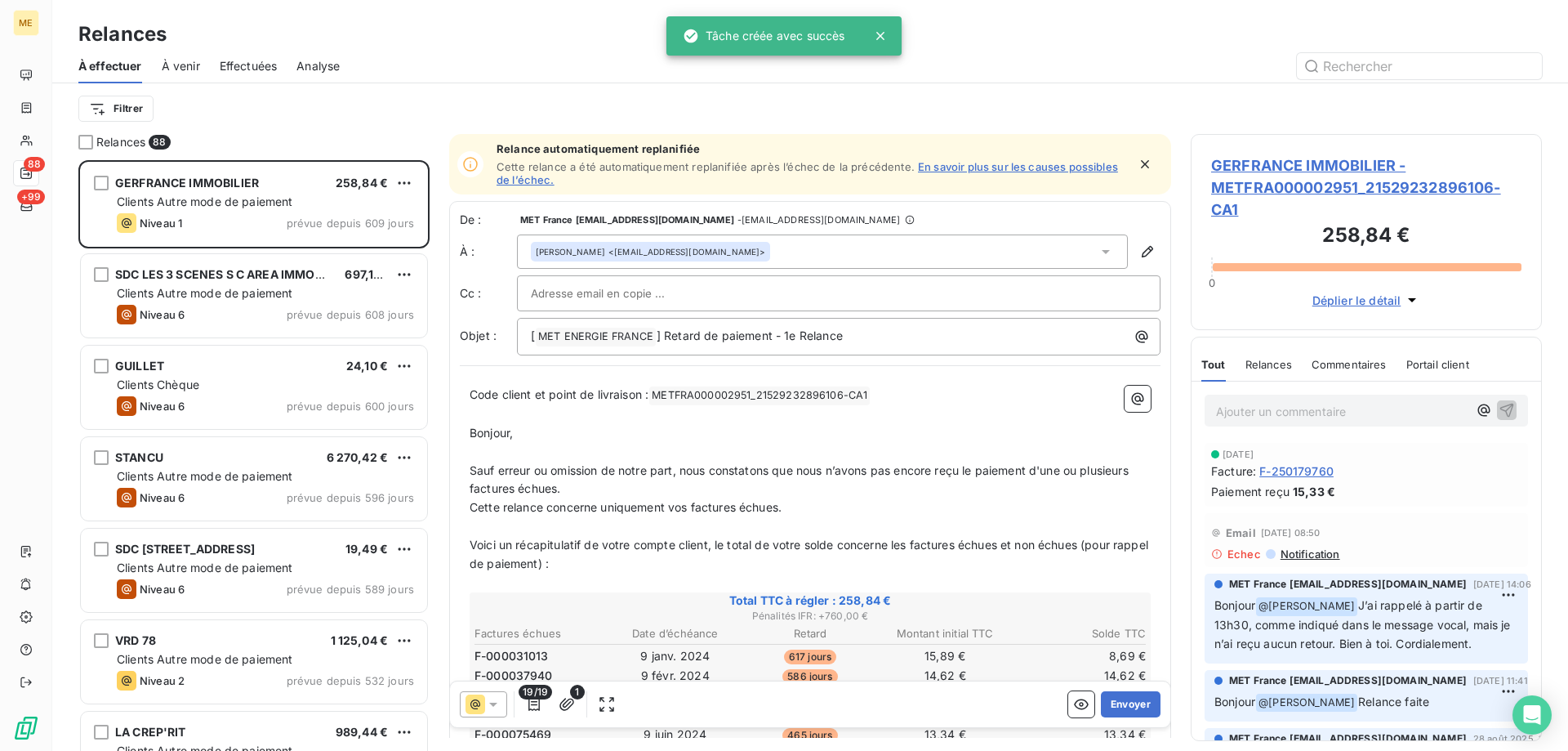
scroll to position [578, 338]
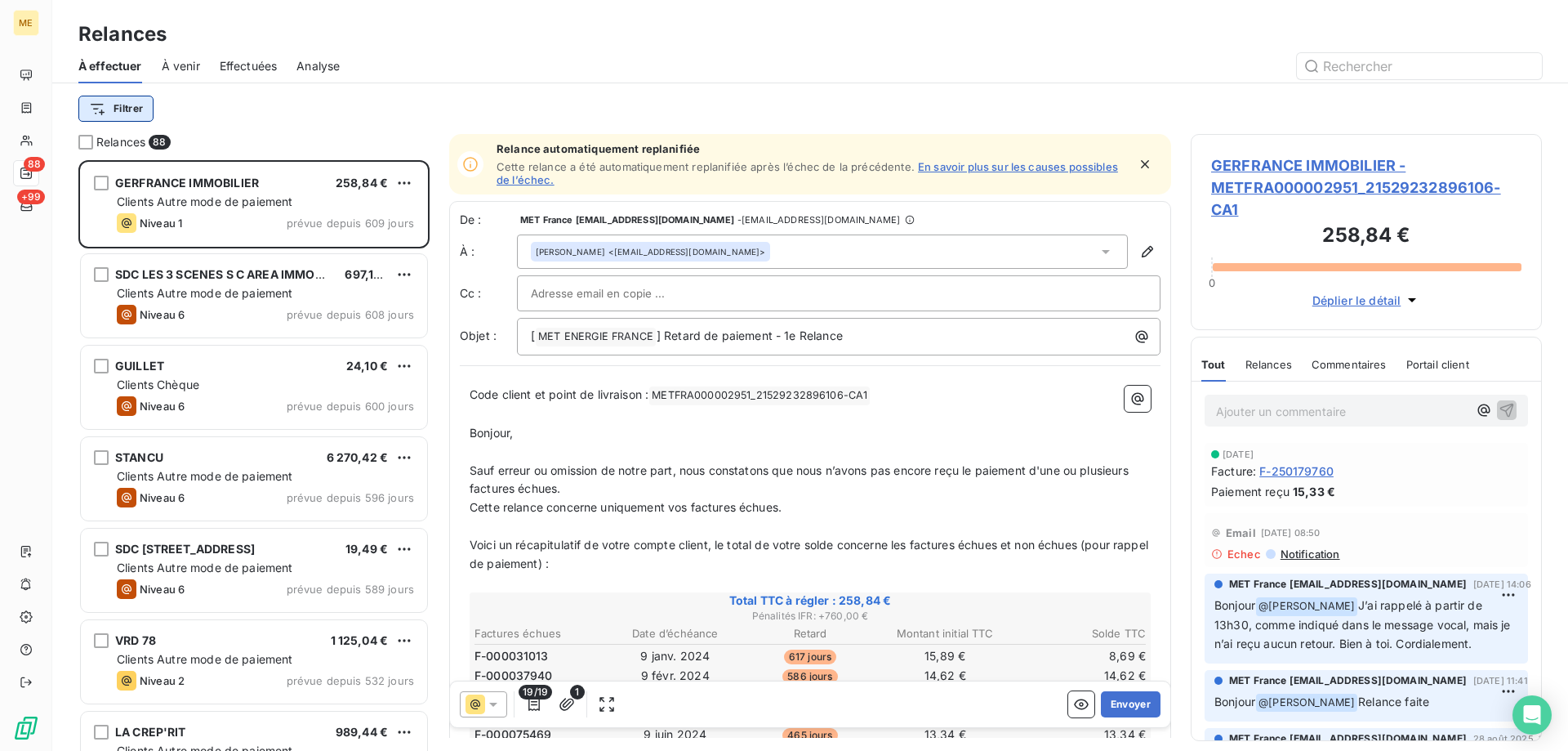
click at [115, 107] on html "ME 88 +99 Relances À effectuer À venir Effectuées Analyse Filtrer Relances 88 G…" at bounding box center [784, 457] width 1568 height 914
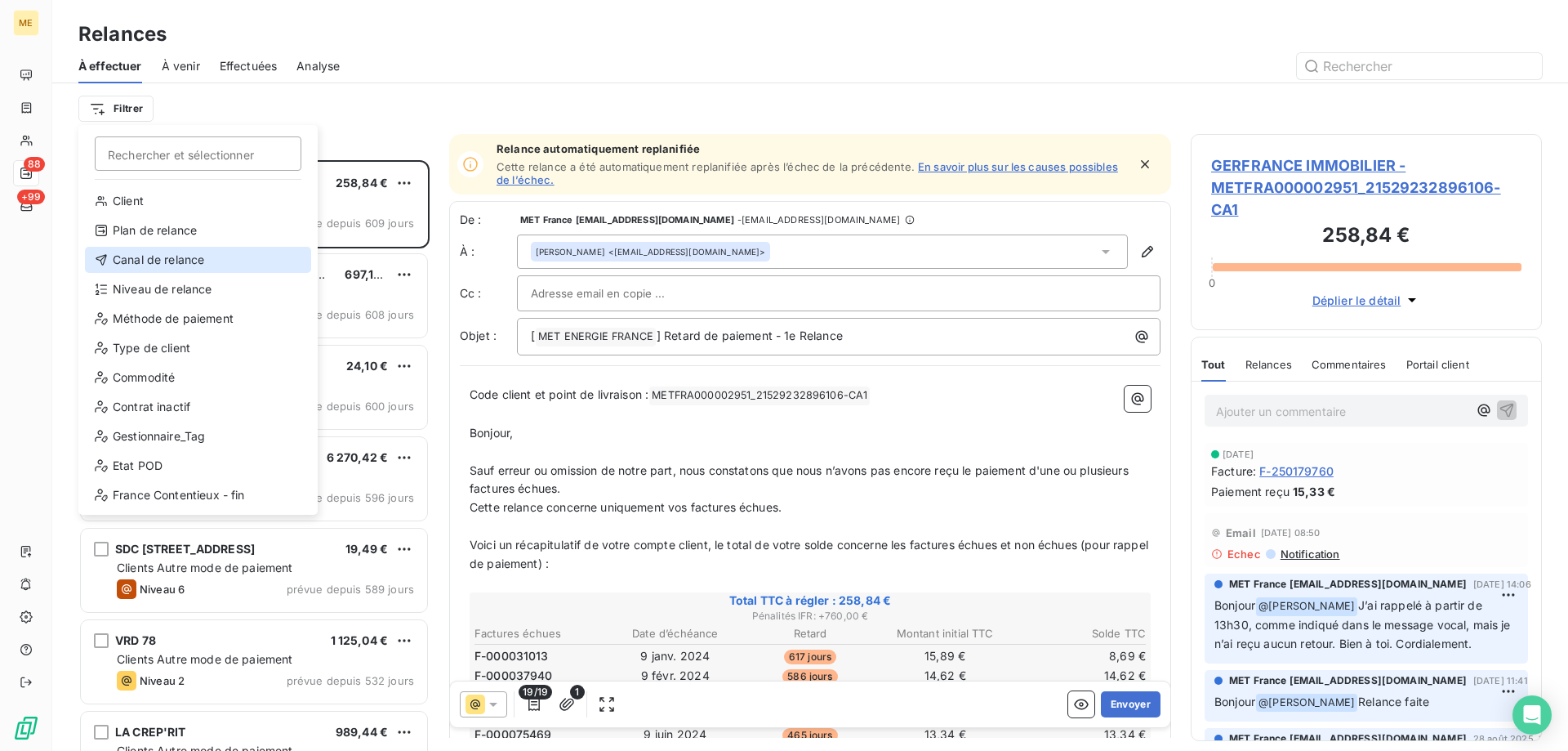
click at [149, 253] on div "Canal de relance" at bounding box center [197, 259] width 226 height 26
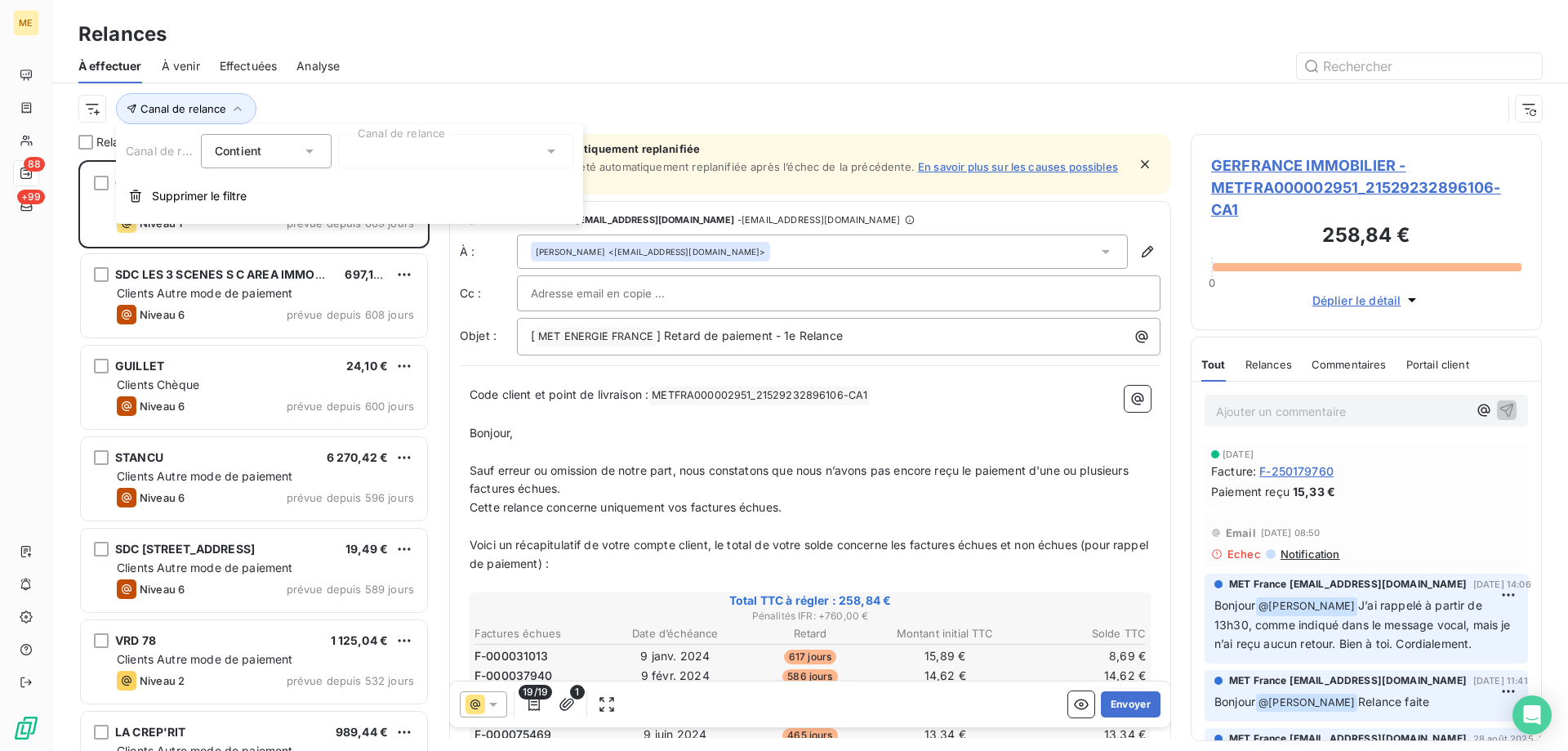
click at [425, 115] on div "Canal de relance" at bounding box center [789, 108] width 1423 height 31
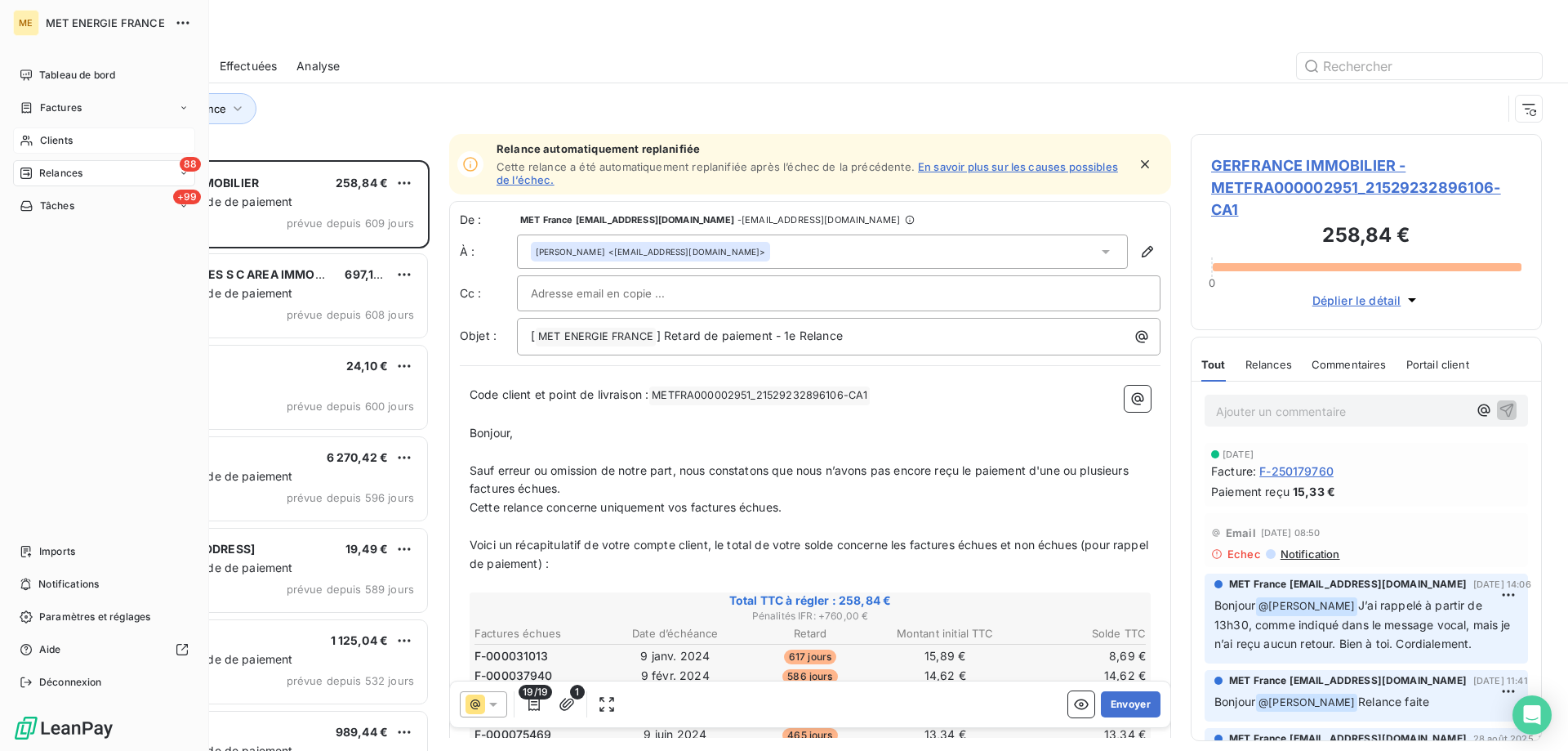
click at [32, 141] on icon at bounding box center [26, 140] width 14 height 14
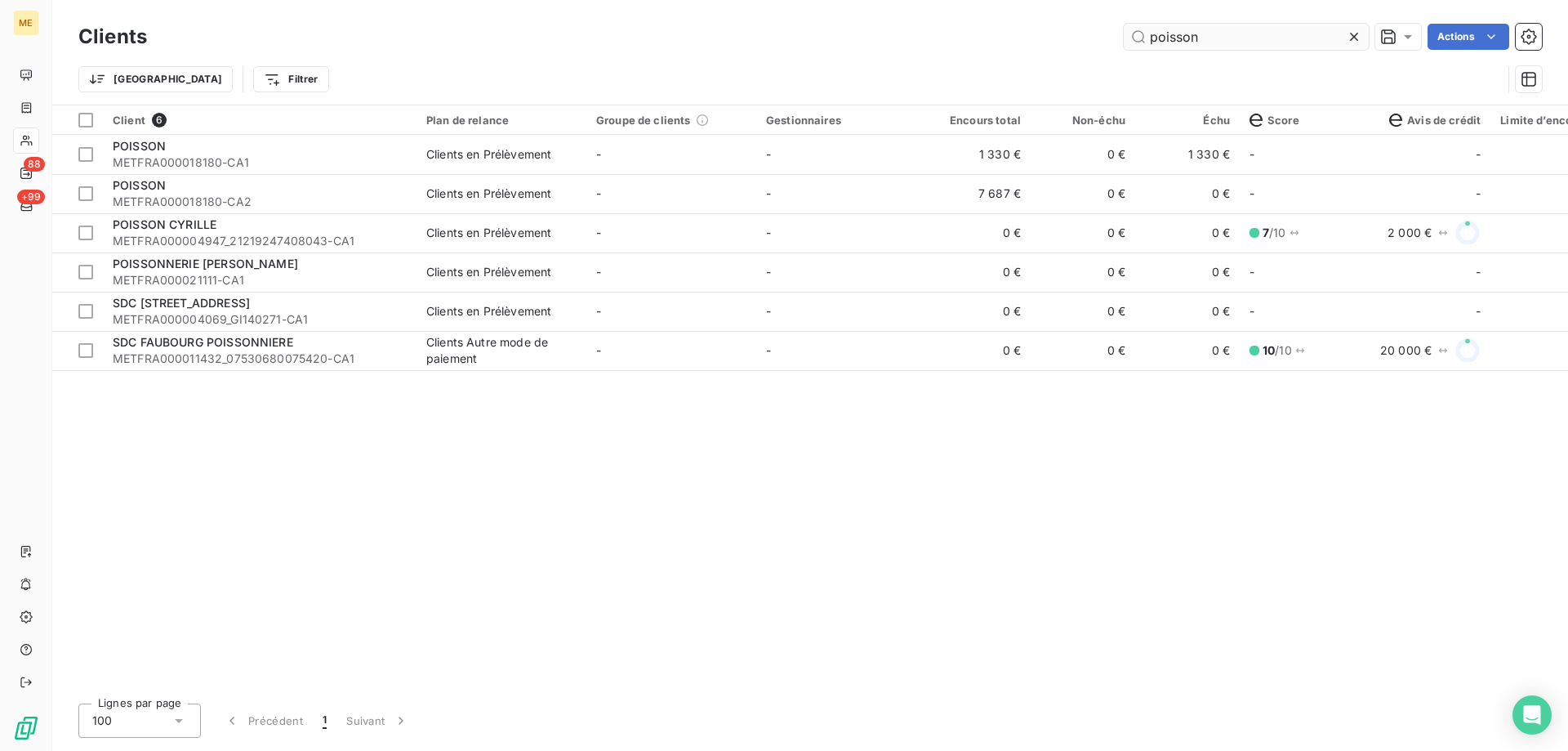
click at [1185, 31] on input "poisson" at bounding box center [1246, 36] width 245 height 26
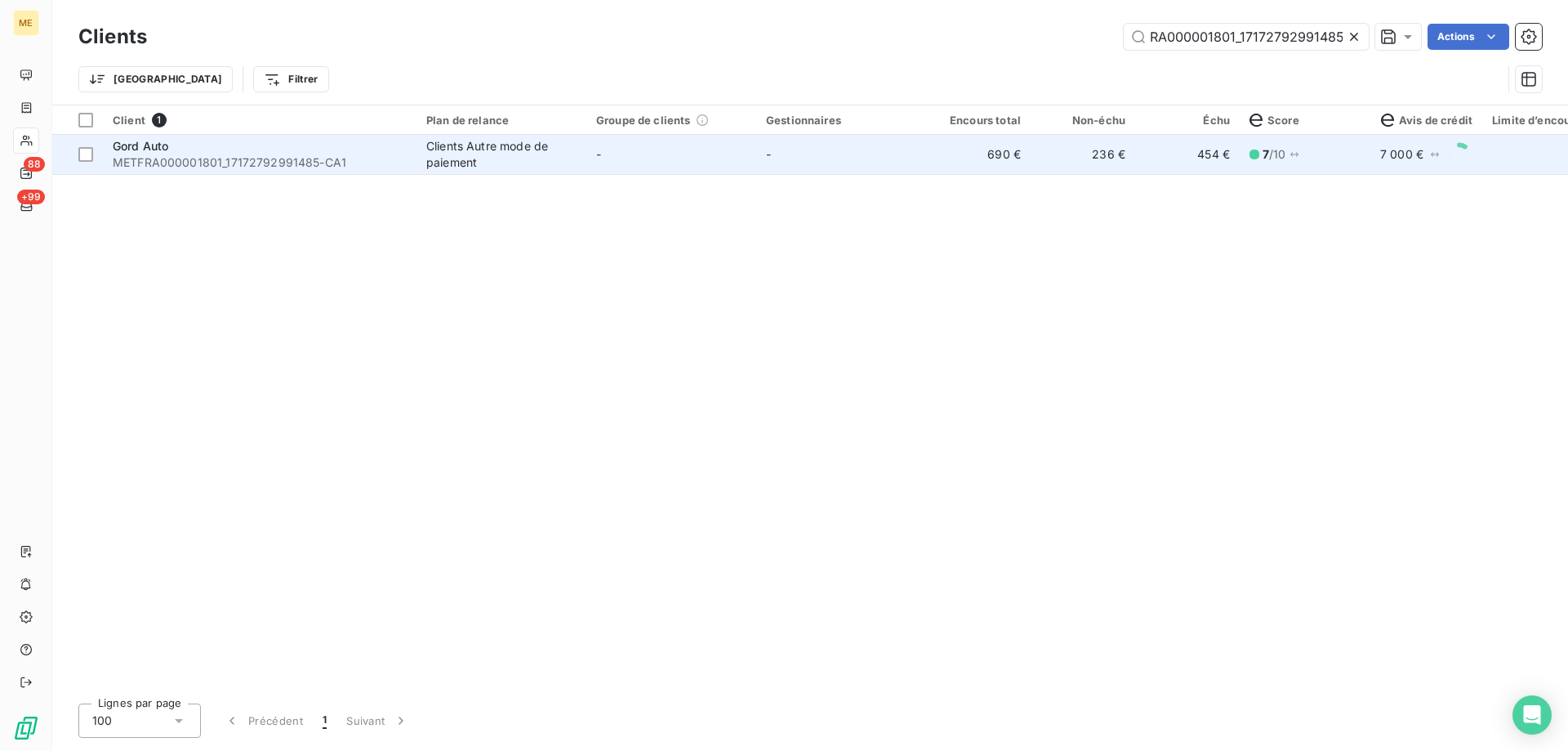
type input "METFRA000001801_17172792991485"
click at [145, 150] on span "Gord Auto" at bounding box center [140, 145] width 56 height 14
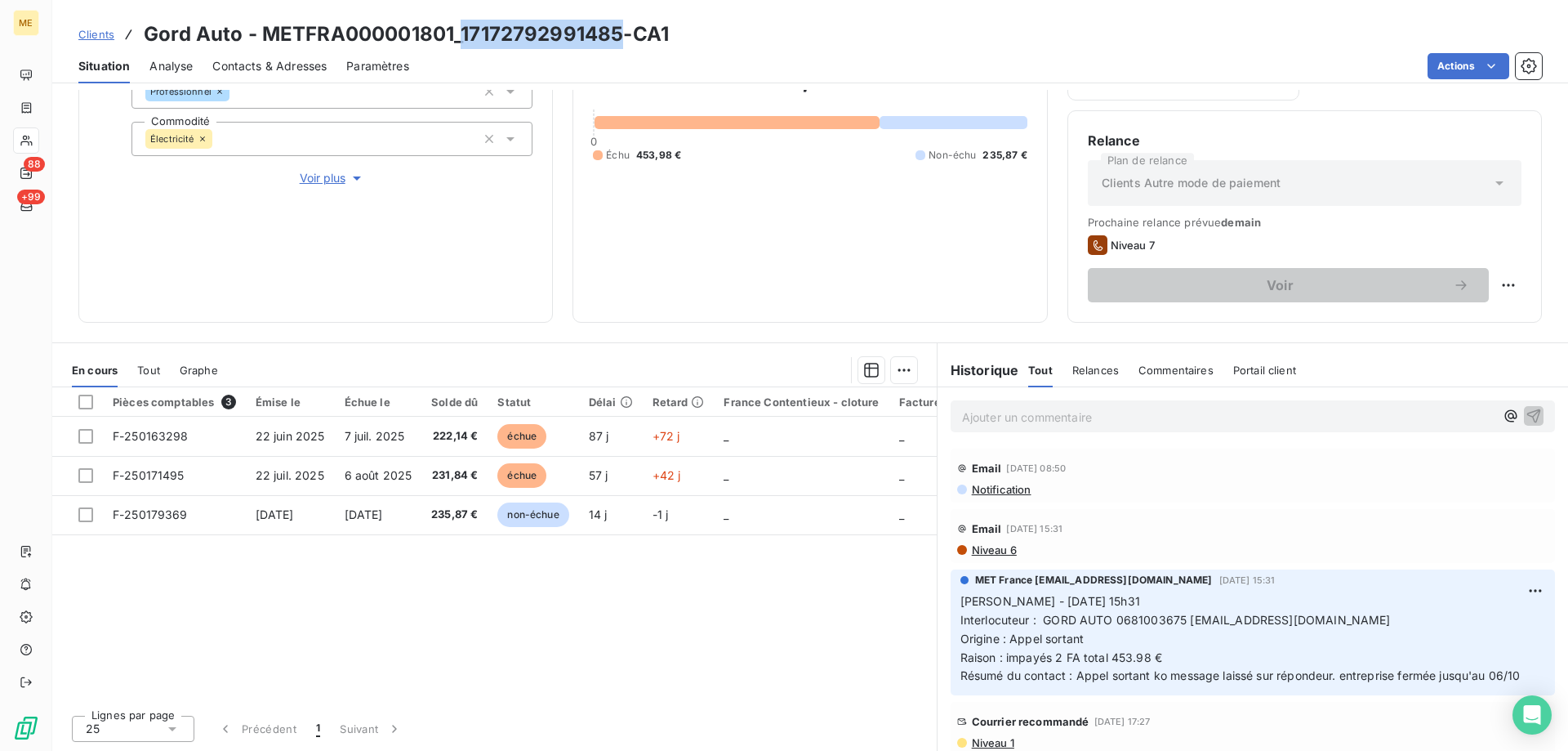
drag, startPoint x: 461, startPoint y: 35, endPoint x: 620, endPoint y: 32, distance: 159.0
click at [620, 32] on h3 "Gord Auto - METFRA000001801_17172792991485-CA1" at bounding box center [406, 34] width 525 height 30
copy h3 "17172792991485"
click at [803, 613] on div "Pièces comptables 3 Émise le Échue le Solde dû Statut Délai Retard France Conte…" at bounding box center [494, 544] width 884 height 314
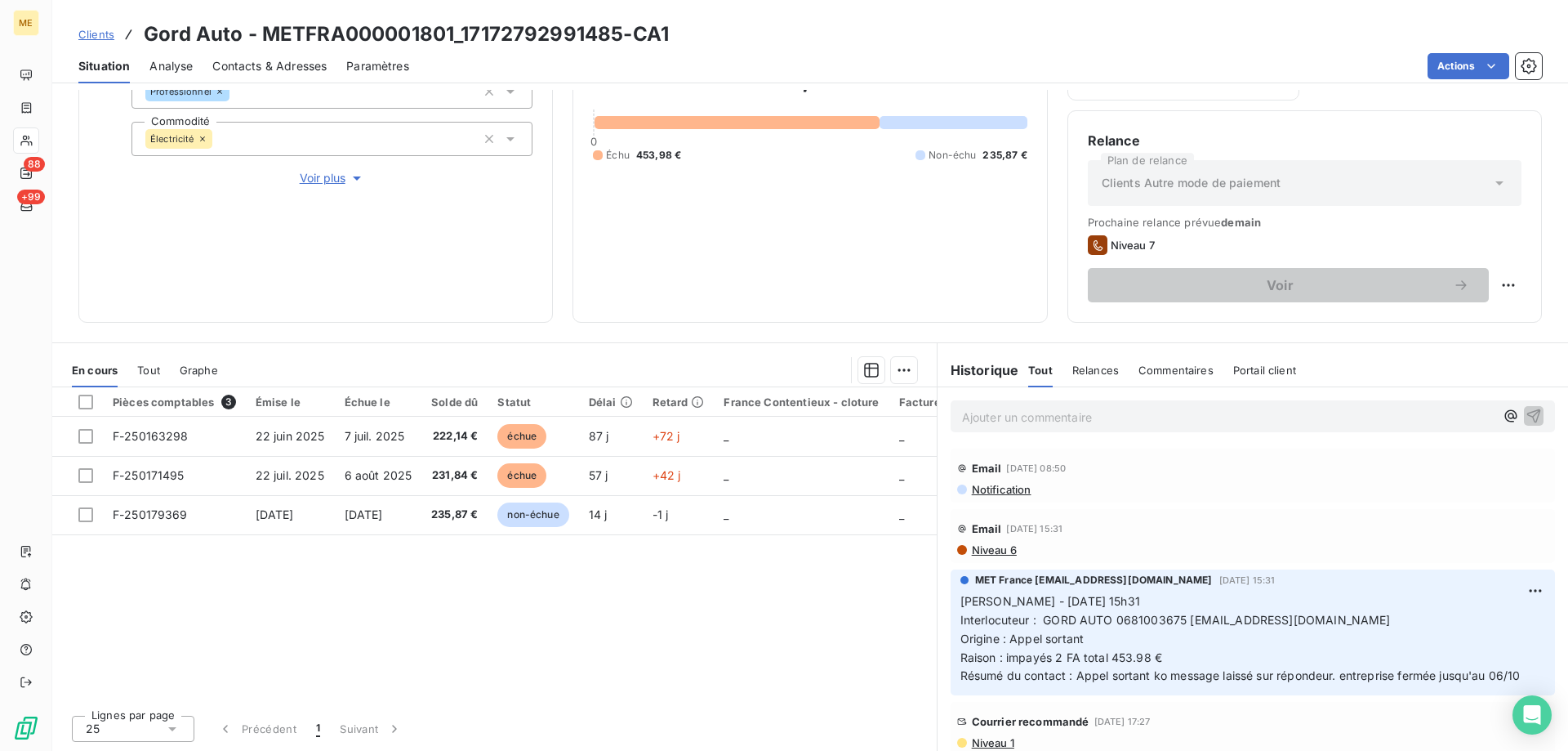
click at [1031, 415] on p "Ajouter un commentaire ﻿" at bounding box center [1228, 417] width 532 height 21
click at [1223, 462] on div "Email 13 sept. 2025, 08:50" at bounding box center [1252, 466] width 591 height 26
click at [1527, 411] on icon "button" at bounding box center [1533, 415] width 14 height 14
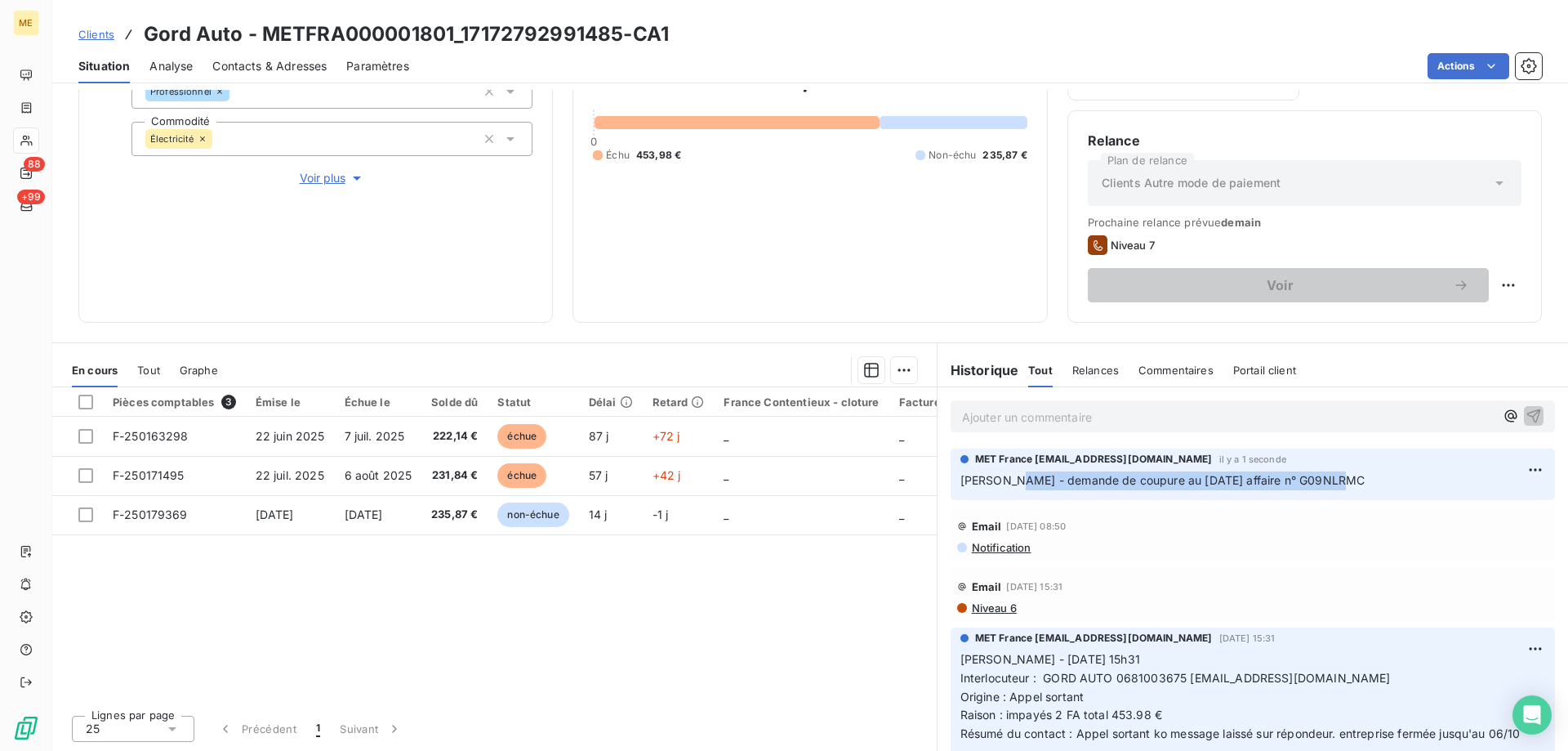
drag, startPoint x: 1003, startPoint y: 483, endPoint x: 1374, endPoint y: 488, distance: 371.0
click at [1374, 488] on p "Sylvain - demande de coupure au 18/09/2025 affaire n° G09NLRMC" at bounding box center [1253, 480] width 585 height 19
copy span "demande de coupure au 18/09/2025 affaire n° G09NLRMC"
click at [1520, 466] on html "ME 88 +99 Clients Gord Auto - METFRA000001801_17172792991485-CA1 Situation Anal…" at bounding box center [784, 457] width 1568 height 914
click at [1464, 497] on div "Editer" at bounding box center [1472, 505] width 92 height 26
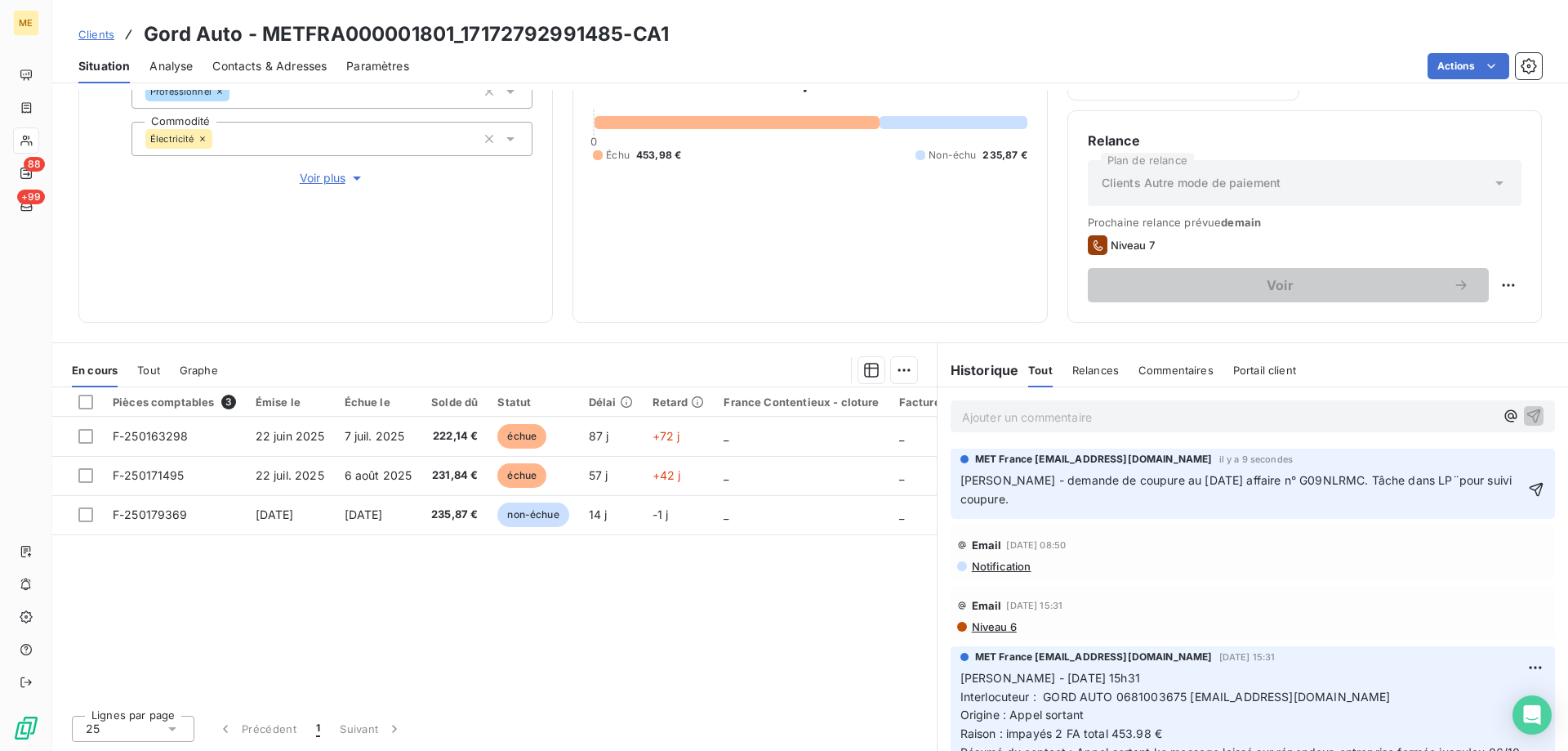
click at [1421, 476] on span "Sylvain - demande de coupure au 18/09/2025 affaire n° G09NLRMC. Tâche dans LP¨p…" at bounding box center [1238, 489] width 555 height 32
drag, startPoint x: 1019, startPoint y: 495, endPoint x: 954, endPoint y: 479, distance: 66.9
click at [960, 479] on p "Sylvain - demande de coupure au 18/09/2025 affaire n° G09NLRMC. Tâche dans LP p…" at bounding box center [1242, 490] width 563 height 38
click at [1021, 505] on p "Sylvain - demande de coupure au 18/09/2025 affaire n° G09NLRMC. Tâche dans LP p…" at bounding box center [1242, 490] width 563 height 38
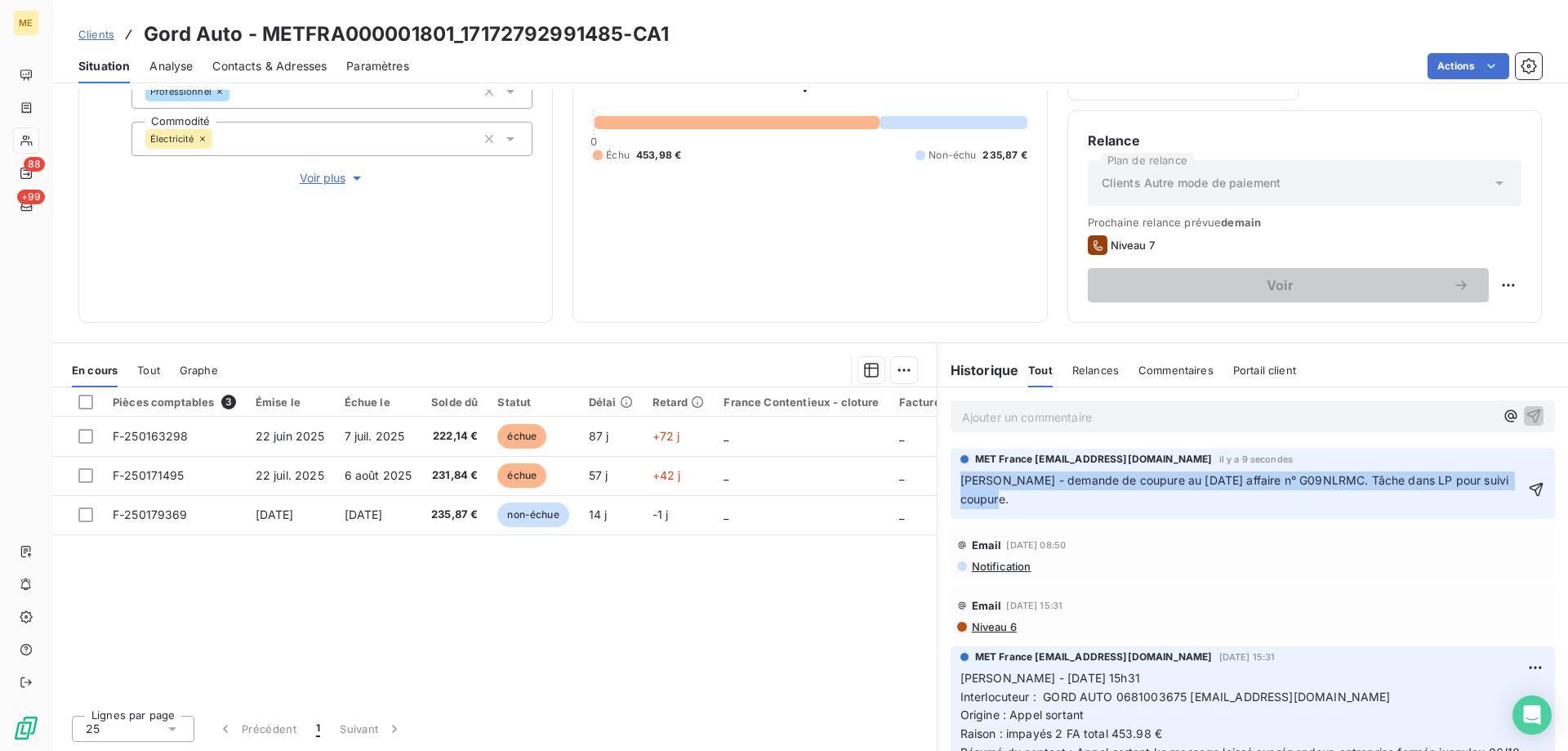
click at [1022, 504] on p "Sylvain - demande de coupure au 18/09/2025 affaire n° G09NLRMC. Tâche dans LP p…" at bounding box center [1242, 490] width 563 height 38
click at [1527, 488] on icon "button" at bounding box center [1536, 489] width 16 height 16
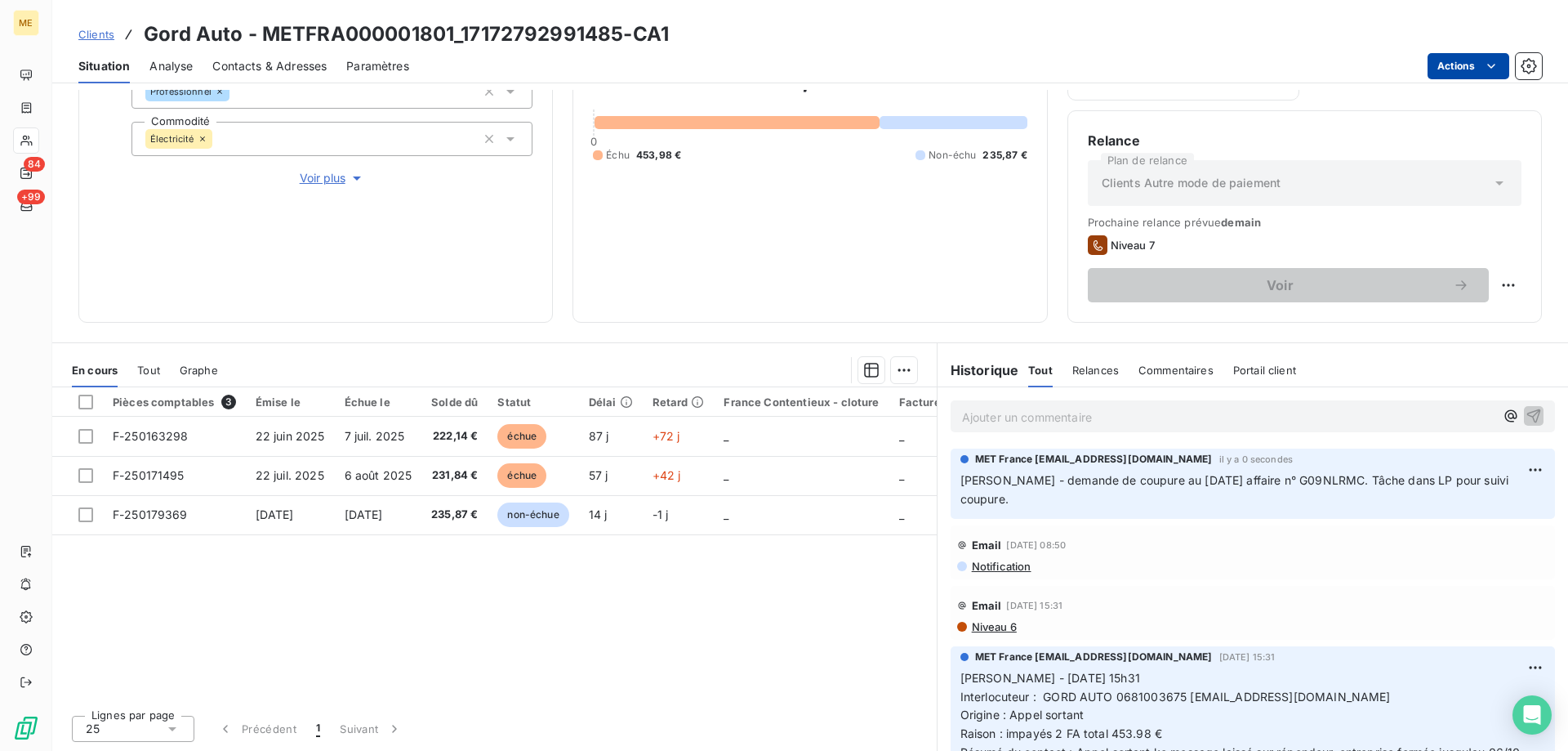
click at [1461, 60] on html "ME 84 +99 Clients Gord Auto - METFRA000001801_17172792991485-CA1 Situation Anal…" at bounding box center [784, 457] width 1568 height 914
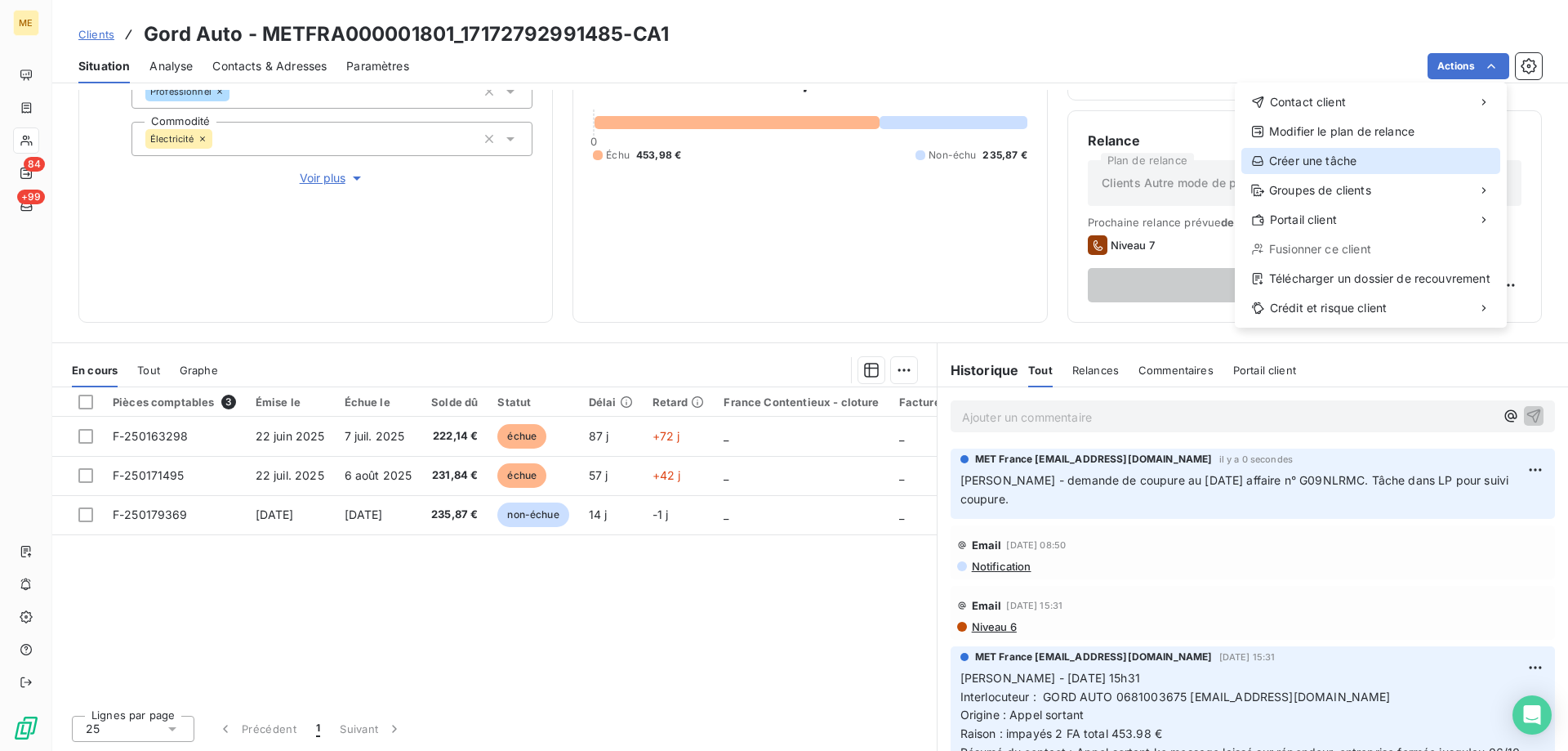
click at [1338, 162] on div "Créer une tâche" at bounding box center [1371, 160] width 259 height 26
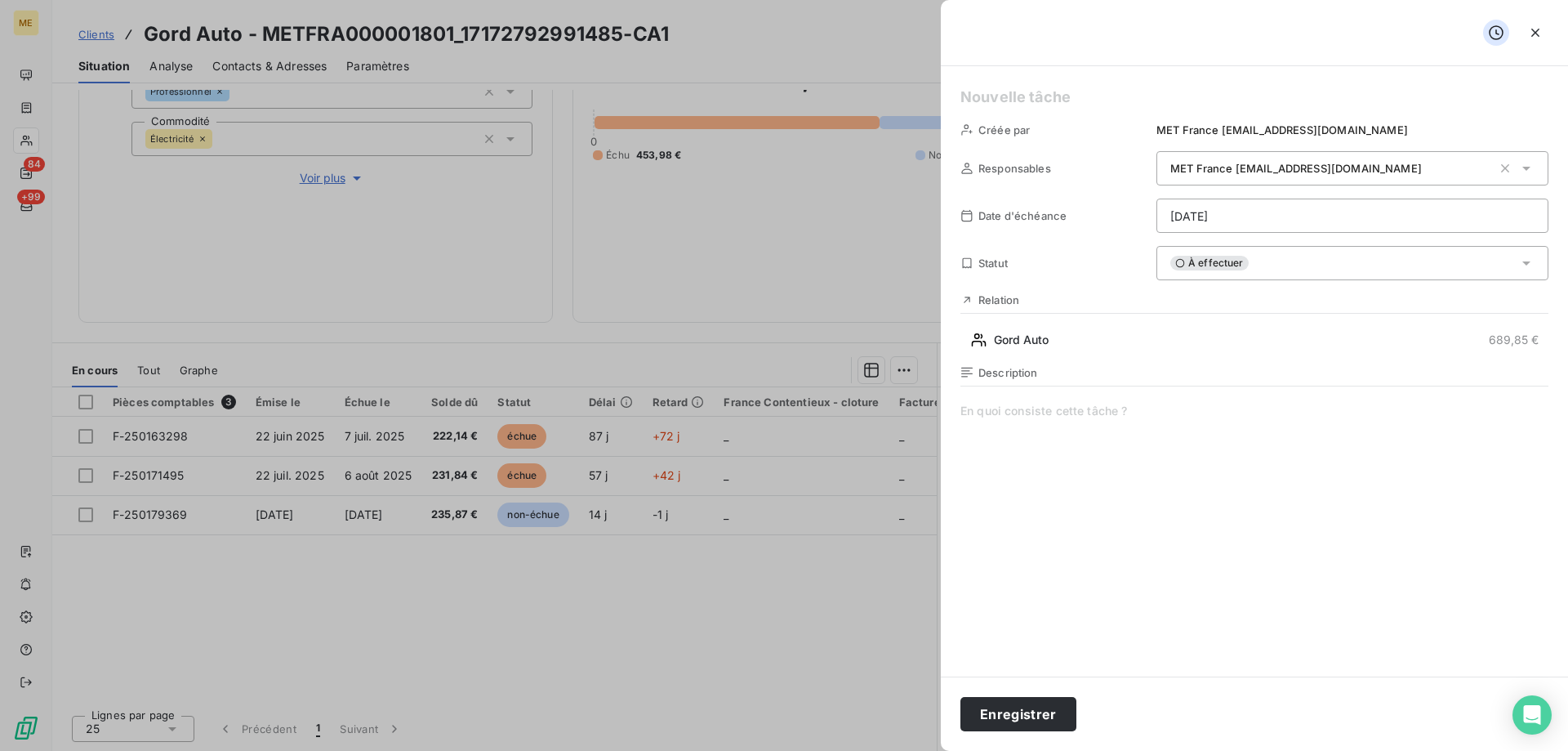
click at [1000, 94] on h5 at bounding box center [1254, 96] width 588 height 23
click at [1252, 223] on html "ME 84 +99 Clients Gord Auto - METFRA000001801_17172792991485-CA1 Situation Anal…" at bounding box center [784, 457] width 1568 height 914
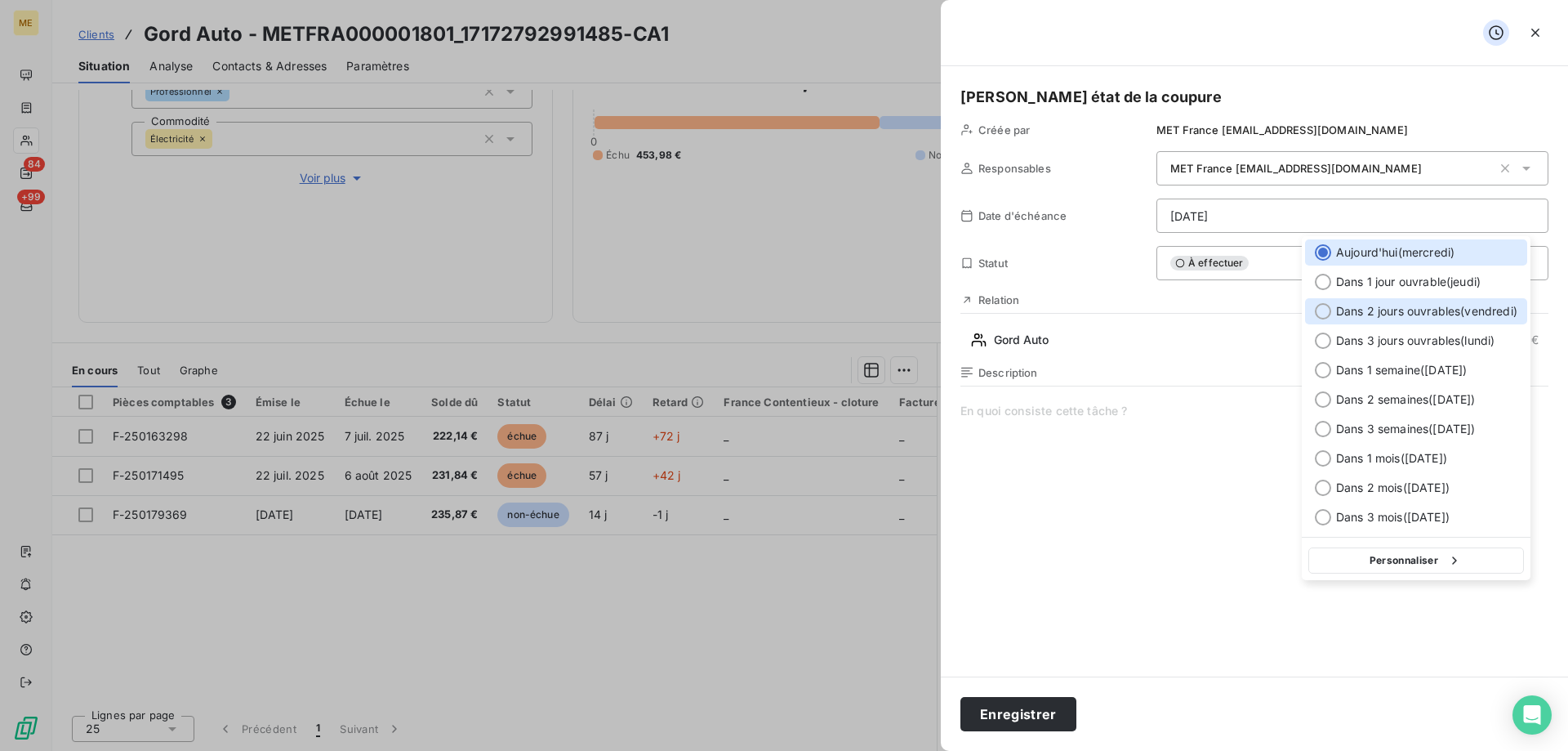
click at [1421, 319] on span "Dans 2 jours ouvrables ( vendredi )" at bounding box center [1426, 312] width 181 height 16
type input "19/09/2025"
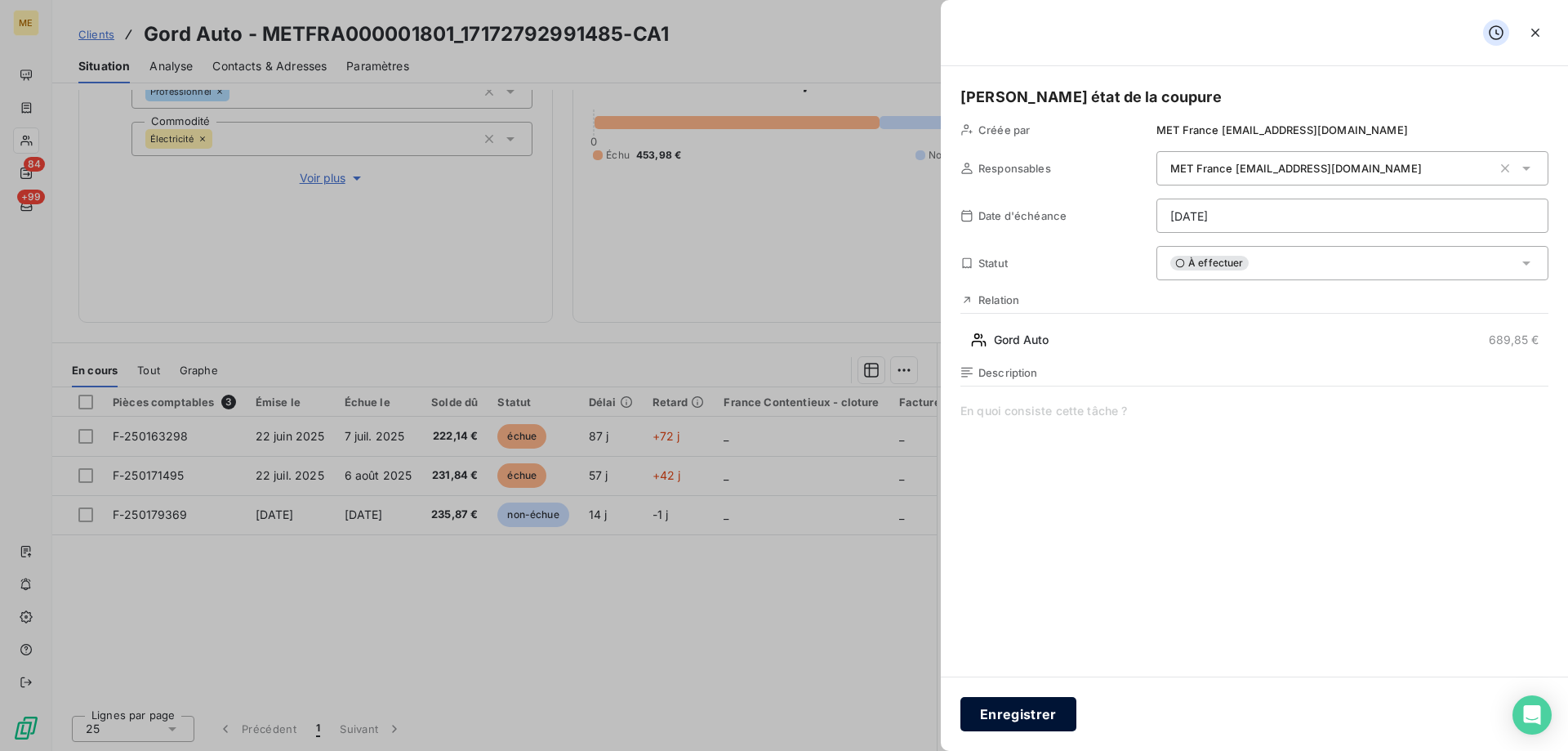
click at [1053, 728] on button "Enregistrer" at bounding box center [1018, 714] width 116 height 34
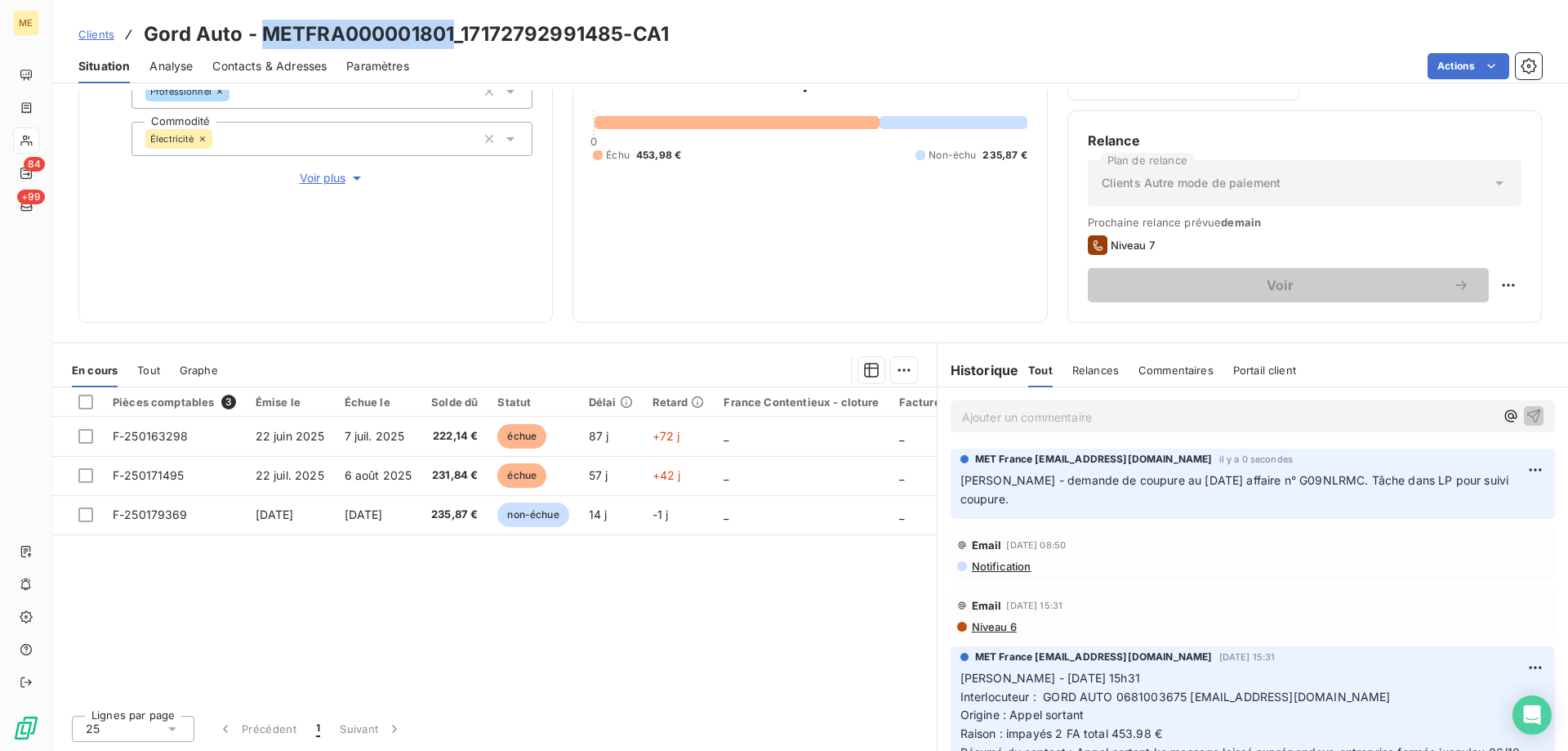
drag, startPoint x: 260, startPoint y: 32, endPoint x: 454, endPoint y: 38, distance: 194.1
click at [454, 38] on h3 "Gord Auto - METFRA000001801_17172792991485-CA1" at bounding box center [406, 34] width 525 height 30
drag, startPoint x: 1326, startPoint y: 692, endPoint x: 1184, endPoint y: 696, distance: 142.1
click at [1184, 696] on p "Sylvain - 08/09/2025 - 15h31 Interlocuteur : GORD AUTO 0681003675 gordauto@oran…" at bounding box center [1253, 715] width 585 height 93
drag, startPoint x: 460, startPoint y: 35, endPoint x: 618, endPoint y: 45, distance: 158.3
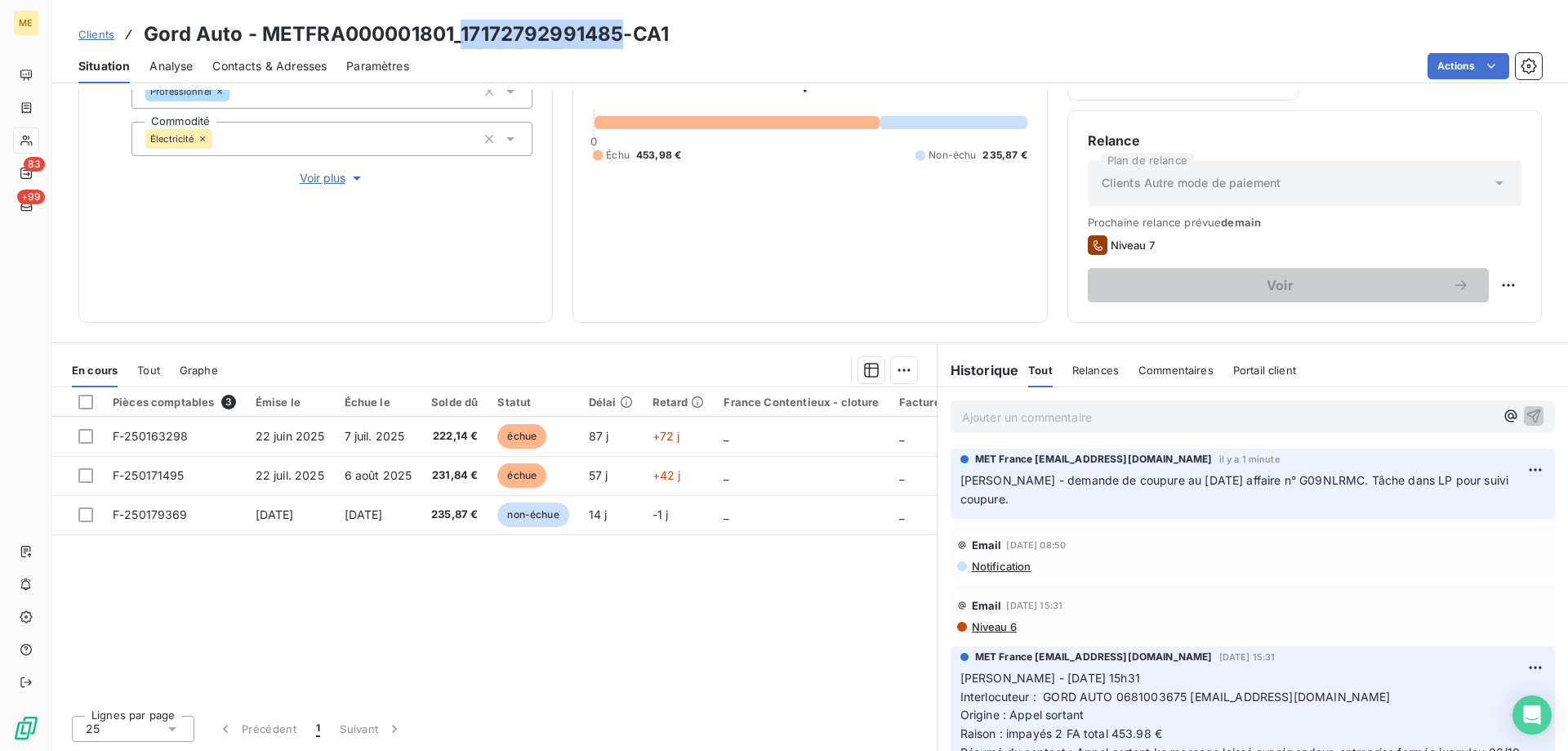
click at [618, 45] on h3 "Gord Auto - METFRA000001801_17172792991485-CA1" at bounding box center [406, 34] width 525 height 30
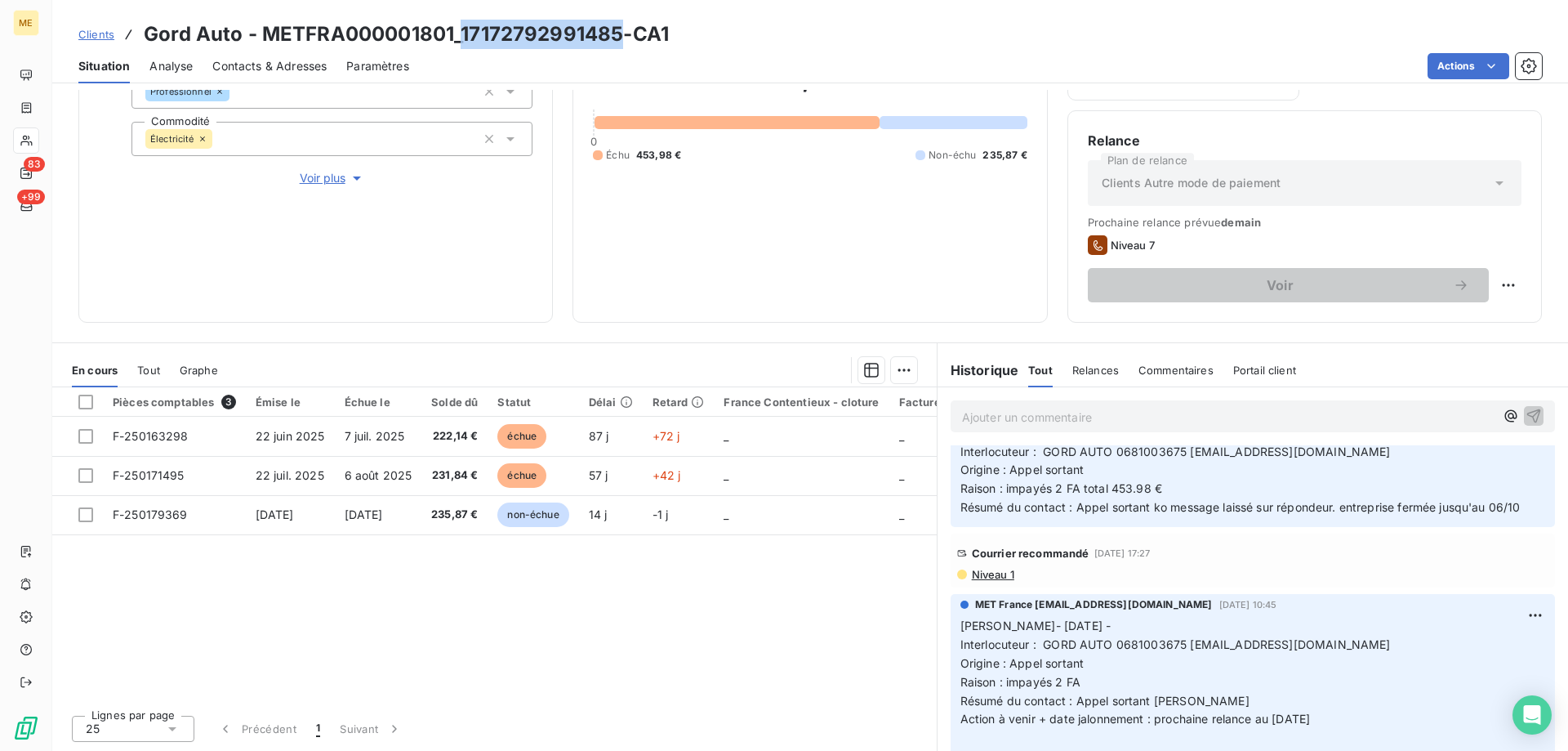
scroll to position [490, 0]
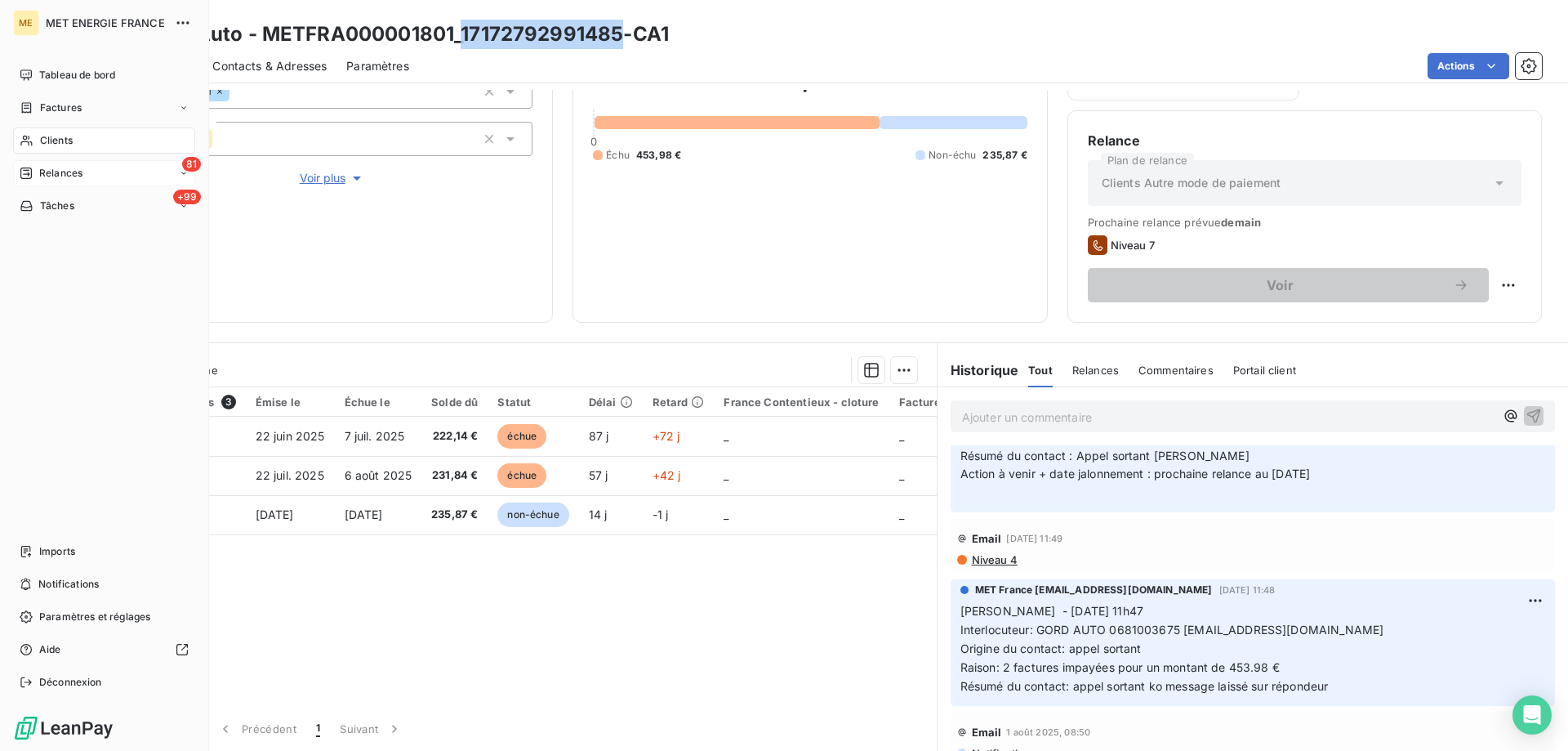
click at [85, 176] on div "81 Relances" at bounding box center [104, 173] width 182 height 26
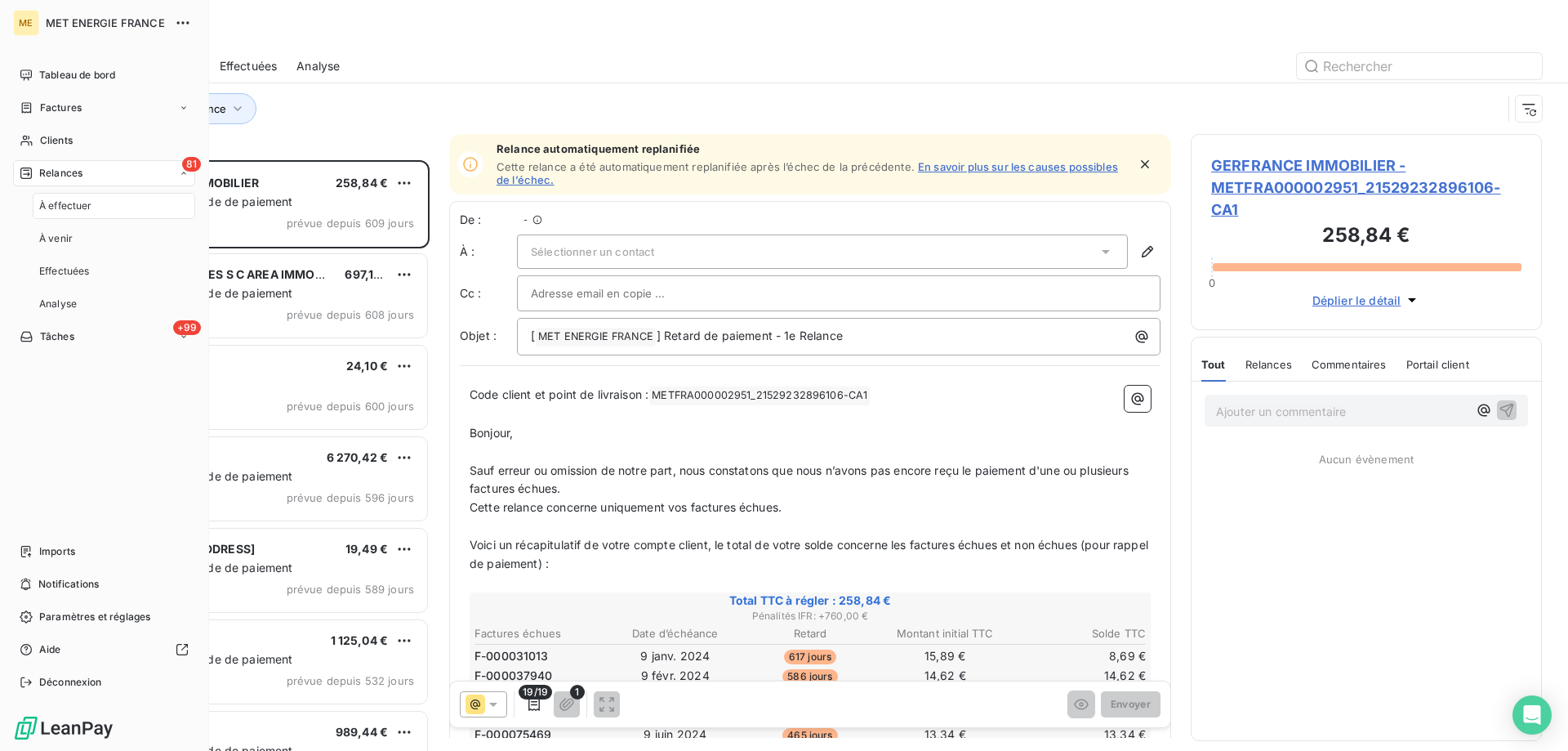
scroll to position [578, 338]
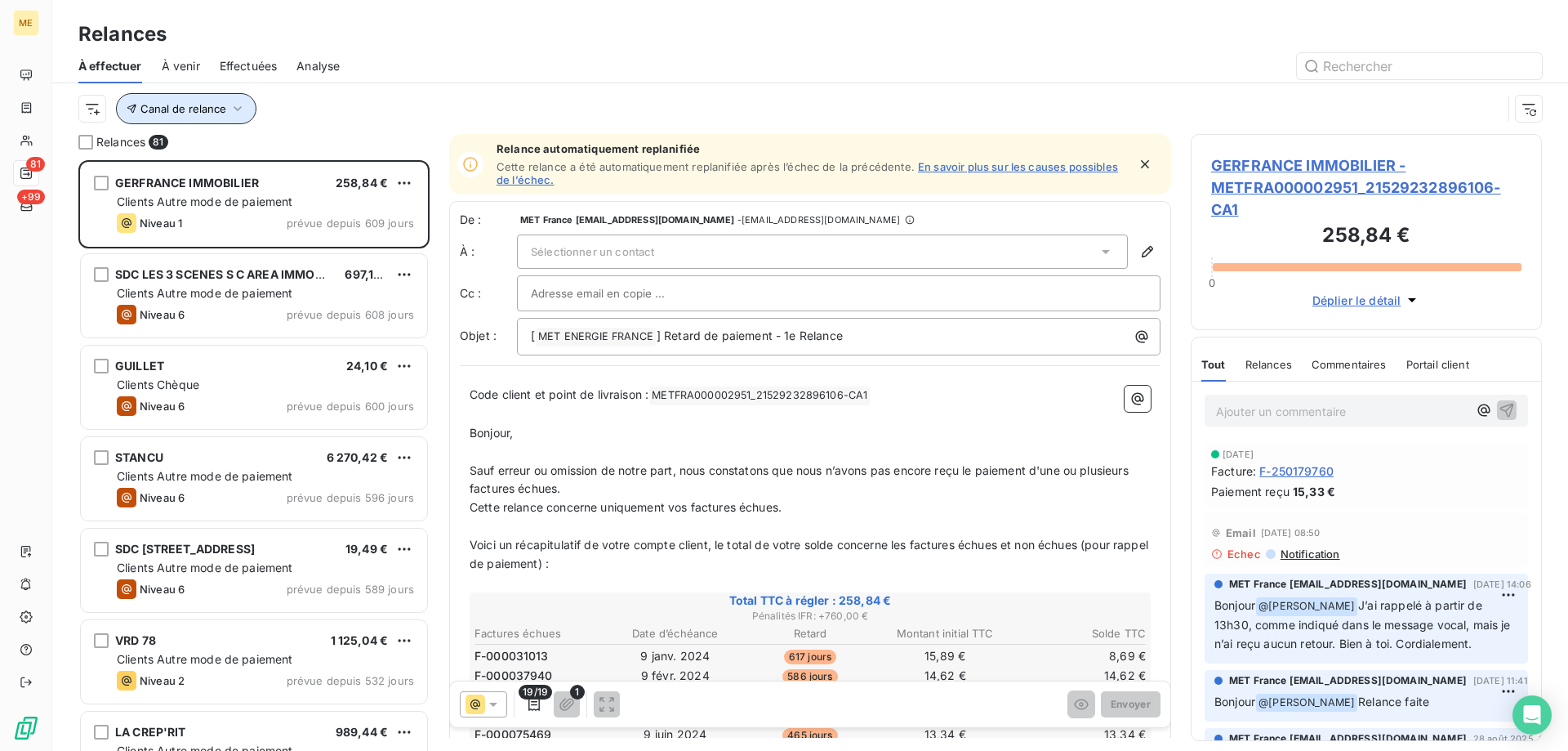
click at [191, 104] on span "Canal de relance" at bounding box center [183, 108] width 86 height 14
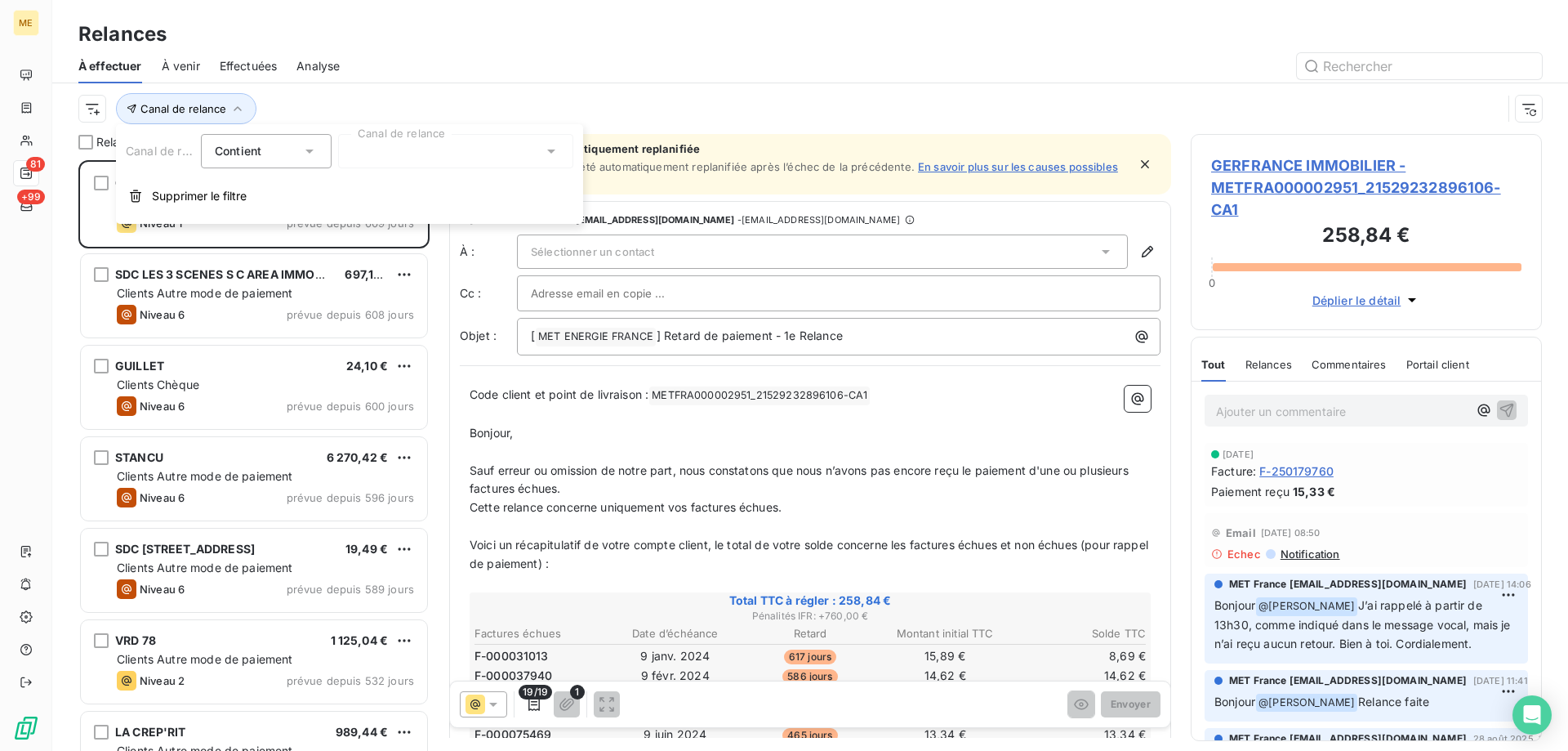
click at [402, 154] on div at bounding box center [455, 151] width 235 height 34
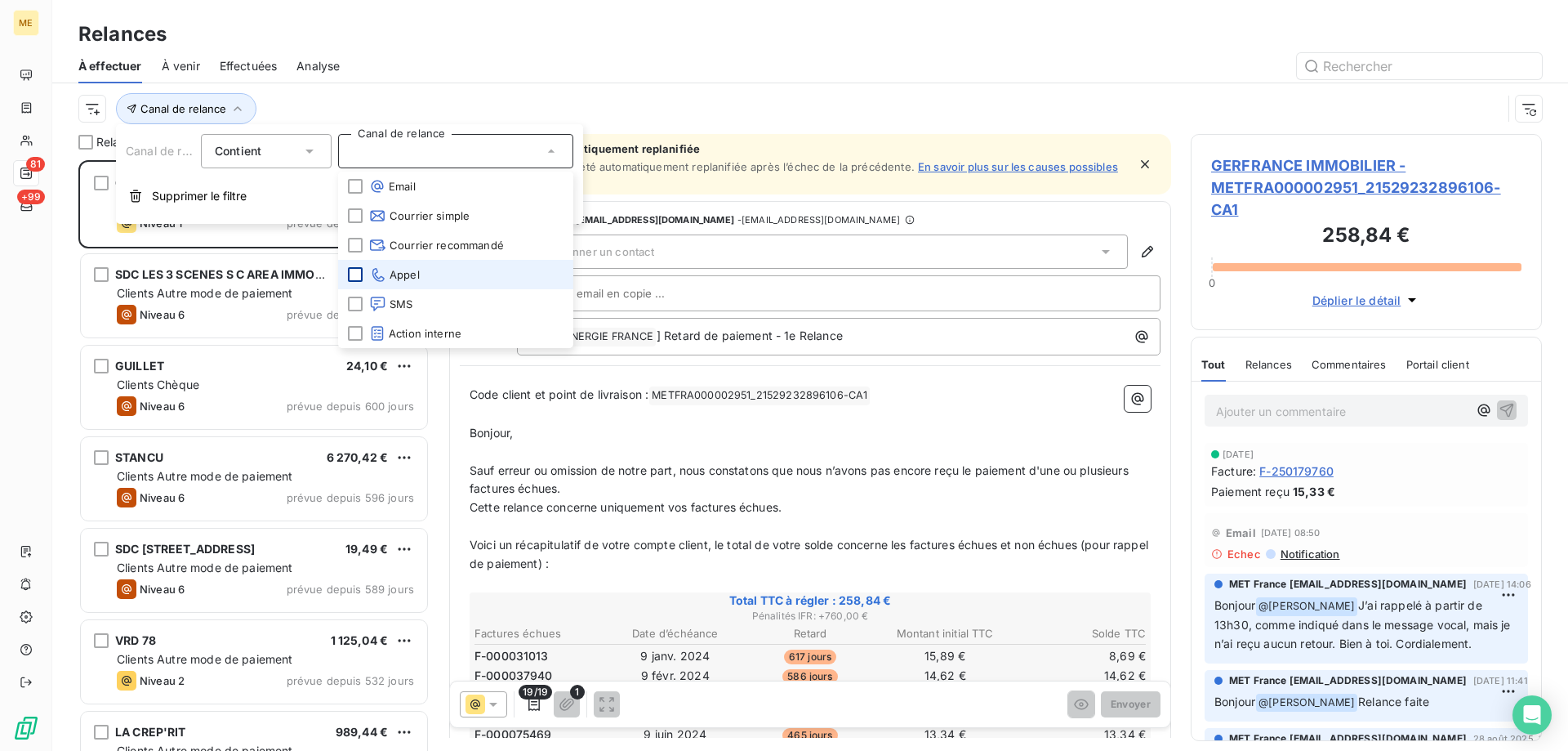
click at [357, 270] on div at bounding box center [355, 275] width 14 height 14
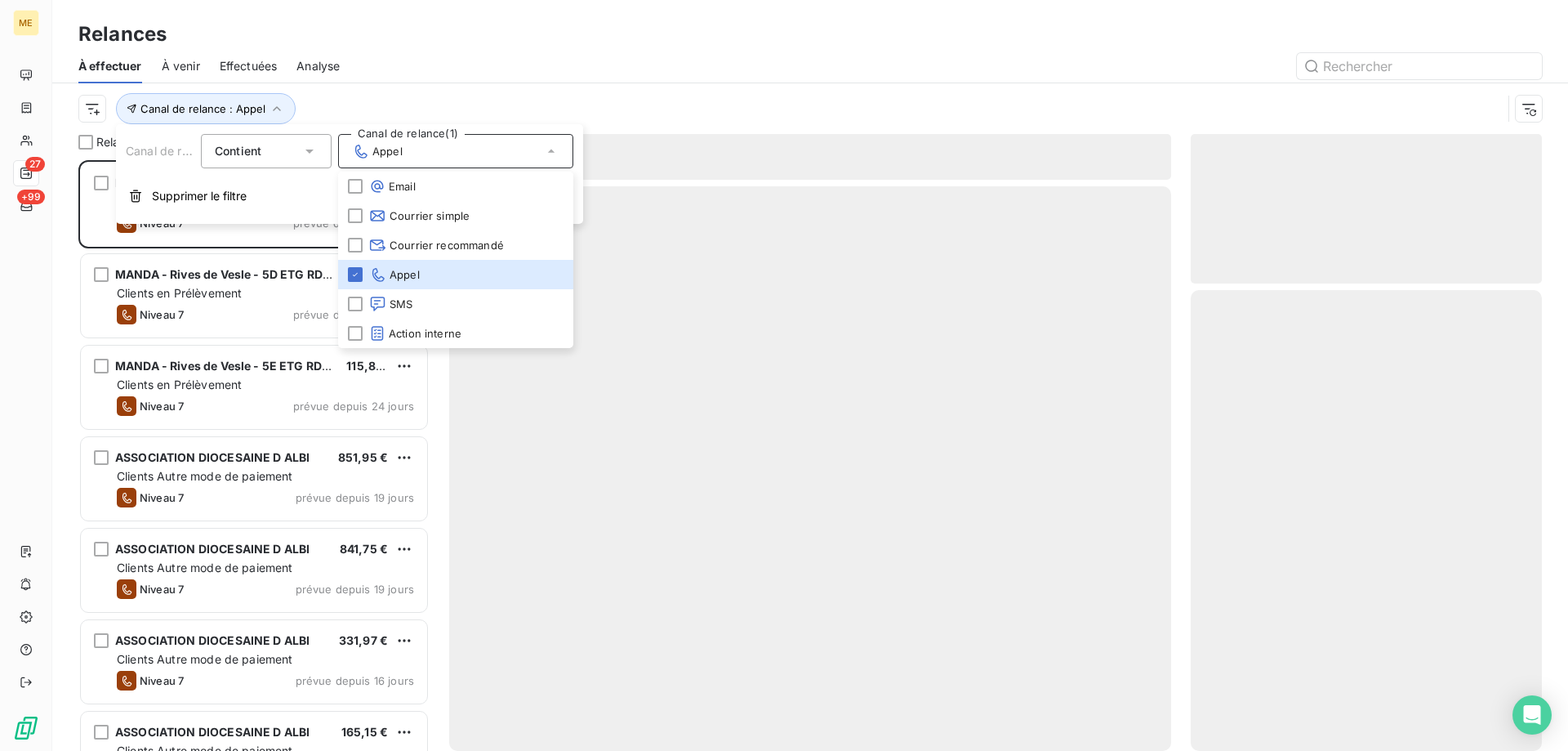
scroll to position [578, 338]
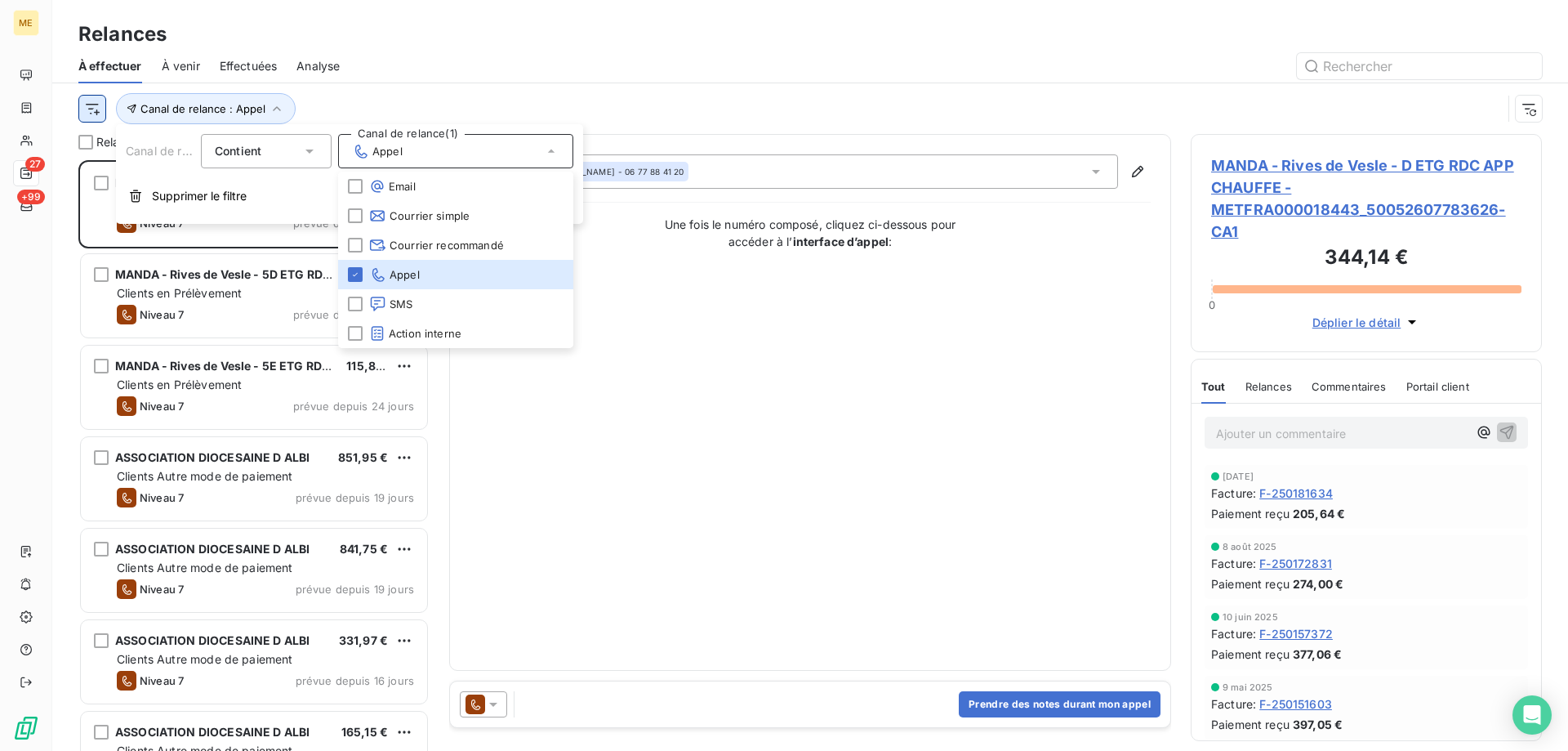
click at [94, 110] on html "ME 27 +99 Relances À effectuer À venir Effectuées Analyse Canal de relance : Ap…" at bounding box center [784, 457] width 1568 height 914
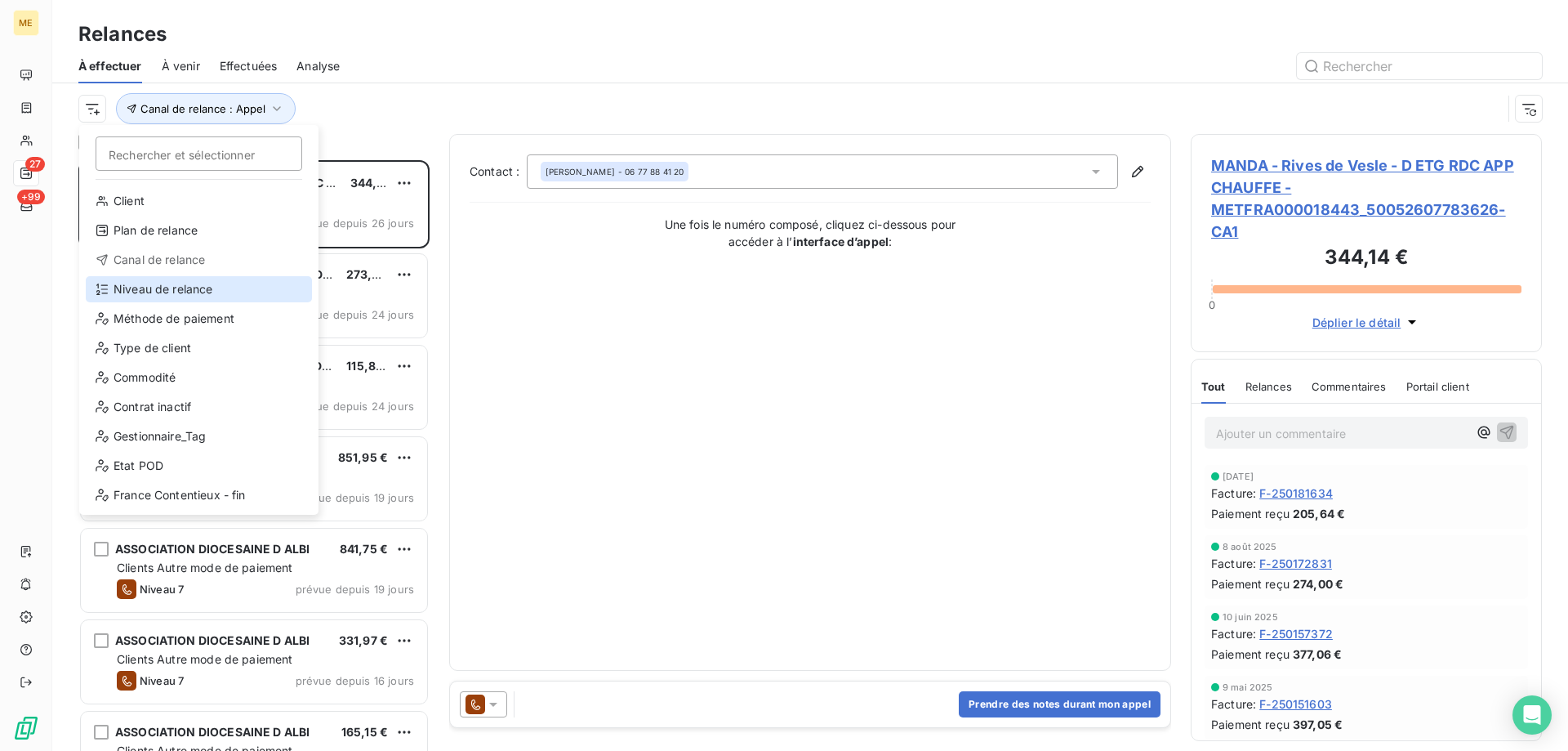
click at [130, 285] on div "Niveau de relance" at bounding box center [198, 289] width 226 height 26
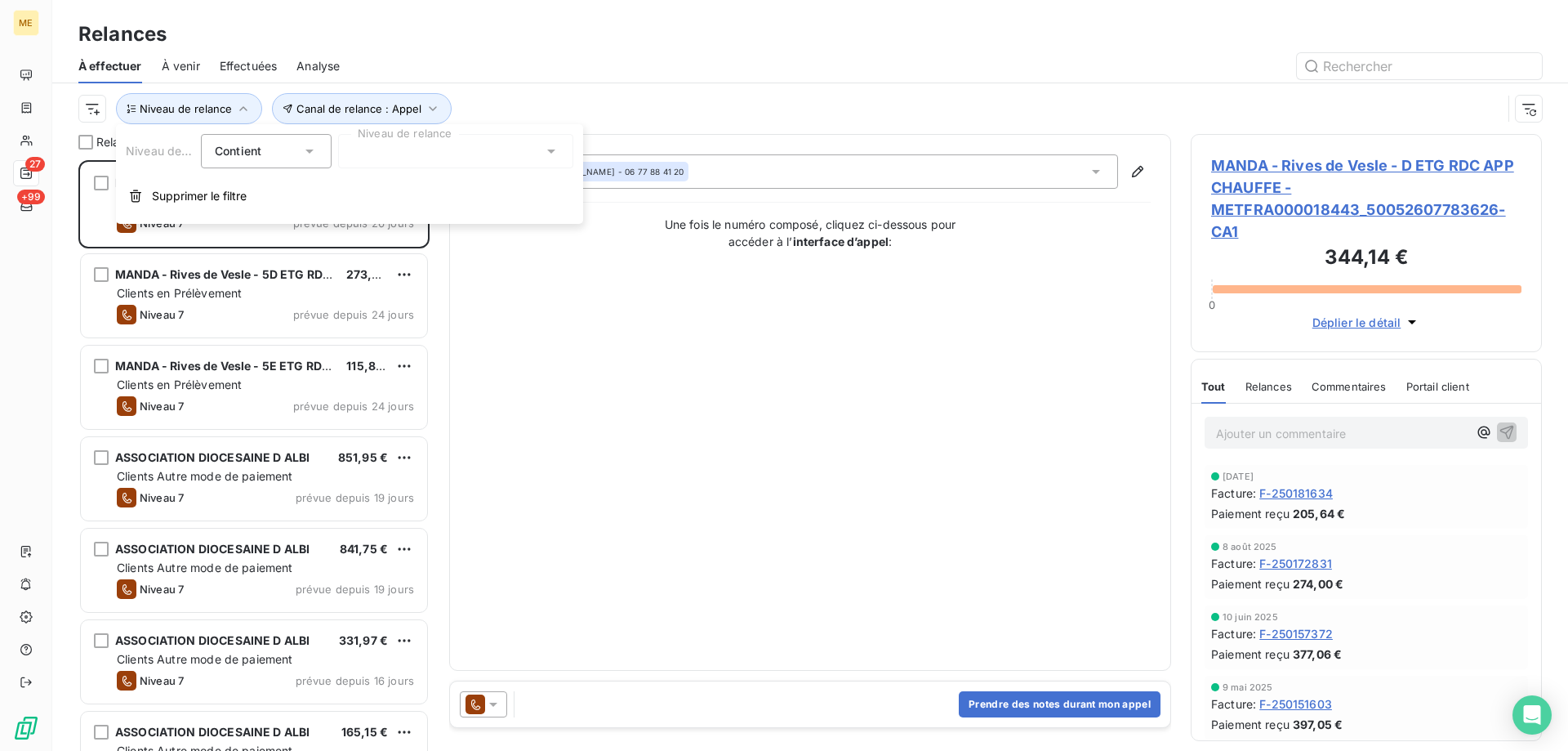
click at [365, 151] on div at bounding box center [455, 151] width 235 height 34
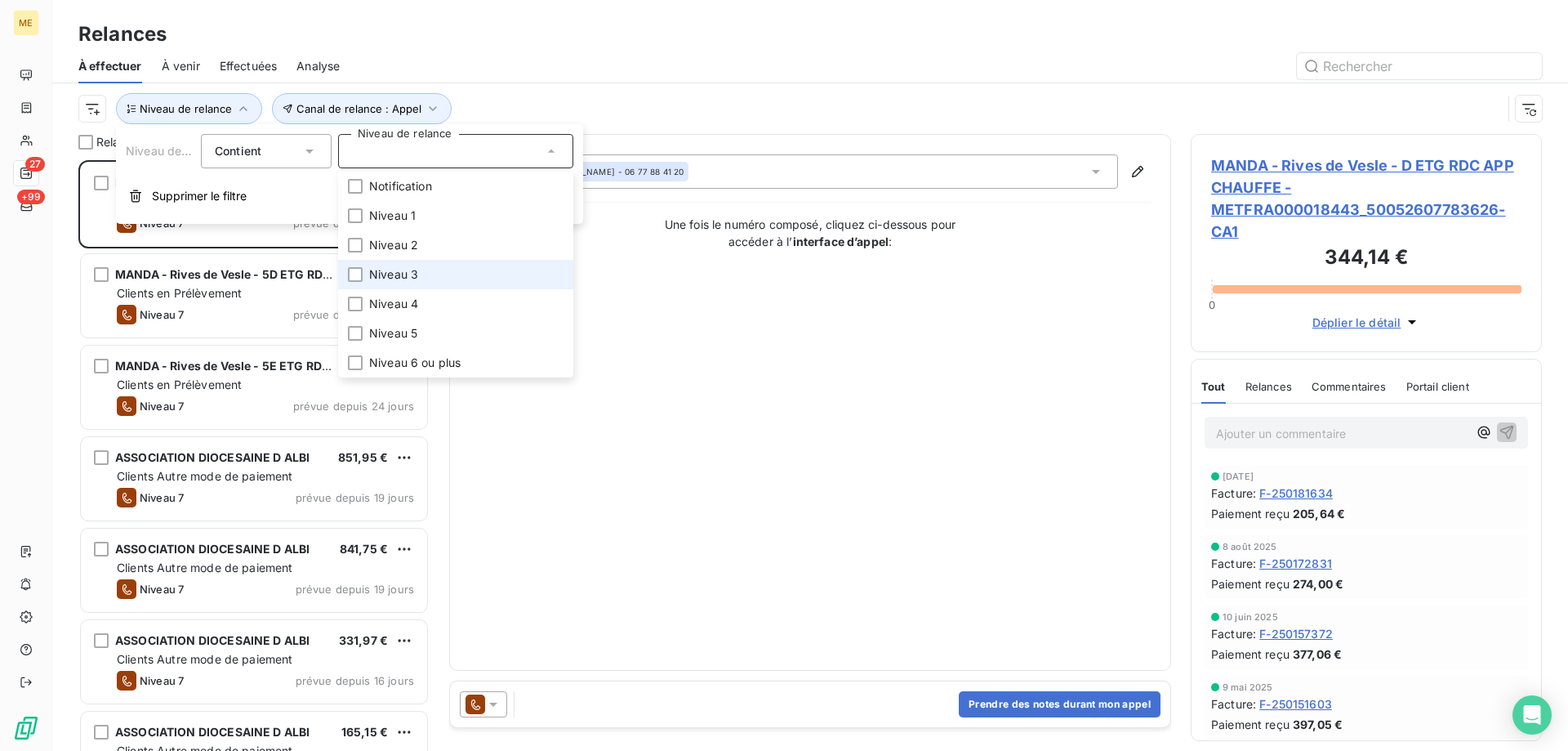
click at [395, 276] on span "Niveau 3" at bounding box center [393, 275] width 49 height 16
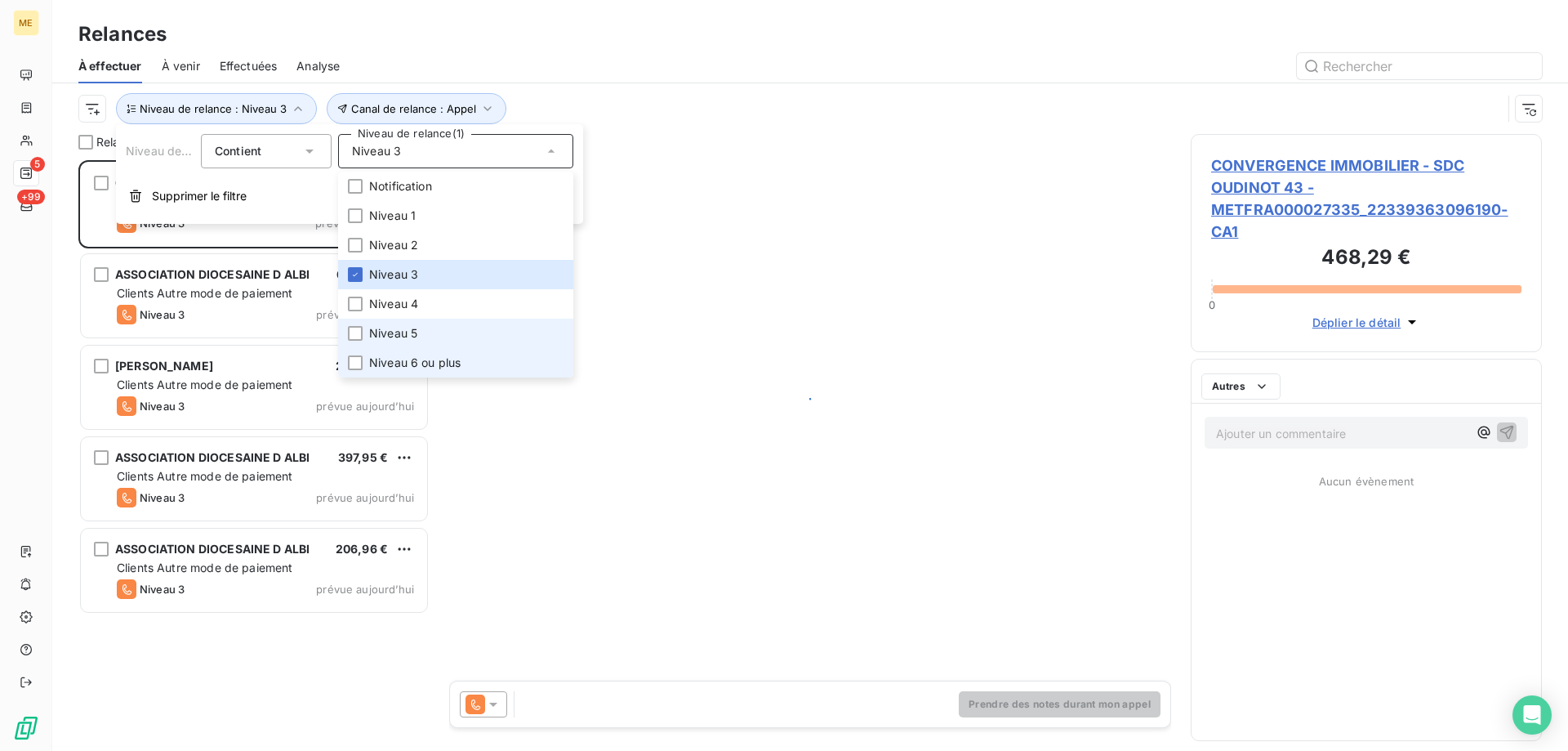
scroll to position [578, 338]
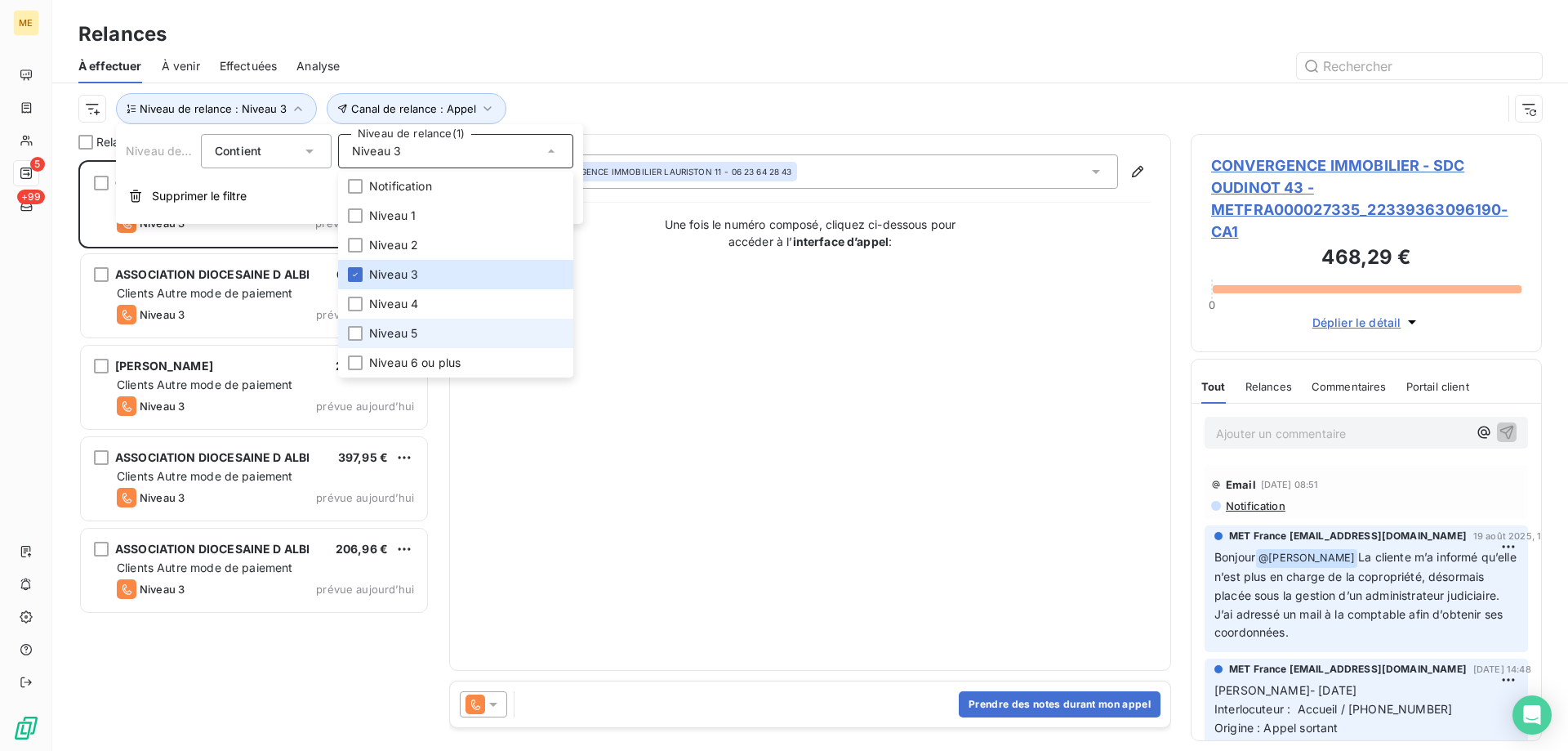
click at [409, 321] on li "Niveau 5" at bounding box center [455, 333] width 235 height 30
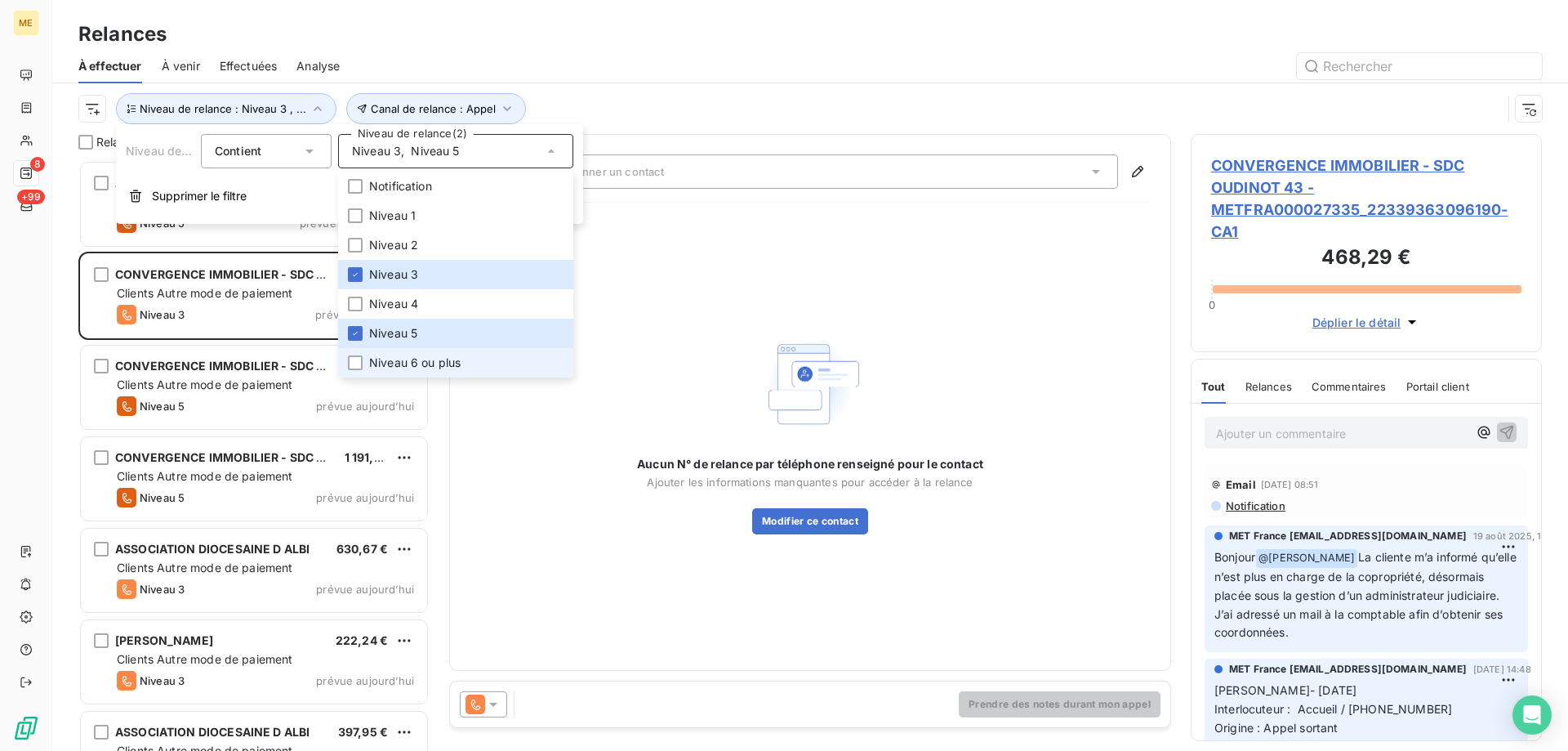
click at [400, 360] on span "Niveau 6 ou plus" at bounding box center [415, 363] width 92 height 16
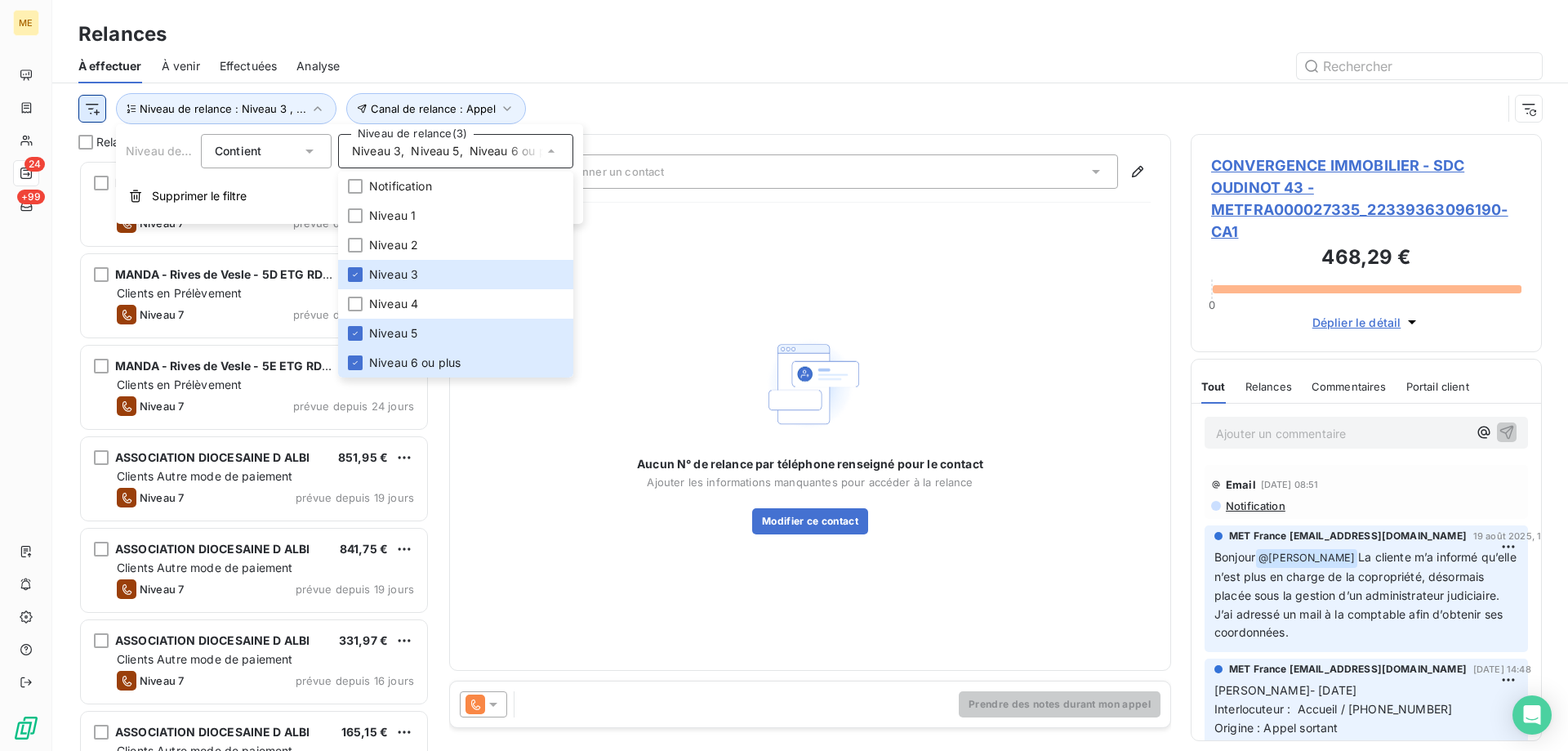
click at [95, 117] on html "ME 24 +99 Relances À effectuer À venir Effectuées Analyse Canal de relance : Ap…" at bounding box center [784, 457] width 1568 height 914
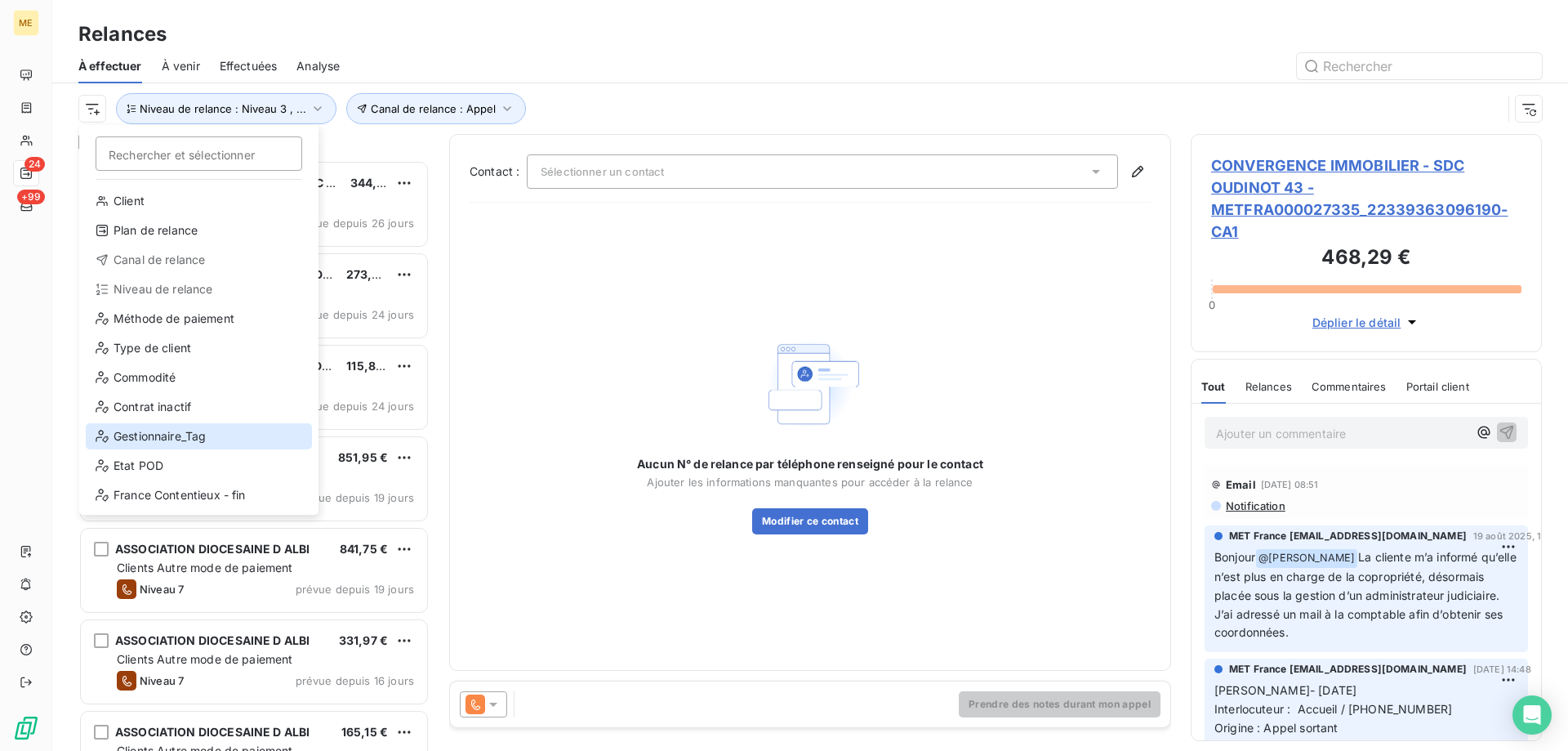
click at [171, 440] on div "Gestionnaire_Tag" at bounding box center [198, 436] width 226 height 26
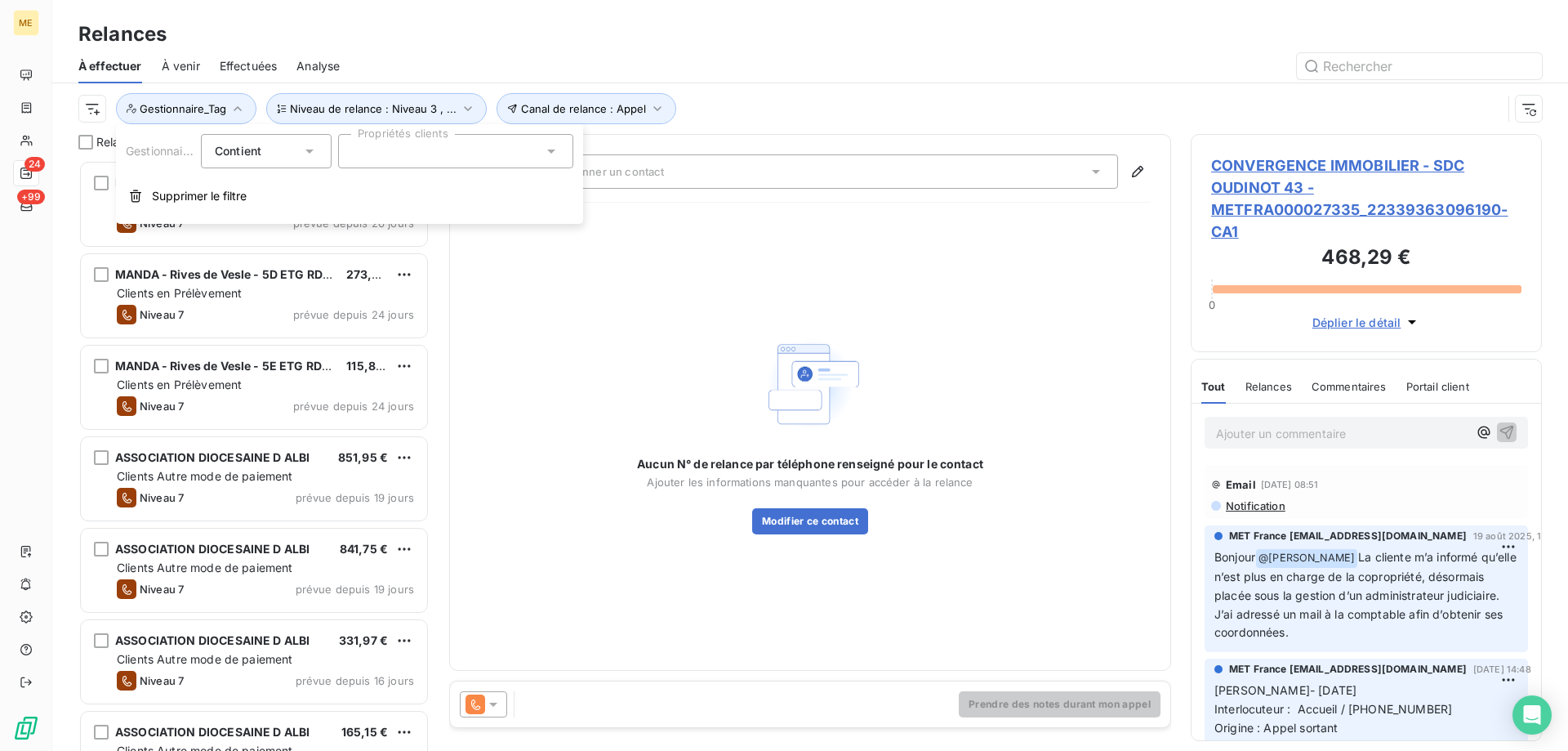
click at [357, 150] on input "text" at bounding box center [358, 151] width 14 height 14
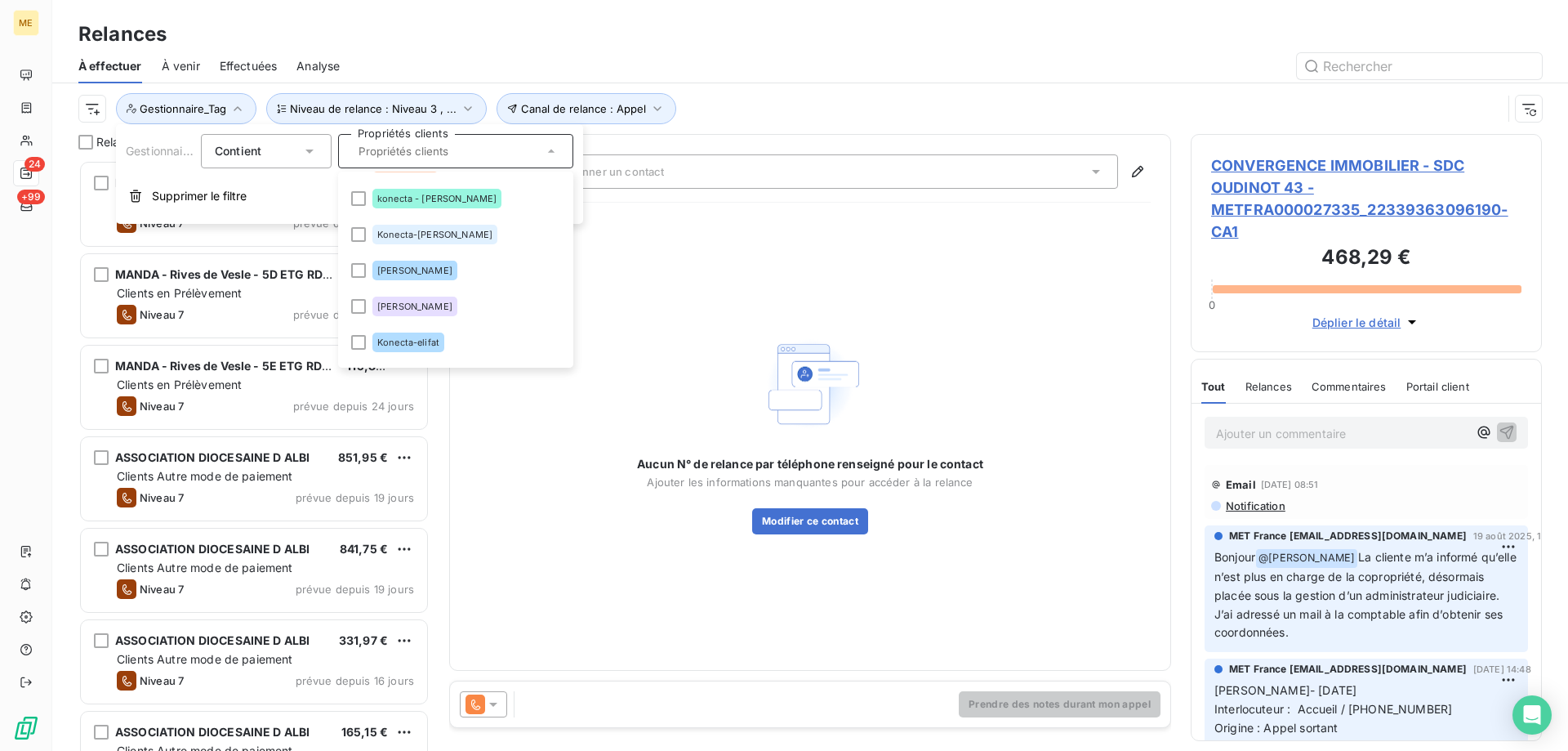
scroll to position [572, 0]
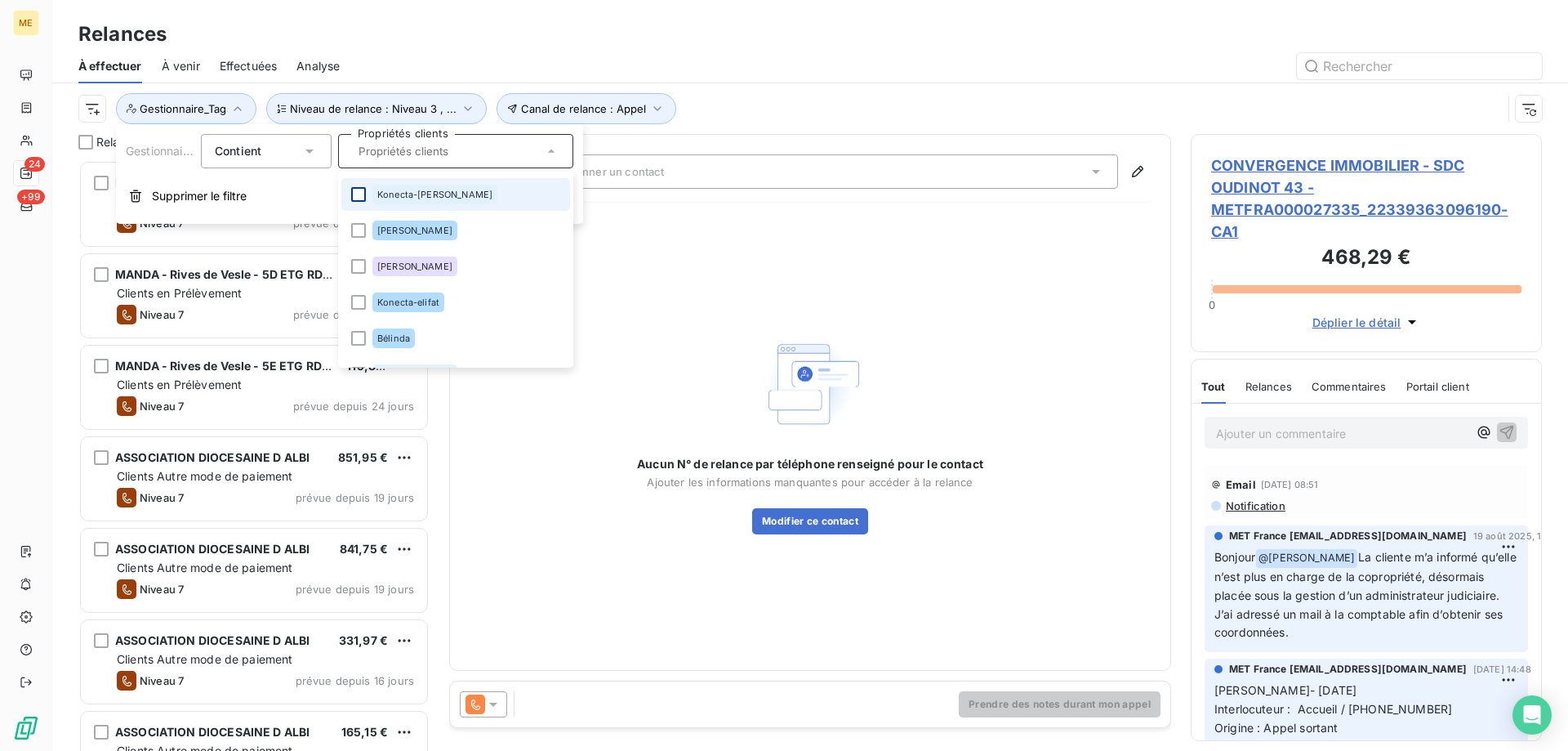
click at [359, 189] on div at bounding box center [358, 195] width 14 height 14
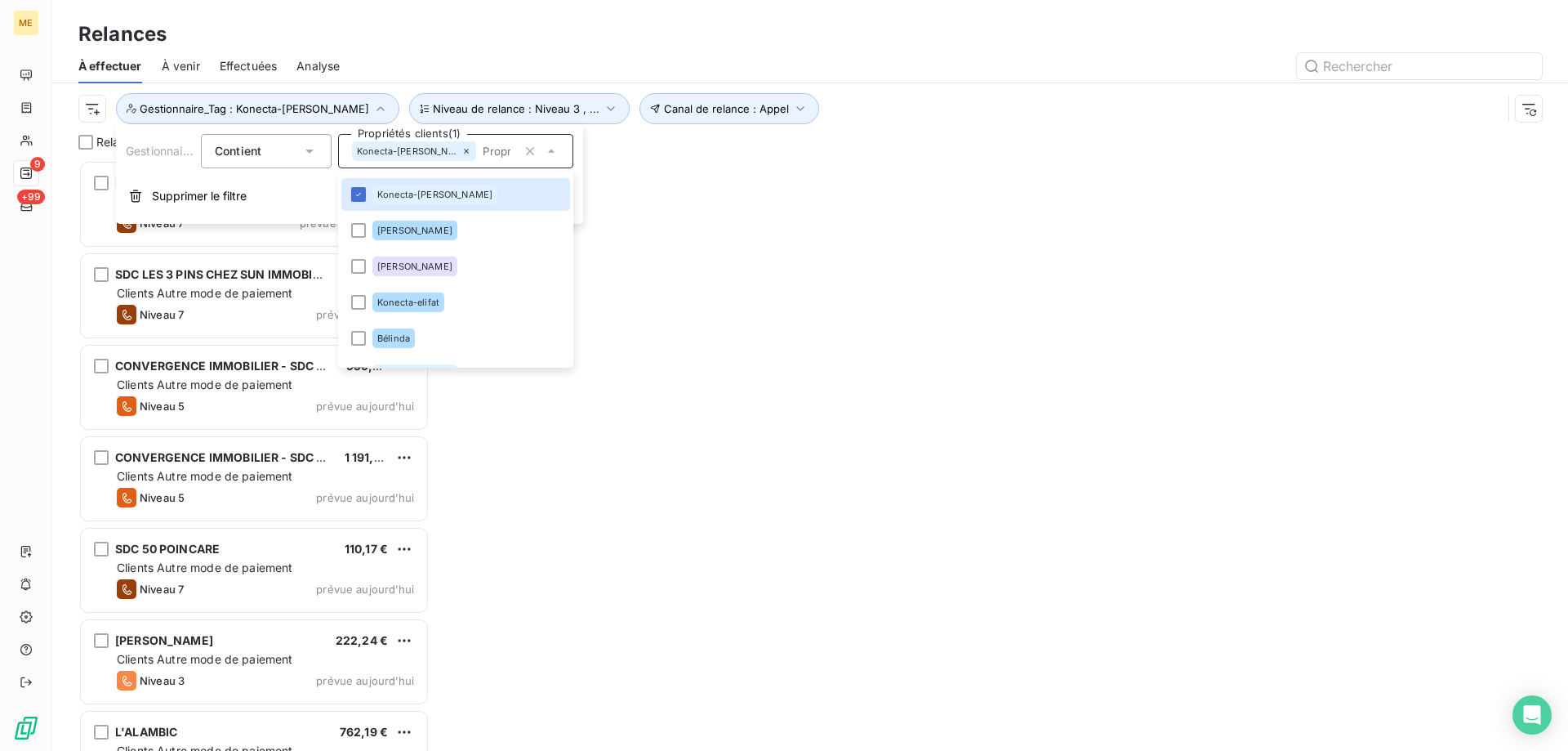
scroll to position [578, 338]
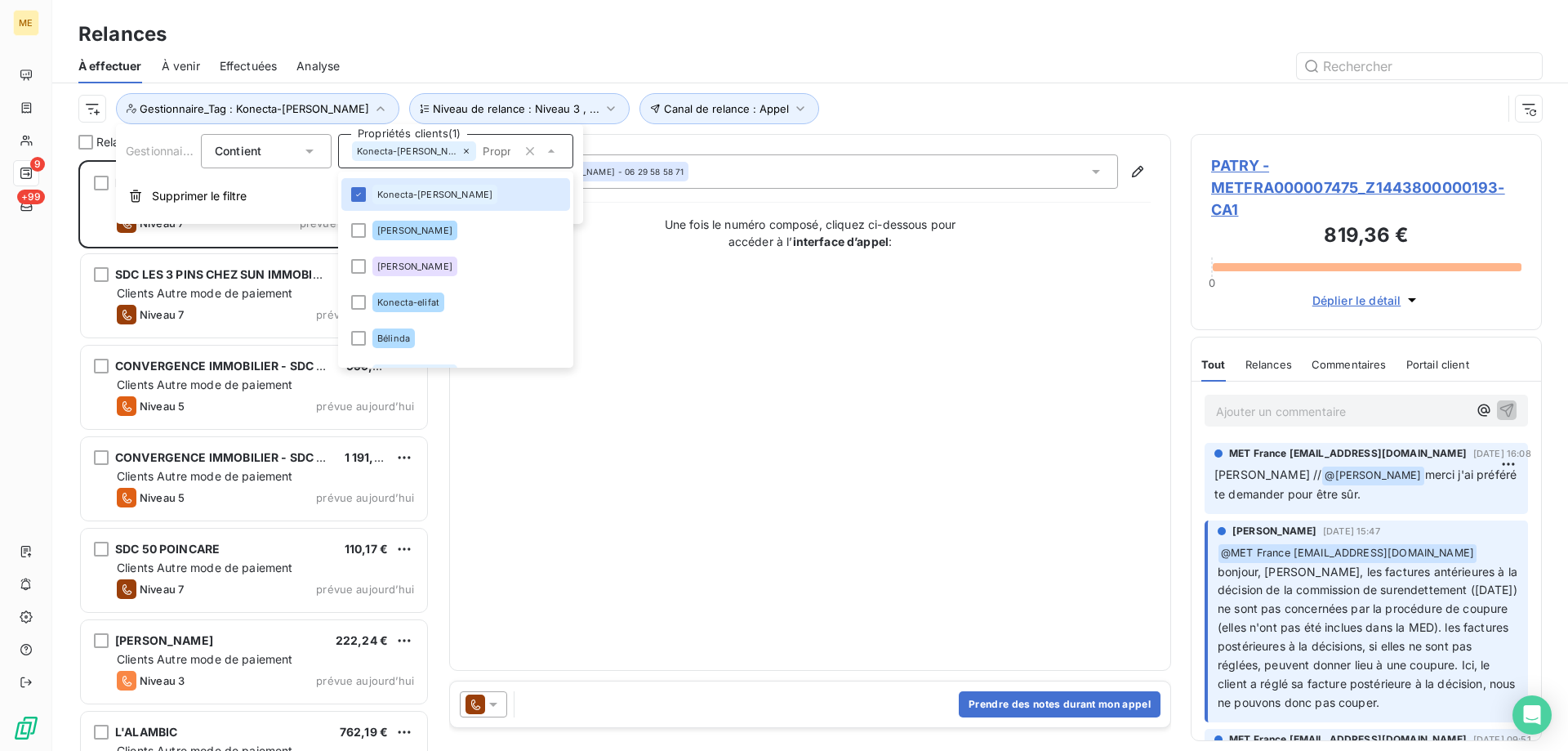
click at [1073, 514] on div "Contact : ALAIN PATRY - 06 29 58 58 71 Une fois le numéro composé, cliquez ci-d…" at bounding box center [810, 402] width 681 height 496
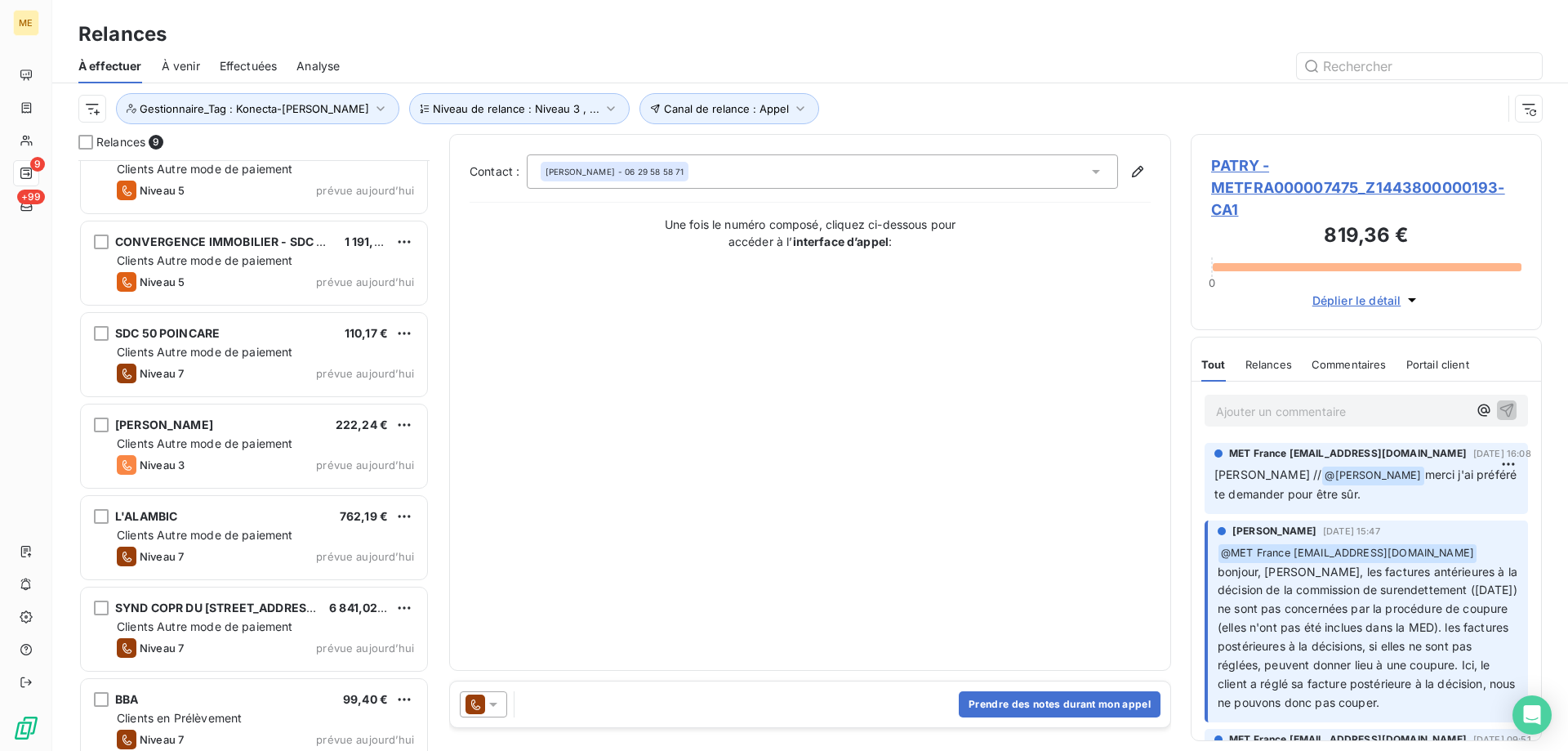
scroll to position [233, 0]
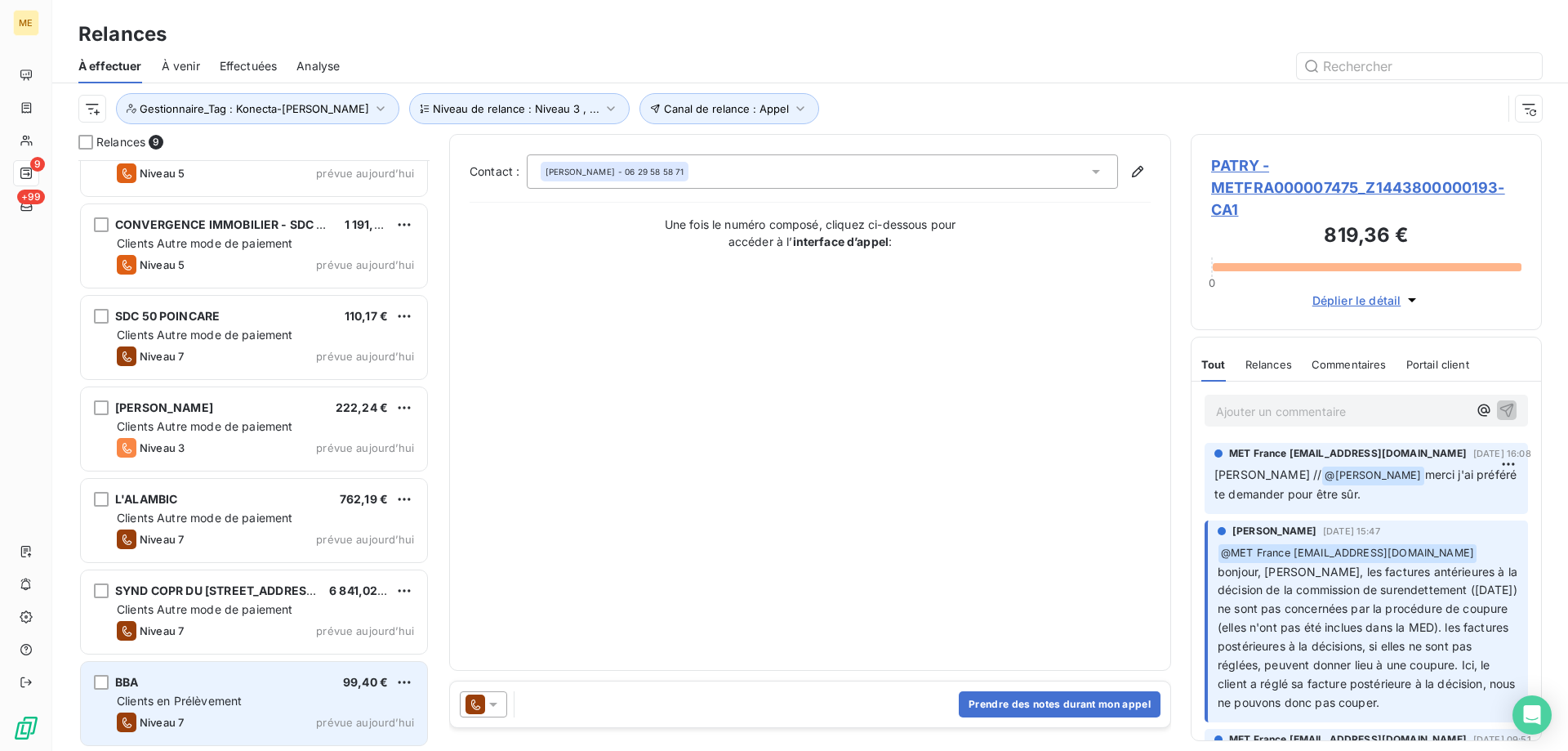
click at [239, 729] on div "Niveau 7 prévue aujourd’hui" at bounding box center [266, 722] width 297 height 20
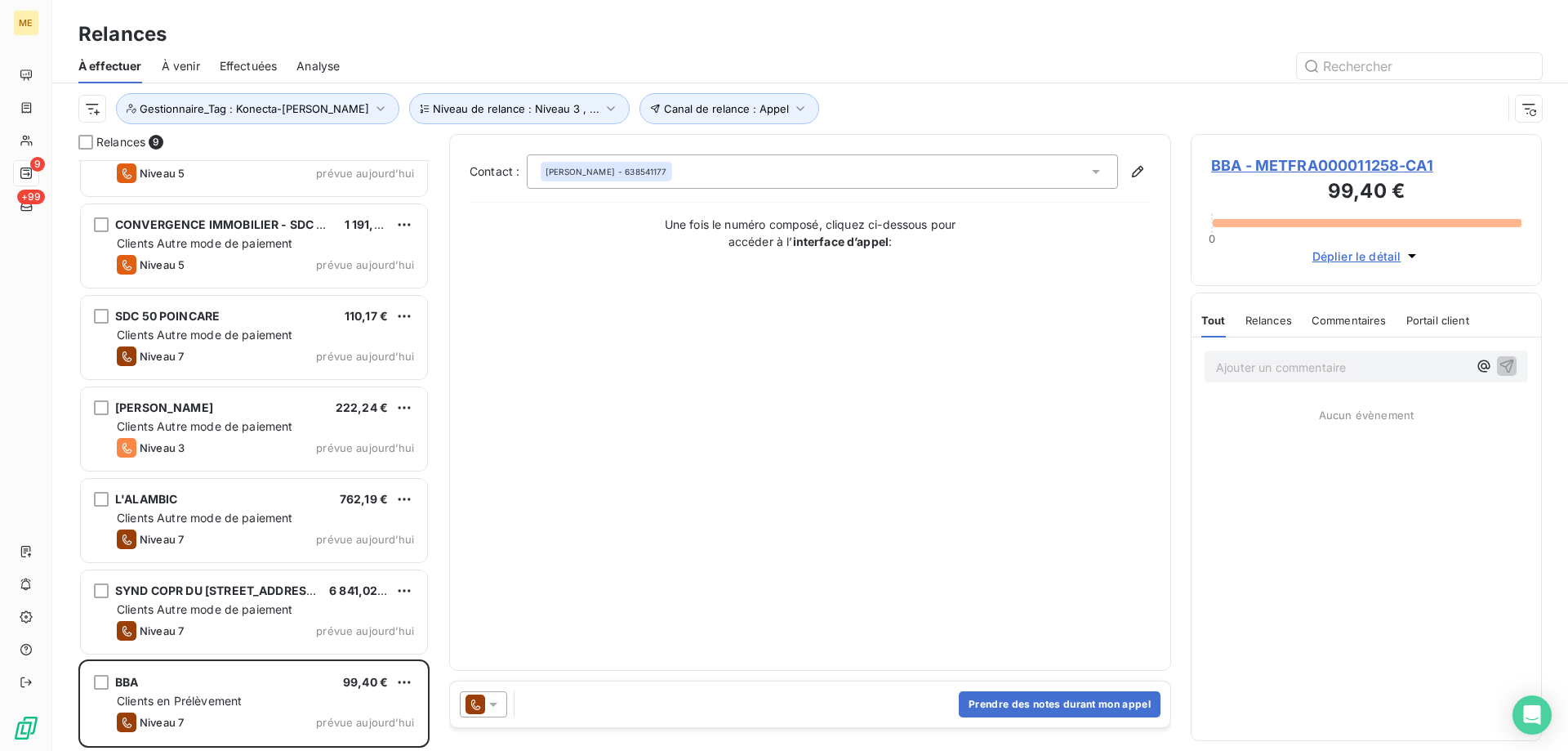
click at [1255, 163] on span "BBA - METFRA000011258-CA1" at bounding box center [1365, 165] width 311 height 22
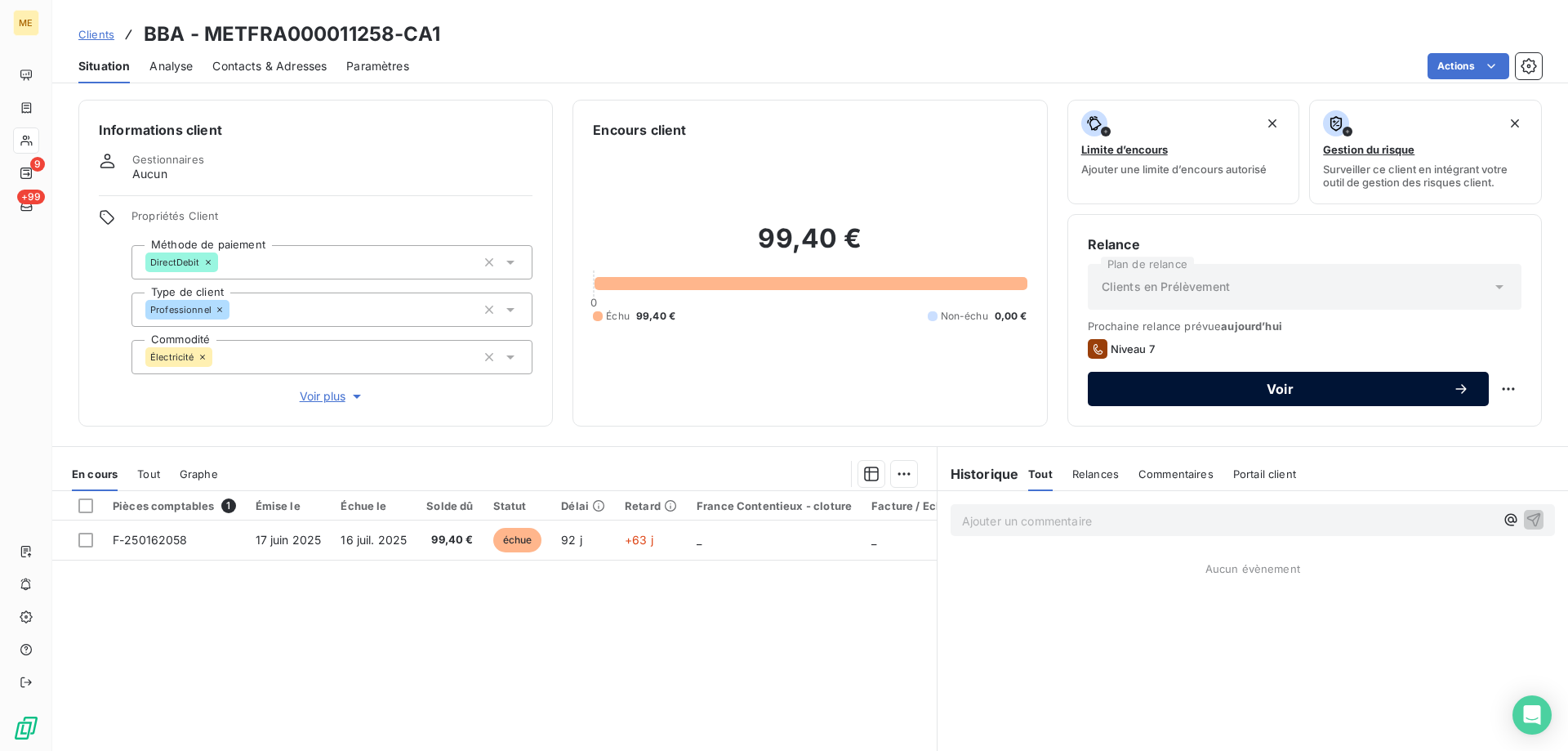
click at [1253, 396] on div "Voir" at bounding box center [1288, 389] width 362 height 16
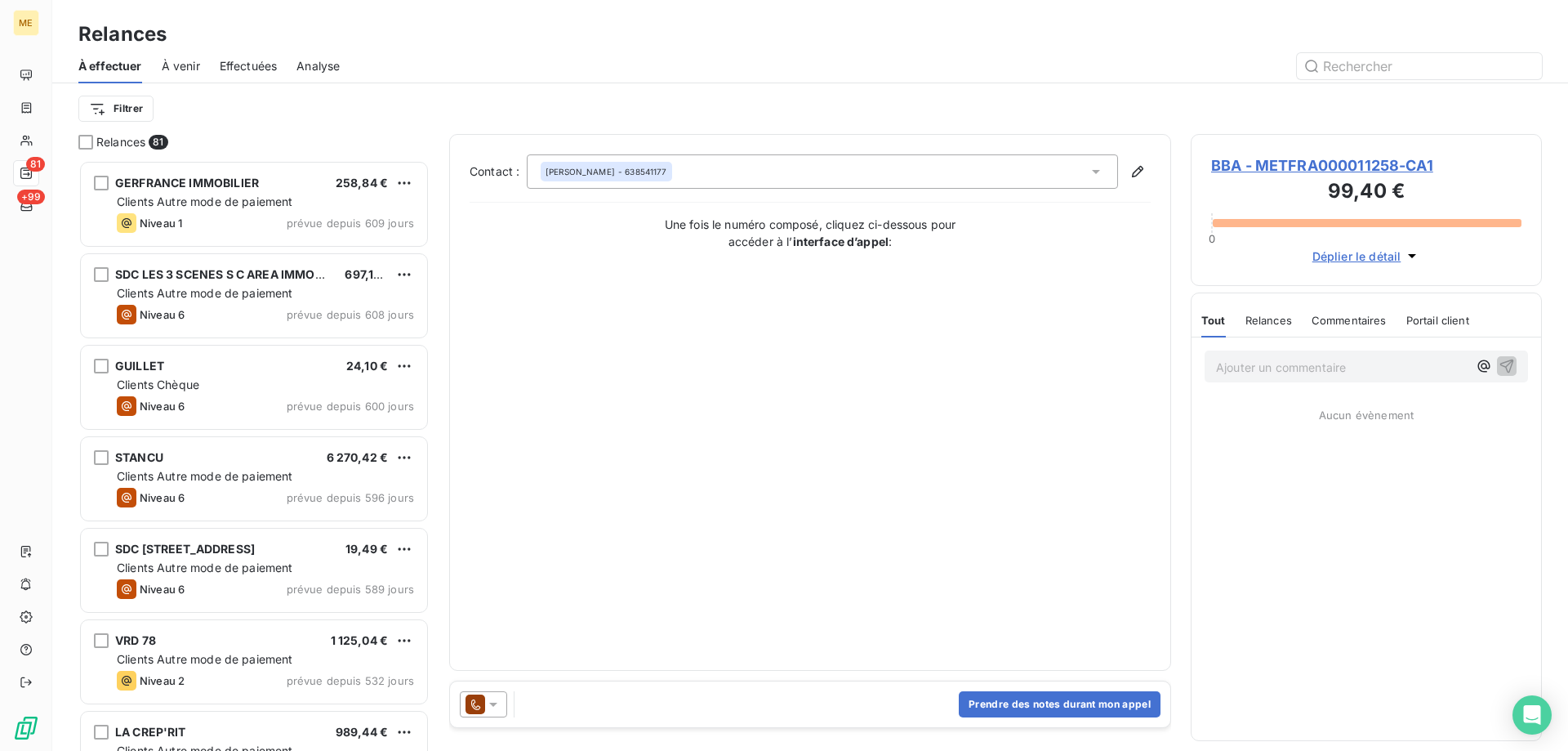
scroll to position [578, 338]
click at [489, 708] on icon at bounding box center [493, 704] width 16 height 16
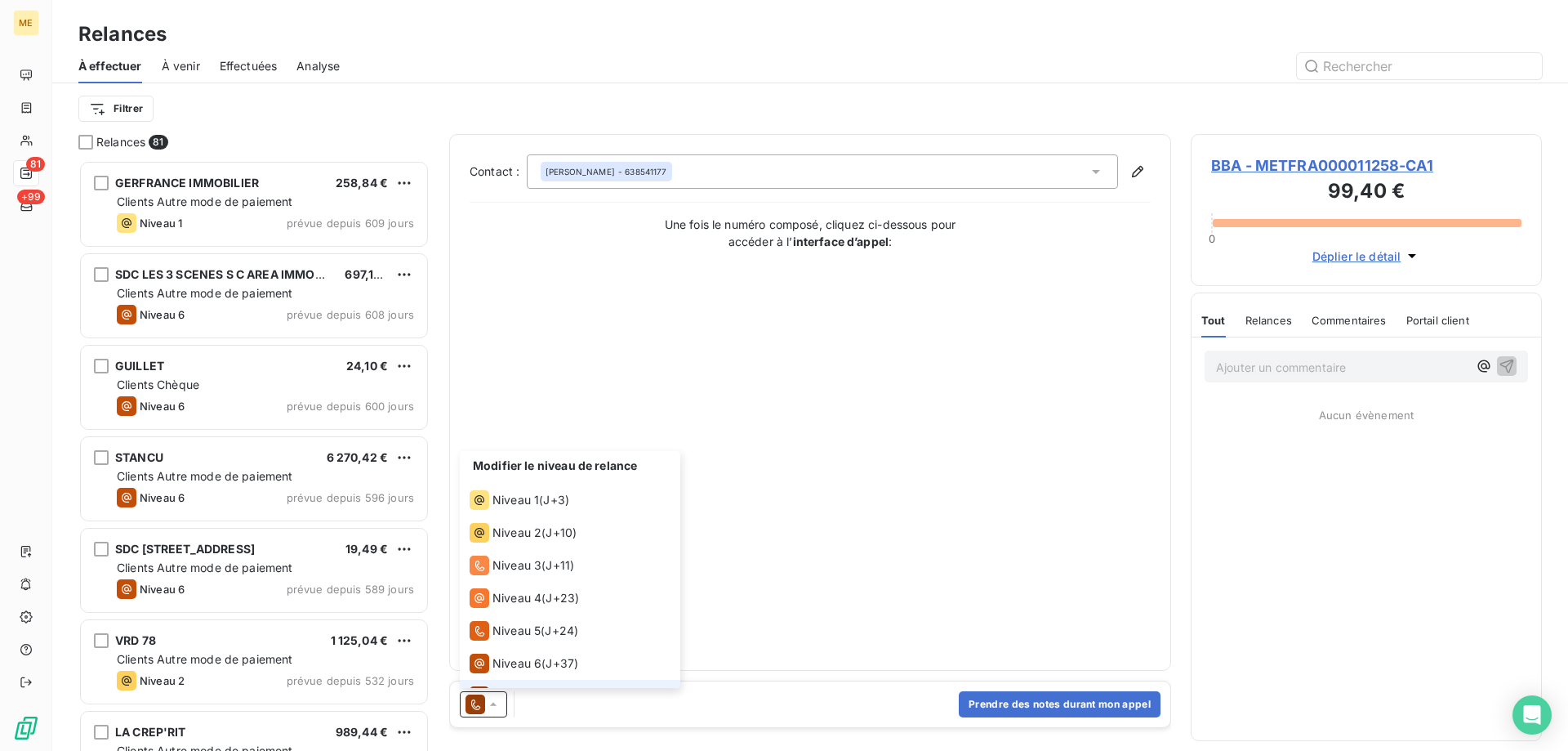
scroll to position [24, 0]
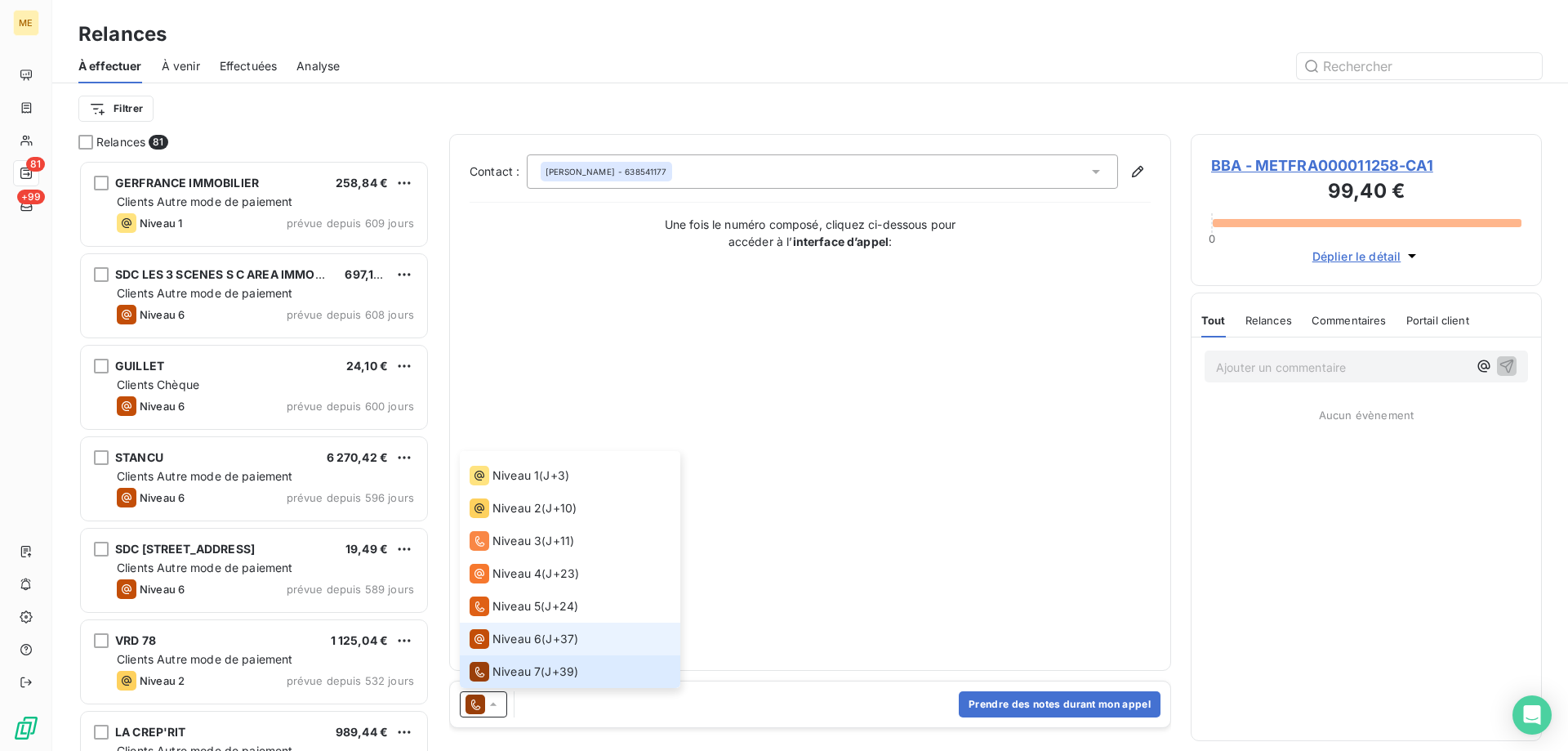
click at [511, 638] on span "Niveau 6" at bounding box center [517, 638] width 49 height 16
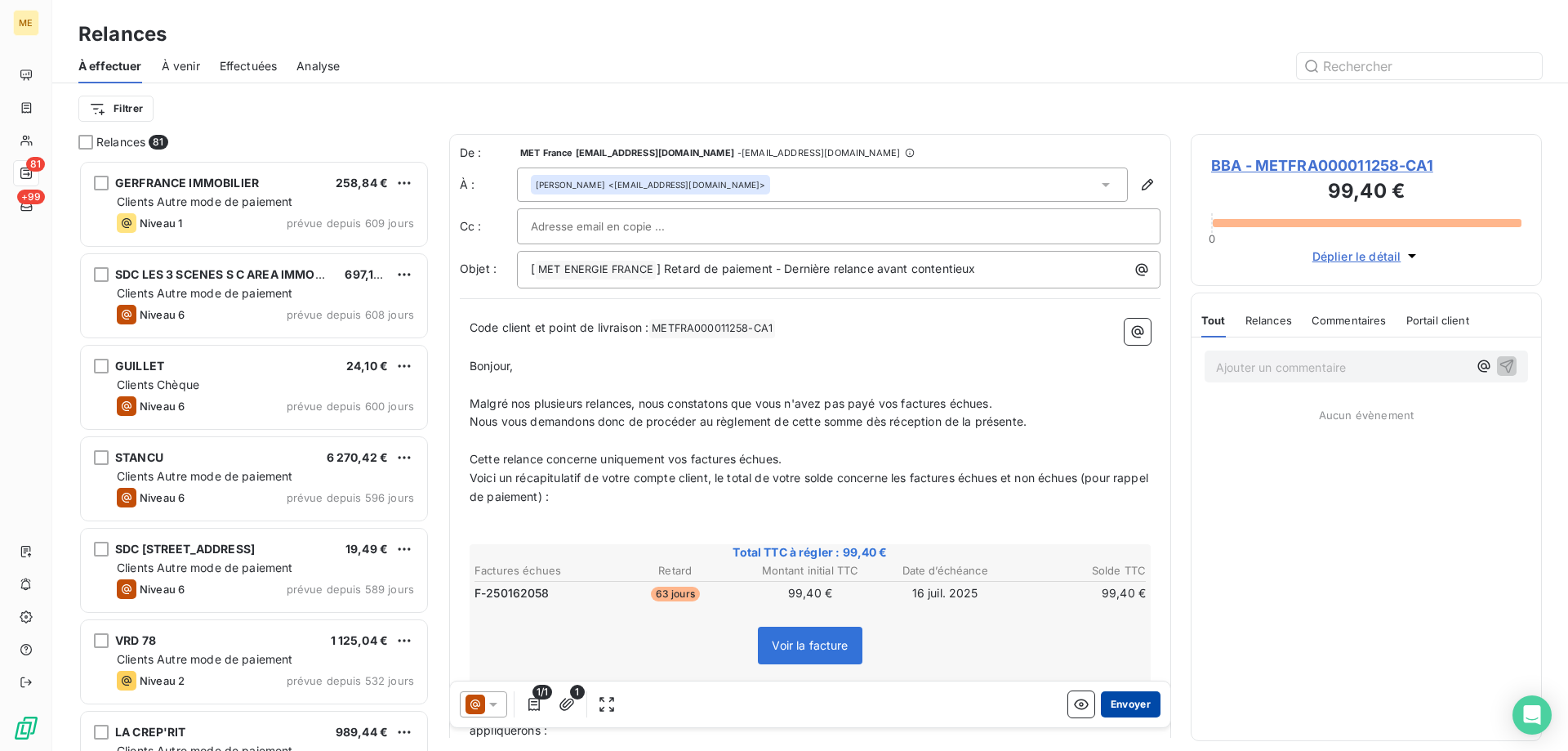
click at [1121, 704] on button "Envoyer" at bounding box center [1131, 703] width 59 height 26
